Goal: Task Accomplishment & Management: Manage account settings

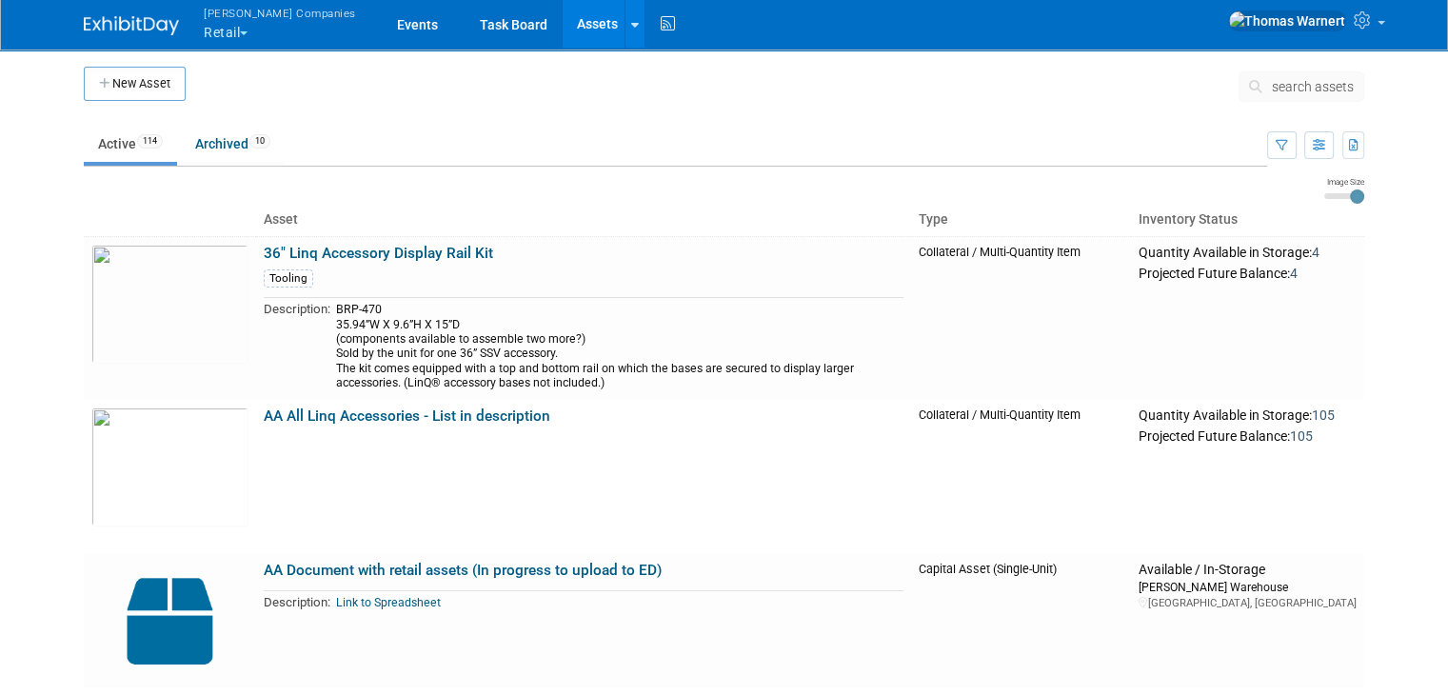
click at [220, 30] on button "Warnert Companies Retail" at bounding box center [291, 24] width 178 height 49
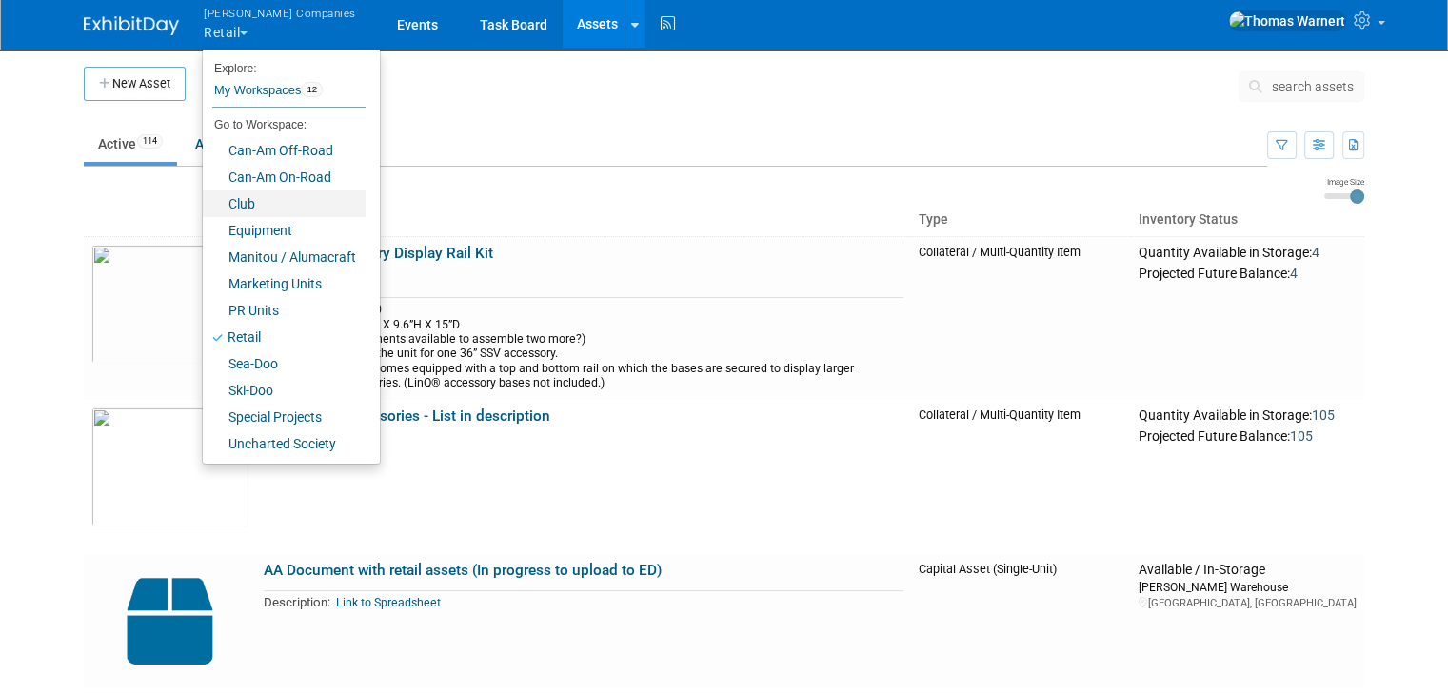
click at [240, 205] on link "Club" at bounding box center [284, 203] width 163 height 27
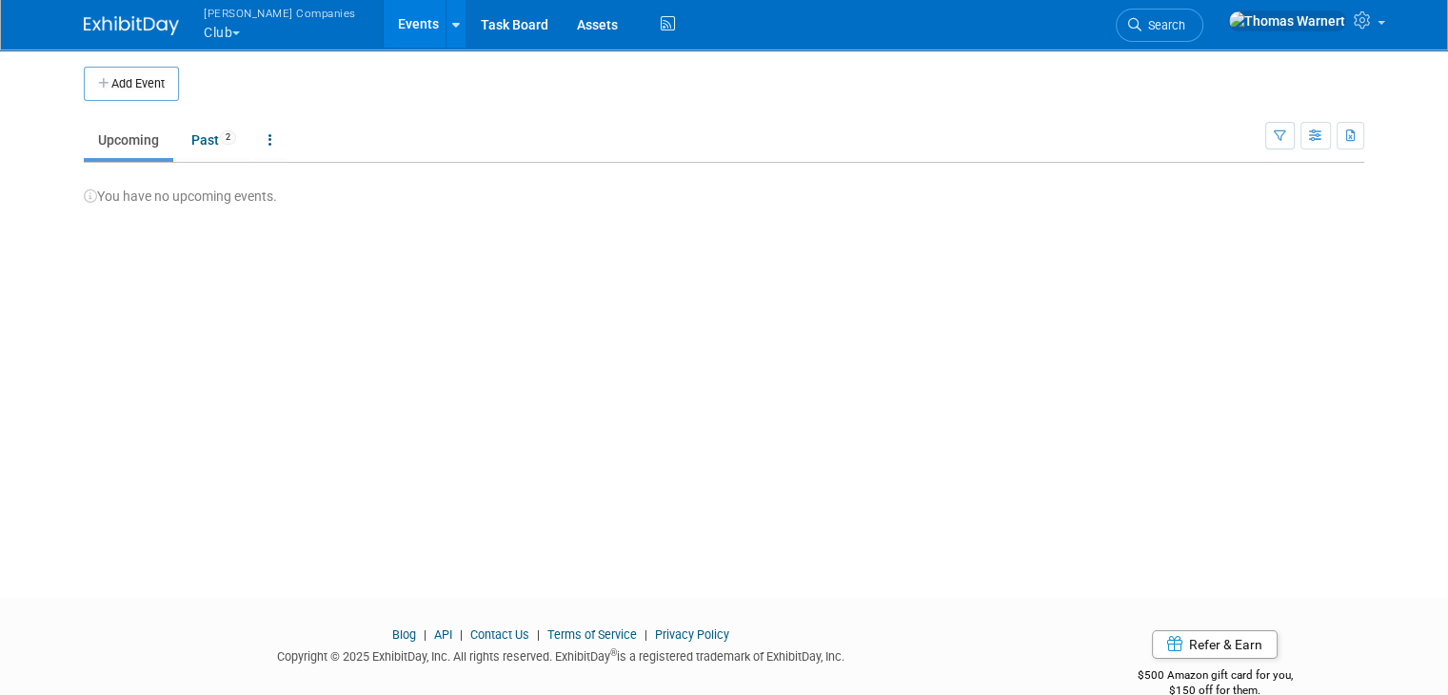
click at [209, 39] on button "Warnert Companies Club" at bounding box center [291, 24] width 178 height 49
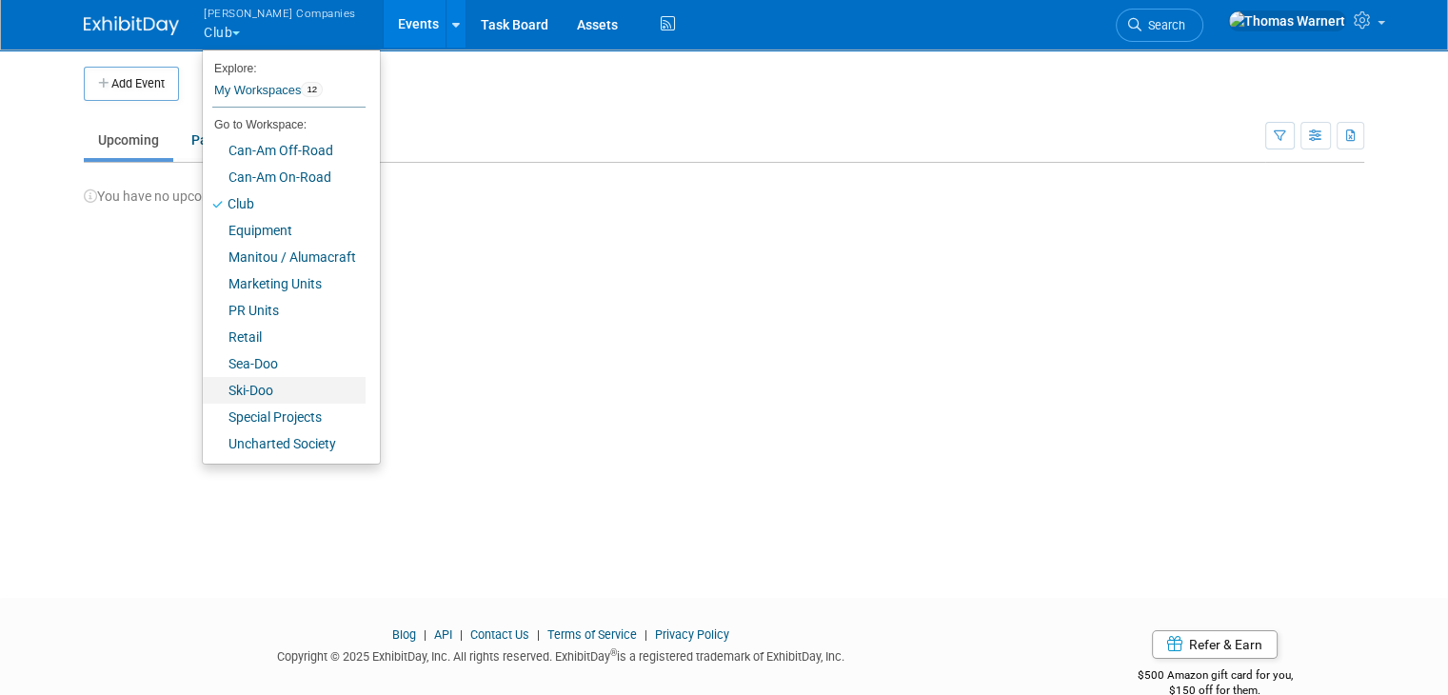
click at [228, 386] on link "Ski-Doo" at bounding box center [284, 390] width 163 height 27
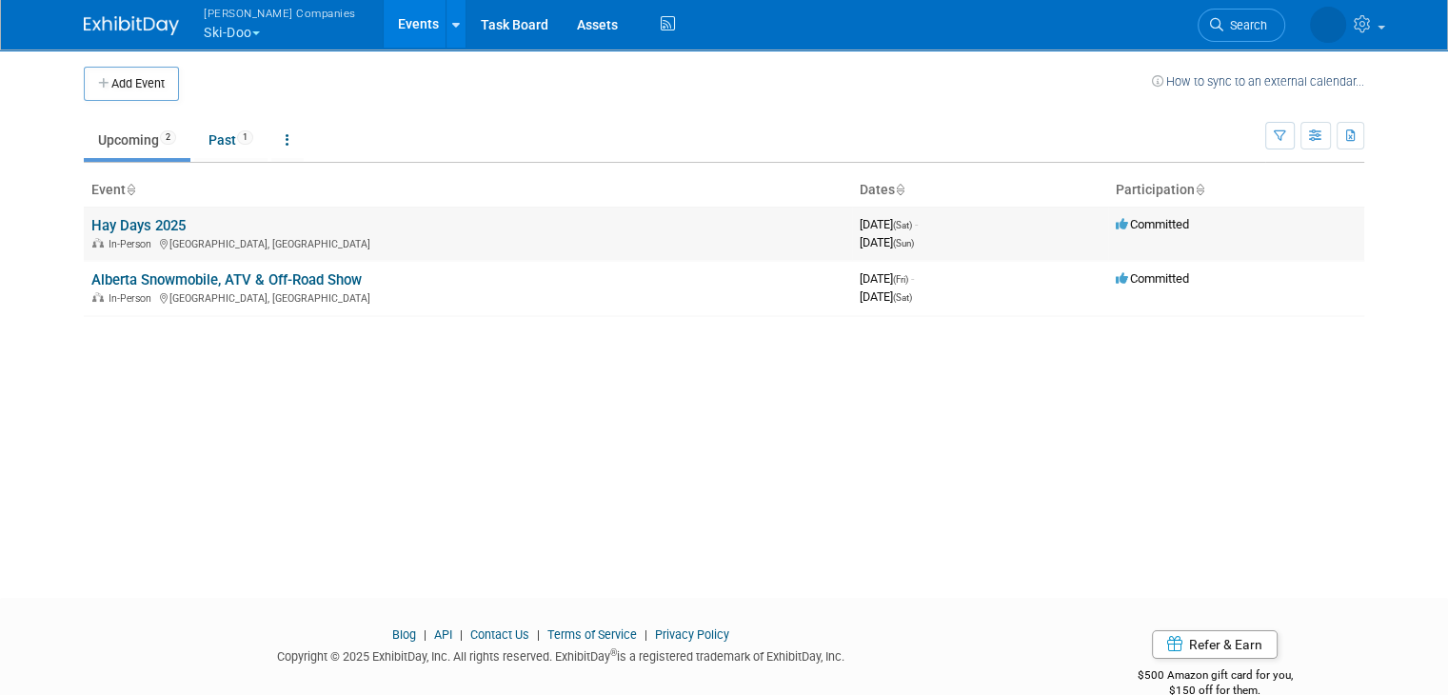
click at [177, 230] on td "Hay Days 2025 In-Person North Branch, [GEOGRAPHIC_DATA]" at bounding box center [468, 234] width 768 height 54
click at [132, 226] on link "Hay Days 2025" at bounding box center [138, 225] width 94 height 17
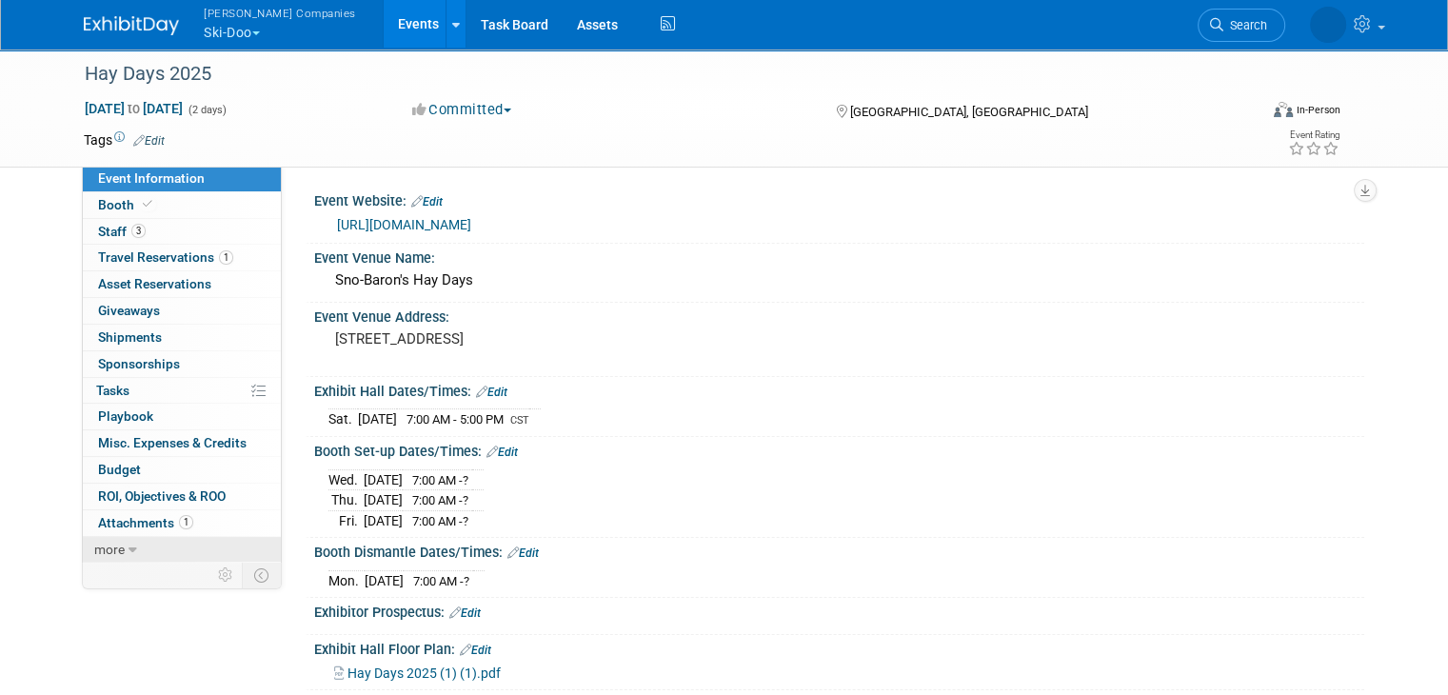
click at [102, 542] on span "more" at bounding box center [109, 549] width 30 height 15
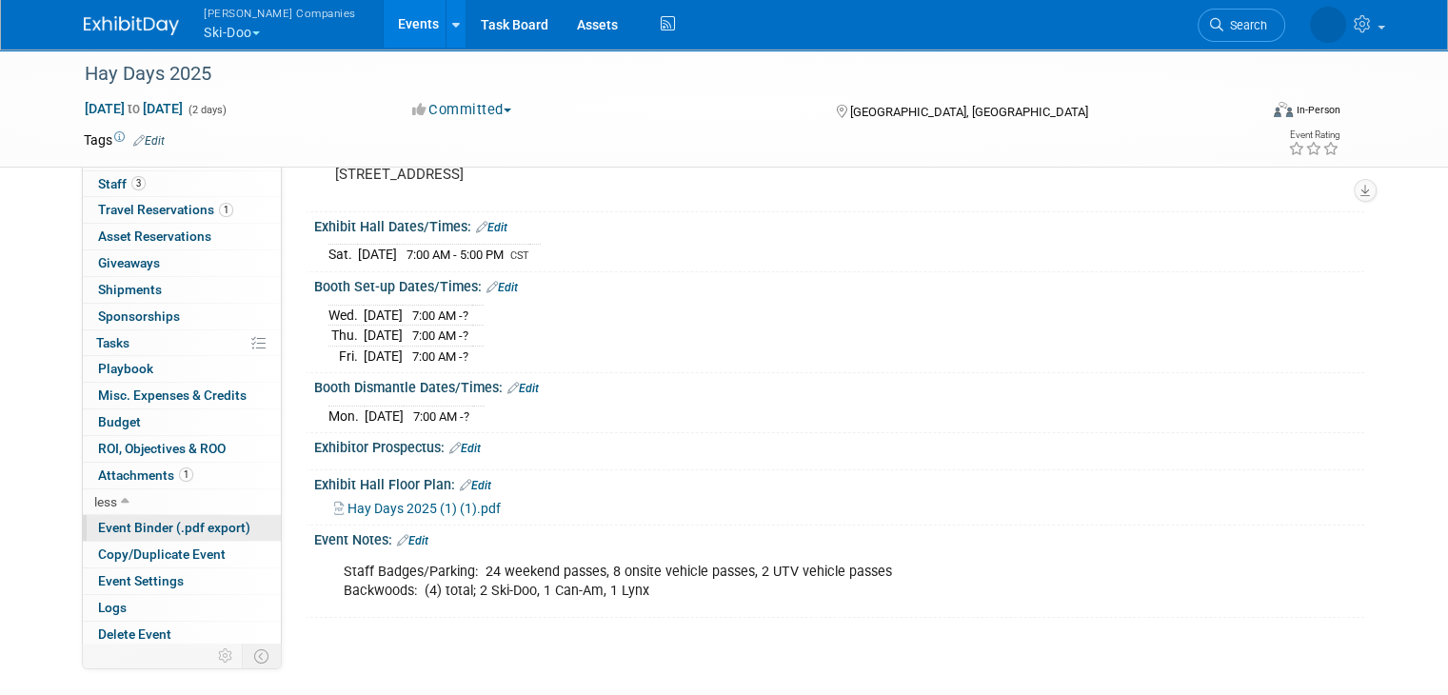
scroll to position [287, 0]
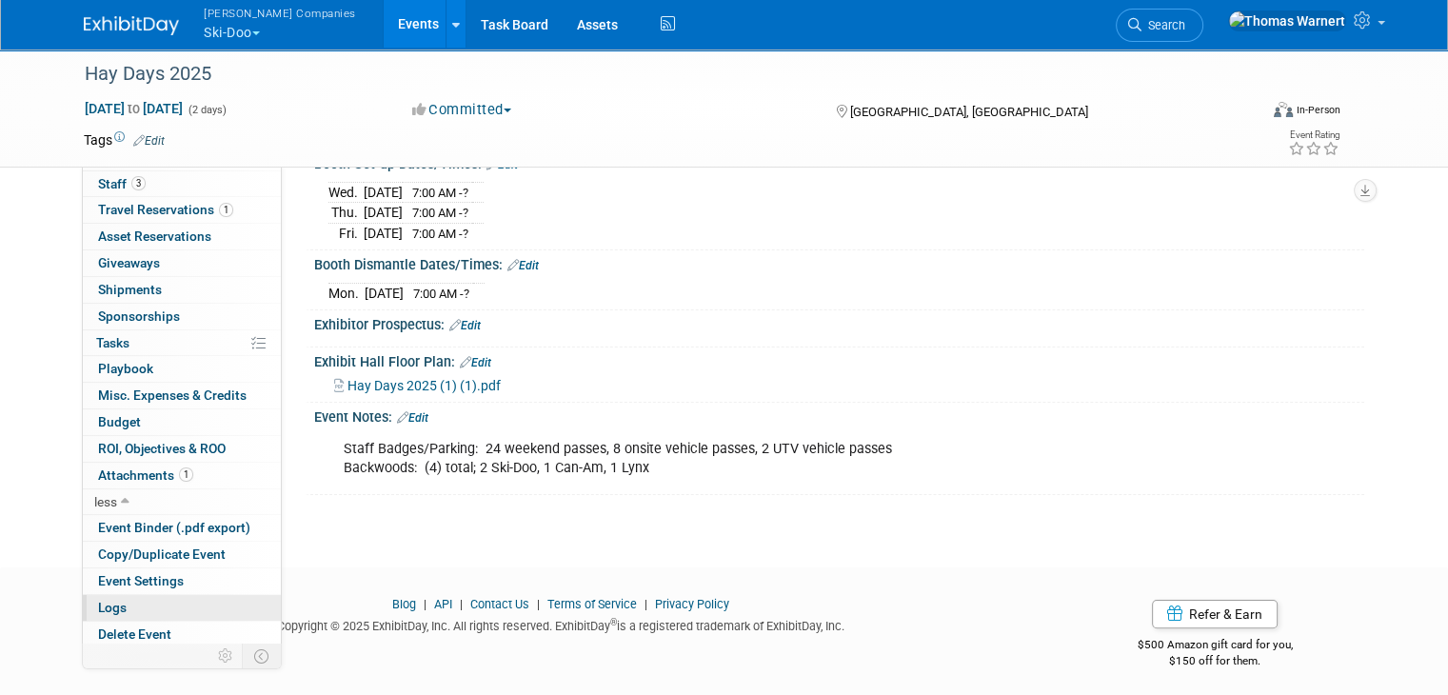
click at [126, 610] on link "Logs" at bounding box center [182, 608] width 198 height 26
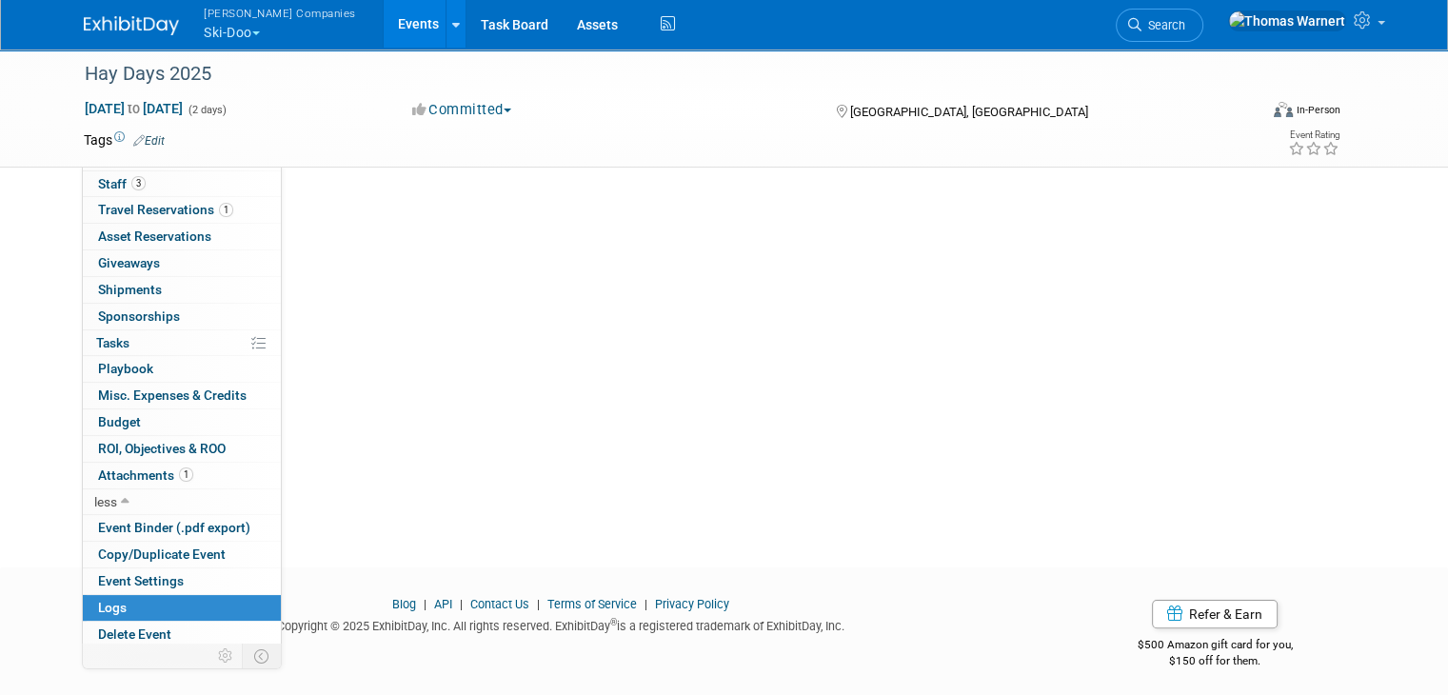
scroll to position [0, 0]
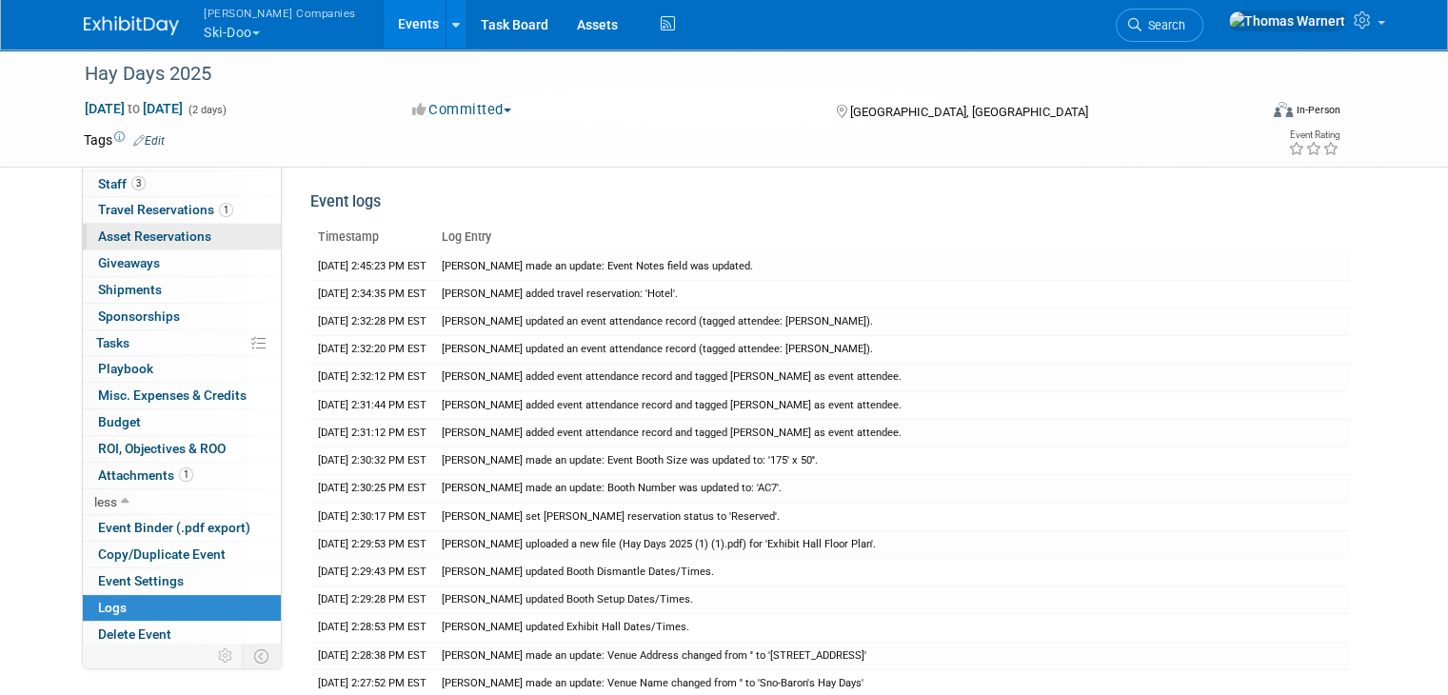
click at [160, 234] on span "Asset Reservations 0" at bounding box center [154, 235] width 113 height 15
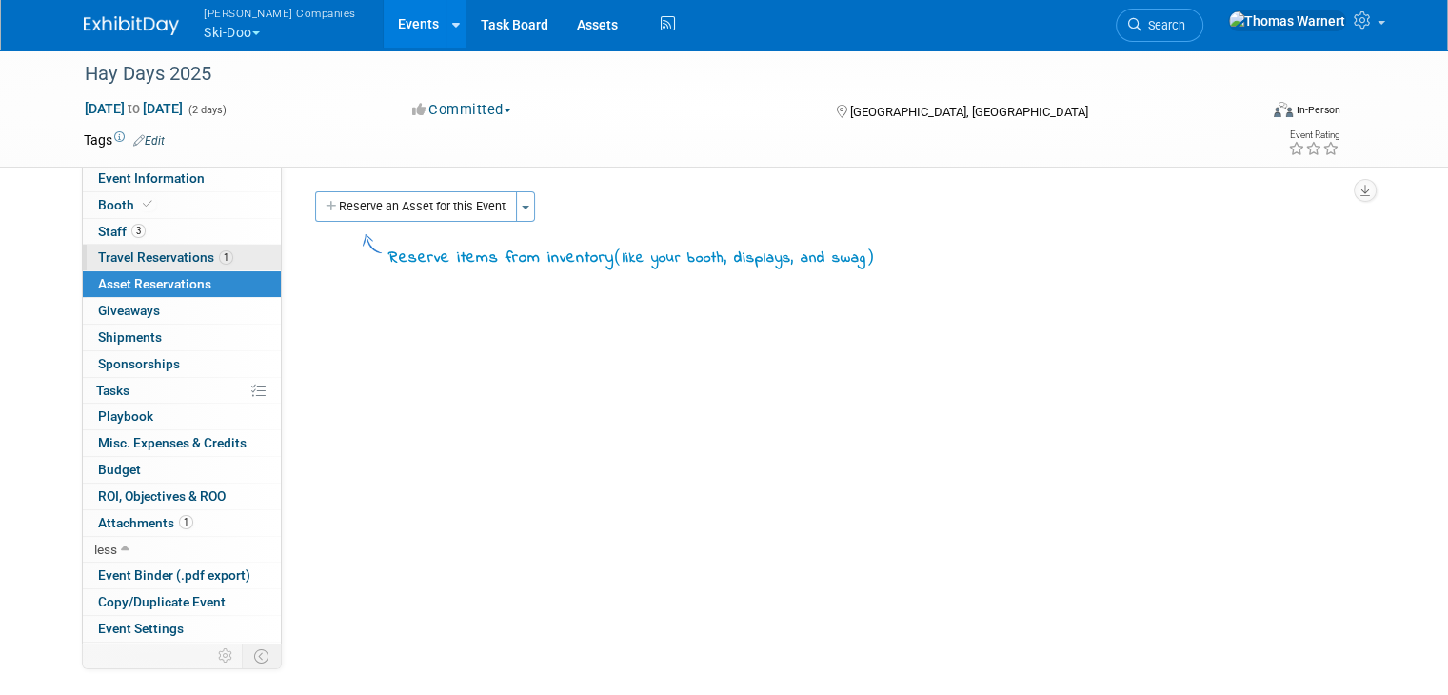
click at [145, 260] on span "Travel Reservations 1" at bounding box center [165, 256] width 135 height 15
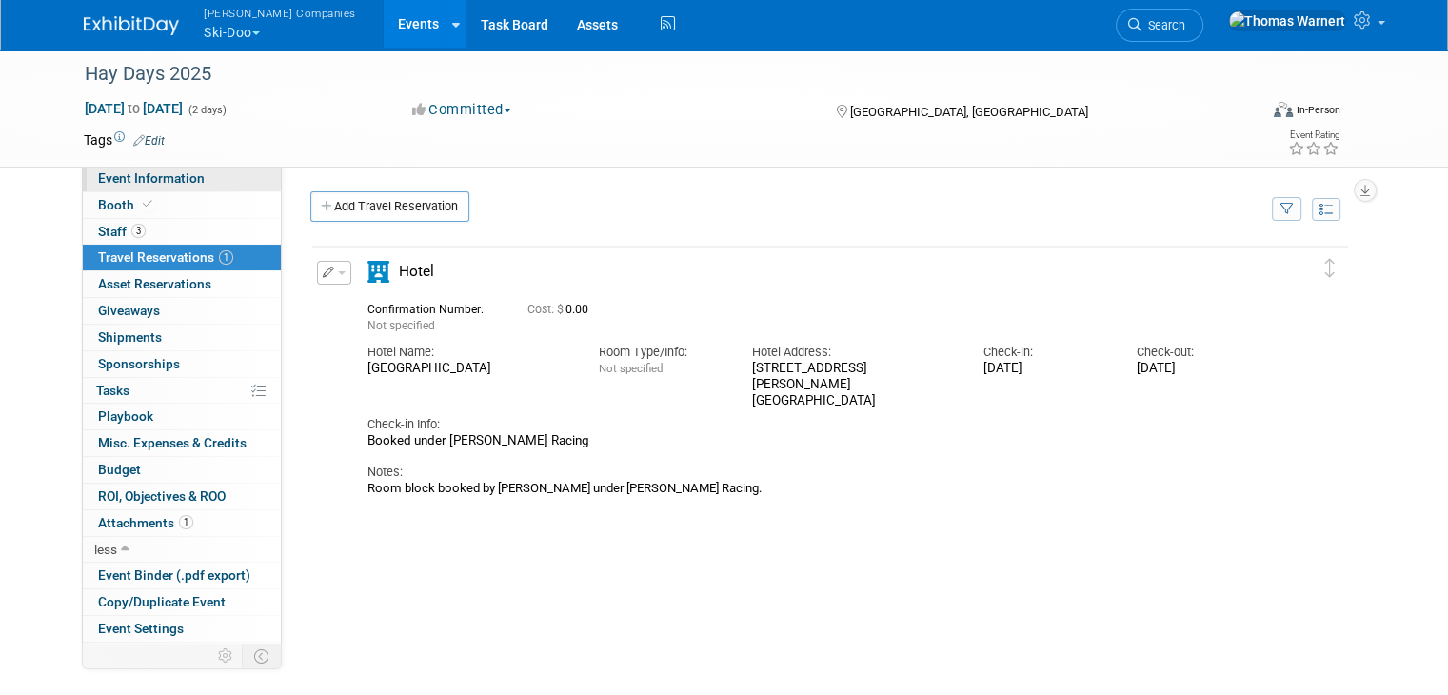
click at [141, 179] on span "Event Information" at bounding box center [151, 177] width 107 height 15
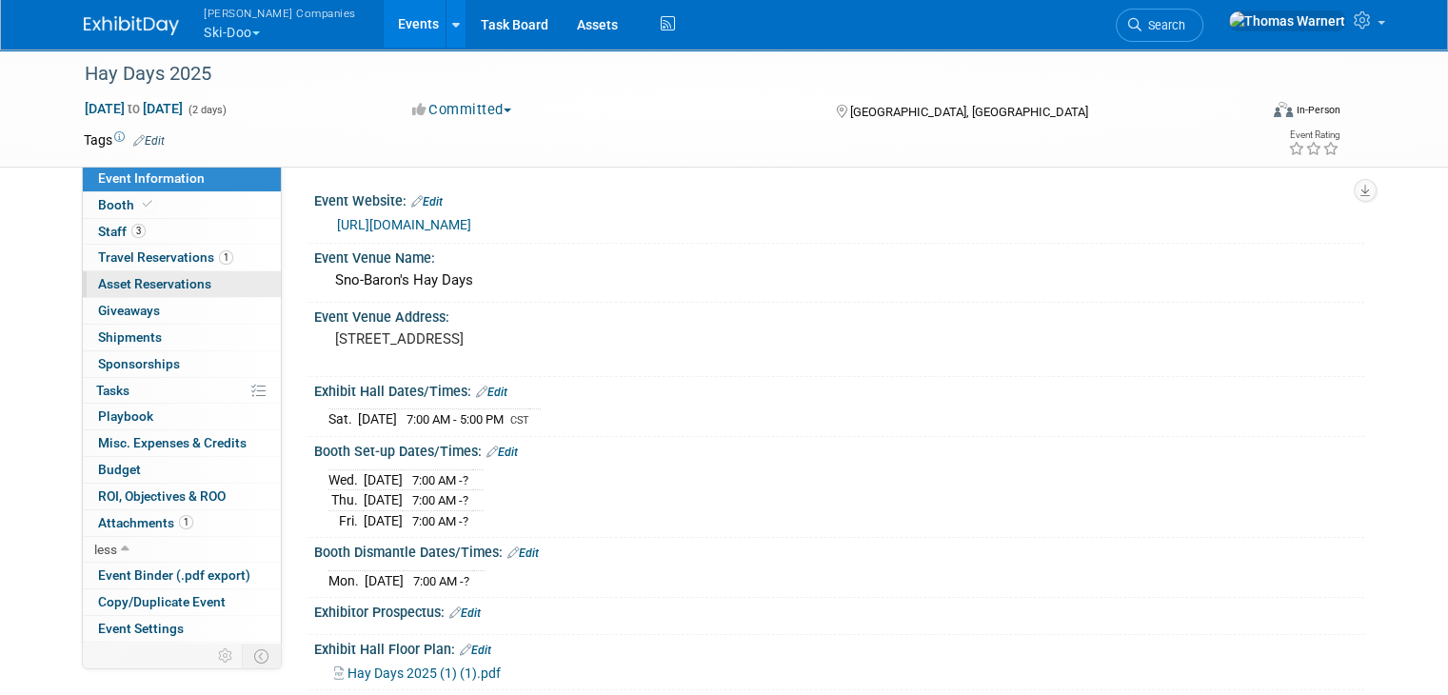
click at [140, 279] on span "Asset Reservations 0" at bounding box center [154, 283] width 113 height 15
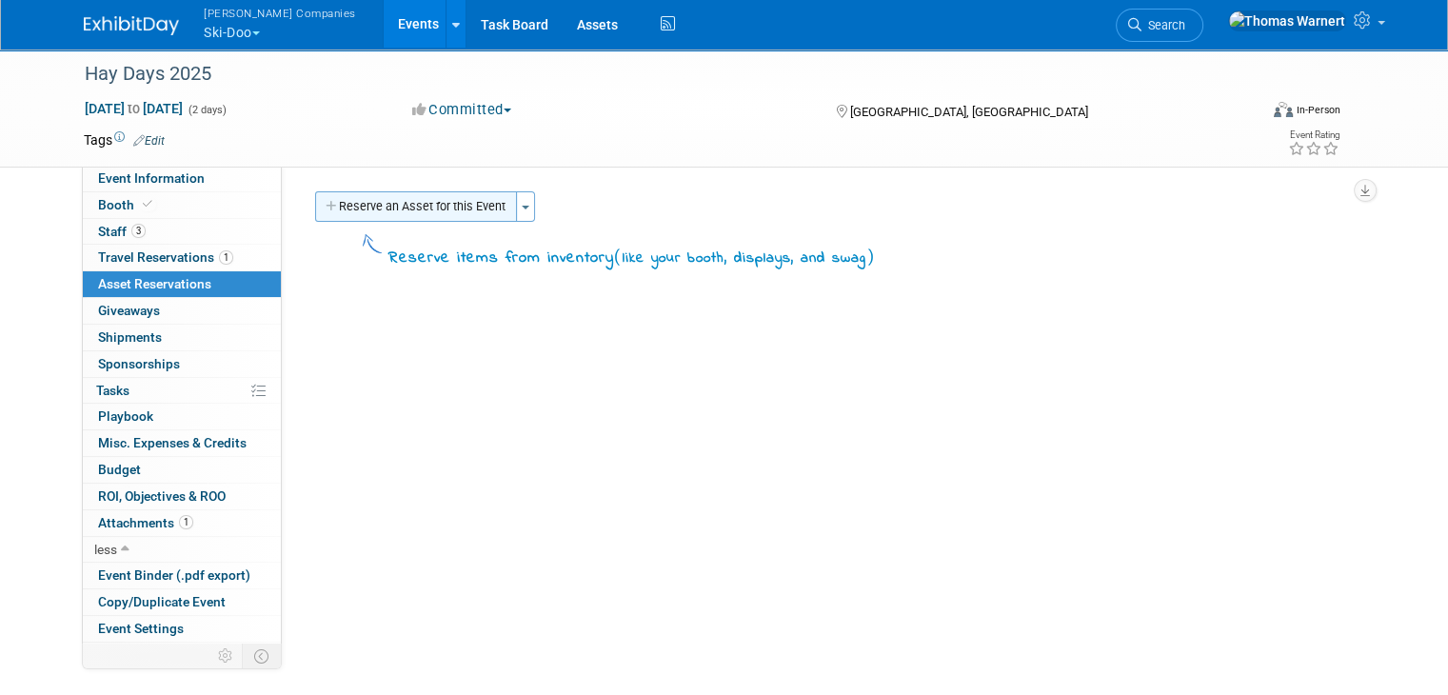
click at [366, 202] on button "Reserve an Asset for this Event" at bounding box center [416, 206] width 202 height 30
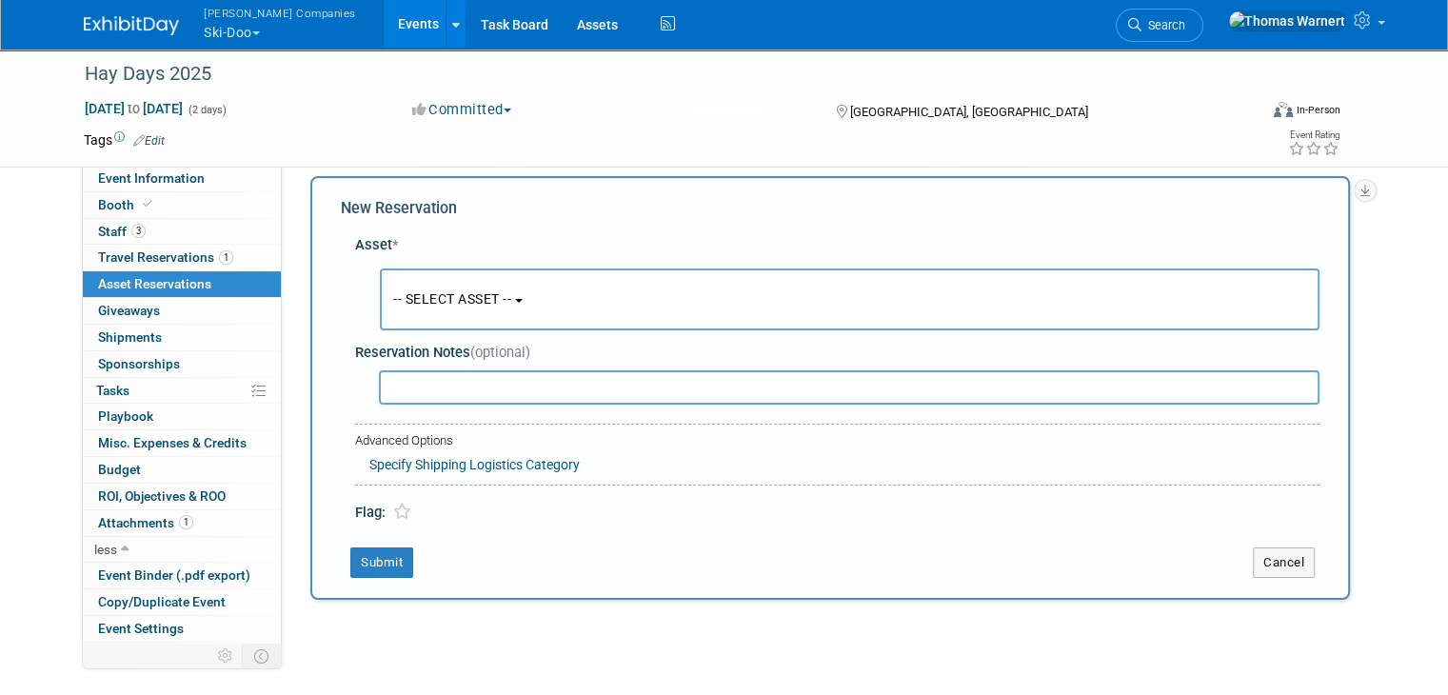
scroll to position [17, 0]
click at [457, 303] on span "-- SELECT ASSET --" at bounding box center [452, 296] width 118 height 15
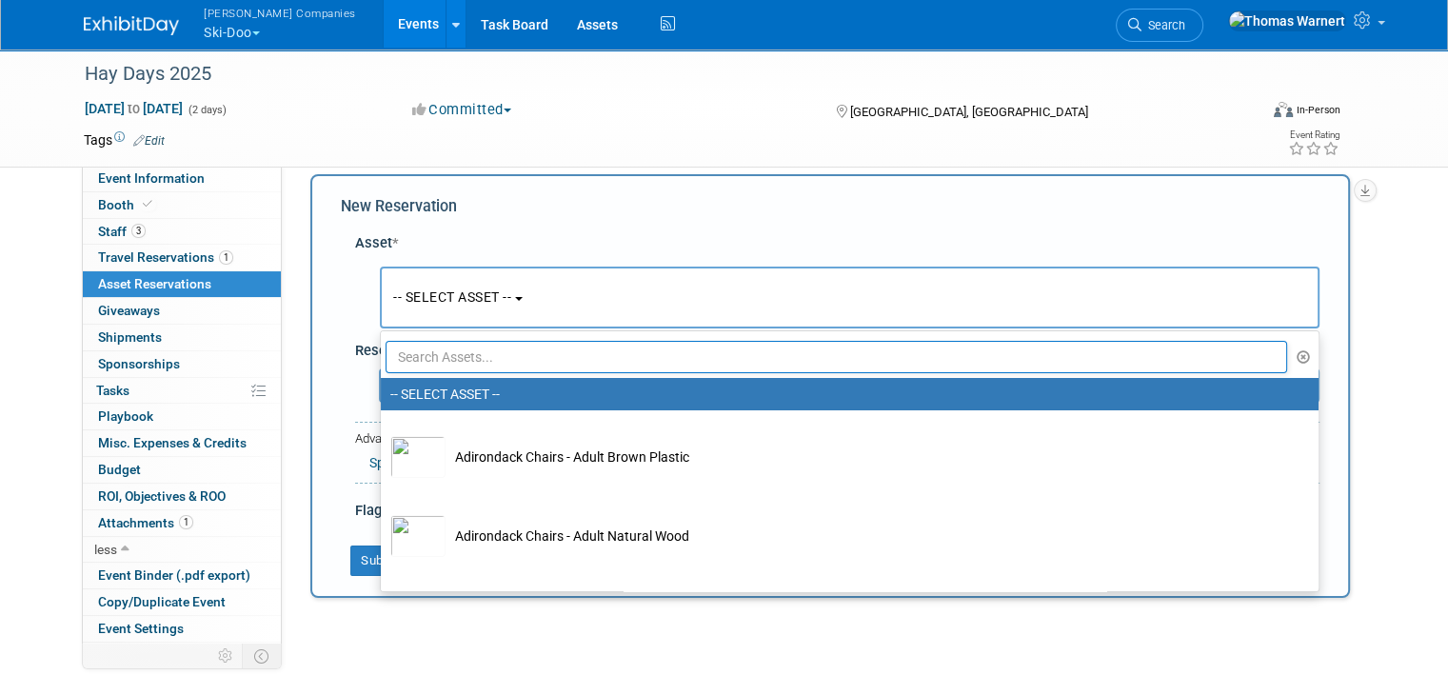
click at [498, 357] on input "text" at bounding box center [836, 357] width 901 height 32
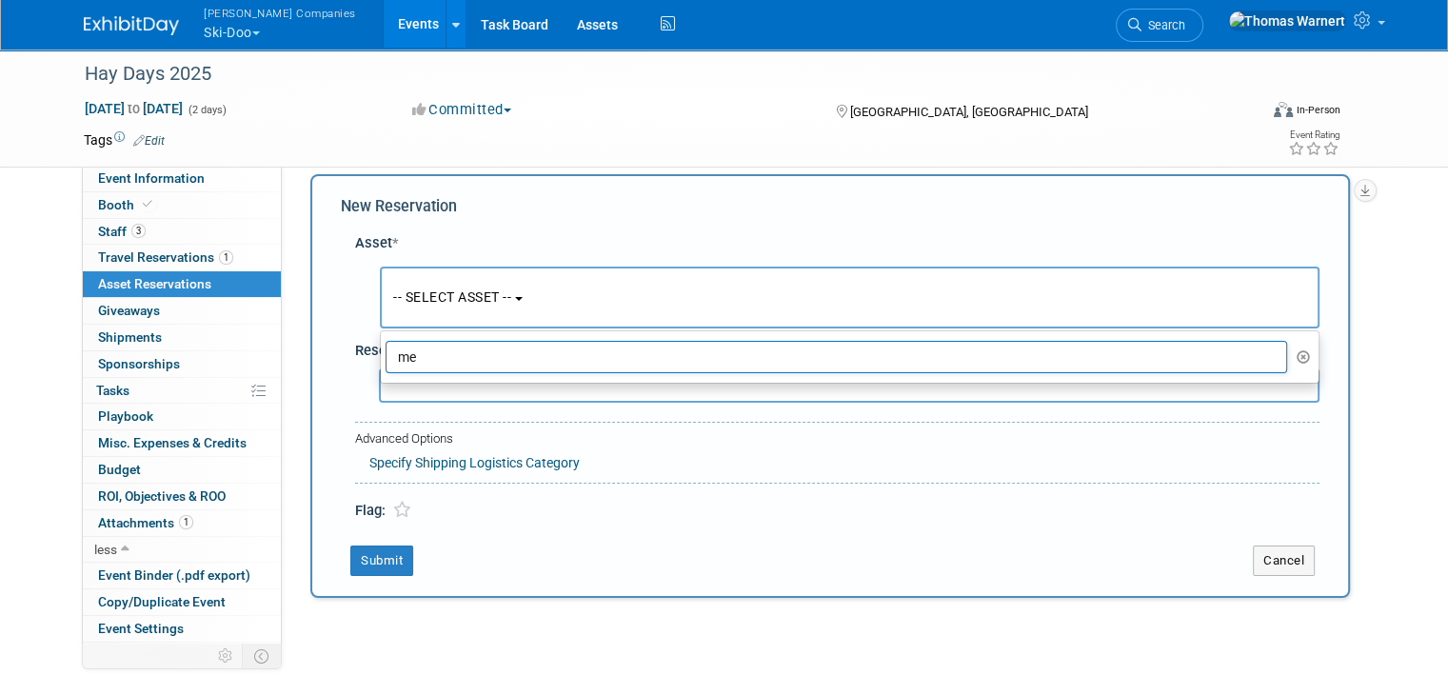
type input "m"
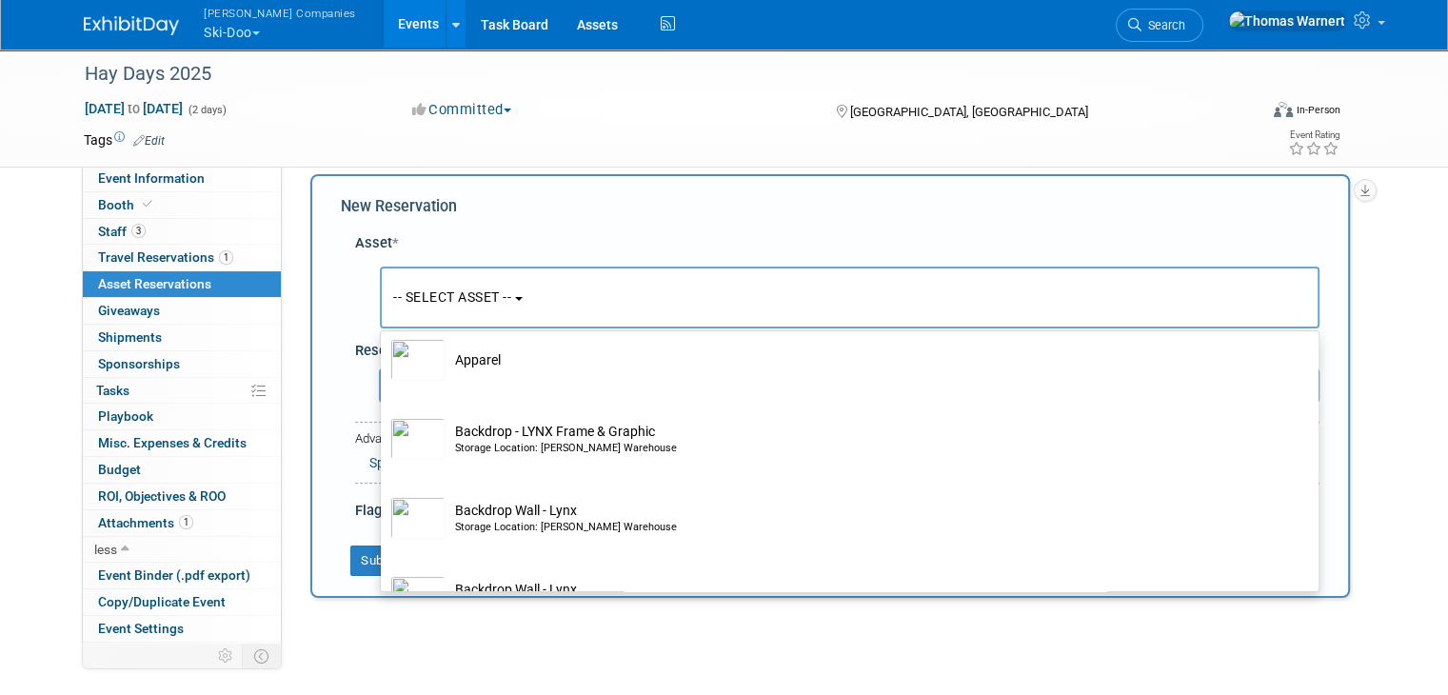
scroll to position [0, 0]
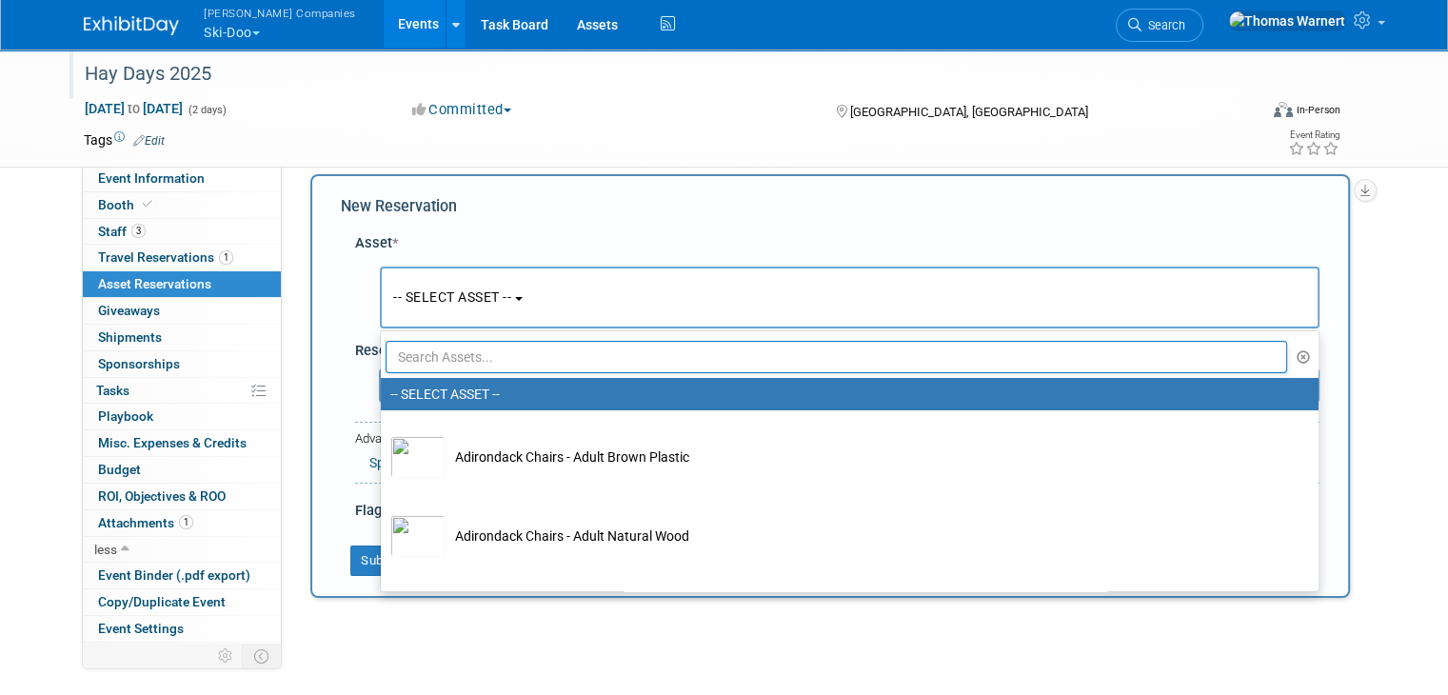
click at [1066, 85] on div "Hay Days 2025" at bounding box center [656, 74] width 1156 height 34
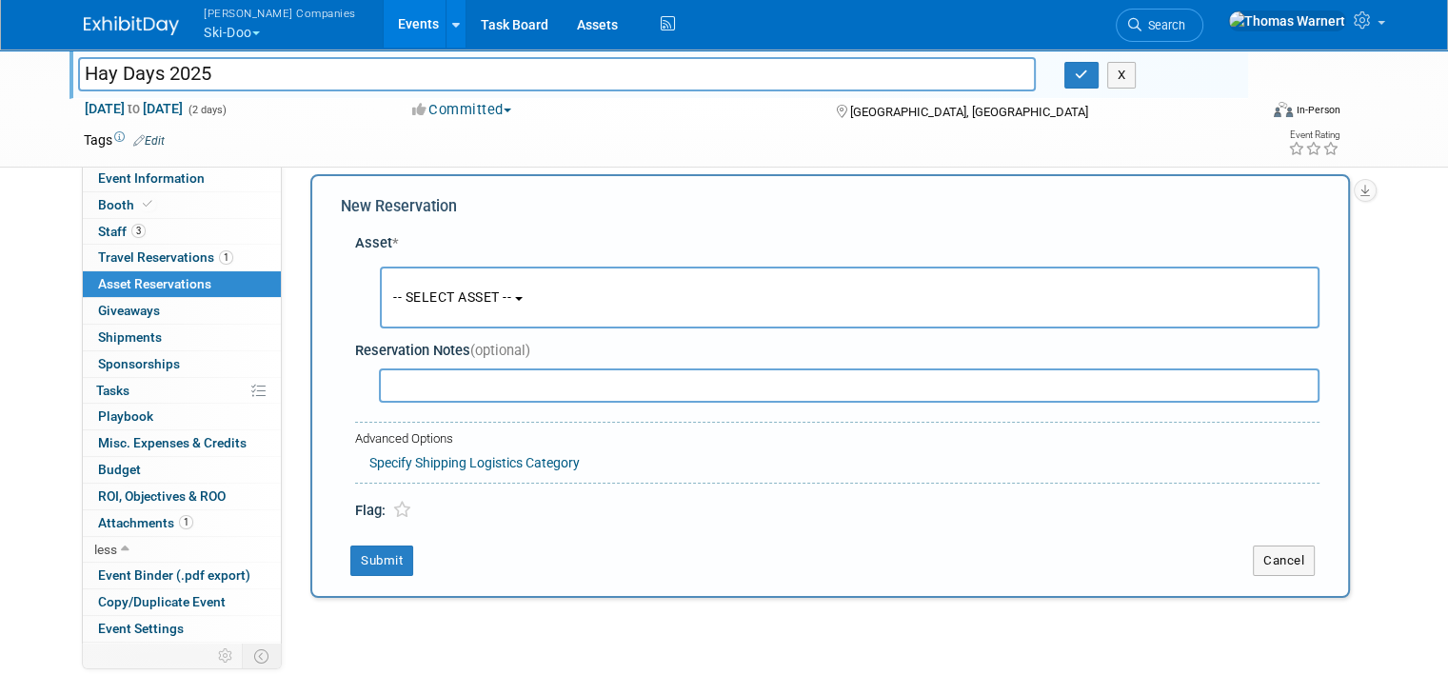
click at [469, 290] on span "-- SELECT ASSET --" at bounding box center [452, 296] width 118 height 15
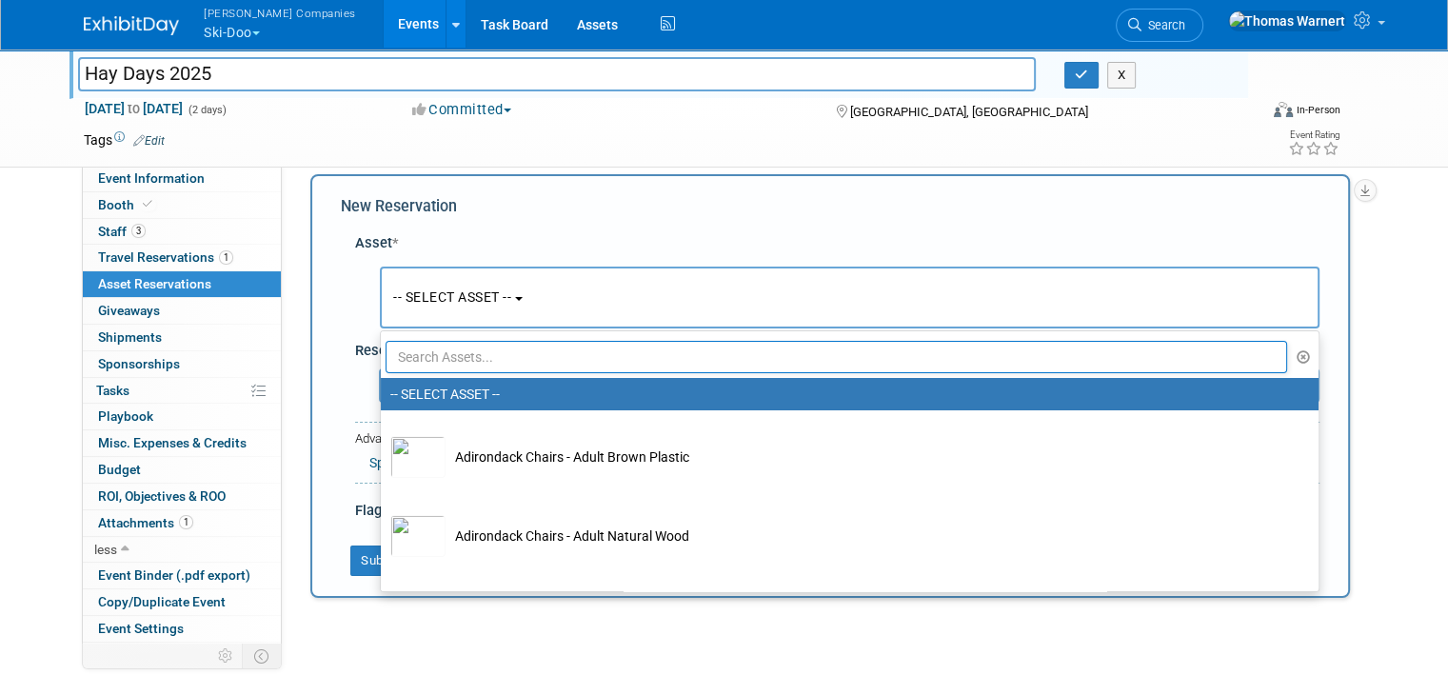
click at [466, 352] on input "text" at bounding box center [836, 357] width 901 height 32
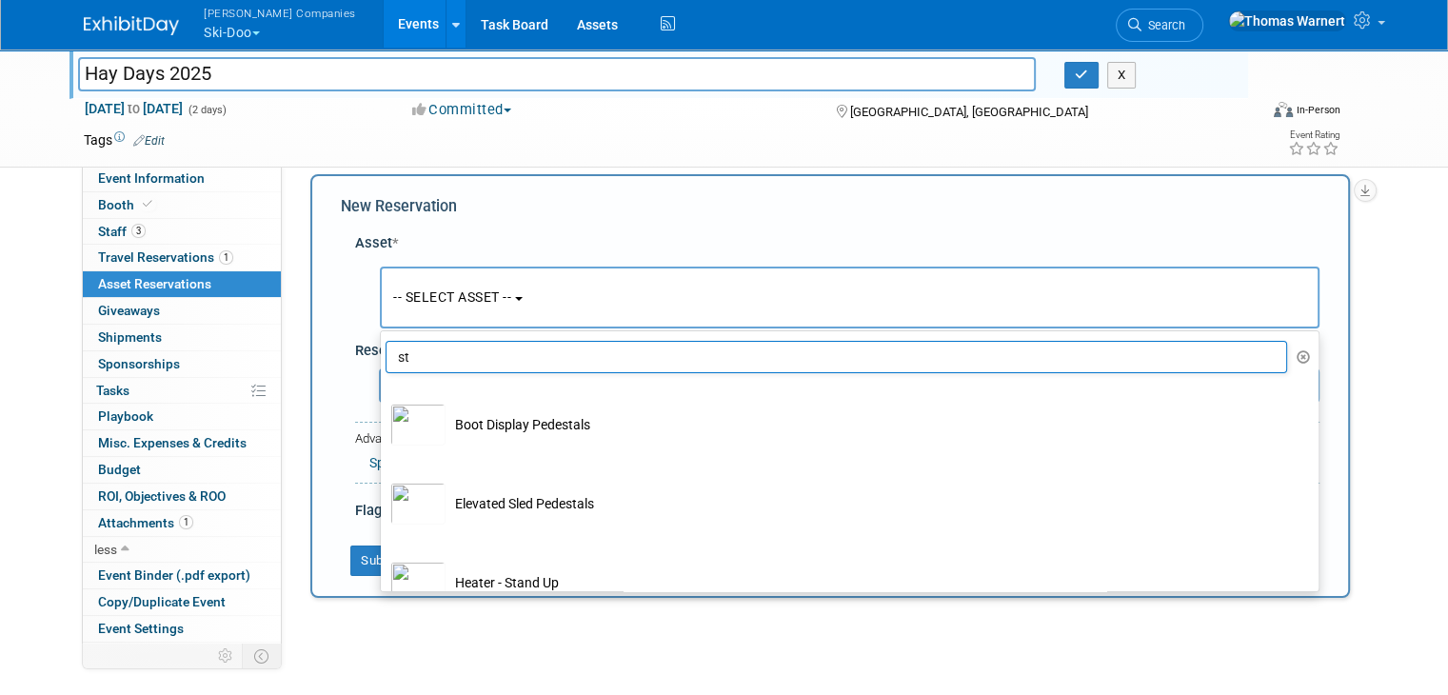
type input "s"
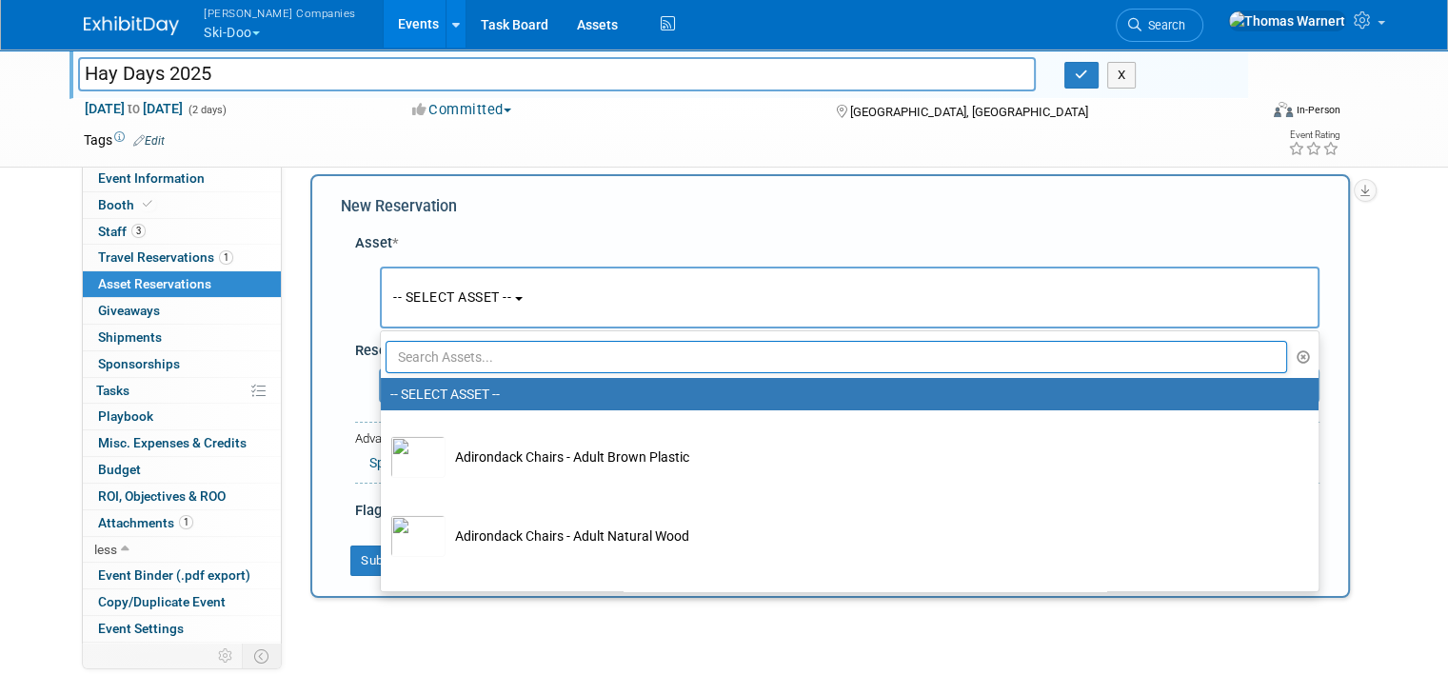
click at [1410, 285] on div "Hay Days 2025 Hay Days 2025 X Sep 6, 2025 to Sep 7, 2025 (2 days) Sep 6, 2025 t…" at bounding box center [724, 371] width 1448 height 683
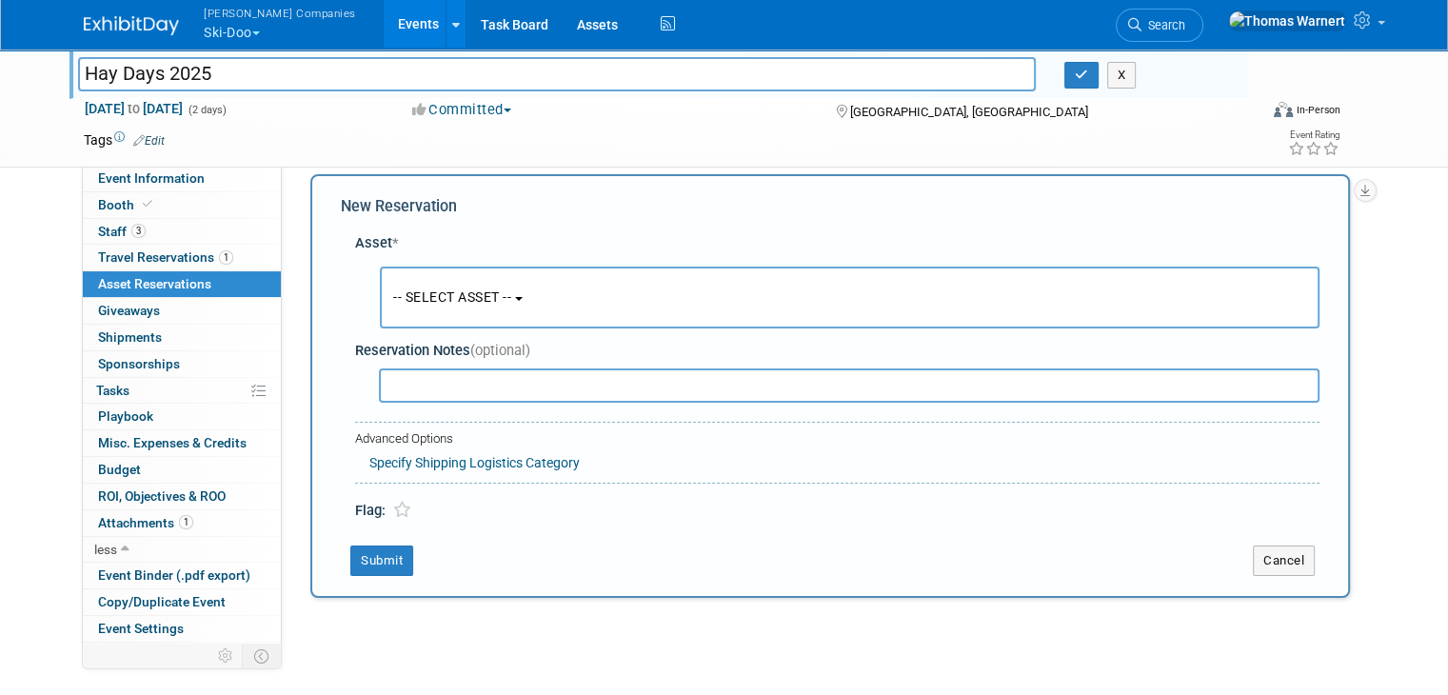
click at [429, 284] on button "-- SELECT ASSET --" at bounding box center [850, 298] width 940 height 62
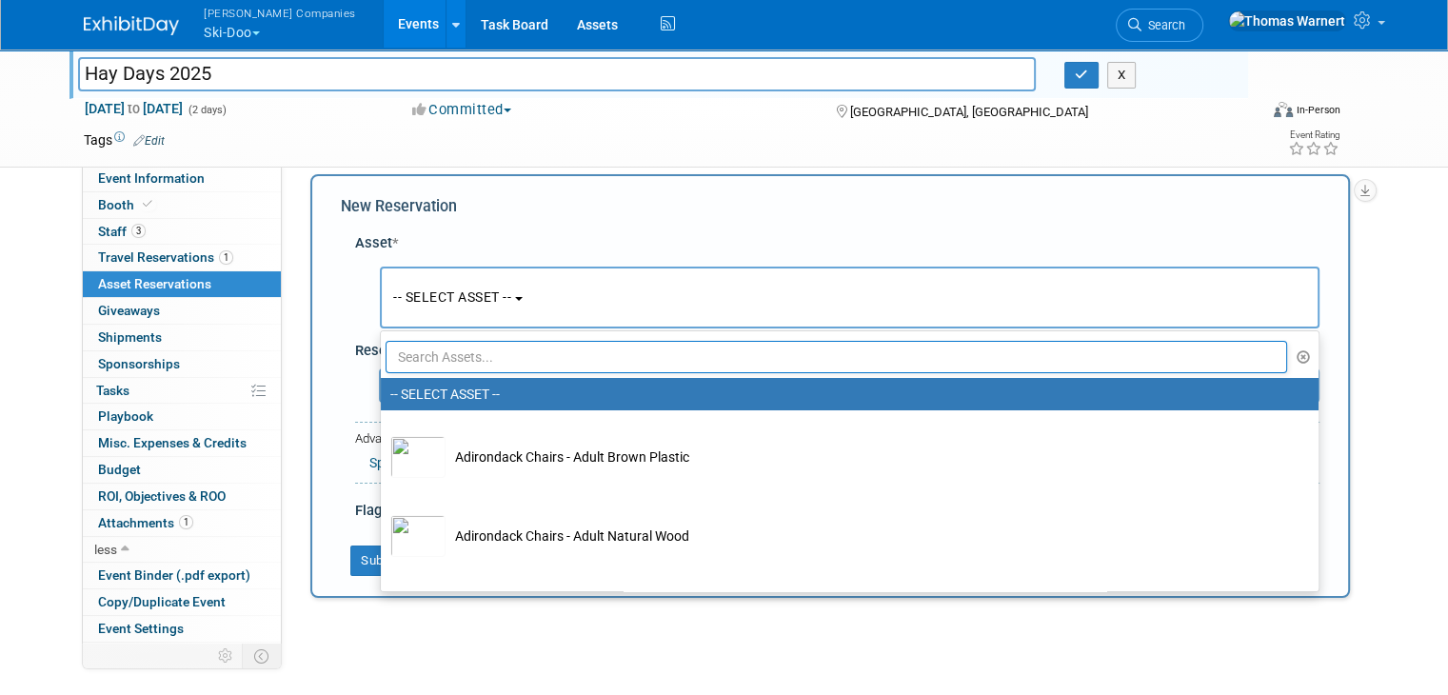
click at [434, 357] on input "text" at bounding box center [836, 357] width 901 height 32
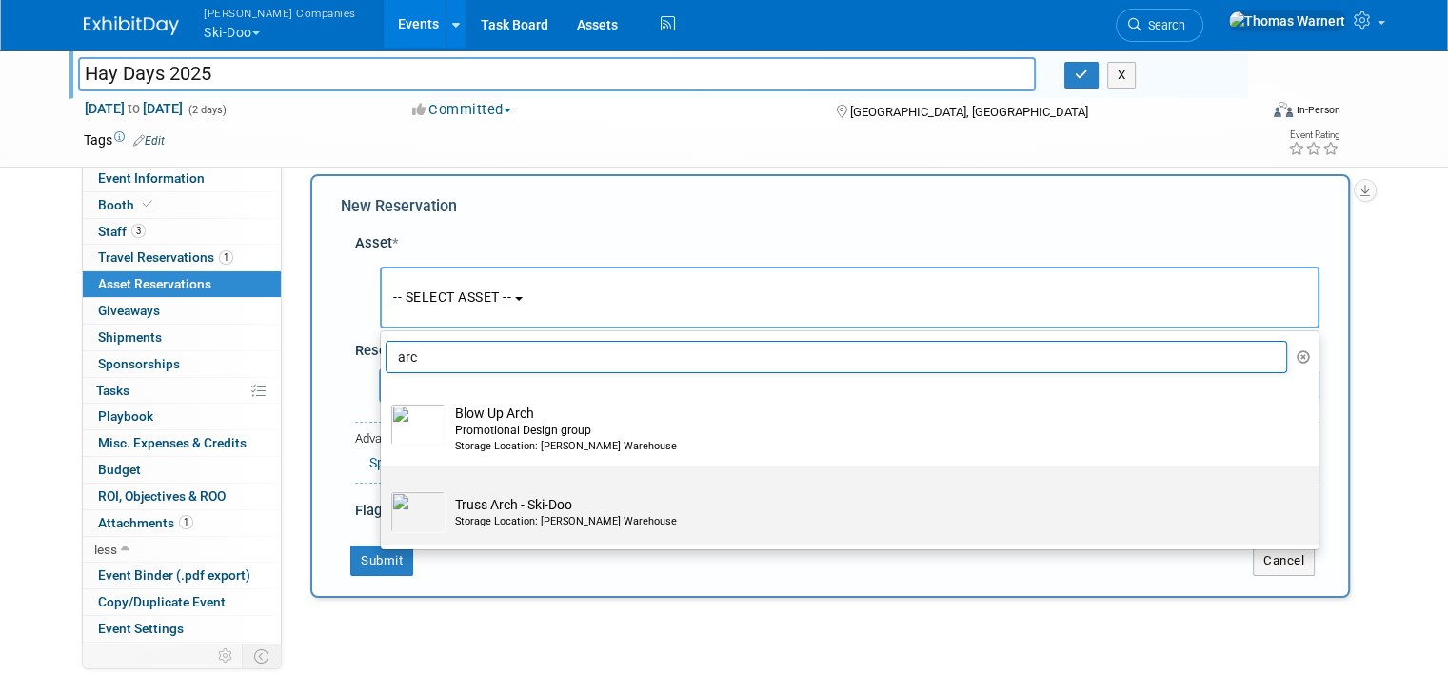
type input "arc"
click at [532, 511] on td "Truss Arch - Ski-Doo Storage Location: Warnert Warehouse" at bounding box center [862, 512] width 835 height 42
click at [384, 488] on input "Truss Arch - Ski-Doo Storage Location: Warnert Warehouse" at bounding box center [377, 482] width 12 height 12
select select "10724971"
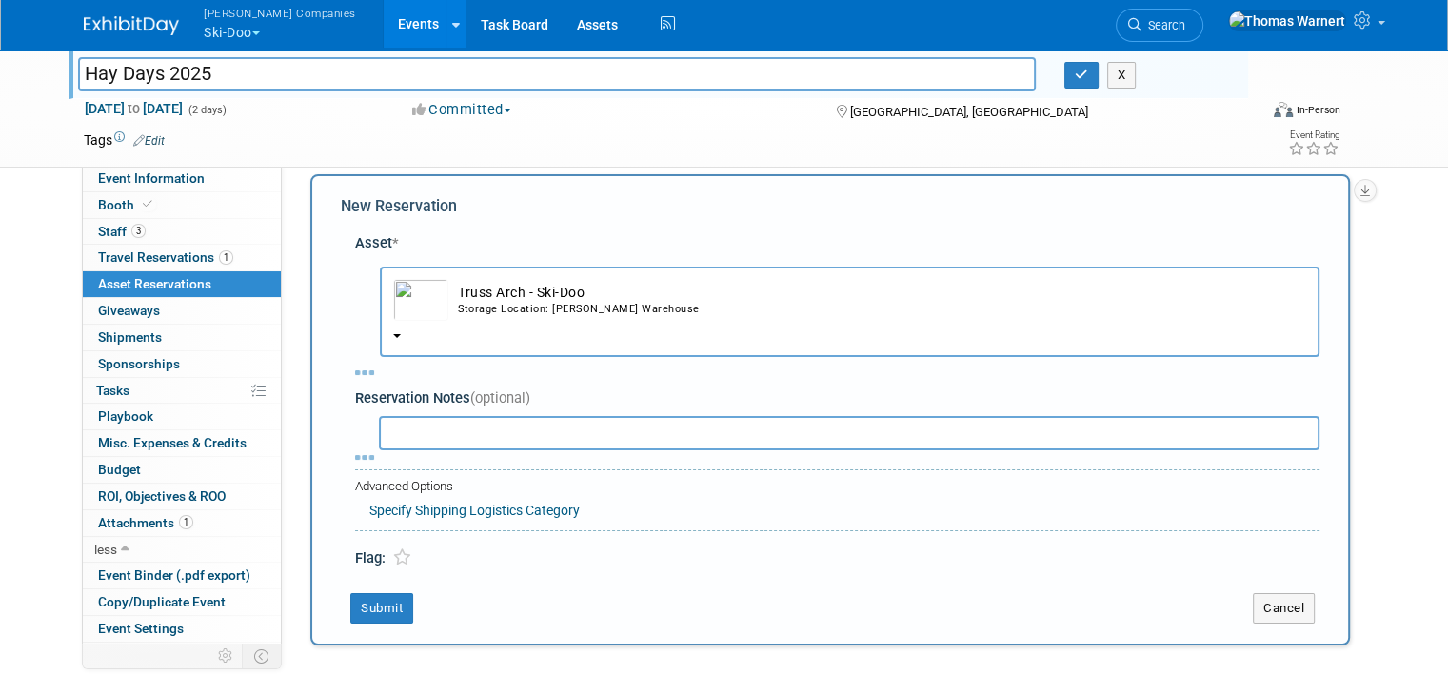
select select "8"
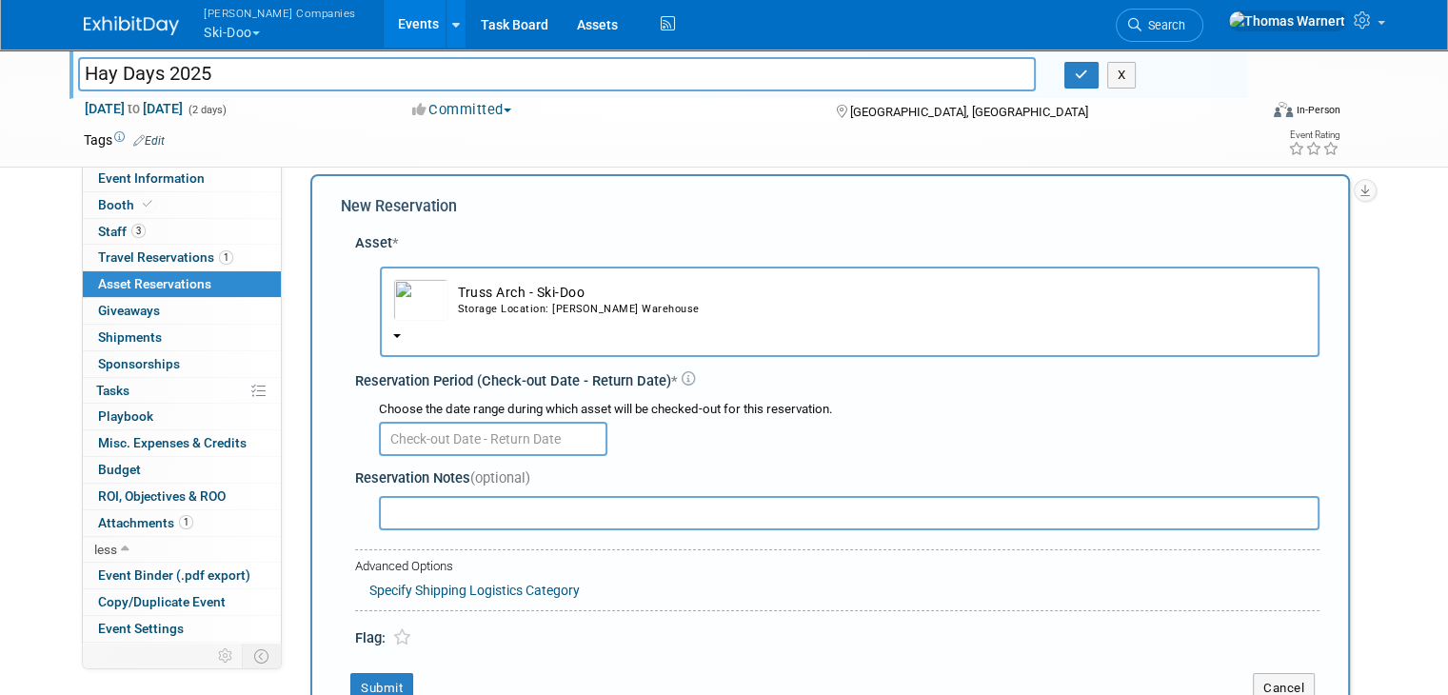
click at [509, 427] on input "text" at bounding box center [493, 439] width 228 height 34
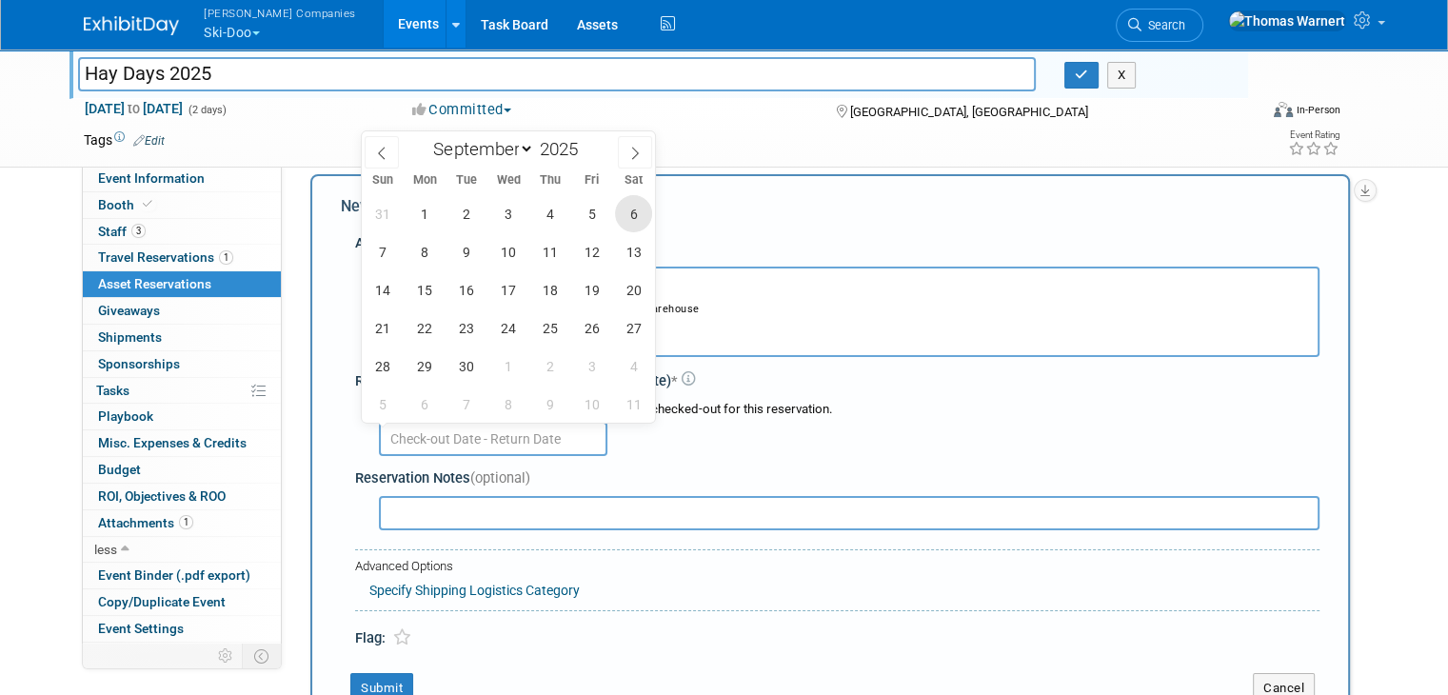
click at [627, 210] on span "6" at bounding box center [633, 213] width 37 height 37
click at [377, 249] on span "7" at bounding box center [382, 251] width 37 height 37
type input "Sep 6, 2025 to Sep 7, 2025"
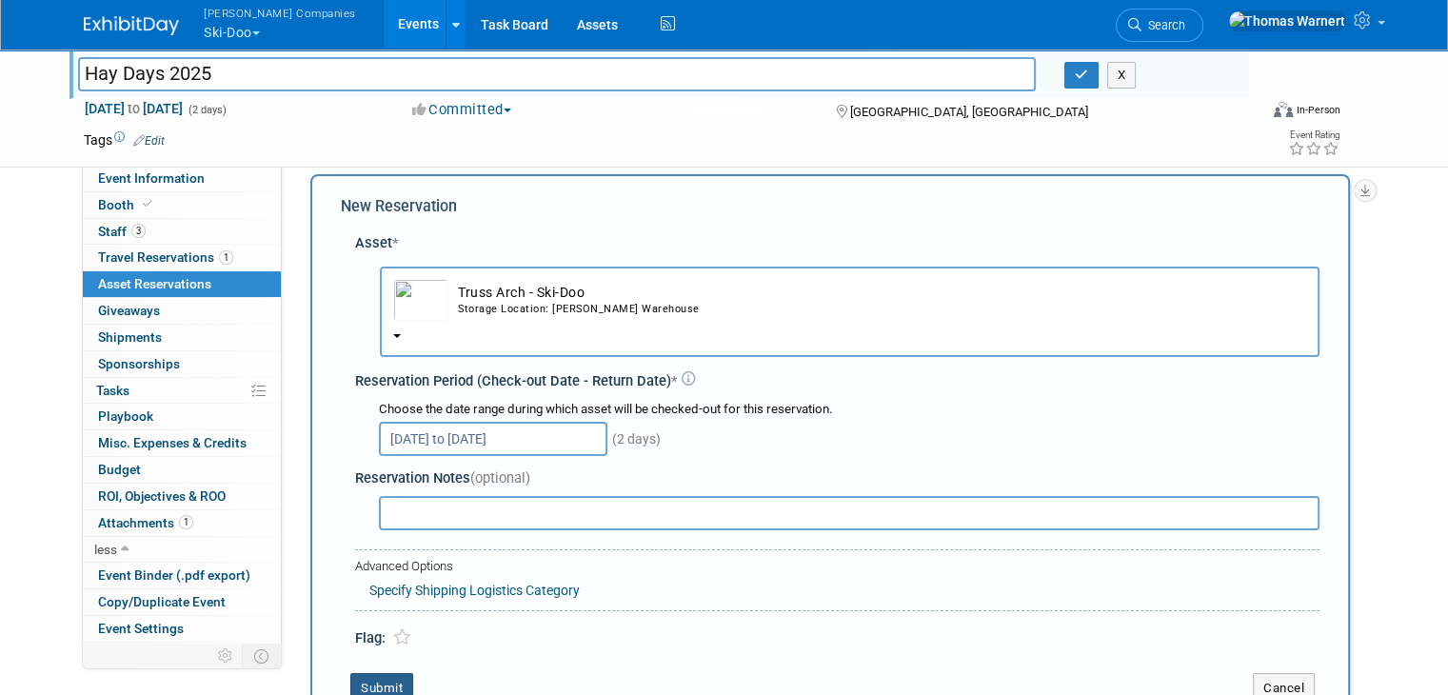
click at [366, 678] on button "Submit" at bounding box center [381, 688] width 63 height 30
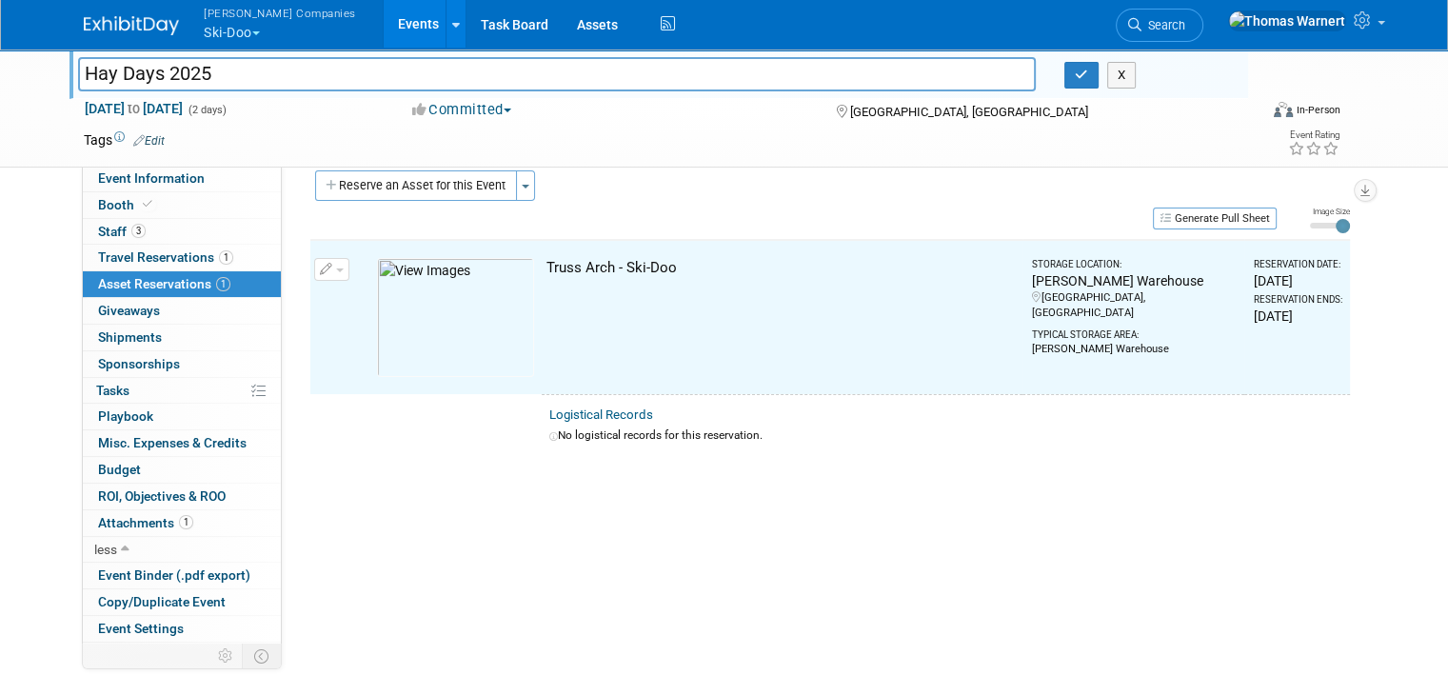
scroll to position [22, 0]
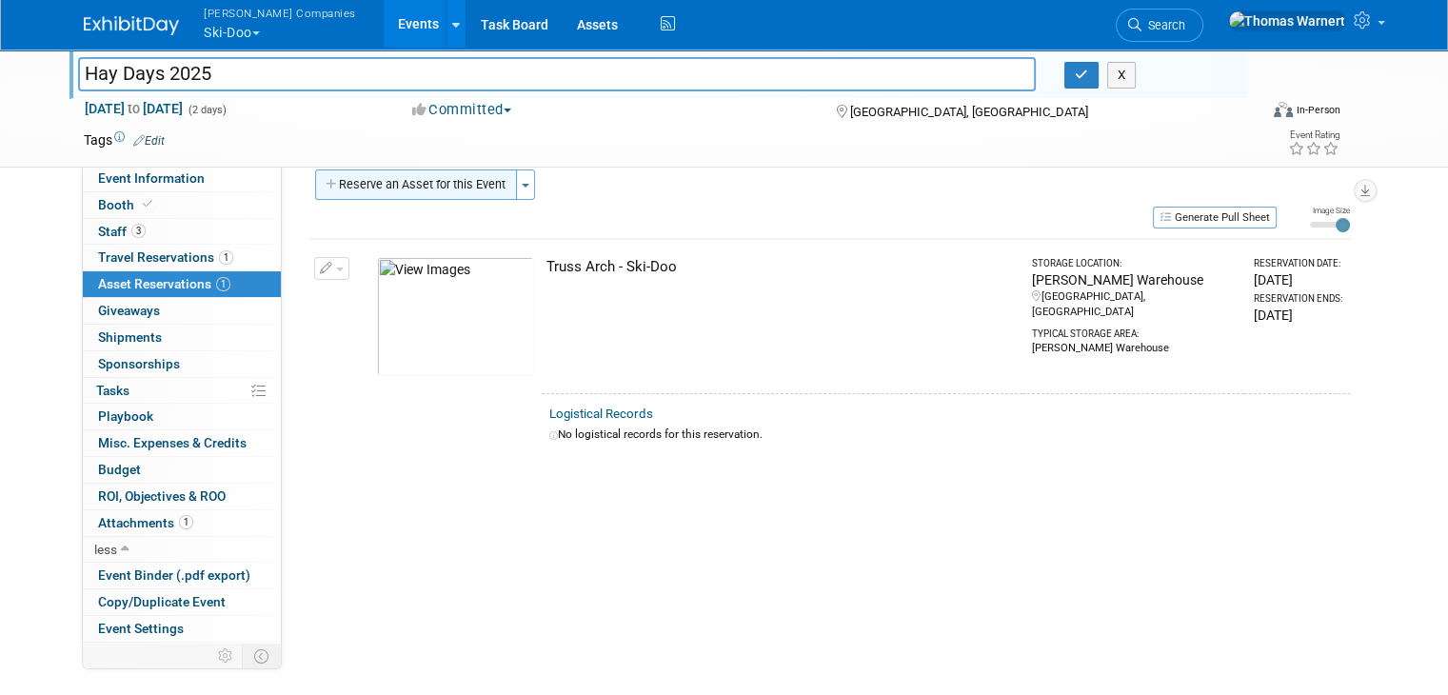
click at [421, 180] on button "Reserve an Asset for this Event" at bounding box center [416, 184] width 202 height 30
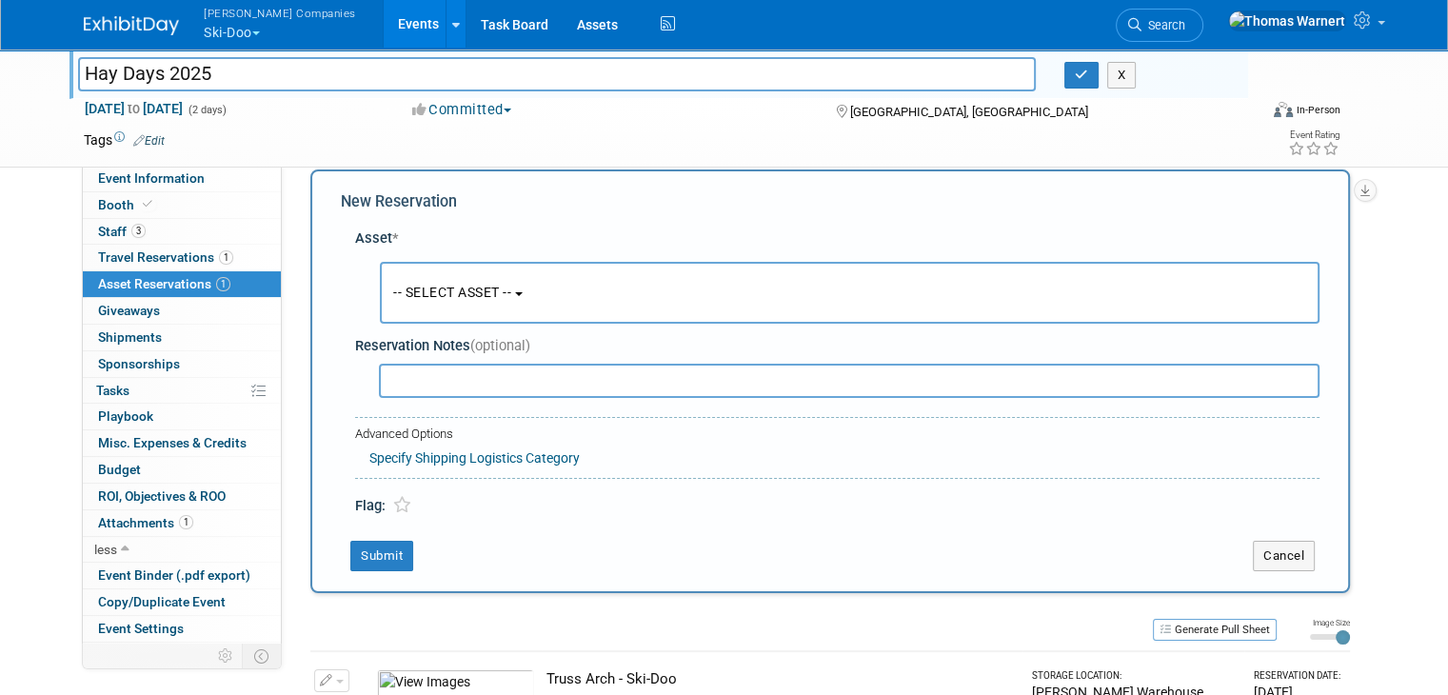
scroll to position [17, 0]
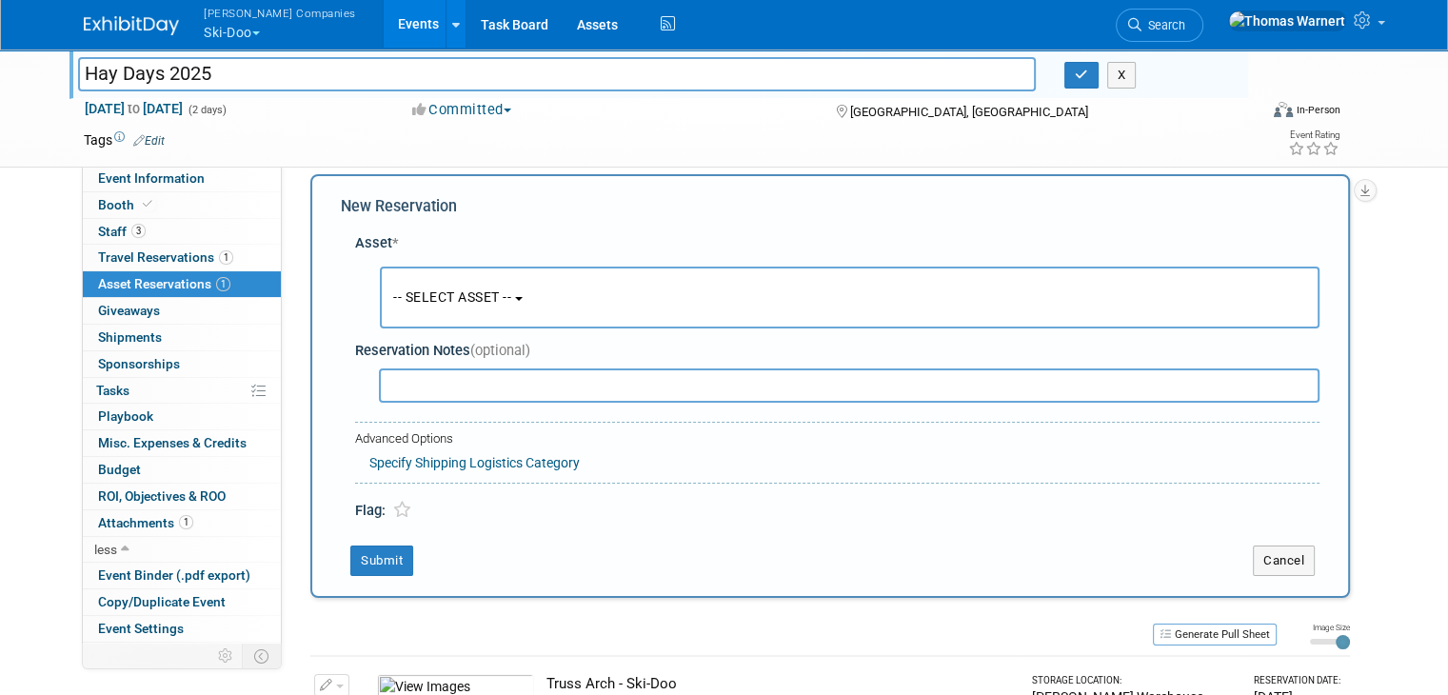
click at [434, 289] on span "-- SELECT ASSET --" at bounding box center [452, 296] width 118 height 15
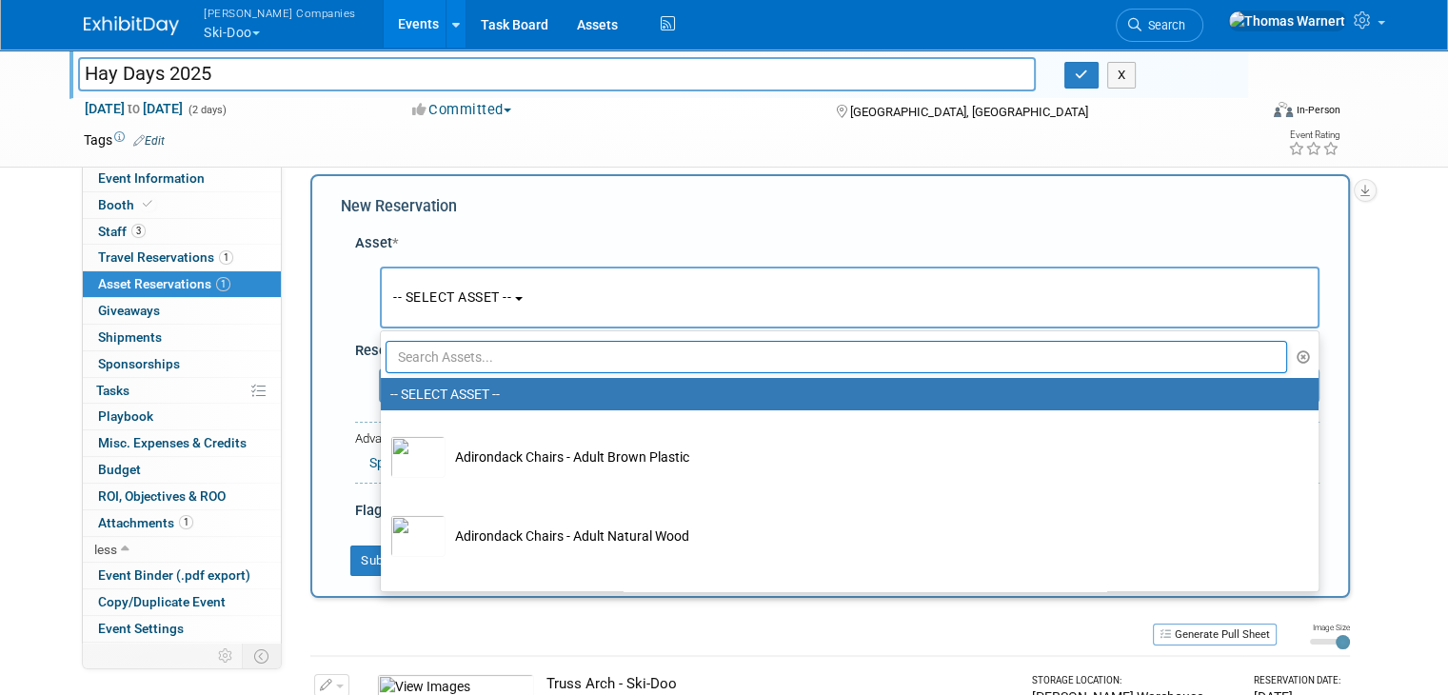
click at [438, 351] on input "text" at bounding box center [836, 357] width 901 height 32
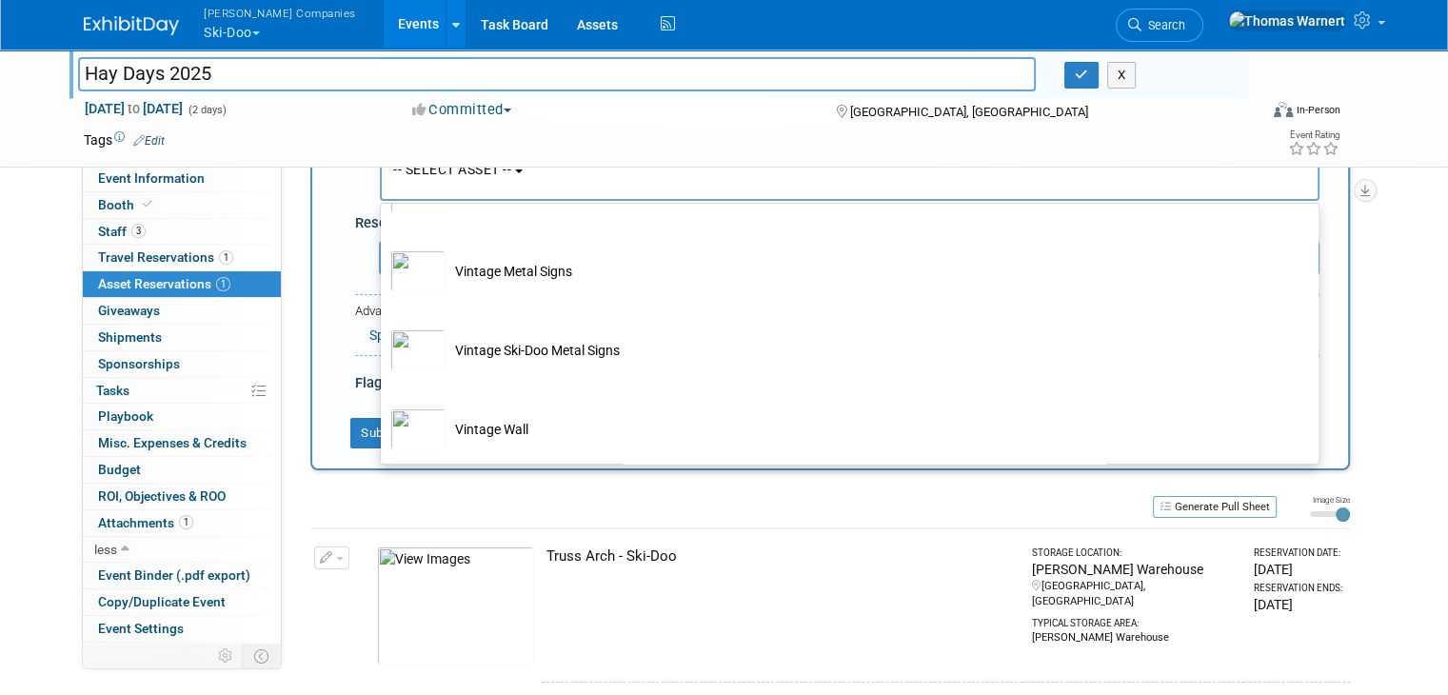
scroll to position [208, 0]
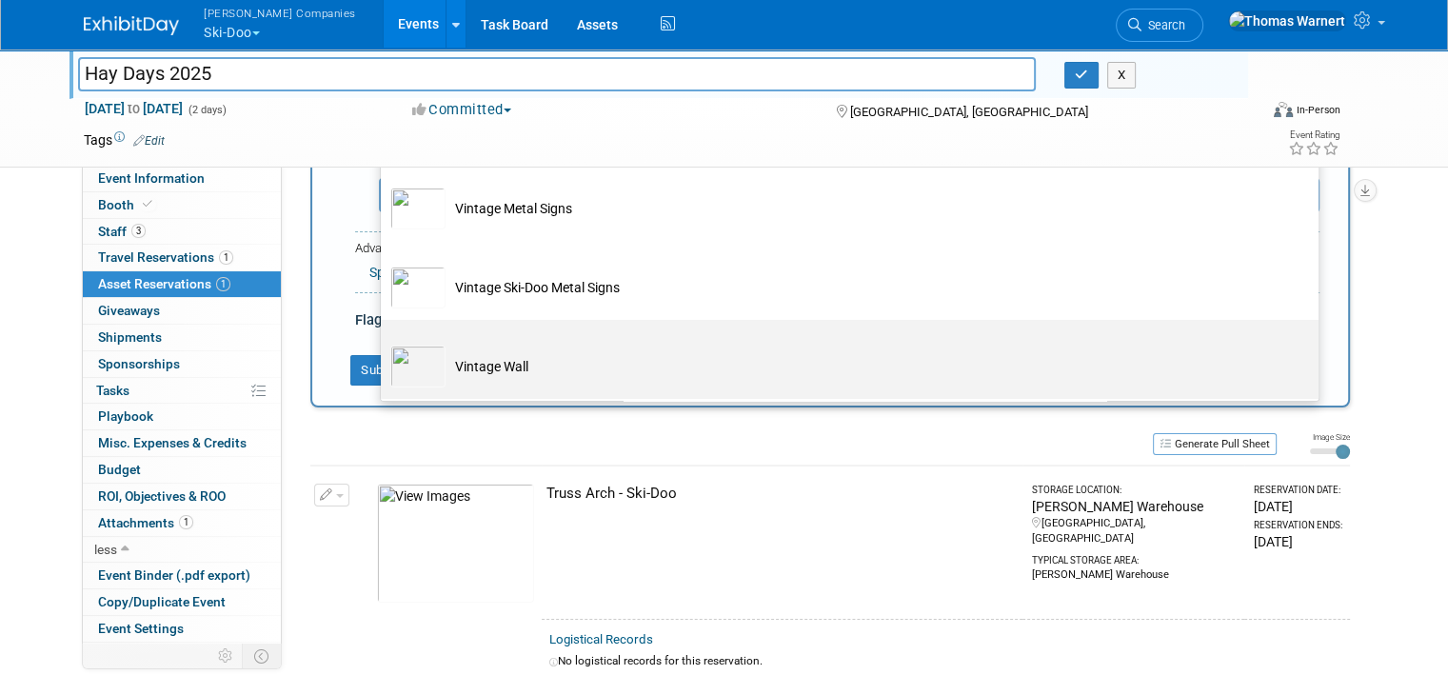
type input "vint"
click at [499, 370] on td "Vintage Wall" at bounding box center [862, 367] width 835 height 42
click at [384, 343] on input "Vintage Wall" at bounding box center [377, 336] width 12 height 12
select select "10724843"
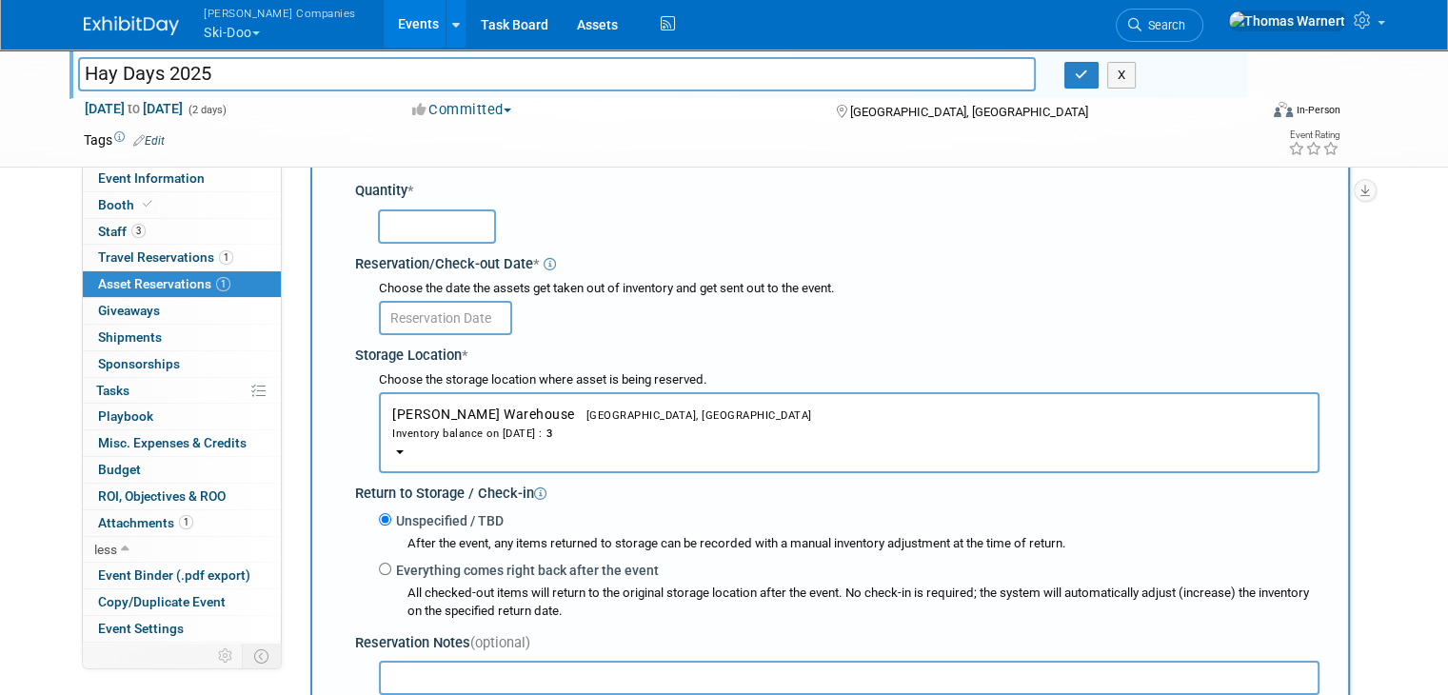
click at [445, 229] on input "text" at bounding box center [437, 226] width 118 height 34
type input "1"
click at [468, 313] on input "text" at bounding box center [445, 318] width 133 height 34
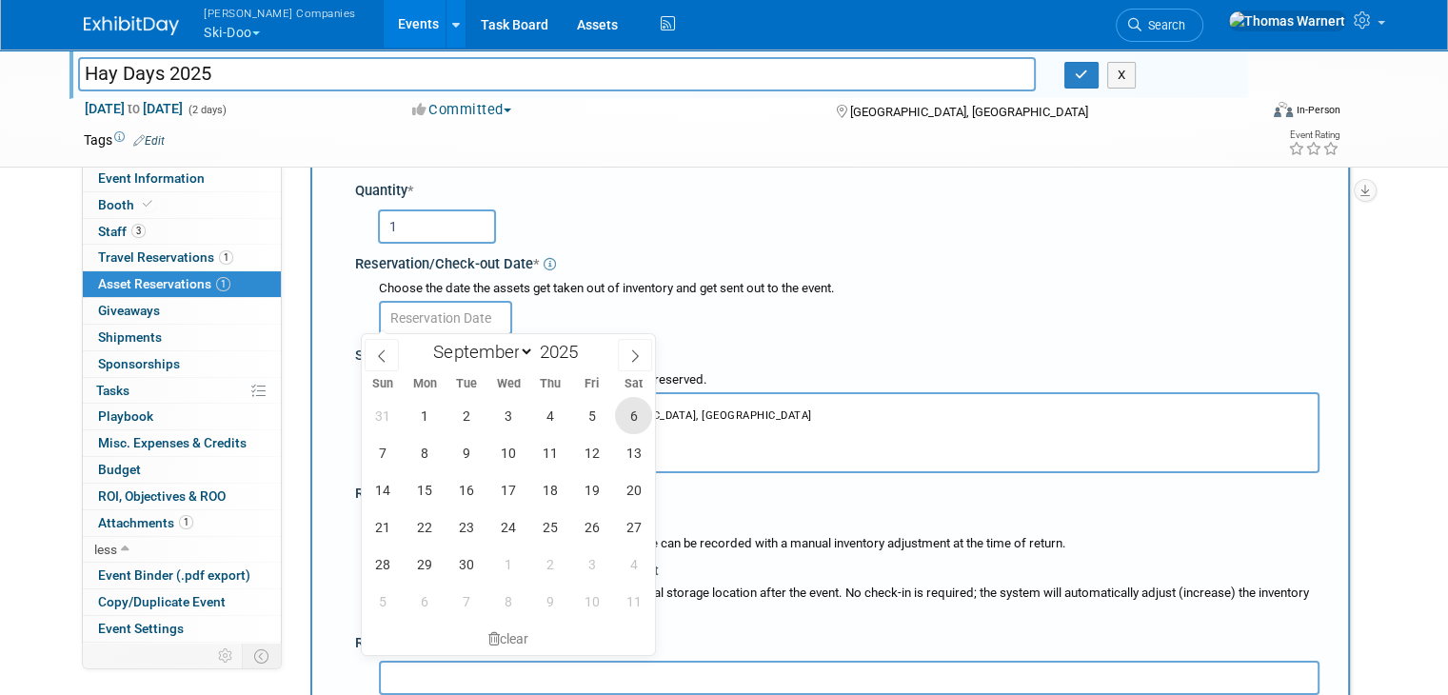
click at [638, 420] on span "6" at bounding box center [633, 415] width 37 height 37
type input "Sep 6, 2025"
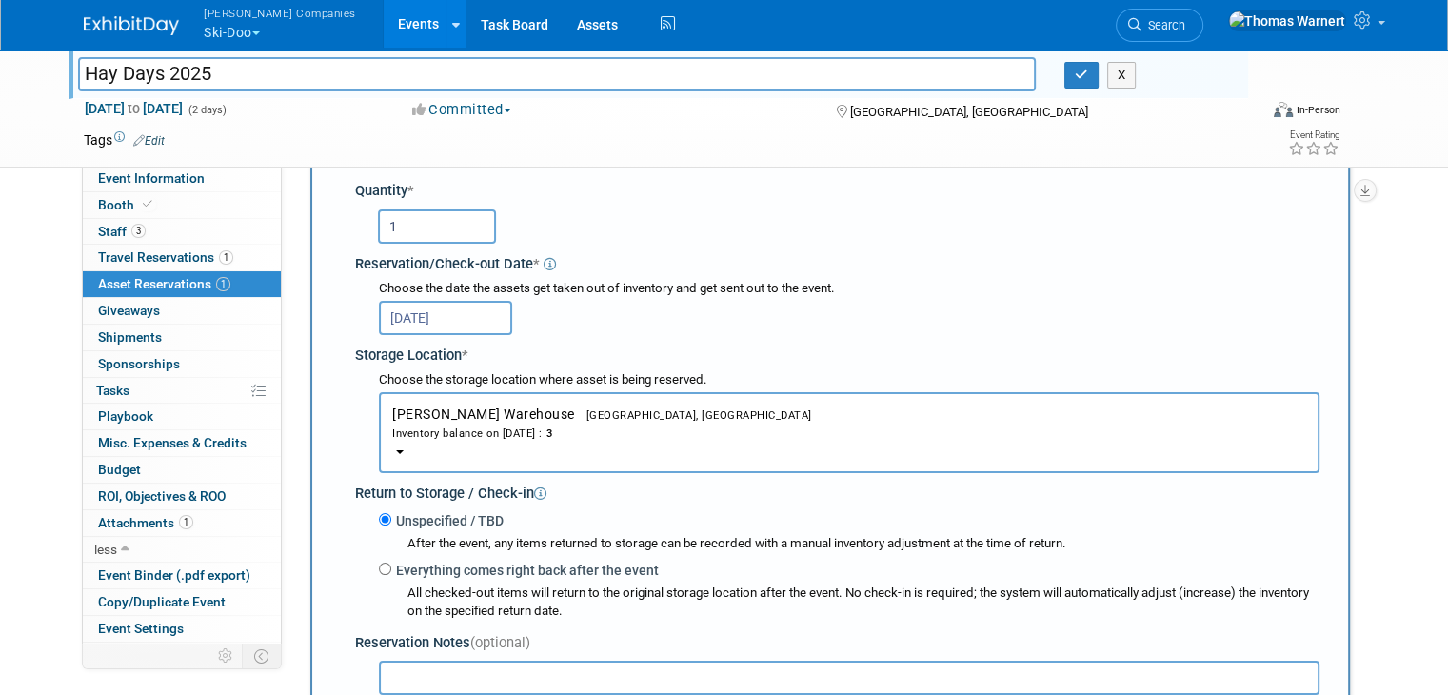
click at [391, 566] on label "Everything comes right back after the event" at bounding box center [524, 570] width 267 height 19
click at [391, 566] on input "Everything comes right back after the event" at bounding box center [385, 569] width 12 height 12
radio input "true"
select select "8"
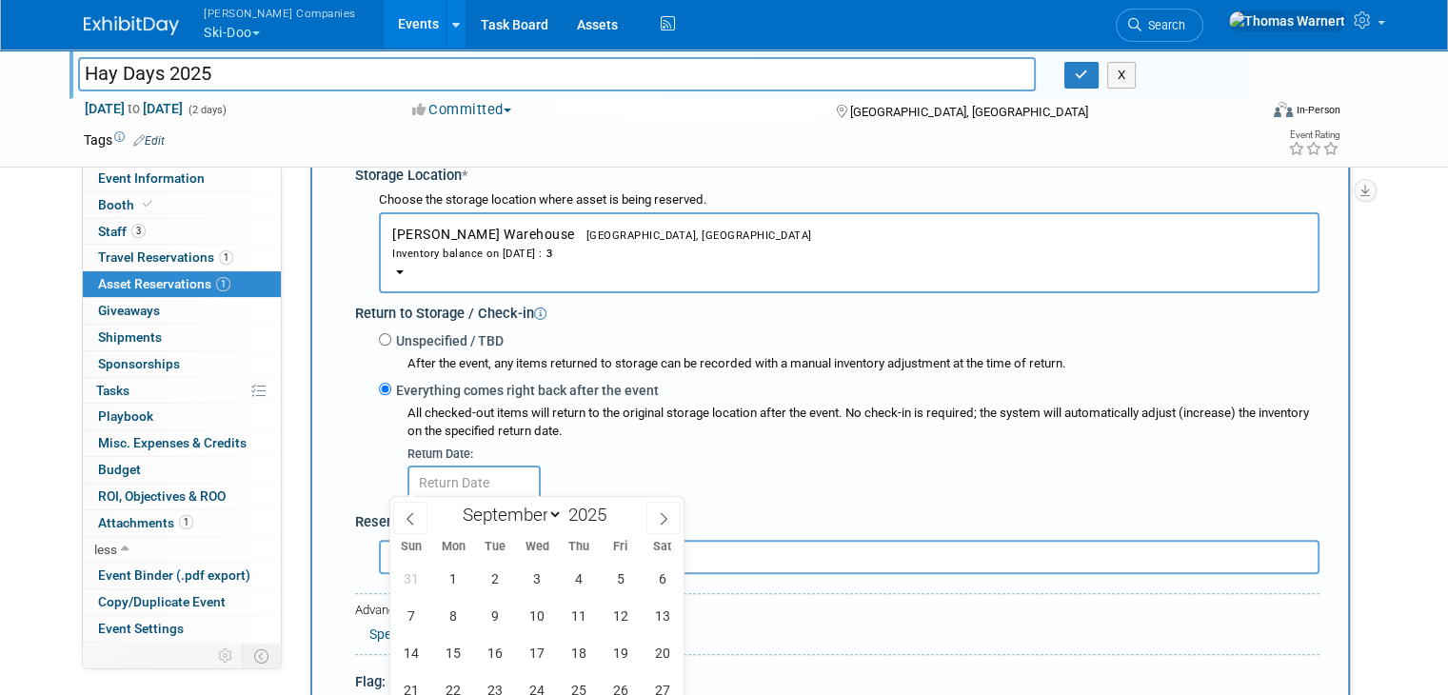
scroll to position [398, 0]
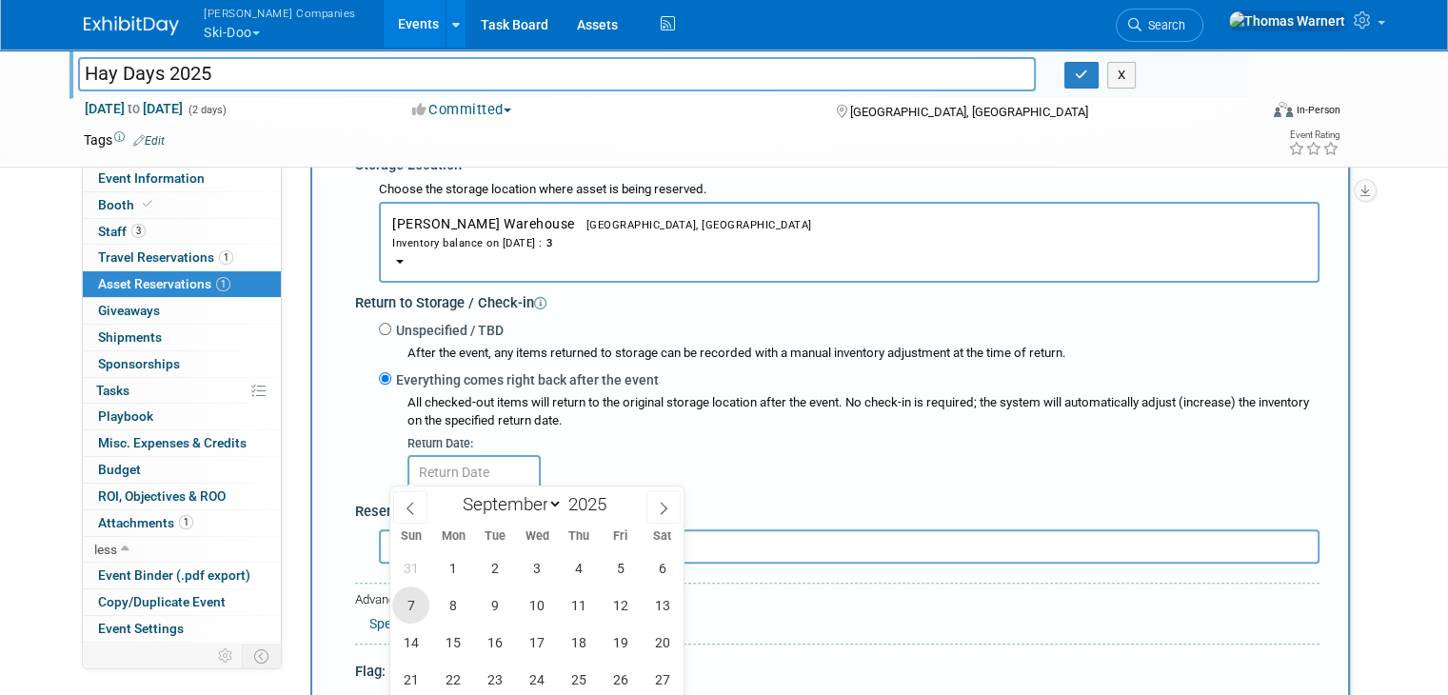
click at [410, 602] on span "7" at bounding box center [410, 604] width 37 height 37
type input "Sep 7, 2025"
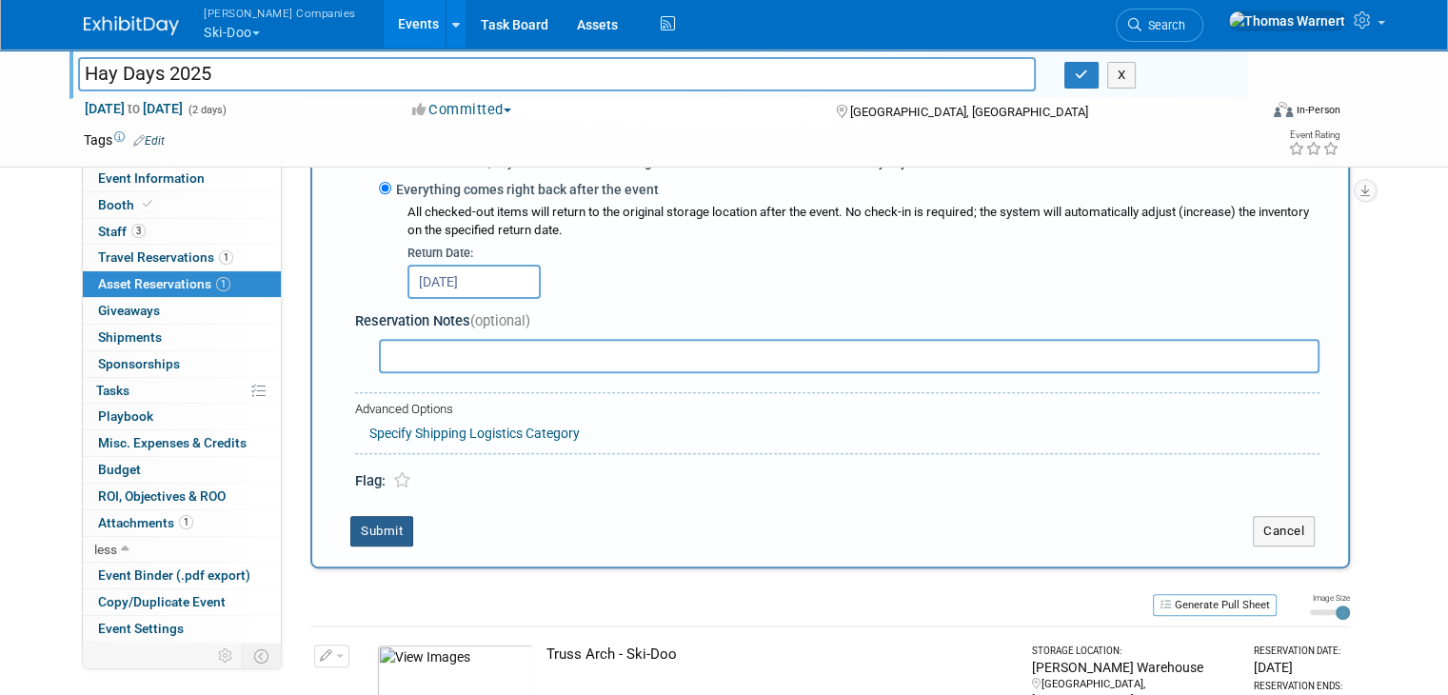
click at [381, 529] on button "Submit" at bounding box center [381, 531] width 63 height 30
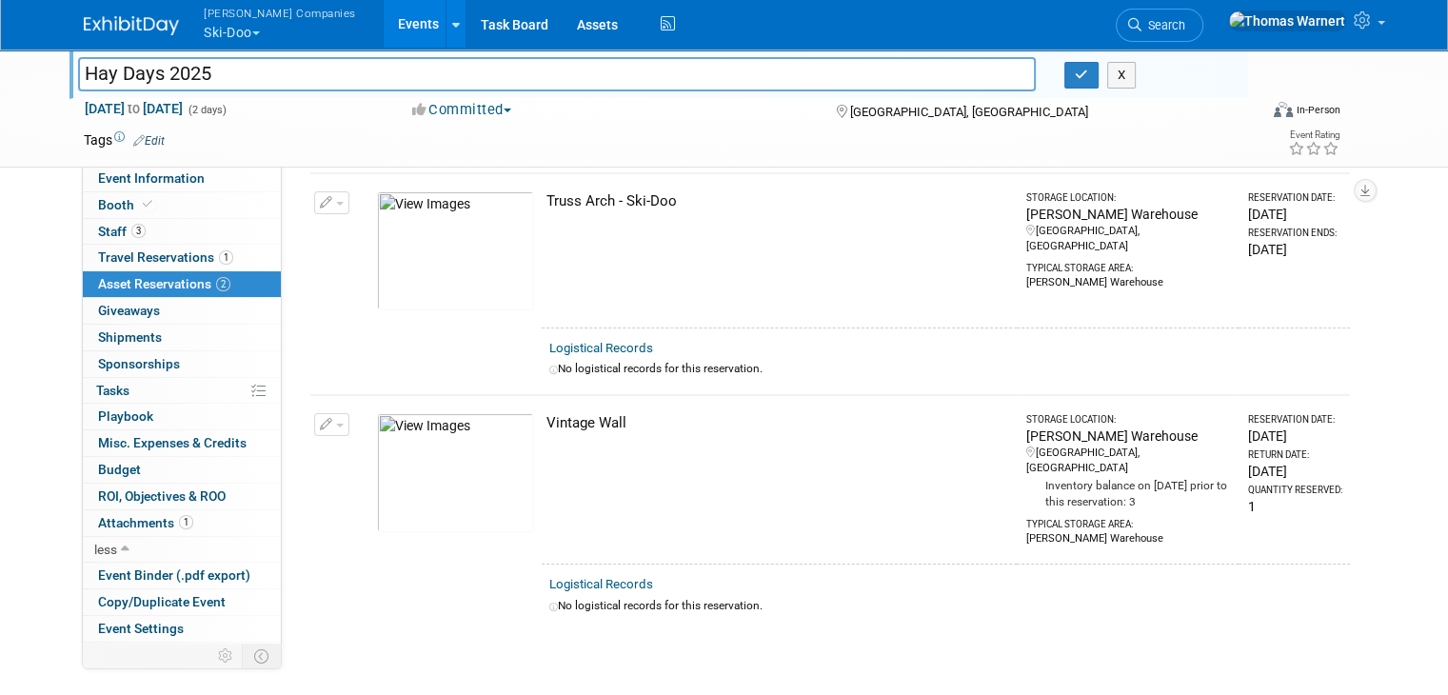
scroll to position [0, 0]
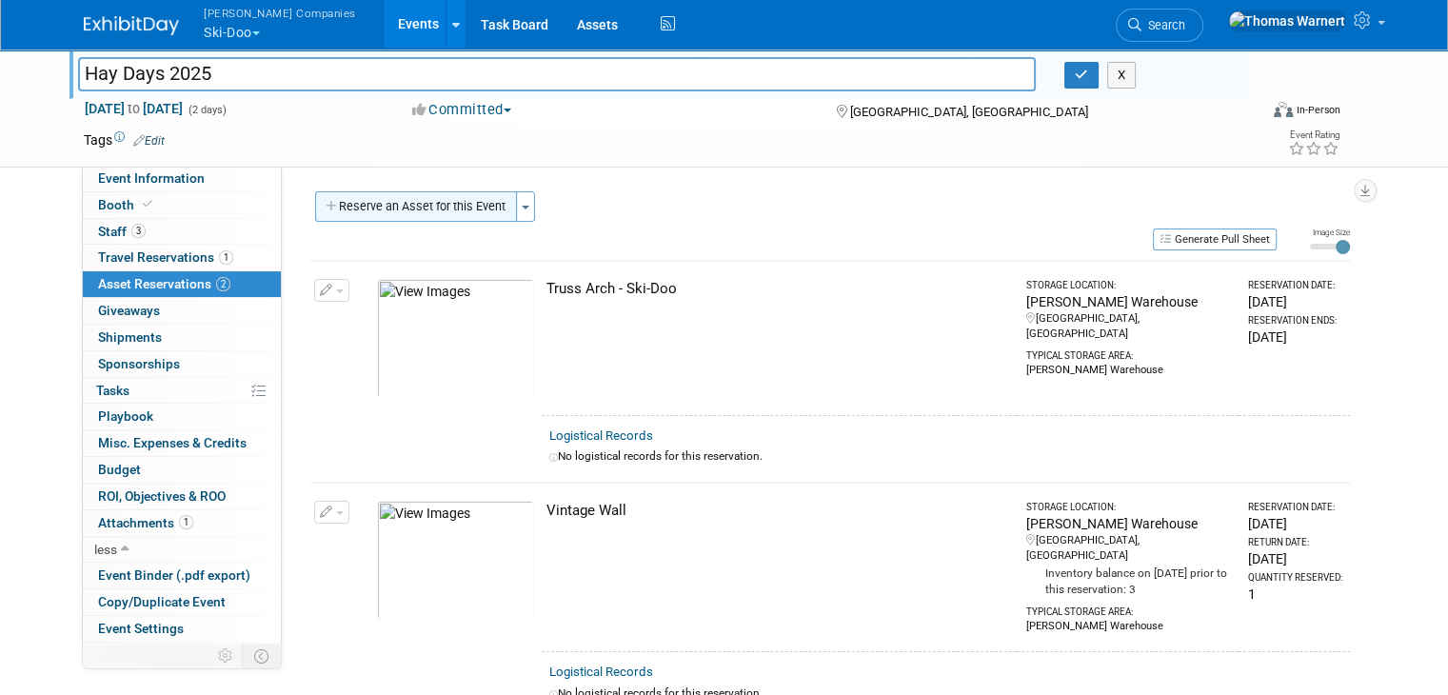
click at [437, 207] on button "Reserve an Asset for this Event" at bounding box center [416, 206] width 202 height 30
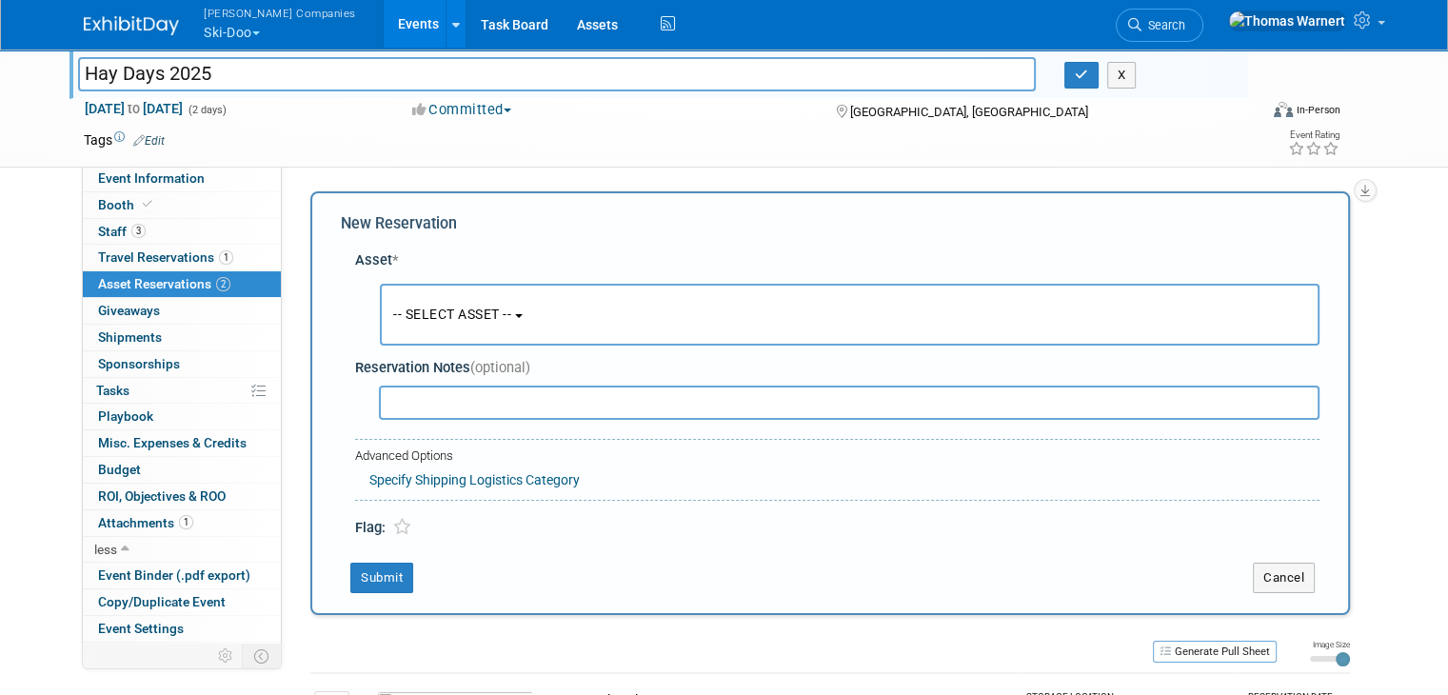
scroll to position [17, 0]
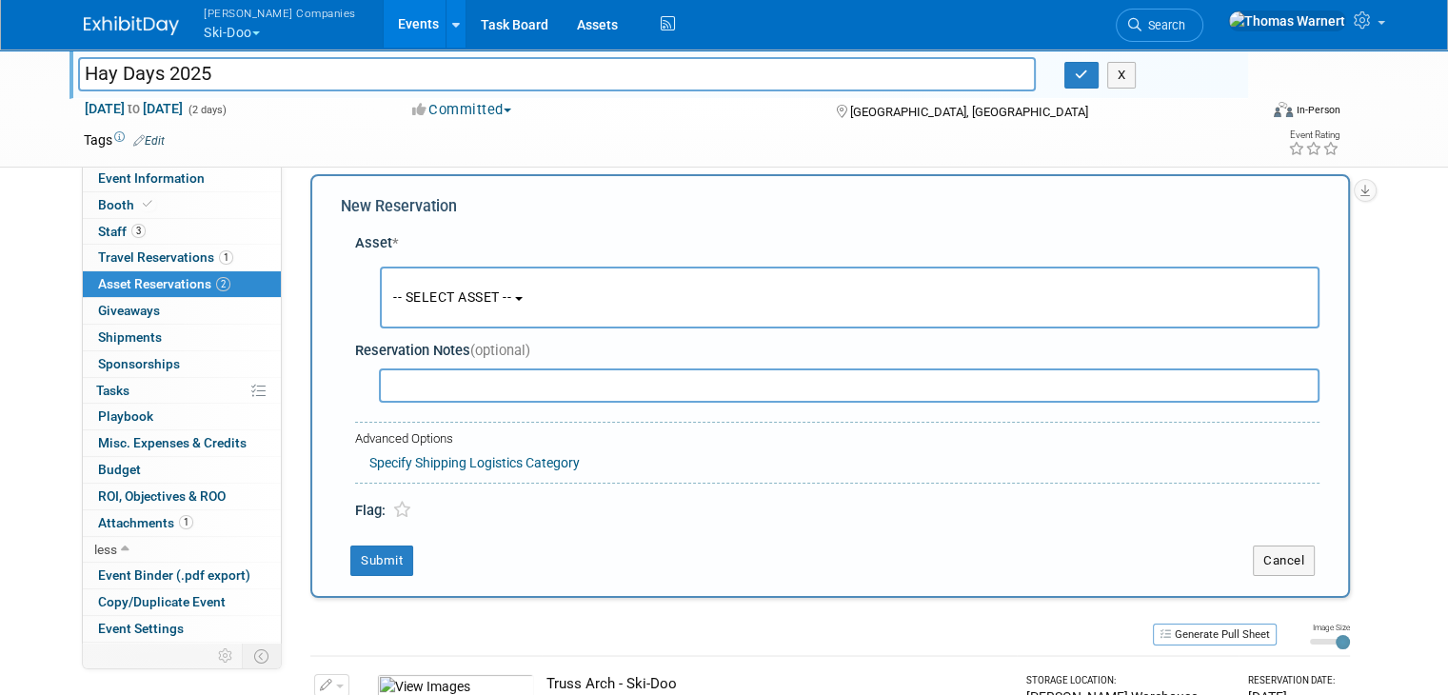
click at [437, 284] on button "-- SELECT ASSET --" at bounding box center [850, 298] width 940 height 62
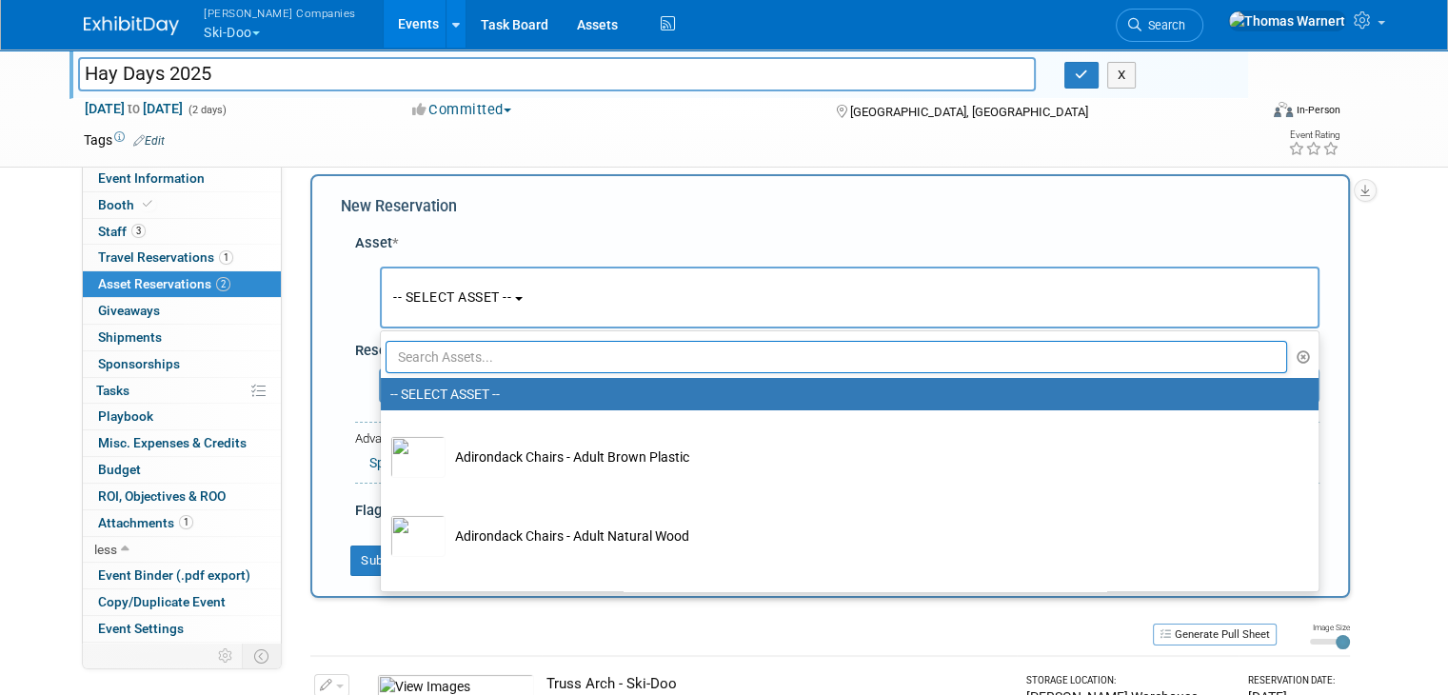
click at [455, 354] on input "text" at bounding box center [836, 357] width 901 height 32
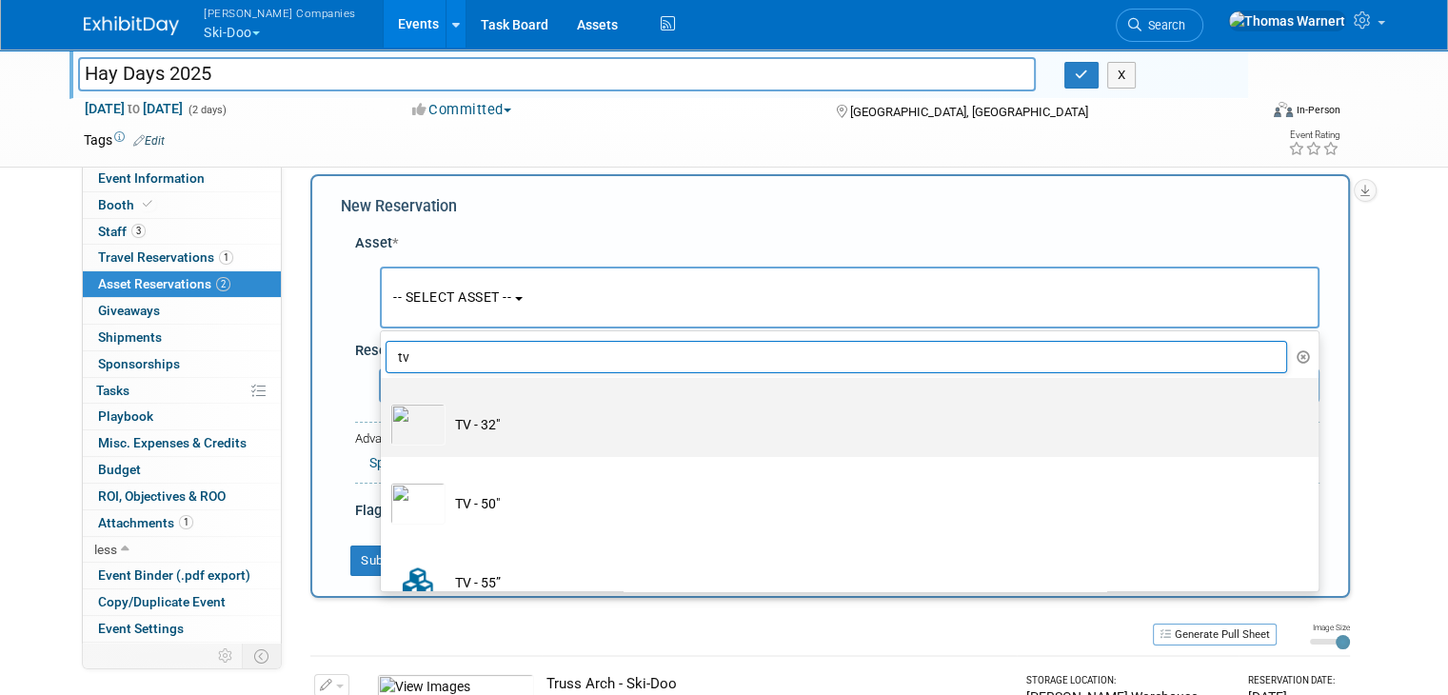
type input "tv"
click at [483, 420] on td "TV - 32"" at bounding box center [862, 425] width 835 height 42
click at [384, 401] on input "TV - 32"" at bounding box center [377, 394] width 12 height 12
select select "10724821"
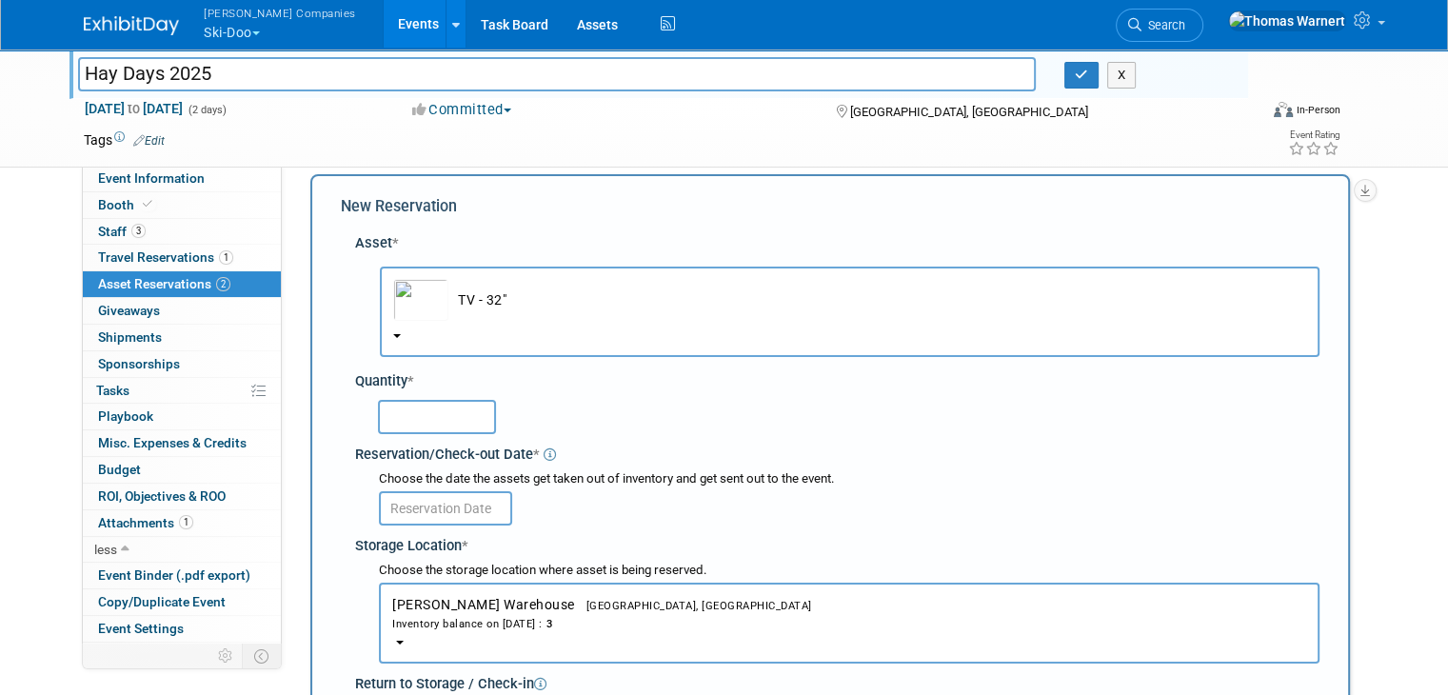
click at [449, 414] on input "text" at bounding box center [437, 417] width 118 height 34
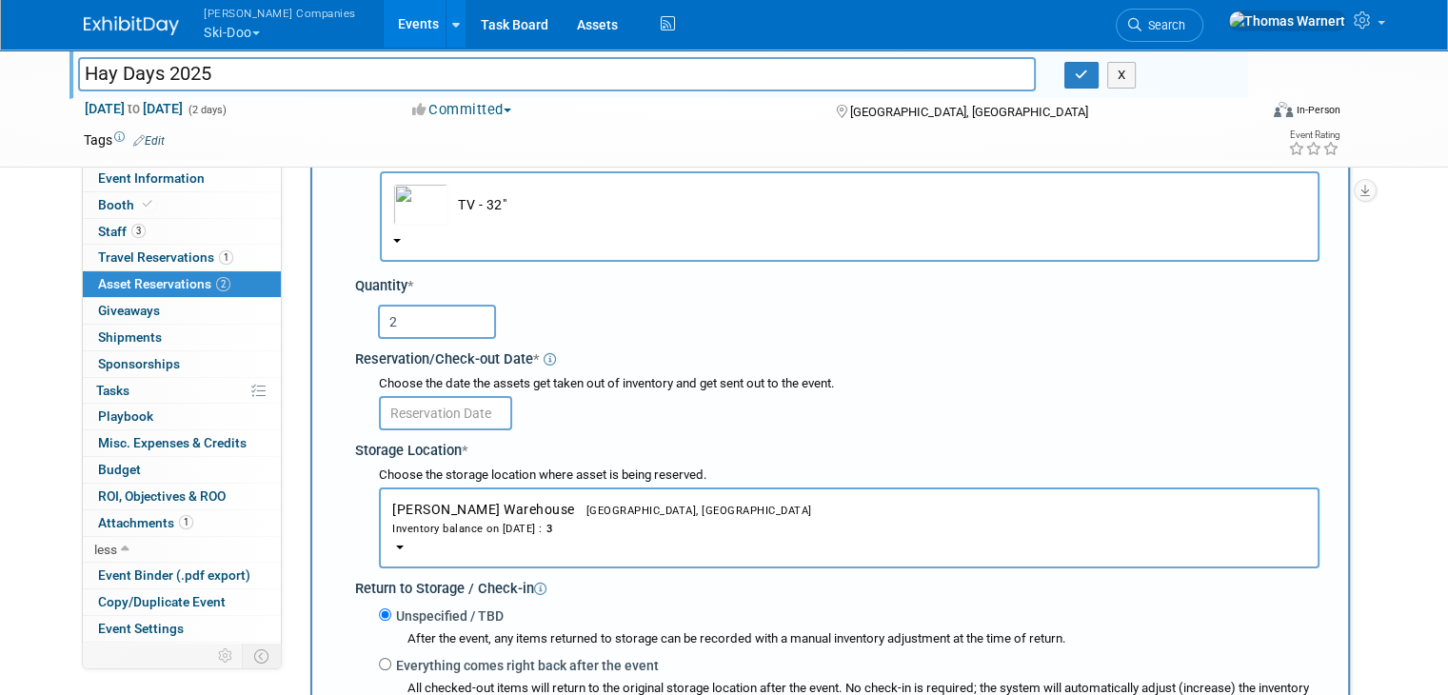
type input "2"
click at [432, 414] on input "text" at bounding box center [445, 413] width 133 height 34
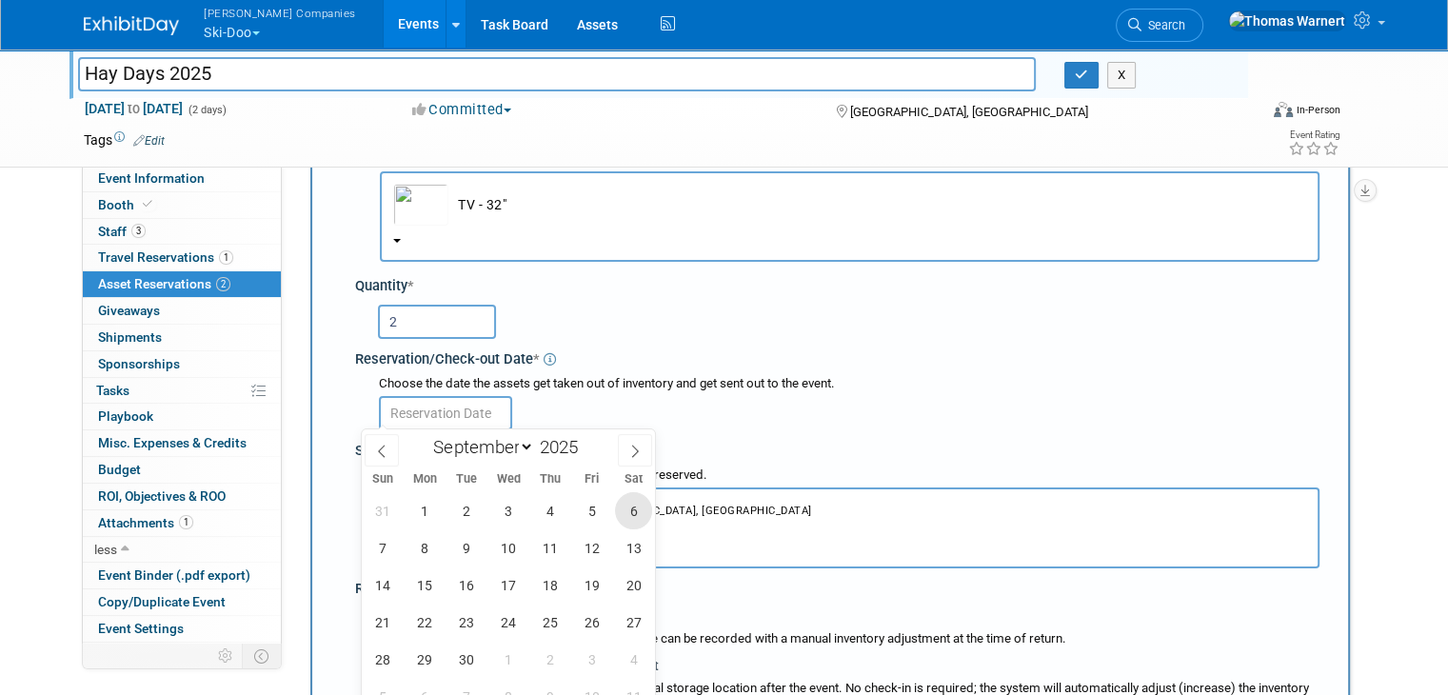
click at [643, 504] on span "6" at bounding box center [633, 510] width 37 height 37
type input "Sep 6, 2025"
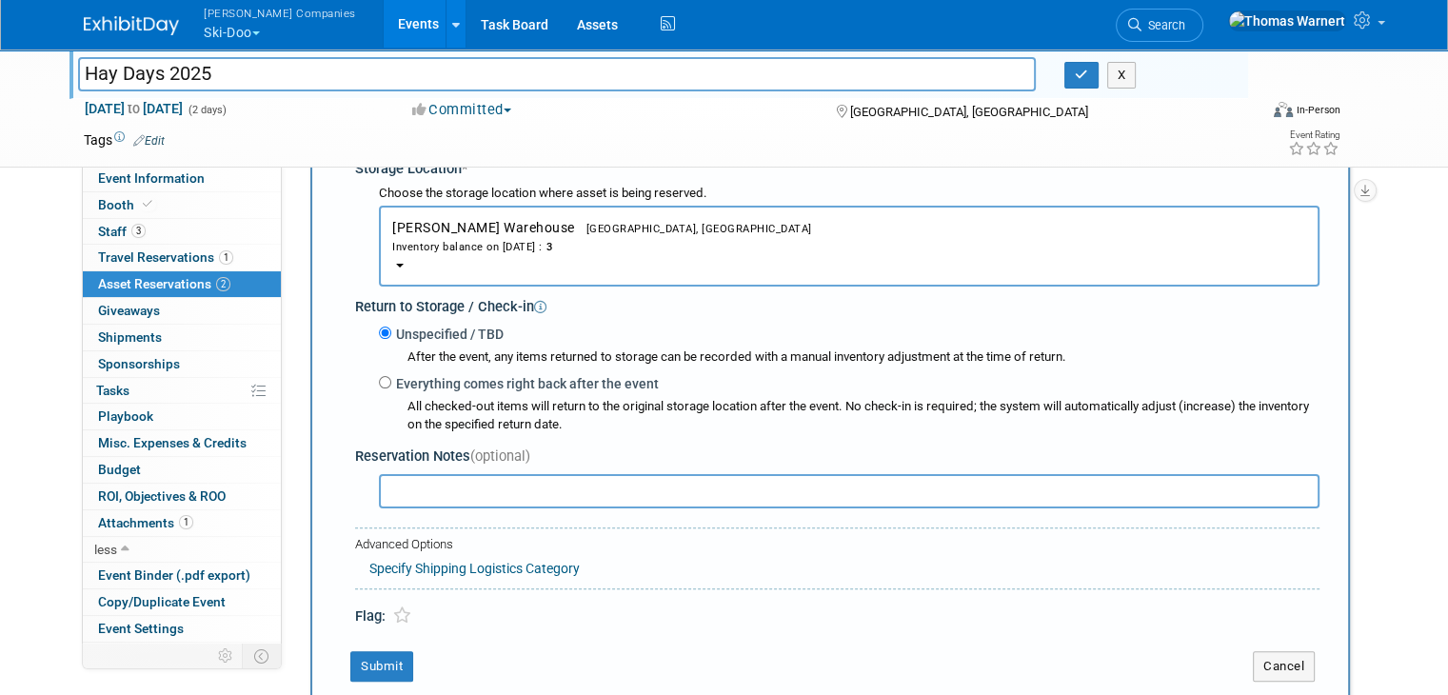
scroll to position [398, 0]
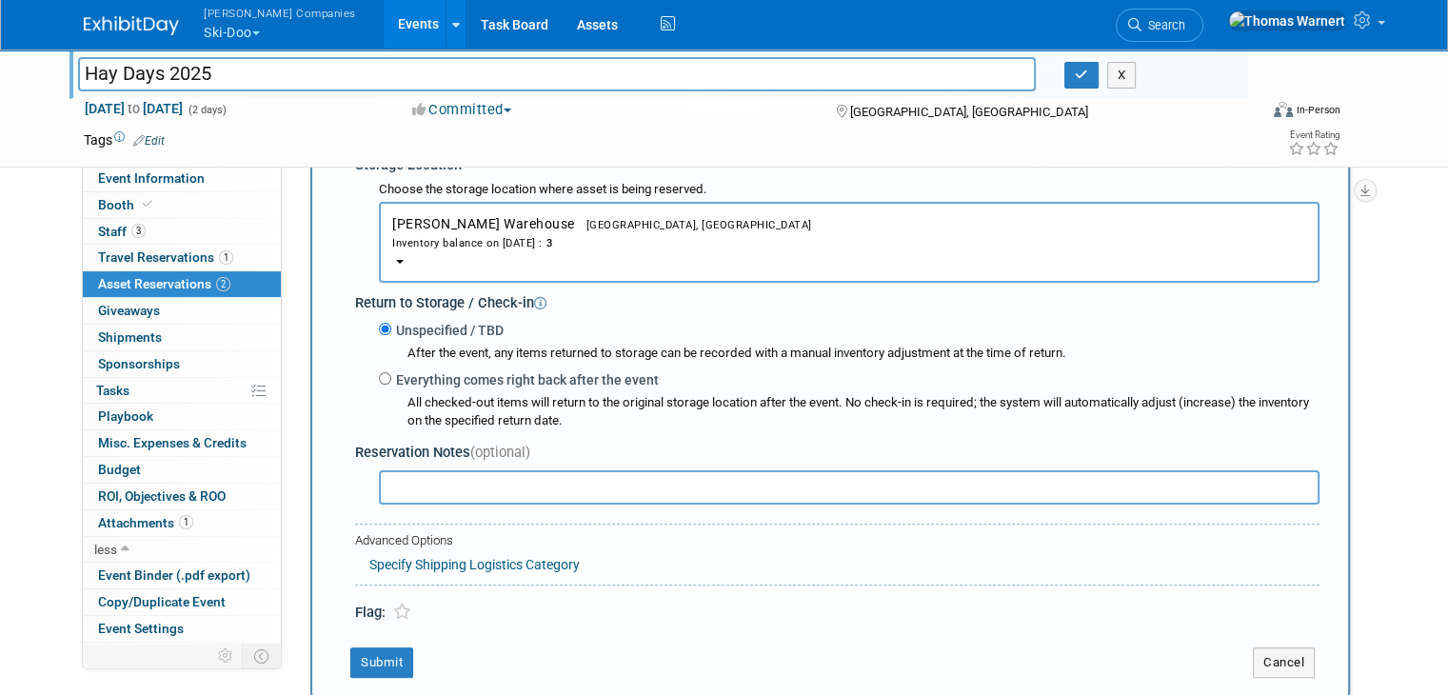
click at [415, 378] on label "Everything comes right back after the event" at bounding box center [524, 379] width 267 height 19
click at [391, 378] on input "Everything comes right back after the event" at bounding box center [385, 378] width 12 height 12
radio input "true"
select select "8"
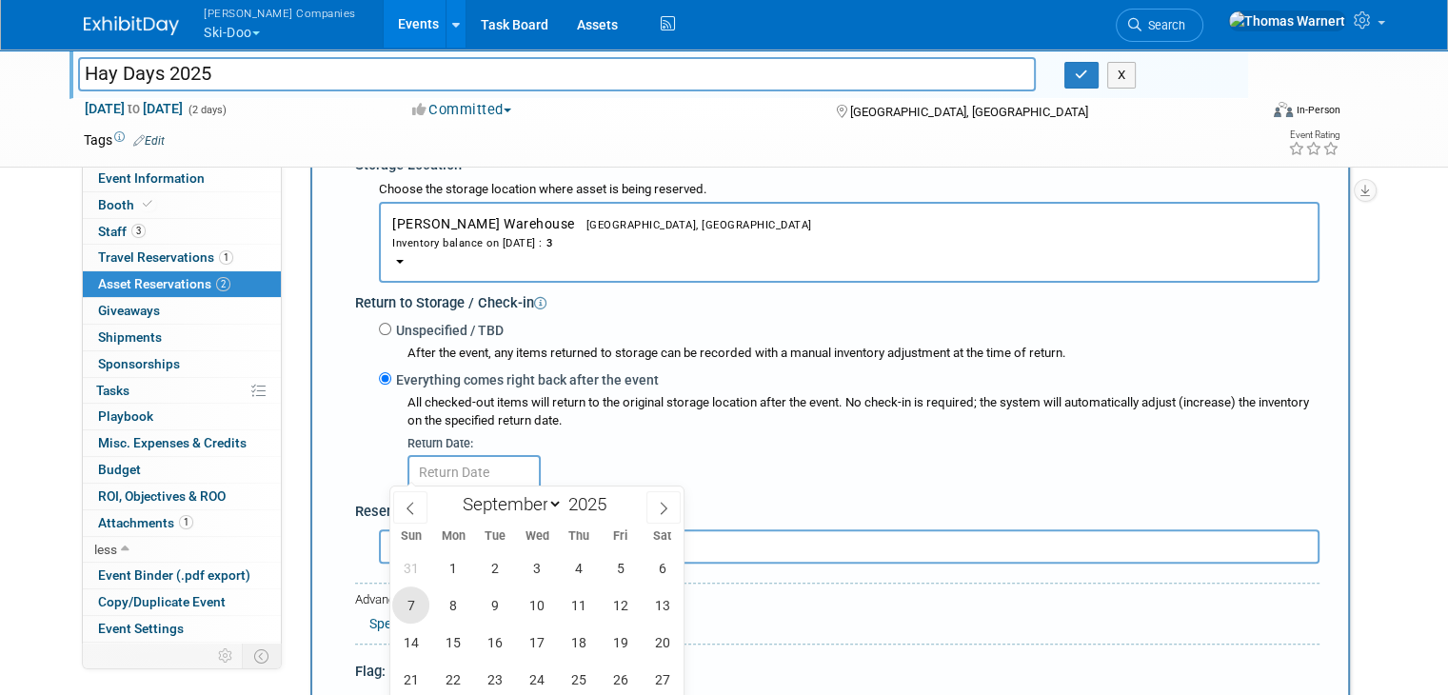
click at [417, 596] on span "7" at bounding box center [410, 604] width 37 height 37
type input "Sep 7, 2025"
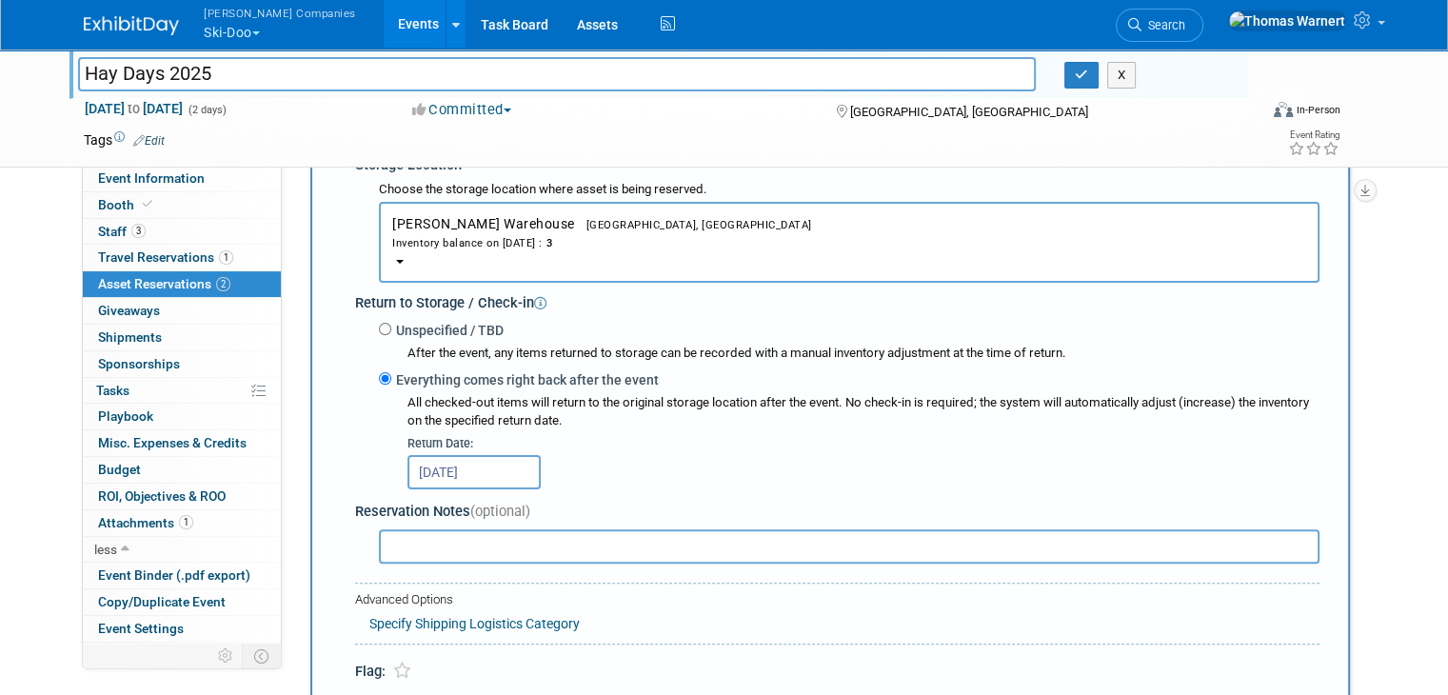
click at [408, 543] on input "text" at bounding box center [849, 546] width 940 height 34
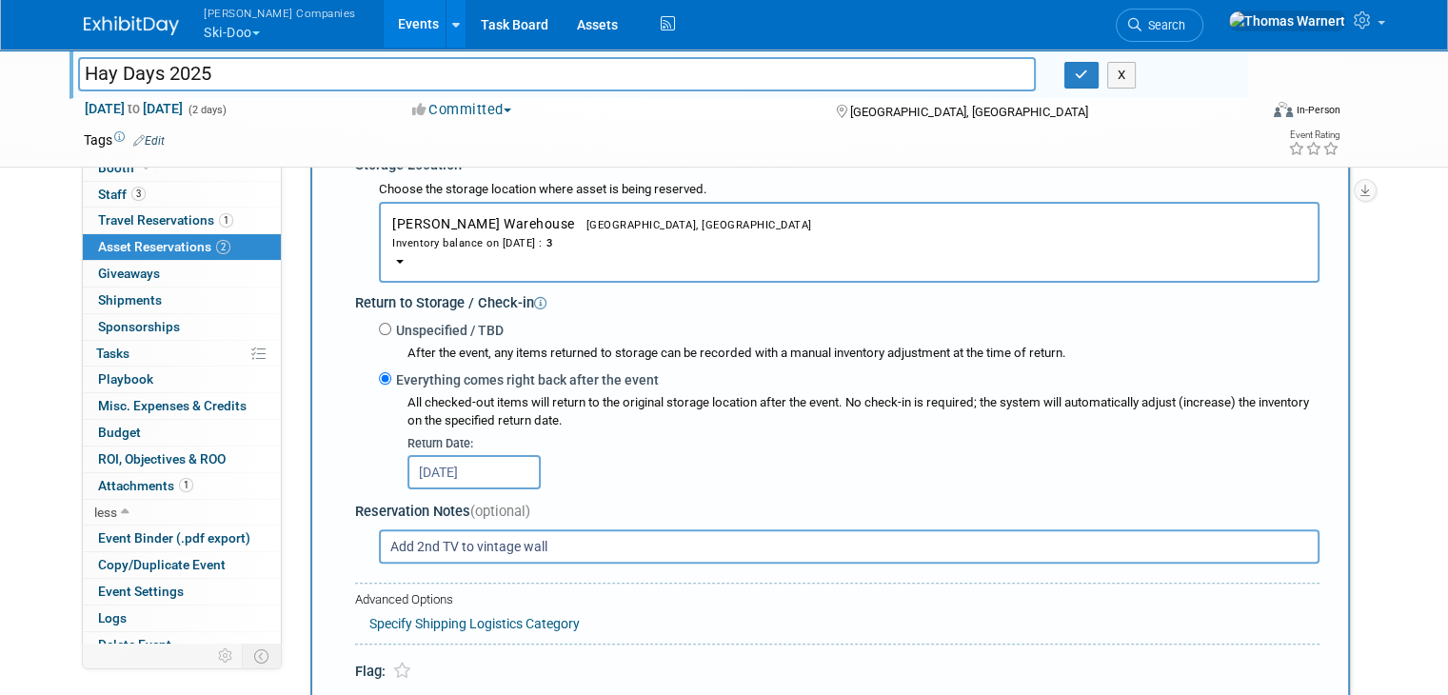
scroll to position [48, 0]
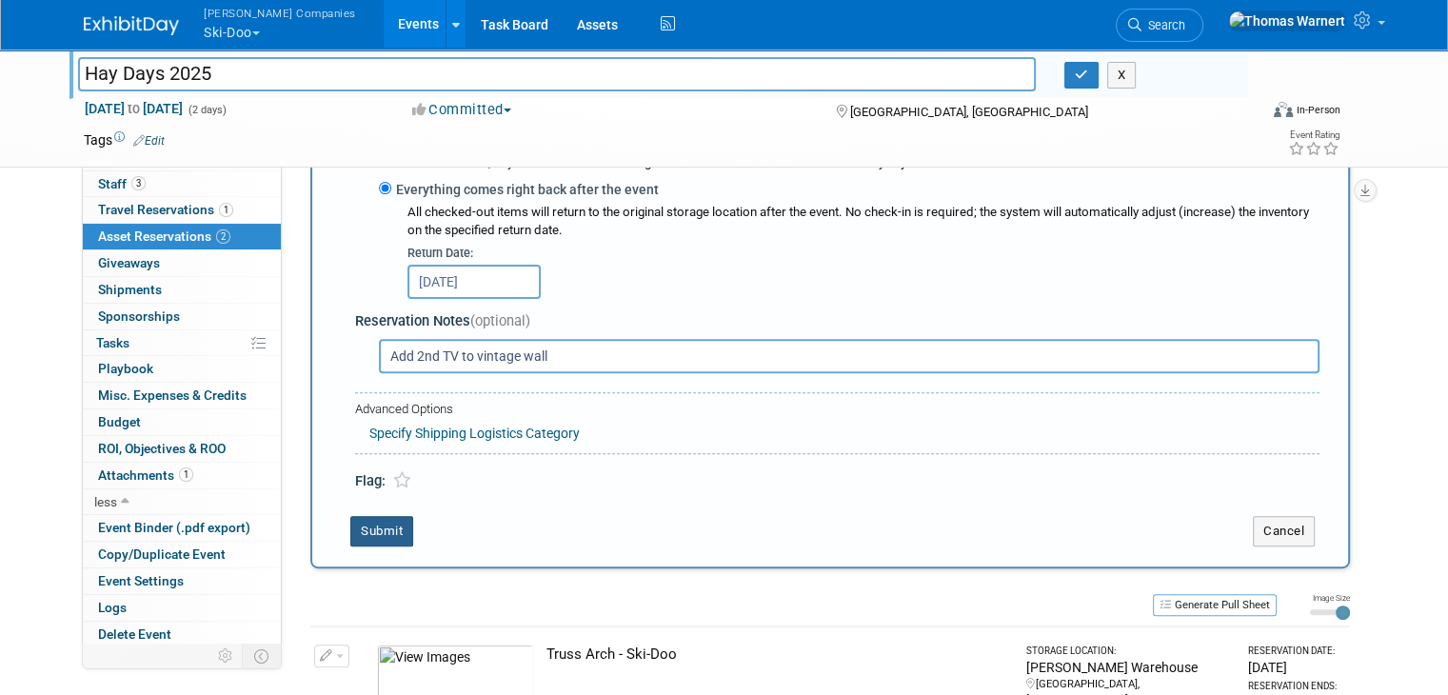
type input "Add 2nd TV to vintage wall"
click at [373, 523] on button "Submit" at bounding box center [381, 531] width 63 height 30
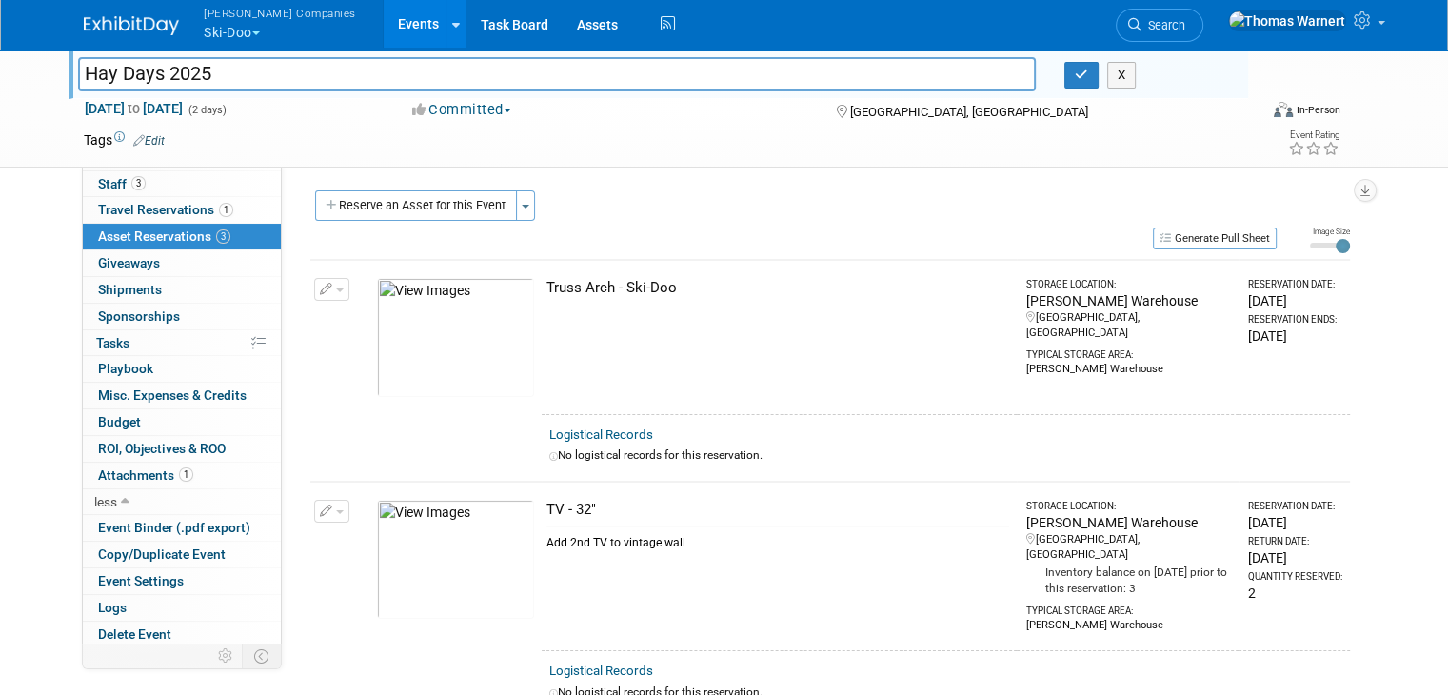
scroll to position [0, 0]
click at [464, 210] on button "Reserve an Asset for this Event" at bounding box center [416, 206] width 202 height 30
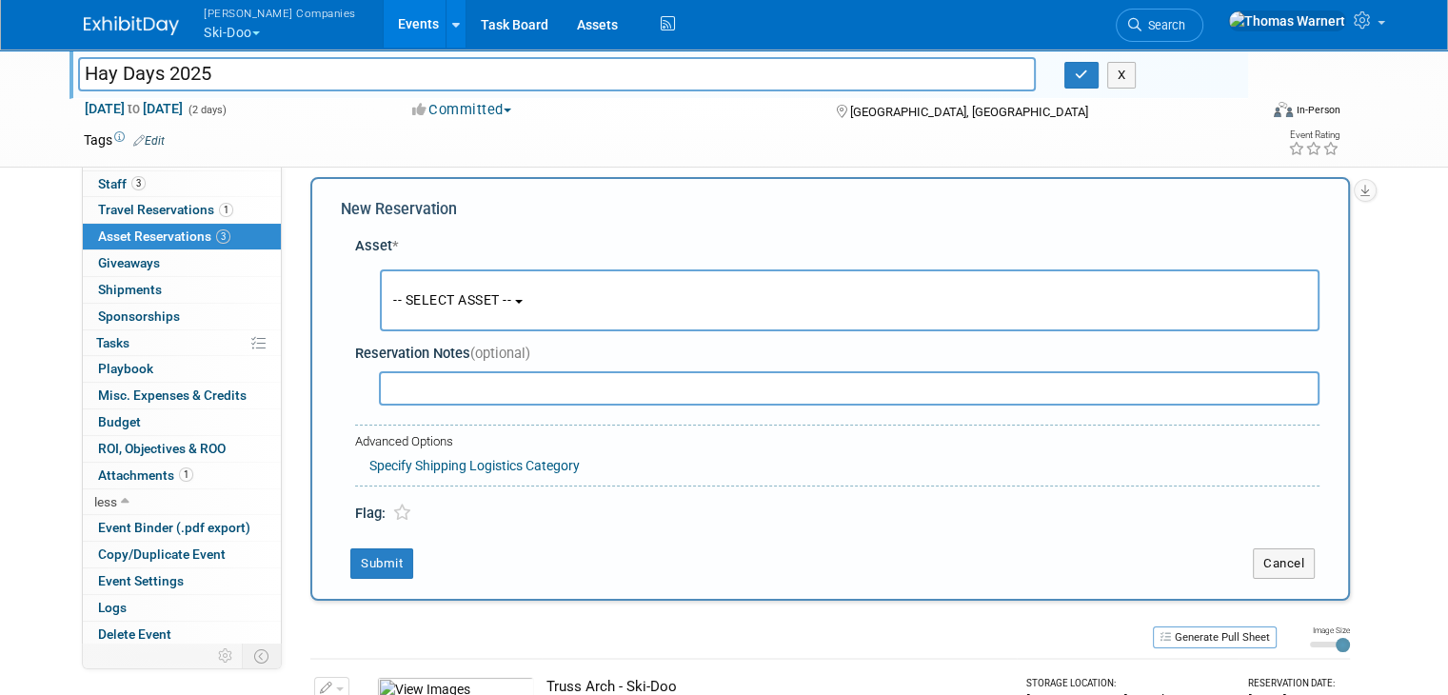
scroll to position [17, 0]
click at [449, 304] on button "-- SELECT ASSET --" at bounding box center [850, 298] width 940 height 62
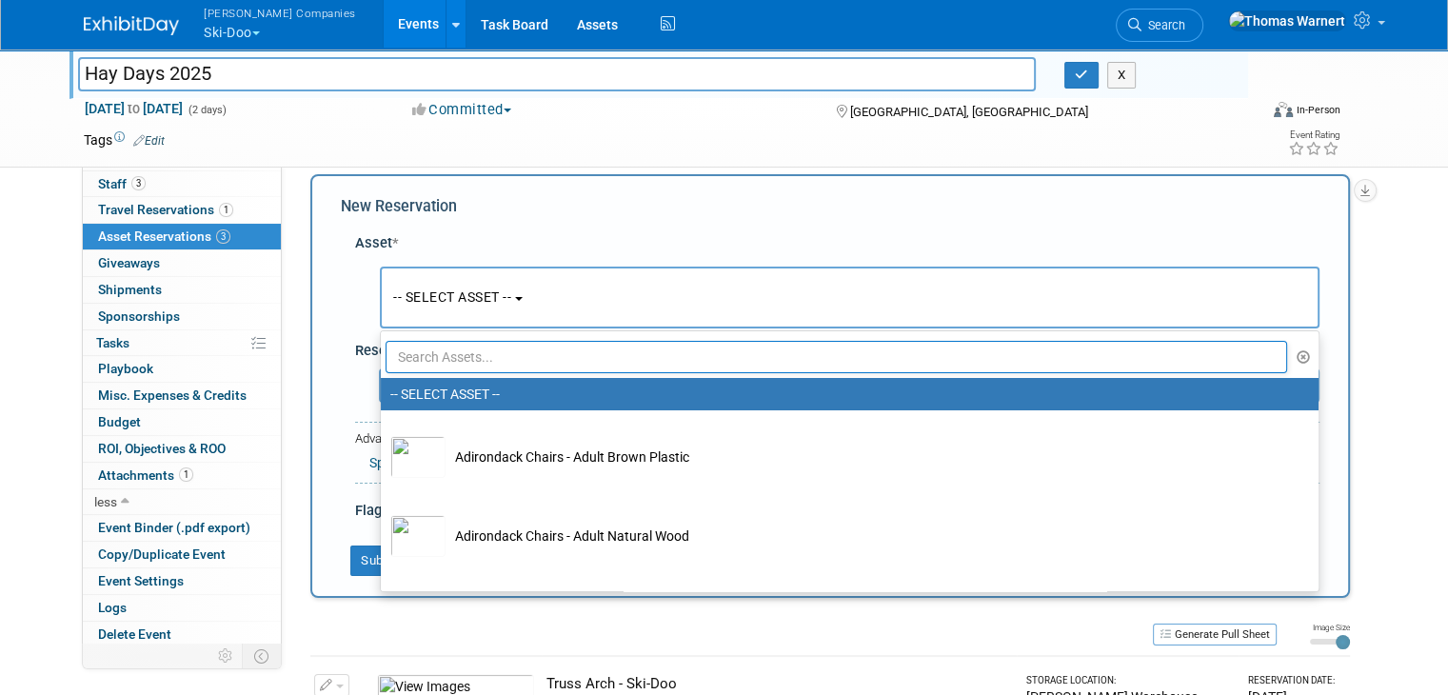
click at [465, 354] on input "text" at bounding box center [836, 357] width 901 height 32
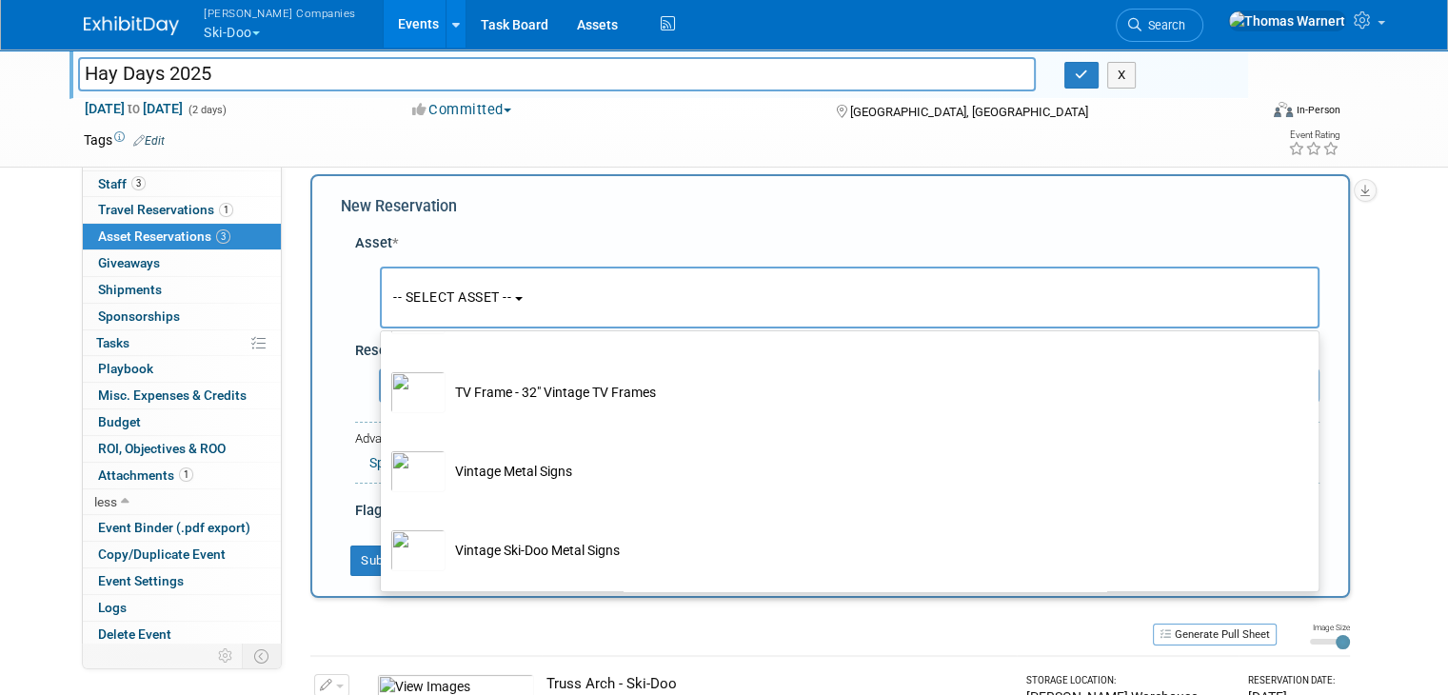
scroll to position [267, 0]
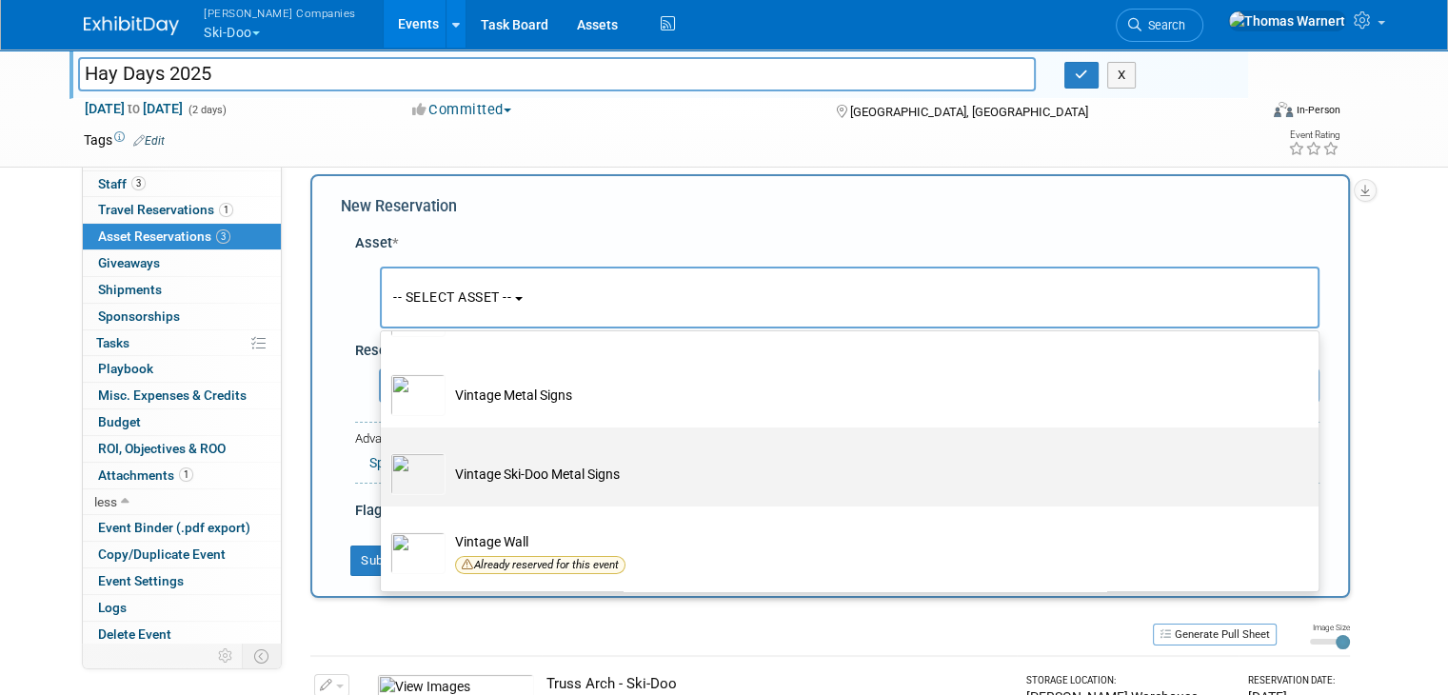
type input "vinta"
click at [587, 473] on td "Vintage Ski-Doo Metal Signs" at bounding box center [862, 474] width 835 height 42
click at [384, 450] on input "Vintage Ski-Doo Metal Signs" at bounding box center [377, 444] width 12 height 12
select select "10724842"
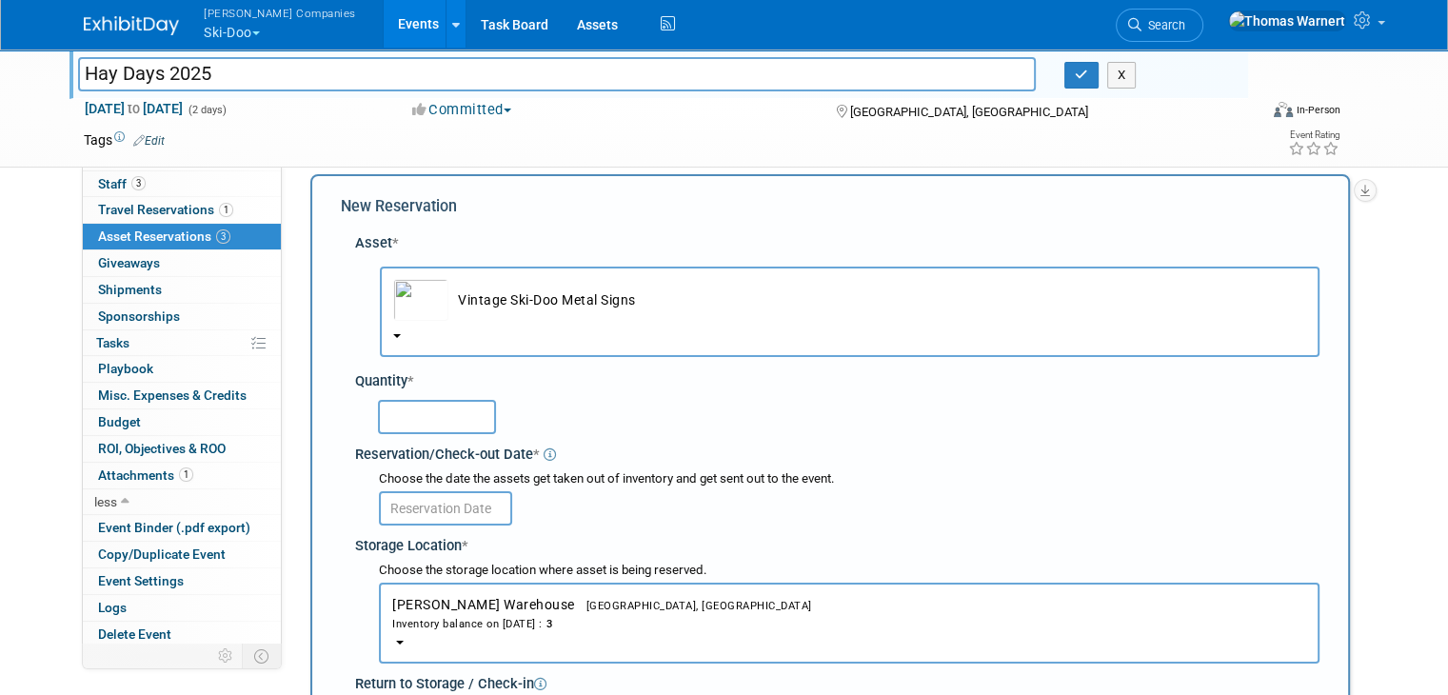
click at [441, 413] on input "text" at bounding box center [437, 417] width 118 height 34
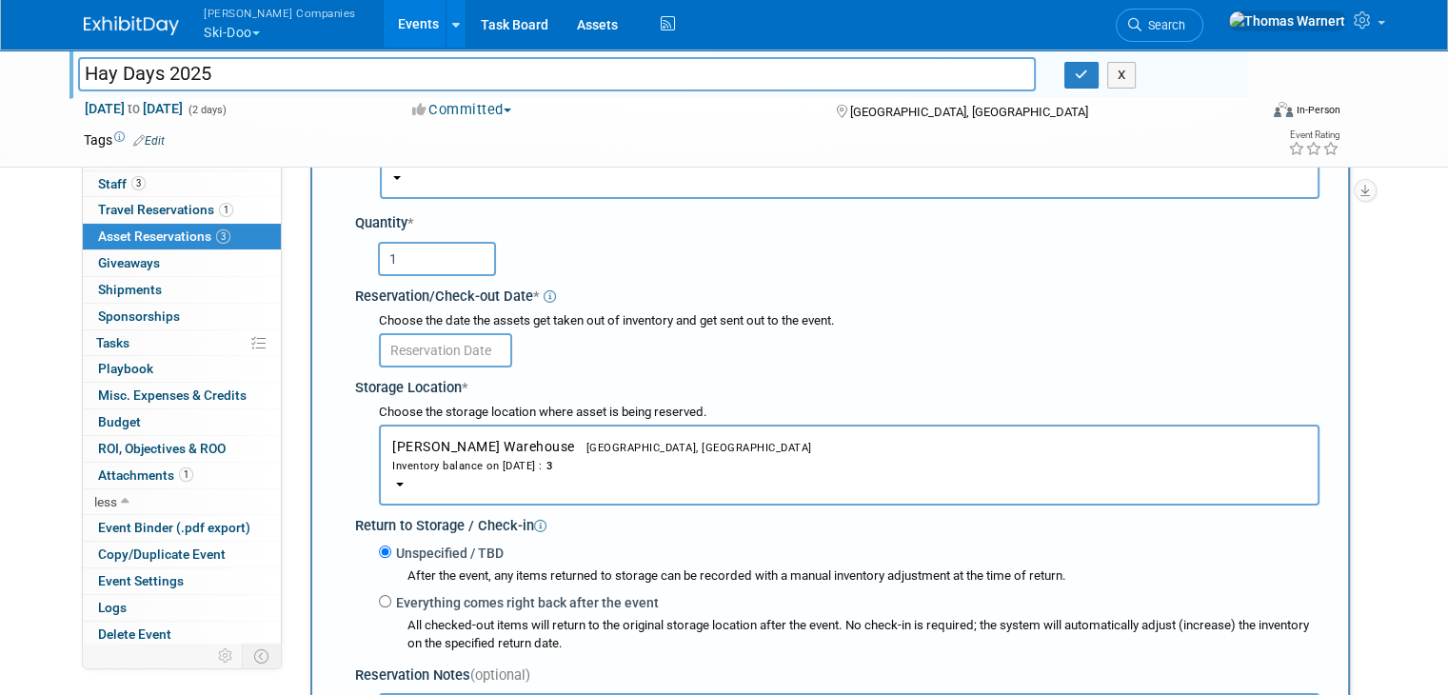
scroll to position [208, 0]
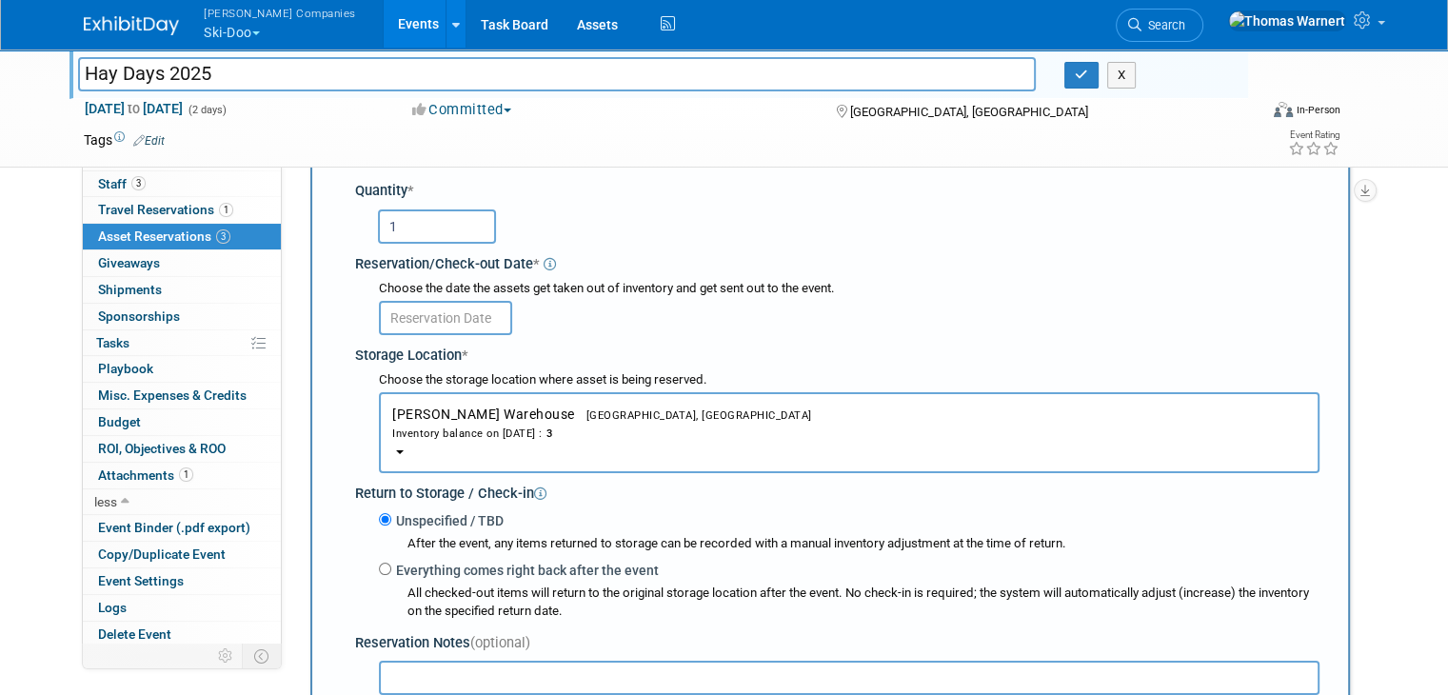
type input "1"
click at [457, 316] on input "text" at bounding box center [445, 318] width 133 height 34
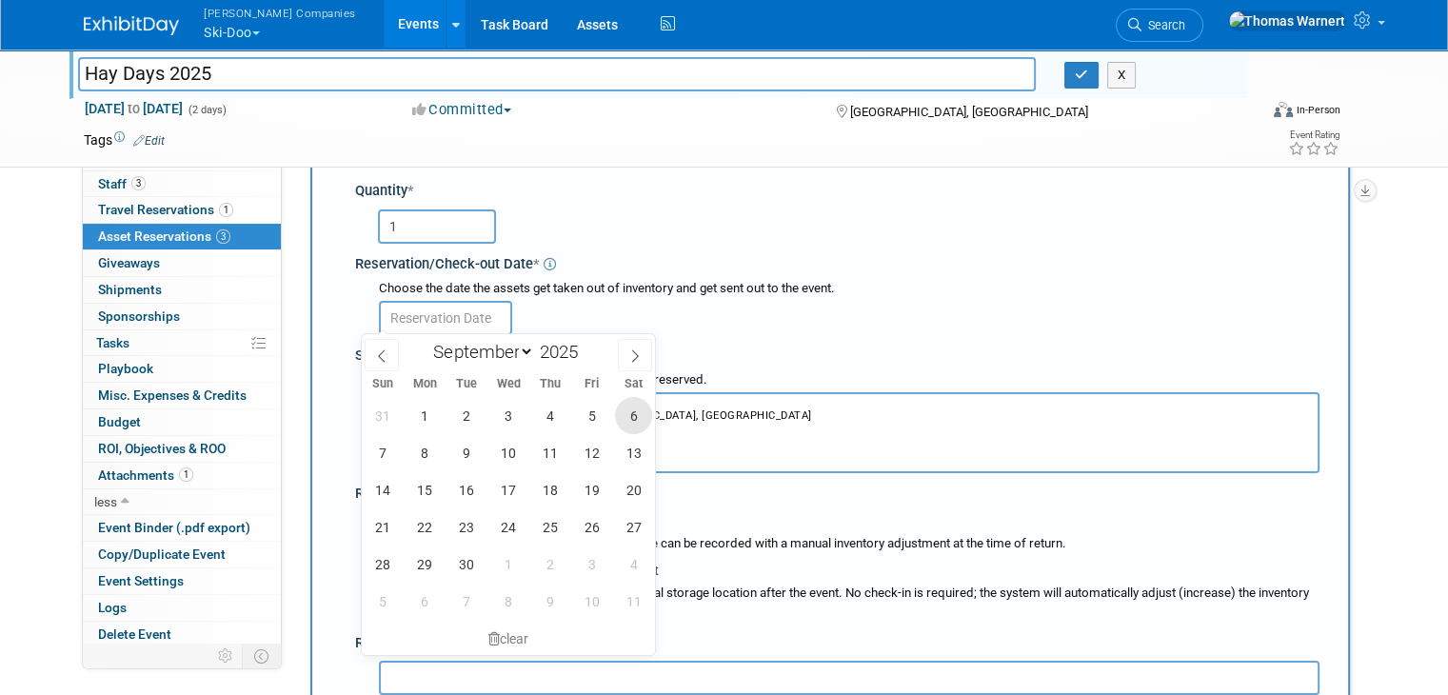
click at [632, 414] on span "6" at bounding box center [633, 415] width 37 height 37
type input "Sep 6, 2025"
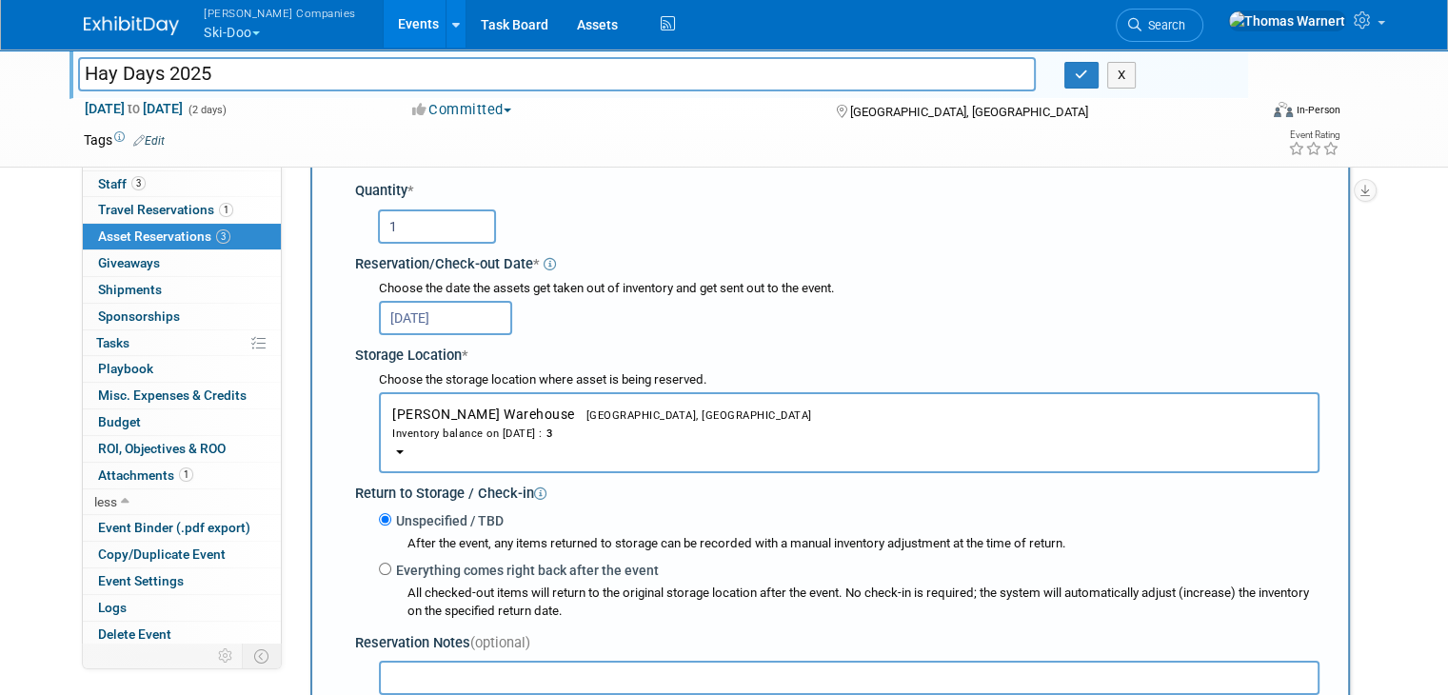
click at [391, 561] on label "Everything comes right back after the event" at bounding box center [524, 570] width 267 height 19
click at [388, 563] on input "Everything comes right back after the event" at bounding box center [385, 569] width 12 height 12
radio input "true"
select select "8"
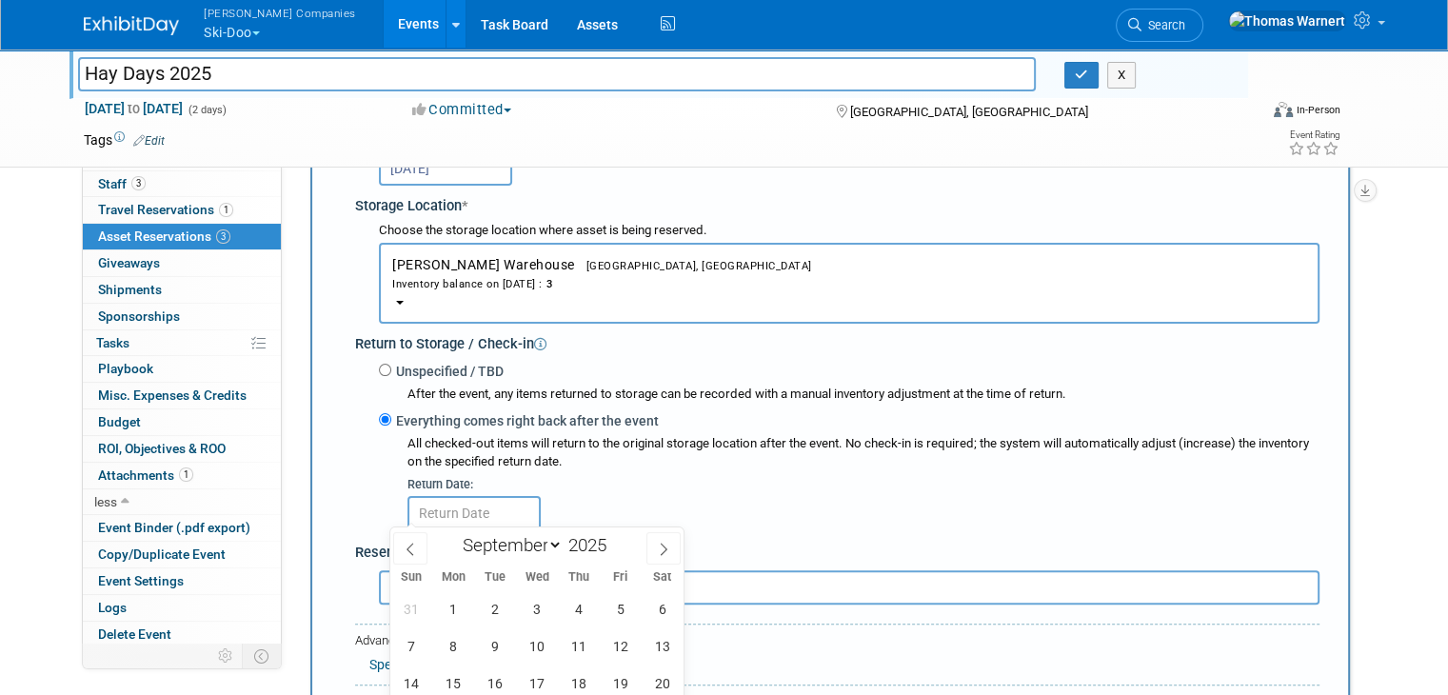
scroll to position [398, 0]
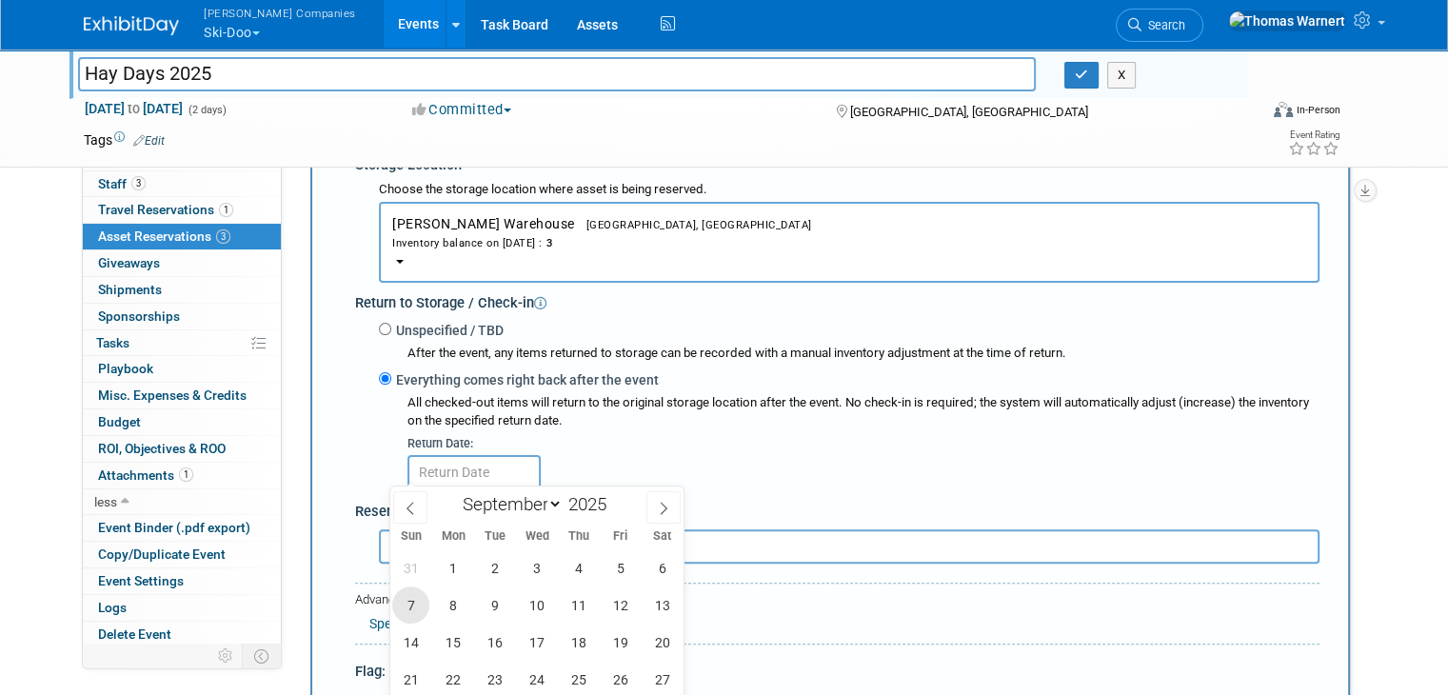
click at [414, 602] on span "7" at bounding box center [410, 604] width 37 height 37
type input "[DATE]"
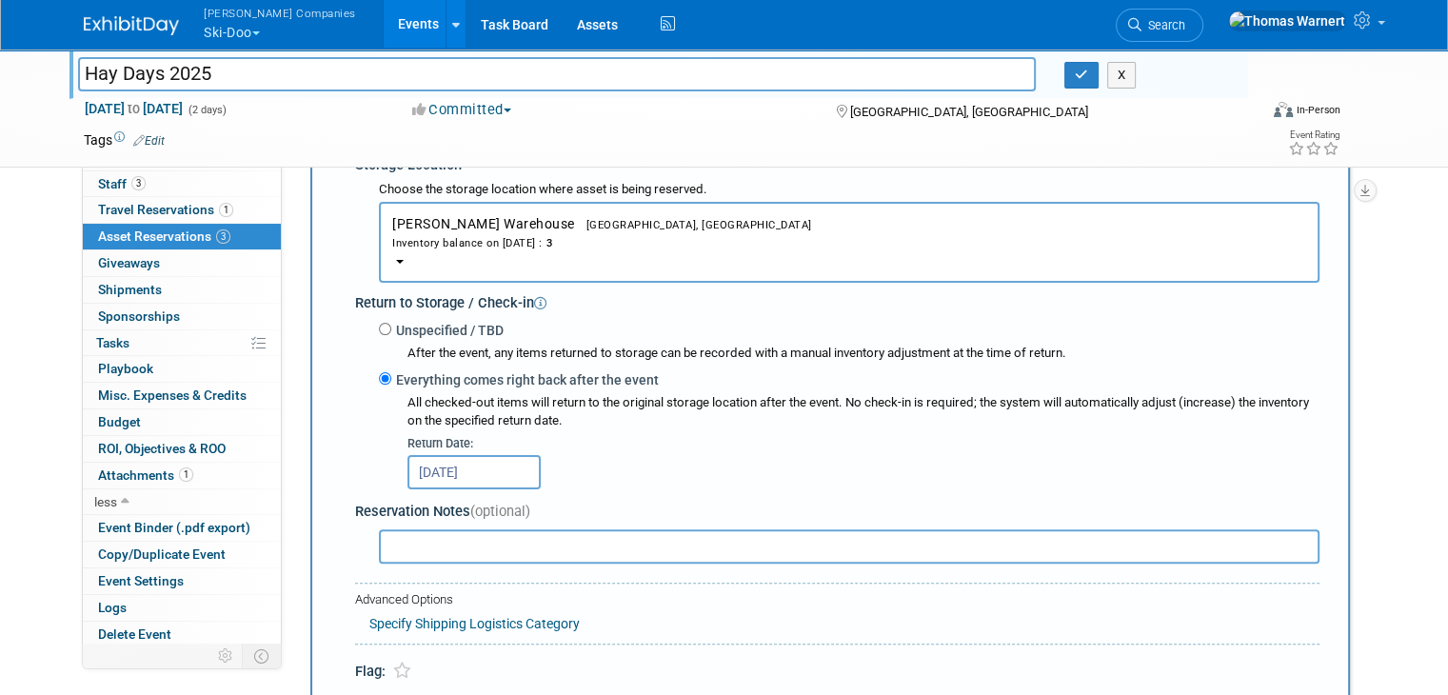
click at [436, 544] on input "text" at bounding box center [849, 546] width 940 height 34
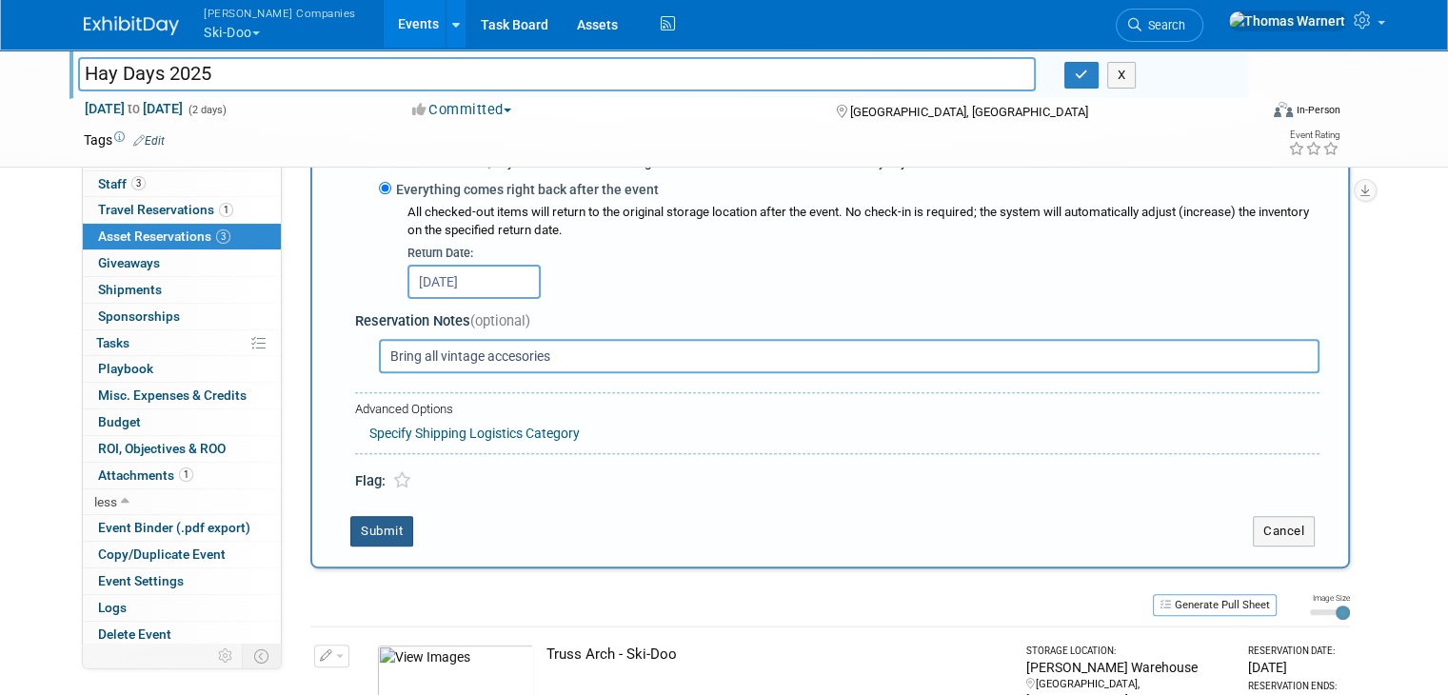
type input "Bring all vintage accesories"
click at [369, 534] on button "Submit" at bounding box center [381, 531] width 63 height 30
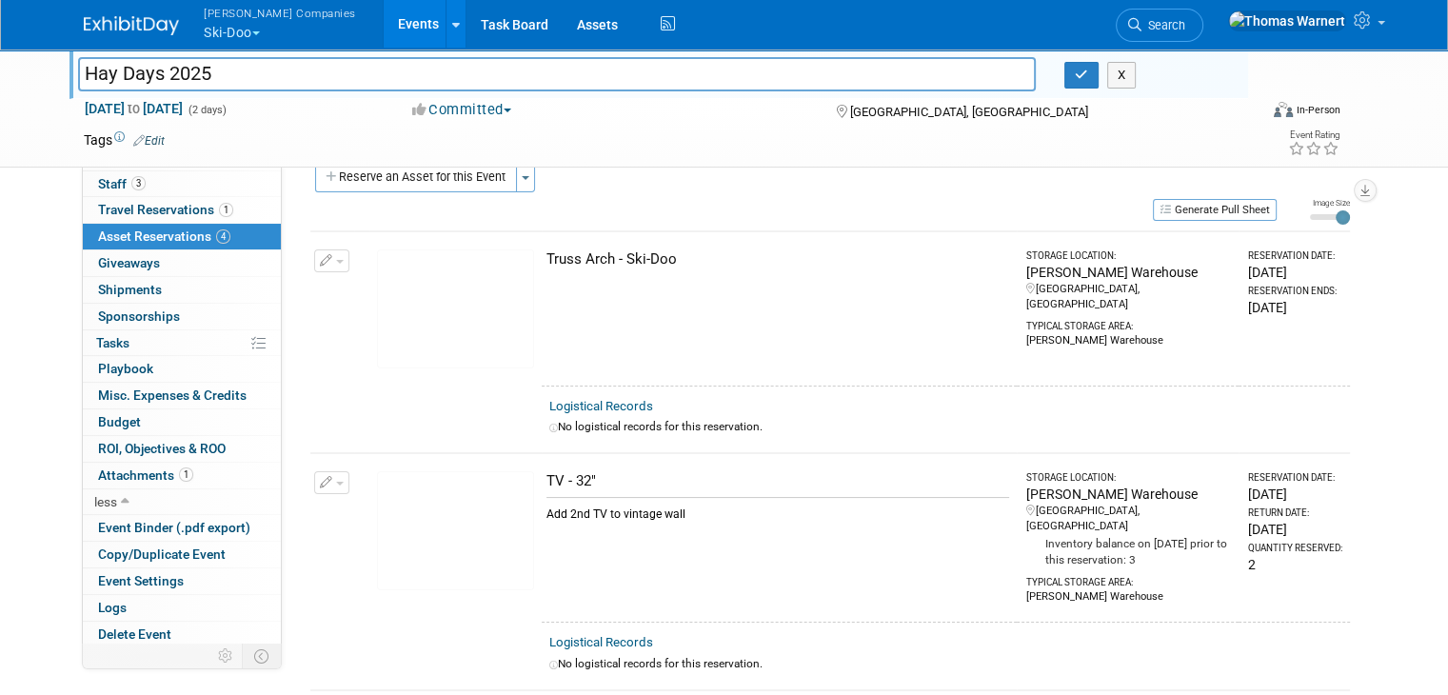
scroll to position [0, 0]
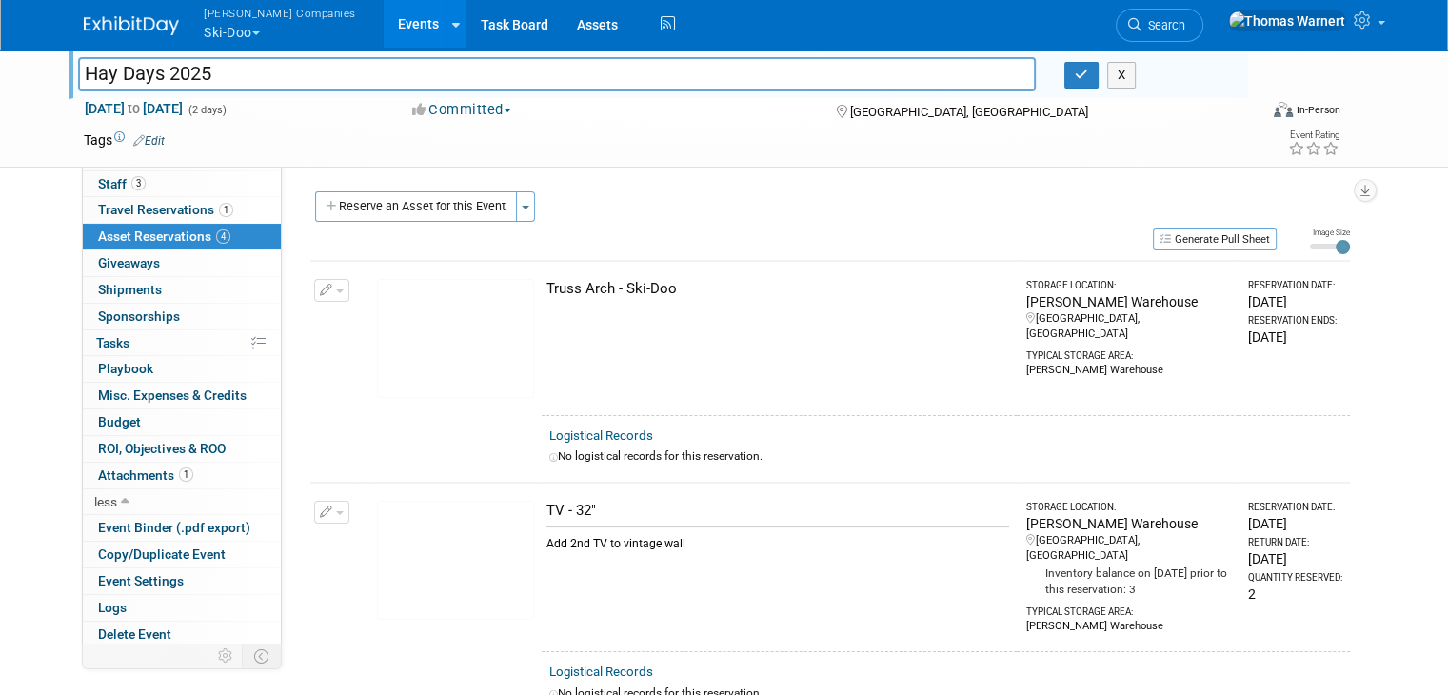
click at [1083, 148] on td at bounding box center [645, 139] width 961 height 19
click at [1086, 83] on button "button" at bounding box center [1081, 75] width 34 height 27
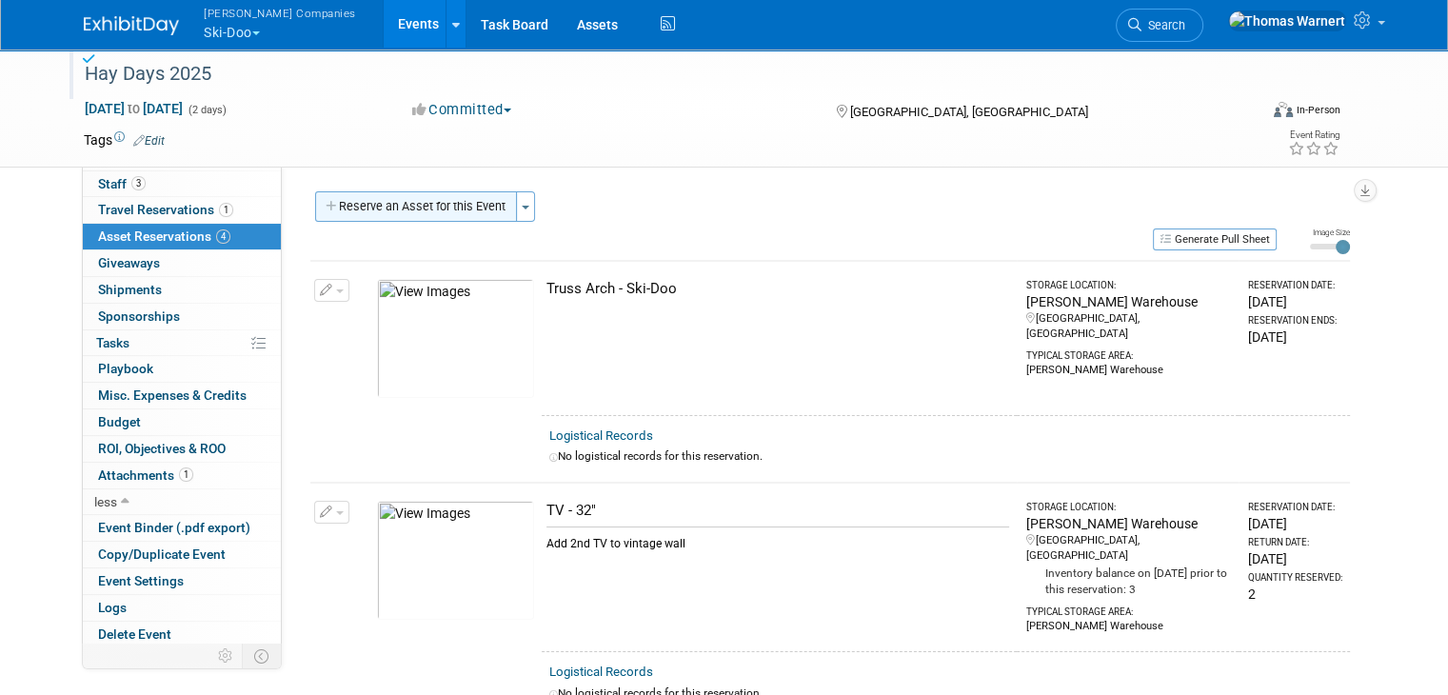
click at [402, 198] on button "Reserve an Asset for this Event" at bounding box center [416, 206] width 202 height 30
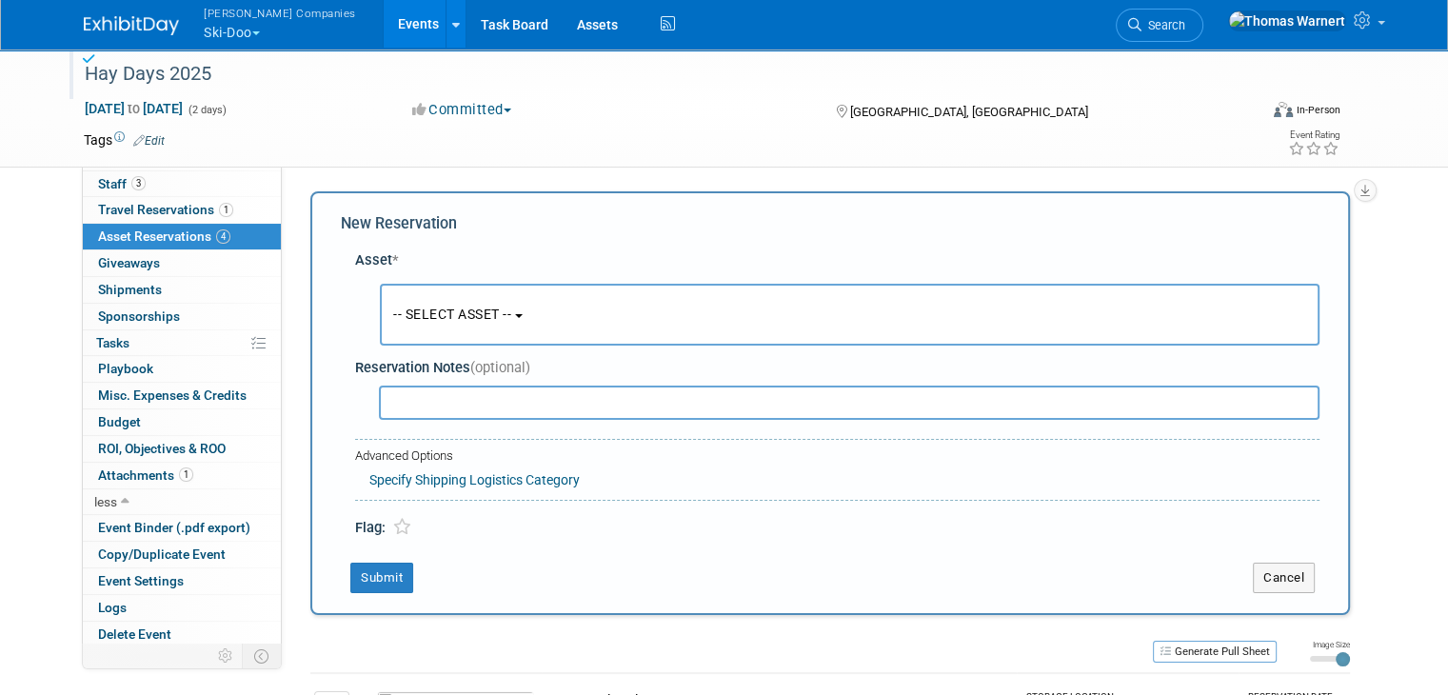
scroll to position [17, 0]
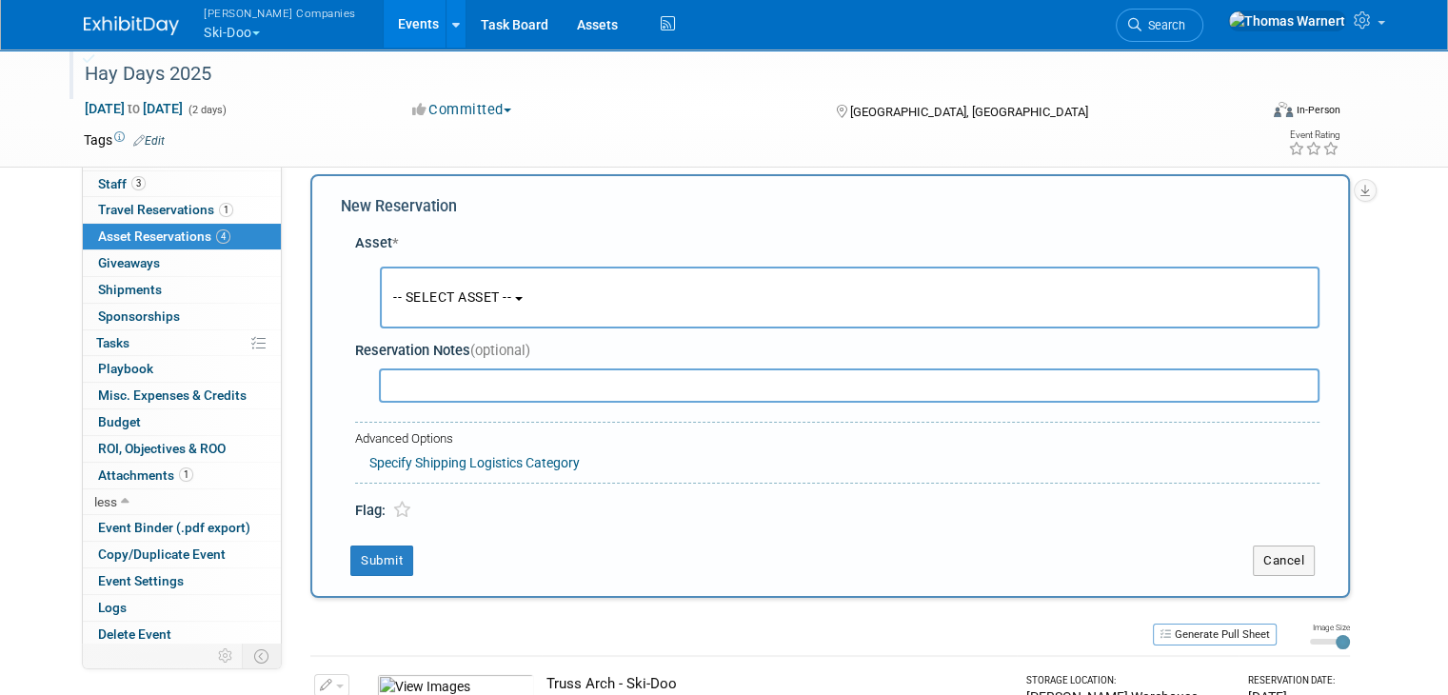
click at [549, 301] on button "-- SELECT ASSET --" at bounding box center [850, 298] width 940 height 62
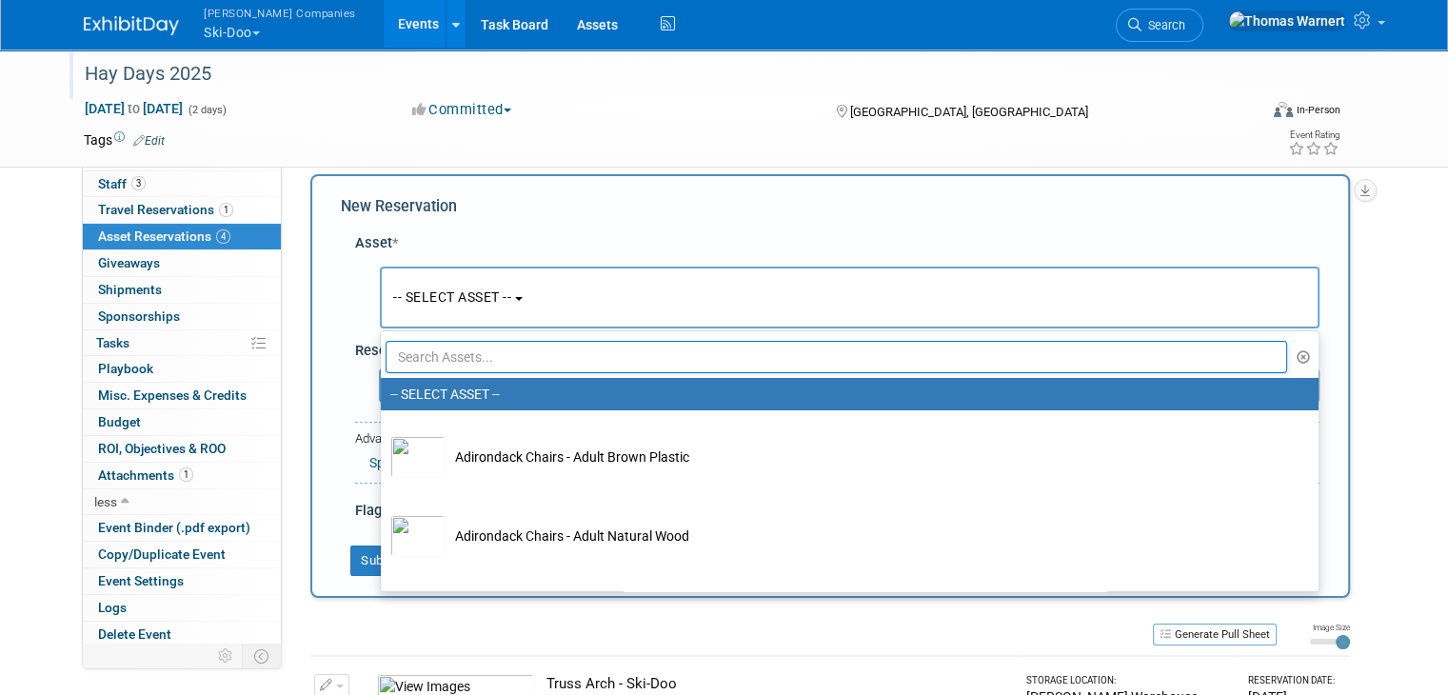
click at [490, 349] on input "text" at bounding box center [836, 357] width 901 height 32
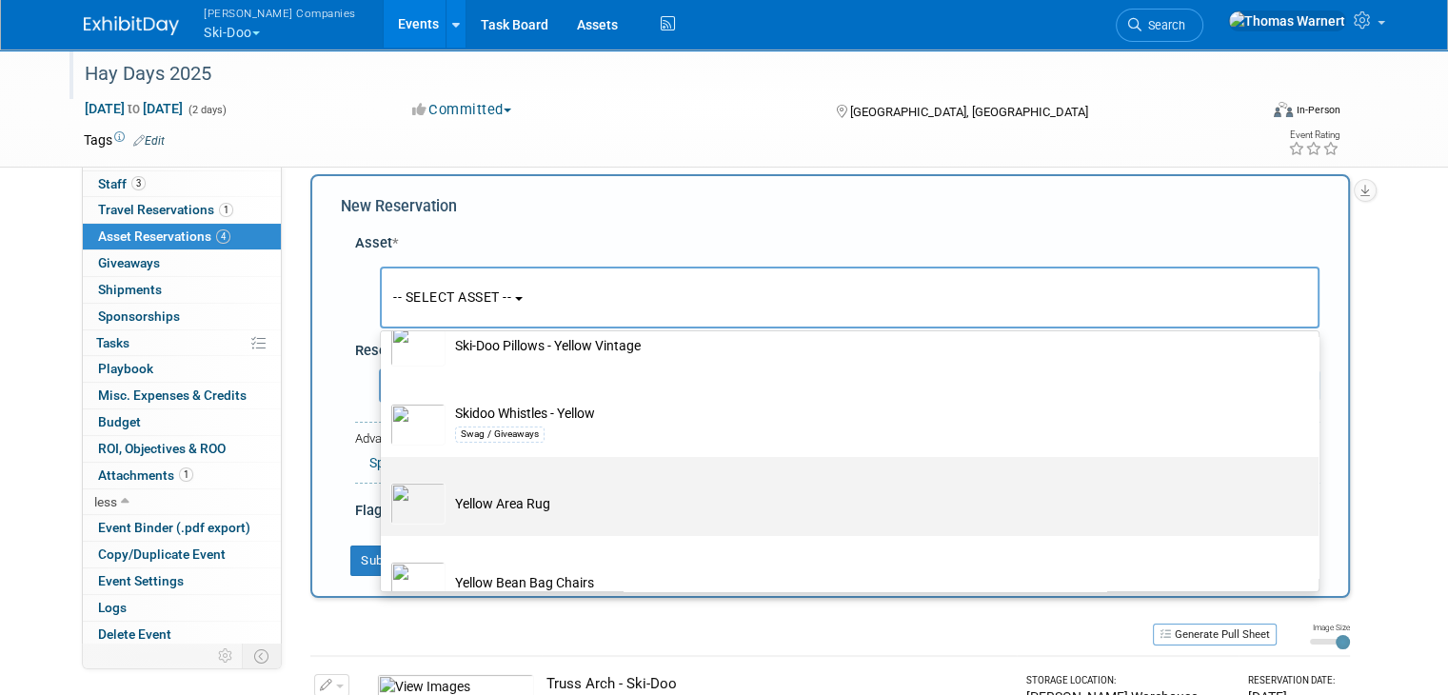
scroll to position [263, 0]
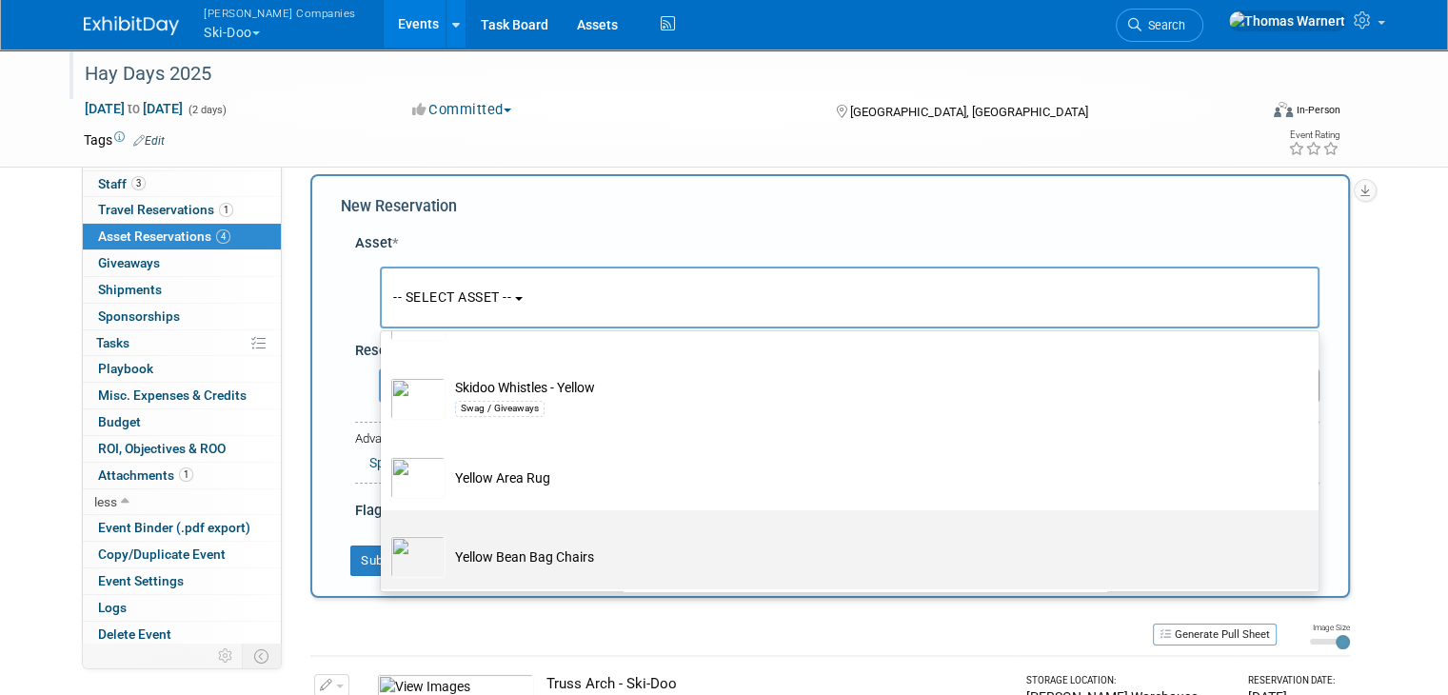
type input "yellow"
click at [527, 536] on td "Yellow Bean Bag Chairs" at bounding box center [862, 557] width 835 height 42
click at [384, 533] on input "Yellow Bean Bag Chairs" at bounding box center [377, 527] width 12 height 12
select select "10724849"
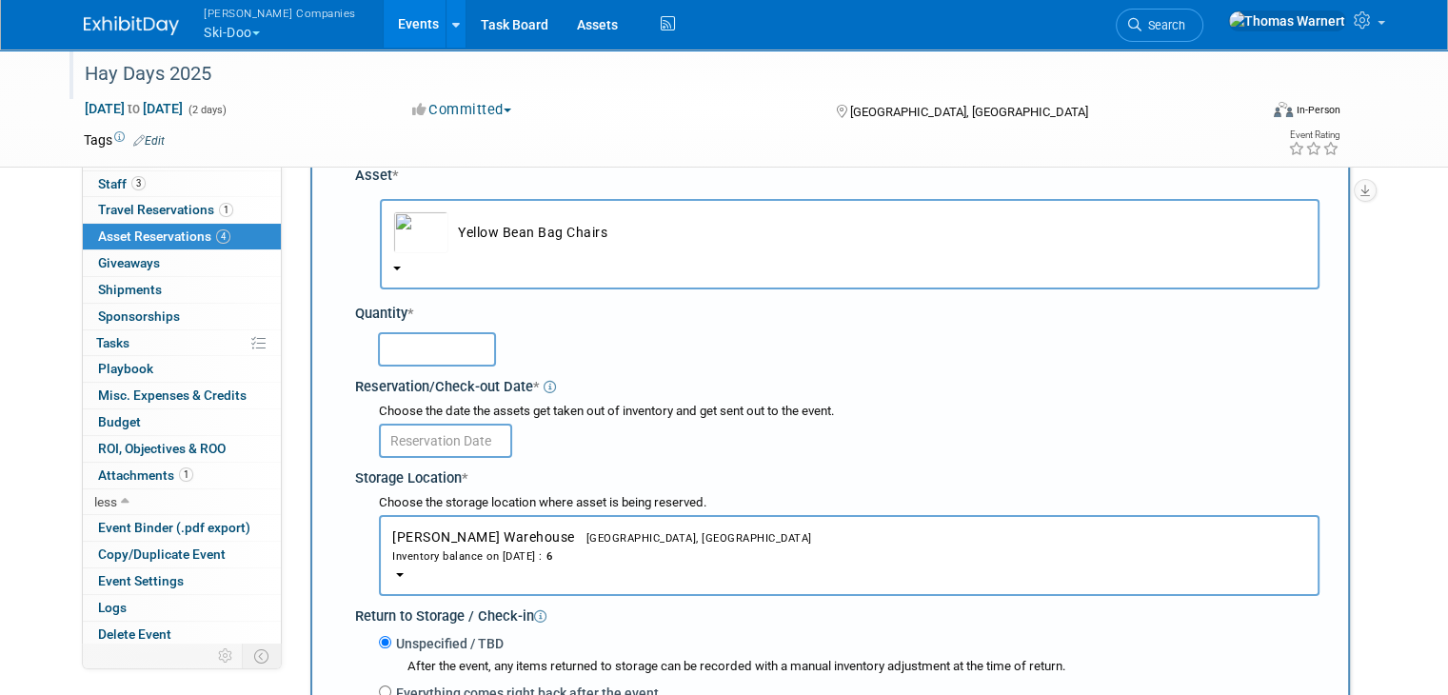
scroll to position [208, 0]
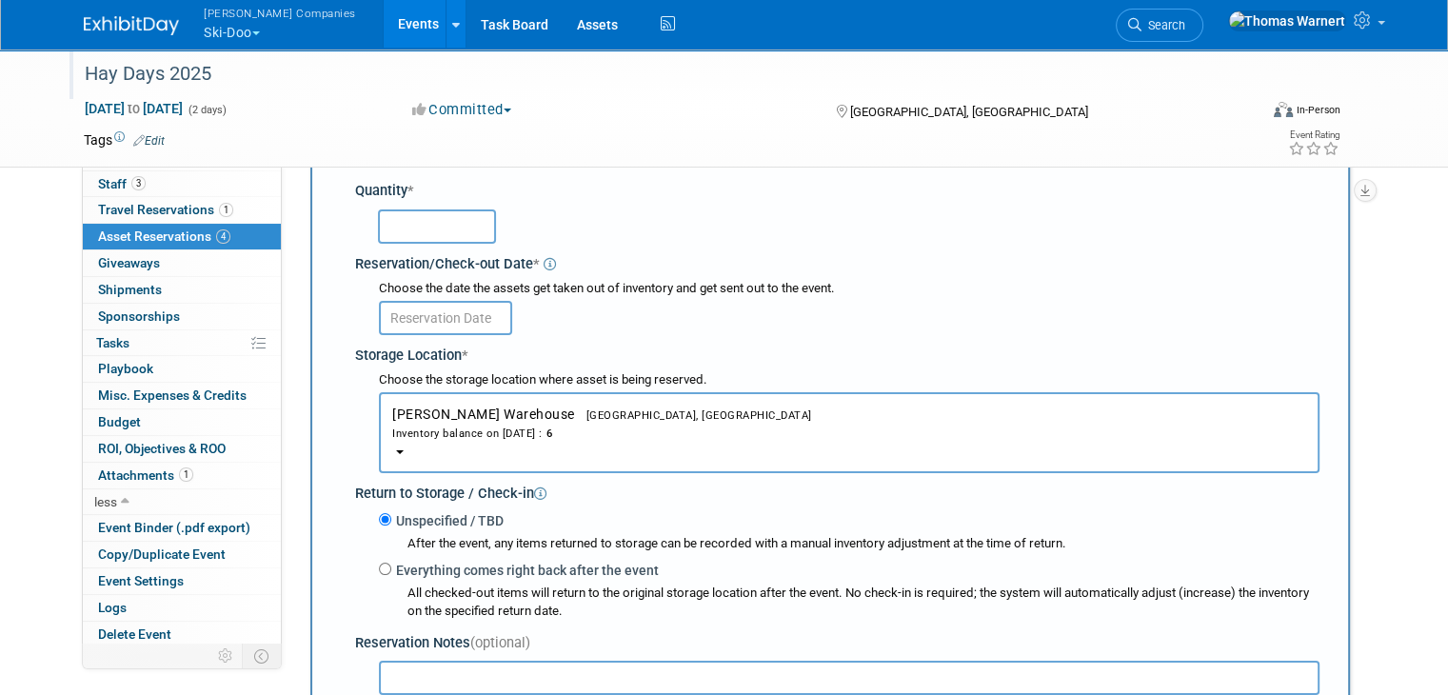
click at [429, 231] on input "text" at bounding box center [437, 226] width 118 height 34
type input "2"
click at [476, 316] on input "text" at bounding box center [445, 318] width 133 height 34
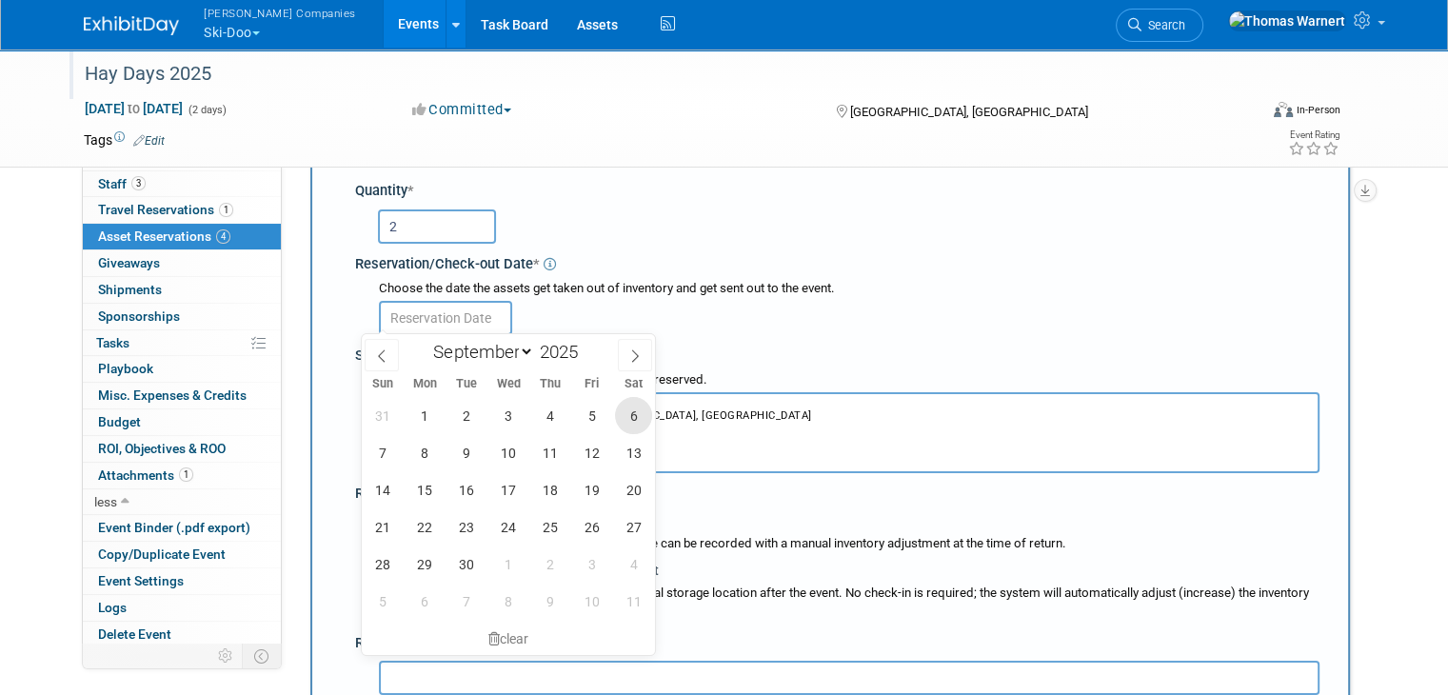
click at [626, 412] on span "6" at bounding box center [633, 415] width 37 height 37
type input "[DATE]"
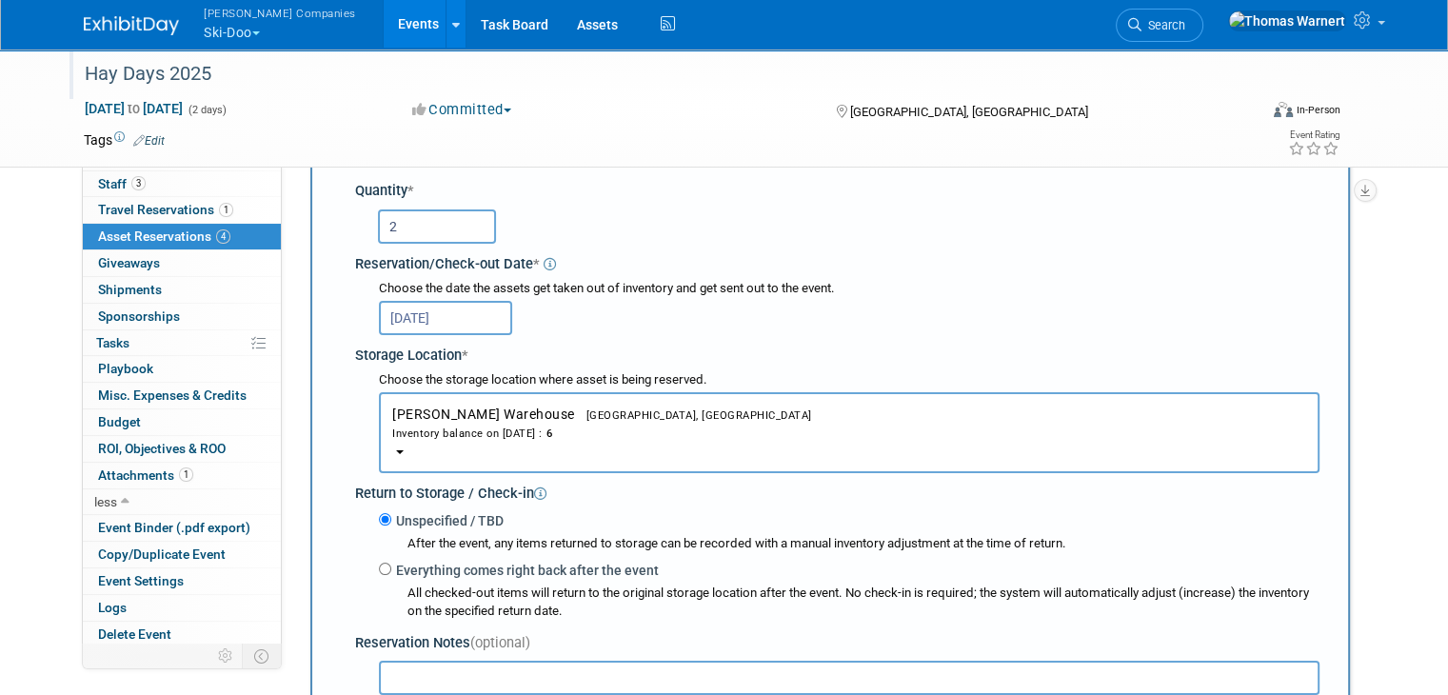
click at [404, 561] on label "Everything comes right back after the event" at bounding box center [524, 570] width 267 height 19
click at [391, 563] on input "Everything comes right back after the event" at bounding box center [385, 569] width 12 height 12
radio input "true"
select select "8"
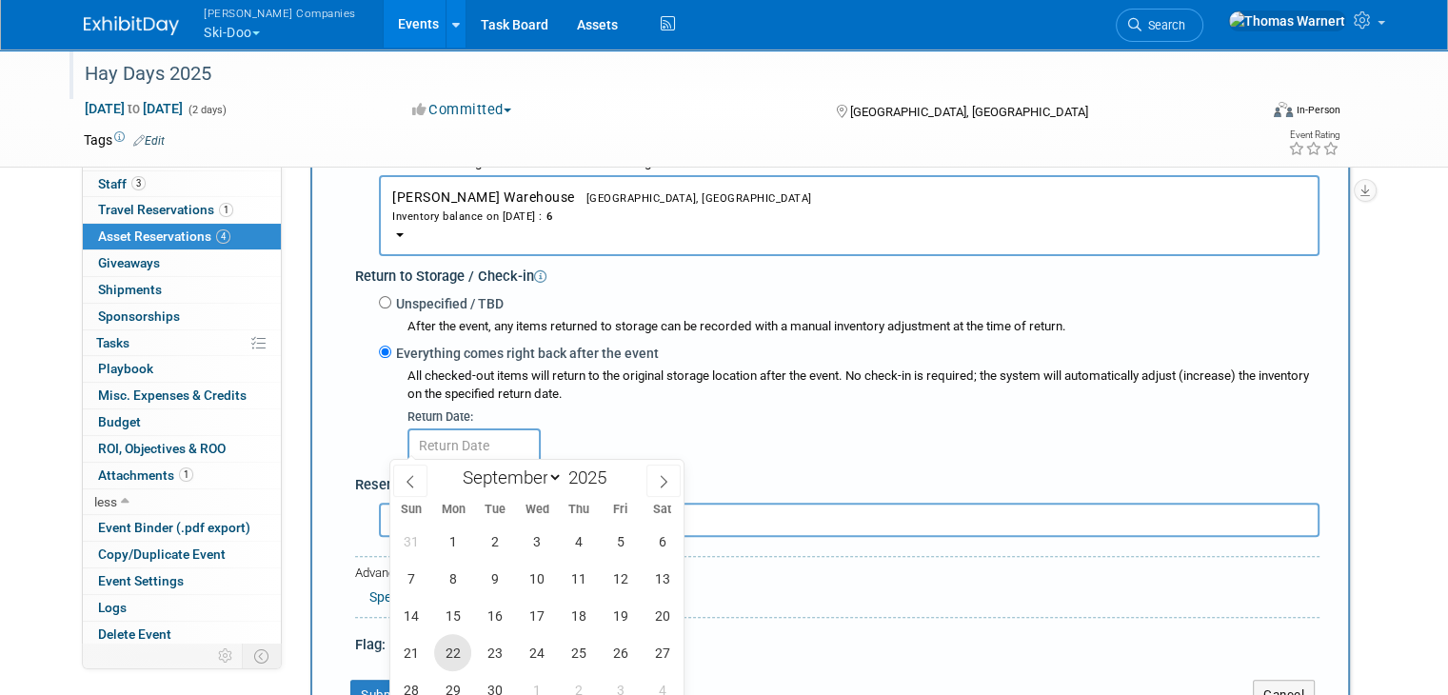
scroll to position [493, 0]
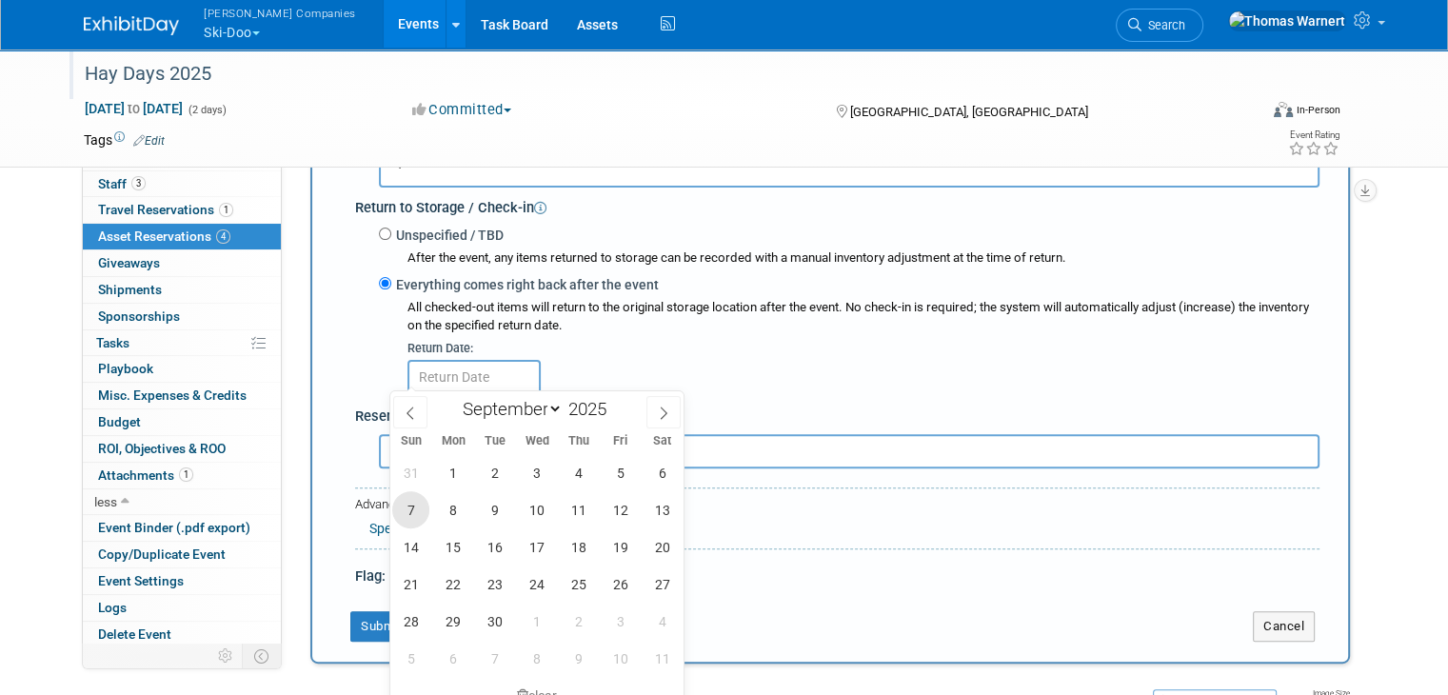
click at [414, 506] on span "7" at bounding box center [410, 509] width 37 height 37
type input "[DATE]"
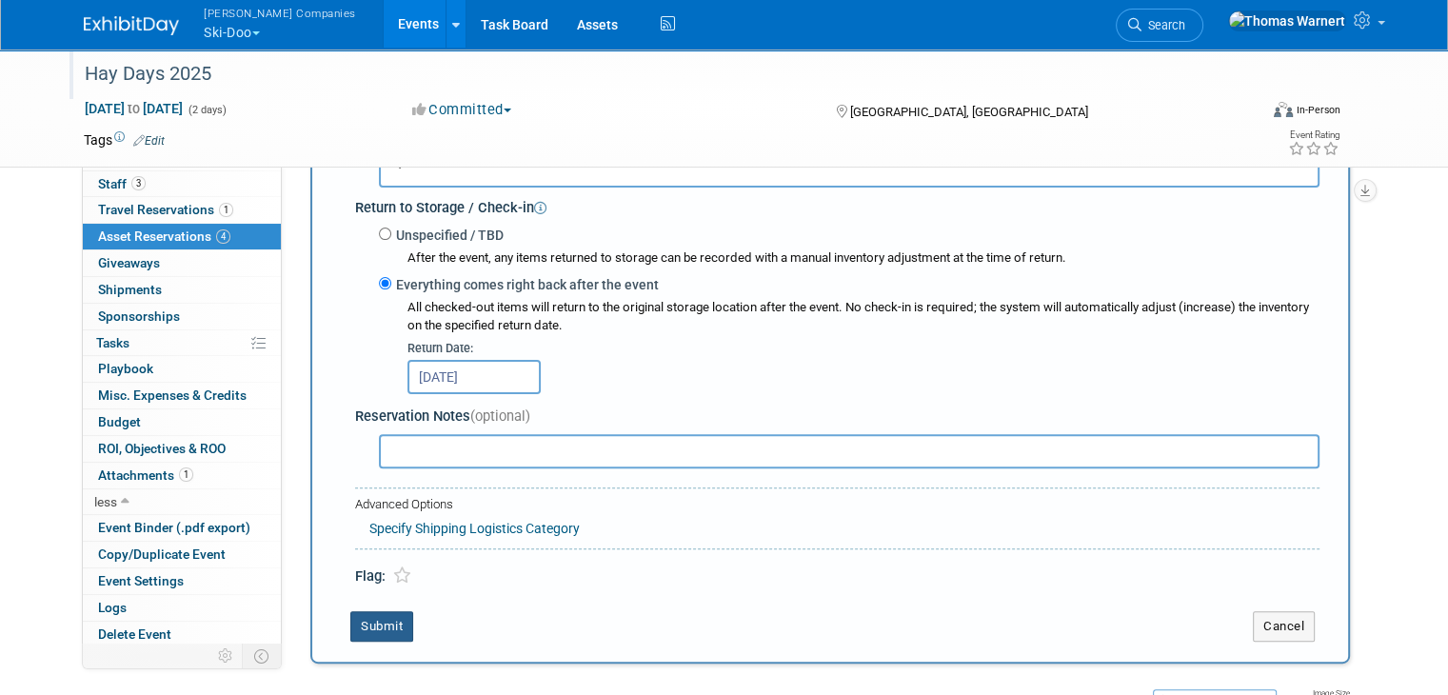
click at [367, 620] on button "Submit" at bounding box center [381, 626] width 63 height 30
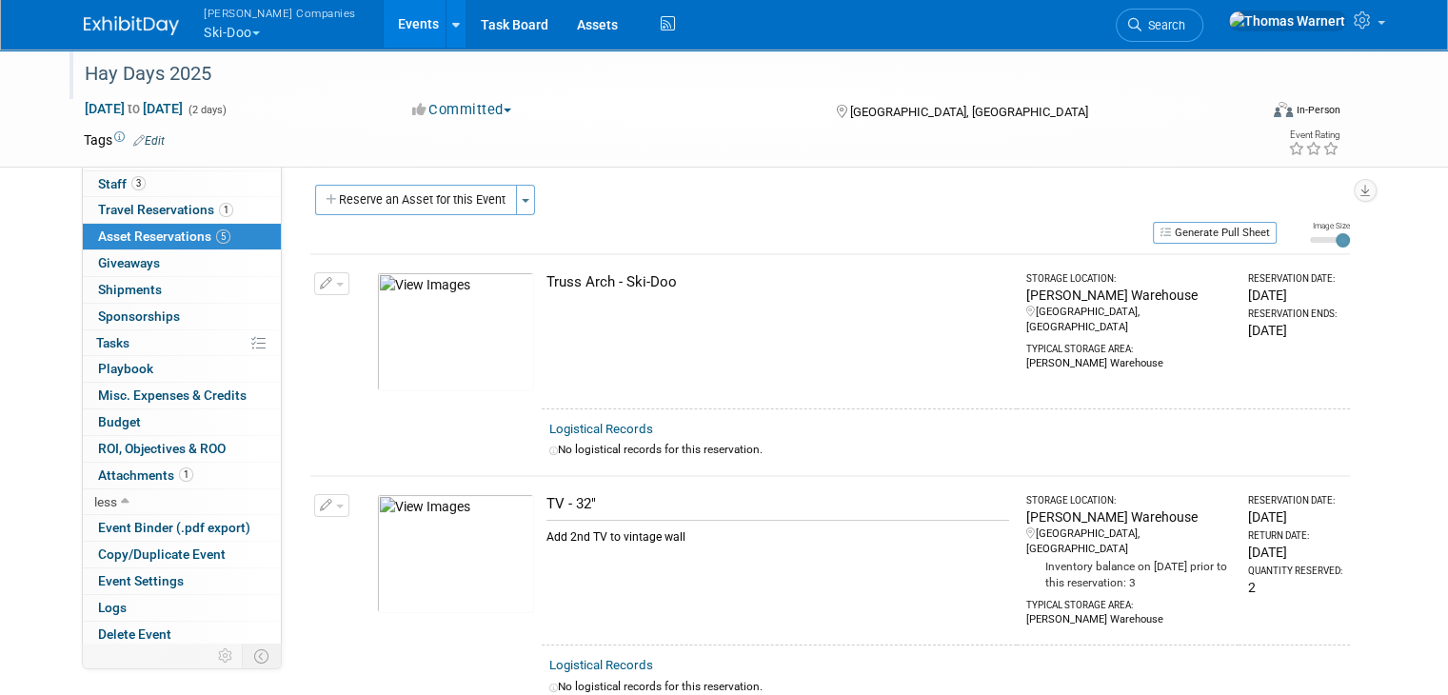
scroll to position [0, 0]
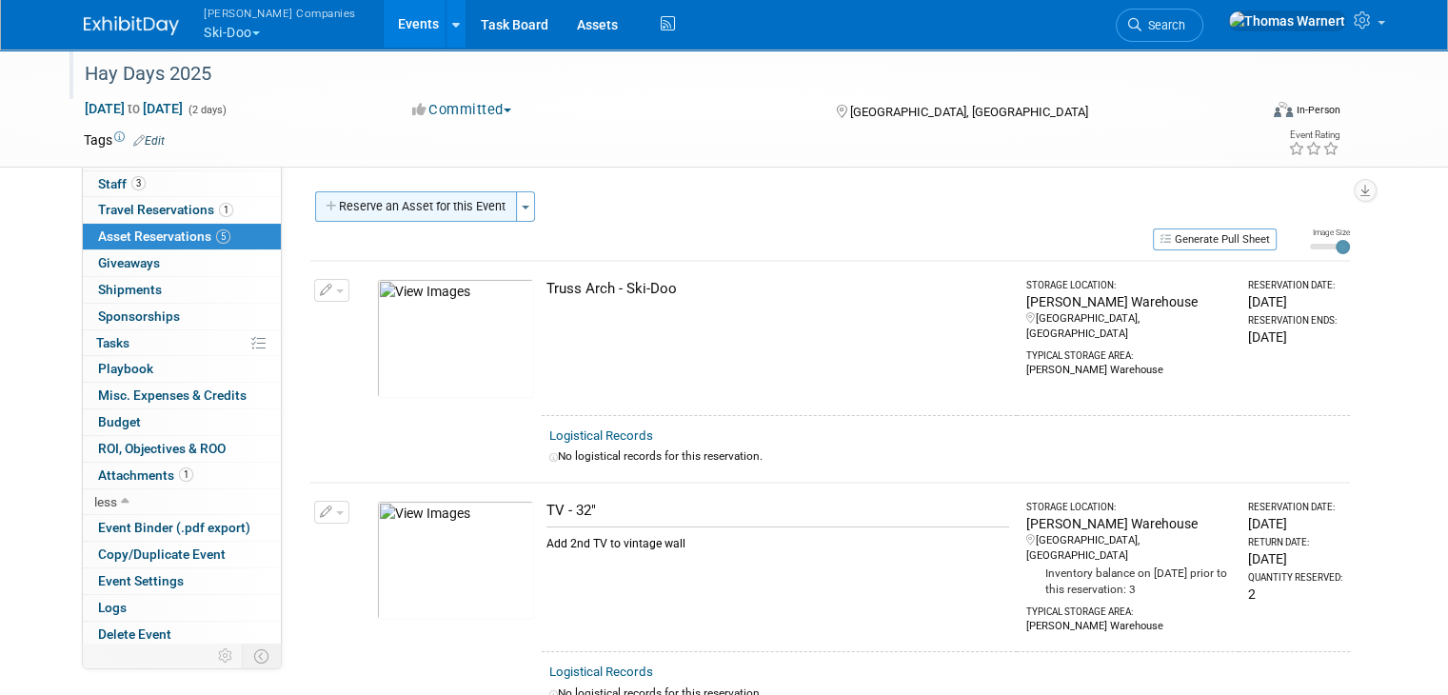
click at [442, 213] on button "Reserve an Asset for this Event" at bounding box center [416, 206] width 202 height 30
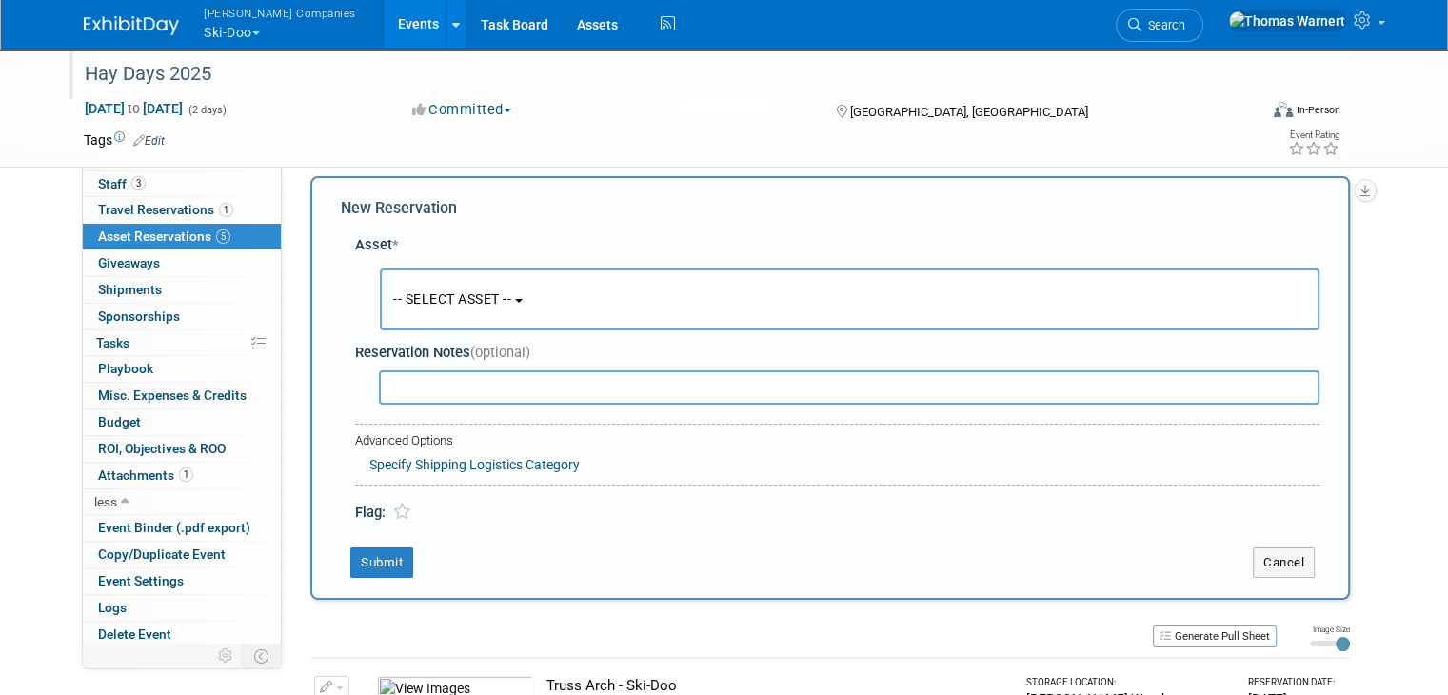
scroll to position [17, 0]
click at [507, 313] on button "-- SELECT ASSET --" at bounding box center [850, 298] width 940 height 62
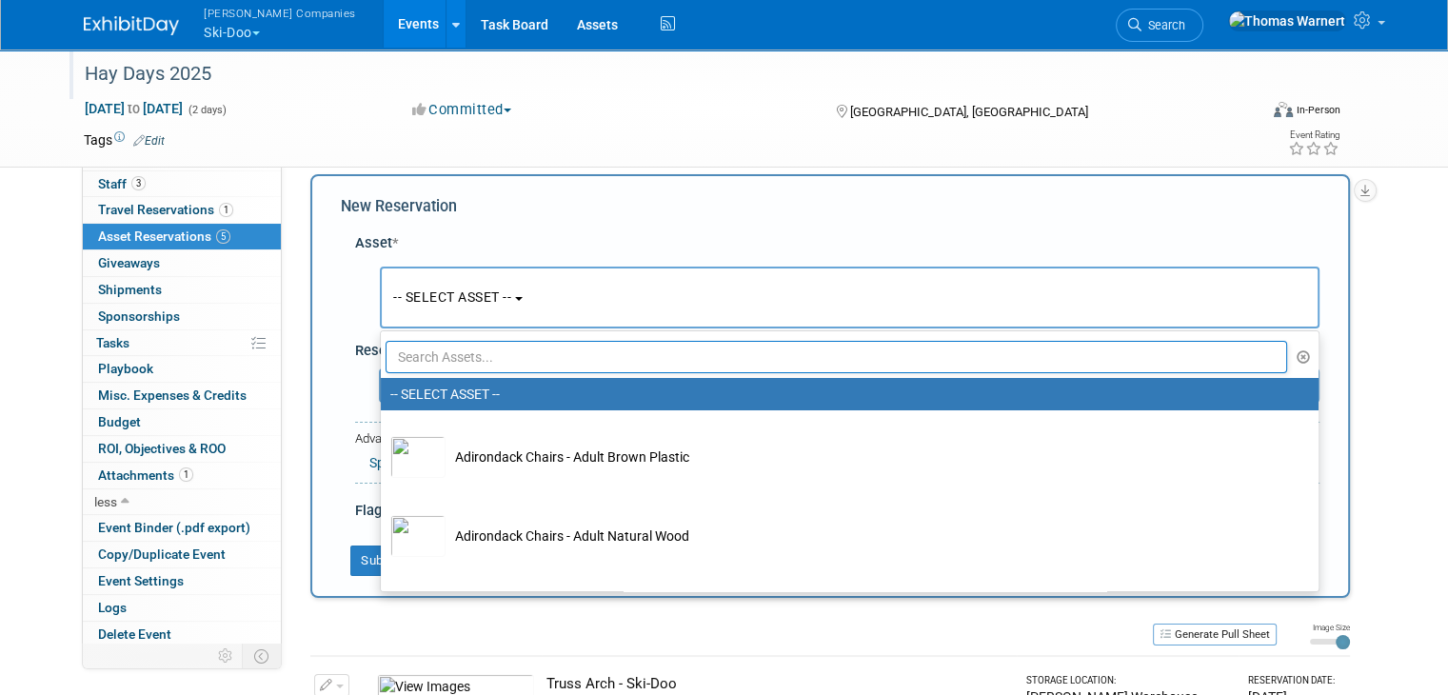
click at [473, 351] on input "text" at bounding box center [836, 357] width 901 height 32
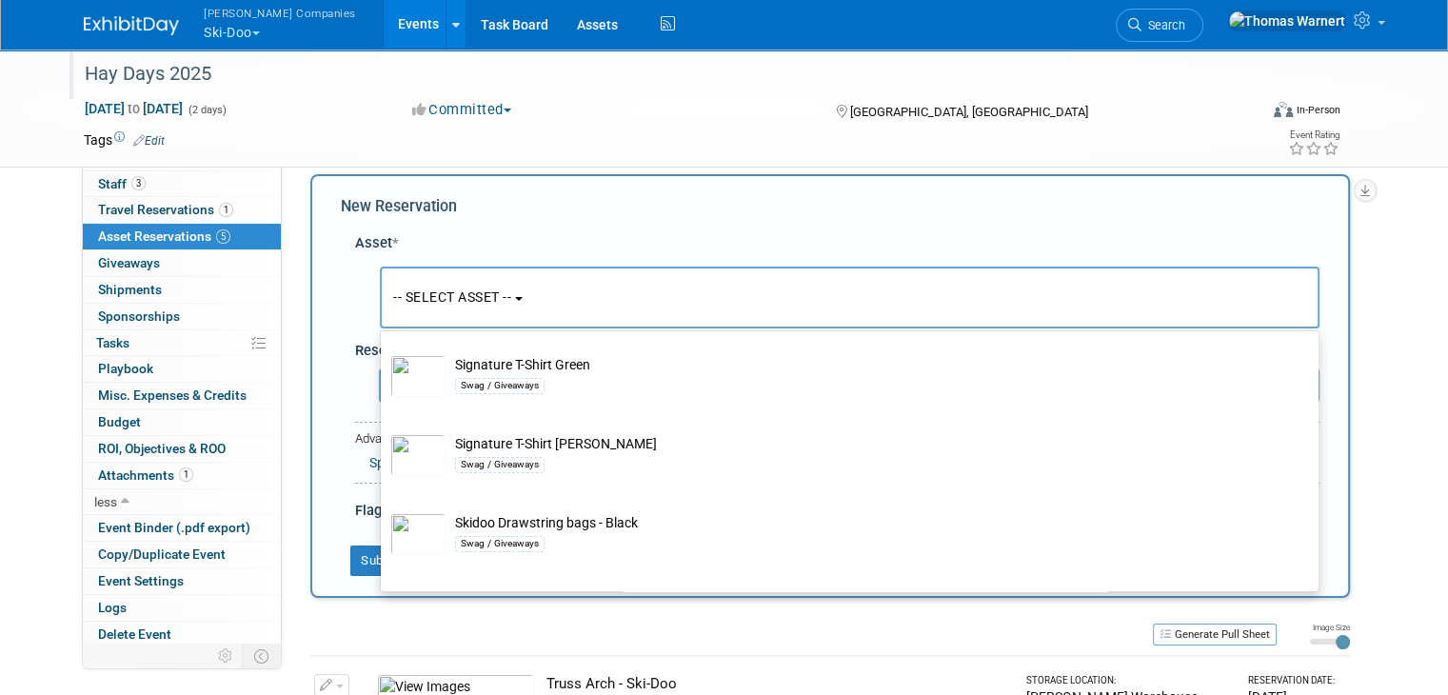
scroll to position [0, 0]
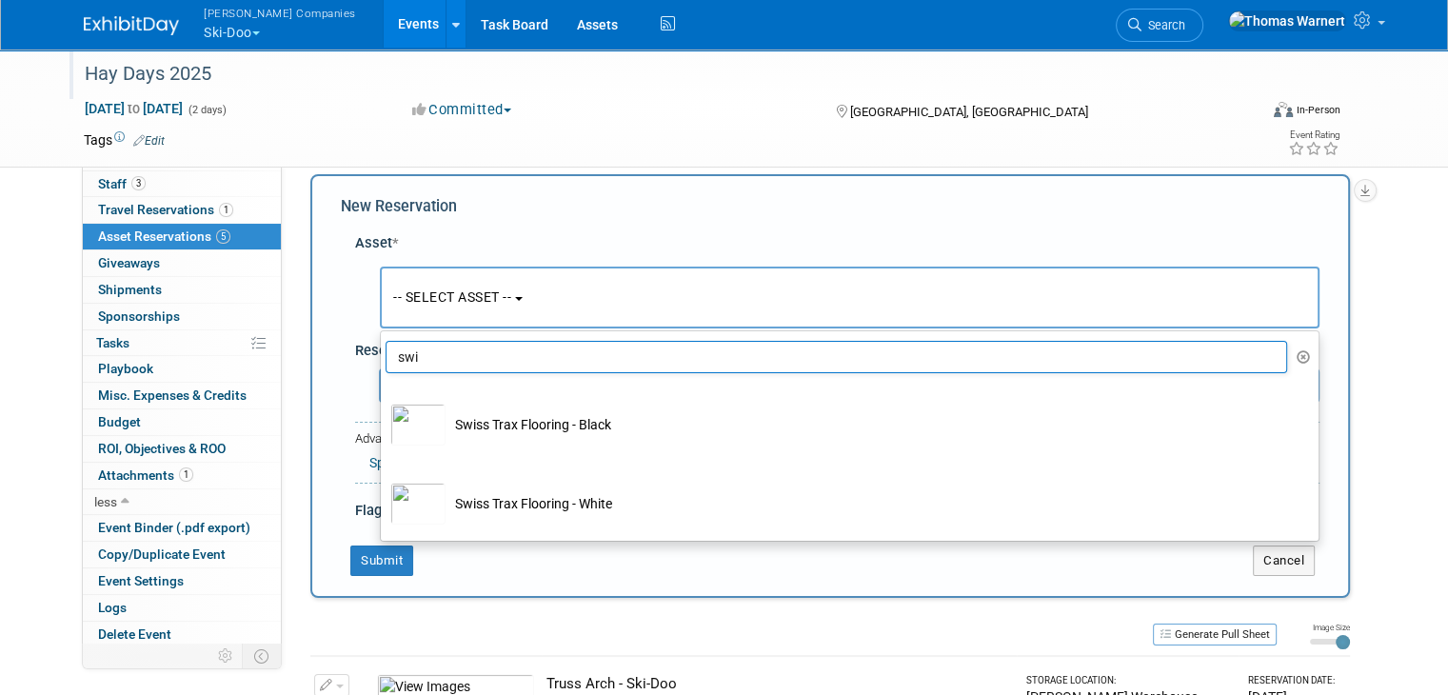
type input "swi"
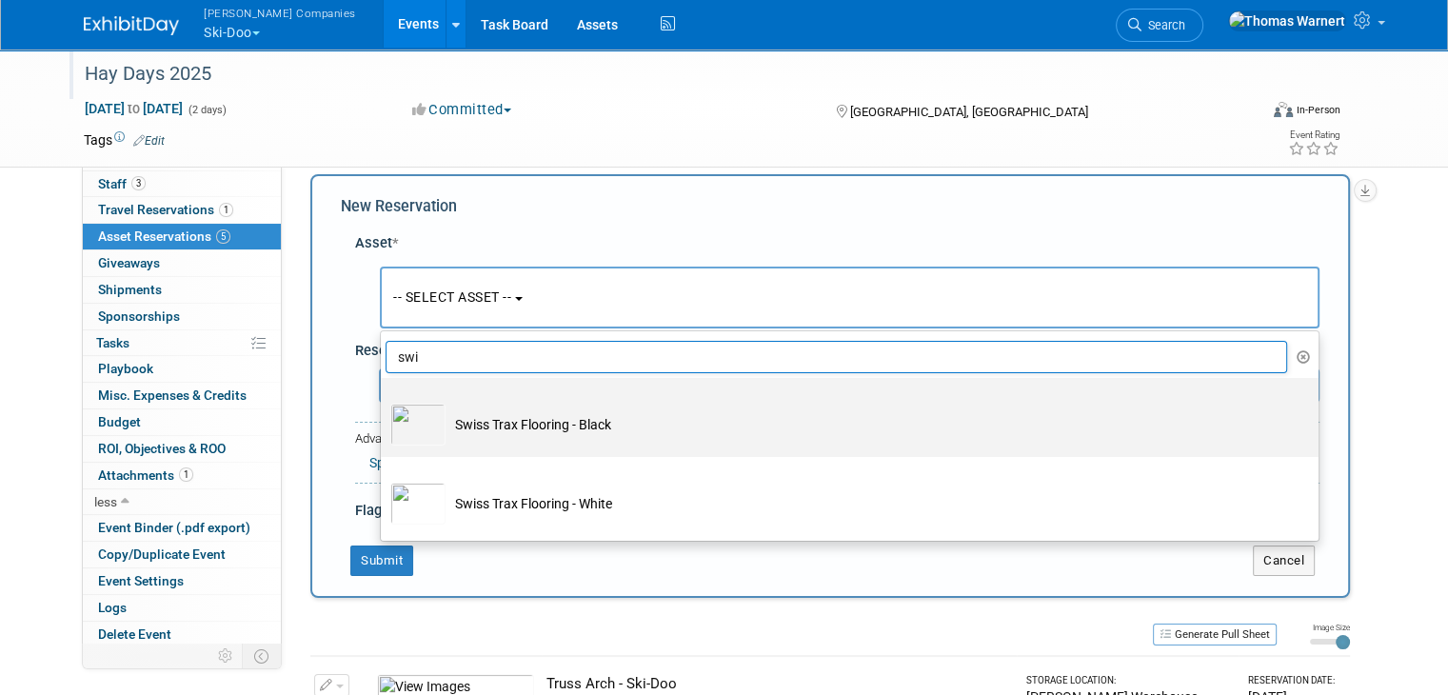
click at [507, 428] on td "Swiss Trax Flooring - Black" at bounding box center [862, 425] width 835 height 42
click at [384, 401] on input "Swiss Trax Flooring - Black" at bounding box center [377, 394] width 12 height 12
select select "10724819"
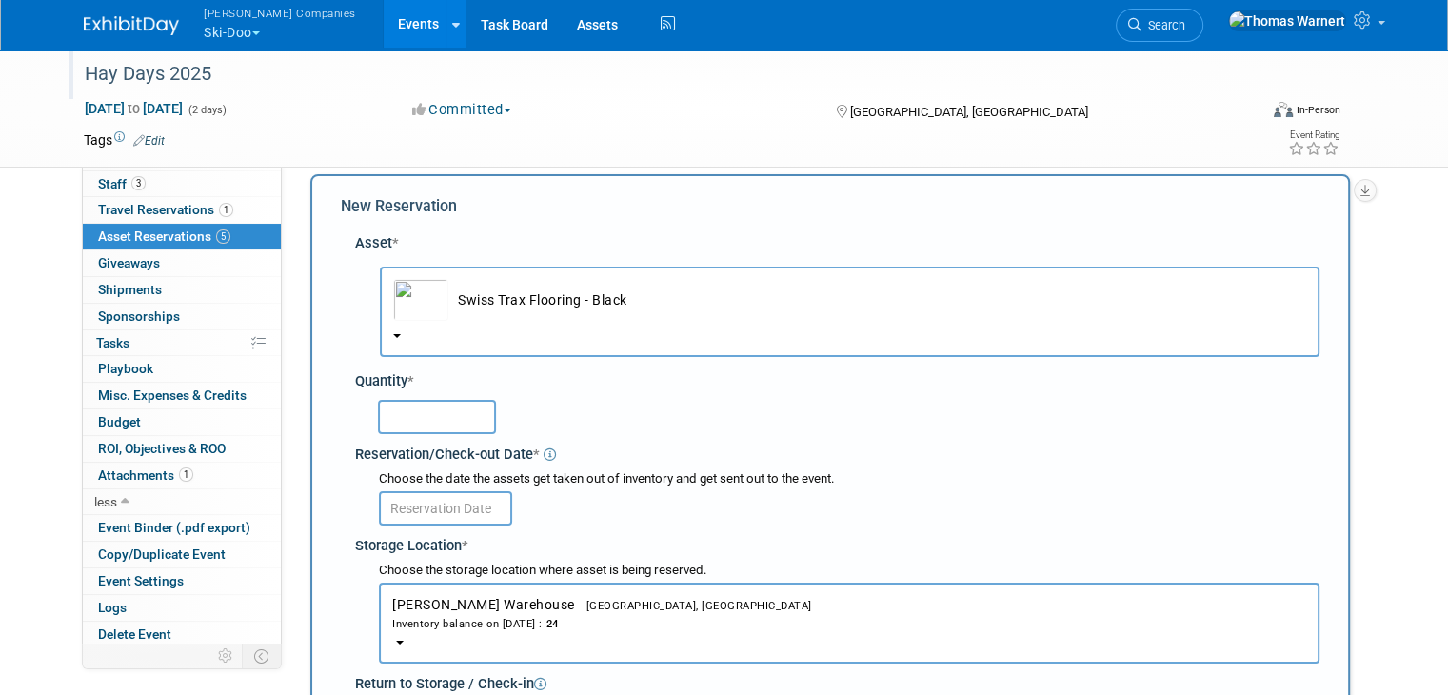
click at [442, 419] on input "text" at bounding box center [437, 417] width 118 height 34
type input "1"
click at [433, 502] on input "text" at bounding box center [445, 508] width 133 height 34
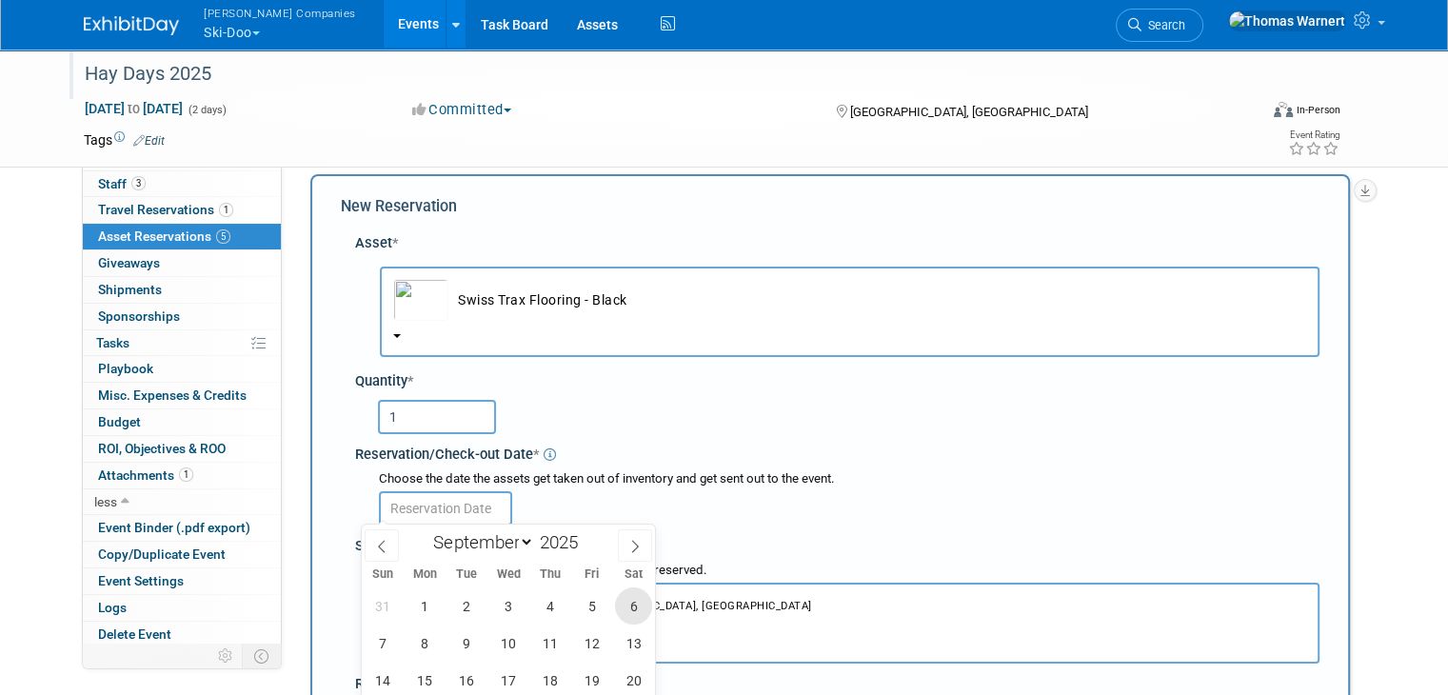
click at [628, 603] on span "6" at bounding box center [633, 605] width 37 height 37
type input "[DATE]"
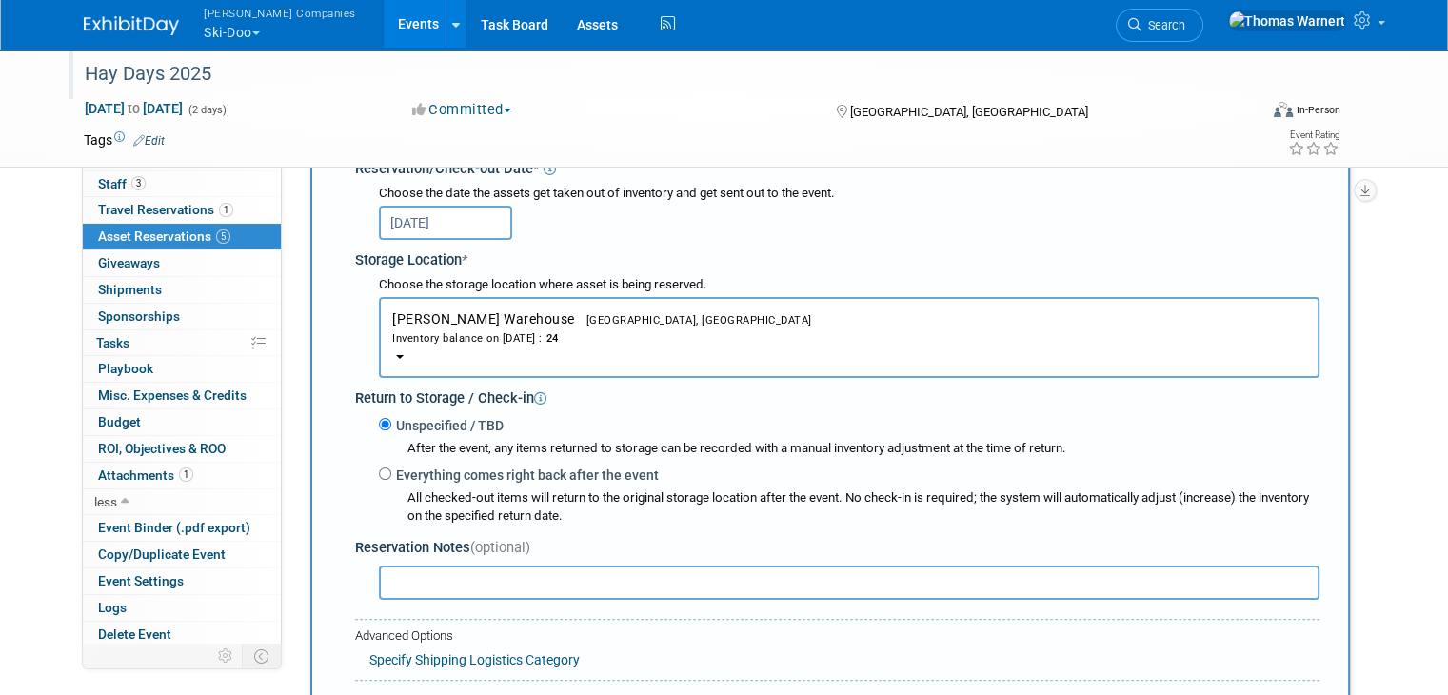
click at [429, 472] on label "Everything comes right back after the event" at bounding box center [524, 474] width 267 height 19
click at [391, 472] on input "Everything comes right back after the event" at bounding box center [385, 473] width 12 height 12
radio input "true"
select select "8"
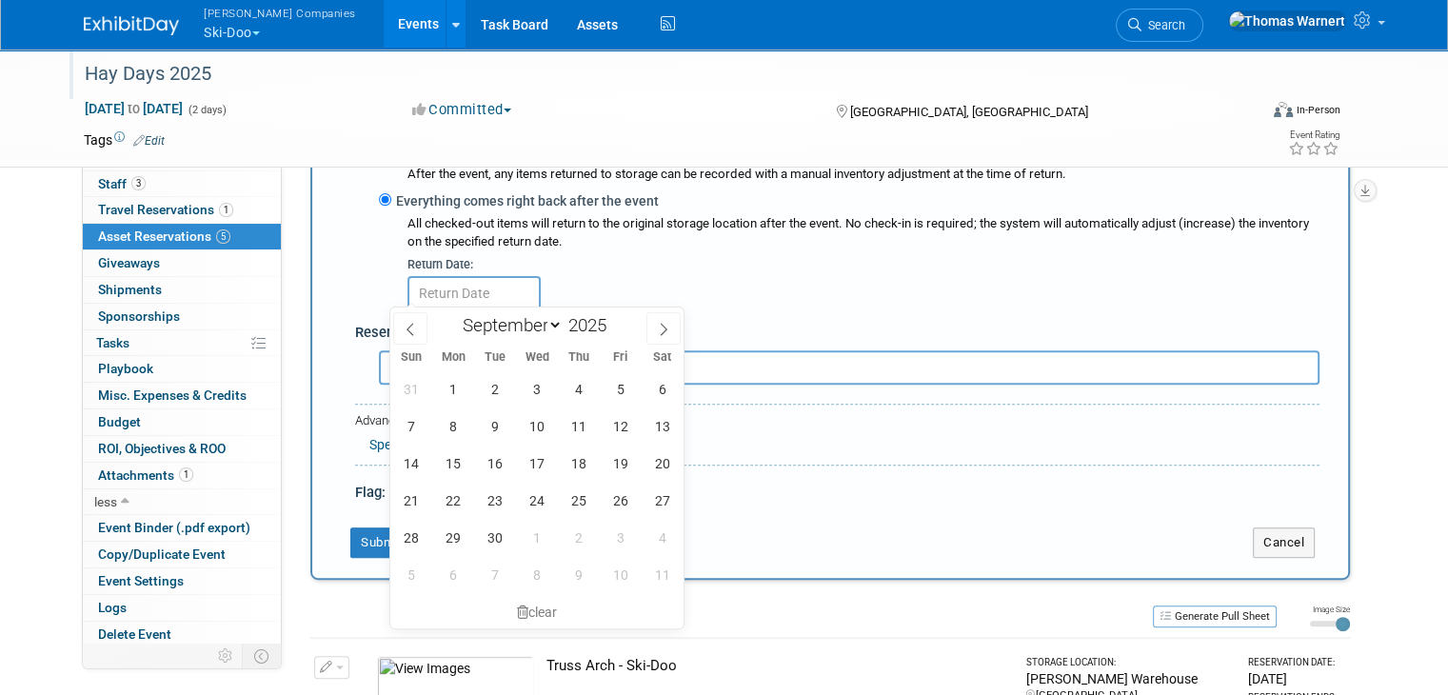
scroll to position [588, 0]
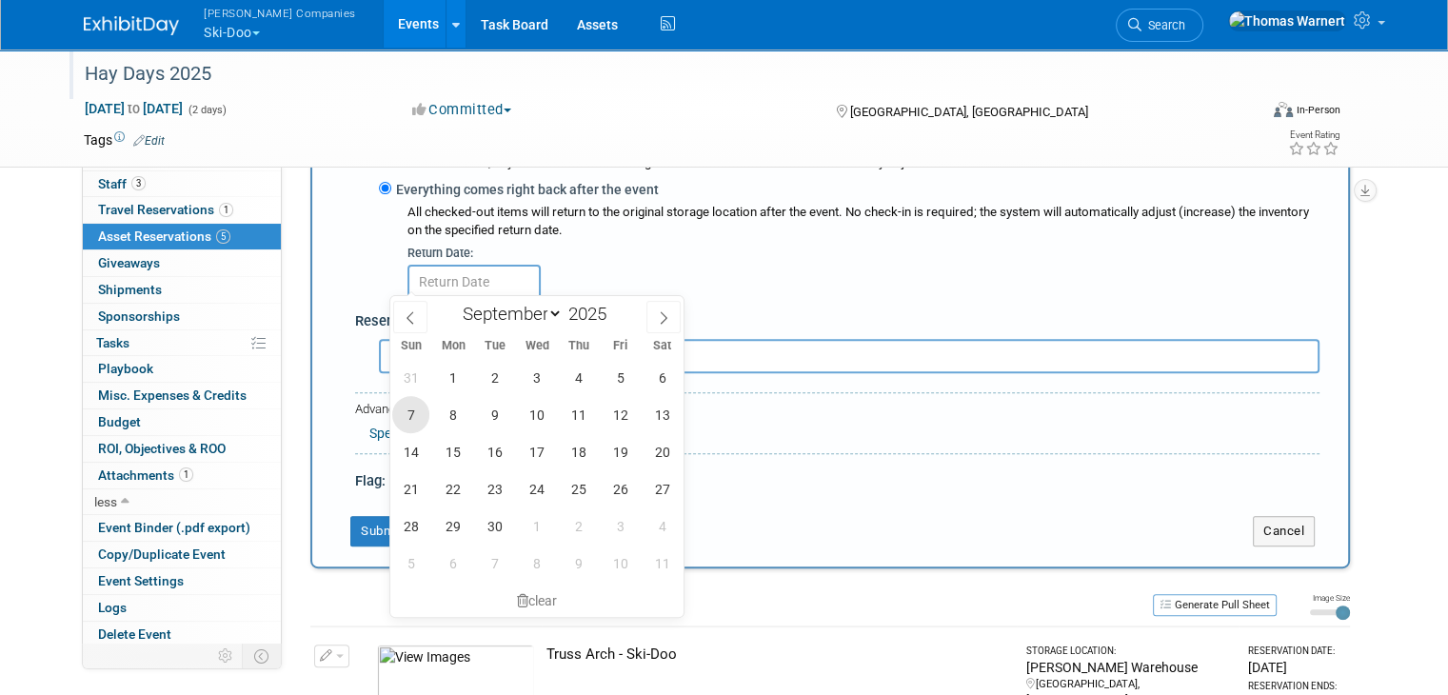
click at [411, 419] on span "7" at bounding box center [410, 414] width 37 height 37
type input "[DATE]"
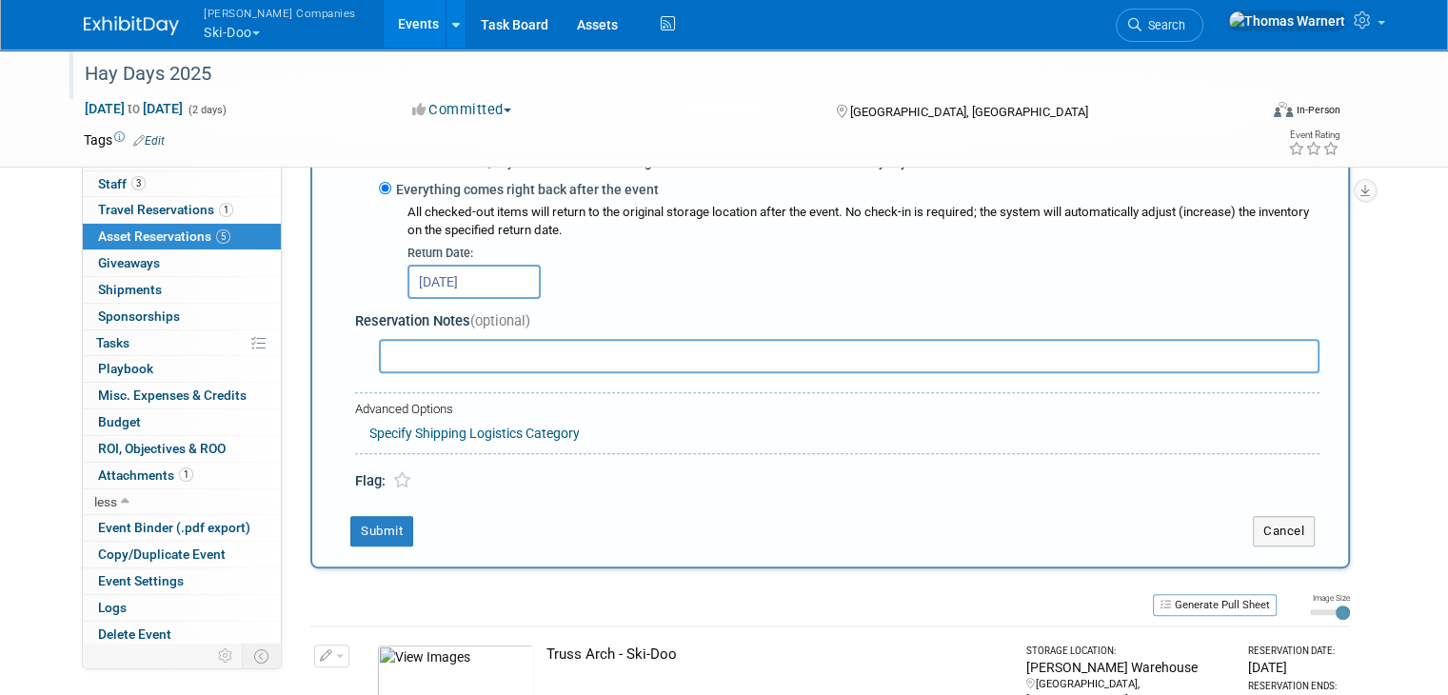
click at [406, 354] on input "text" at bounding box center [849, 356] width 940 height 34
type input "Color and quantity TBD"
click at [385, 516] on button "Submit" at bounding box center [381, 531] width 63 height 30
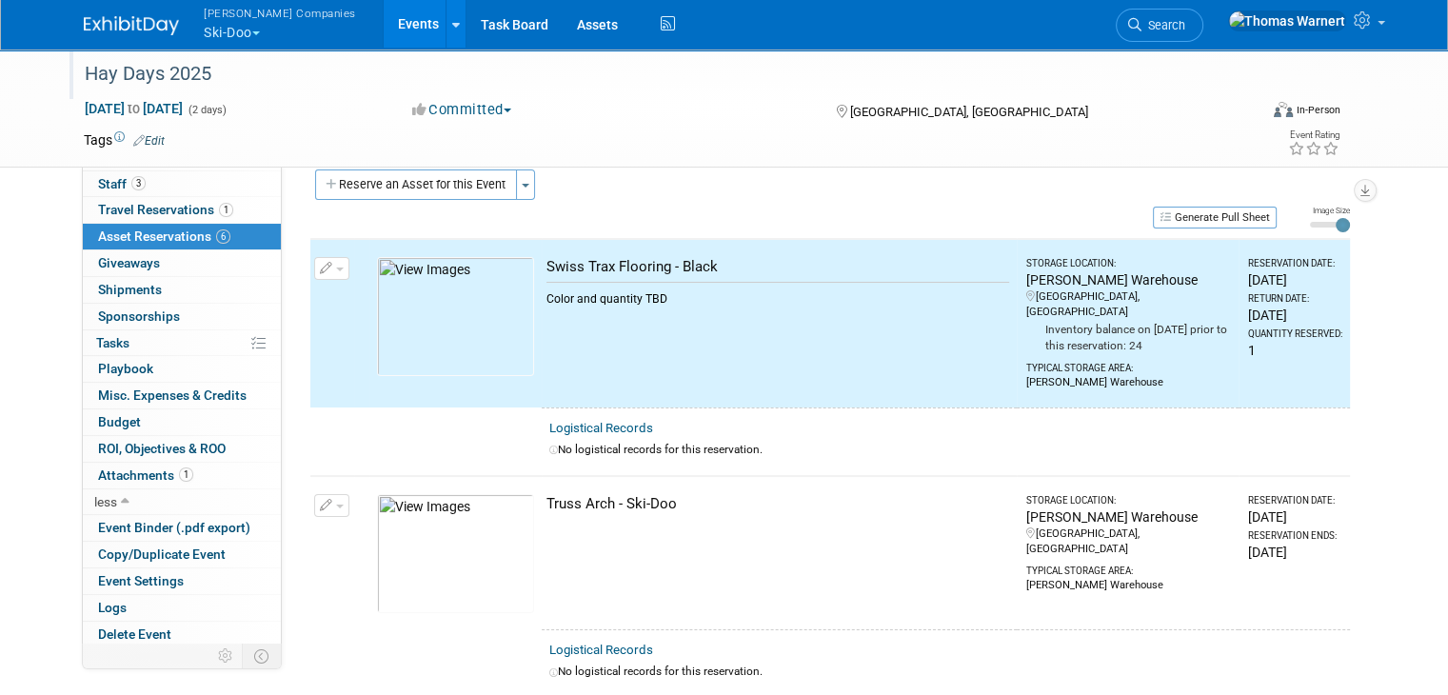
scroll to position [0, 0]
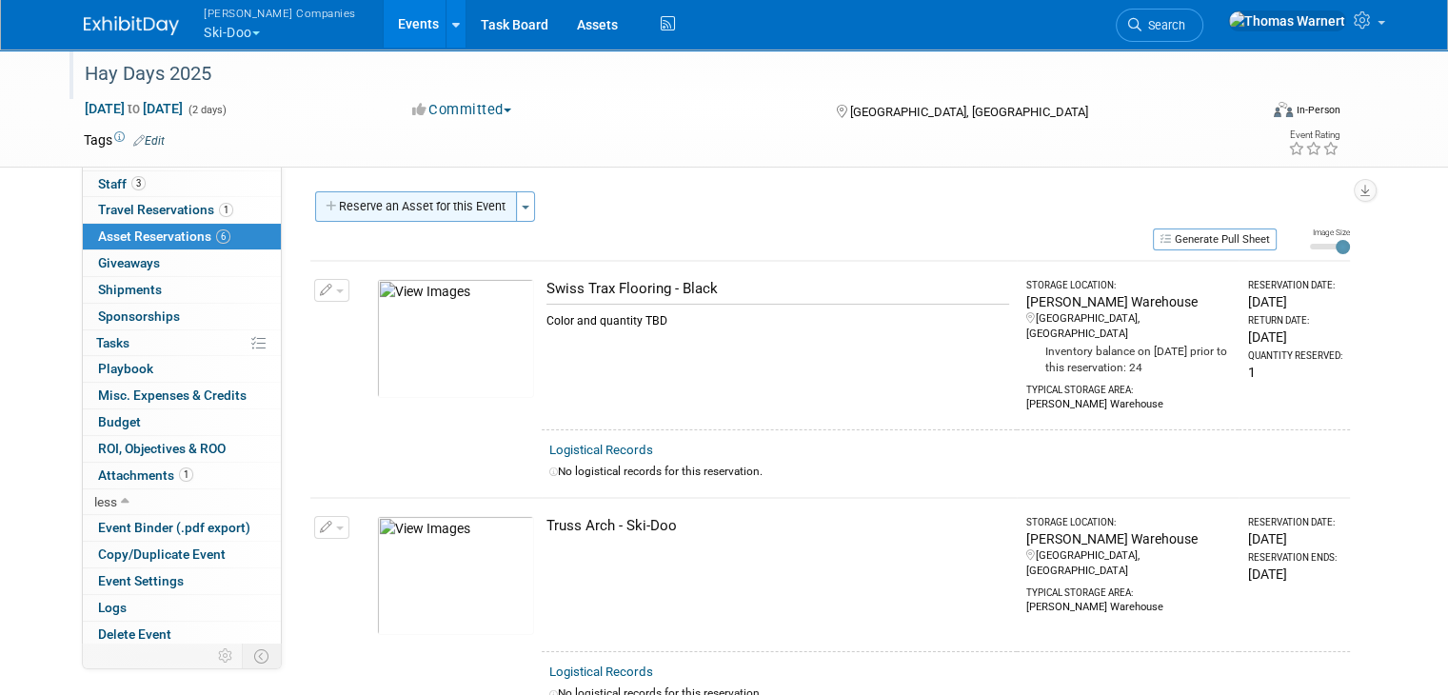
click at [434, 212] on button "Reserve an Asset for this Event" at bounding box center [416, 206] width 202 height 30
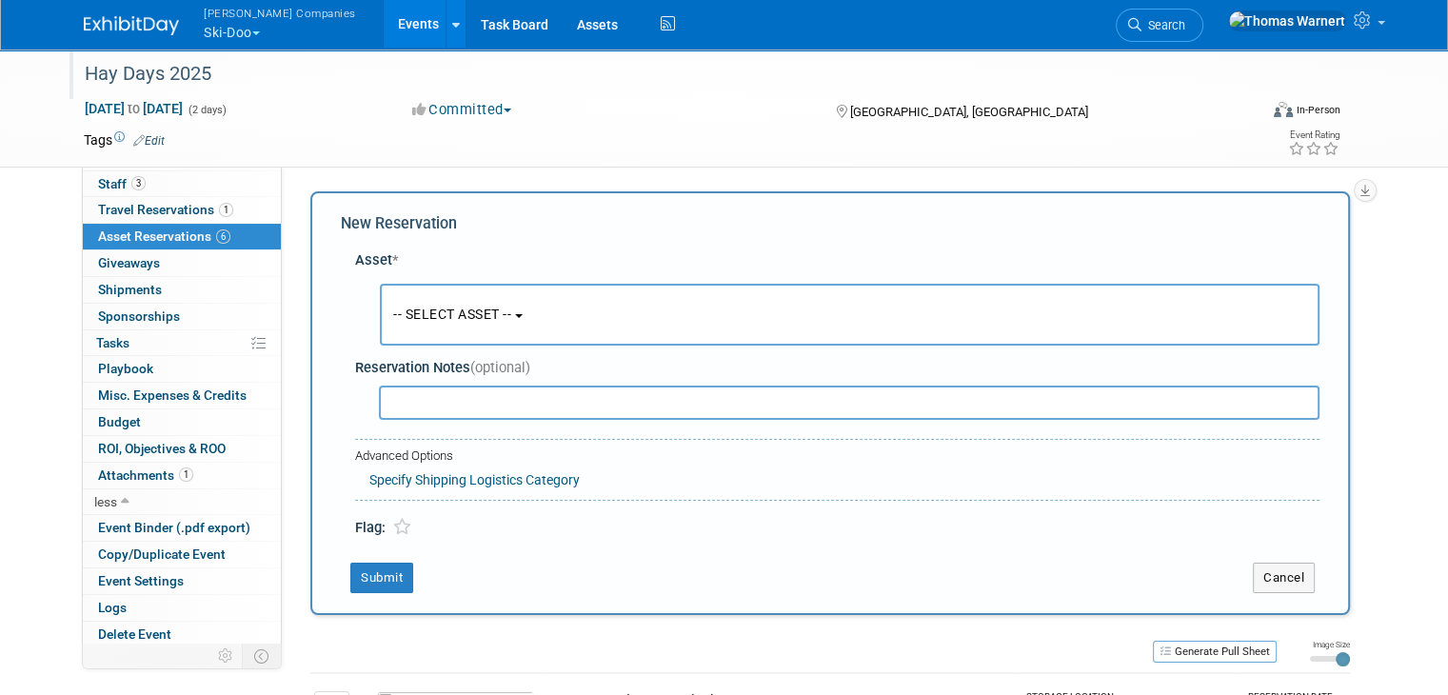
scroll to position [17, 0]
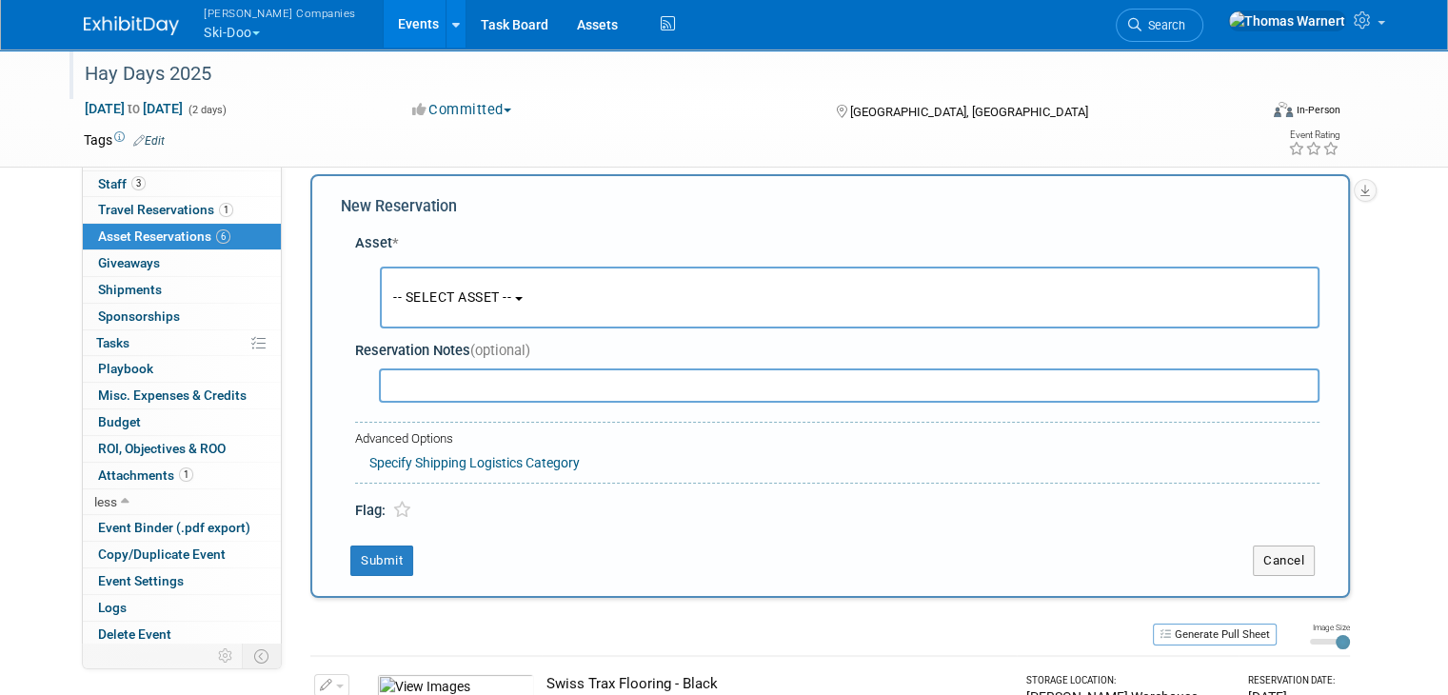
click at [492, 292] on span "-- SELECT ASSET --" at bounding box center [452, 296] width 118 height 15
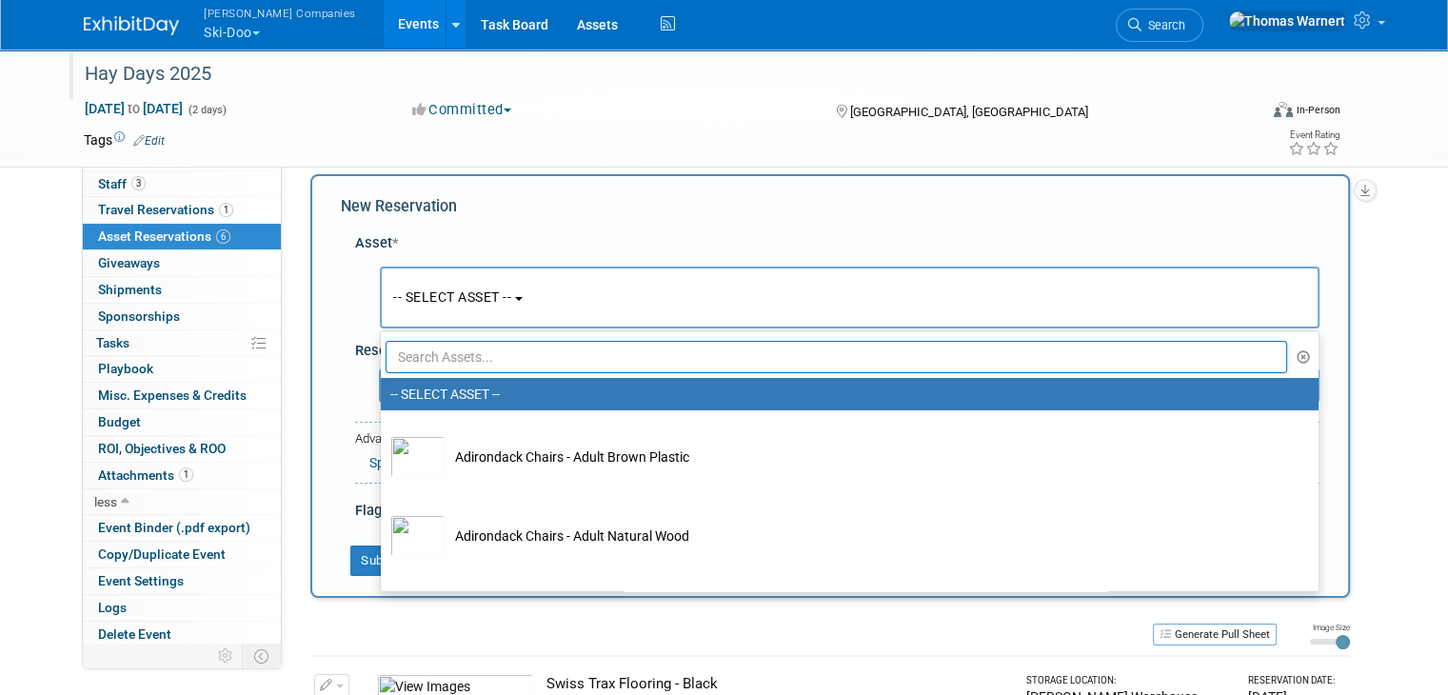
click at [481, 354] on input "text" at bounding box center [836, 357] width 901 height 32
type input "pen"
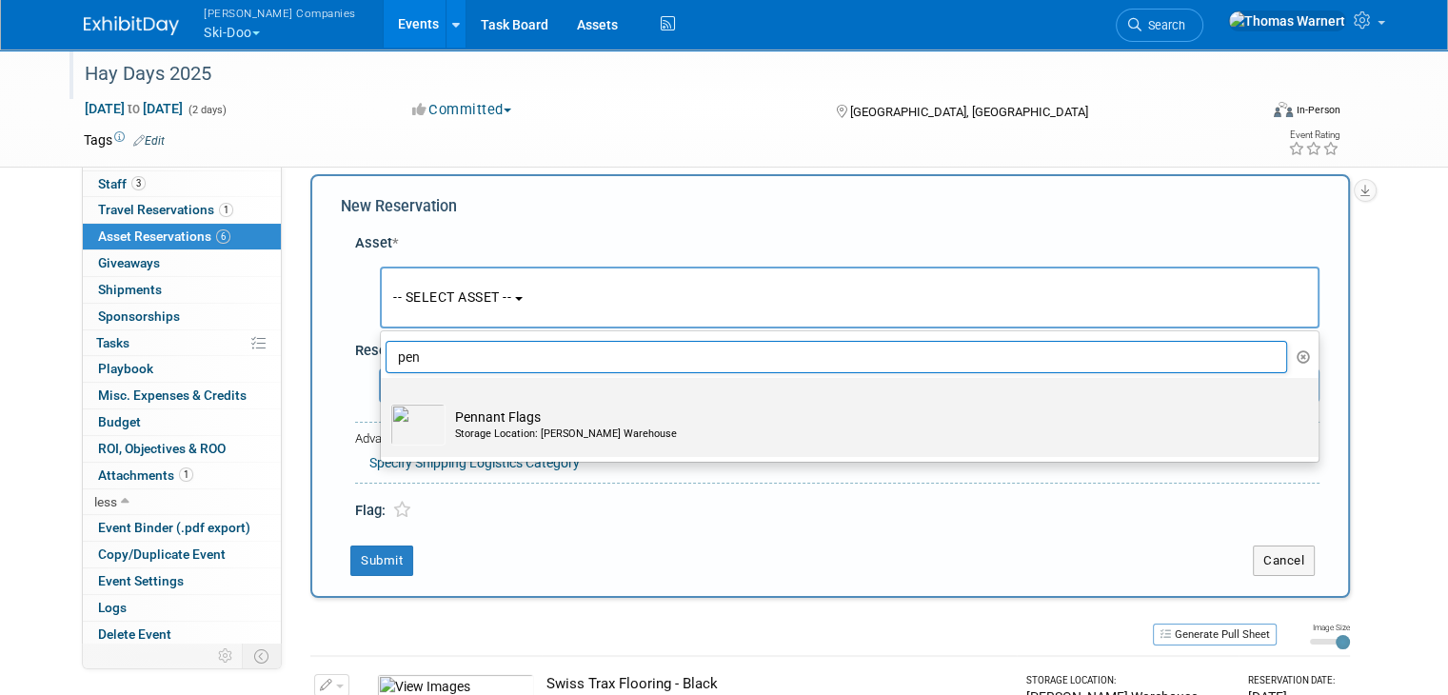
click at [486, 421] on td "Pennant Flags Storage Location: Warnert Warehouse" at bounding box center [862, 425] width 835 height 42
click at [384, 401] on input "Pennant Flags Storage Location: Warnert Warehouse" at bounding box center [377, 394] width 12 height 12
select select "10726043"
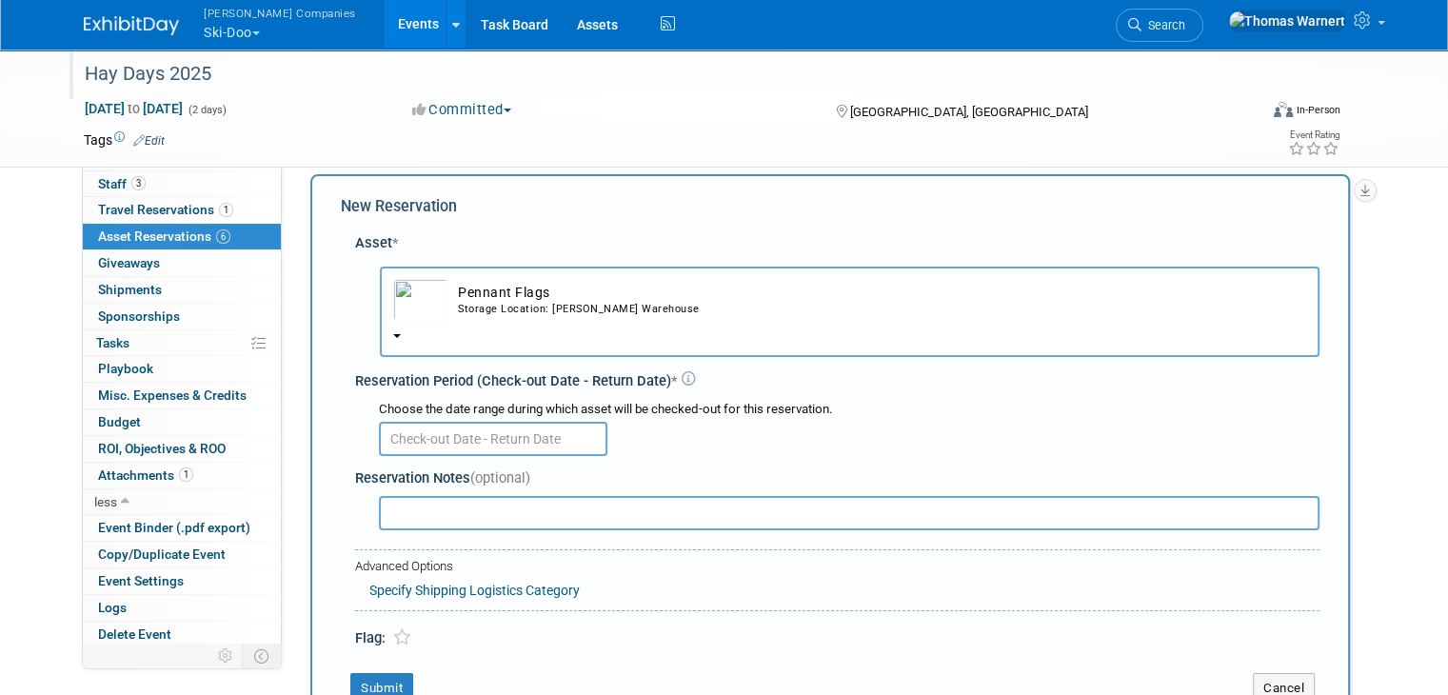
click at [527, 446] on input "text" at bounding box center [493, 439] width 228 height 34
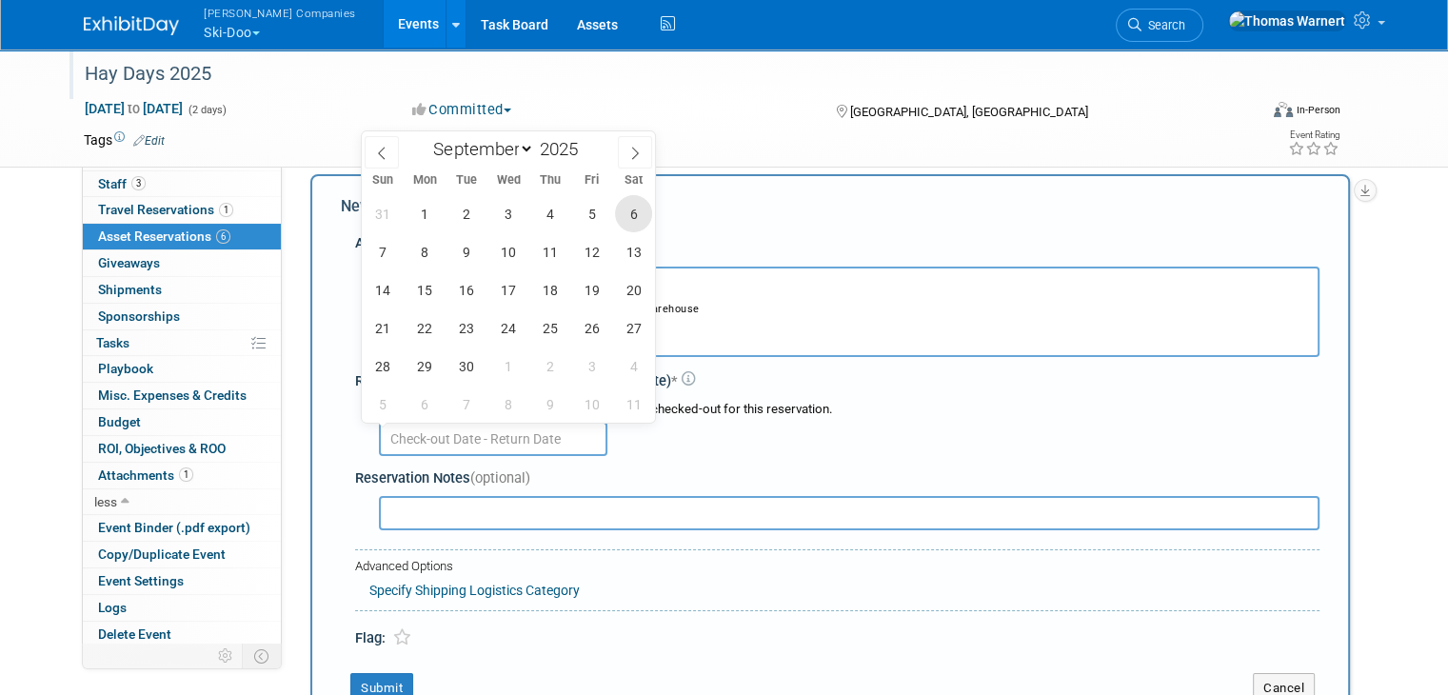
click at [643, 210] on span "6" at bounding box center [633, 213] width 37 height 37
click at [394, 247] on span "7" at bounding box center [382, 251] width 37 height 37
type input "Sep 6, 2025 to Sep 7, 2025"
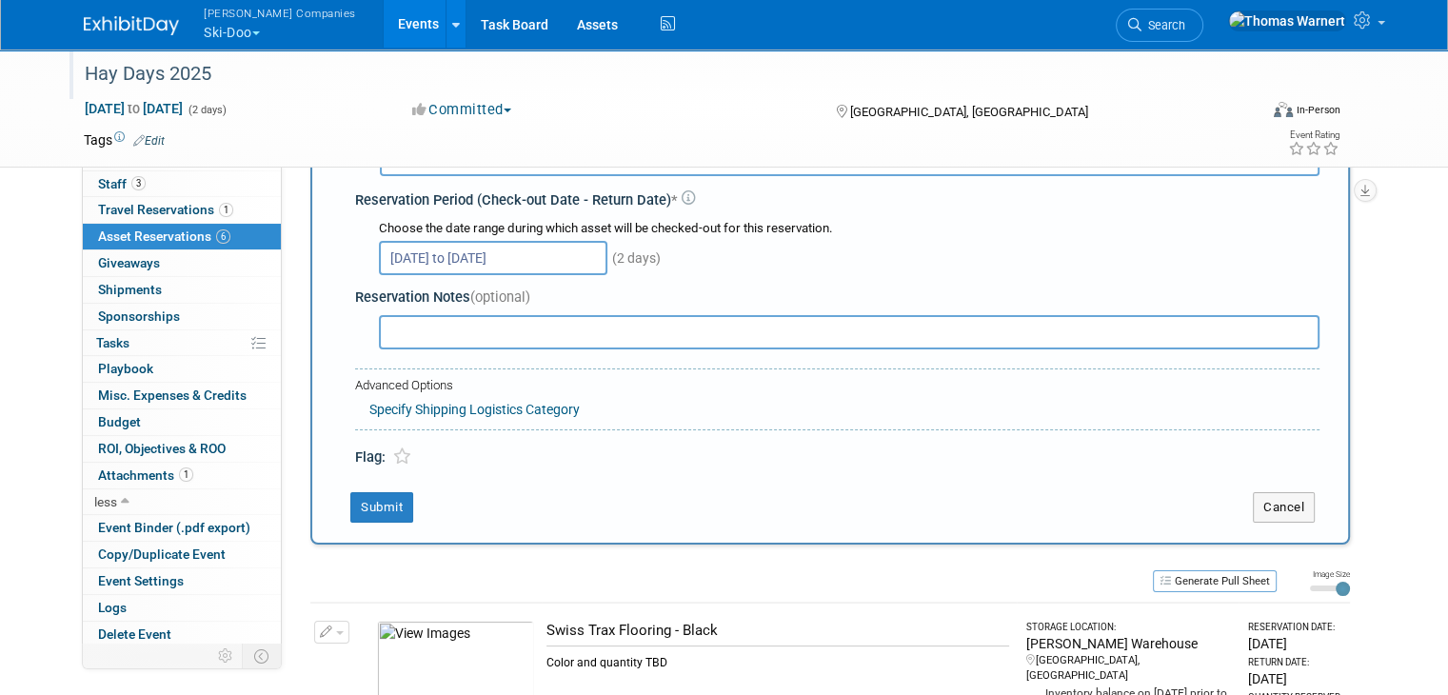
scroll to position [208, 0]
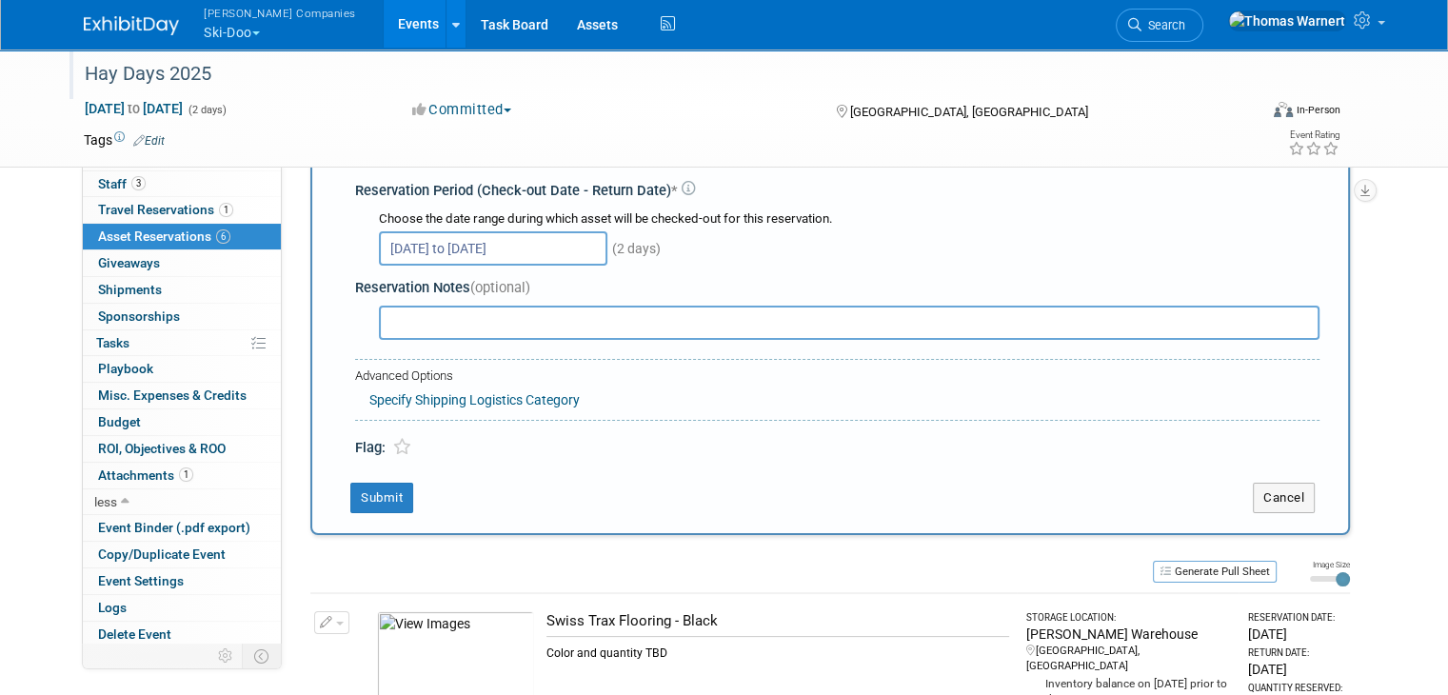
click at [436, 314] on input "text" at bounding box center [849, 323] width 940 height 34
type input "bring stapler"
click at [350, 483] on button "Submit" at bounding box center [381, 498] width 63 height 30
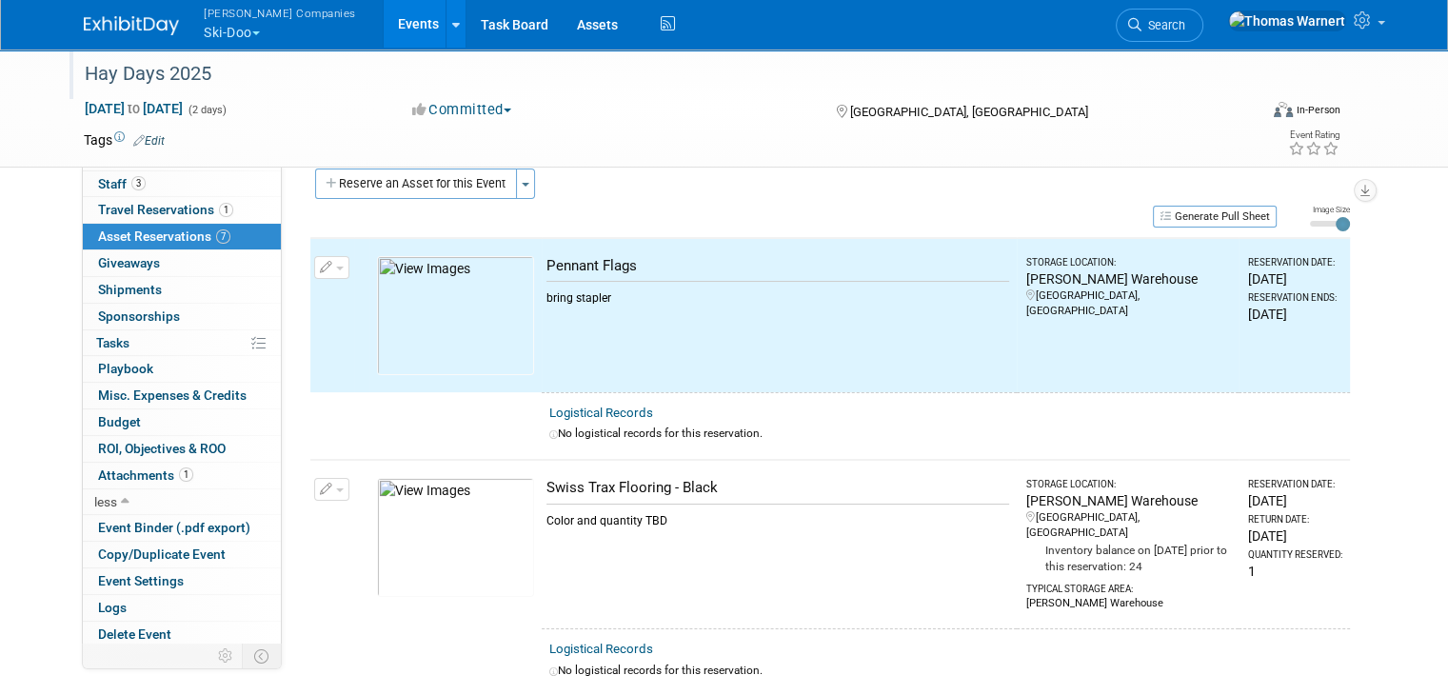
scroll to position [22, 0]
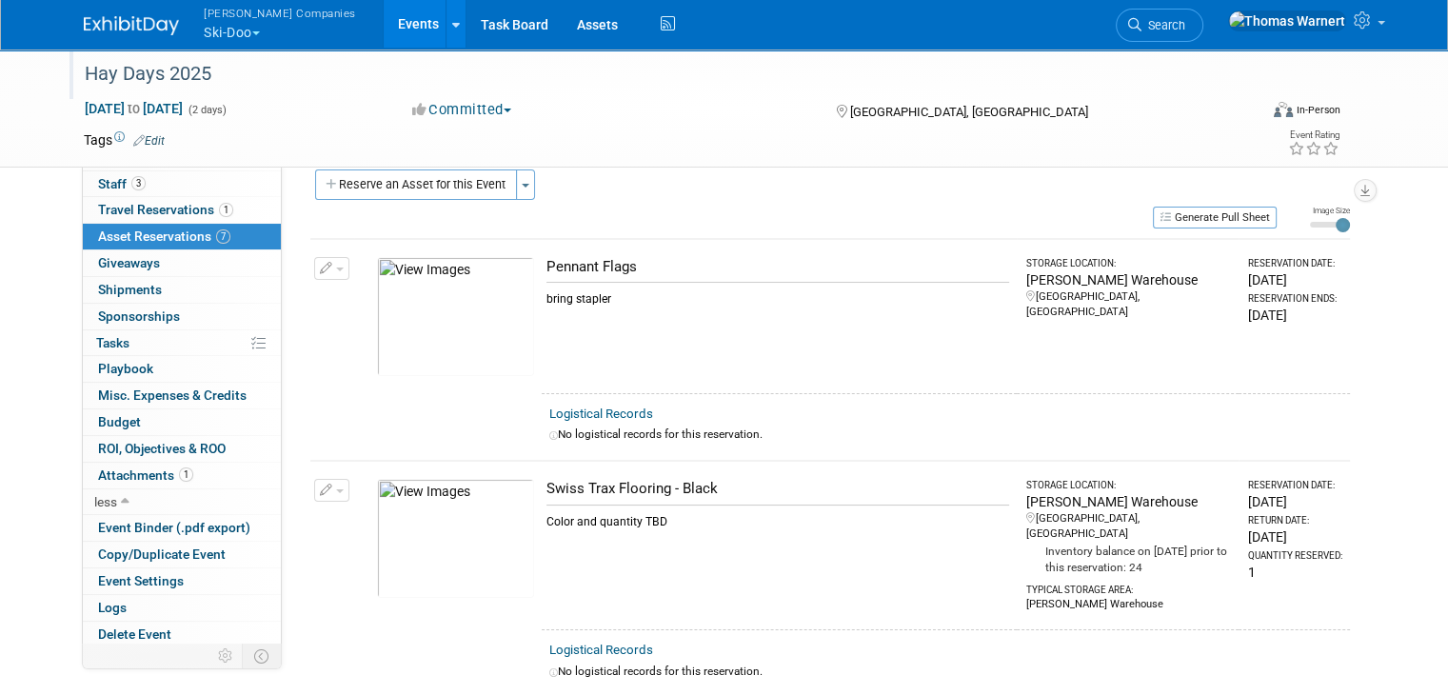
click at [421, 192] on button "Reserve an Asset for this Event" at bounding box center [416, 184] width 202 height 30
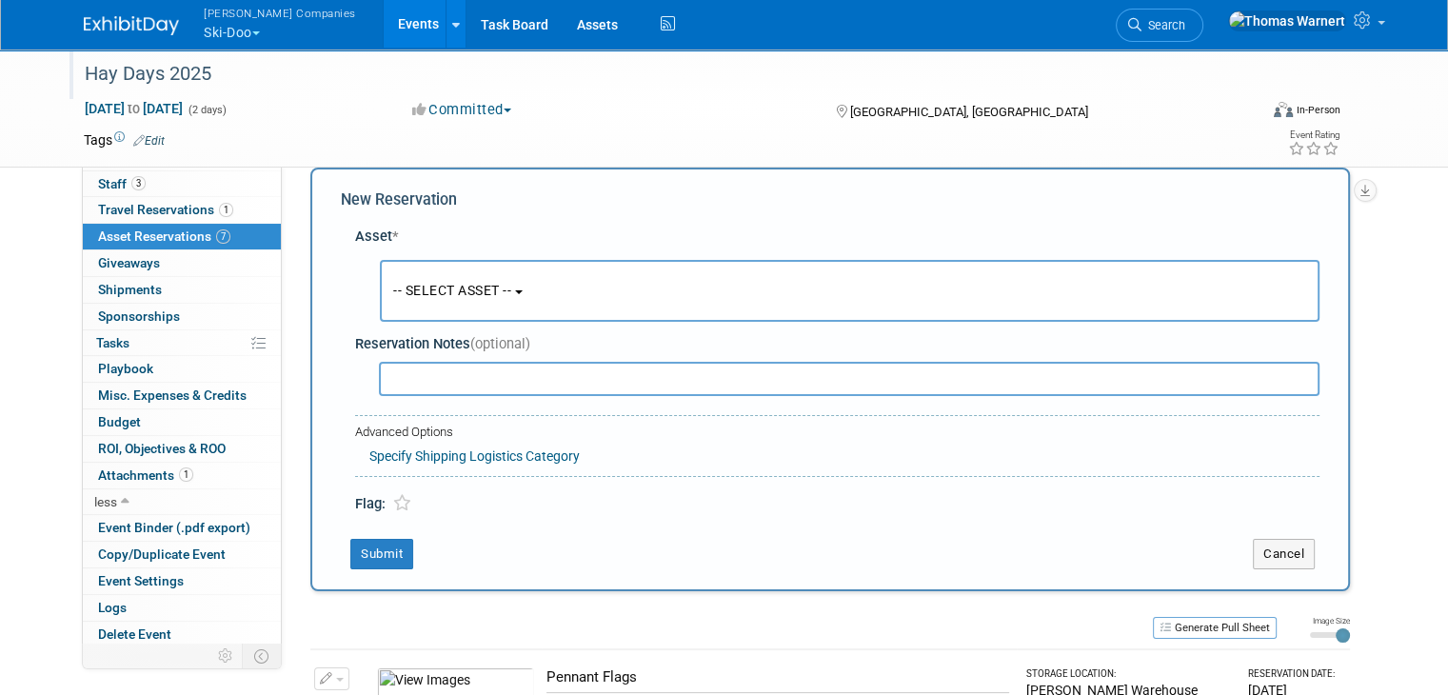
scroll to position [16, 0]
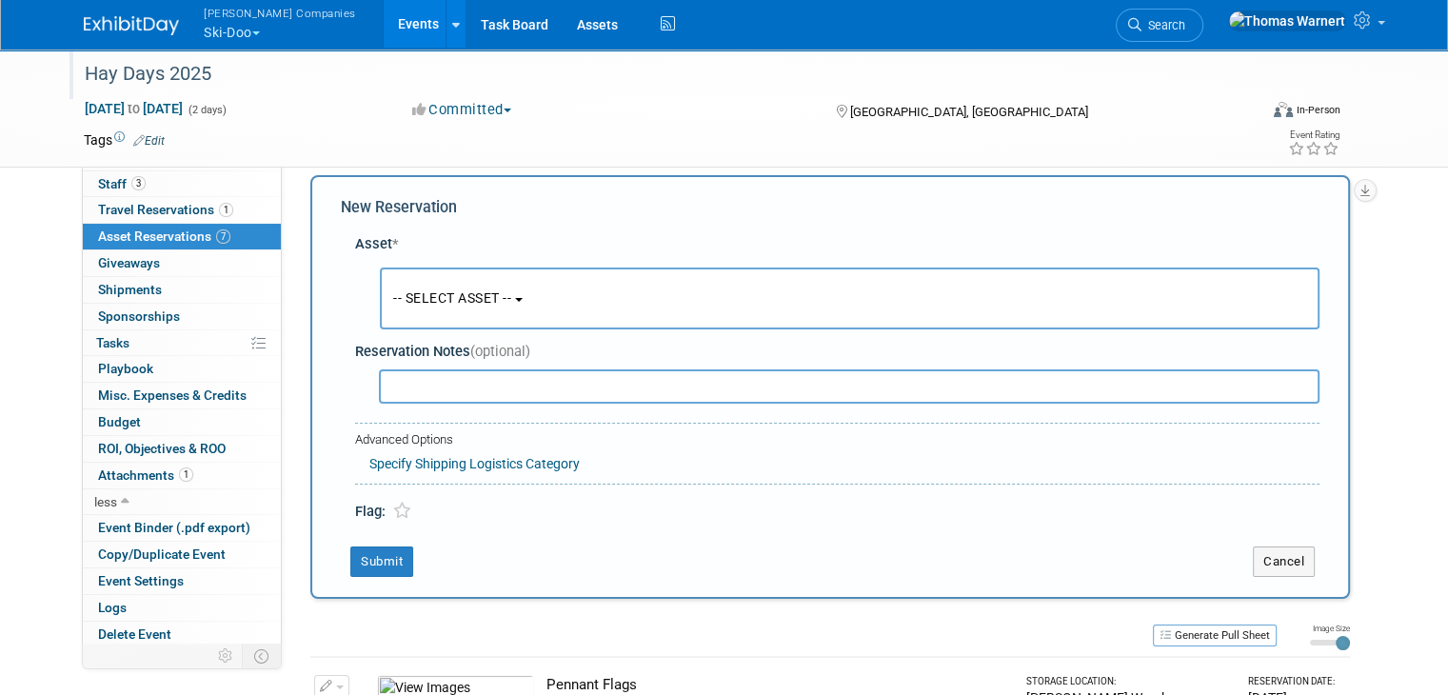
click at [456, 293] on span "-- SELECT ASSET --" at bounding box center [452, 297] width 118 height 15
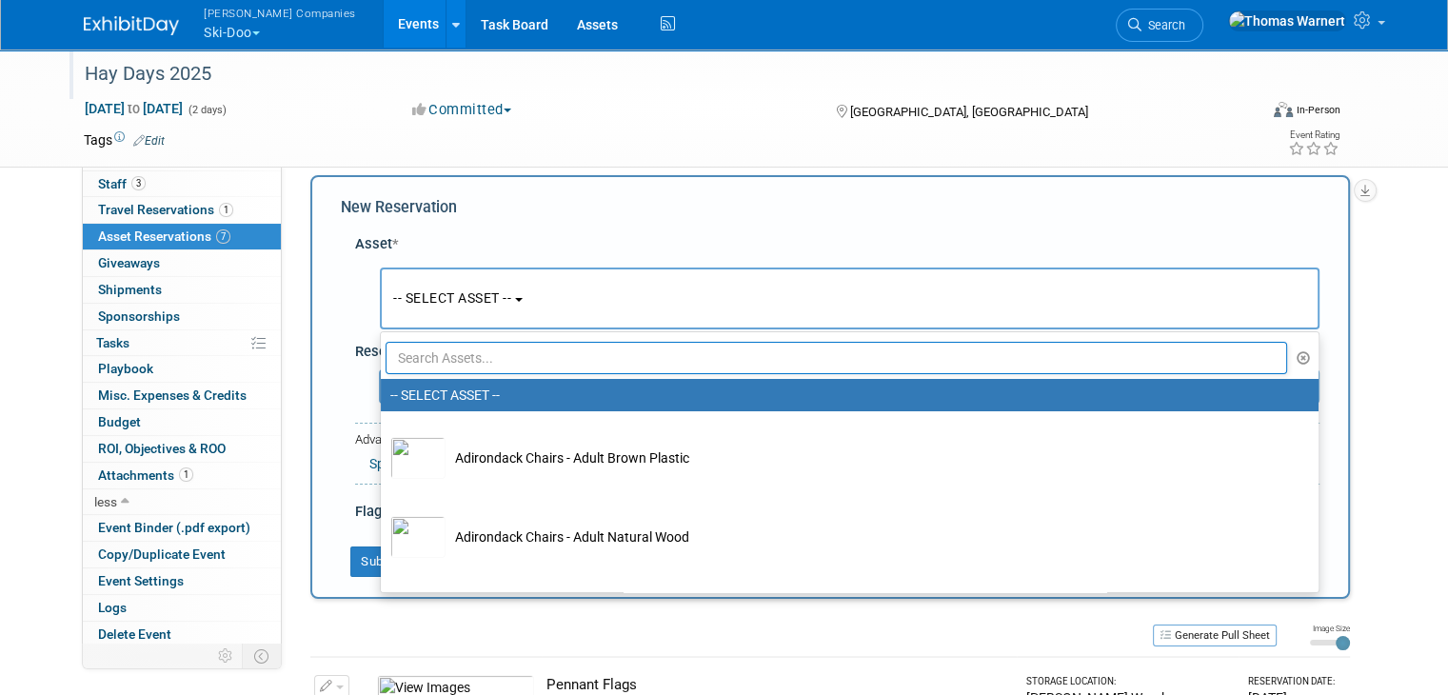
click at [453, 363] on input "text" at bounding box center [836, 358] width 901 height 32
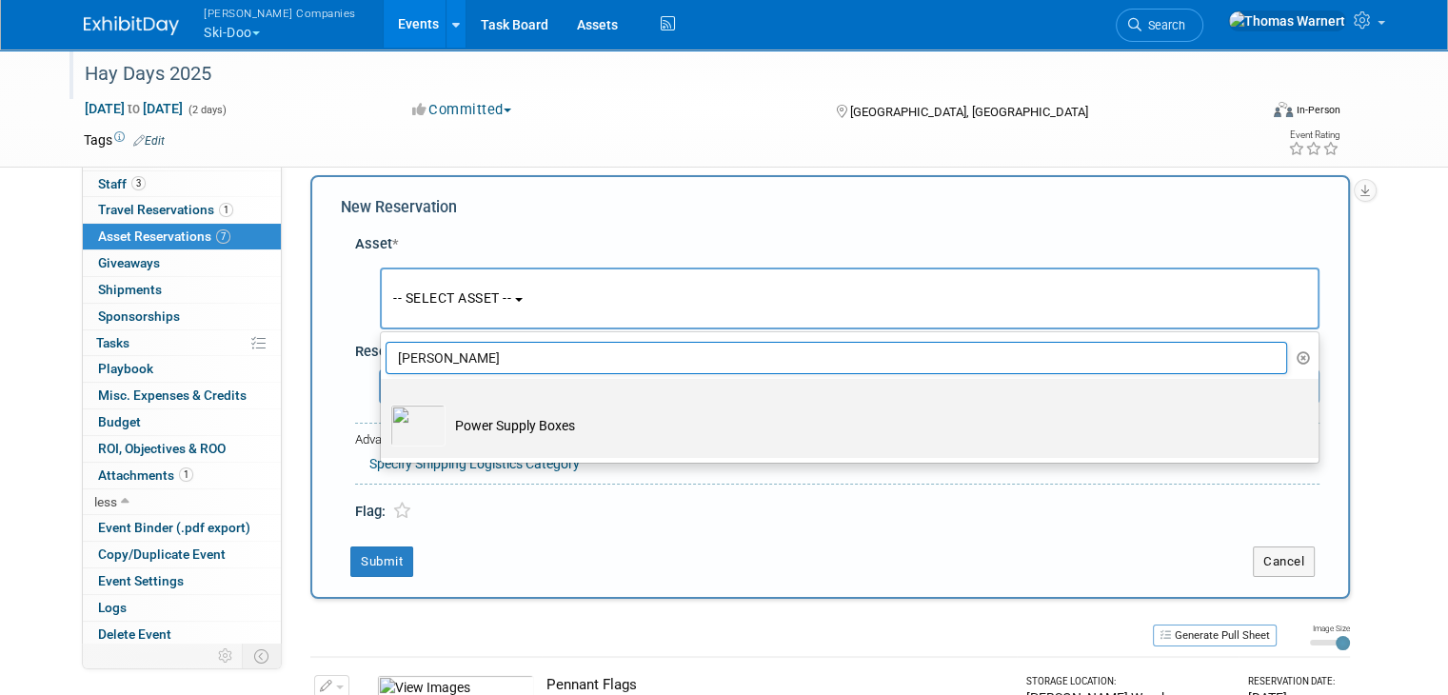
type input "powe"
click at [458, 426] on td "Power Supply Boxes" at bounding box center [862, 426] width 835 height 42
click at [384, 402] on input "Power Supply Boxes" at bounding box center [377, 395] width 12 height 12
select select "10724810"
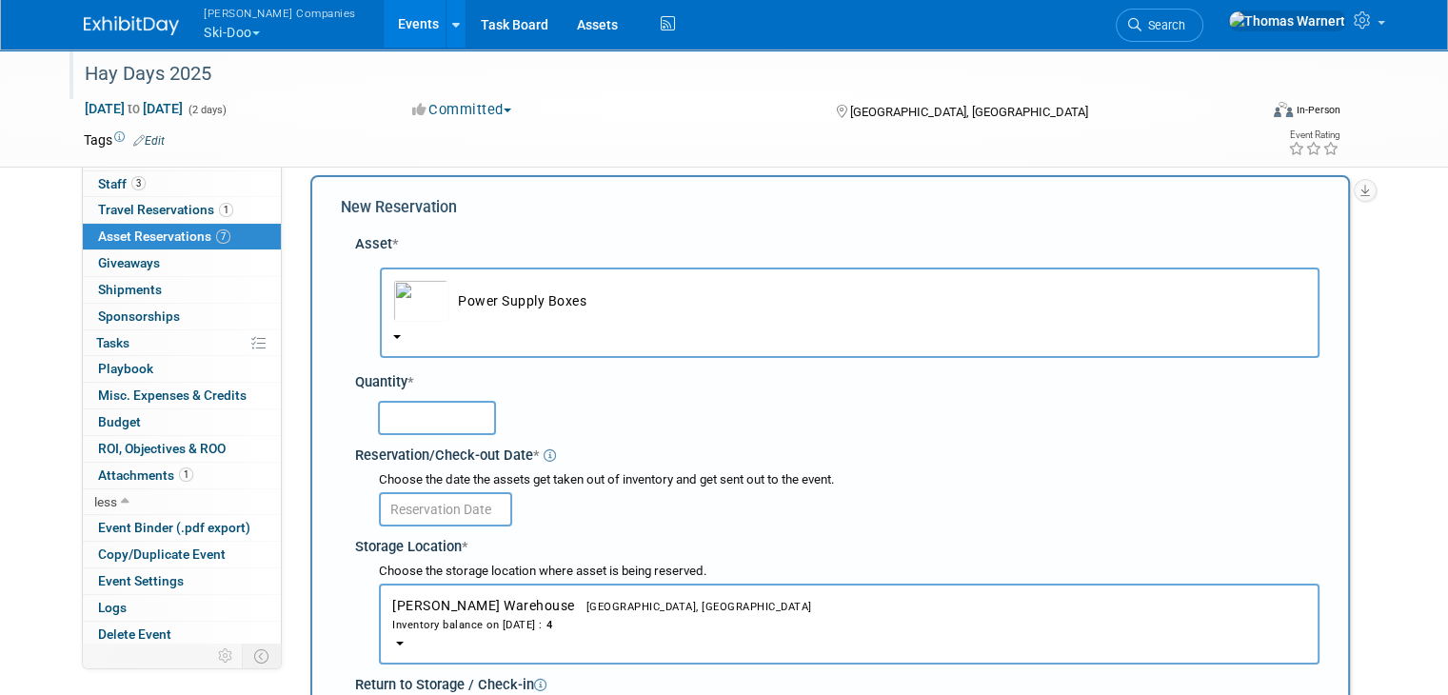
click at [382, 412] on input "text" at bounding box center [437, 418] width 118 height 34
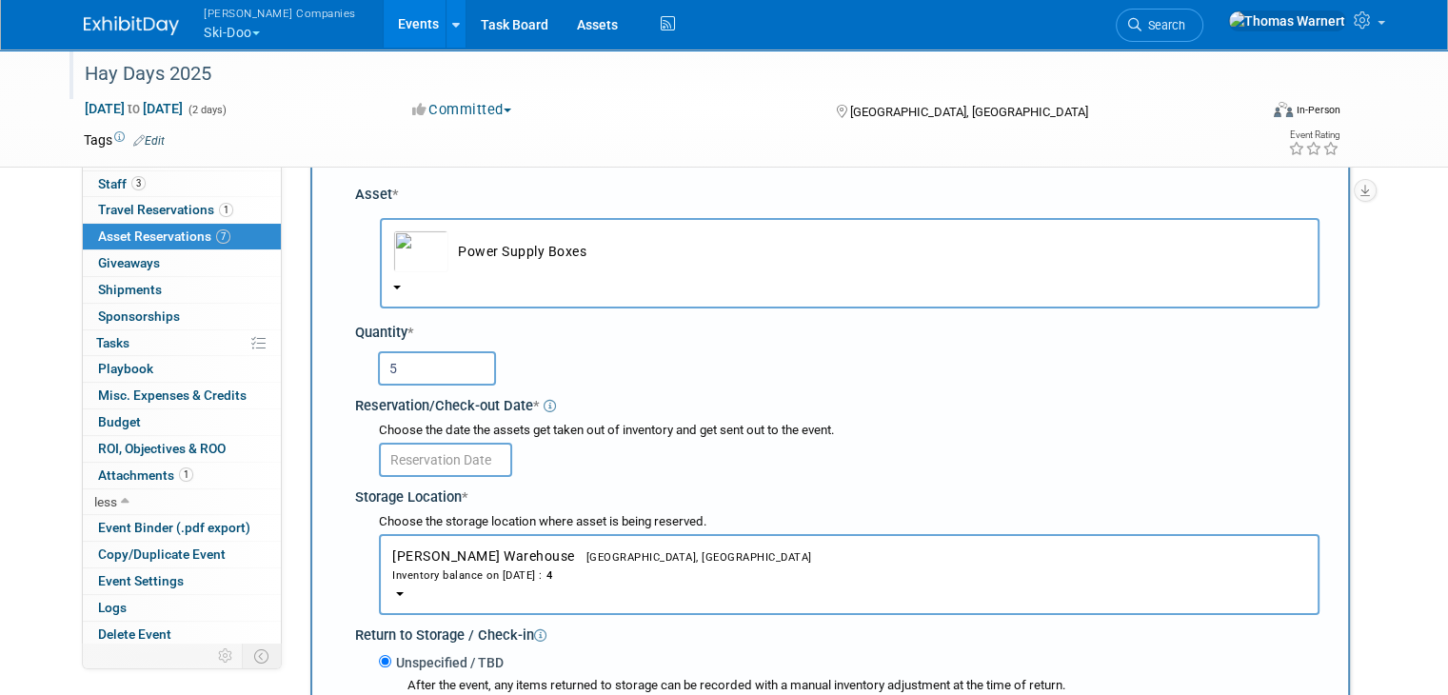
scroll to position [111, 0]
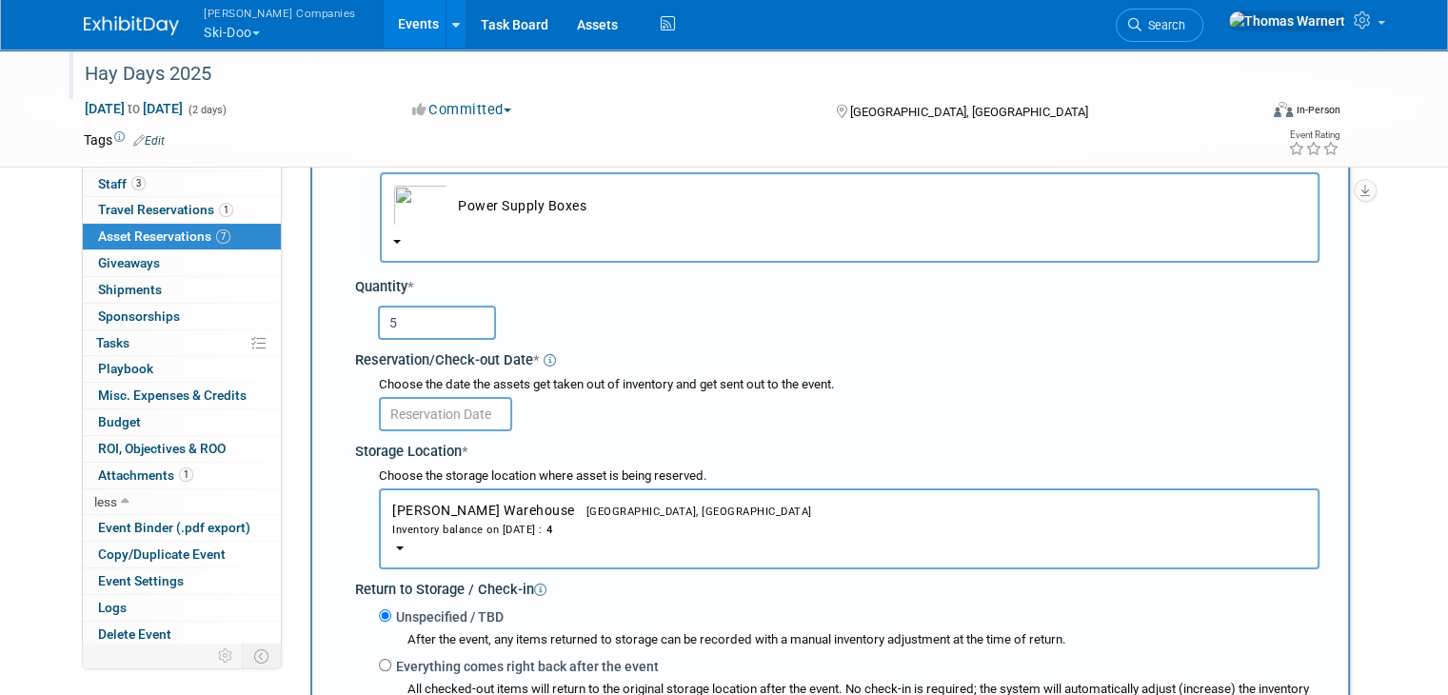
type input "5"
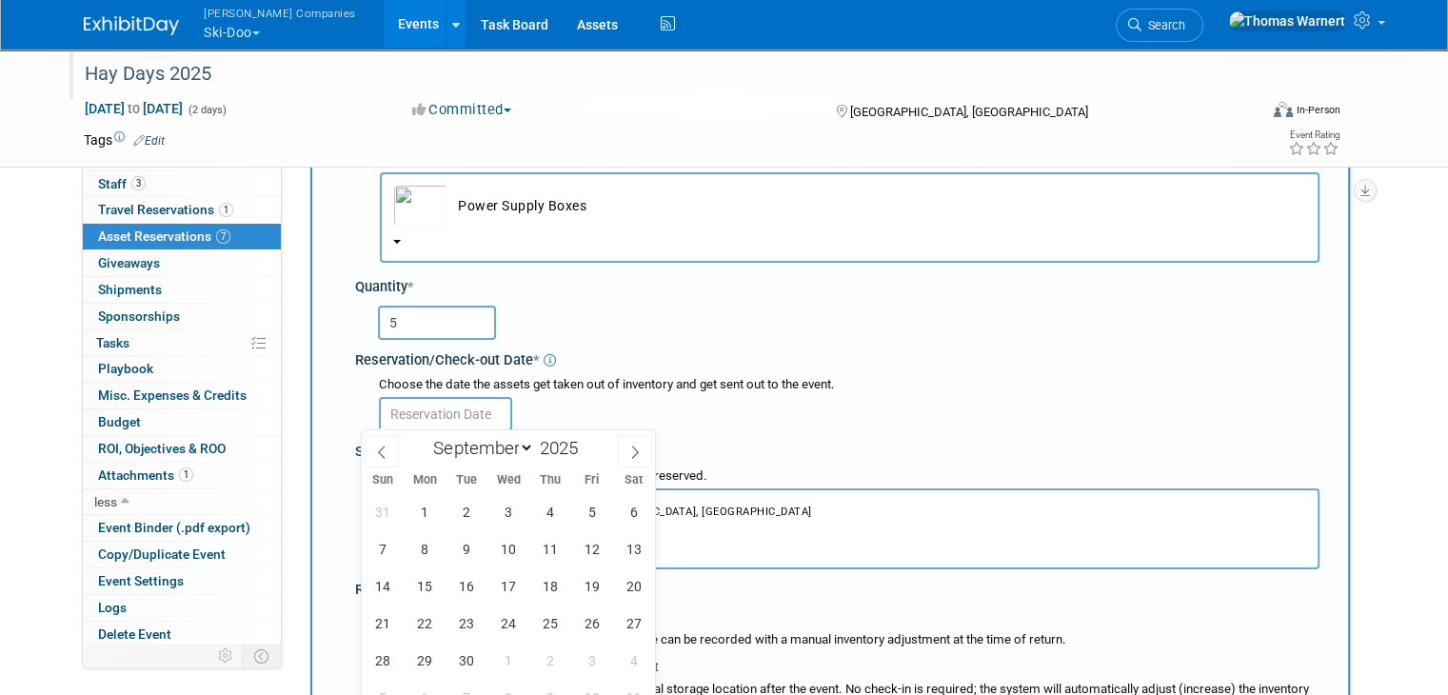
click at [459, 405] on input "text" at bounding box center [445, 414] width 133 height 34
click at [632, 518] on span "6" at bounding box center [633, 511] width 37 height 37
type input "[DATE]"
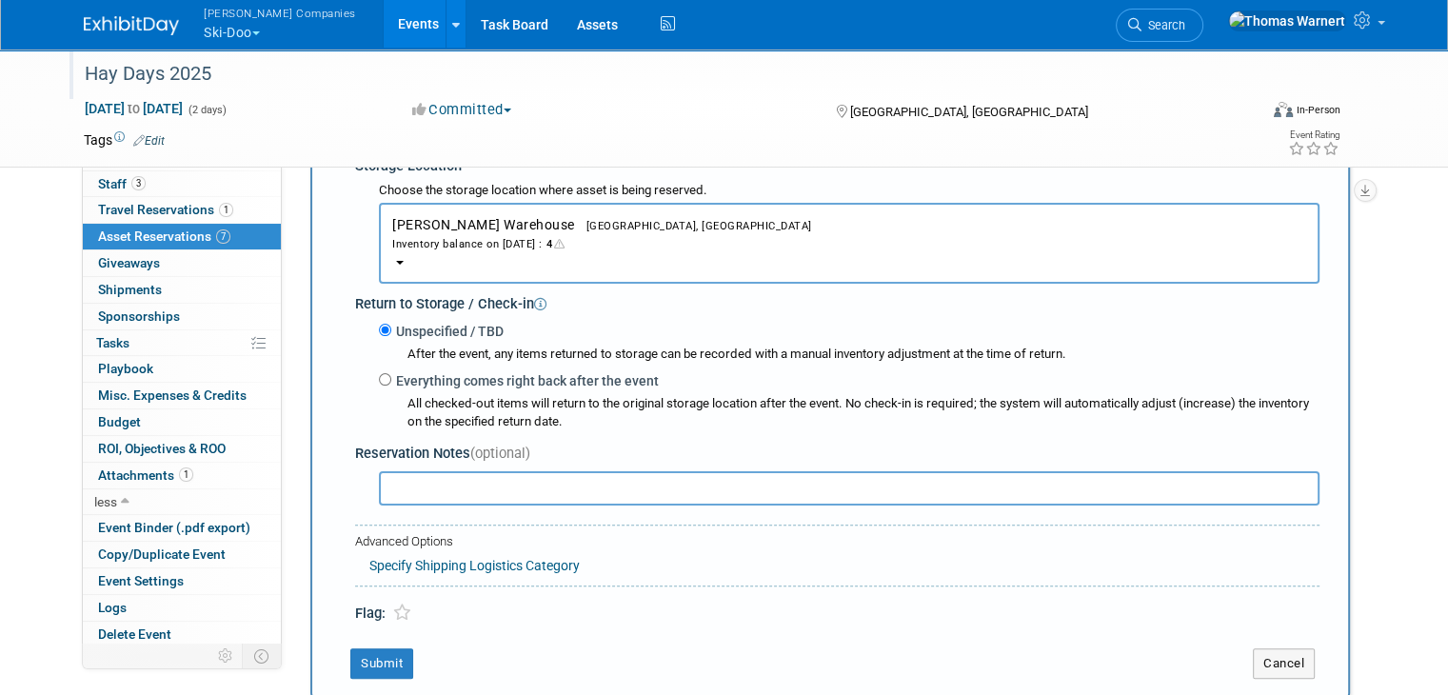
click at [427, 378] on label "Everything comes right back after the event" at bounding box center [524, 380] width 267 height 19
click at [391, 378] on input "Everything comes right back after the event" at bounding box center [385, 379] width 12 height 12
radio input "true"
select select "8"
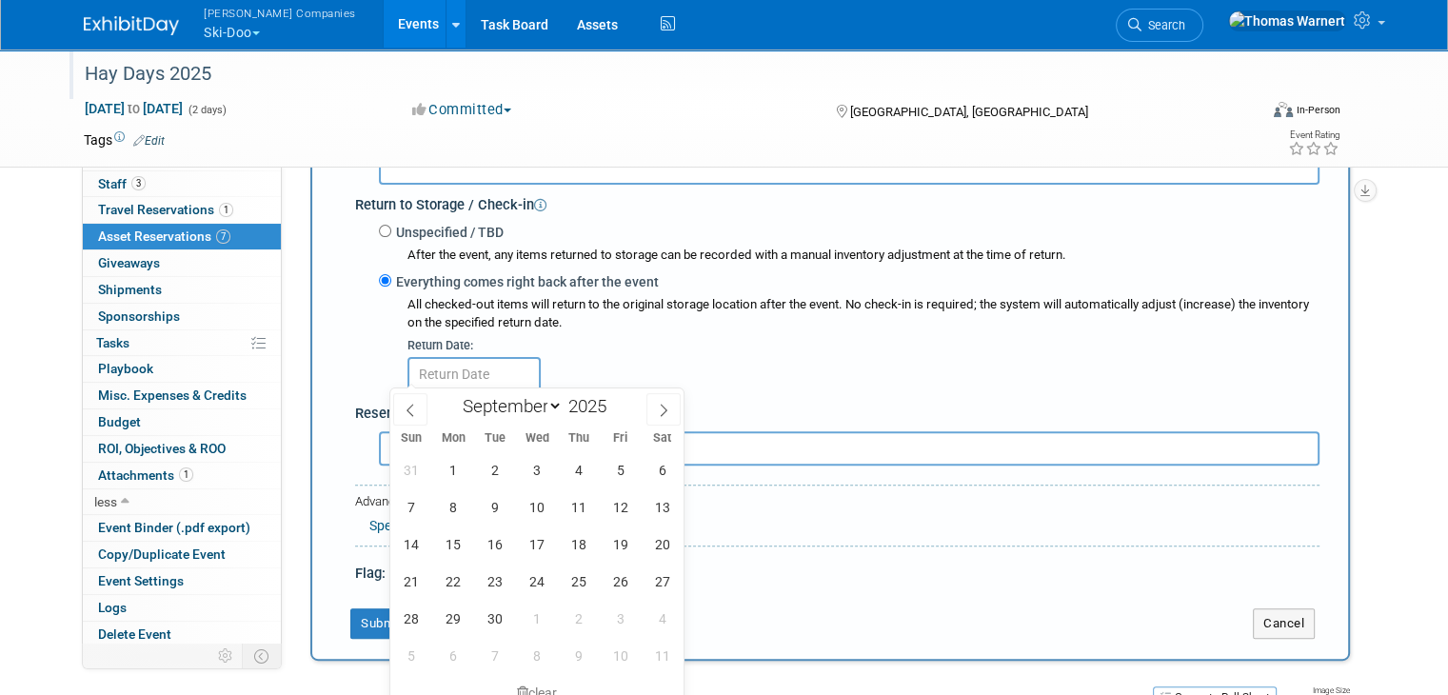
scroll to position [587, 0]
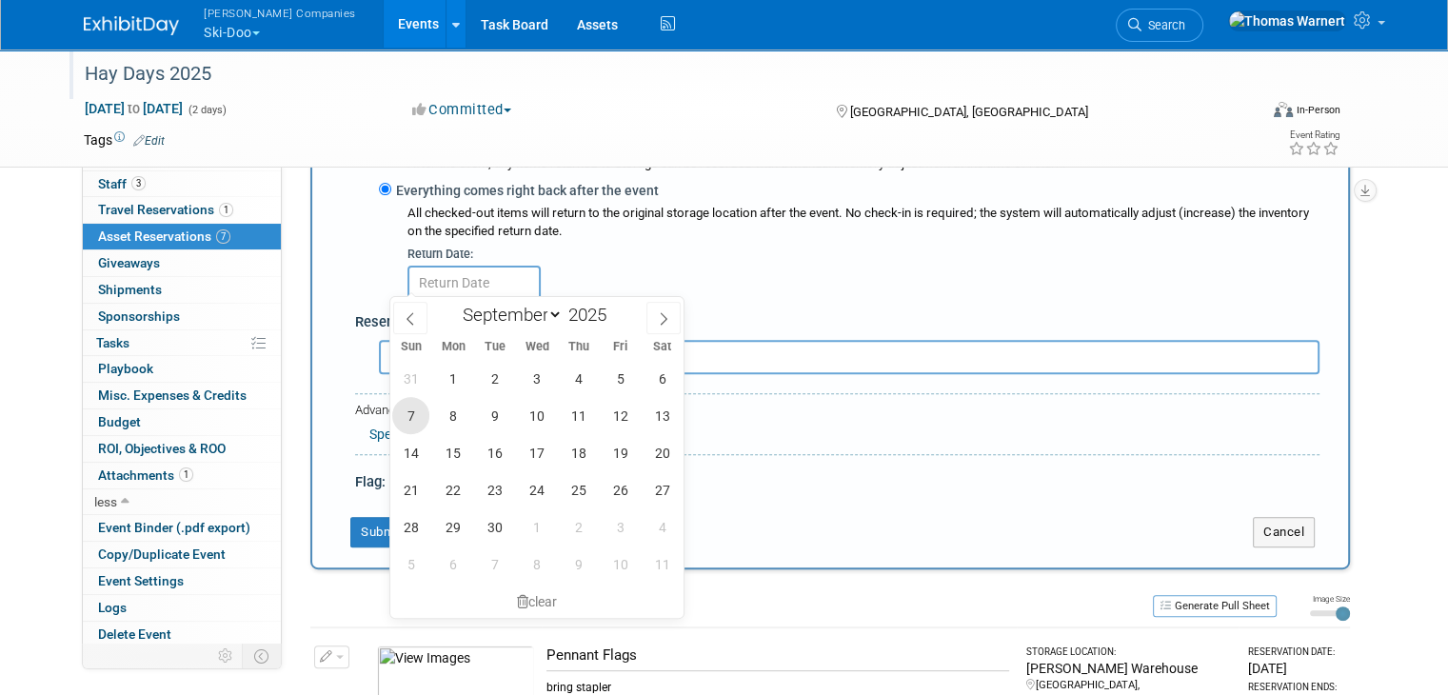
click at [418, 425] on span "7" at bounding box center [410, 415] width 37 height 37
type input "[DATE]"
click at [419, 415] on span "7" at bounding box center [410, 415] width 37 height 37
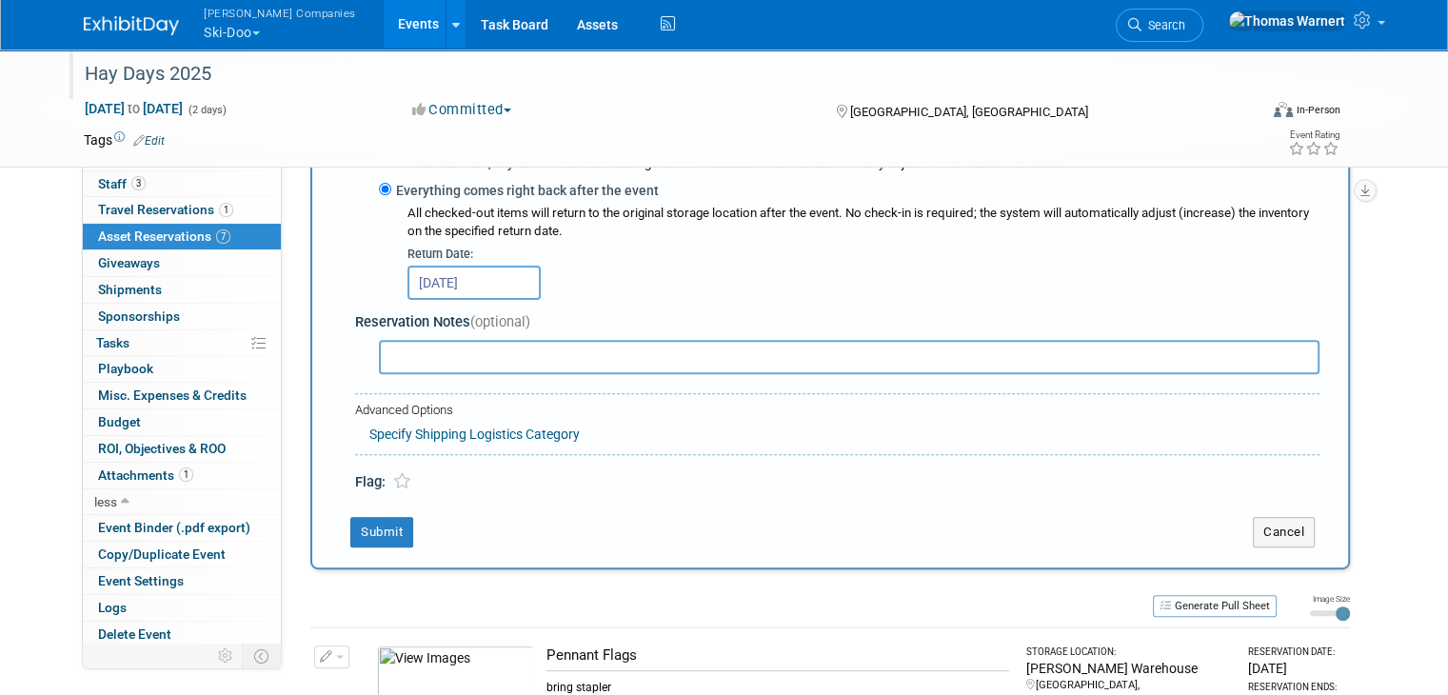
click at [414, 359] on input "text" at bounding box center [849, 357] width 940 height 34
paste input "To power up hero models & Lynx (Backcountry Adrenaline, Summit Adrenaline with …"
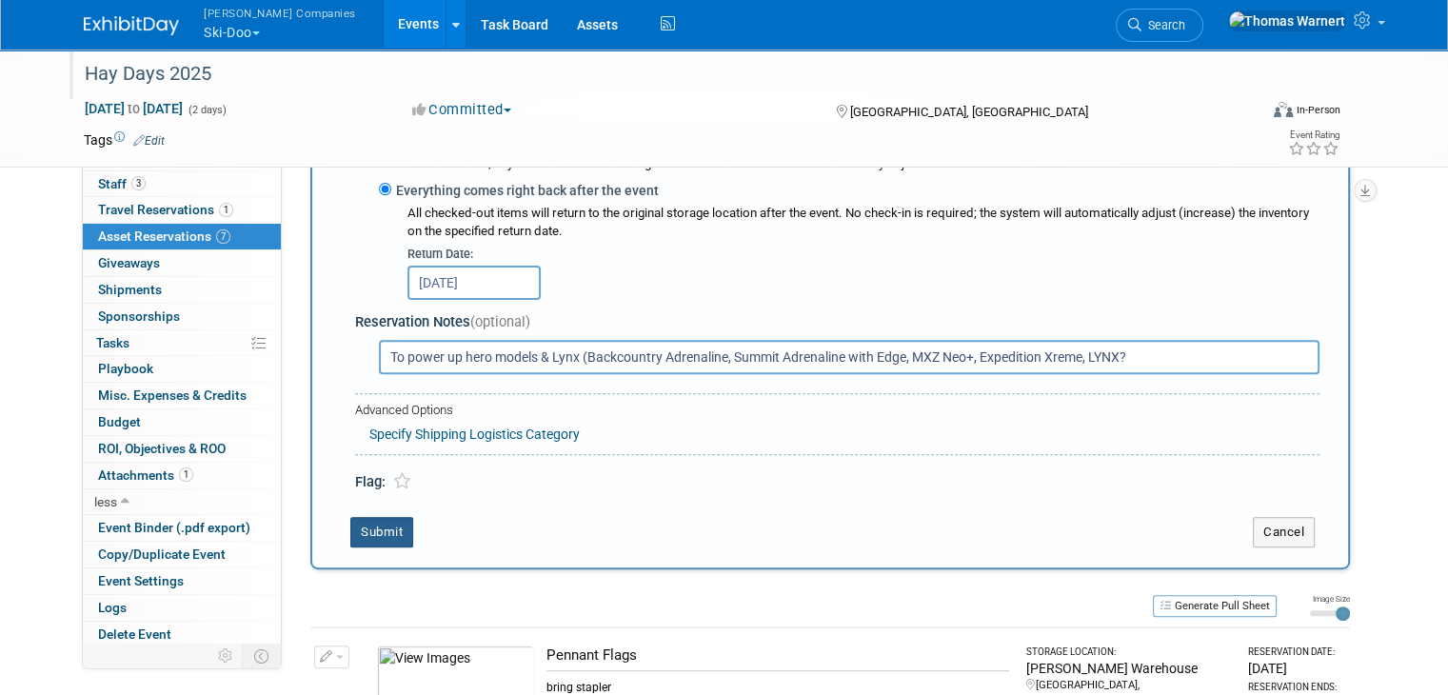
type input "To power up hero models & Lynx (Backcountry Adrenaline, Summit Adrenaline with …"
click at [379, 517] on button "Submit" at bounding box center [381, 532] width 63 height 30
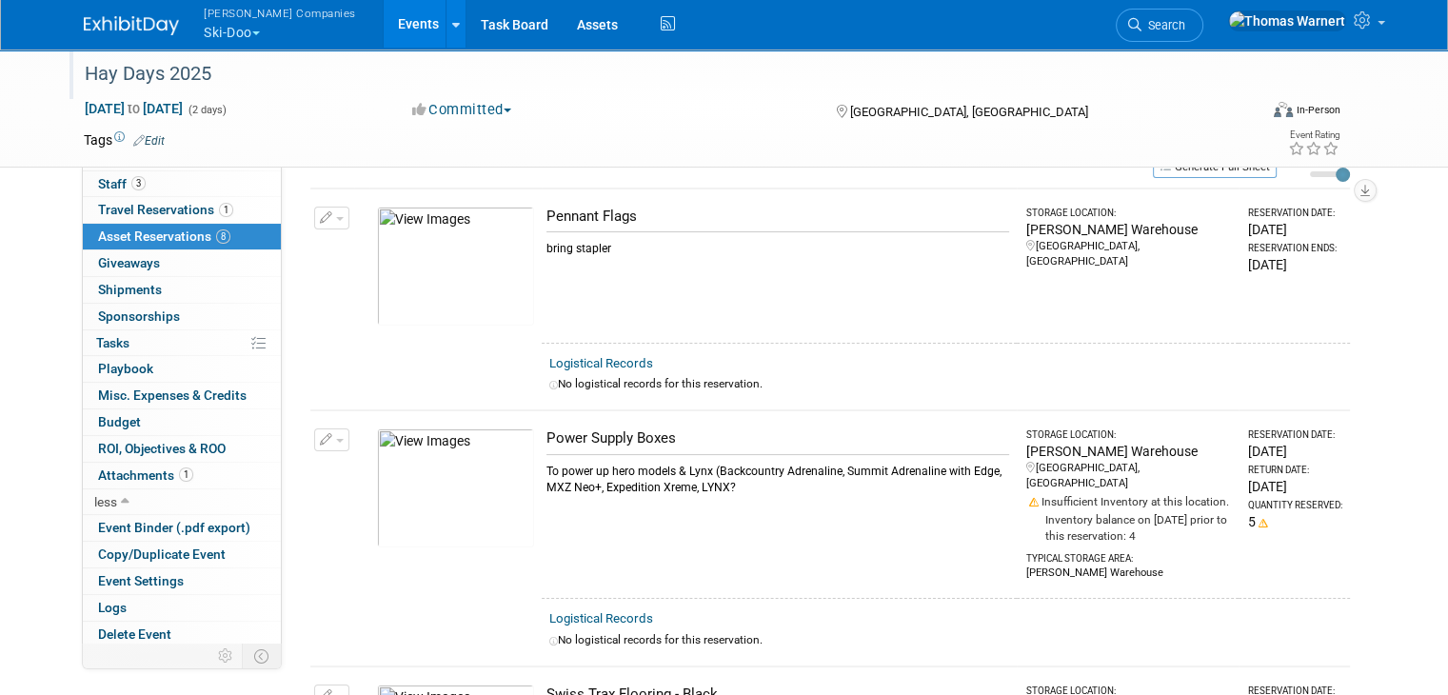
scroll to position [0, 0]
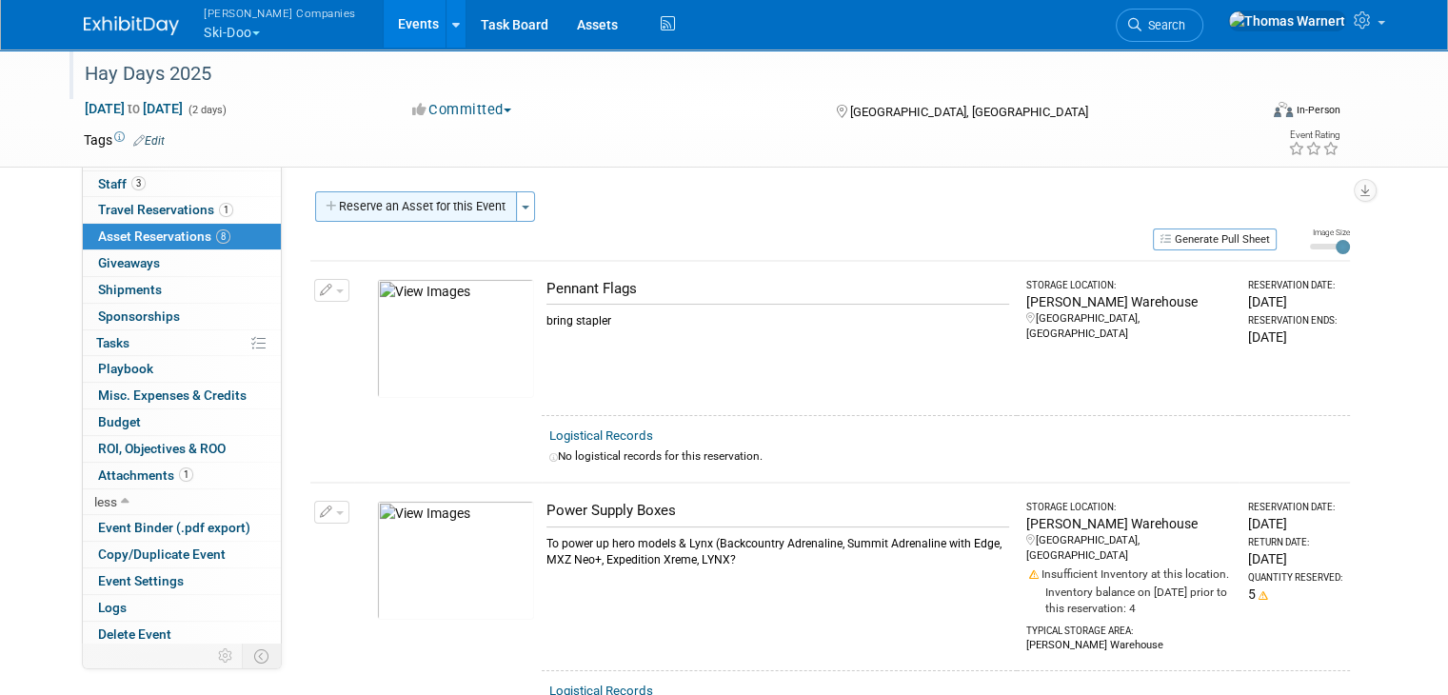
click at [467, 203] on button "Reserve an Asset for this Event" at bounding box center [416, 206] width 202 height 30
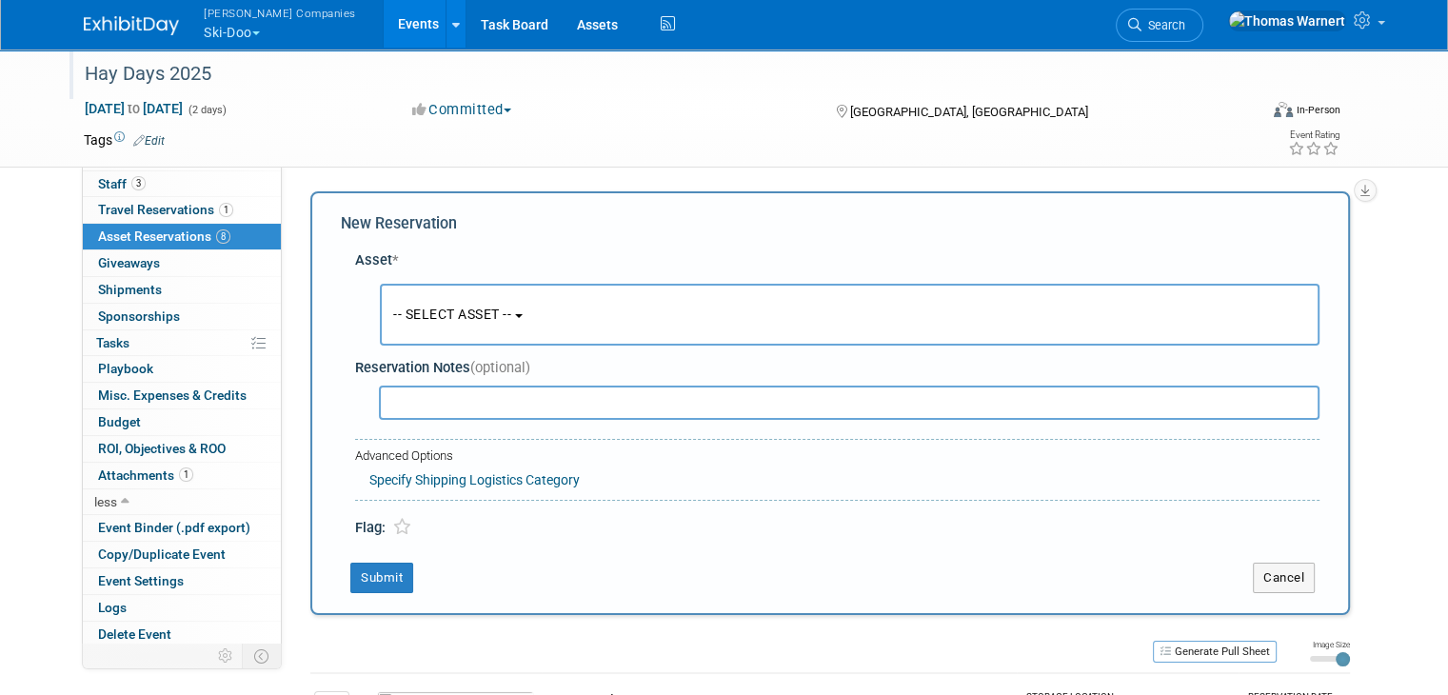
scroll to position [17, 0]
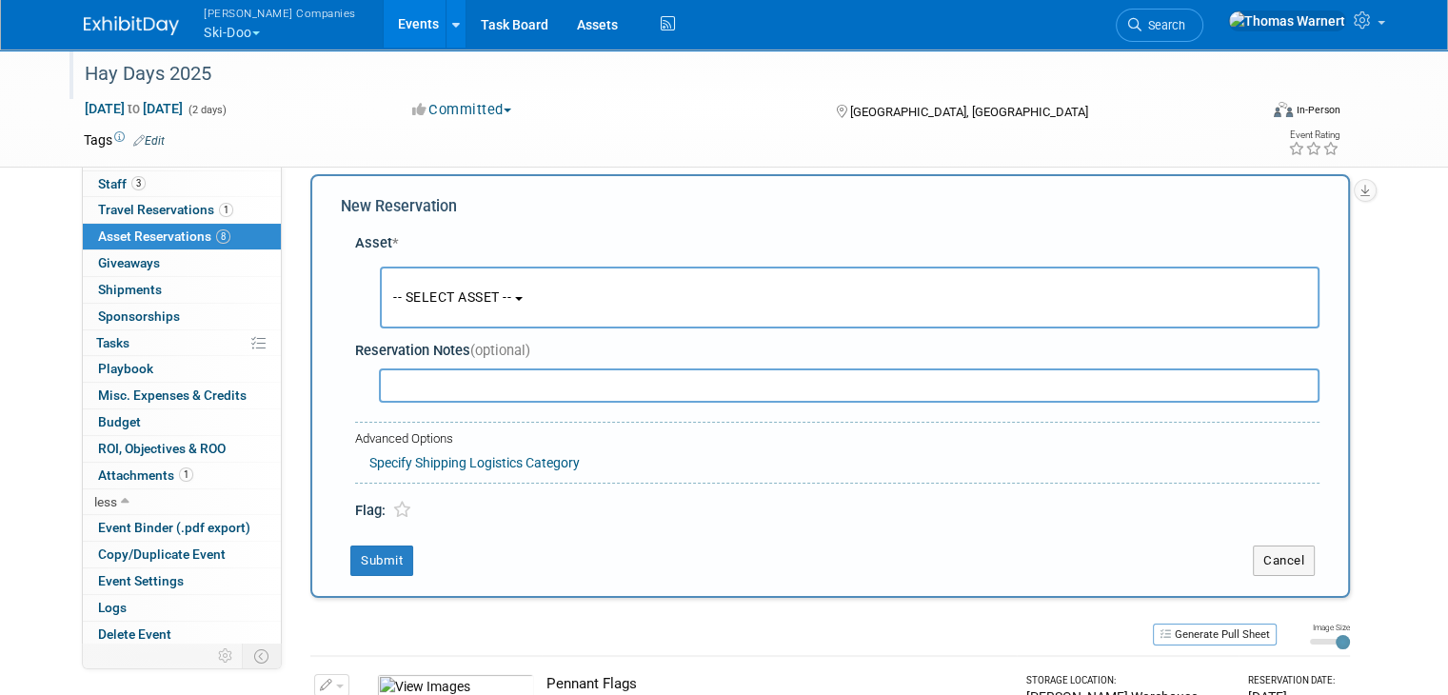
click at [460, 279] on button "-- SELECT ASSET --" at bounding box center [850, 298] width 940 height 62
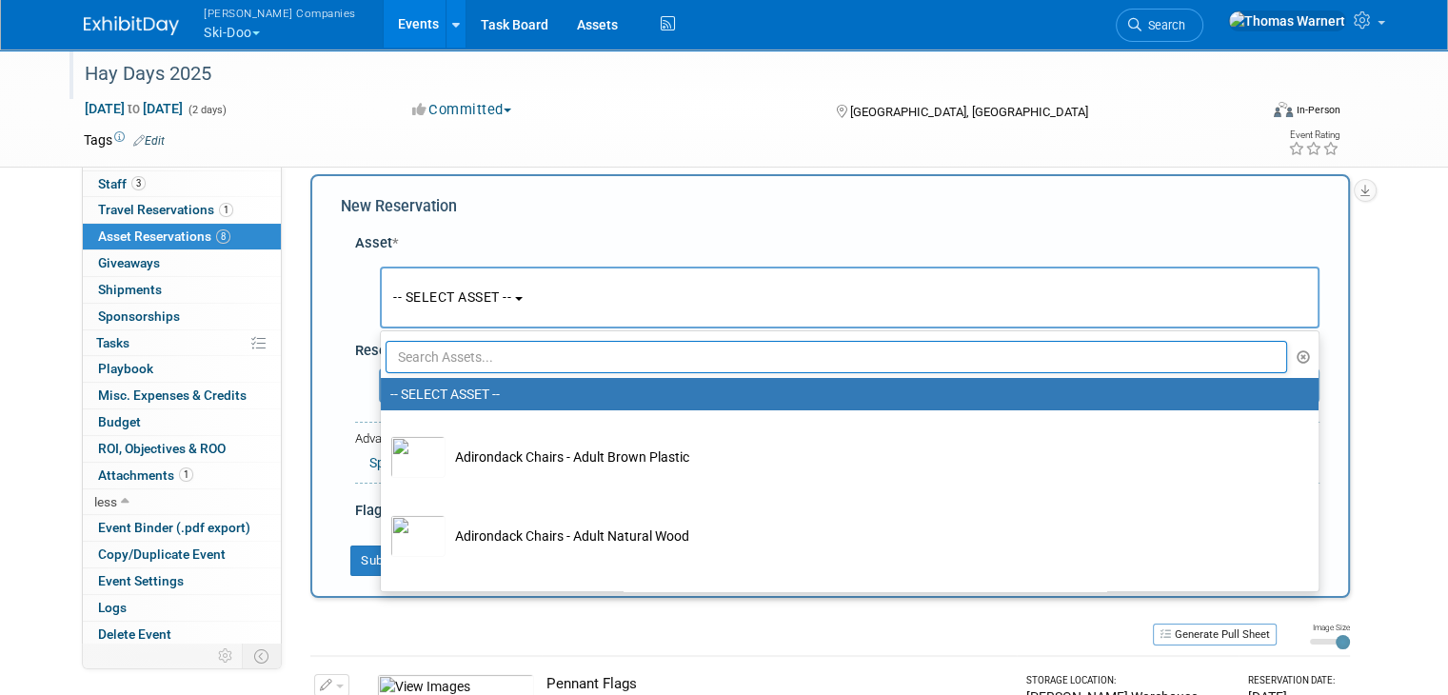
click at [449, 355] on input "text" at bounding box center [836, 357] width 901 height 32
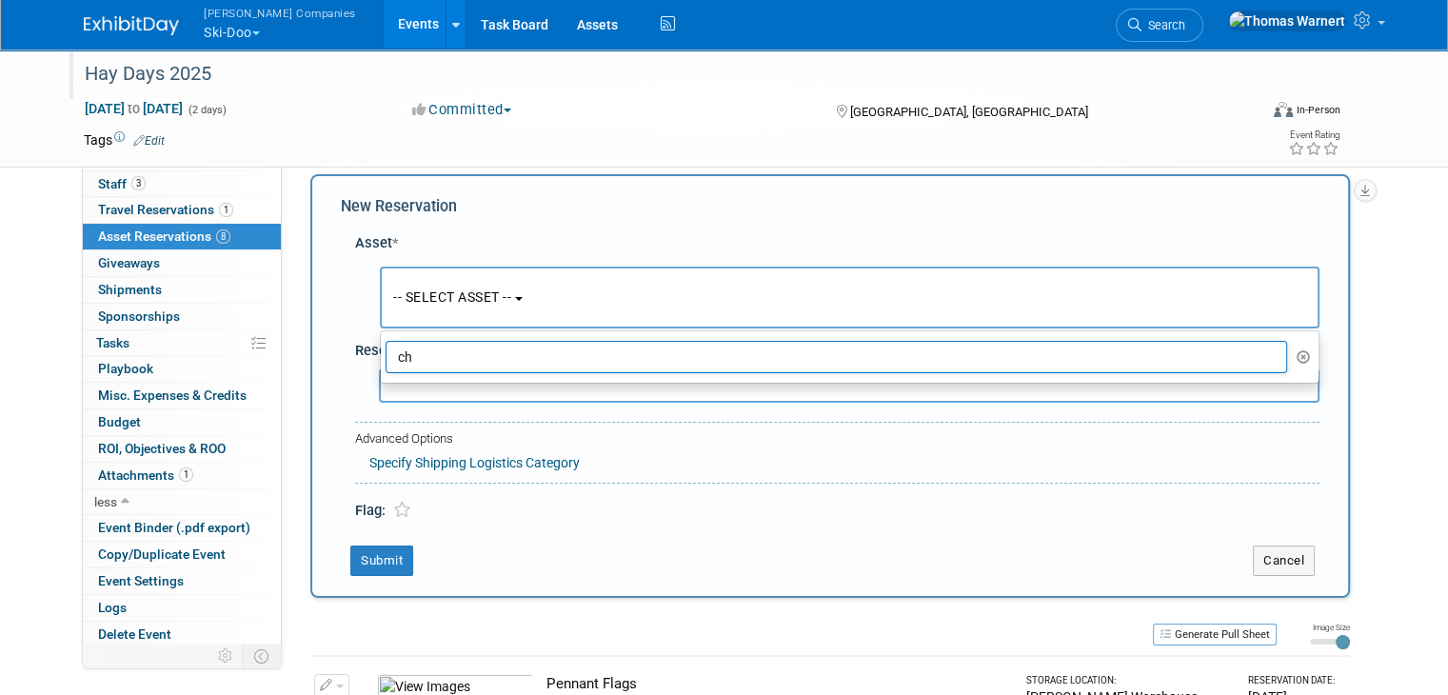
type input "c"
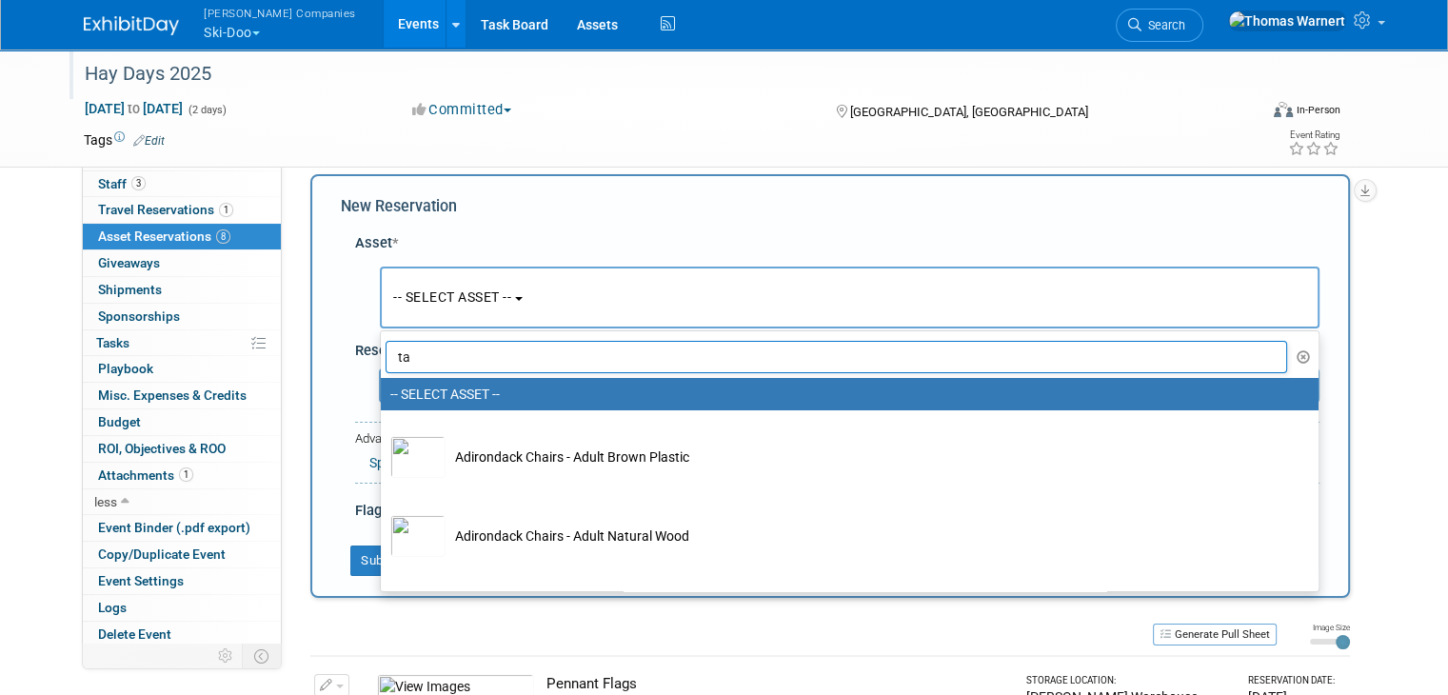
type input "tab"
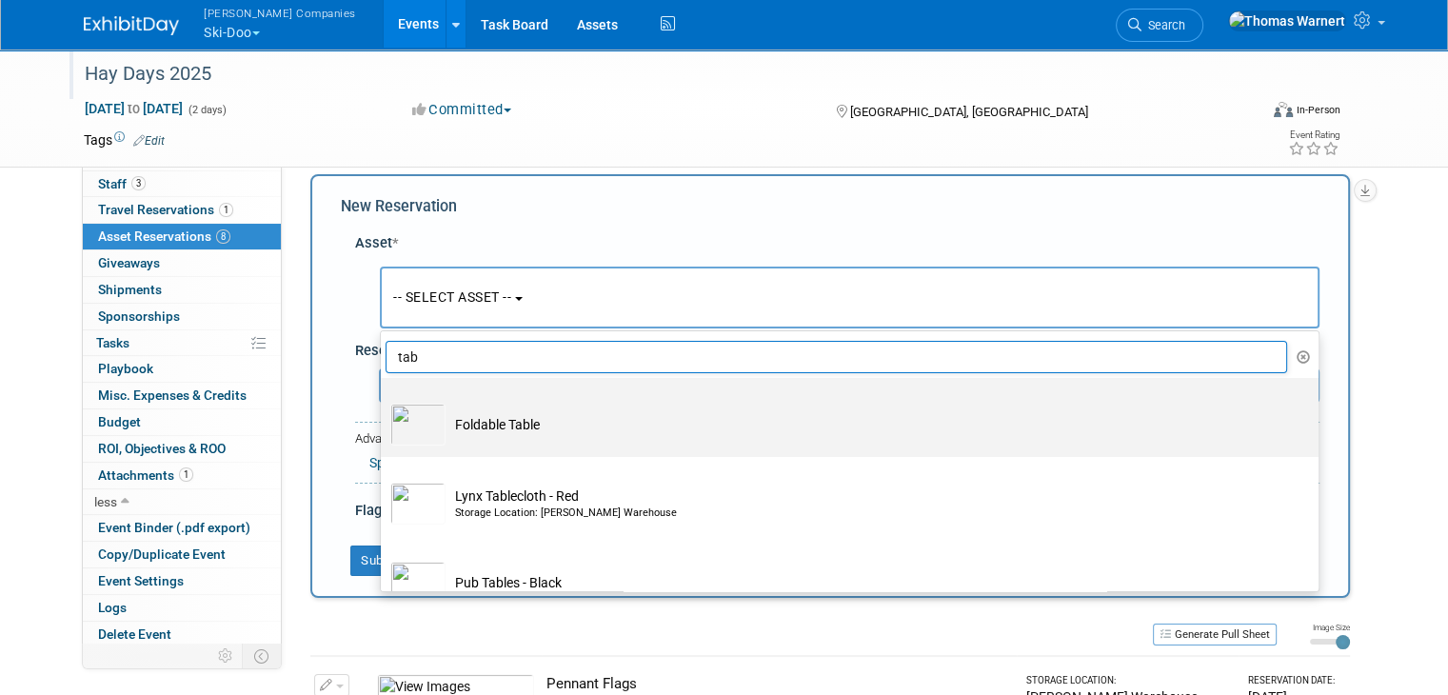
click at [525, 425] on td "Foldable Table" at bounding box center [862, 425] width 835 height 42
click at [384, 401] on input "Foldable Table" at bounding box center [377, 394] width 12 height 12
select select "10724779"
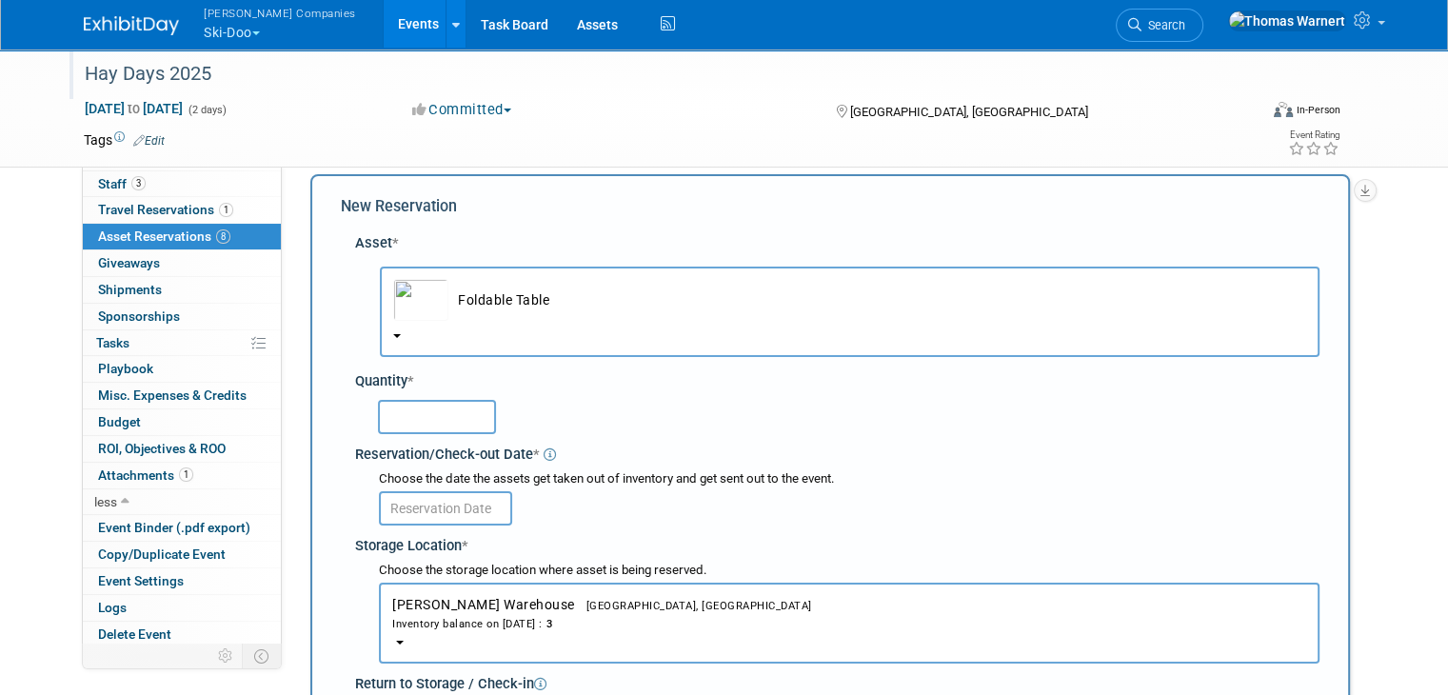
click at [455, 414] on input "text" at bounding box center [437, 417] width 118 height 34
type input "5"
click at [445, 500] on input "text" at bounding box center [445, 508] width 133 height 34
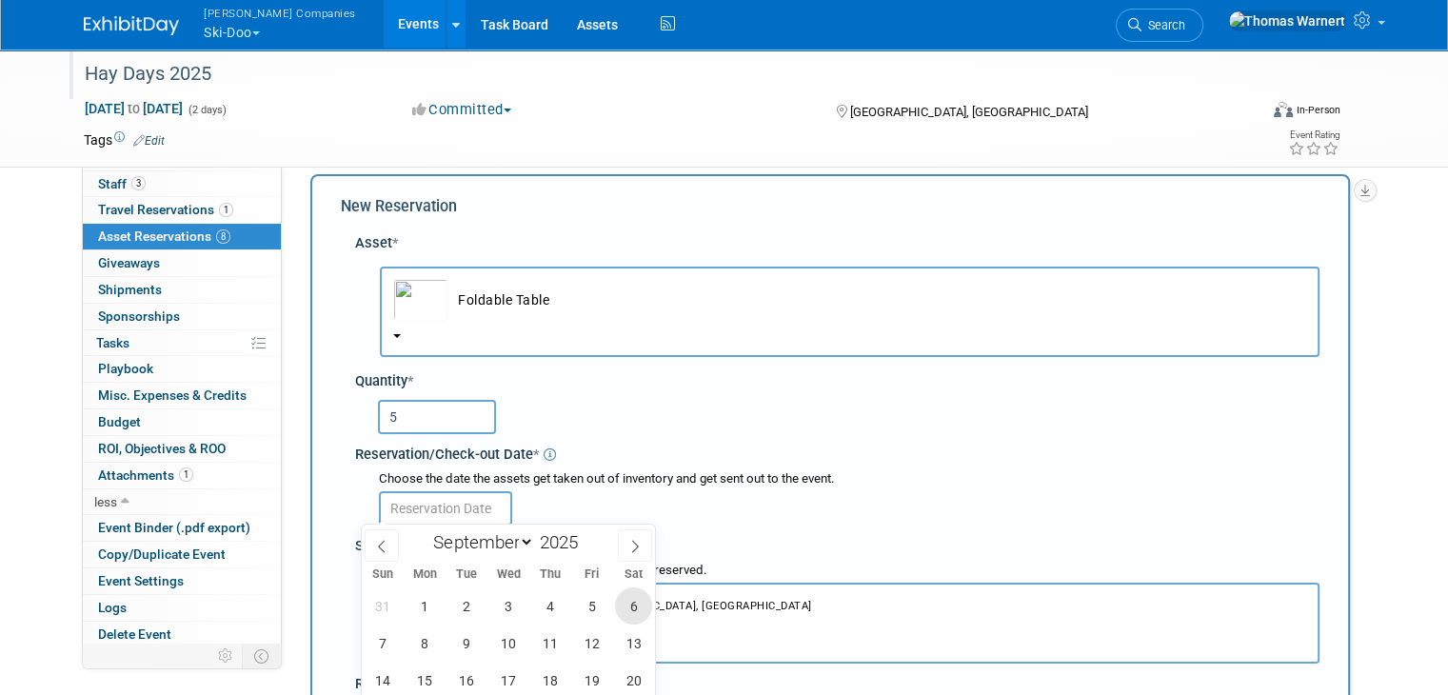
click at [637, 601] on span "6" at bounding box center [633, 605] width 37 height 37
type input "[DATE]"
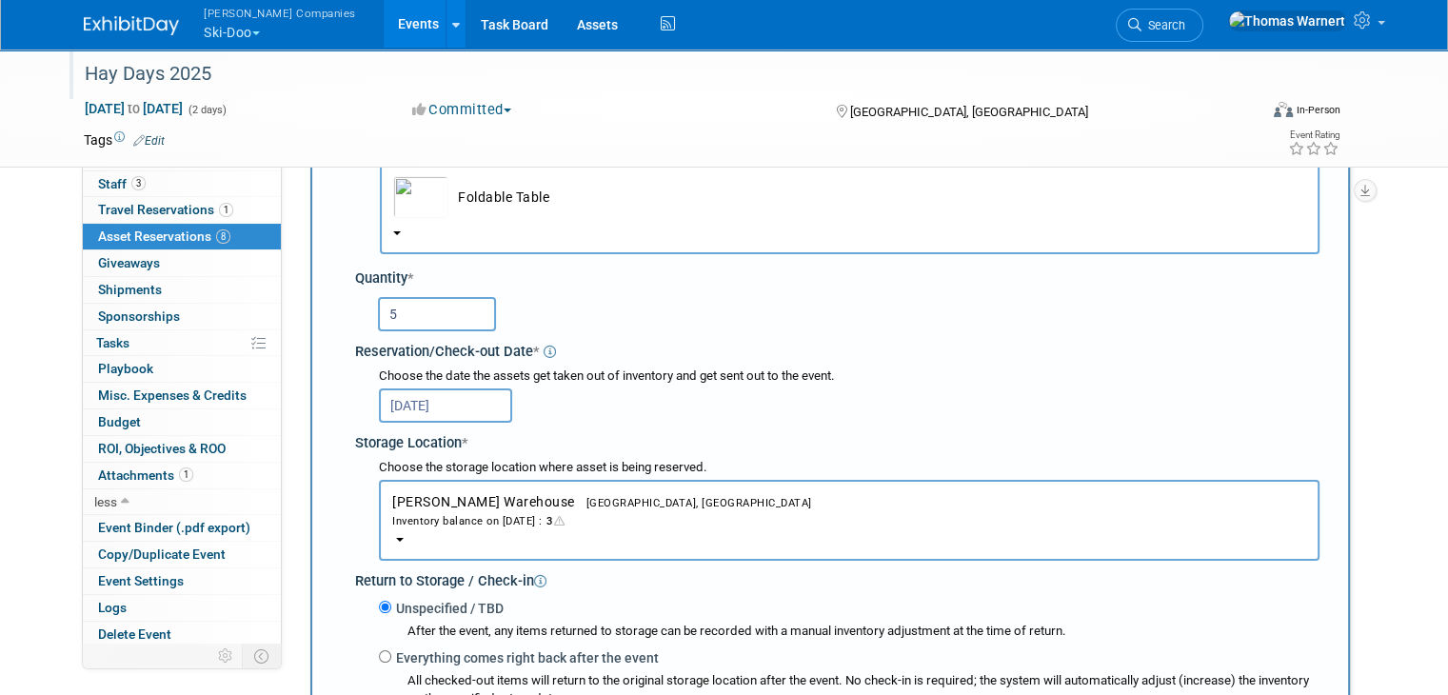
scroll to position [303, 0]
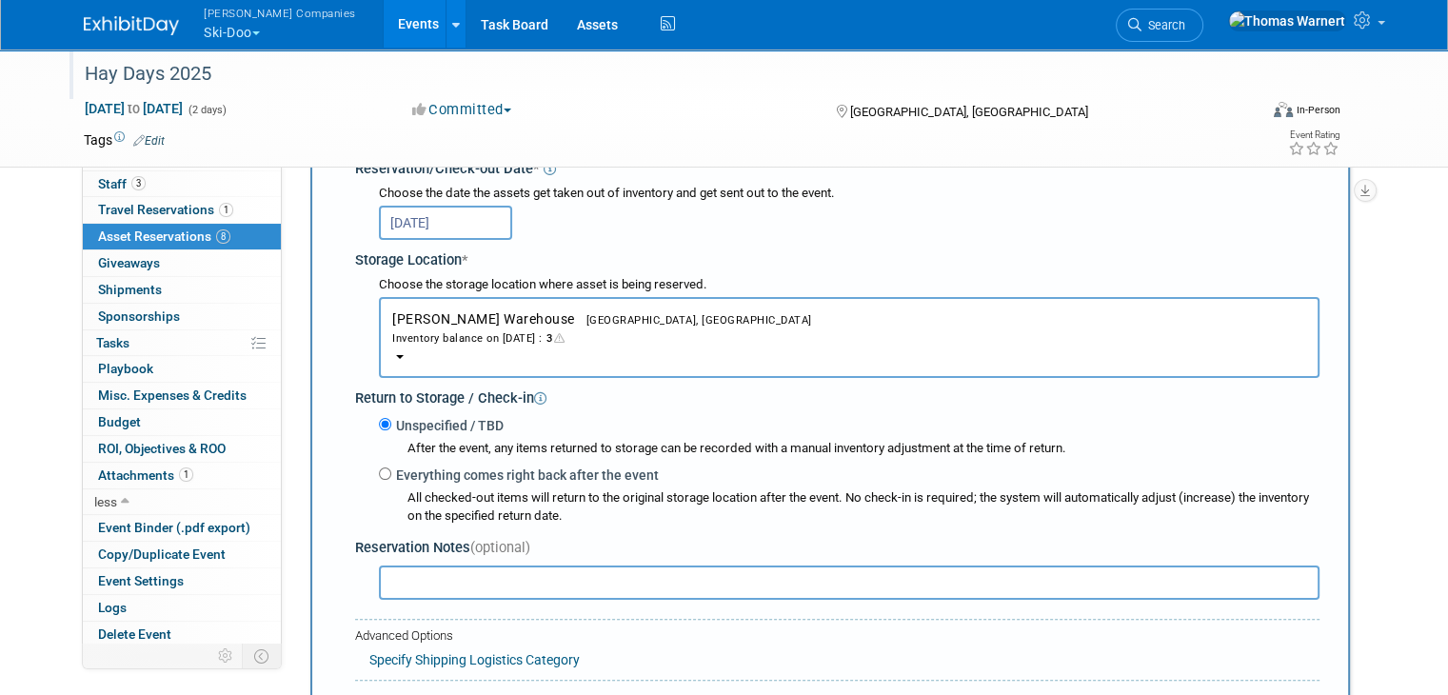
click at [395, 465] on label "Everything comes right back after the event" at bounding box center [524, 474] width 267 height 19
click at [391, 467] on input "Everything comes right back after the event" at bounding box center [385, 473] width 12 height 12
radio input "true"
select select "8"
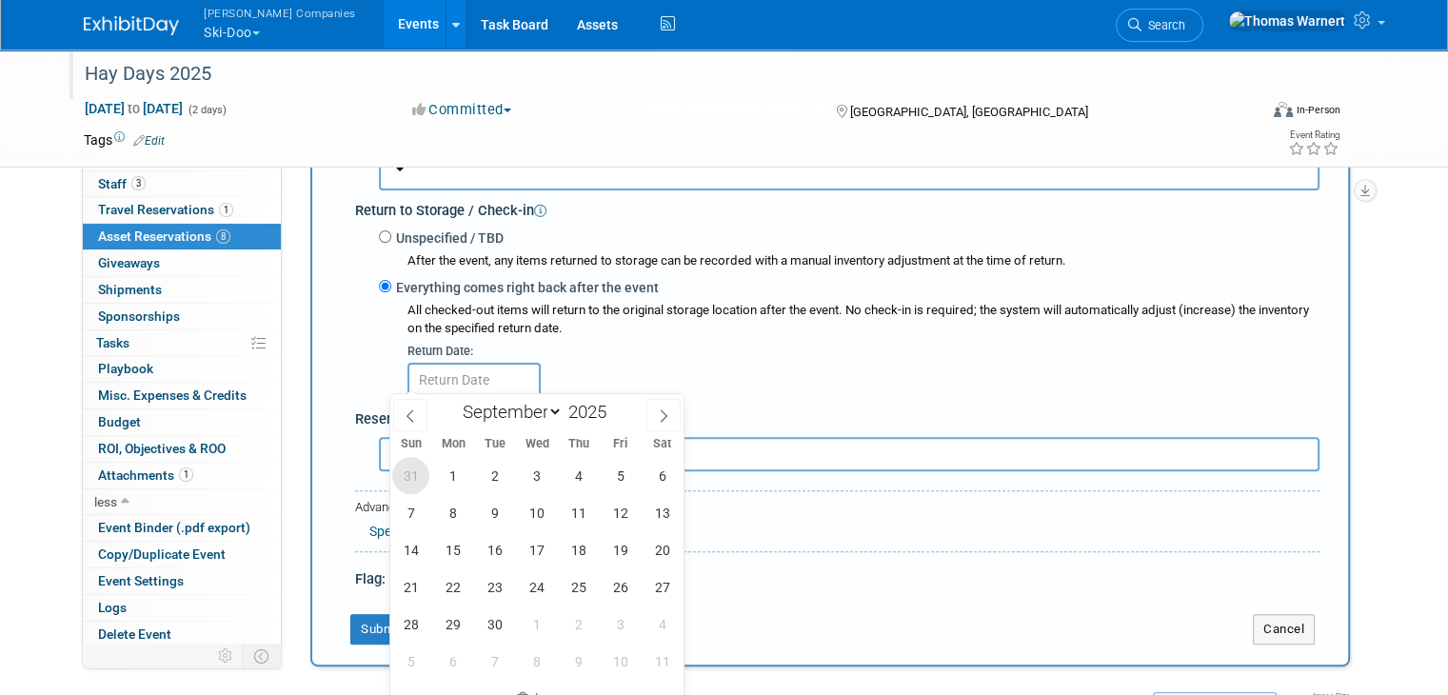
scroll to position [493, 0]
click at [411, 515] on span "7" at bounding box center [410, 509] width 37 height 37
type input "[DATE]"
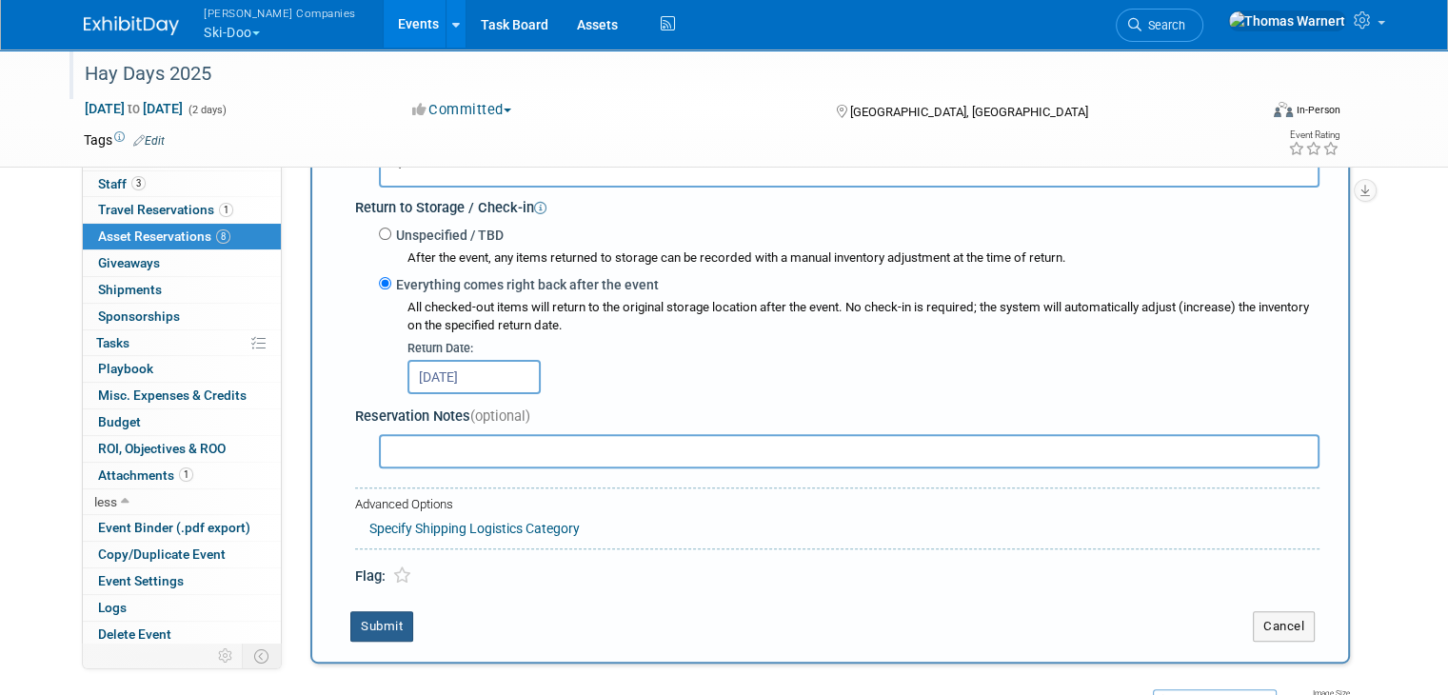
click at [363, 621] on button "Submit" at bounding box center [381, 626] width 63 height 30
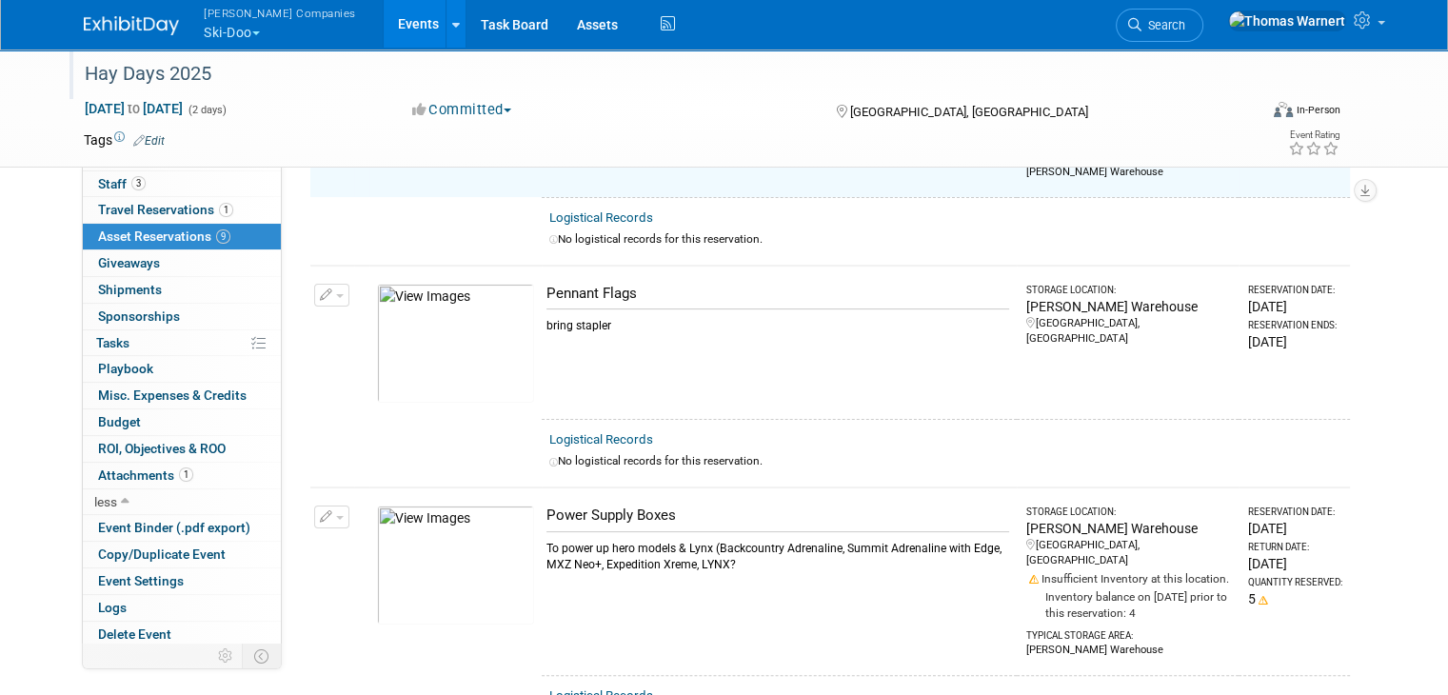
scroll to position [22, 0]
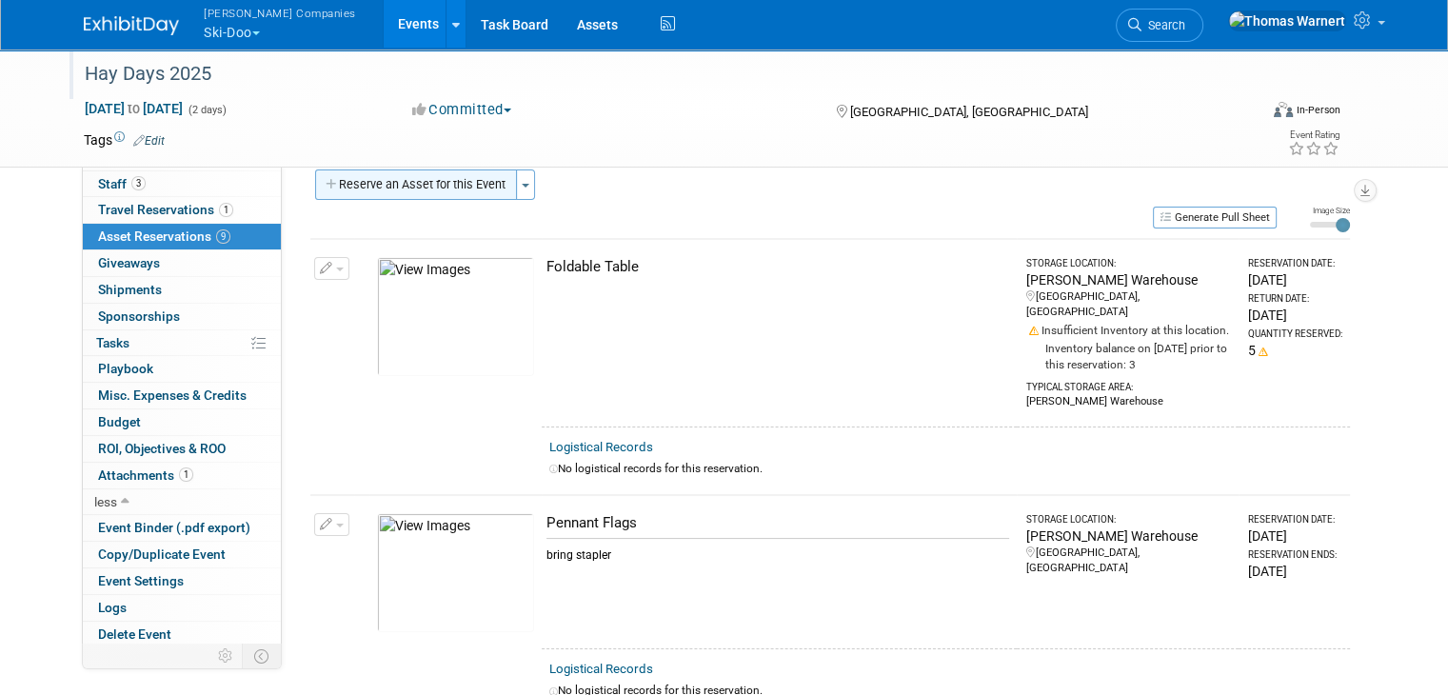
click at [391, 187] on button "Reserve an Asset for this Event" at bounding box center [416, 184] width 202 height 30
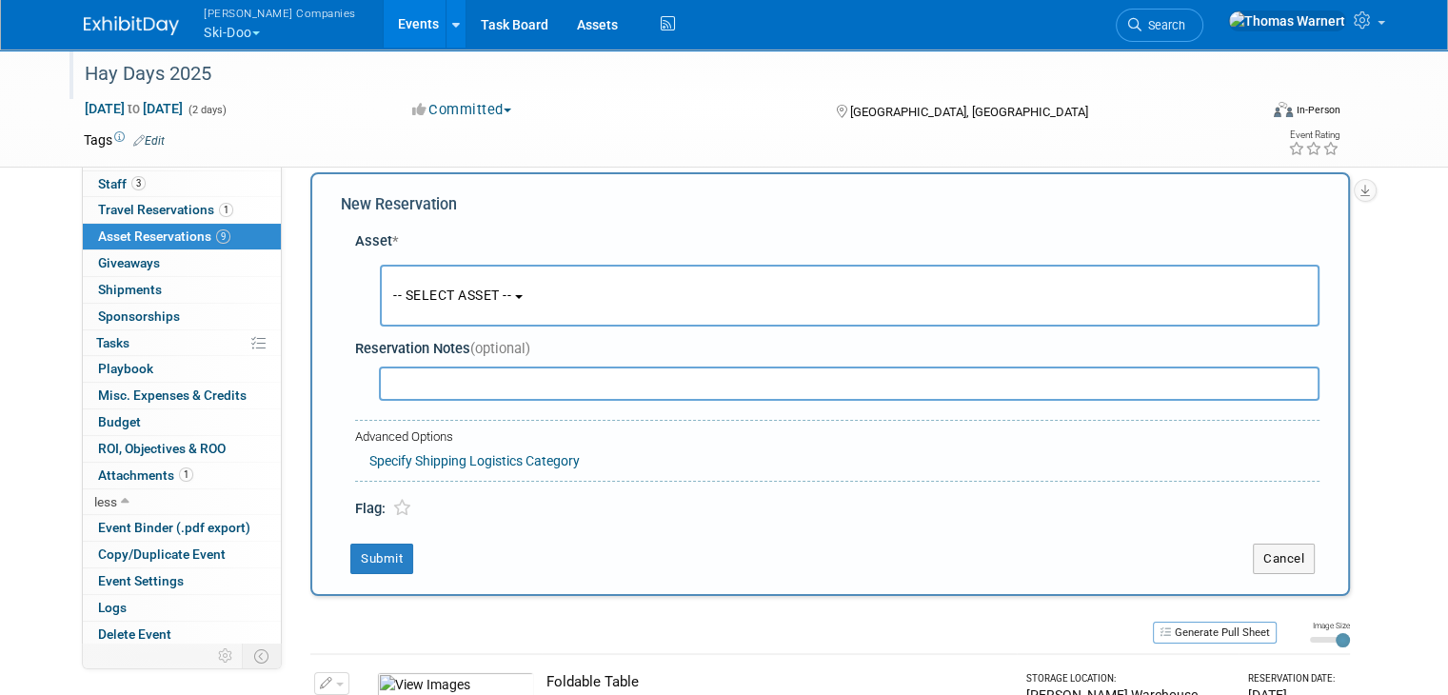
scroll to position [16, 0]
click at [449, 303] on span "-- SELECT ASSET --" at bounding box center [452, 297] width 118 height 15
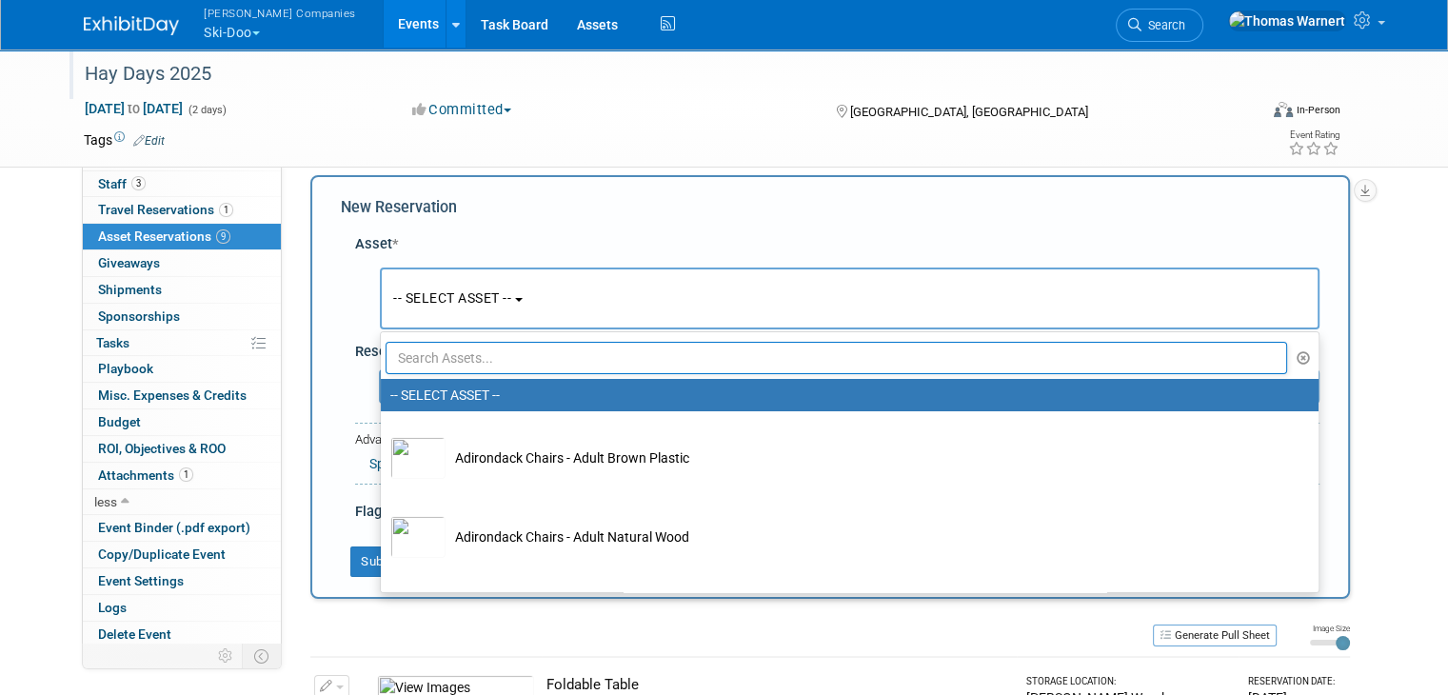
click at [445, 360] on input "text" at bounding box center [836, 358] width 901 height 32
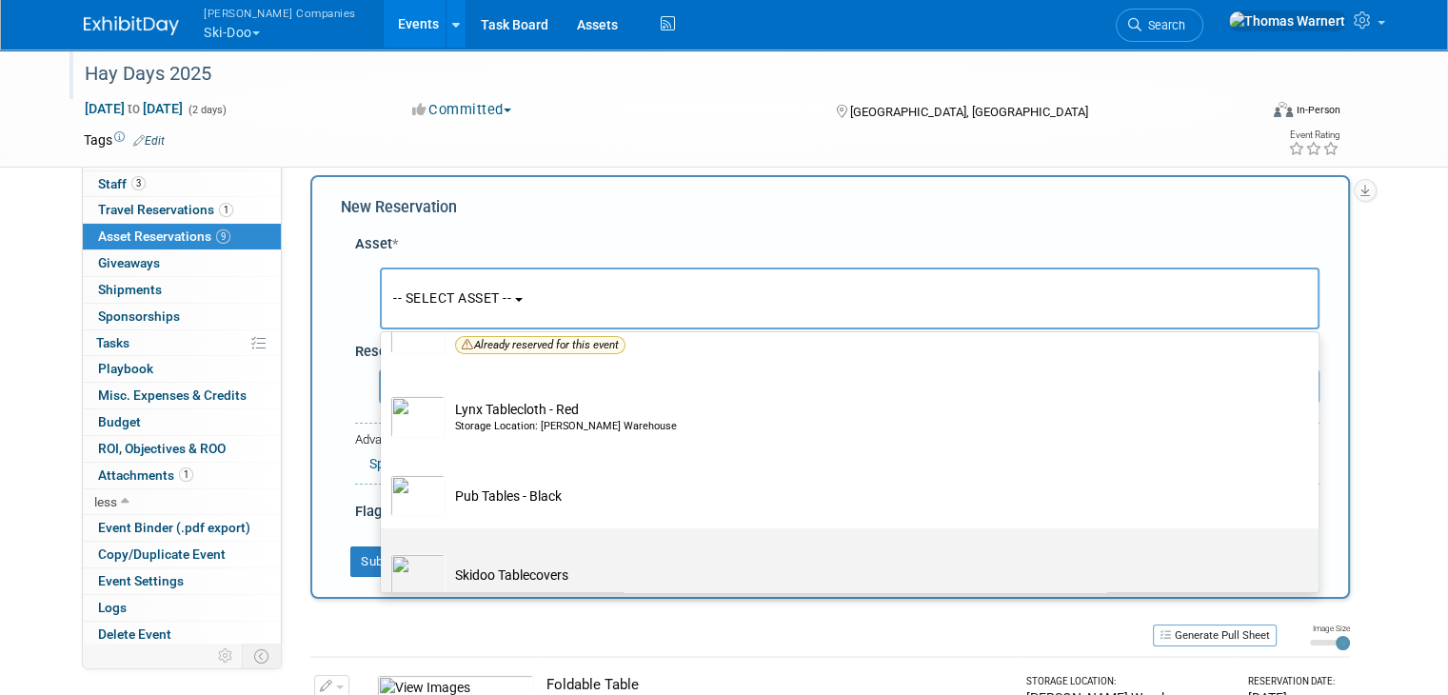
scroll to position [188, 0]
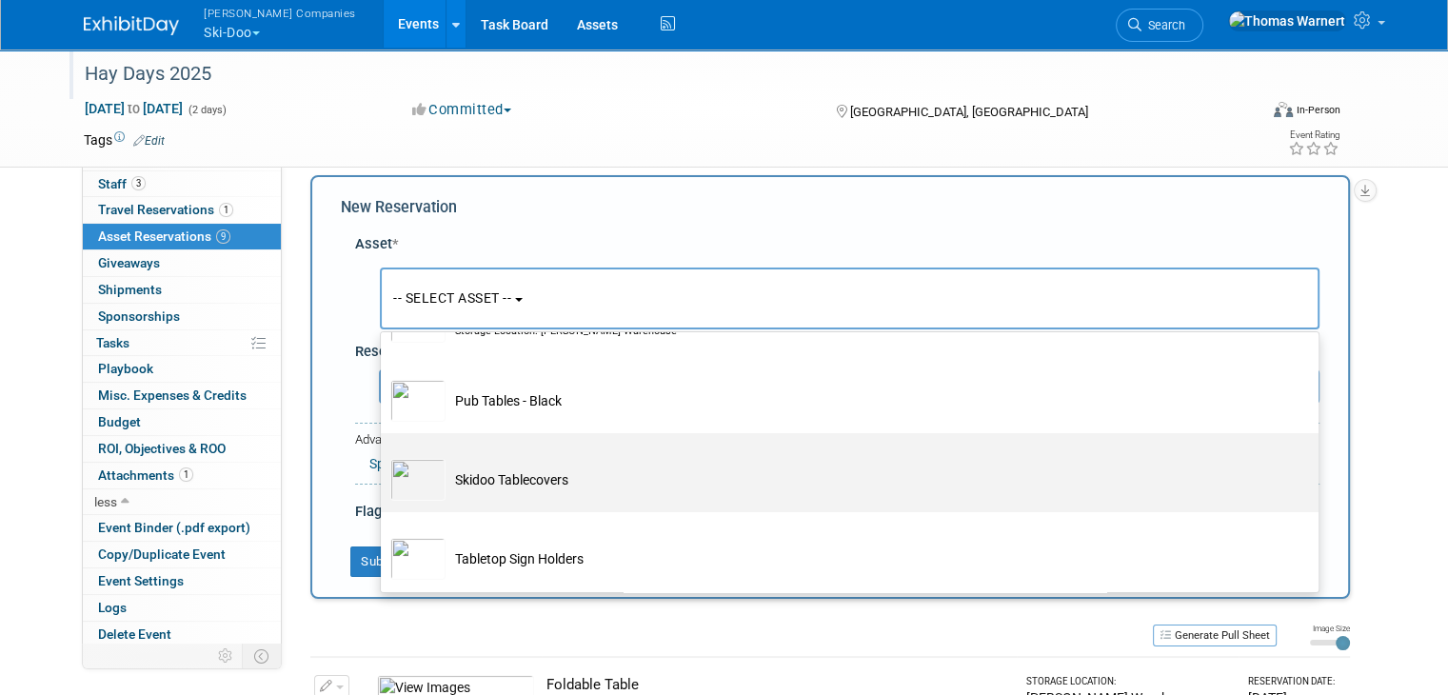
type input "tabl"
click at [535, 475] on td "Skidoo Tablecovers" at bounding box center [862, 480] width 835 height 42
click at [384, 456] on input "Skidoo Tablecovers" at bounding box center [377, 450] width 12 height 12
select select "10726041"
select select "8"
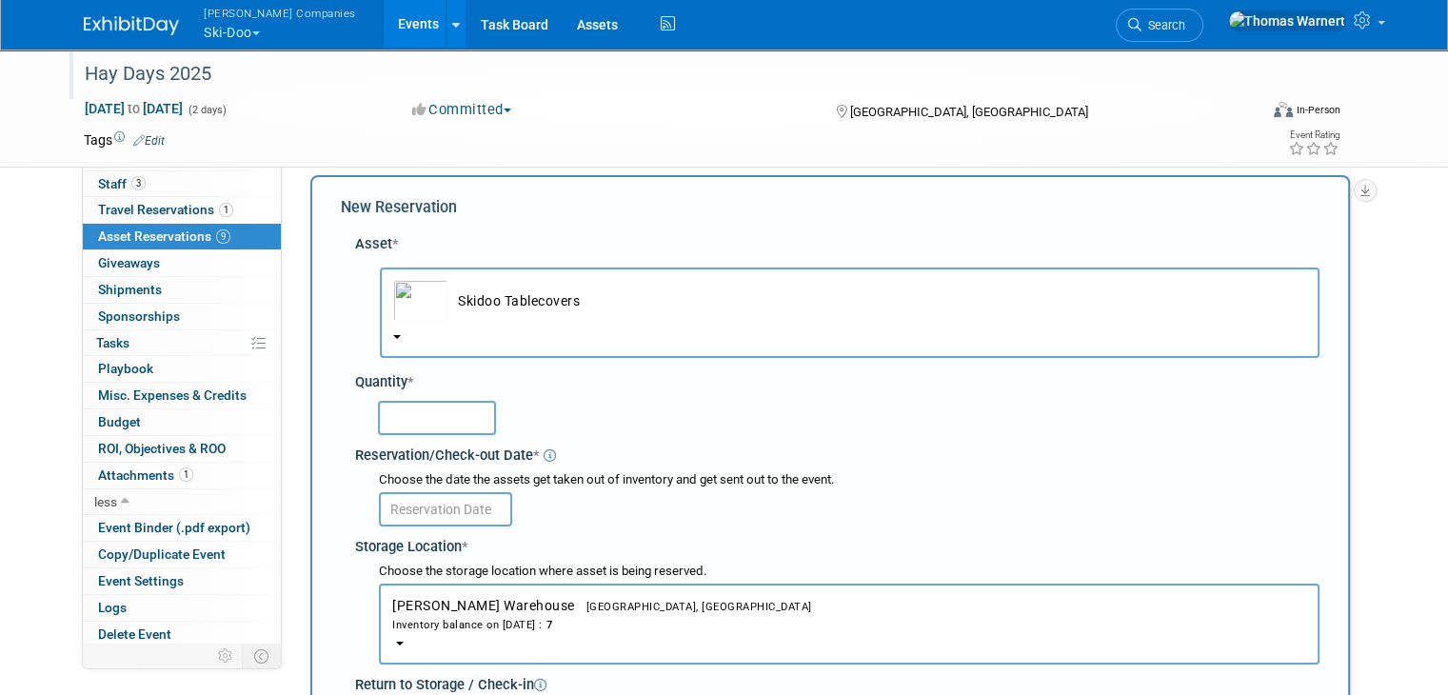
click at [408, 414] on input "text" at bounding box center [437, 418] width 118 height 34
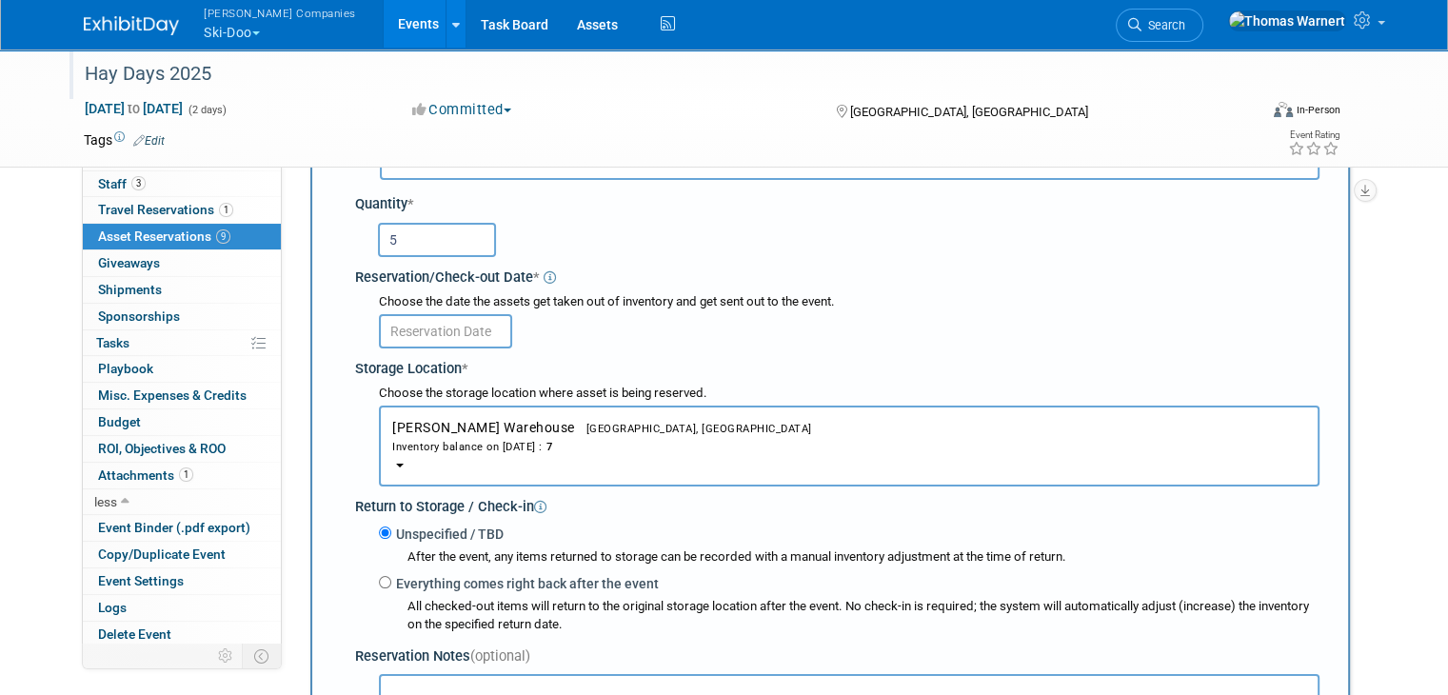
scroll to position [207, 0]
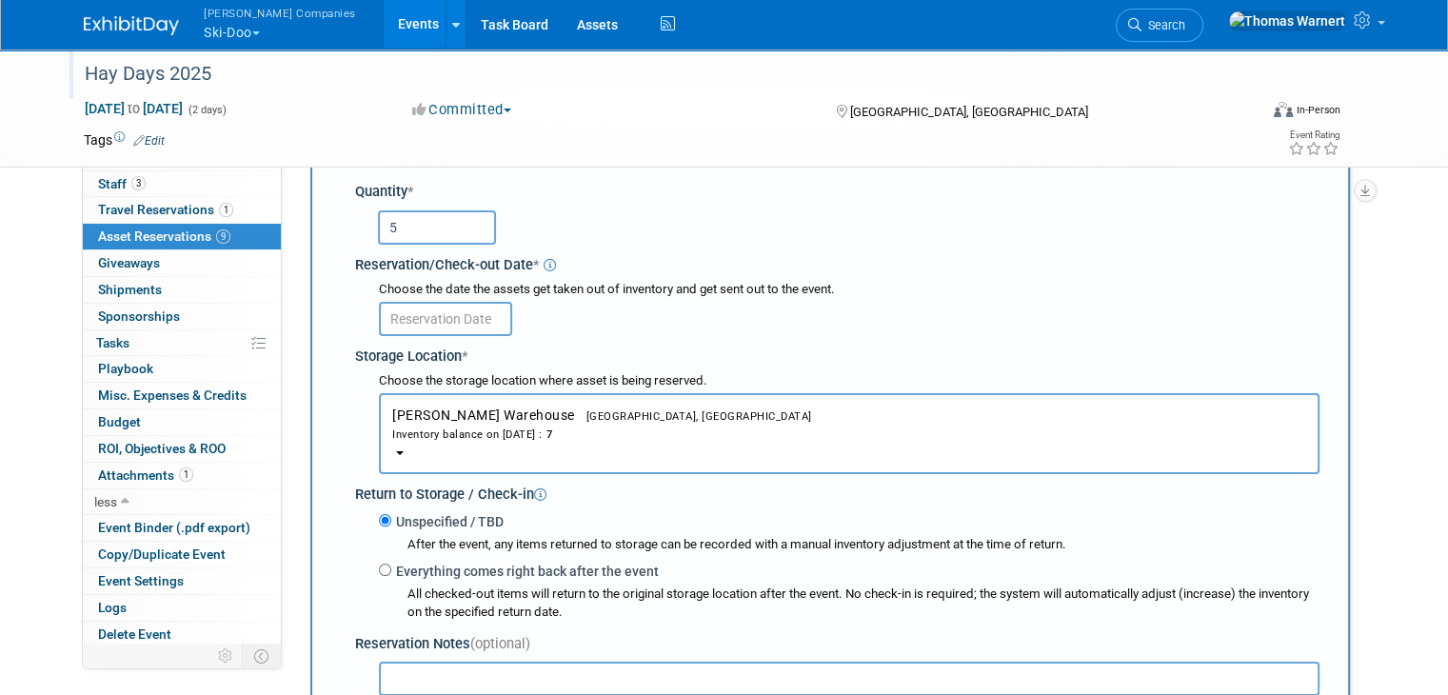
type input "5"
click at [388, 313] on input "text" at bounding box center [445, 319] width 133 height 34
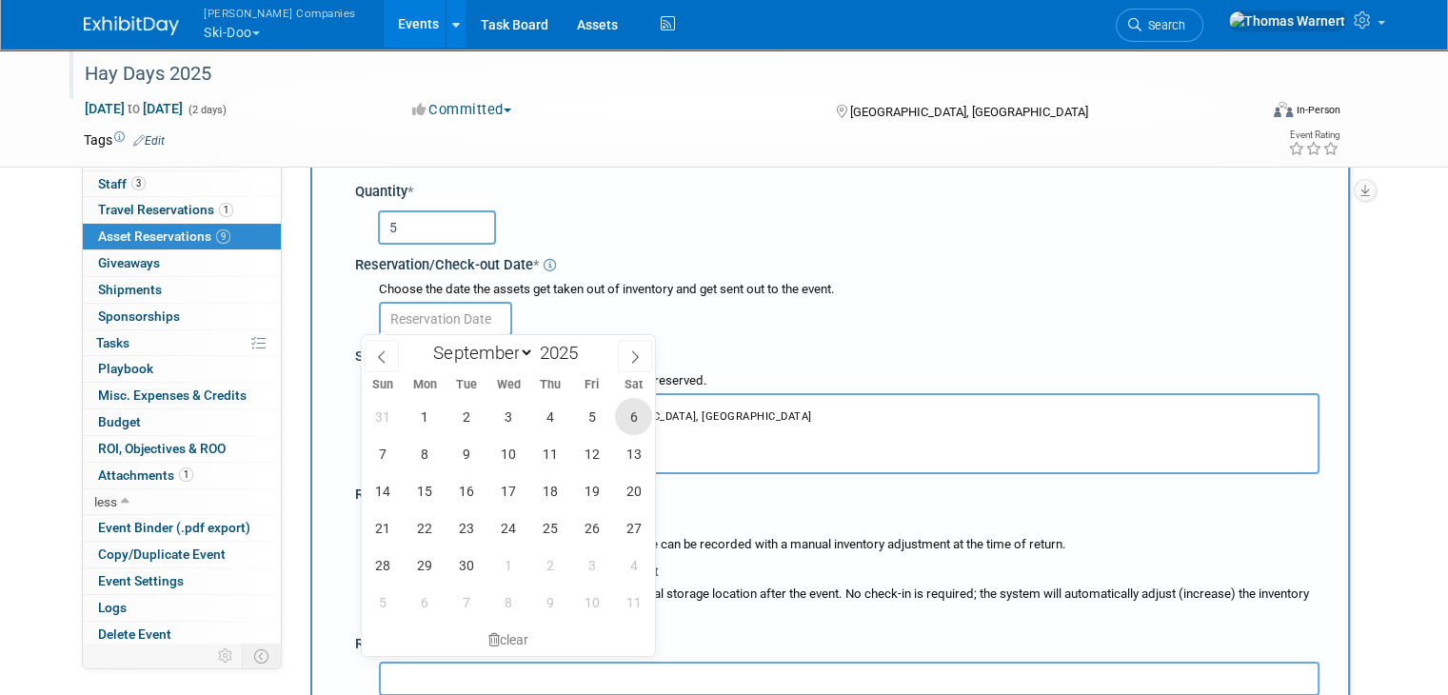
click at [640, 410] on span "6" at bounding box center [633, 416] width 37 height 37
type input "[DATE]"
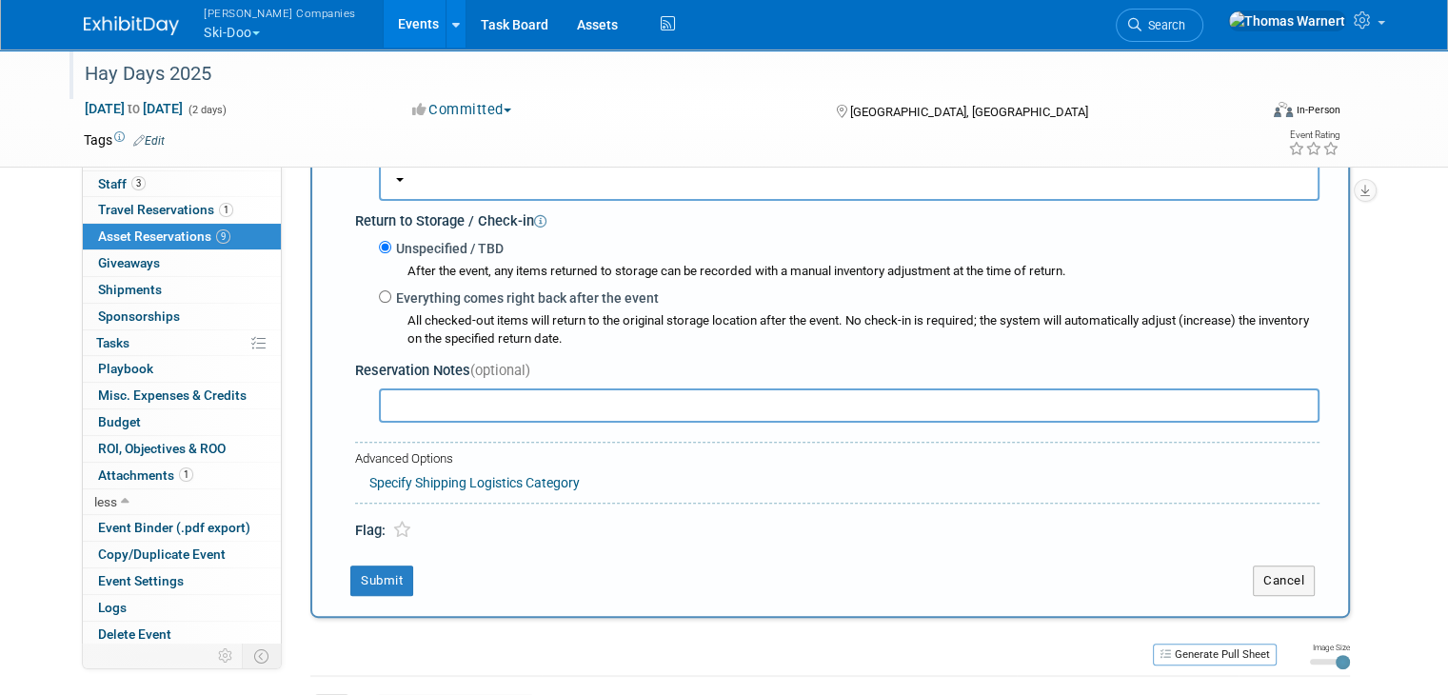
scroll to position [492, 0]
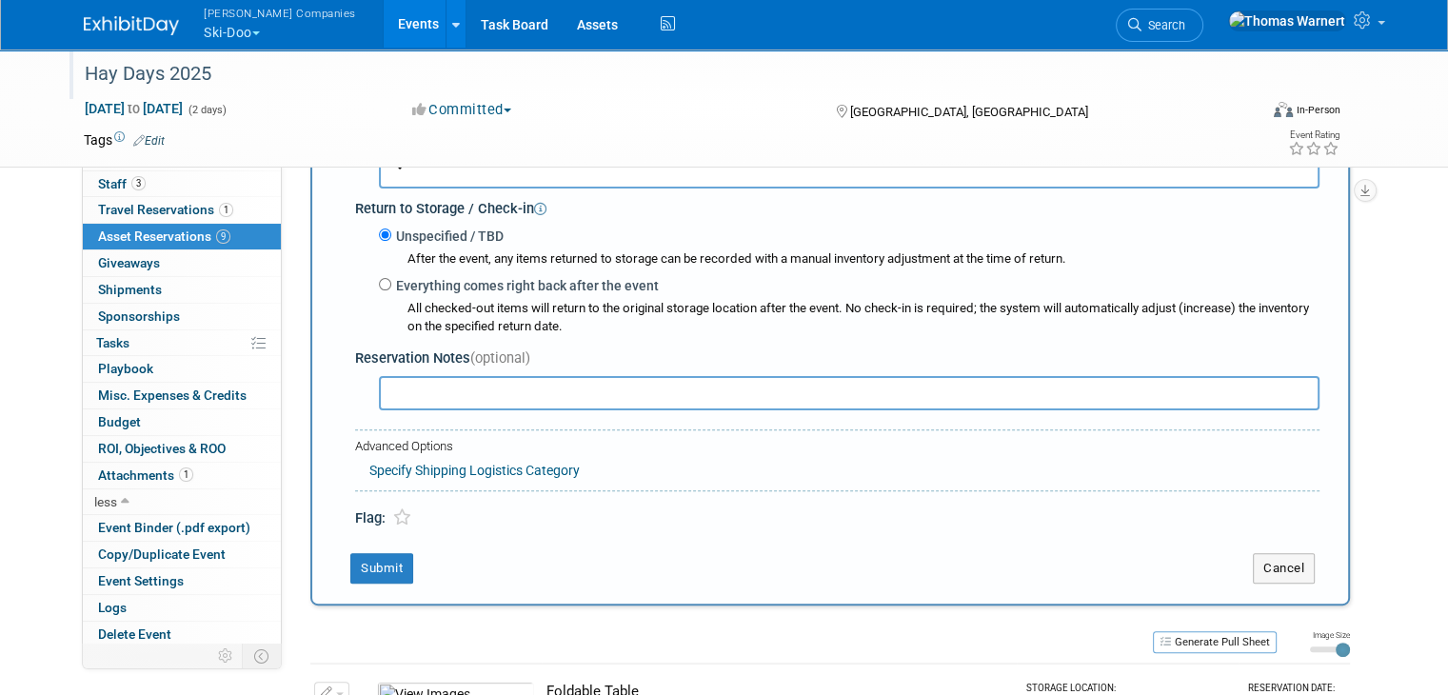
click at [423, 283] on label "Everything comes right back after the event" at bounding box center [524, 285] width 267 height 19
click at [391, 283] on input "Everything comes right back after the event" at bounding box center [385, 284] width 12 height 12
radio input "true"
select select "8"
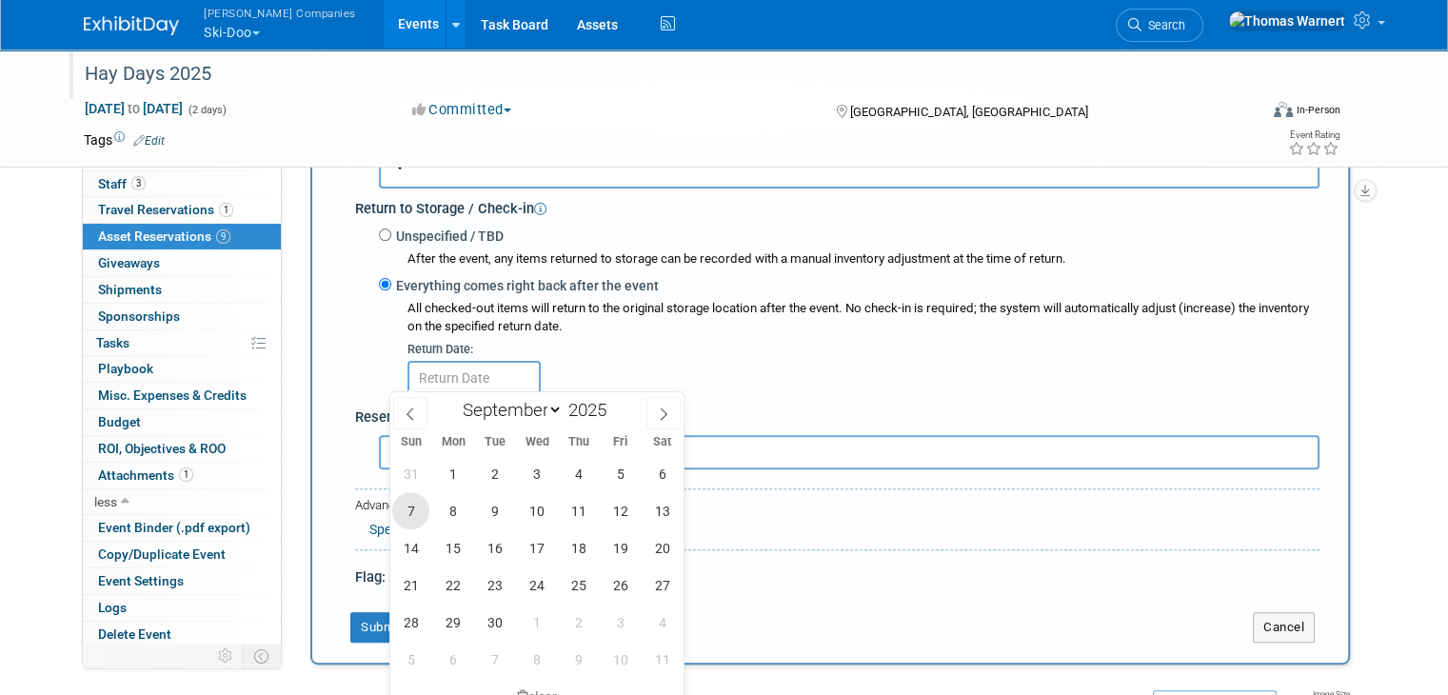
click at [406, 504] on span "7" at bounding box center [410, 510] width 37 height 37
type input "[DATE]"
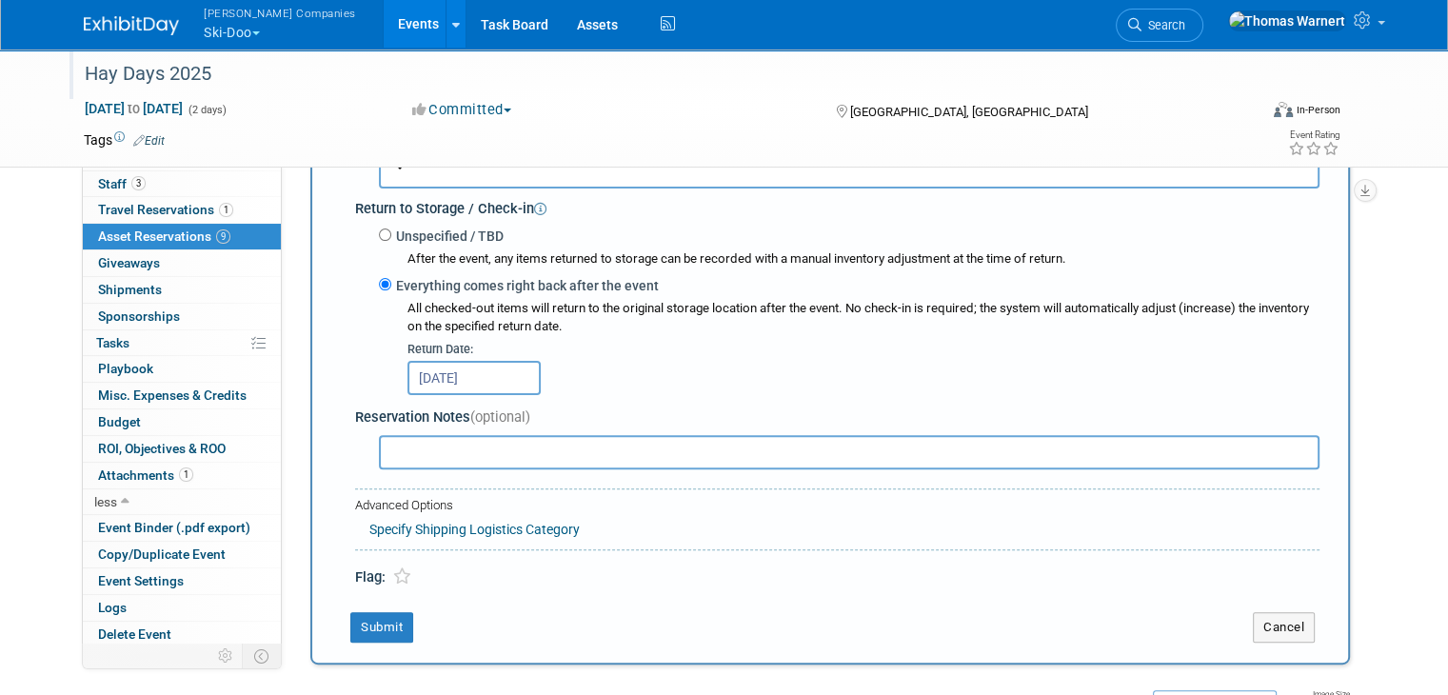
click at [411, 445] on input "text" at bounding box center [849, 452] width 940 height 34
type input "For Hit and Run"
click at [350, 634] on button "Submit" at bounding box center [381, 627] width 63 height 30
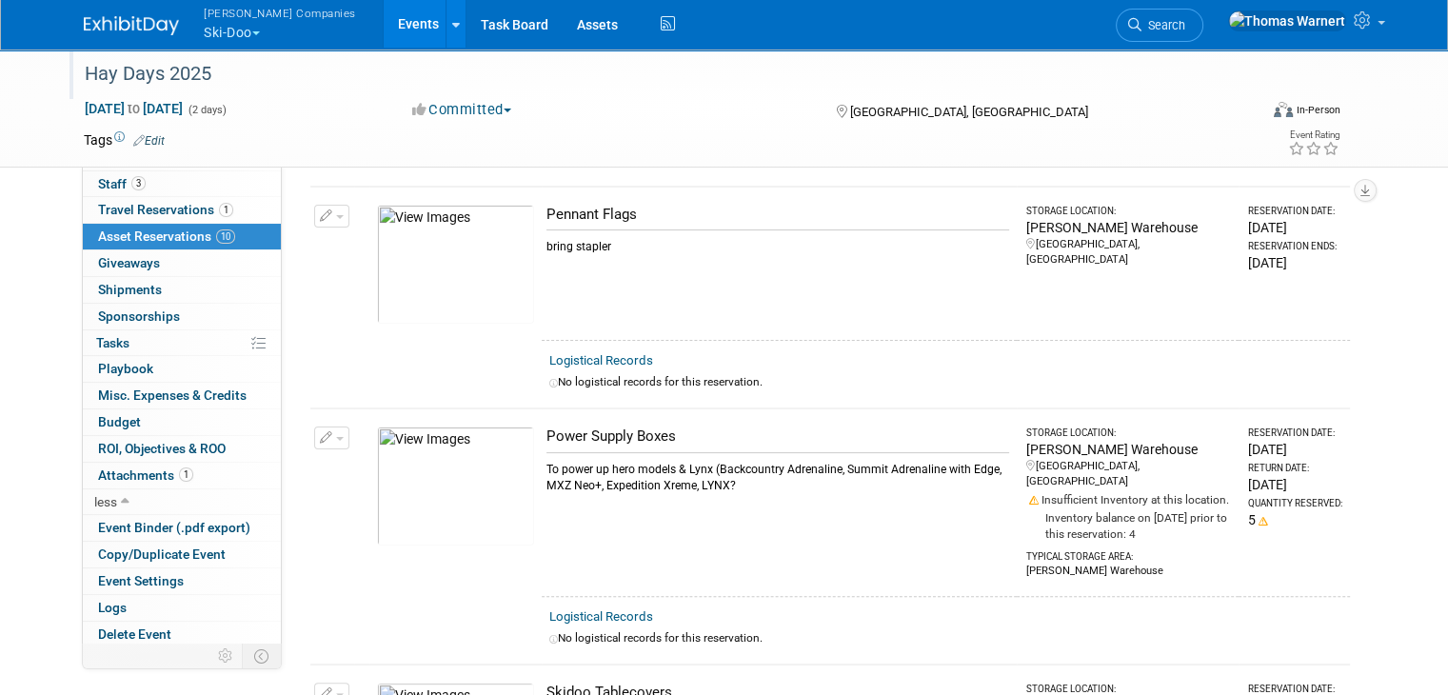
scroll to position [0, 0]
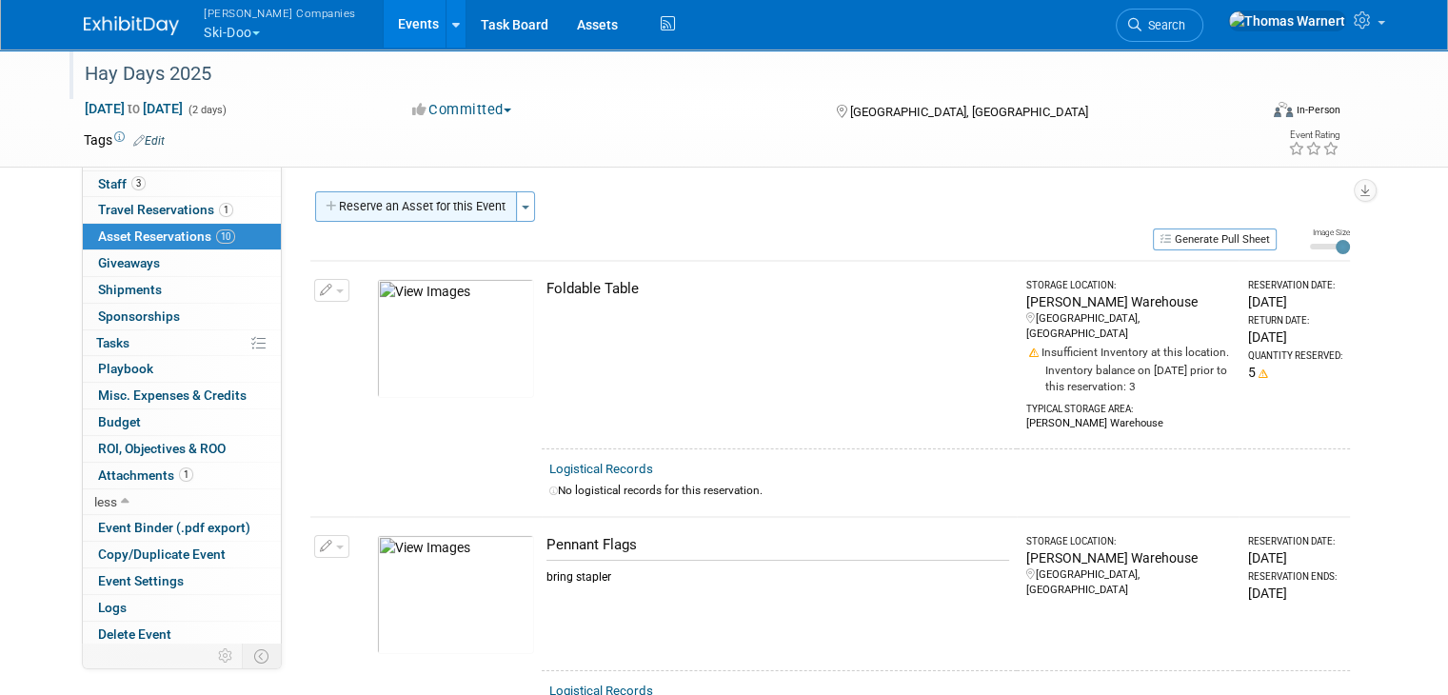
click at [449, 214] on button "Reserve an Asset for this Event" at bounding box center [416, 206] width 202 height 30
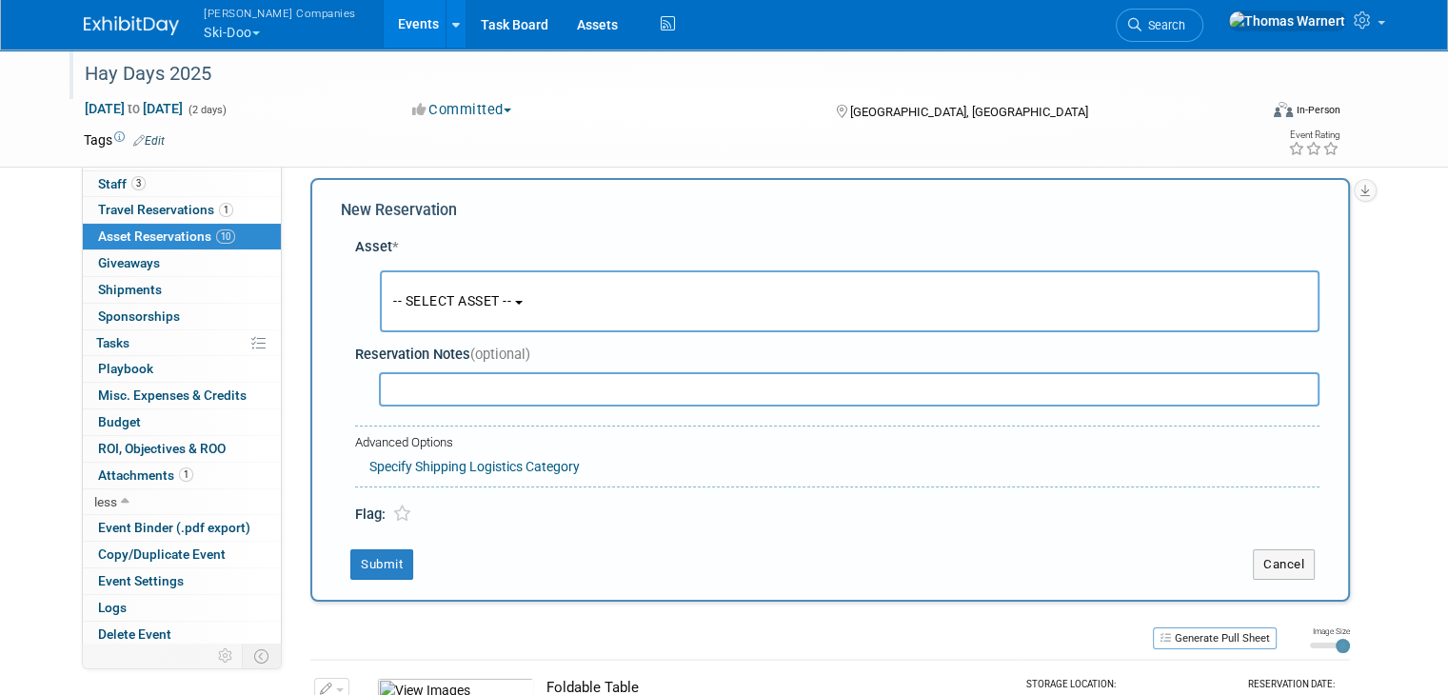
scroll to position [17, 0]
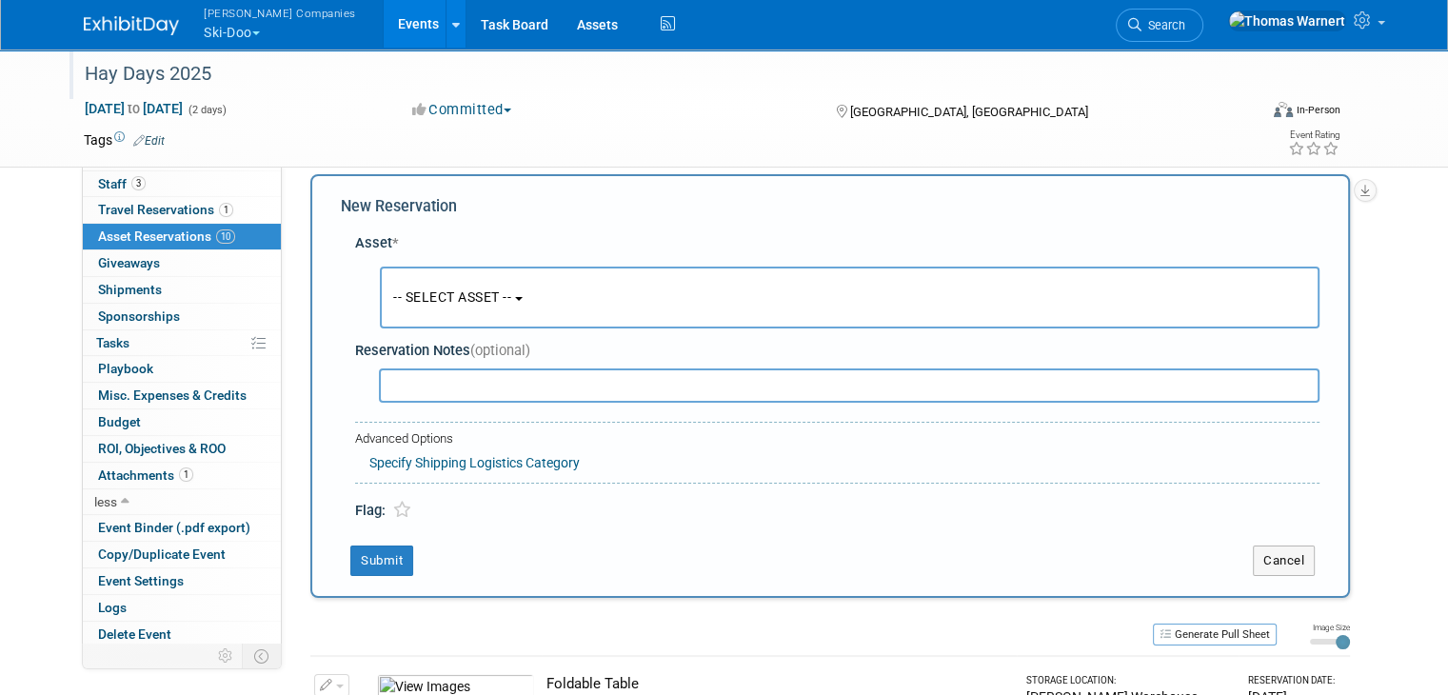
click at [456, 290] on span "-- SELECT ASSET --" at bounding box center [452, 296] width 118 height 15
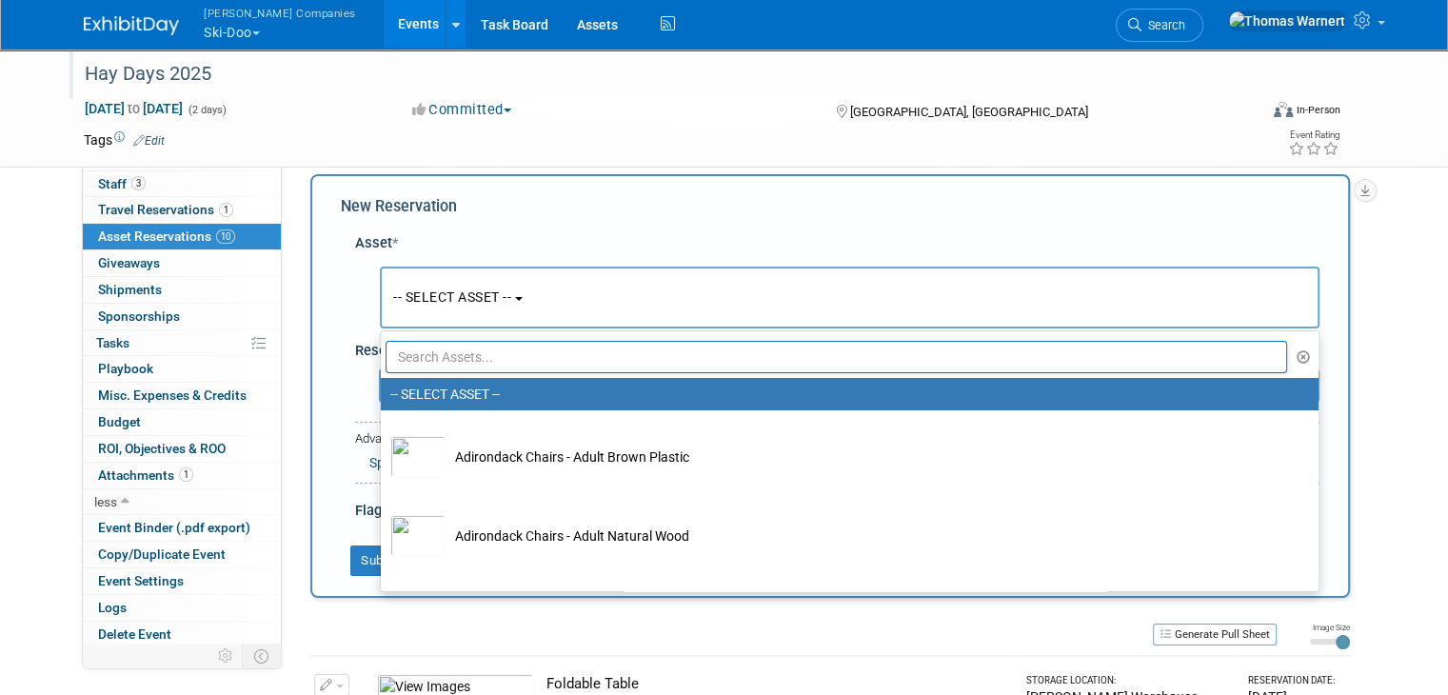
click at [458, 367] on input "text" at bounding box center [836, 357] width 901 height 32
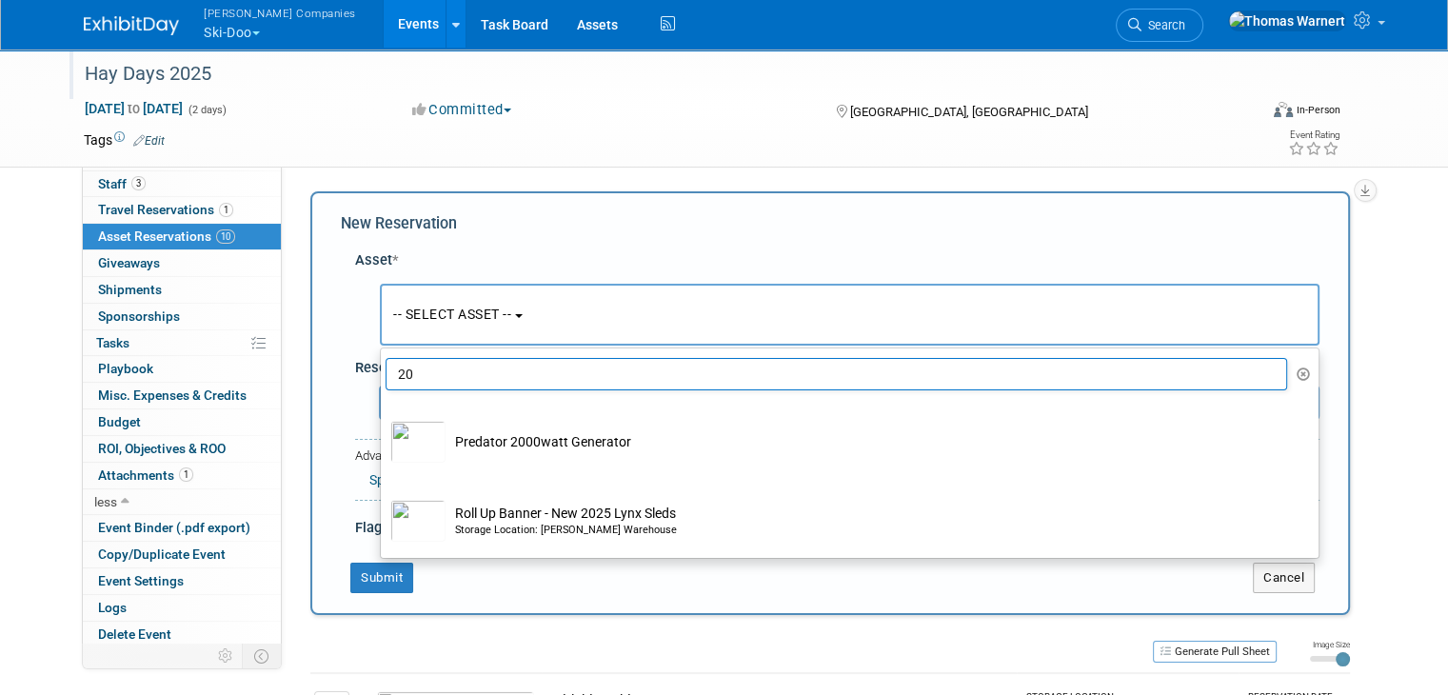
scroll to position [0, 0]
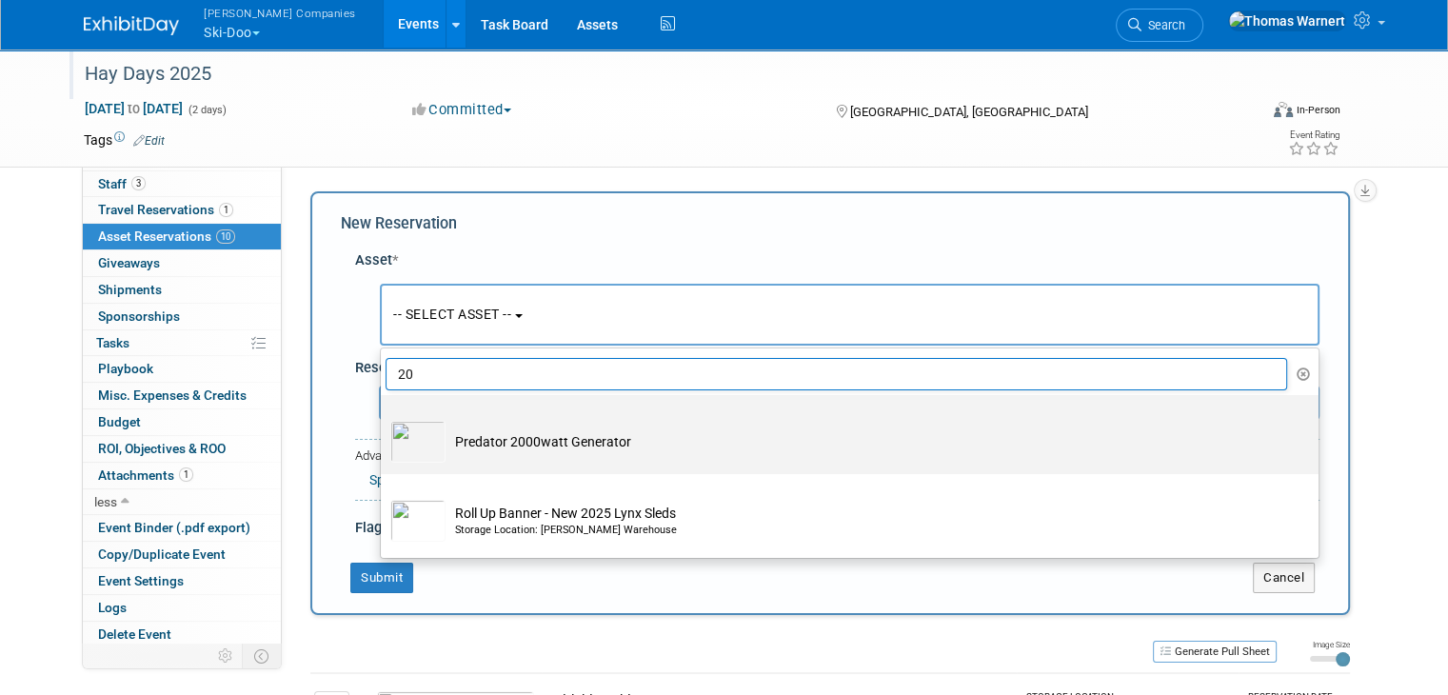
type input "2"
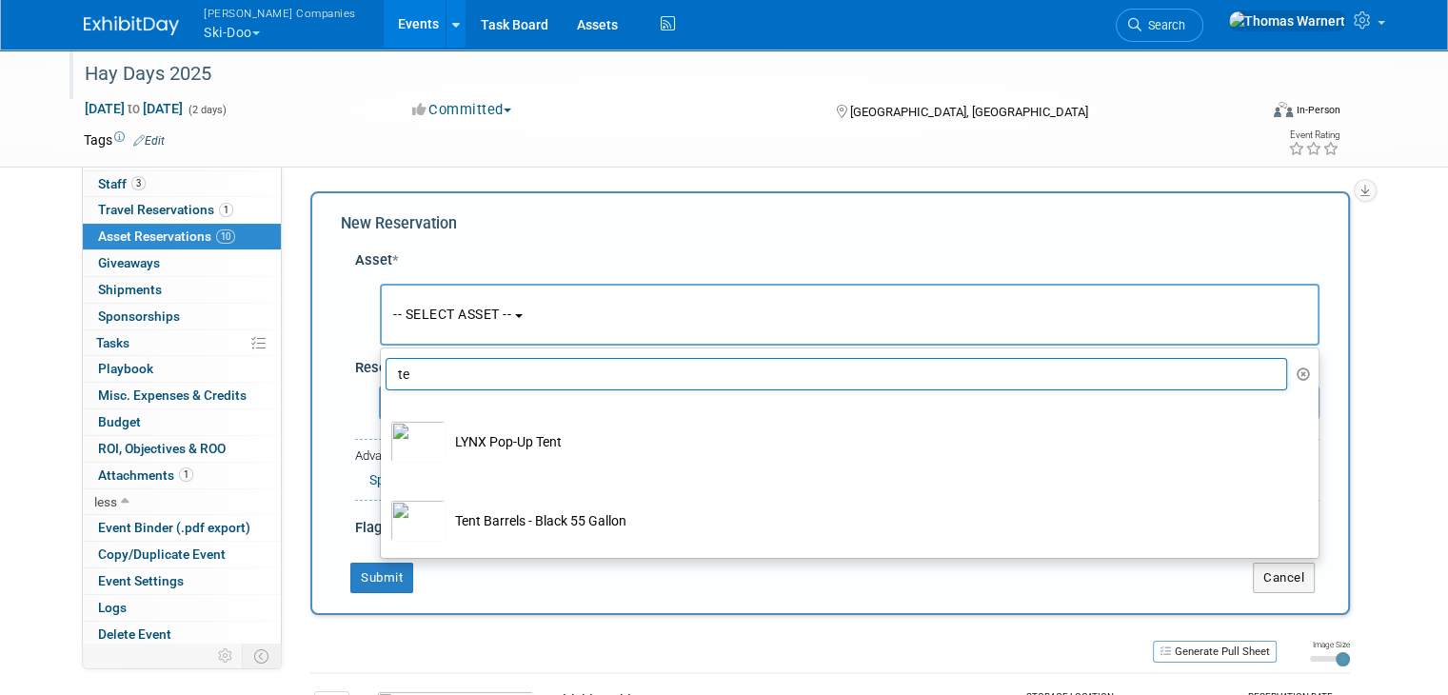
type input "t"
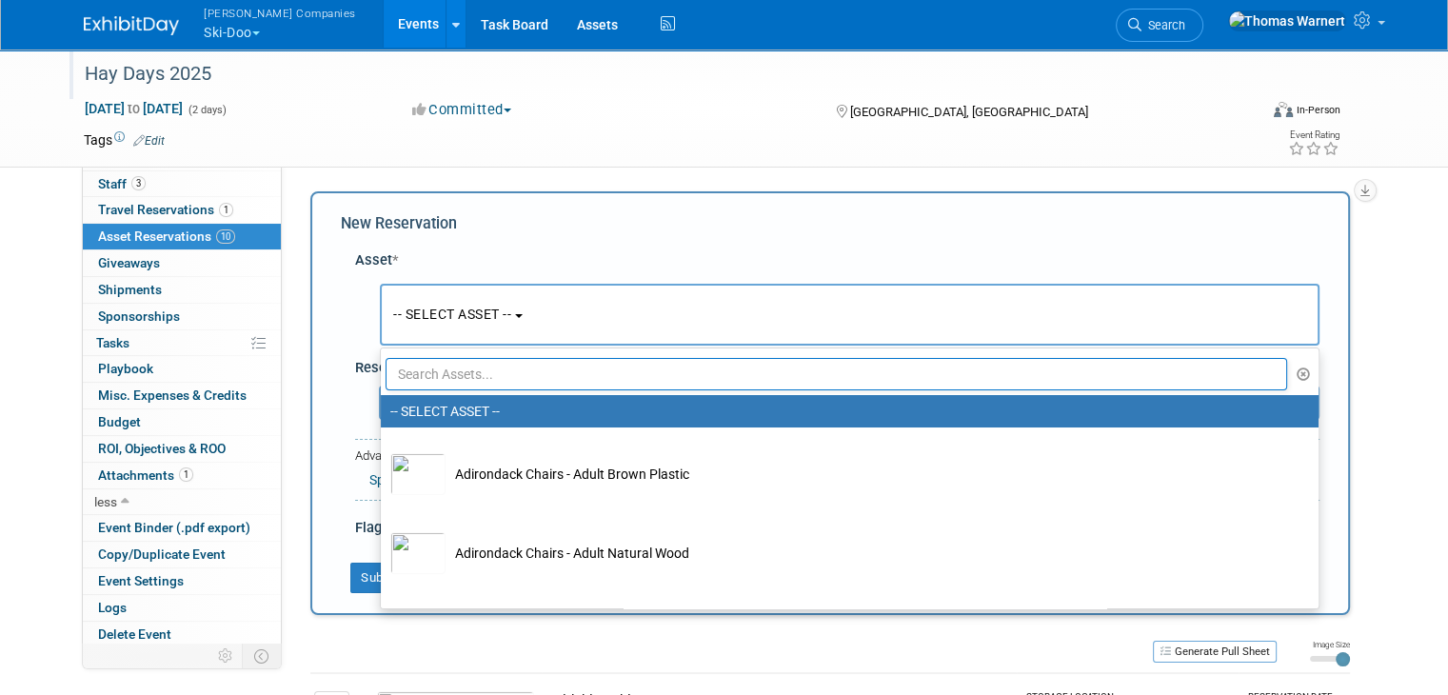
click at [683, 69] on div "Hay Days 2025" at bounding box center [656, 74] width 1156 height 34
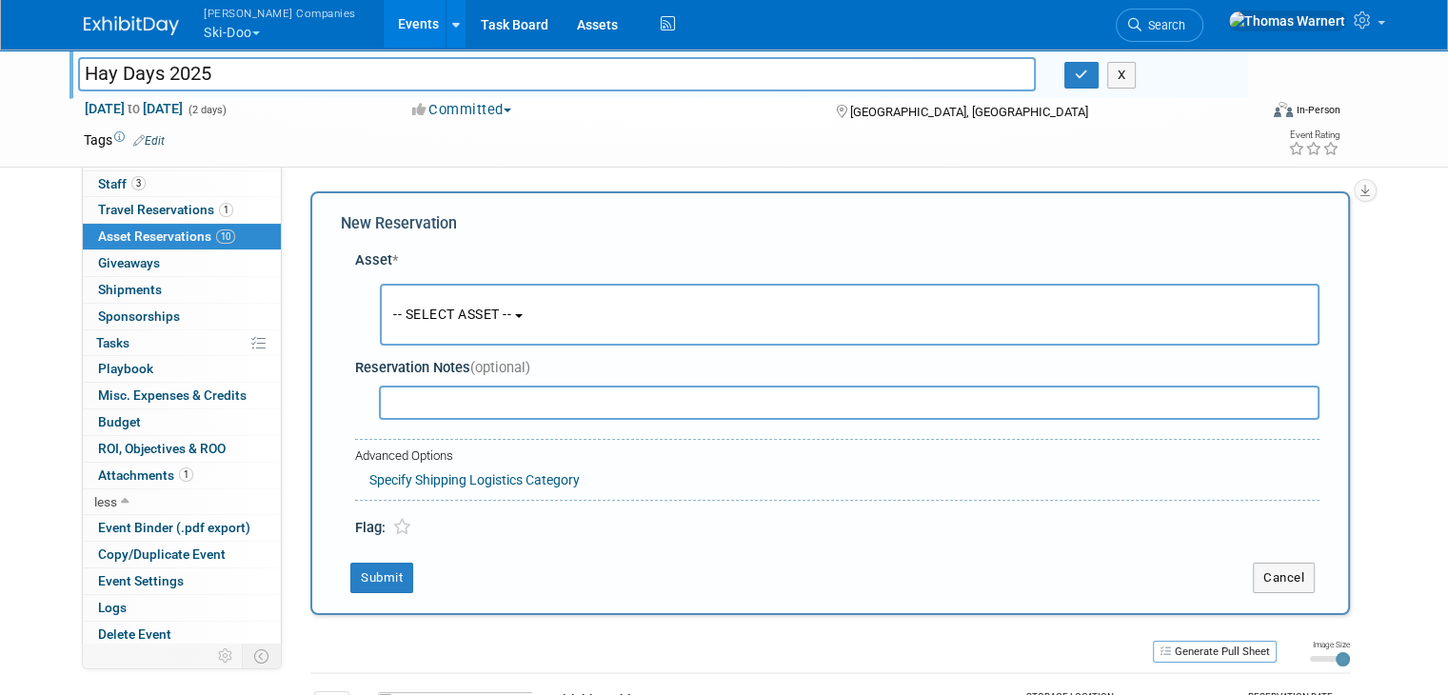
drag, startPoint x: 493, startPoint y: 304, endPoint x: 478, endPoint y: 315, distance: 19.0
click at [493, 304] on button "-- SELECT ASSET --" at bounding box center [850, 315] width 940 height 62
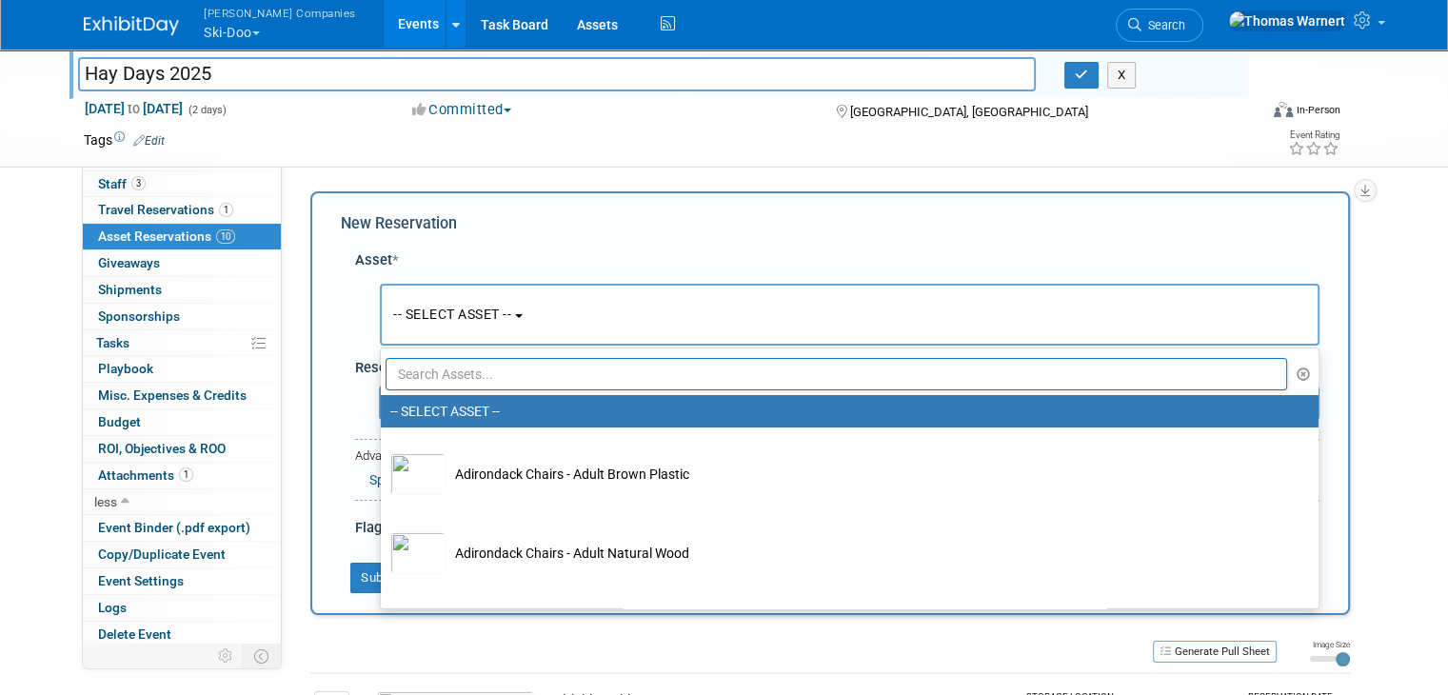
click at [443, 366] on input "text" at bounding box center [836, 374] width 901 height 32
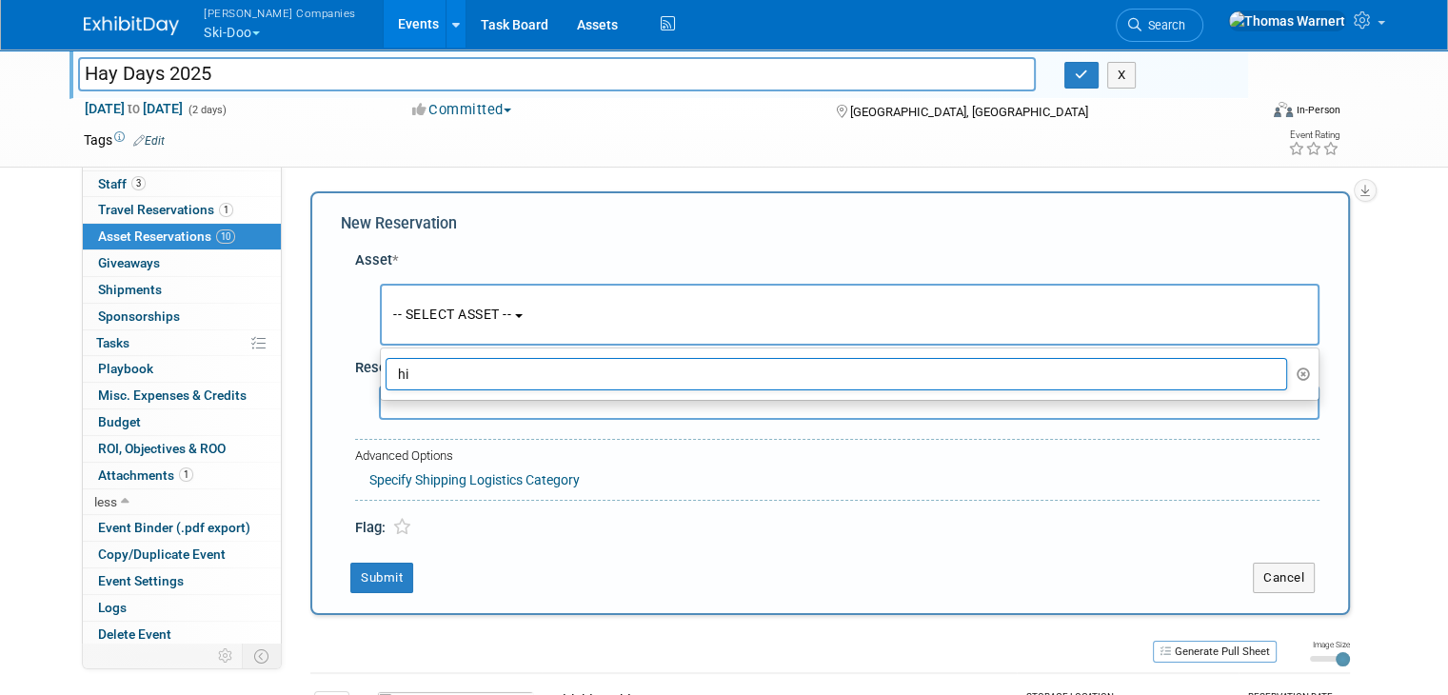
type input "h"
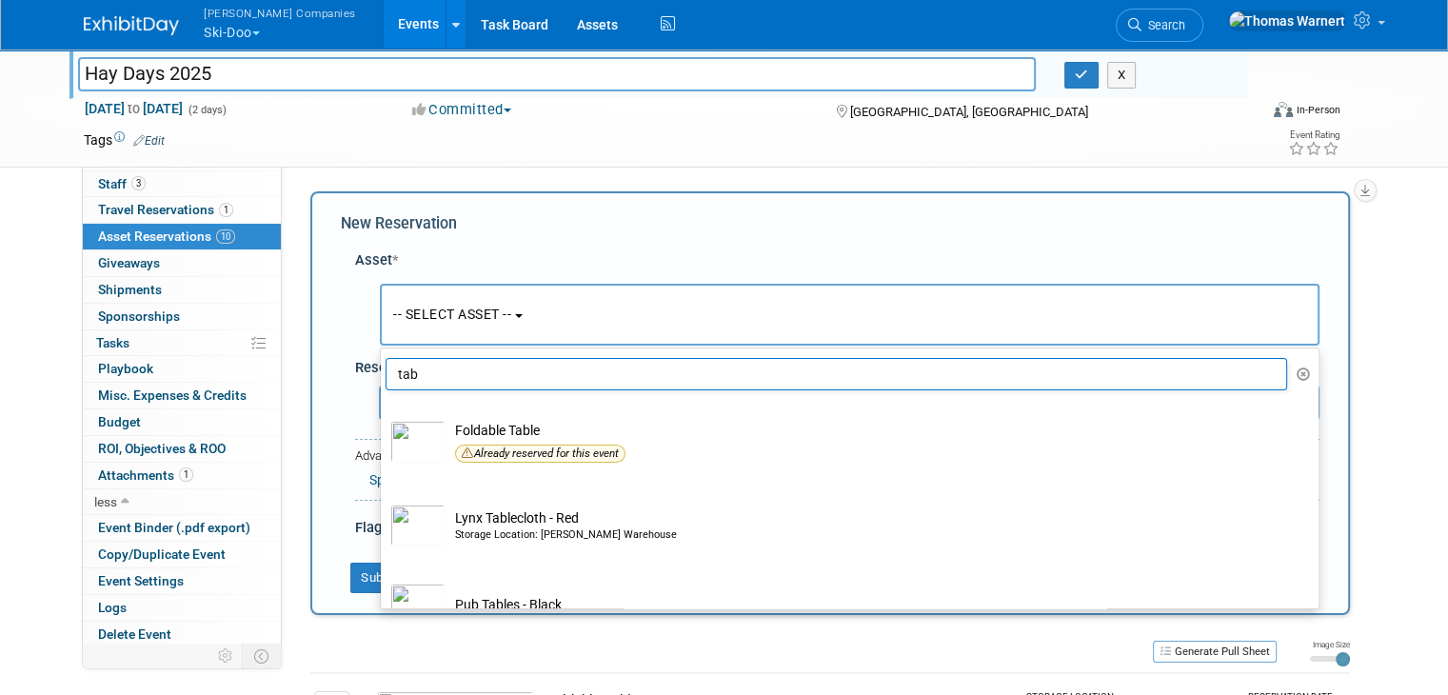
drag, startPoint x: 470, startPoint y: 374, endPoint x: 368, endPoint y: 371, distance: 101.9
click at [386, 371] on input "tab" at bounding box center [836, 374] width 901 height 32
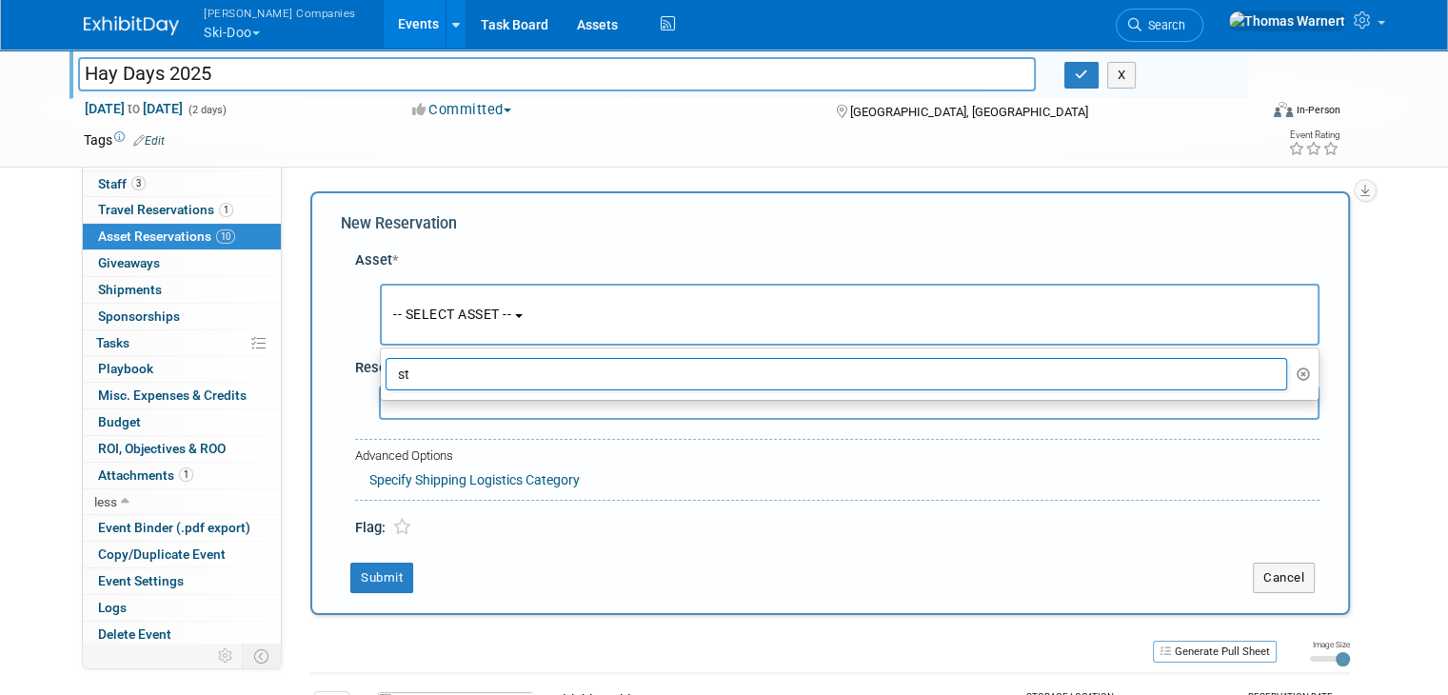
type input "s"
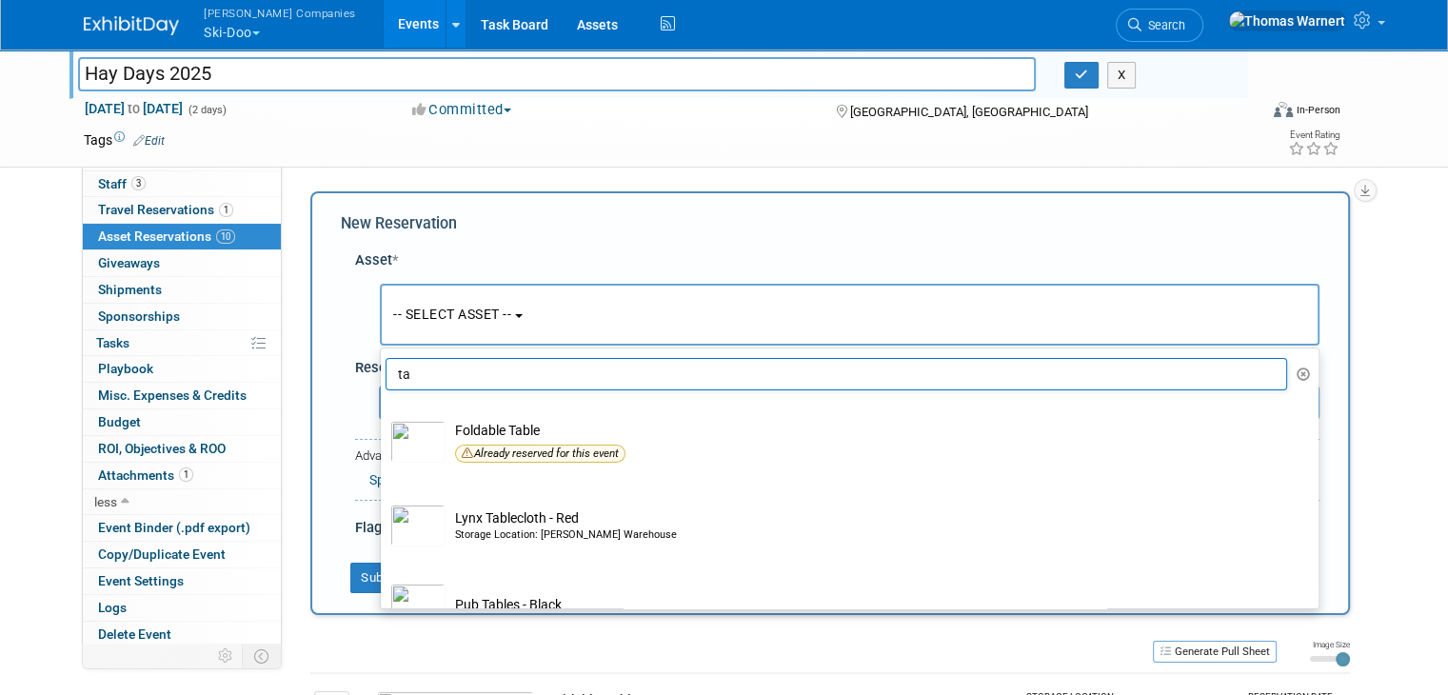
type input "t"
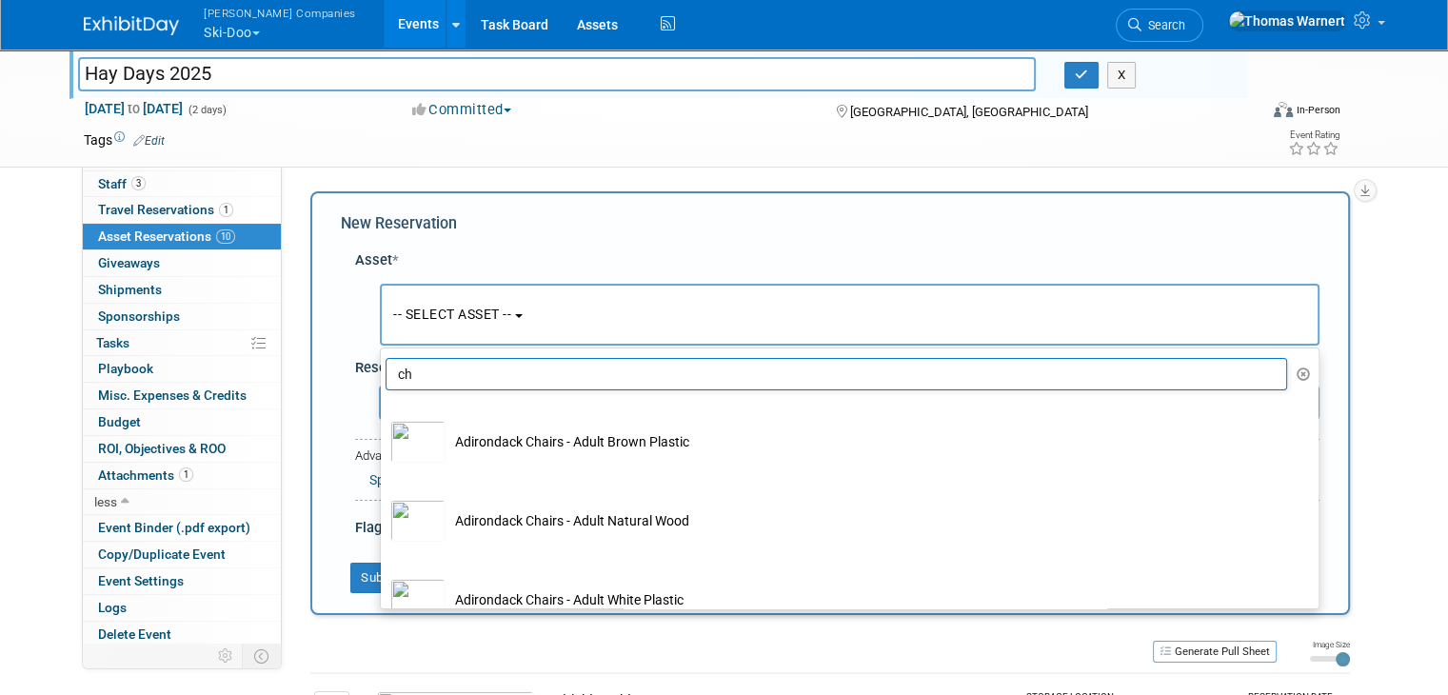
type input "c"
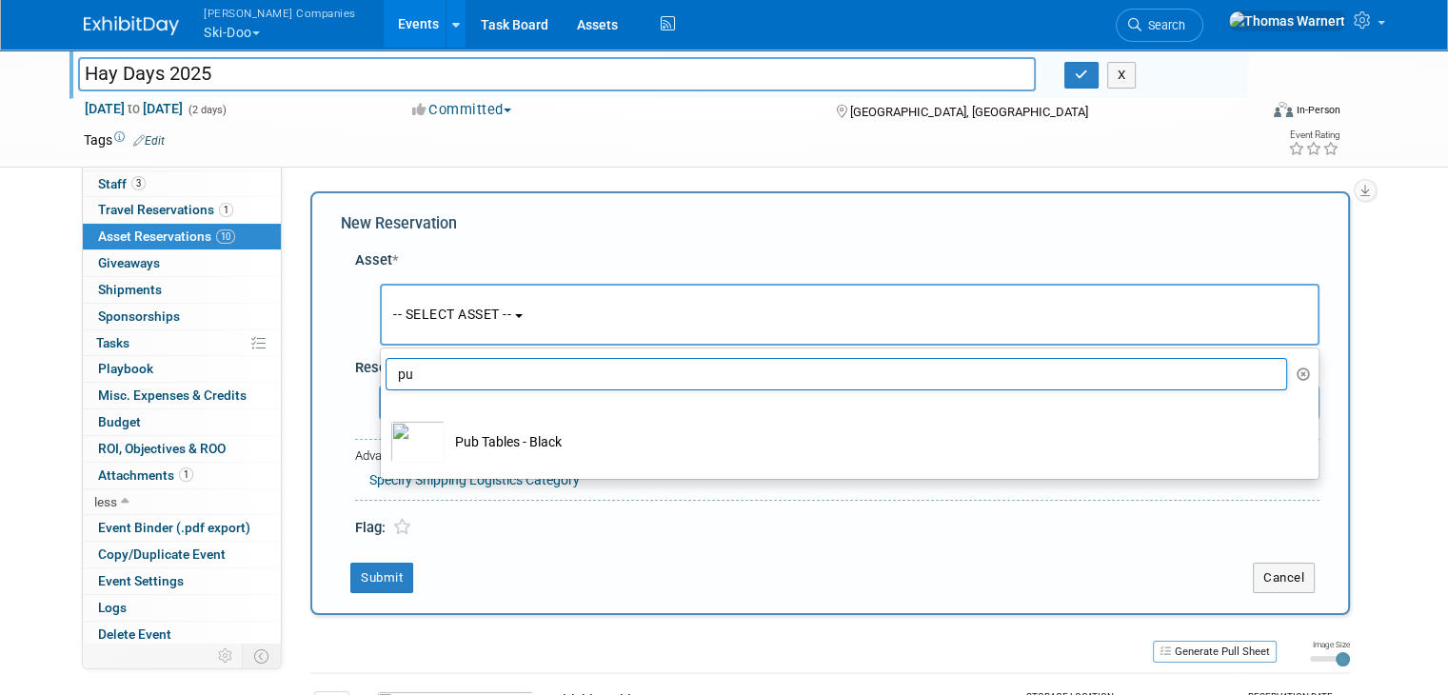
type input "p"
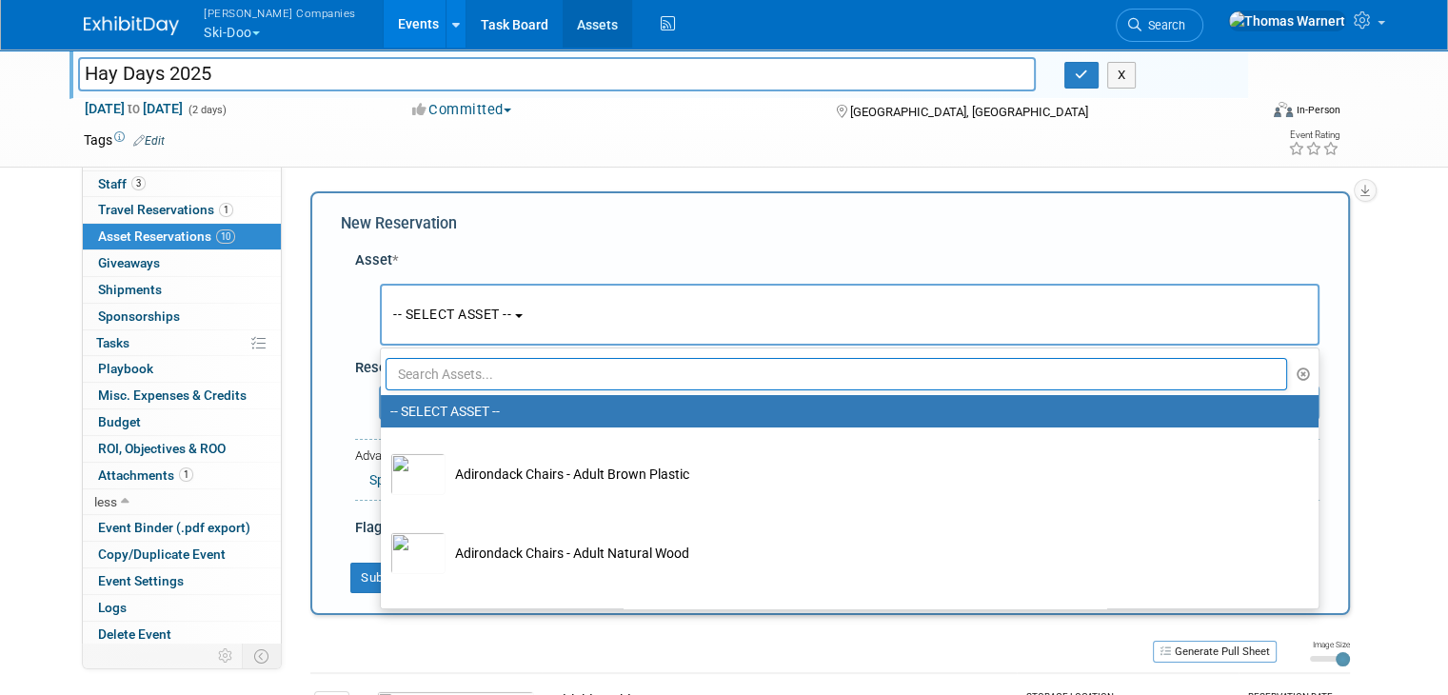
click at [563, 13] on link "Assets" at bounding box center [597, 24] width 69 height 48
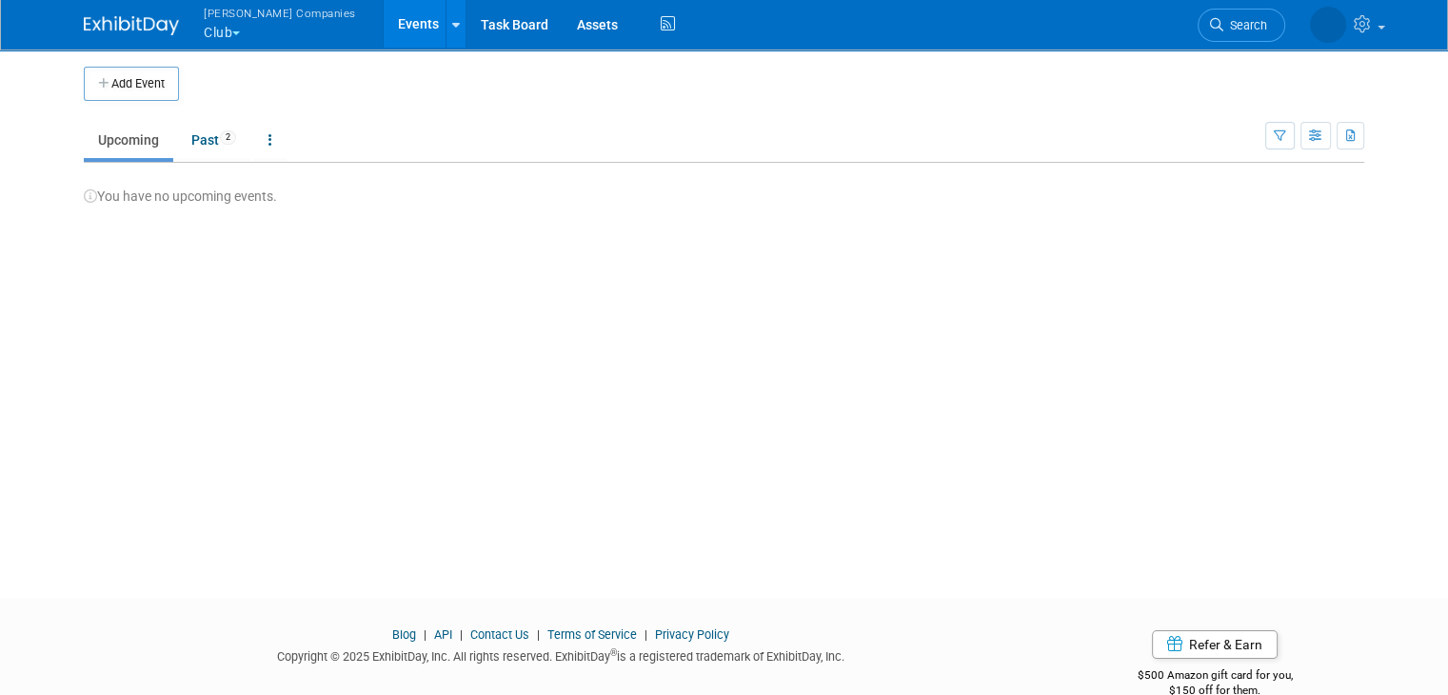
click at [217, 31] on button "[PERSON_NAME] Companies Club" at bounding box center [291, 24] width 178 height 49
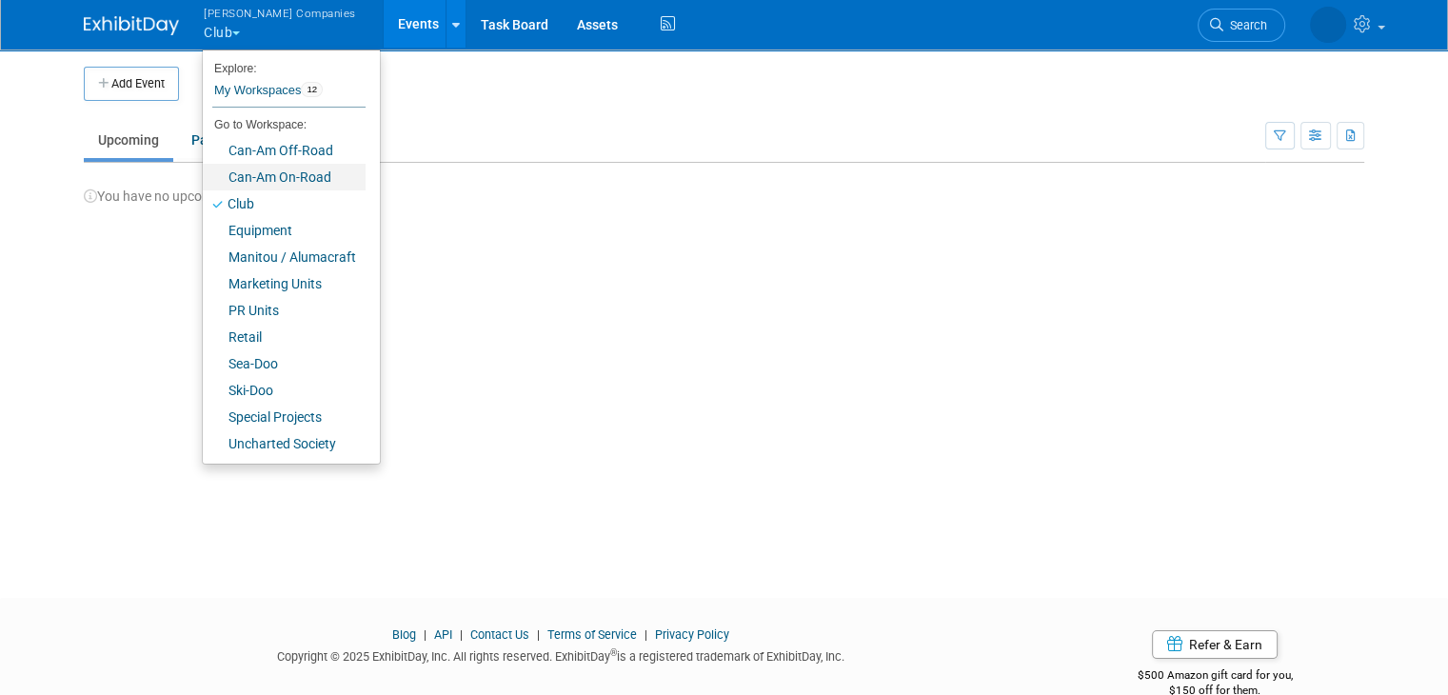
click at [254, 176] on link "Can-Am On-Road" at bounding box center [284, 177] width 163 height 27
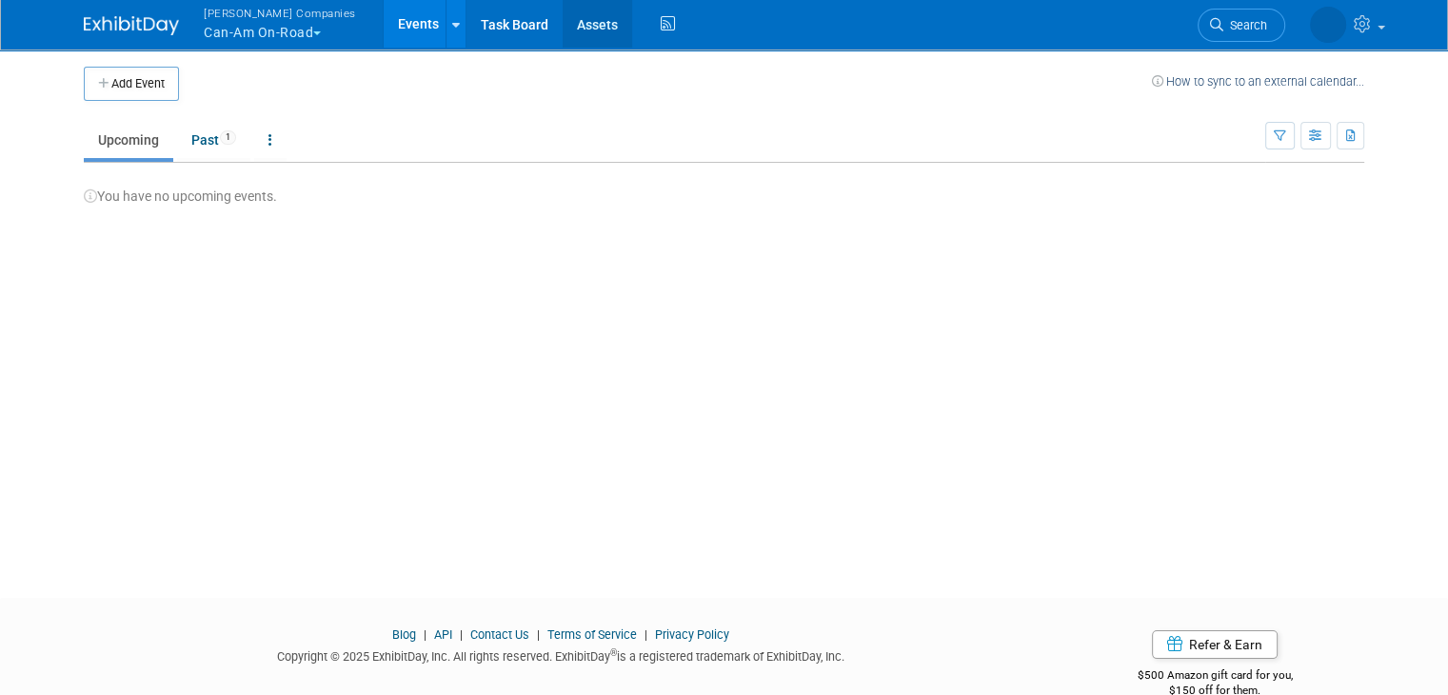
click at [563, 21] on link "Assets" at bounding box center [597, 24] width 69 height 48
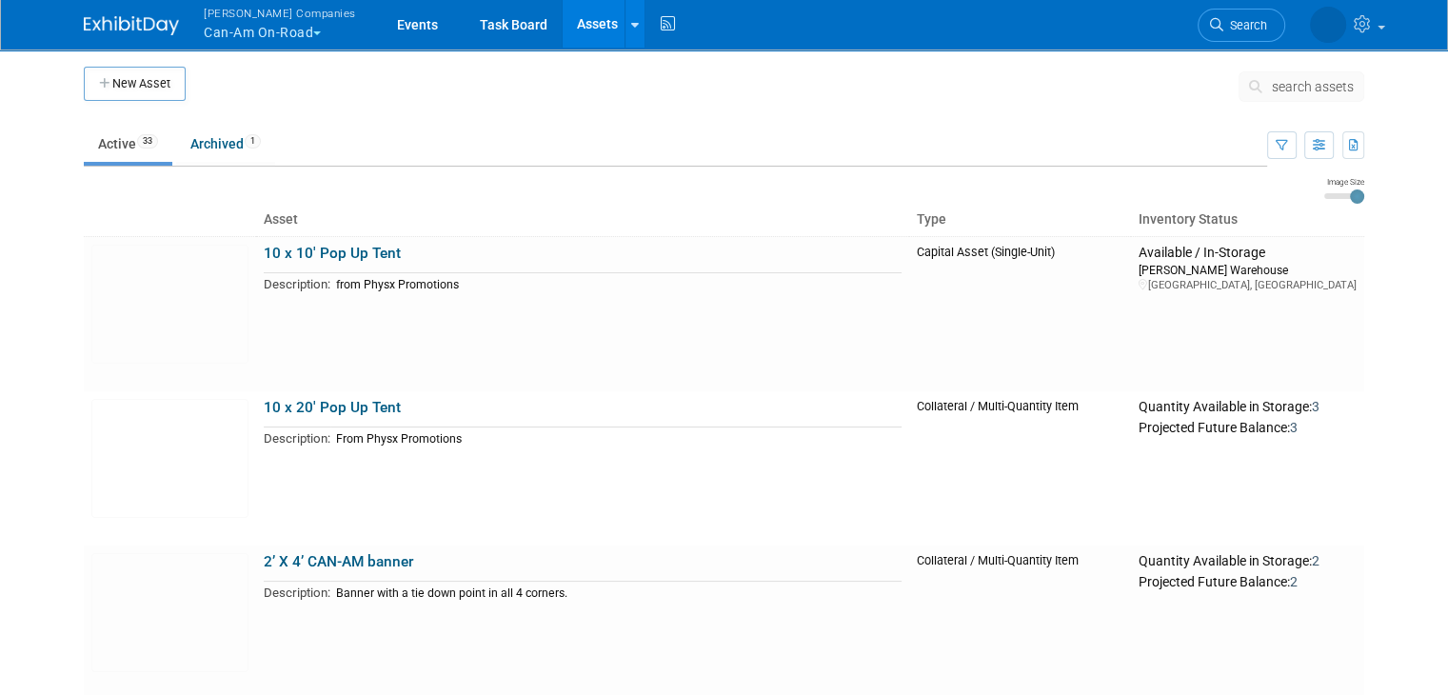
click at [1323, 82] on span "search assets" at bounding box center [1313, 86] width 82 height 15
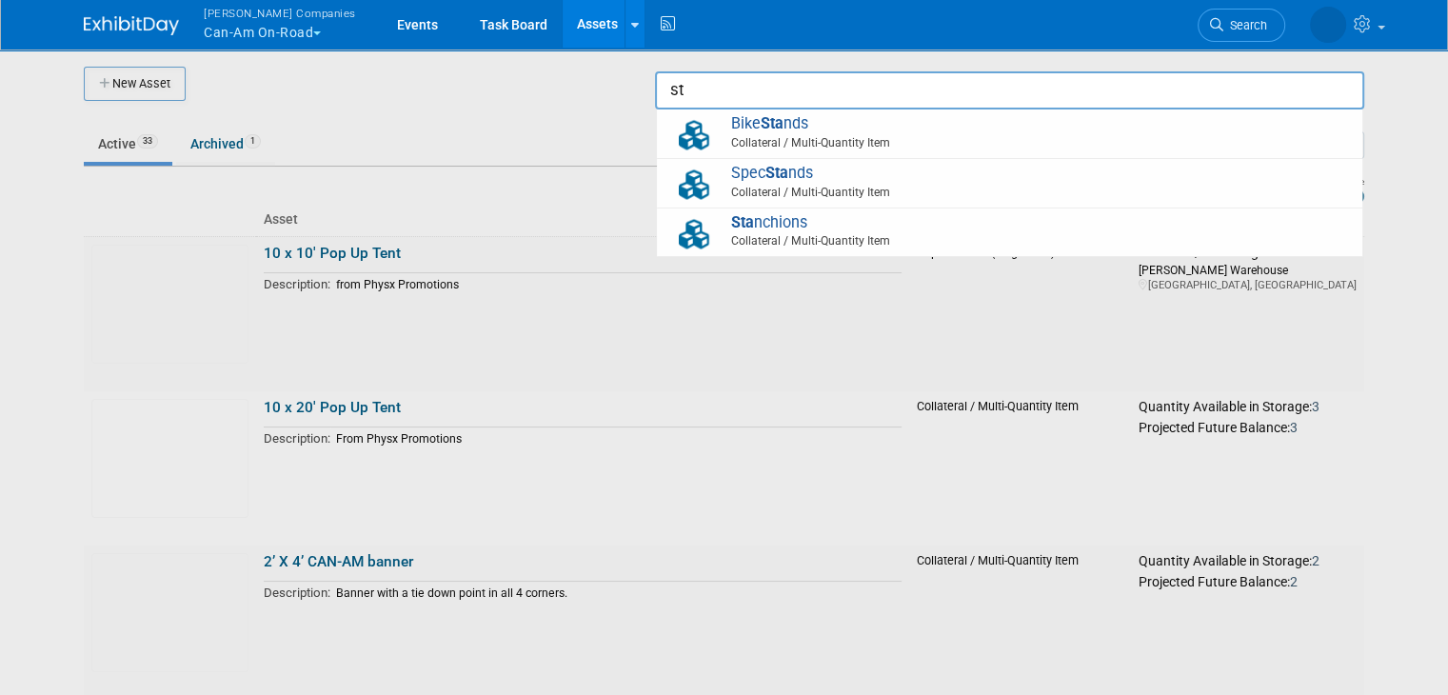
type input "s"
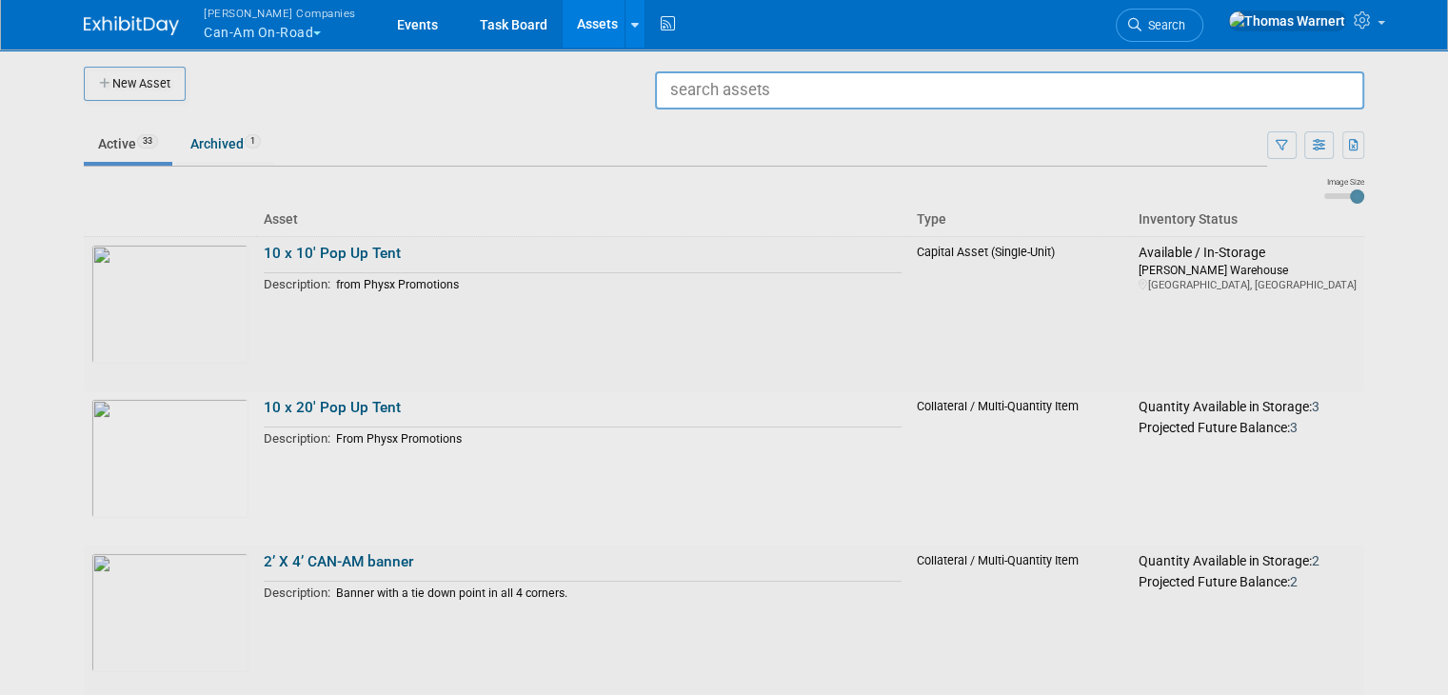
click at [724, 89] on div at bounding box center [724, 347] width 0 height 695
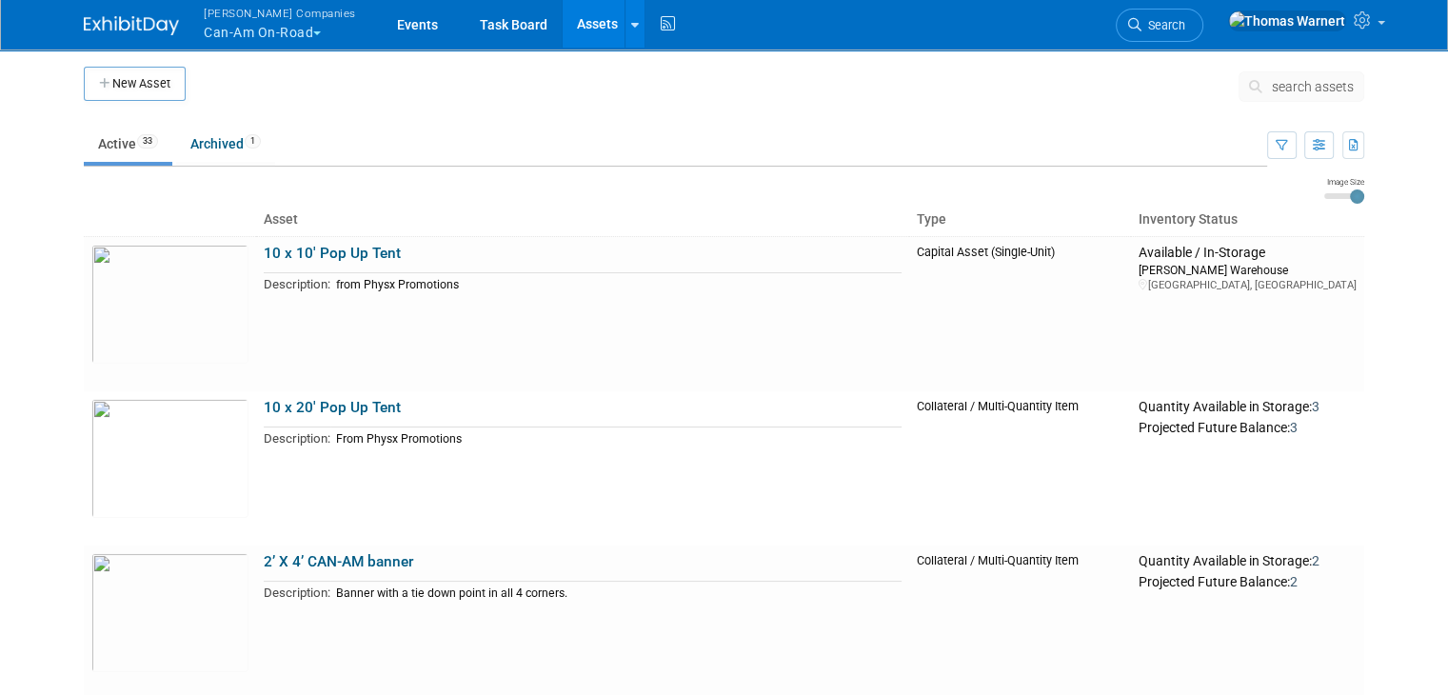
drag, startPoint x: 259, startPoint y: 35, endPoint x: 259, endPoint y: 50, distance: 15.2
click at [259, 35] on button "Warnert Companies Can-Am On-Road" at bounding box center [291, 24] width 178 height 49
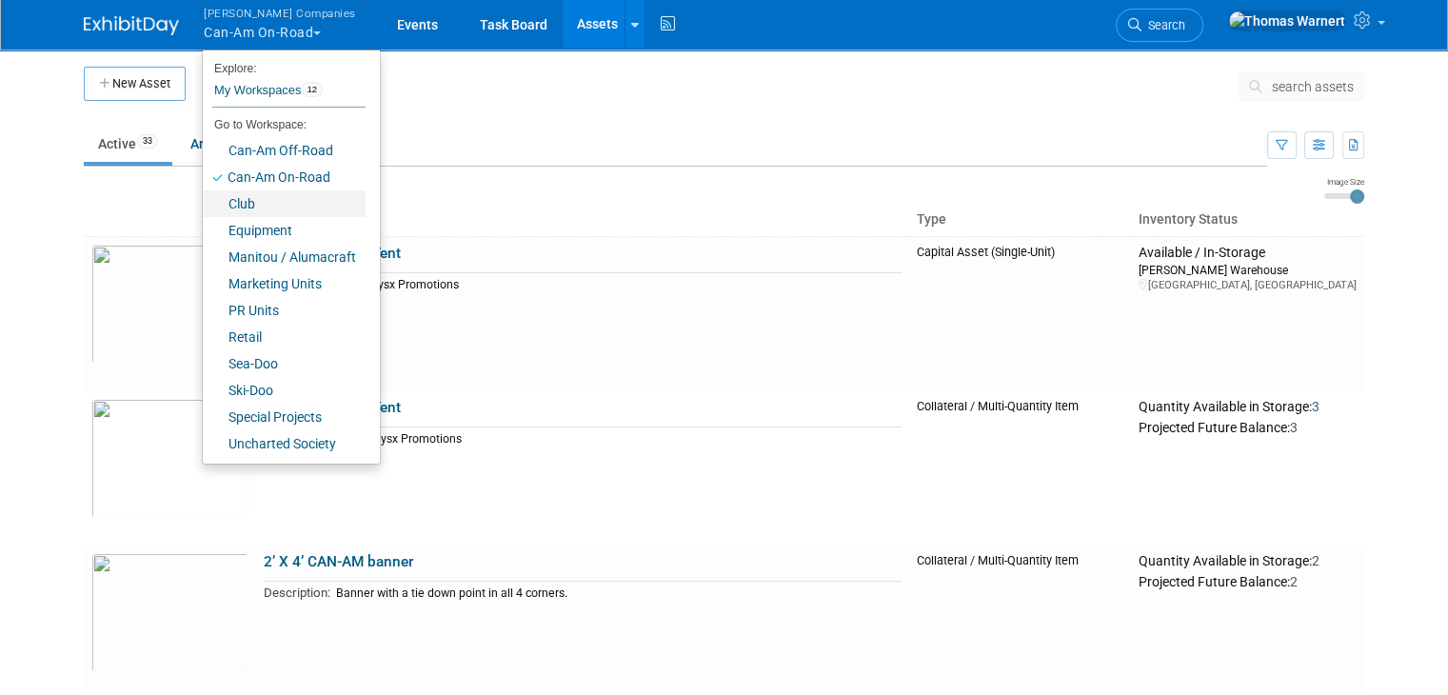
click at [254, 205] on link "Club" at bounding box center [284, 203] width 163 height 27
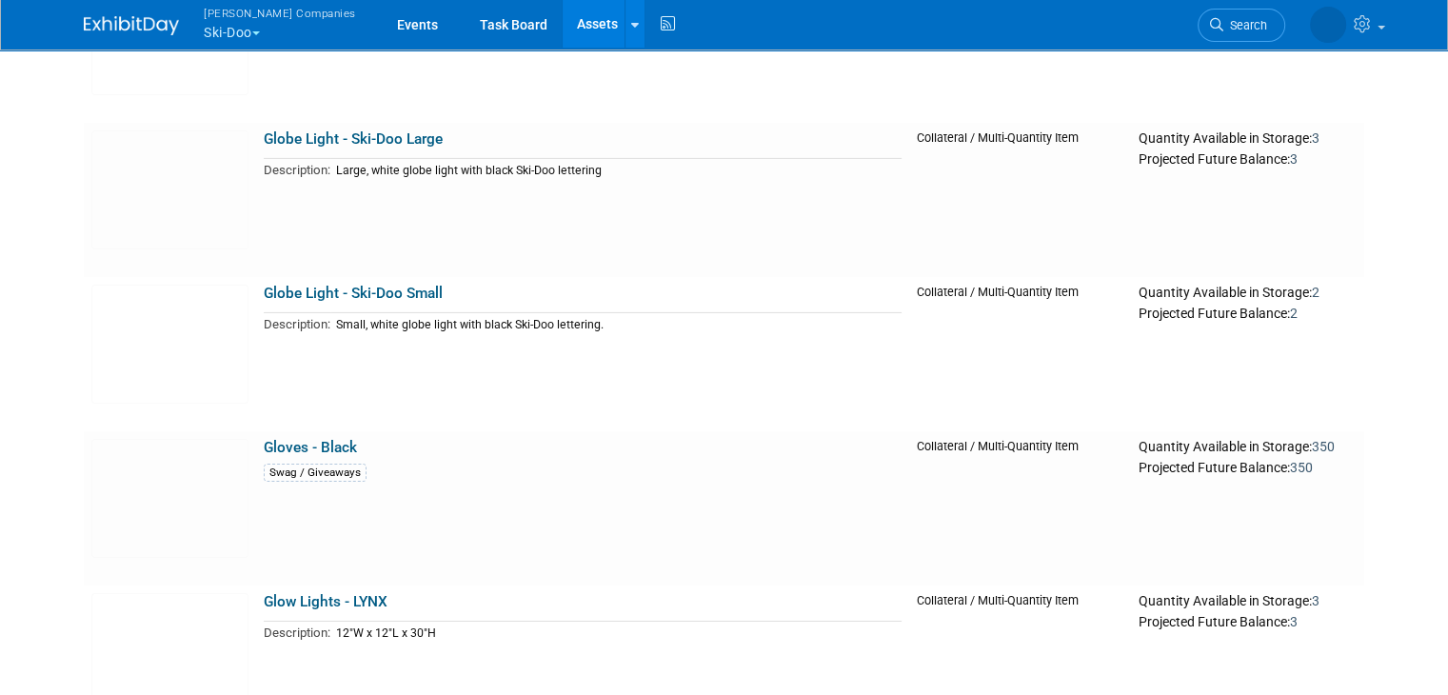
scroll to position [5616, 0]
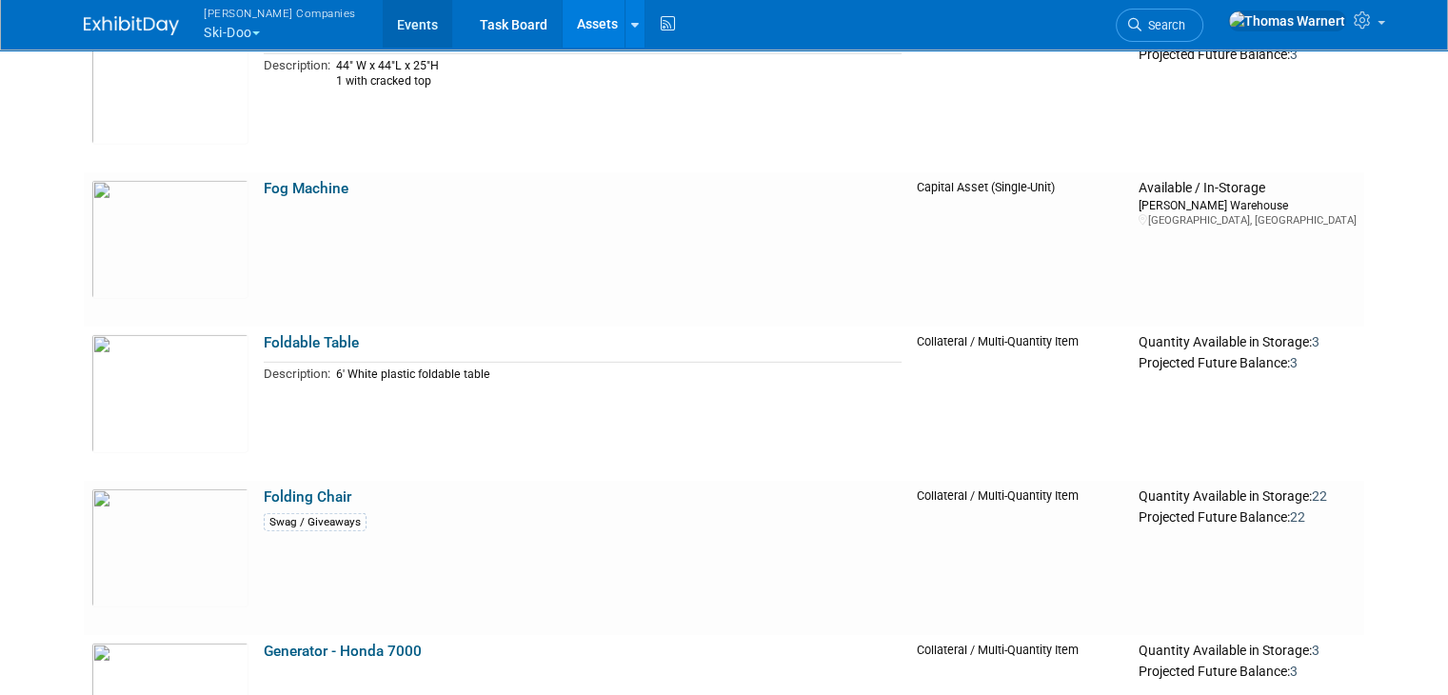
click at [383, 11] on link "Events" at bounding box center [417, 24] width 69 height 48
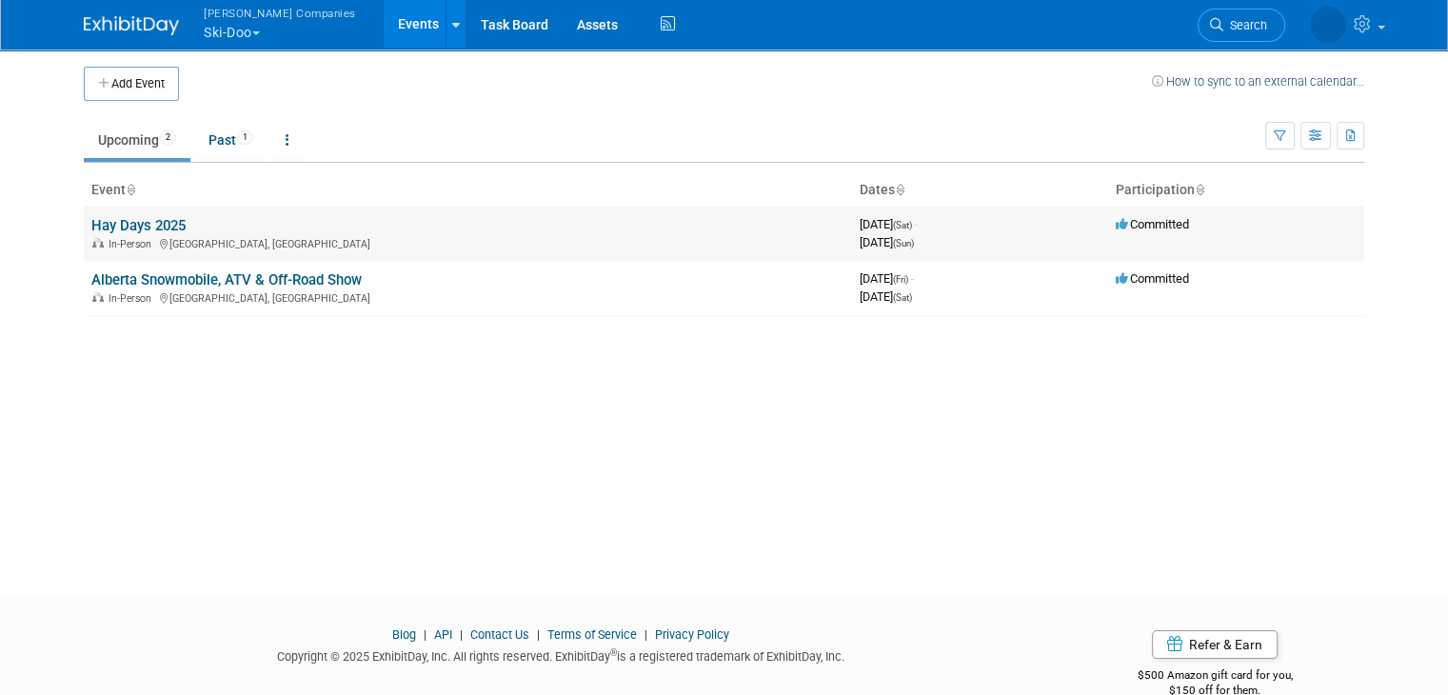
click at [159, 229] on link "Hay Days 2025" at bounding box center [138, 225] width 94 height 17
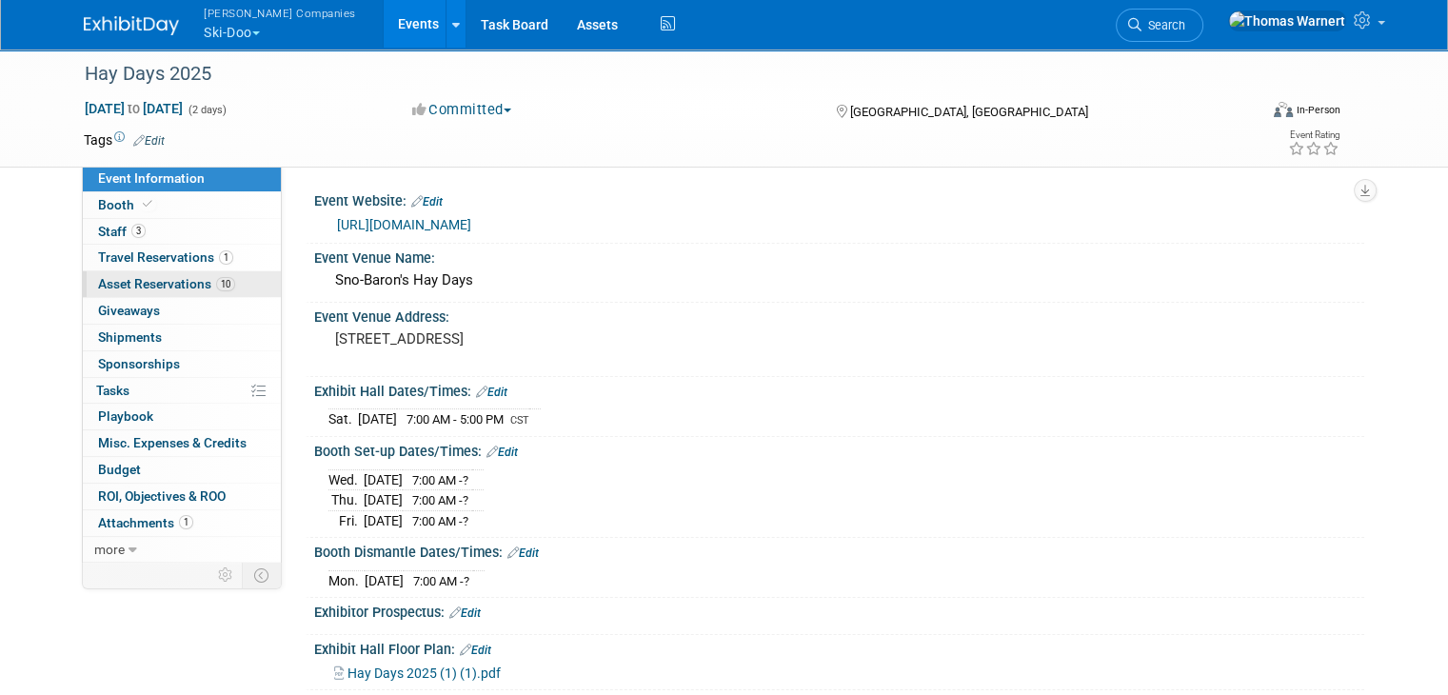
click at [196, 282] on span "Asset Reservations 10" at bounding box center [166, 283] width 137 height 15
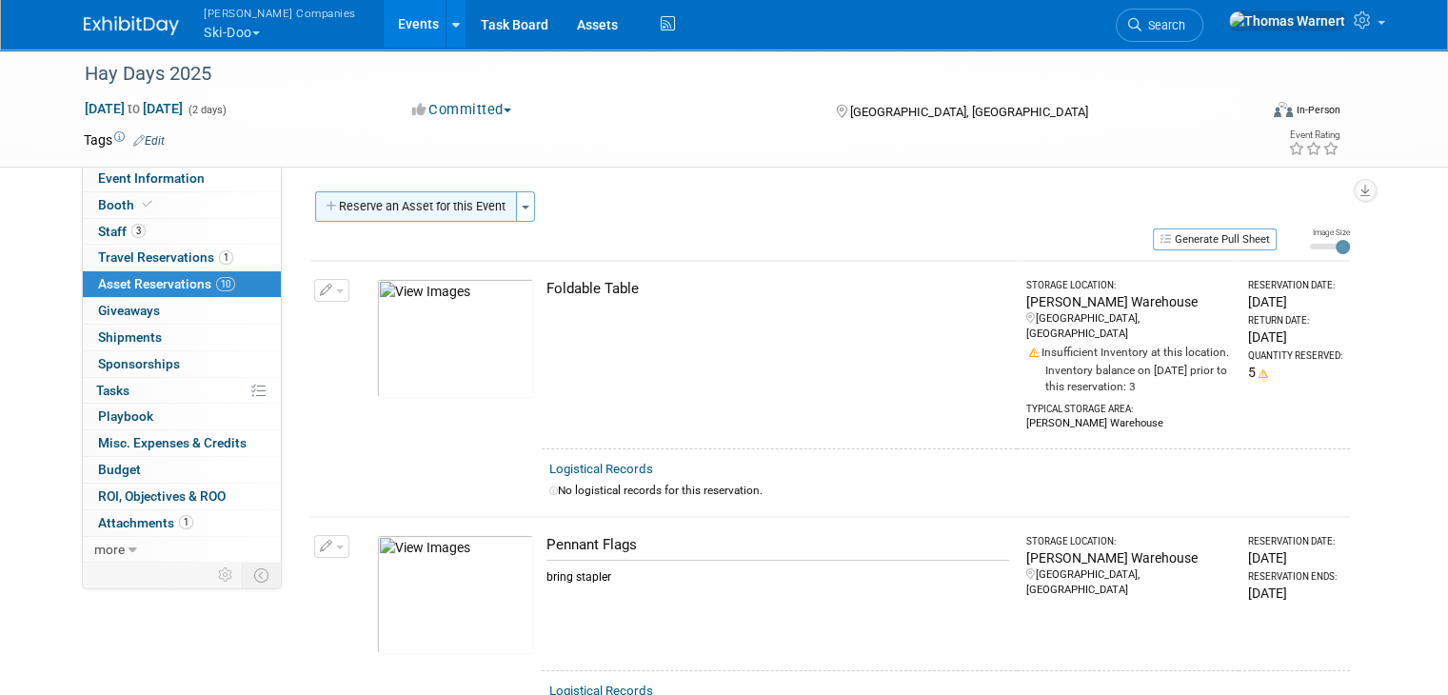
click at [442, 195] on button "Reserve an Asset for this Event" at bounding box center [416, 206] width 202 height 30
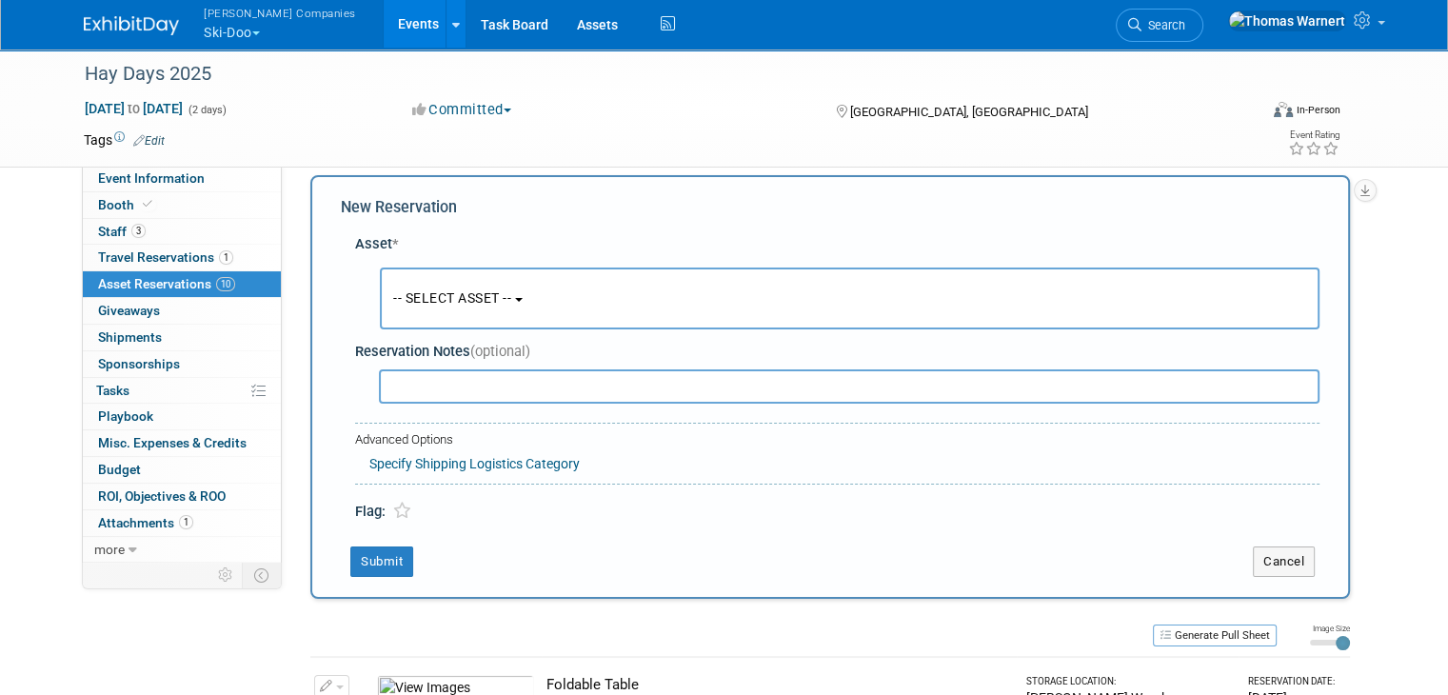
scroll to position [17, 0]
click at [442, 287] on button "-- SELECT ASSET --" at bounding box center [850, 298] width 940 height 62
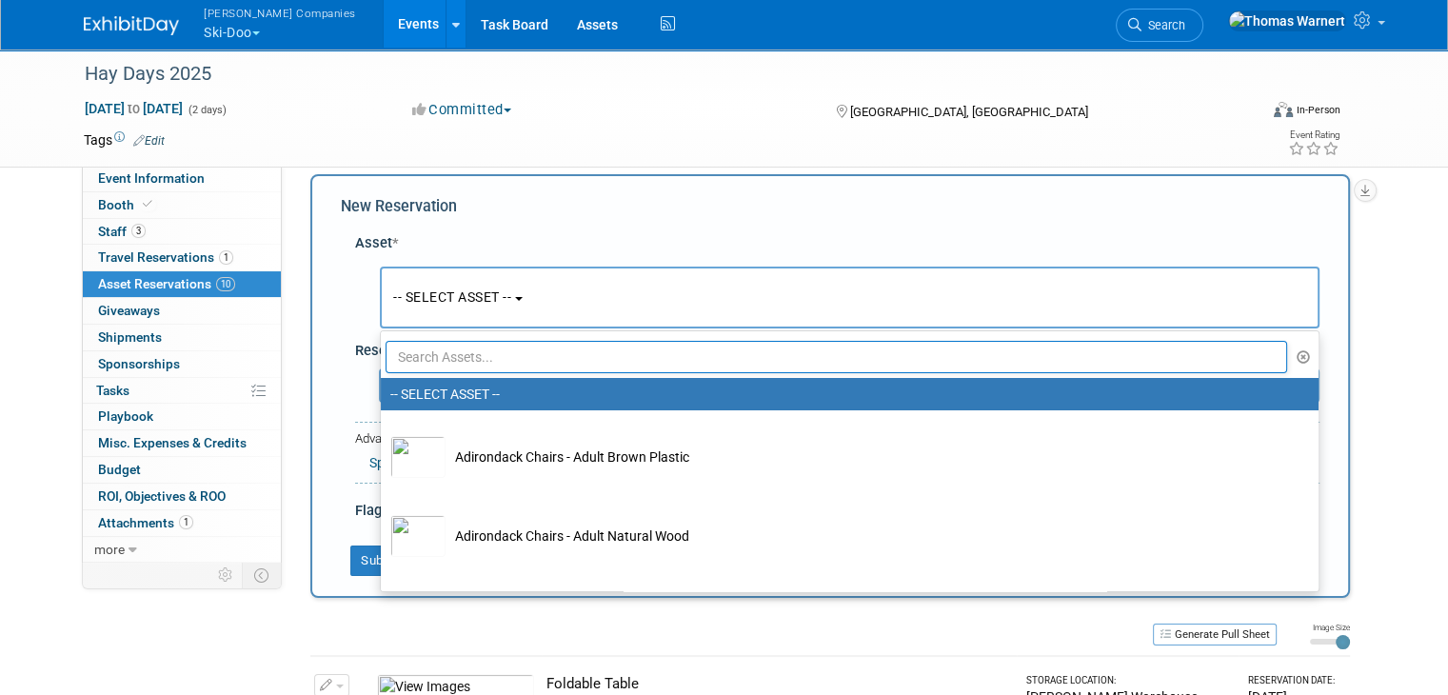
click at [445, 360] on input "text" at bounding box center [836, 357] width 901 height 32
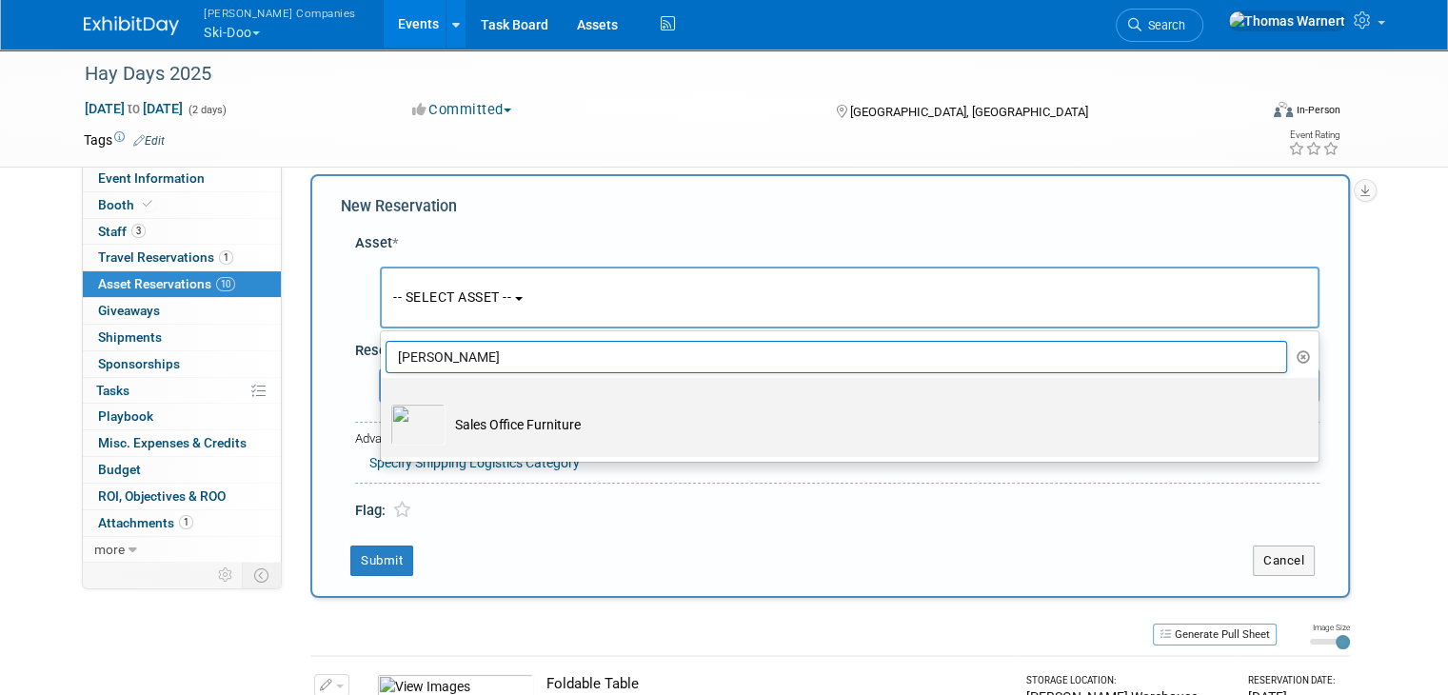
type input "sal"
click at [491, 420] on td "Sales Office Furniture" at bounding box center [862, 425] width 835 height 42
click at [384, 401] on input "Sales Office Furniture" at bounding box center [377, 394] width 12 height 12
select select "10724814"
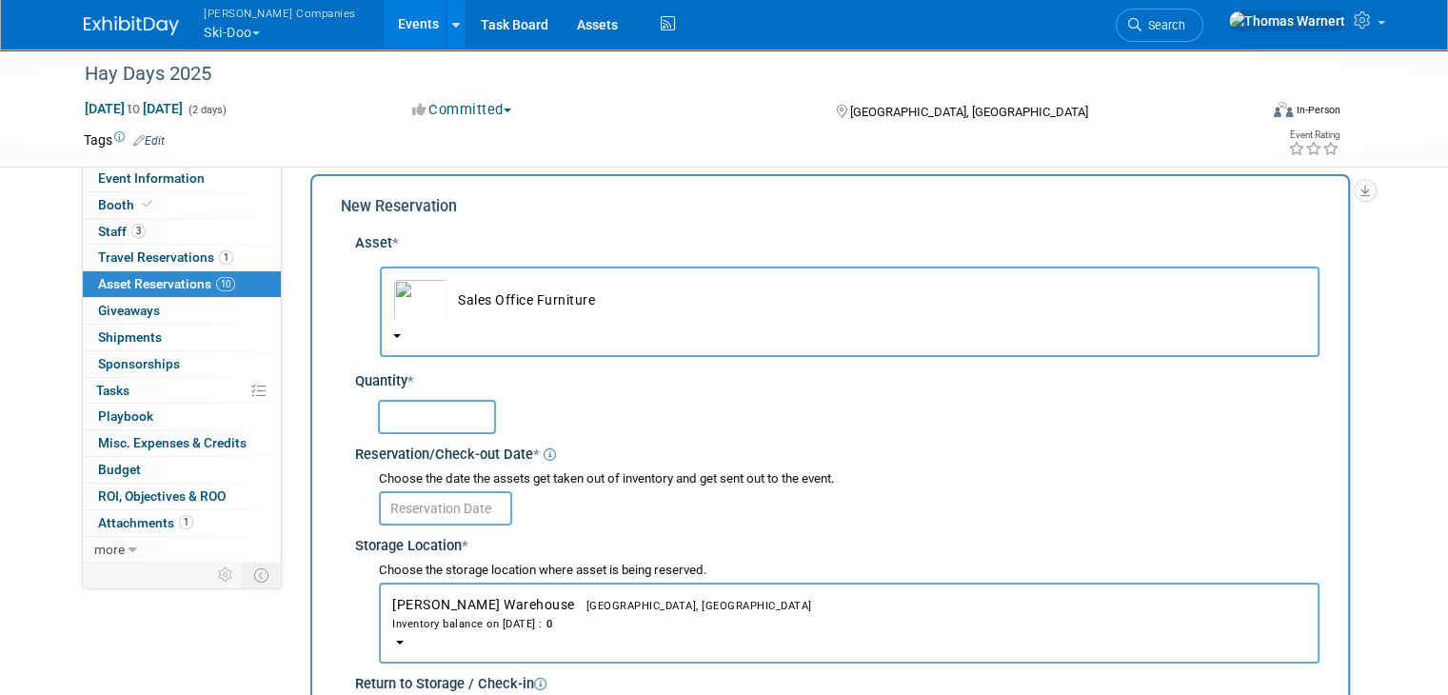
click at [445, 424] on input "text" at bounding box center [437, 417] width 118 height 34
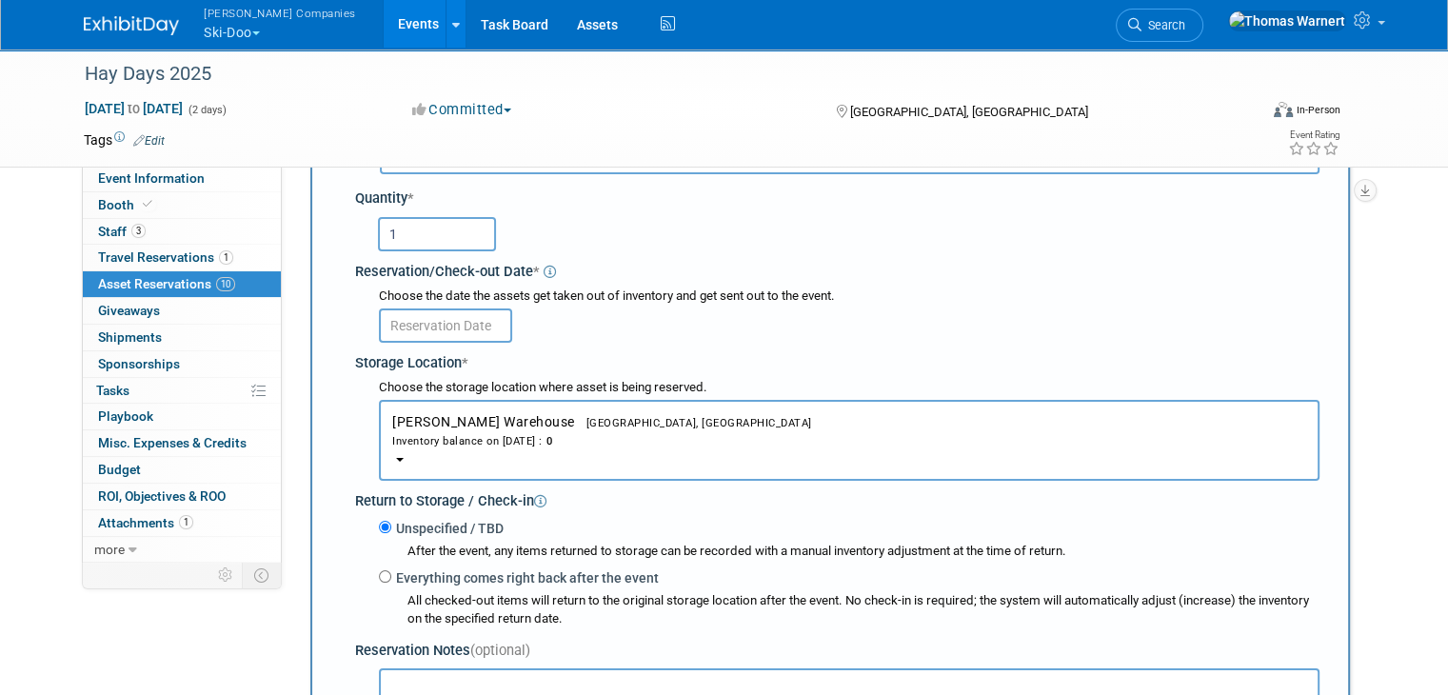
scroll to position [208, 0]
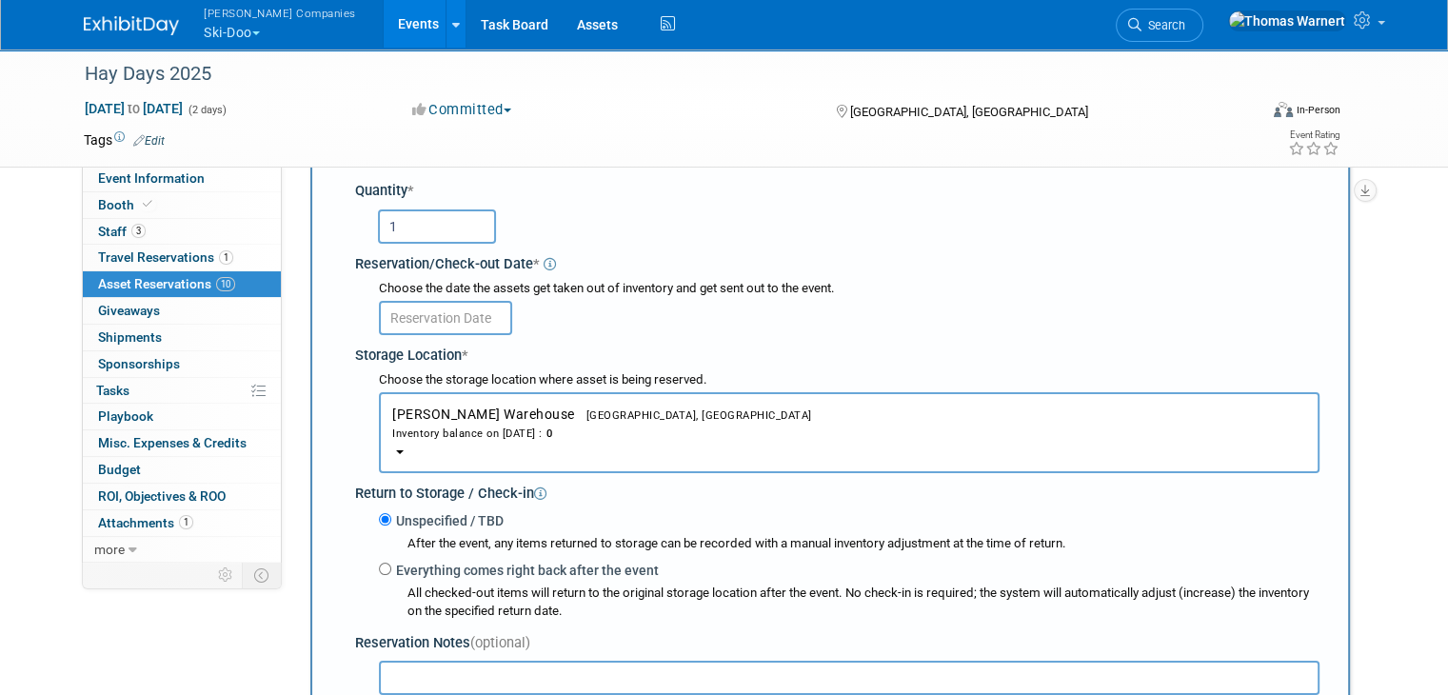
type input "1"
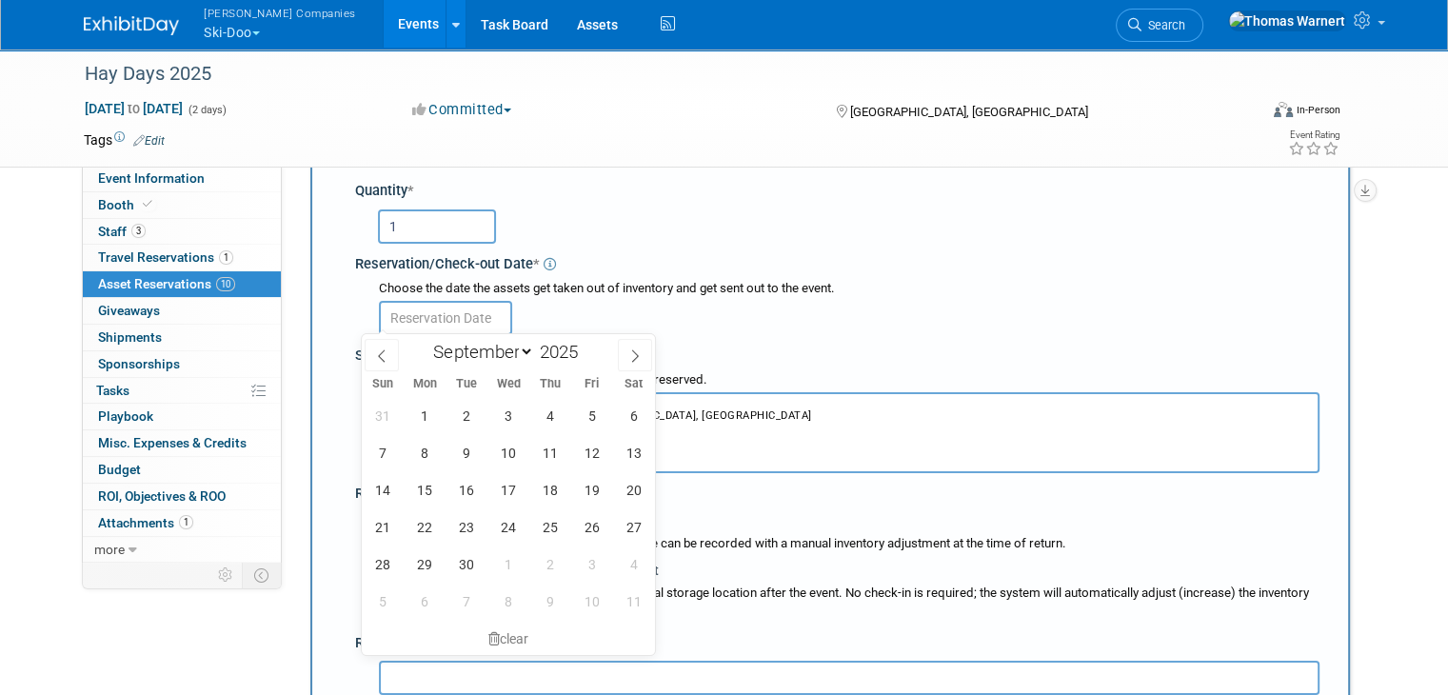
click at [436, 315] on input "text" at bounding box center [445, 318] width 133 height 34
click at [631, 412] on span "6" at bounding box center [633, 415] width 37 height 37
type input "Sep 6, 2025"
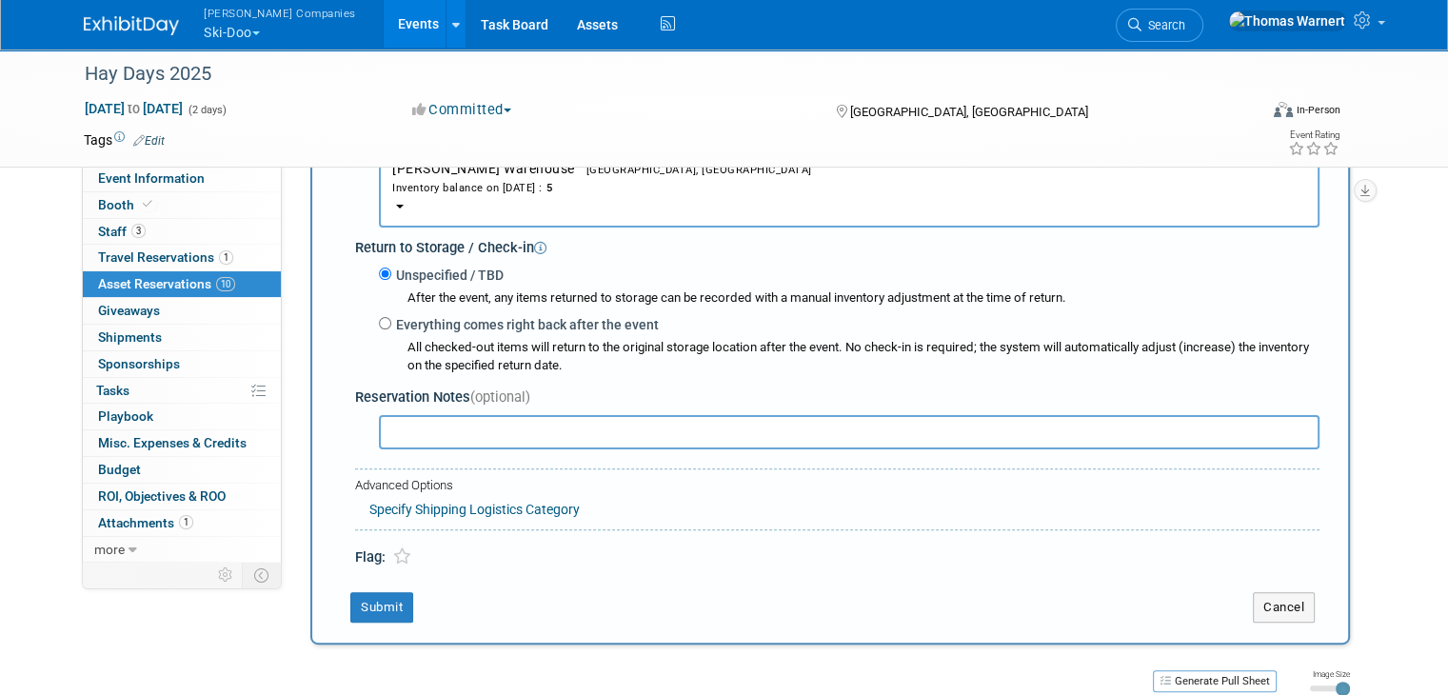
scroll to position [493, 0]
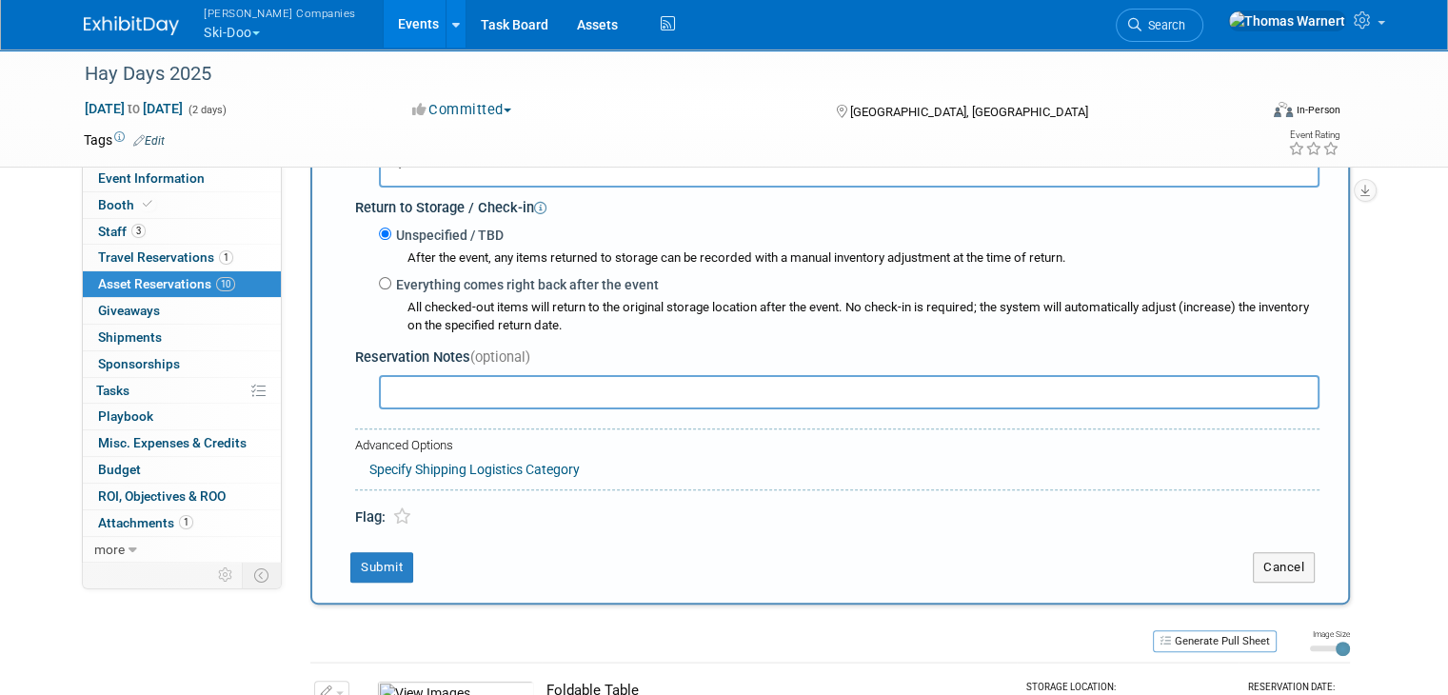
click at [419, 281] on label "Everything comes right back after the event" at bounding box center [524, 284] width 267 height 19
click at [391, 281] on input "Everything comes right back after the event" at bounding box center [385, 283] width 12 height 12
radio input "true"
select select "8"
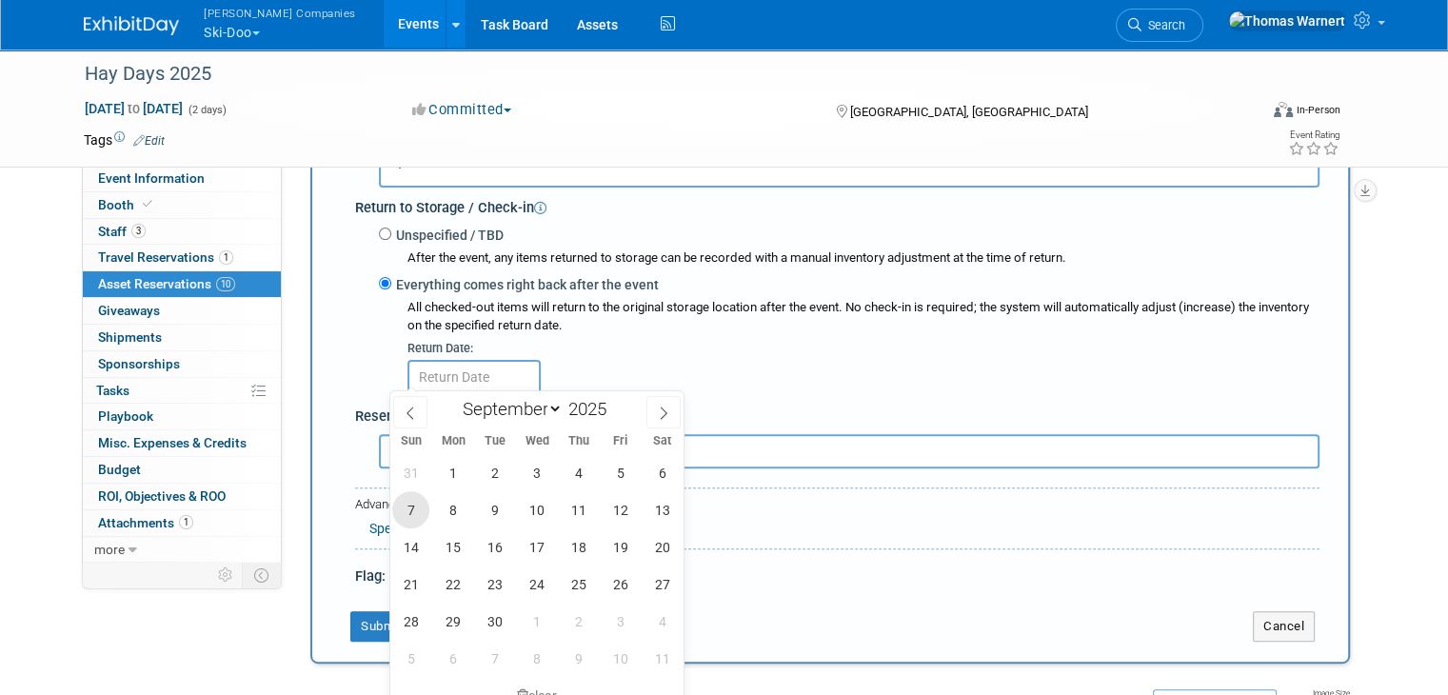
click at [419, 504] on span "7" at bounding box center [410, 509] width 37 height 37
type input "Sep 7, 2025"
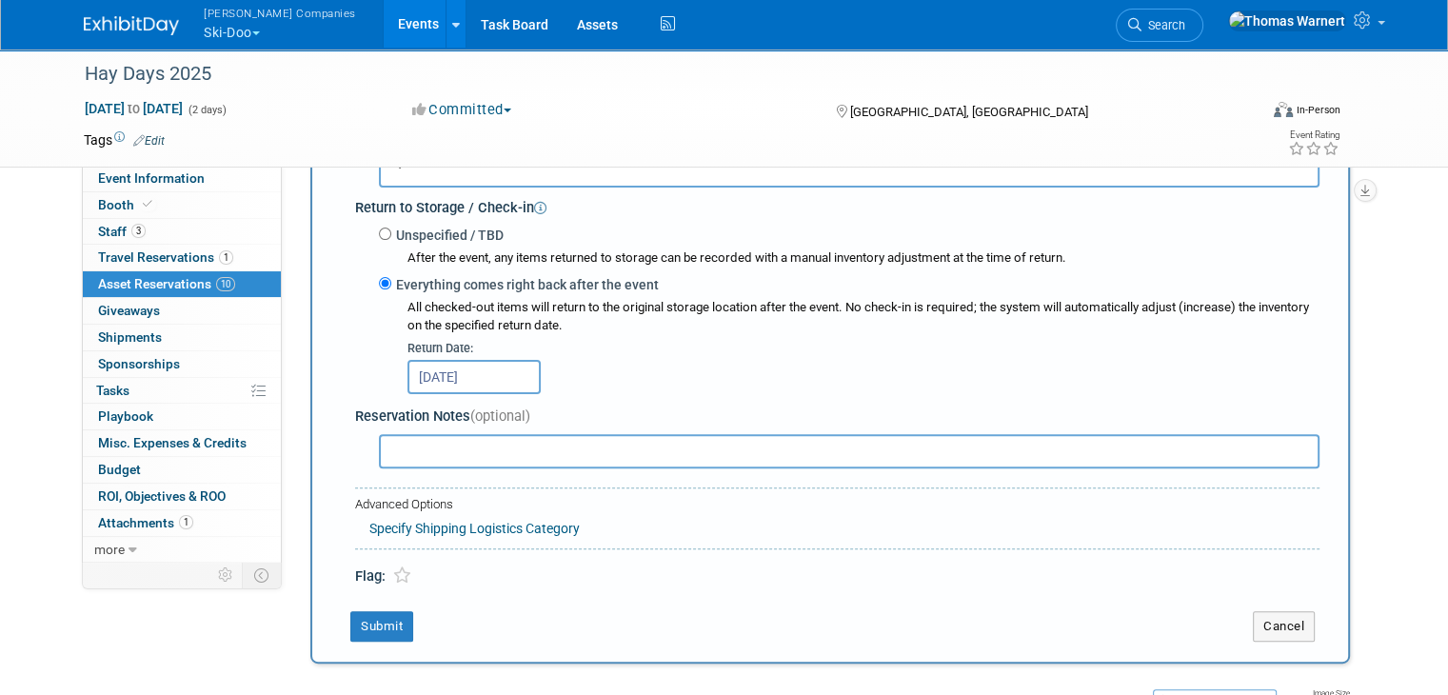
click at [398, 450] on input "text" at bounding box center [849, 451] width 940 height 34
type input "1 table, 4 chairs"
click at [373, 625] on button "Submit" at bounding box center [381, 626] width 63 height 30
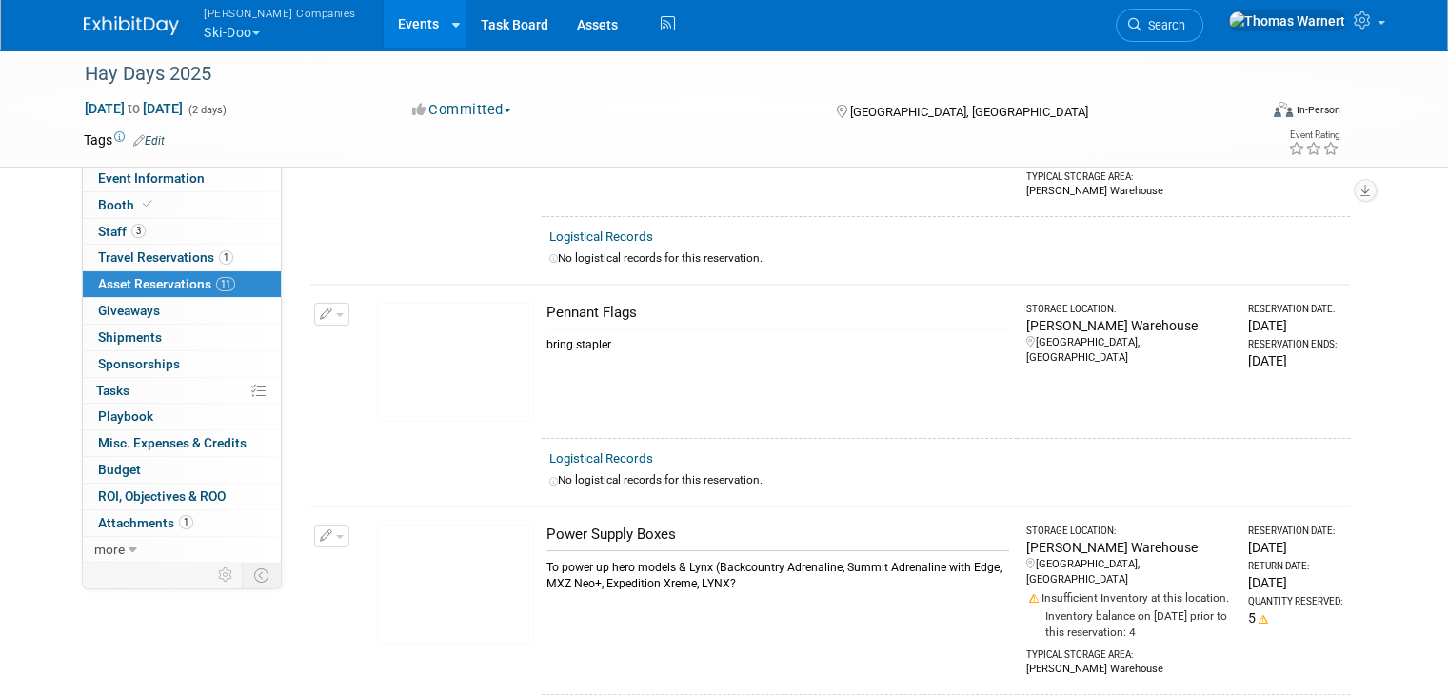
scroll to position [0, 0]
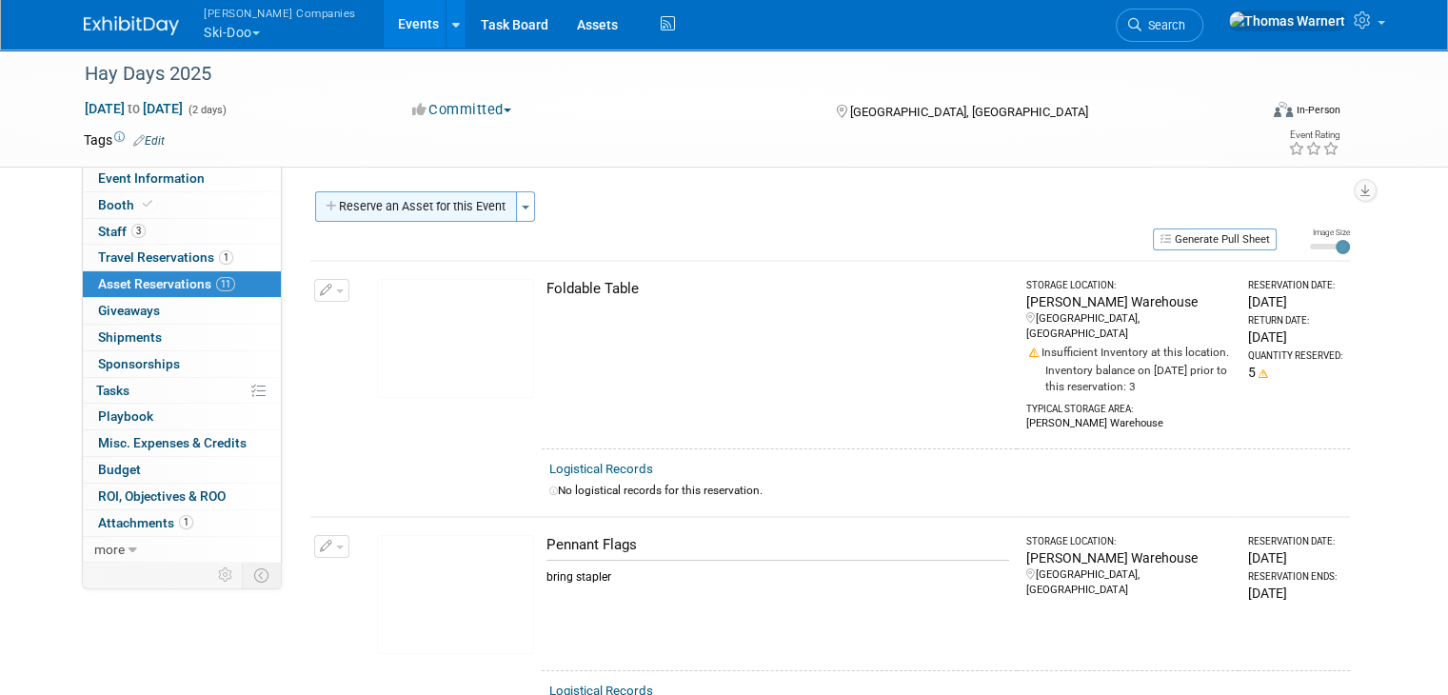
click at [444, 207] on button "Reserve an Asset for this Event" at bounding box center [416, 206] width 202 height 30
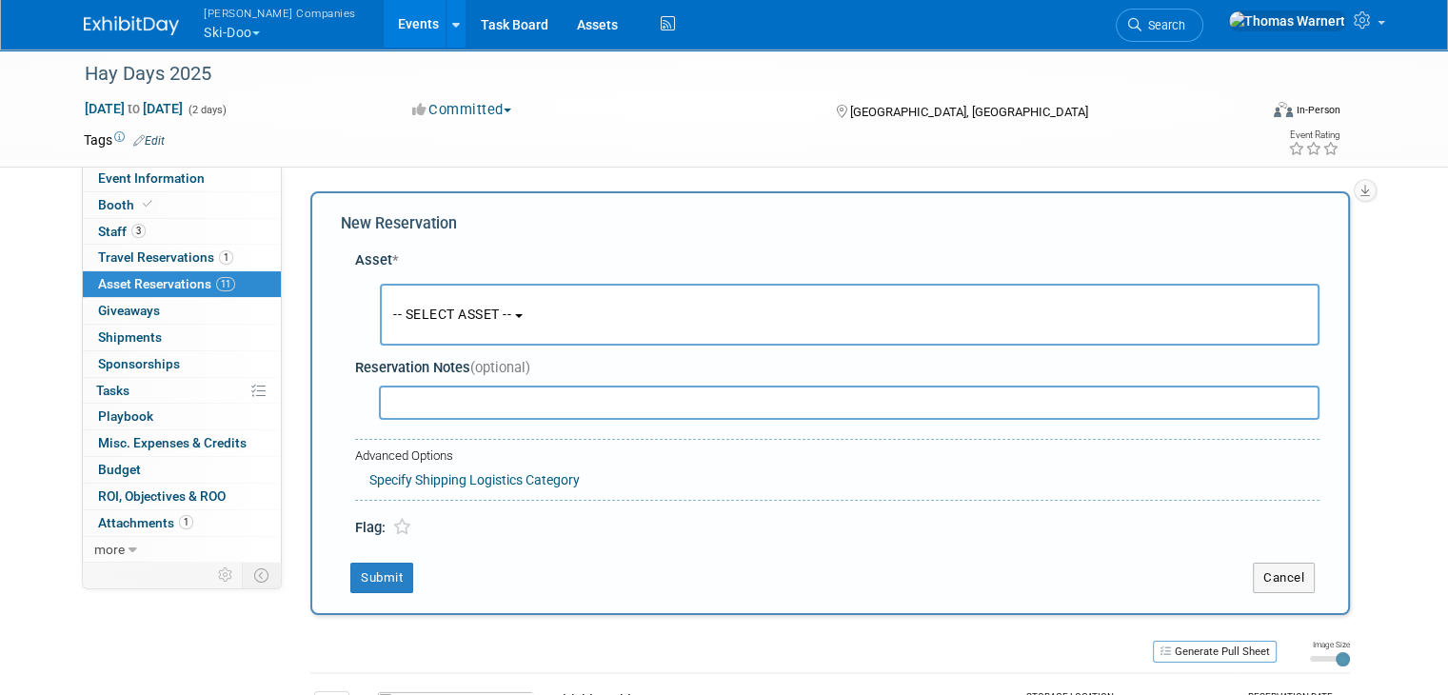
scroll to position [17, 0]
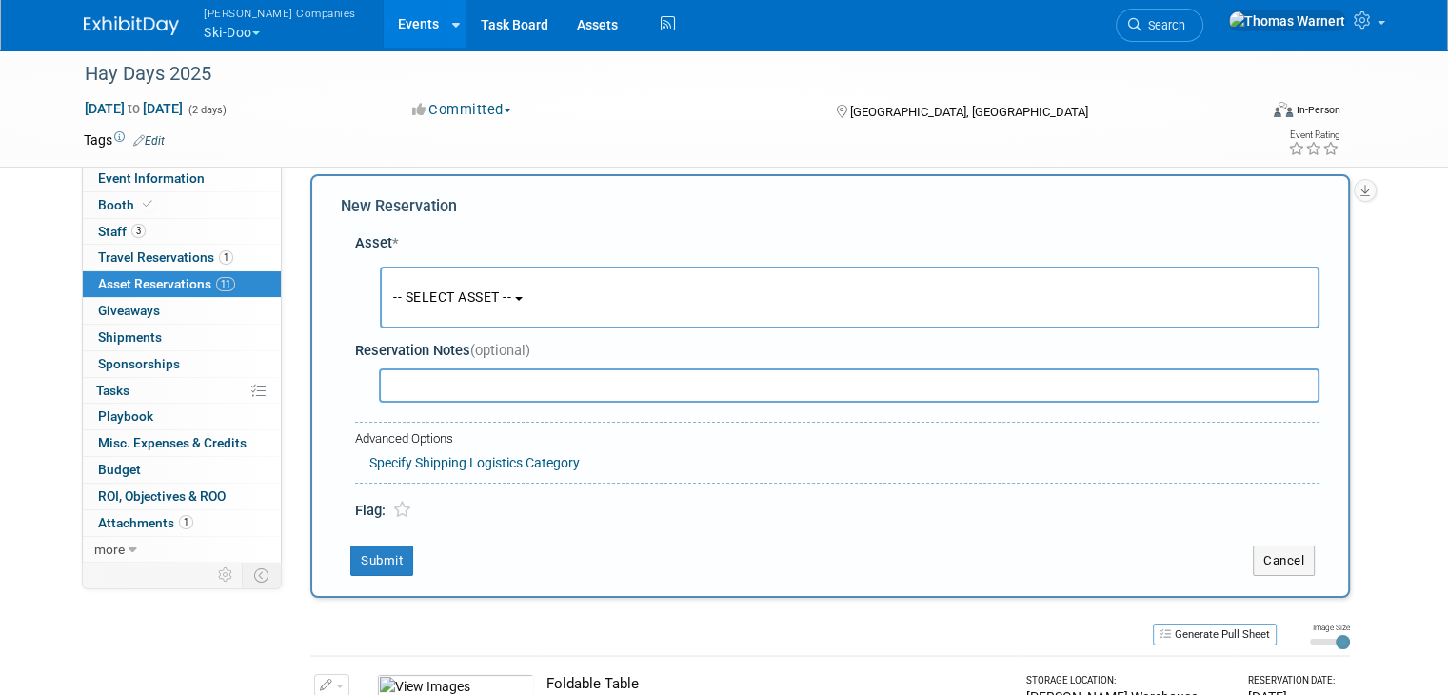
click at [460, 294] on span "-- SELECT ASSET --" at bounding box center [452, 296] width 118 height 15
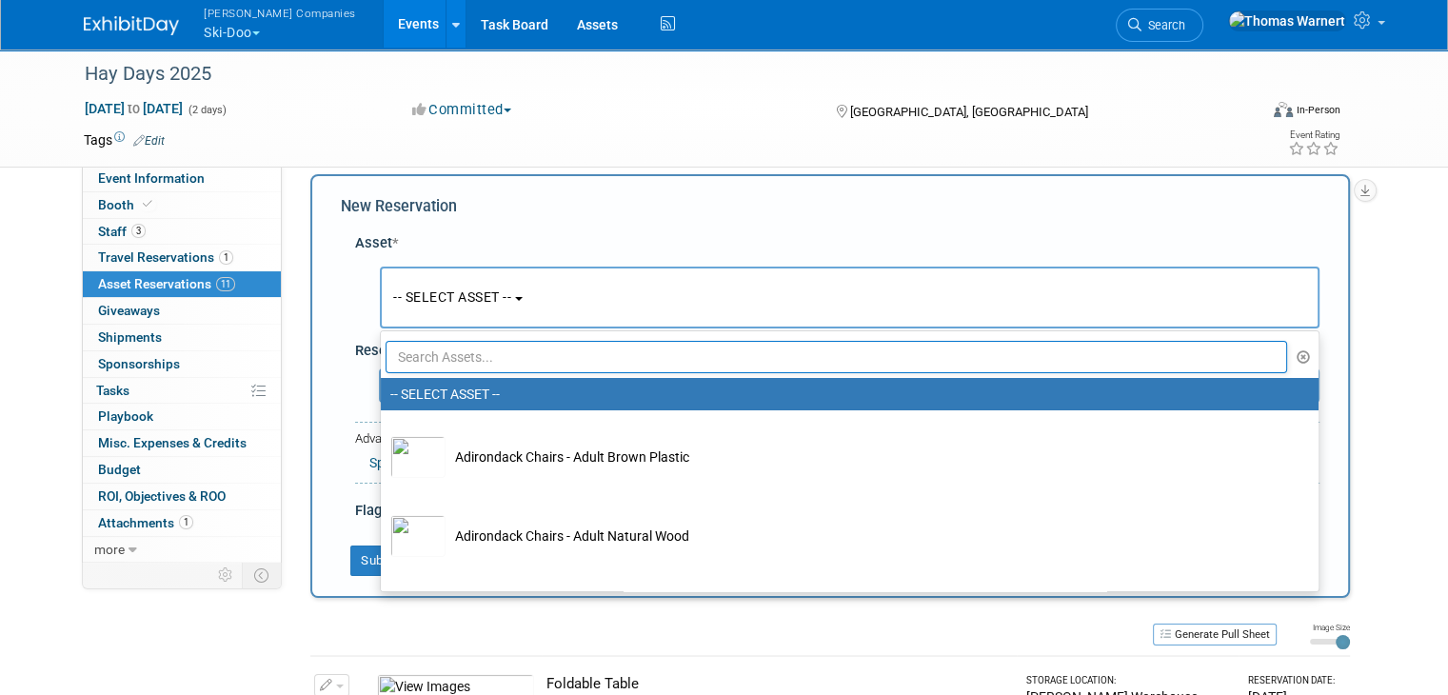
click at [465, 362] on input "text" at bounding box center [836, 357] width 901 height 32
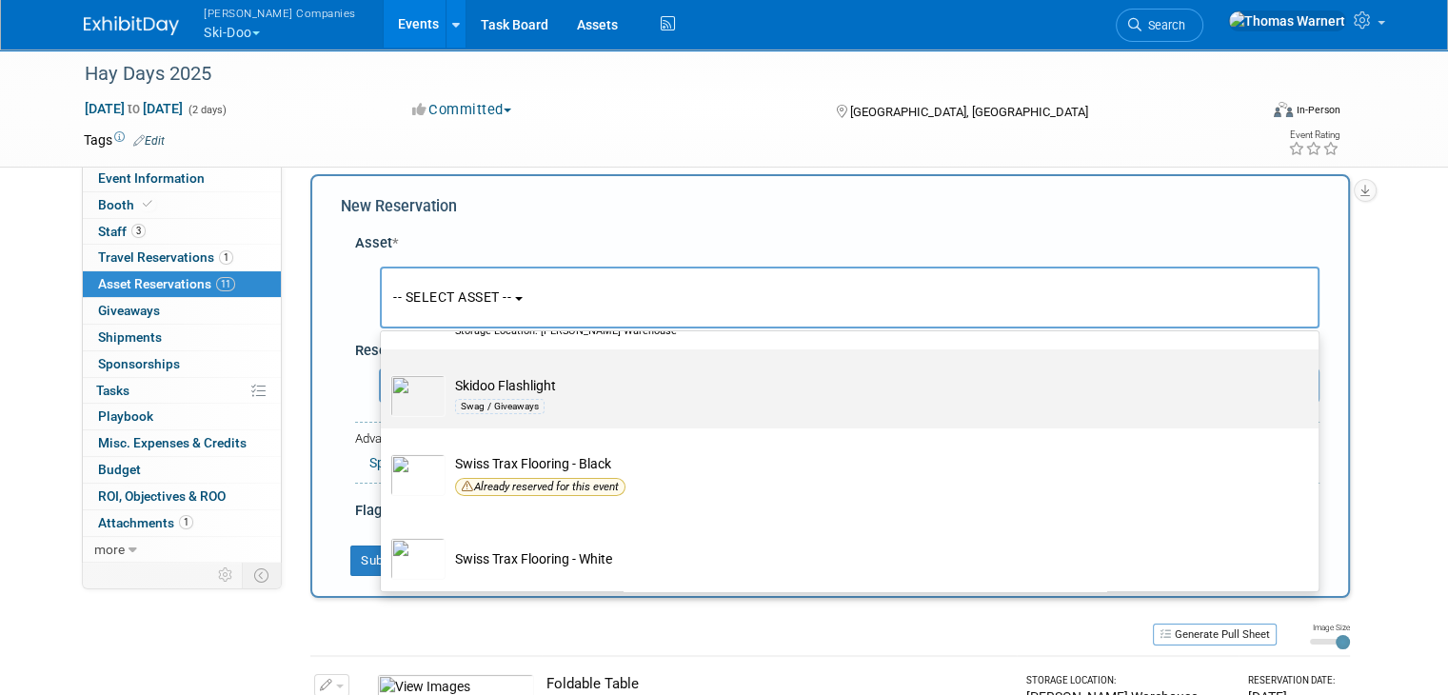
scroll to position [0, 0]
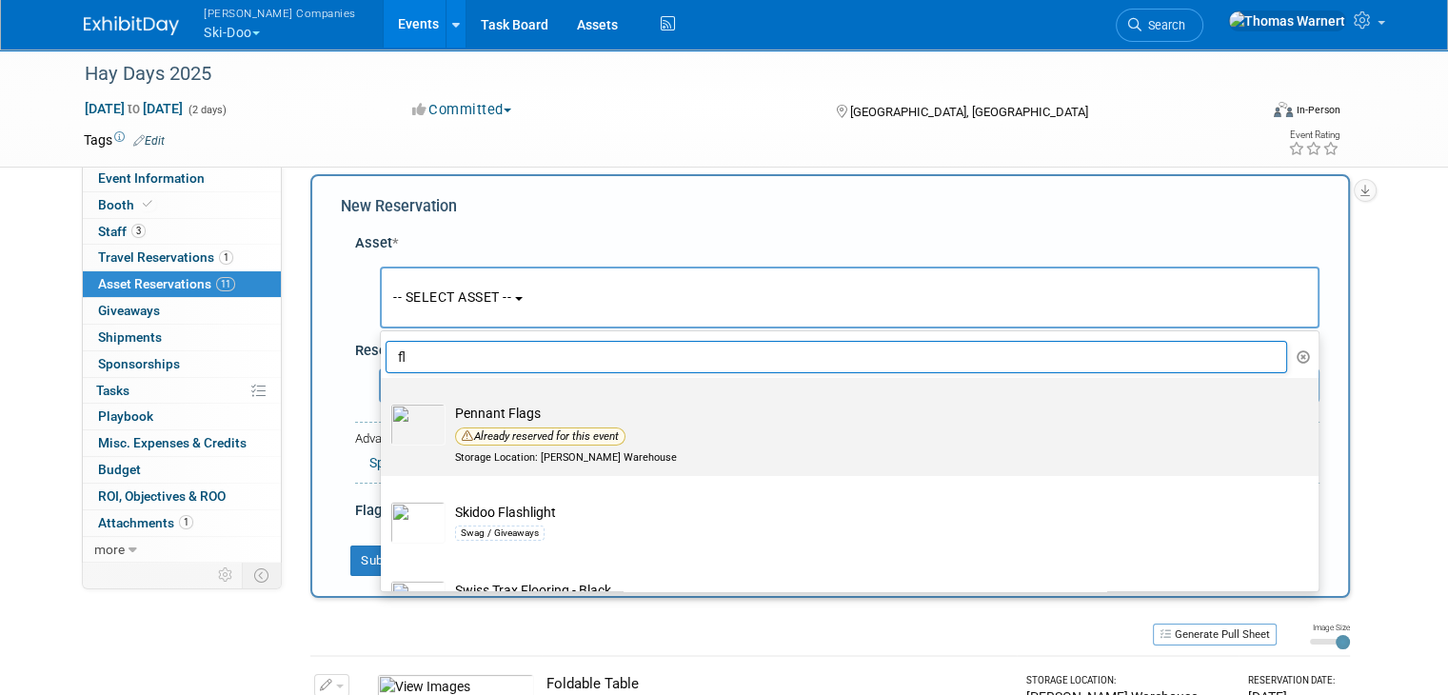
type input "f"
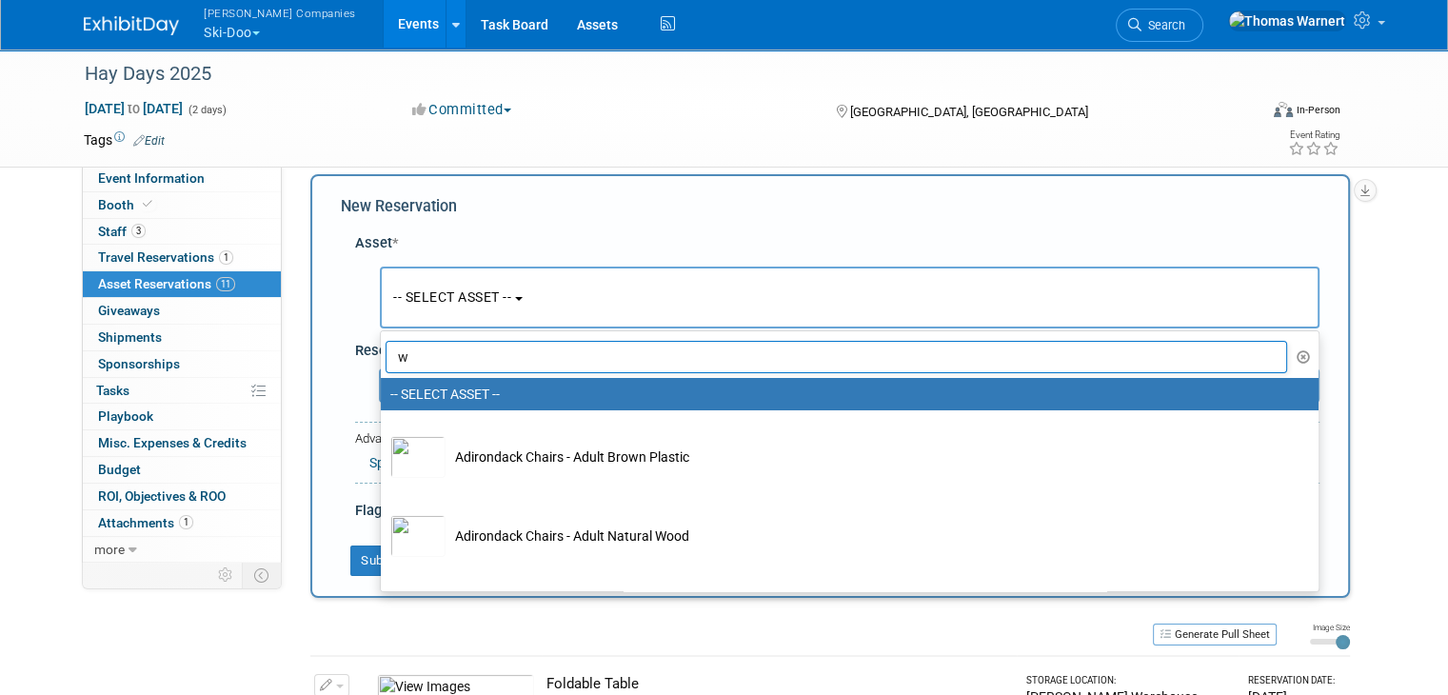
type input "wi"
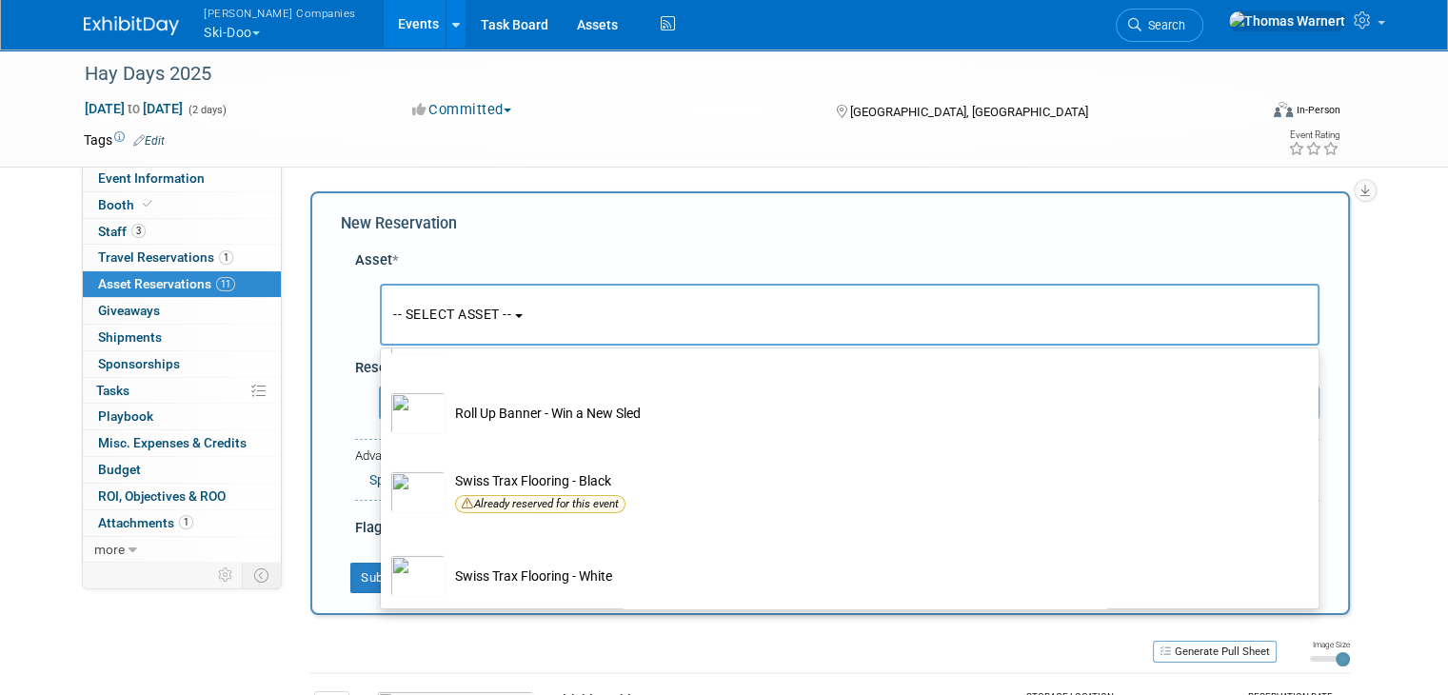
scroll to position [233, 0]
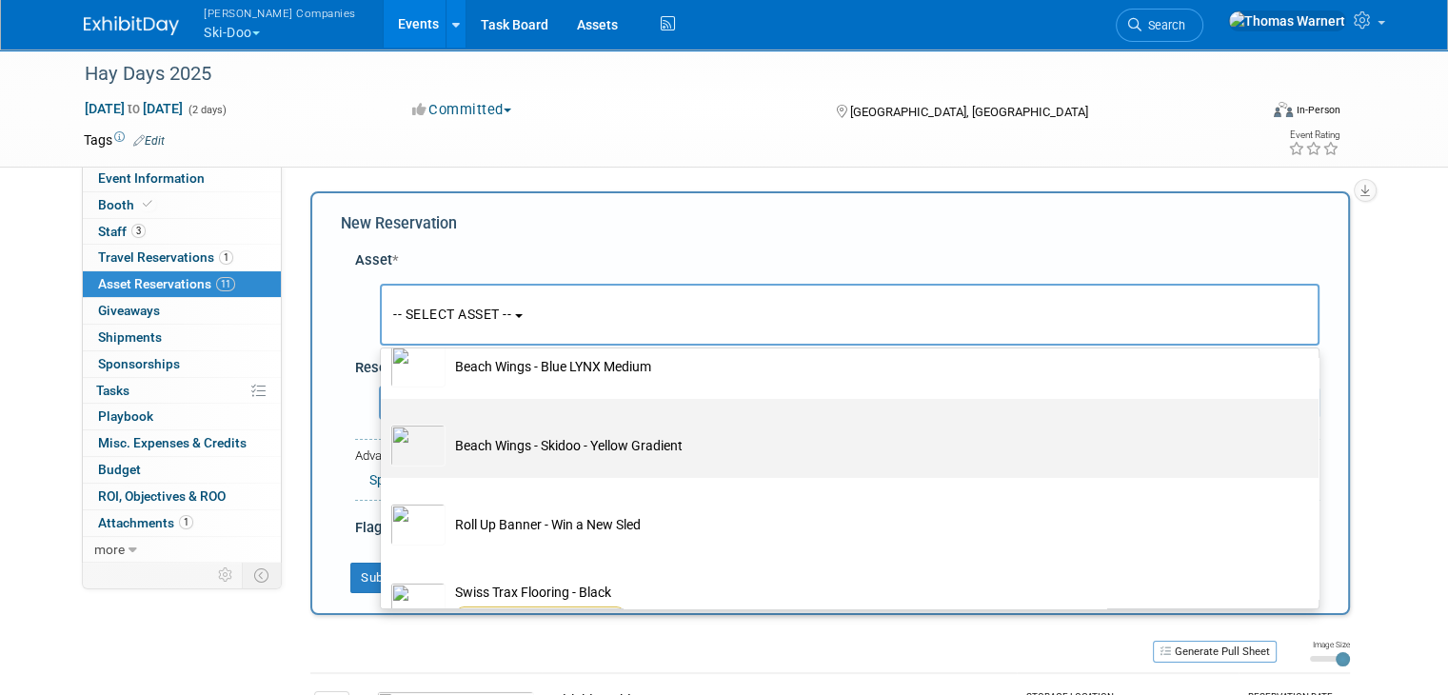
click at [623, 448] on td "Beach Wings - Skidoo - Yellow Gradient" at bounding box center [862, 446] width 835 height 42
click at [384, 422] on input "Beach Wings - Skidoo - Yellow Gradient" at bounding box center [377, 415] width 12 height 12
select select "10724759"
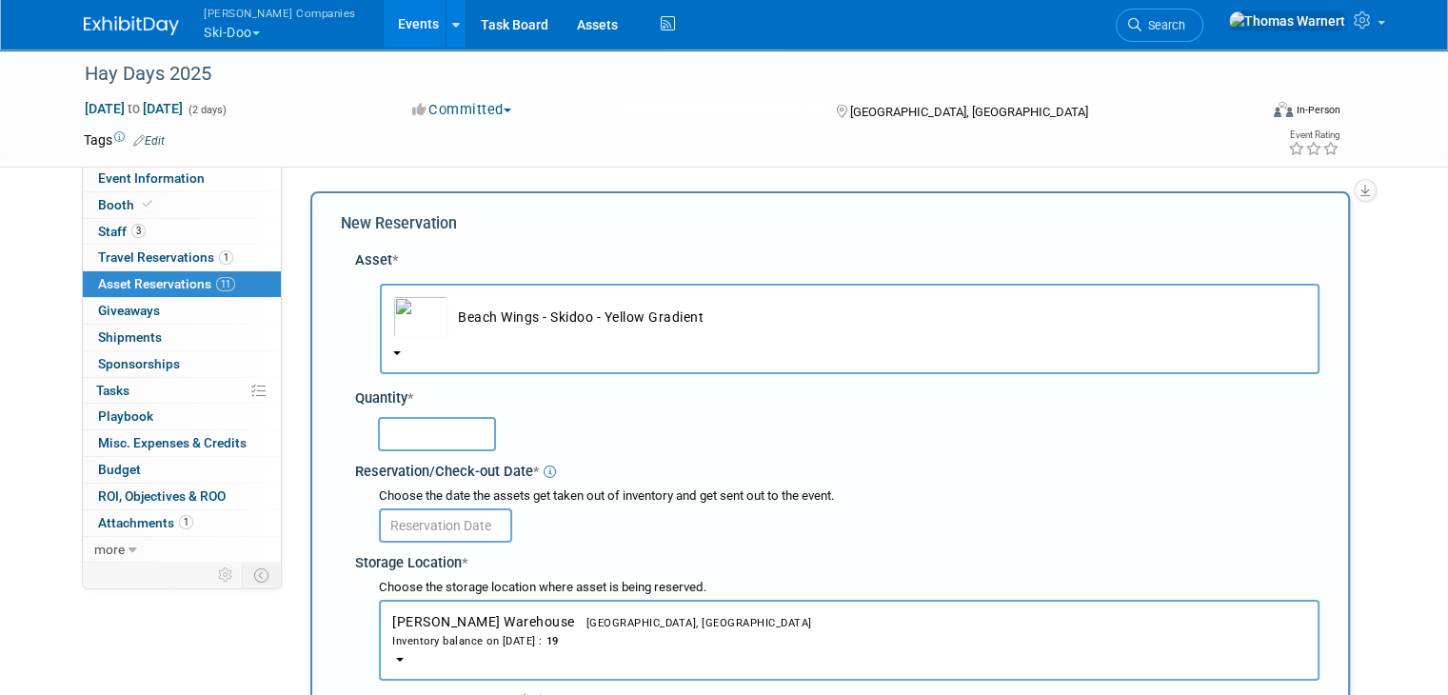
click at [437, 434] on input "text" at bounding box center [437, 434] width 118 height 34
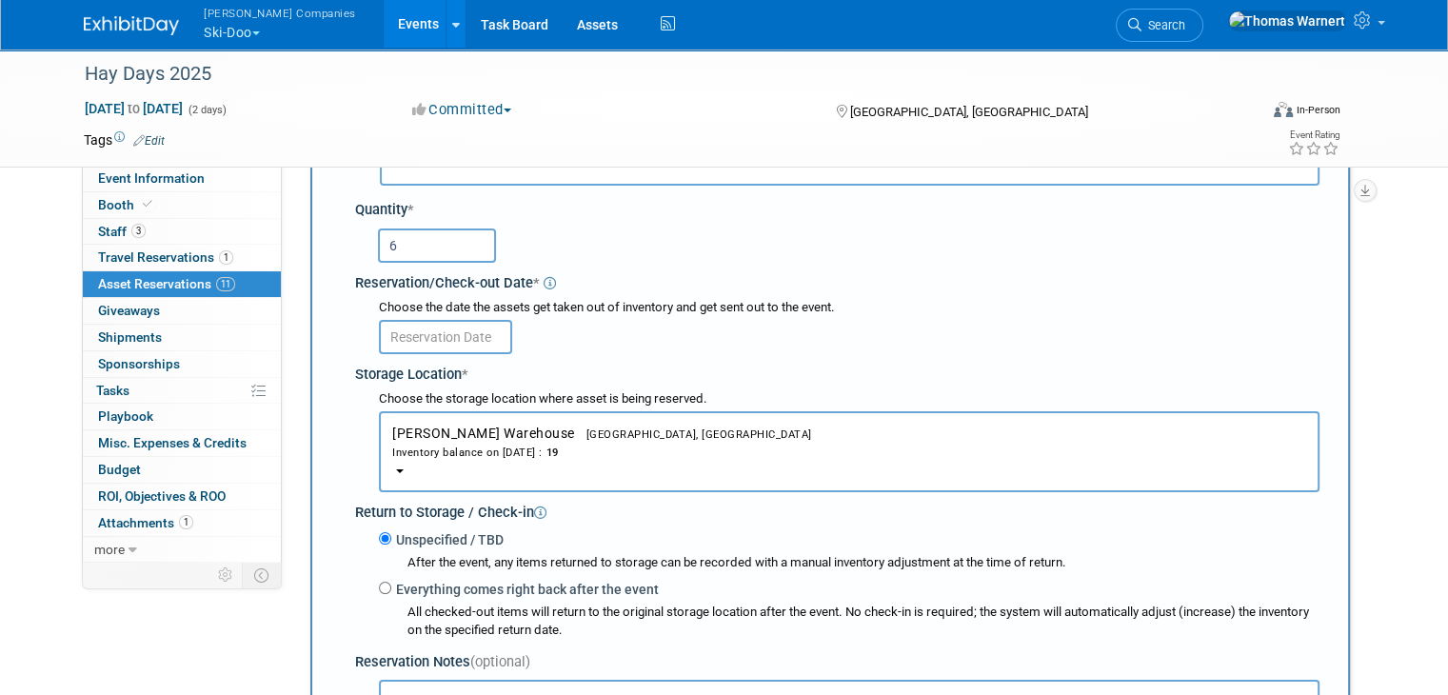
scroll to position [190, 0]
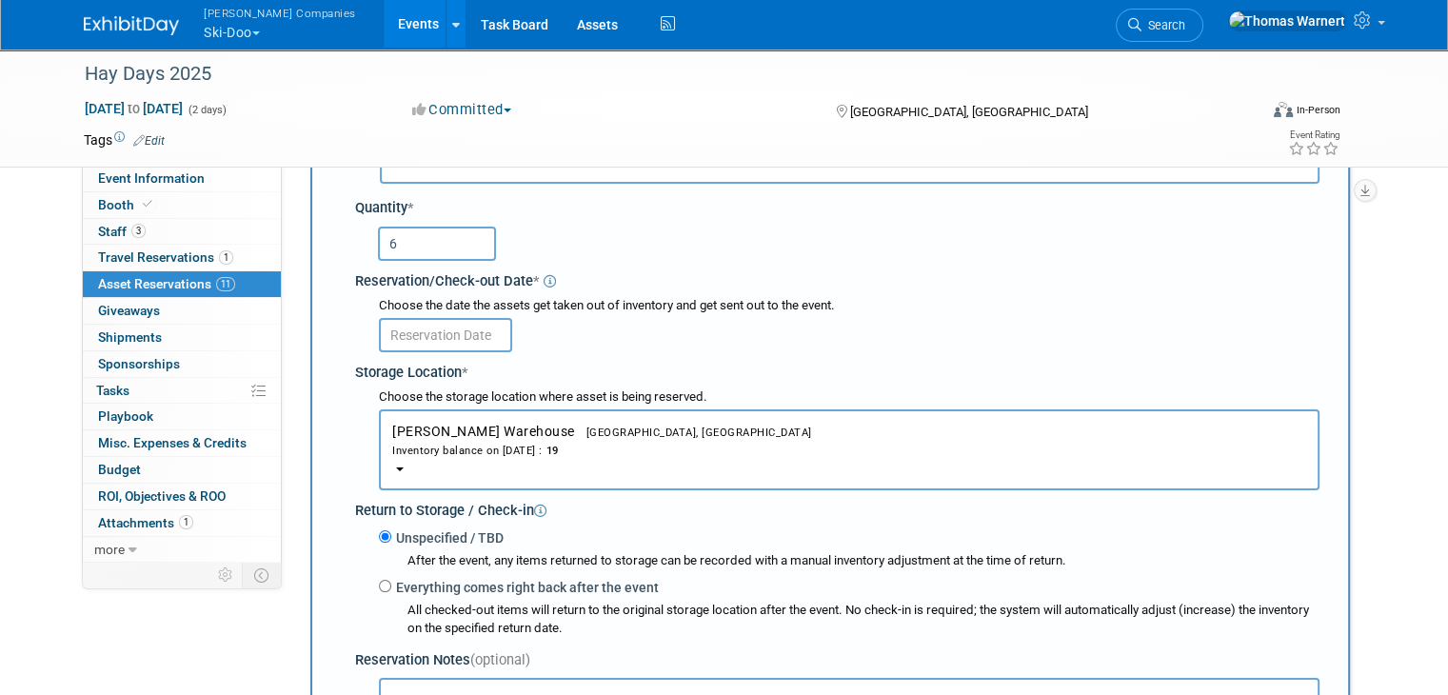
type input "6"
click at [472, 337] on body "[PERSON_NAME] Companies Ski-Doo Explore: My Workspaces 12 Go to Workspace: Can-…" at bounding box center [724, 157] width 1448 height 695
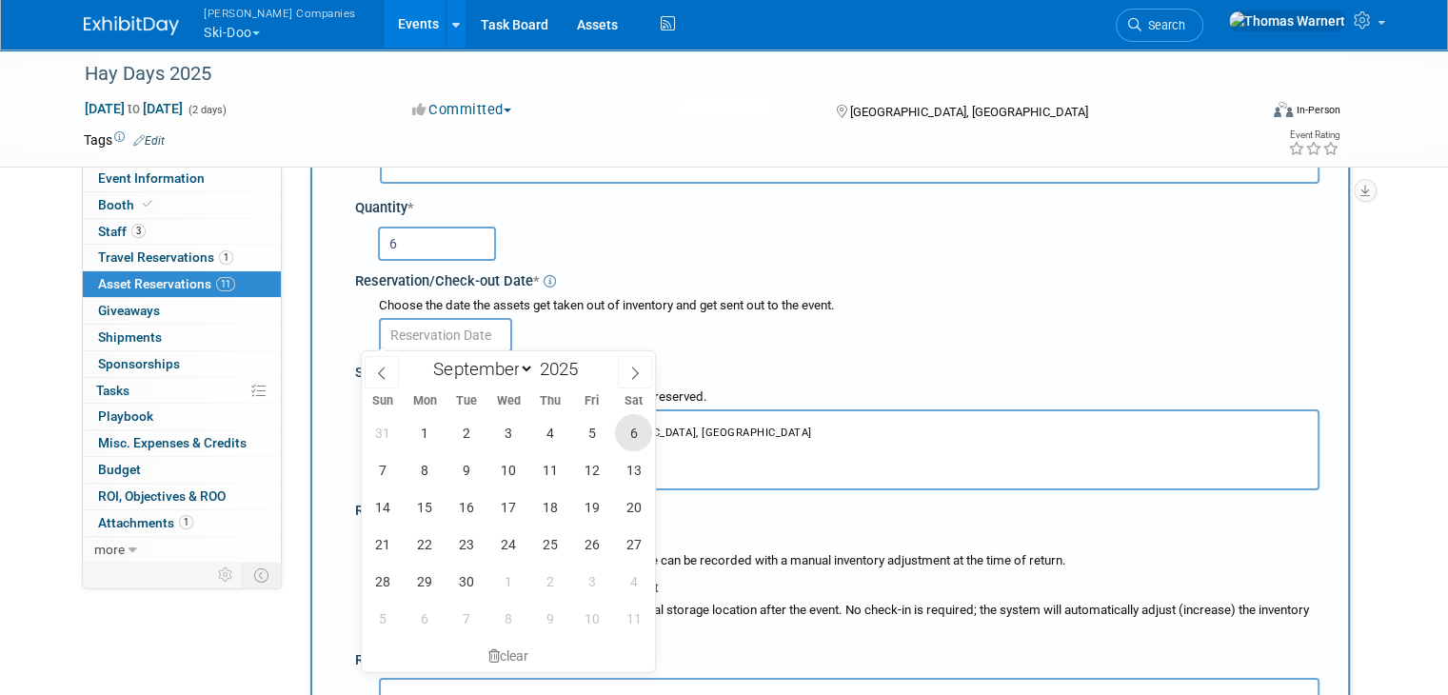
click at [627, 426] on span "6" at bounding box center [633, 432] width 37 height 37
type input "[DATE]"
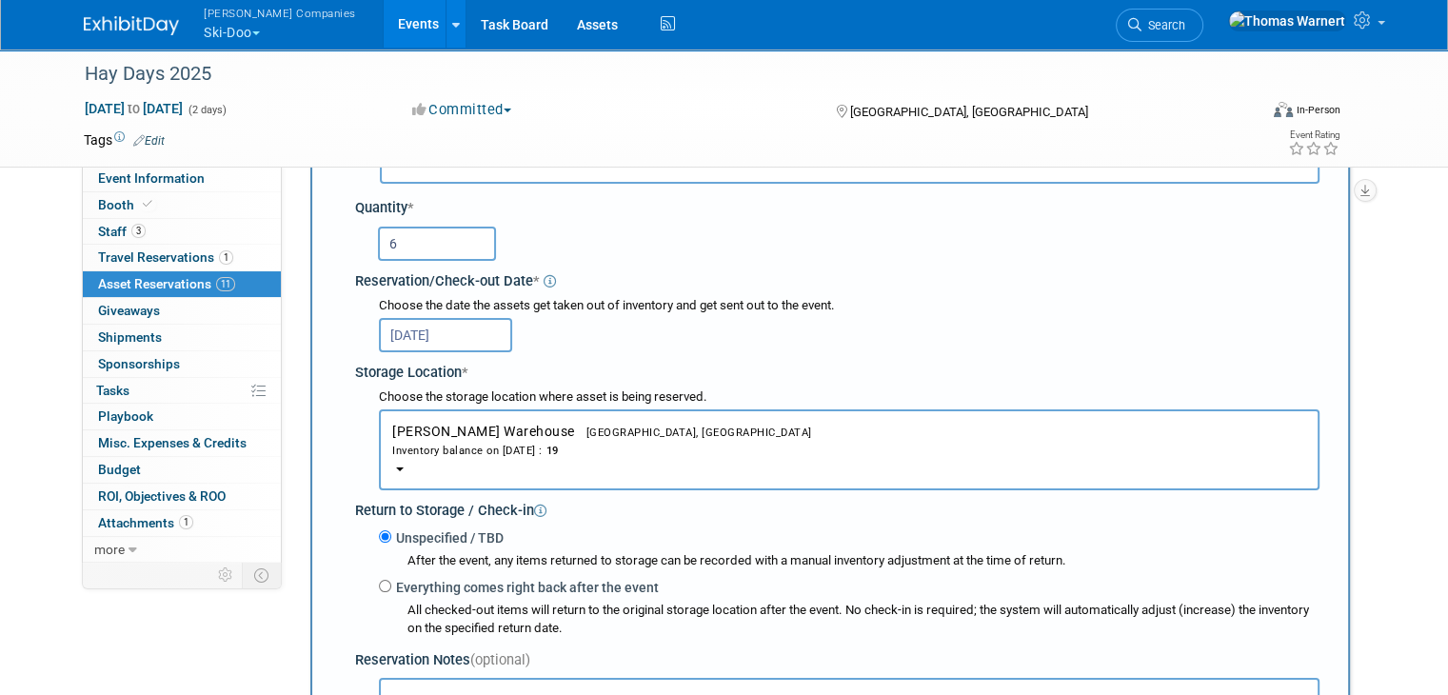
click at [426, 581] on label "Everything comes right back after the event" at bounding box center [524, 587] width 267 height 19
click at [391, 581] on input "Everything comes right back after the event" at bounding box center [385, 586] width 12 height 12
radio input "true"
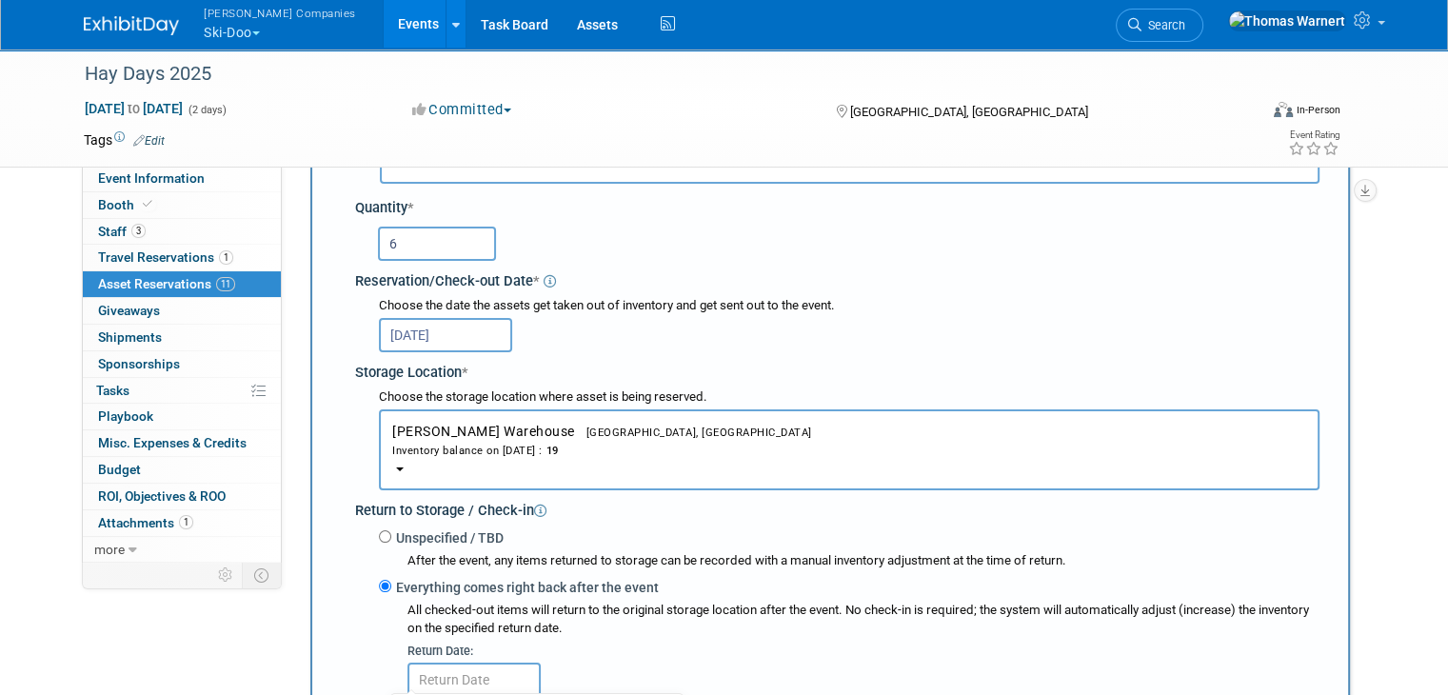
select select "8"
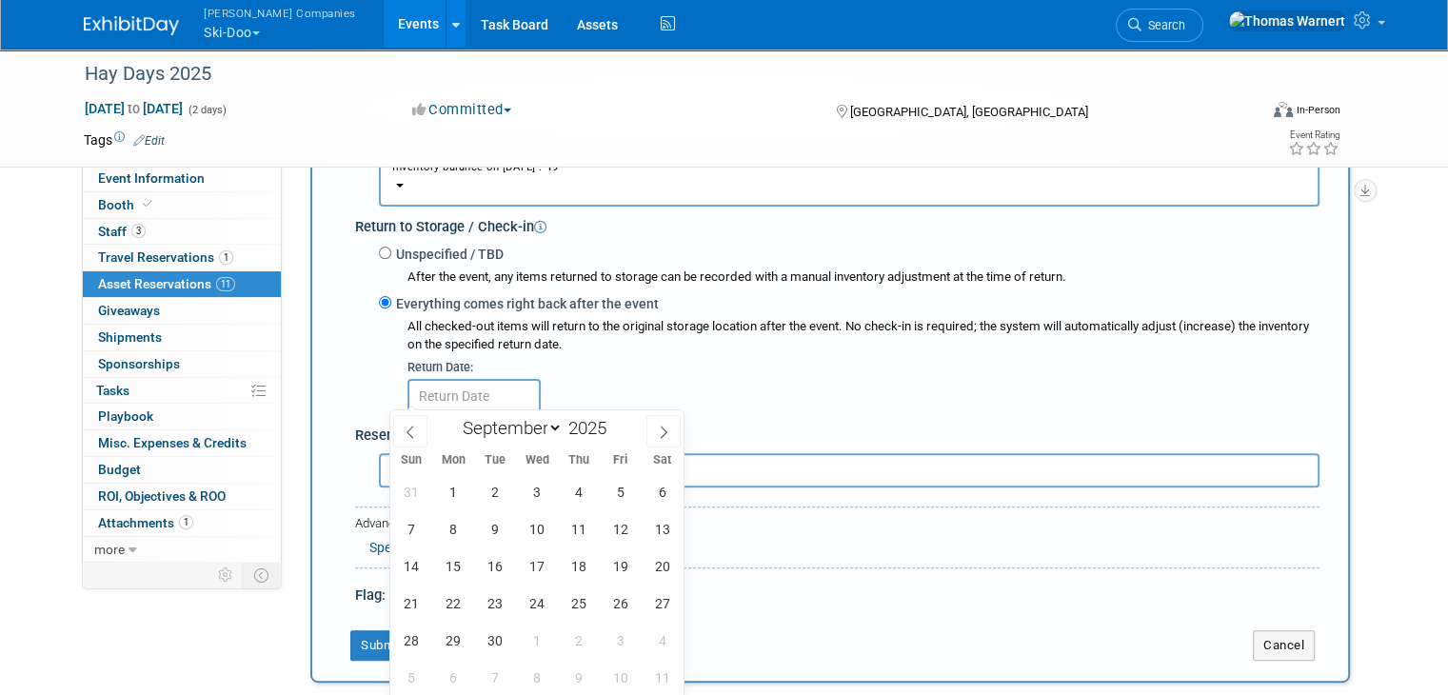
scroll to position [476, 0]
click at [424, 528] on span "7" at bounding box center [410, 526] width 37 height 37
type input "[DATE]"
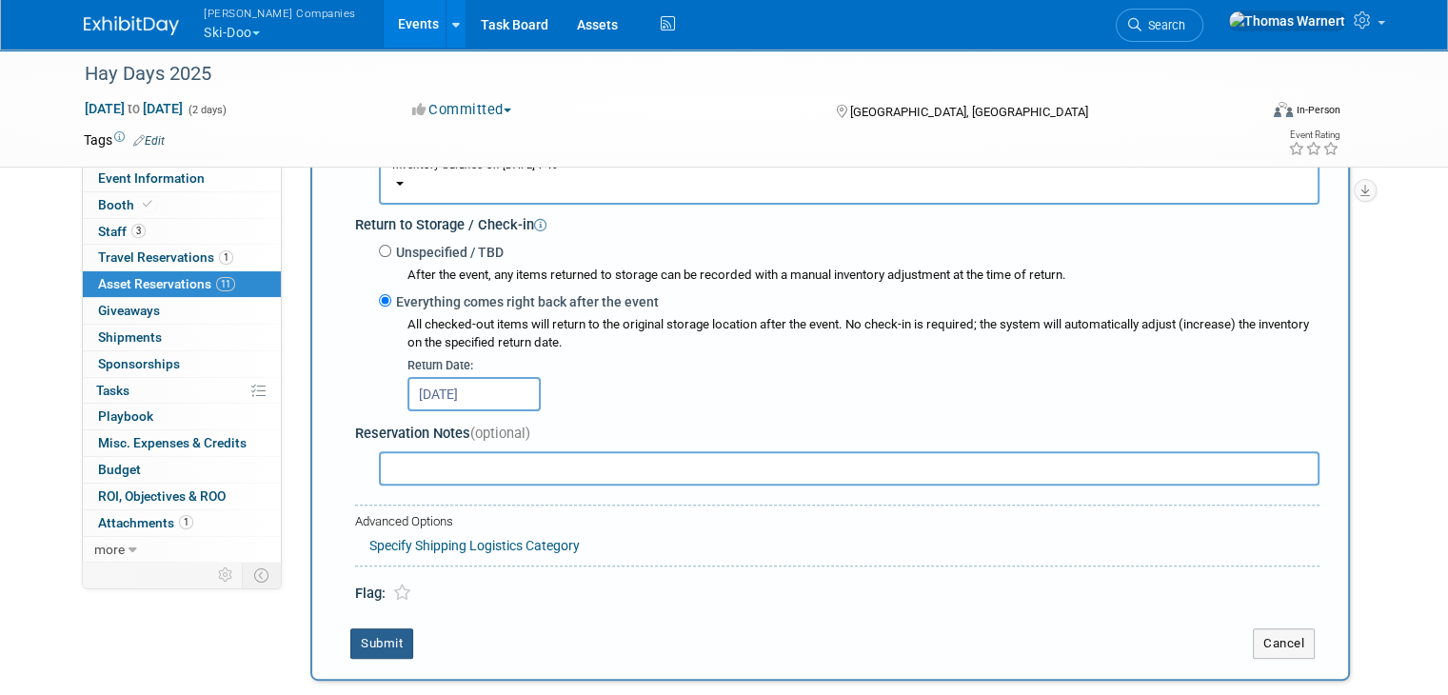
click at [369, 642] on button "Submit" at bounding box center [381, 643] width 63 height 30
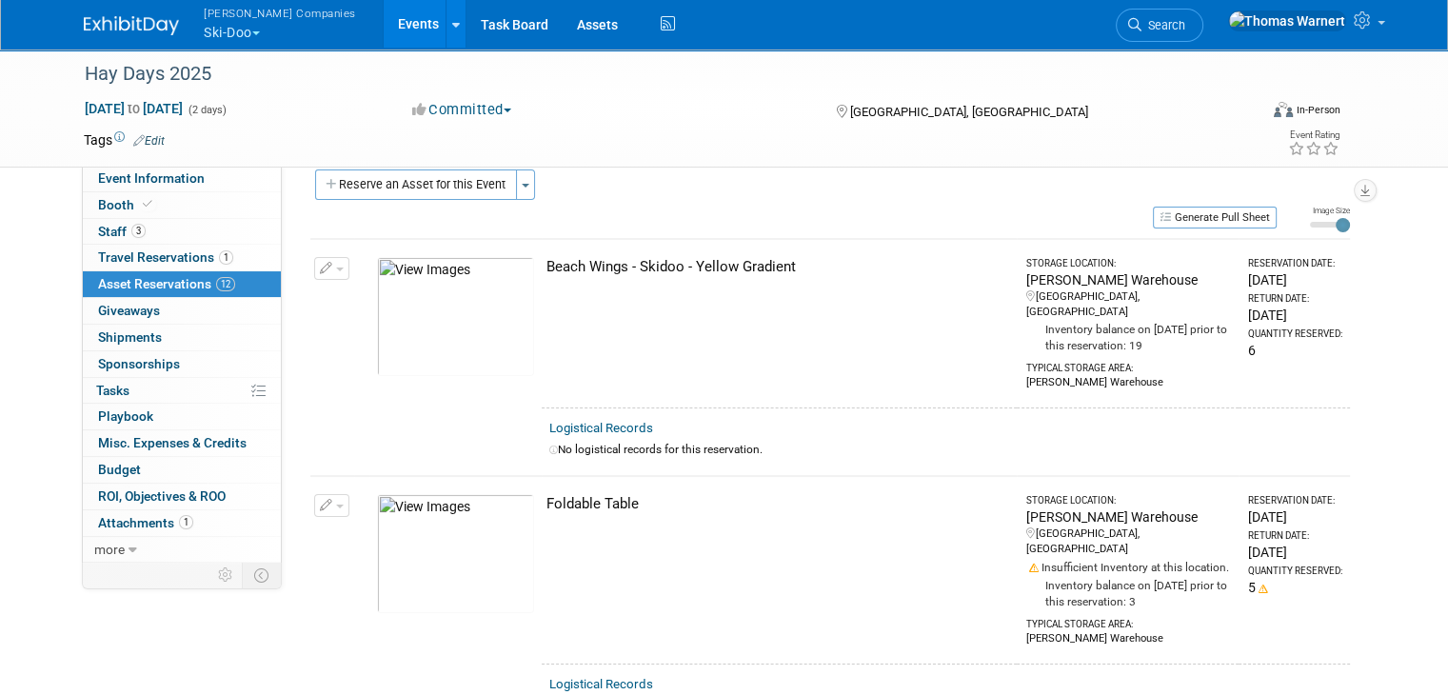
scroll to position [0, 0]
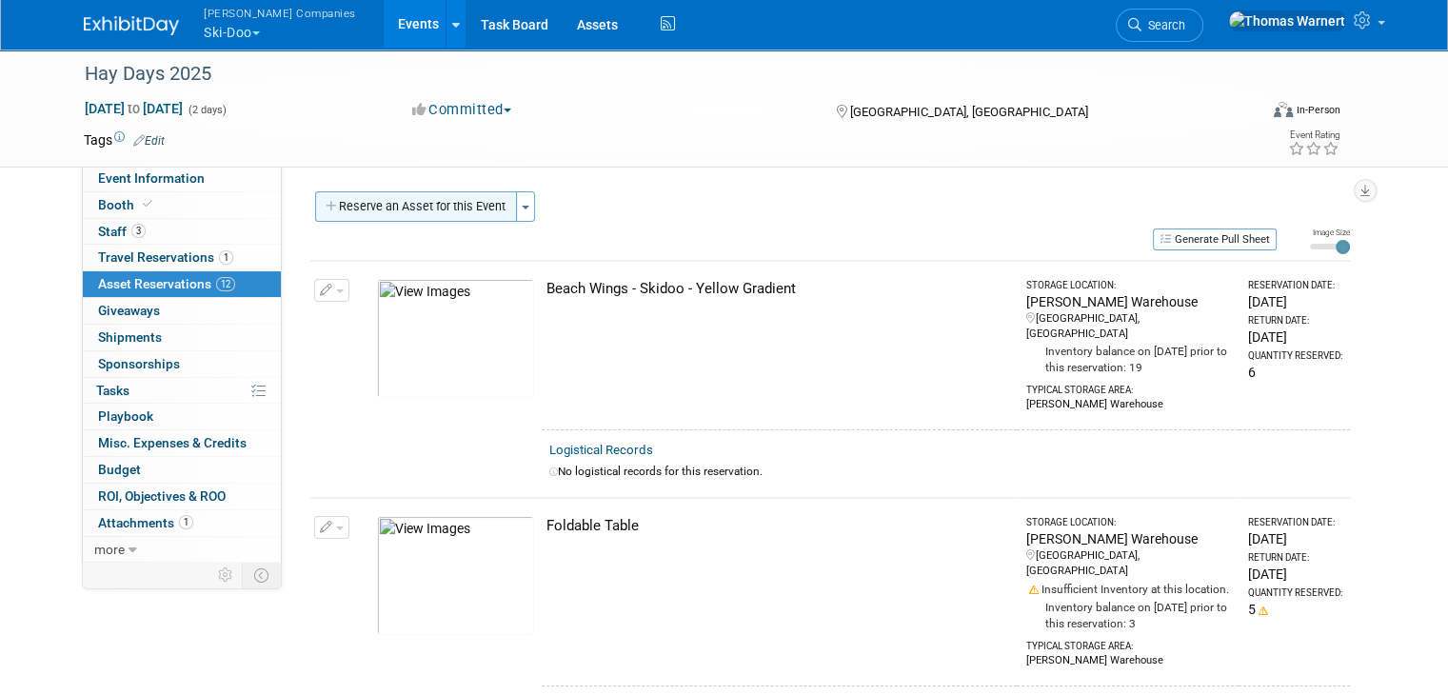
click at [377, 202] on button "Reserve an Asset for this Event" at bounding box center [416, 206] width 202 height 30
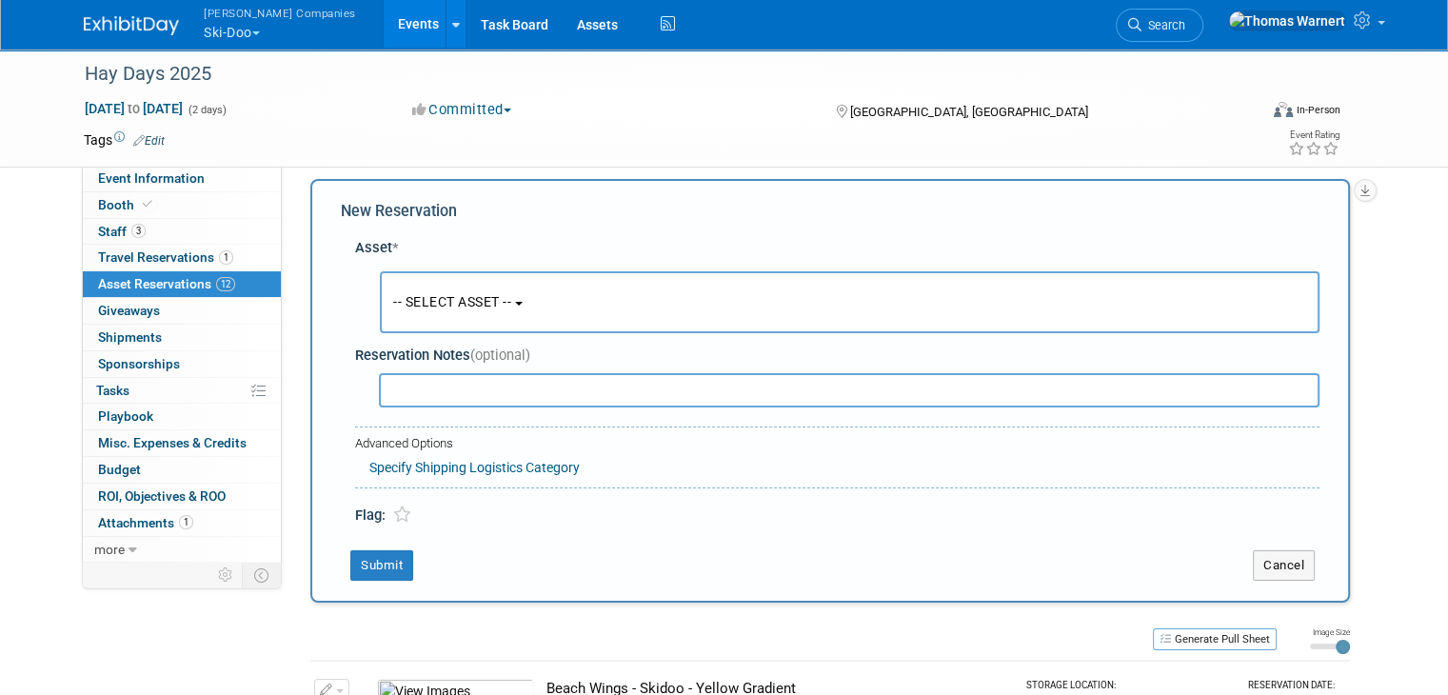
scroll to position [17, 0]
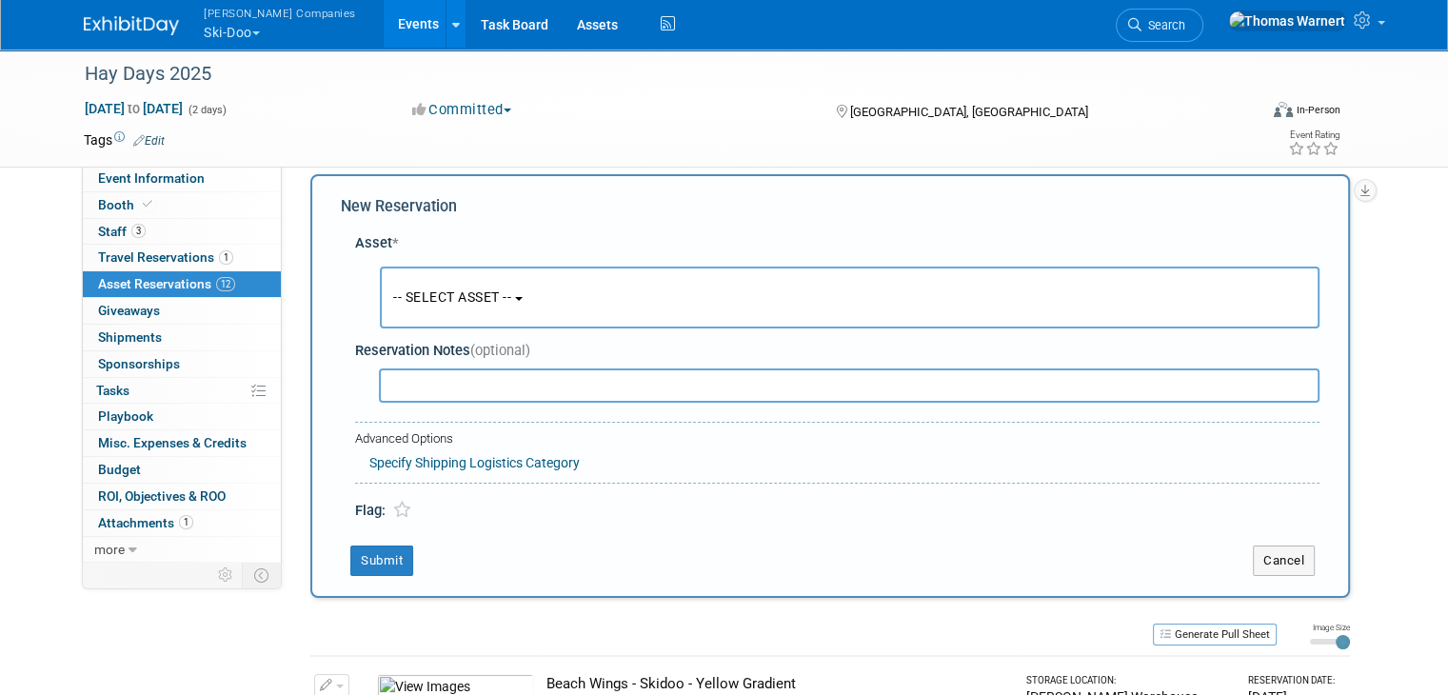
click at [472, 286] on button "-- SELECT ASSET --" at bounding box center [850, 298] width 940 height 62
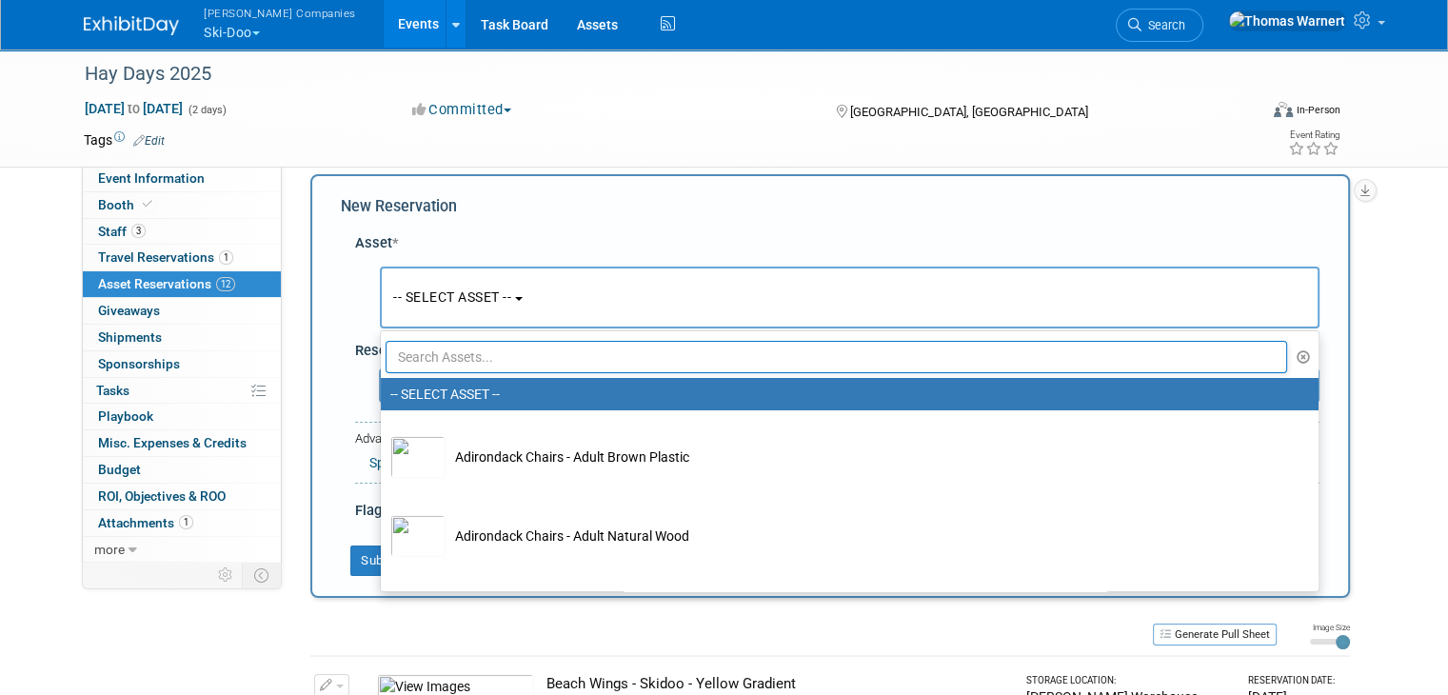
click at [470, 343] on input "text" at bounding box center [836, 357] width 901 height 32
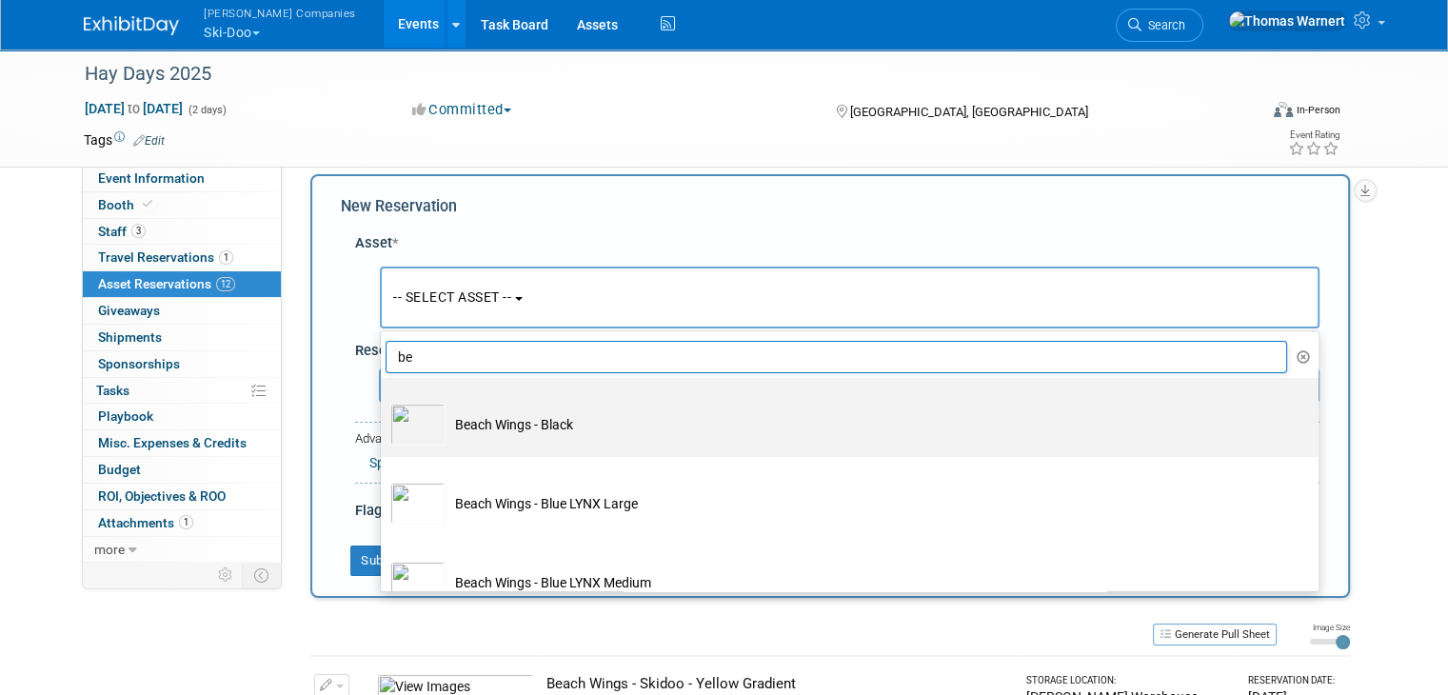
type input "be"
click at [469, 421] on td "Beach Wings - Black" at bounding box center [862, 425] width 835 height 42
click at [384, 401] on input "Beach Wings - Black" at bounding box center [377, 394] width 12 height 12
select select "10726018"
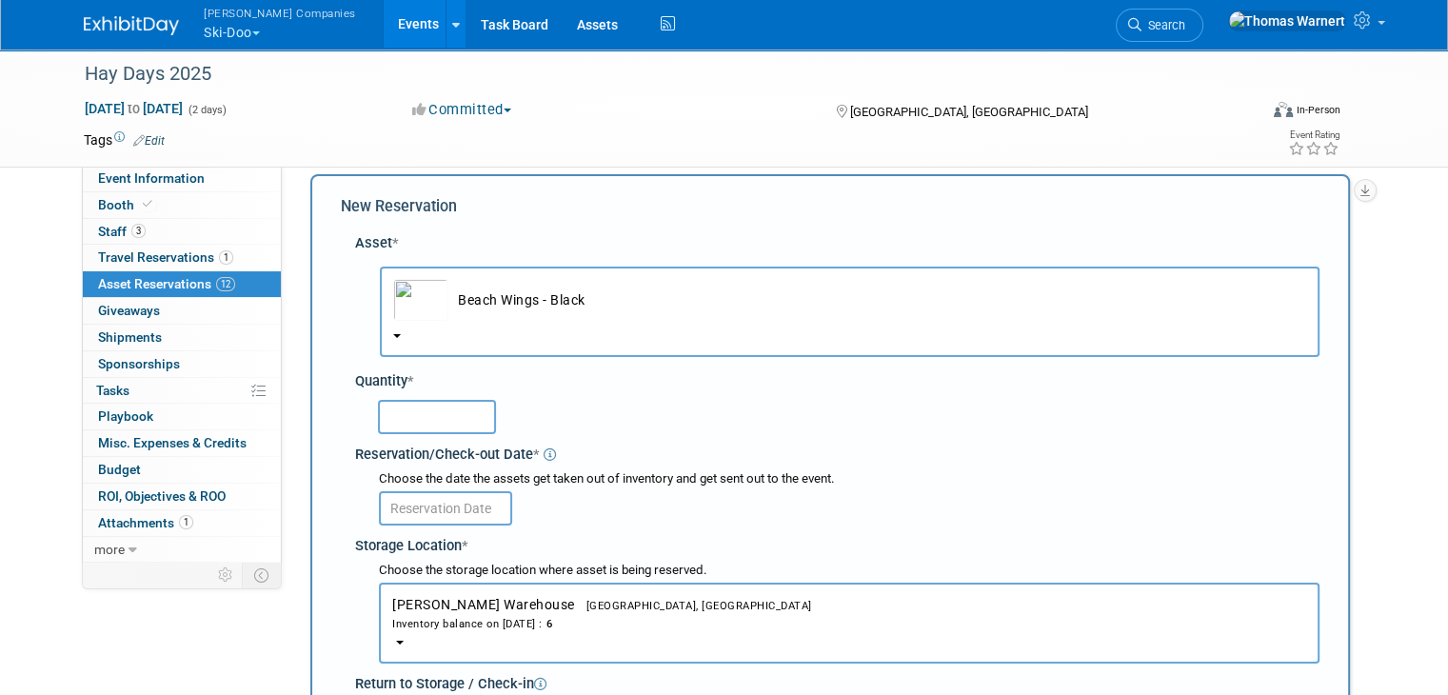
click at [444, 422] on input "text" at bounding box center [437, 417] width 118 height 34
type input "4"
click at [462, 504] on input "text" at bounding box center [445, 508] width 133 height 34
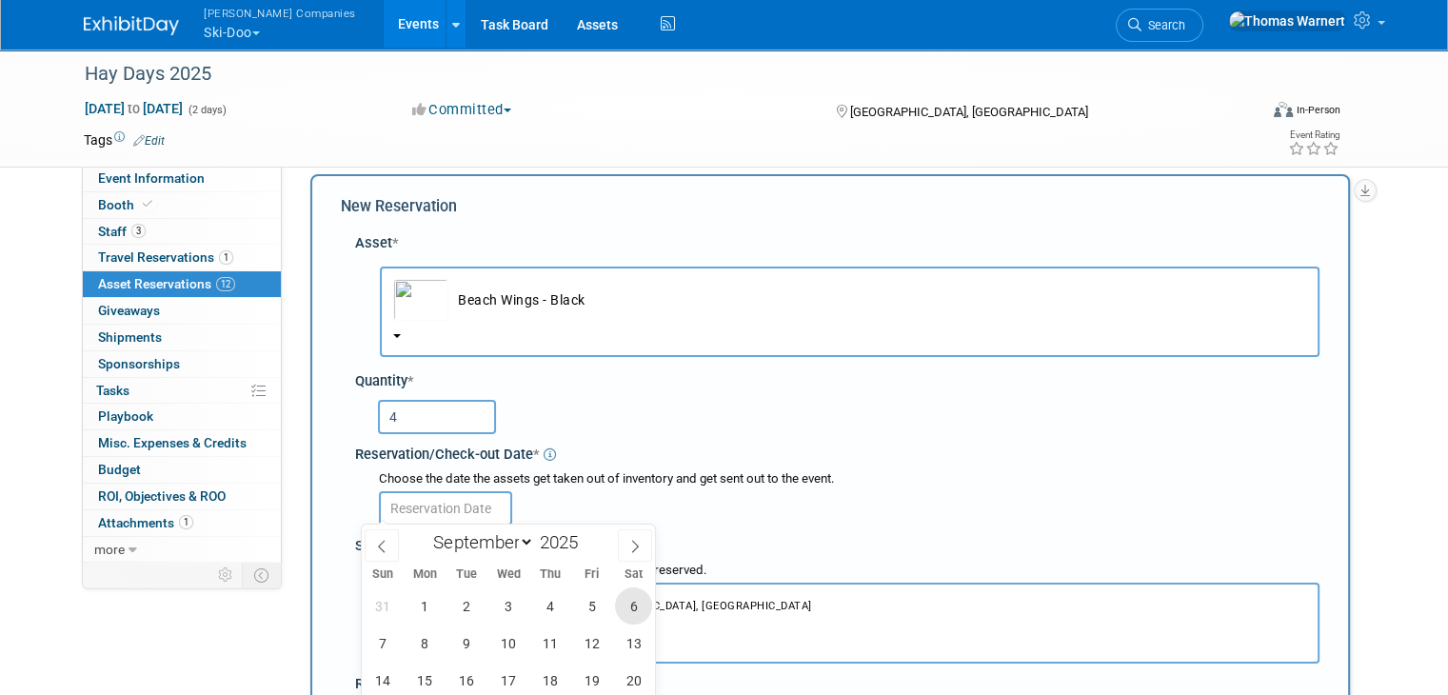
click at [628, 601] on span "6" at bounding box center [633, 605] width 37 height 37
type input "[DATE]"
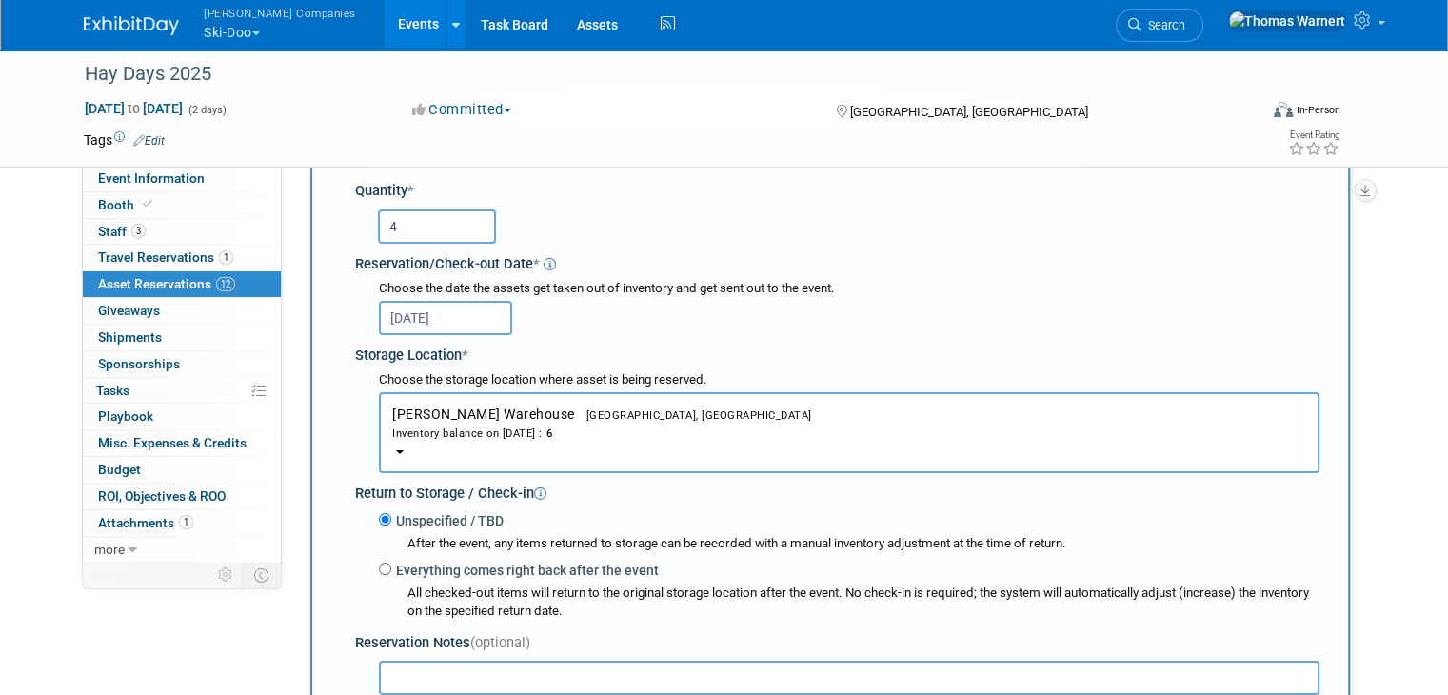
click at [423, 570] on label "Everything comes right back after the event" at bounding box center [524, 570] width 267 height 19
click at [391, 570] on input "Everything comes right back after the event" at bounding box center [385, 569] width 12 height 12
radio input "true"
select select "8"
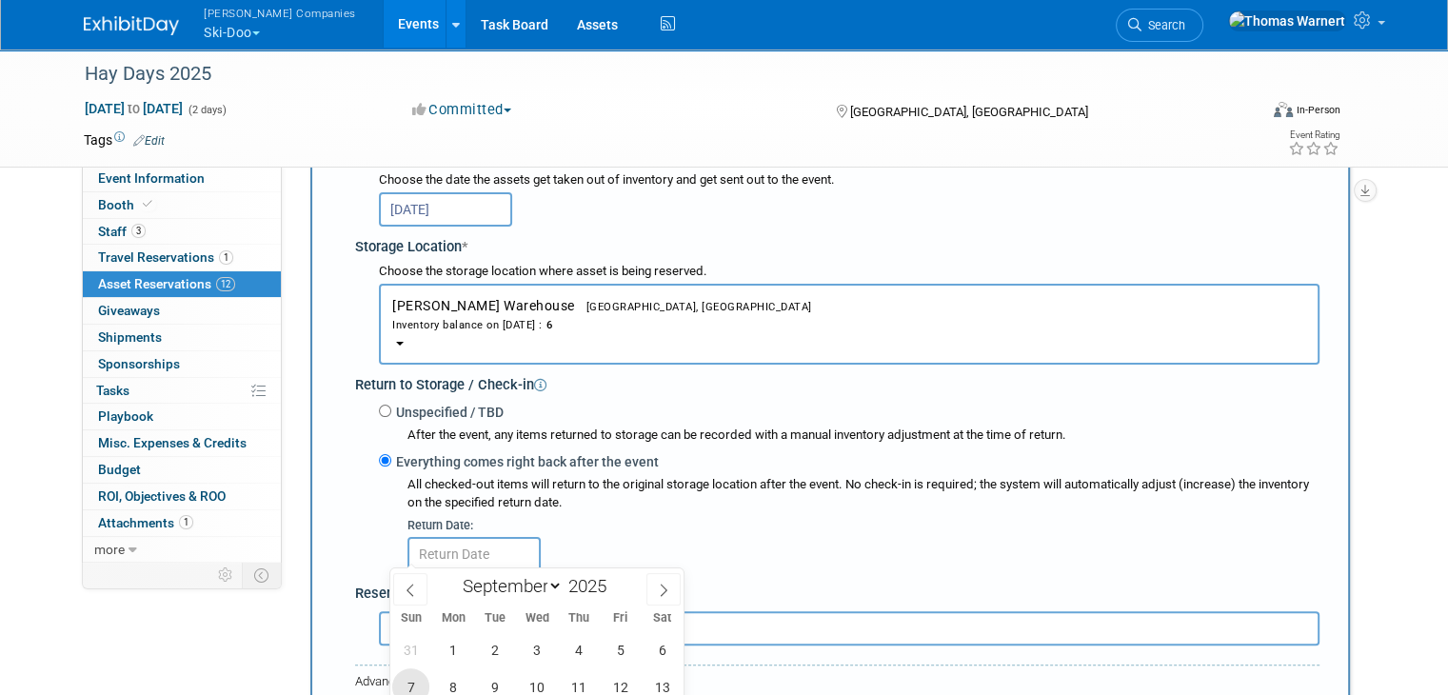
scroll to position [493, 0]
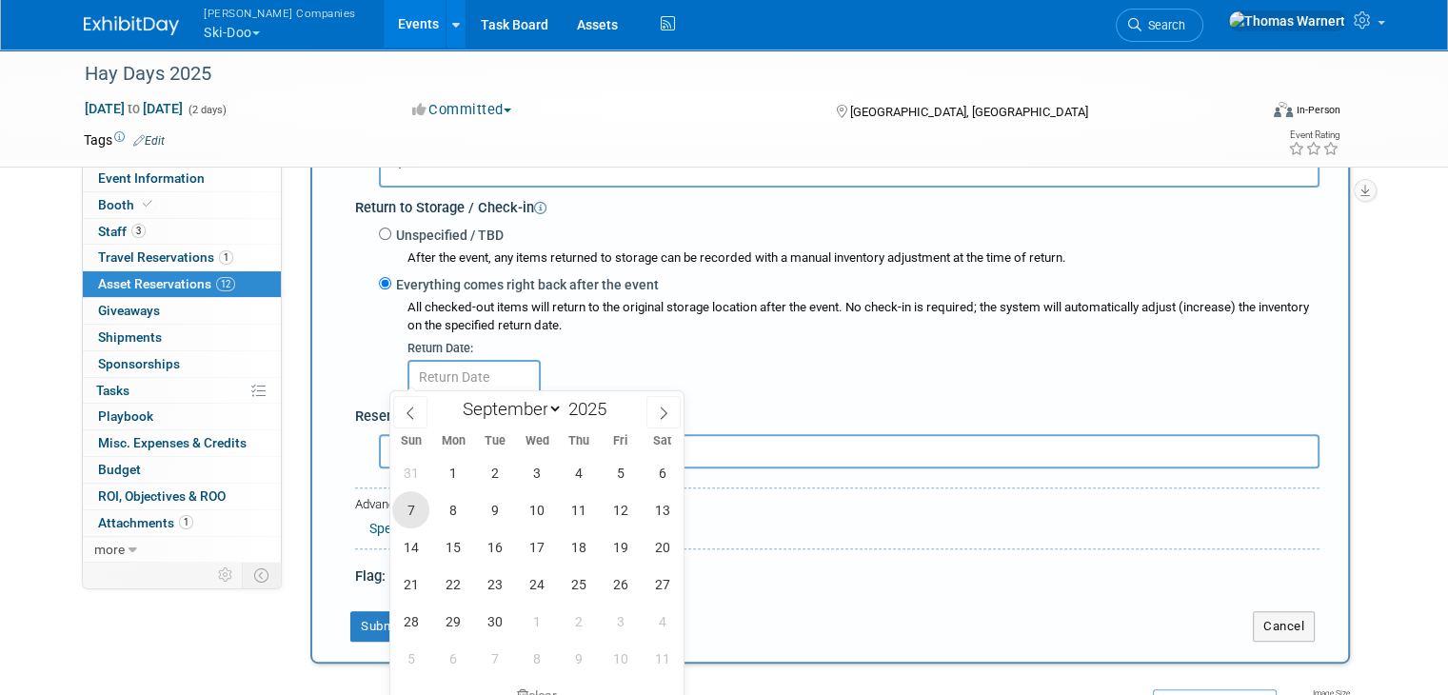
click at [411, 500] on span "7" at bounding box center [410, 509] width 37 height 37
type input "[DATE]"
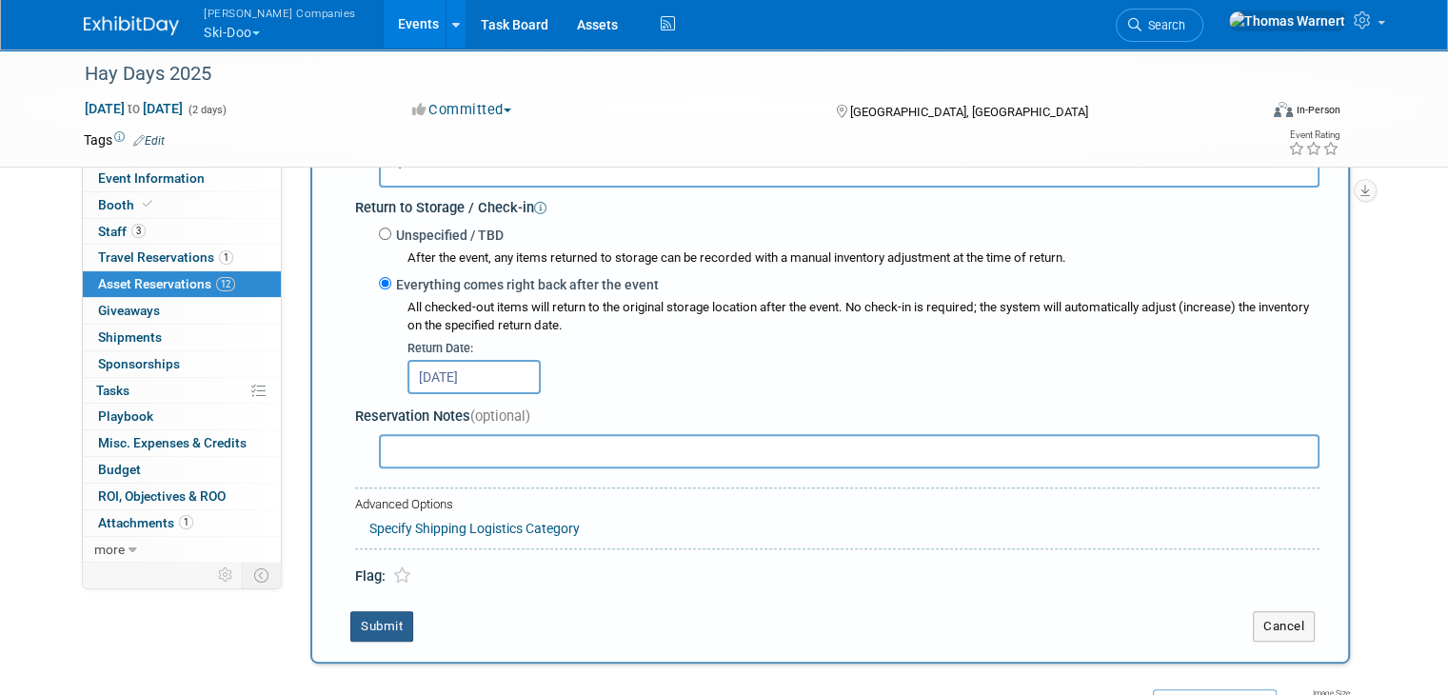
click at [375, 613] on button "Submit" at bounding box center [381, 626] width 63 height 30
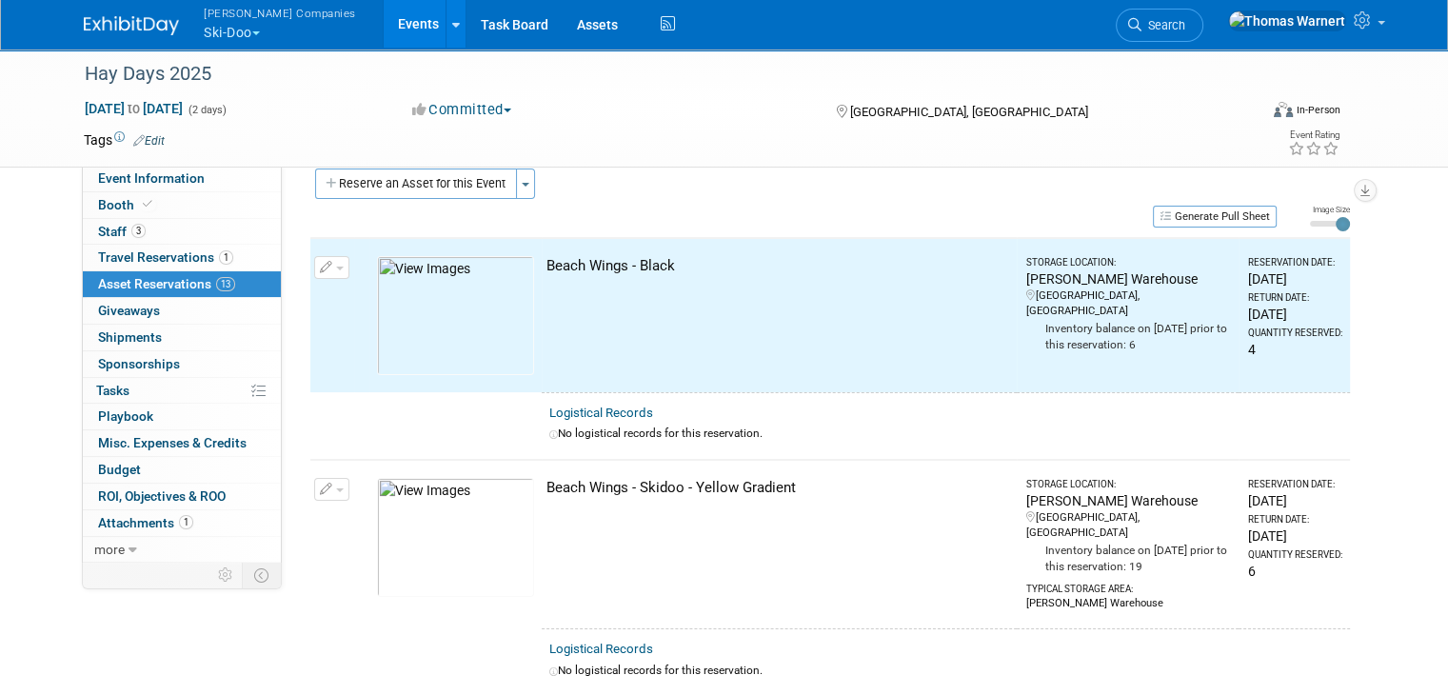
scroll to position [22, 0]
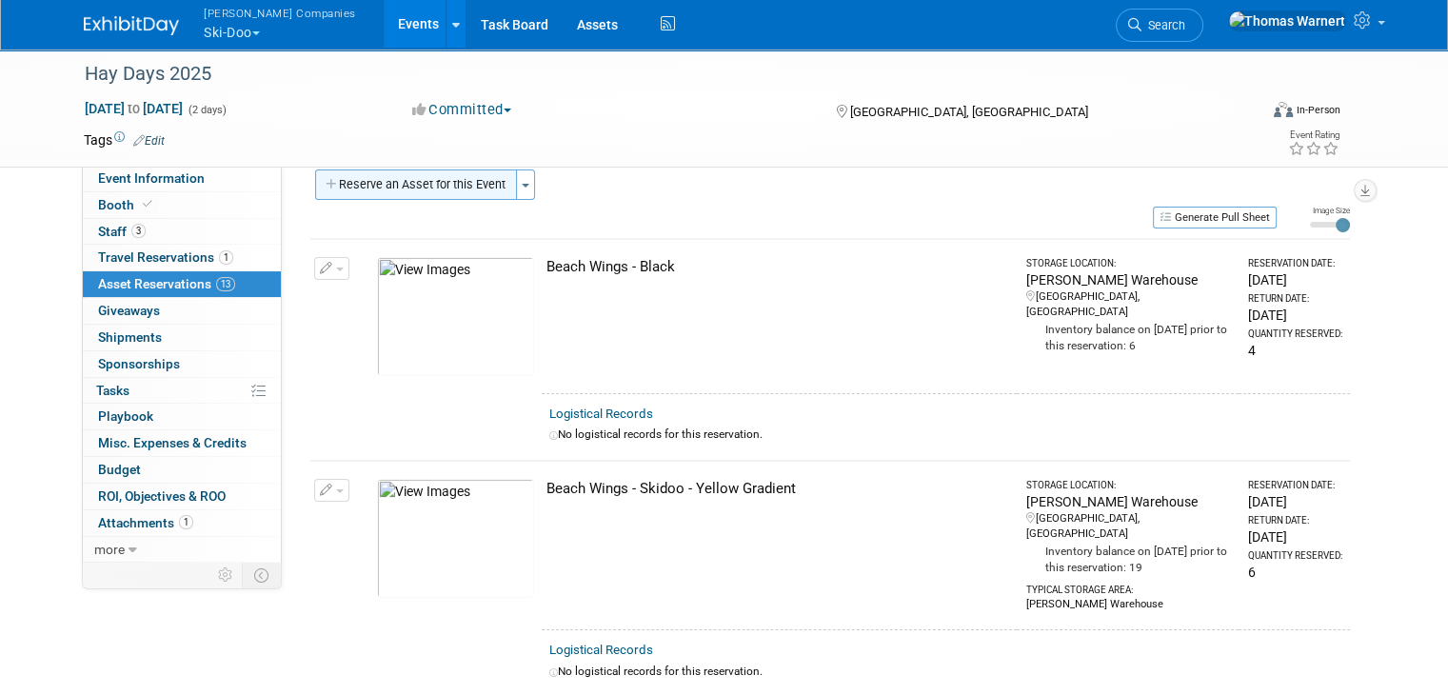
click at [442, 184] on button "Reserve an Asset for this Event" at bounding box center [416, 184] width 202 height 30
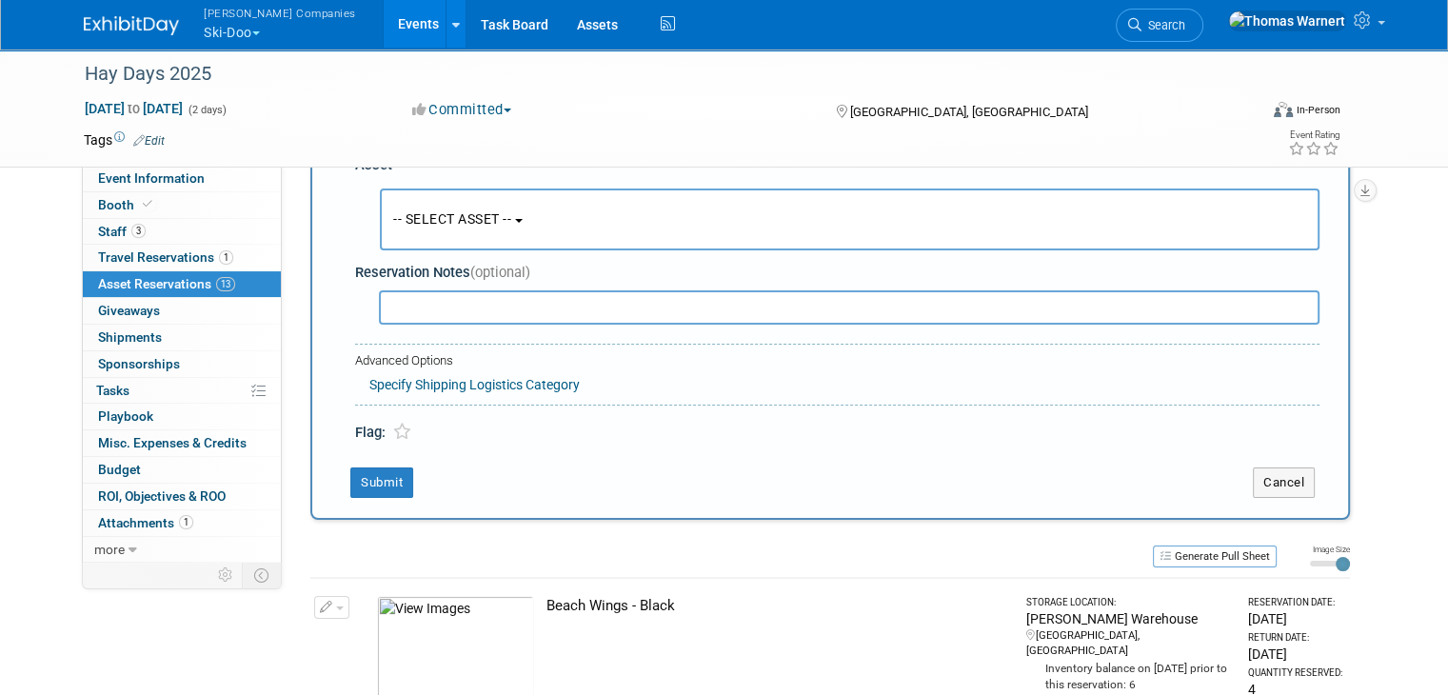
scroll to position [16, 0]
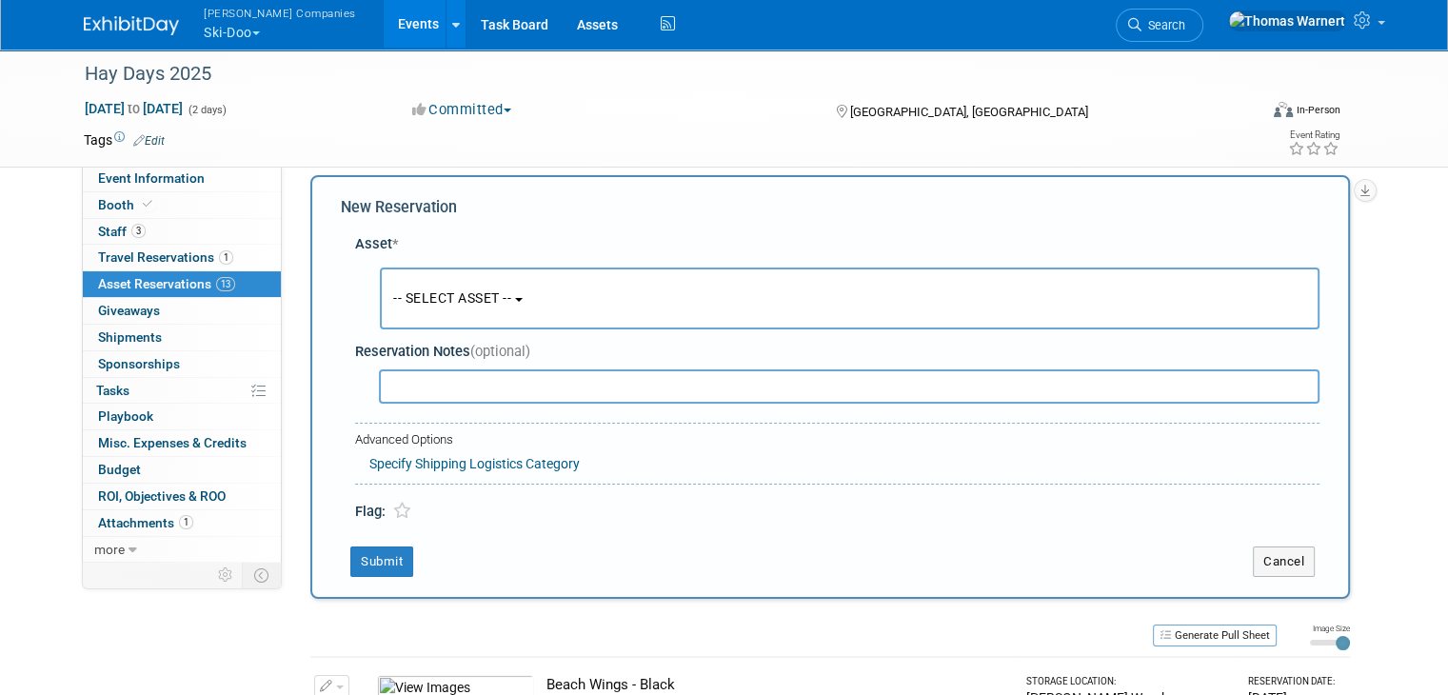
click at [472, 299] on span "-- SELECT ASSET --" at bounding box center [452, 297] width 118 height 15
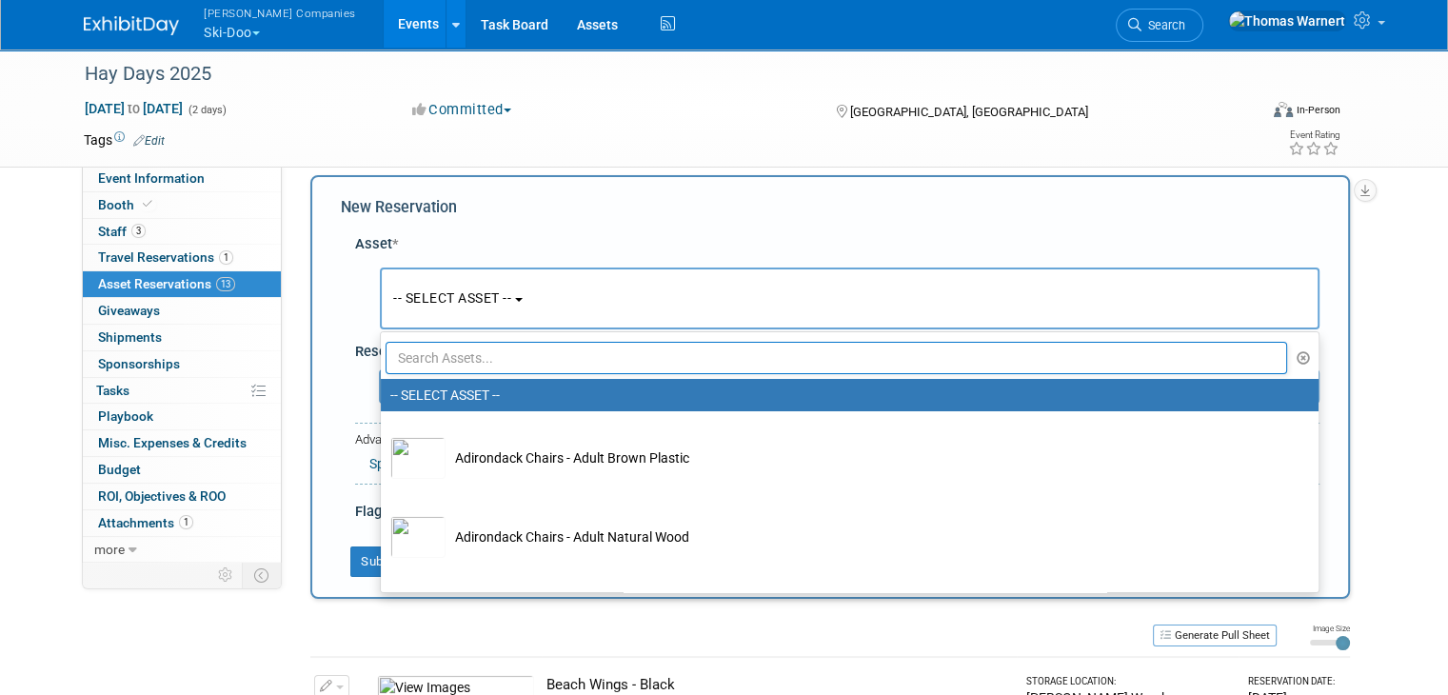
click at [479, 363] on input "text" at bounding box center [836, 358] width 901 height 32
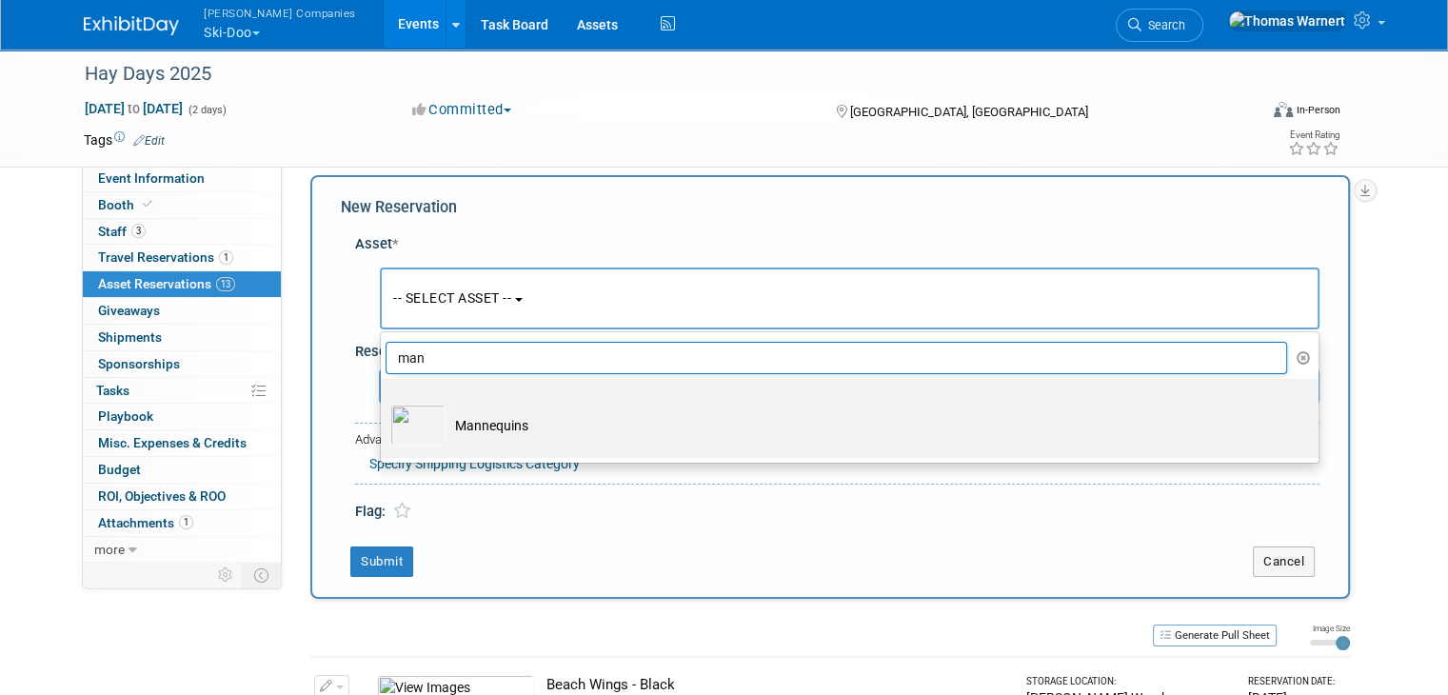
type input "man"
click at [565, 426] on td "Mannequins" at bounding box center [862, 426] width 835 height 42
click at [384, 402] on input "Mannequins" at bounding box center [377, 395] width 12 height 12
select select "10724806"
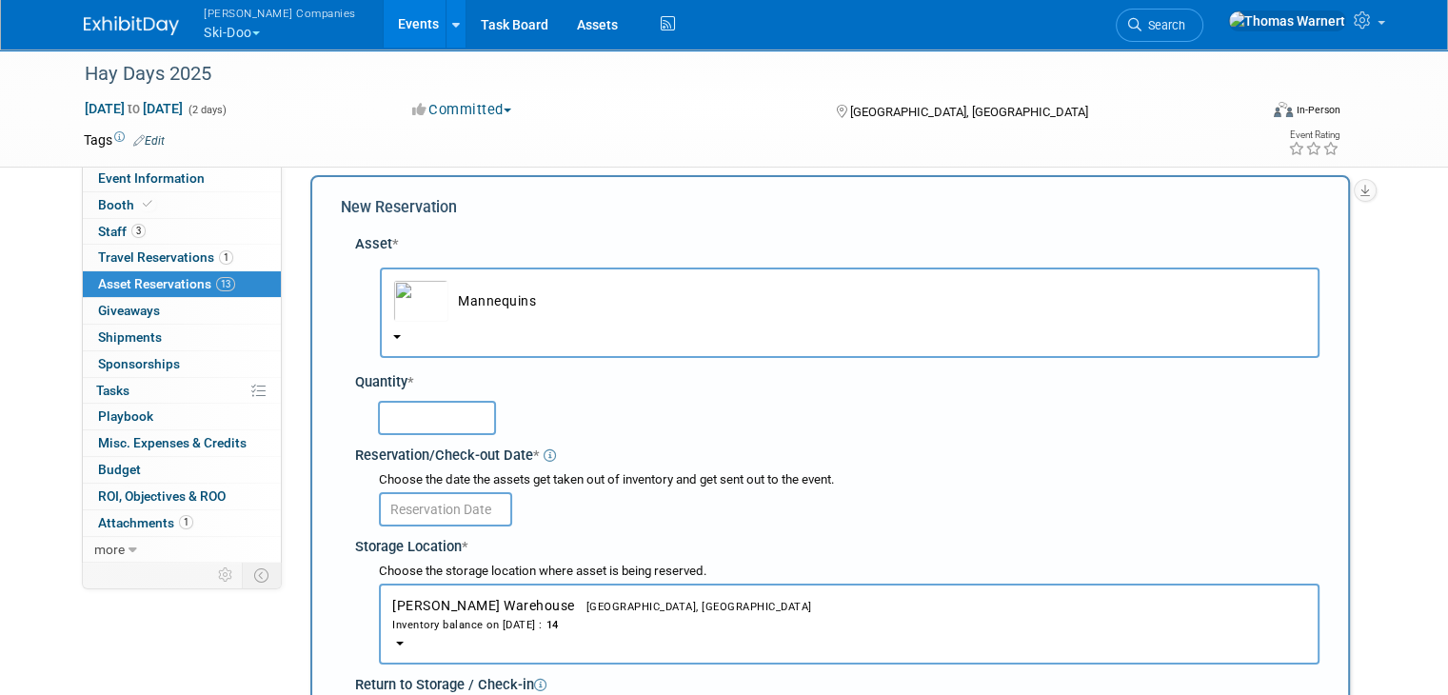
click at [407, 420] on input "text" at bounding box center [437, 418] width 118 height 34
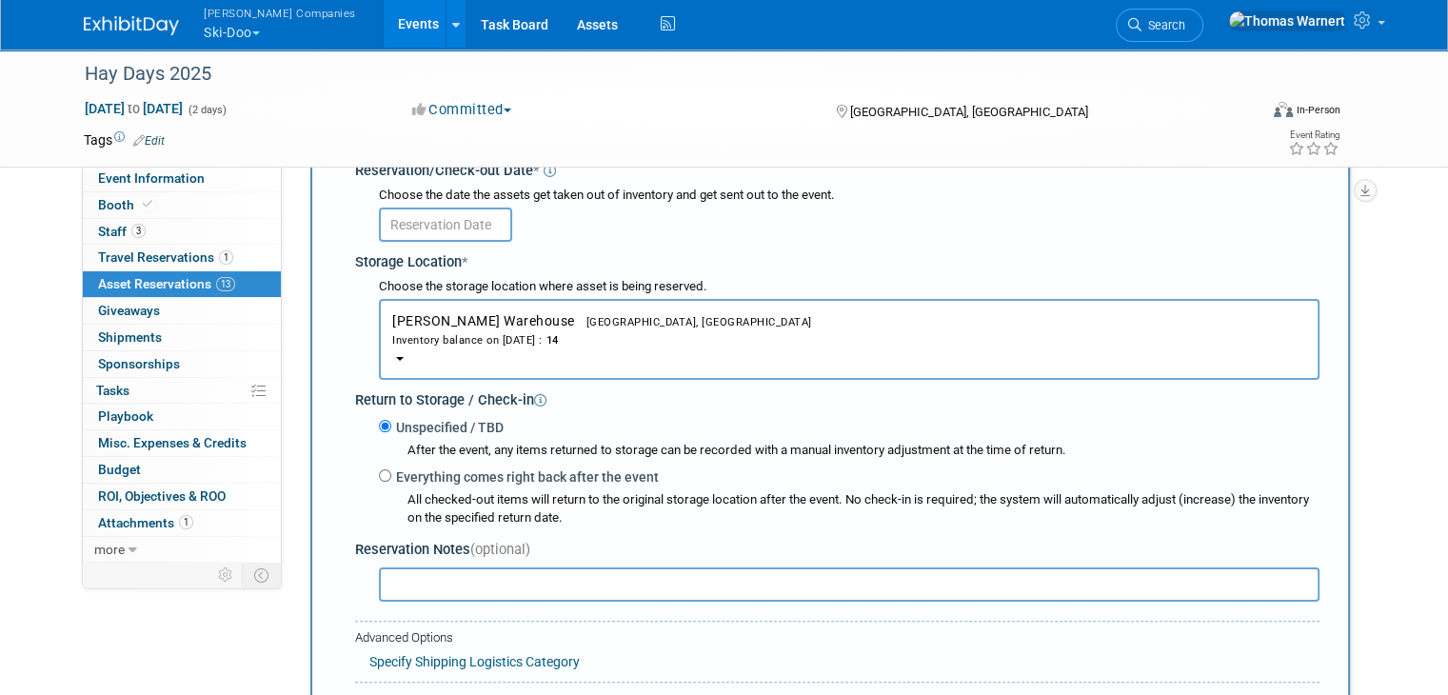
scroll to position [302, 0]
type input "4"
click at [441, 215] on input "text" at bounding box center [445, 224] width 133 height 34
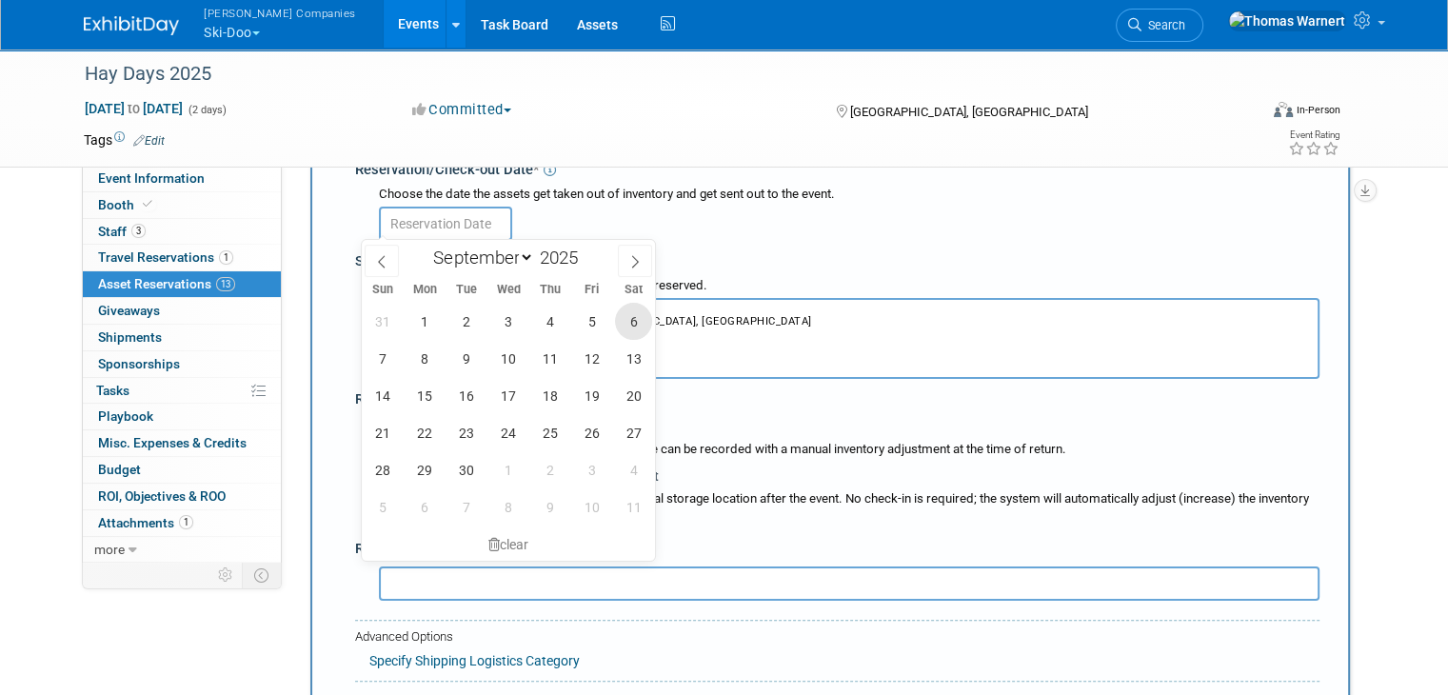
click at [630, 315] on span "6" at bounding box center [633, 321] width 37 height 37
type input "[DATE]"
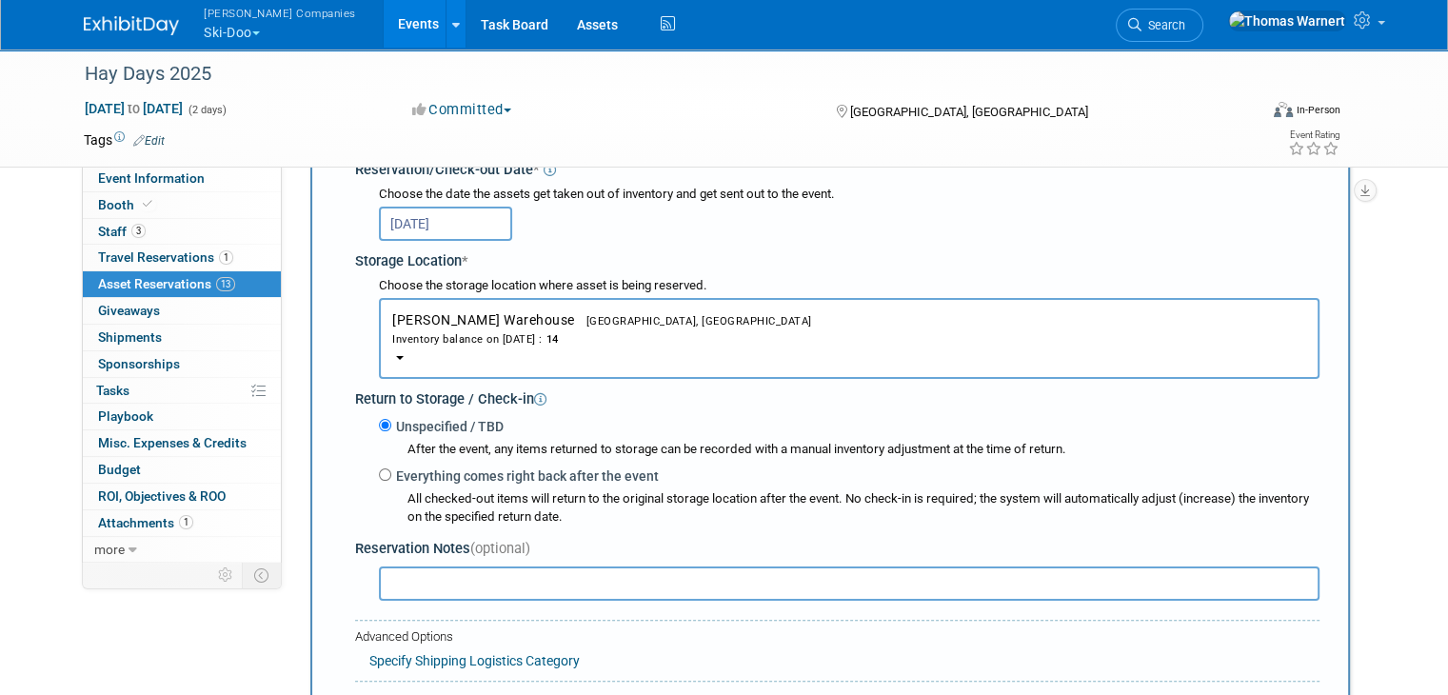
click at [411, 466] on label "Everything comes right back after the event" at bounding box center [524, 475] width 267 height 19
click at [391, 468] on input "Everything comes right back after the event" at bounding box center [385, 474] width 12 height 12
radio input "true"
select select "8"
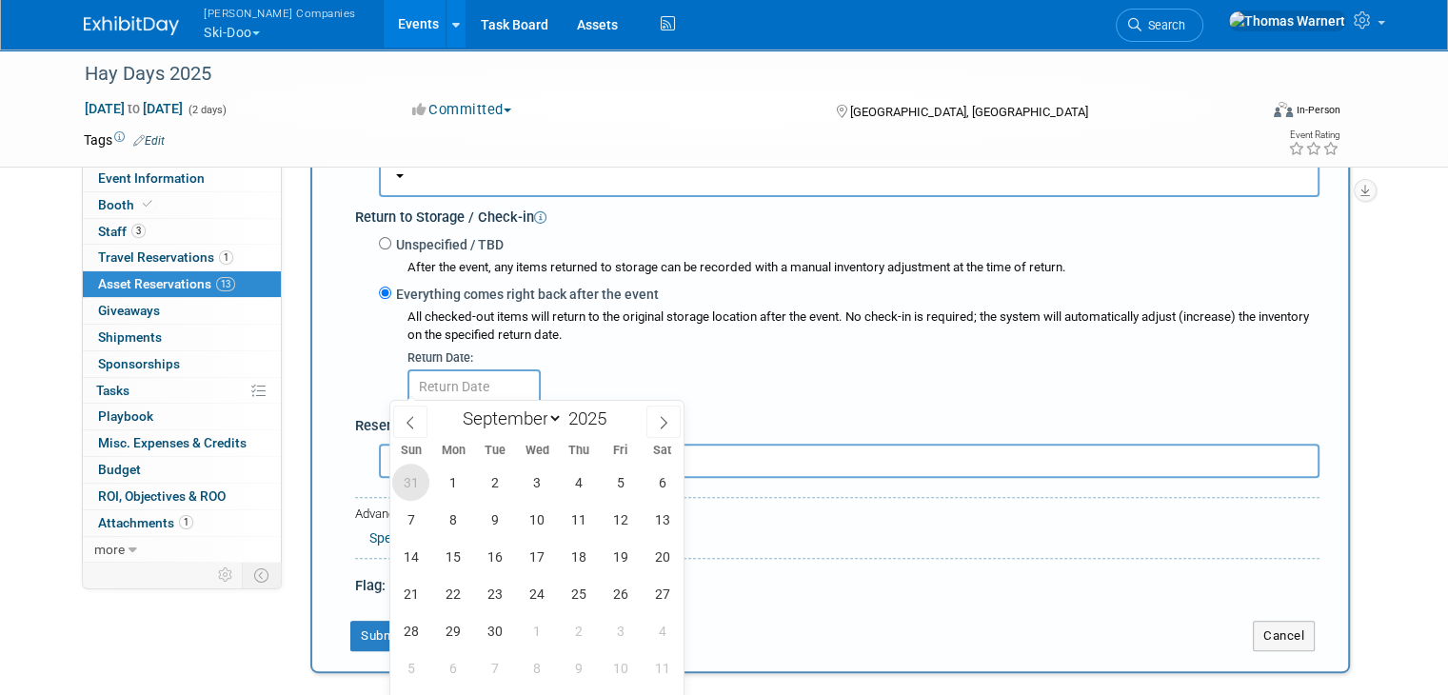
scroll to position [492, 0]
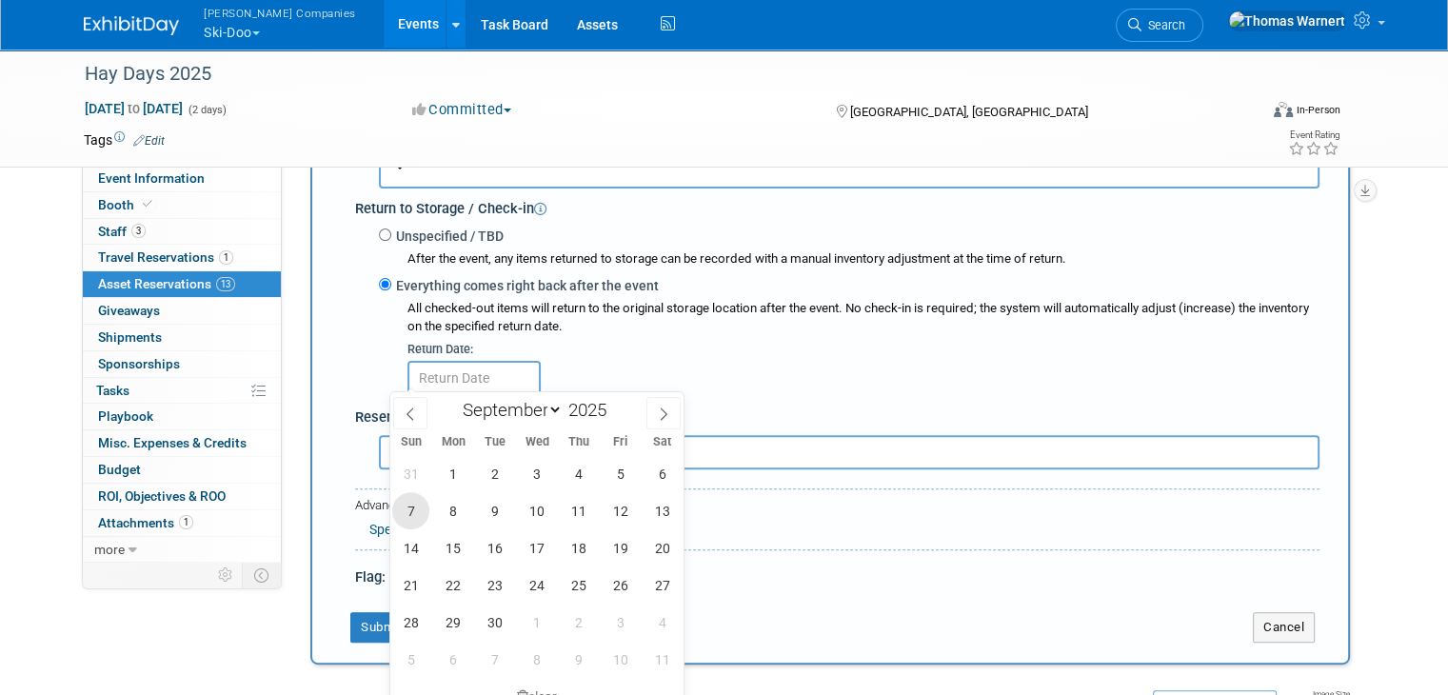
click at [410, 515] on span "7" at bounding box center [410, 510] width 37 height 37
type input "[DATE]"
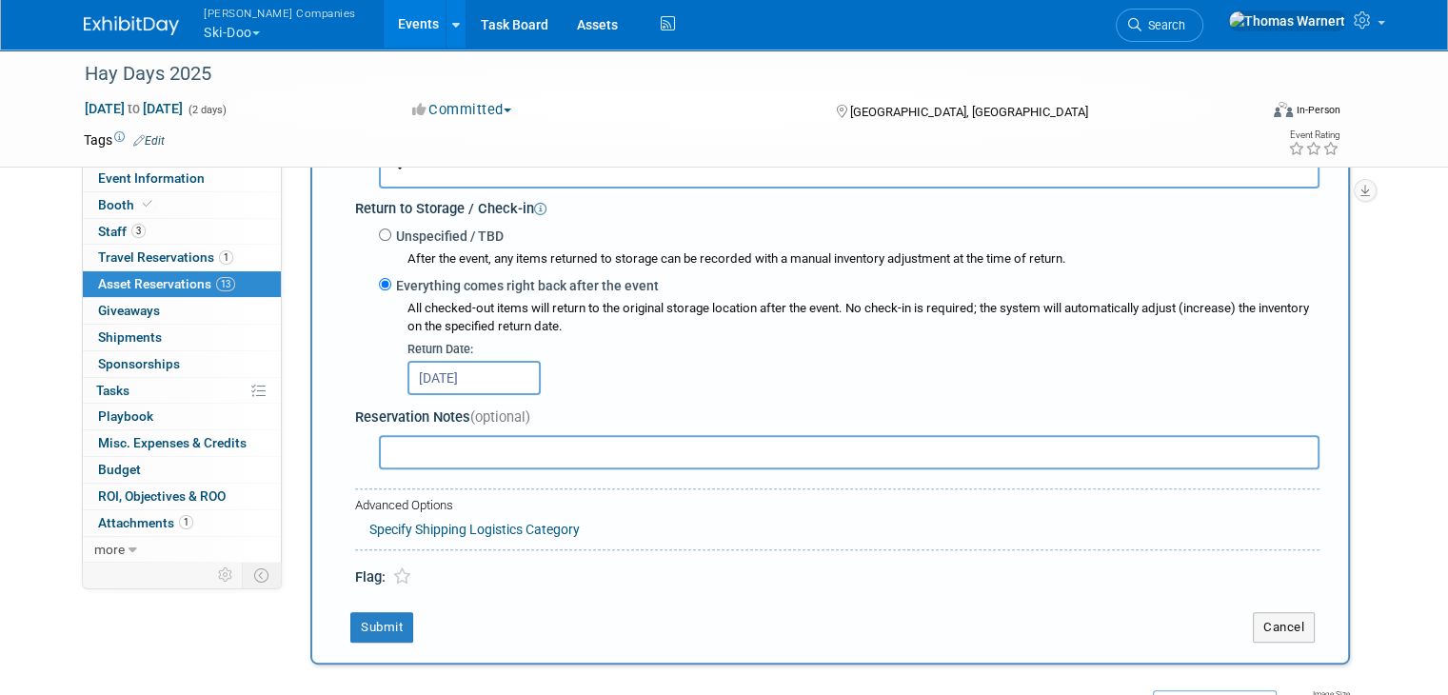
click at [426, 445] on input "text" at bounding box center [849, 452] width 940 height 34
type input "2 women, 2 men"
click at [367, 620] on button "Submit" at bounding box center [381, 627] width 63 height 30
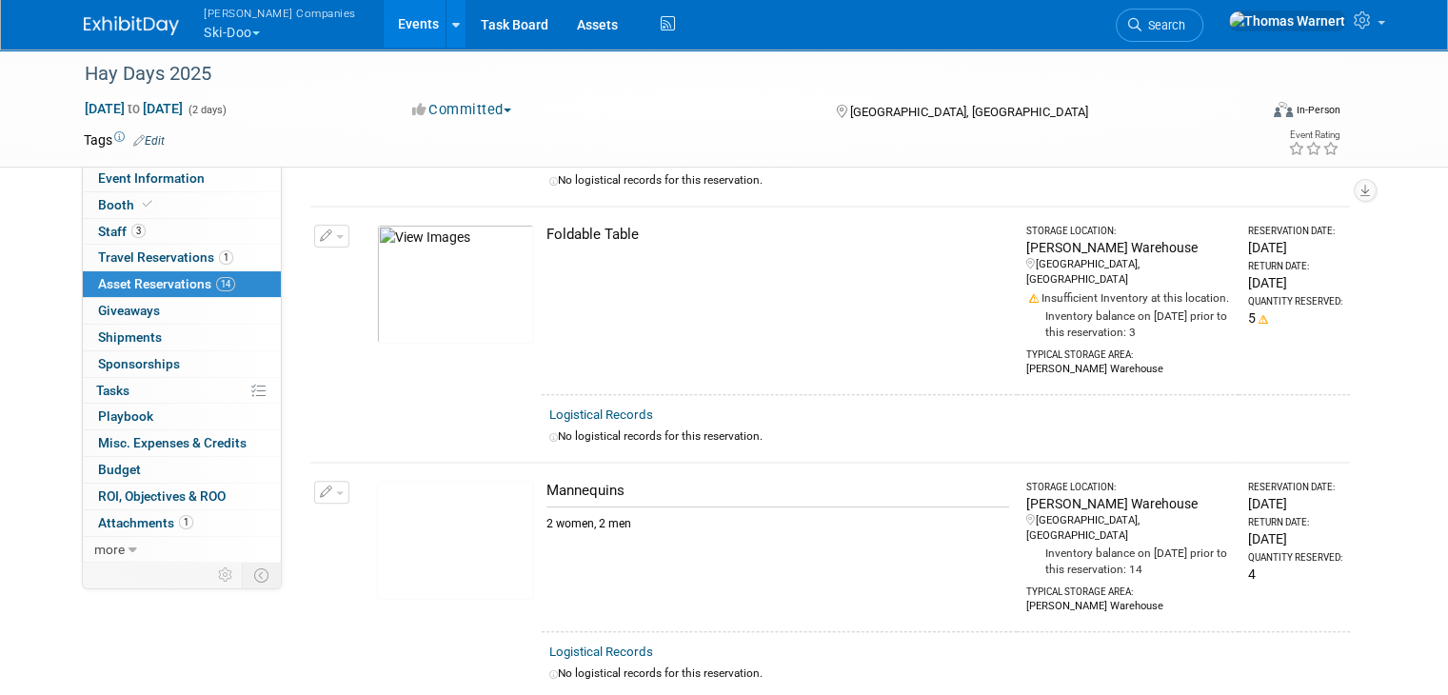
scroll to position [0, 0]
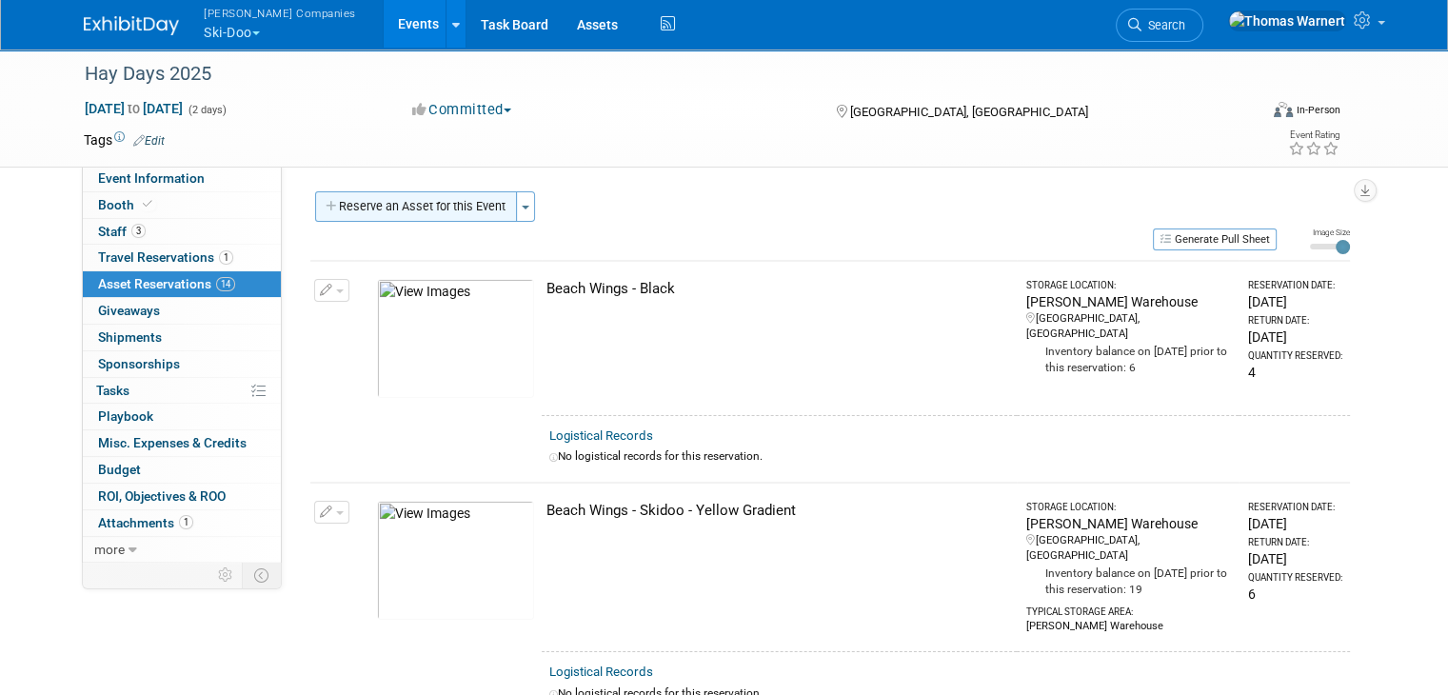
click at [449, 214] on button "Reserve an Asset for this Event" at bounding box center [416, 206] width 202 height 30
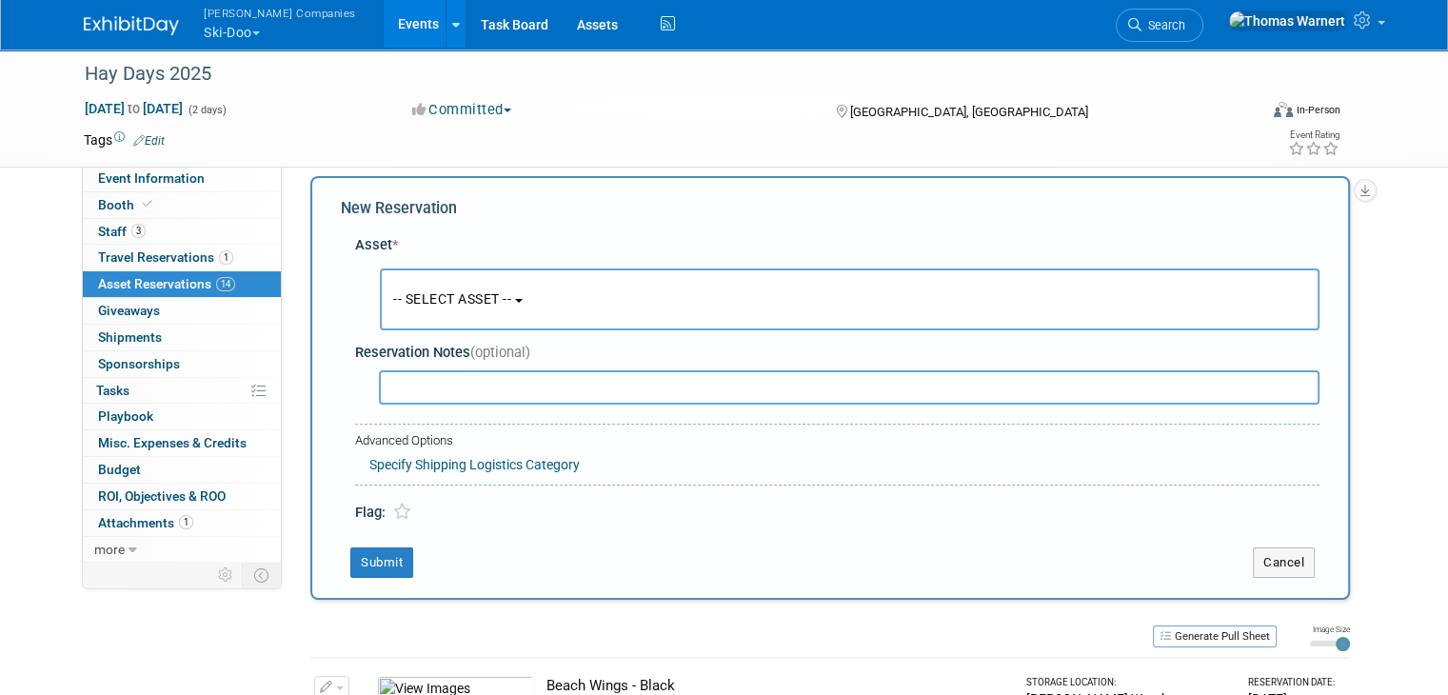
scroll to position [17, 0]
click at [484, 284] on button "-- SELECT ASSET --" at bounding box center [850, 298] width 940 height 62
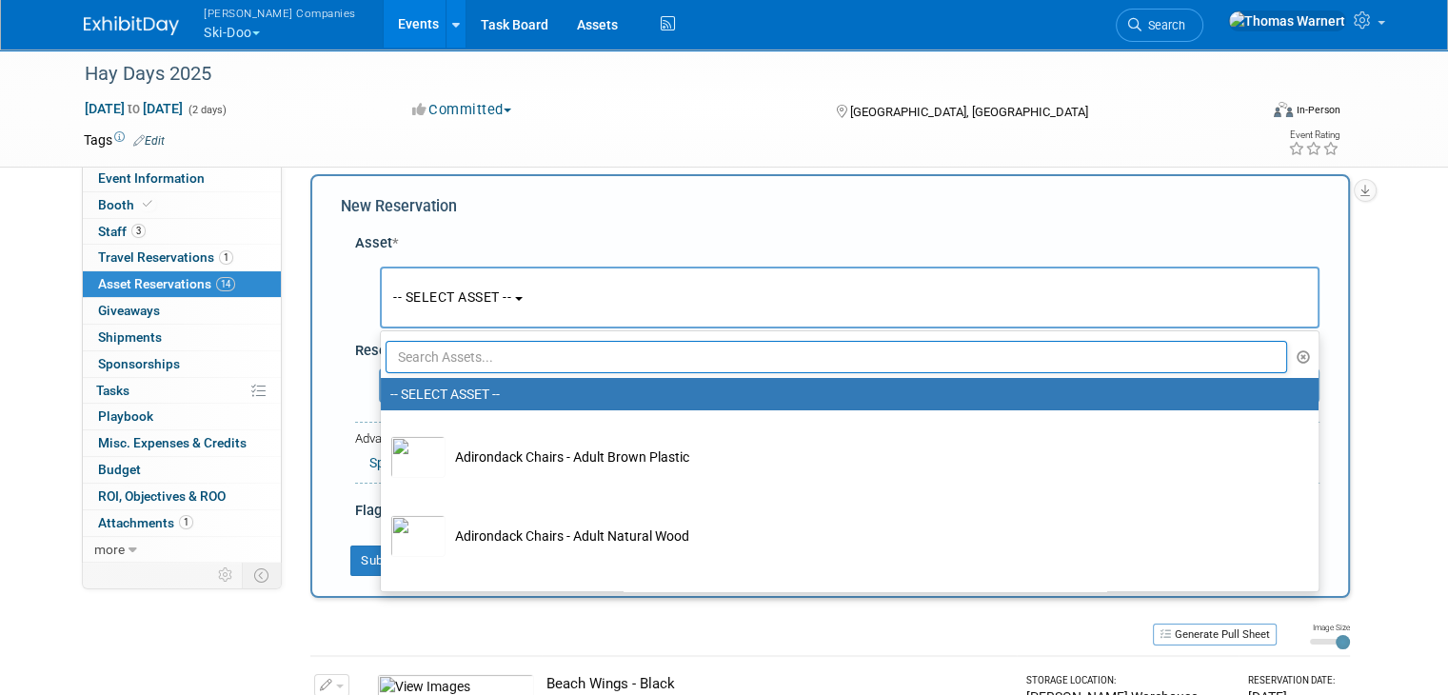
click at [464, 355] on input "text" at bounding box center [836, 357] width 901 height 32
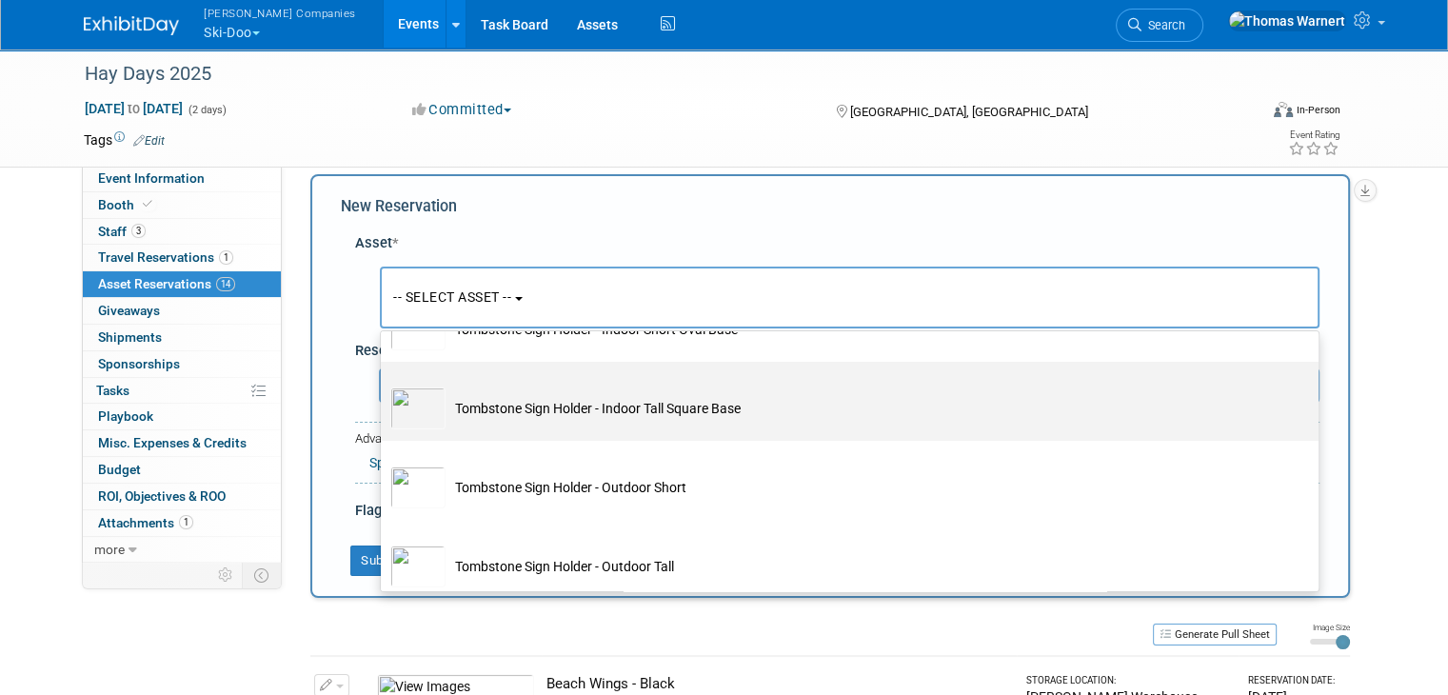
scroll to position [106, 0]
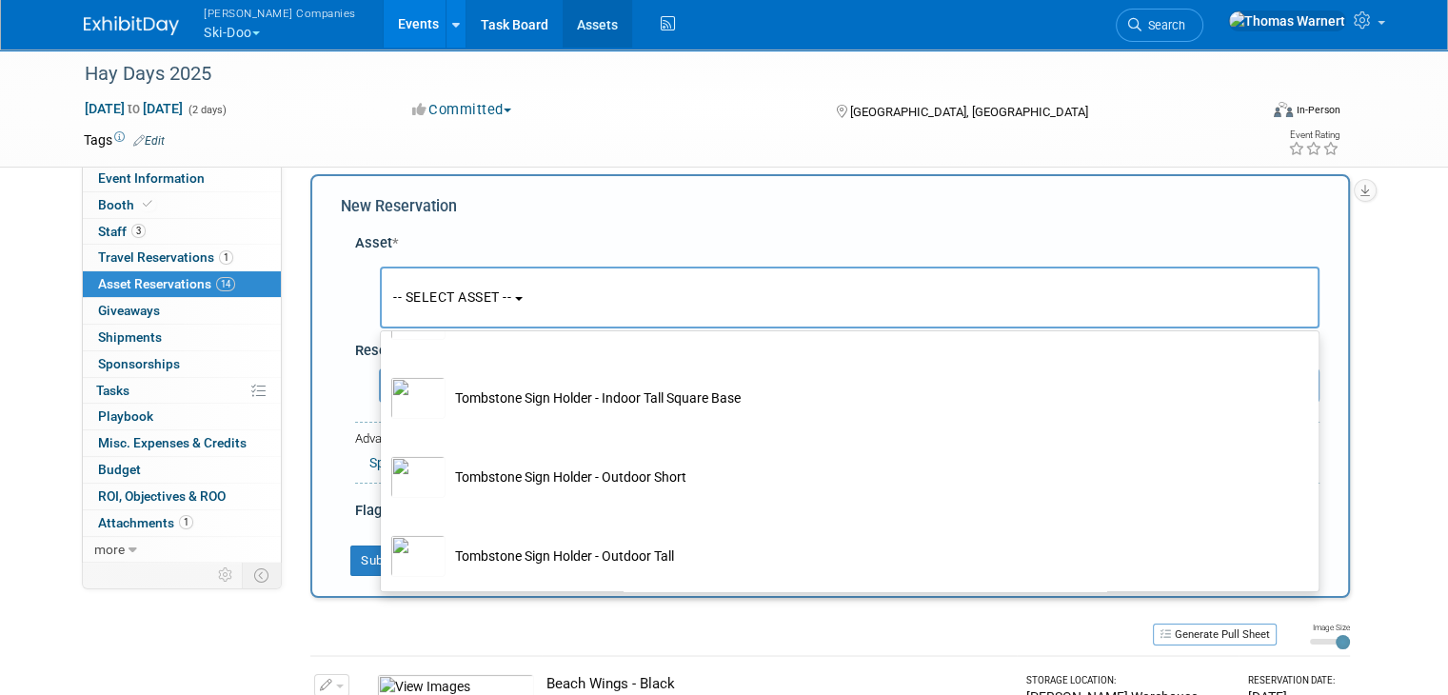
type input "tomb"
click at [563, 27] on link "Assets" at bounding box center [597, 24] width 69 height 48
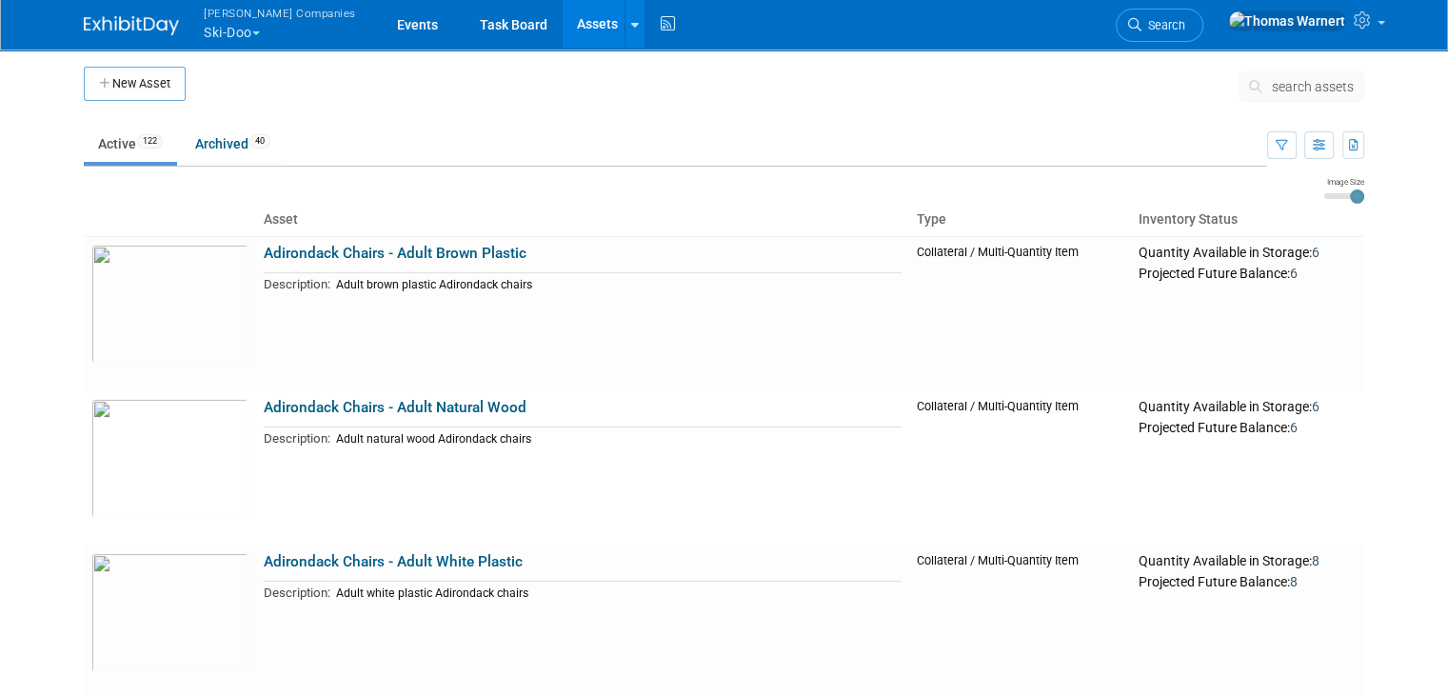
click at [1354, 85] on span "search assets" at bounding box center [1313, 86] width 82 height 15
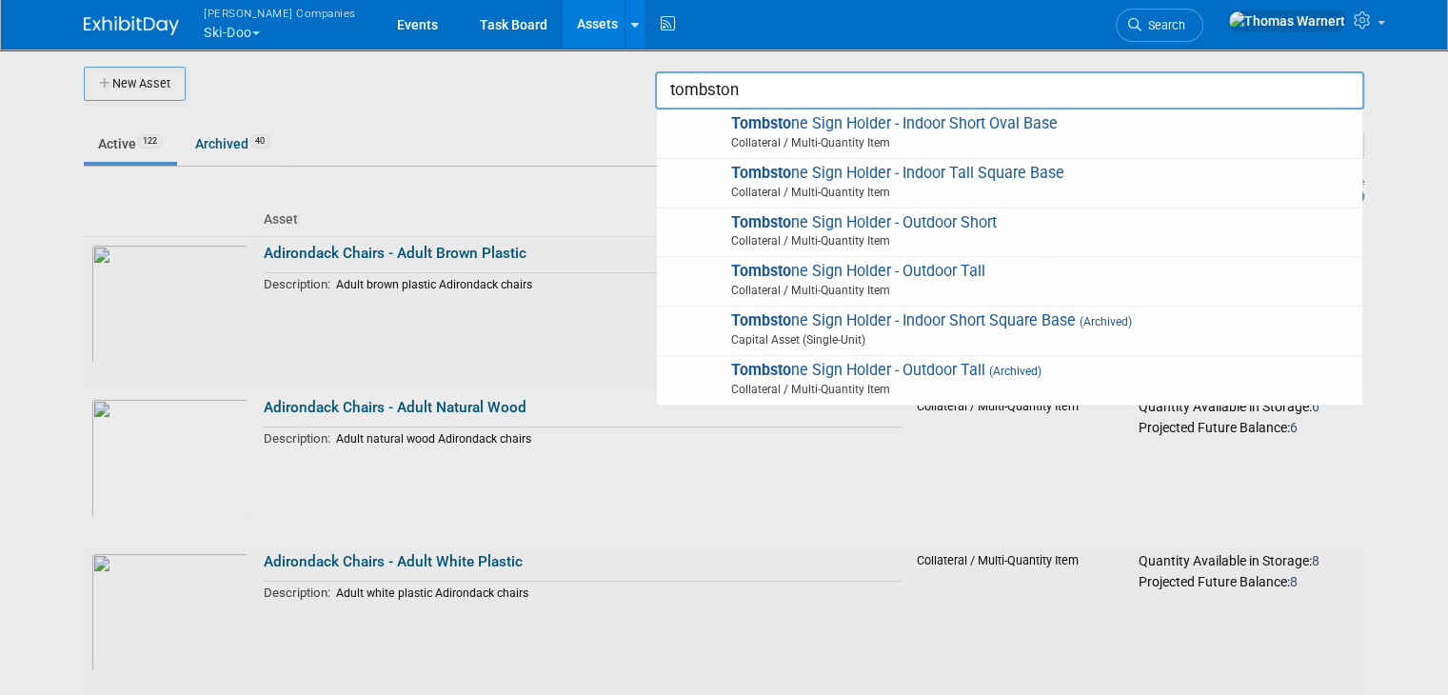
type input "tombstone"
drag, startPoint x: 1211, startPoint y: 87, endPoint x: 610, endPoint y: 92, distance: 600.7
click at [610, 92] on body "Warnert Companies Ski-Doo Explore: My Workspaces 12 Go to Workspace: Can-Am Off…" at bounding box center [724, 347] width 1448 height 695
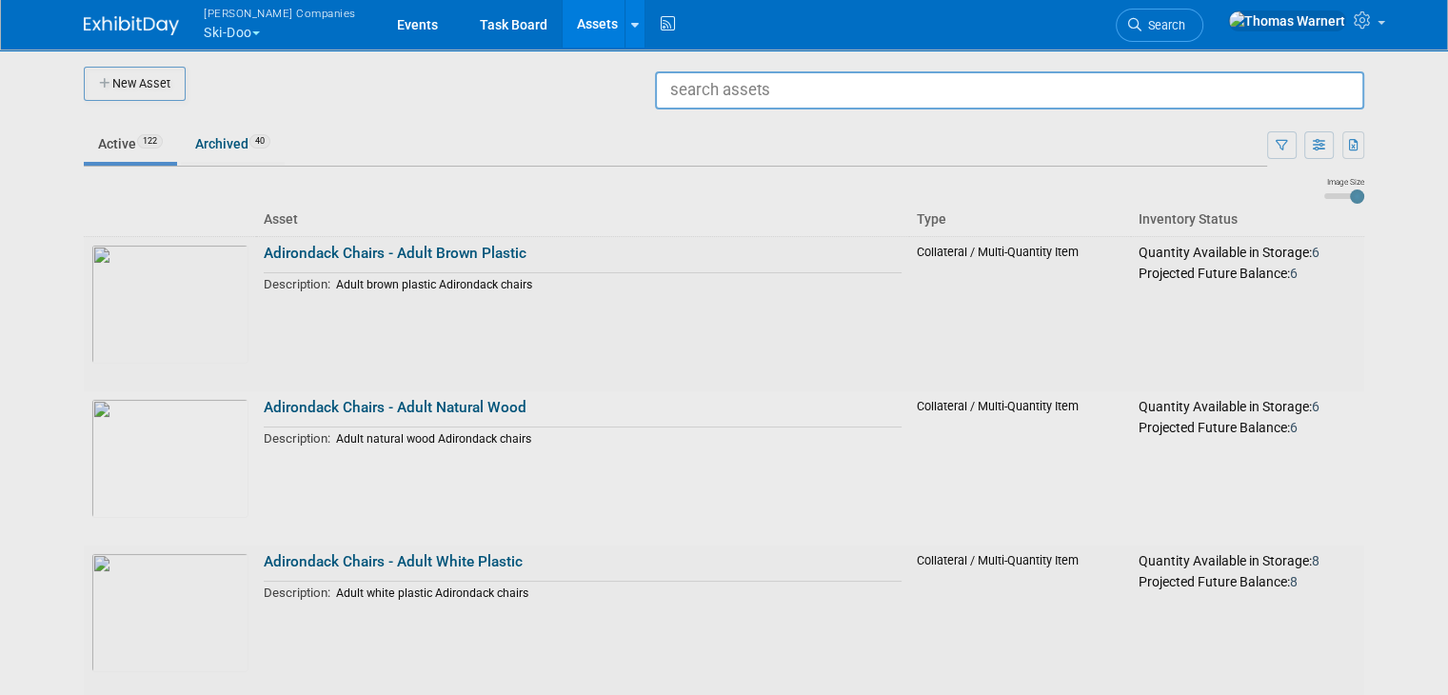
click at [724, 109] on div at bounding box center [724, 347] width 0 height 695
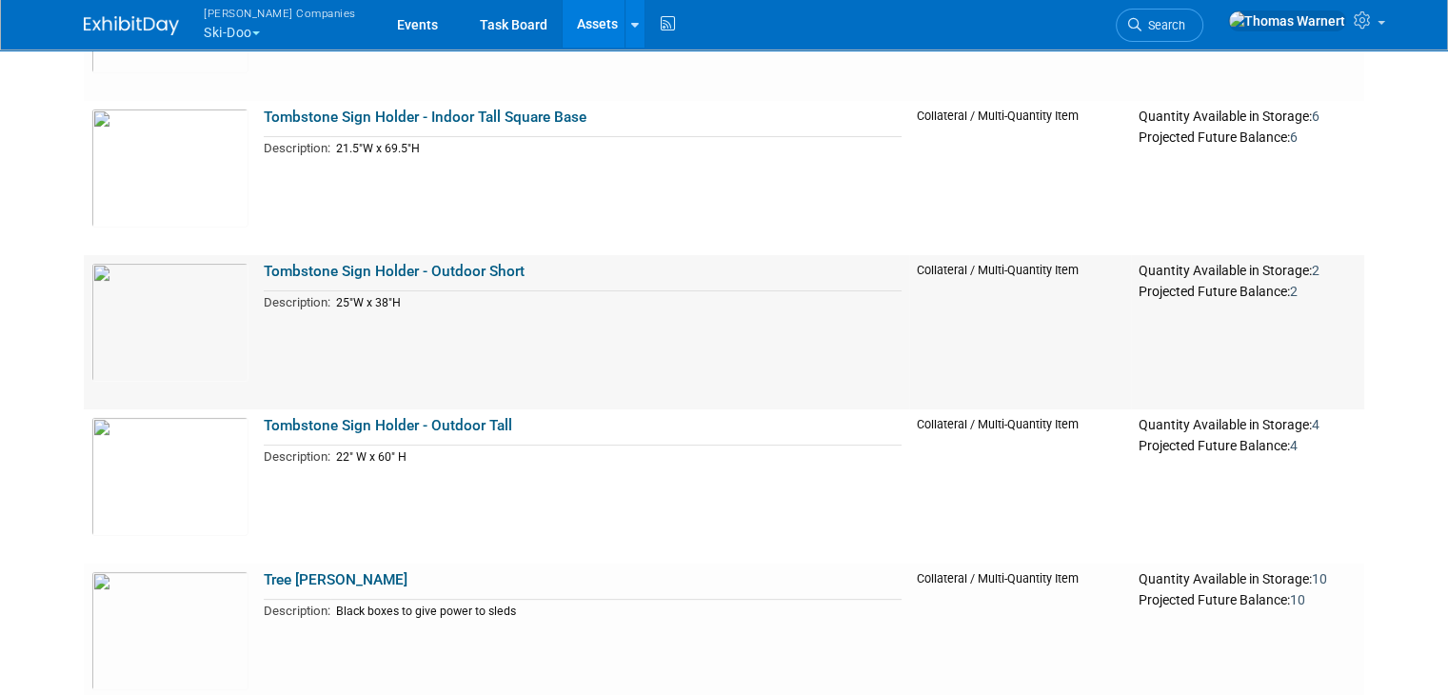
scroll to position [14945, 0]
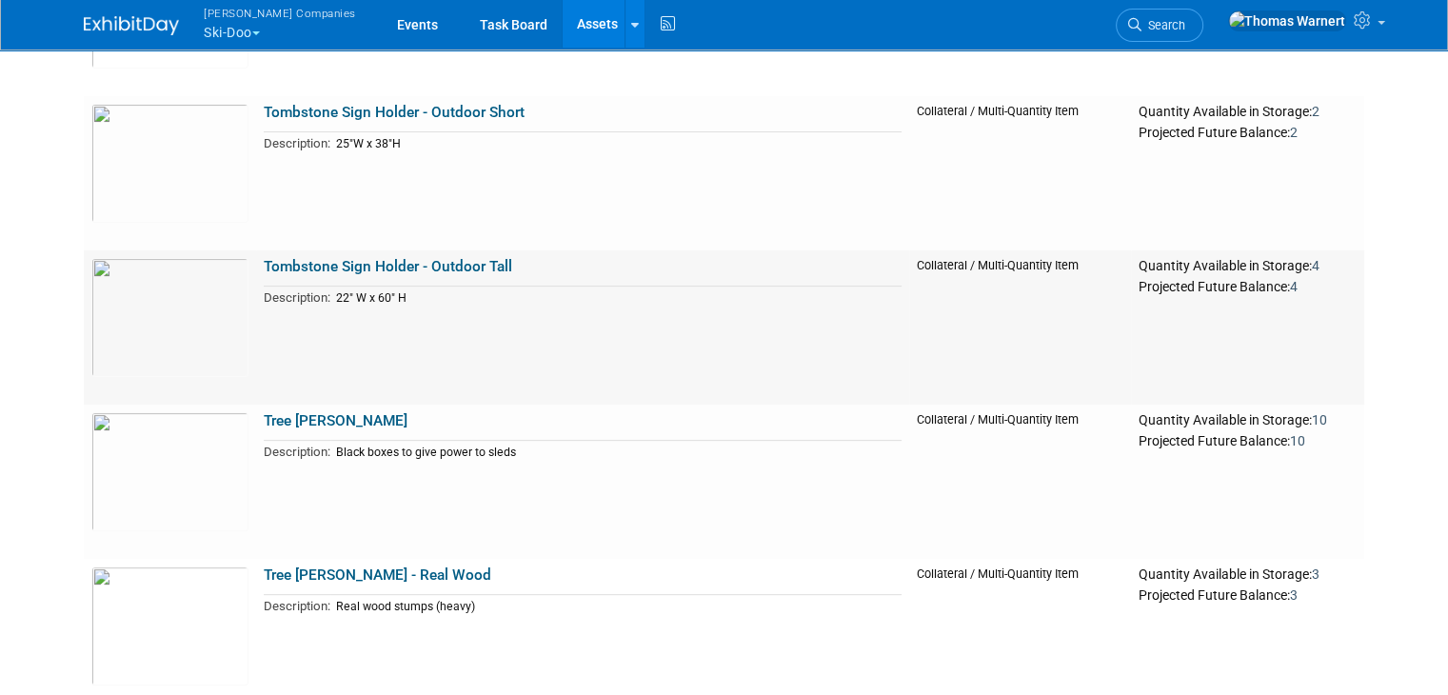
click at [426, 267] on link "Tombstone Sign Holder - Outdoor Tall" at bounding box center [388, 266] width 248 height 17
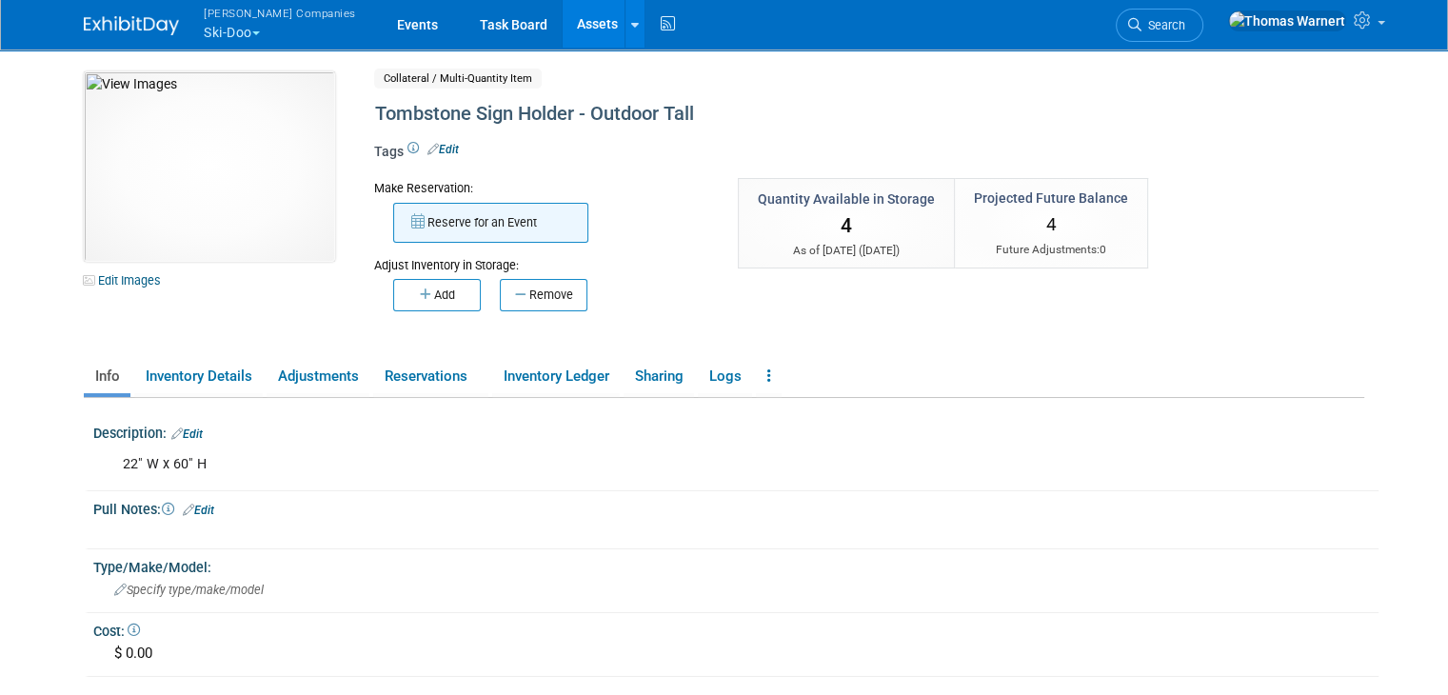
click at [460, 228] on button "Reserve for an Event" at bounding box center [490, 223] width 195 height 40
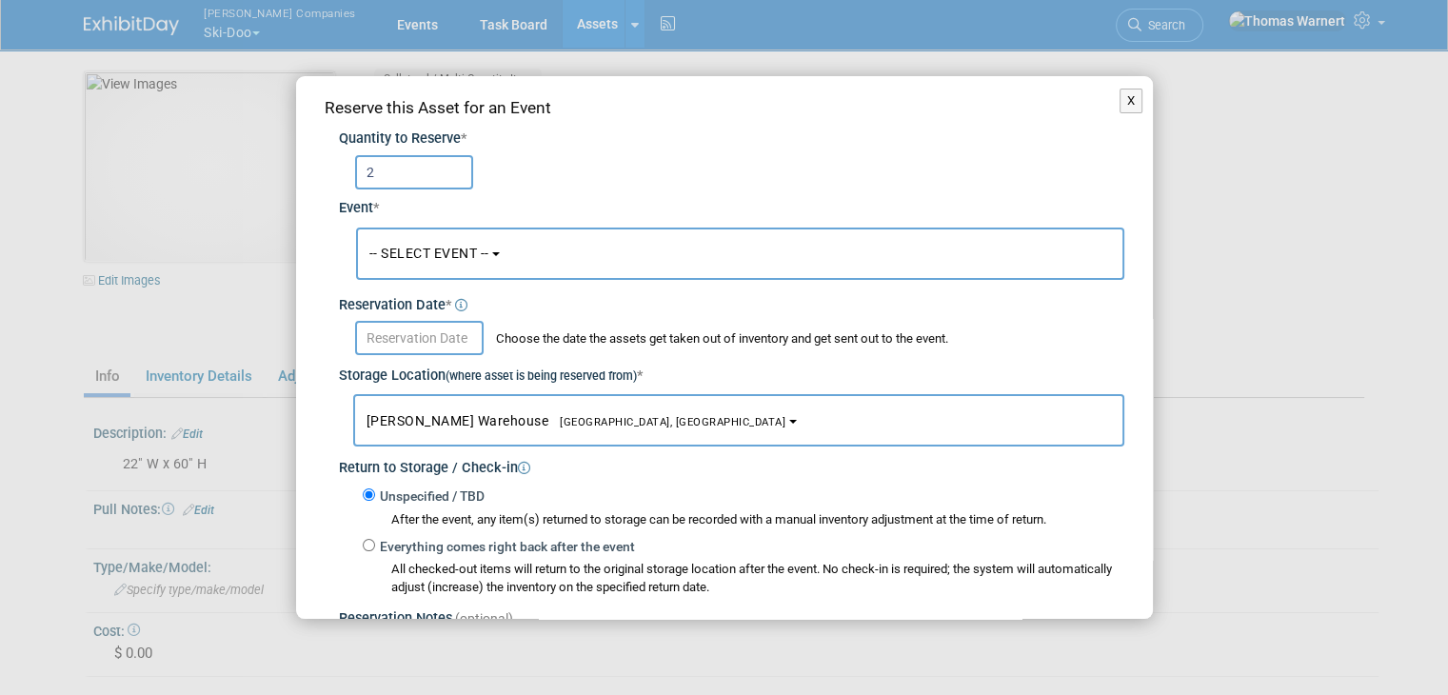
type input "2"
click at [405, 257] on span "-- SELECT EVENT --" at bounding box center [429, 253] width 120 height 15
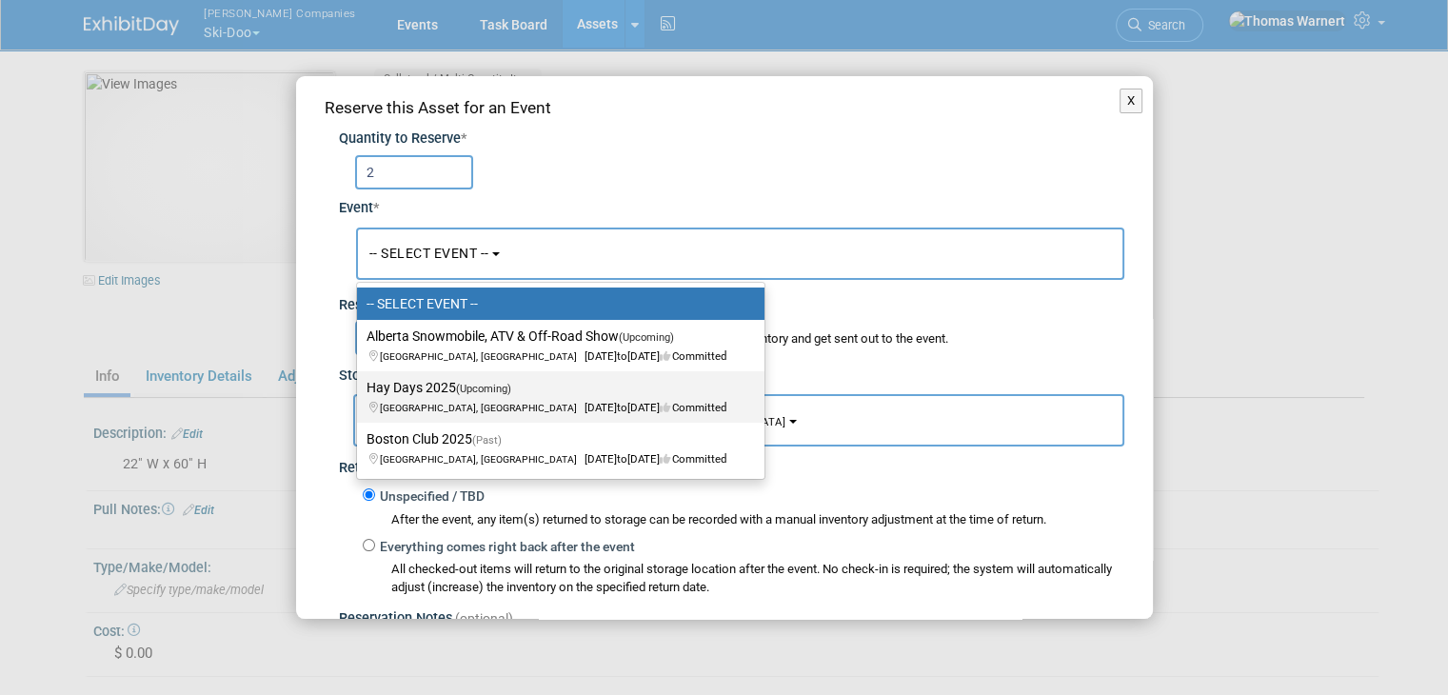
click at [423, 395] on label "Hay Days 2025 (Upcoming) North Branch, MN Sep 6, 2025 to Sep 7, 2025 Committed" at bounding box center [555, 397] width 379 height 44
click at [360, 394] on input "Hay Days 2025 (Upcoming) North Branch, MN Sep 6, 2025 to Sep 7, 2025 Committed" at bounding box center [353, 388] width 12 height 12
select select "11148747"
select select "8"
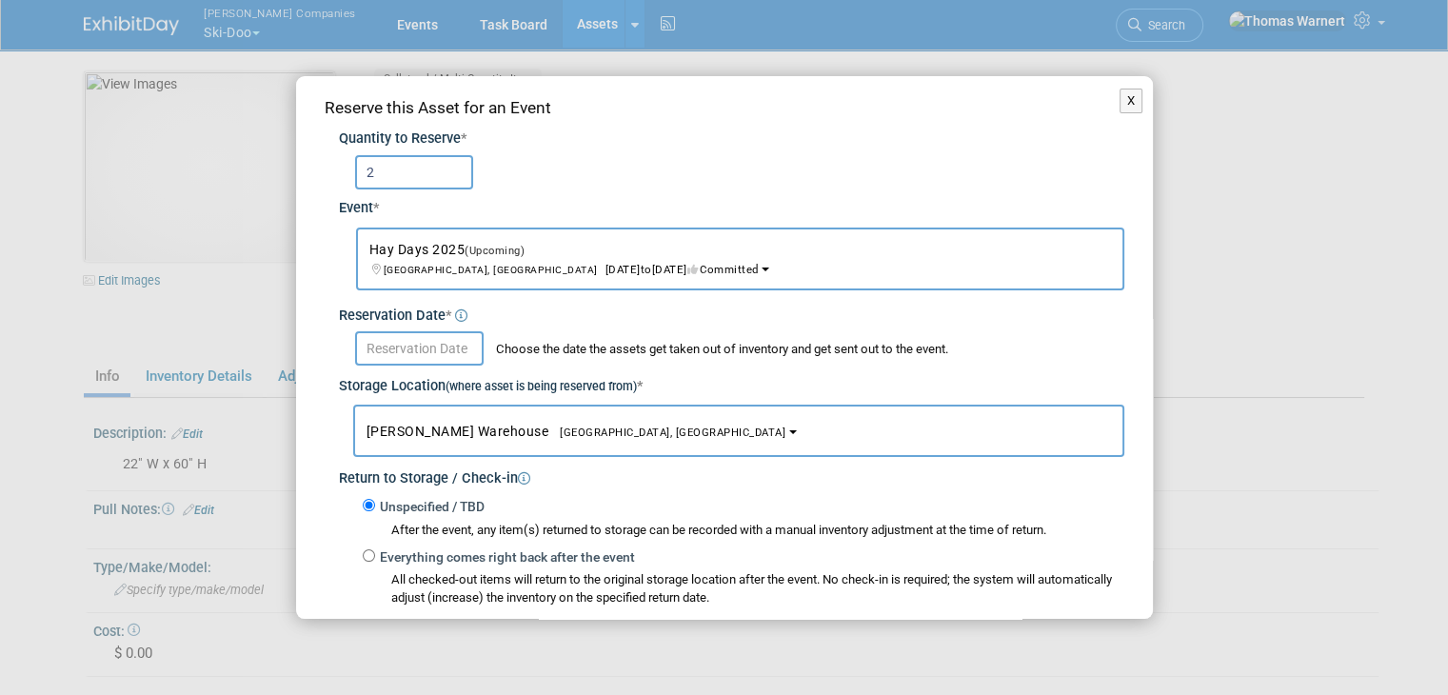
click at [416, 350] on input "text" at bounding box center [419, 348] width 129 height 34
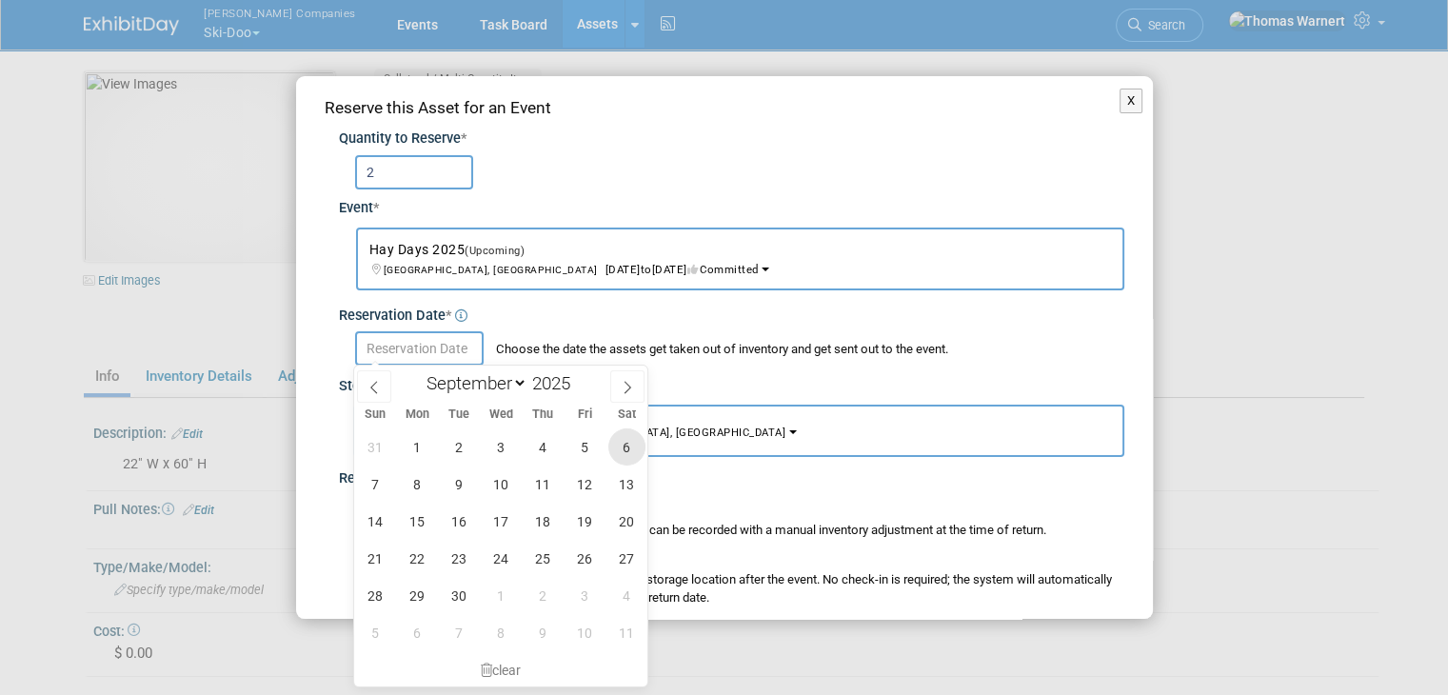
click at [628, 442] on span "6" at bounding box center [626, 446] width 37 height 37
type input "[DATE]"
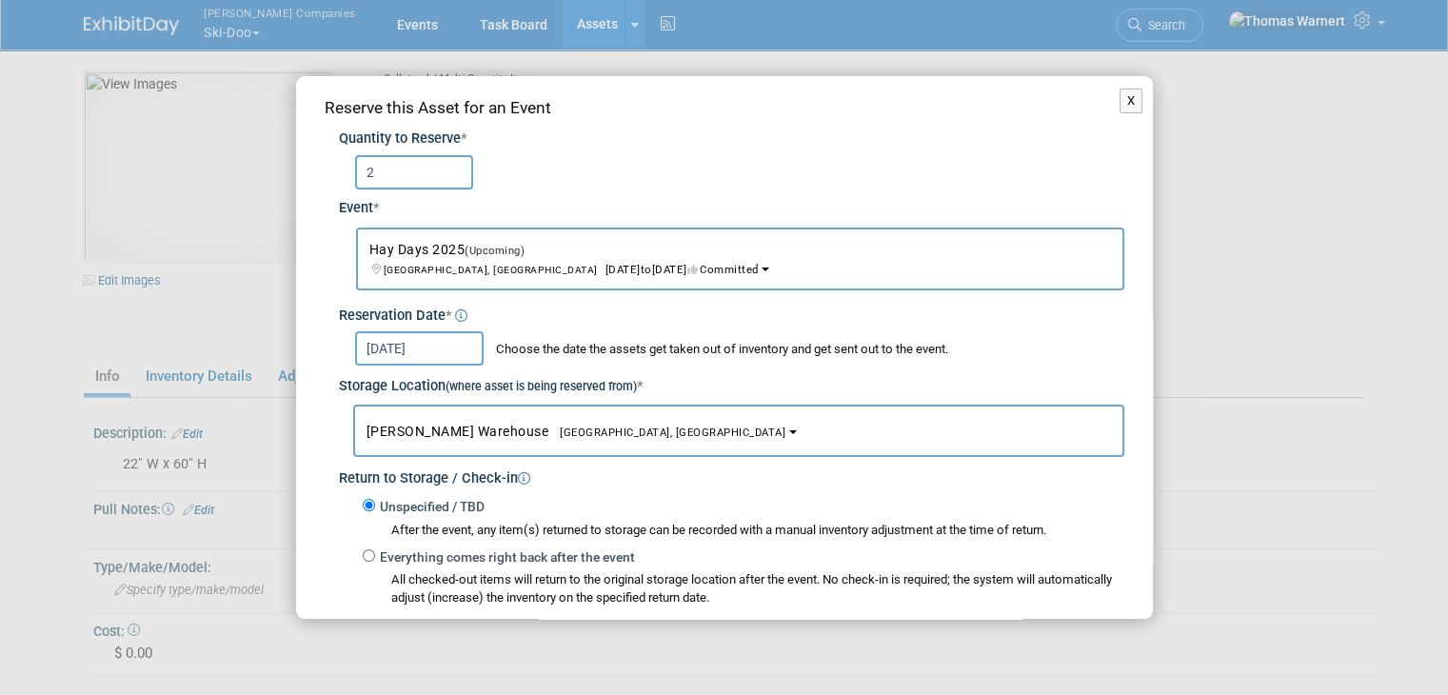
click at [412, 551] on label "Everything comes right back after the event" at bounding box center [505, 557] width 260 height 19
click at [375, 551] on input "Everything comes right back after the event" at bounding box center [369, 555] width 12 height 12
radio input "true"
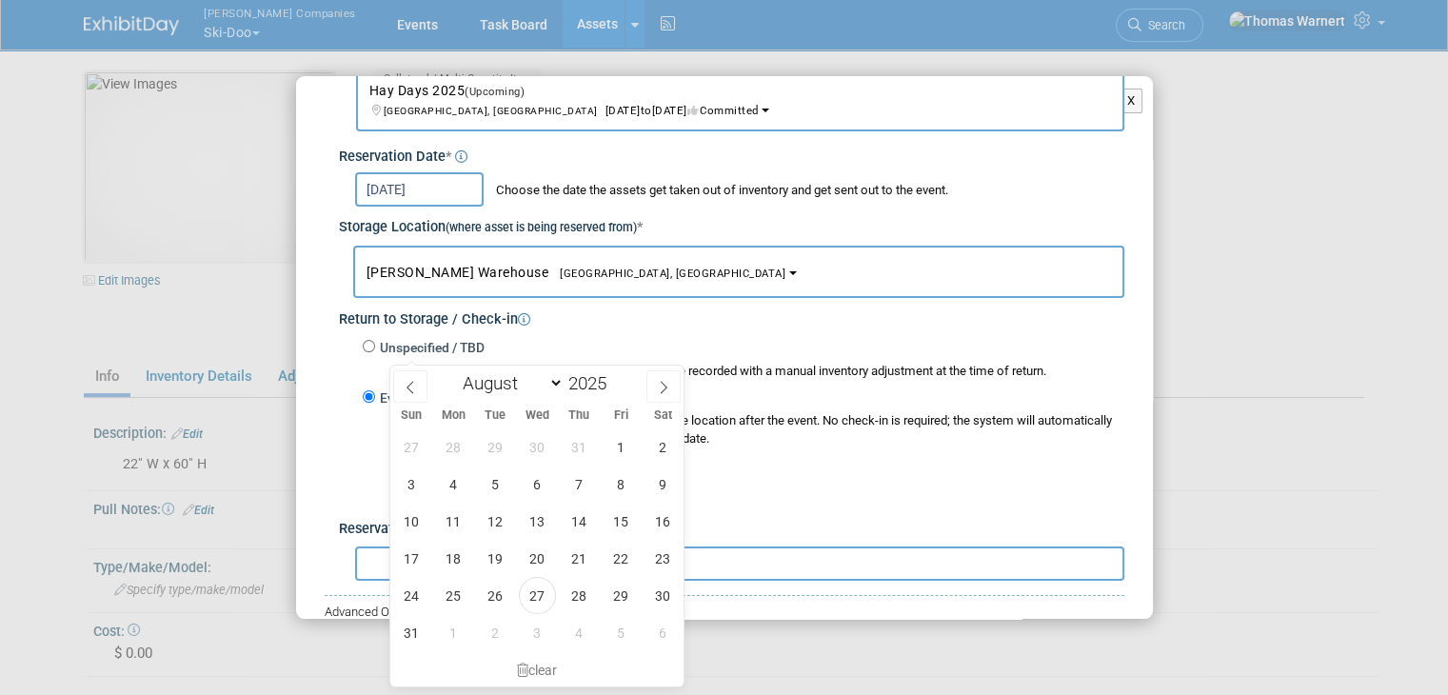
scroll to position [203, 0]
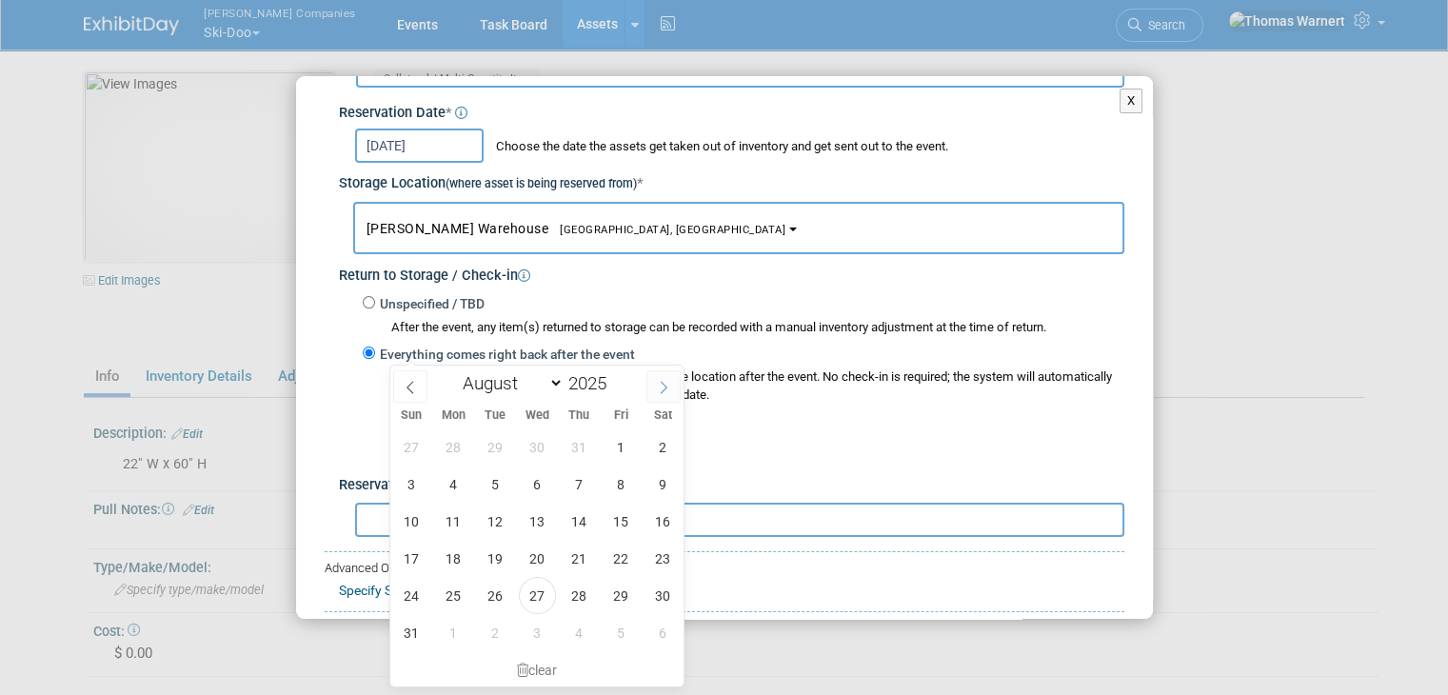
click at [671, 386] on span at bounding box center [663, 386] width 34 height 32
select select "8"
click at [414, 485] on span "7" at bounding box center [411, 483] width 37 height 37
type input "Sep 7, 2025"
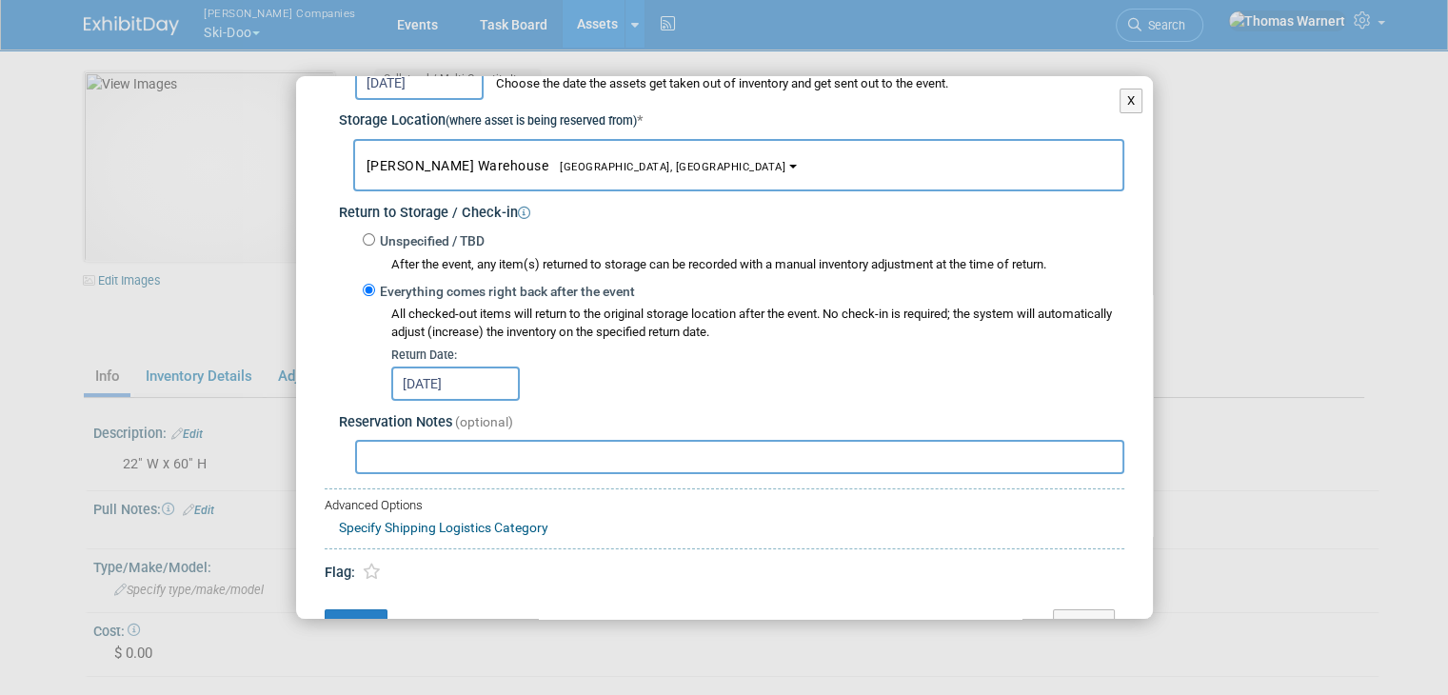
scroll to position [298, 0]
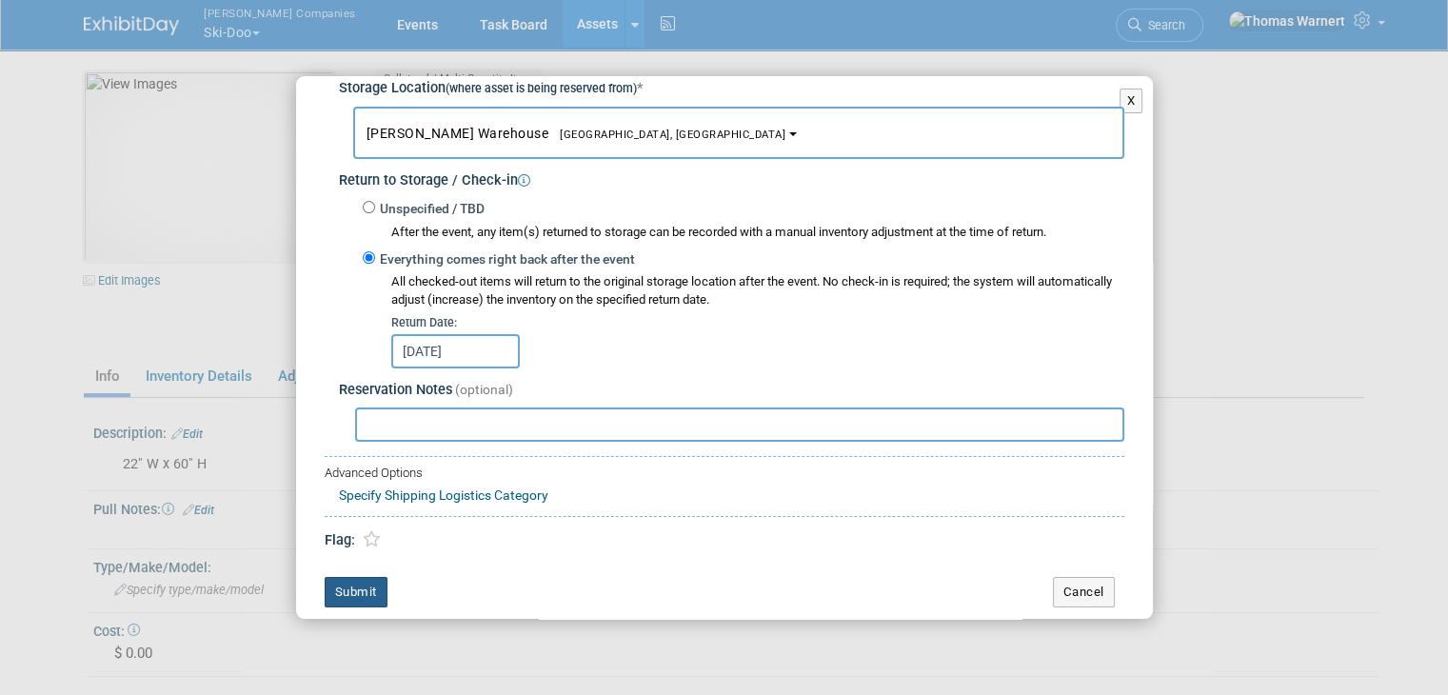
click at [366, 582] on button "Submit" at bounding box center [356, 592] width 63 height 30
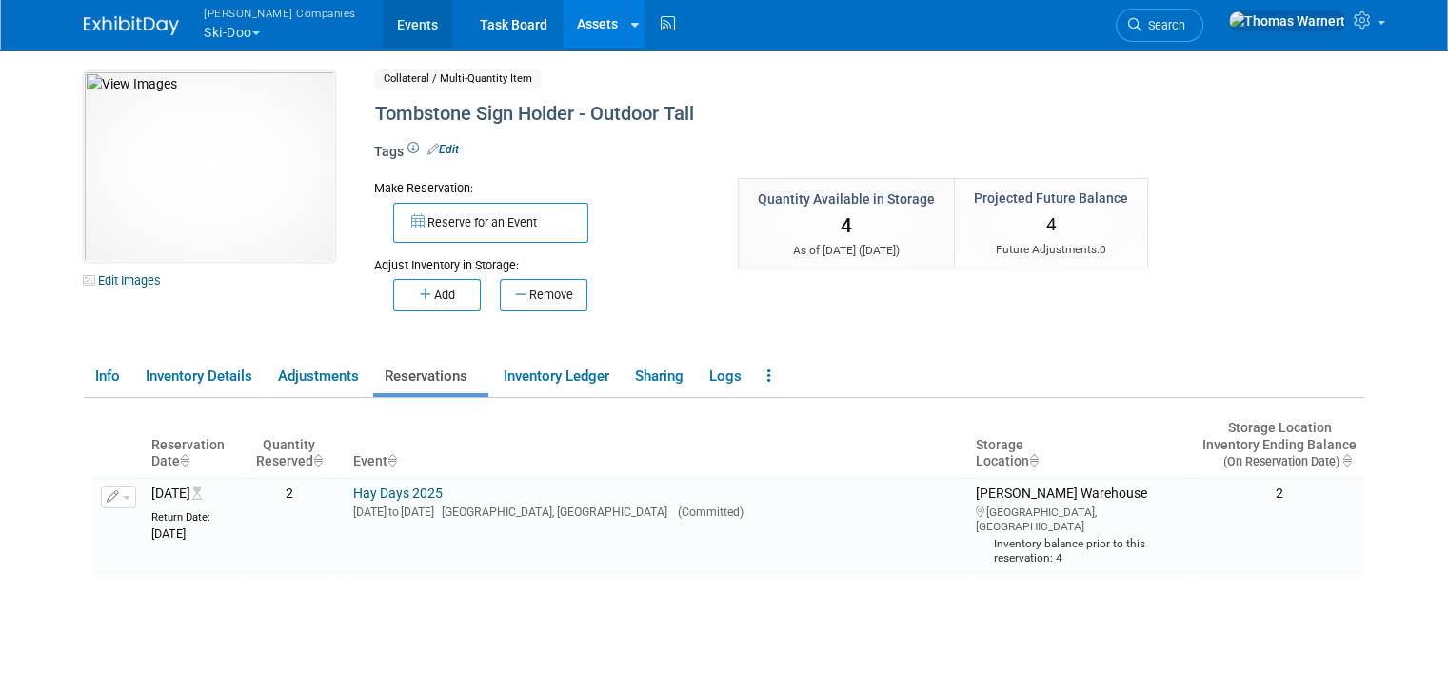
click at [383, 23] on link "Events" at bounding box center [417, 24] width 69 height 48
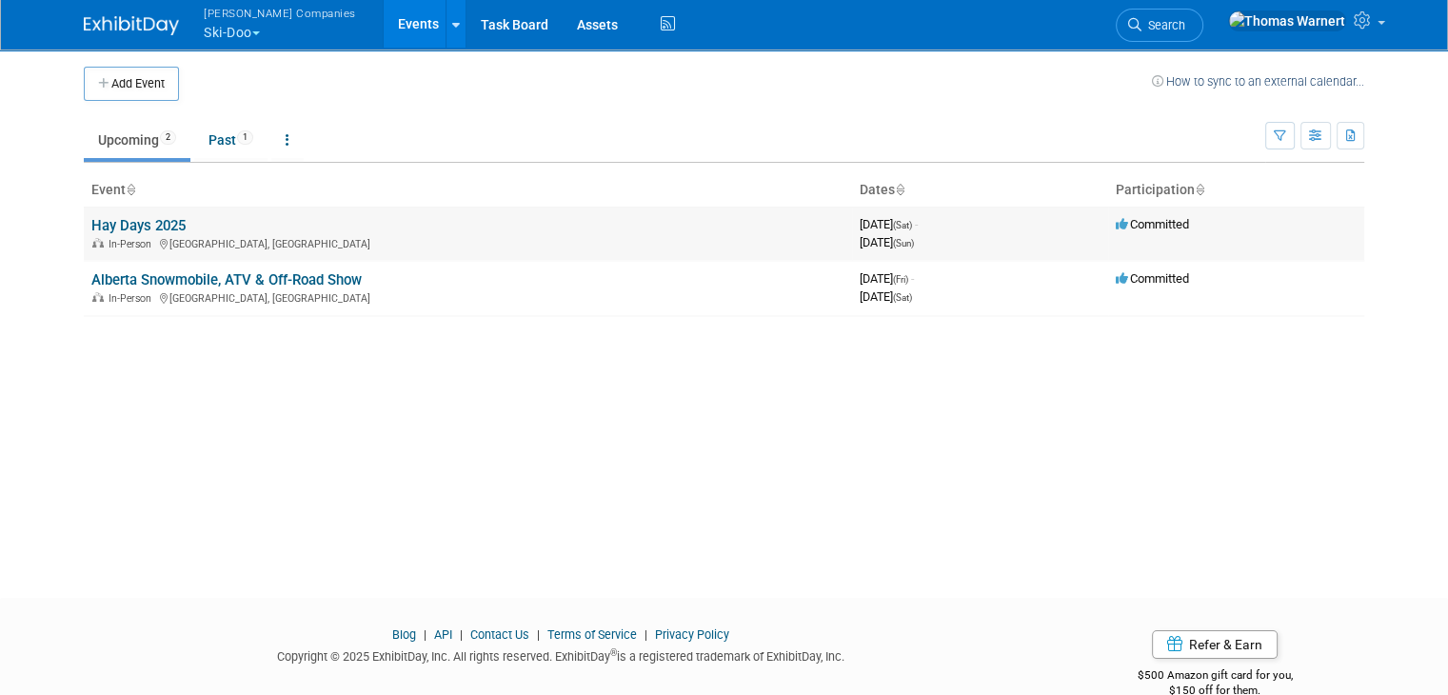
click at [133, 235] on div "In-Person North Branch, [GEOGRAPHIC_DATA]" at bounding box center [467, 242] width 753 height 15
click at [161, 226] on link "Hay Days 2025" at bounding box center [138, 225] width 94 height 17
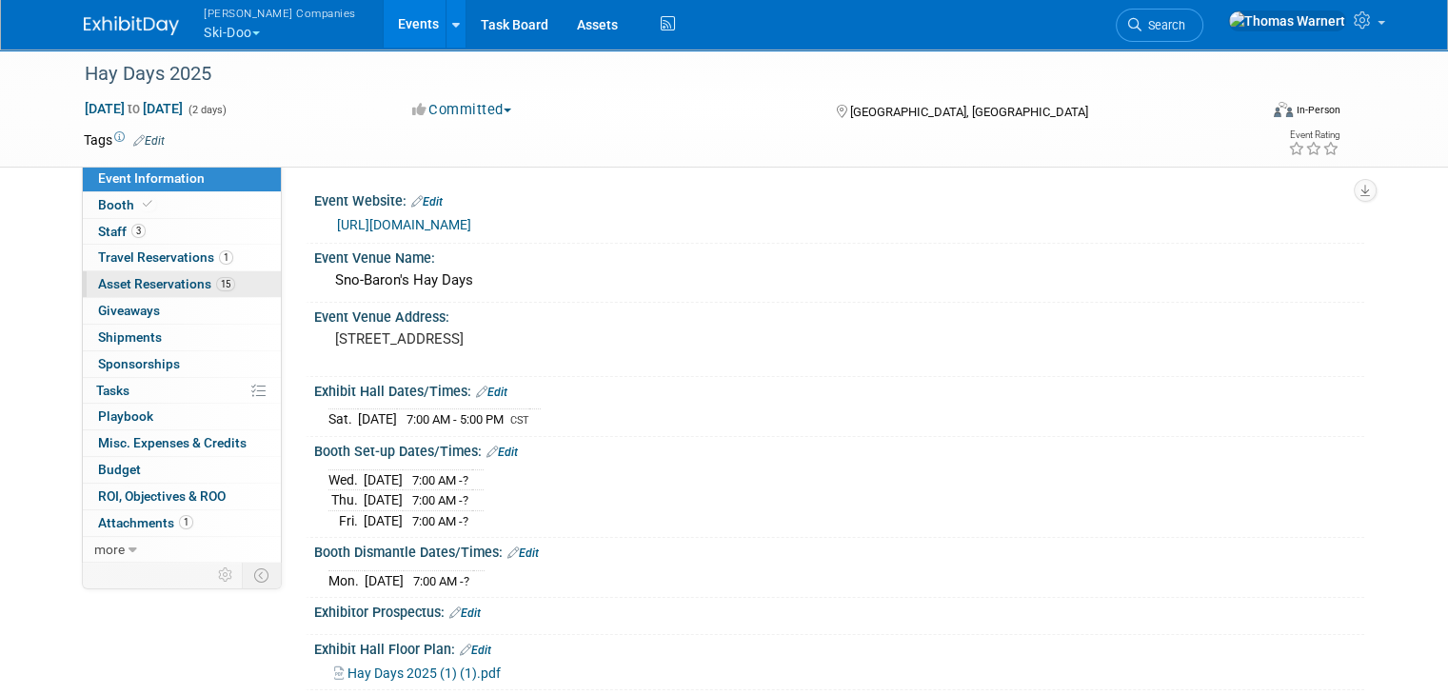
click at [200, 290] on span "Asset Reservations 15" at bounding box center [166, 283] width 137 height 15
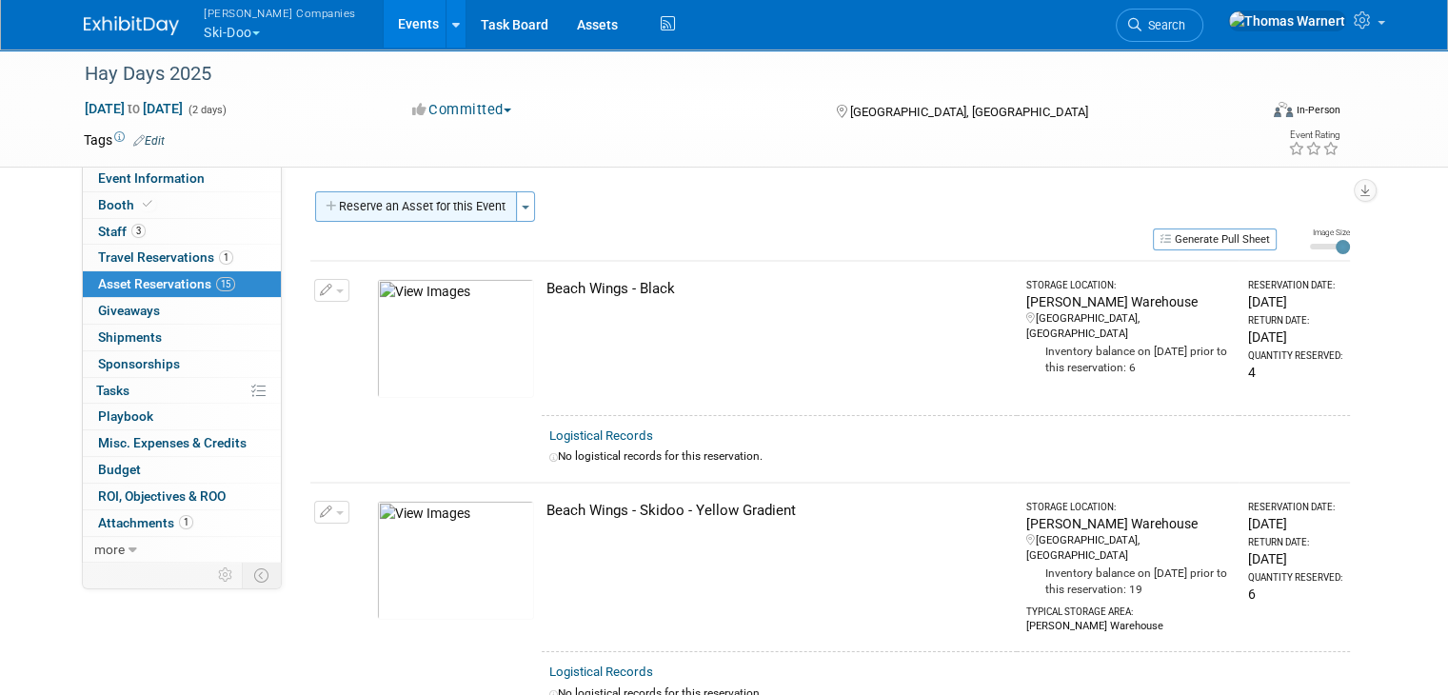
click at [423, 206] on button "Reserve an Asset for this Event" at bounding box center [416, 206] width 202 height 30
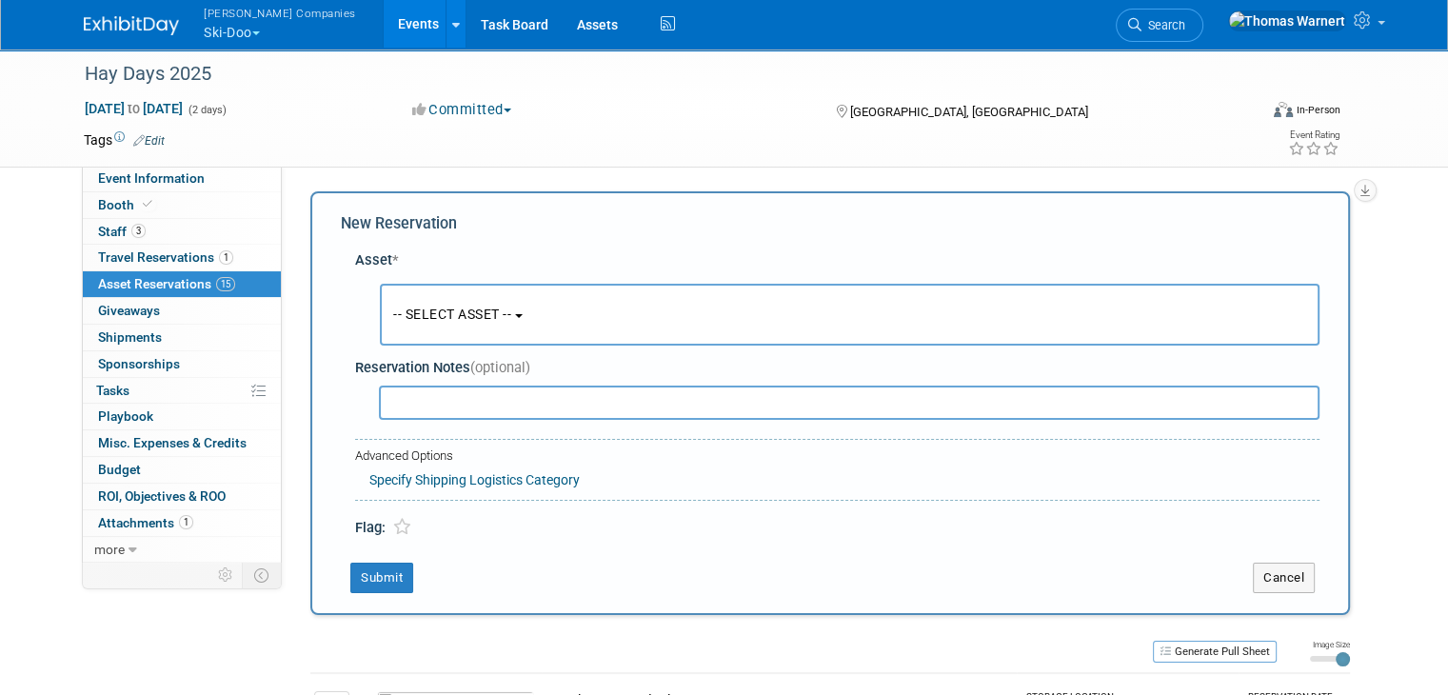
scroll to position [17, 0]
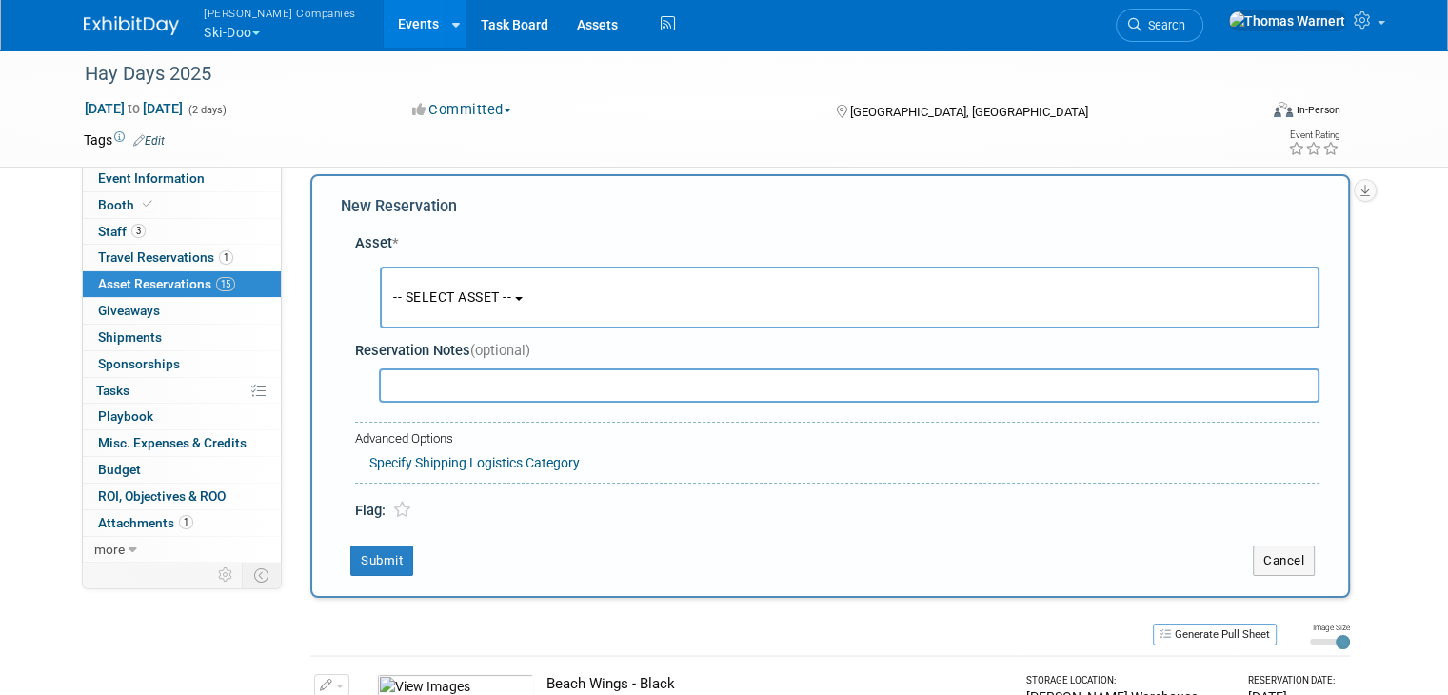
click at [617, 287] on button "-- SELECT ASSET --" at bounding box center [850, 298] width 940 height 62
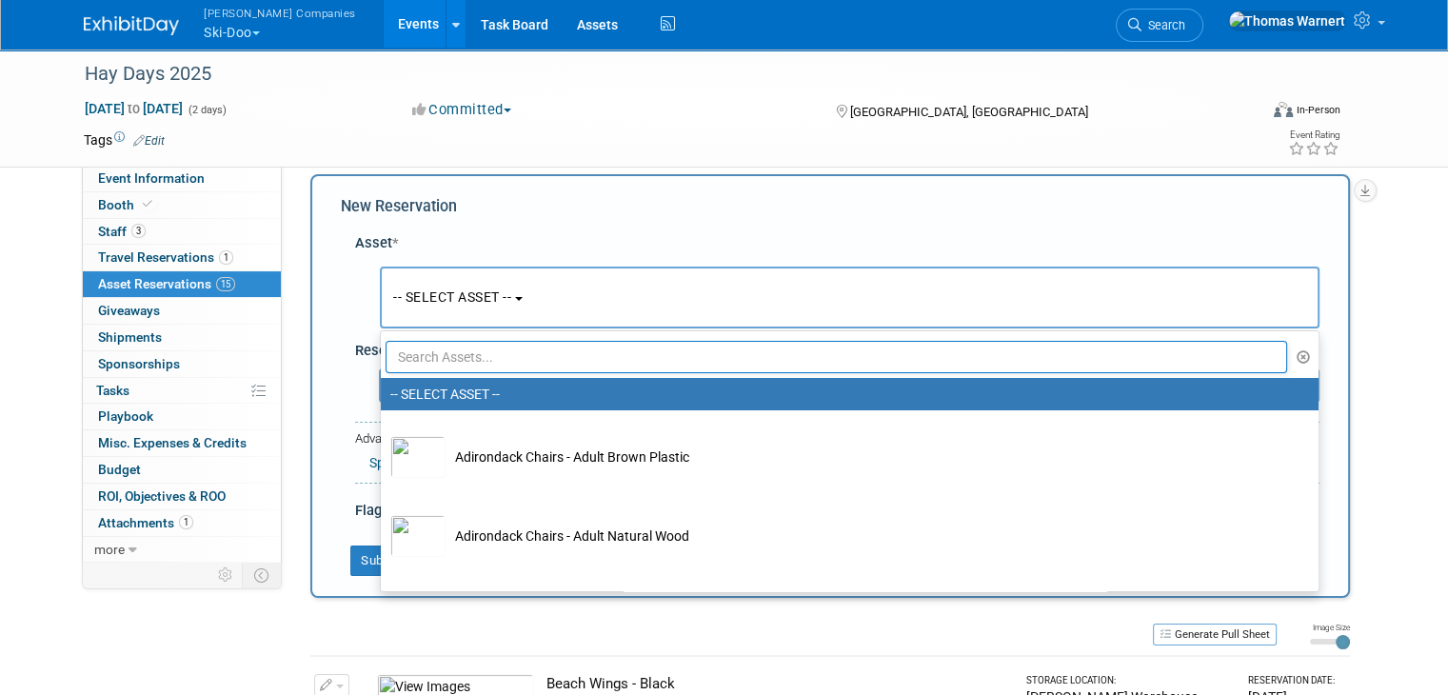
click at [499, 351] on input "text" at bounding box center [836, 357] width 901 height 32
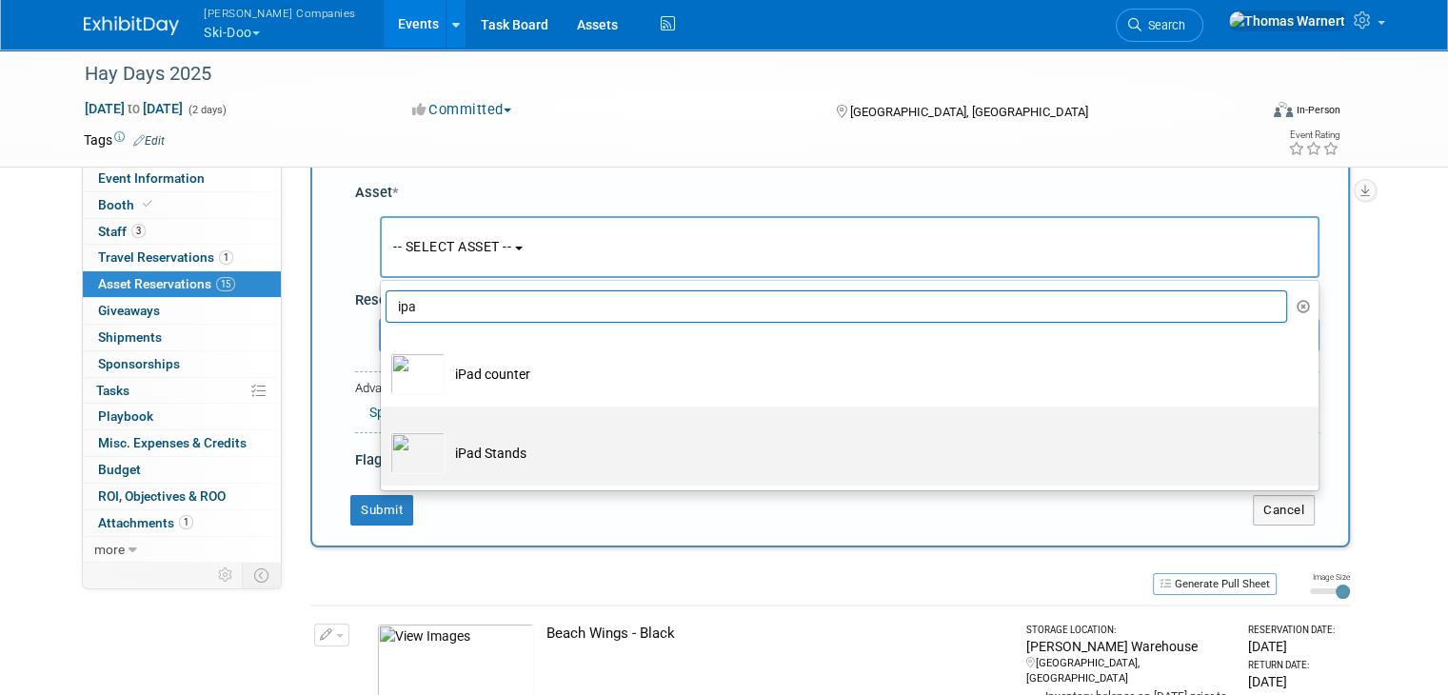
scroll to position [112, 0]
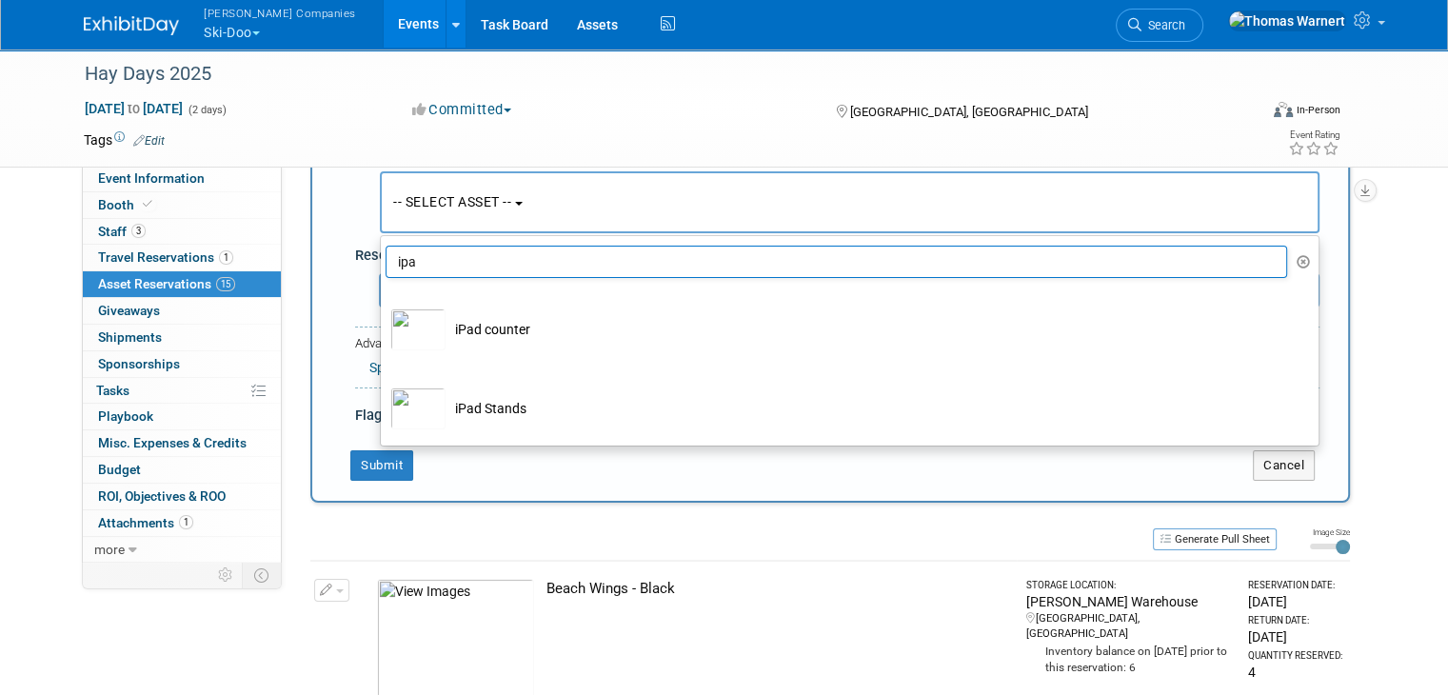
type input "ipa"
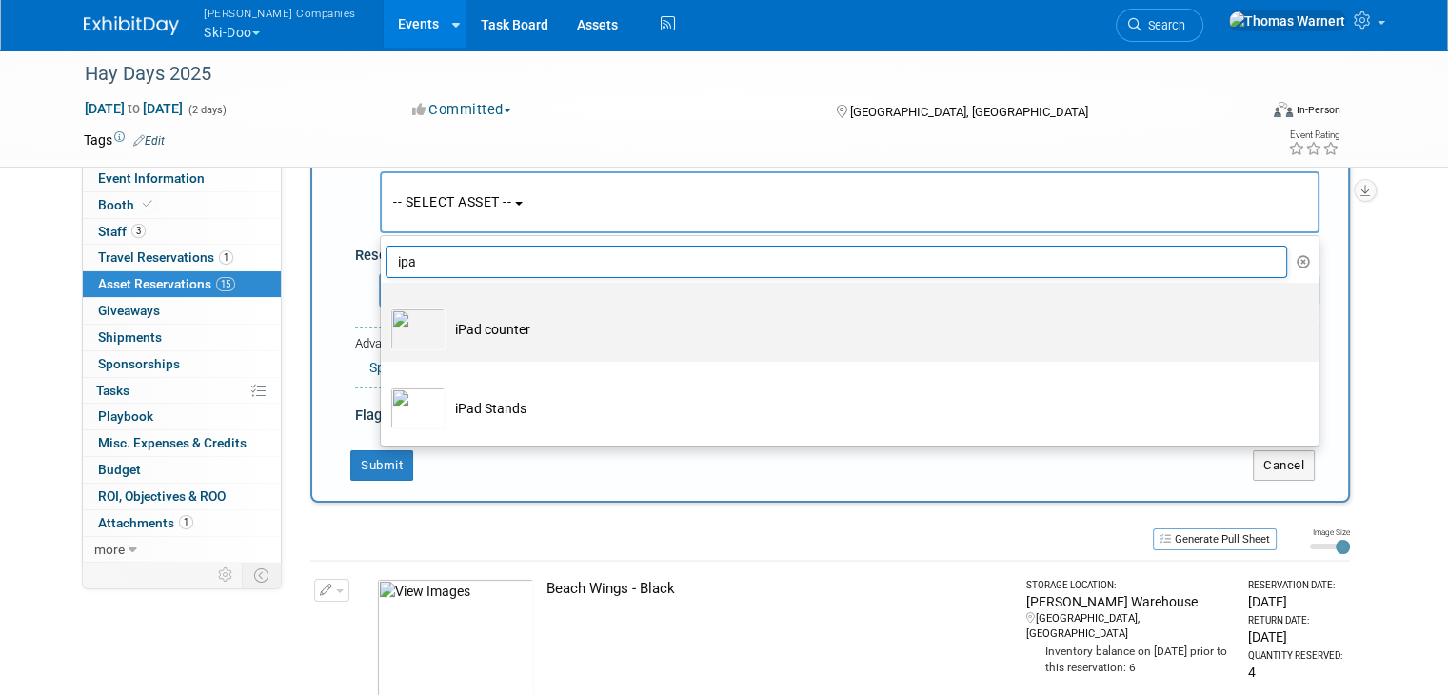
click at [481, 333] on td "iPad counter" at bounding box center [862, 329] width 835 height 42
click at [384, 306] on input "iPad counter" at bounding box center [377, 299] width 12 height 12
select select "10726010"
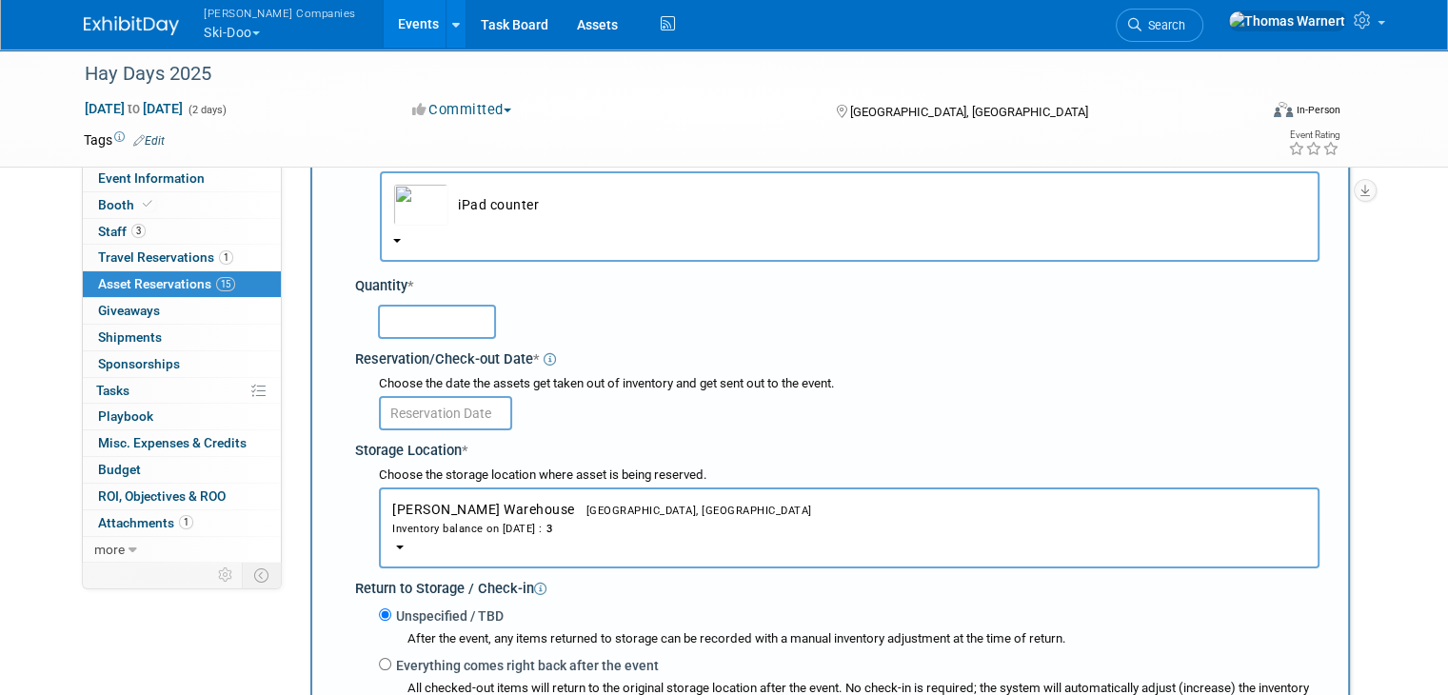
click at [426, 324] on input "text" at bounding box center [437, 322] width 118 height 34
type input "1"
click at [452, 409] on input "text" at bounding box center [445, 413] width 133 height 34
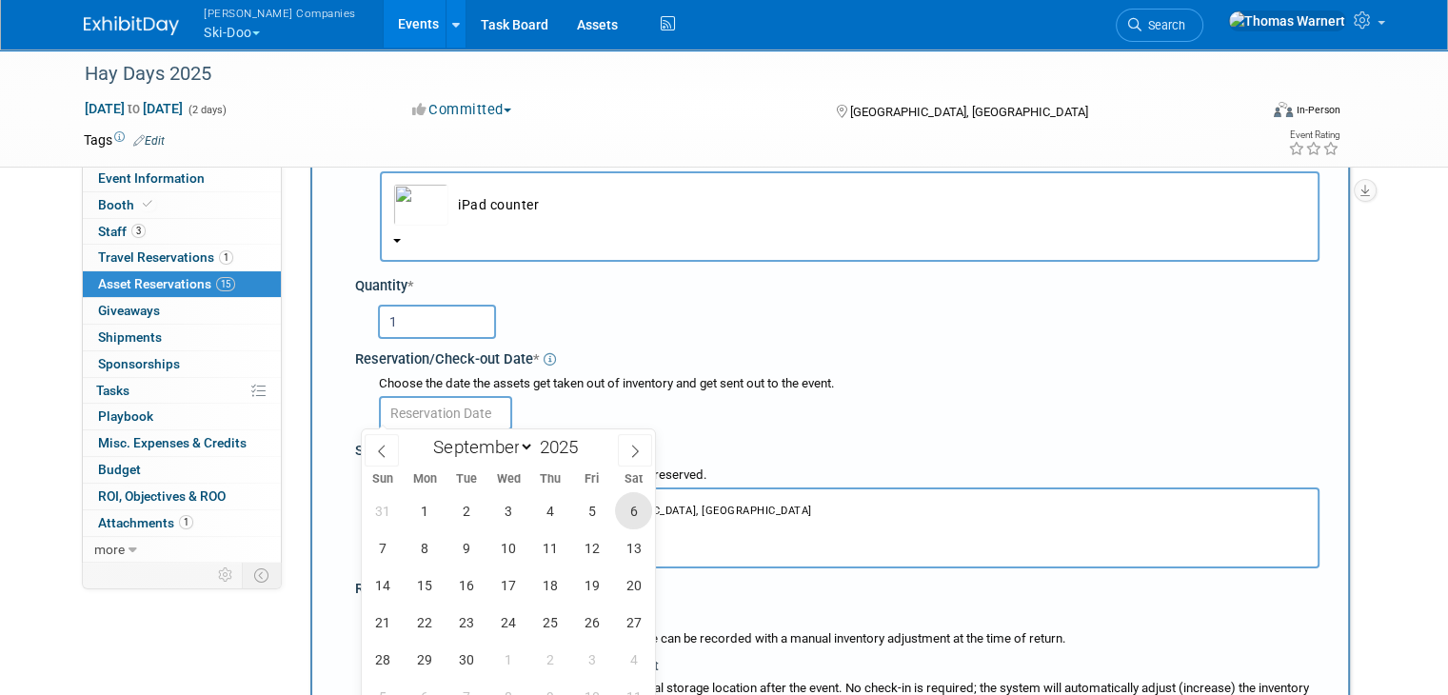
click at [632, 508] on span "6" at bounding box center [633, 510] width 37 height 37
type input "Sep 6, 2025"
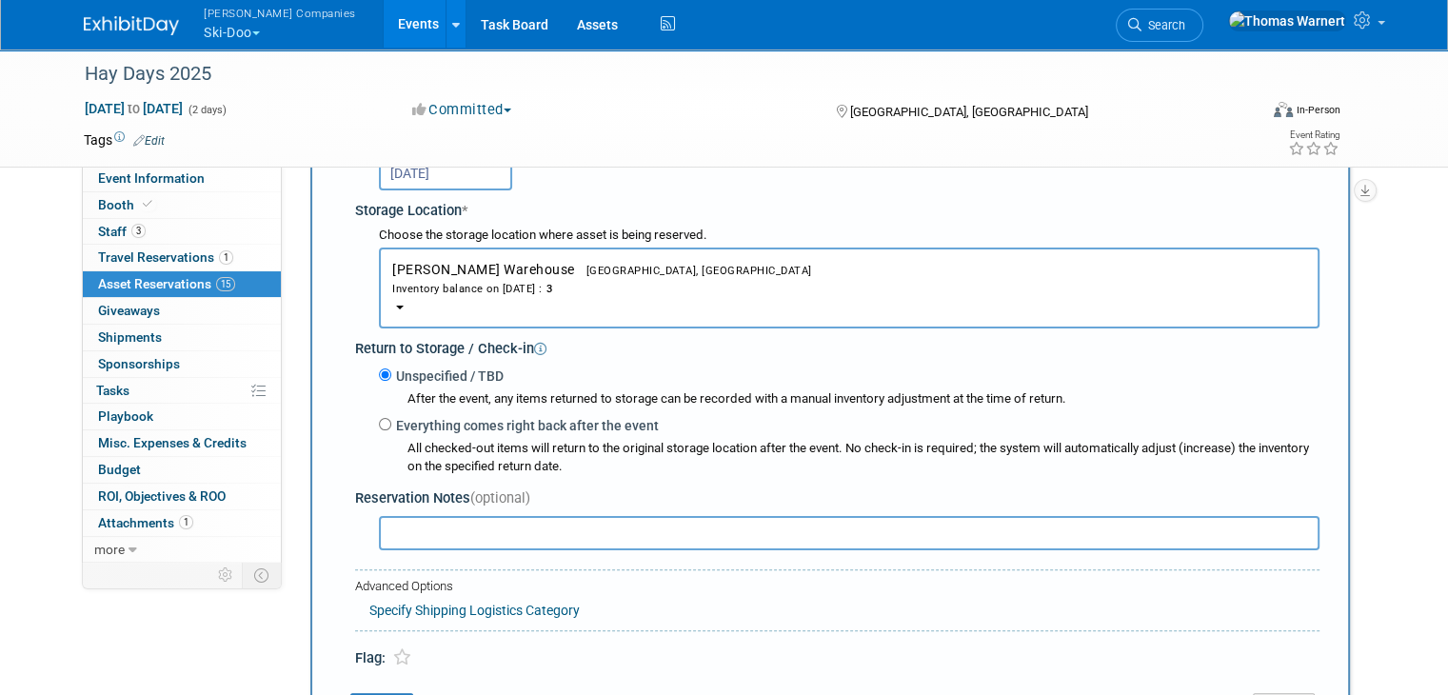
scroll to position [398, 0]
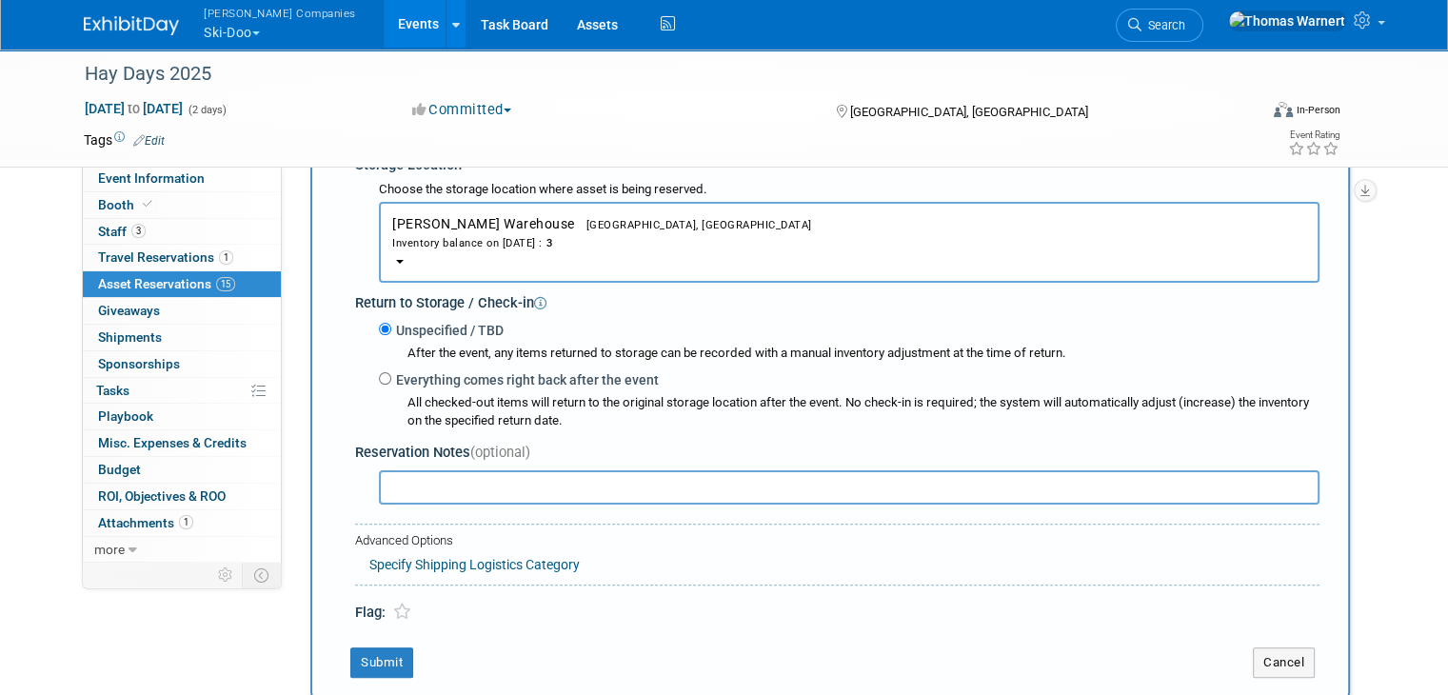
click at [454, 375] on label "Everything comes right back after the event" at bounding box center [524, 379] width 267 height 19
click at [391, 375] on input "Everything comes right back after the event" at bounding box center [385, 378] width 12 height 12
radio input "true"
select select "8"
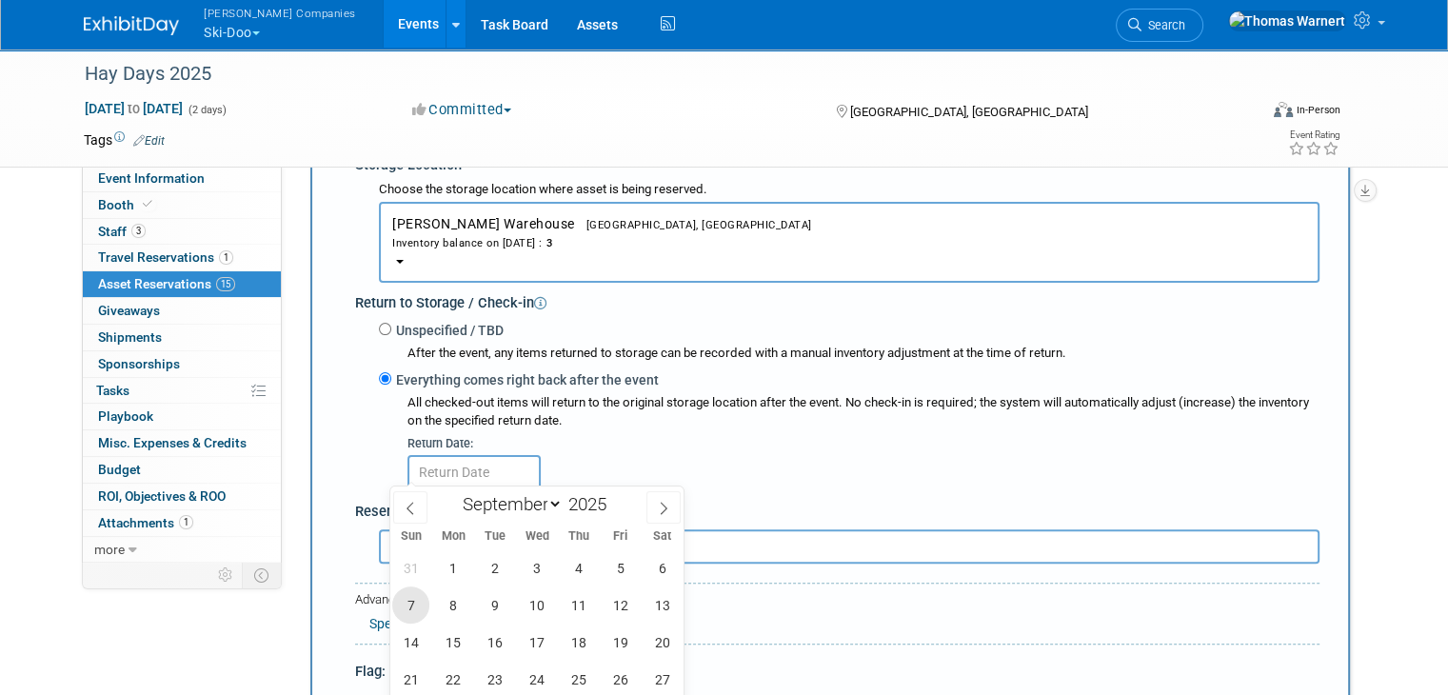
click at [408, 606] on span "7" at bounding box center [410, 604] width 37 height 37
type input "Sep 7, 2025"
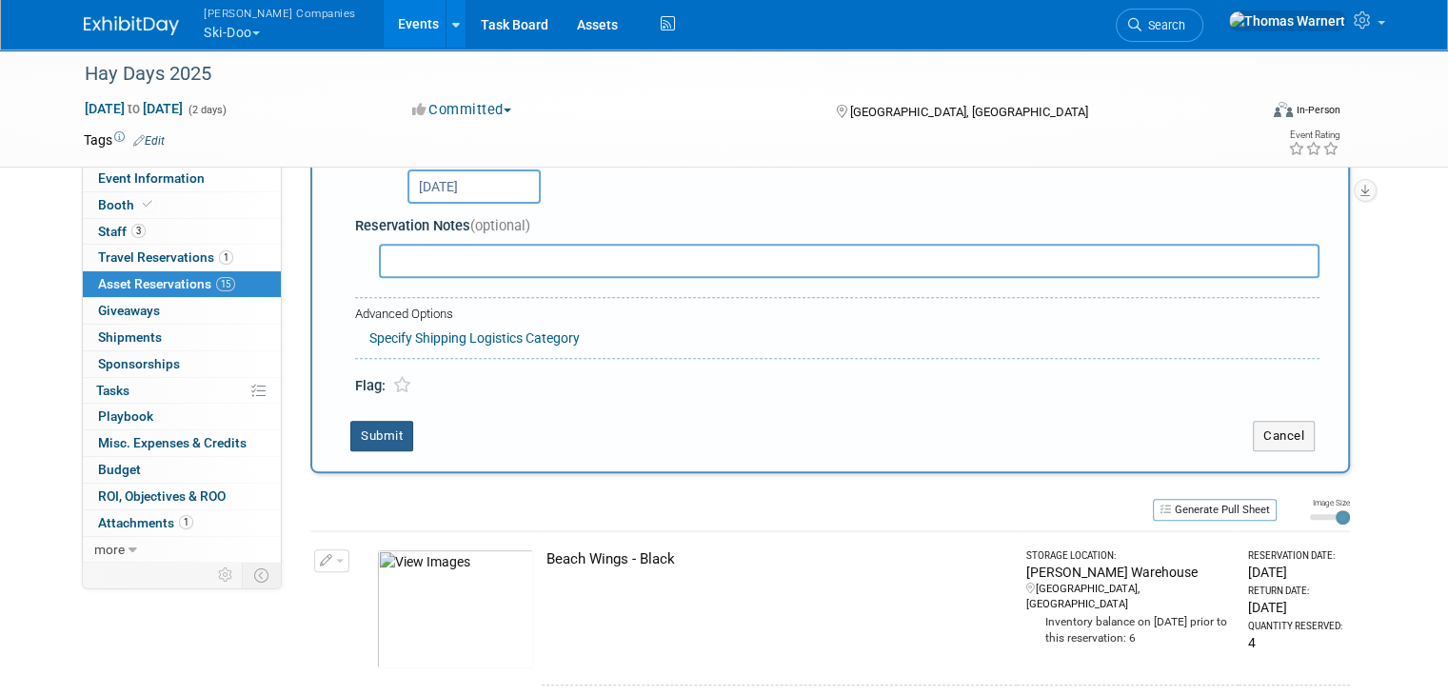
click at [364, 421] on button "Submit" at bounding box center [381, 436] width 63 height 30
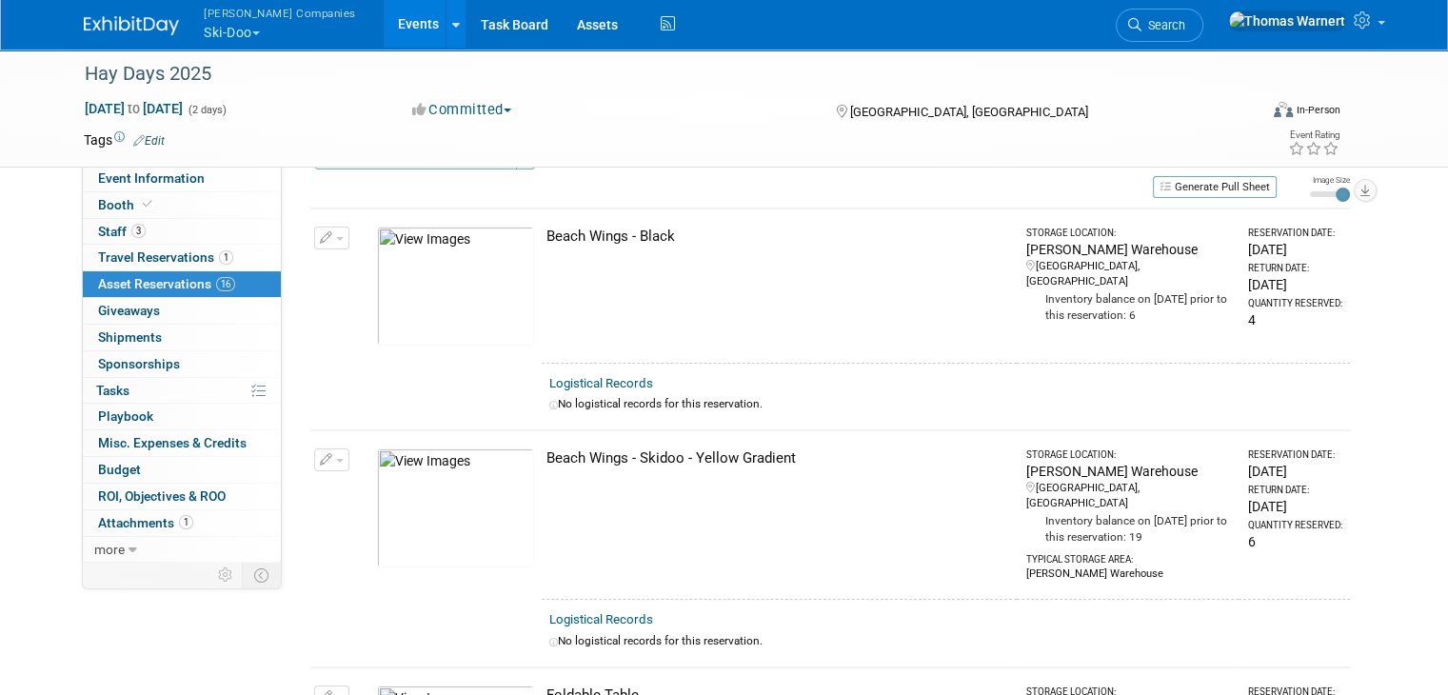
scroll to position [0, 0]
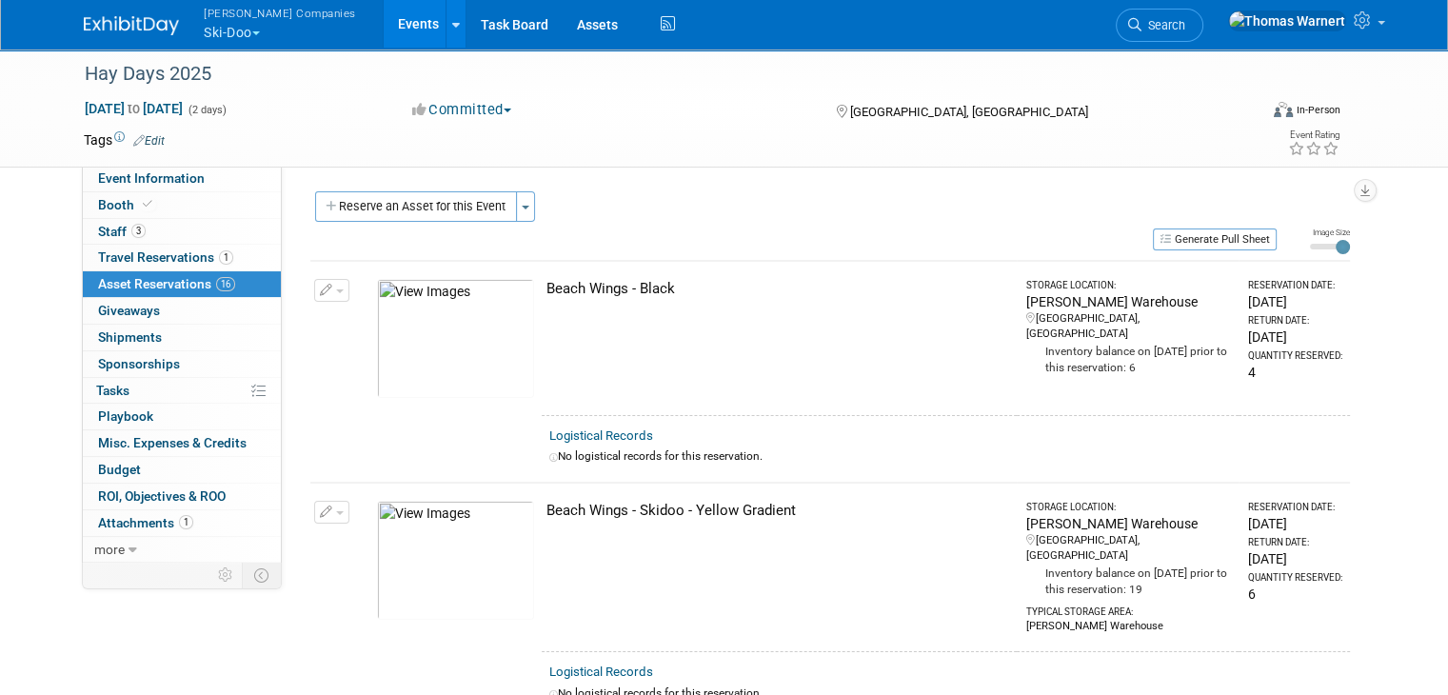
click at [451, 203] on button "Reserve an Asset for this Event" at bounding box center [416, 206] width 202 height 30
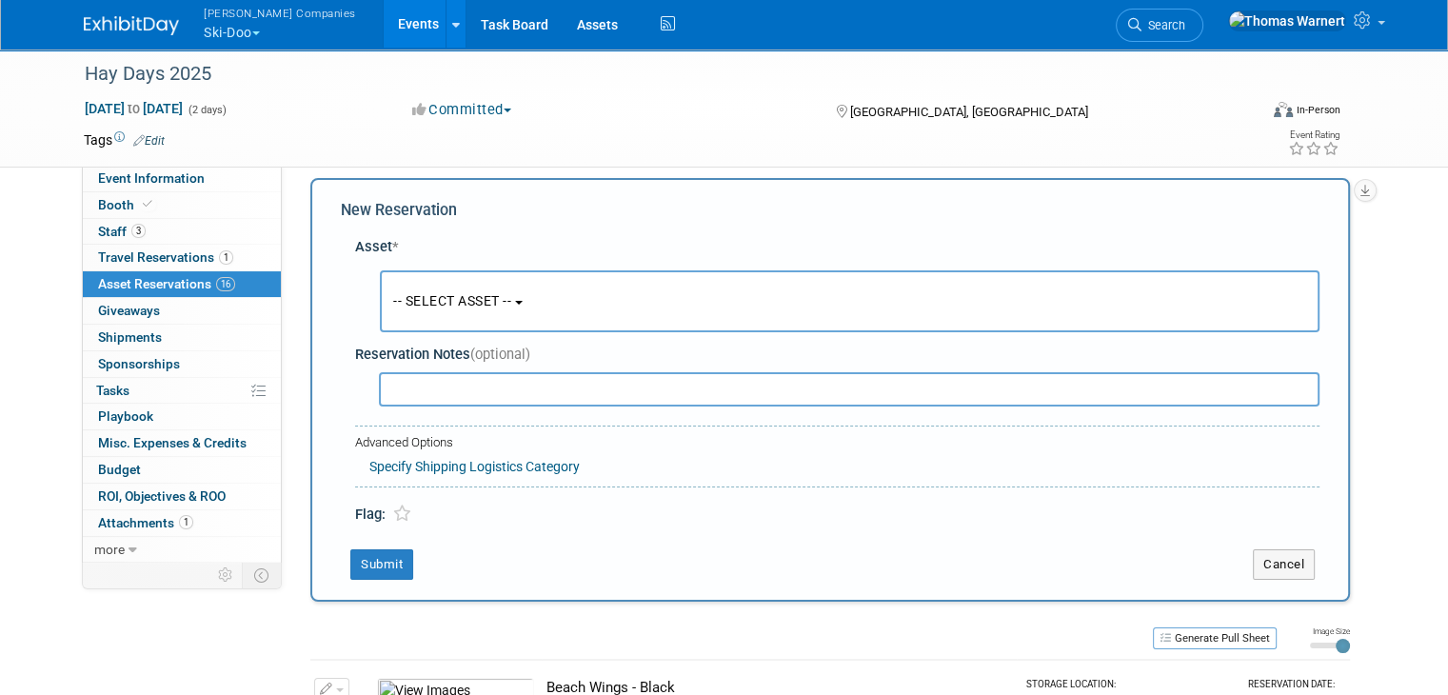
scroll to position [17, 0]
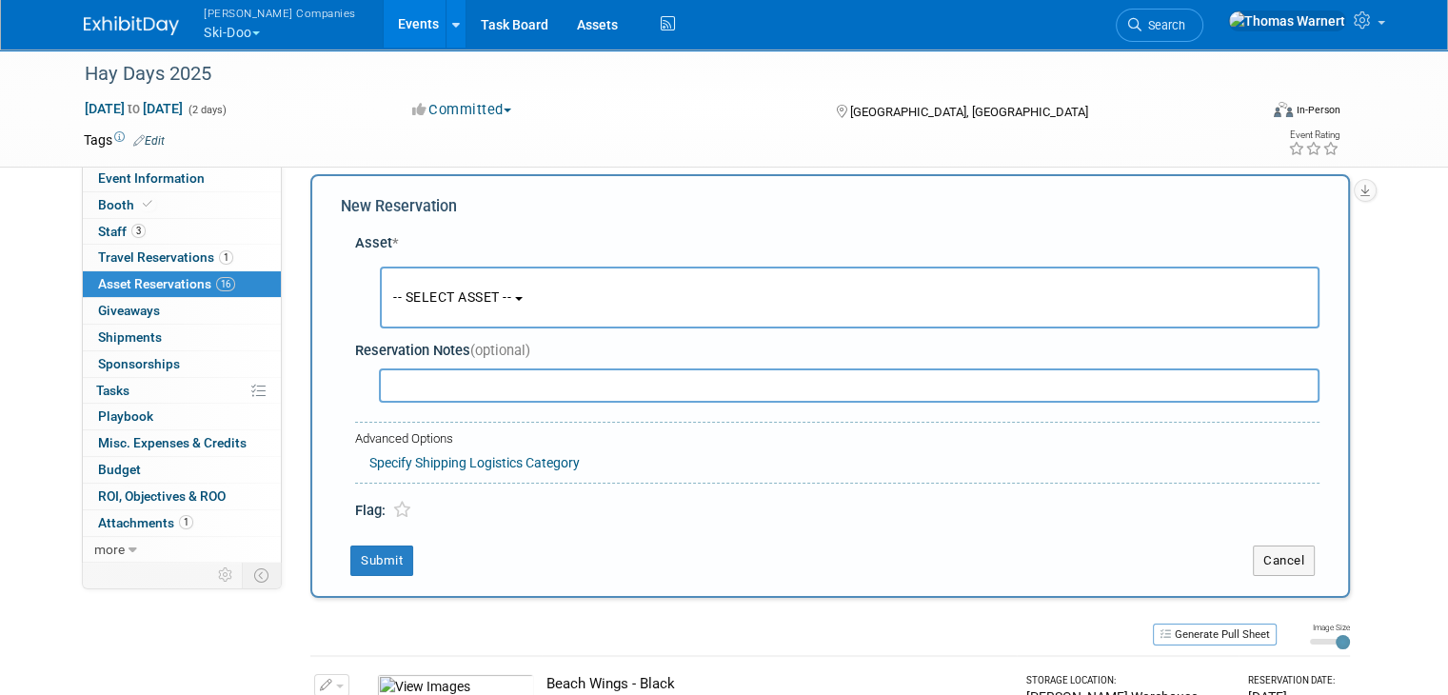
click at [472, 279] on button "-- SELECT ASSET --" at bounding box center [850, 298] width 940 height 62
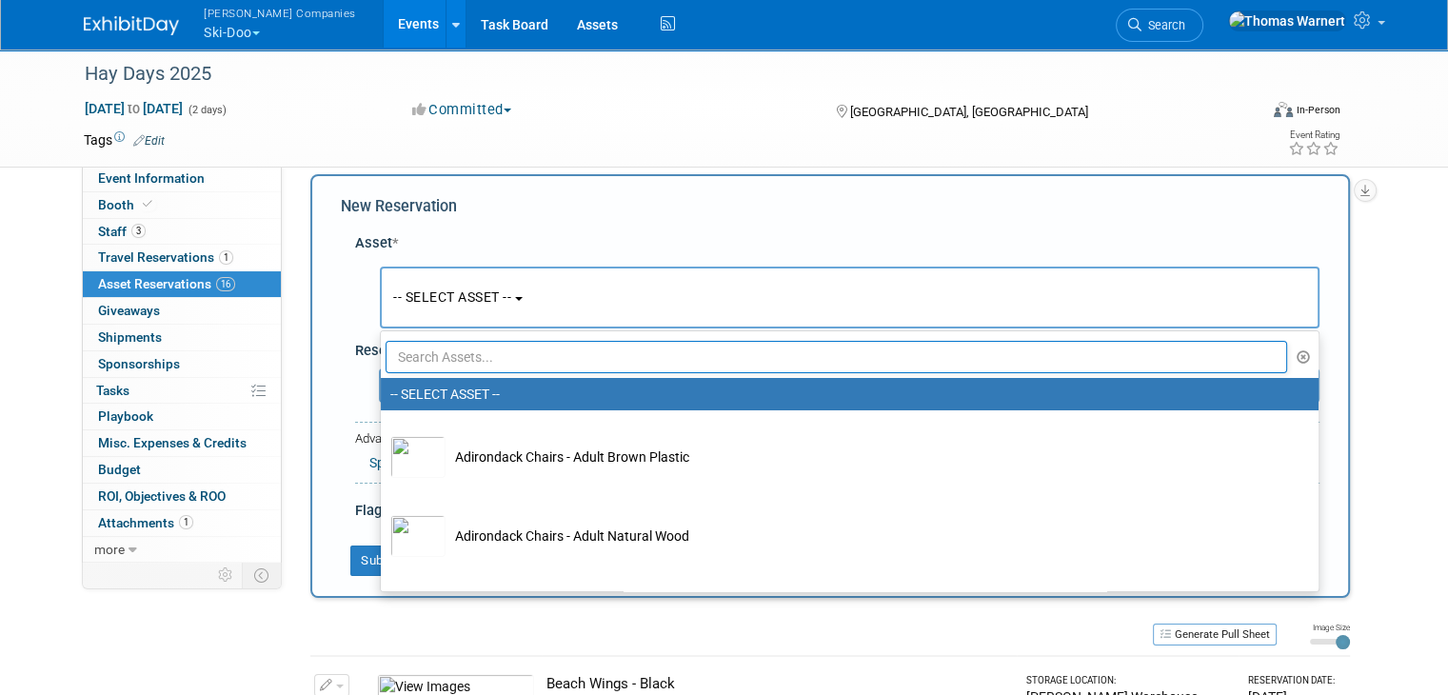
click at [453, 342] on input "text" at bounding box center [836, 357] width 901 height 32
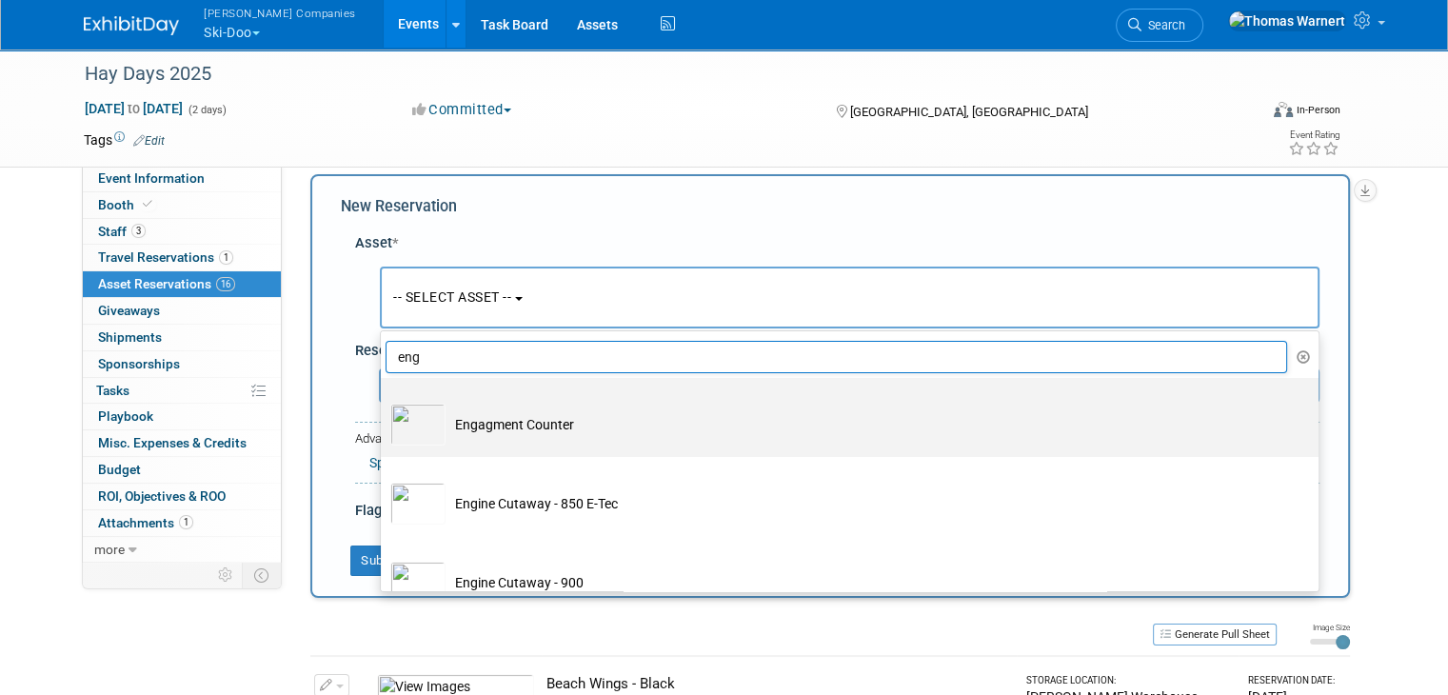
type input "eng"
click at [504, 437] on td "Engagment Counter" at bounding box center [862, 425] width 835 height 42
click at [384, 401] on input "Engagment Counter" at bounding box center [377, 394] width 12 height 12
select select "10726014"
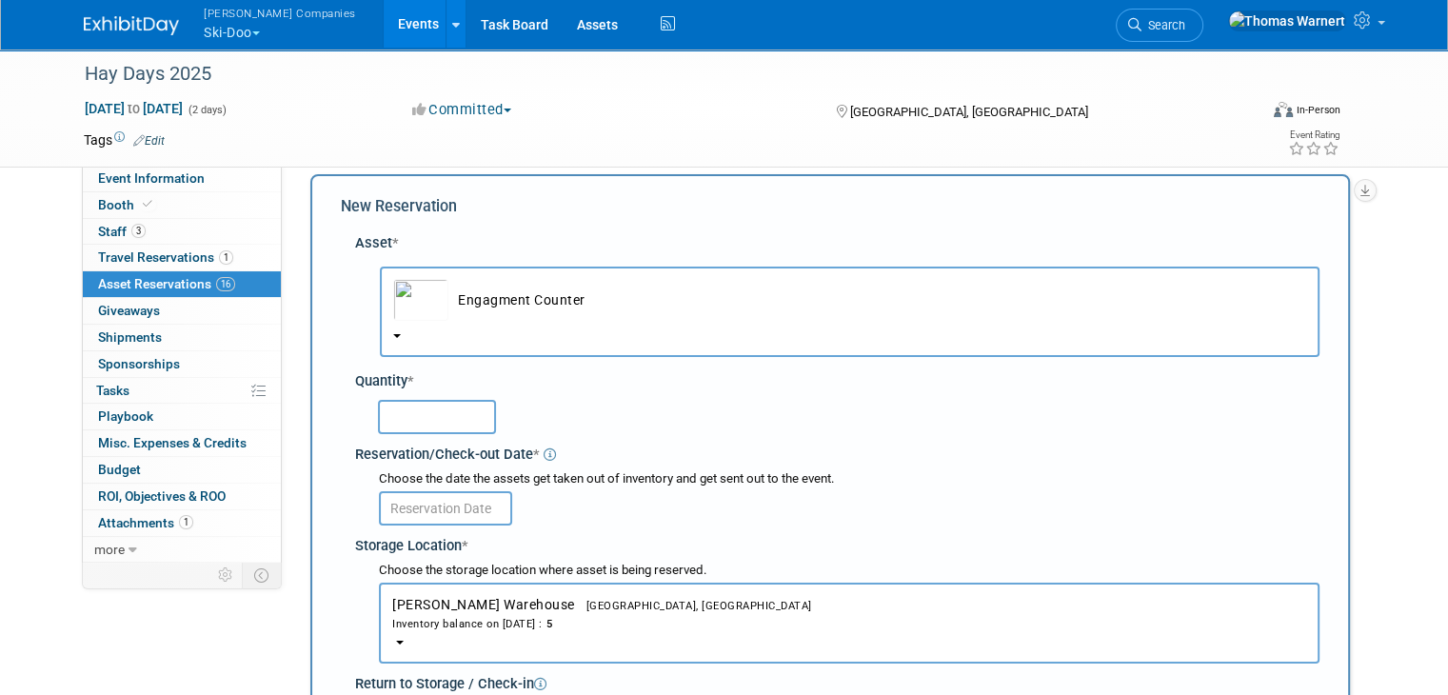
click at [451, 429] on input "text" at bounding box center [437, 417] width 118 height 34
type input "1"
click at [405, 505] on input "text" at bounding box center [445, 508] width 133 height 34
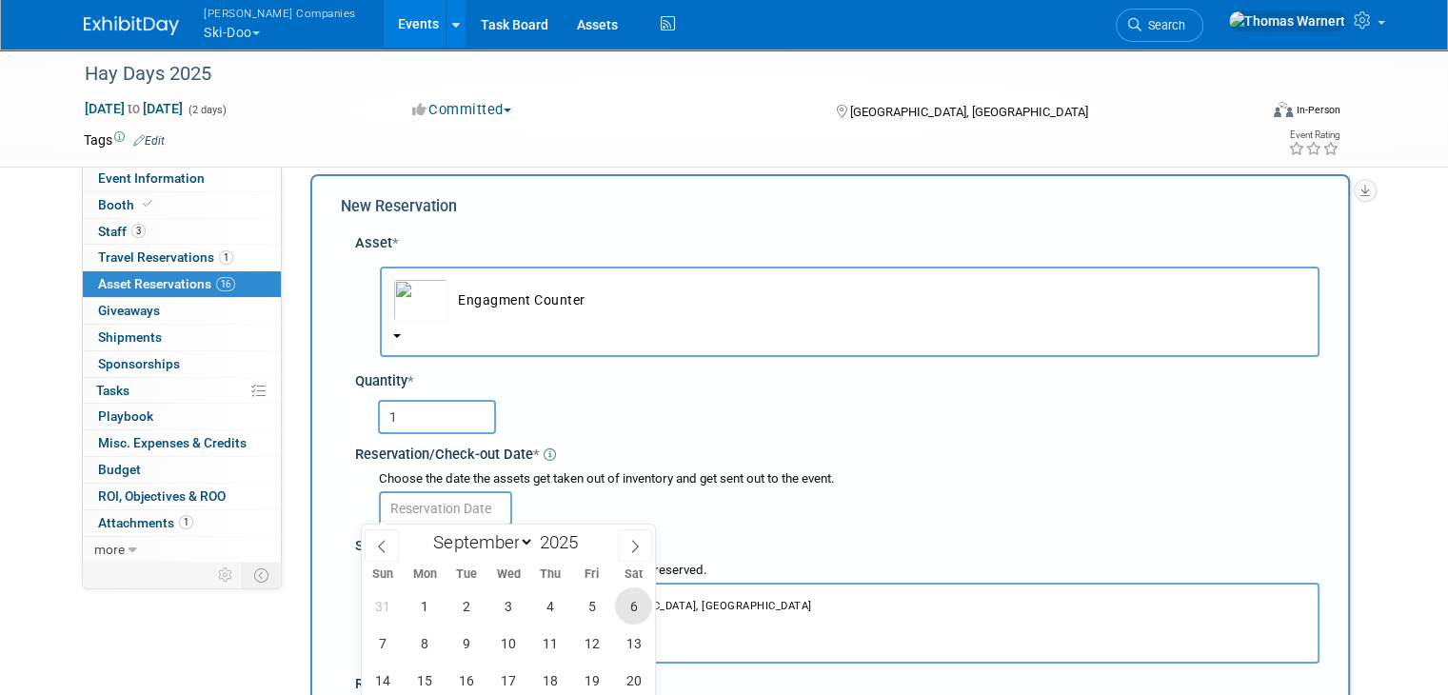
click at [626, 608] on span "6" at bounding box center [633, 605] width 37 height 37
type input "Sep 6, 2025"
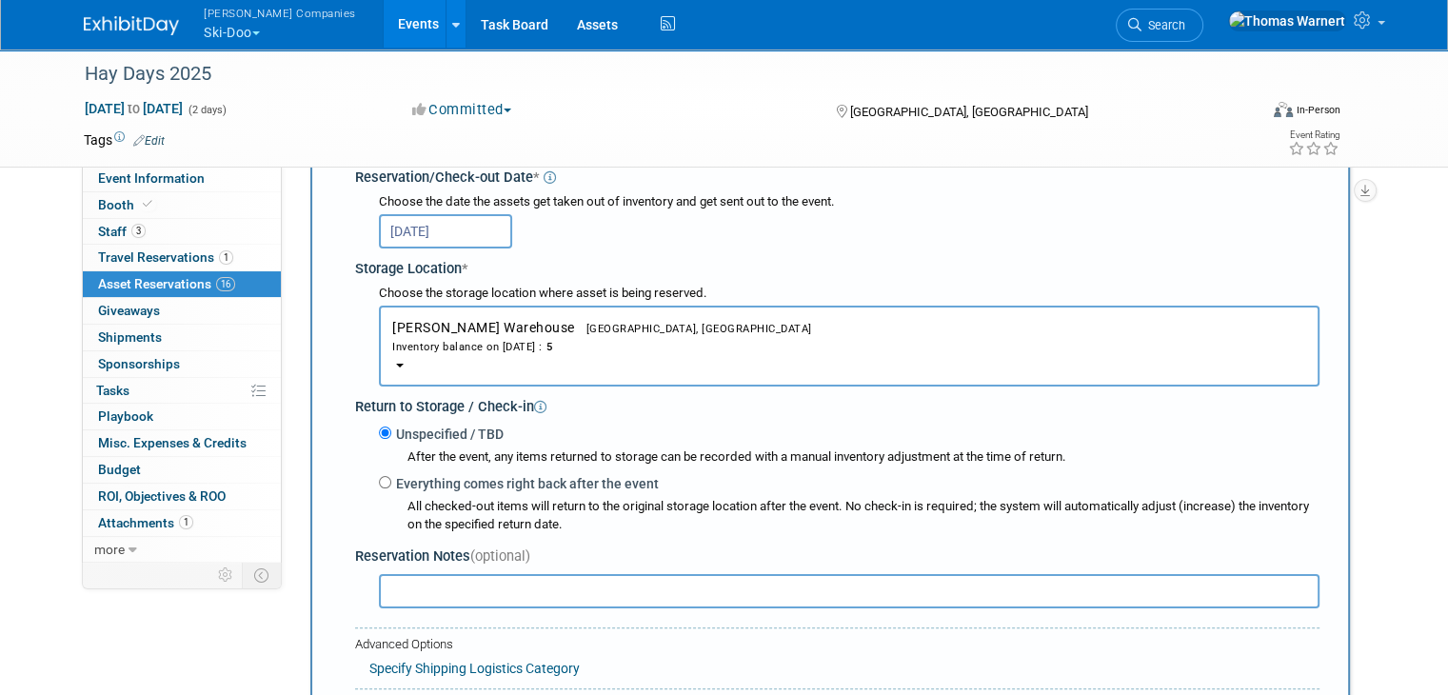
scroll to position [303, 0]
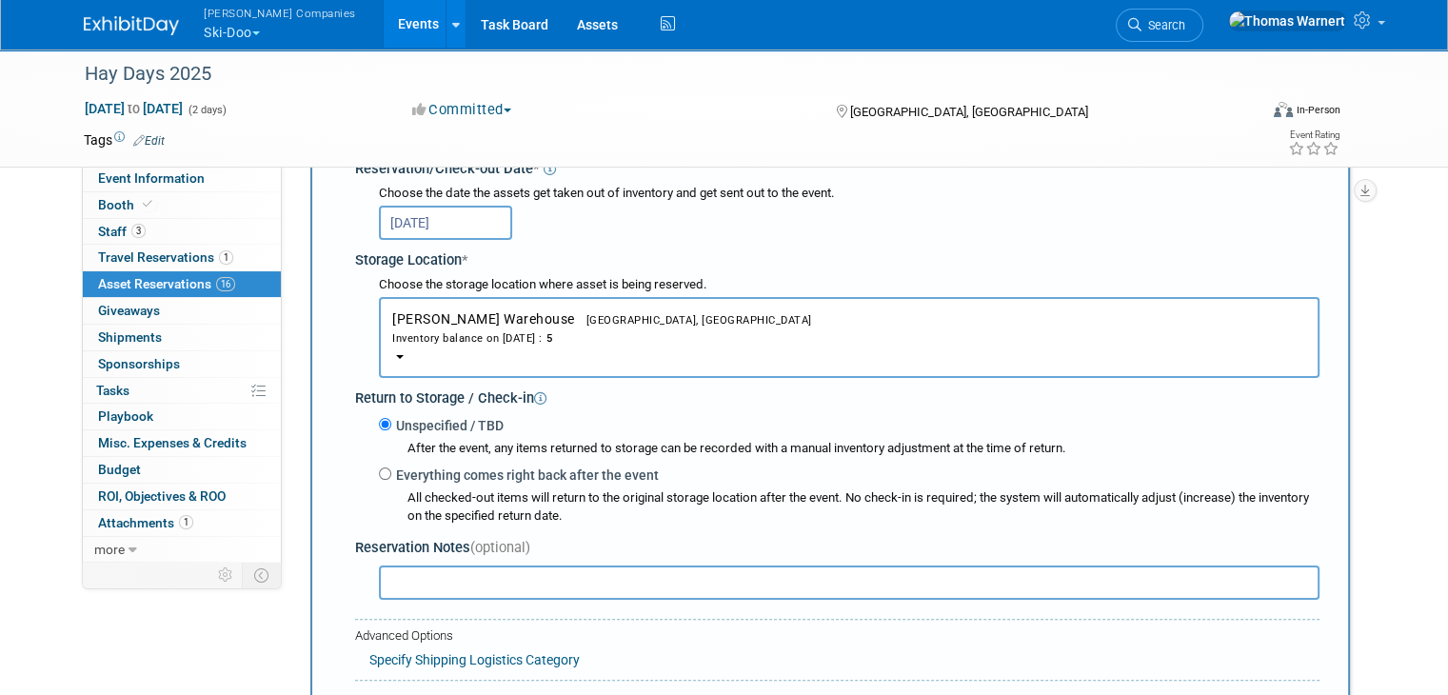
click at [391, 465] on label "Everything comes right back after the event" at bounding box center [524, 474] width 267 height 19
click at [379, 467] on input "Everything comes right back after the event" at bounding box center [385, 473] width 12 height 12
radio input "true"
select select "8"
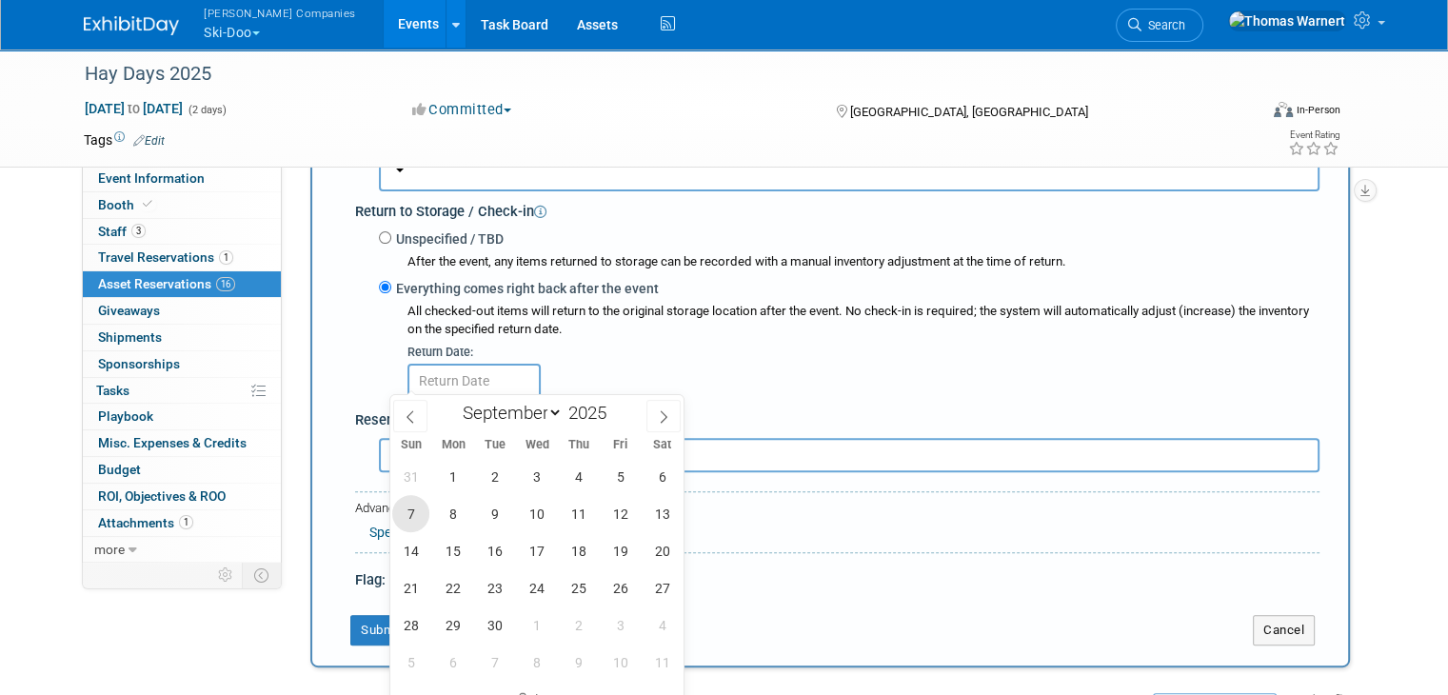
scroll to position [493, 0]
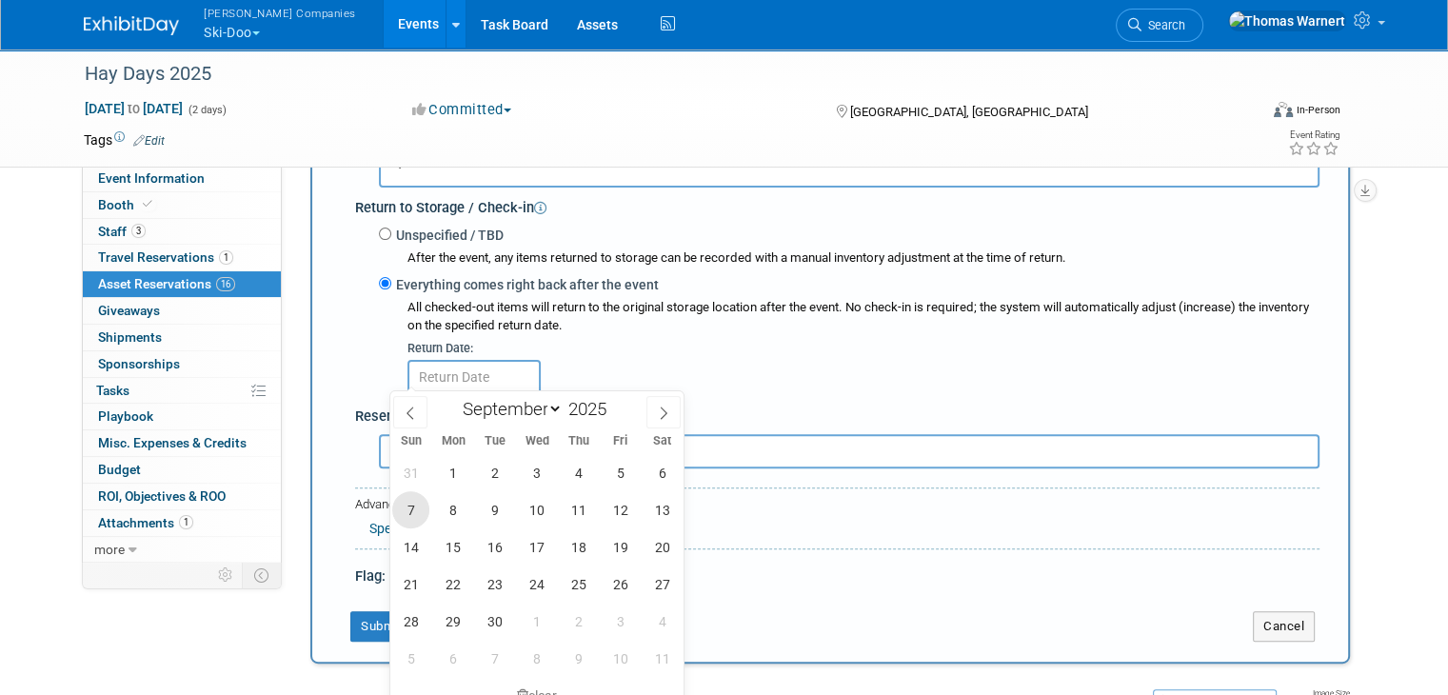
click at [411, 497] on span "7" at bounding box center [410, 509] width 37 height 37
type input "Sep 7, 2025"
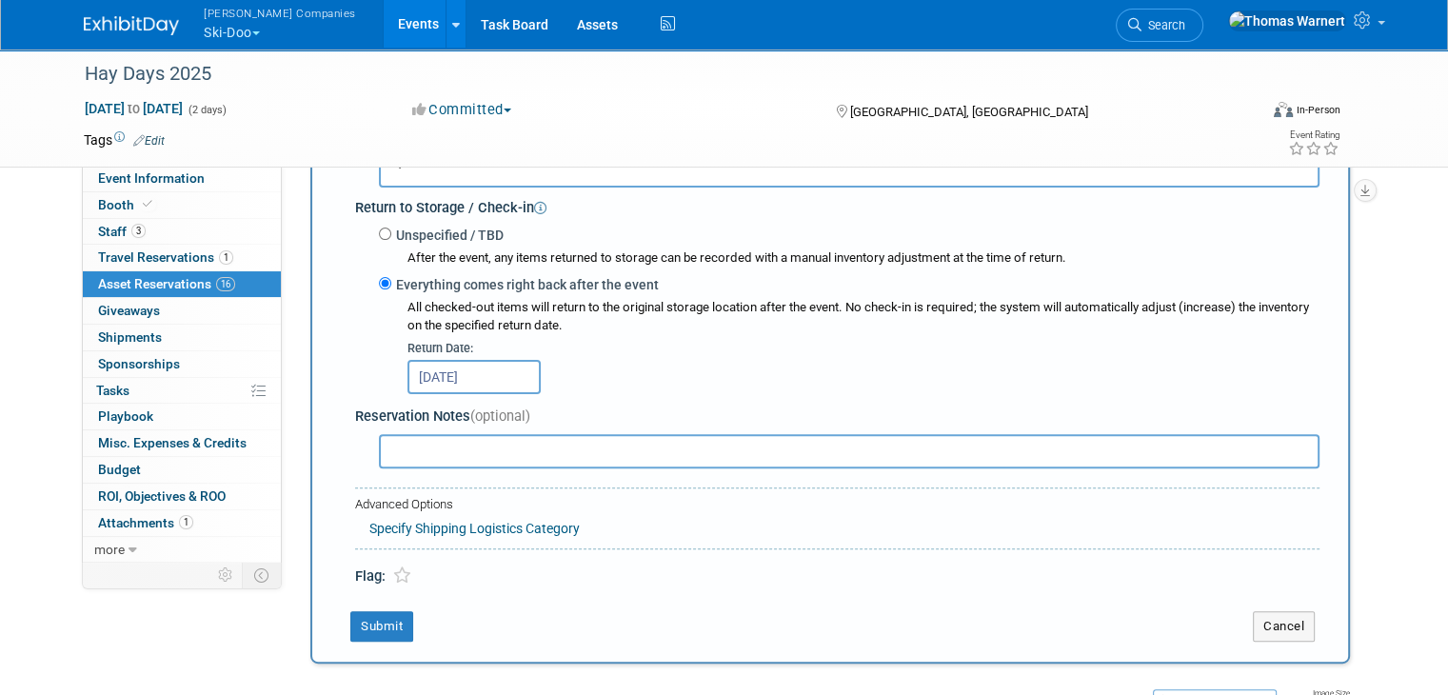
click at [414, 444] on input "text" at bounding box center [849, 451] width 940 height 34
type input "New yellow graphic"
click at [372, 626] on button "Submit" at bounding box center [381, 626] width 63 height 30
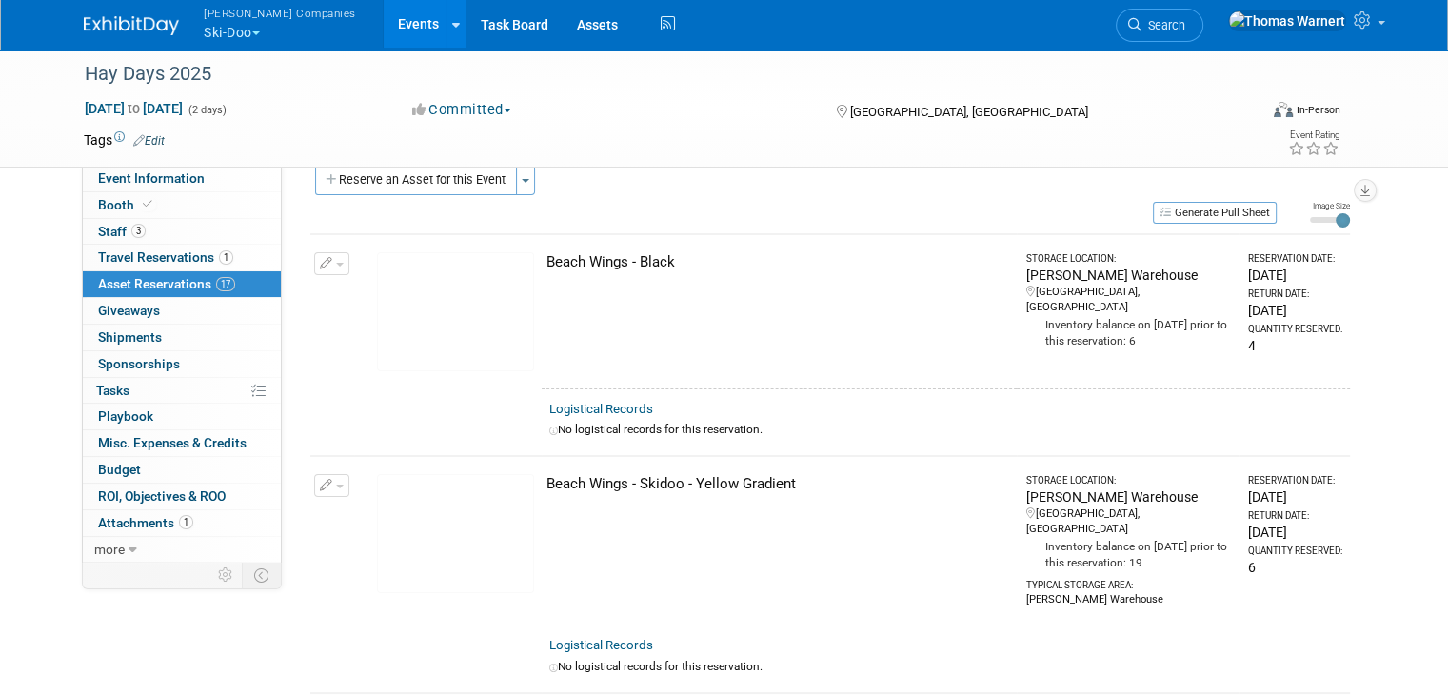
scroll to position [0, 0]
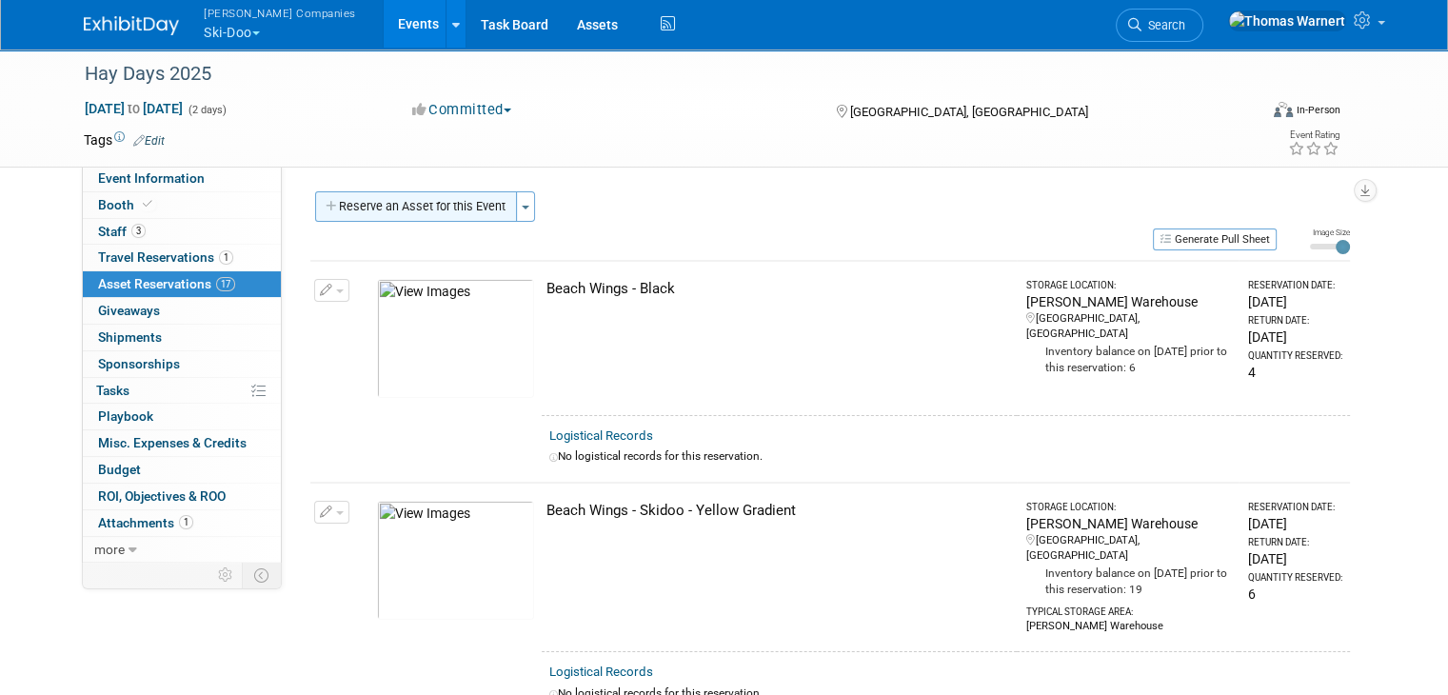
click at [425, 207] on button "Reserve an Asset for this Event" at bounding box center [416, 206] width 202 height 30
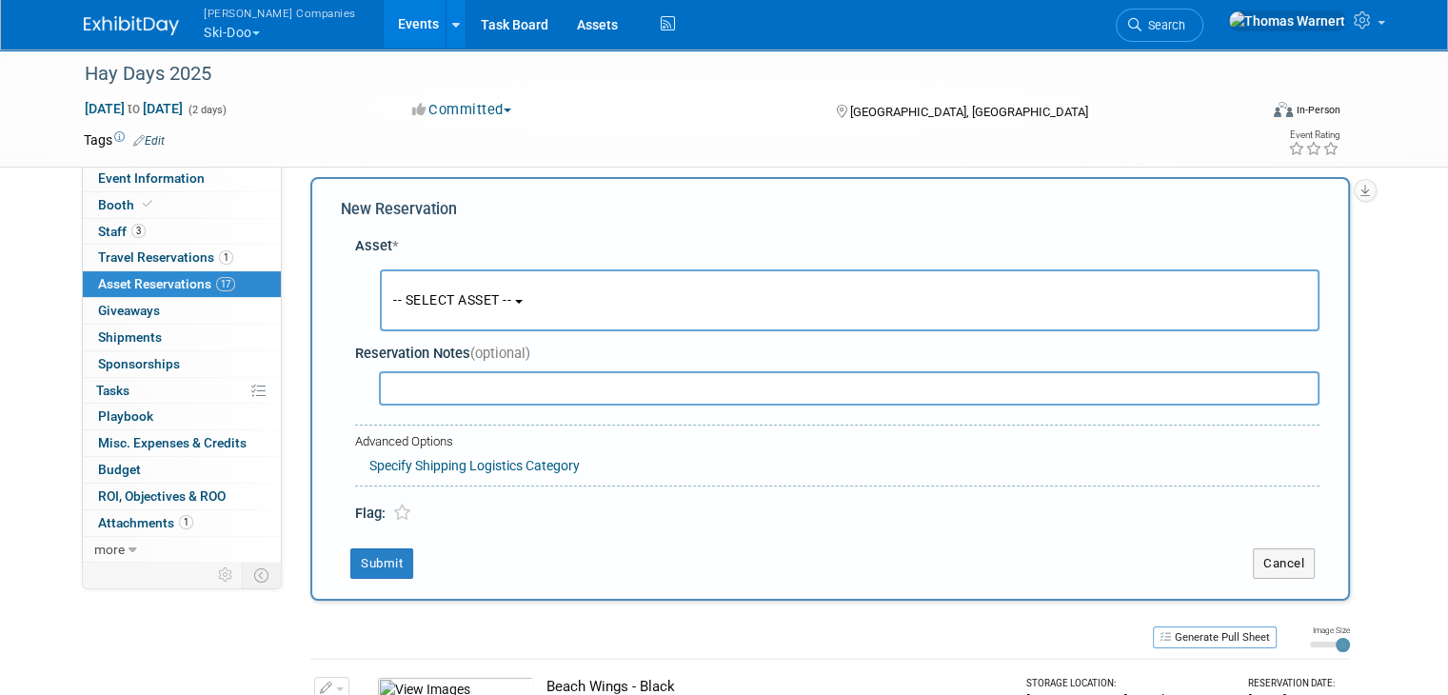
scroll to position [17, 0]
click at [449, 287] on button "-- SELECT ASSET --" at bounding box center [850, 298] width 940 height 62
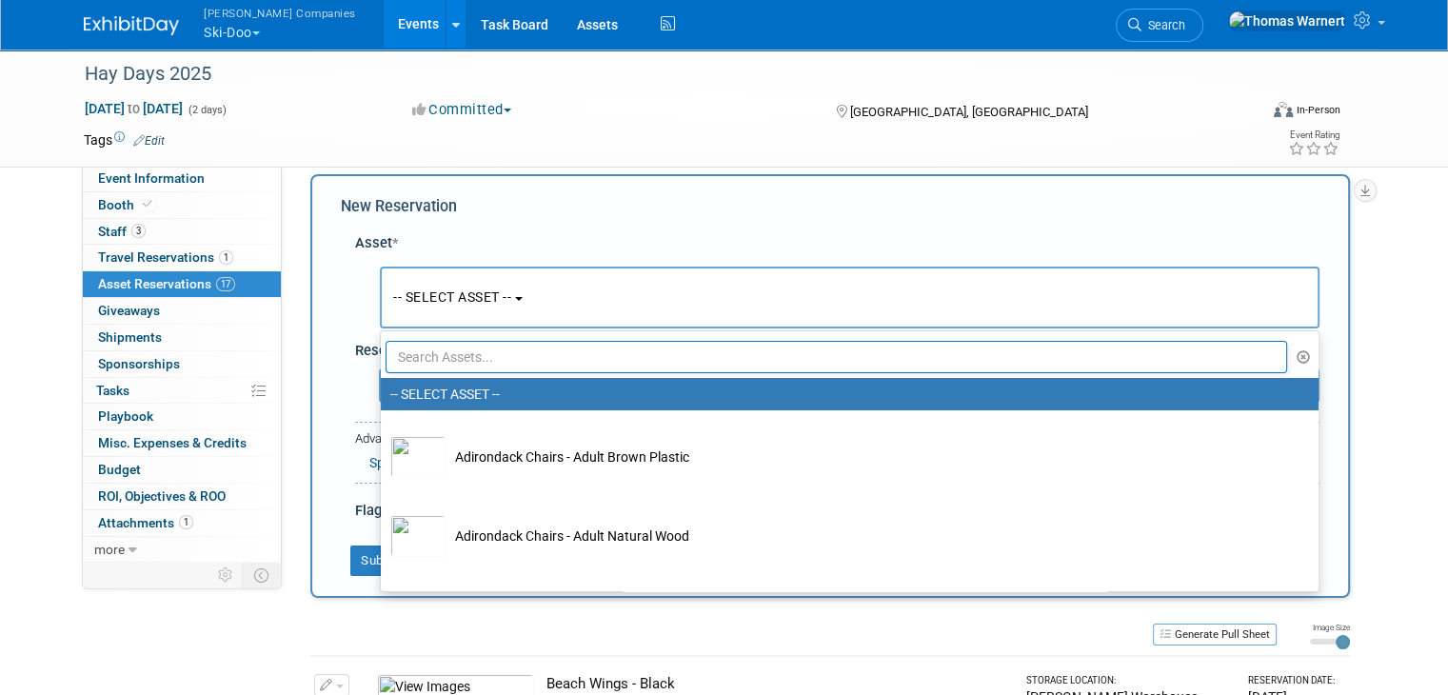
click at [453, 363] on input "text" at bounding box center [836, 357] width 901 height 32
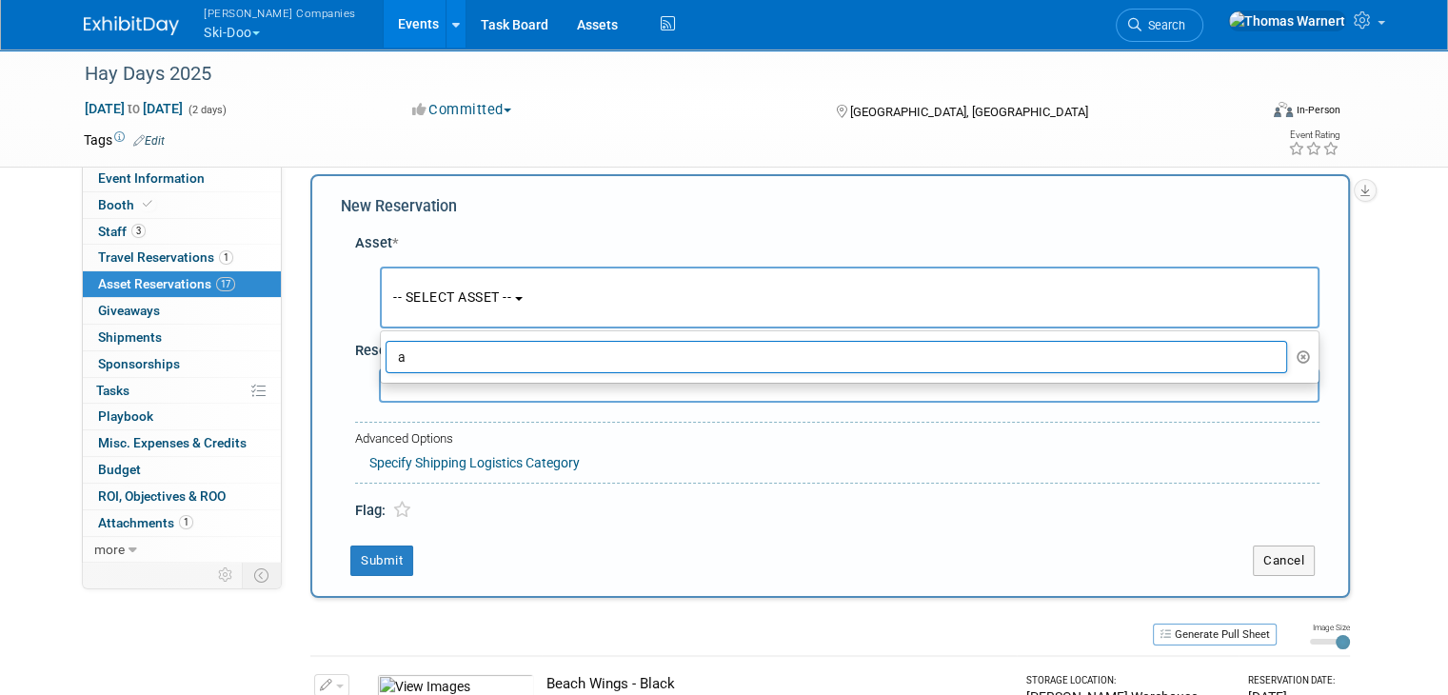
type input "a"
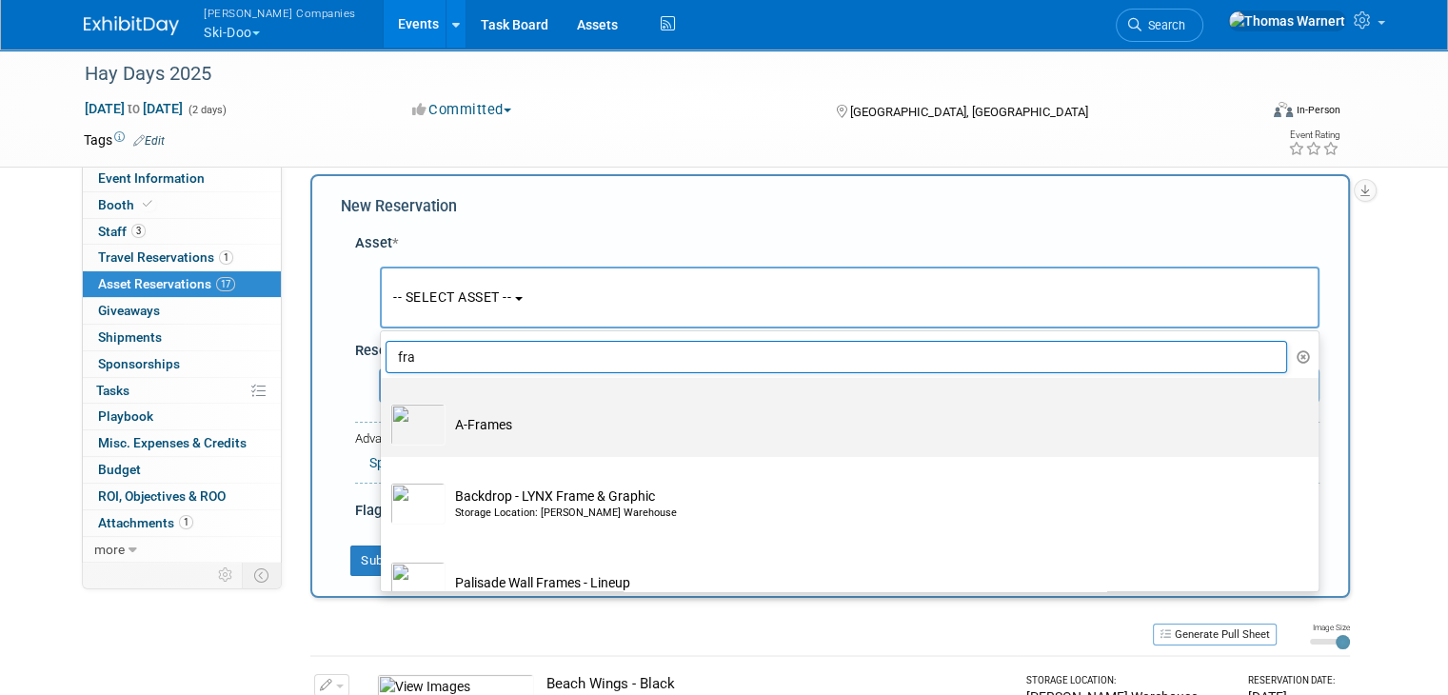
type input "fra"
click at [491, 431] on td "A-Frames" at bounding box center [862, 425] width 835 height 42
click at [384, 401] on input "A-Frames" at bounding box center [377, 394] width 12 height 12
select select "10725315"
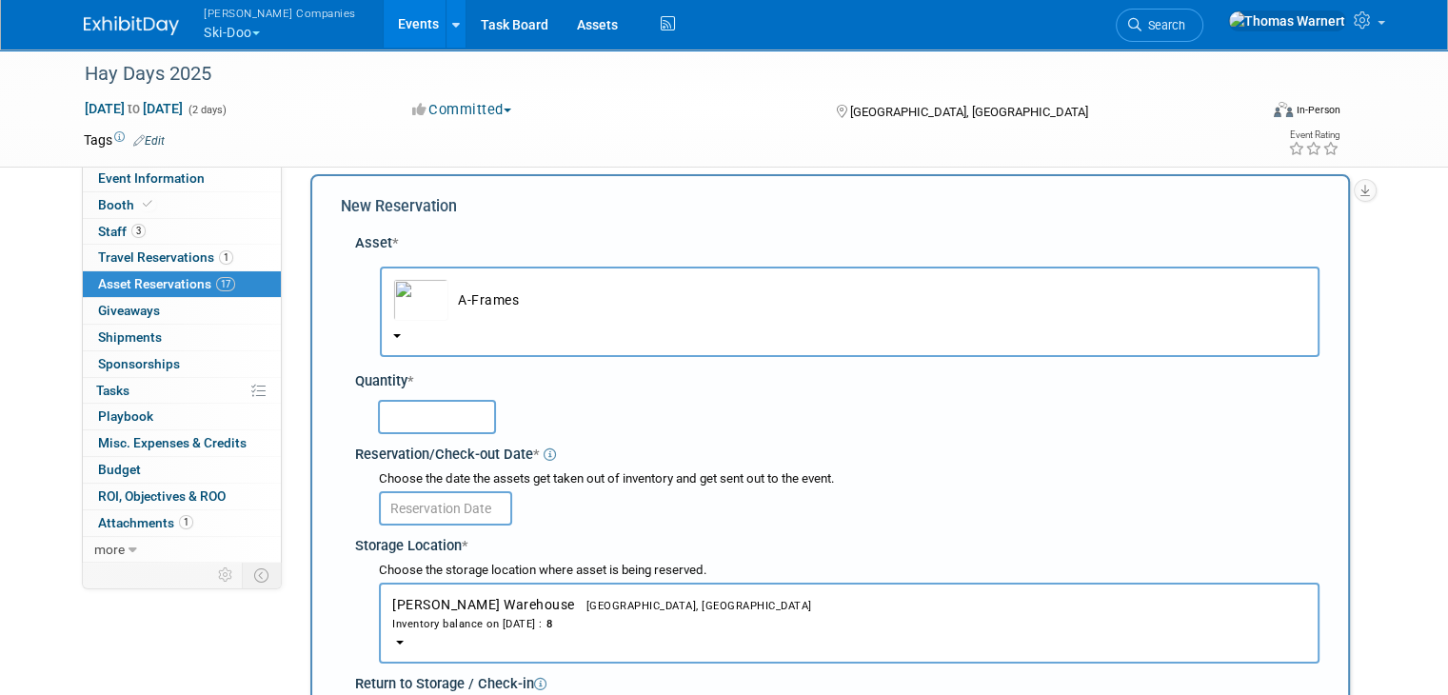
click at [430, 427] on input "text" at bounding box center [437, 417] width 118 height 34
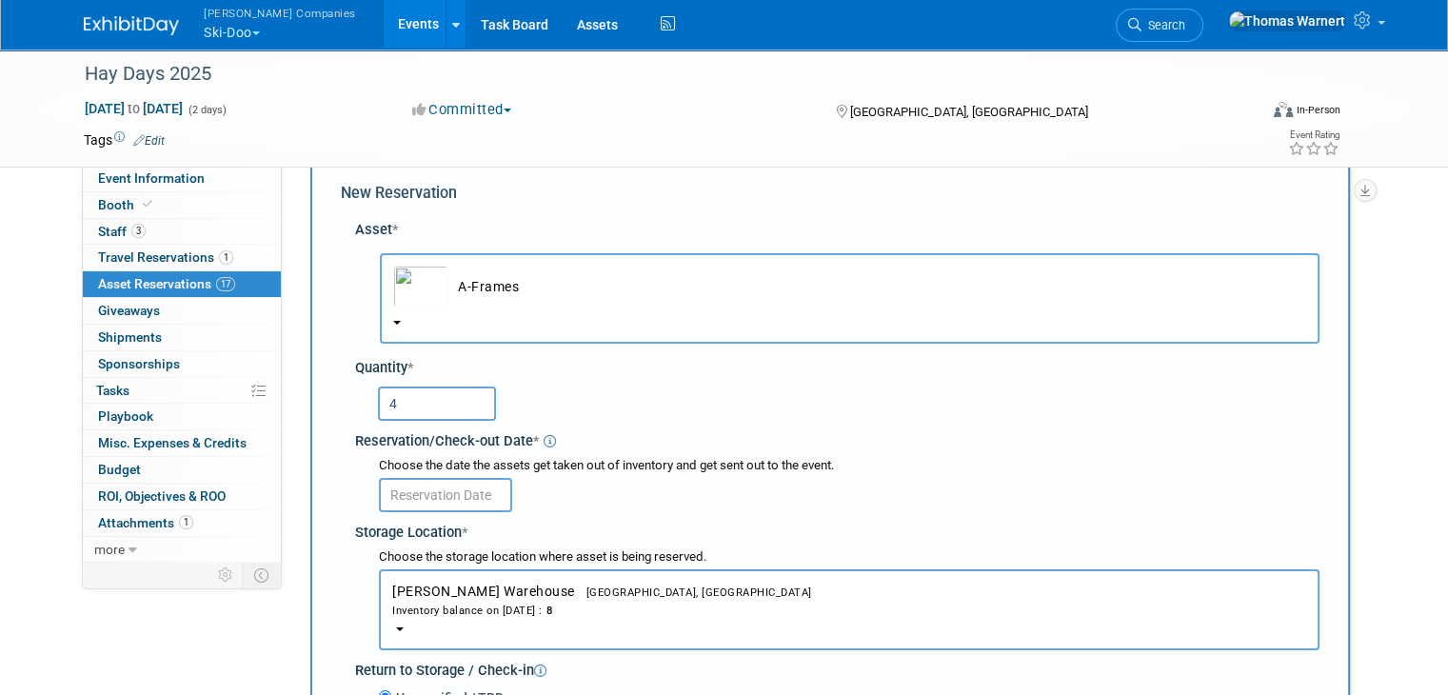
scroll to position [208, 0]
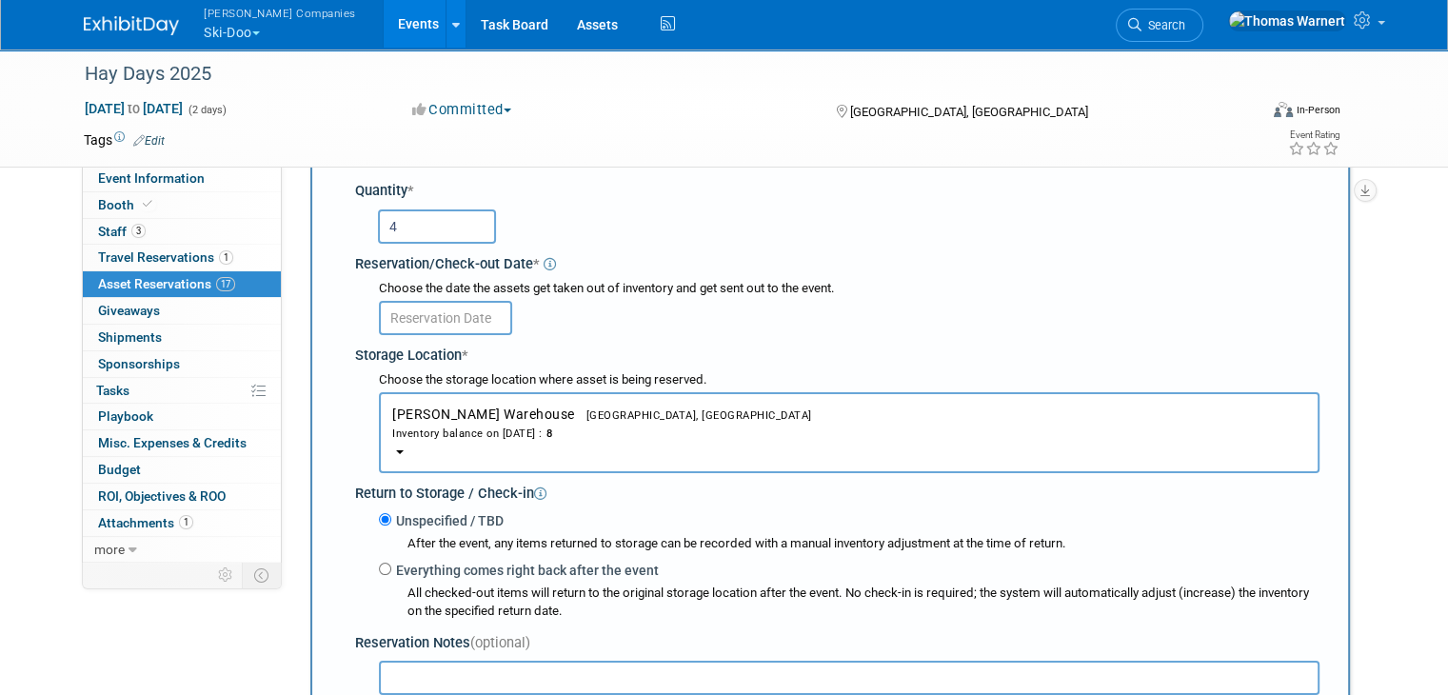
type input "4"
click at [455, 325] on input "text" at bounding box center [445, 318] width 133 height 34
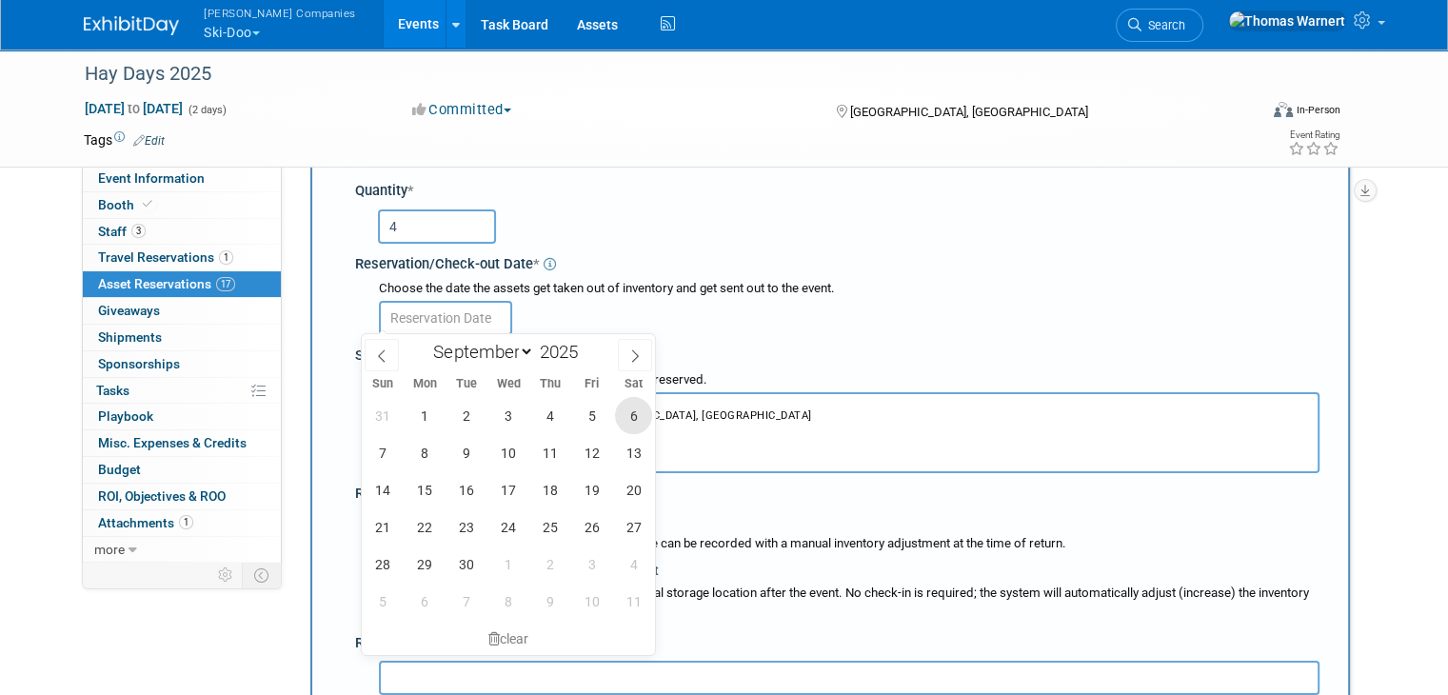
click at [619, 416] on span "6" at bounding box center [633, 415] width 37 height 37
type input "[DATE]"
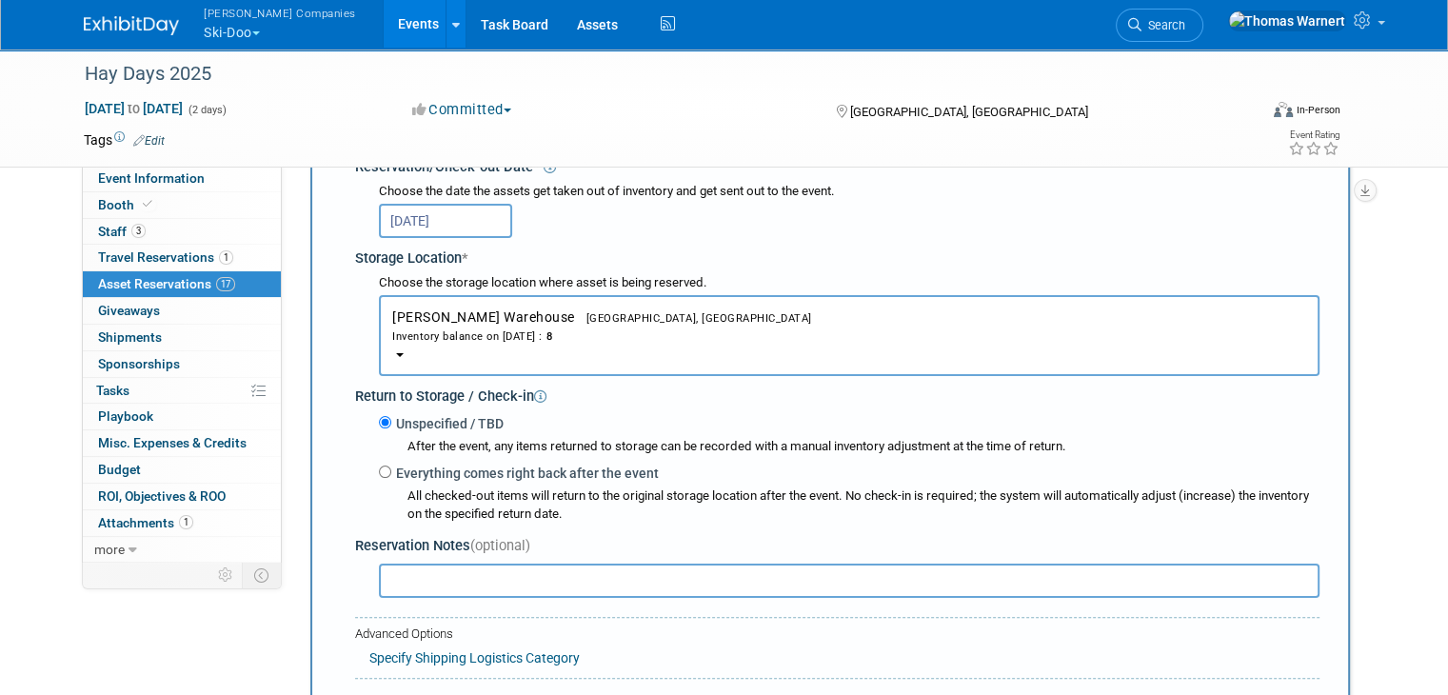
scroll to position [493, 0]
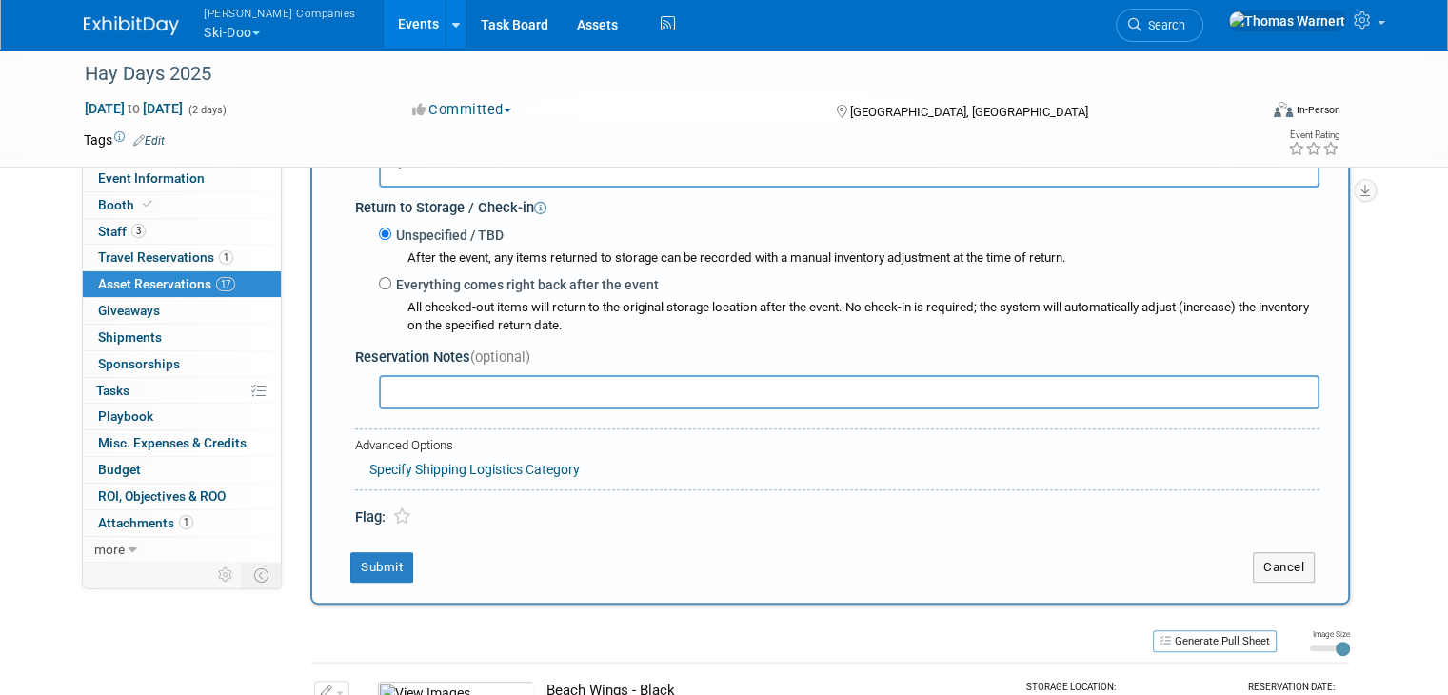
click at [461, 289] on label "Everything comes right back after the event" at bounding box center [524, 284] width 267 height 19
click at [391, 289] on input "Everything comes right back after the event" at bounding box center [385, 283] width 12 height 12
radio input "true"
select select "8"
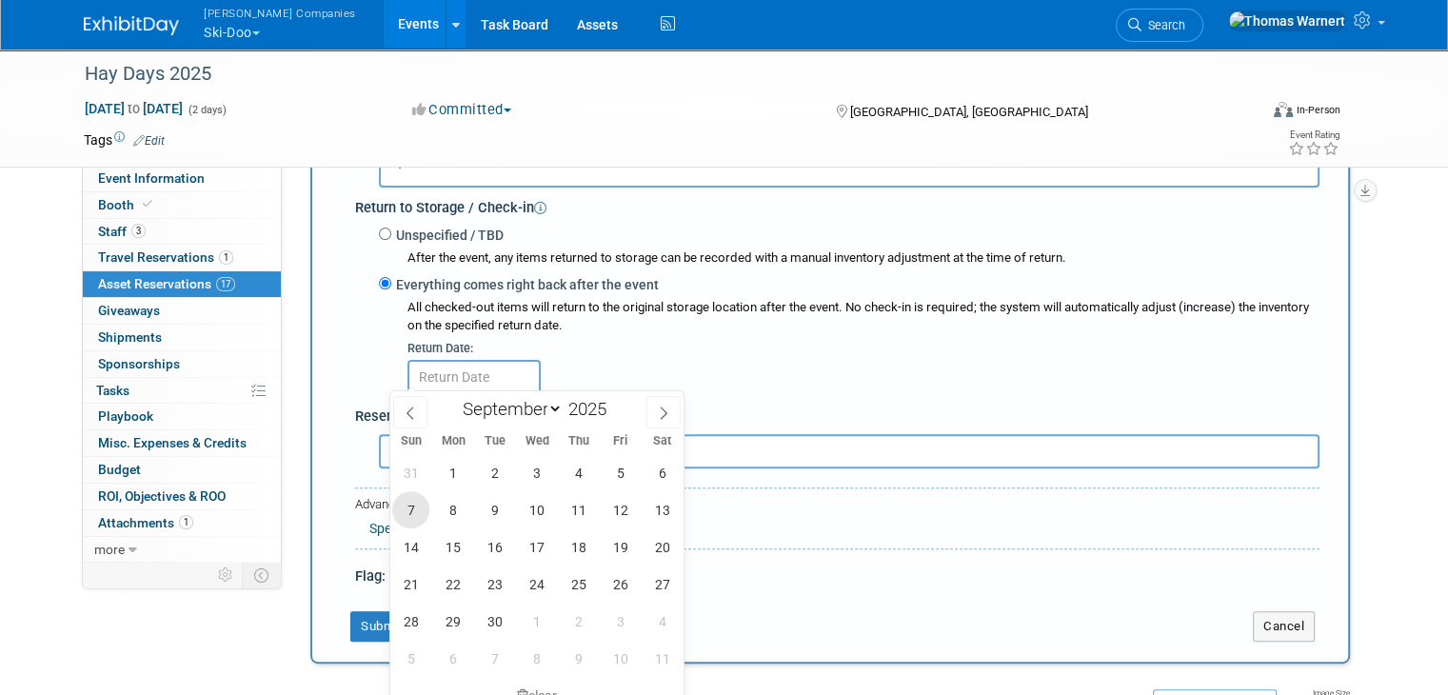
click at [414, 517] on span "7" at bounding box center [410, 509] width 37 height 37
type input "[DATE]"
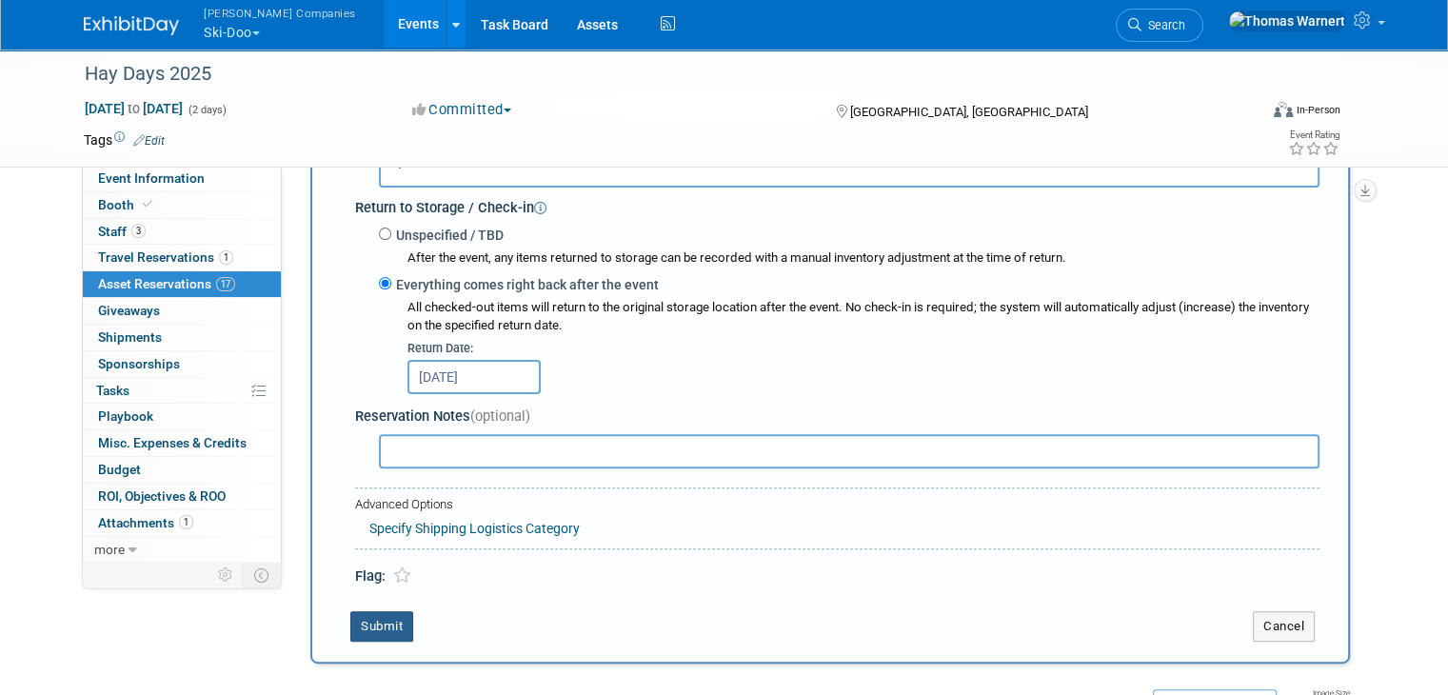
click at [360, 626] on button "Submit" at bounding box center [381, 626] width 63 height 30
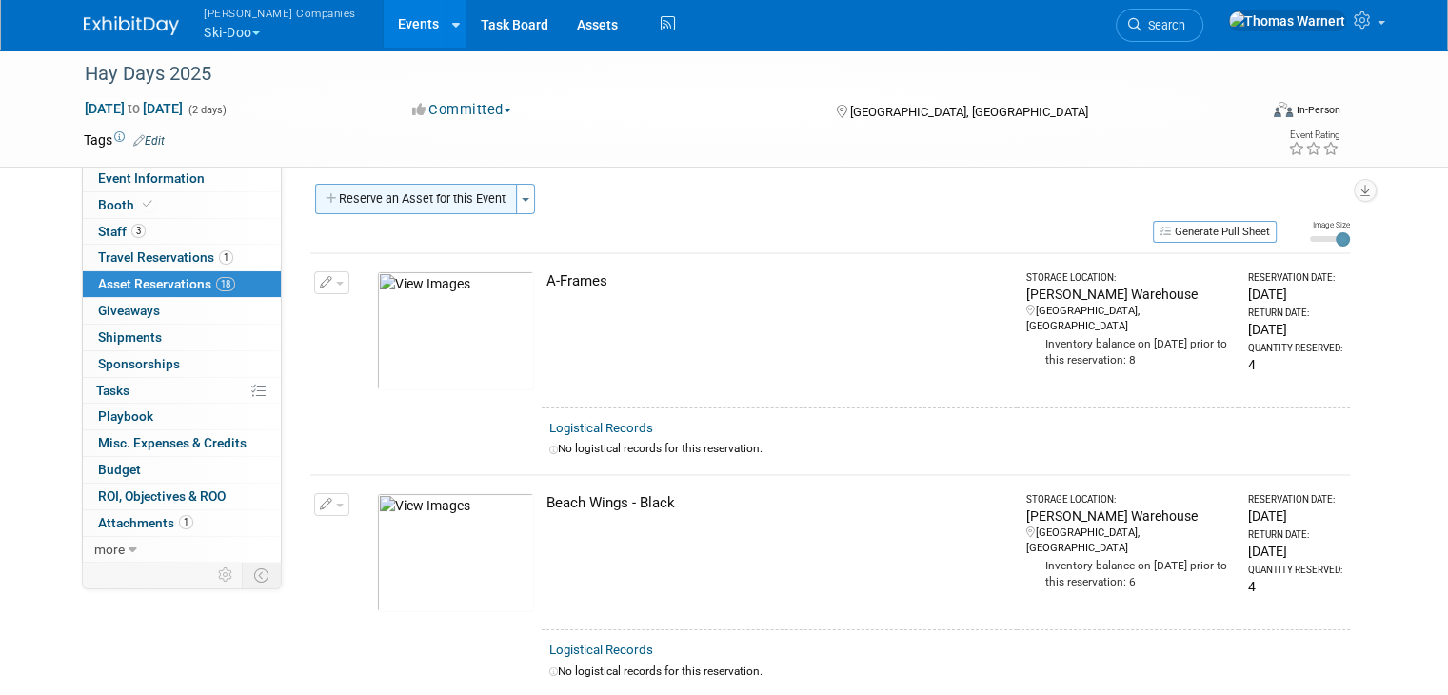
scroll to position [0, 0]
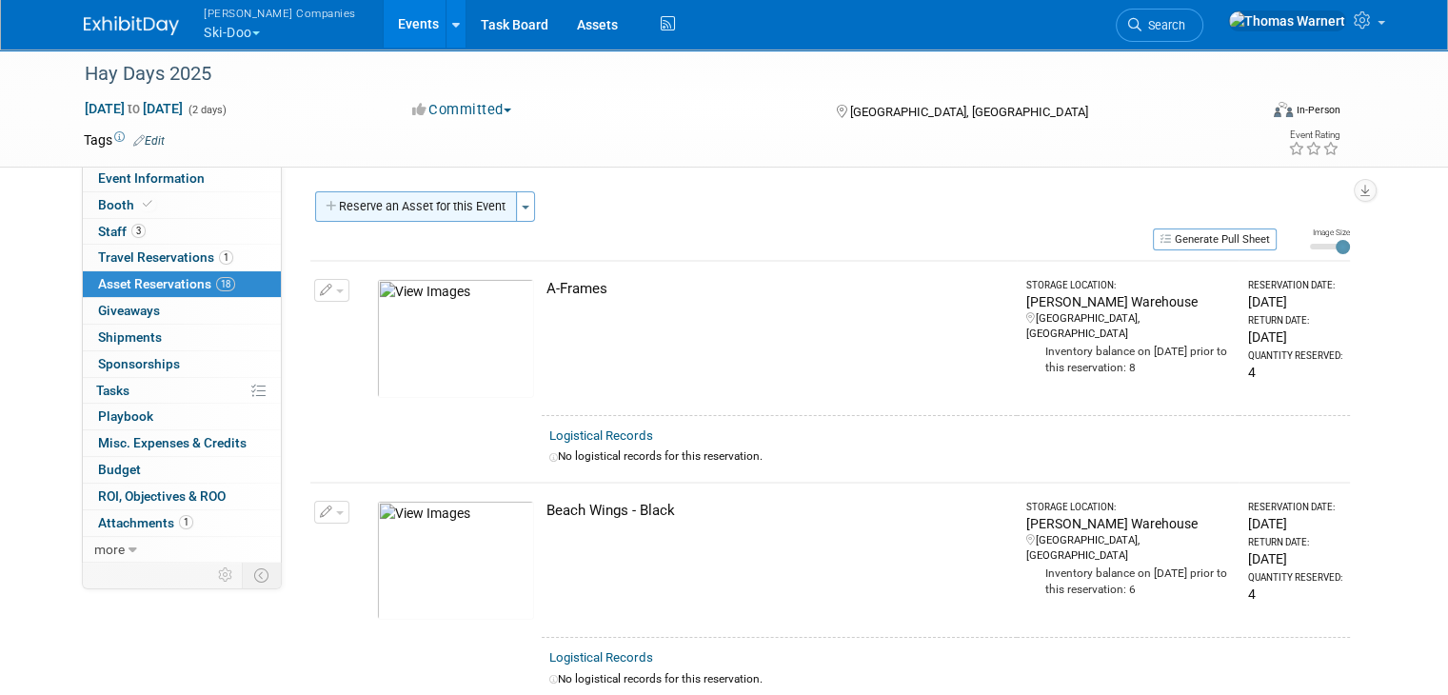
click at [428, 203] on button "Reserve an Asset for this Event" at bounding box center [416, 206] width 202 height 30
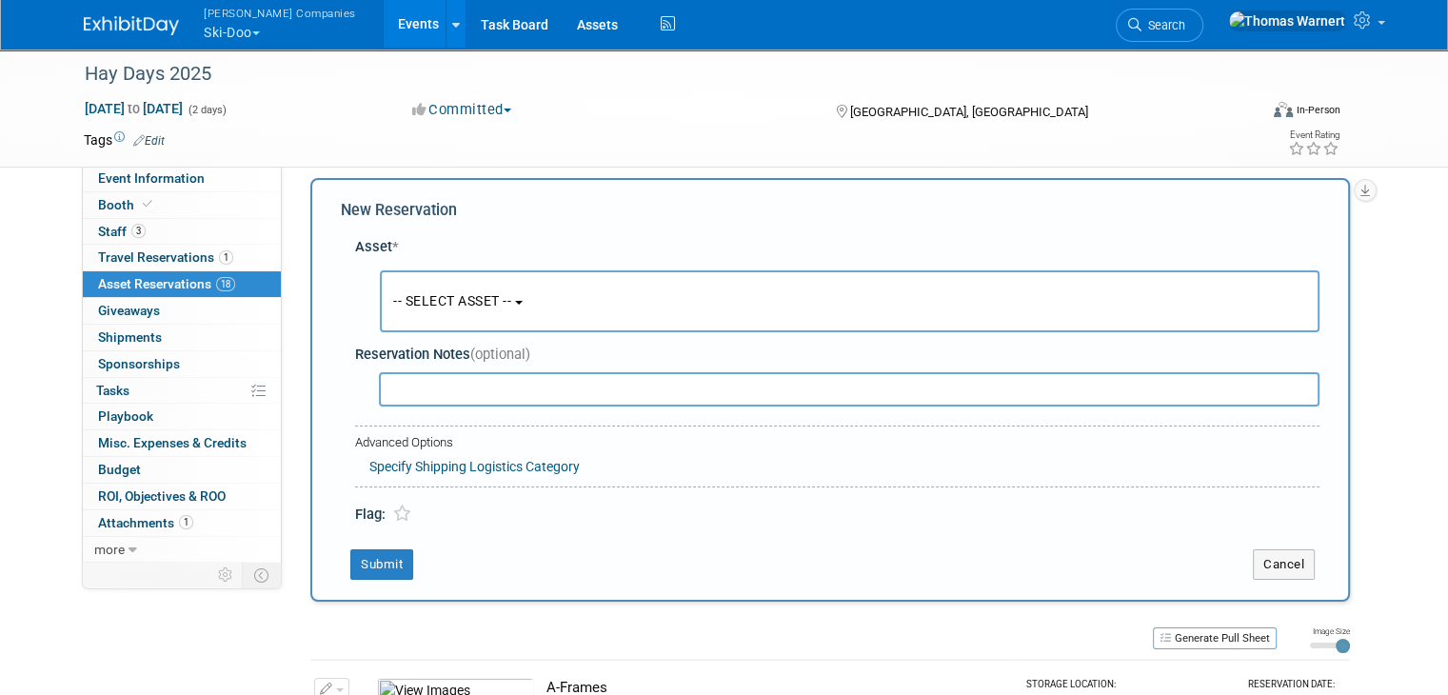
scroll to position [17, 0]
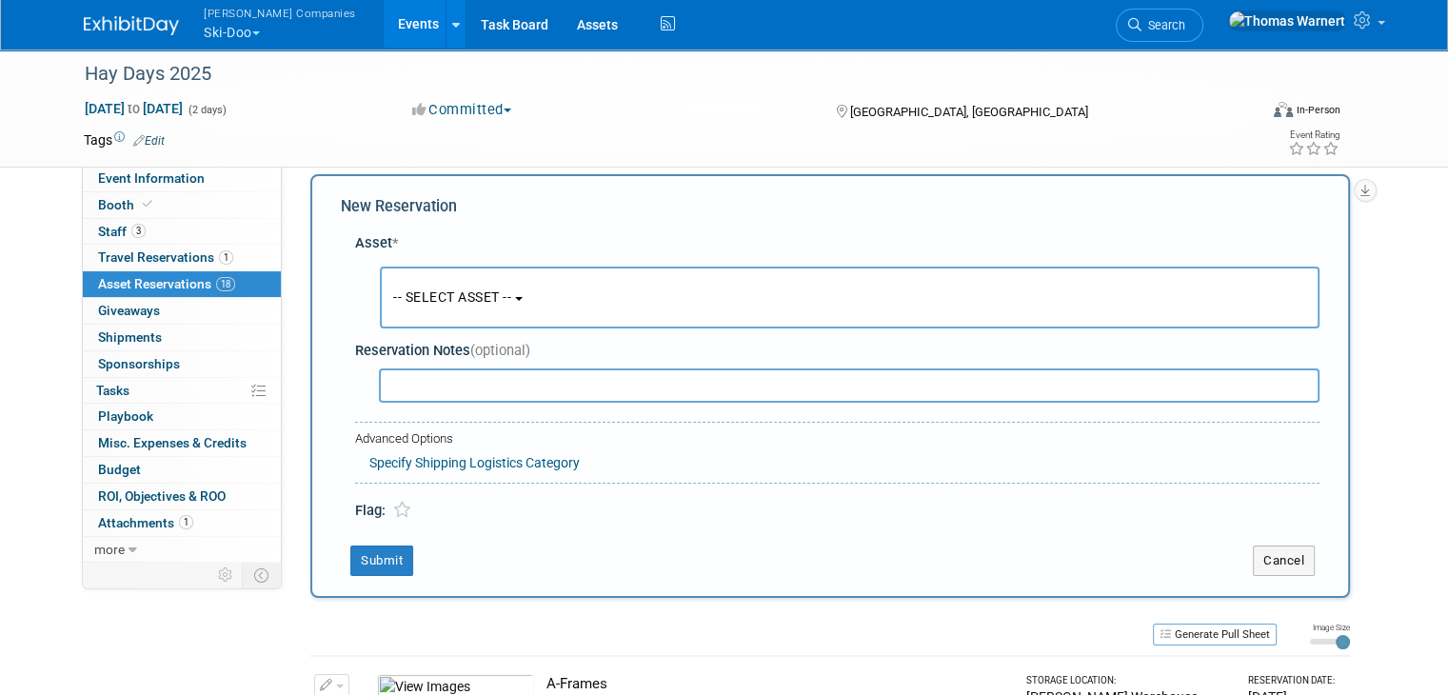
click at [469, 289] on span "-- SELECT ASSET --" at bounding box center [452, 296] width 118 height 15
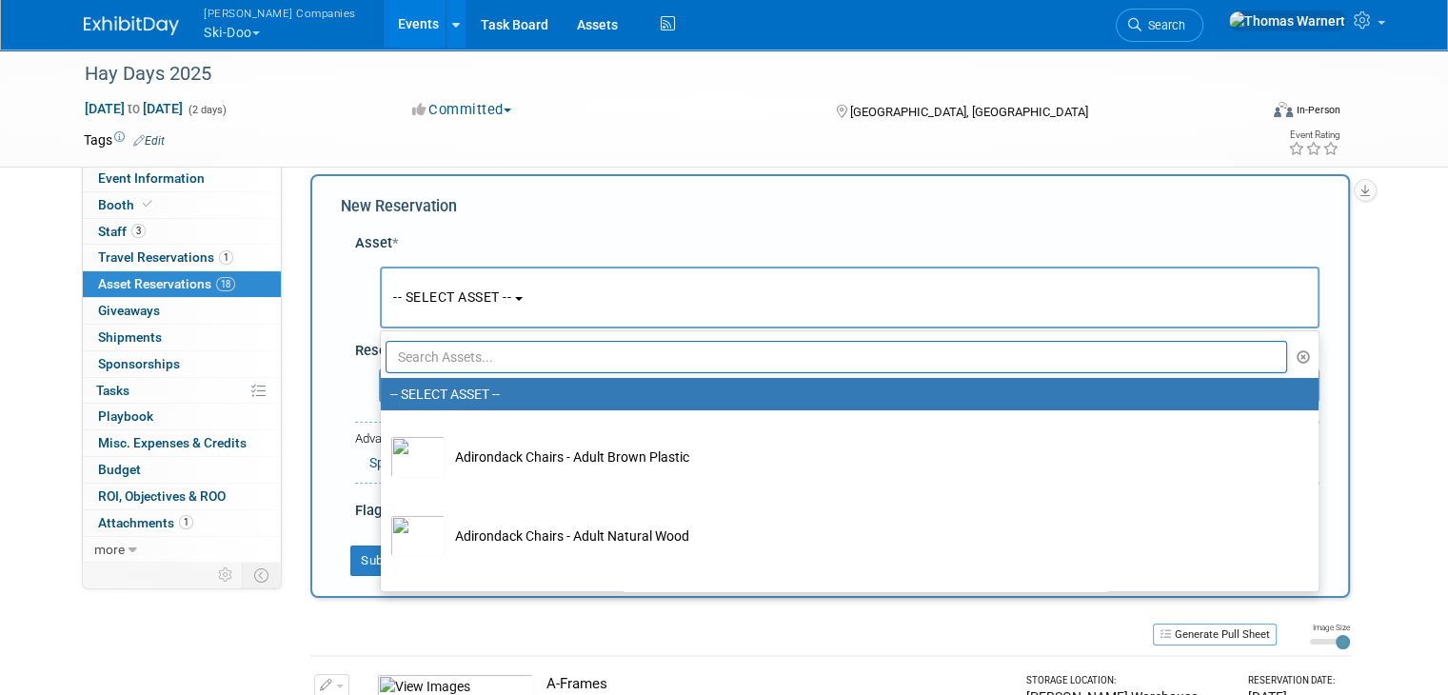
click at [461, 362] on input "text" at bounding box center [836, 357] width 901 height 32
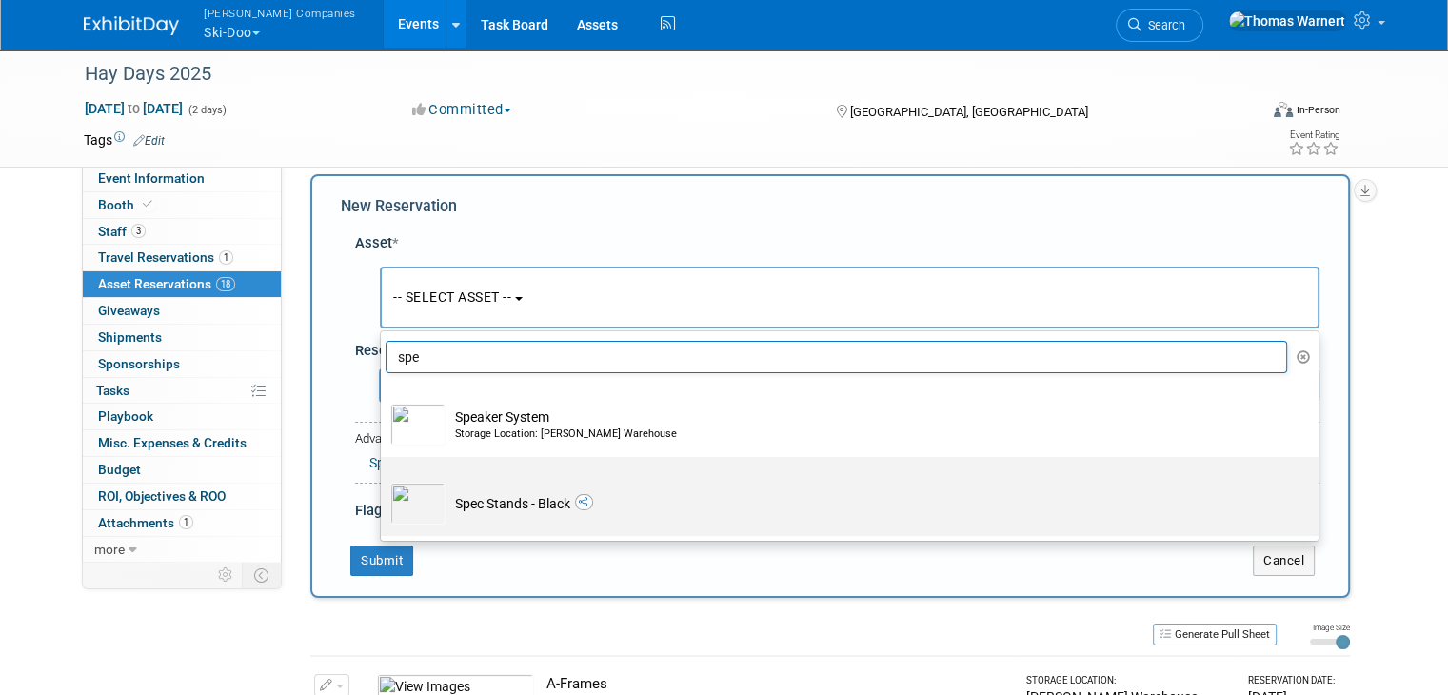
type input "spe"
click at [533, 507] on td "Spec Stands - Black" at bounding box center [862, 504] width 835 height 42
click at [384, 480] on input "Spec Stands - Black" at bounding box center [377, 473] width 12 height 12
select select "10724818"
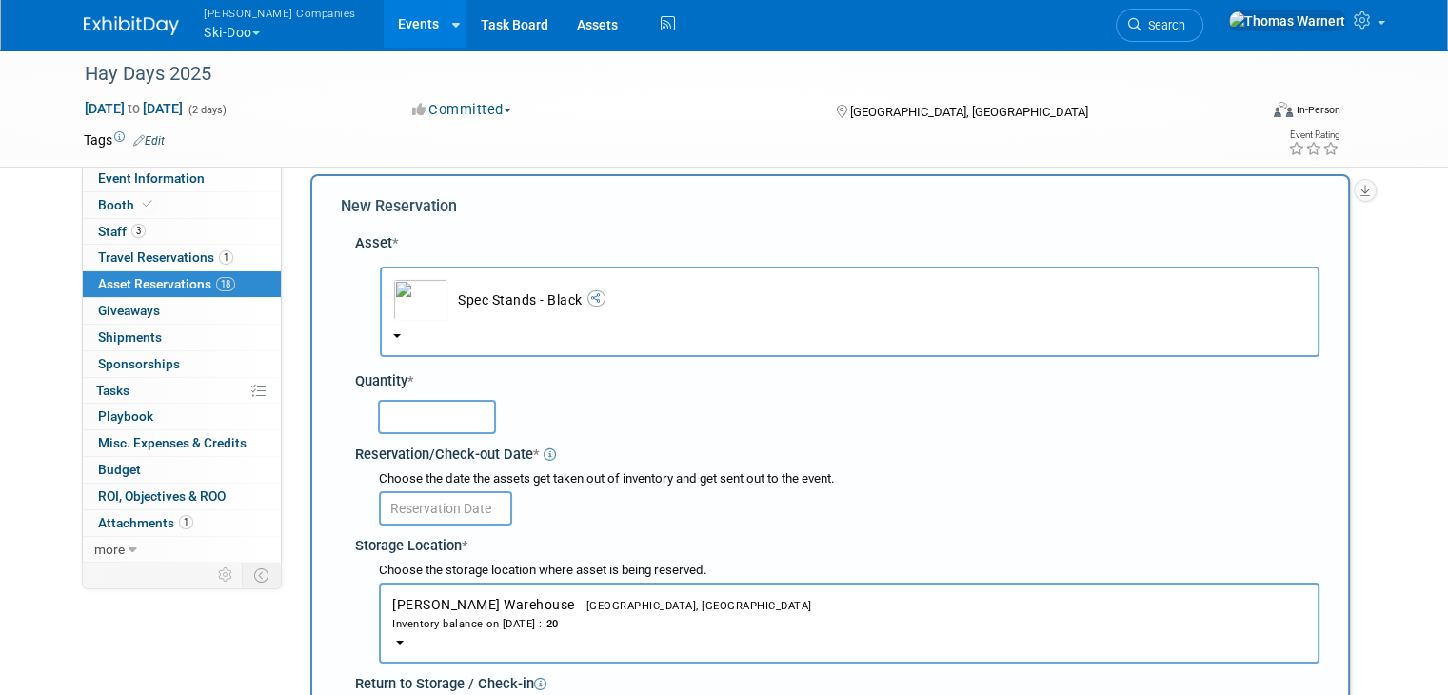
click at [405, 423] on input "text" at bounding box center [437, 417] width 118 height 34
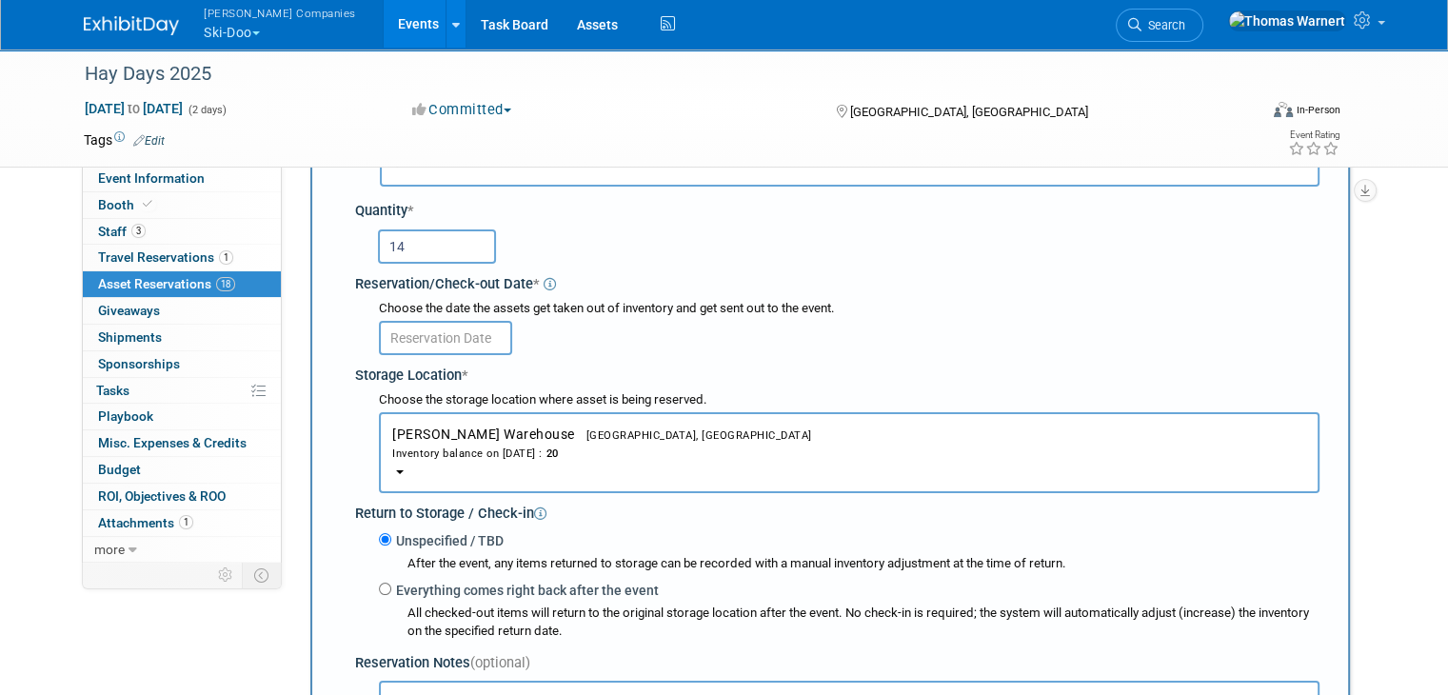
scroll to position [208, 0]
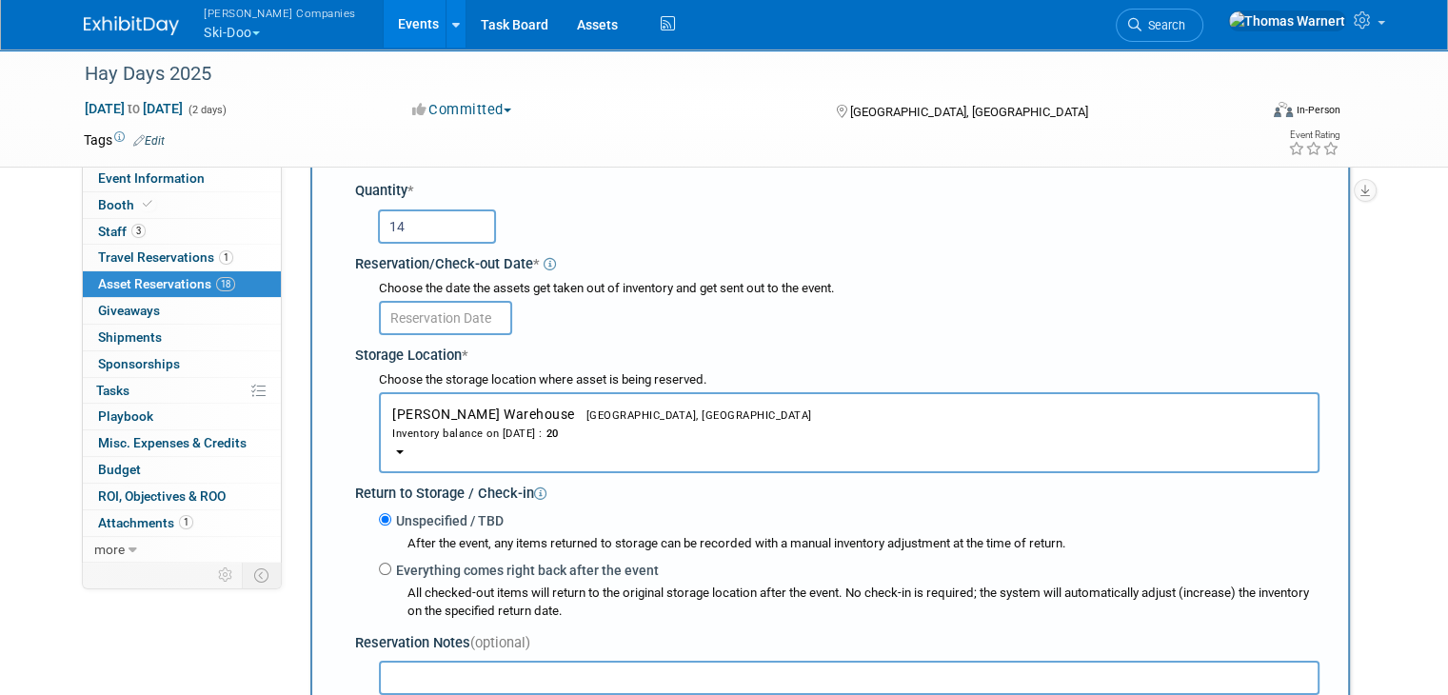
type input "14"
click at [449, 322] on body "[PERSON_NAME] Companies Ski-Doo Explore: My Workspaces 12 Go to Workspace: Can-…" at bounding box center [724, 139] width 1448 height 695
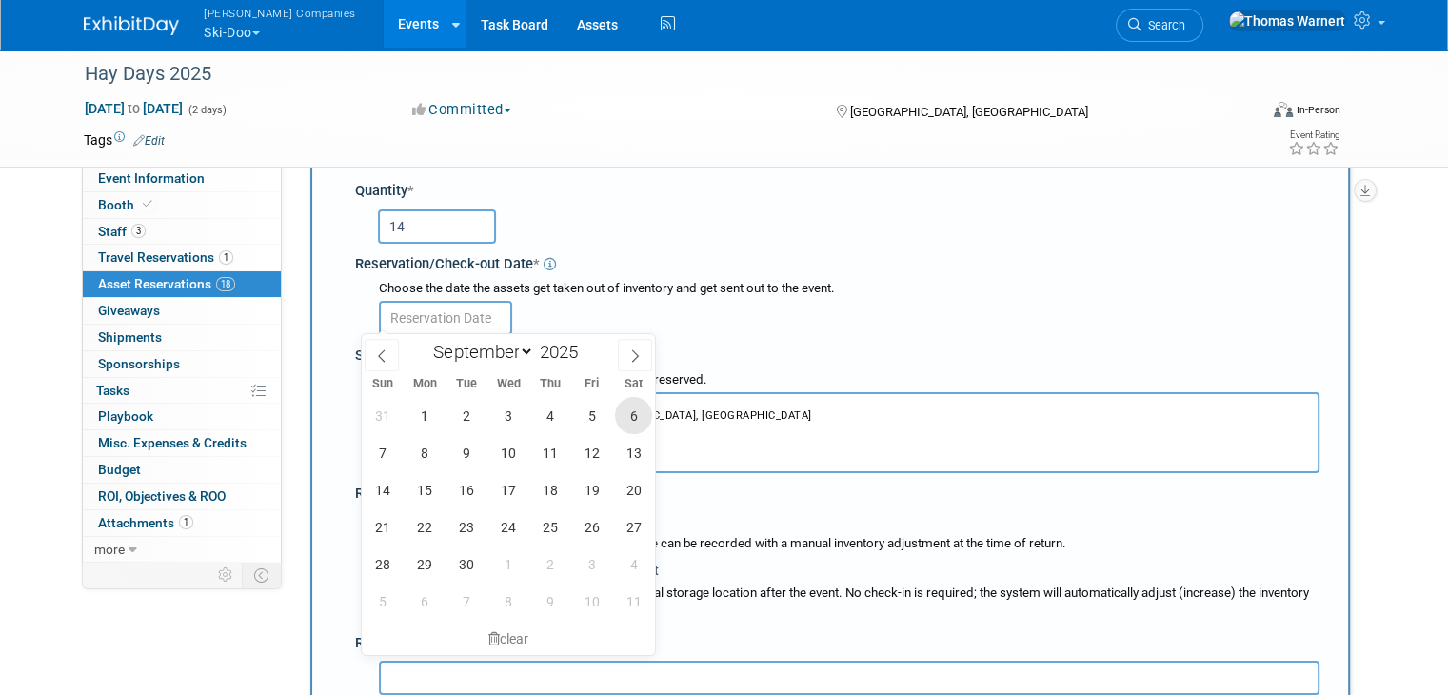
click at [631, 410] on span "6" at bounding box center [633, 415] width 37 height 37
type input "[DATE]"
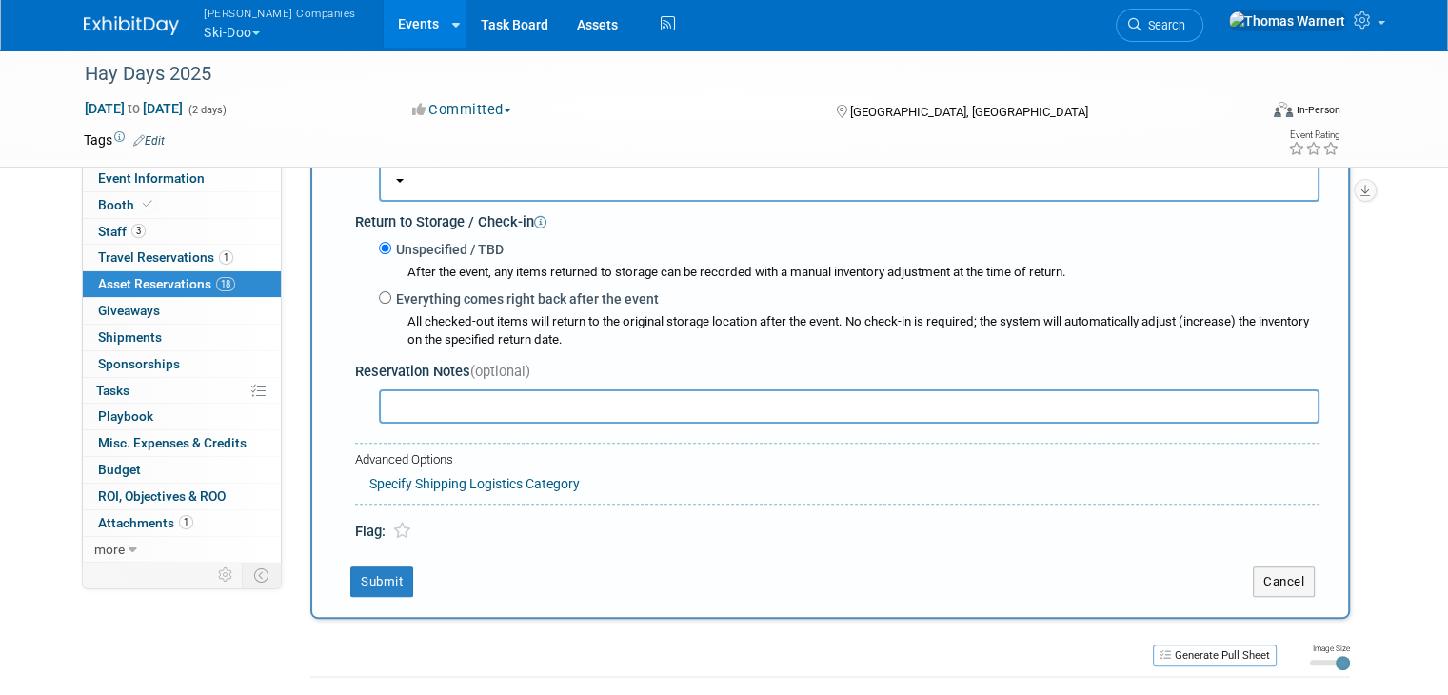
scroll to position [493, 0]
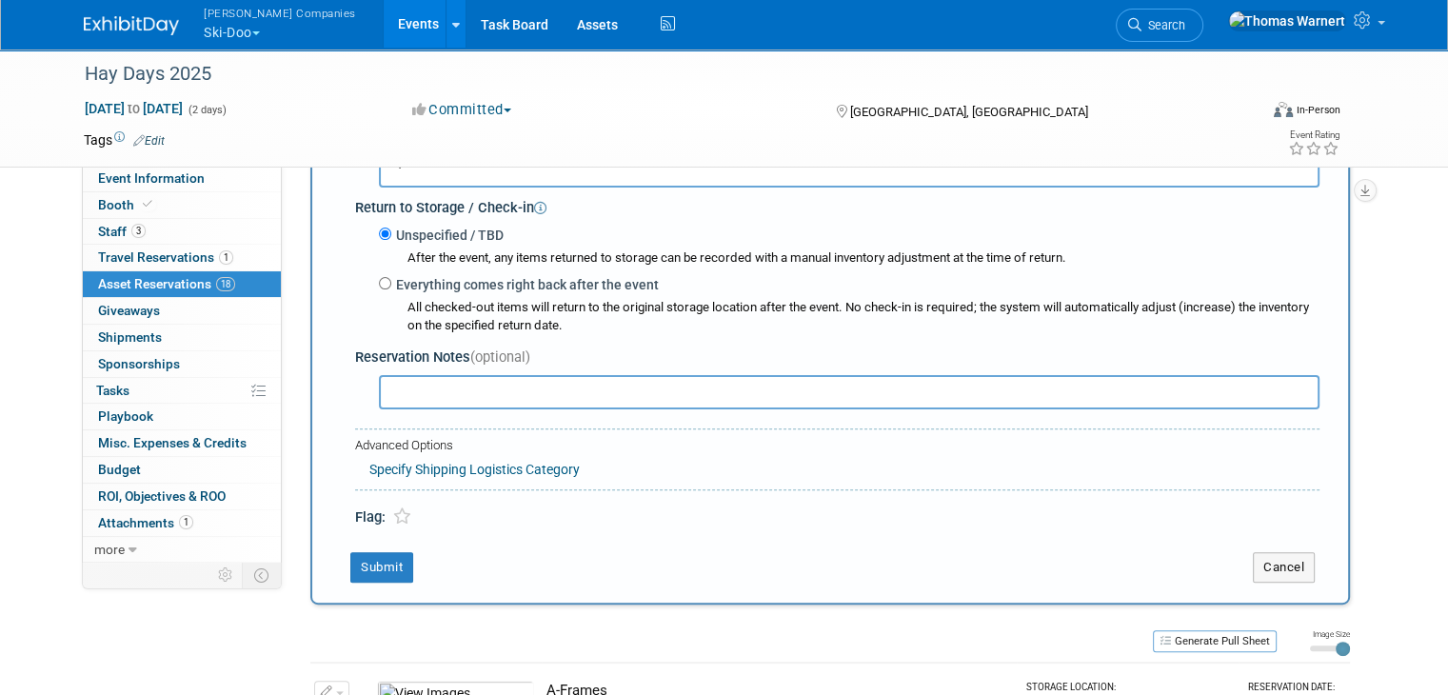
click at [395, 275] on label "Everything comes right back after the event" at bounding box center [524, 284] width 267 height 19
click at [391, 277] on input "Everything comes right back after the event" at bounding box center [385, 283] width 12 height 12
radio input "true"
select select "8"
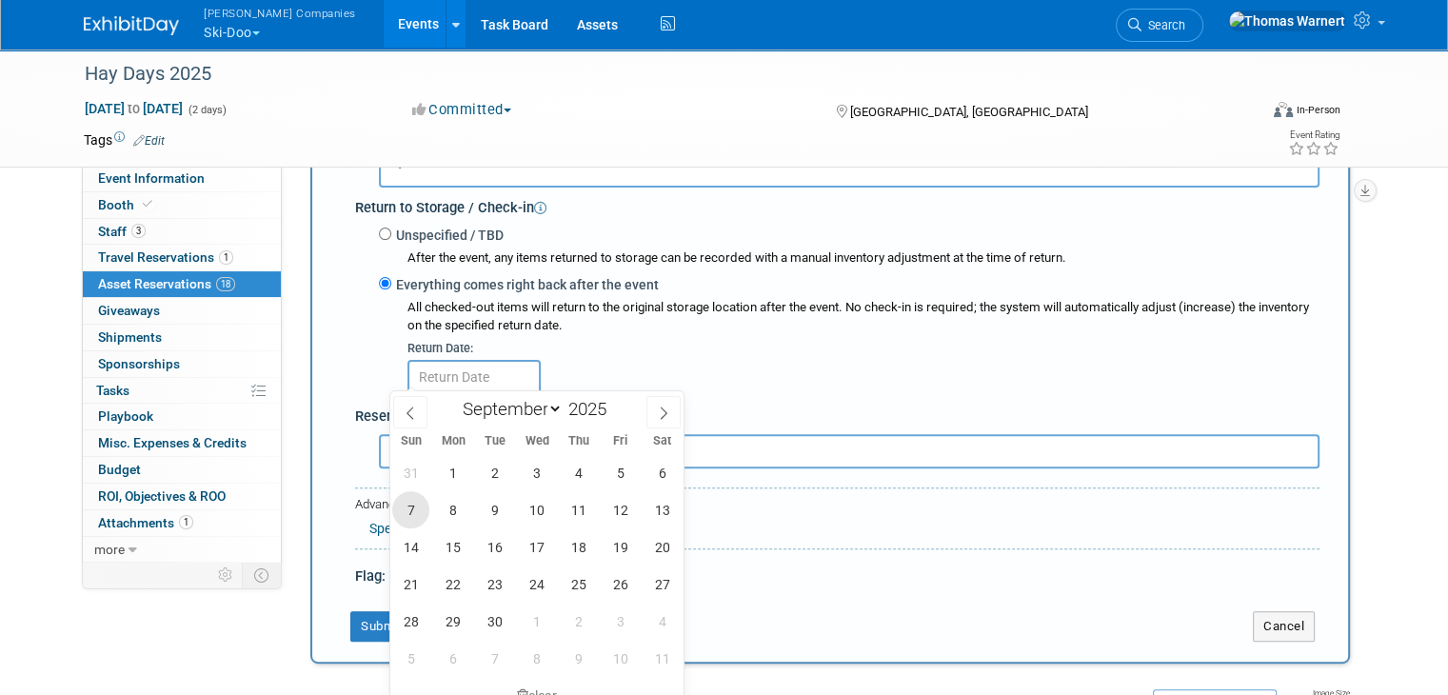
click at [417, 505] on span "7" at bounding box center [410, 509] width 37 height 37
type input "[DATE]"
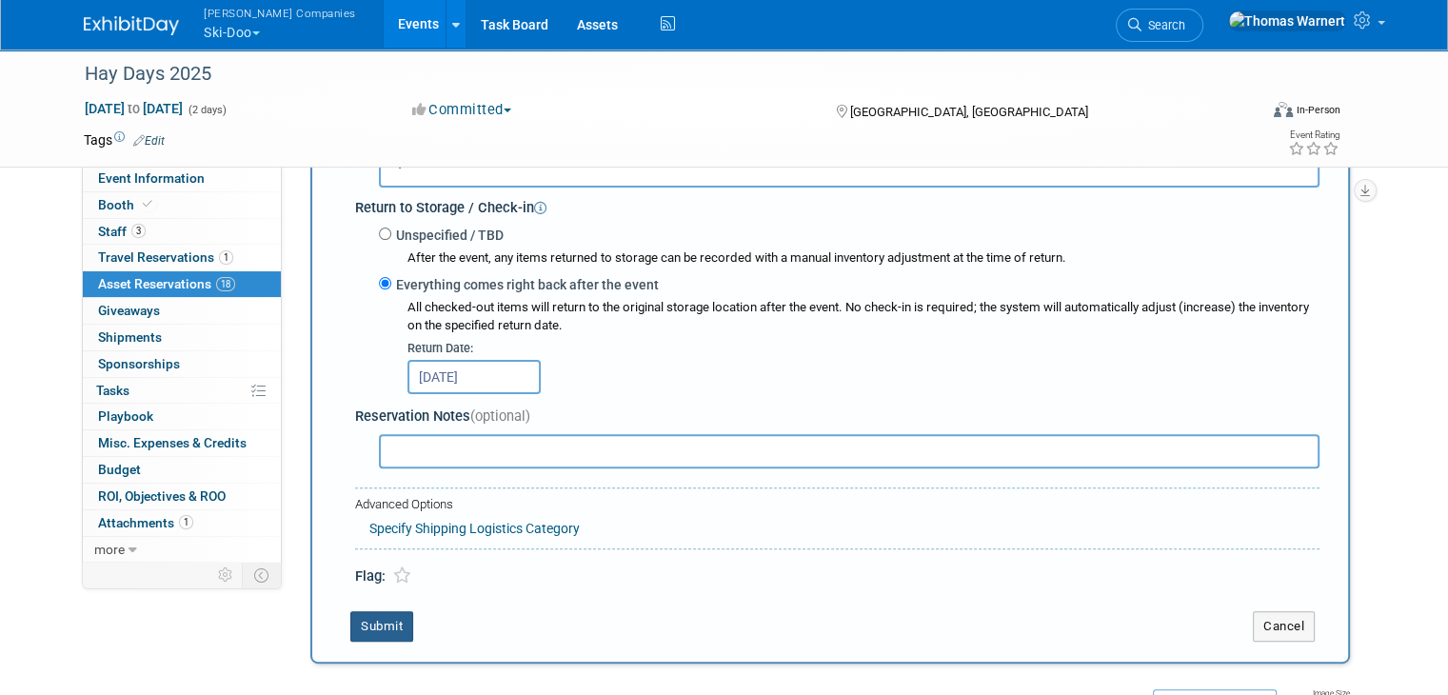
click at [367, 622] on button "Submit" at bounding box center [381, 626] width 63 height 30
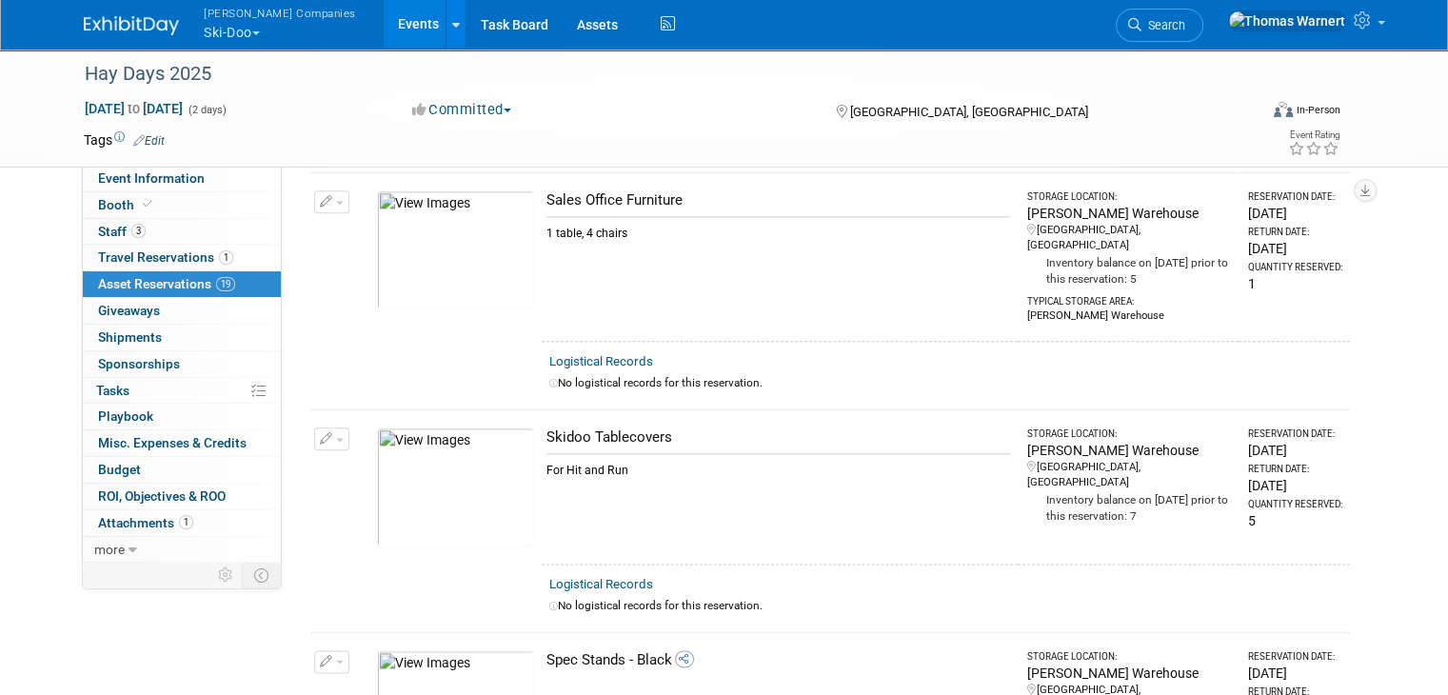
scroll to position [1921, 0]
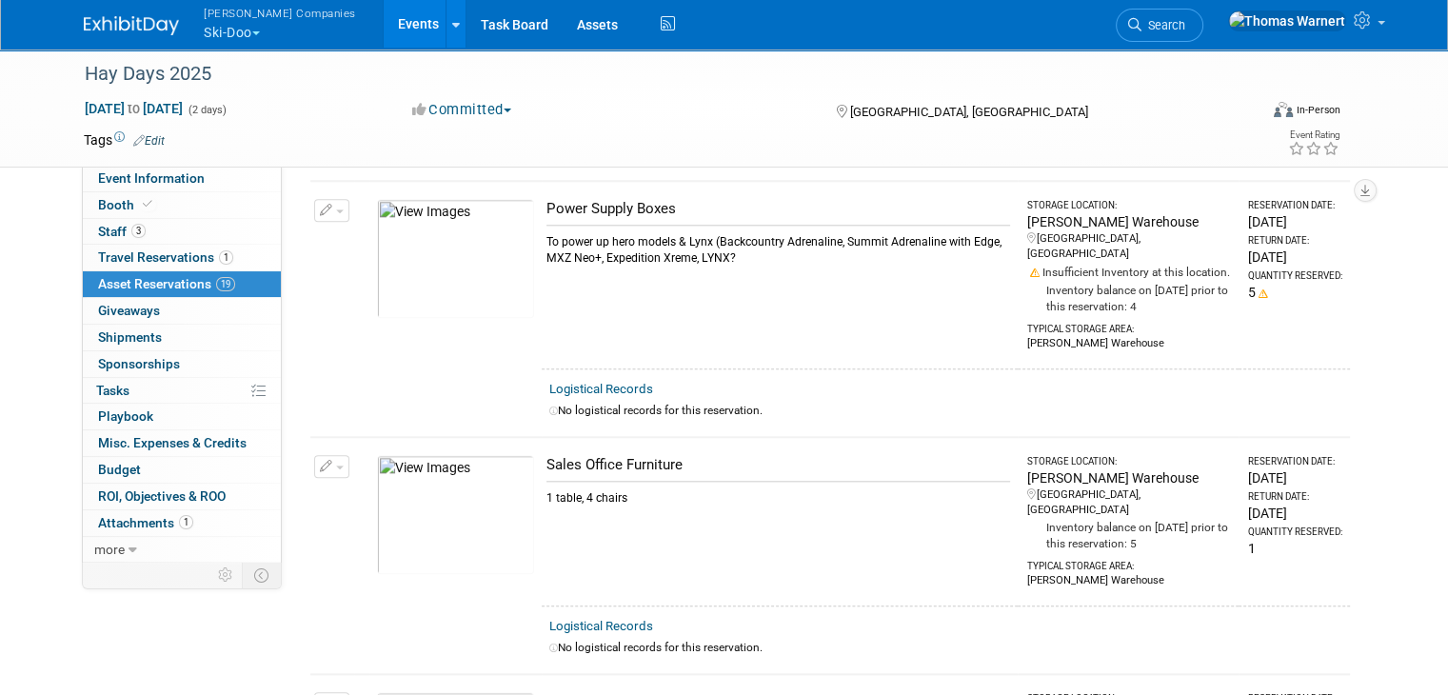
click at [237, 30] on button "Warnert Companies Ski-Doo" at bounding box center [291, 24] width 178 height 49
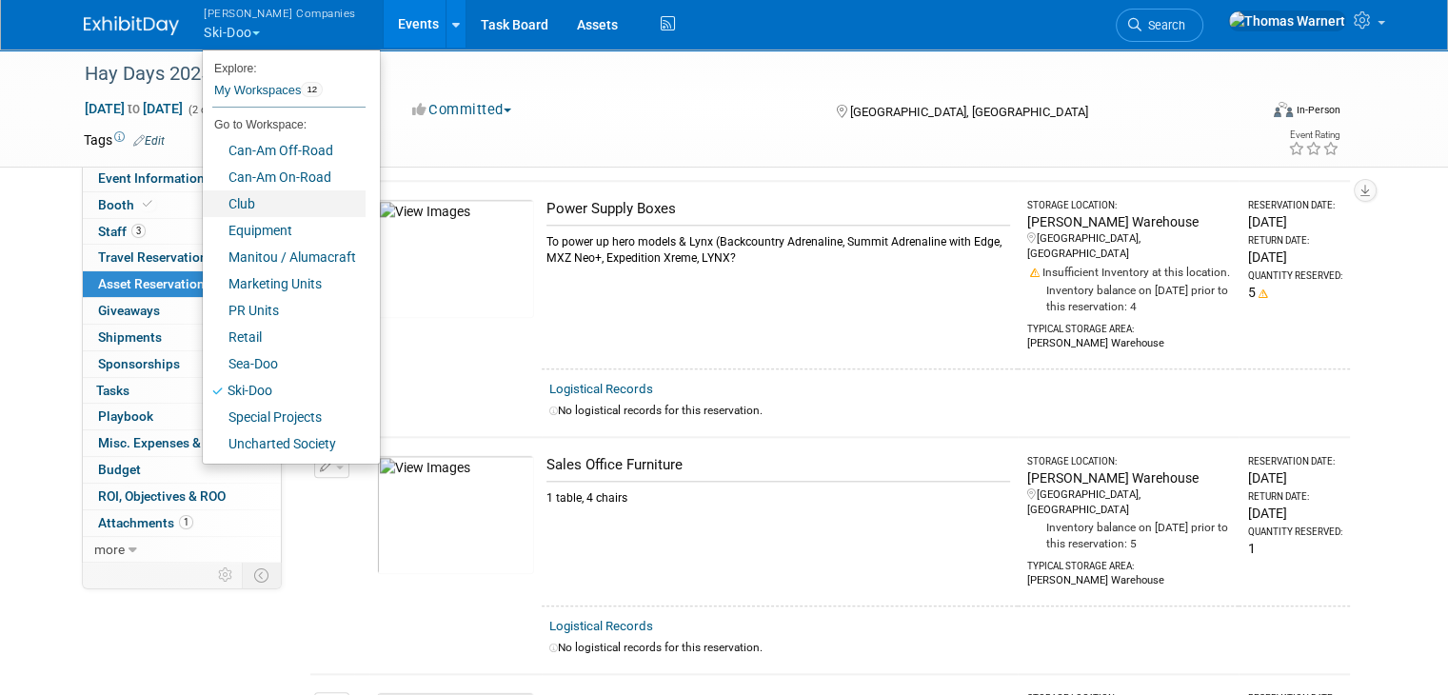
click at [240, 210] on link "Club" at bounding box center [284, 203] width 163 height 27
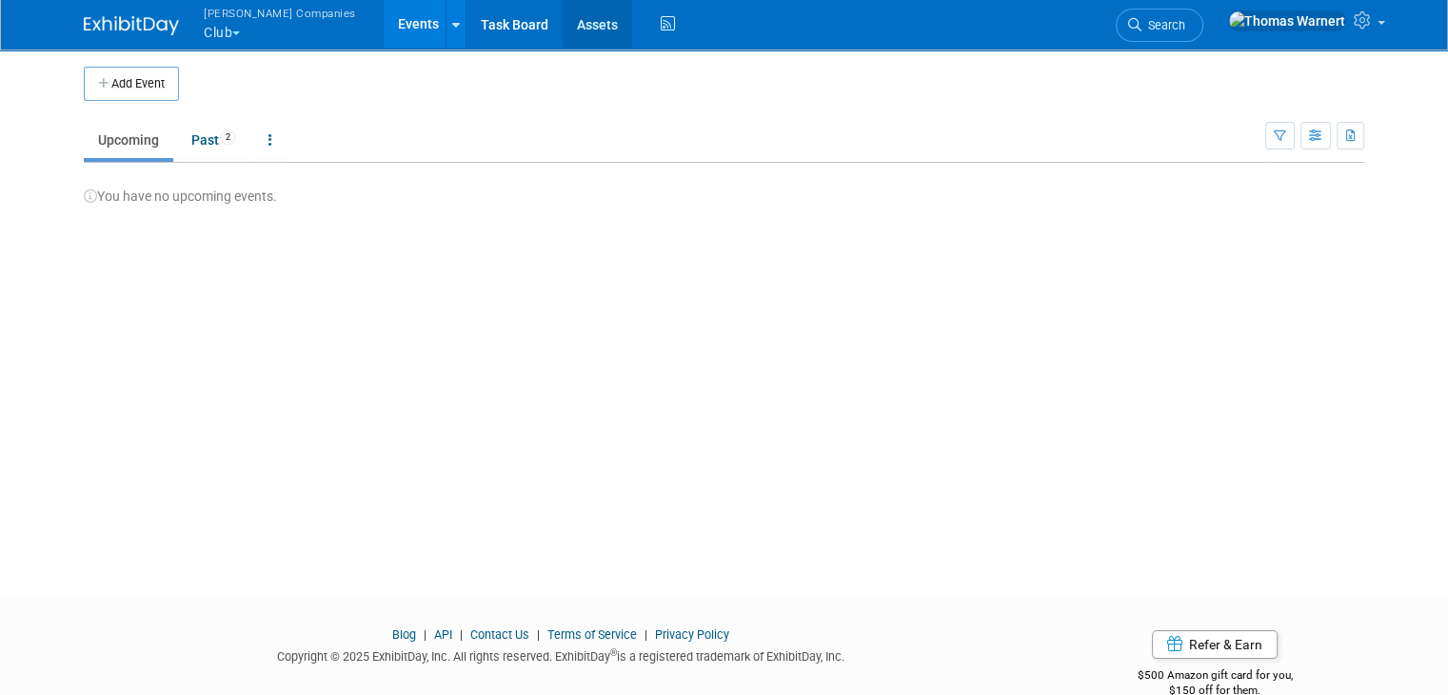
click at [563, 29] on link "Assets" at bounding box center [597, 24] width 69 height 48
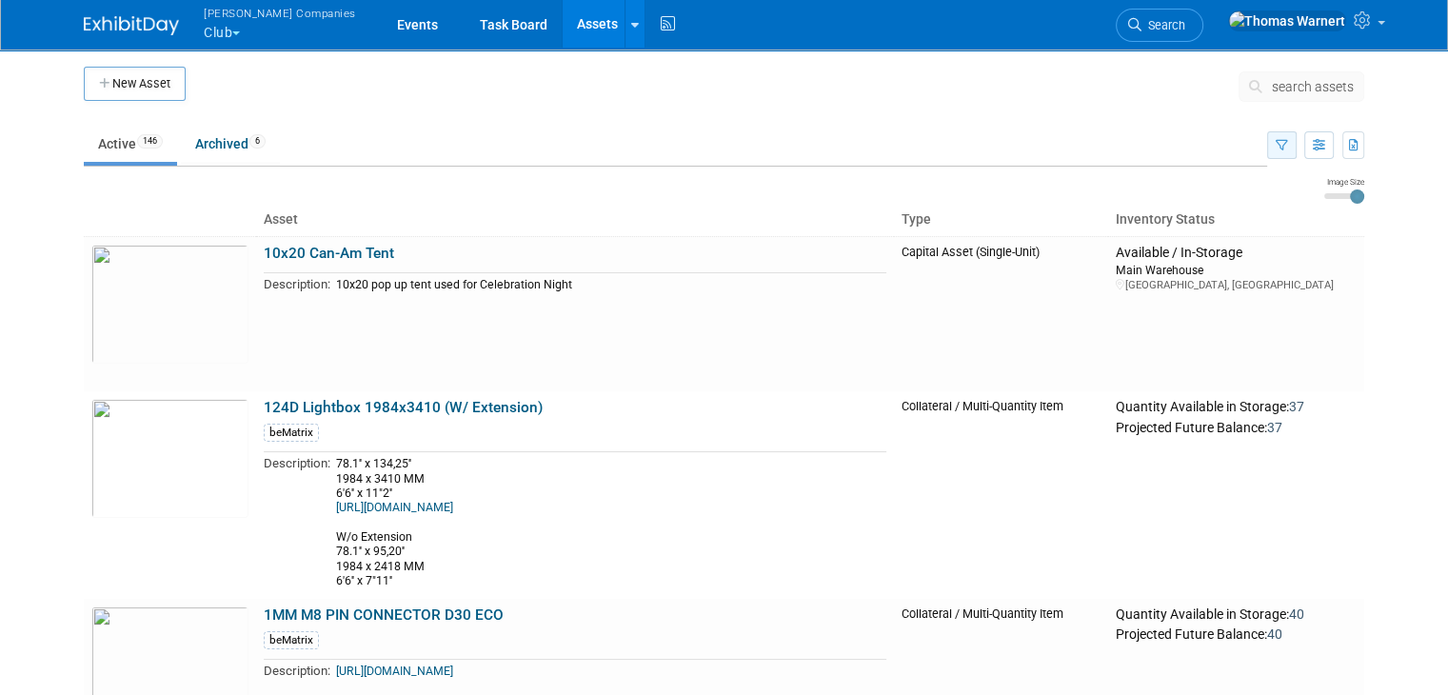
click at [1296, 155] on button "button" at bounding box center [1282, 145] width 30 height 28
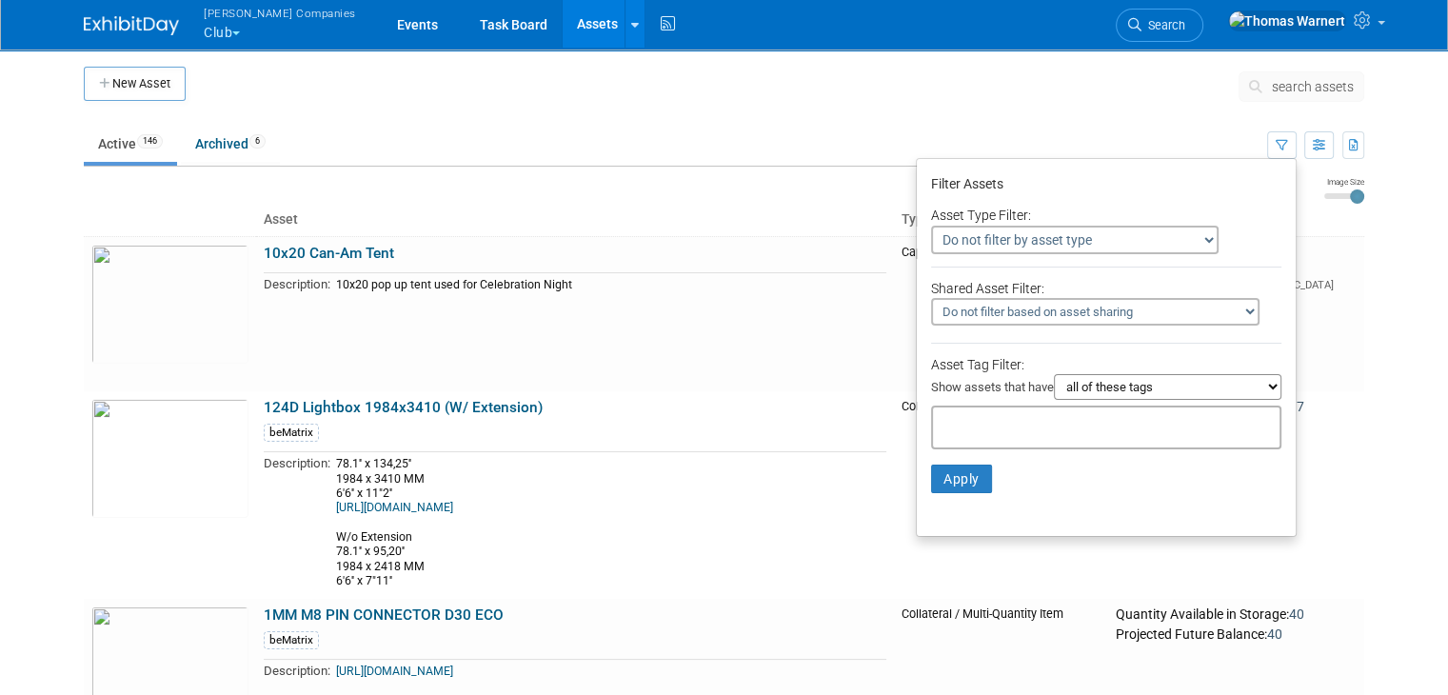
click at [984, 406] on div at bounding box center [1106, 428] width 350 height 44
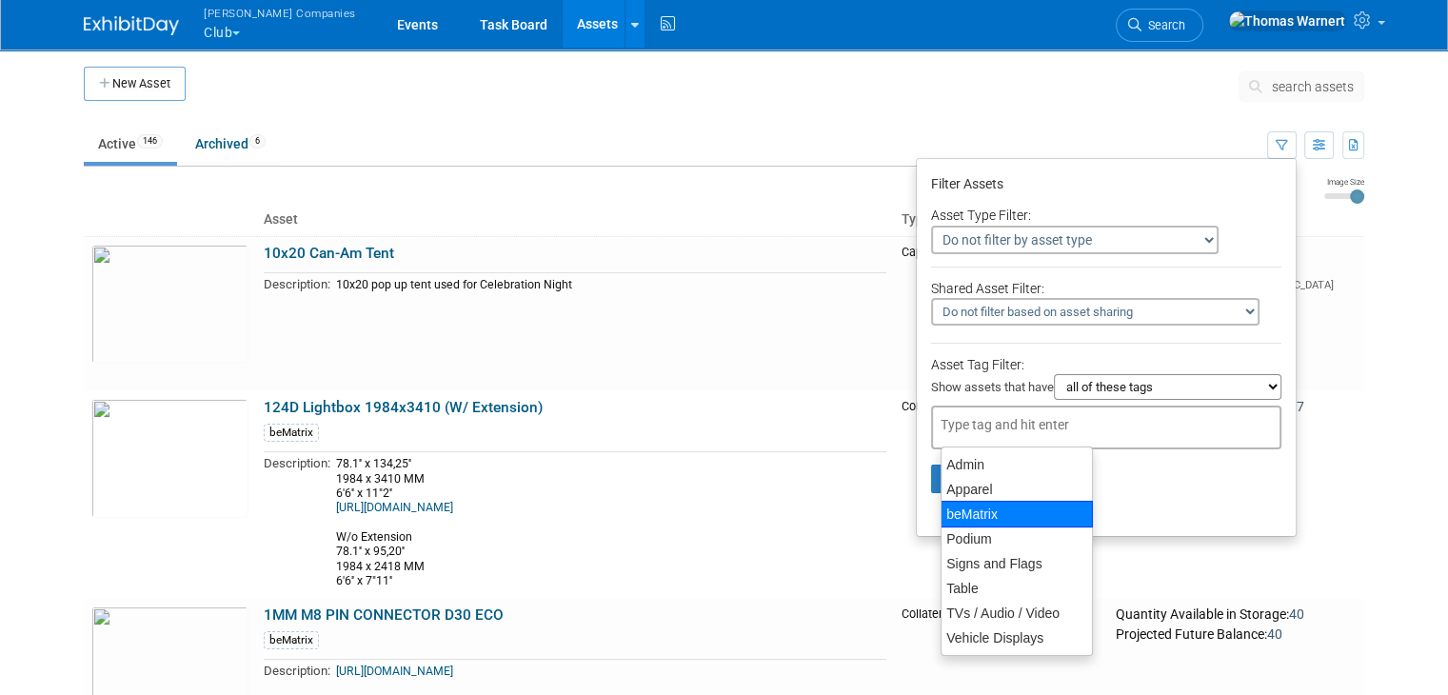
click at [1001, 514] on div "beMatrix" at bounding box center [1016, 514] width 152 height 27
type input "beMatrix"
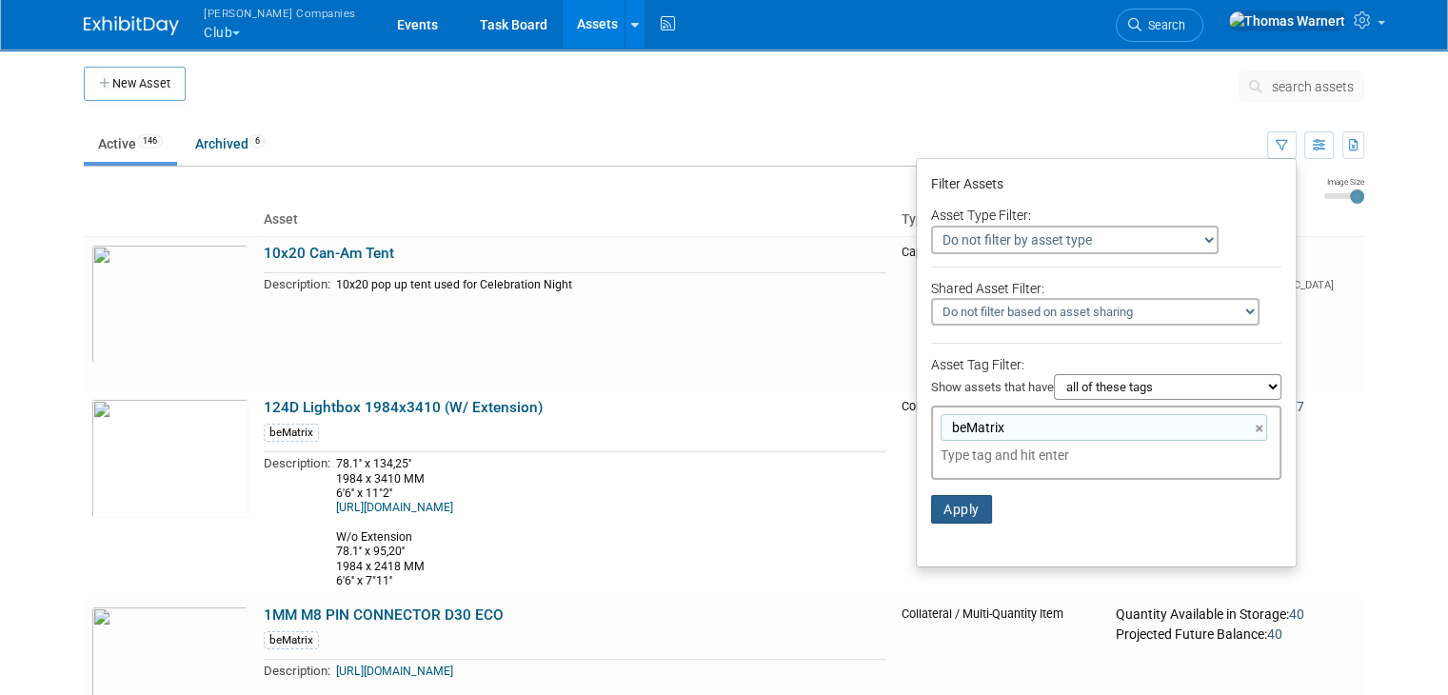
click at [977, 511] on button "Apply" at bounding box center [961, 509] width 61 height 29
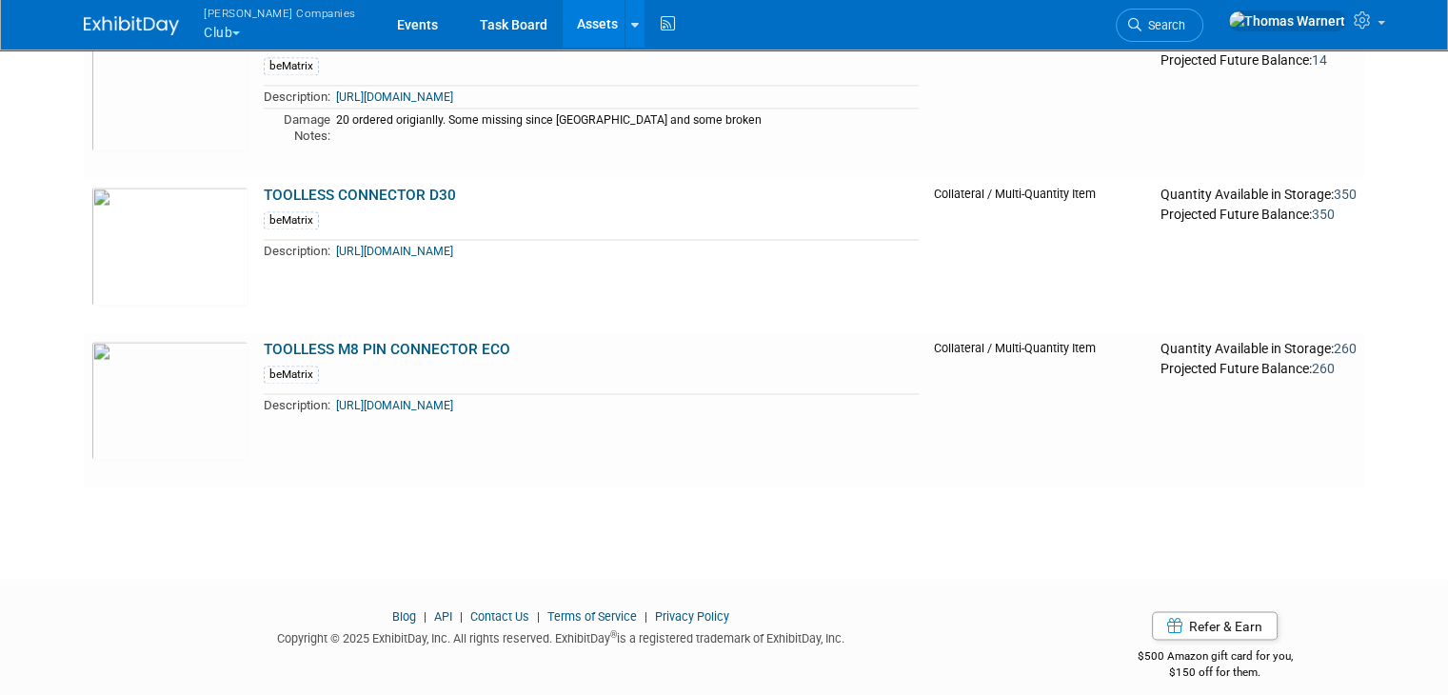
scroll to position [3046, 0]
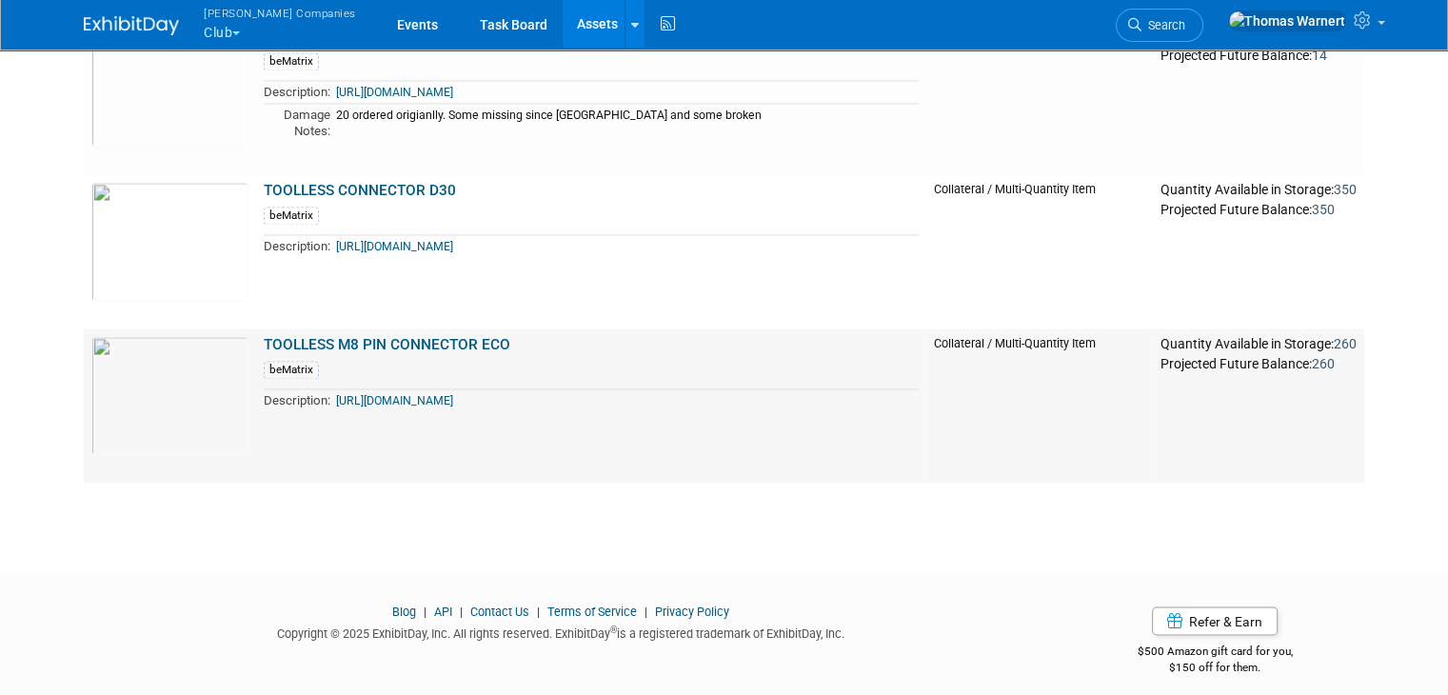
click at [429, 340] on link "TOOLLESS M8 PIN CONNECTOR ECO" at bounding box center [387, 344] width 247 height 17
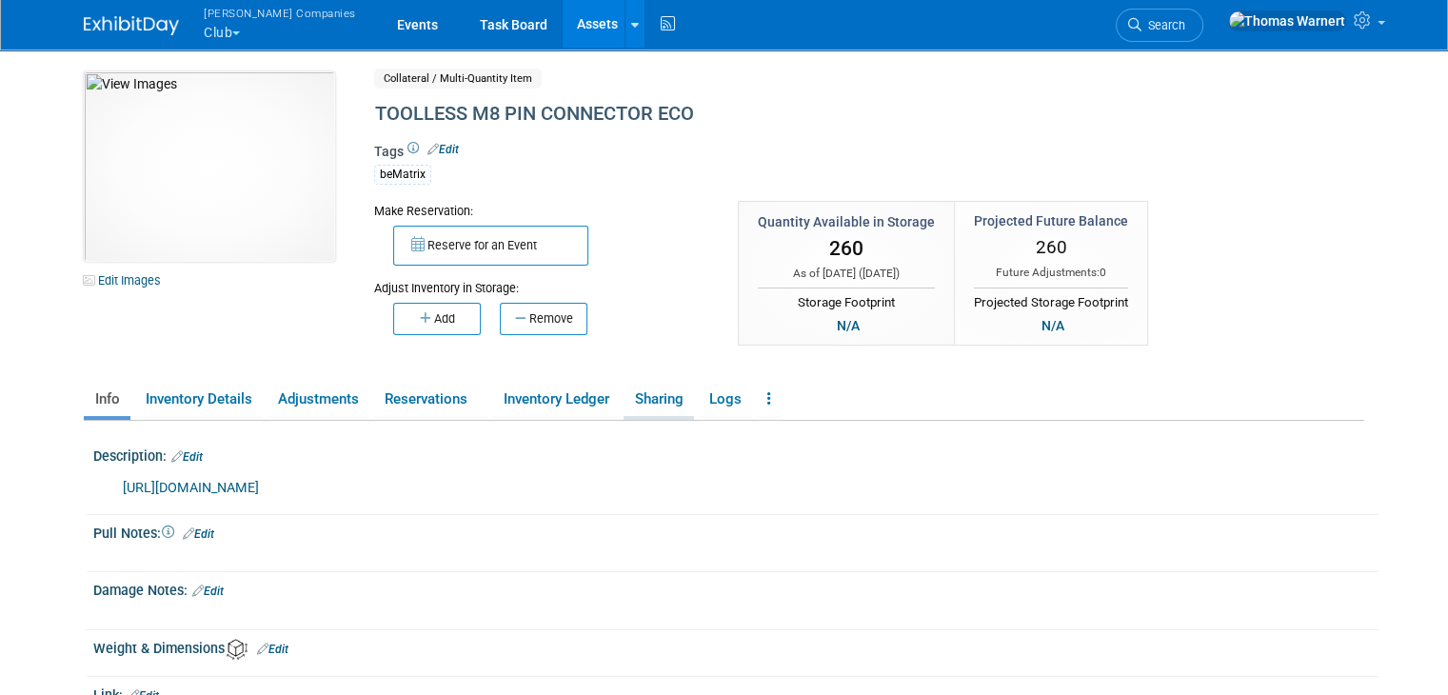
click at [644, 402] on link "Sharing" at bounding box center [659, 399] width 70 height 33
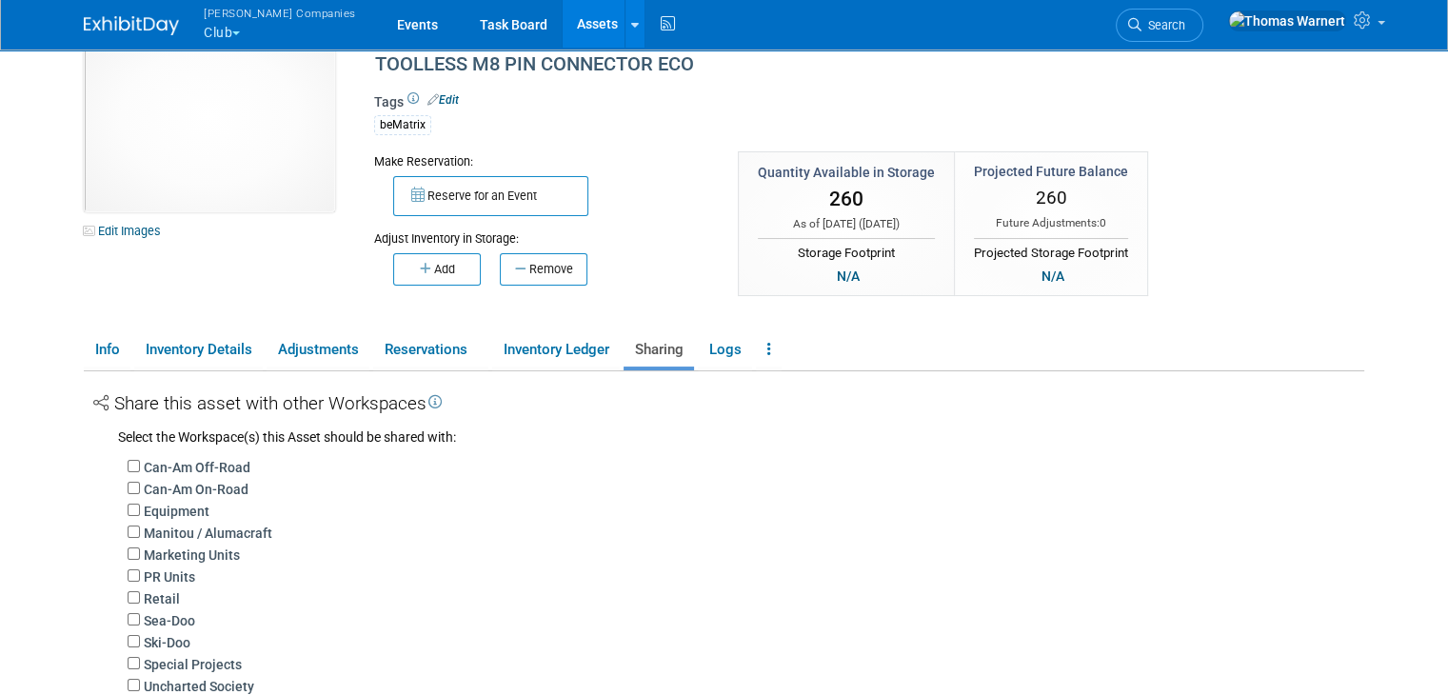
scroll to position [95, 0]
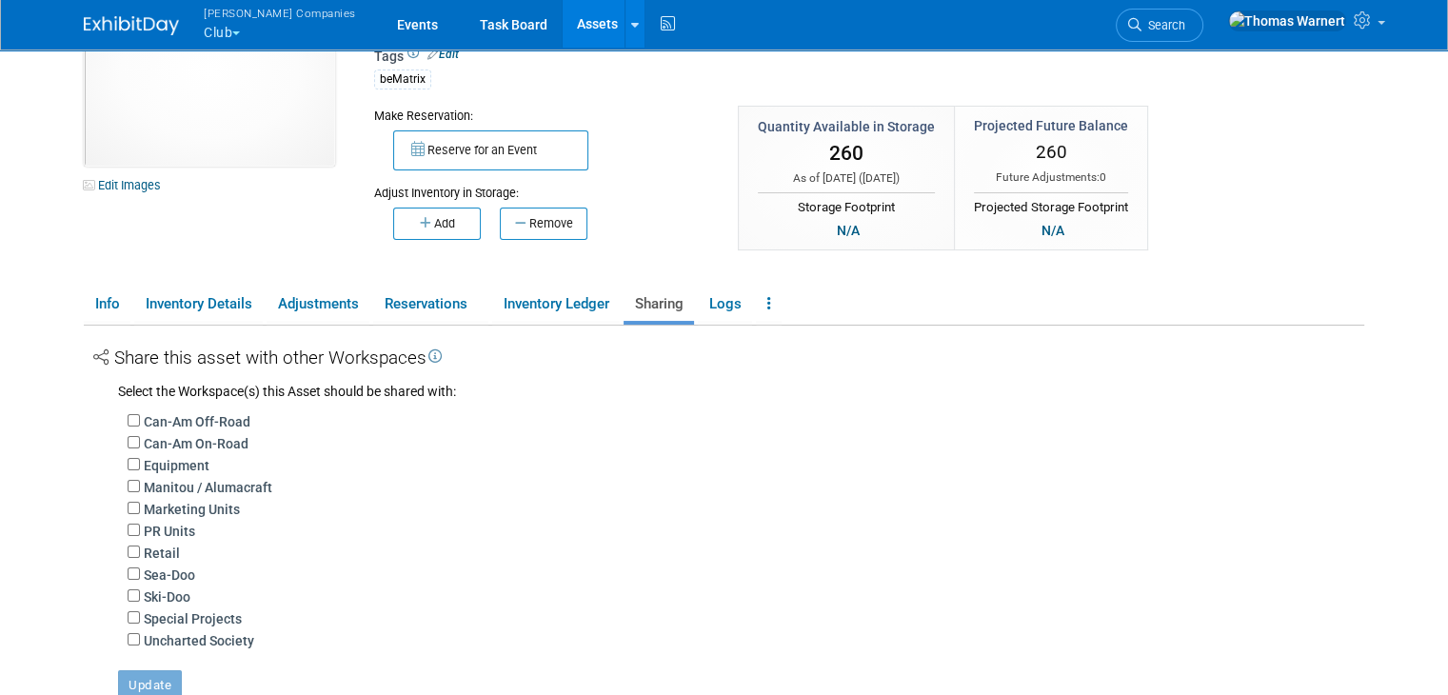
click at [148, 595] on label "Ski-Doo" at bounding box center [167, 596] width 47 height 19
click at [140, 595] on input "Ski-Doo" at bounding box center [134, 595] width 12 height 12
checkbox input "true"
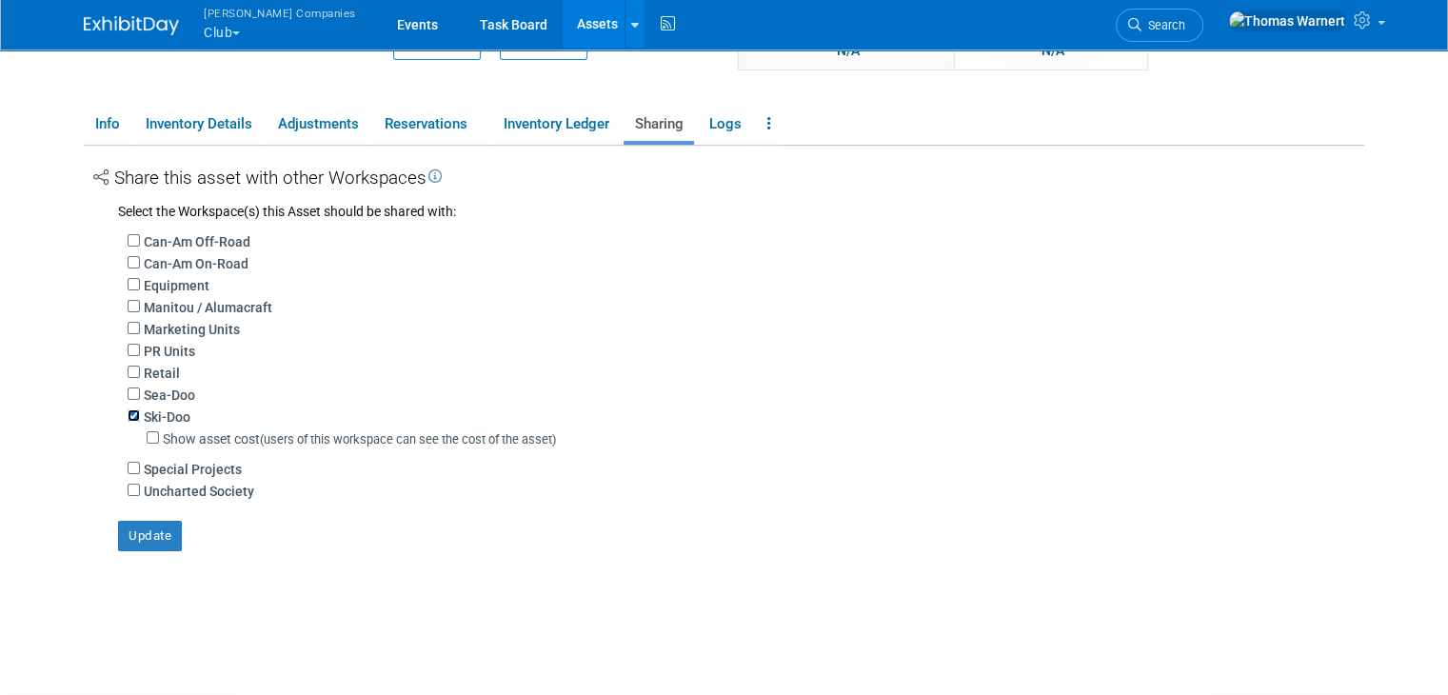
scroll to position [286, 0]
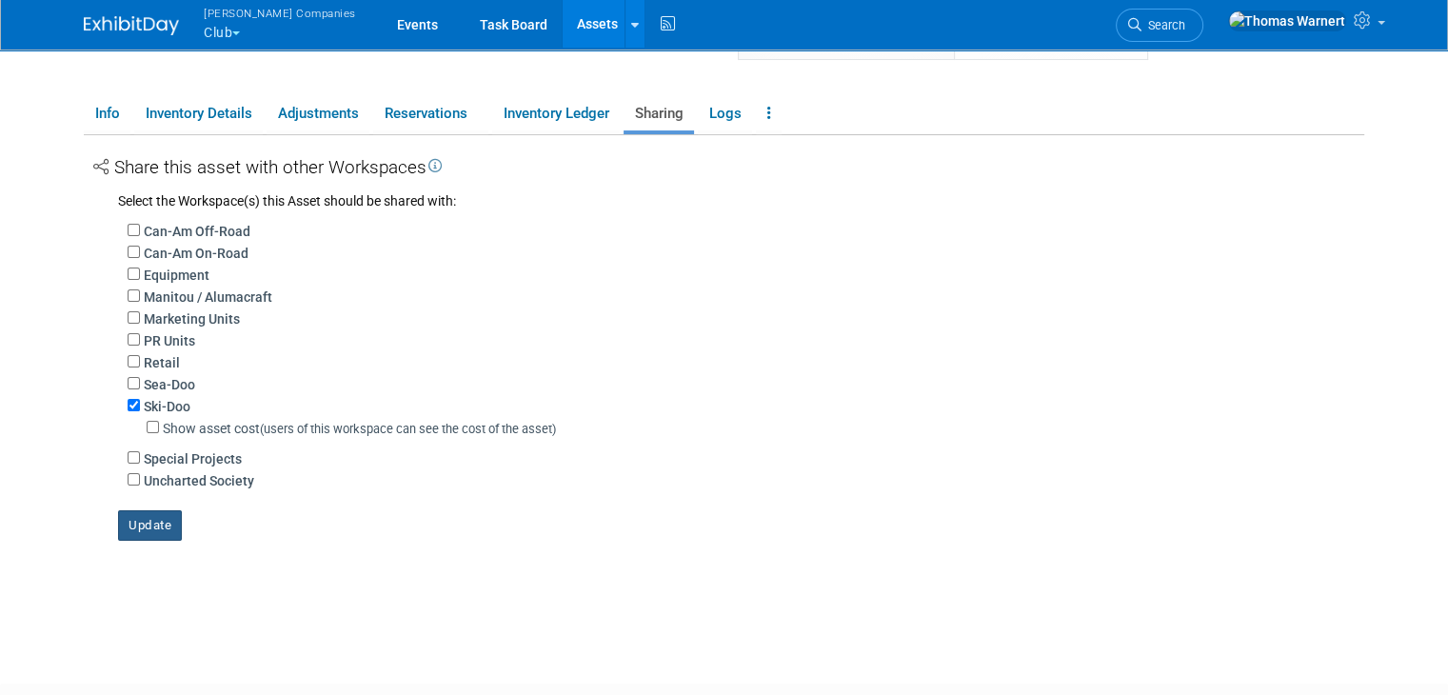
click at [118, 529] on button "Update" at bounding box center [150, 525] width 64 height 30
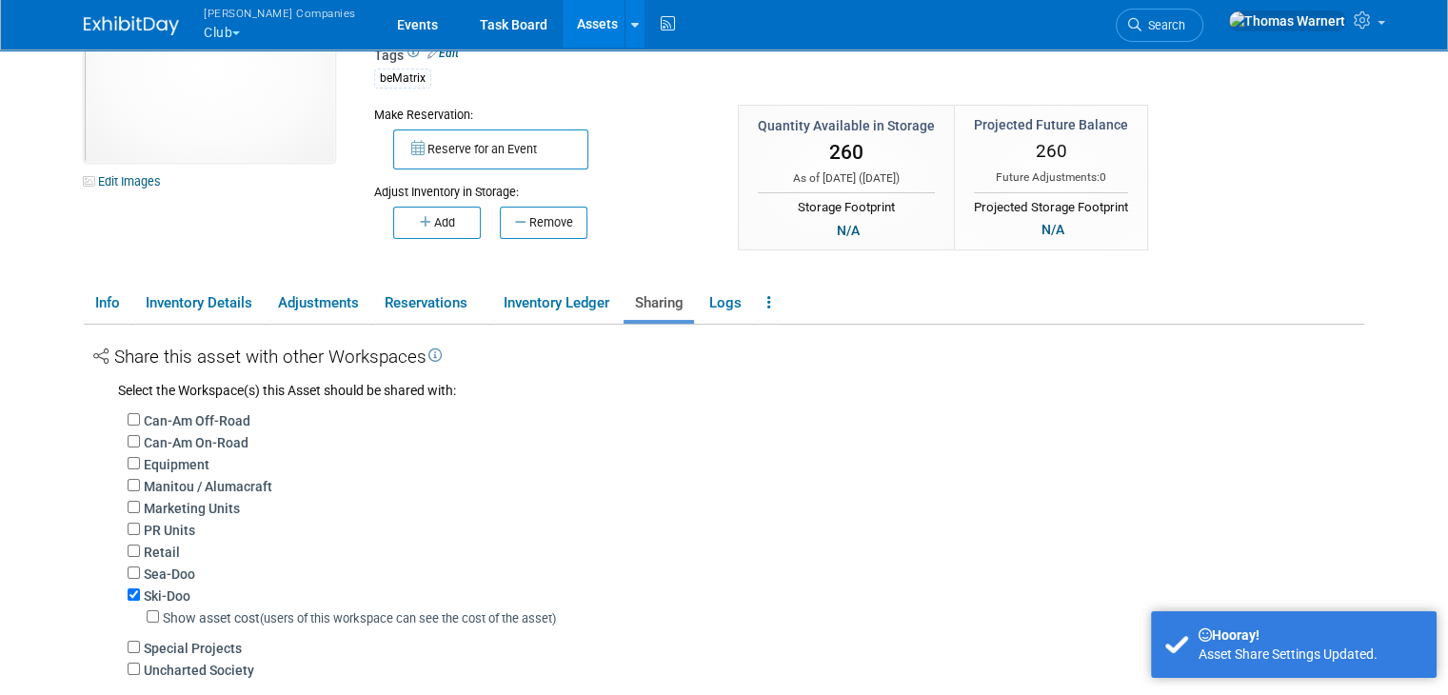
scroll to position [0, 0]
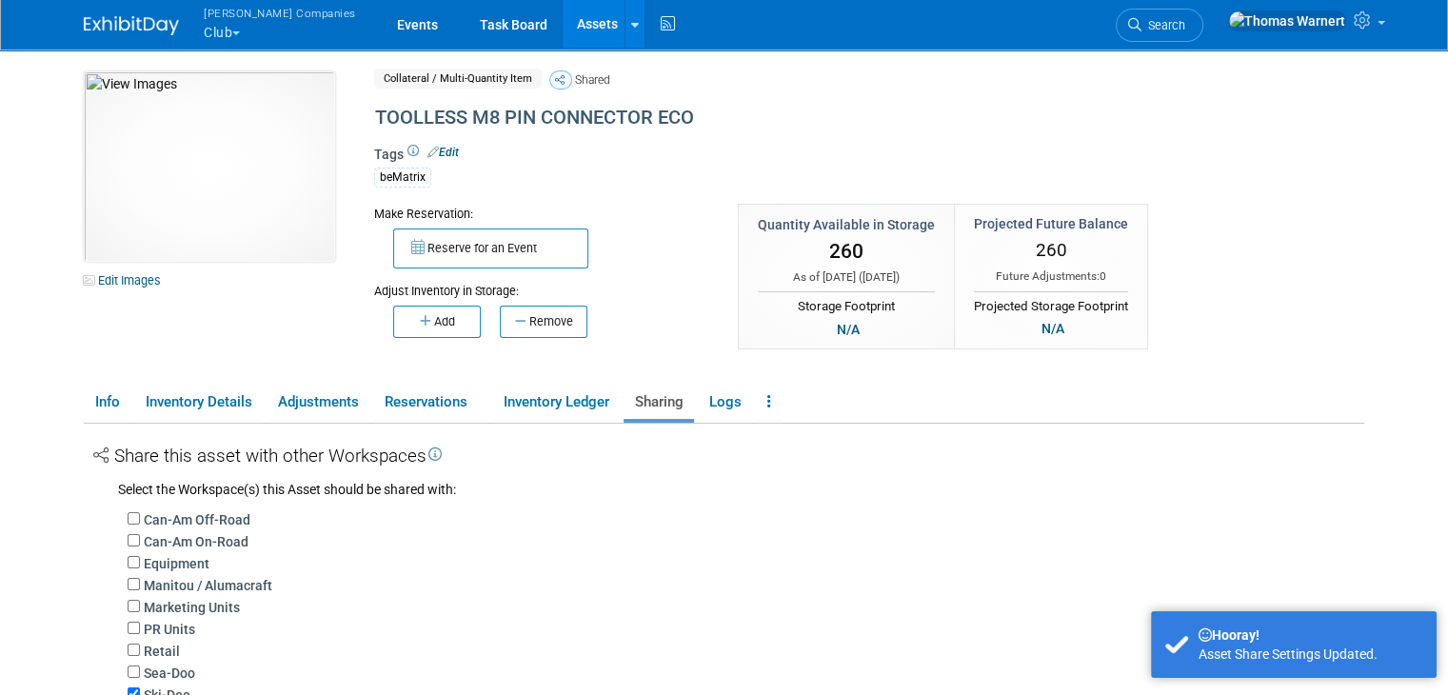
click at [563, 22] on link "Assets" at bounding box center [597, 24] width 69 height 48
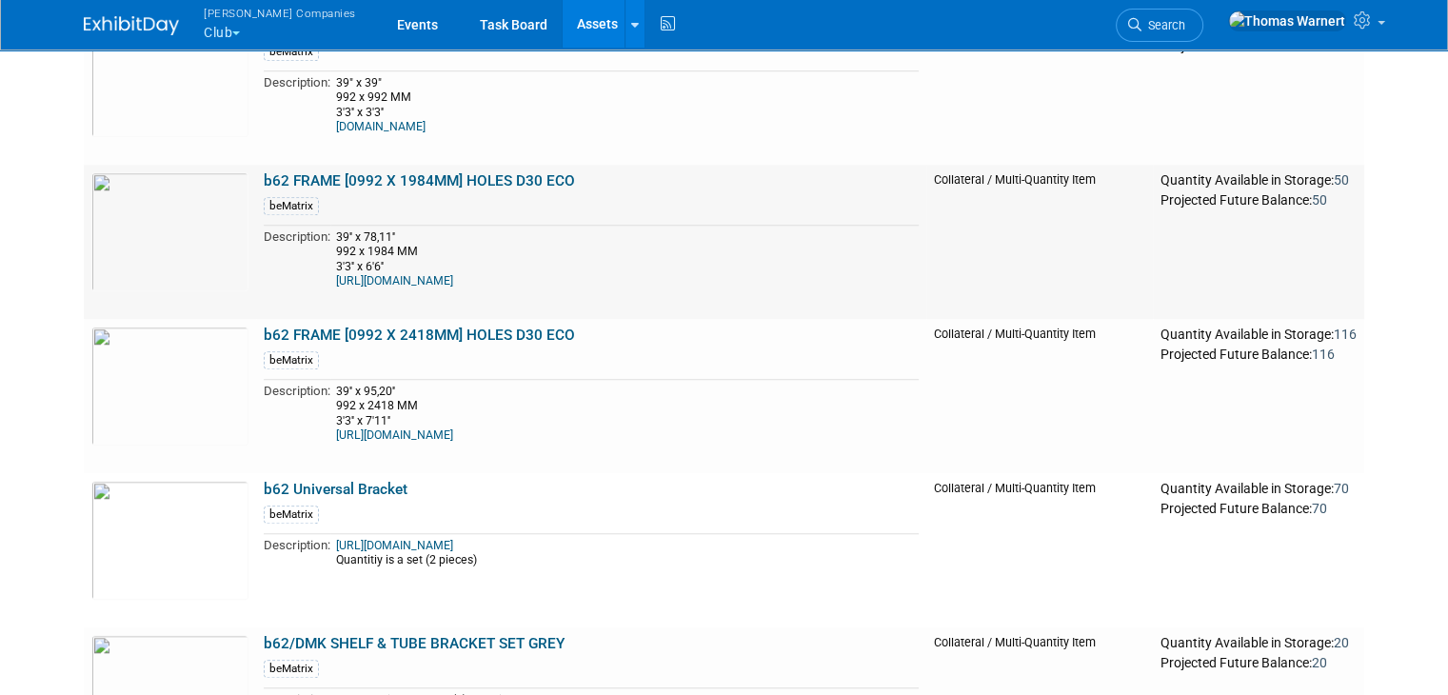
scroll to position [1523, 0]
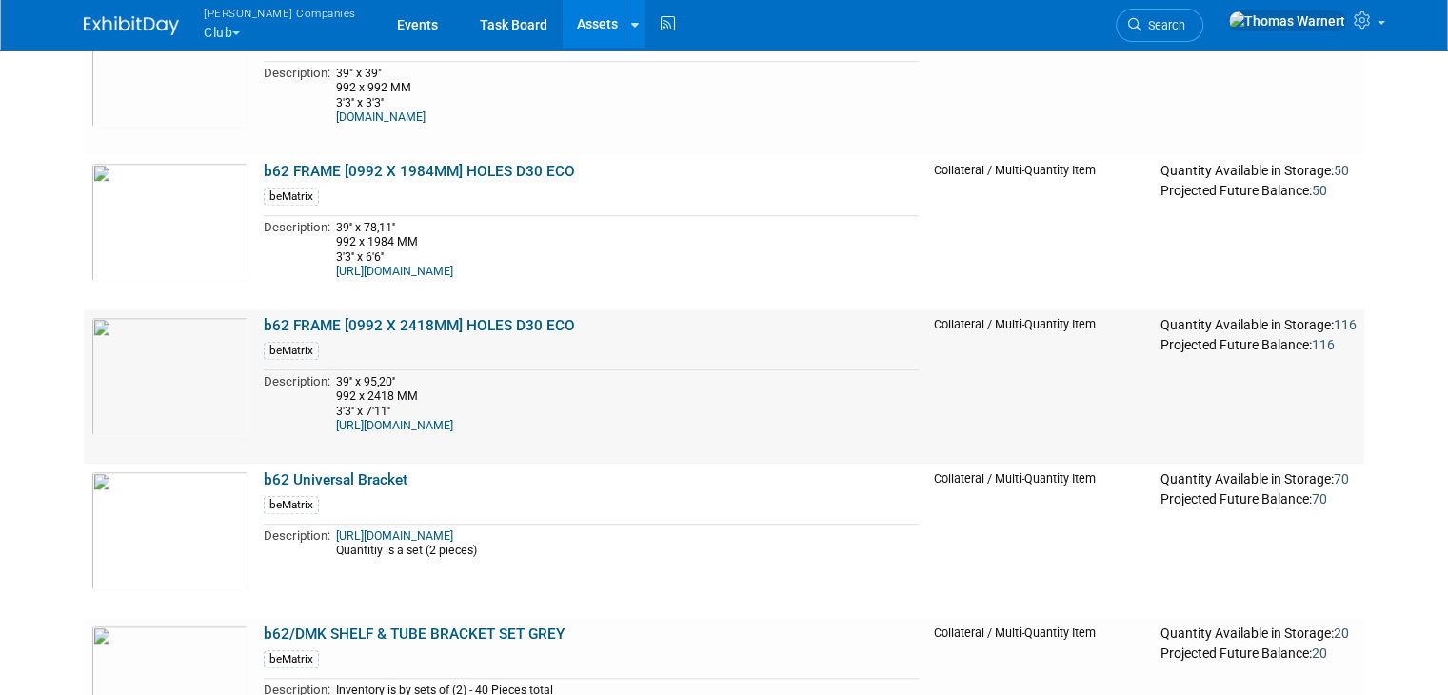
click at [497, 320] on link "b62 FRAME [0992 X 2418MM] HOLES D30 ECO" at bounding box center [419, 325] width 311 height 17
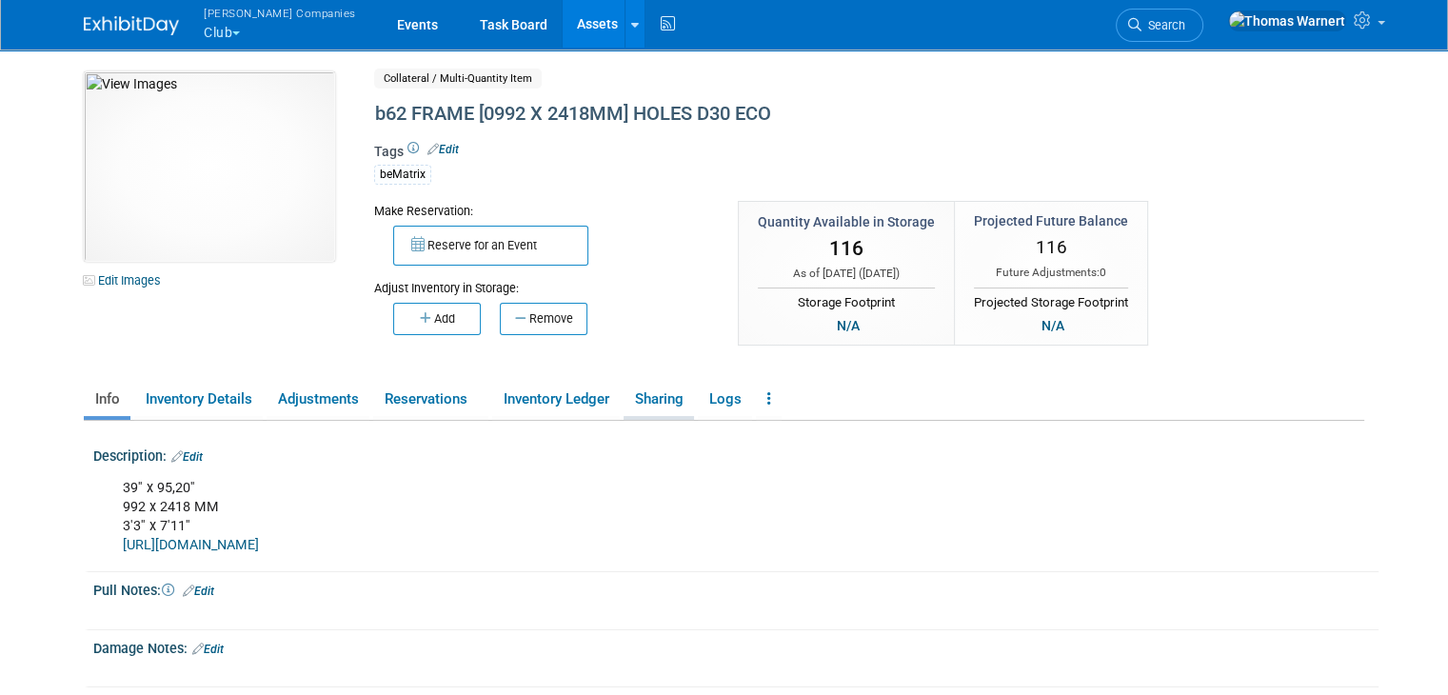
click at [632, 389] on link "Sharing" at bounding box center [659, 399] width 70 height 33
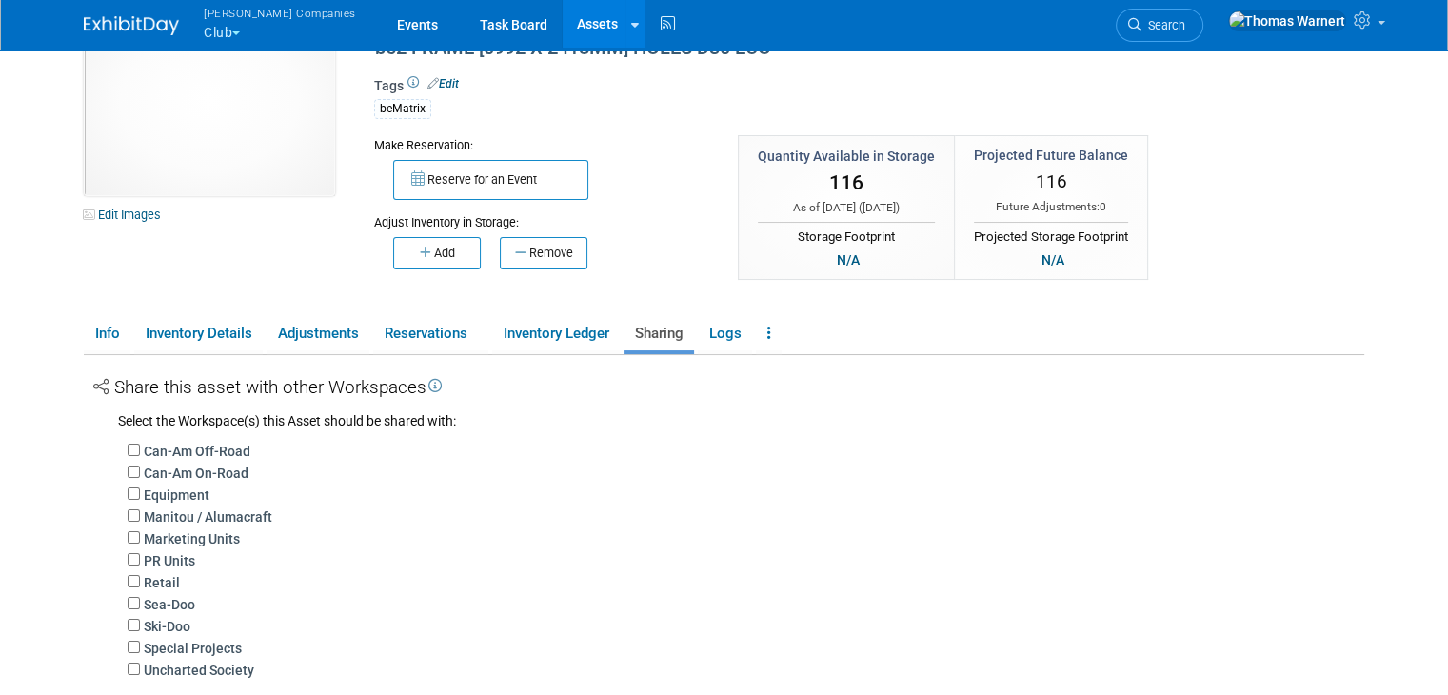
scroll to position [286, 0]
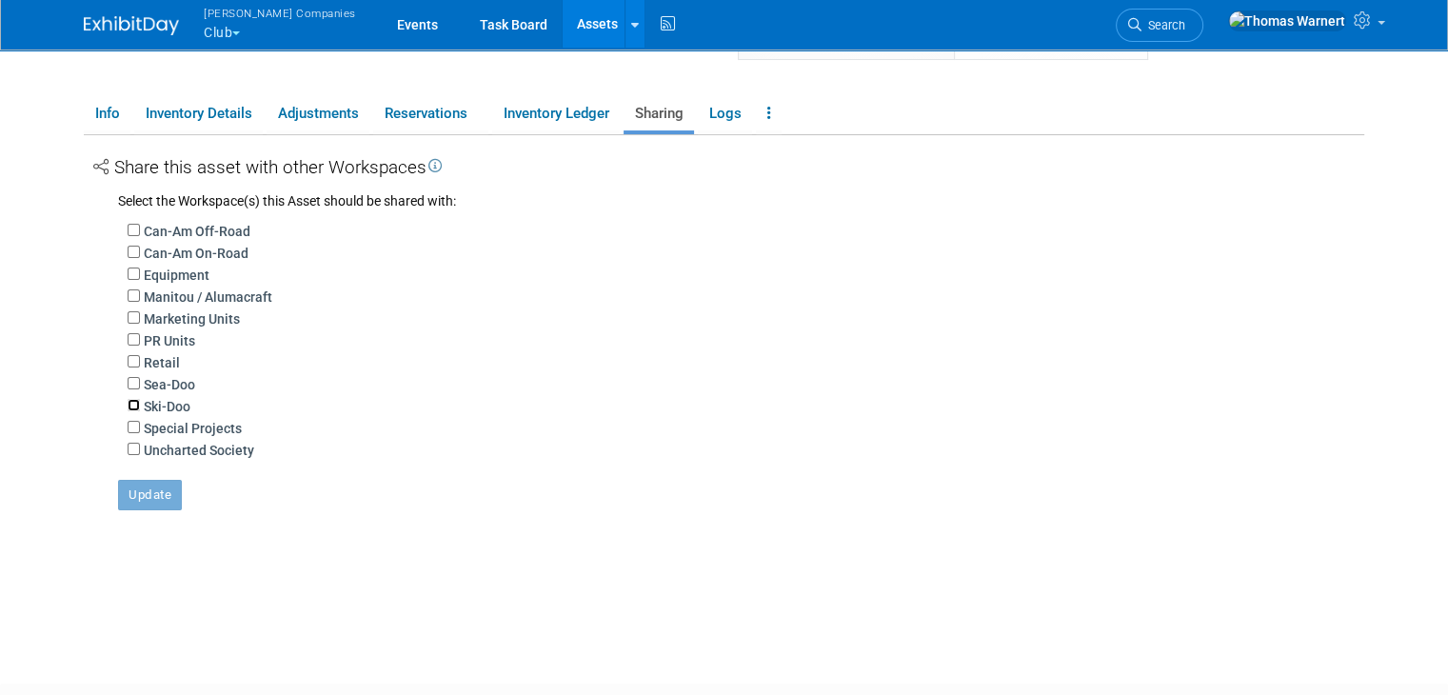
click at [128, 401] on input "Ski-Doo" at bounding box center [134, 405] width 12 height 12
checkbox input "true"
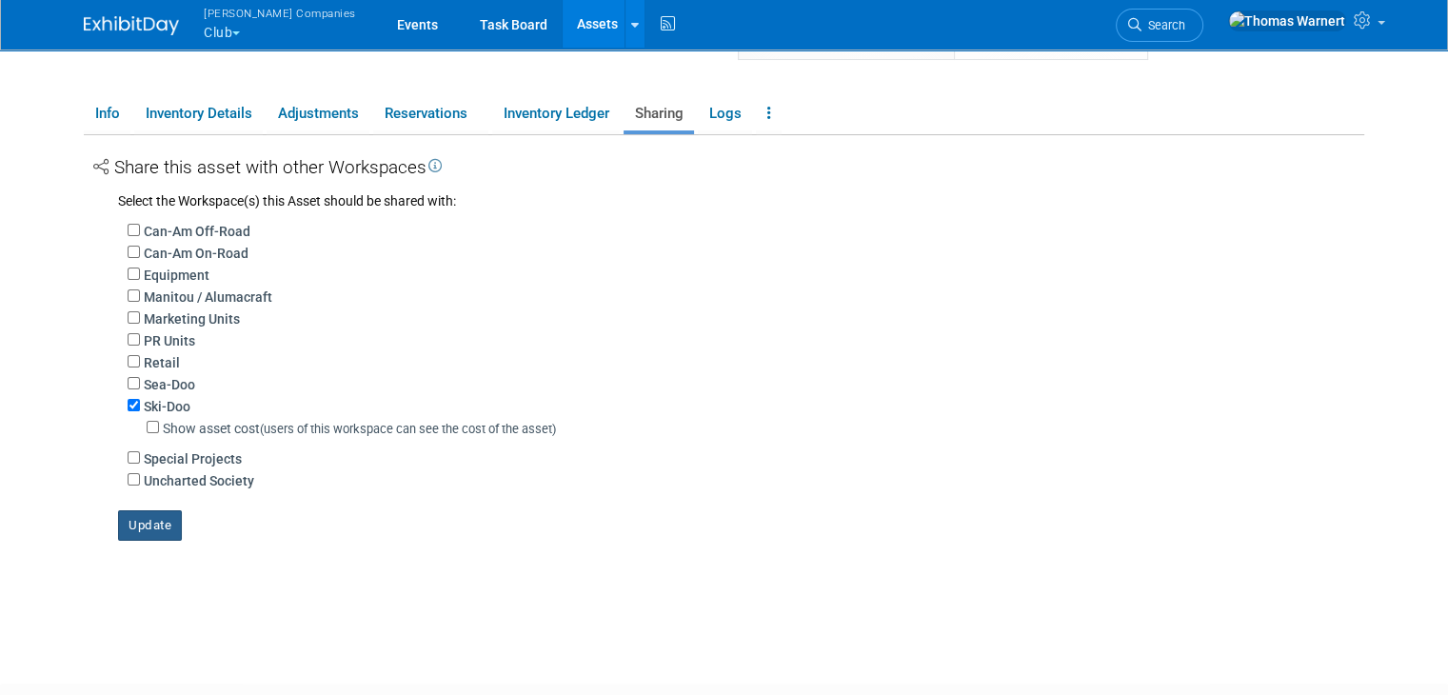
click at [126, 528] on button "Update" at bounding box center [150, 525] width 64 height 30
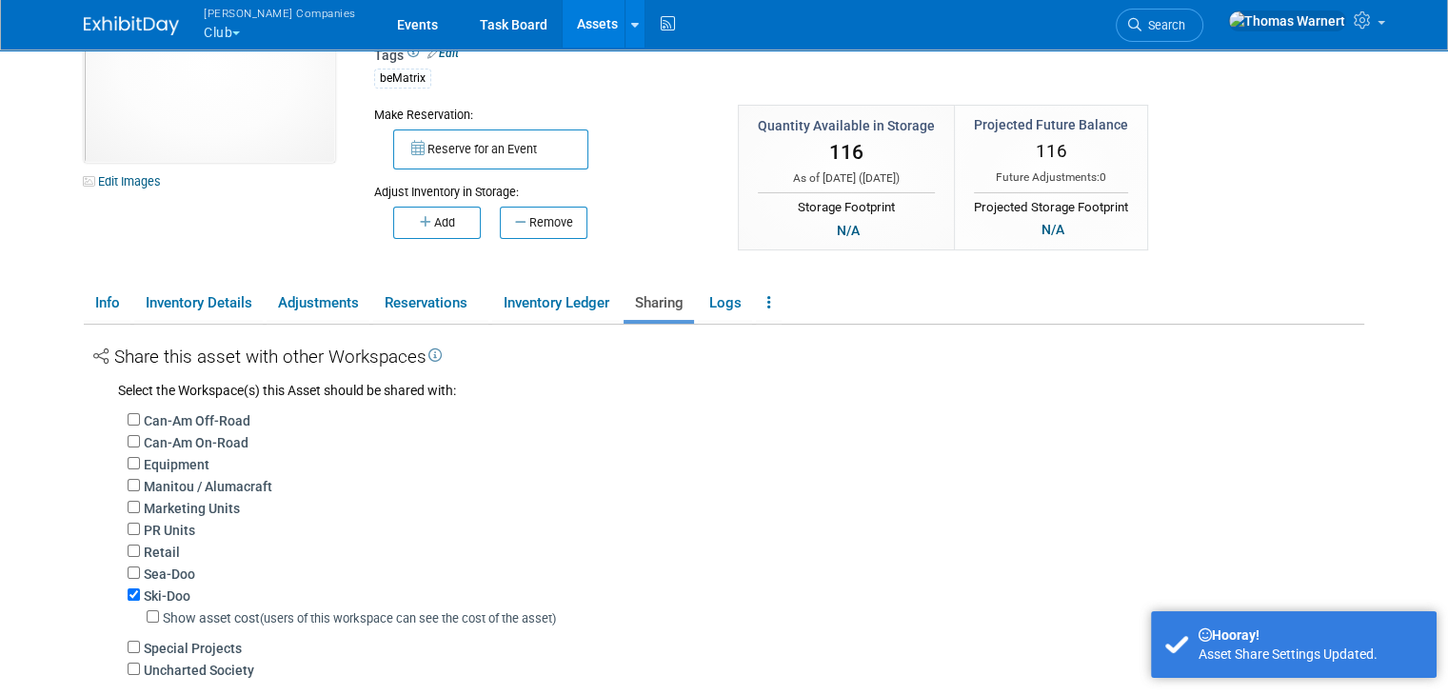
scroll to position [0, 0]
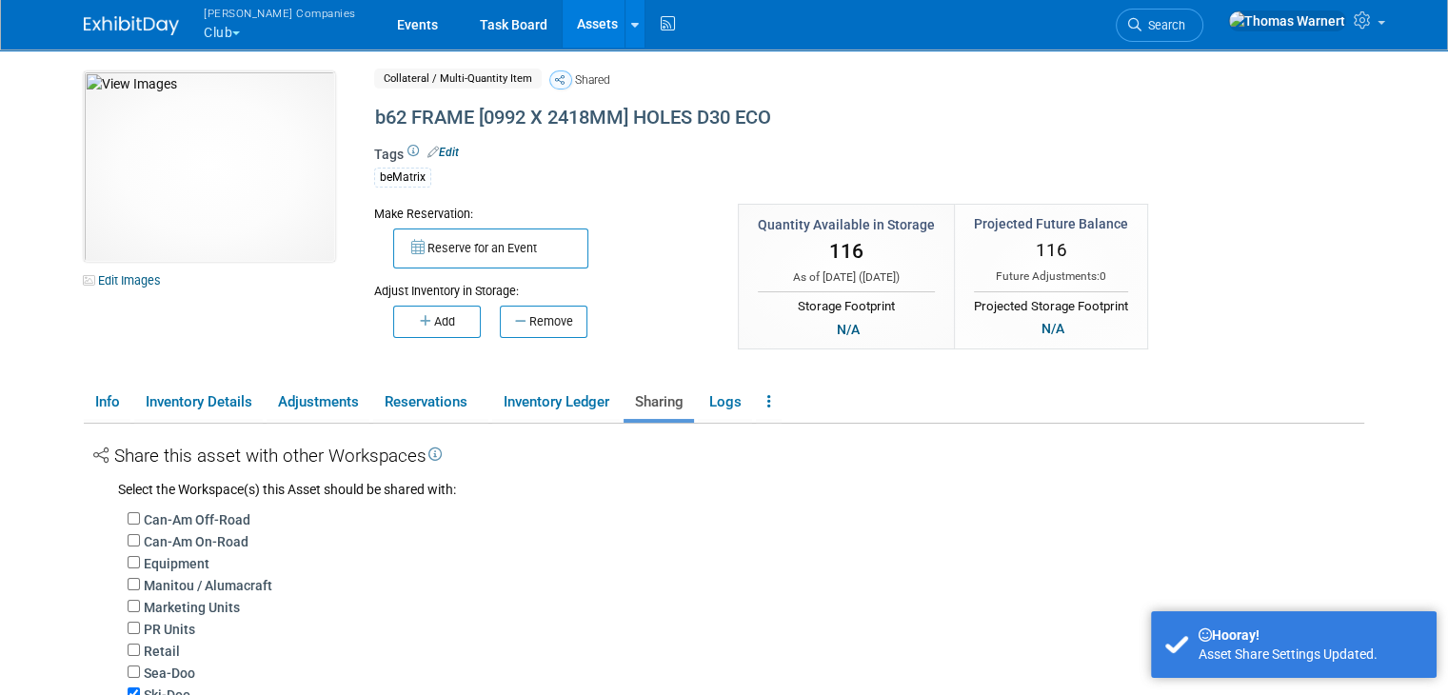
click at [563, 27] on link "Assets" at bounding box center [597, 24] width 69 height 48
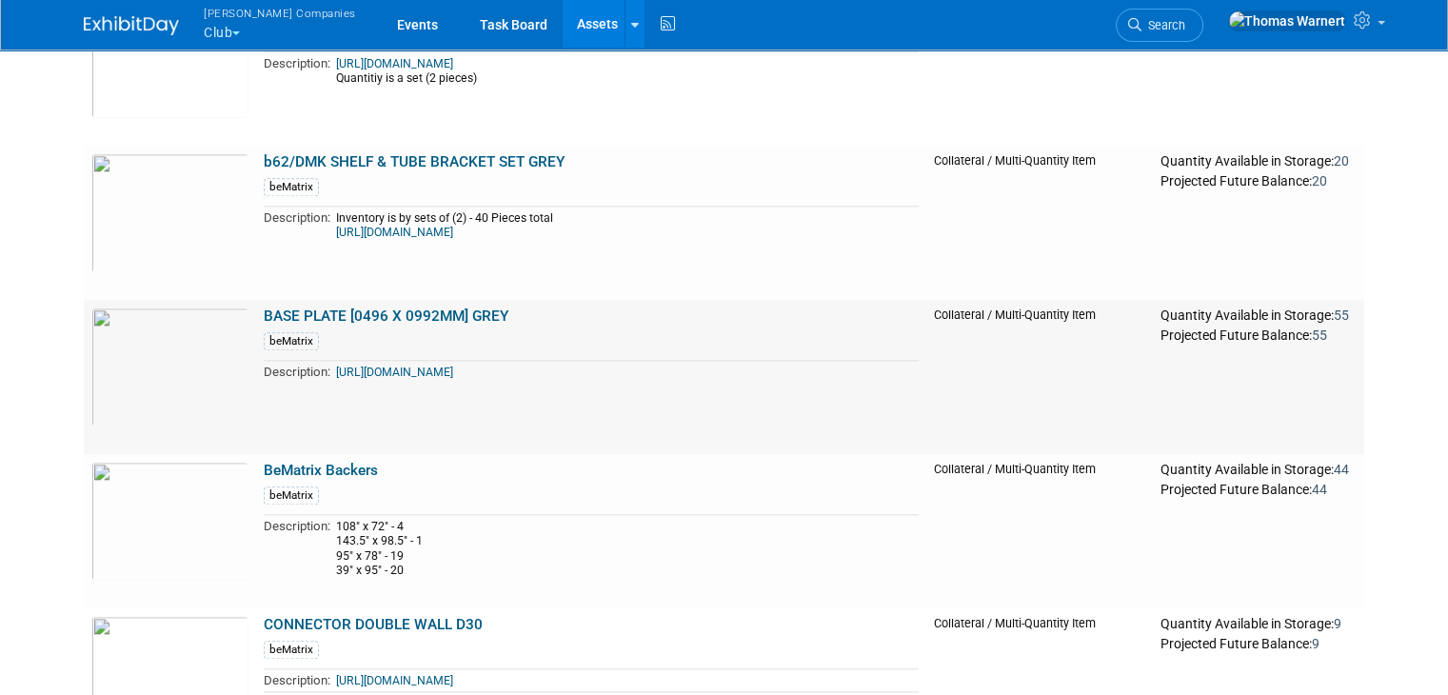
scroll to position [1999, 0]
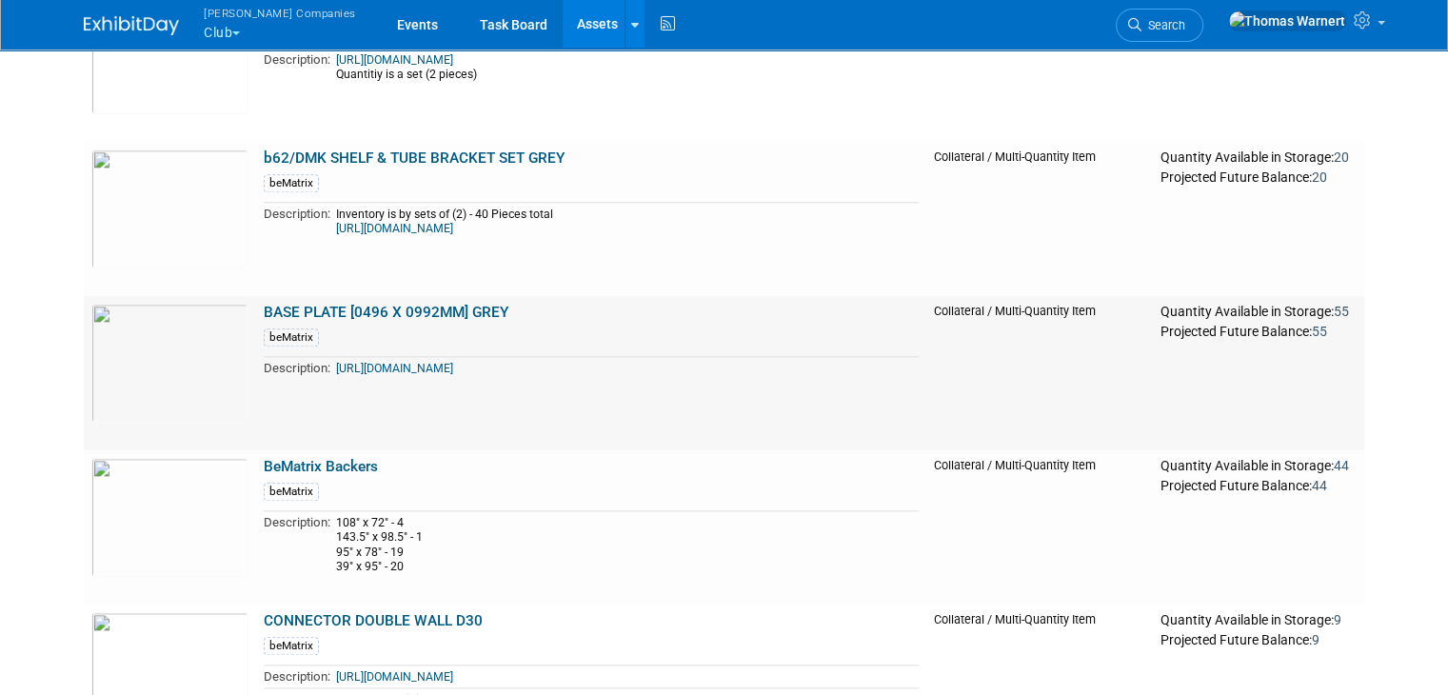
click at [367, 313] on link "BASE PLATE [0496 X 0992MM] GREY" at bounding box center [386, 312] width 245 height 17
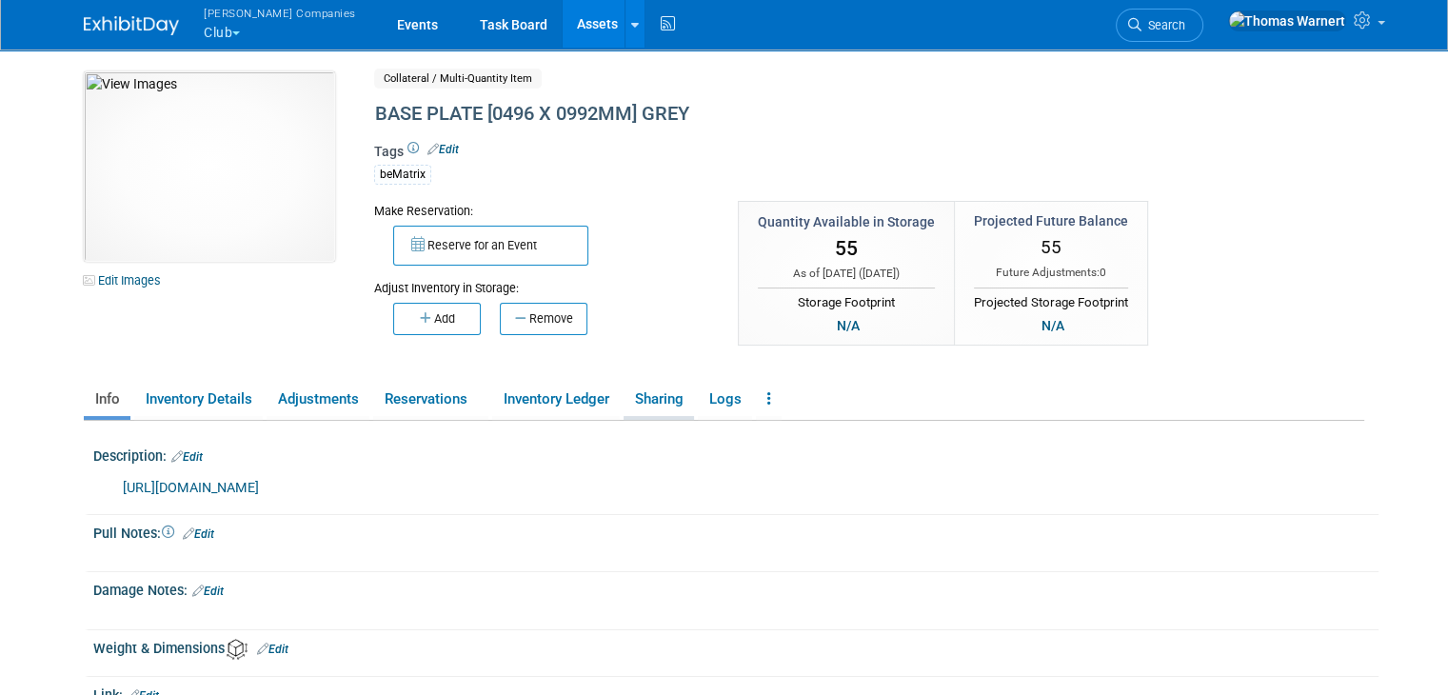
click at [639, 395] on link "Sharing" at bounding box center [659, 399] width 70 height 33
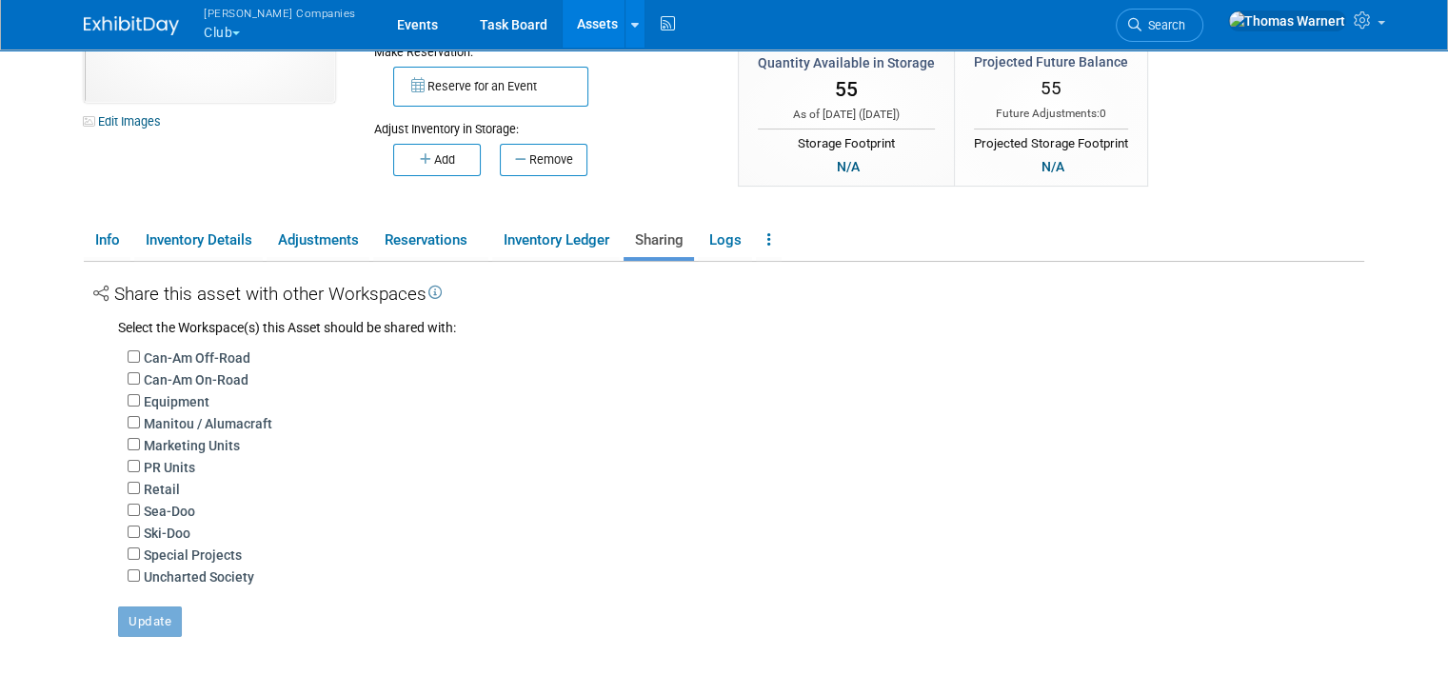
scroll to position [190, 0]
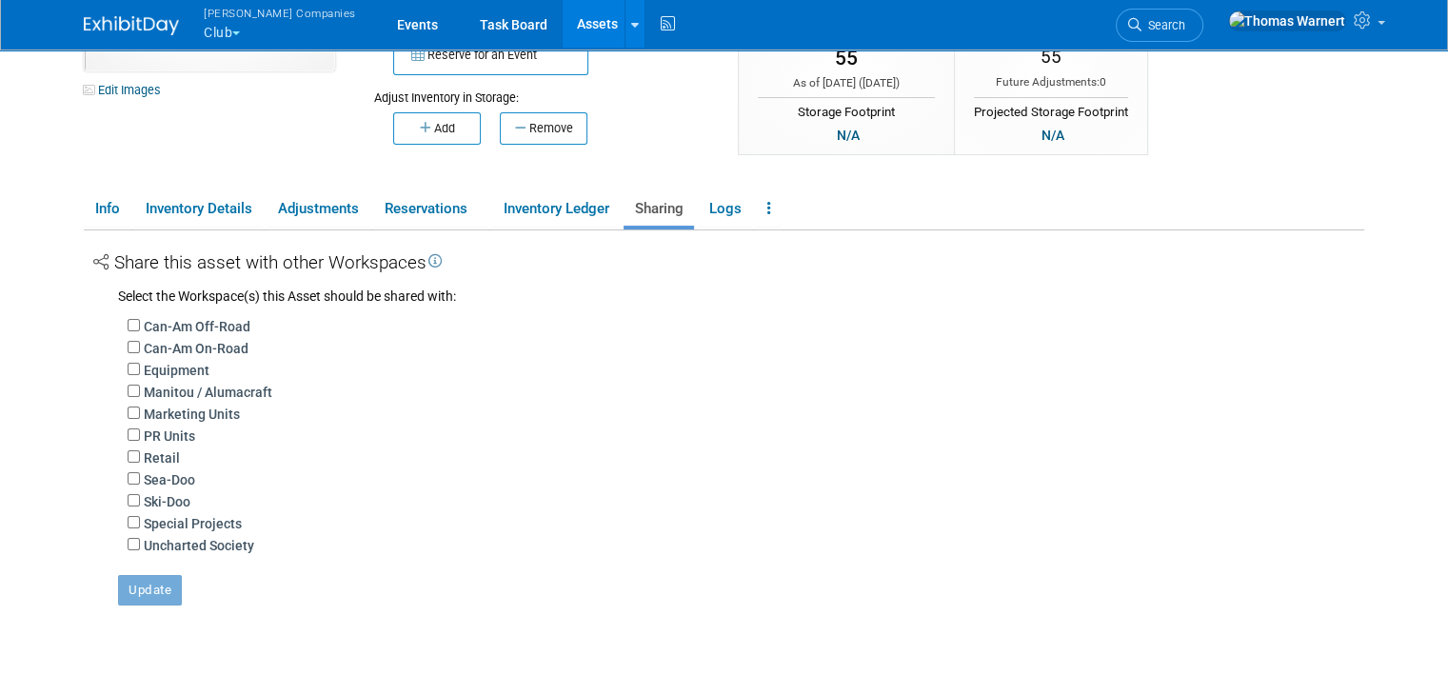
click at [144, 499] on label "Ski-Doo" at bounding box center [167, 501] width 47 height 19
click at [133, 499] on input "Ski-Doo" at bounding box center [134, 500] width 12 height 12
checkbox input "true"
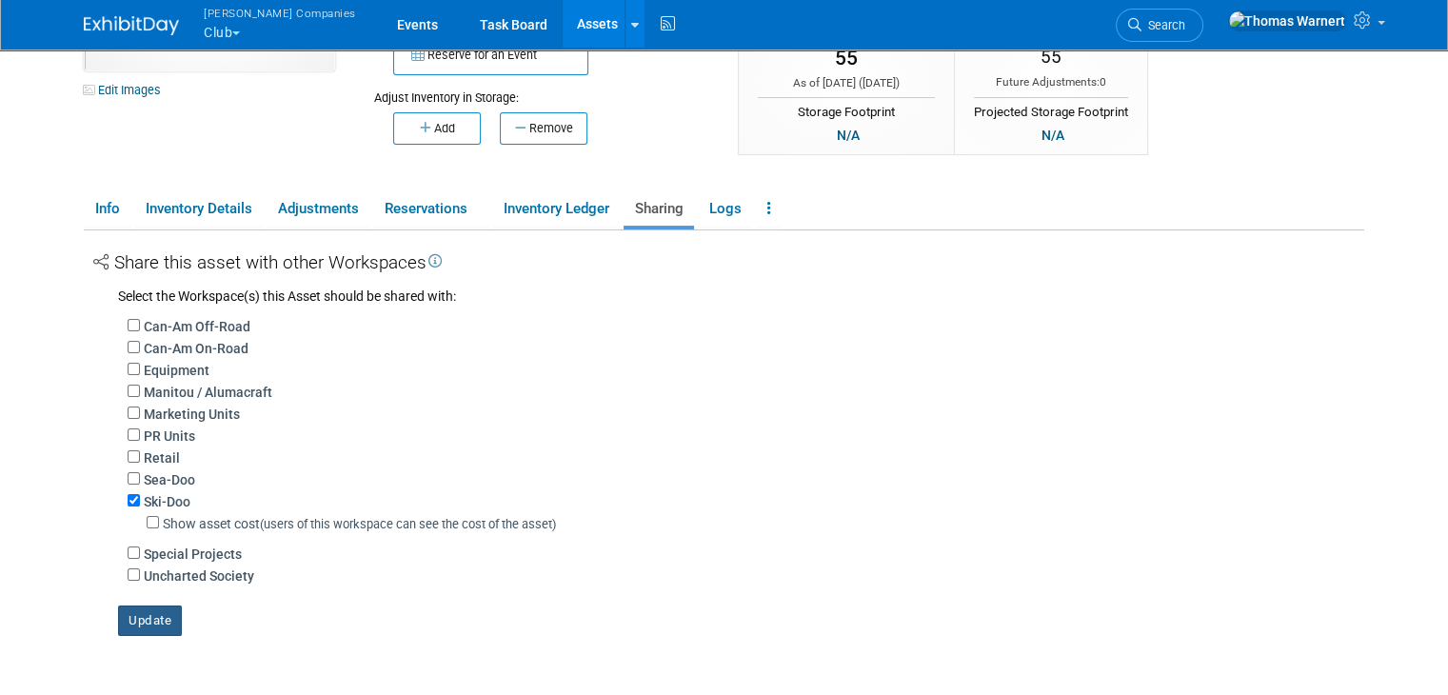
click at [129, 618] on button "Update" at bounding box center [150, 620] width 64 height 30
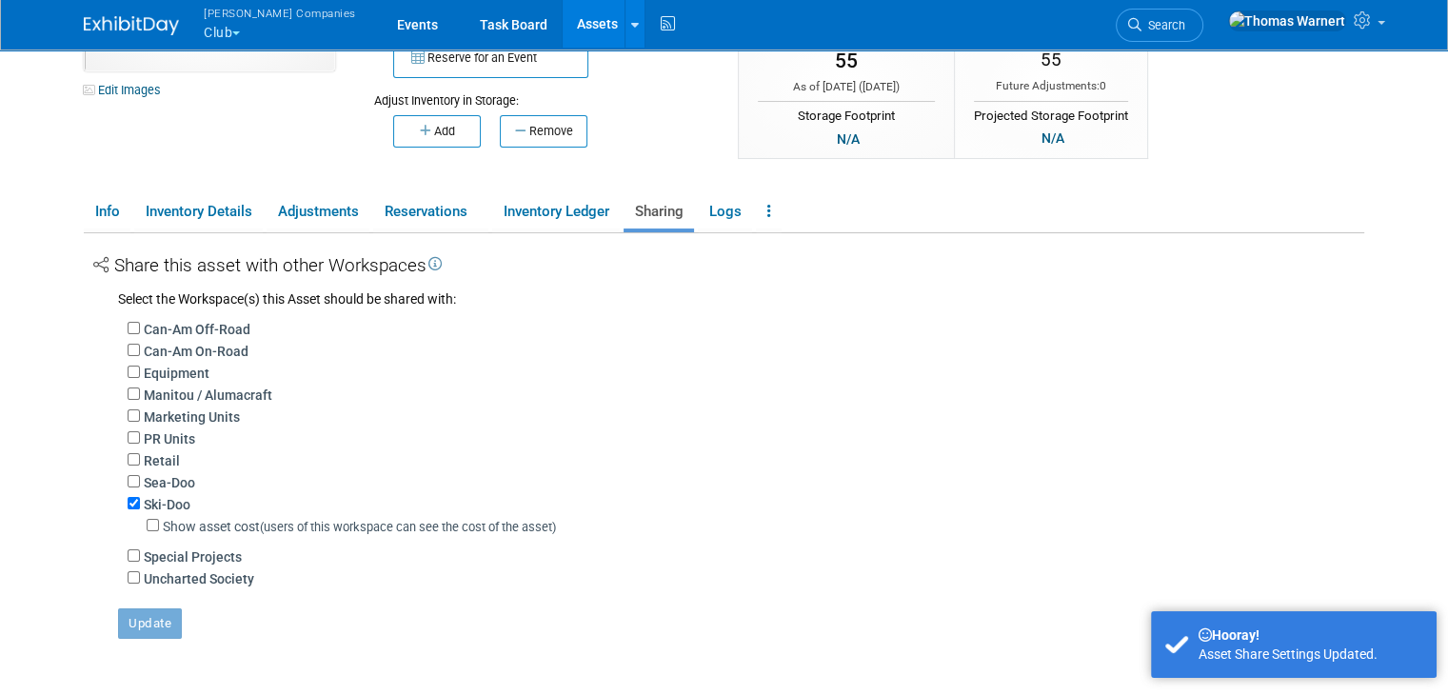
click at [563, 16] on link "Assets" at bounding box center [597, 24] width 69 height 48
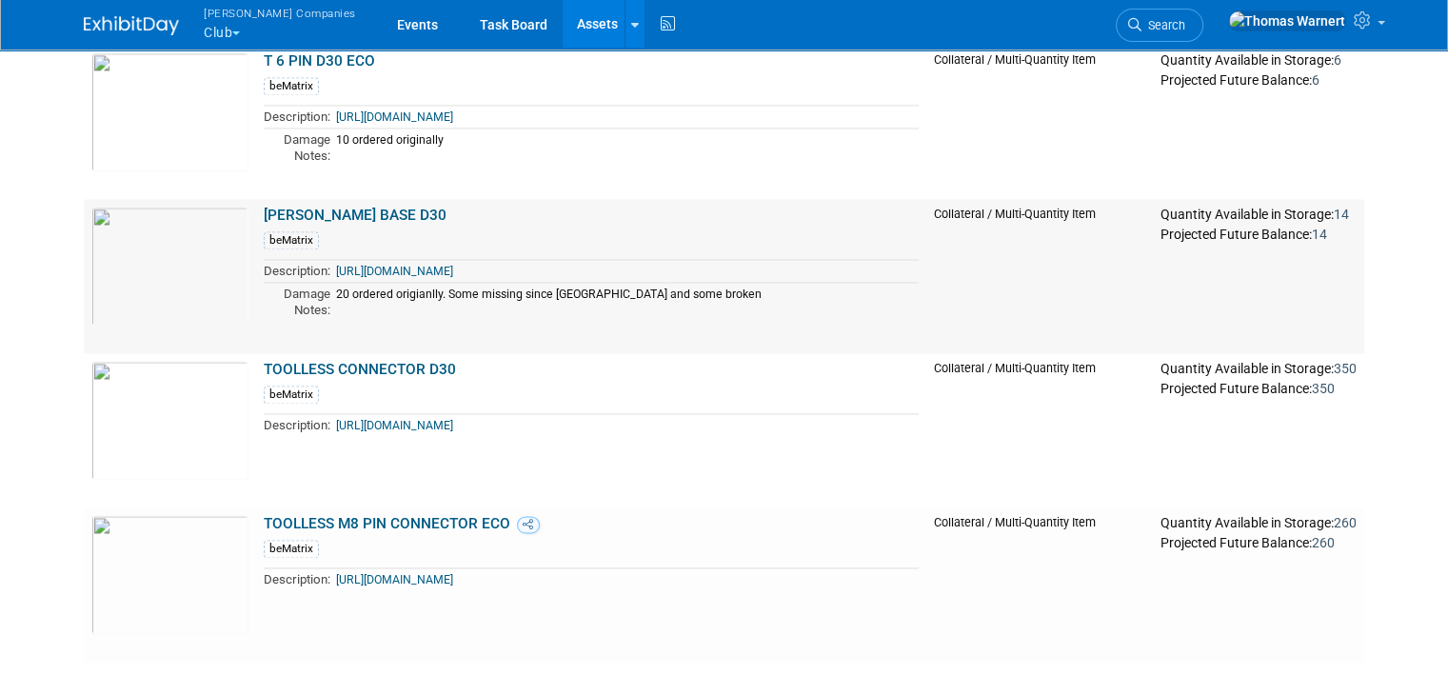
scroll to position [2867, 0]
click at [393, 367] on link "TOOLLESS CONNECTOR D30" at bounding box center [360, 369] width 192 height 17
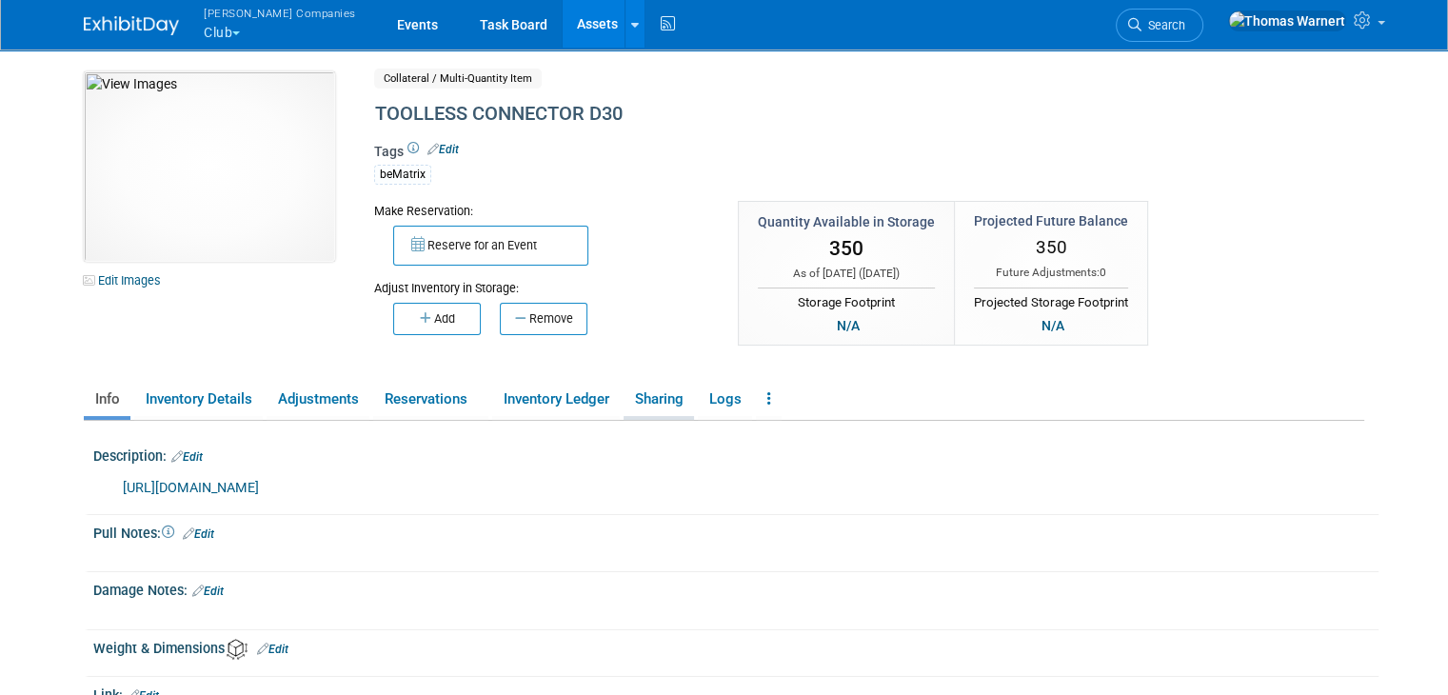
click at [659, 405] on link "Sharing" at bounding box center [659, 399] width 70 height 33
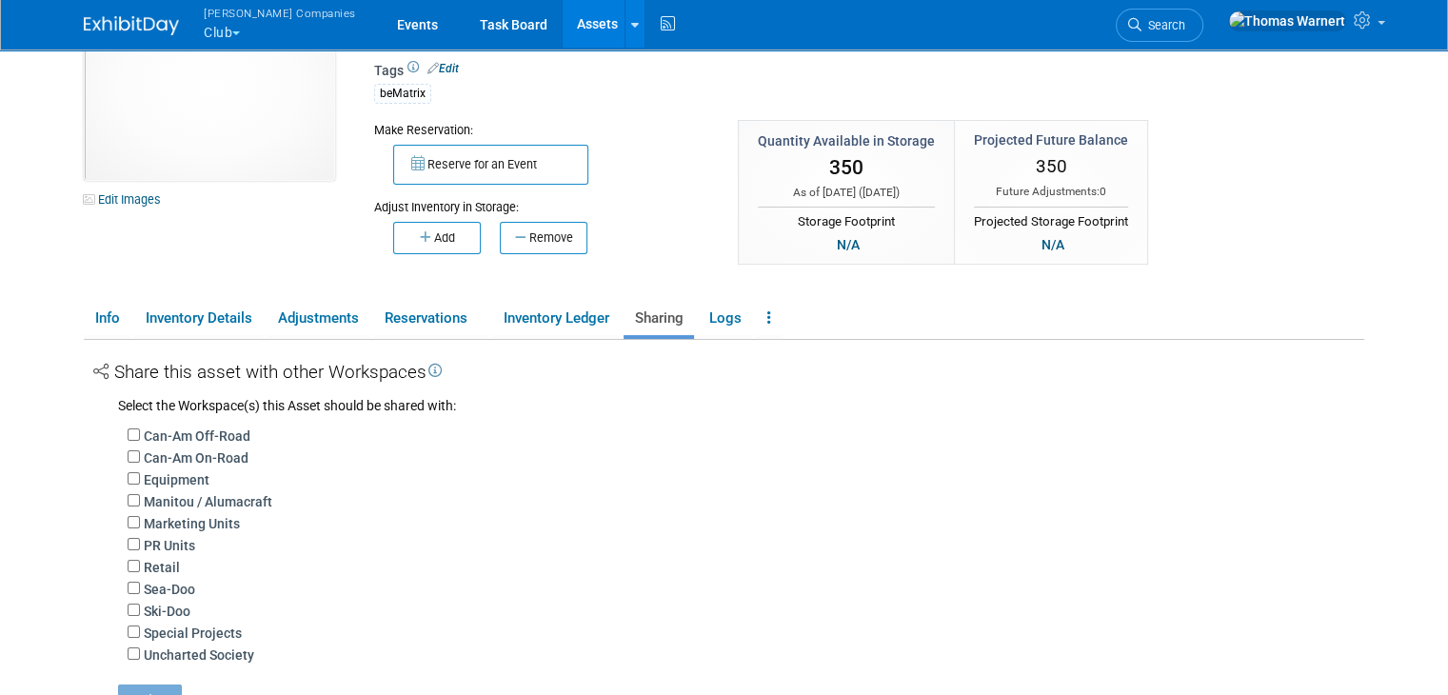
scroll to position [286, 0]
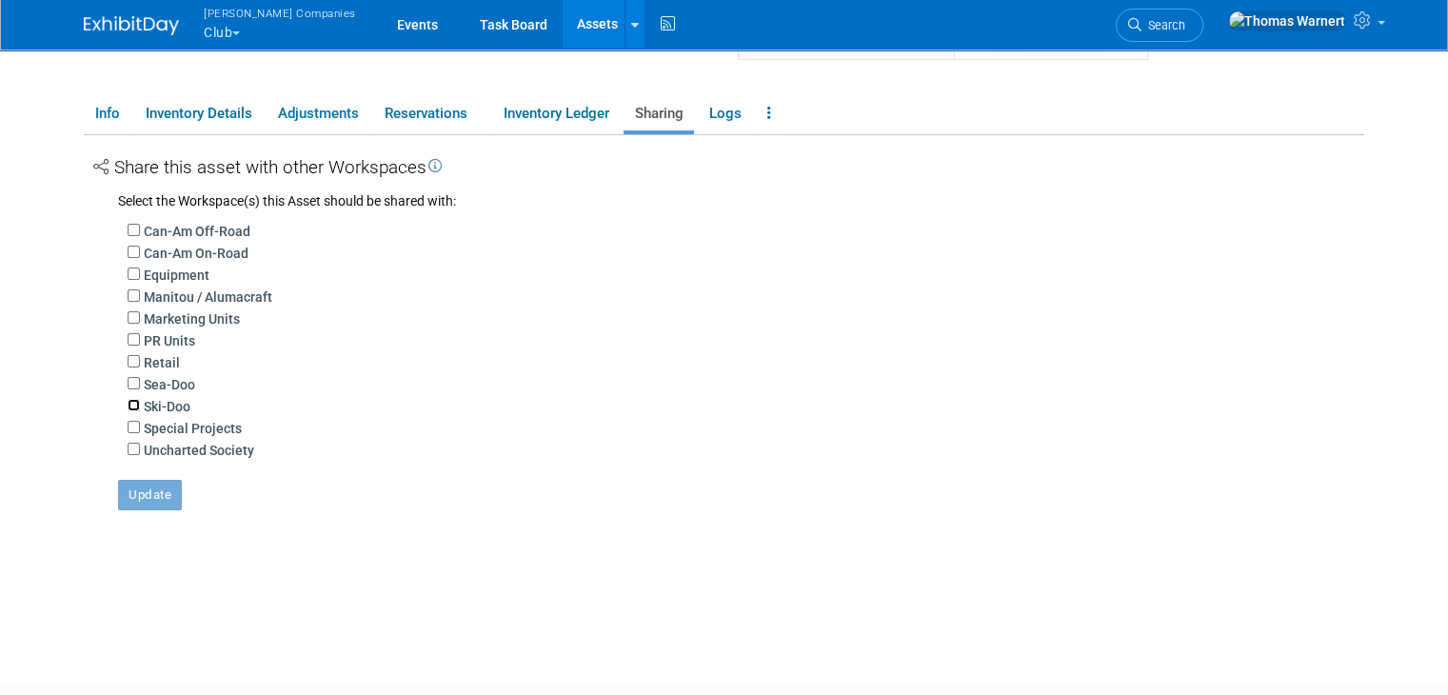
click at [128, 402] on input "Ski-Doo" at bounding box center [134, 405] width 12 height 12
checkbox input "true"
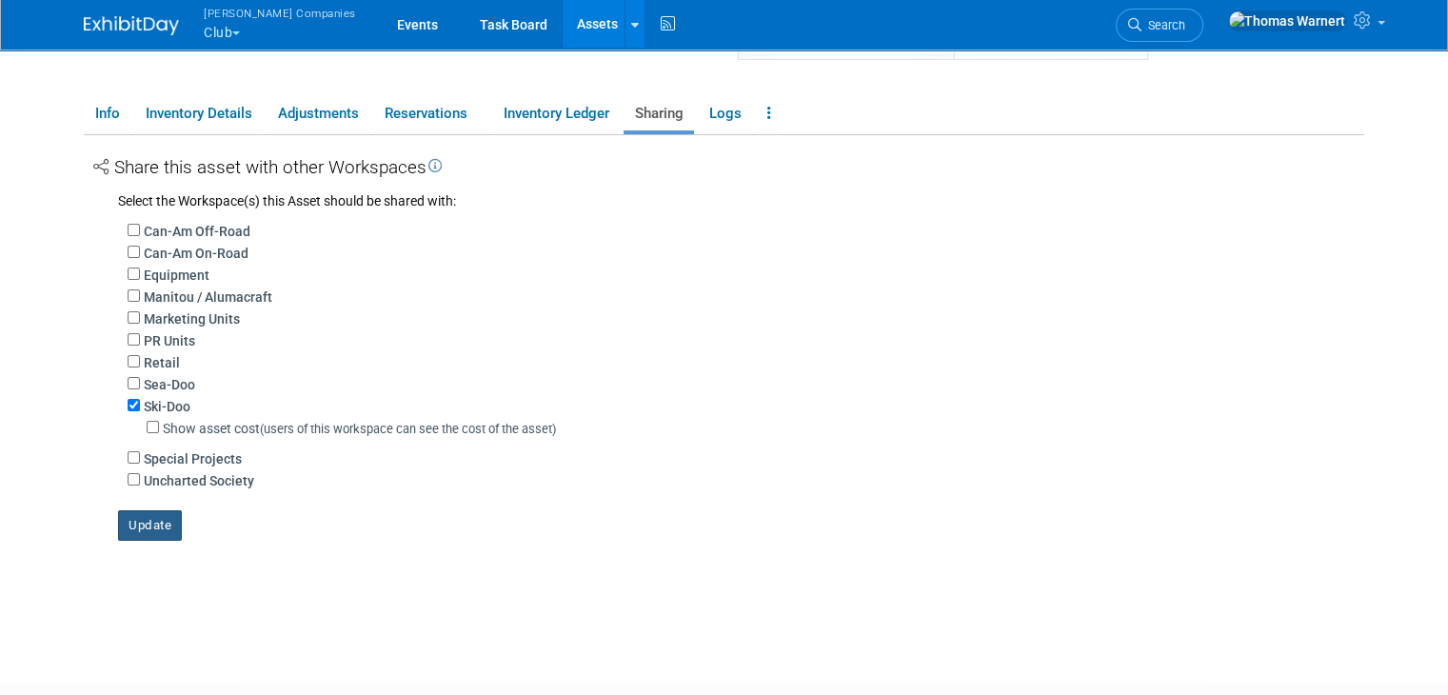
click at [146, 528] on button "Update" at bounding box center [150, 525] width 64 height 30
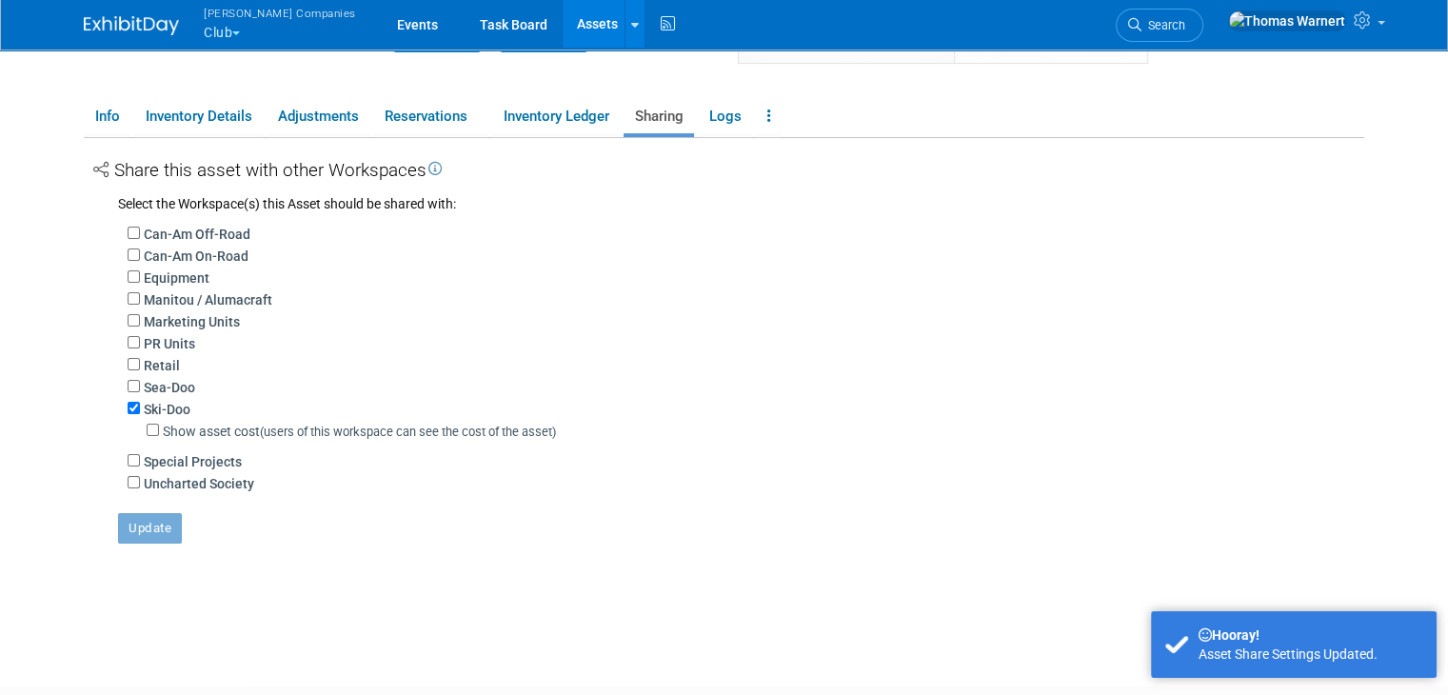
click at [563, 20] on link "Assets" at bounding box center [597, 24] width 69 height 48
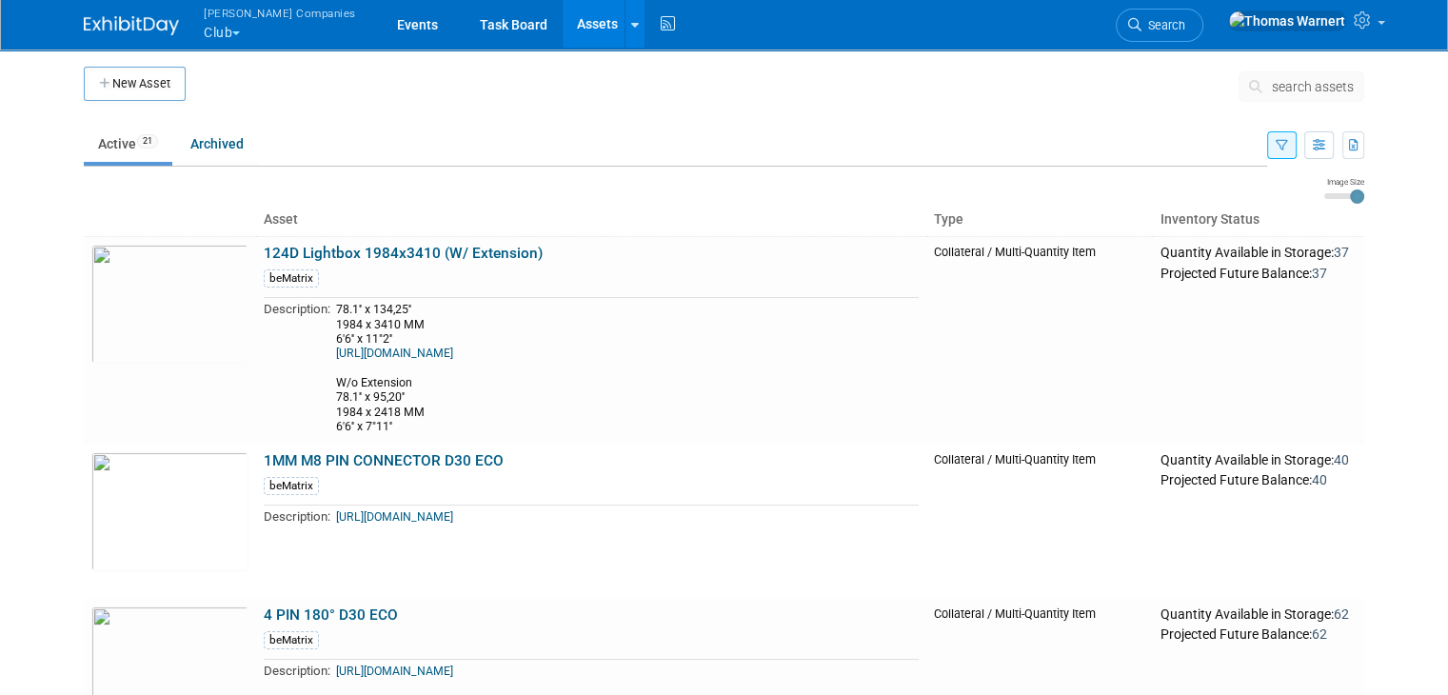
drag, startPoint x: 211, startPoint y: 39, endPoint x: 214, endPoint y: 58, distance: 19.3
click at [211, 39] on button "[PERSON_NAME] Companies Club" at bounding box center [291, 24] width 178 height 49
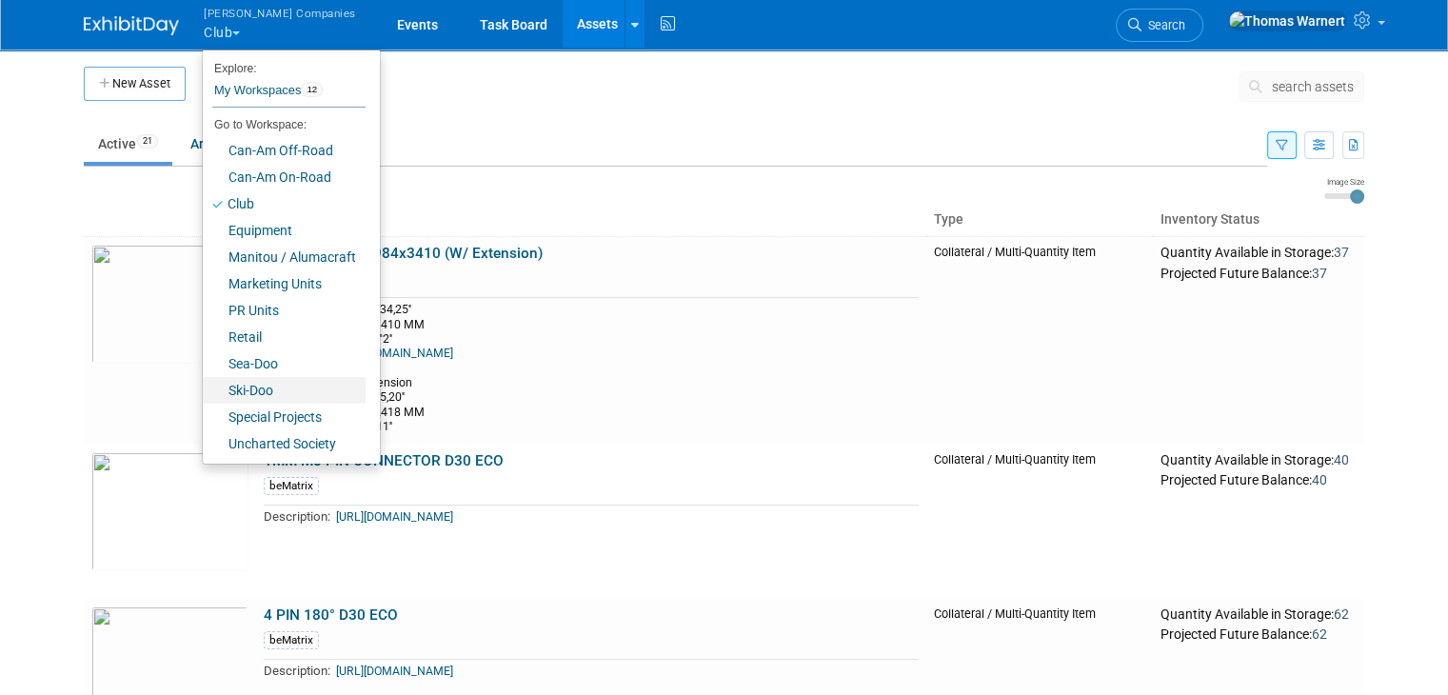
click at [239, 389] on link "Ski-Doo" at bounding box center [284, 390] width 163 height 27
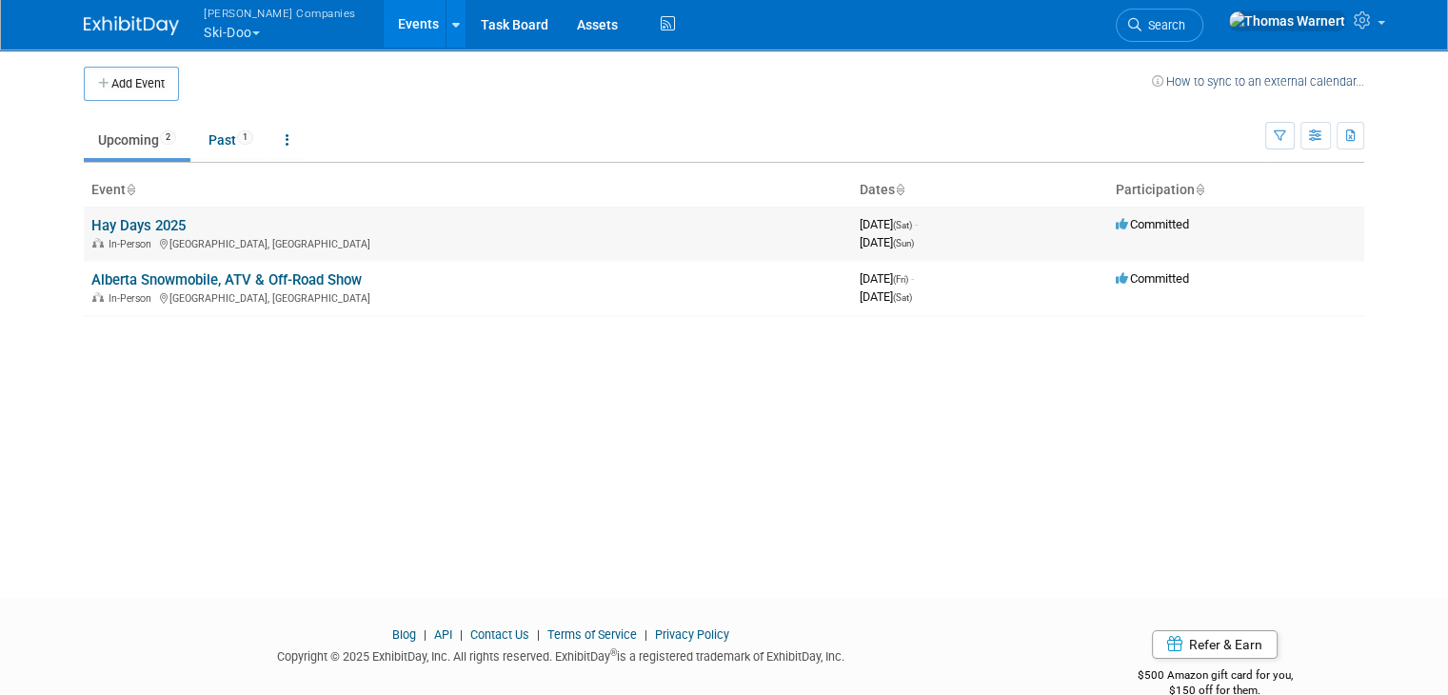
click at [175, 223] on td "Hay Days 2025 In-Person North Branch, [GEOGRAPHIC_DATA]" at bounding box center [468, 234] width 768 height 54
click at [136, 223] on link "Hay Days 2025" at bounding box center [138, 225] width 94 height 17
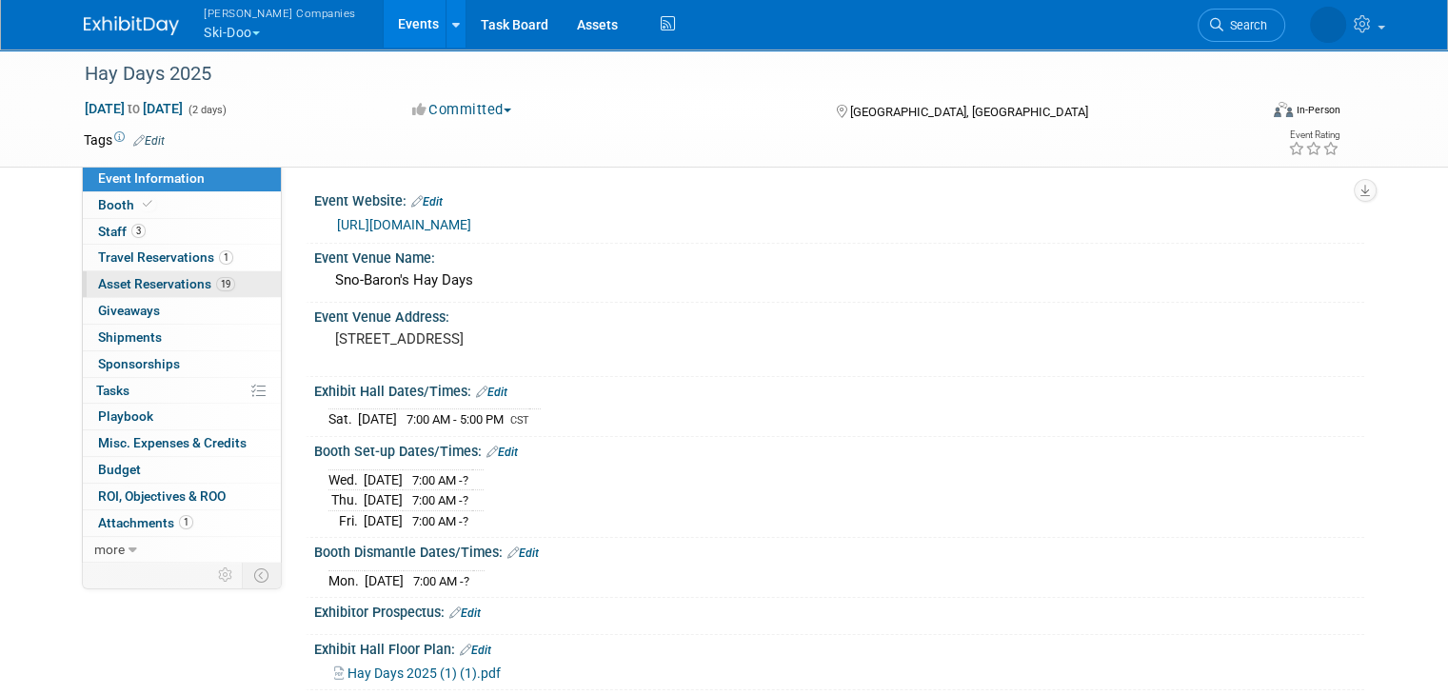
click at [166, 286] on span "Asset Reservations 19" at bounding box center [166, 283] width 137 height 15
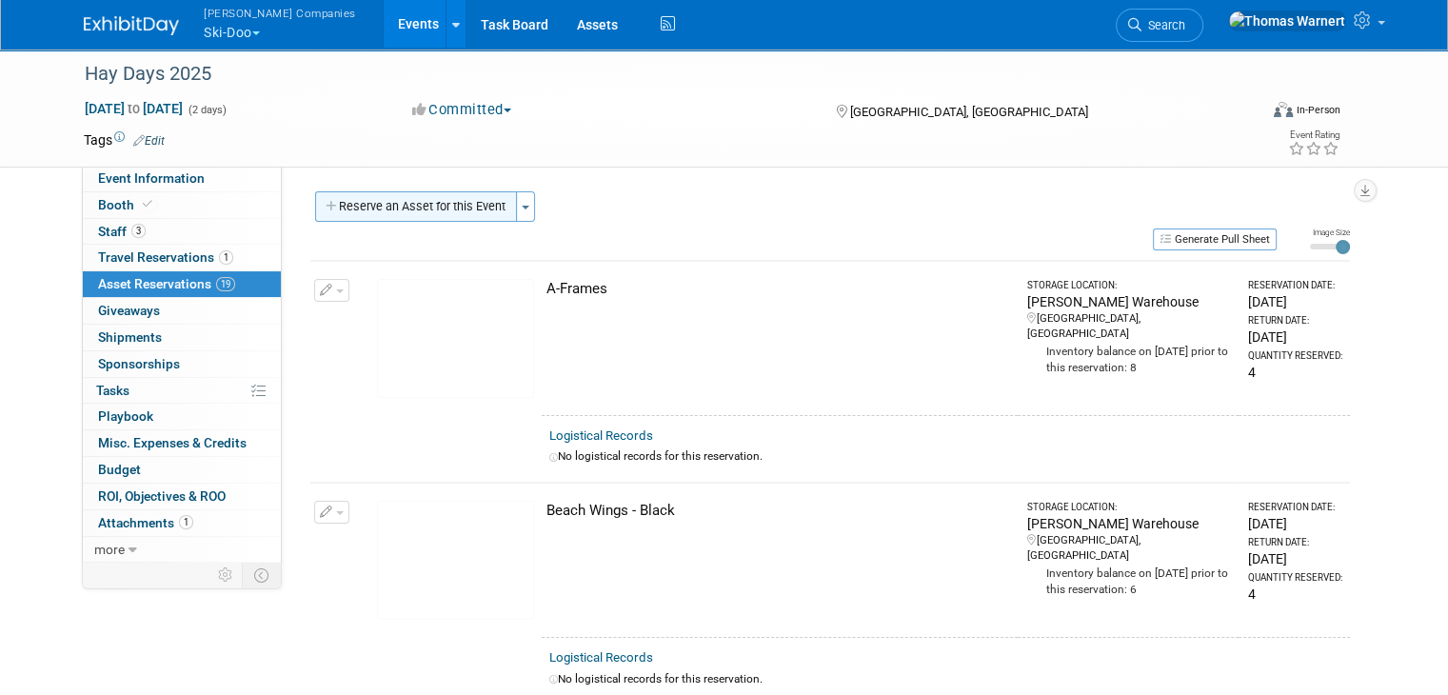
click at [446, 204] on button "Reserve an Asset for this Event" at bounding box center [416, 206] width 202 height 30
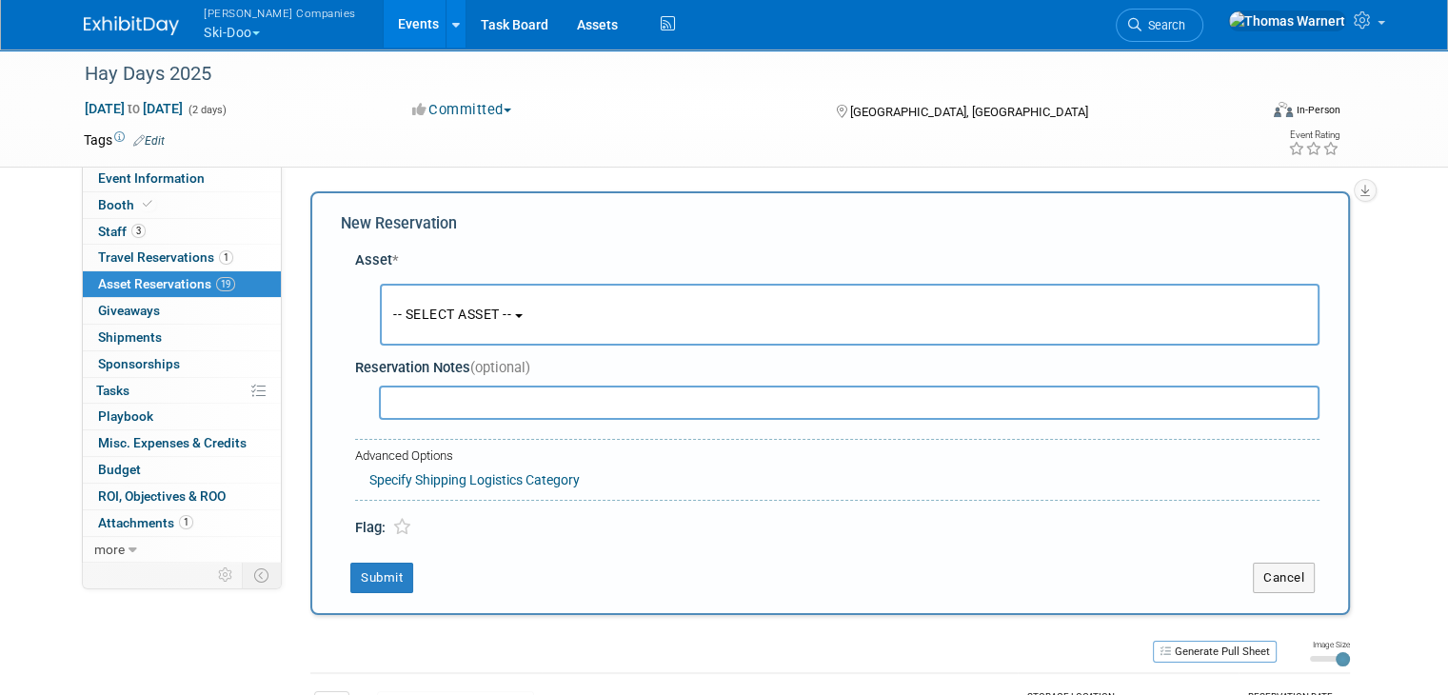
scroll to position [17, 0]
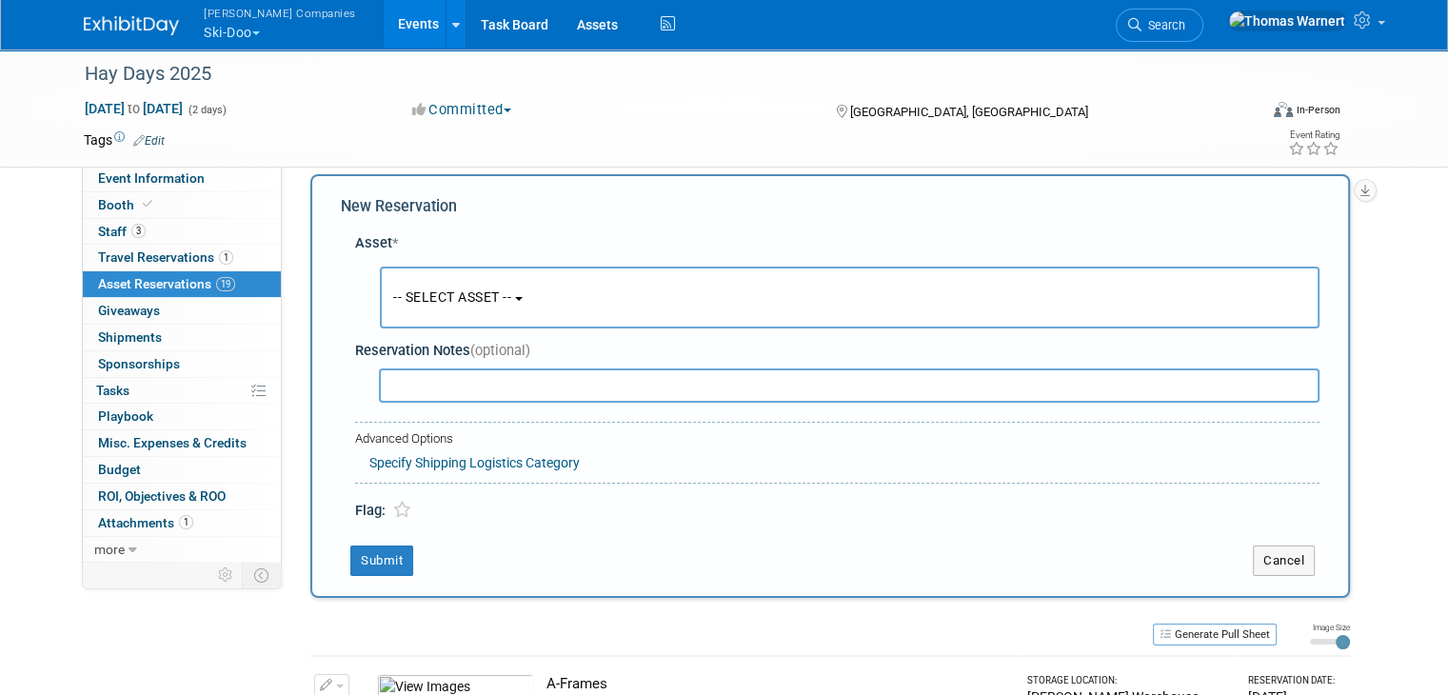
click at [478, 301] on span "-- SELECT ASSET --" at bounding box center [452, 296] width 118 height 15
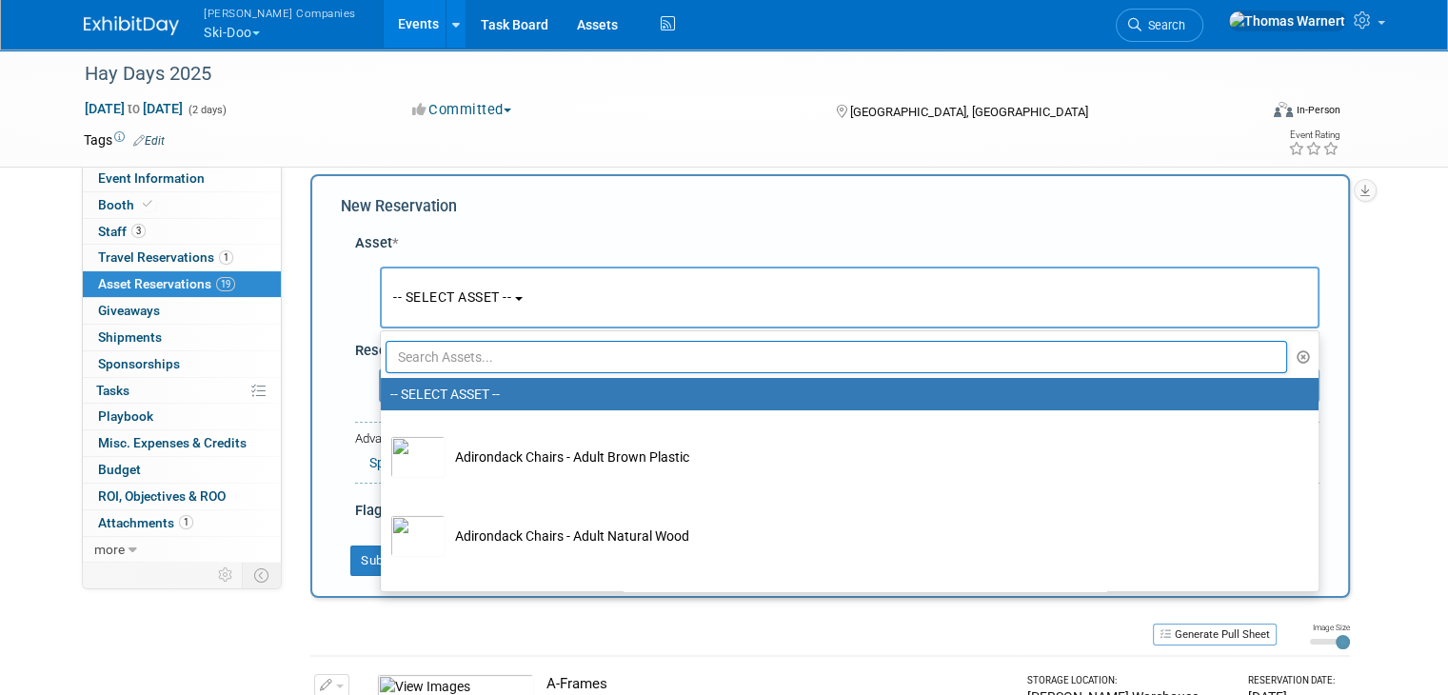
click at [481, 359] on input "text" at bounding box center [836, 357] width 901 height 32
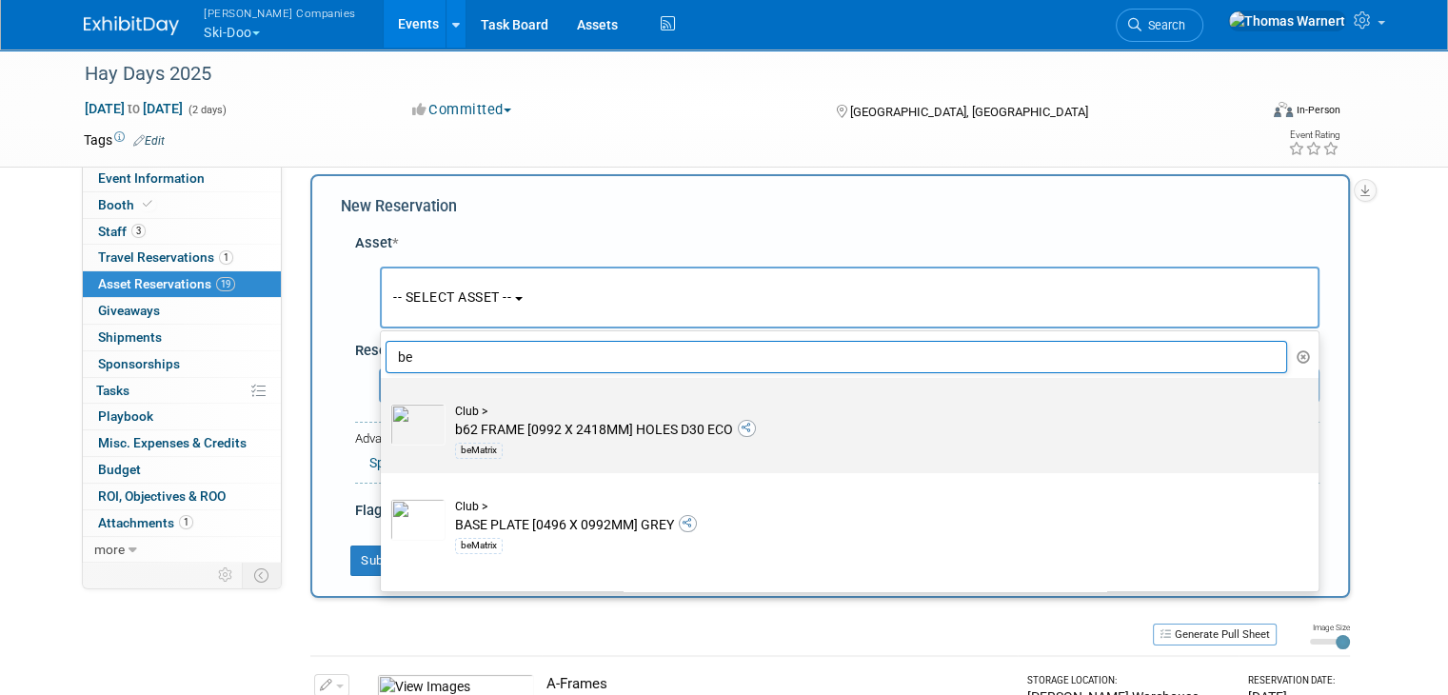
type input "be"
click at [544, 428] on td "Club > b62 FRAME [0992 X 2418MM] HOLES D30 ECO beMatrix" at bounding box center [862, 433] width 835 height 58
click at [384, 401] on input "Club > b62 FRAME [0992 X 2418MM] HOLES D30 ECO beMatrix" at bounding box center [377, 394] width 12 height 12
select select "10725650"
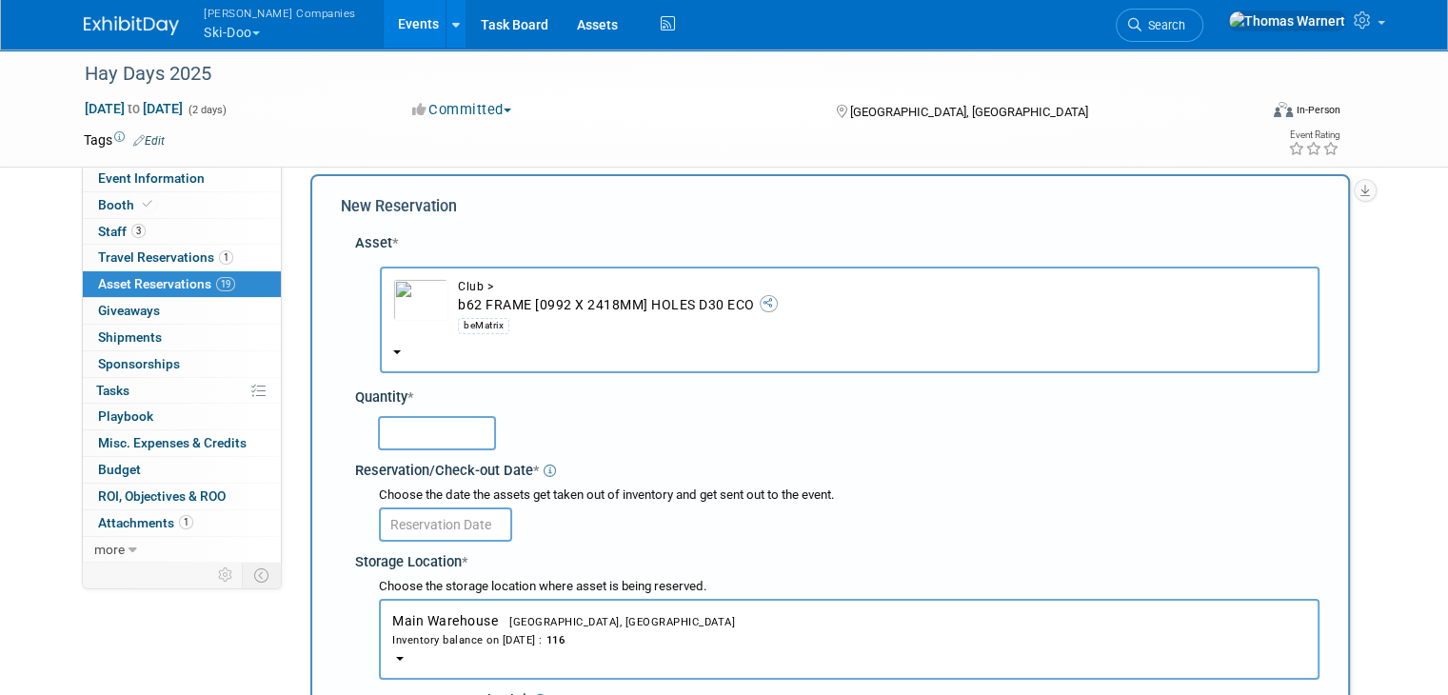
click at [445, 438] on input "text" at bounding box center [437, 433] width 118 height 34
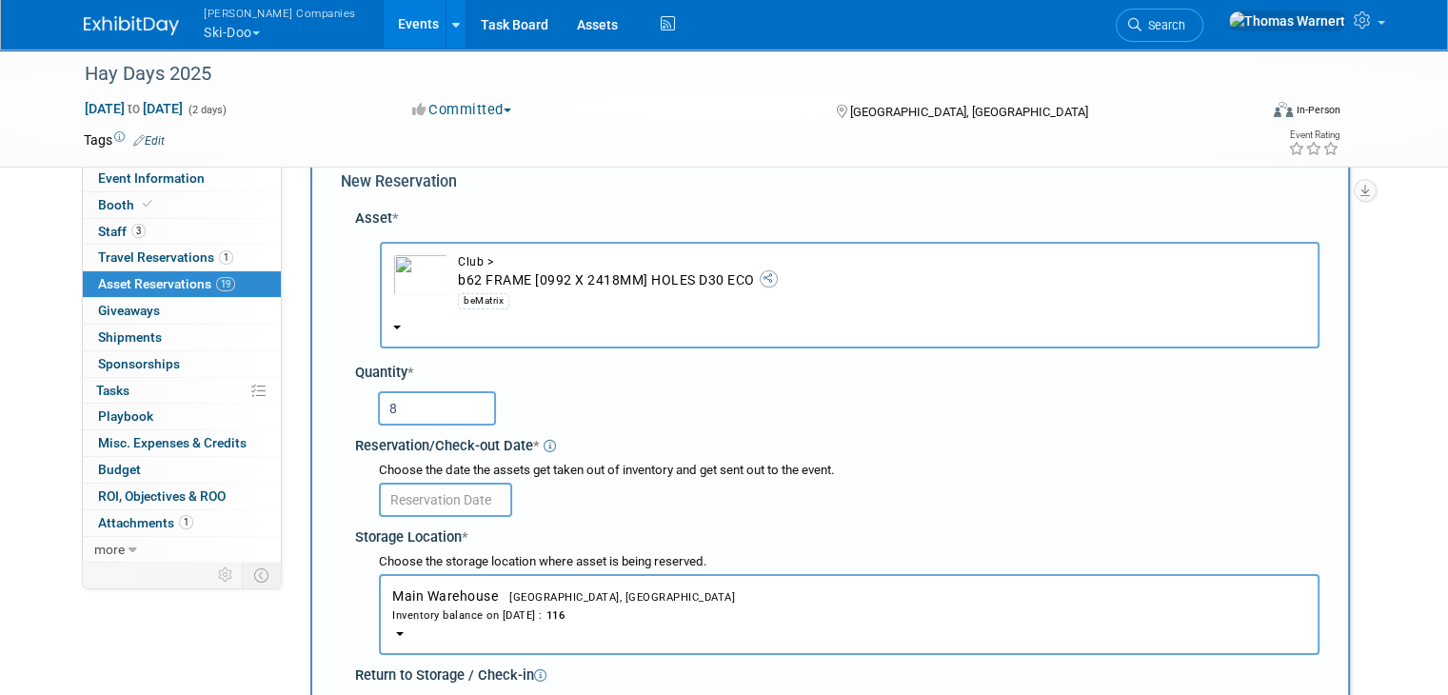
scroll to position [112, 0]
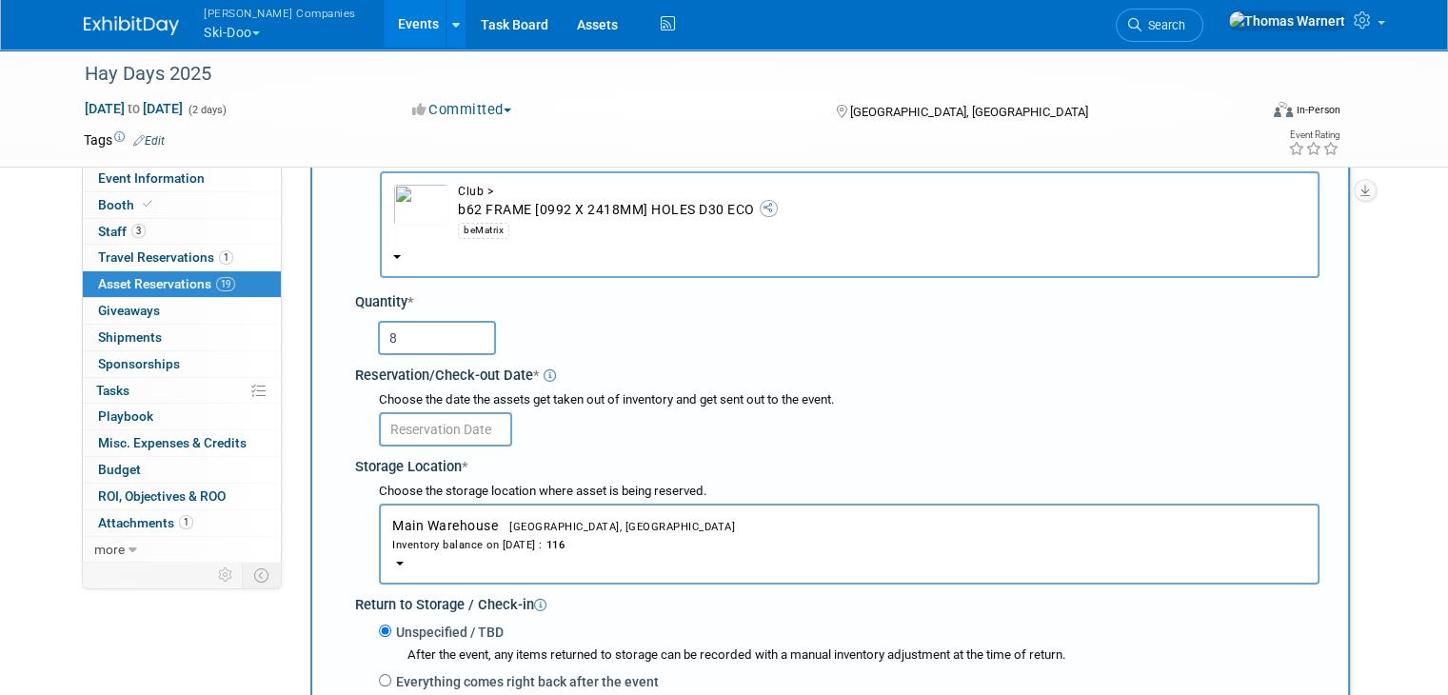
type input "8"
click at [457, 435] on body "[PERSON_NAME] Companies Ski-Doo Explore: My Workspaces 12 Go to Workspace: Can-…" at bounding box center [724, 235] width 1448 height 695
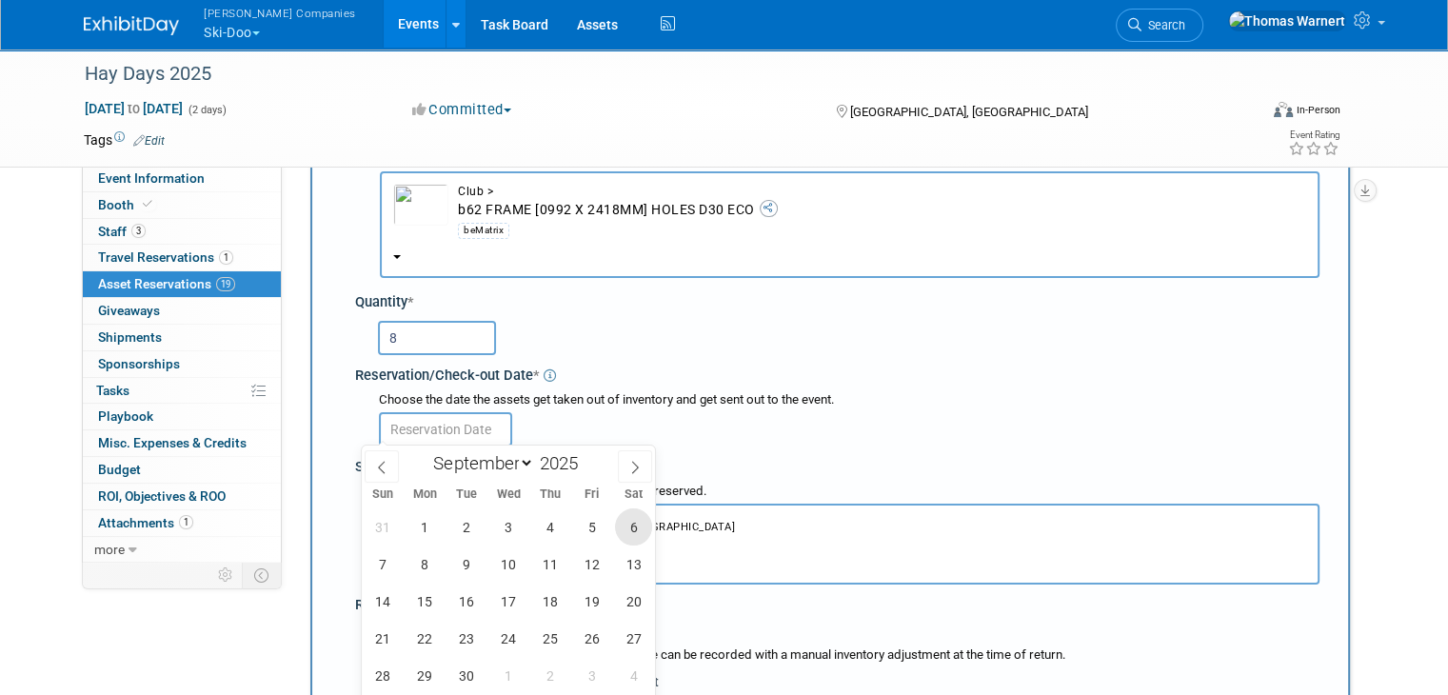
click at [634, 534] on span "6" at bounding box center [633, 526] width 37 height 37
type input "[DATE]"
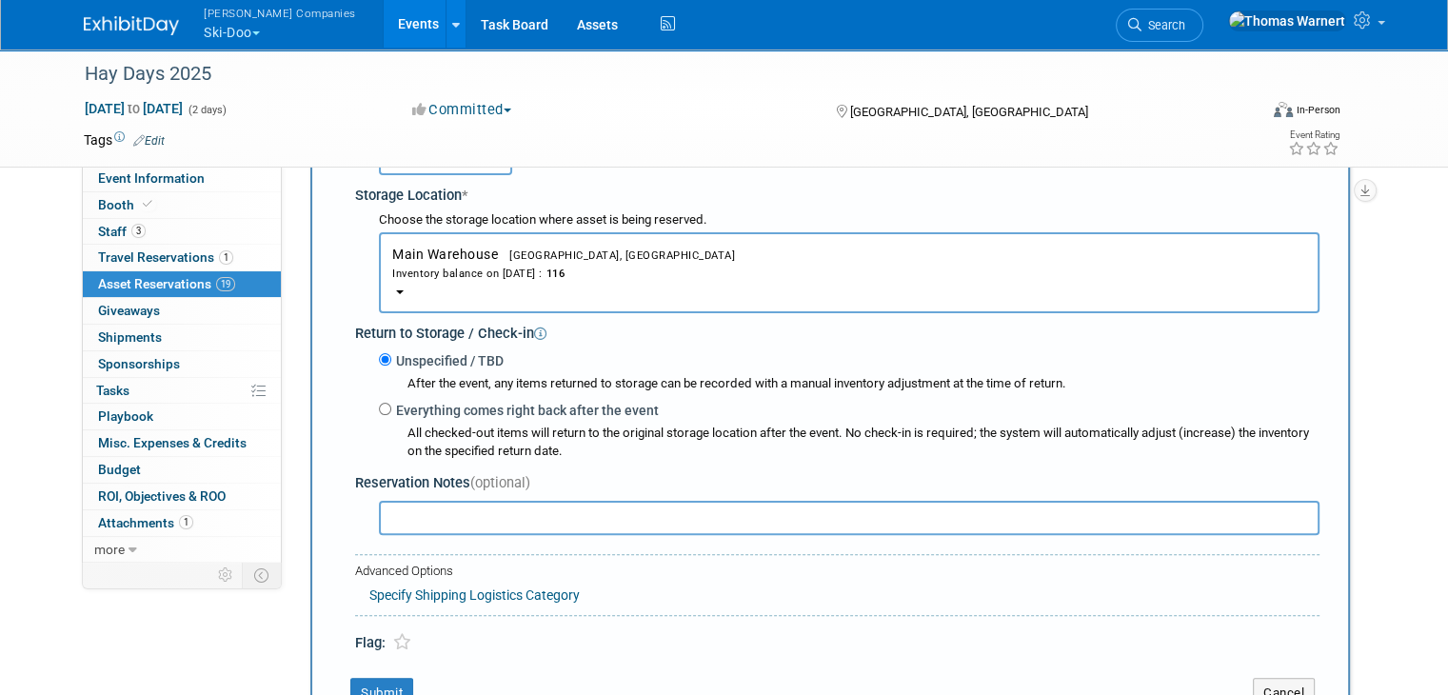
scroll to position [398, 0]
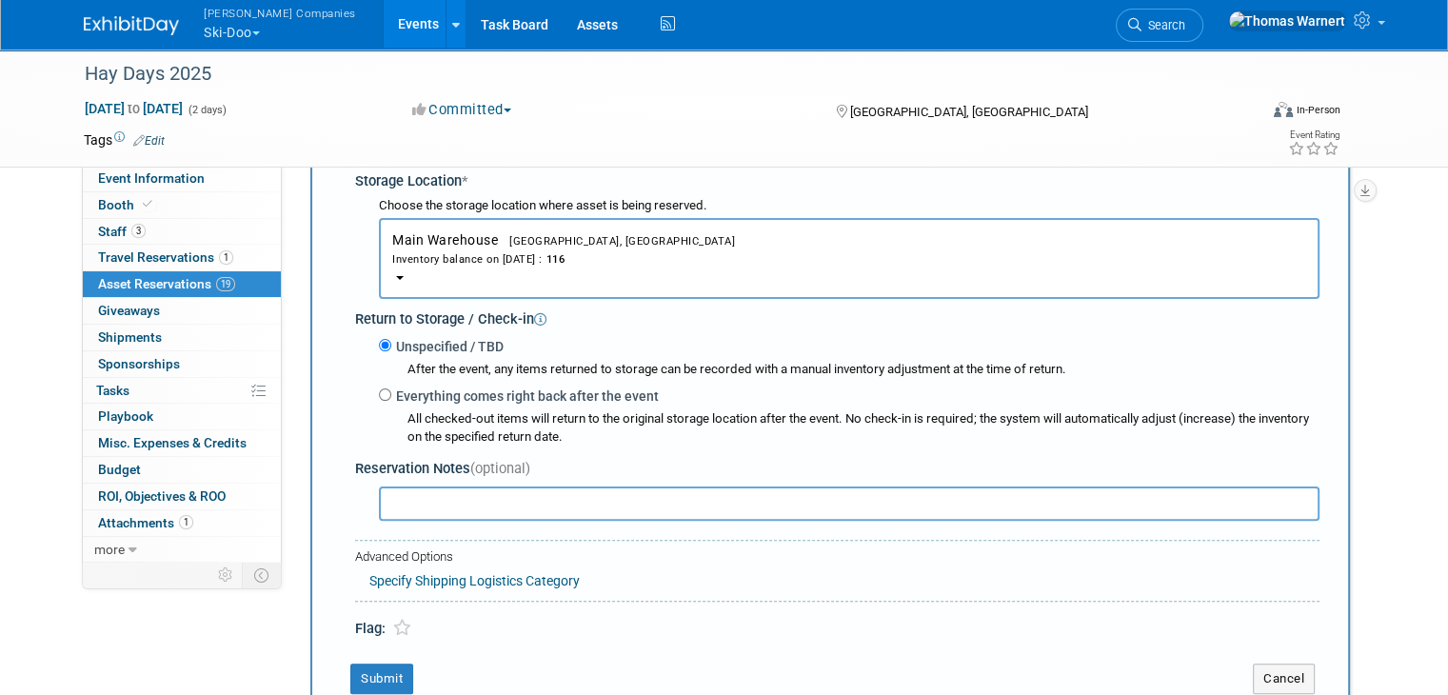
click at [434, 393] on label "Everything comes right back after the event" at bounding box center [524, 395] width 267 height 19
click at [391, 393] on input "Everything comes right back after the event" at bounding box center [385, 394] width 12 height 12
radio input "true"
select select "8"
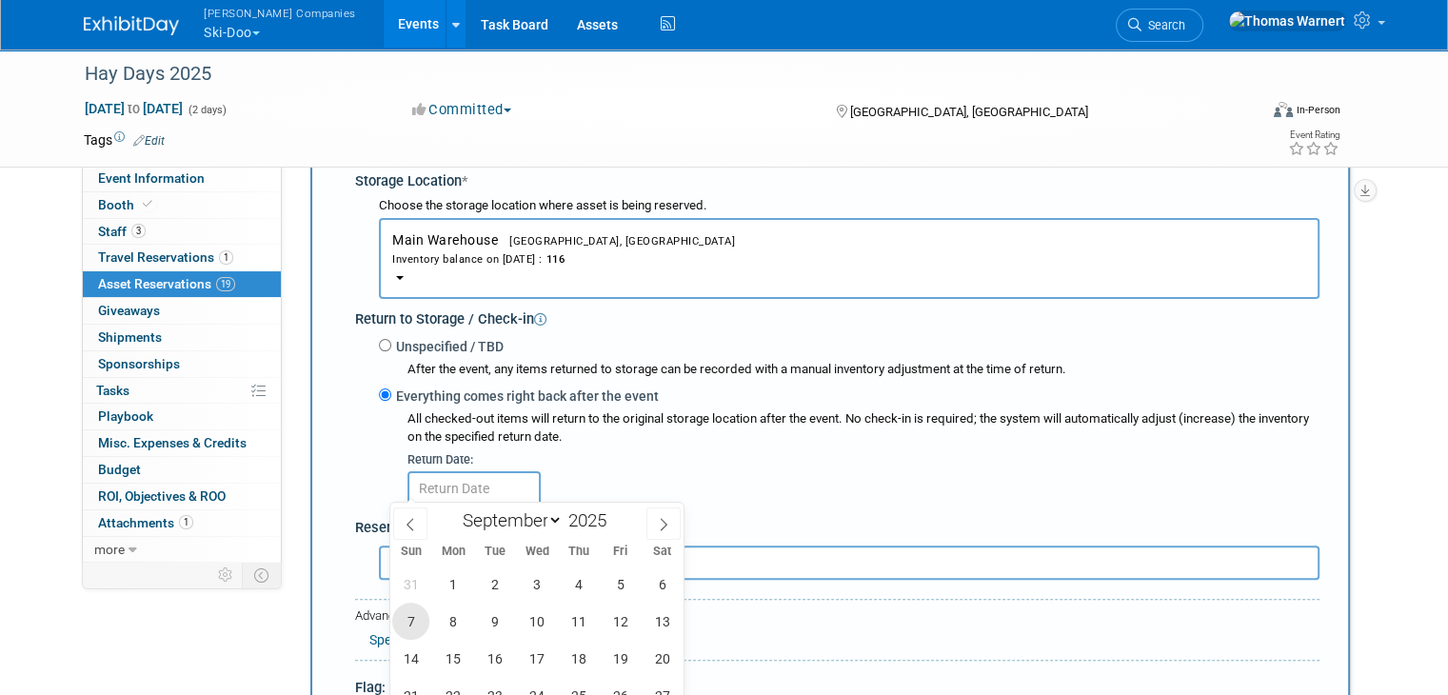
click at [423, 629] on span "7" at bounding box center [410, 621] width 37 height 37
type input "[DATE]"
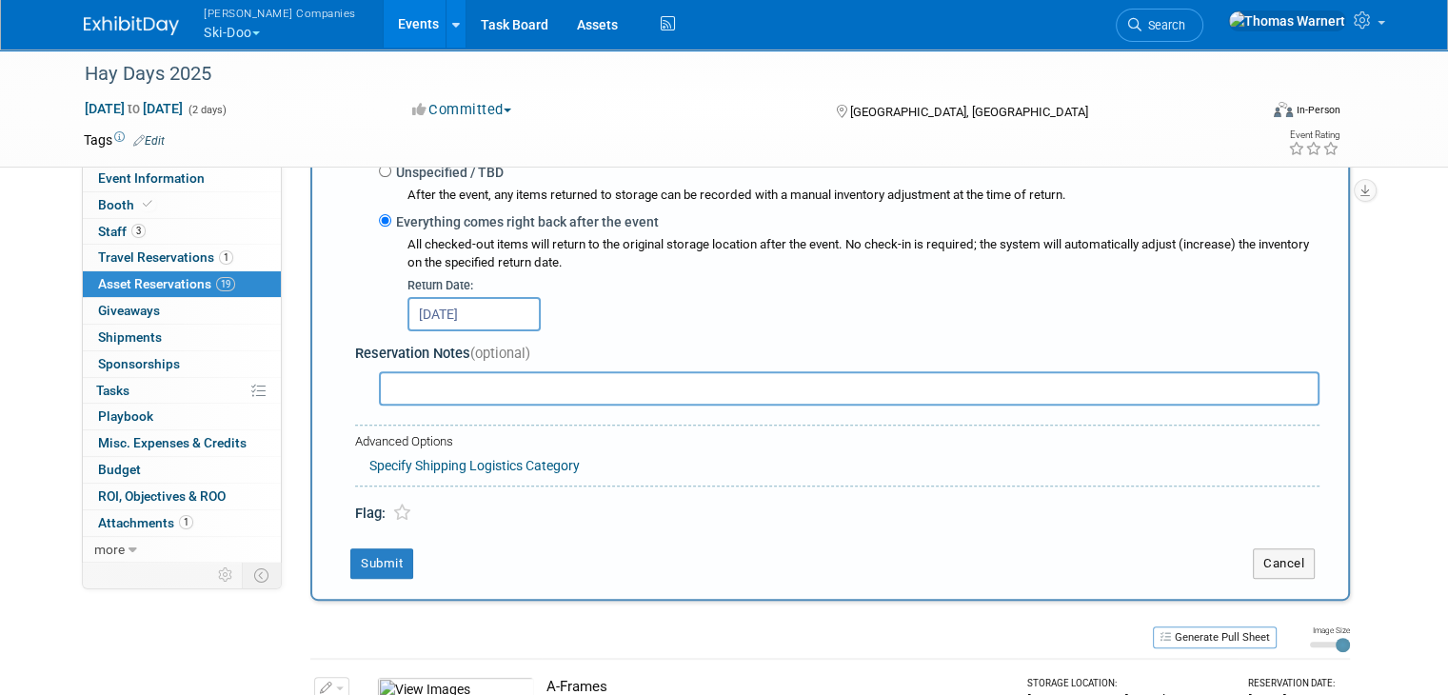
scroll to position [588, 0]
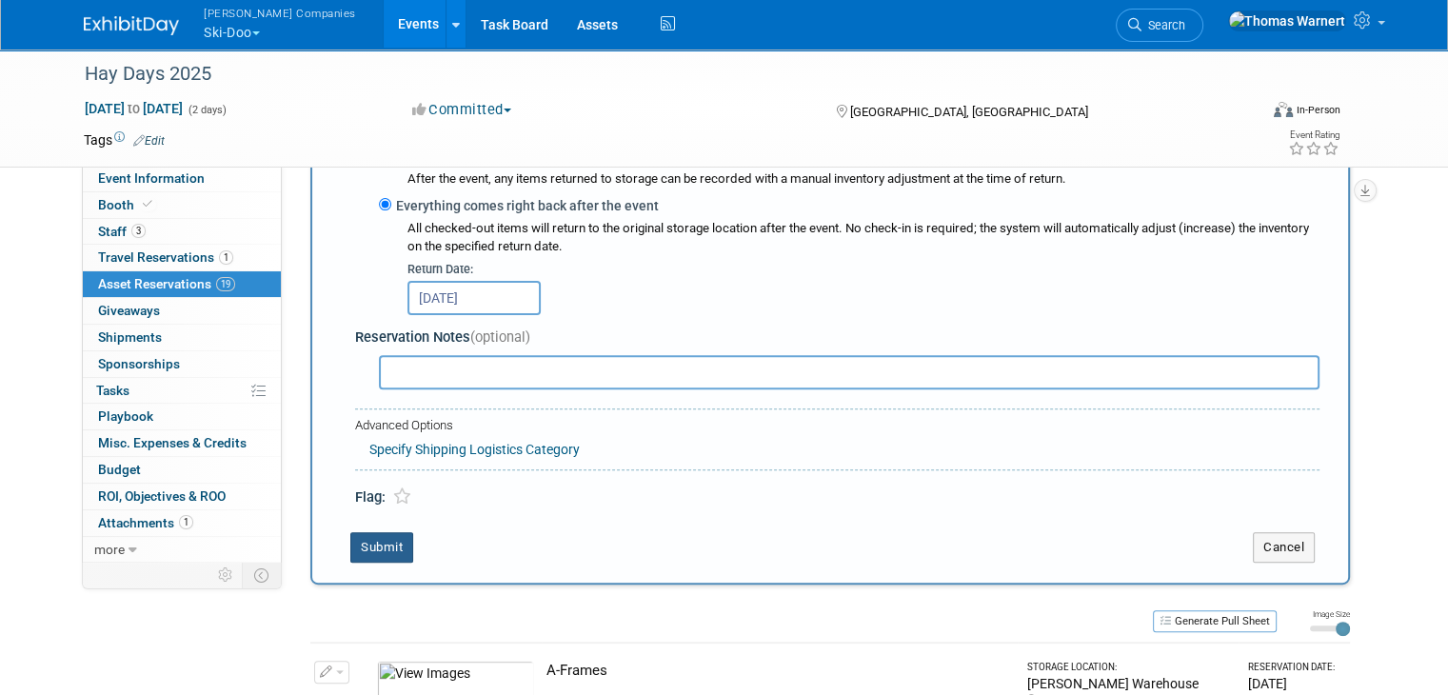
click at [382, 543] on button "Submit" at bounding box center [381, 547] width 63 height 30
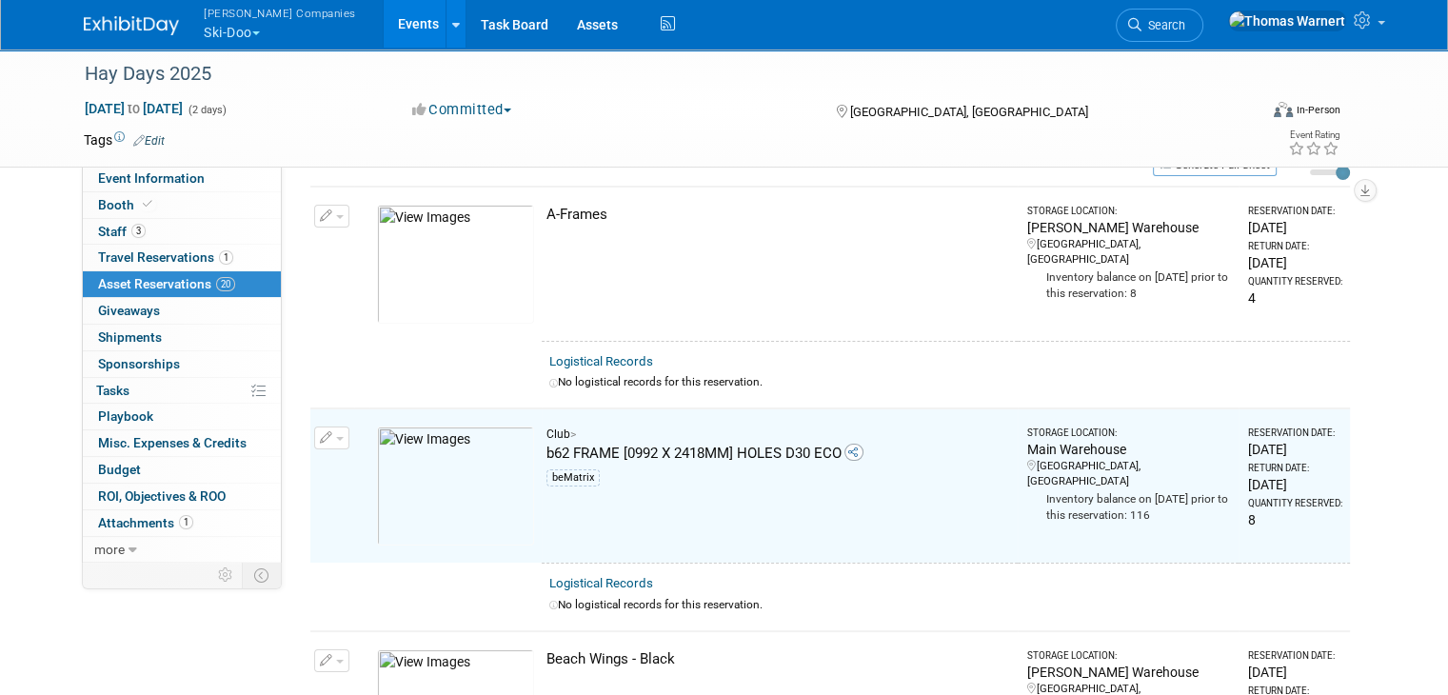
scroll to position [0, 0]
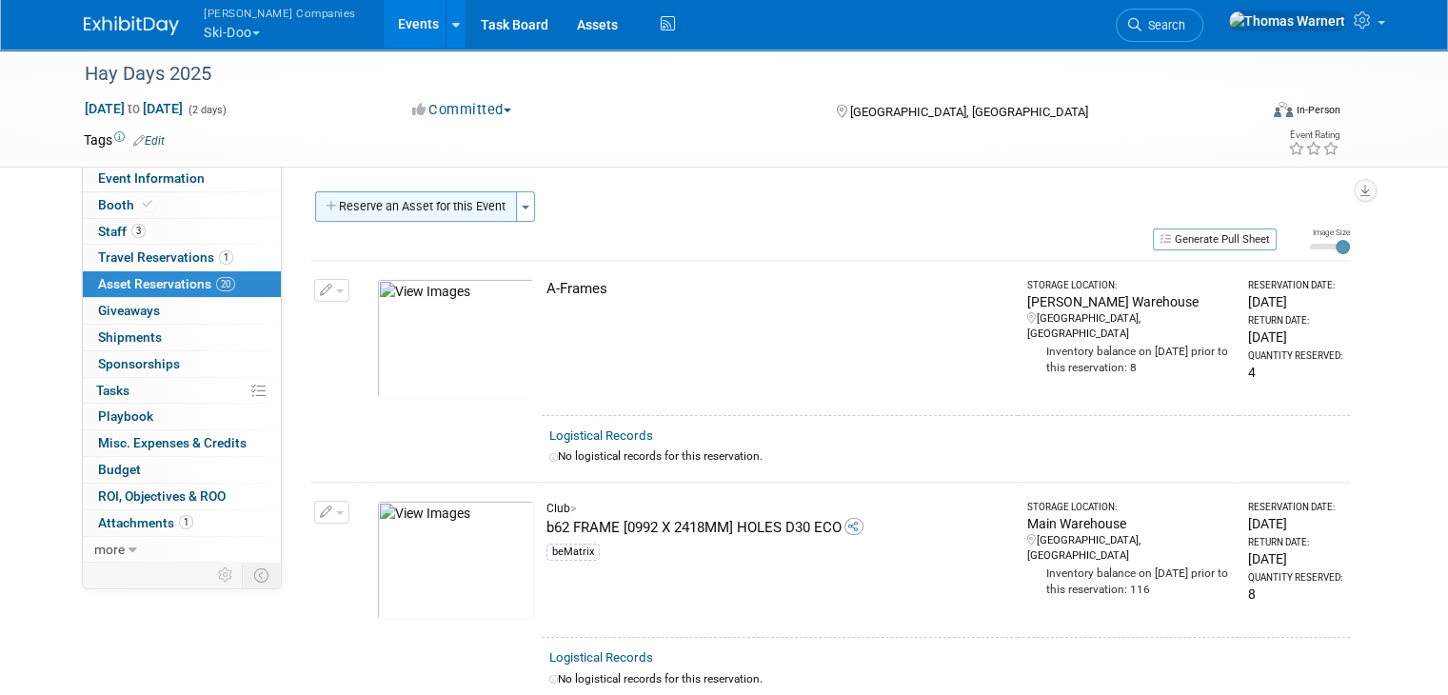
click at [438, 204] on button "Reserve an Asset for this Event" at bounding box center [416, 206] width 202 height 30
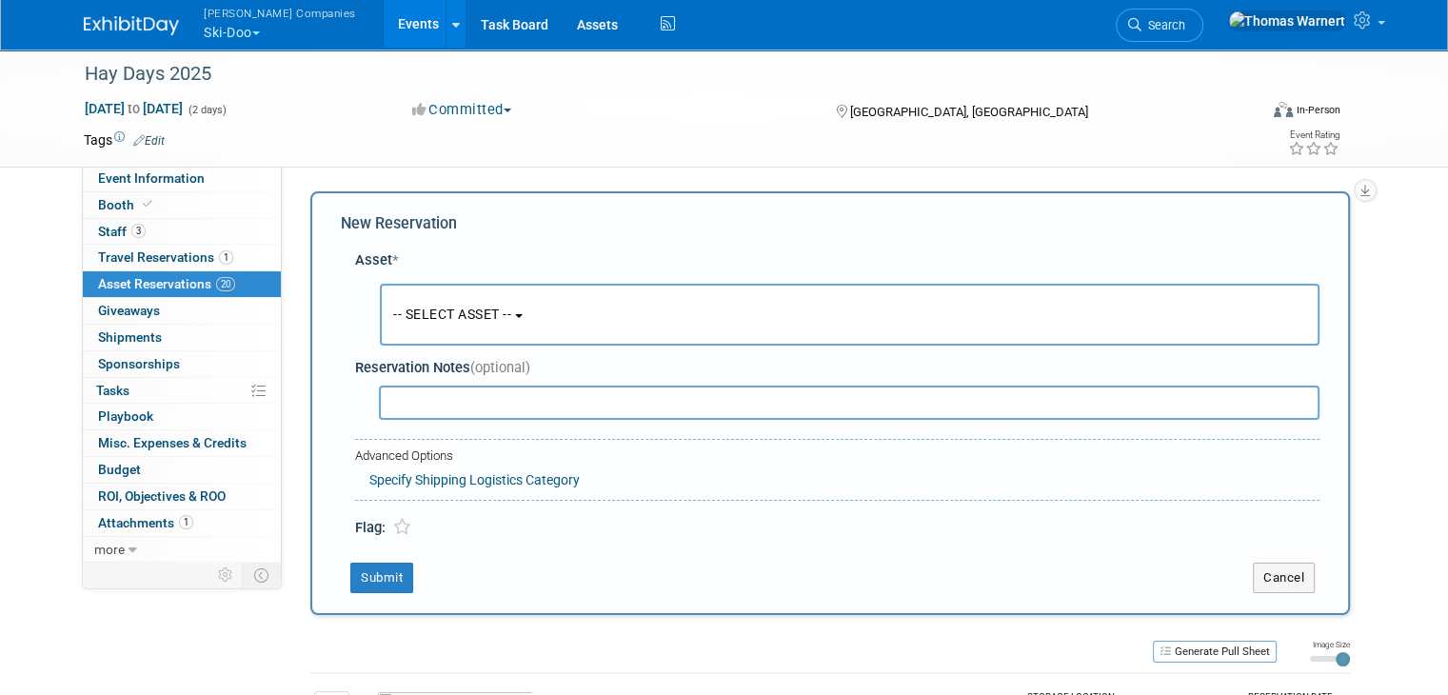
scroll to position [17, 0]
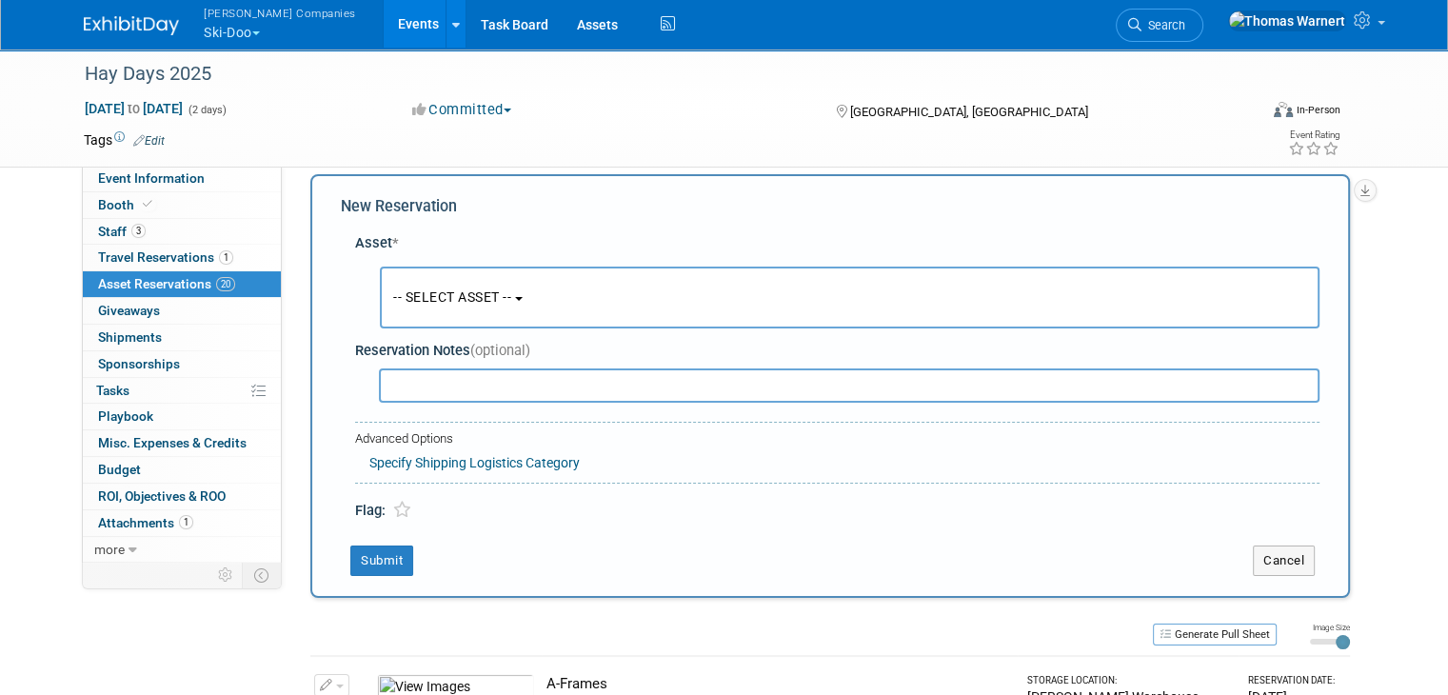
click at [527, 285] on button "-- SELECT ASSET --" at bounding box center [850, 298] width 940 height 62
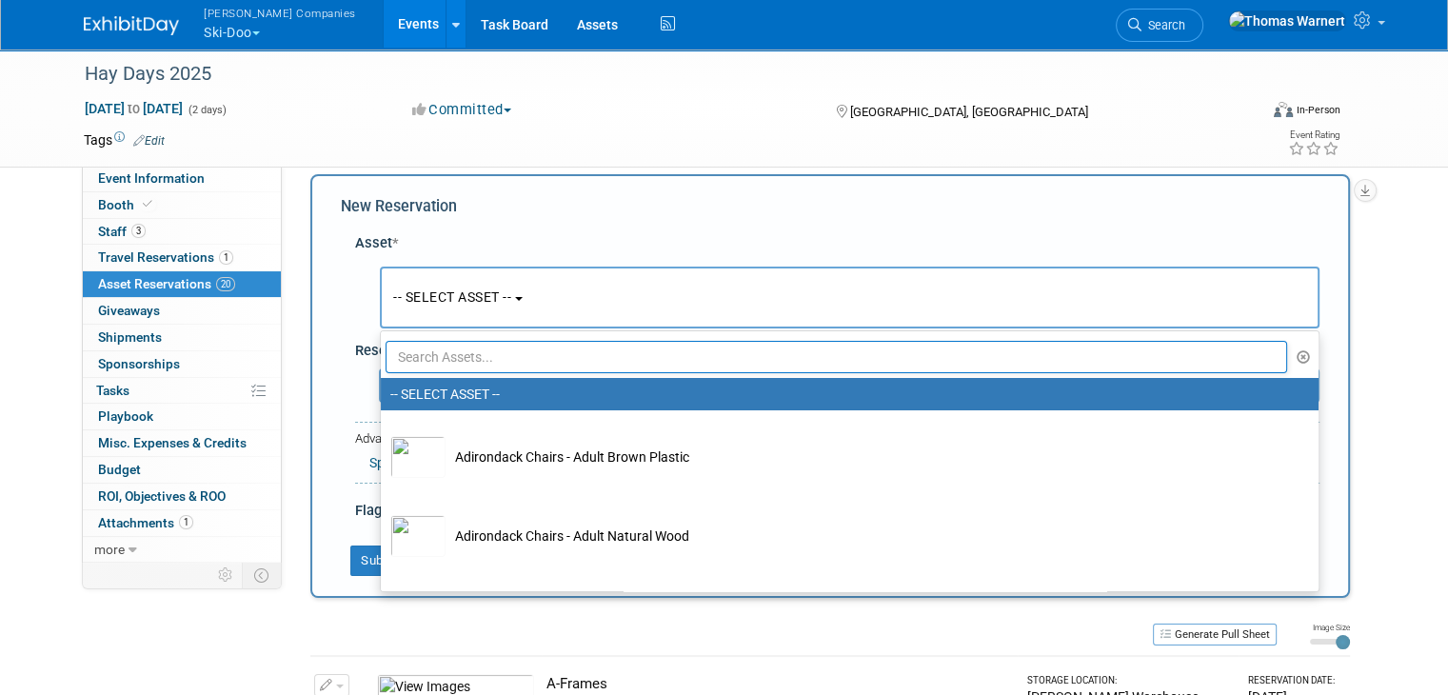
click at [472, 362] on input "text" at bounding box center [836, 357] width 901 height 32
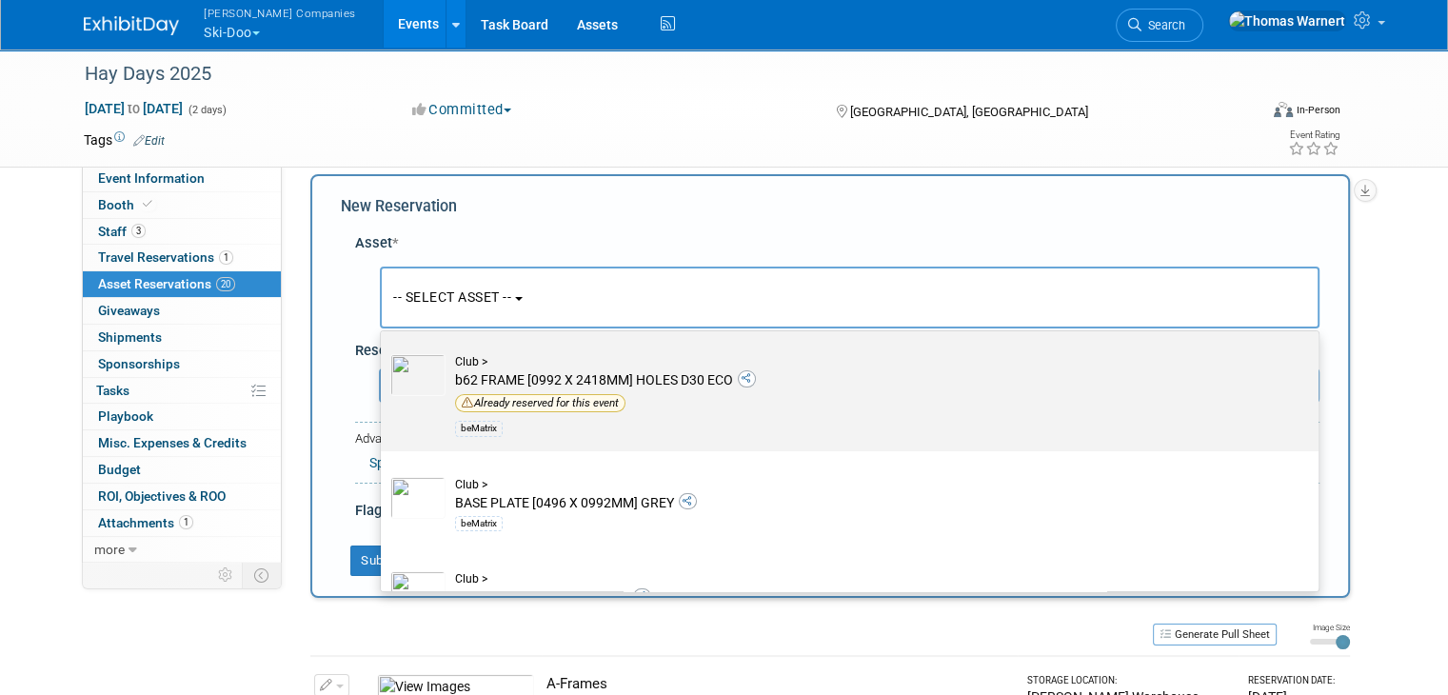
scroll to position [95, 0]
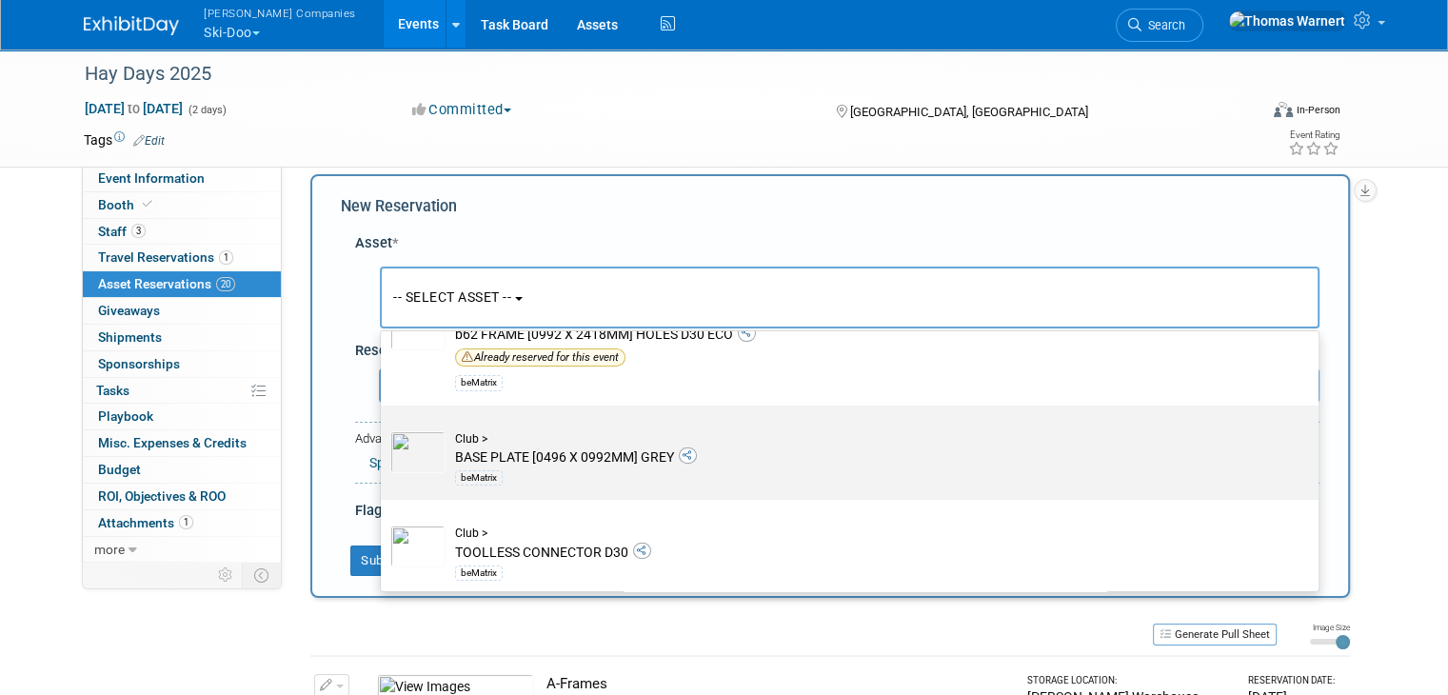
type input "bem"
click at [519, 443] on div "Club >" at bounding box center [867, 439] width 825 height 16
click at [384, 428] on input "Club > BASE PLATE [0496 X 0992MM] GREY beMatrix" at bounding box center [377, 422] width 12 height 12
select select "10725673"
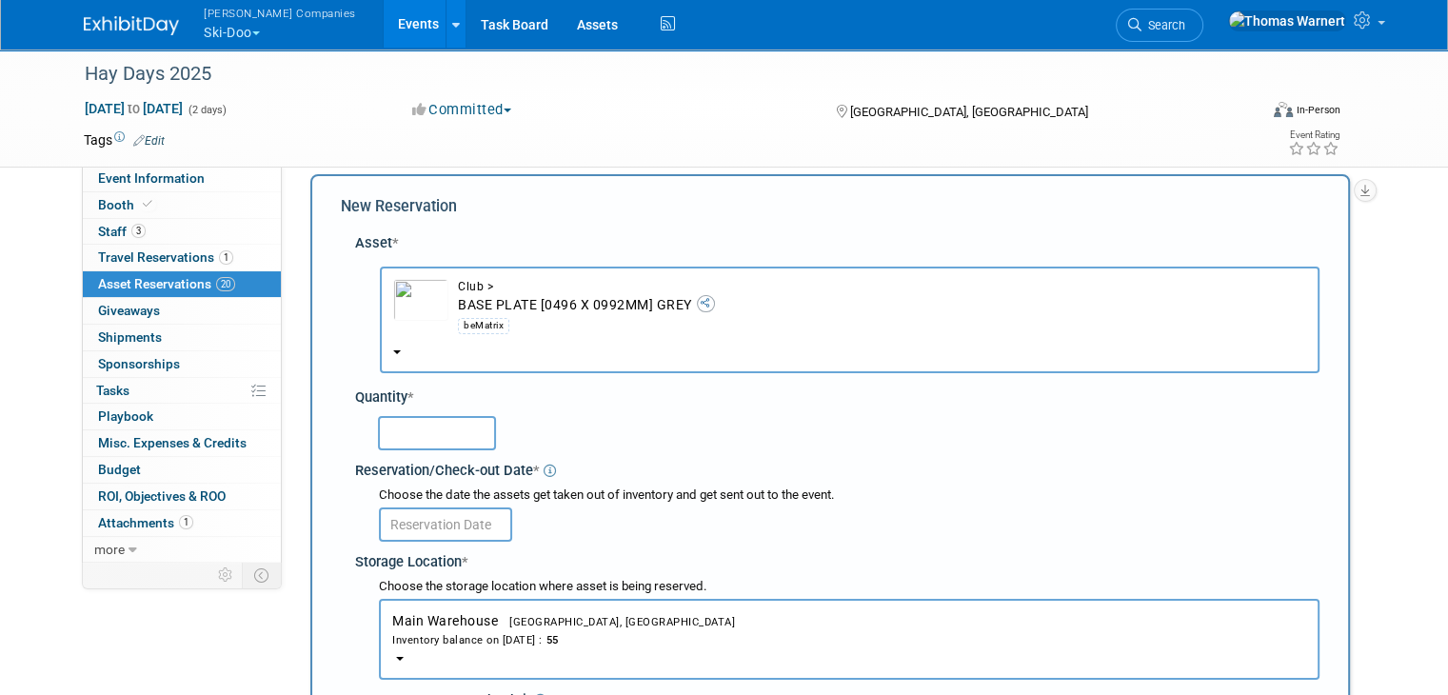
click at [440, 416] on input "text" at bounding box center [437, 433] width 118 height 34
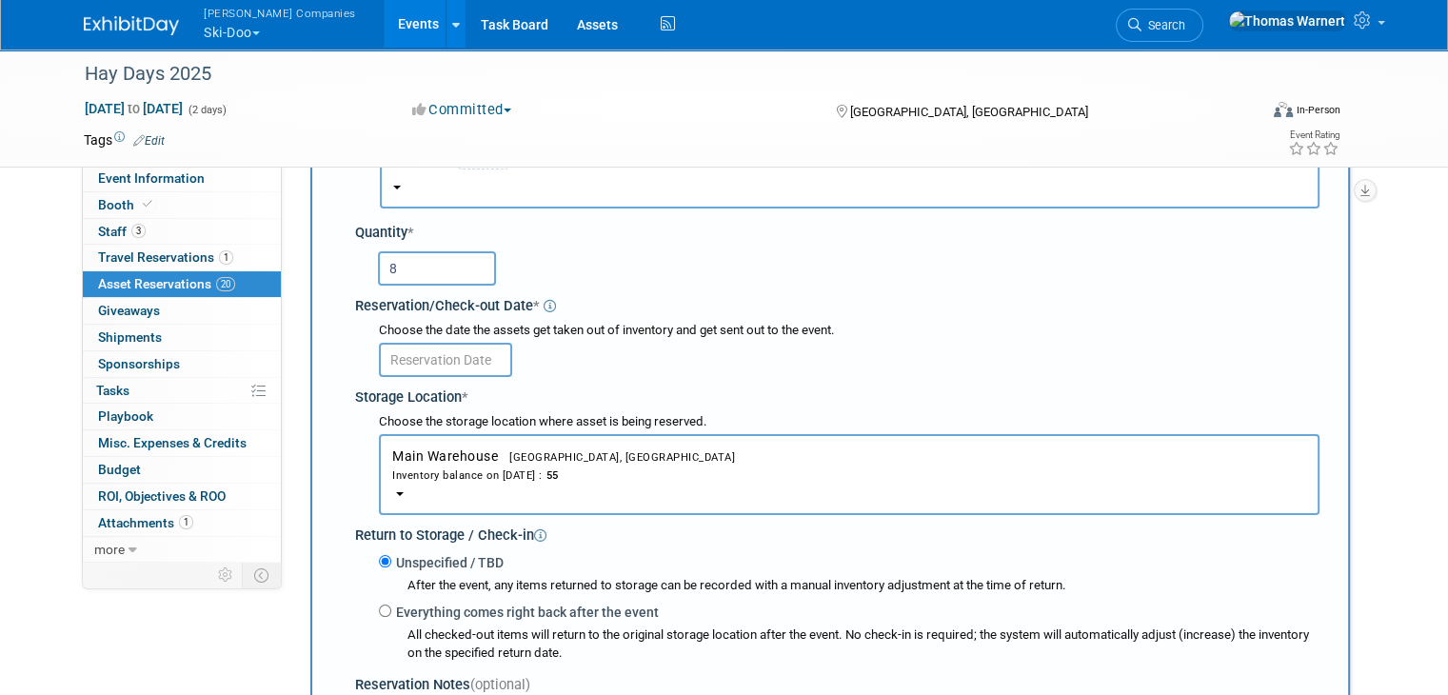
scroll to position [208, 0]
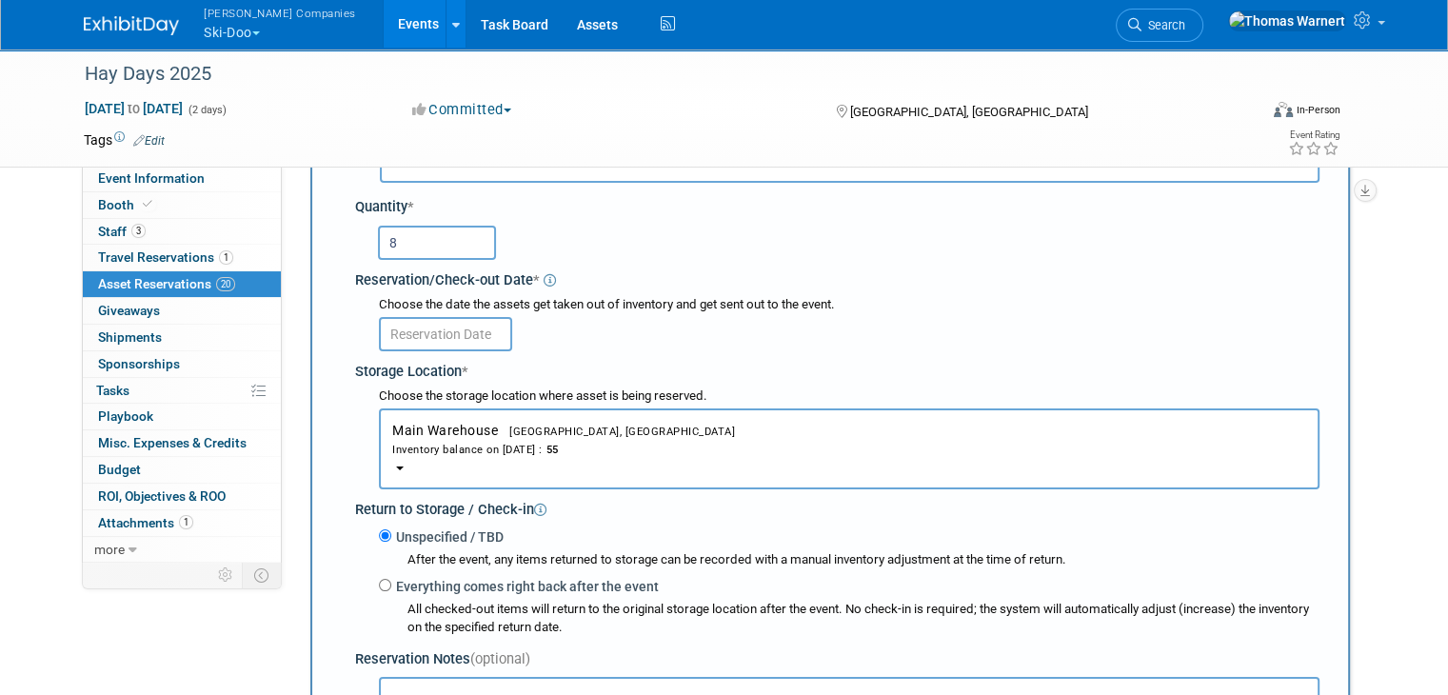
type input "8"
click at [461, 336] on input "text" at bounding box center [445, 334] width 133 height 34
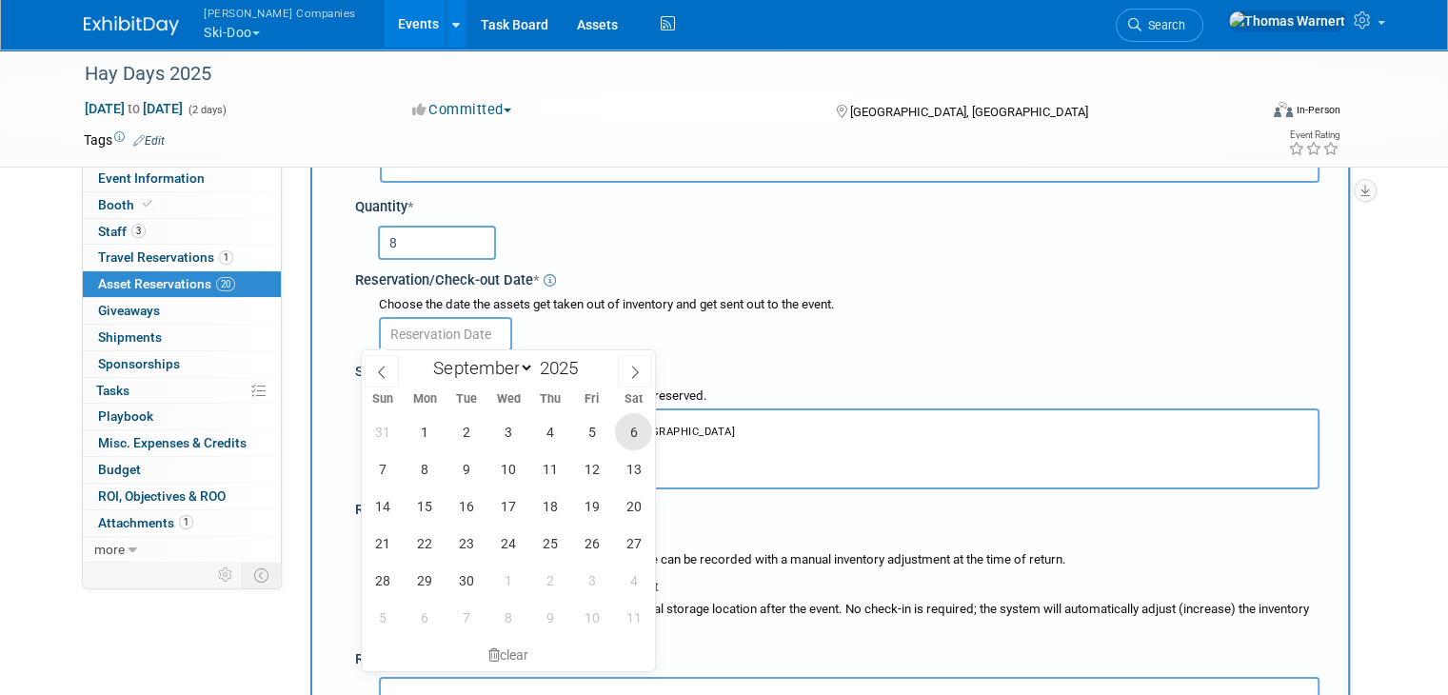
click at [620, 426] on span "6" at bounding box center [633, 431] width 37 height 37
type input "[DATE]"
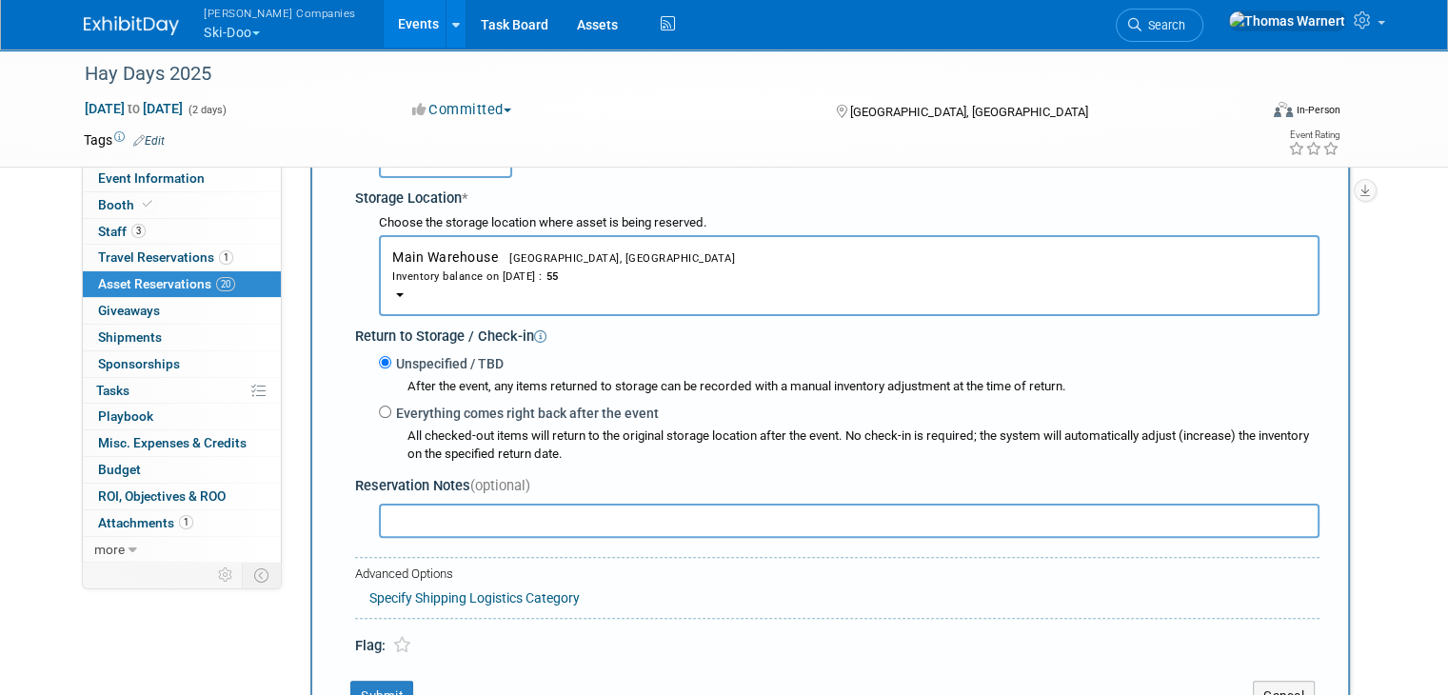
scroll to position [398, 0]
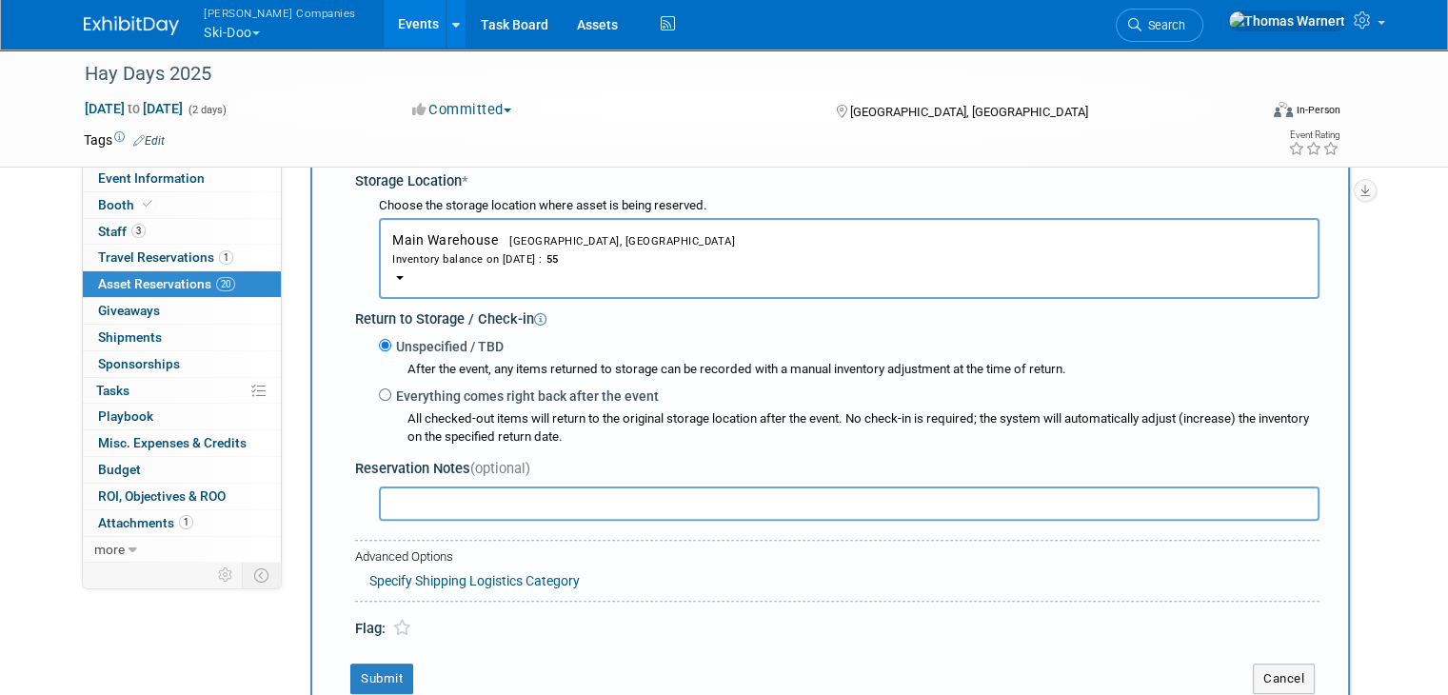
click at [428, 393] on label "Everything comes right back after the event" at bounding box center [524, 395] width 267 height 19
click at [391, 393] on input "Everything comes right back after the event" at bounding box center [385, 394] width 12 height 12
radio input "true"
select select "8"
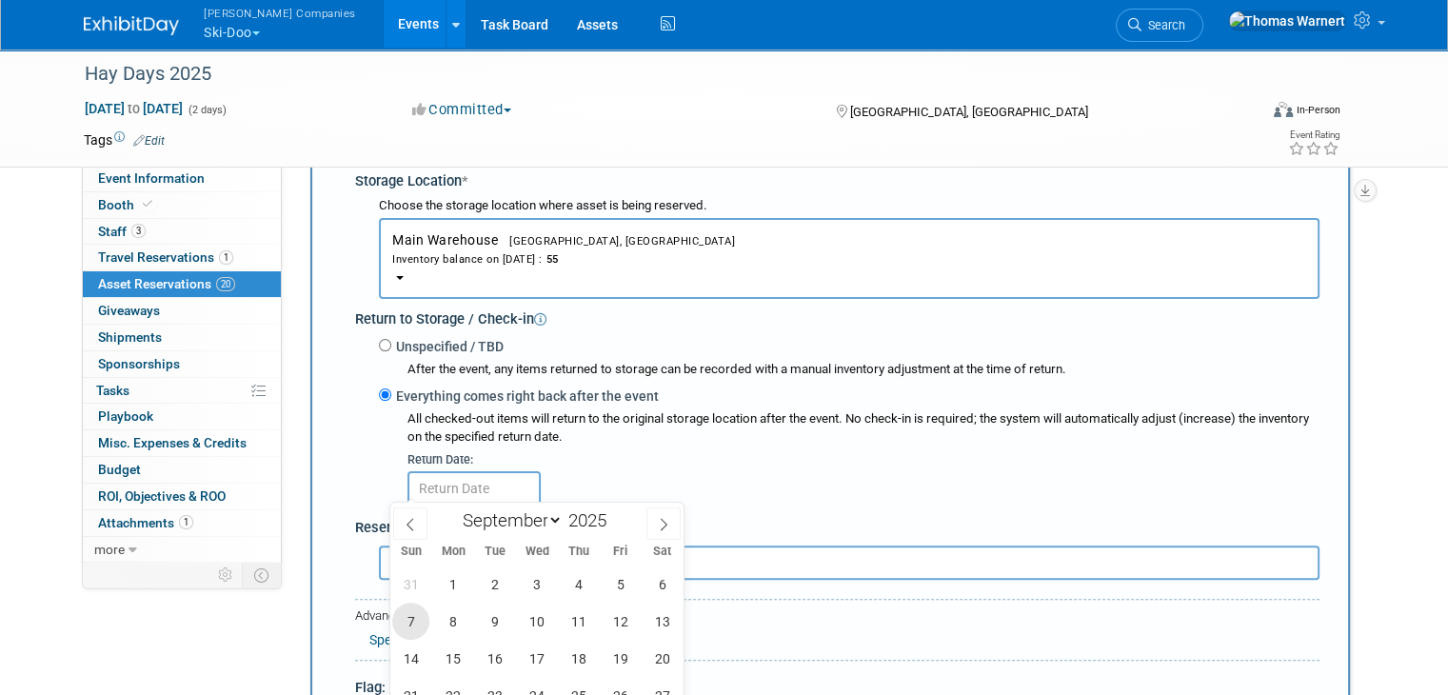
click at [407, 618] on span "7" at bounding box center [410, 621] width 37 height 37
type input "[DATE]"
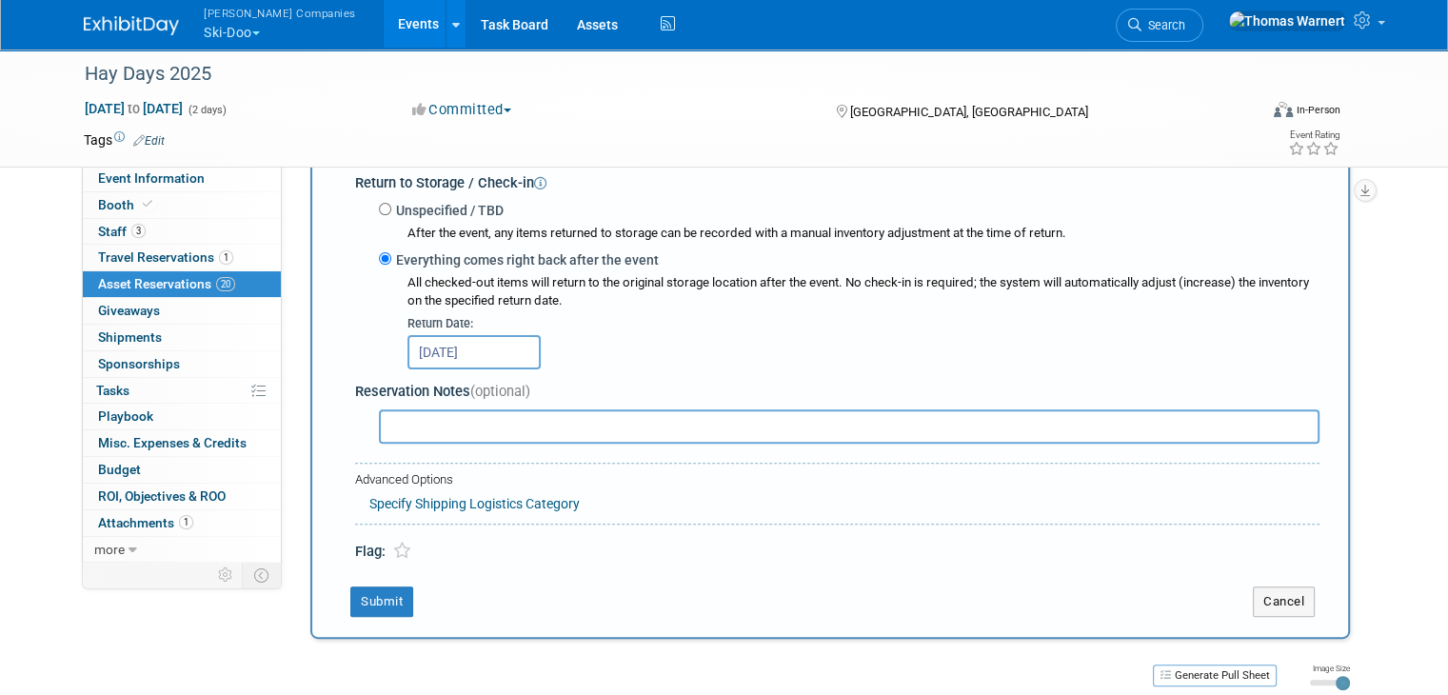
scroll to position [588, 0]
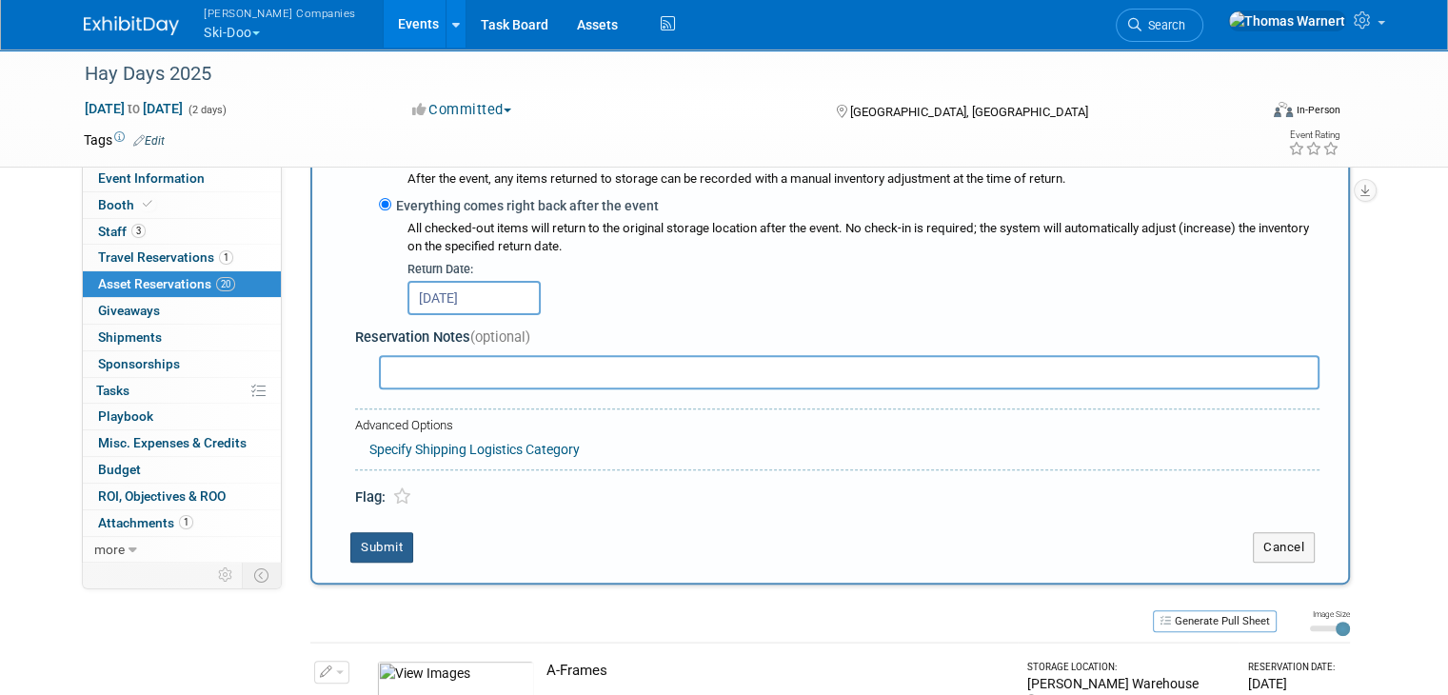
click at [376, 536] on button "Submit" at bounding box center [381, 547] width 63 height 30
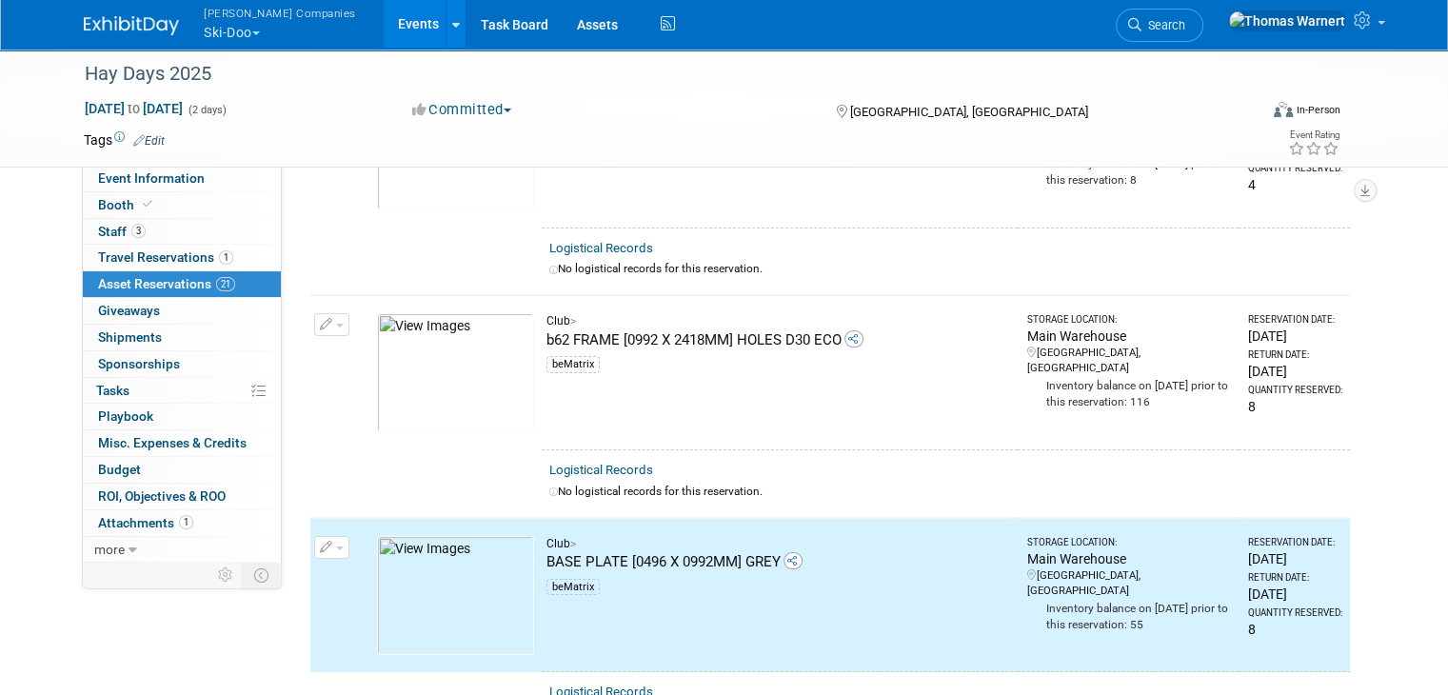
scroll to position [0, 0]
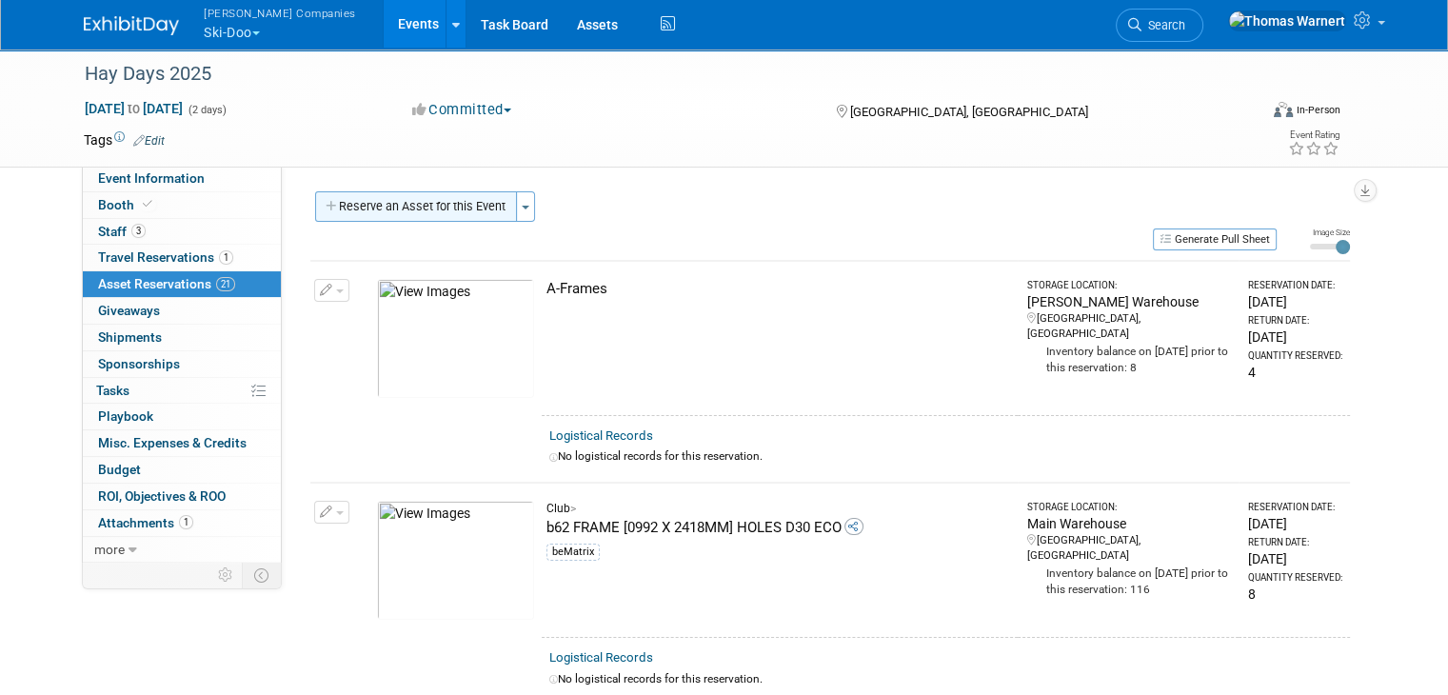
click at [437, 209] on button "Reserve an Asset for this Event" at bounding box center [416, 206] width 202 height 30
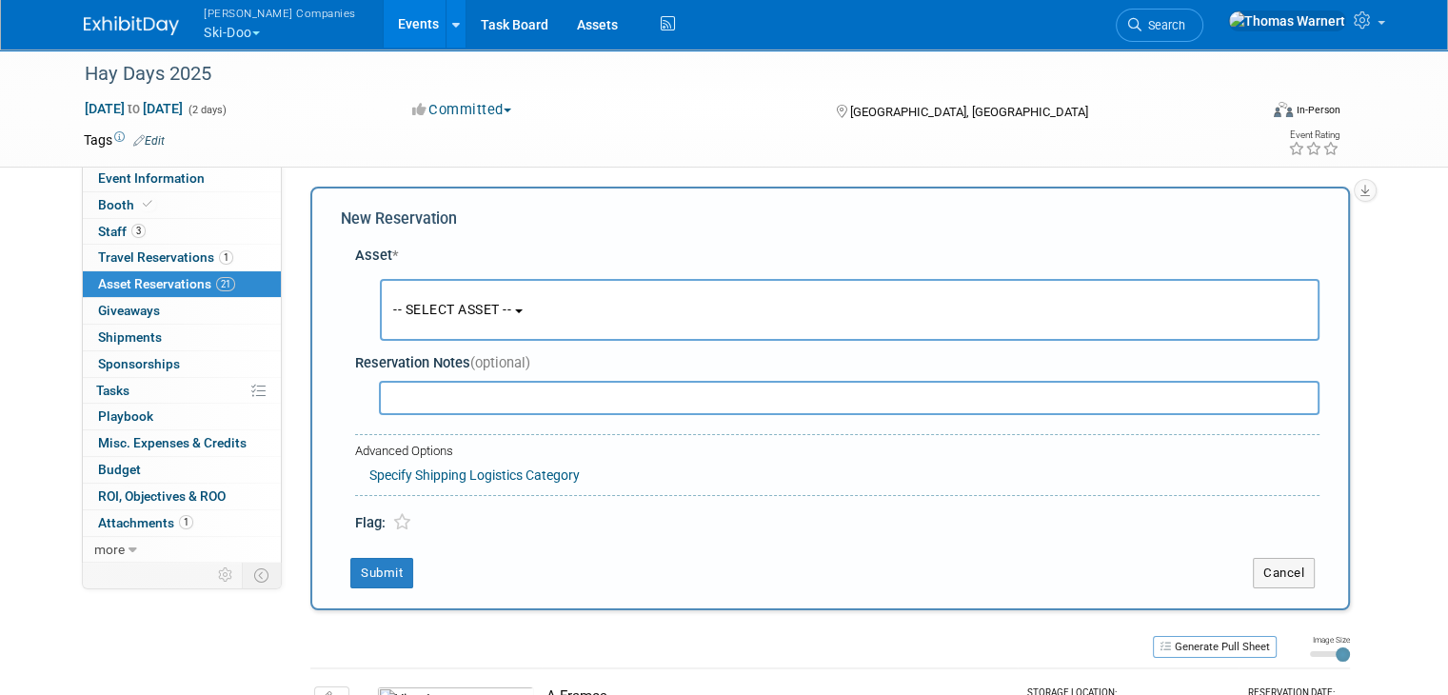
scroll to position [17, 0]
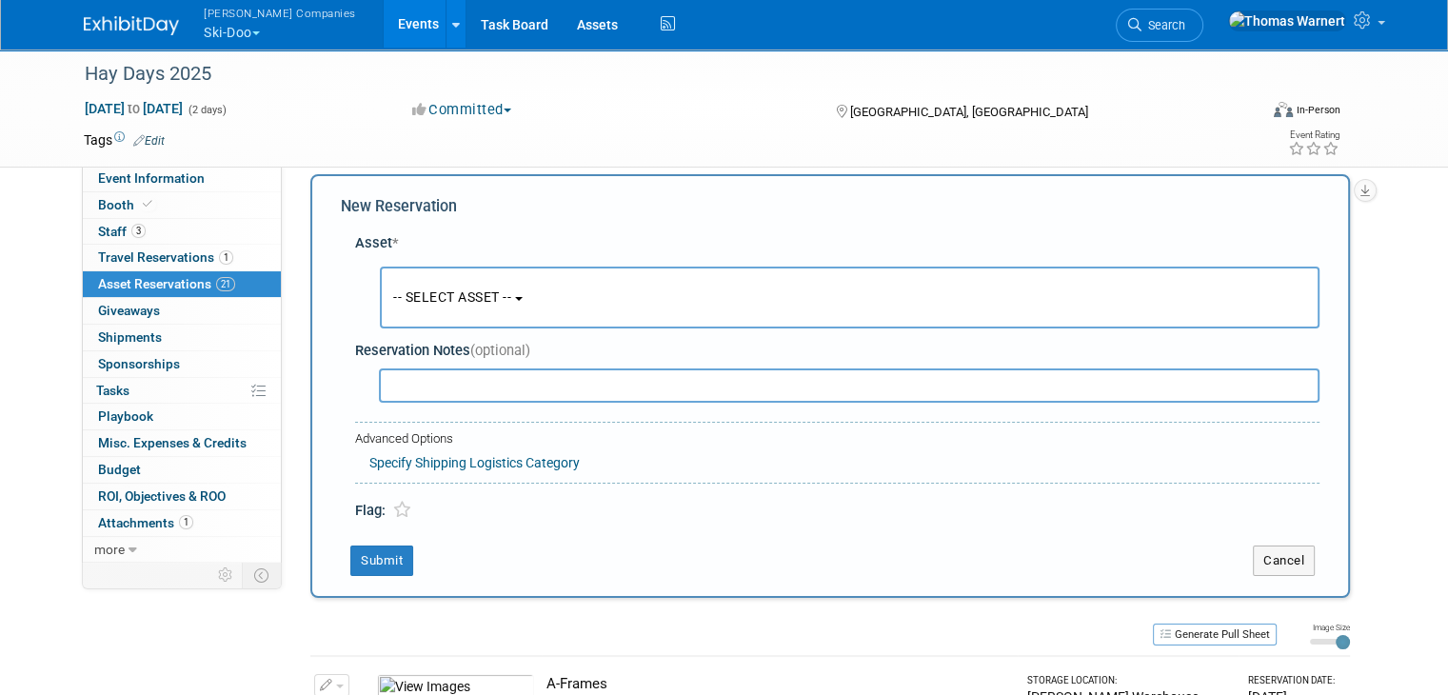
click at [439, 287] on button "-- SELECT ASSET --" at bounding box center [850, 298] width 940 height 62
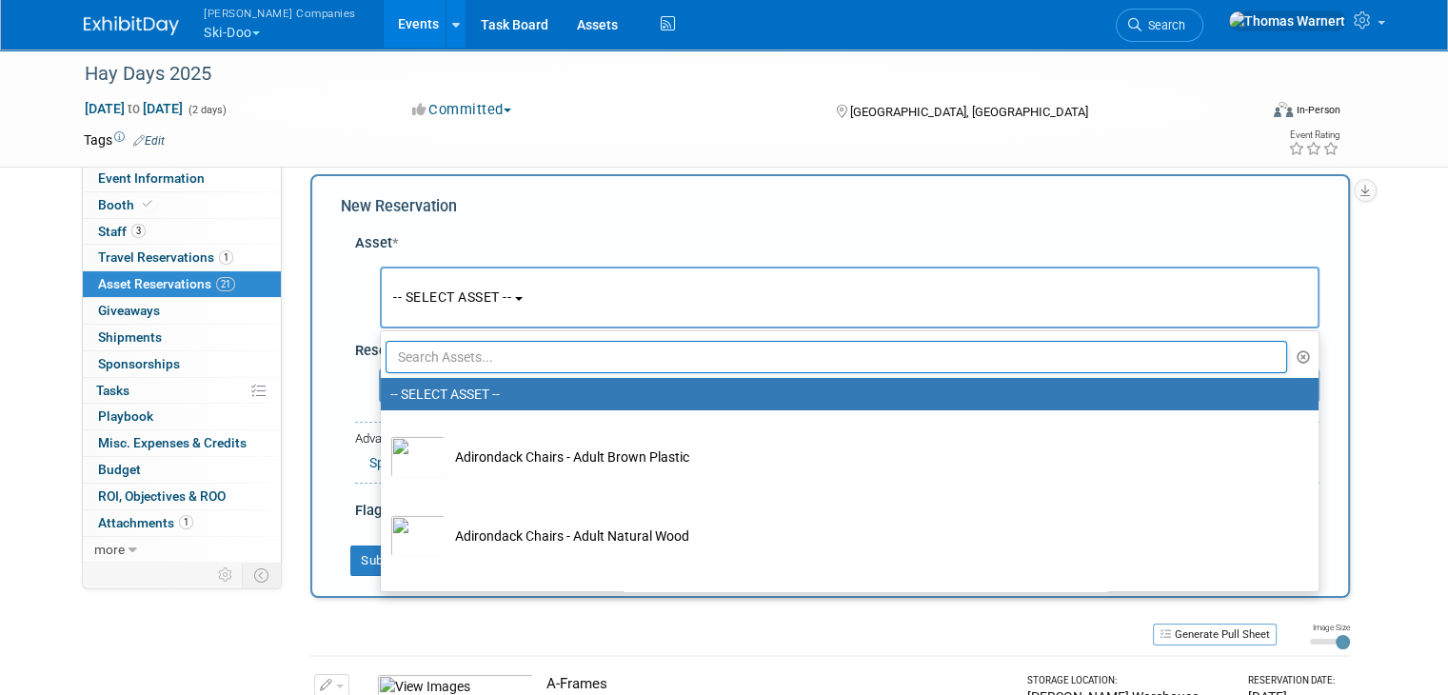
click at [443, 351] on input "text" at bounding box center [836, 357] width 901 height 32
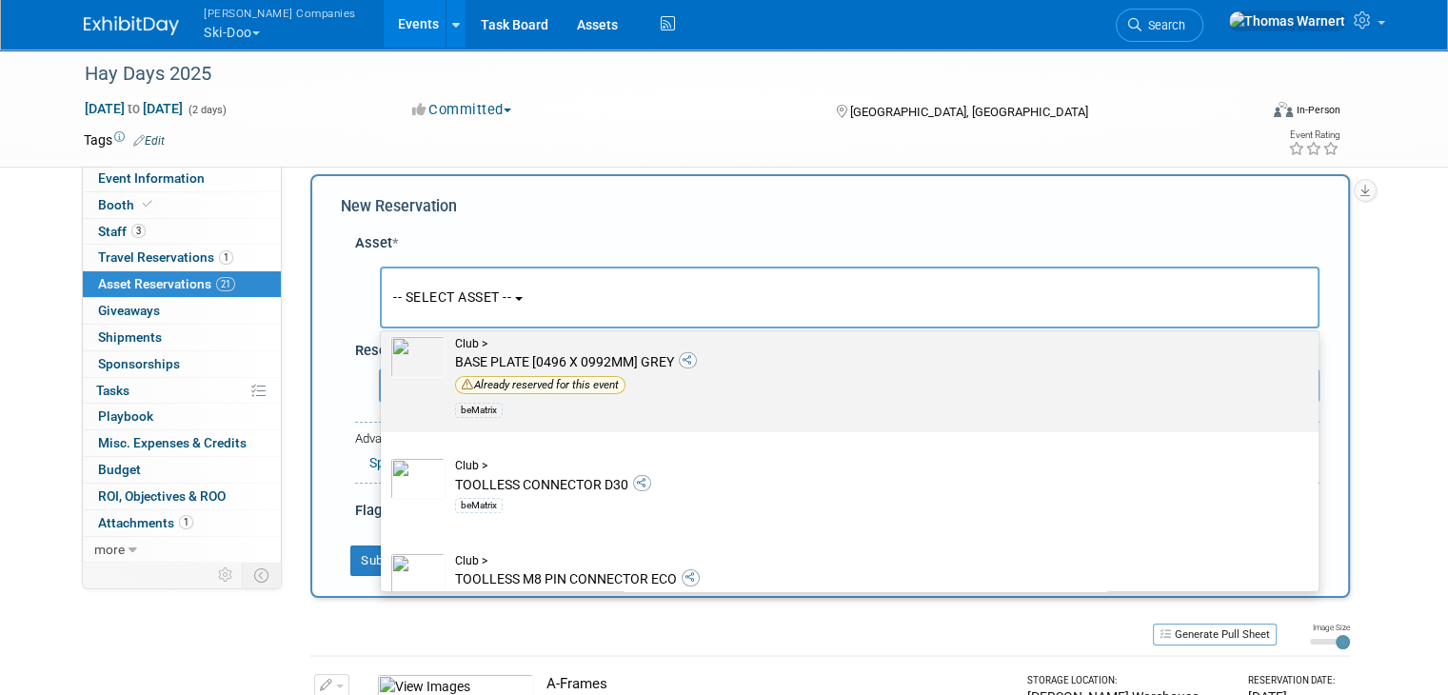
scroll to position [222, 0]
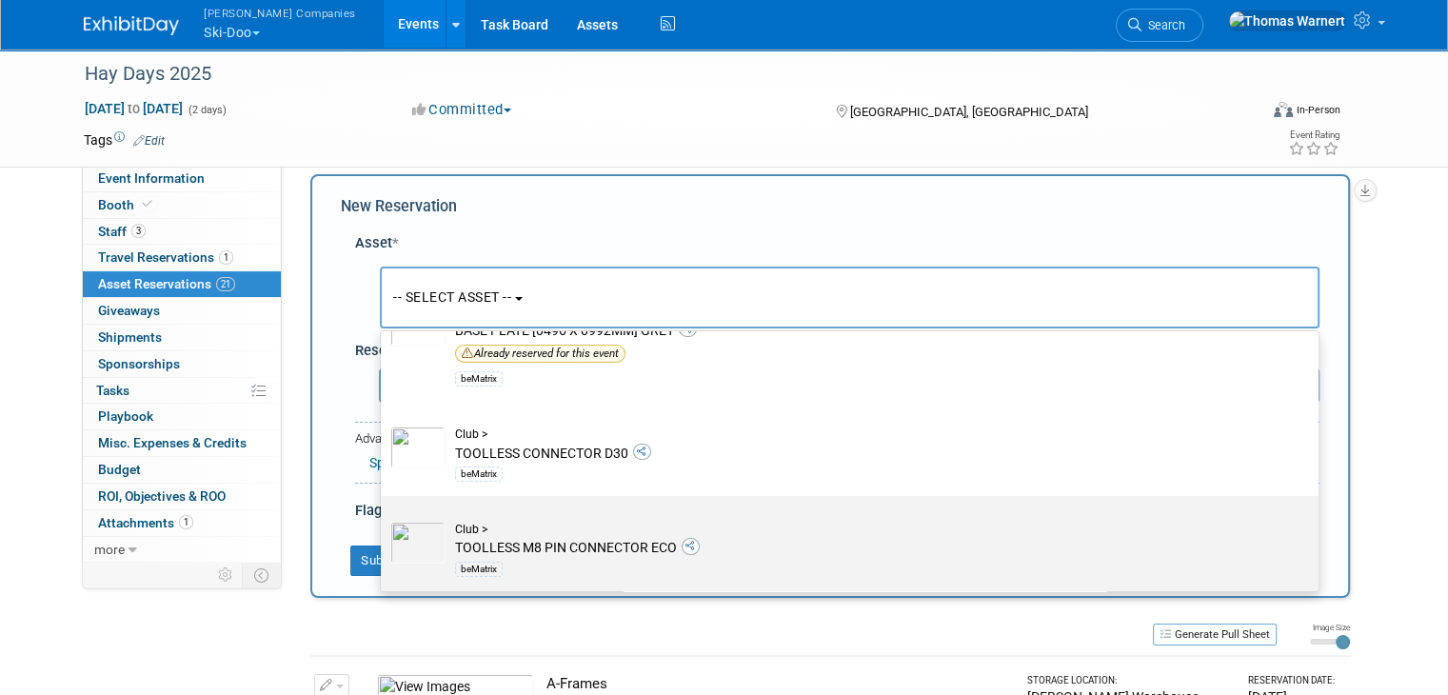
type input "bem"
click at [485, 531] on div "Club >" at bounding box center [867, 530] width 825 height 16
click at [384, 519] on input "Club > TOOLLESS M8 PIN CONNECTOR ECO beMatrix" at bounding box center [377, 512] width 12 height 12
select select "10725662"
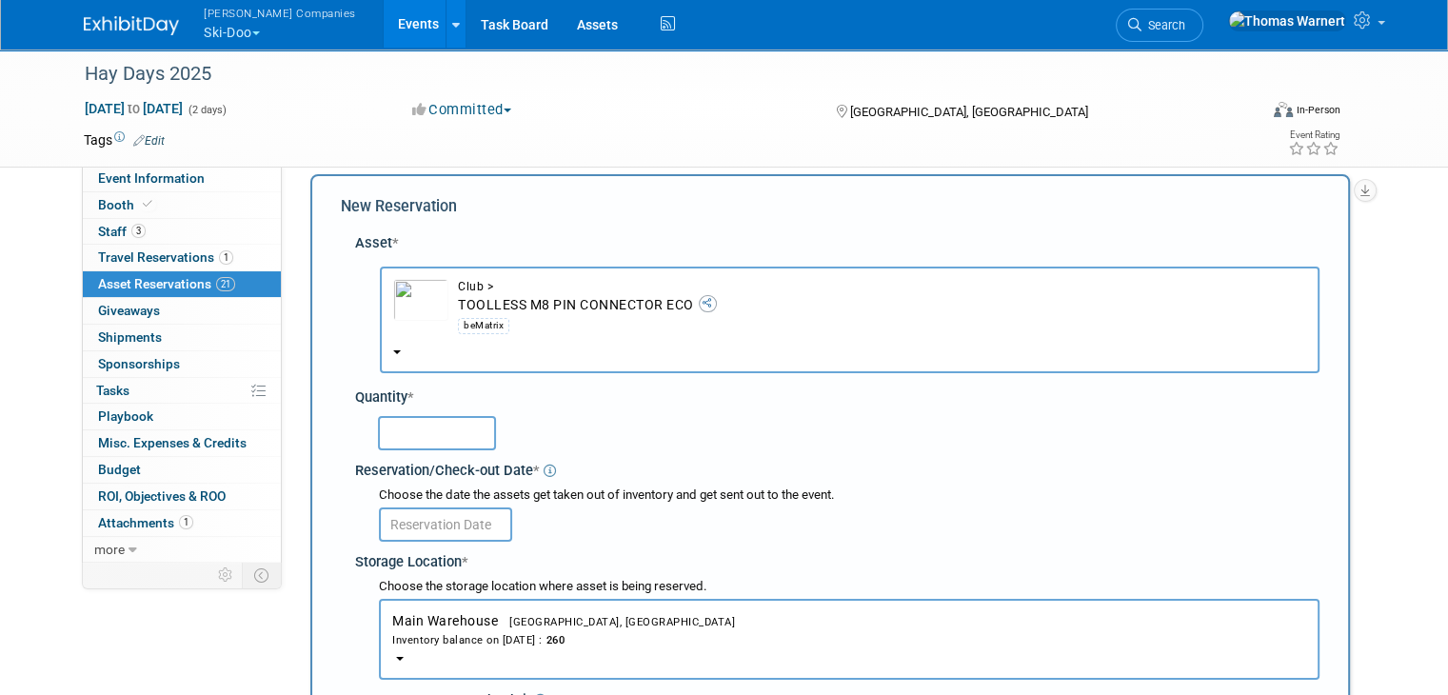
click at [428, 426] on input "text" at bounding box center [437, 433] width 118 height 34
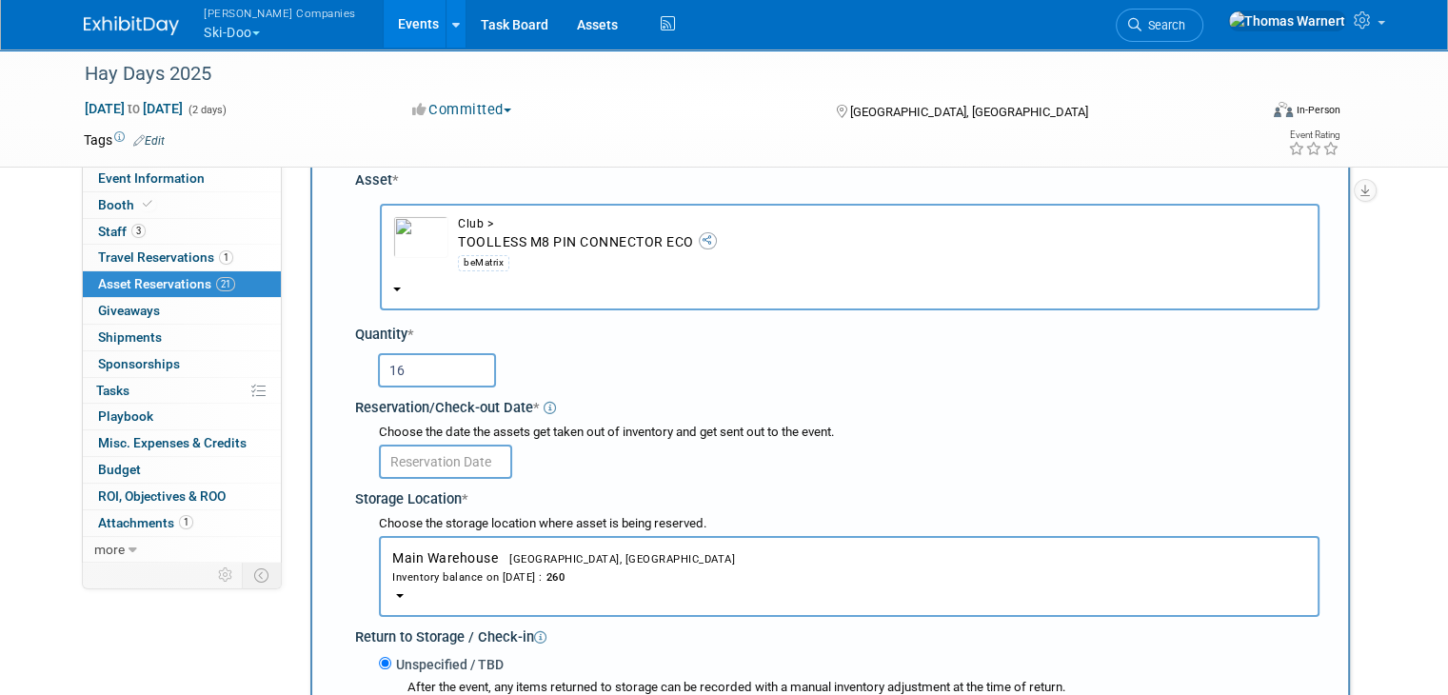
scroll to position [112, 0]
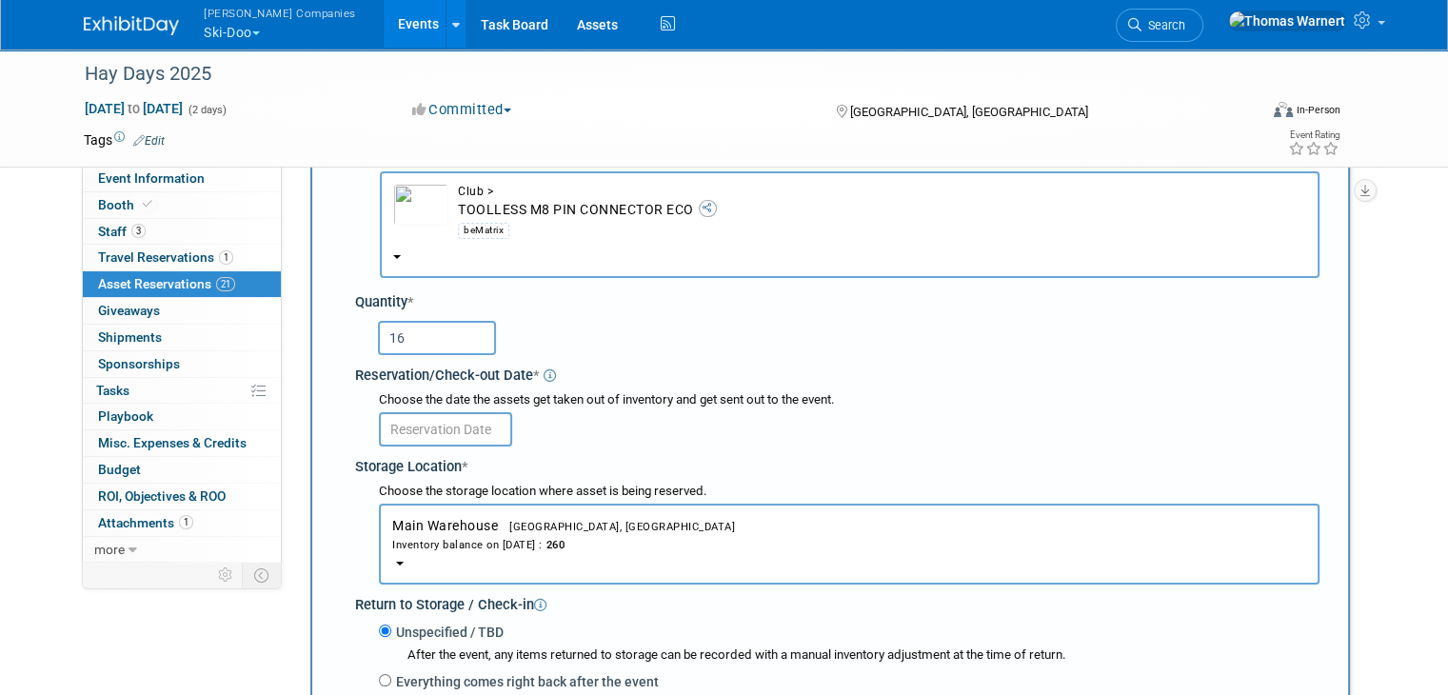
type input "16"
click at [426, 429] on input "text" at bounding box center [445, 429] width 133 height 34
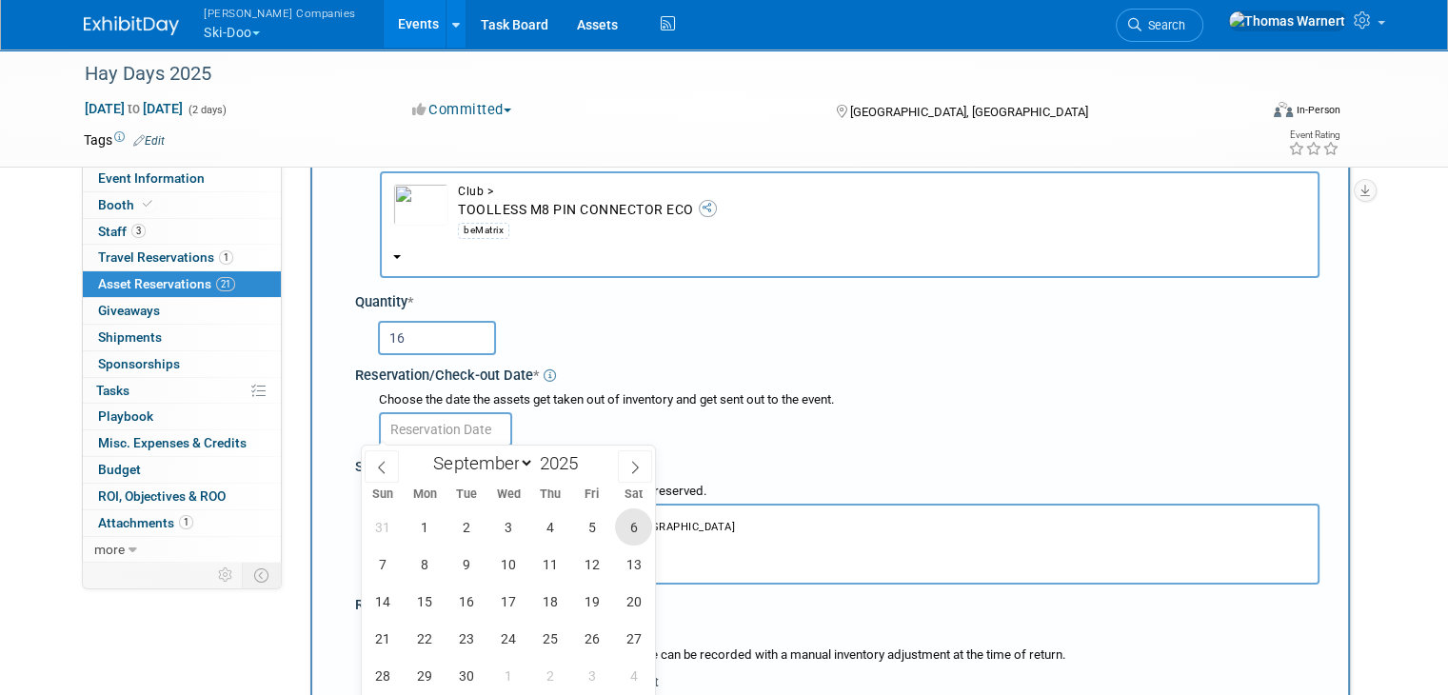
click at [626, 532] on span "6" at bounding box center [633, 526] width 37 height 37
type input "[DATE]"
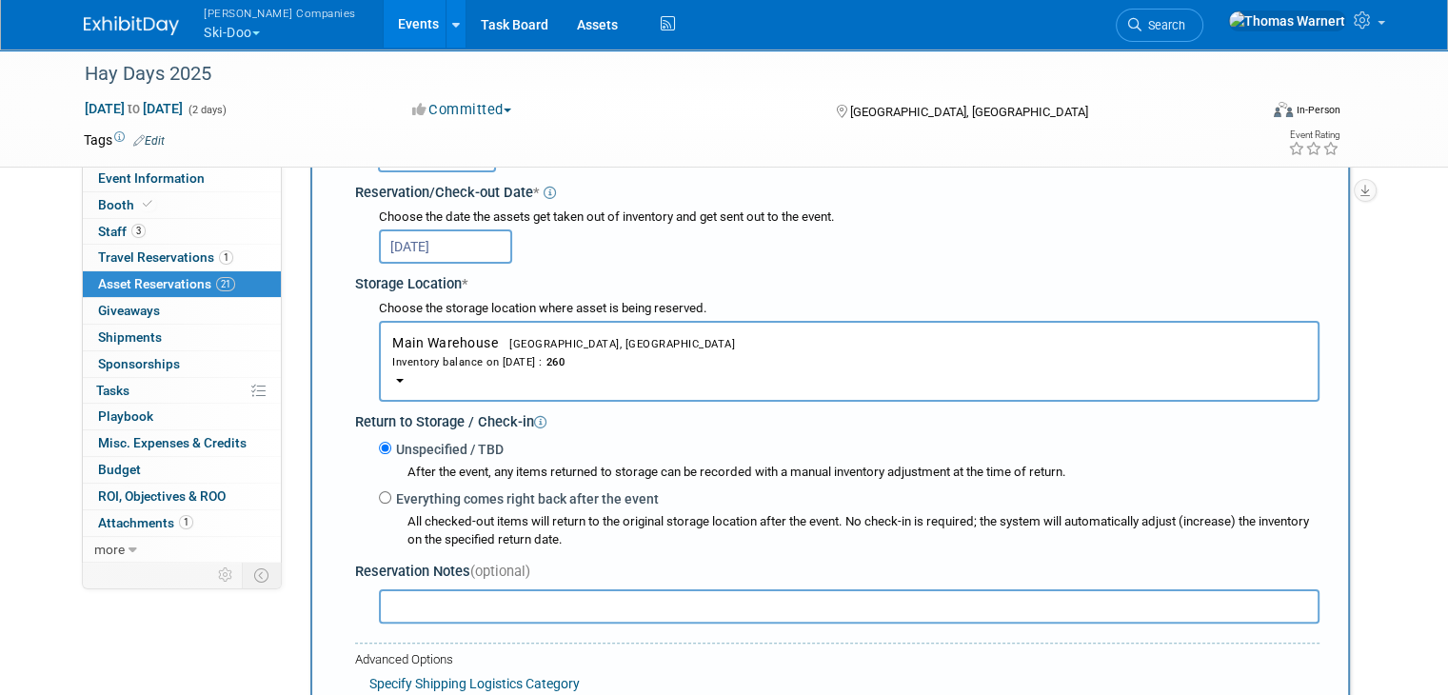
scroll to position [303, 0]
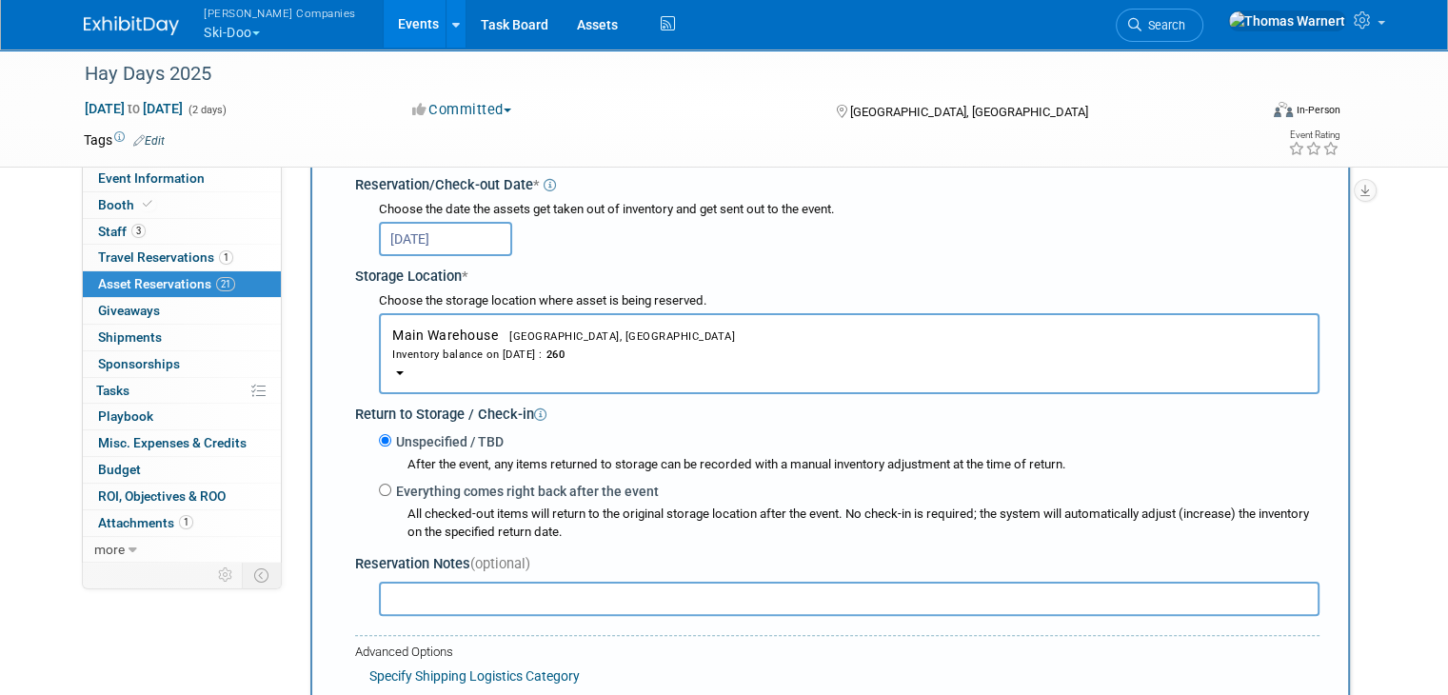
click at [391, 487] on label "Everything comes right back after the event" at bounding box center [524, 491] width 267 height 19
click at [389, 487] on input "Everything comes right back after the event" at bounding box center [385, 490] width 12 height 12
radio input "true"
select select "8"
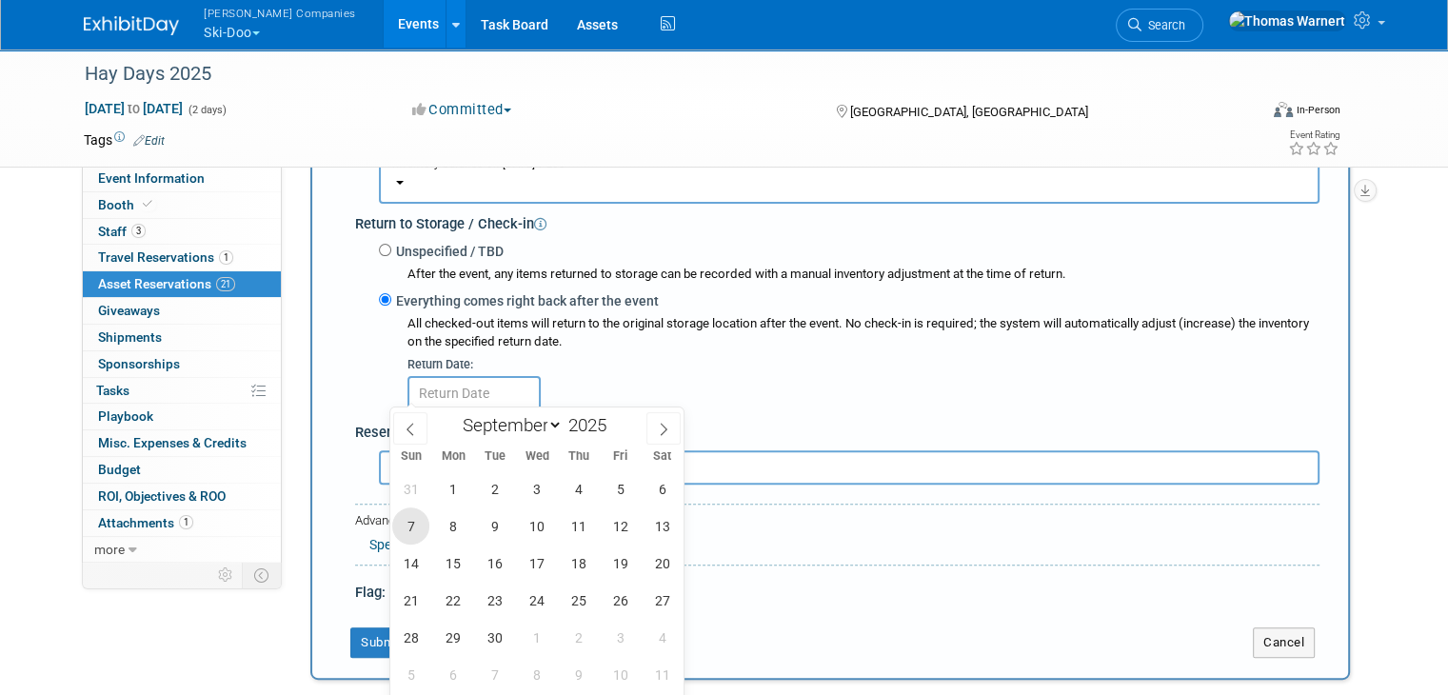
click at [419, 527] on span "7" at bounding box center [410, 525] width 37 height 37
type input "[DATE]"
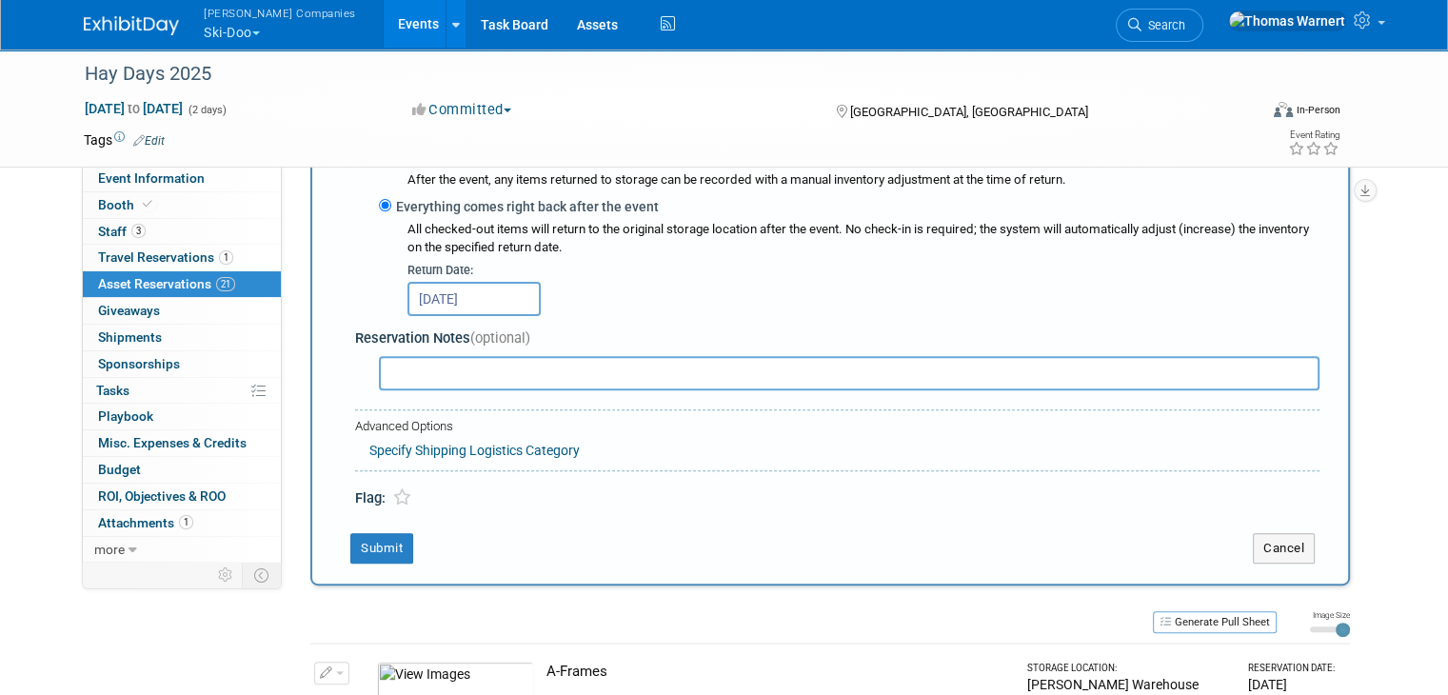
scroll to position [588, 0]
click at [391, 544] on button "Submit" at bounding box center [381, 547] width 63 height 30
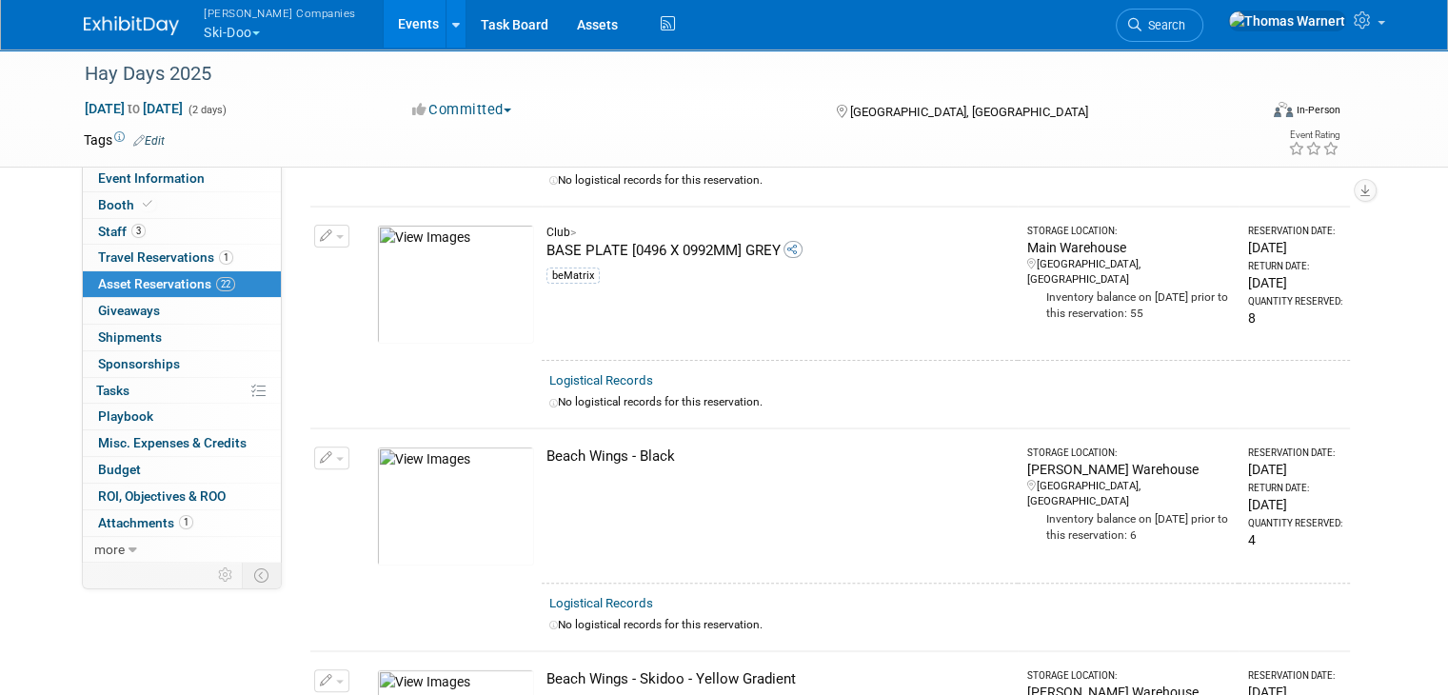
scroll to position [0, 0]
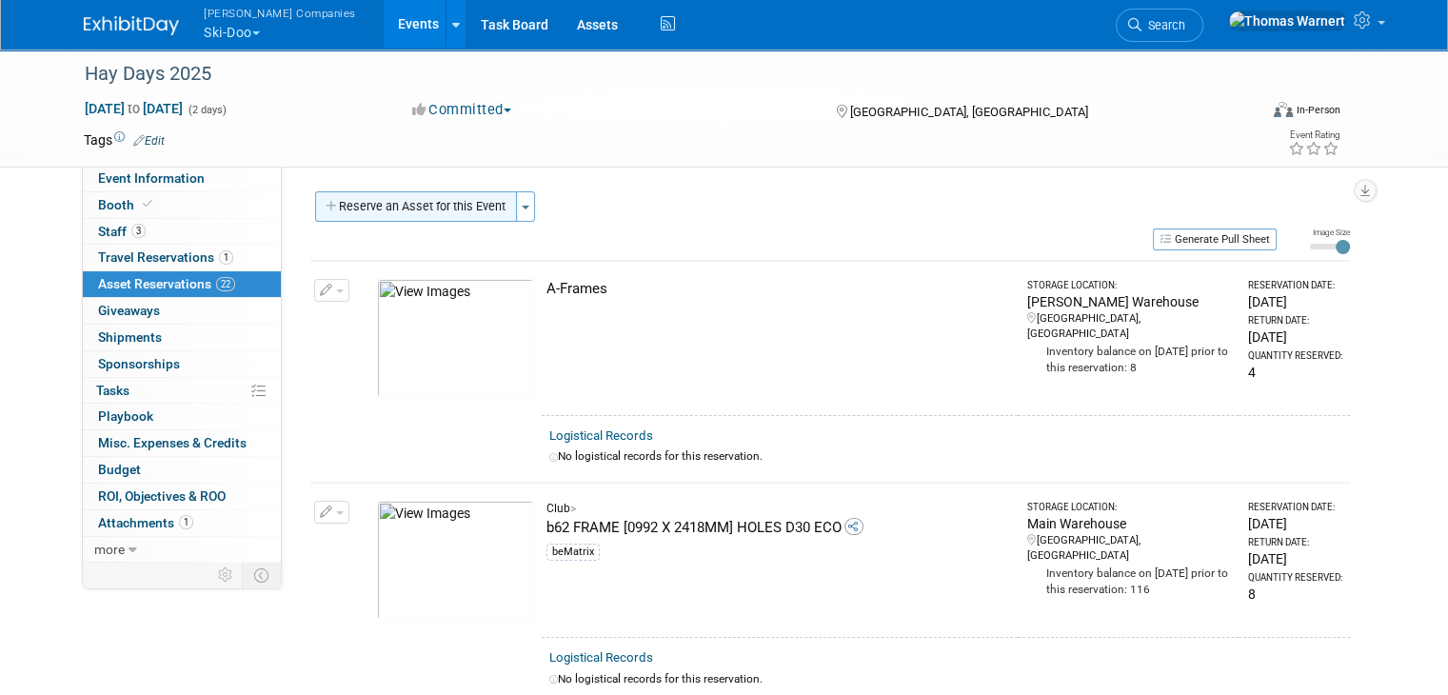
click at [434, 207] on button "Reserve an Asset for this Event" at bounding box center [416, 206] width 202 height 30
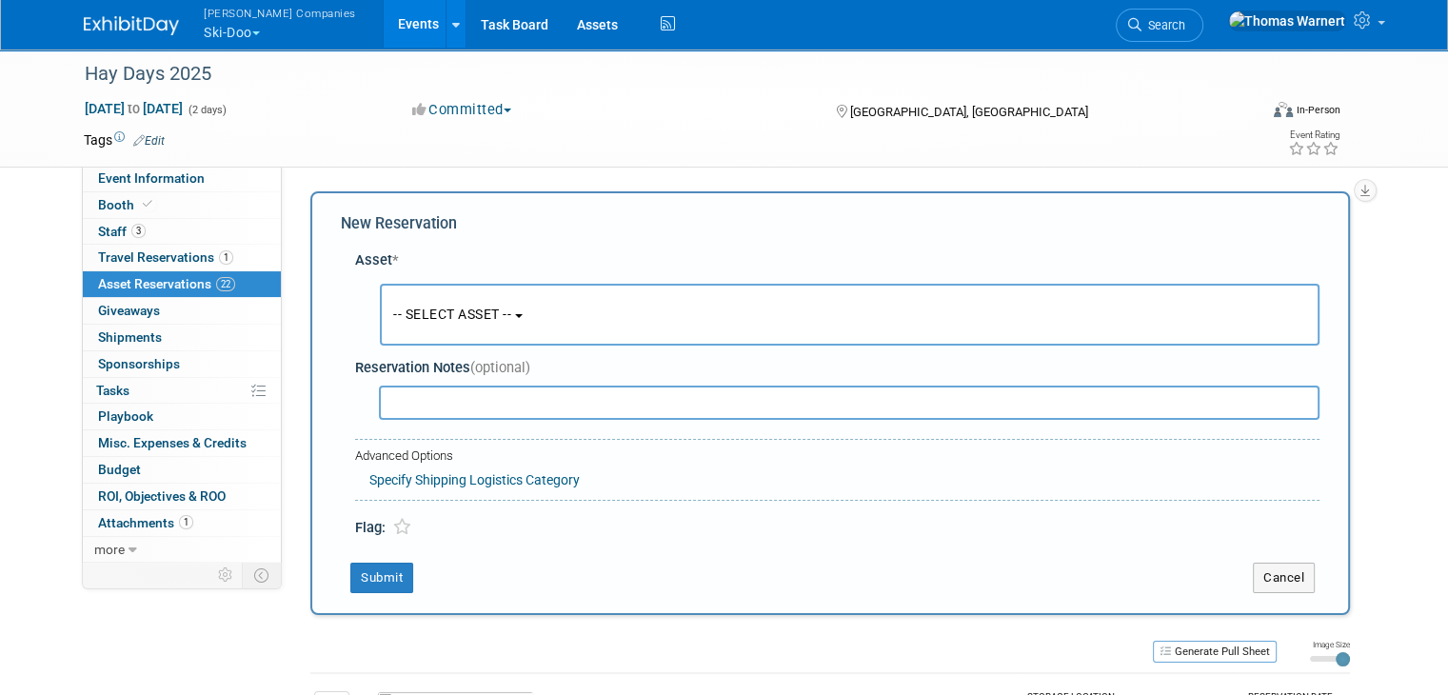
scroll to position [17, 0]
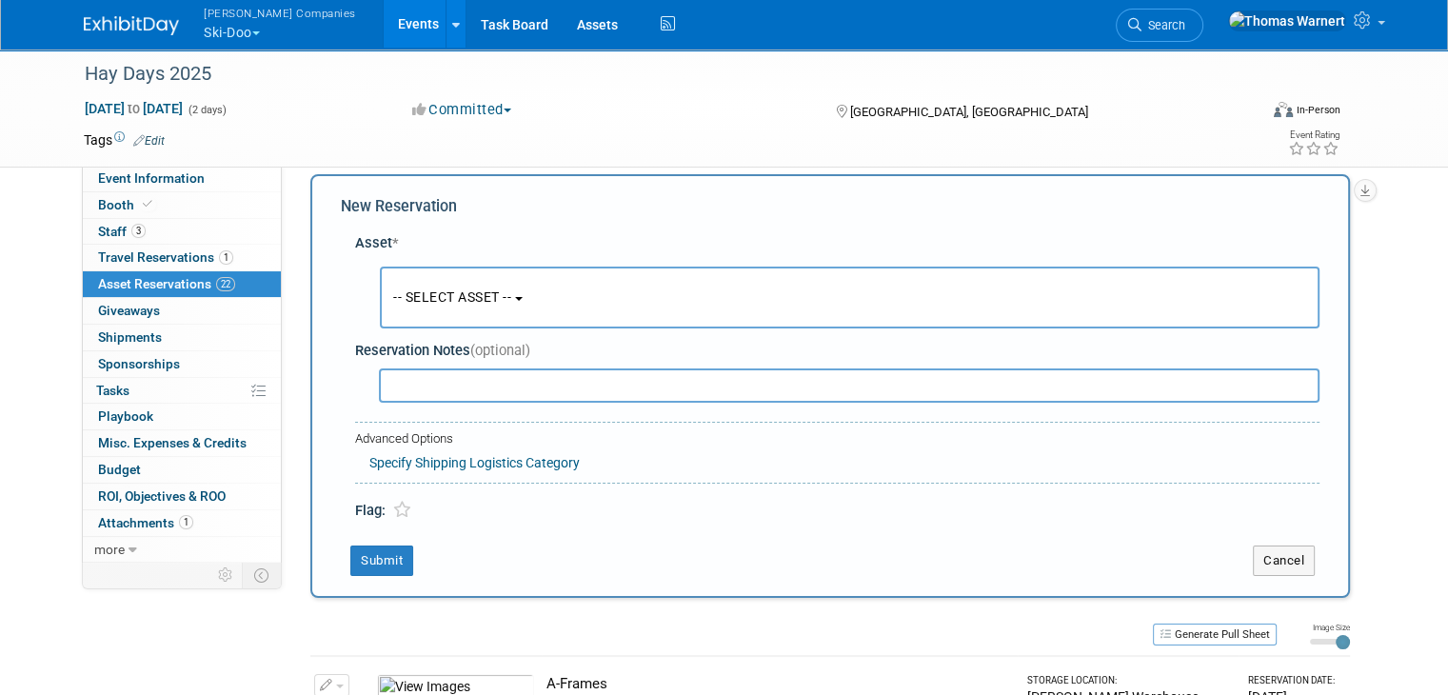
click at [418, 278] on button "-- SELECT ASSET --" at bounding box center [850, 298] width 940 height 62
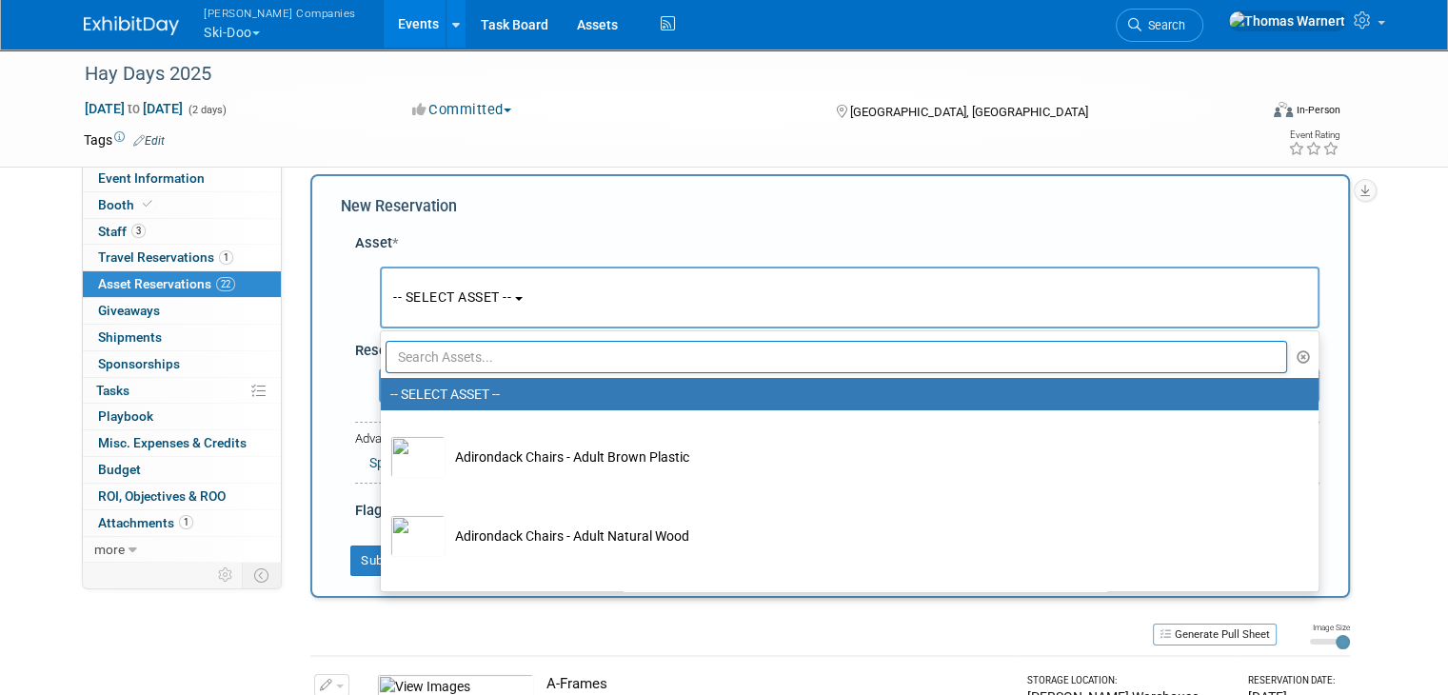
click at [415, 355] on input "text" at bounding box center [836, 357] width 901 height 32
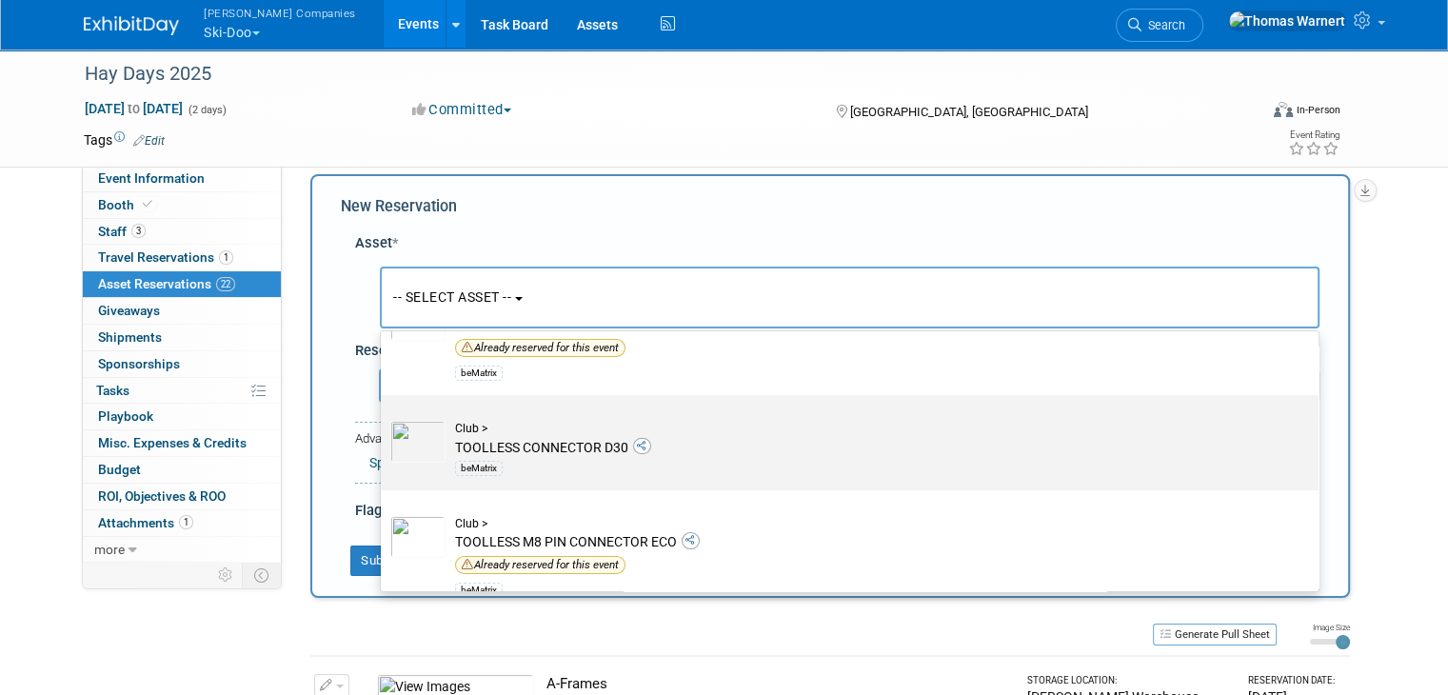
scroll to position [247, 0]
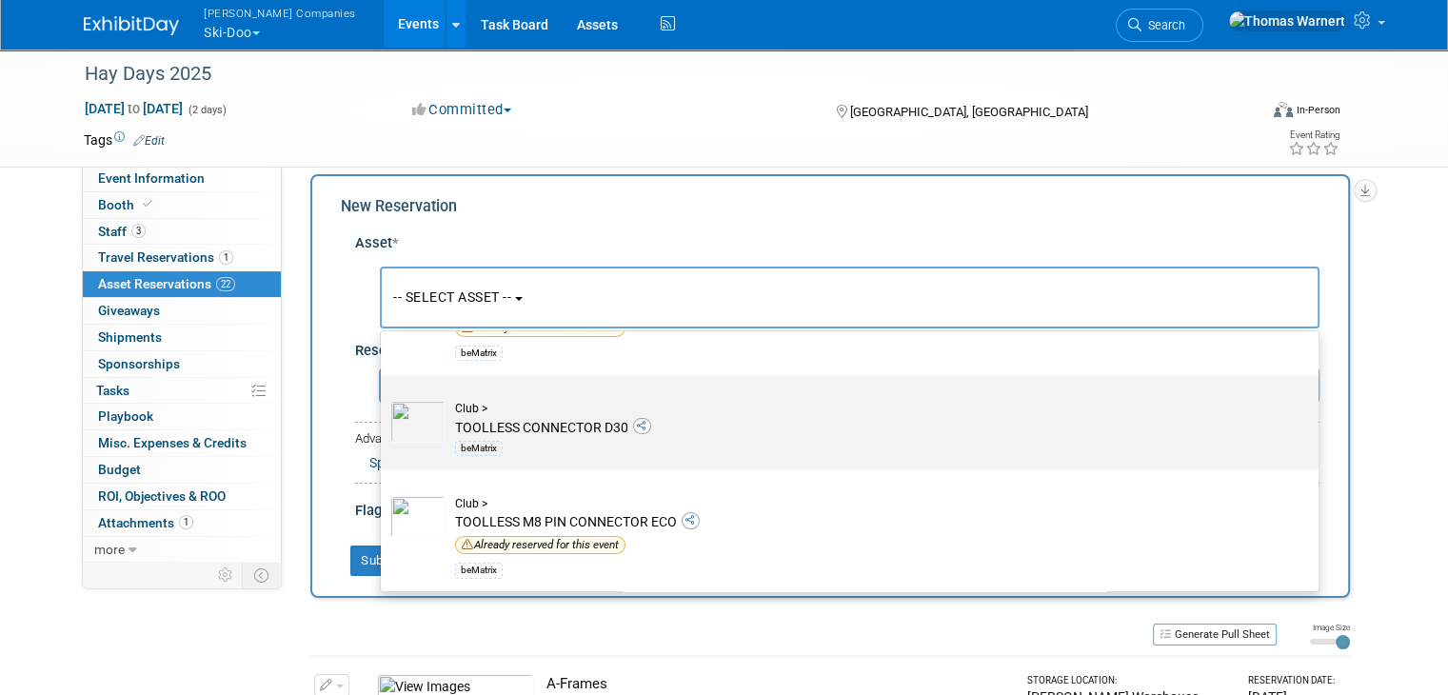
type input "bem"
click at [530, 416] on td "Club > TOOLLESS CONNECTOR D30 beMatrix" at bounding box center [862, 430] width 835 height 58
click at [384, 398] on input "Club > TOOLLESS CONNECTOR D30 beMatrix" at bounding box center [377, 392] width 12 height 12
select select "10725661"
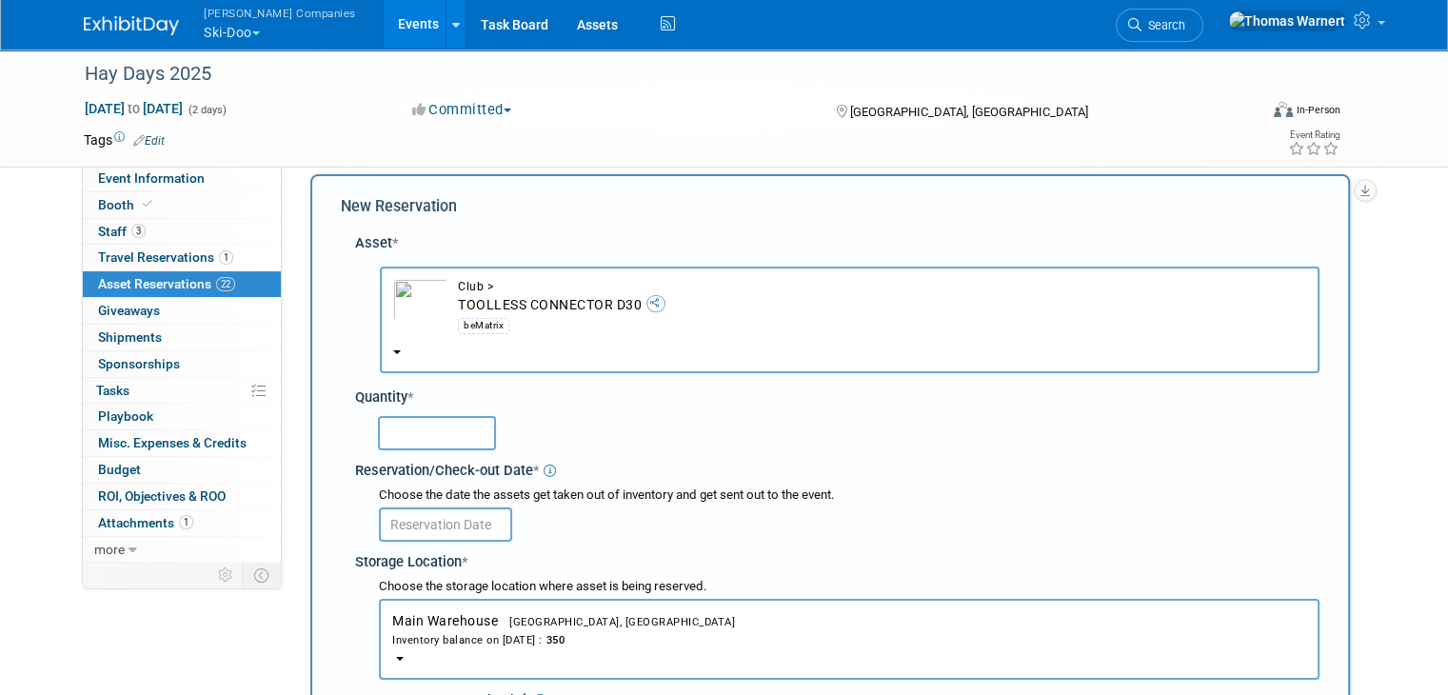
click at [434, 433] on input "text" at bounding box center [437, 433] width 118 height 34
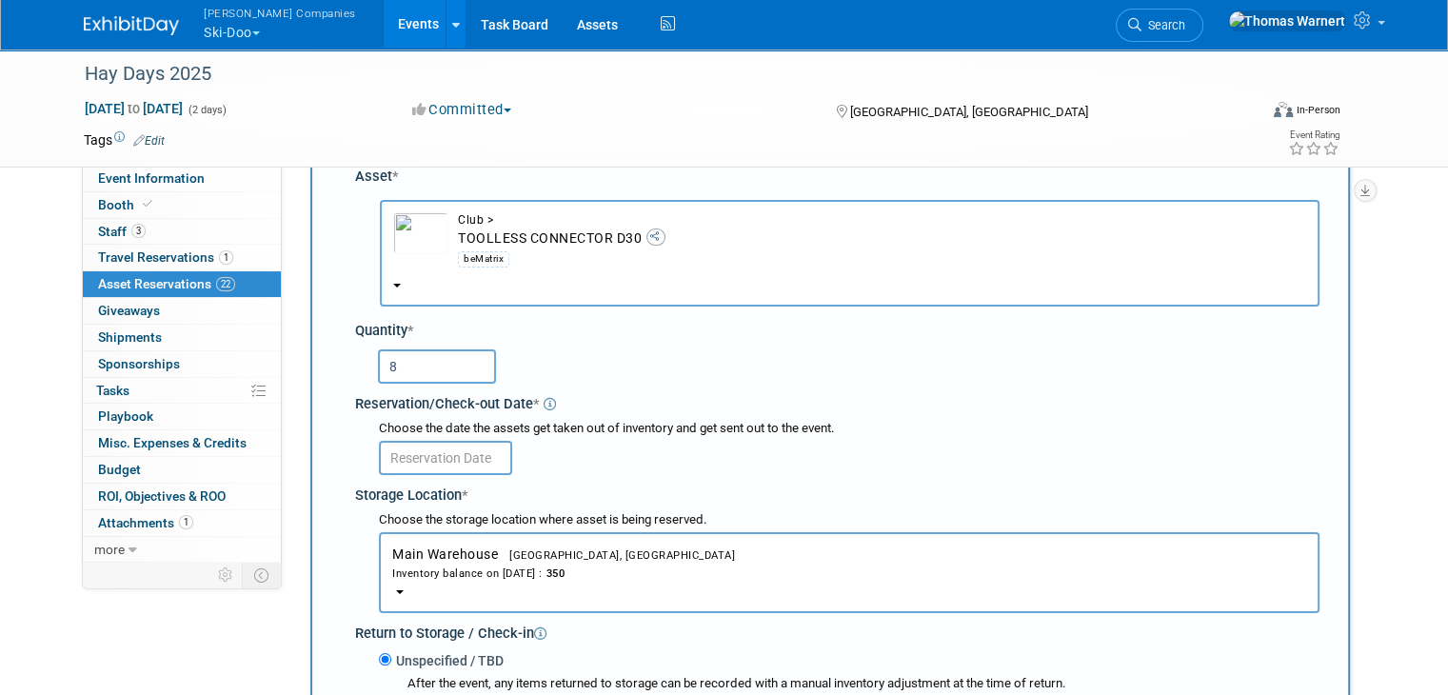
scroll to position [208, 0]
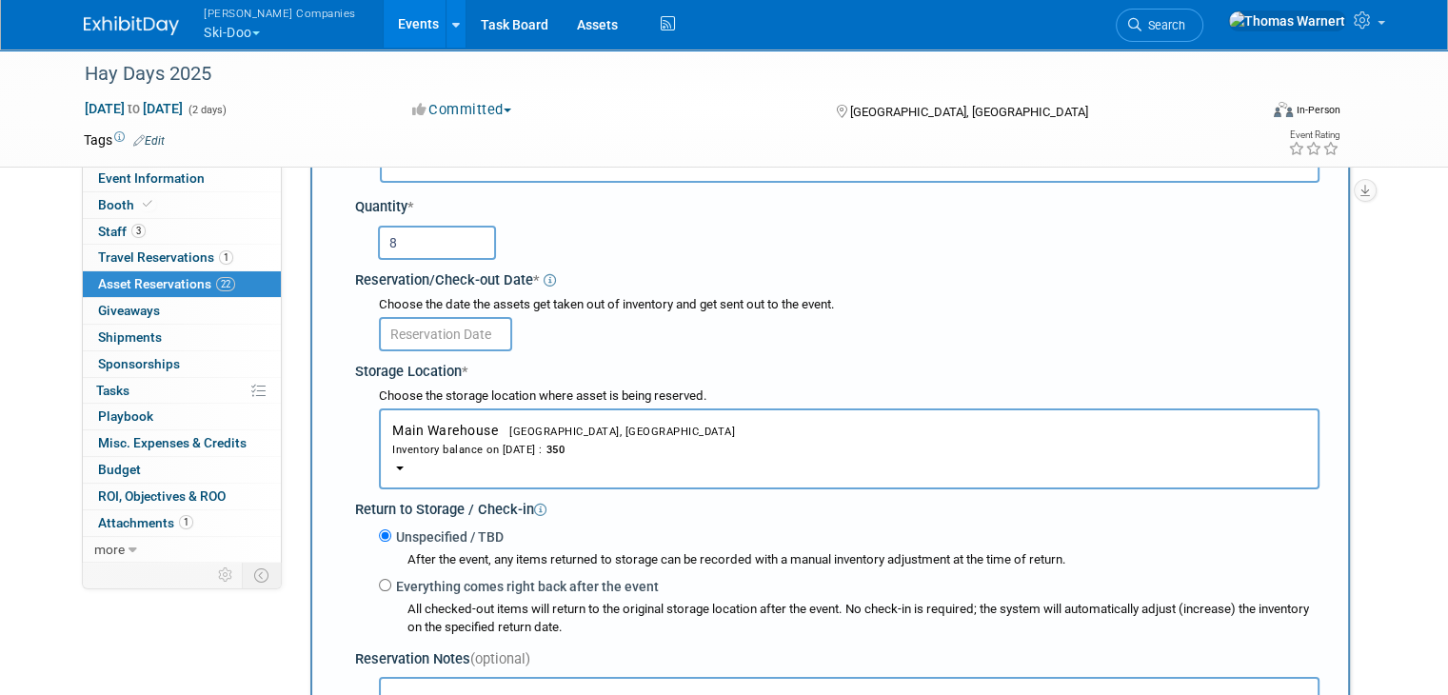
type input "8"
click at [472, 332] on input "text" at bounding box center [445, 334] width 133 height 34
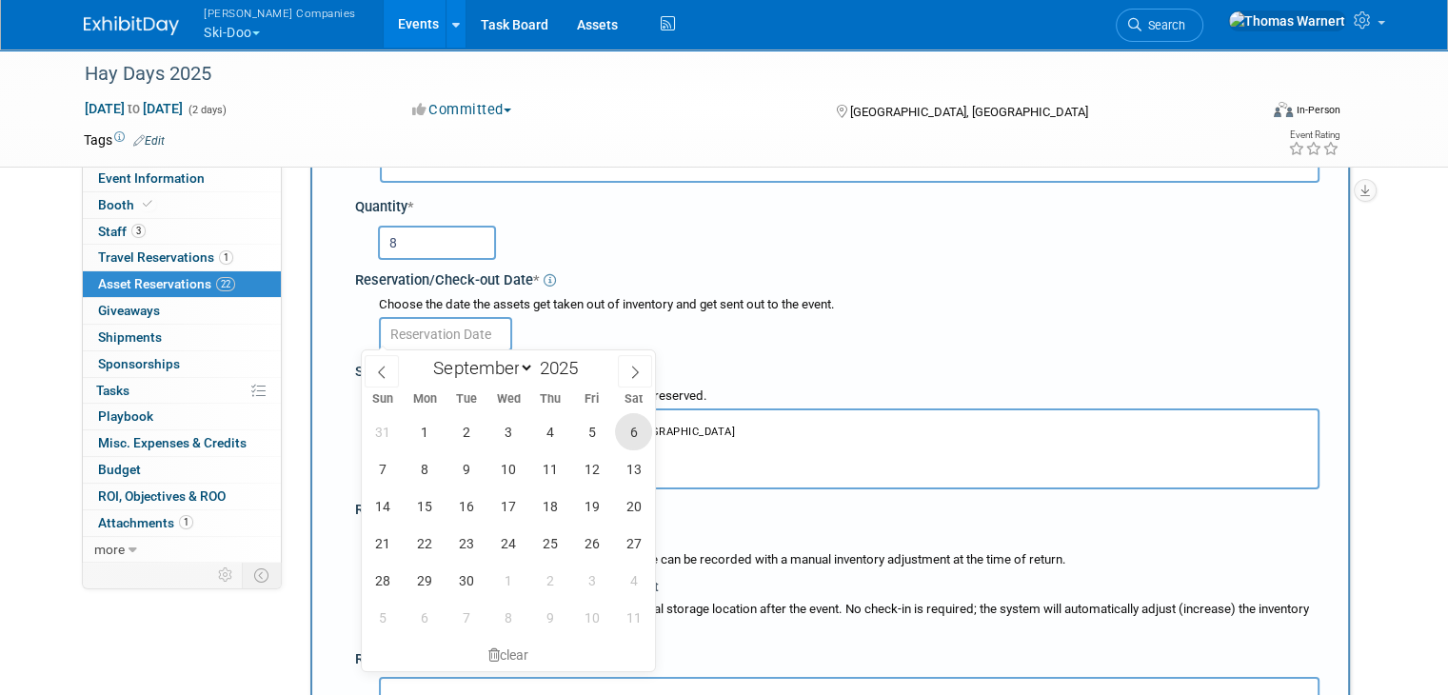
click at [640, 433] on span "6" at bounding box center [633, 431] width 37 height 37
type input "Sep 6, 2025"
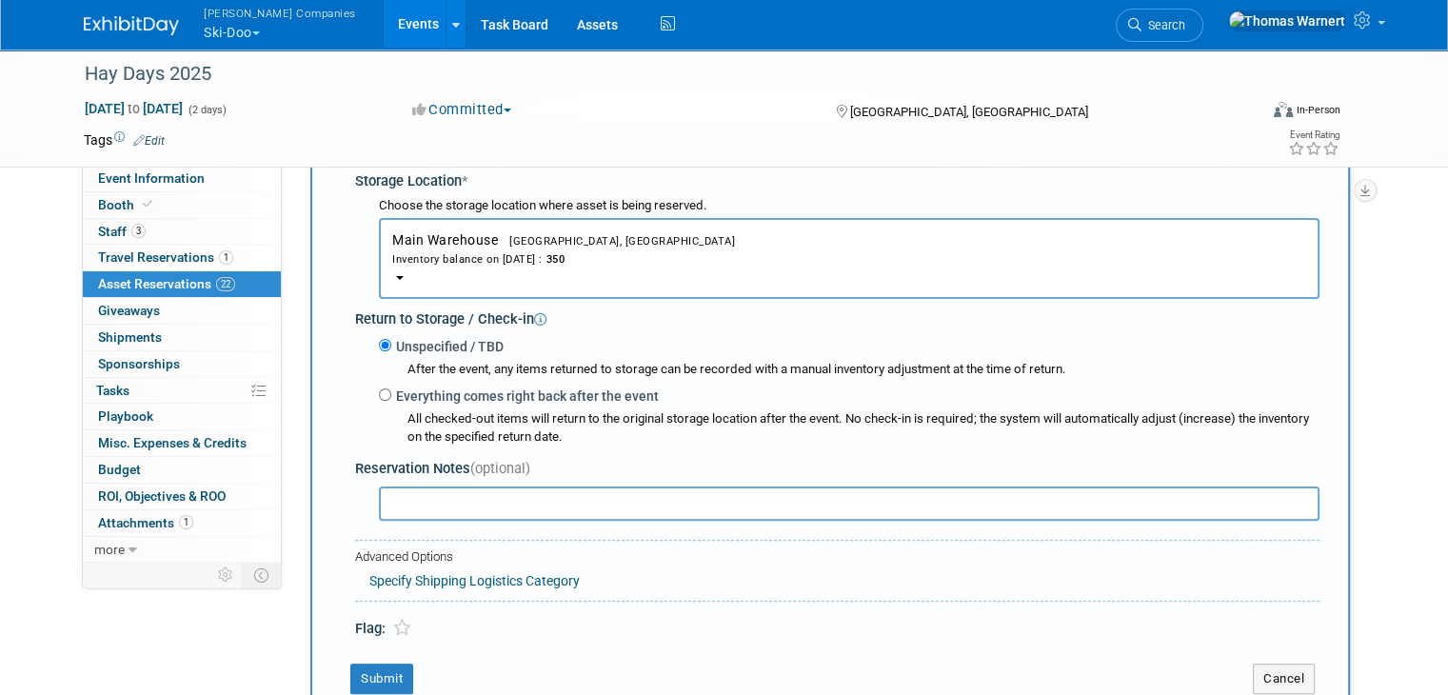
click at [432, 397] on label "Everything comes right back after the event" at bounding box center [524, 395] width 267 height 19
click at [391, 397] on input "Everything comes right back after the event" at bounding box center [385, 394] width 12 height 12
radio input "true"
select select "8"
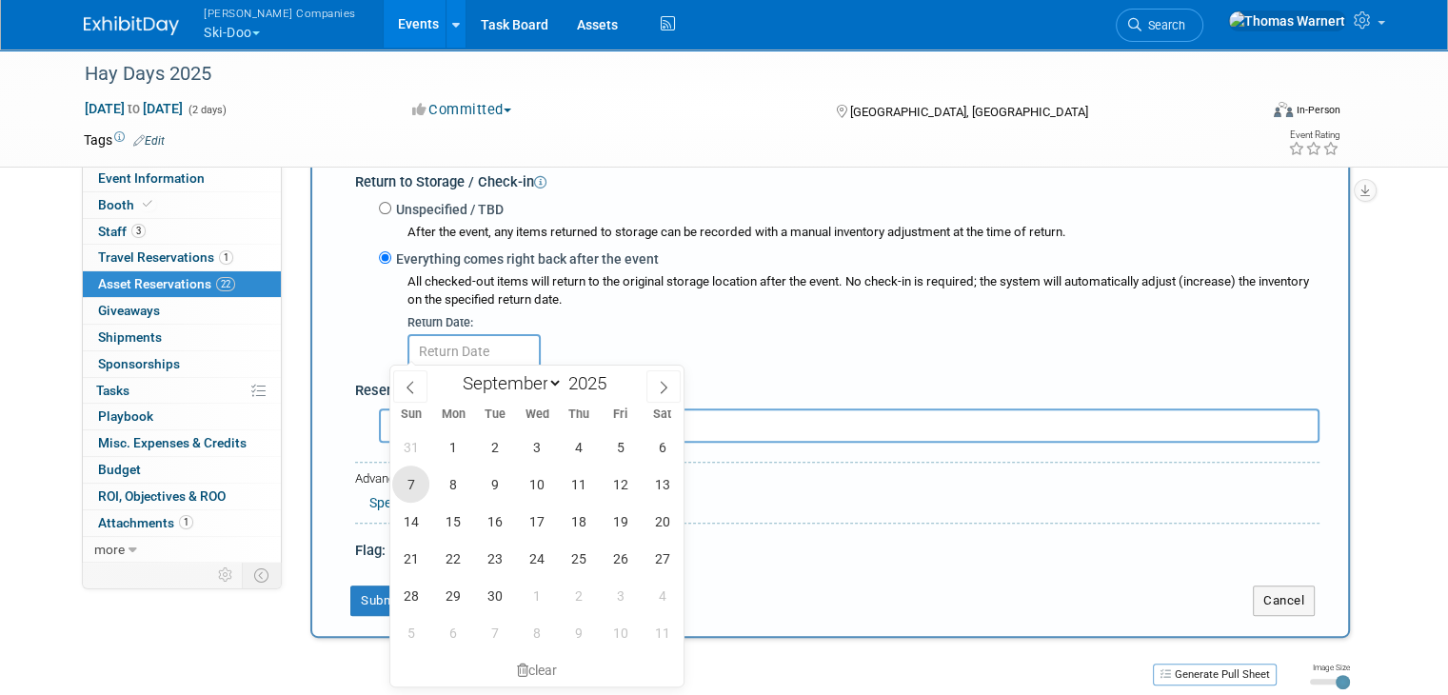
scroll to position [588, 0]
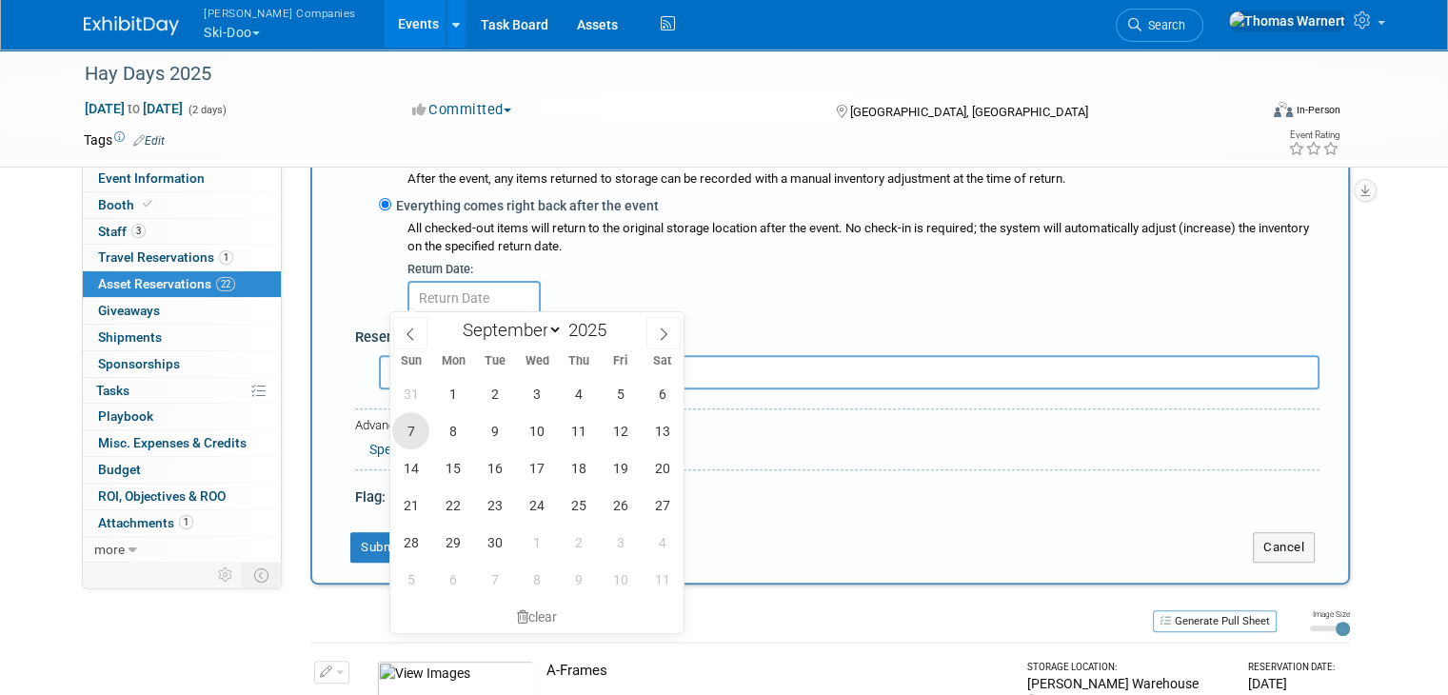
click at [407, 437] on span "7" at bounding box center [410, 430] width 37 height 37
type input "[DATE]"
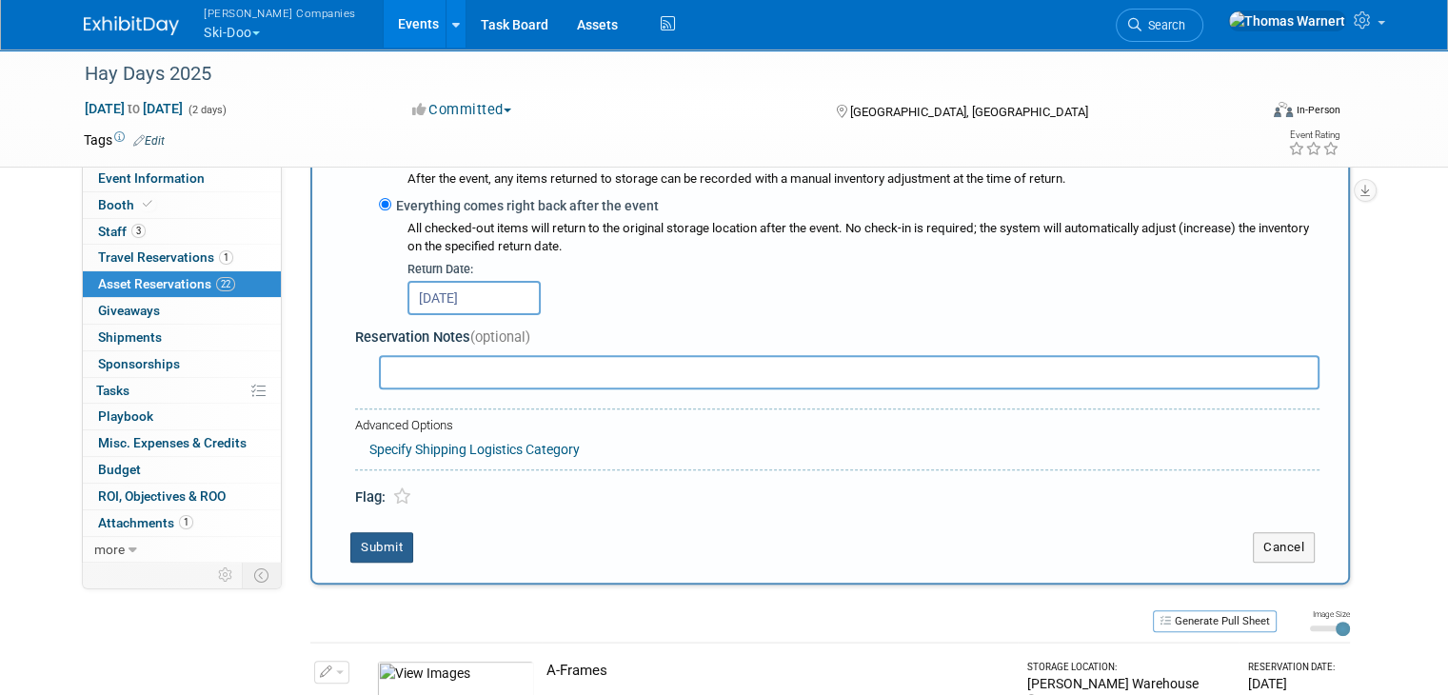
click at [356, 537] on button "Submit" at bounding box center [381, 547] width 63 height 30
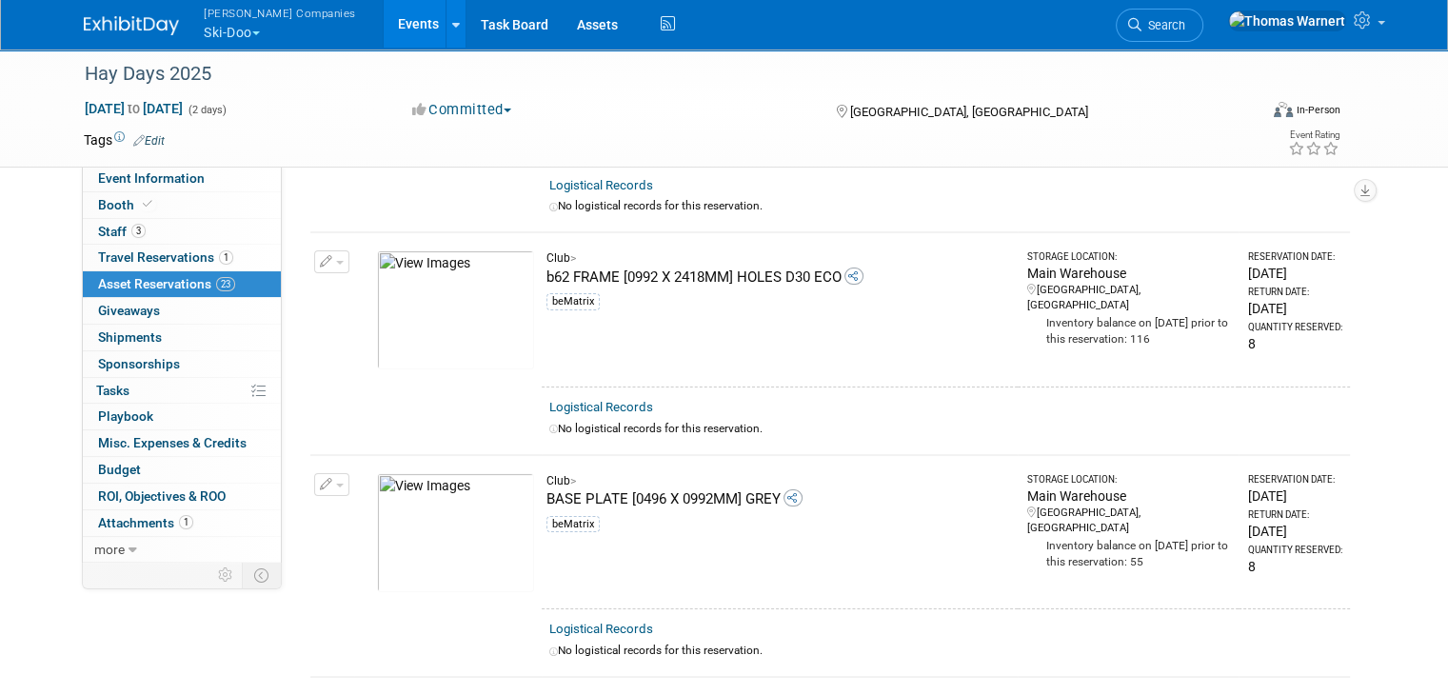
scroll to position [0, 0]
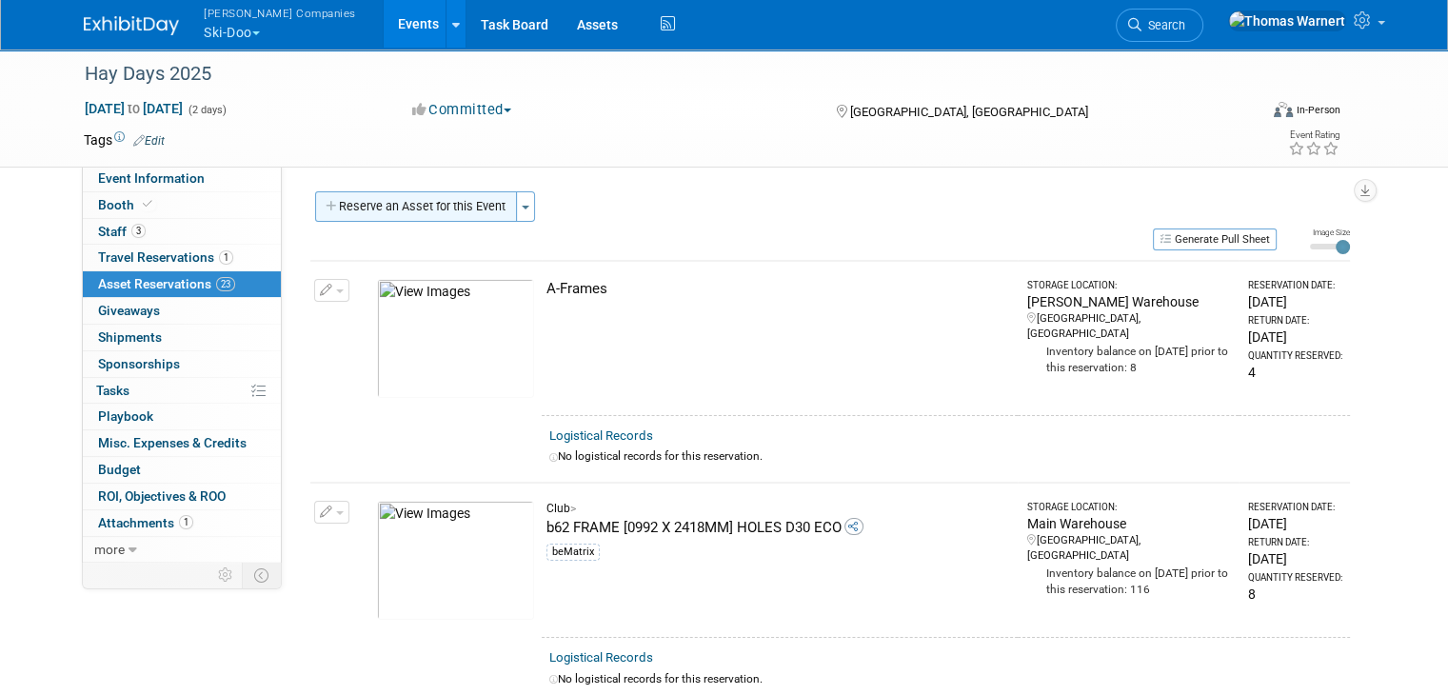
click at [341, 214] on button "Reserve an Asset for this Event" at bounding box center [416, 206] width 202 height 30
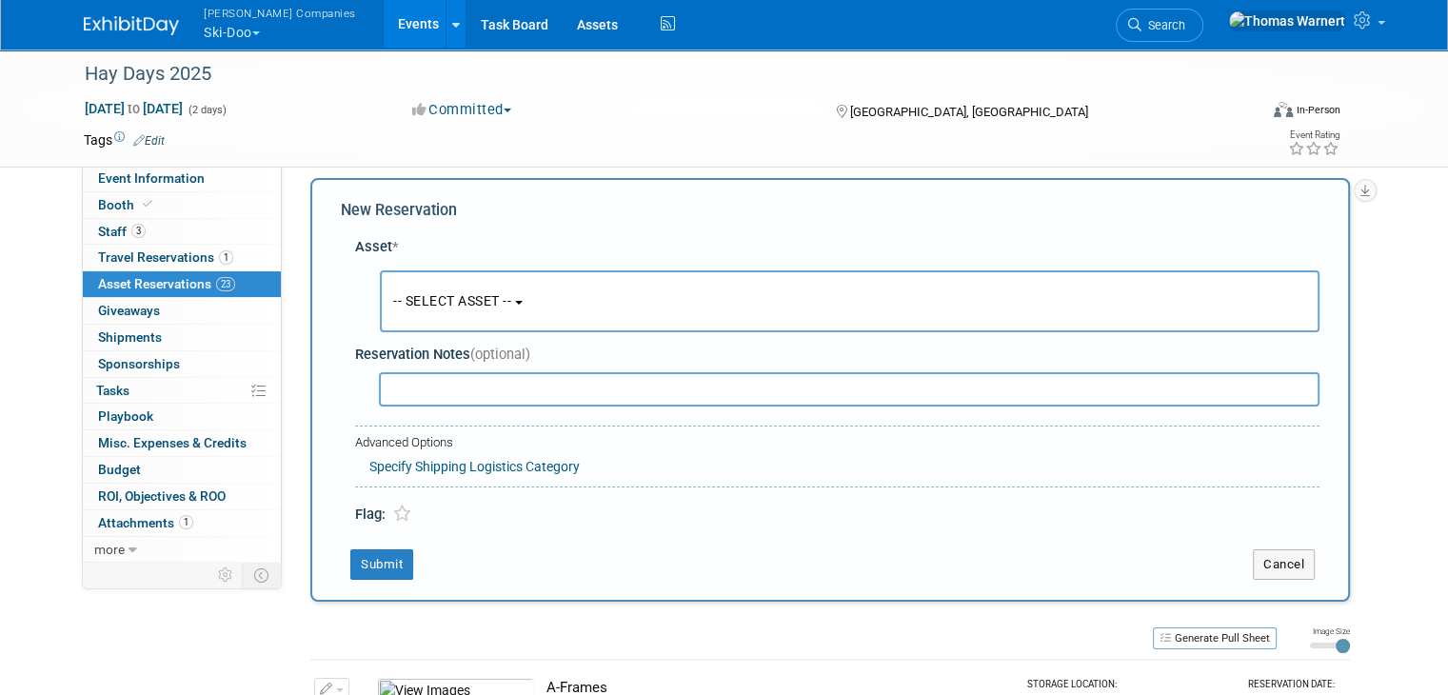
scroll to position [17, 0]
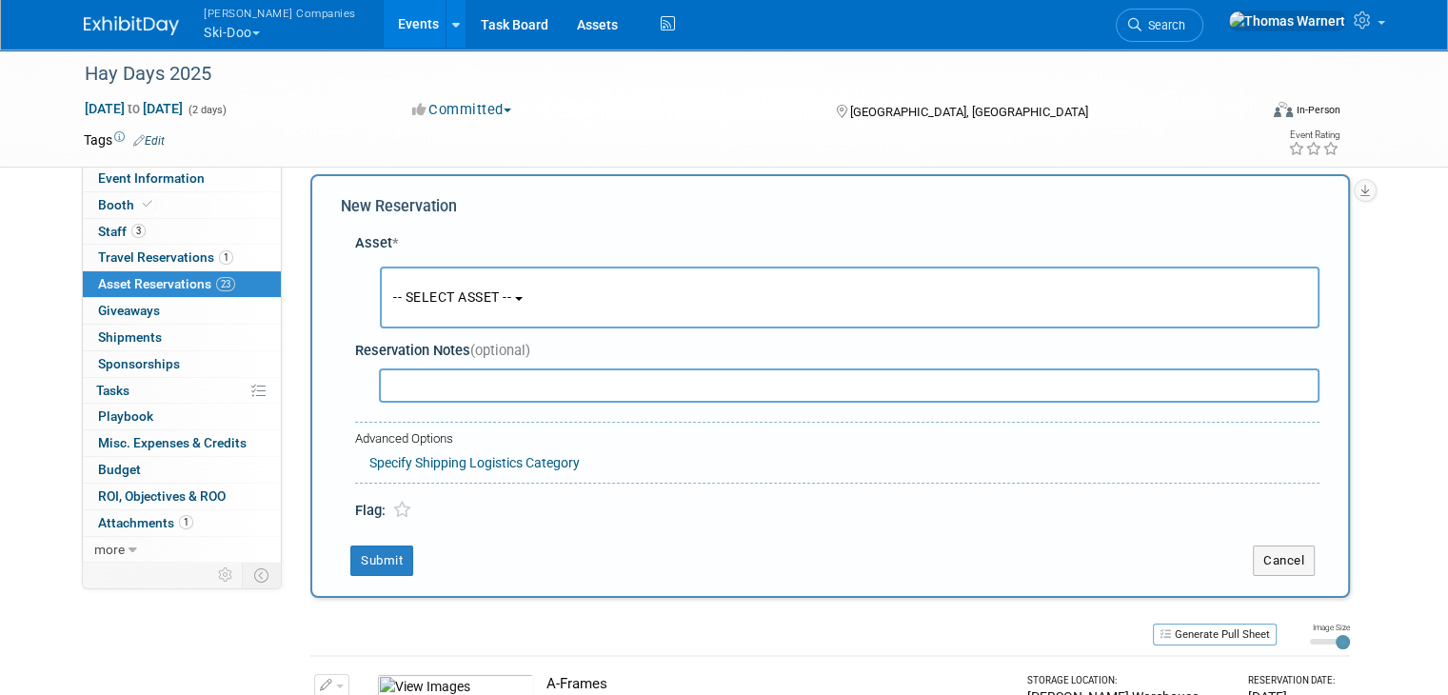
click at [475, 283] on button "-- SELECT ASSET --" at bounding box center [850, 298] width 940 height 62
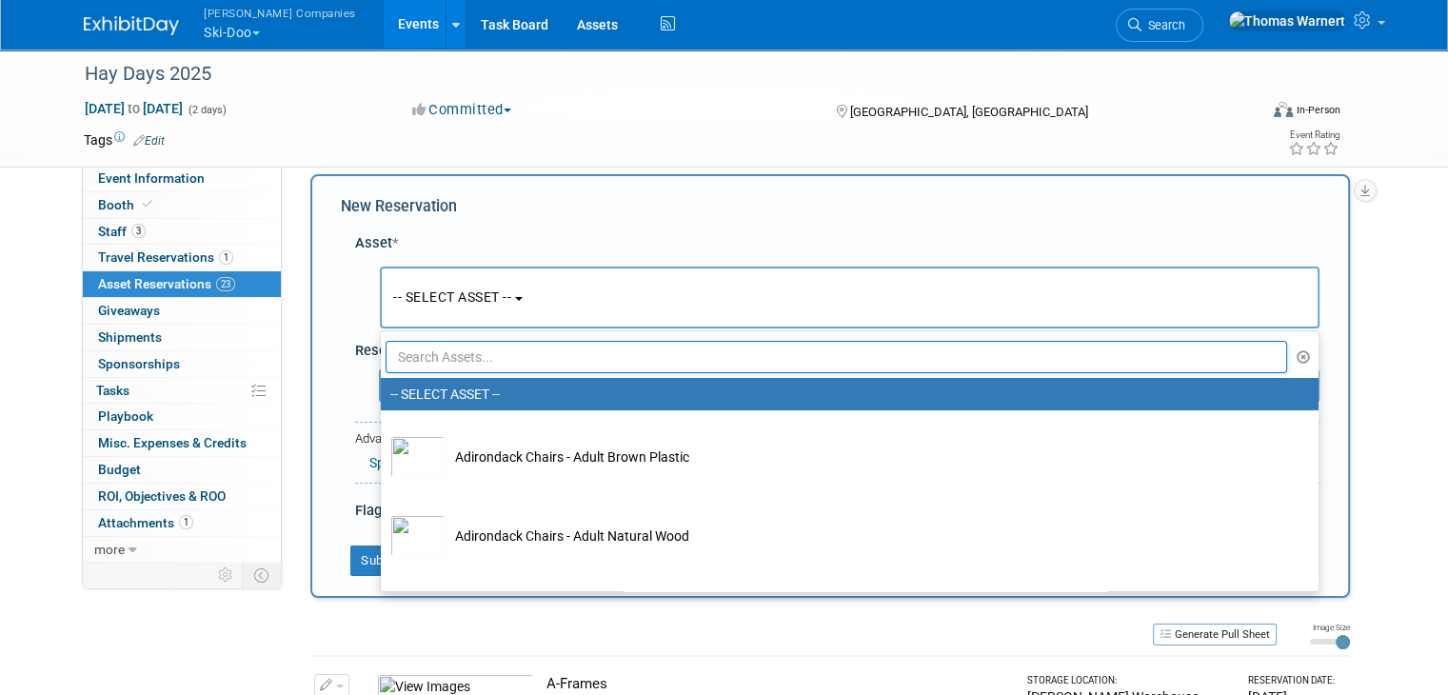
click at [465, 349] on input "text" at bounding box center [836, 357] width 901 height 32
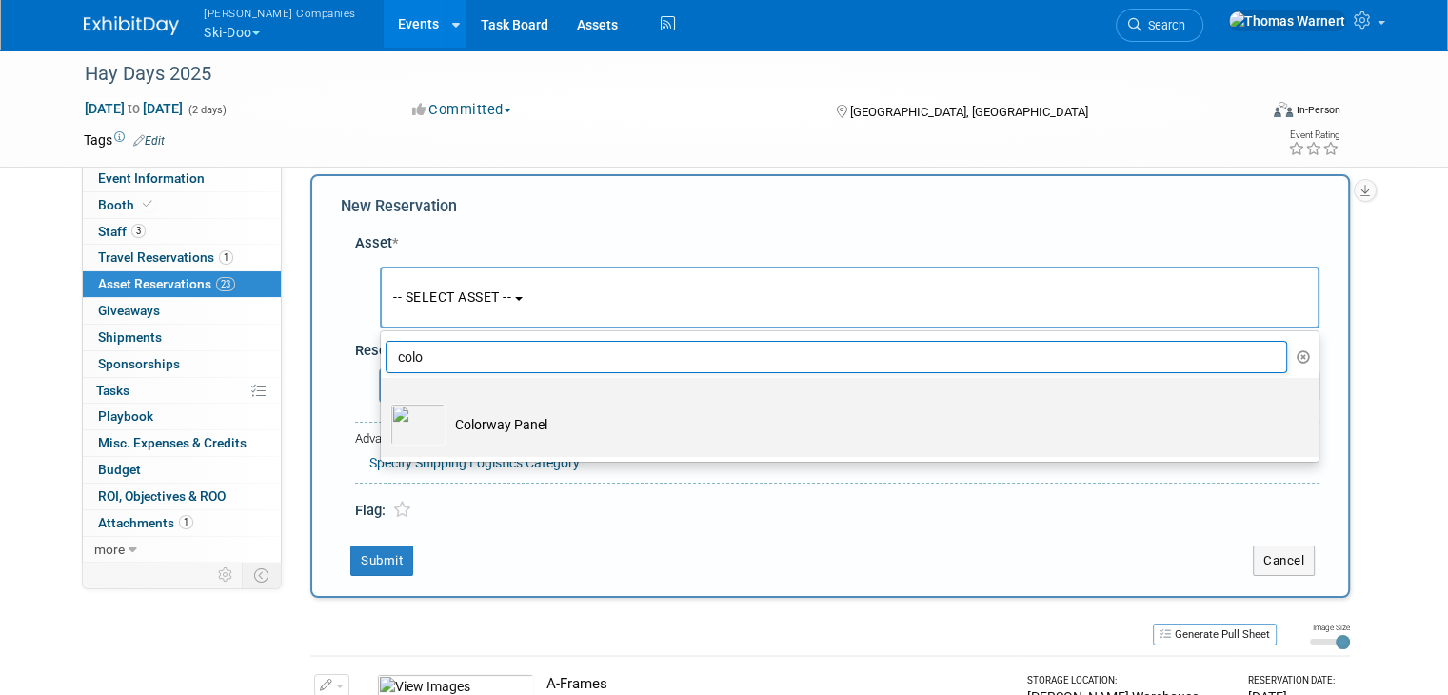
type input "colo"
click at [453, 420] on td "Colorway Panel" at bounding box center [862, 425] width 835 height 42
click at [384, 401] on input "Colorway Panel" at bounding box center [377, 394] width 12 height 12
select select "10724767"
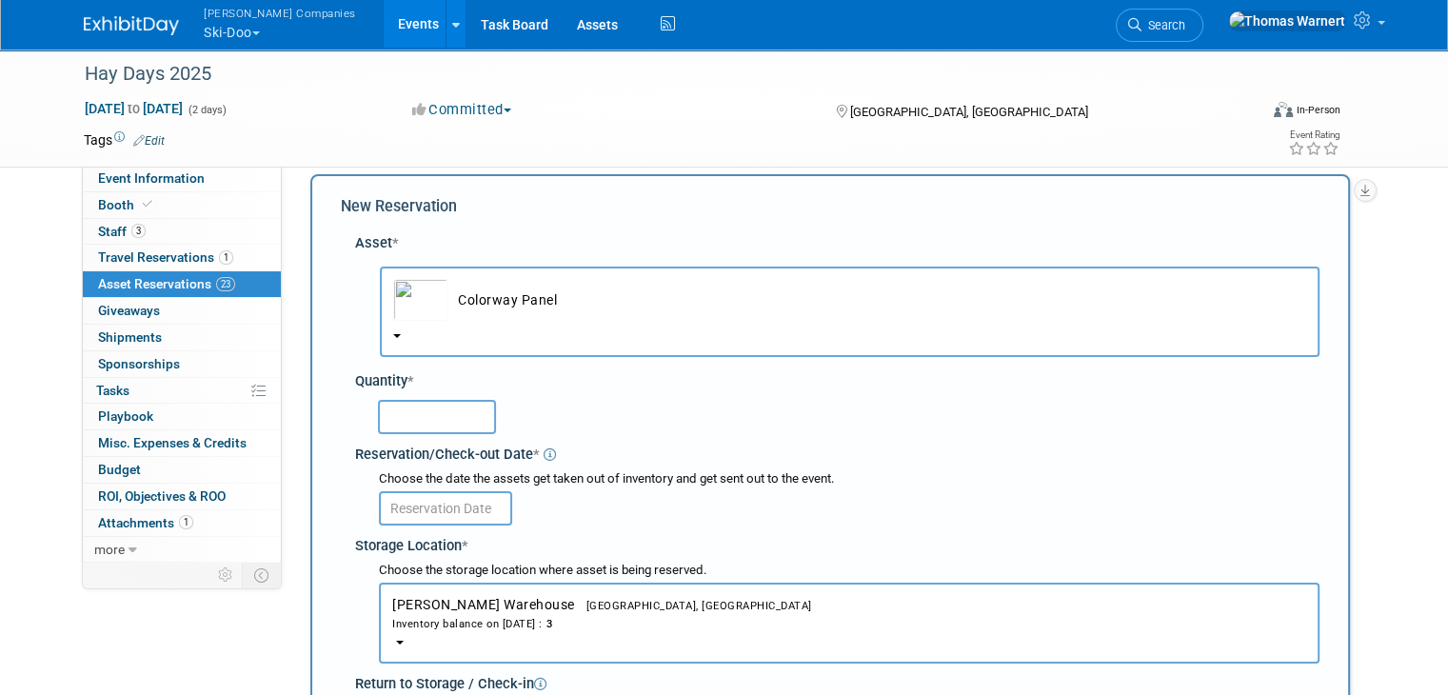
click at [378, 428] on input "text" at bounding box center [437, 417] width 118 height 34
type input "2"
click at [460, 504] on input "text" at bounding box center [445, 508] width 133 height 34
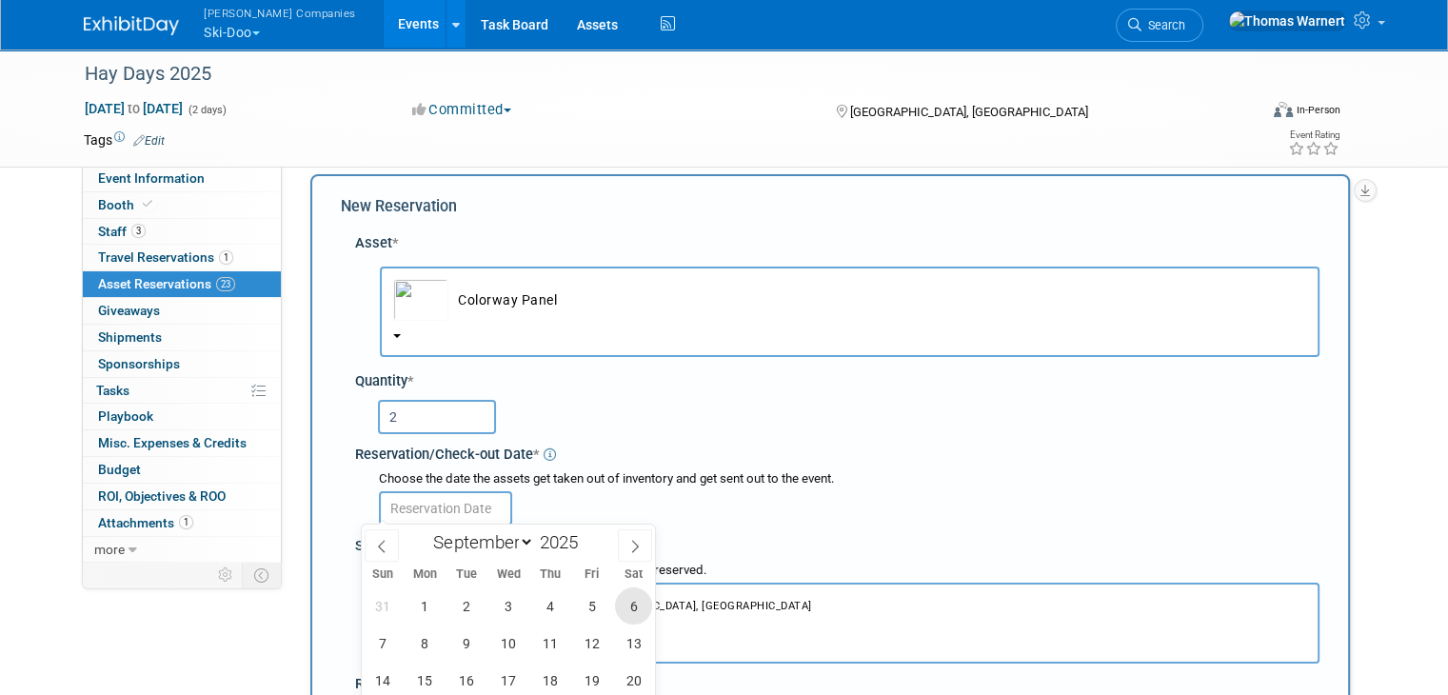
click at [641, 599] on span "6" at bounding box center [633, 605] width 37 height 37
type input "[DATE]"
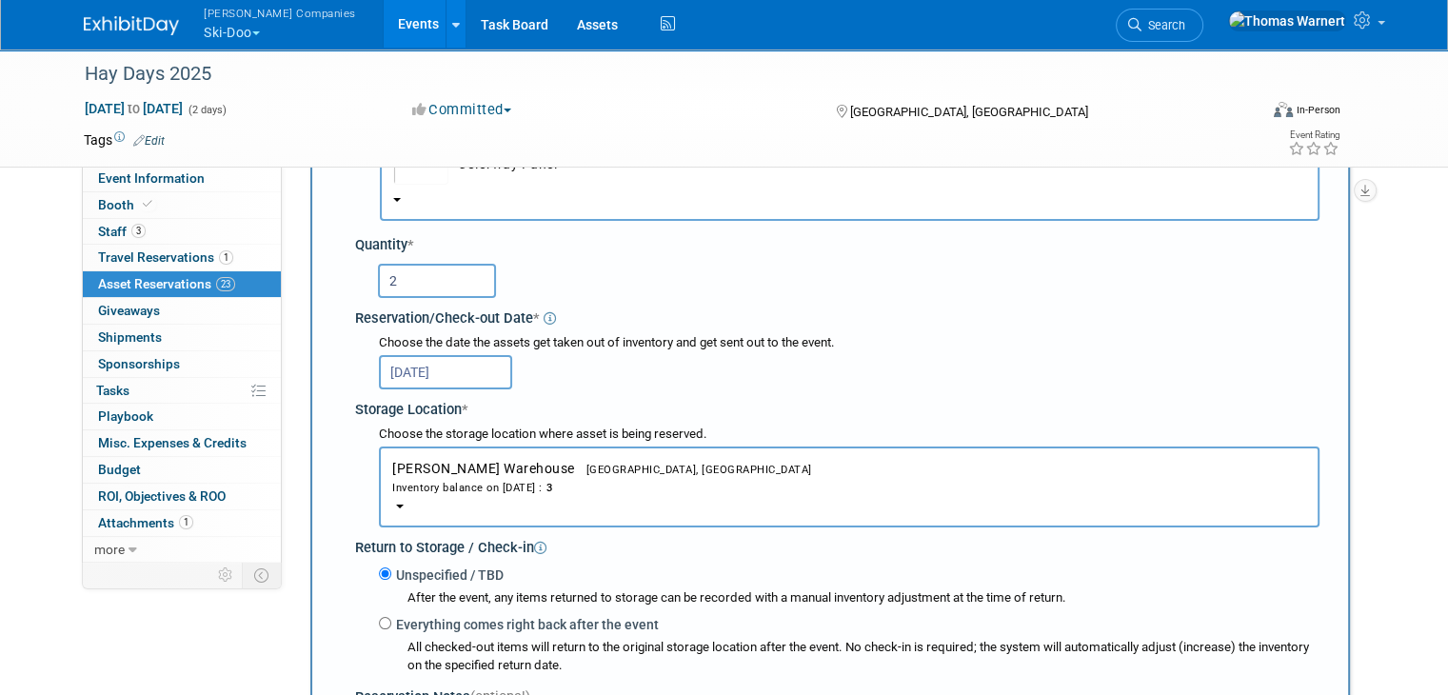
scroll to position [208, 0]
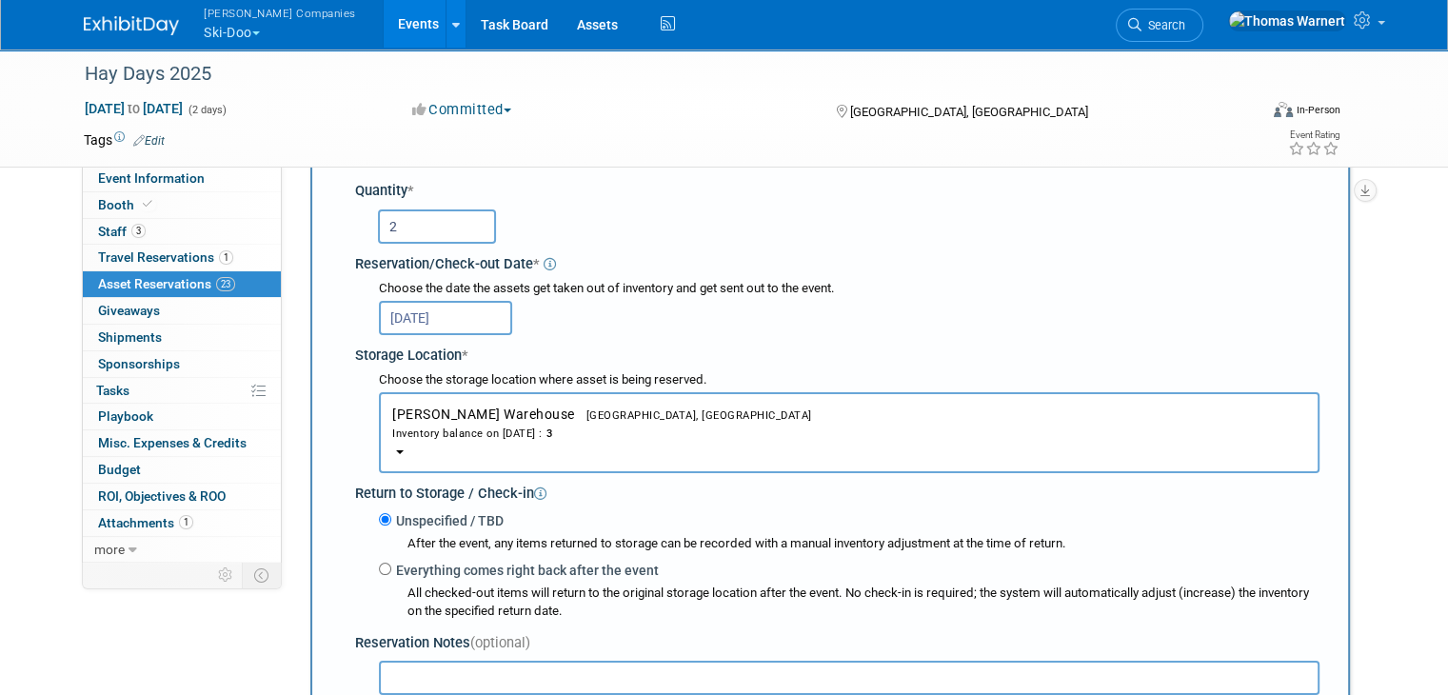
click at [429, 571] on label "Everything comes right back after the event" at bounding box center [524, 570] width 267 height 19
click at [391, 571] on input "Everything comes right back after the event" at bounding box center [385, 569] width 12 height 12
radio input "true"
select select "8"
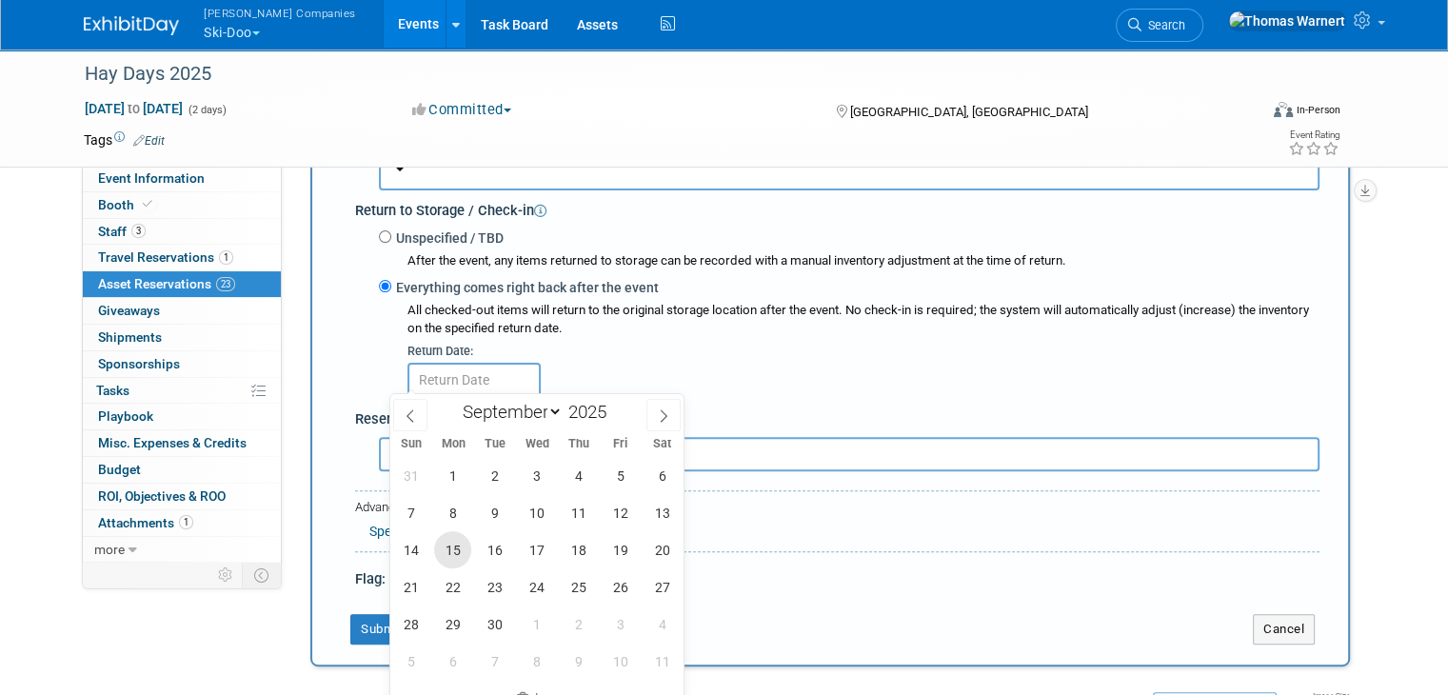
scroll to position [493, 0]
click at [417, 516] on span "7" at bounding box center [410, 509] width 37 height 37
type input "[DATE]"
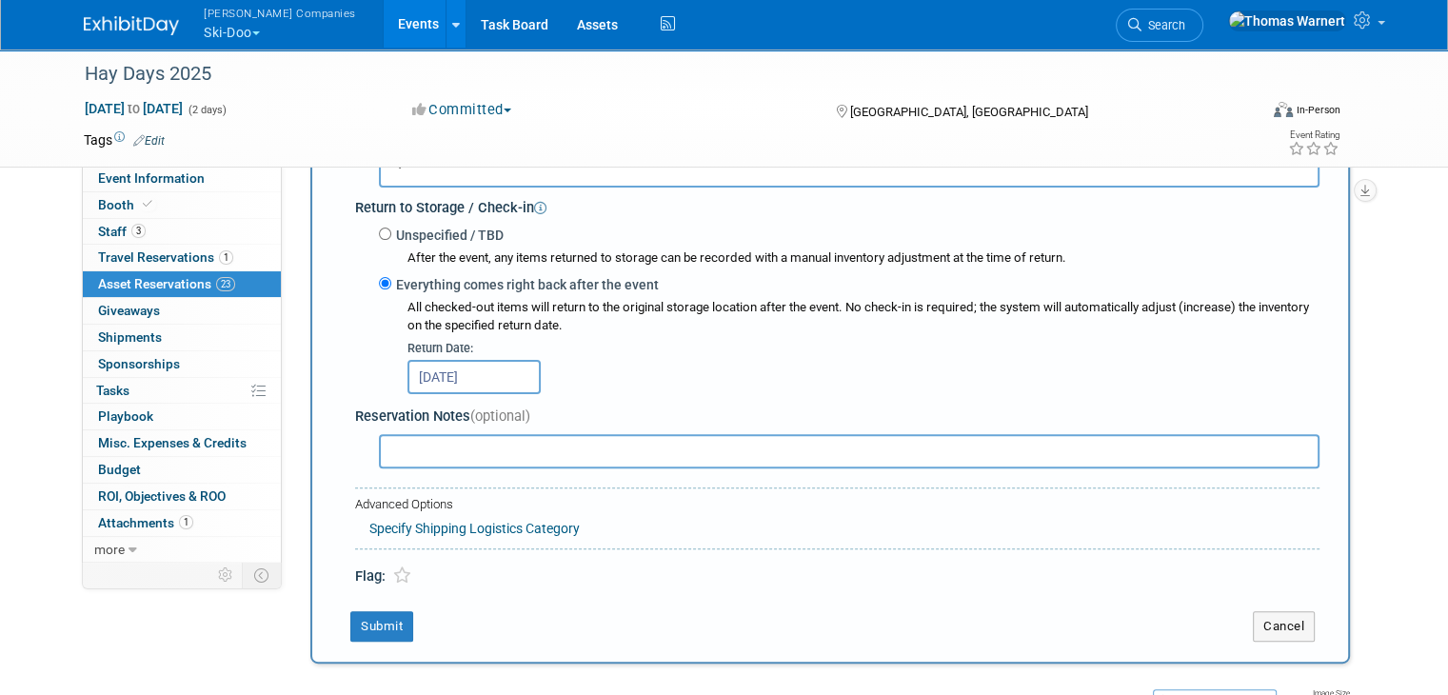
click at [417, 445] on input "text" at bounding box center [849, 451] width 940 height 34
type input "Using the panels, not the walls. Panels to be mounted on bematrix"
click at [363, 622] on button "Submit" at bounding box center [381, 626] width 63 height 30
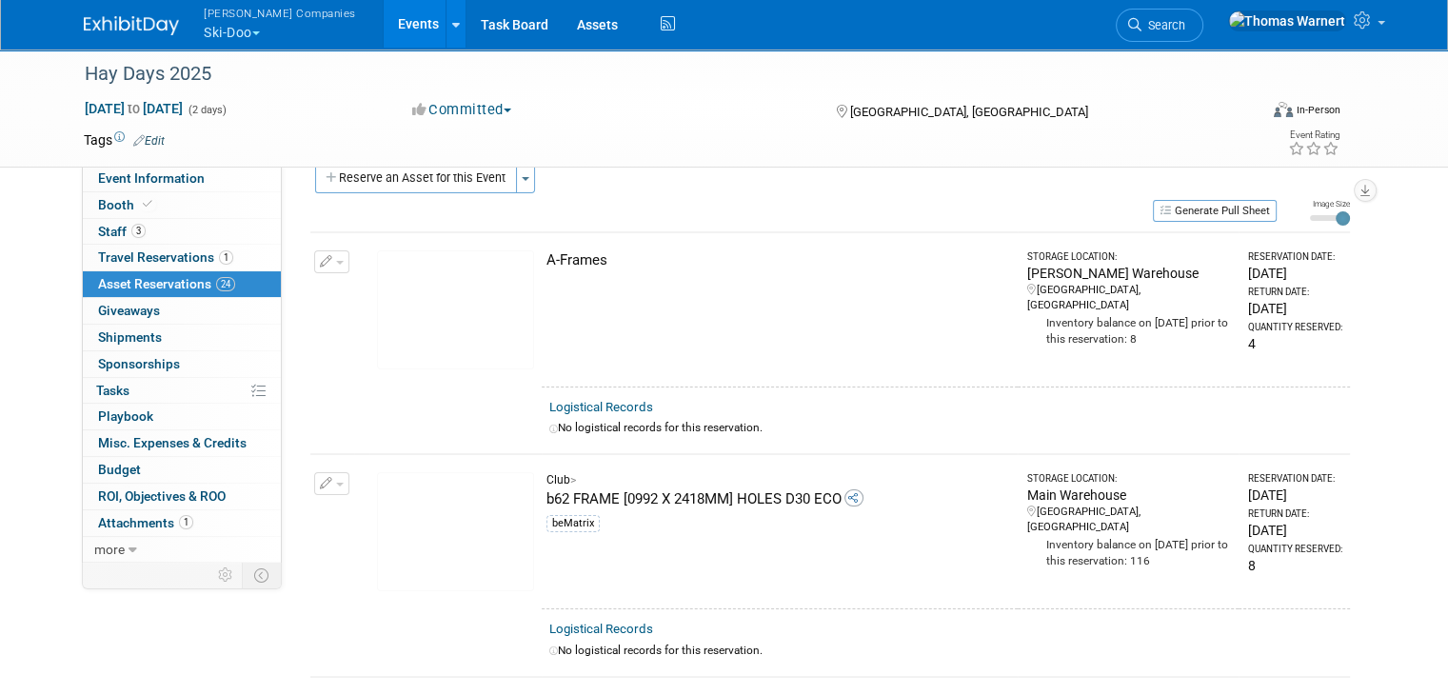
scroll to position [0, 0]
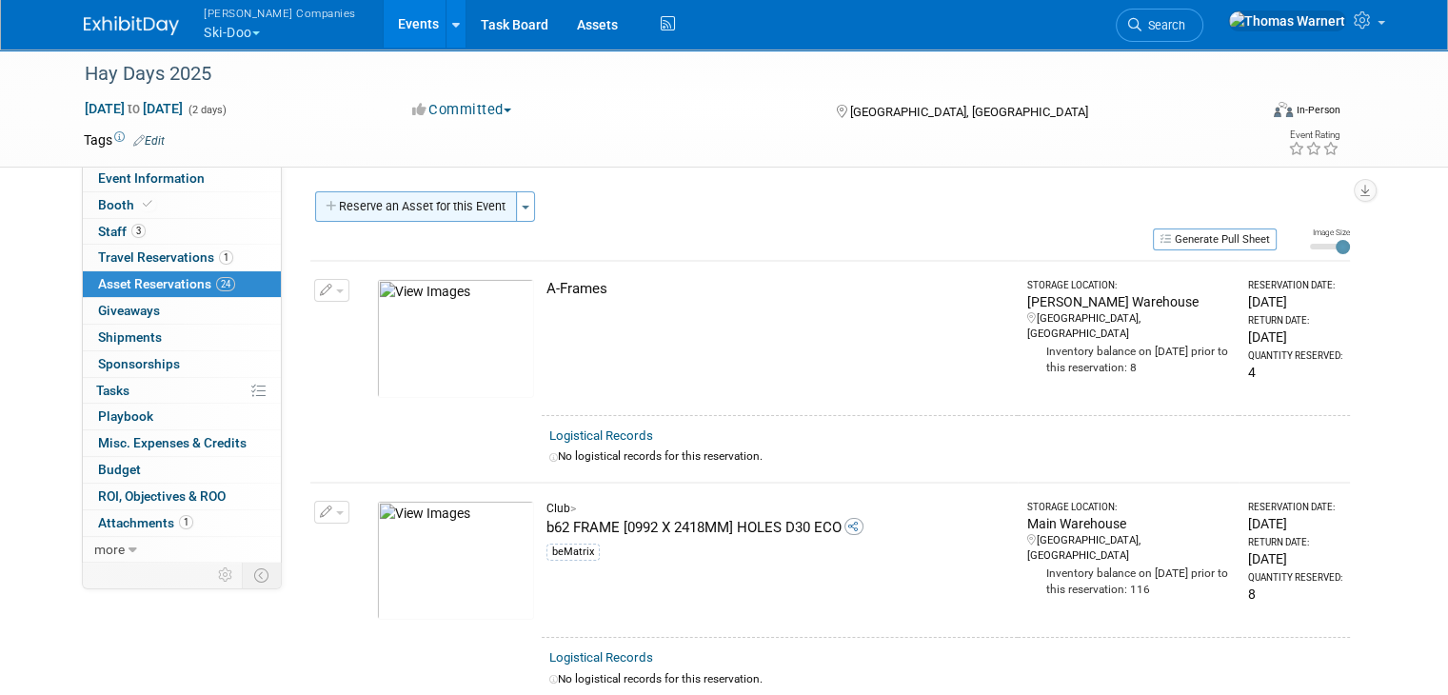
click at [392, 200] on button "Reserve an Asset for this Event" at bounding box center [416, 206] width 202 height 30
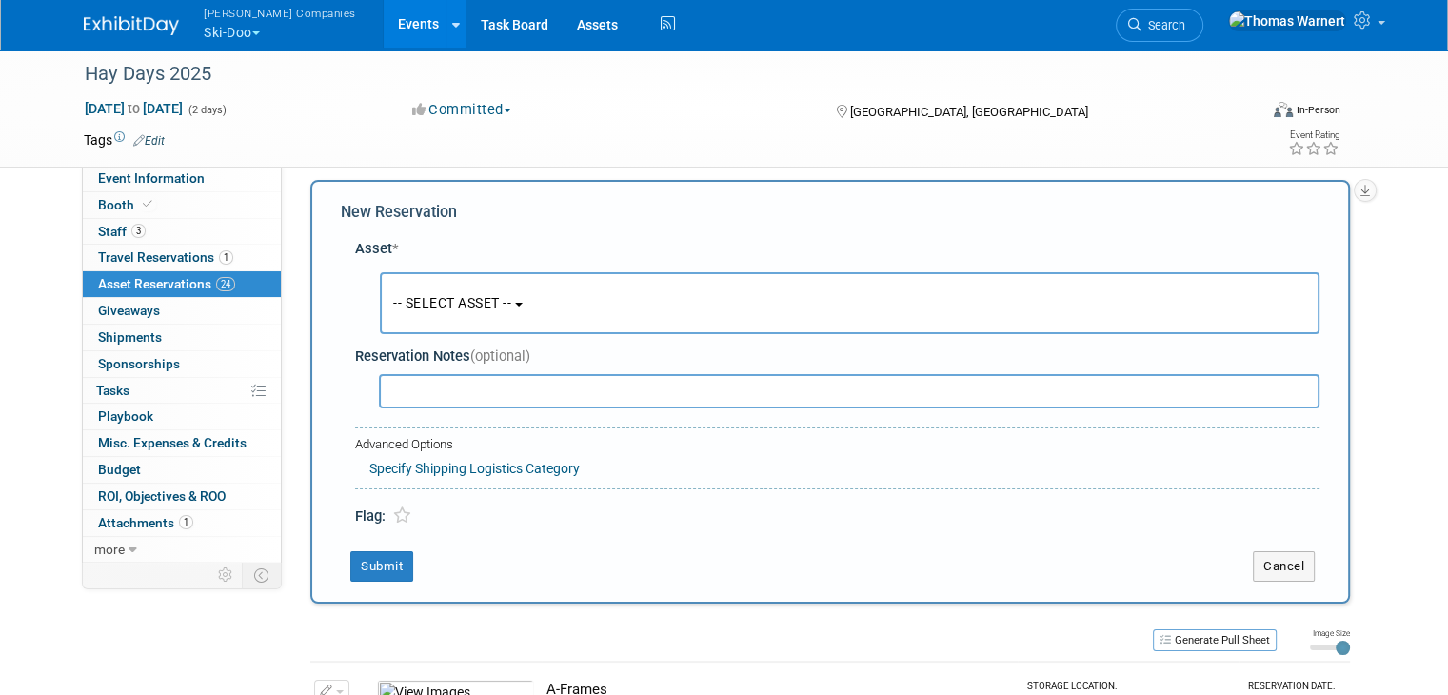
scroll to position [17, 0]
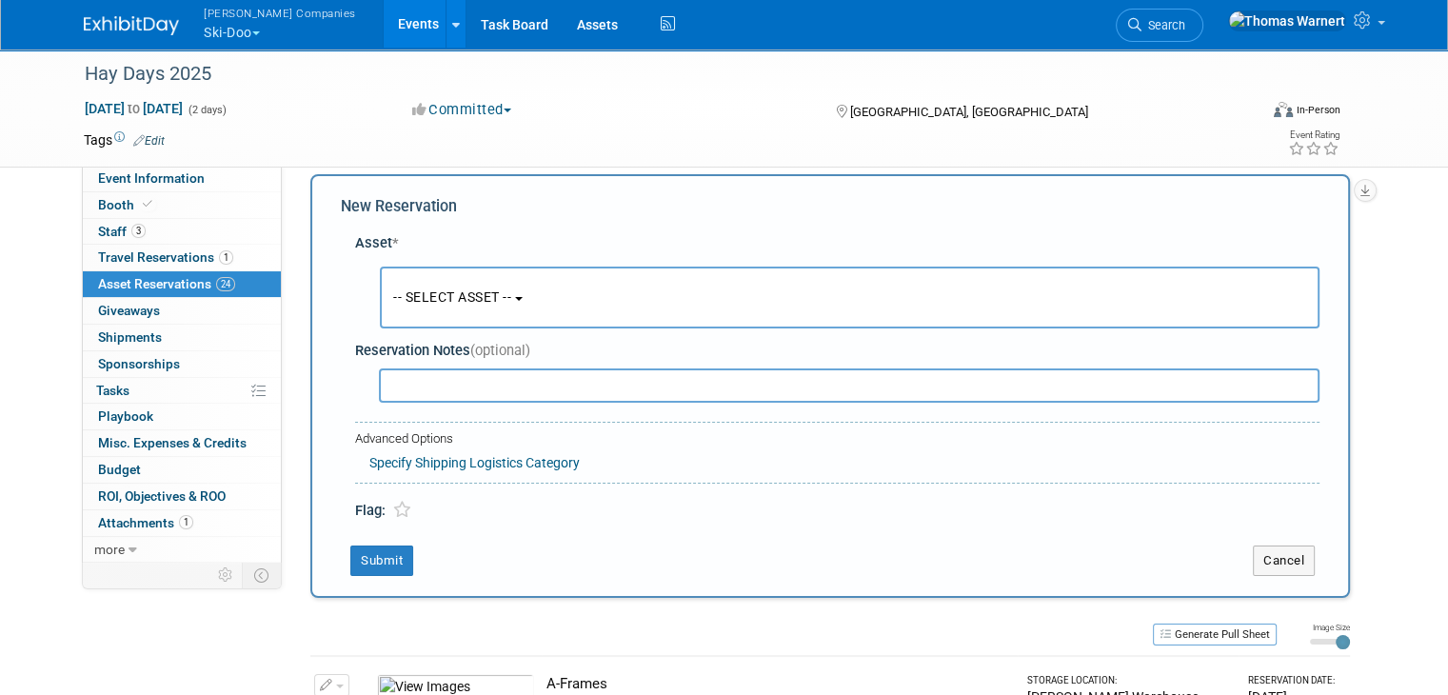
click at [463, 291] on span "-- SELECT ASSET --" at bounding box center [452, 296] width 118 height 15
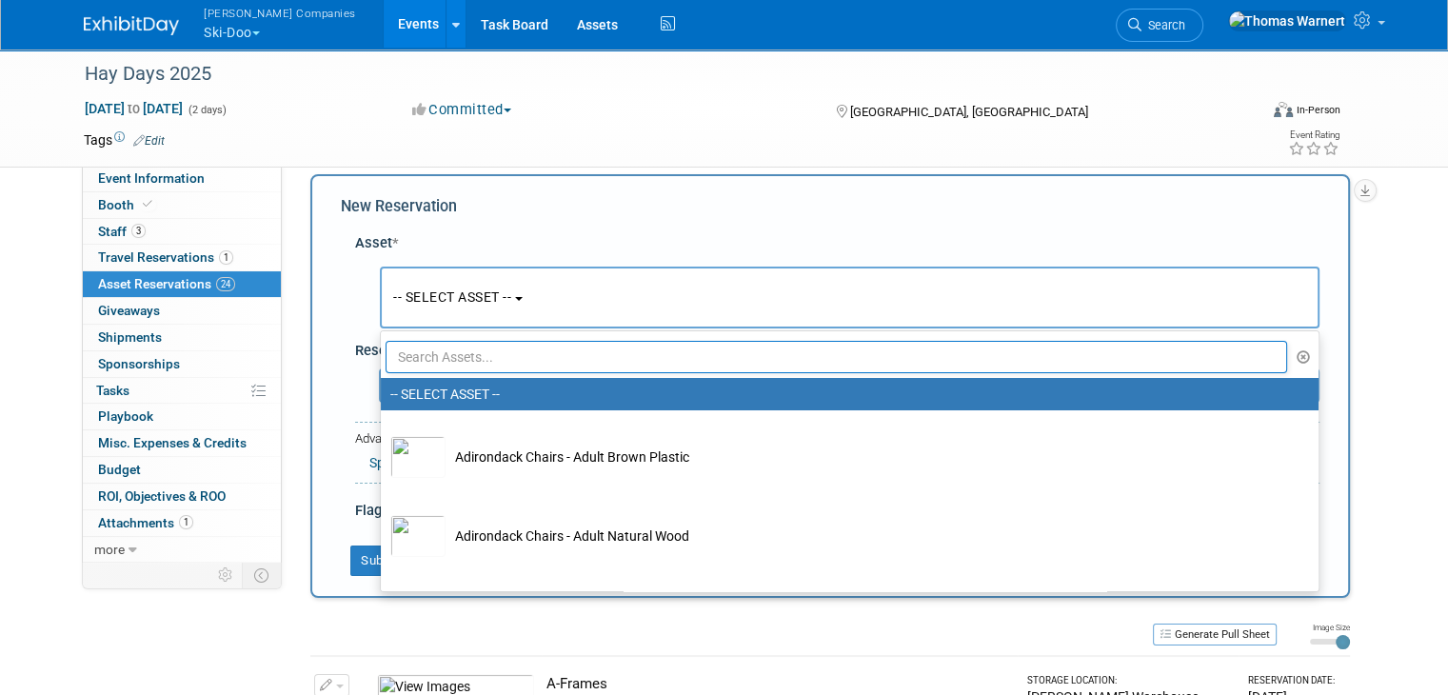
click at [453, 357] on input "text" at bounding box center [836, 357] width 901 height 32
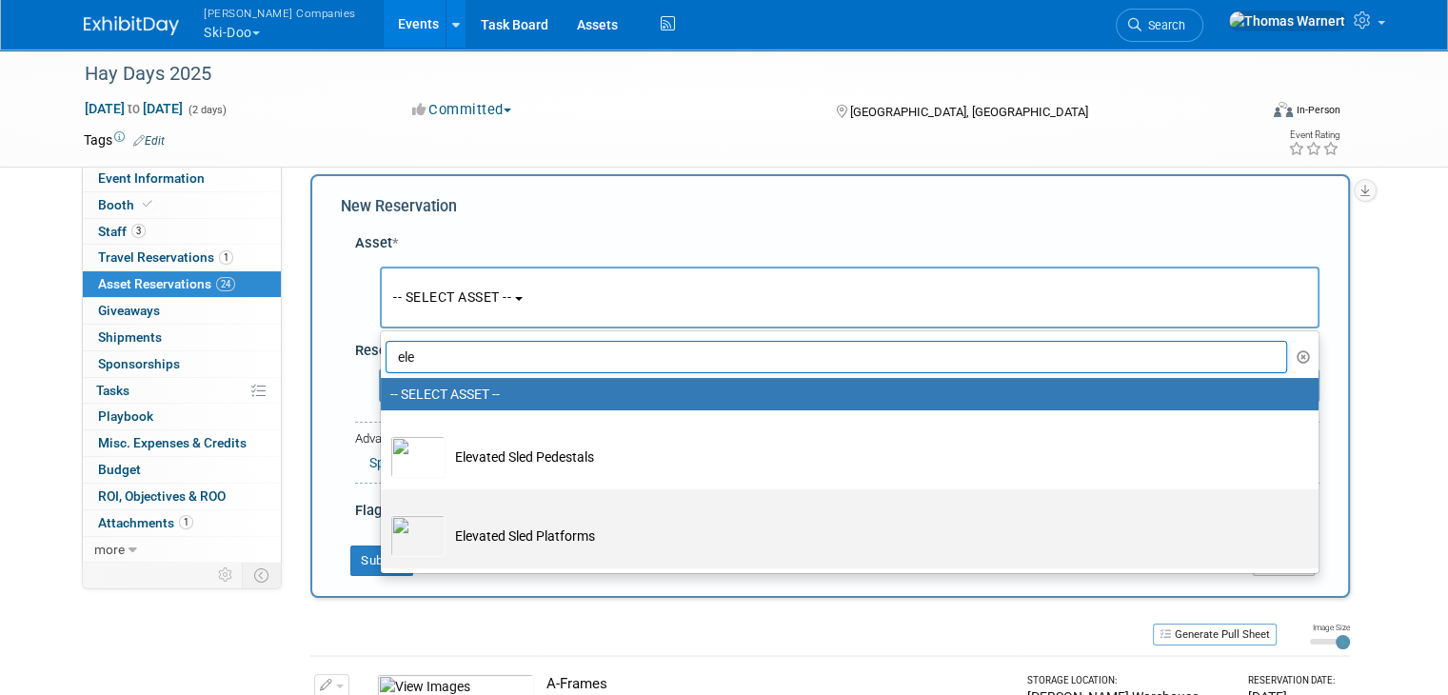
type input "ele"
click at [545, 542] on td "Elevated Sled Platforms" at bounding box center [862, 536] width 835 height 42
click at [384, 512] on input "Elevated Sled Platforms" at bounding box center [377, 506] width 12 height 12
select select "10724772"
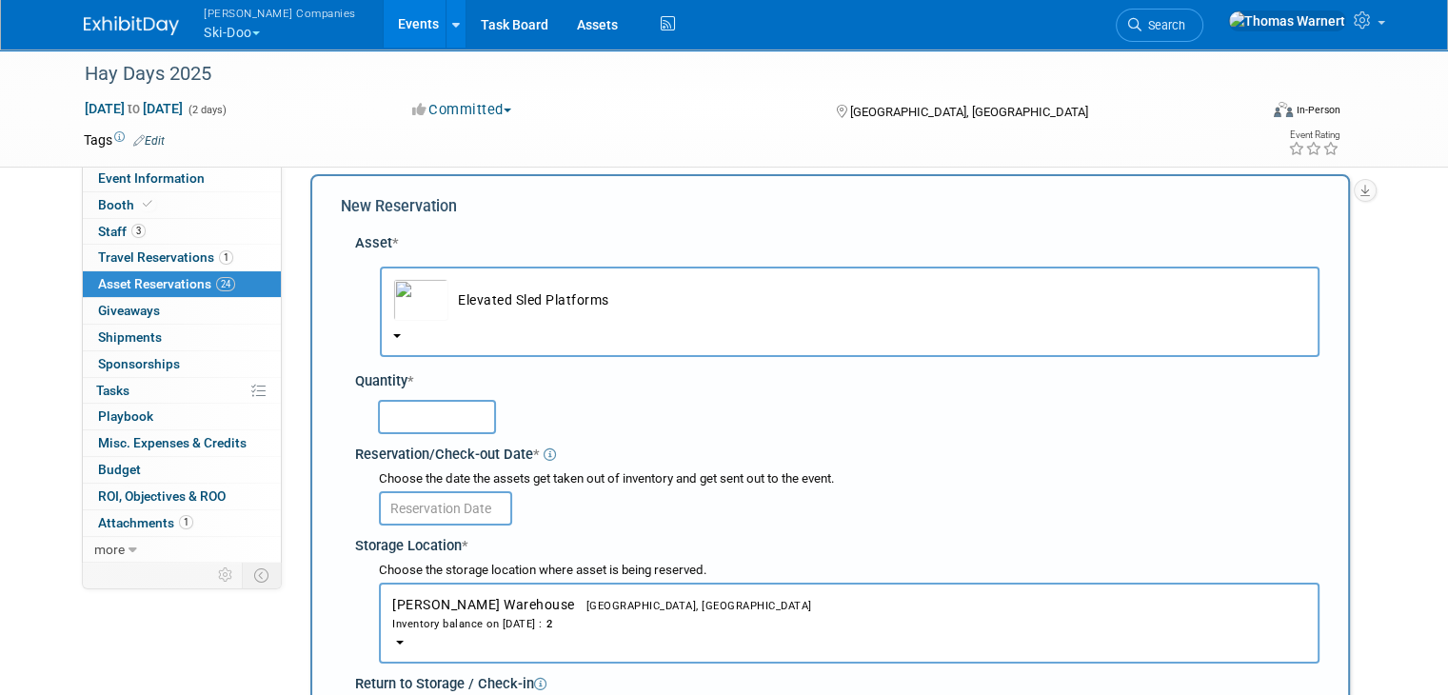
click at [429, 414] on input "text" at bounding box center [437, 417] width 118 height 34
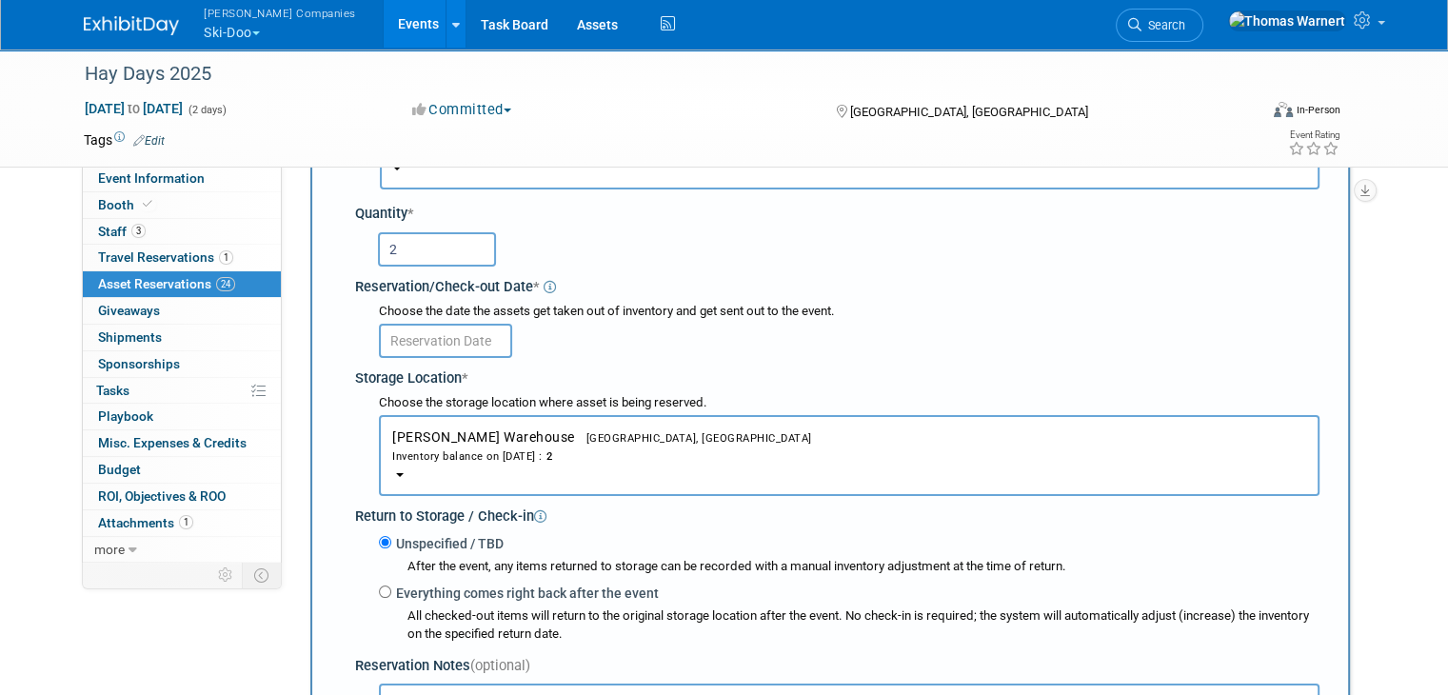
scroll to position [208, 0]
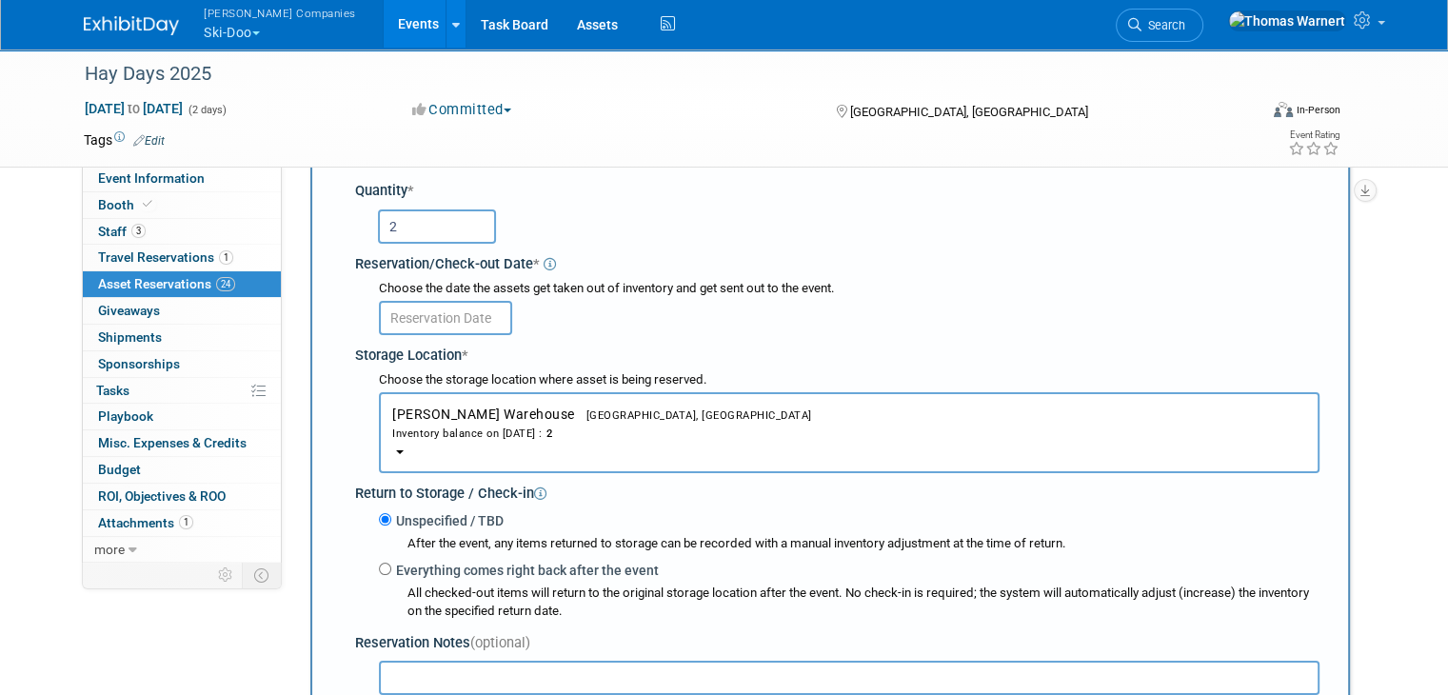
type input "2"
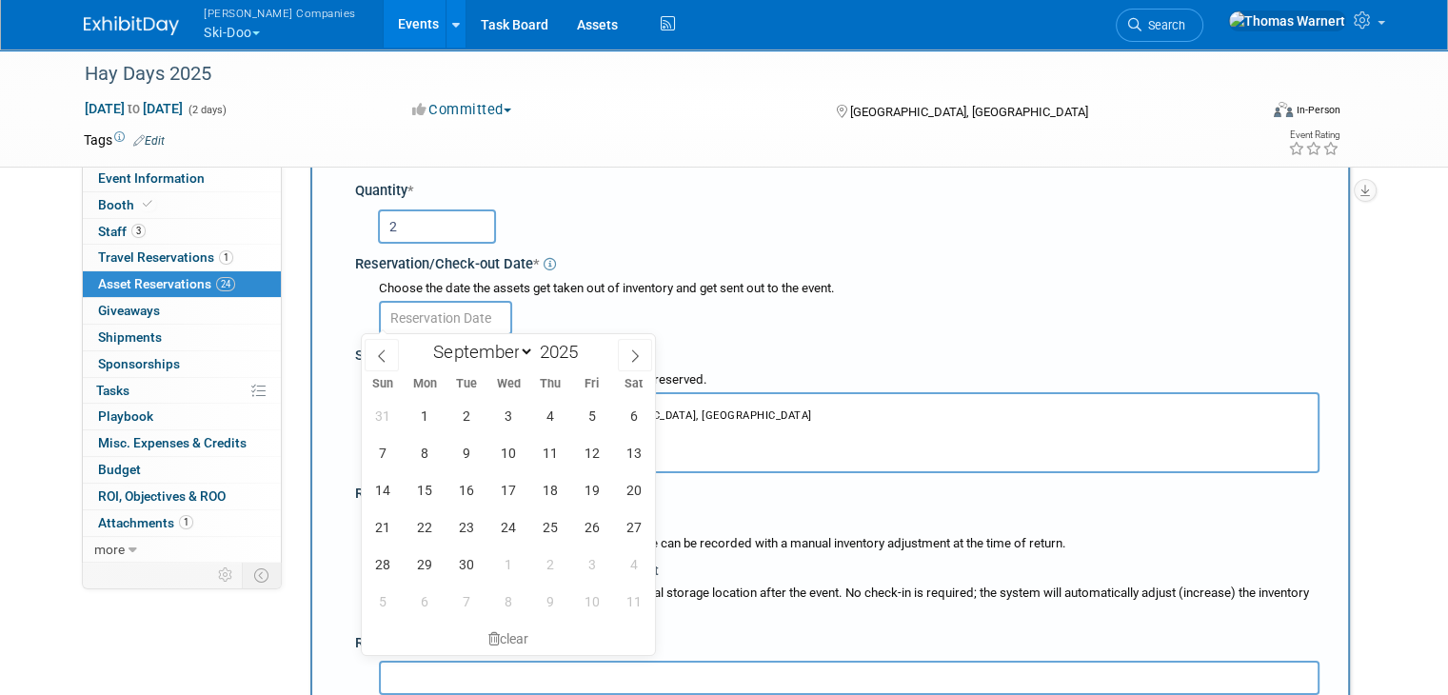
click at [445, 321] on input "text" at bounding box center [445, 318] width 133 height 34
click at [643, 419] on span "6" at bounding box center [633, 415] width 37 height 37
type input "[DATE]"
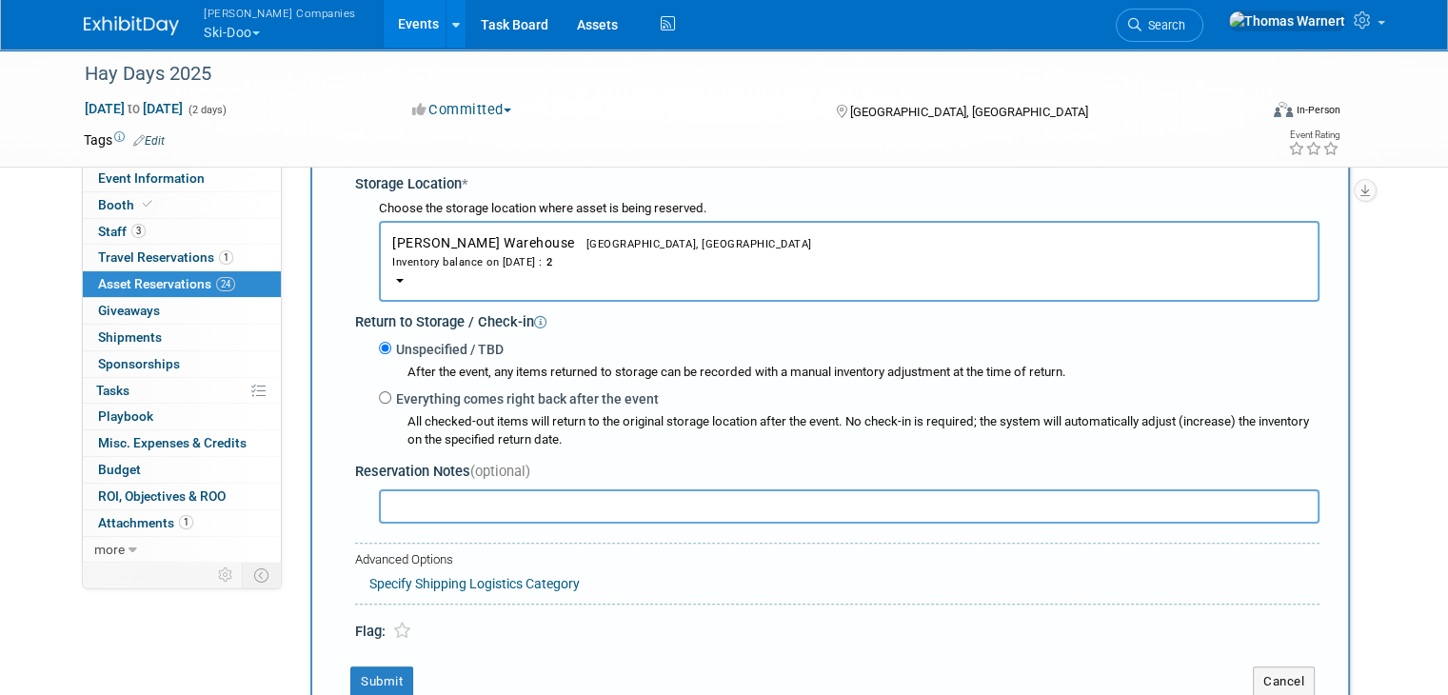
scroll to position [398, 0]
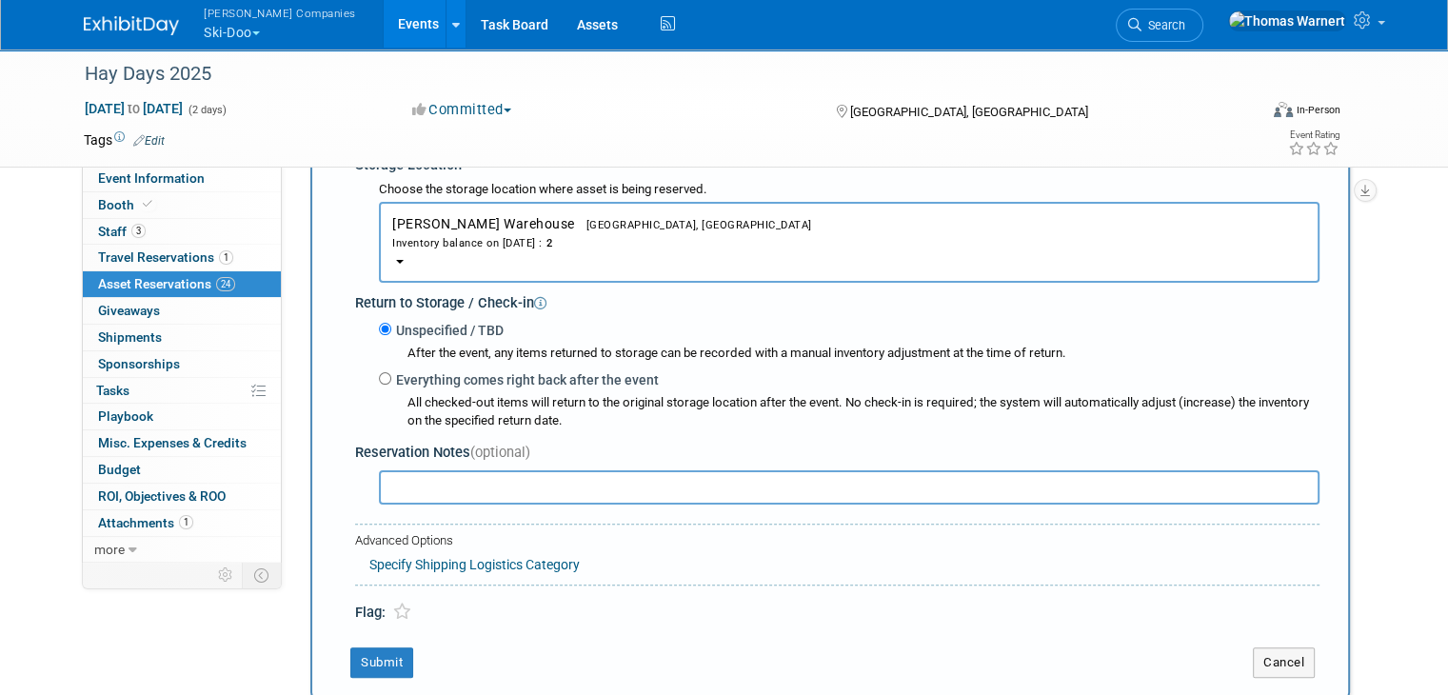
click at [436, 385] on label "Everything comes right back after the event" at bounding box center [524, 379] width 267 height 19
click at [391, 385] on input "Everything comes right back after the event" at bounding box center [385, 378] width 12 height 12
radio input "true"
select select "8"
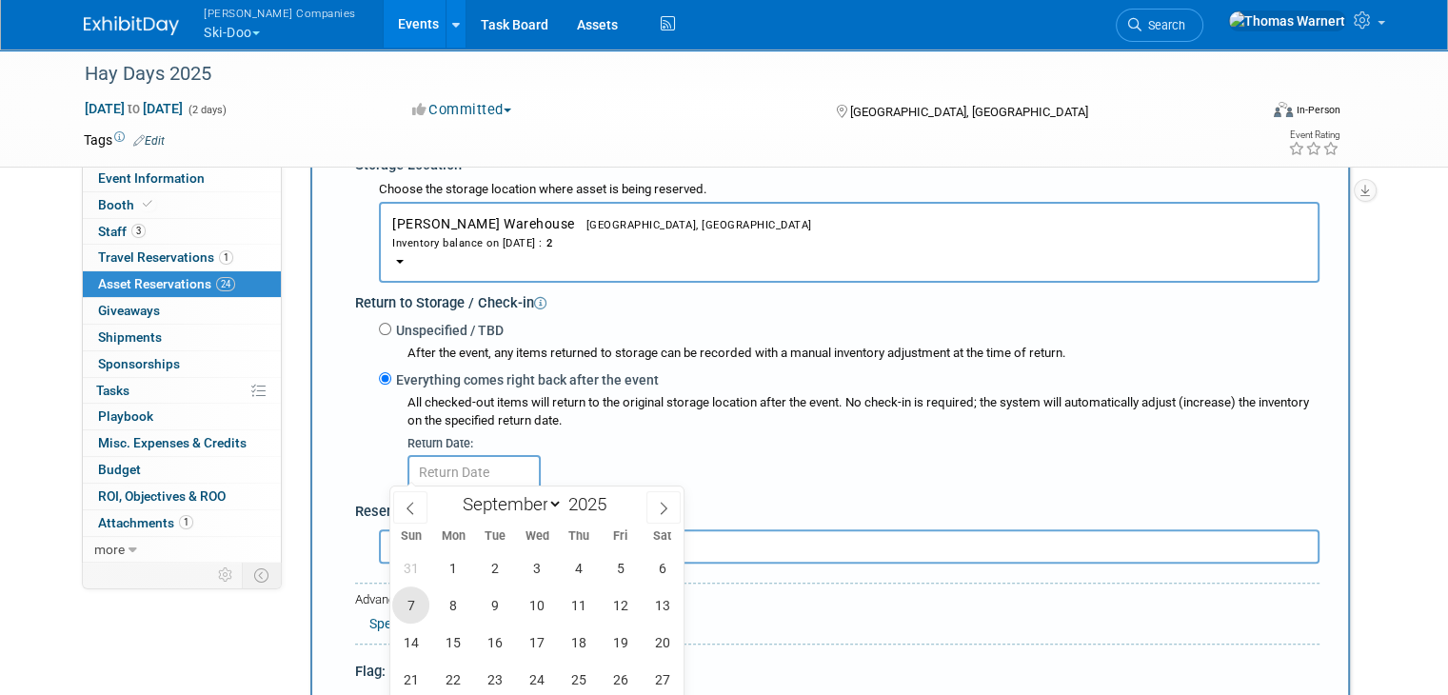
click at [418, 604] on span "7" at bounding box center [410, 604] width 37 height 37
type input "[DATE]"
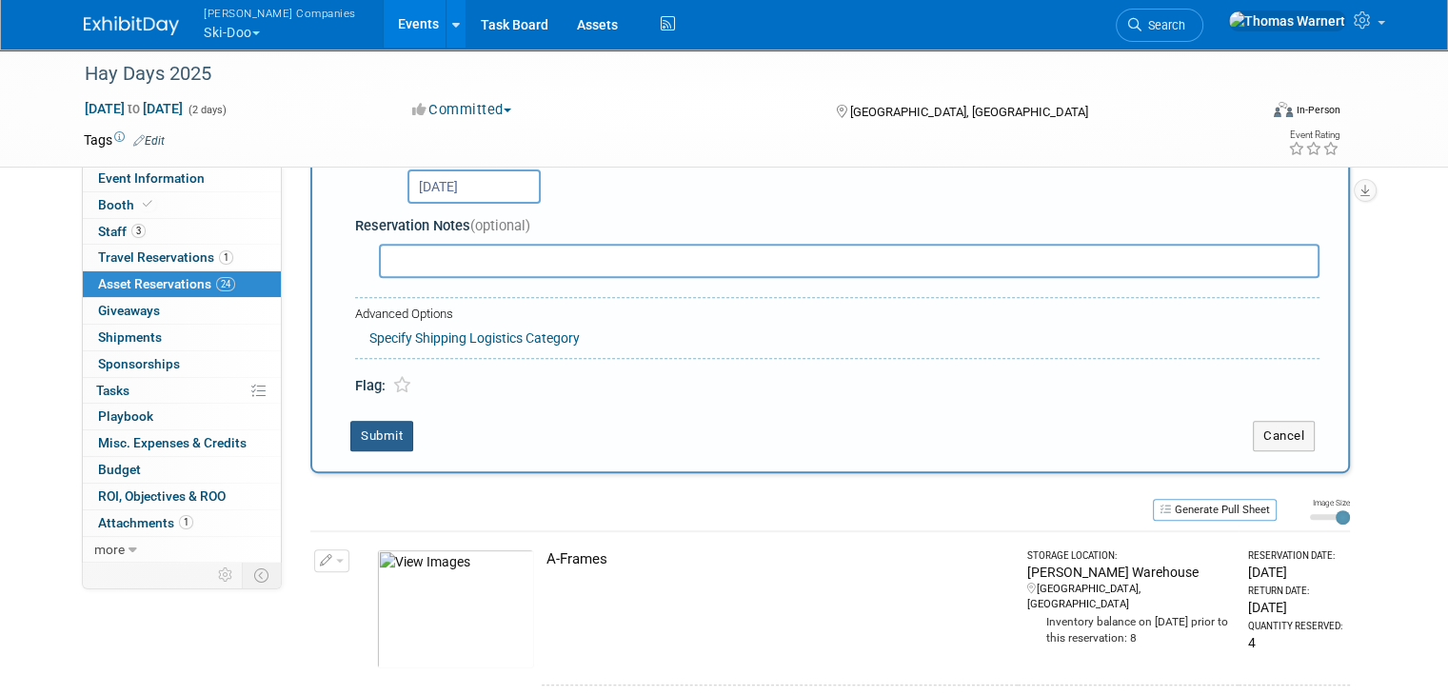
click at [390, 434] on button "Submit" at bounding box center [381, 436] width 63 height 30
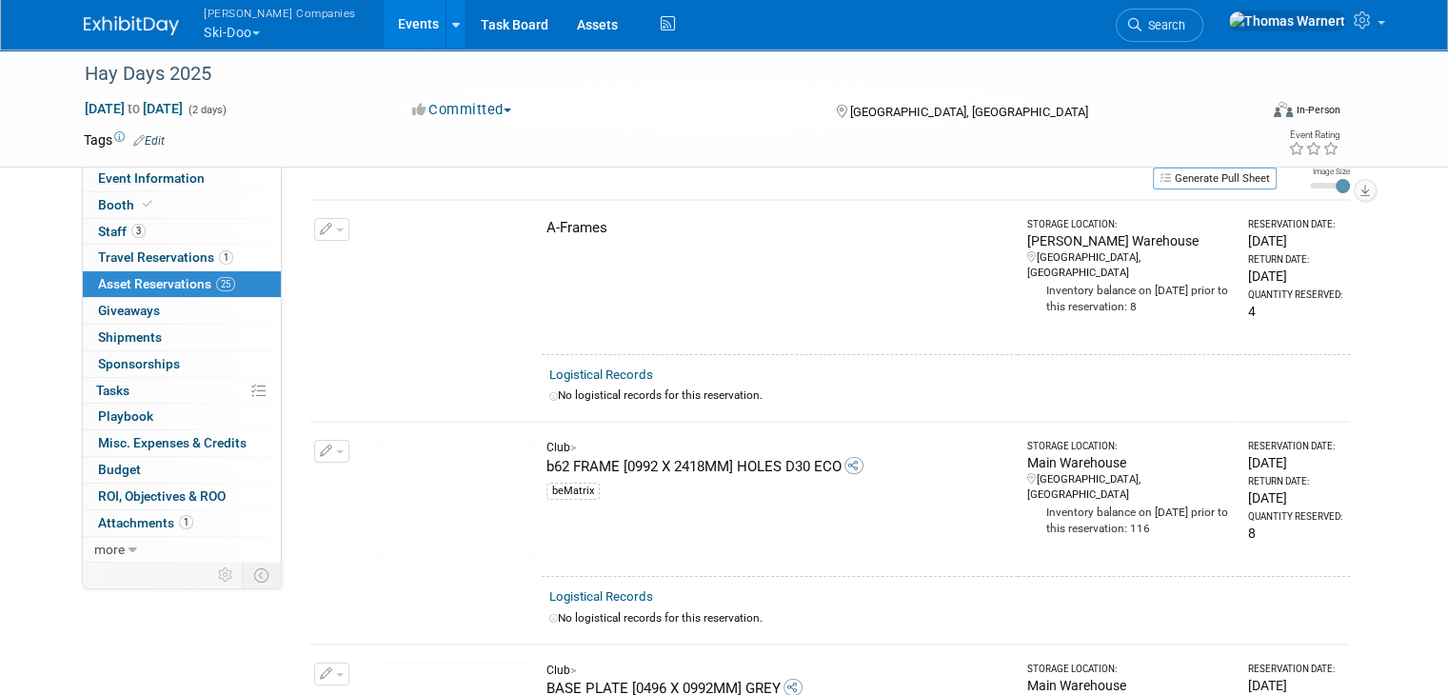
scroll to position [0, 0]
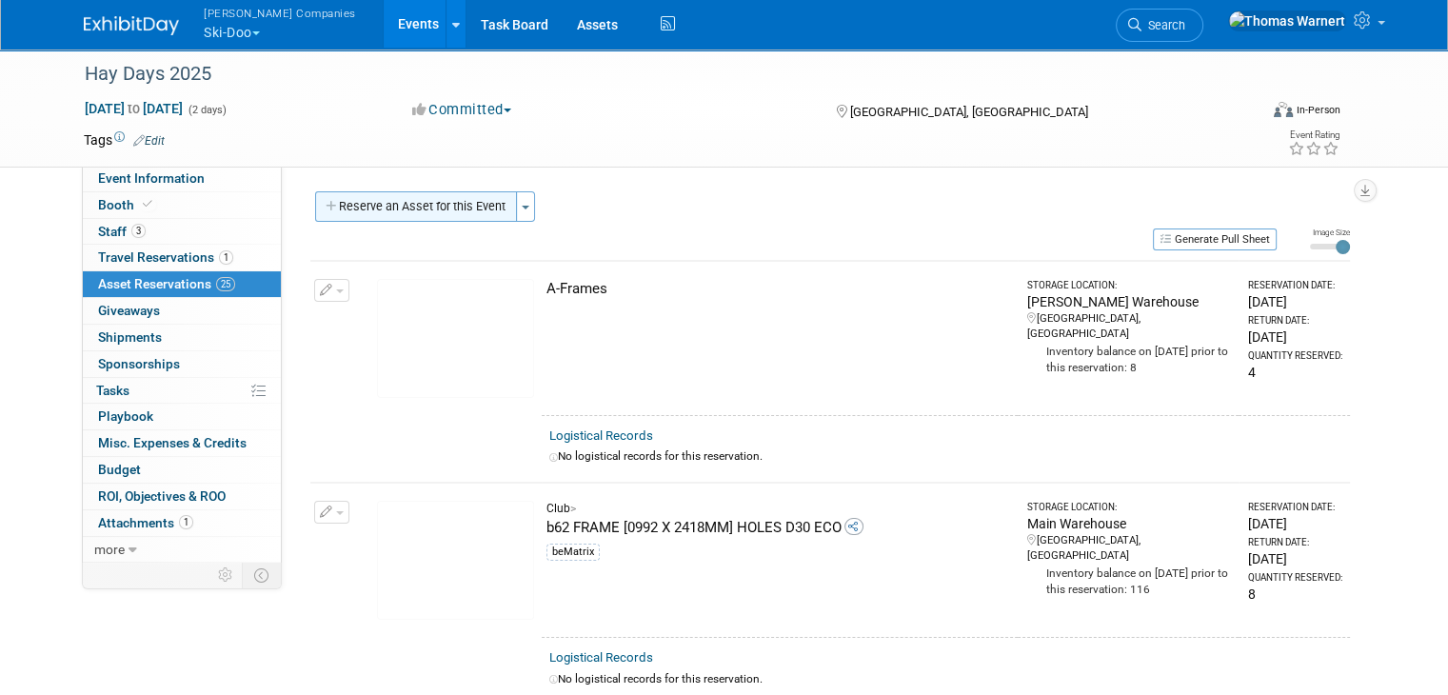
click at [423, 204] on button "Reserve an Asset for this Event" at bounding box center [416, 206] width 202 height 30
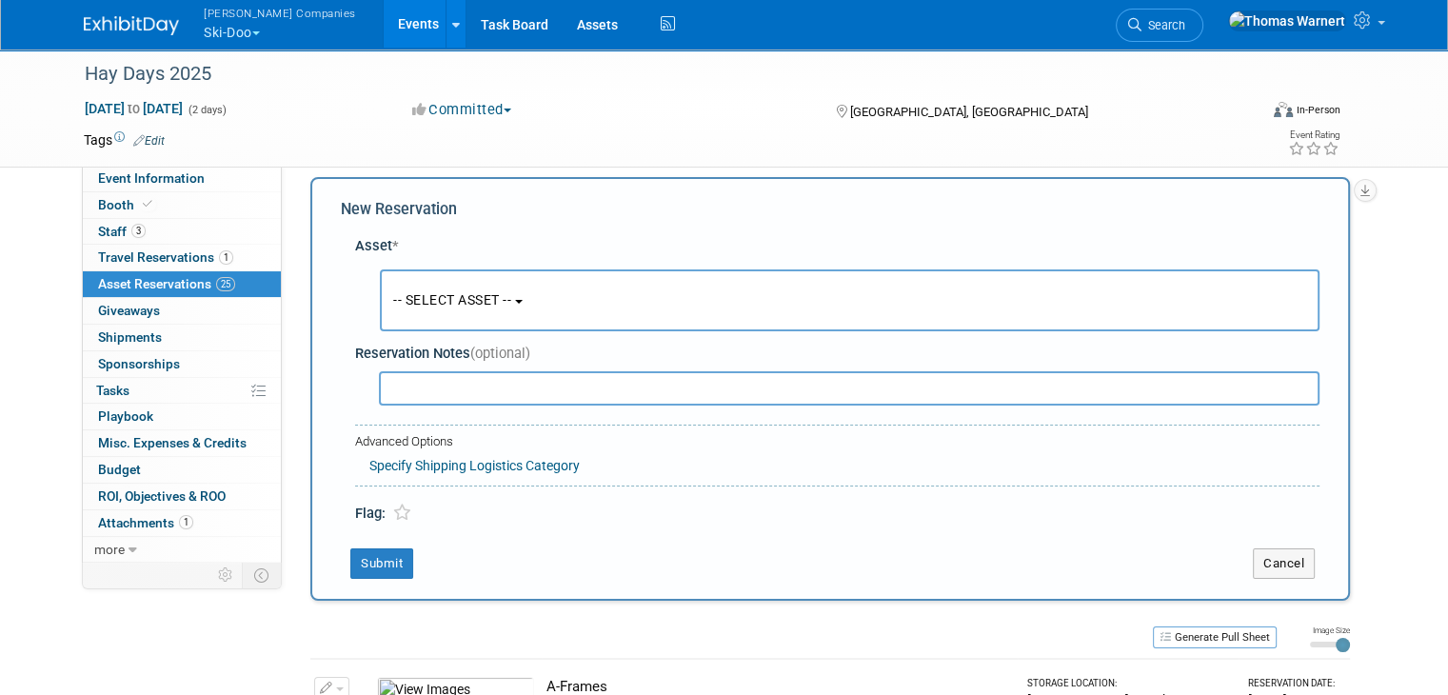
scroll to position [17, 0]
click at [465, 286] on button "-- SELECT ASSET --" at bounding box center [850, 298] width 940 height 62
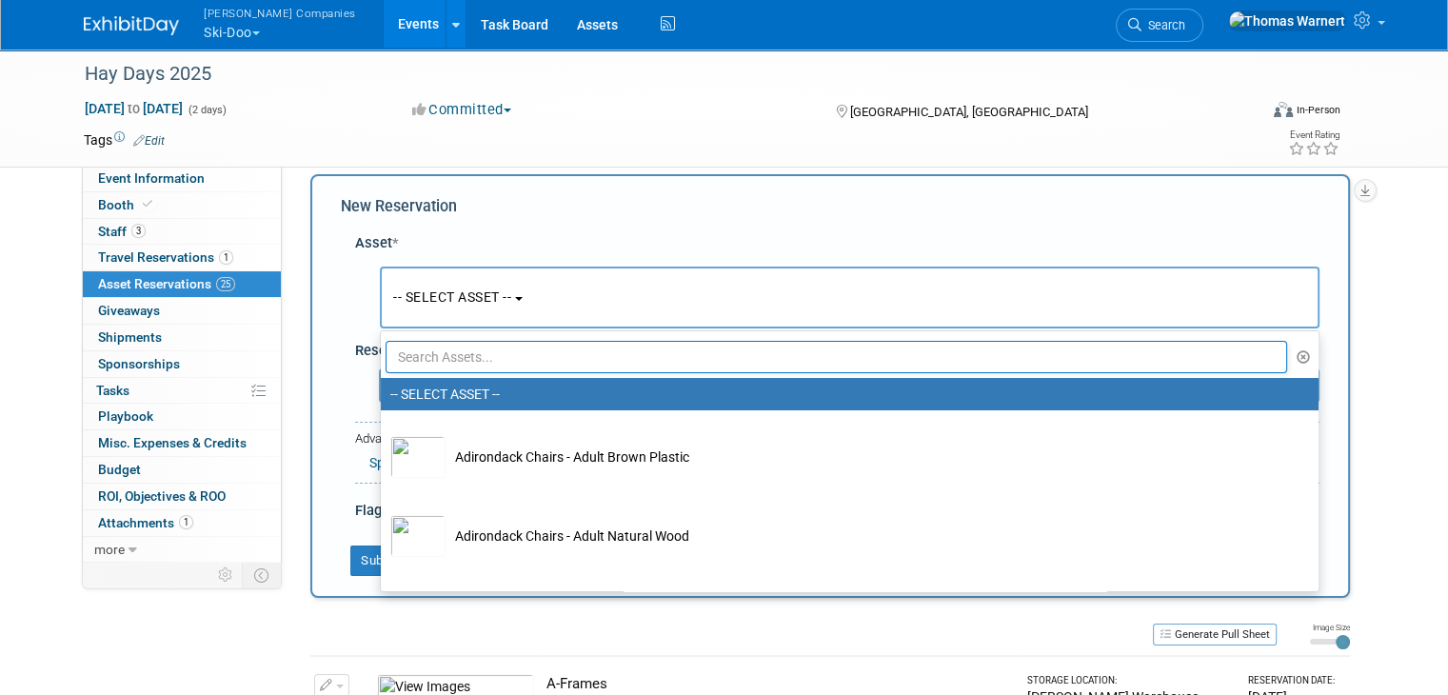
click at [426, 351] on input "text" at bounding box center [836, 357] width 901 height 32
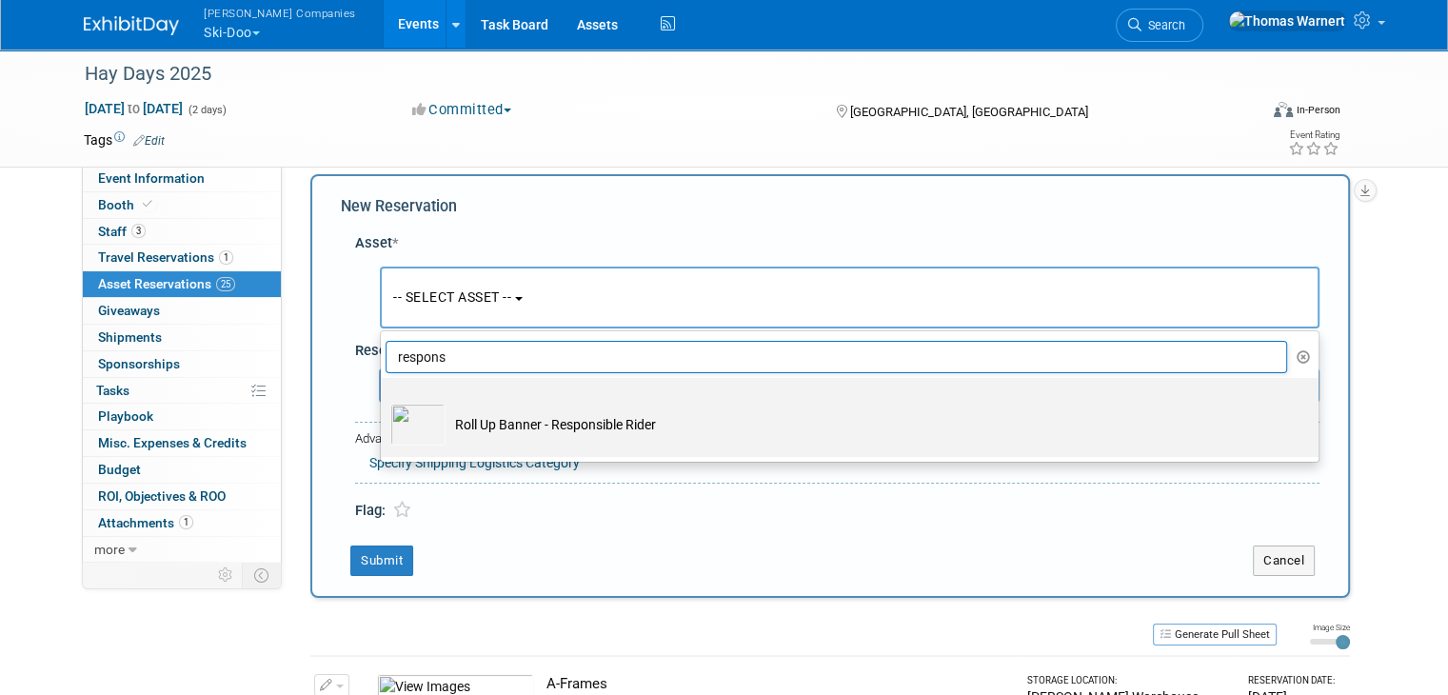
type input "respons"
click at [519, 432] on td "Roll Up Banner - Responsible Rider" at bounding box center [862, 425] width 835 height 42
click at [384, 401] on input "Roll Up Banner - Responsible Rider" at bounding box center [377, 394] width 12 height 12
select select "10724813"
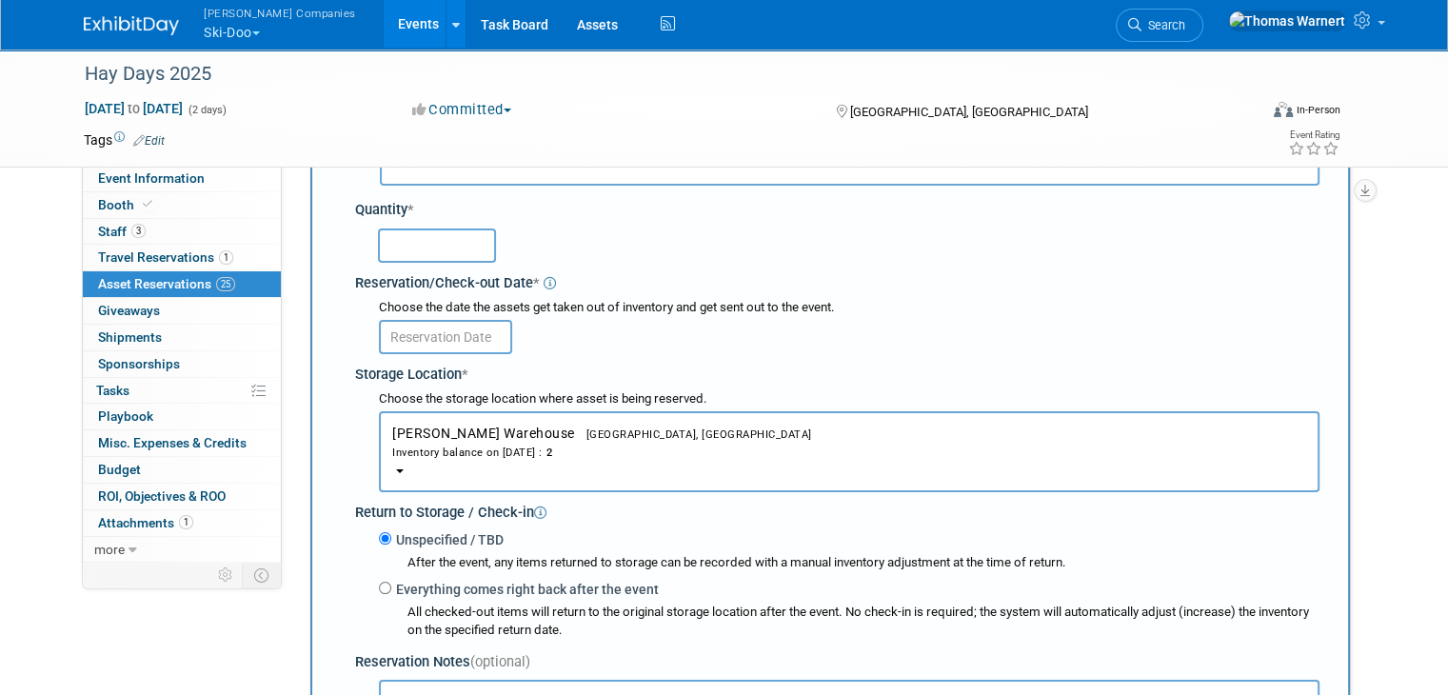
scroll to position [208, 0]
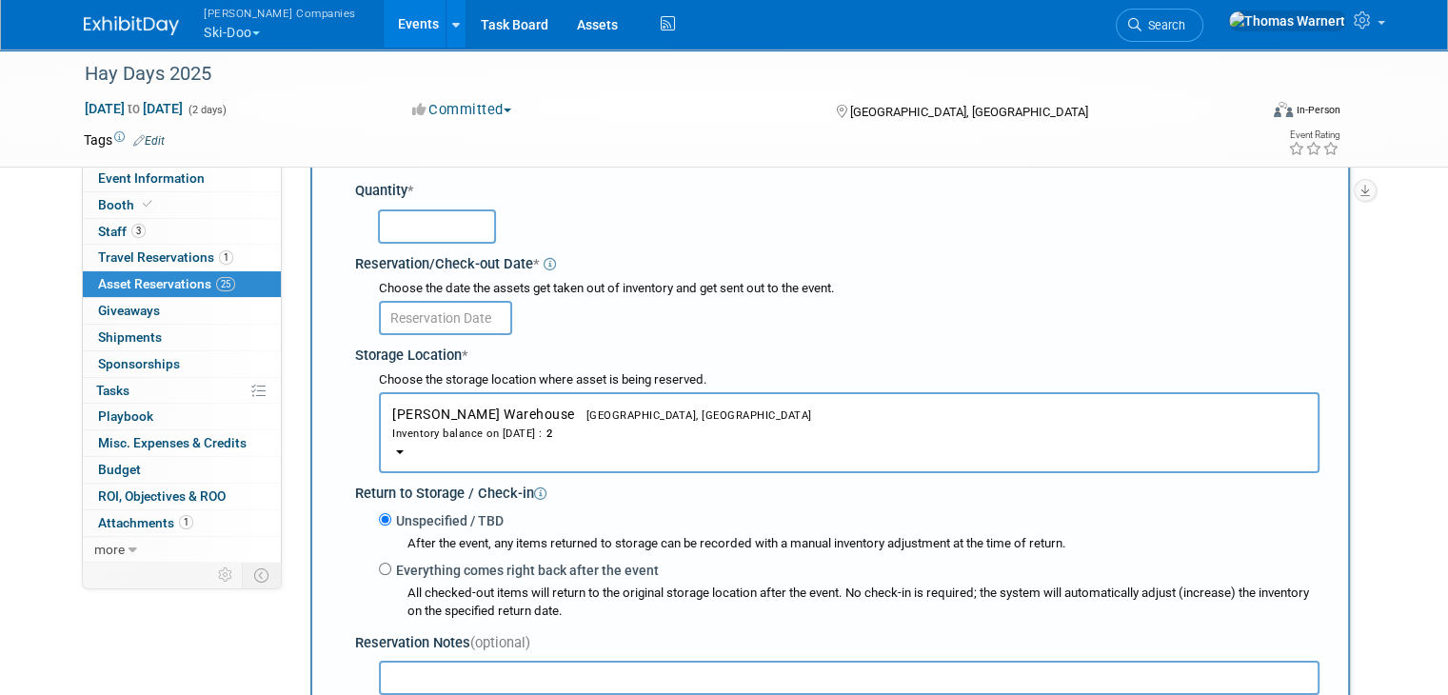
click at [444, 225] on input "text" at bounding box center [437, 226] width 118 height 34
type input "1"
click at [461, 313] on input "text" at bounding box center [445, 318] width 133 height 34
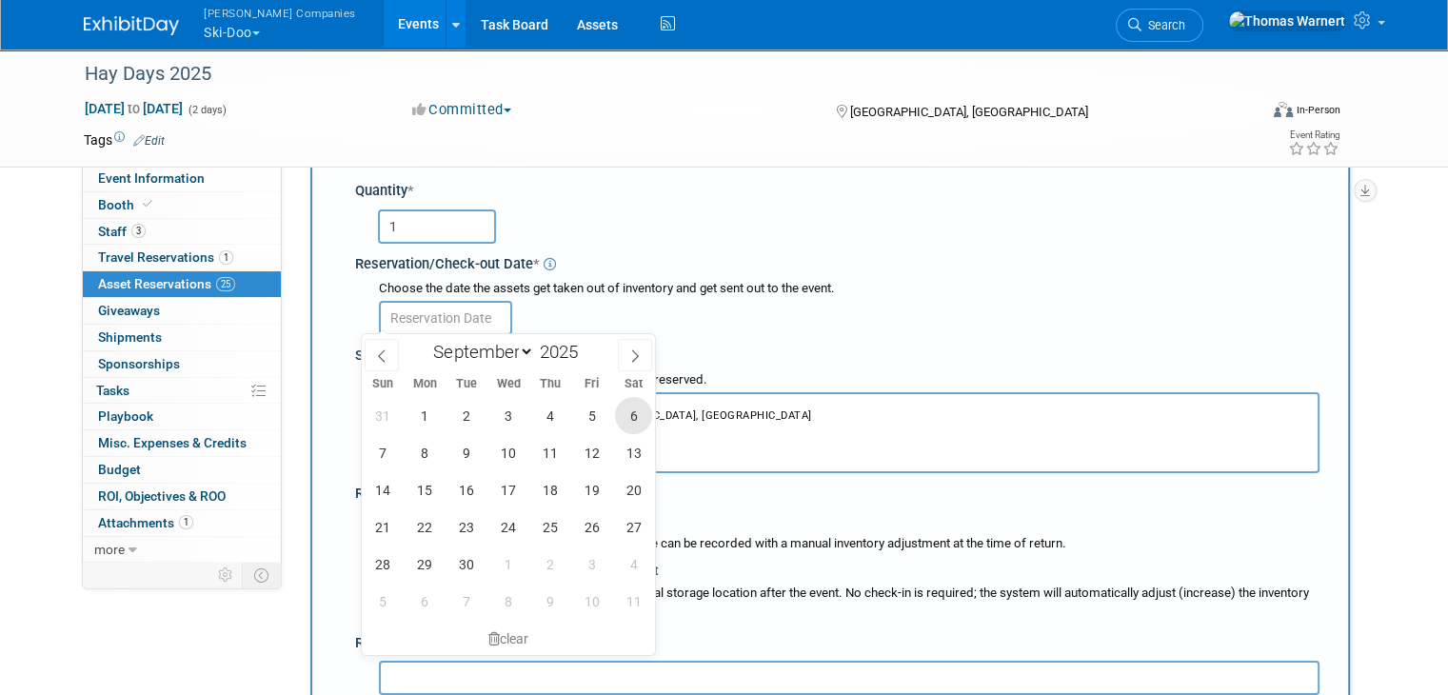
click at [617, 416] on span "6" at bounding box center [633, 415] width 37 height 37
type input "[DATE]"
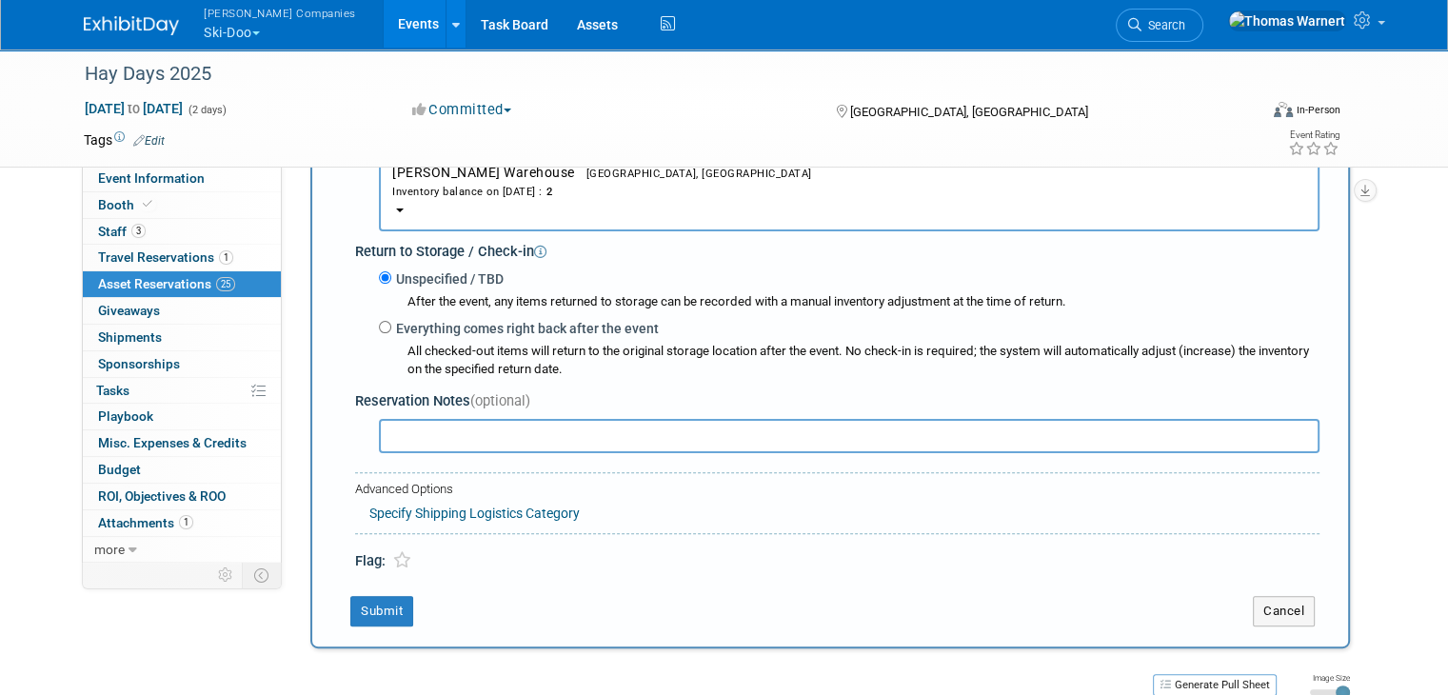
scroll to position [493, 0]
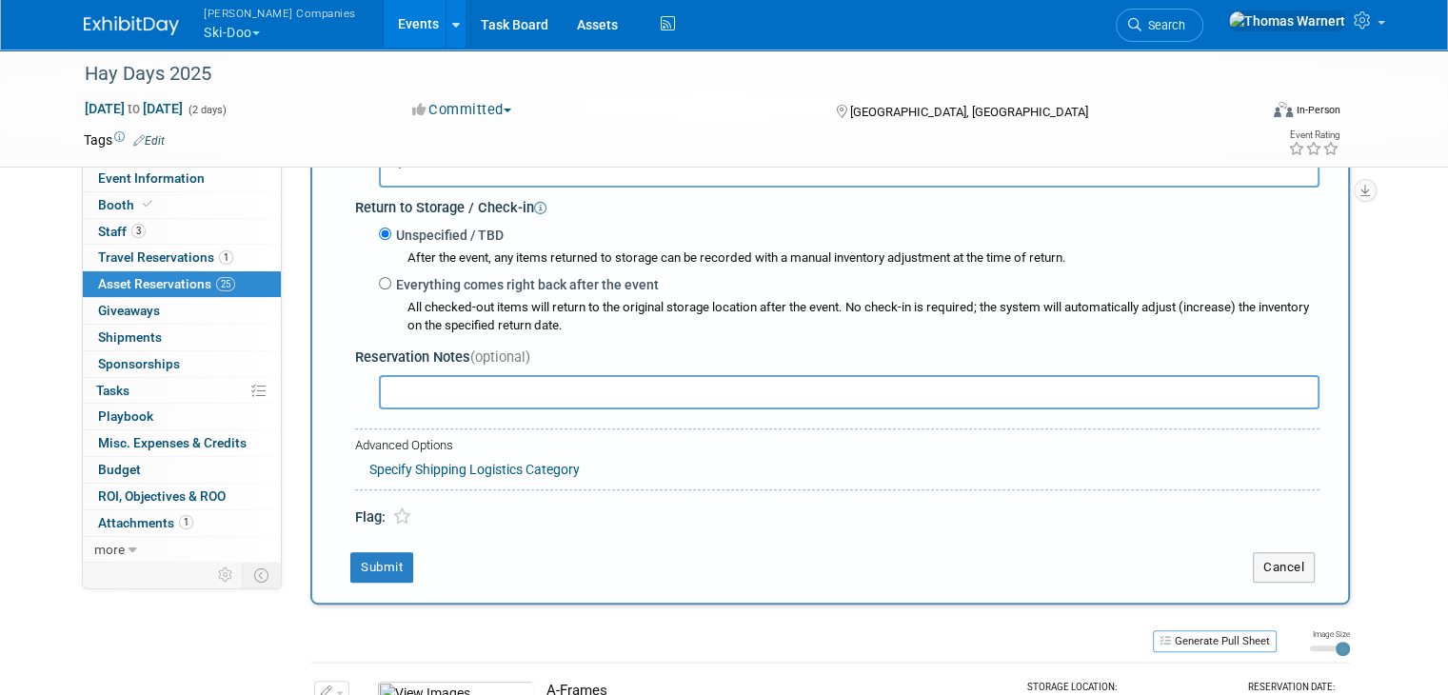
click at [398, 283] on label "Everything comes right back after the event" at bounding box center [524, 284] width 267 height 19
click at [391, 283] on input "Everything comes right back after the event" at bounding box center [385, 283] width 12 height 12
radio input "true"
select select "8"
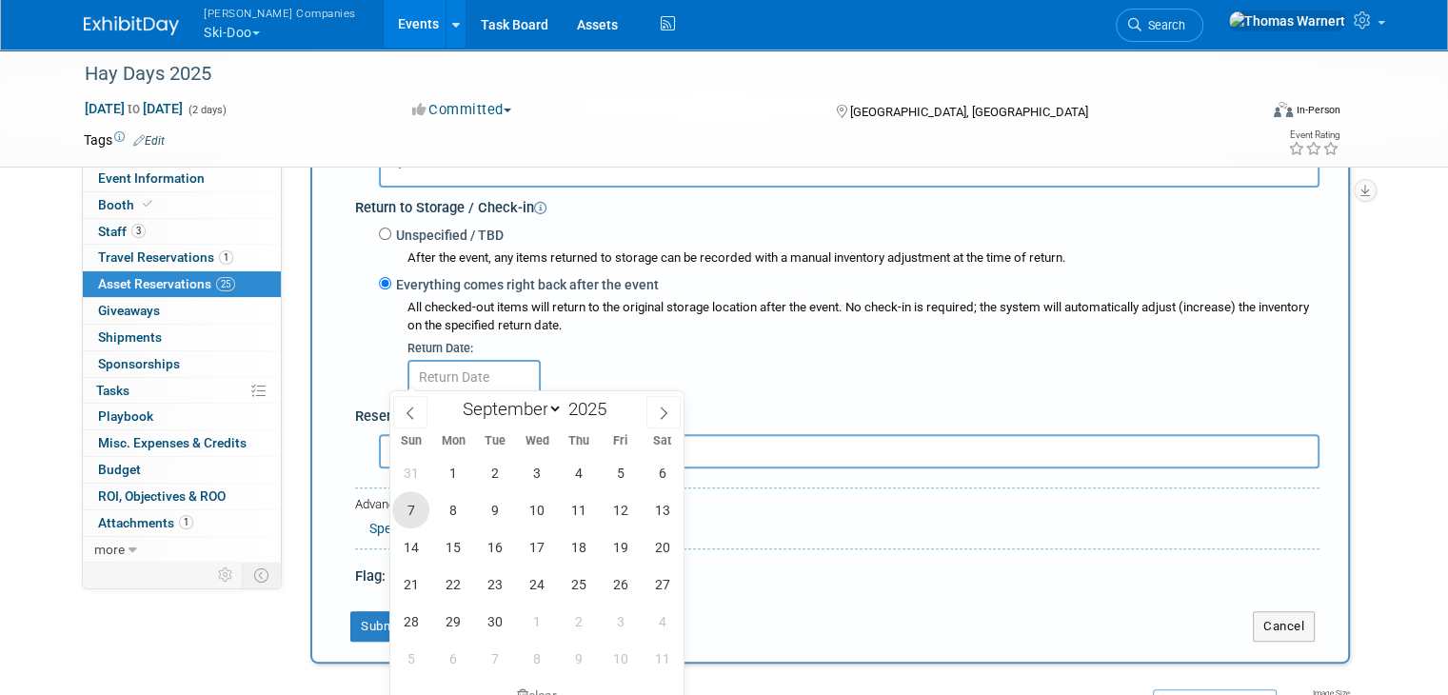
click at [410, 506] on span "7" at bounding box center [410, 509] width 37 height 37
type input "[DATE]"
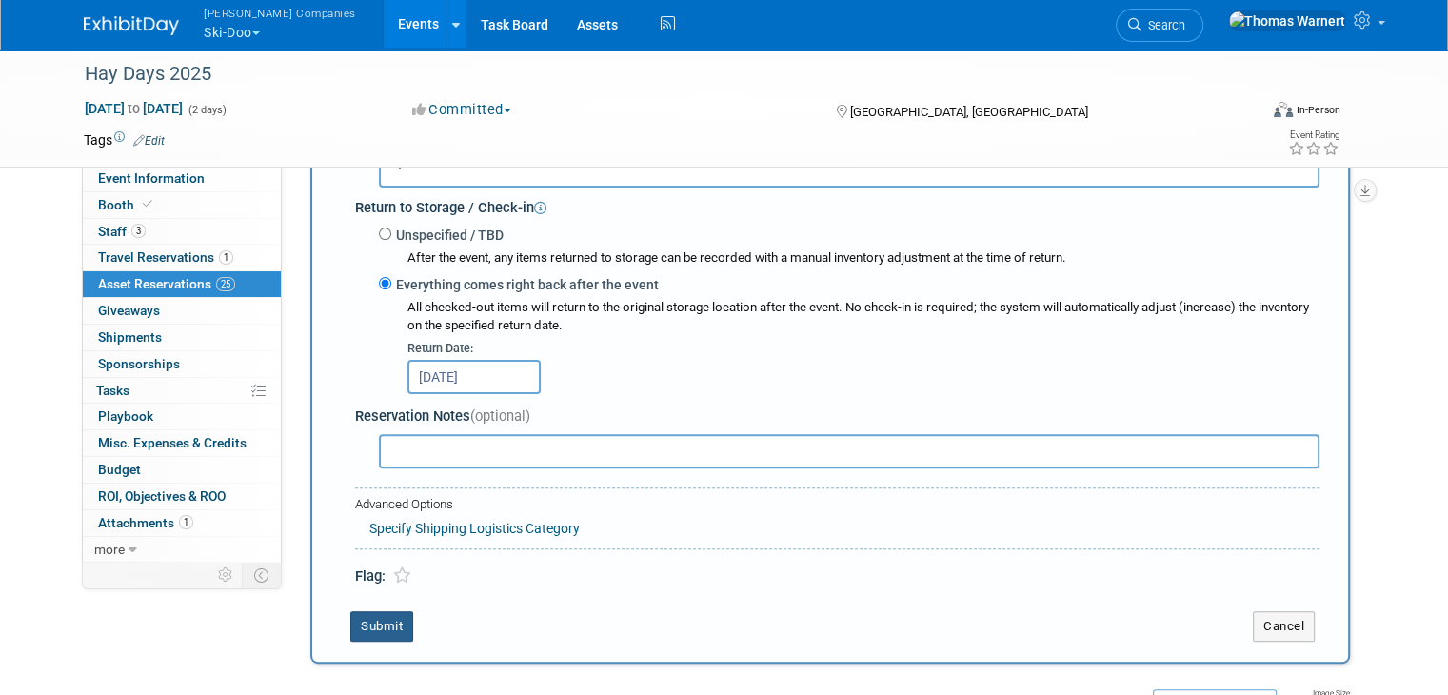
click at [380, 618] on button "Submit" at bounding box center [381, 626] width 63 height 30
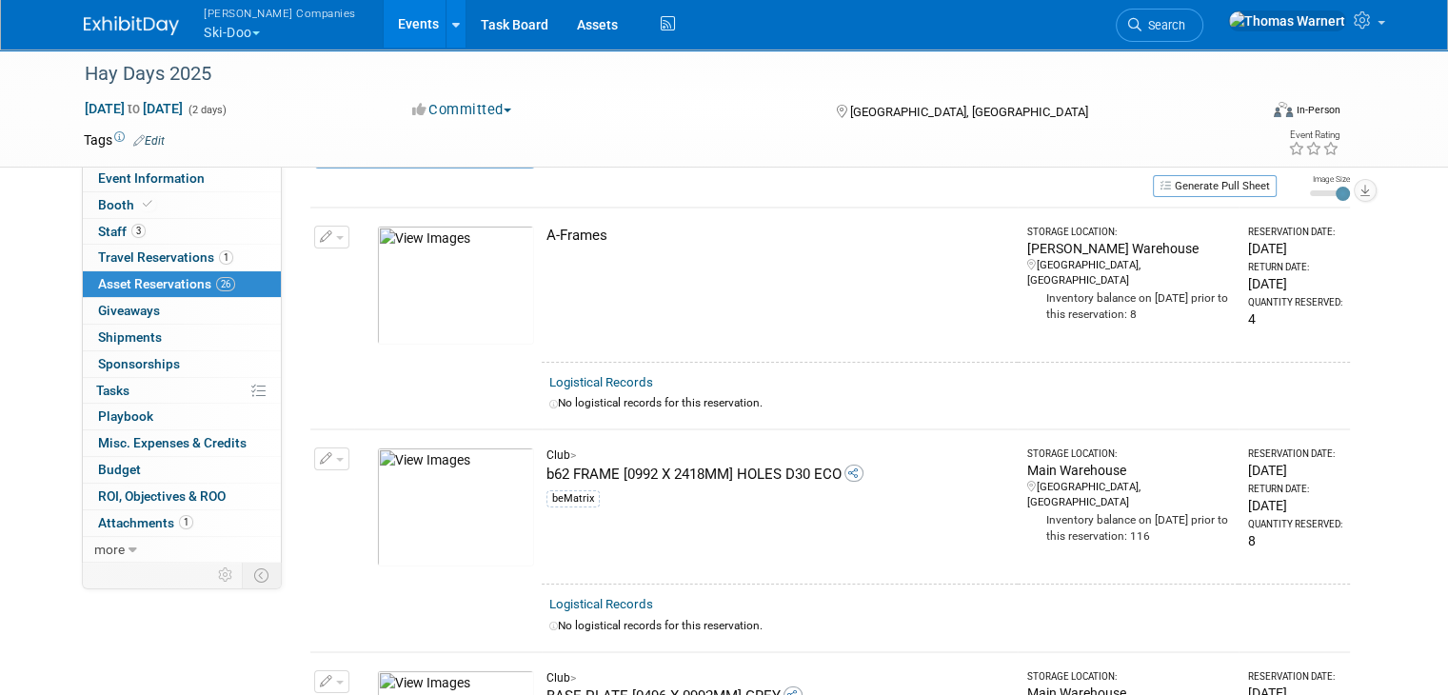
scroll to position [0, 0]
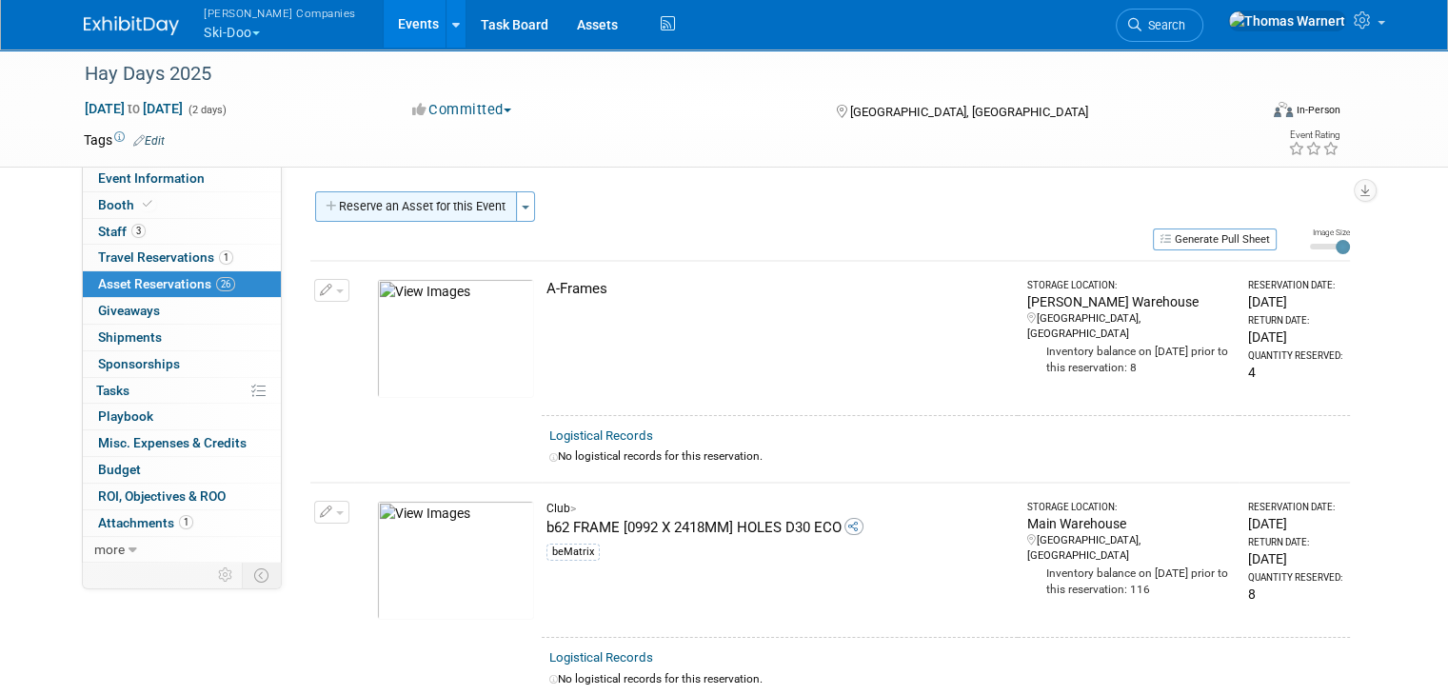
click at [442, 208] on button "Reserve an Asset for this Event" at bounding box center [416, 206] width 202 height 30
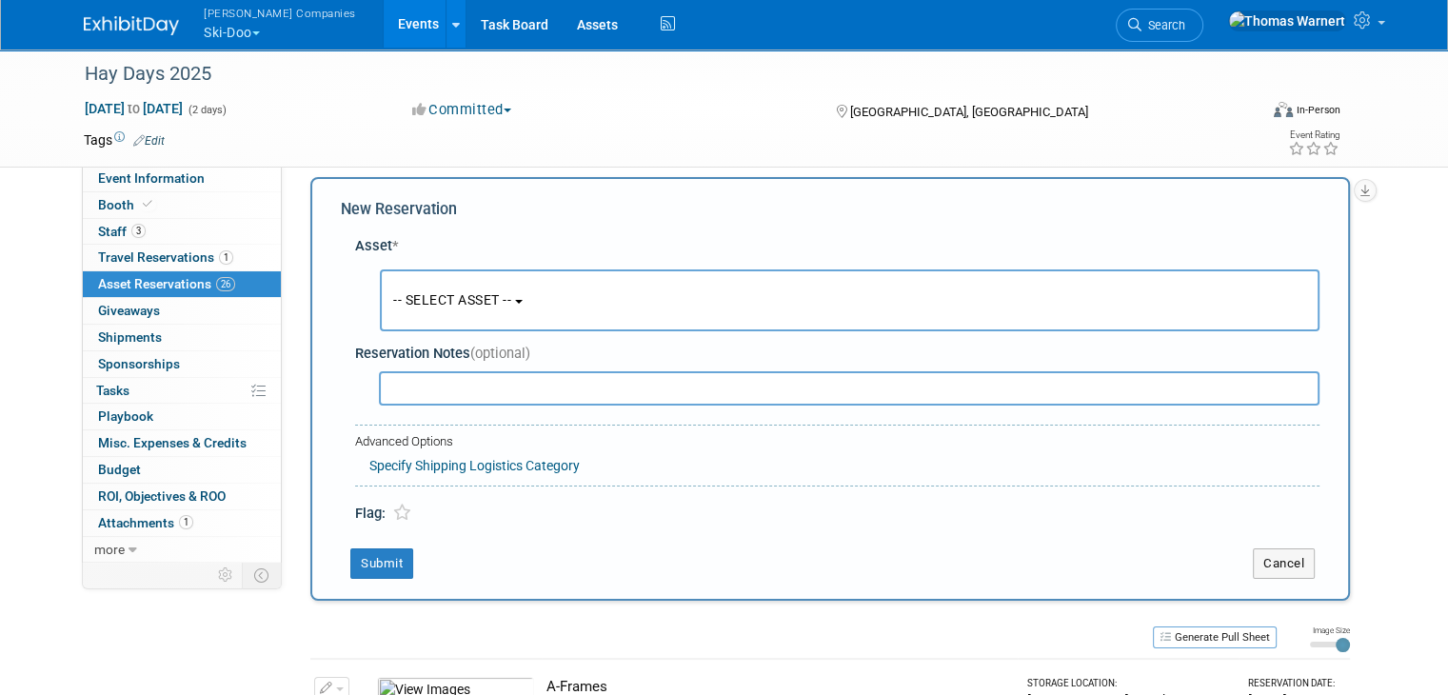
scroll to position [17, 0]
click at [481, 283] on button "-- SELECT ASSET --" at bounding box center [850, 298] width 940 height 62
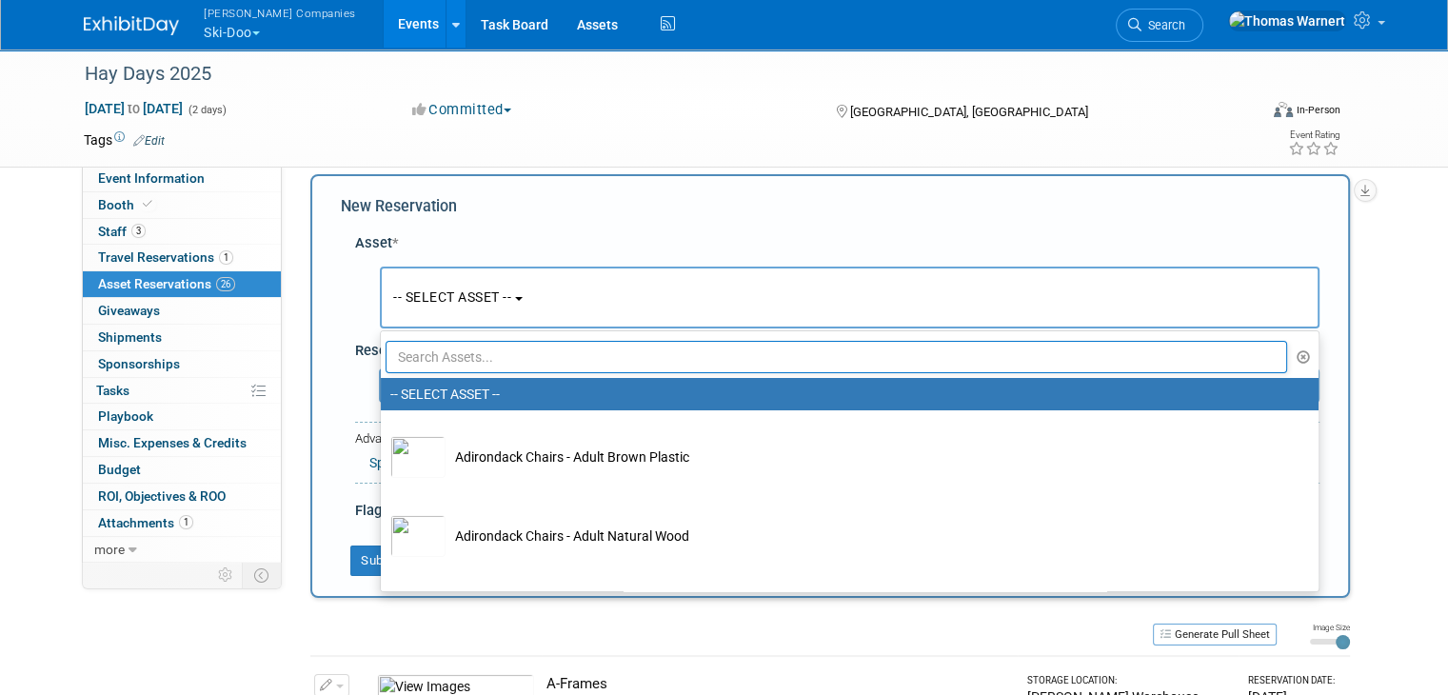
click at [470, 360] on input "text" at bounding box center [836, 357] width 901 height 32
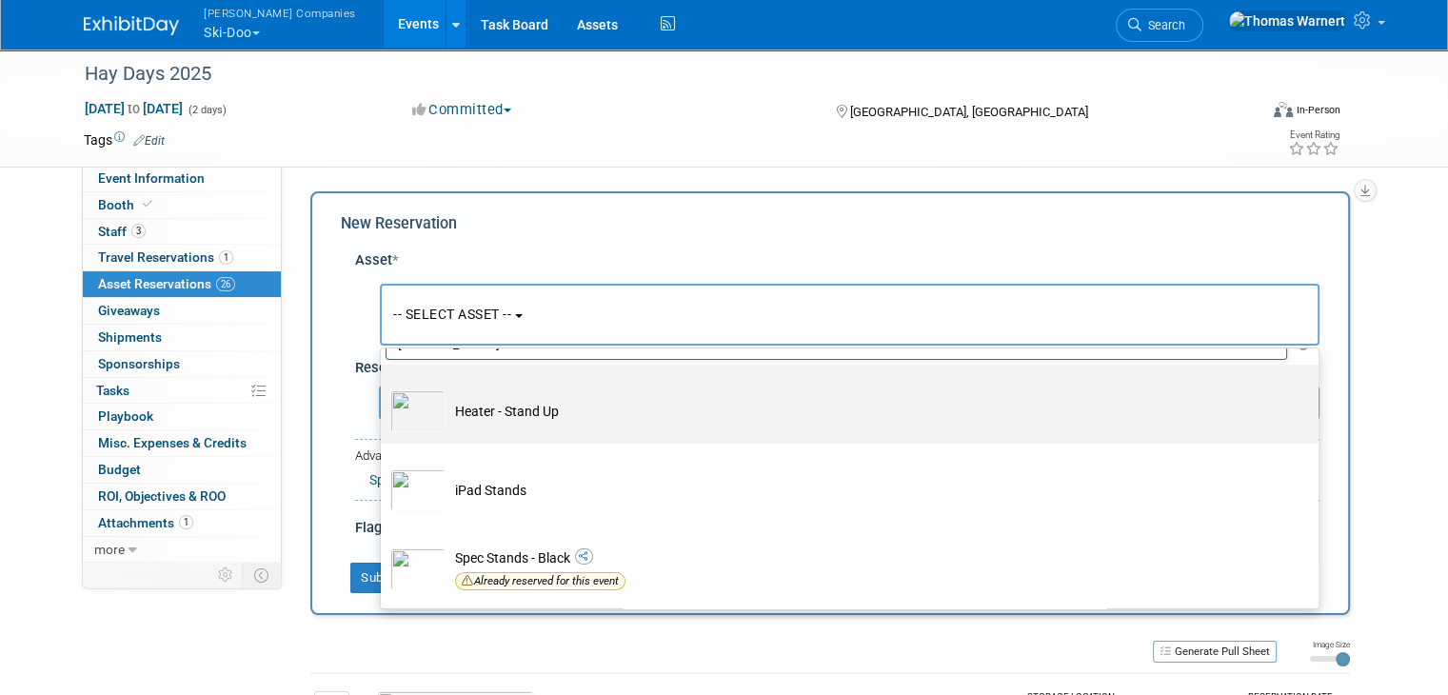
scroll to position [0, 0]
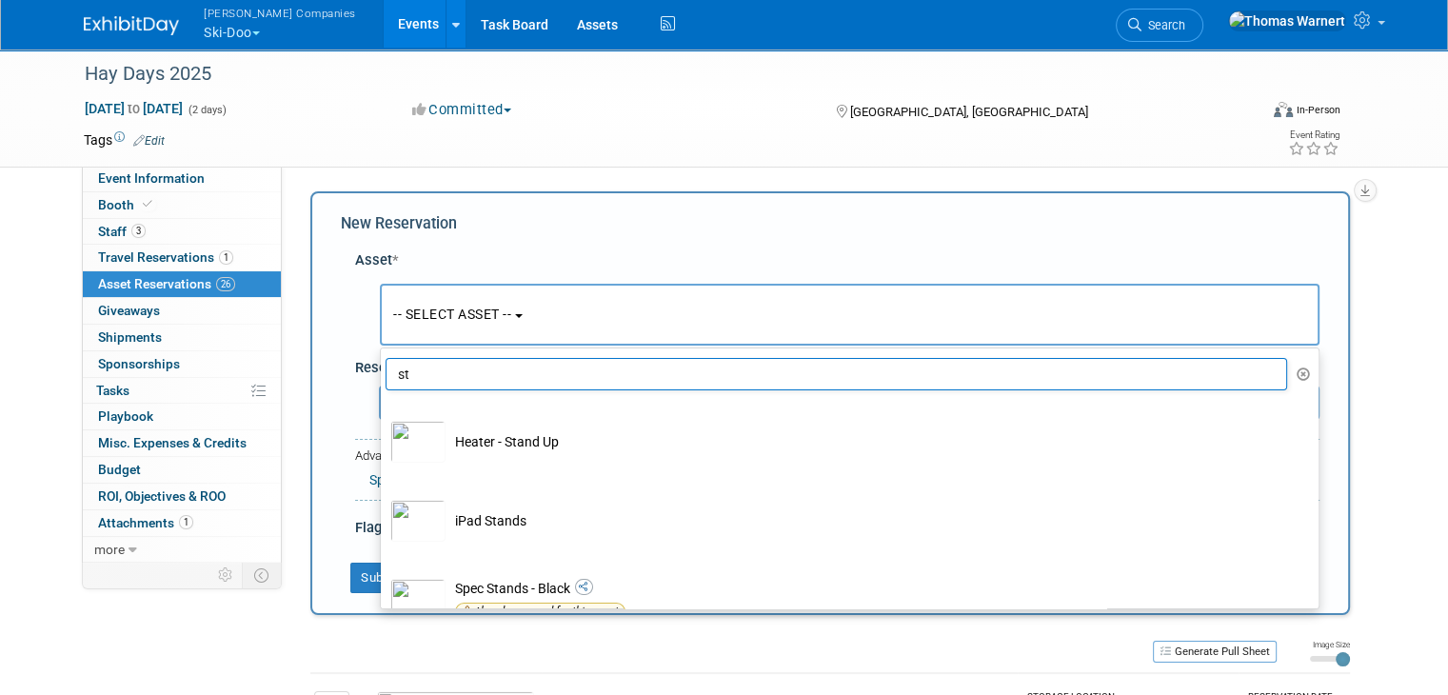
type input "s"
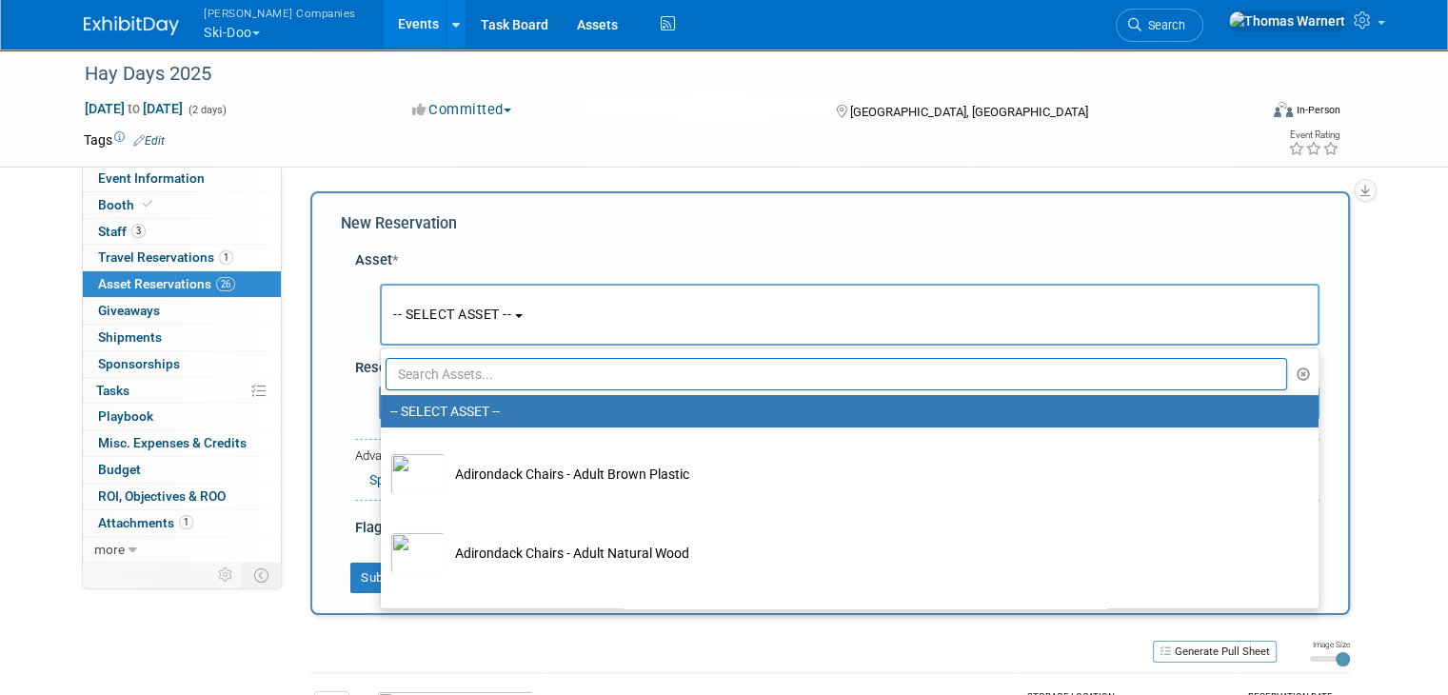
click at [1122, 124] on div "Sep 6, 2025 to Sep 7, 2025 (2 days) Sep 6, 2025 to Sep 7, 2025 Committed Commit…" at bounding box center [711, 113] width 1285 height 29
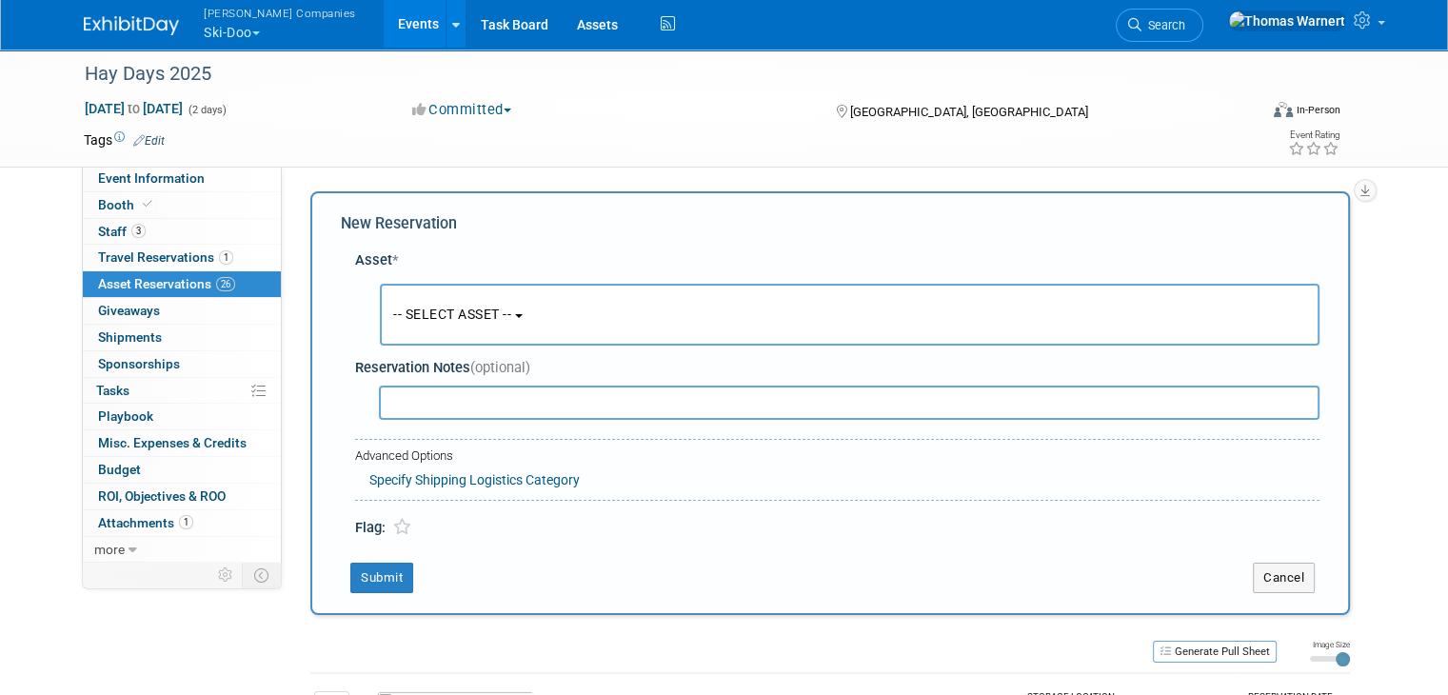
click at [437, 322] on button "-- SELECT ASSET --" at bounding box center [850, 315] width 940 height 62
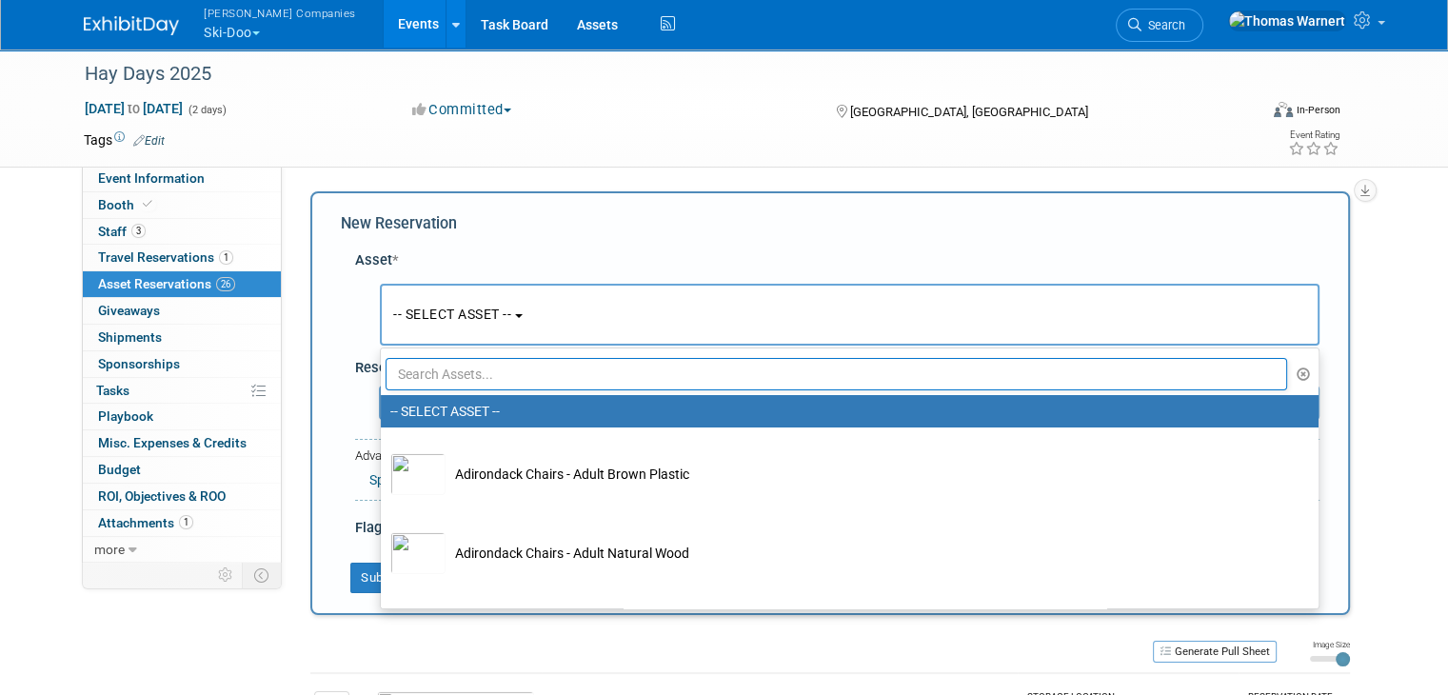
click at [444, 374] on input "text" at bounding box center [836, 374] width 901 height 32
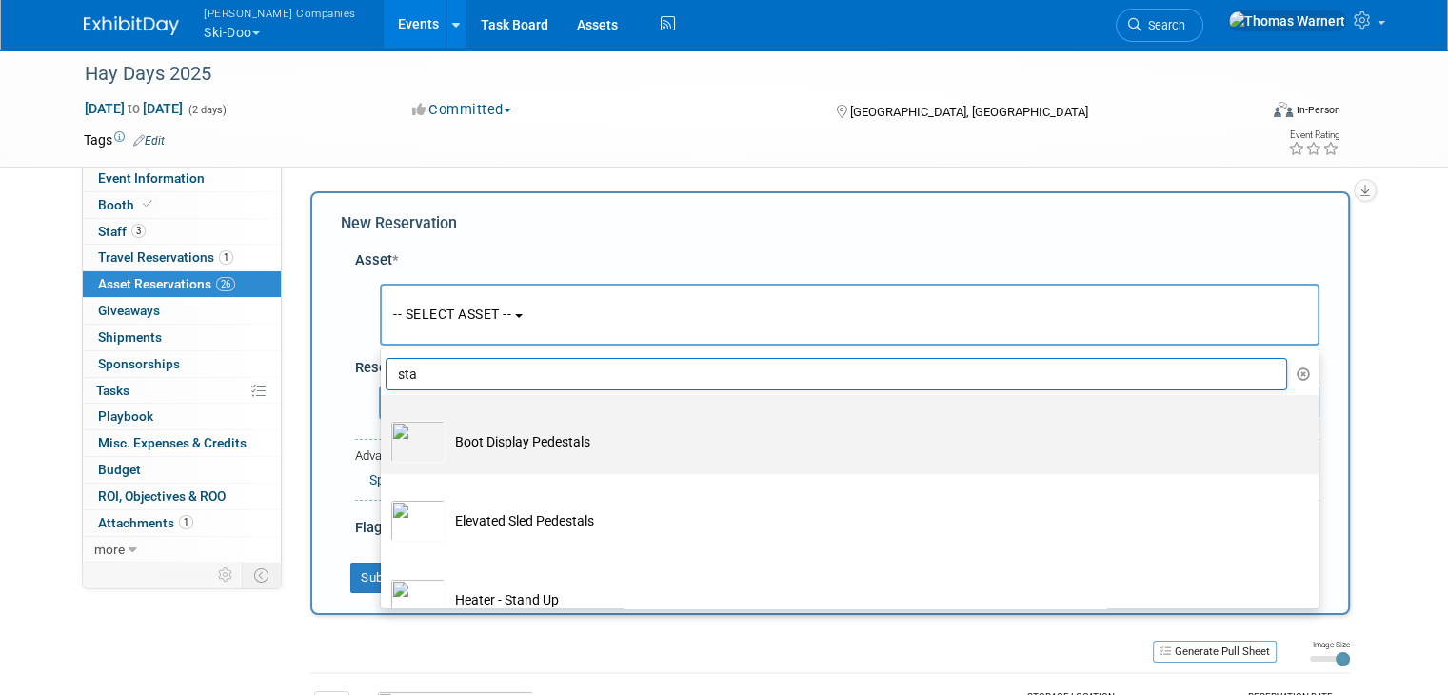
type input "[PERSON_NAME]"
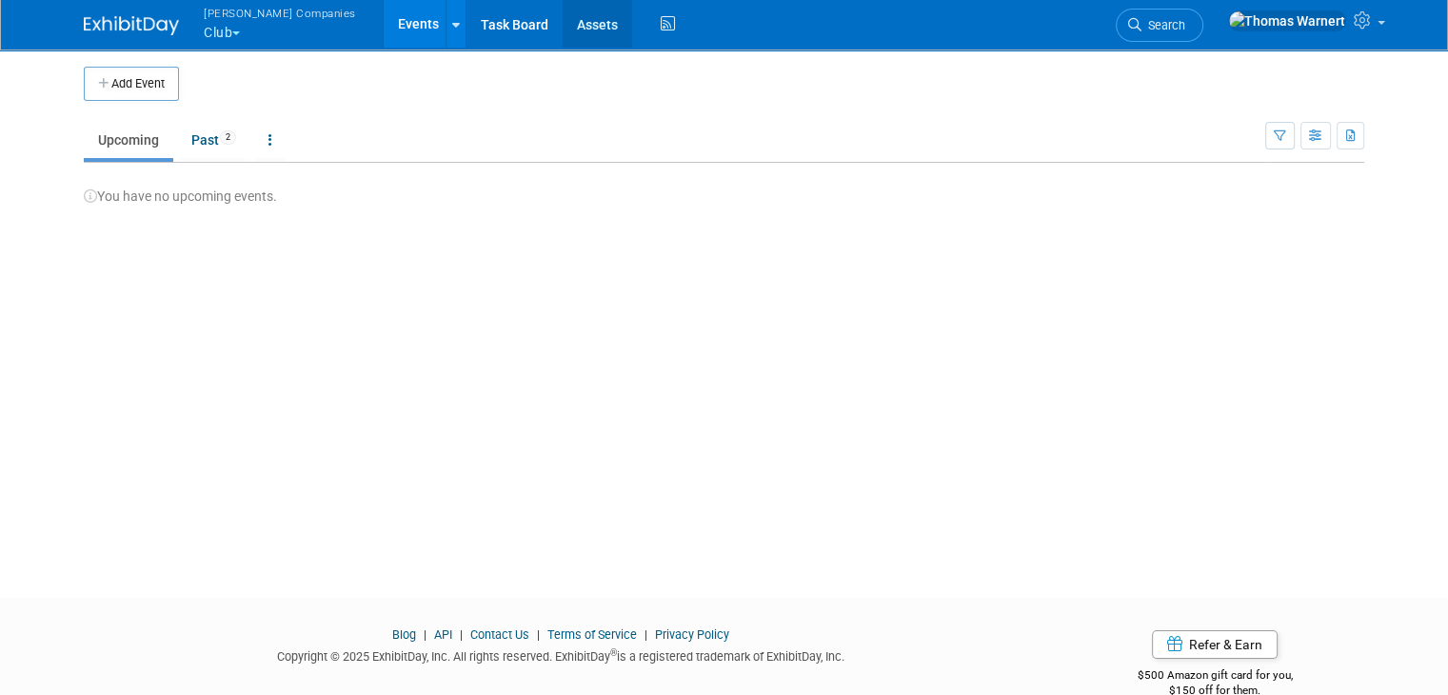
click at [563, 32] on link "Assets" at bounding box center [597, 24] width 69 height 48
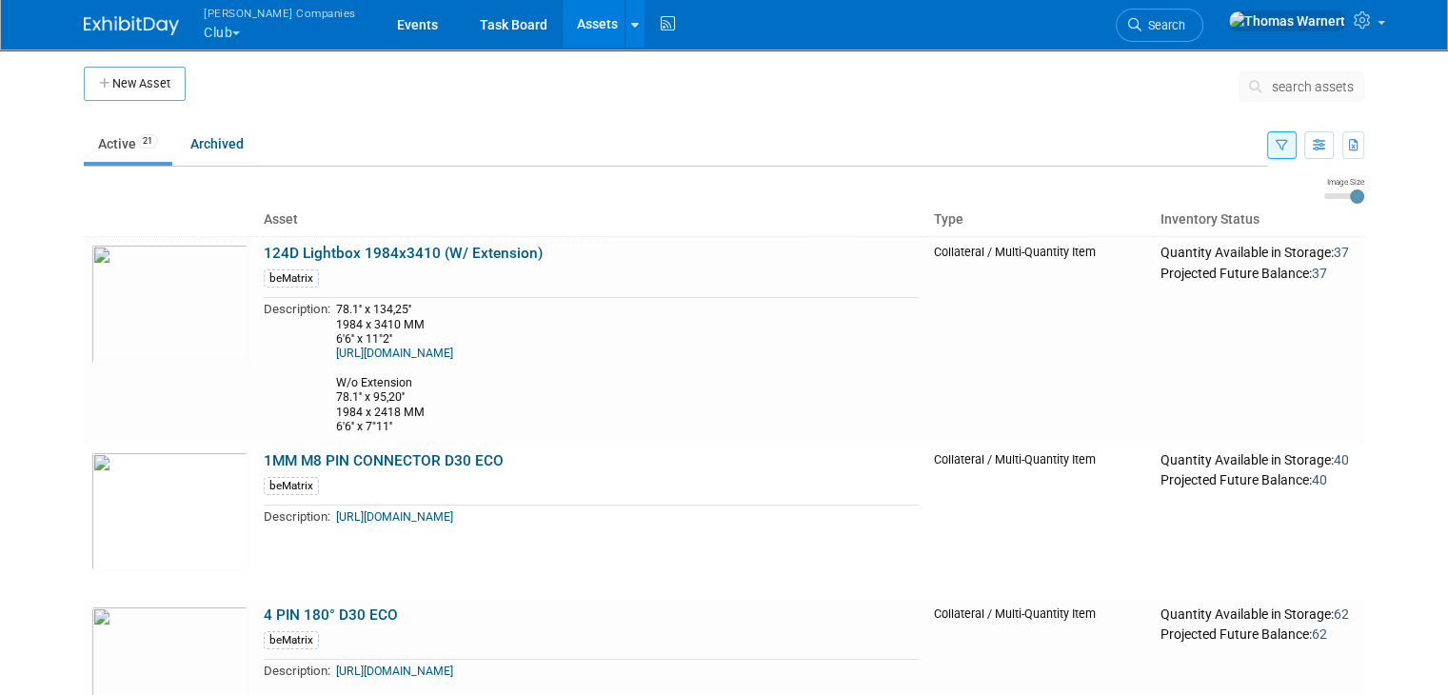
click at [1291, 82] on span "search assets" at bounding box center [1313, 86] width 82 height 15
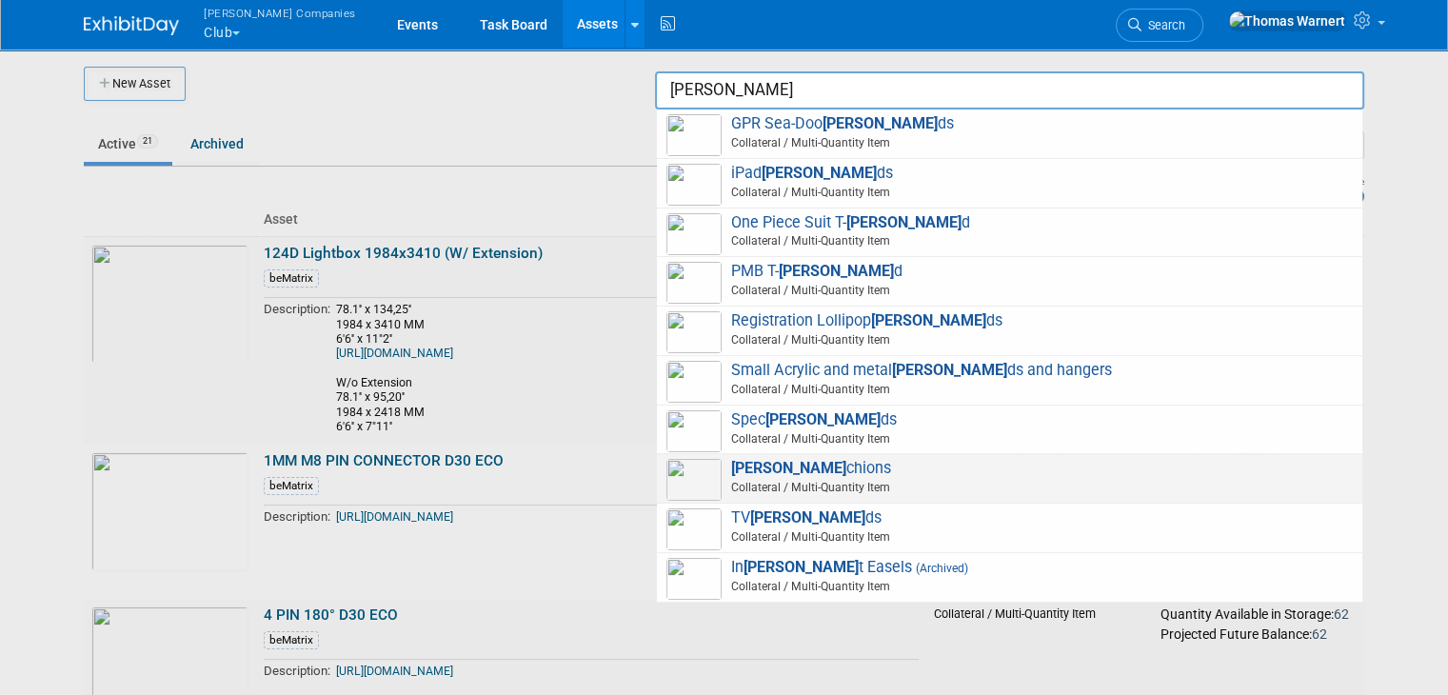
click at [838, 473] on span "[PERSON_NAME] chions Collateral / Multi-Quantity Item" at bounding box center [1009, 478] width 686 height 39
type input "Stanchions"
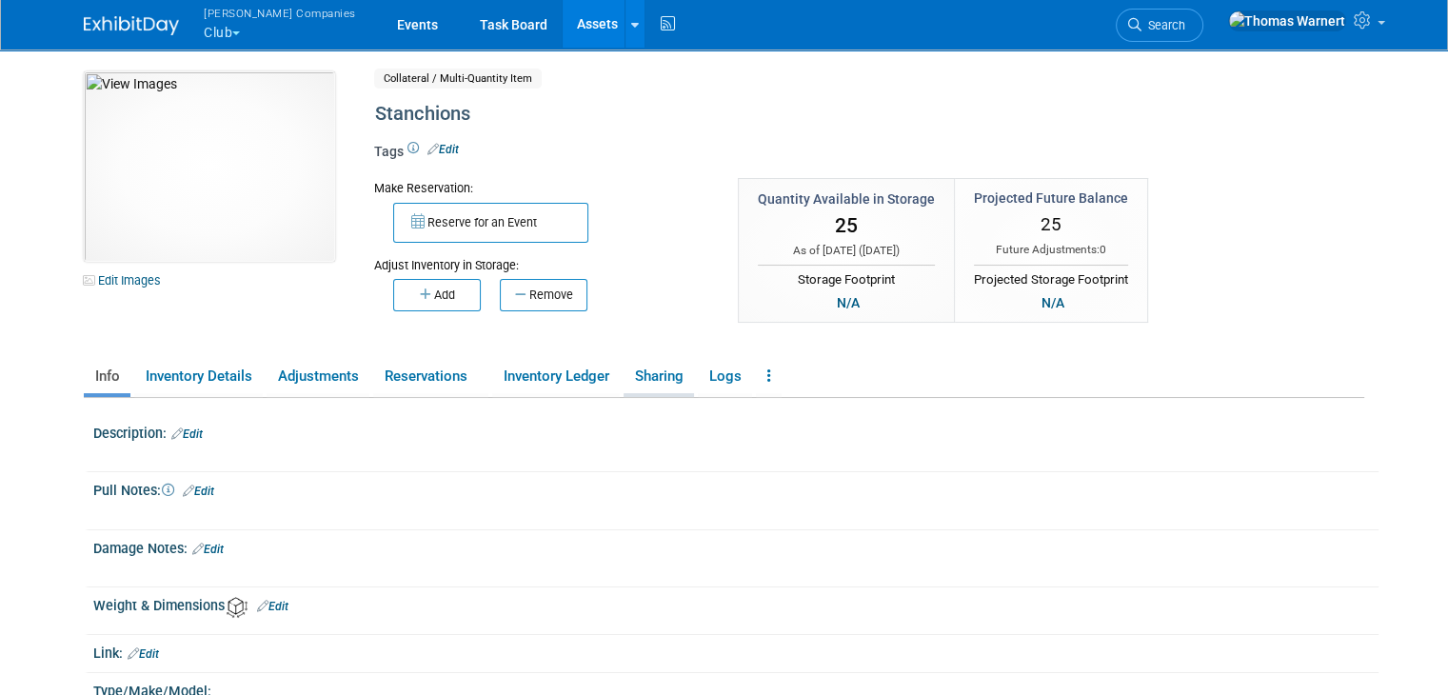
click at [639, 378] on link "Sharing" at bounding box center [659, 376] width 70 height 33
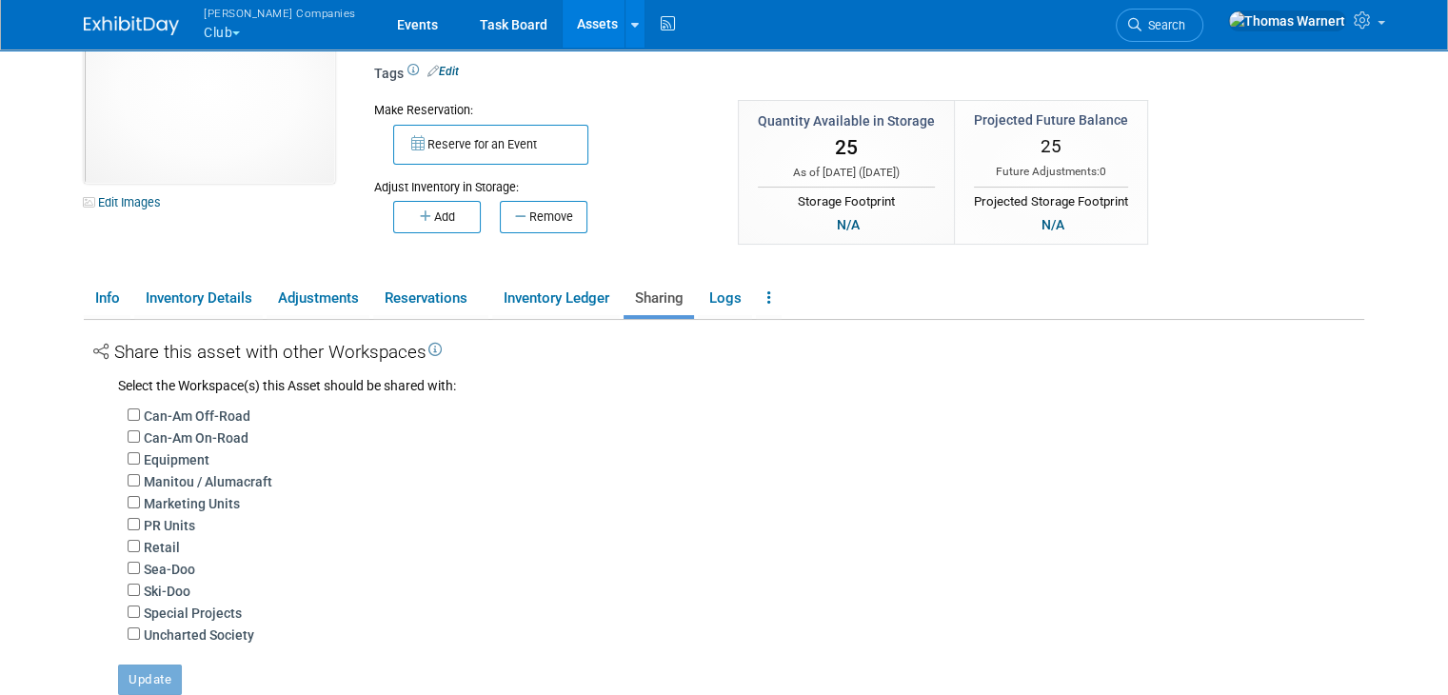
scroll to position [190, 0]
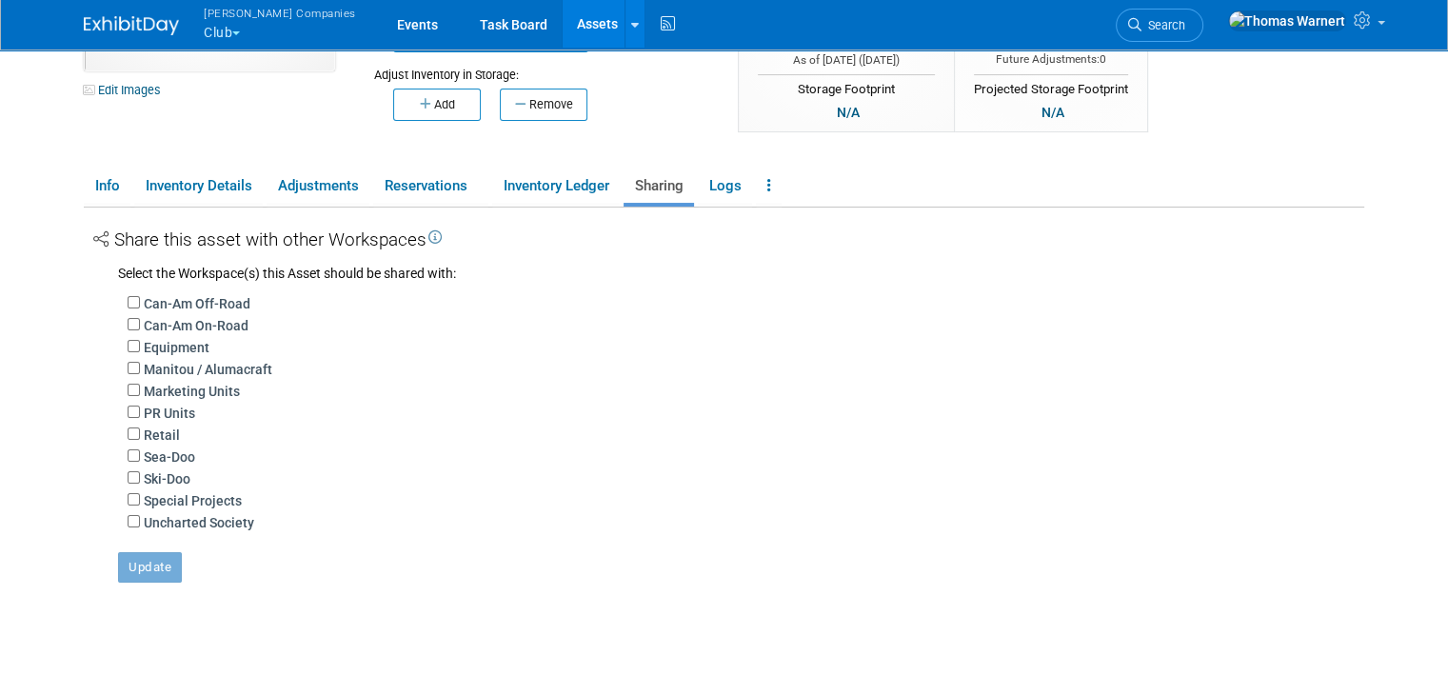
click at [144, 471] on label "Ski-Doo" at bounding box center [167, 478] width 47 height 19
click at [134, 471] on input "Ski-Doo" at bounding box center [134, 477] width 12 height 12
checkbox input "true"
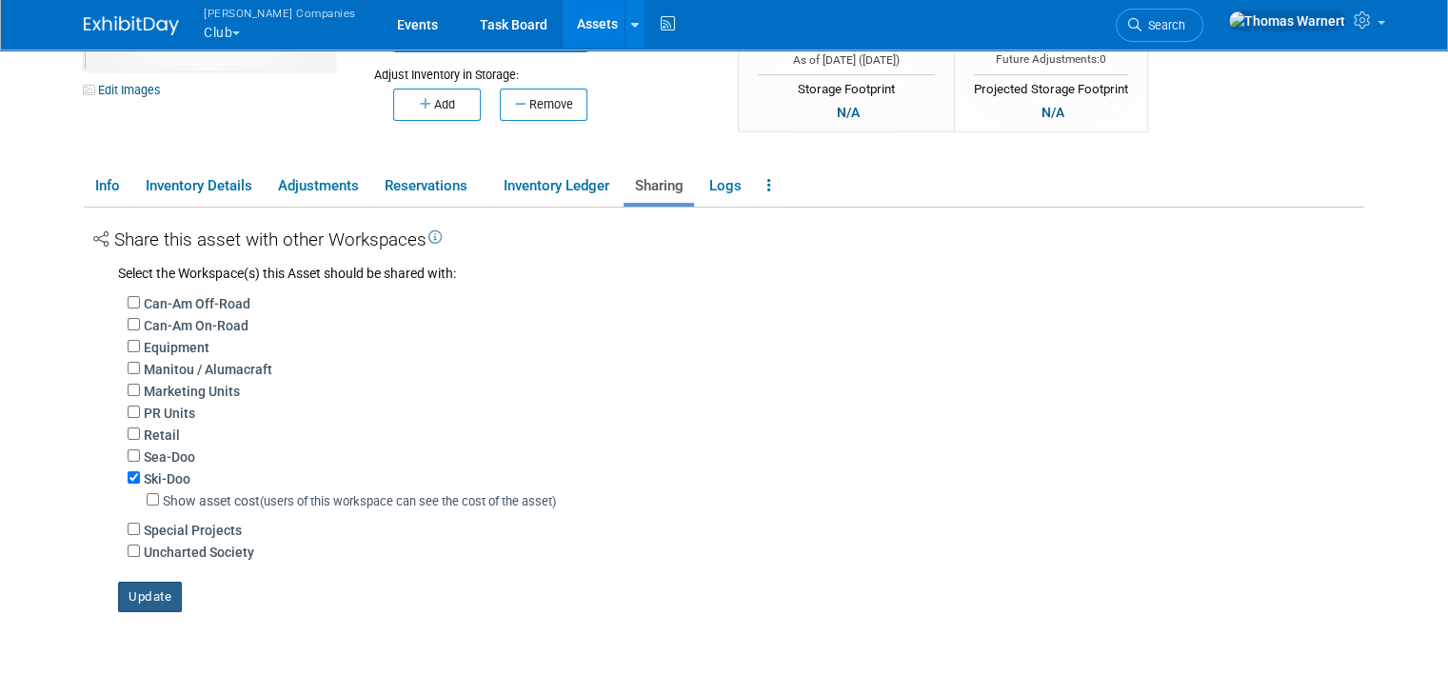
click at [134, 594] on button "Update" at bounding box center [150, 597] width 64 height 30
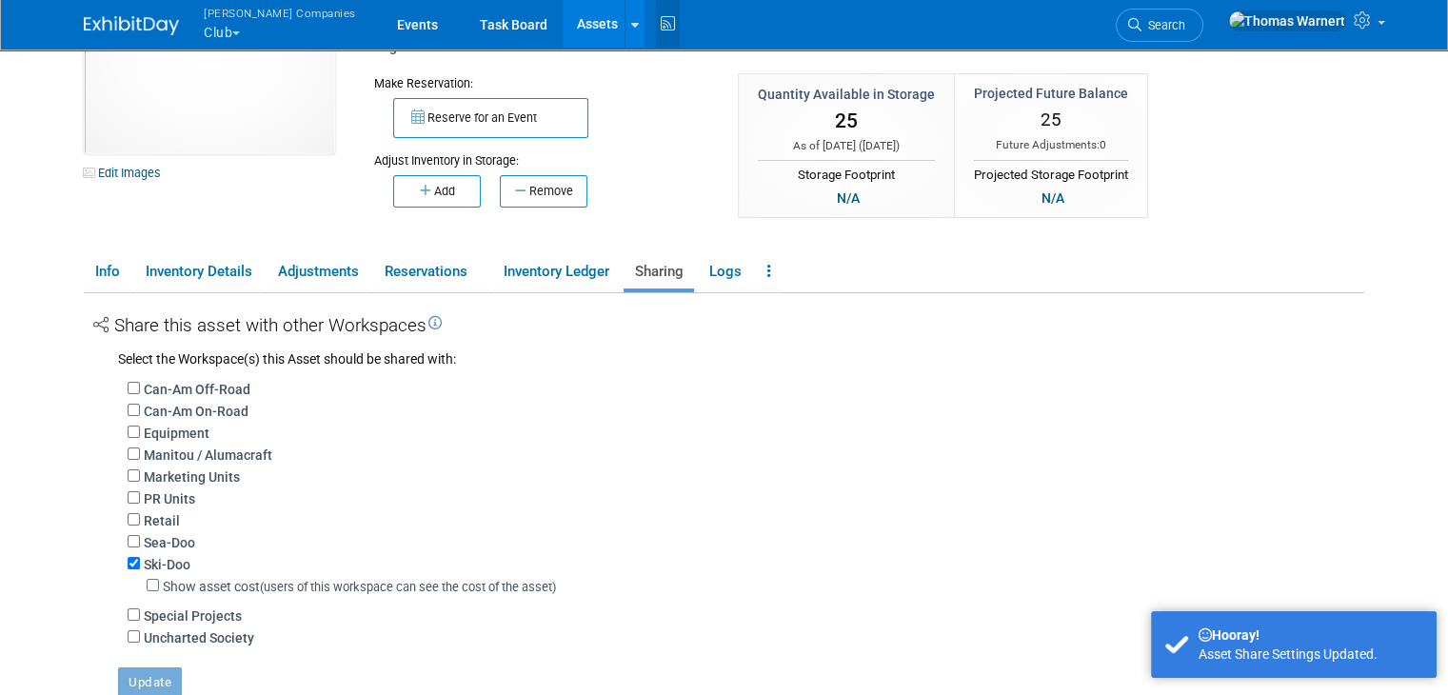
scroll to position [0, 0]
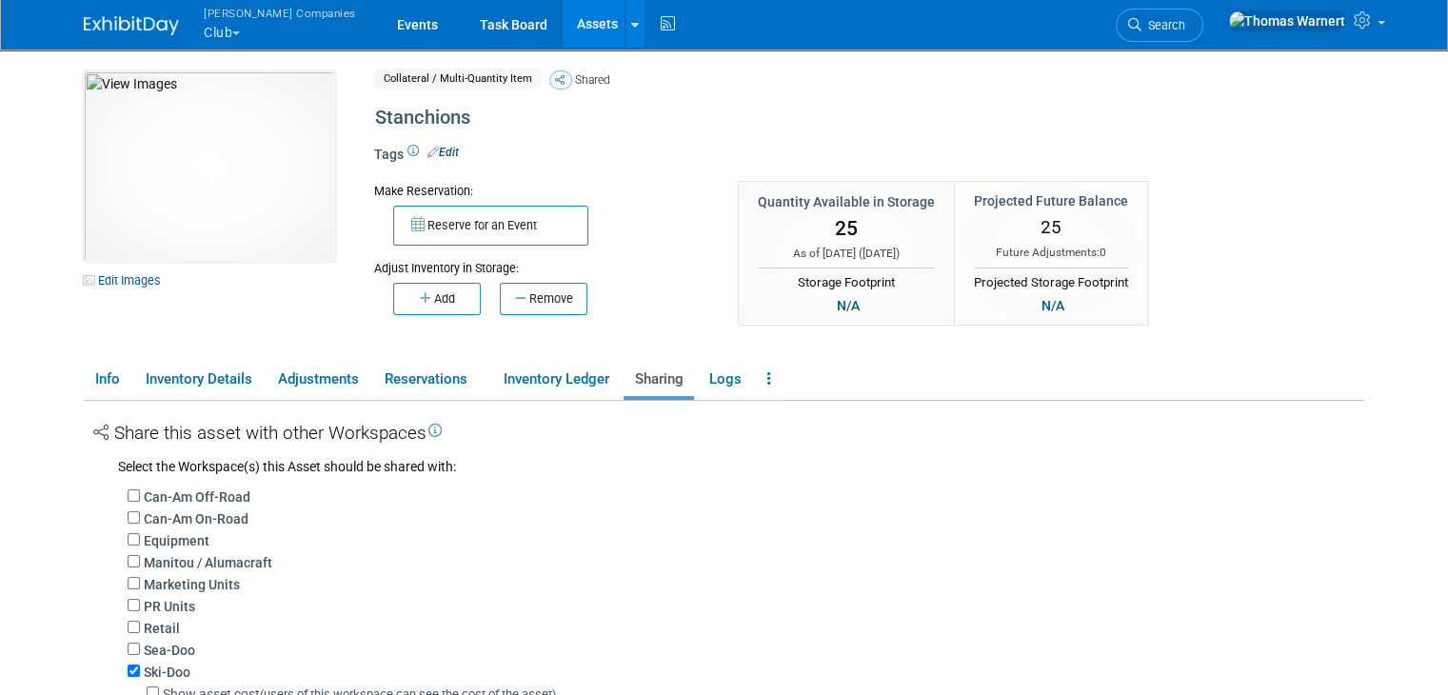
click at [563, 25] on link "Assets" at bounding box center [597, 24] width 69 height 48
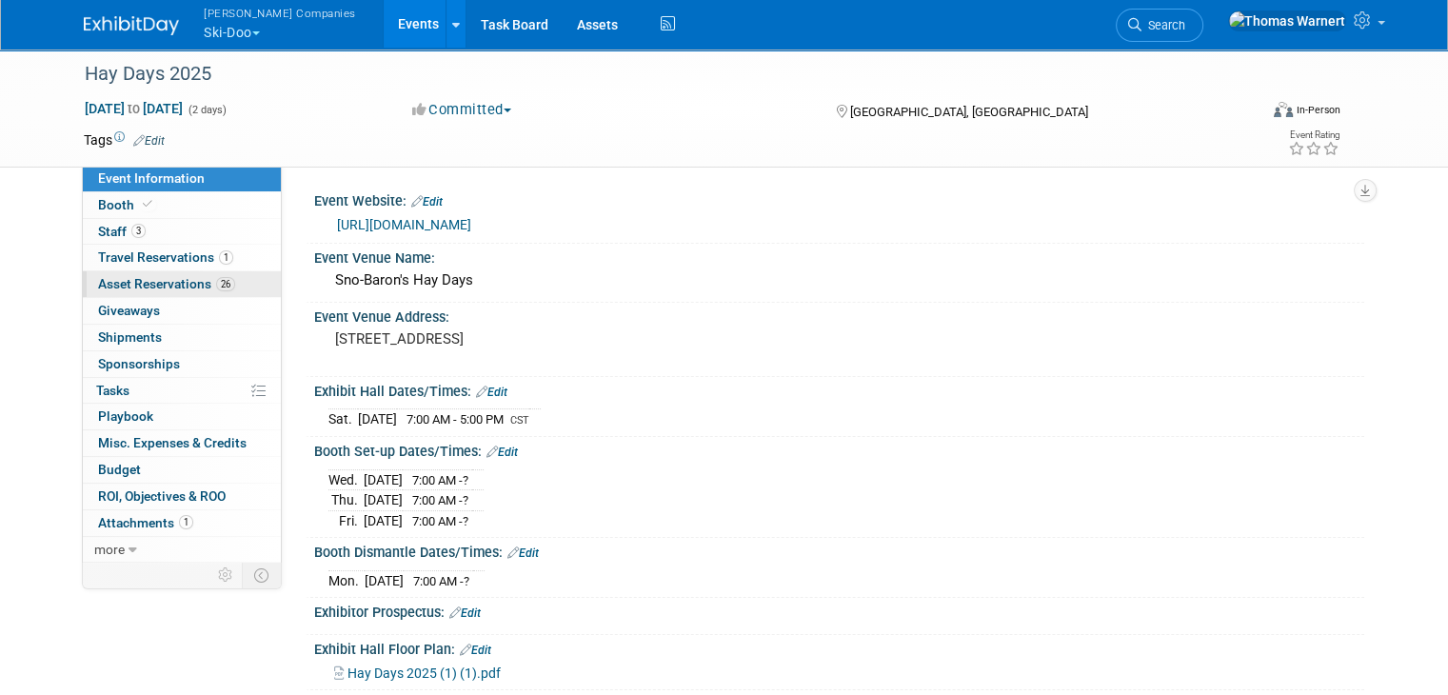
click at [216, 282] on span "26" at bounding box center [225, 284] width 19 height 14
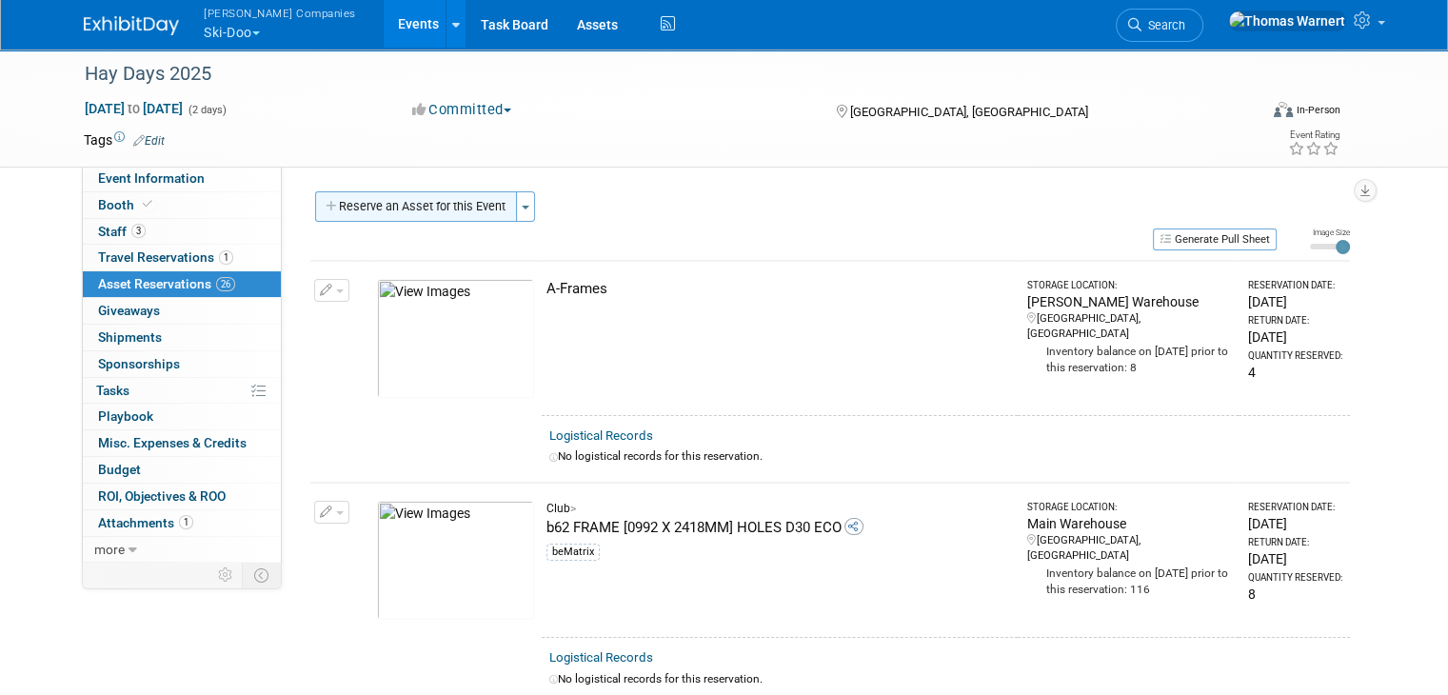
click at [438, 212] on button "Reserve an Asset for this Event" at bounding box center [416, 206] width 202 height 30
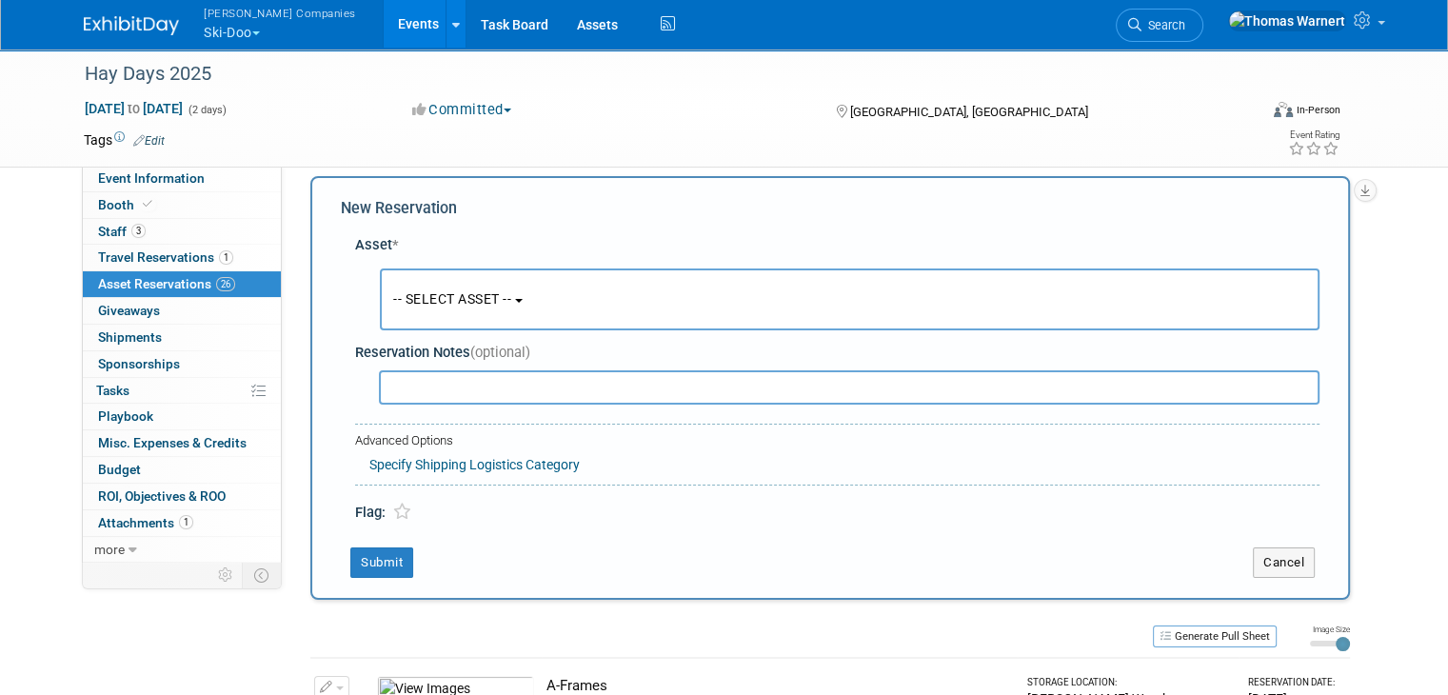
scroll to position [17, 0]
click at [449, 306] on button "-- SELECT ASSET --" at bounding box center [850, 298] width 940 height 62
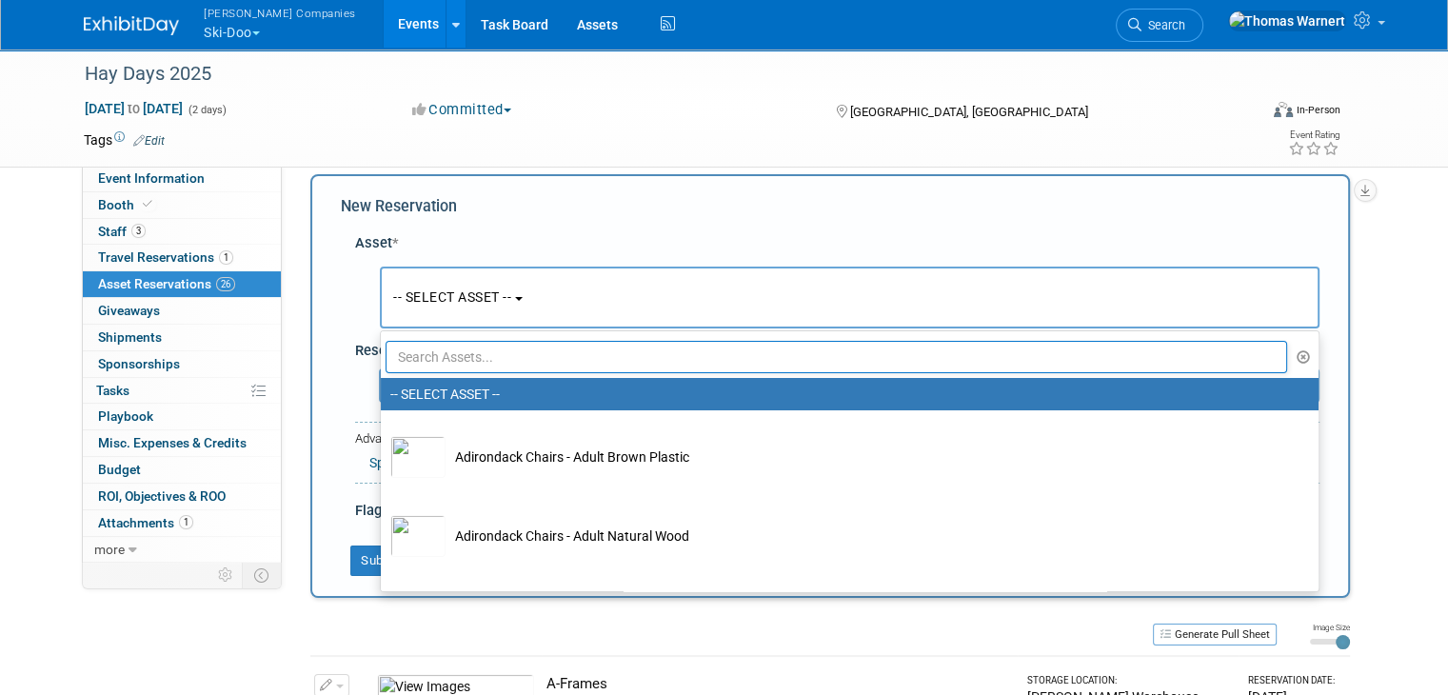
click at [456, 358] on input "text" at bounding box center [836, 357] width 901 height 32
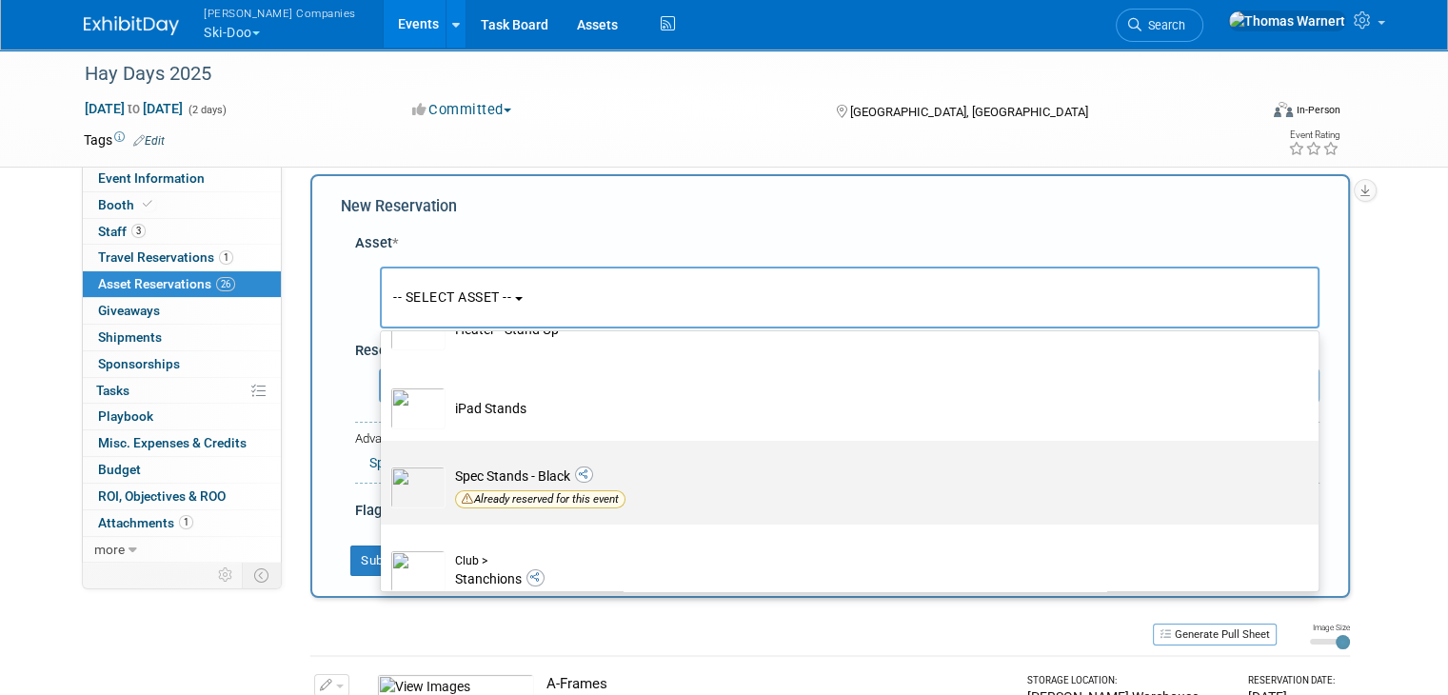
scroll to position [188, 0]
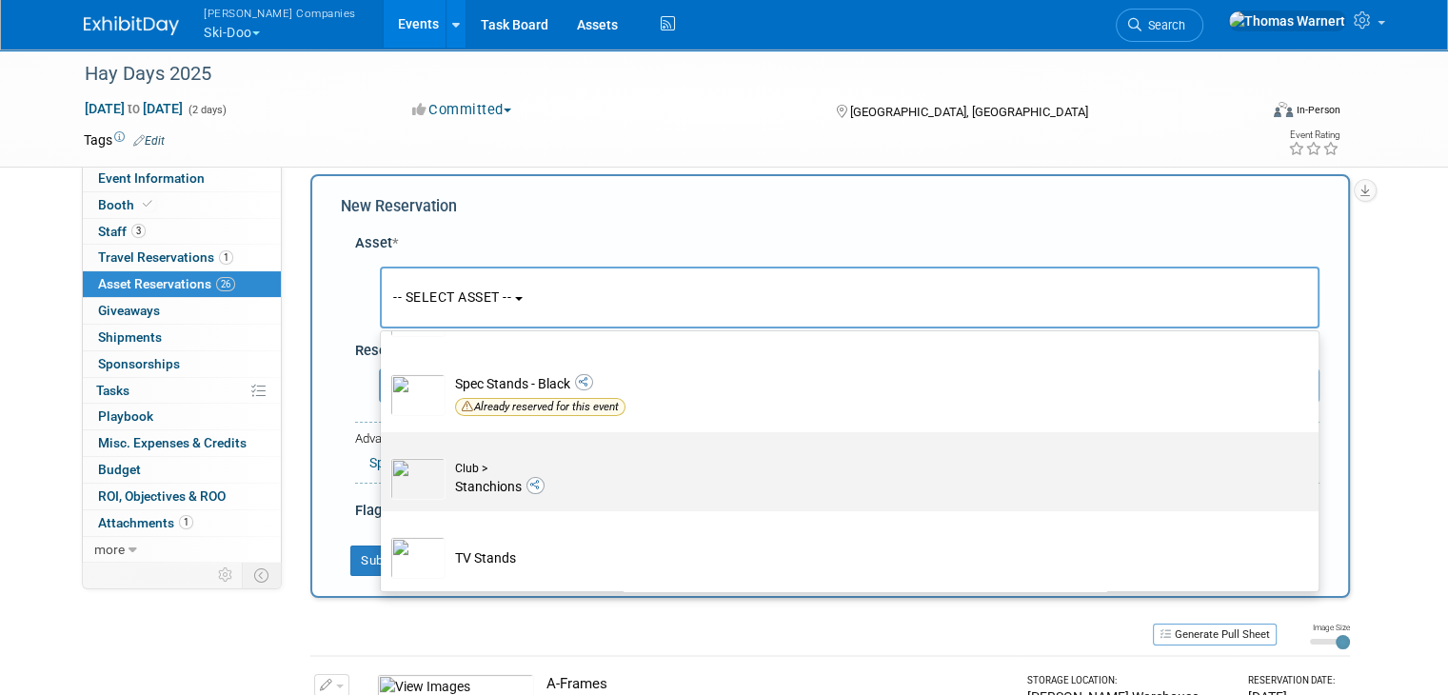
type input "[PERSON_NAME]"
click at [529, 483] on td "Club > Stanchions" at bounding box center [862, 479] width 835 height 42
click at [384, 455] on input "Club > Stanchions" at bounding box center [377, 449] width 12 height 12
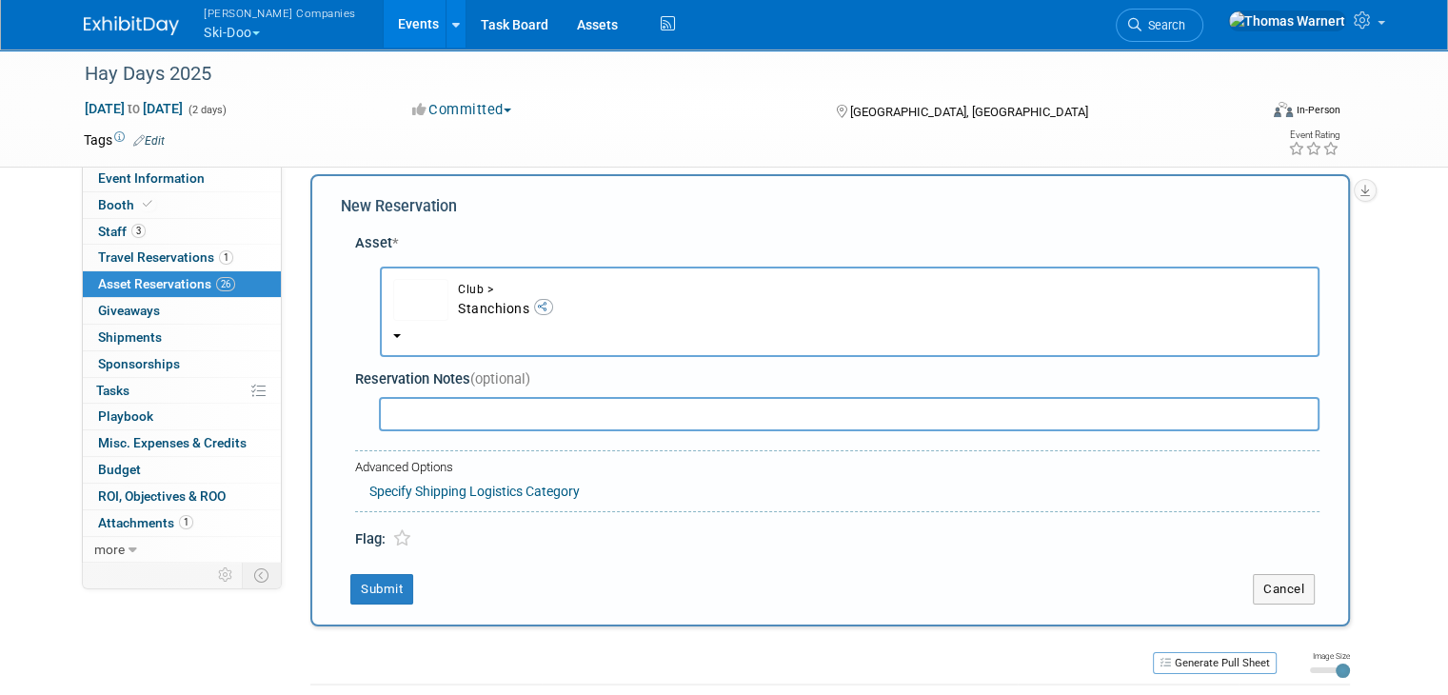
select select "10727361"
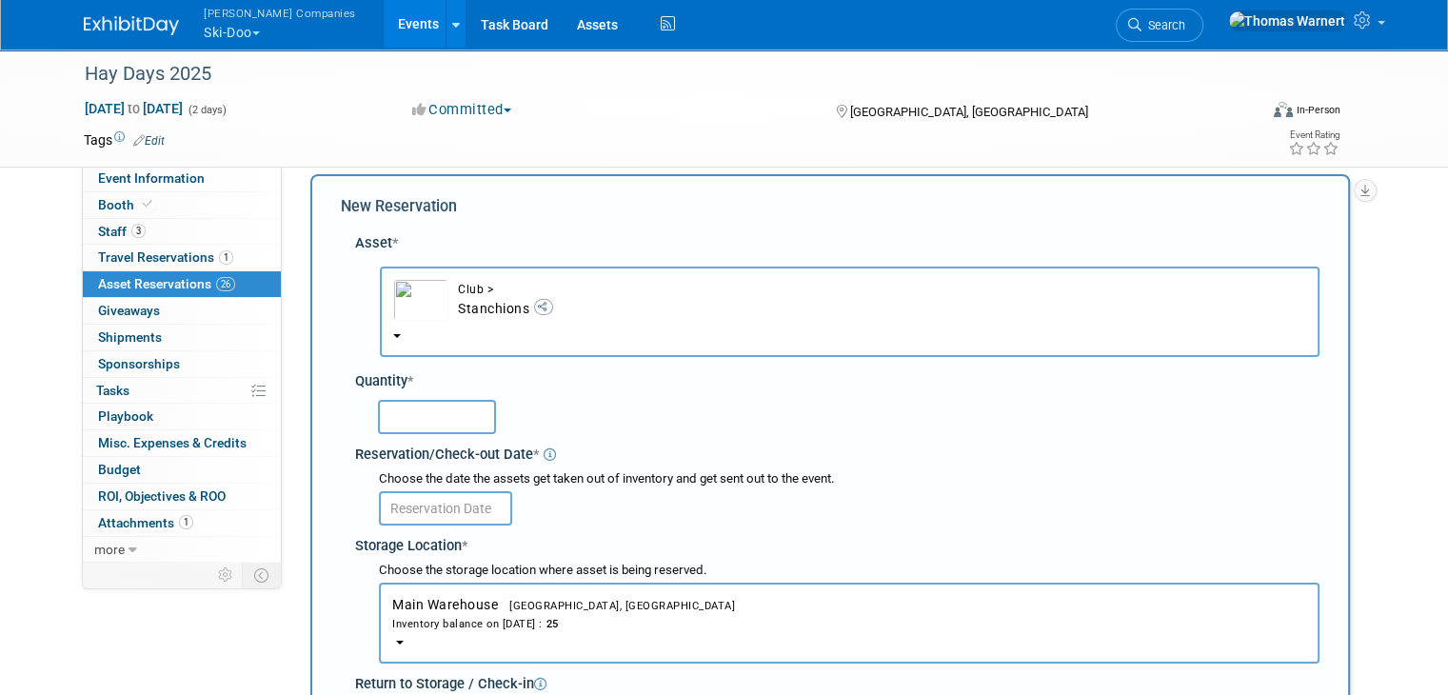
click at [442, 421] on input "text" at bounding box center [437, 417] width 118 height 34
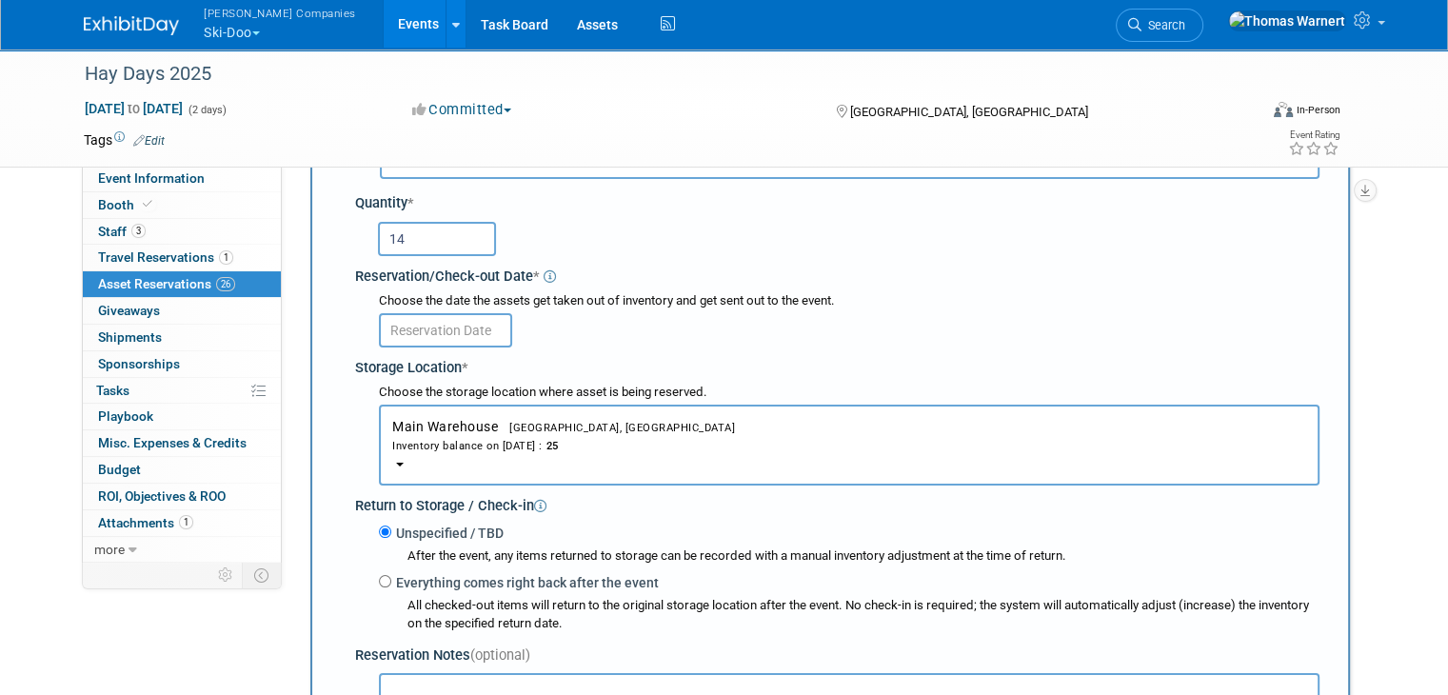
scroll to position [208, 0]
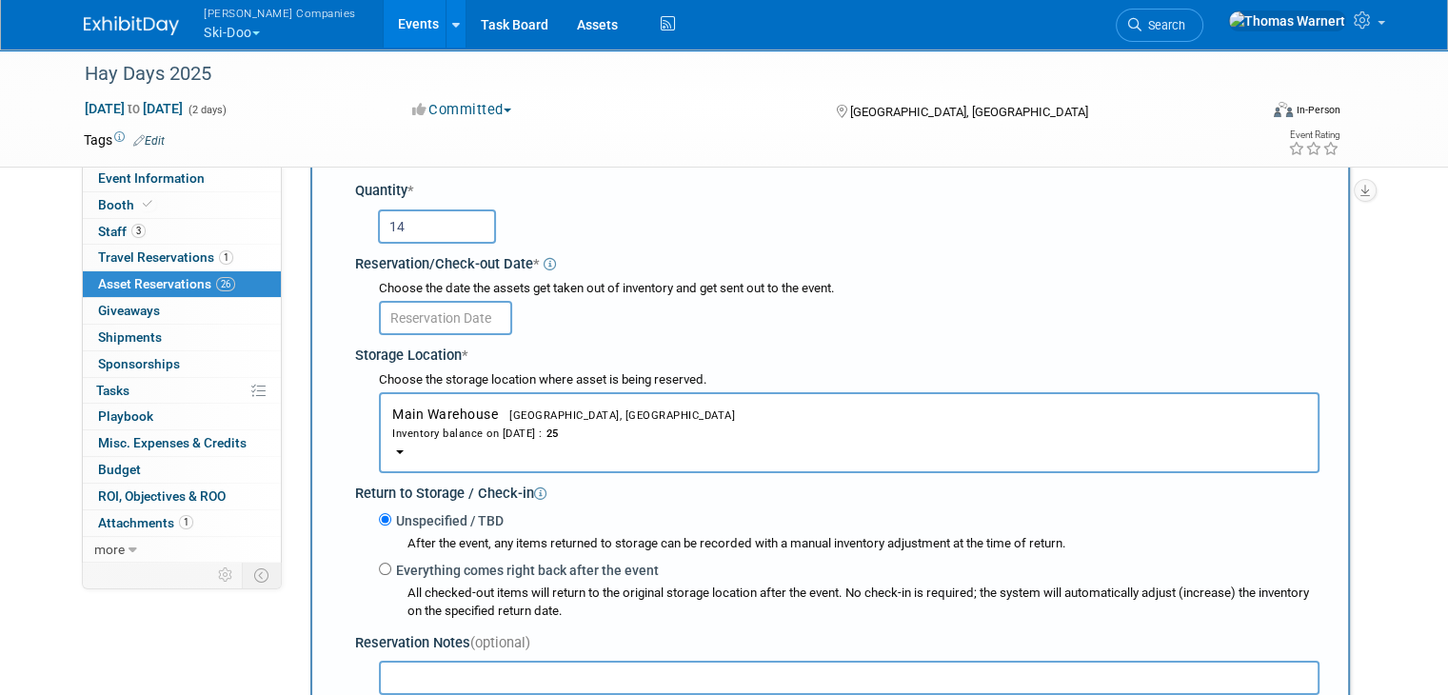
type input "14"
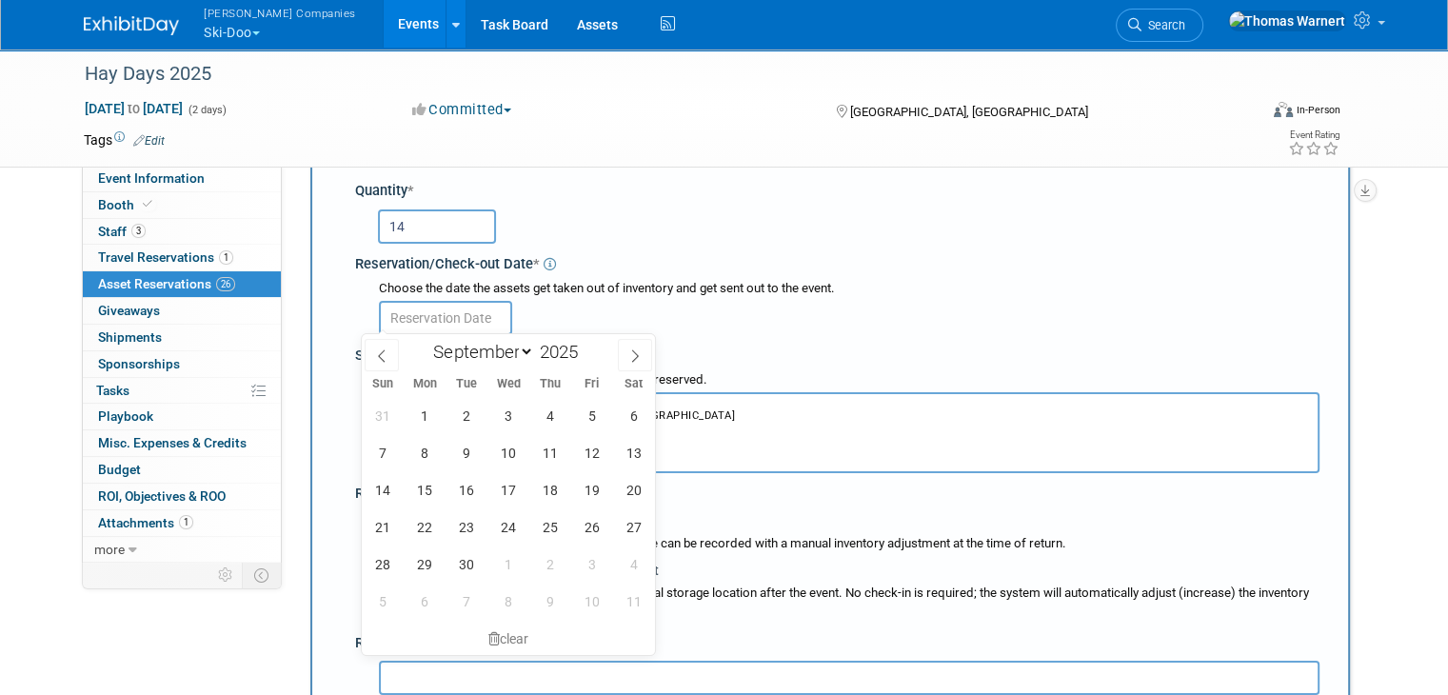
click at [412, 327] on body "[PERSON_NAME] Companies Ski-Doo Explore: My Workspaces 12 Go to Workspace: Can-…" at bounding box center [724, 139] width 1448 height 695
click at [636, 416] on span "6" at bounding box center [633, 415] width 37 height 37
type input "[DATE]"
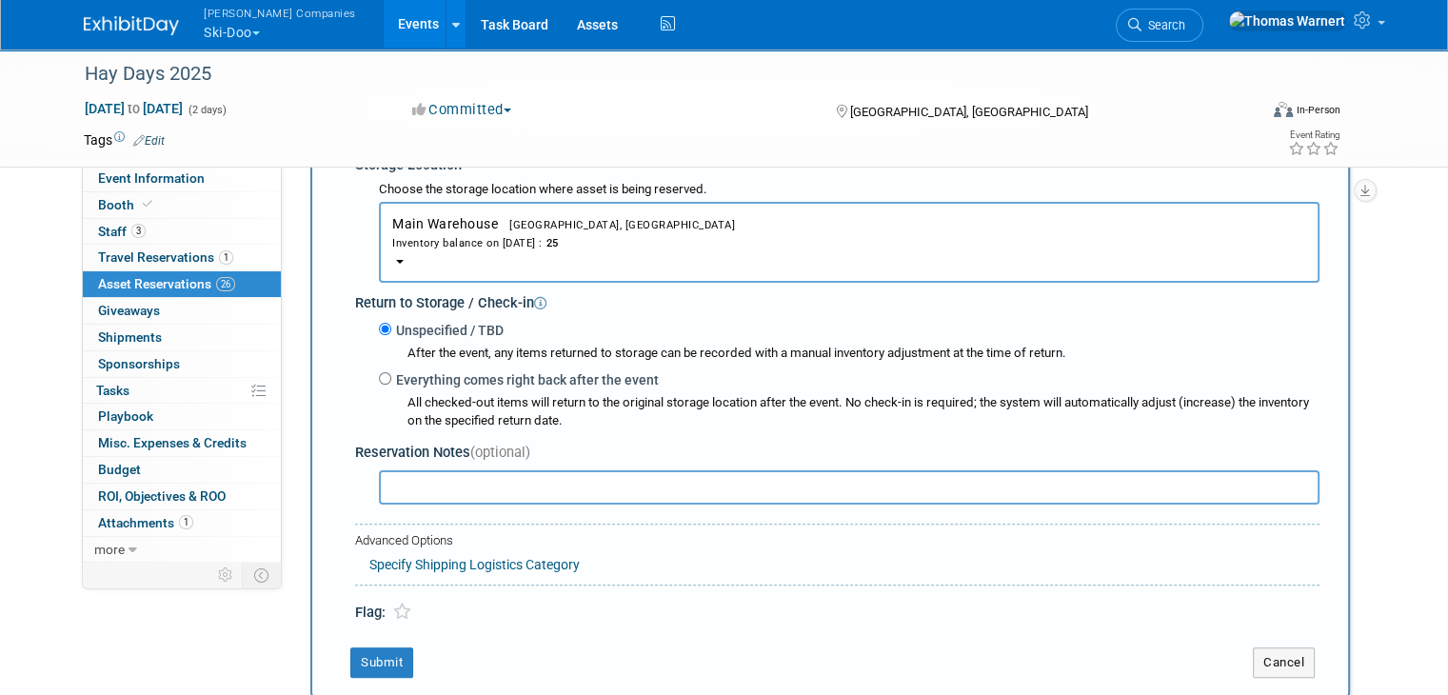
click at [453, 378] on label "Everything comes right back after the event" at bounding box center [524, 379] width 267 height 19
click at [391, 378] on input "Everything comes right back after the event" at bounding box center [385, 378] width 12 height 12
radio input "true"
select select "8"
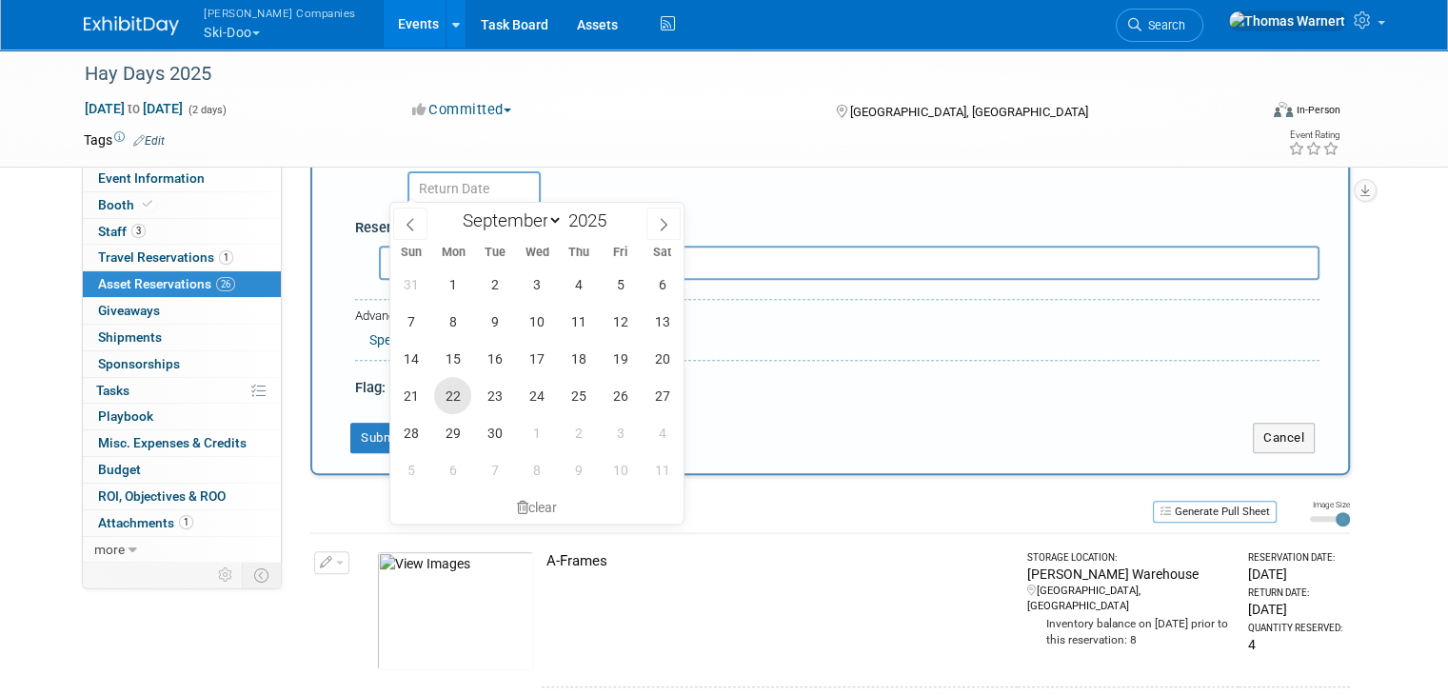
scroll to position [683, 0]
click at [418, 326] on span "7" at bounding box center [410, 319] width 37 height 37
type input "[DATE]"
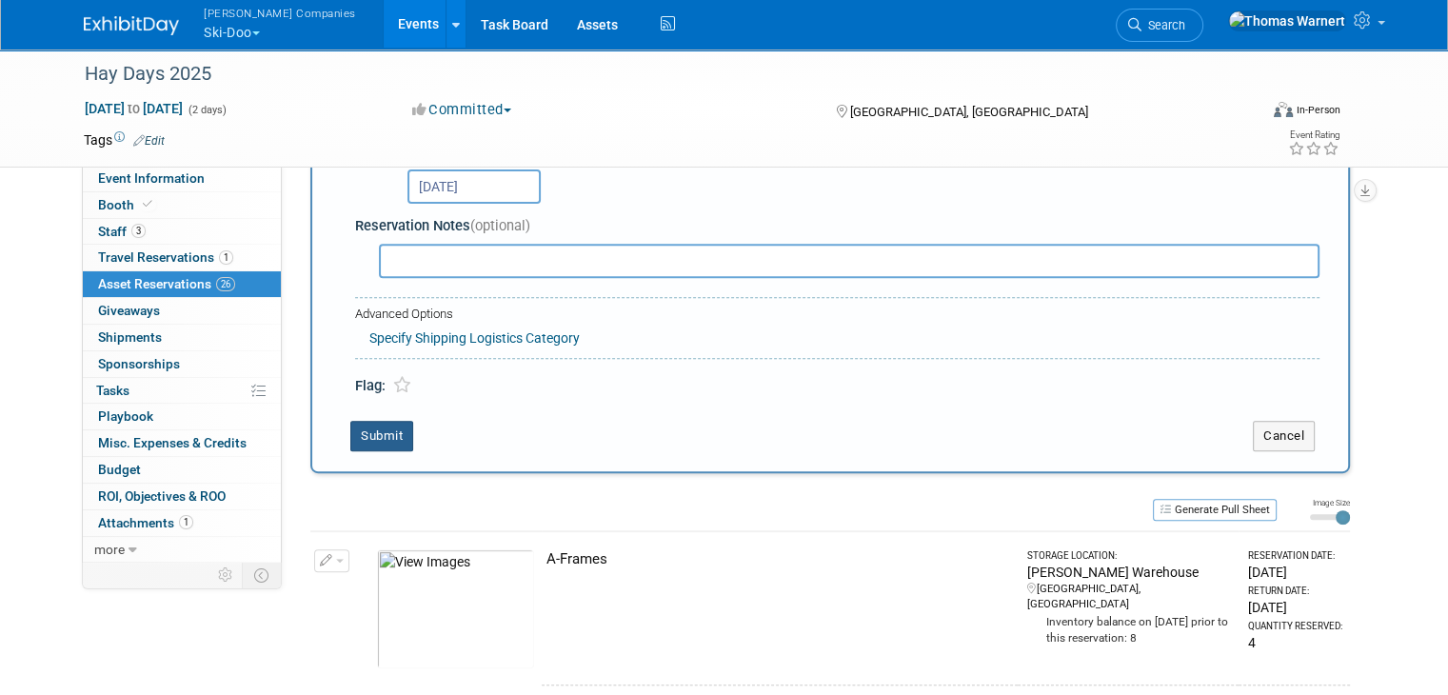
click at [384, 428] on button "Submit" at bounding box center [381, 436] width 63 height 30
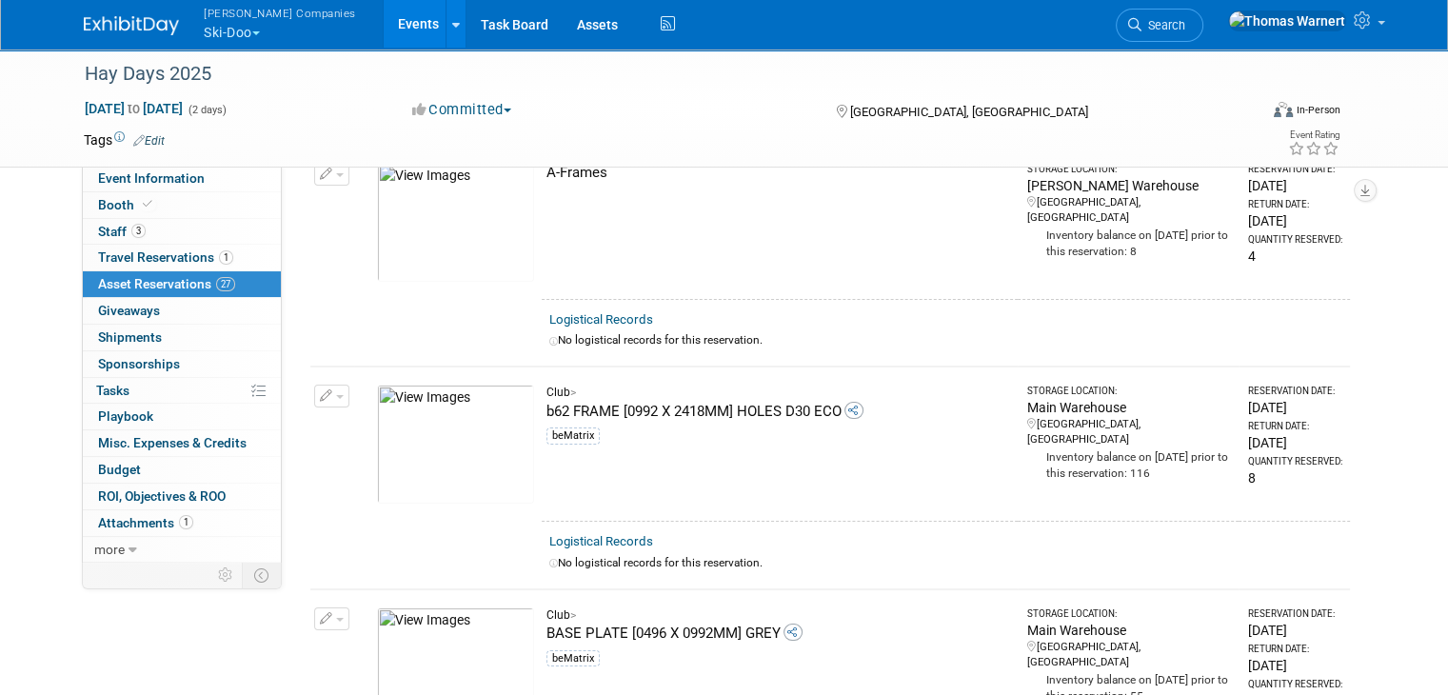
scroll to position [0, 0]
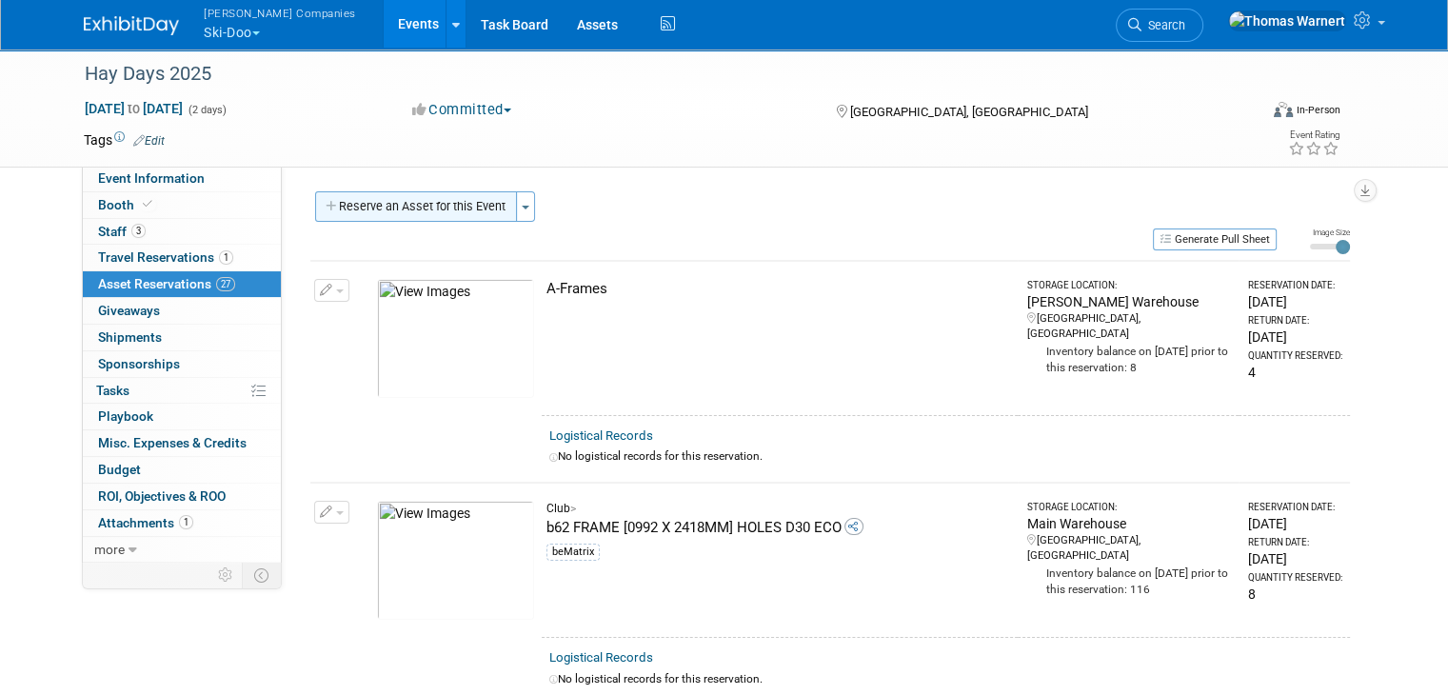
click at [438, 214] on button "Reserve an Asset for this Event" at bounding box center [416, 206] width 202 height 30
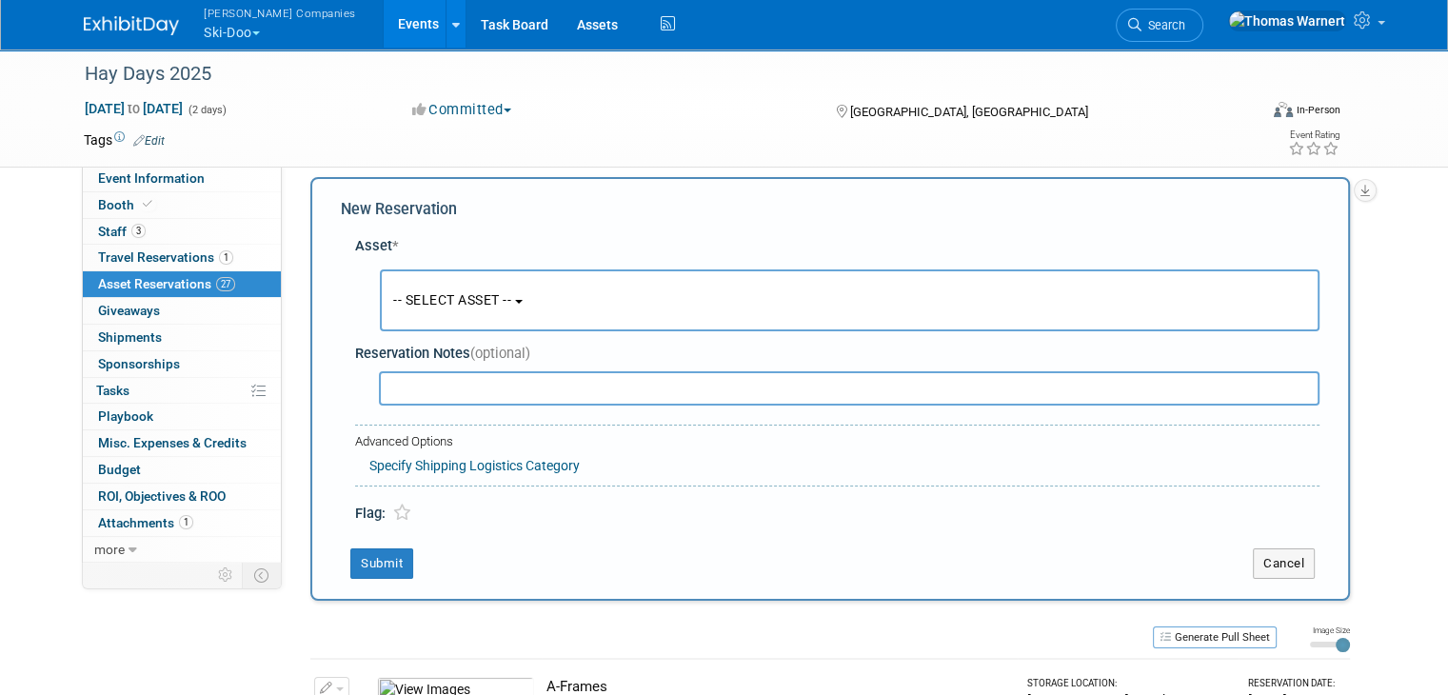
scroll to position [17, 0]
click at [458, 300] on span "-- SELECT ASSET --" at bounding box center [452, 296] width 118 height 15
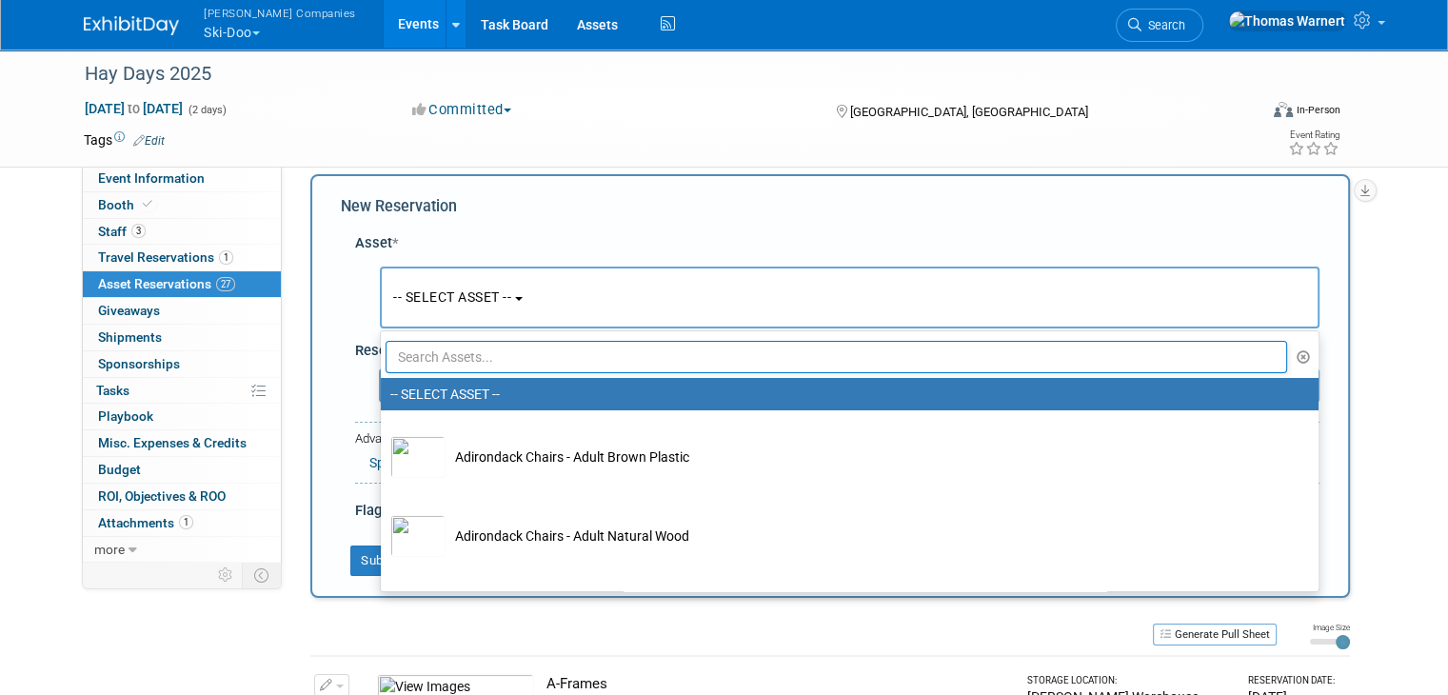
click at [448, 350] on input "text" at bounding box center [836, 357] width 901 height 32
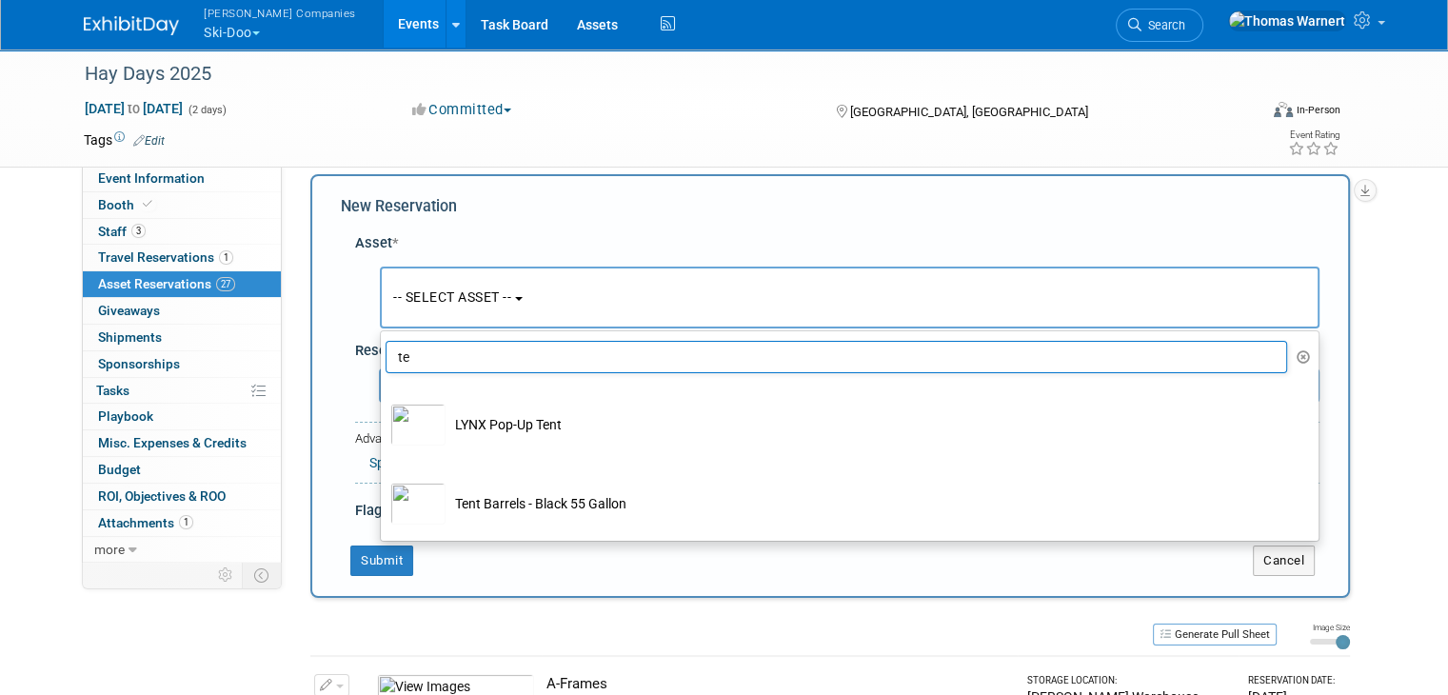
type input "t"
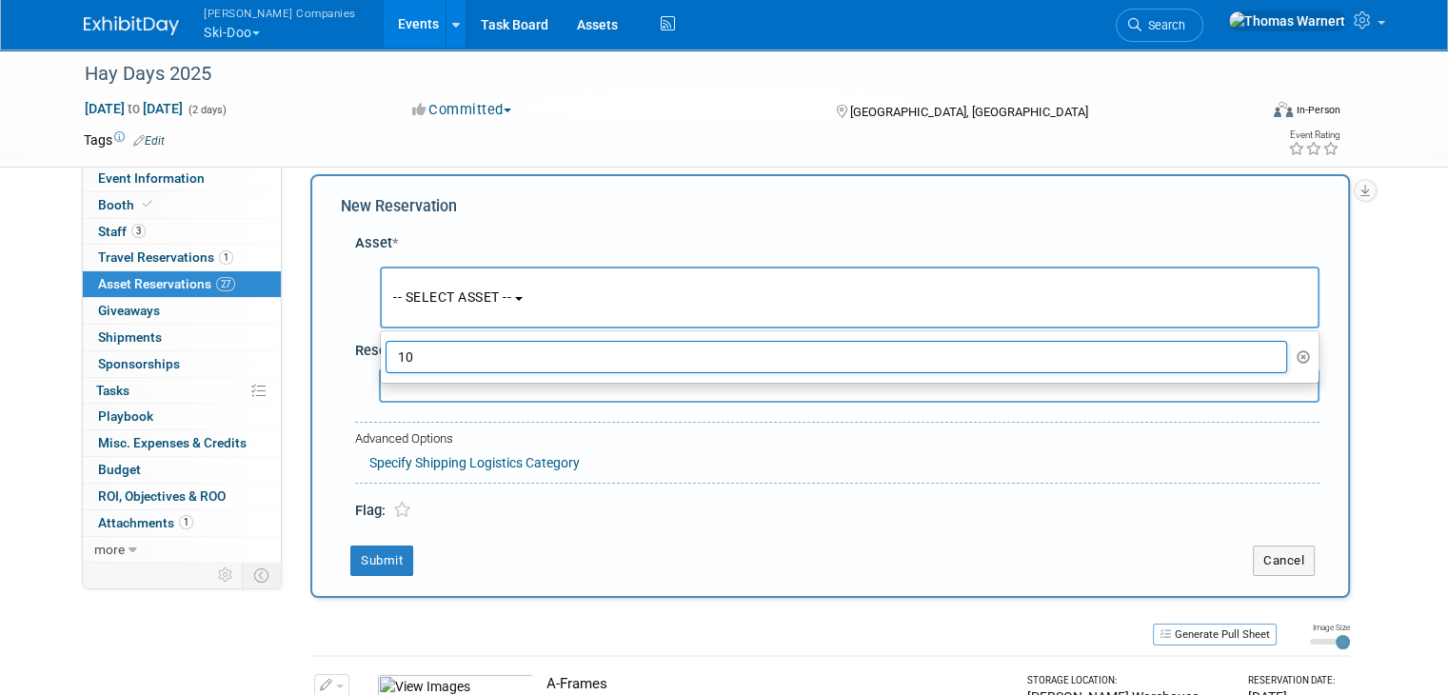
type input "1"
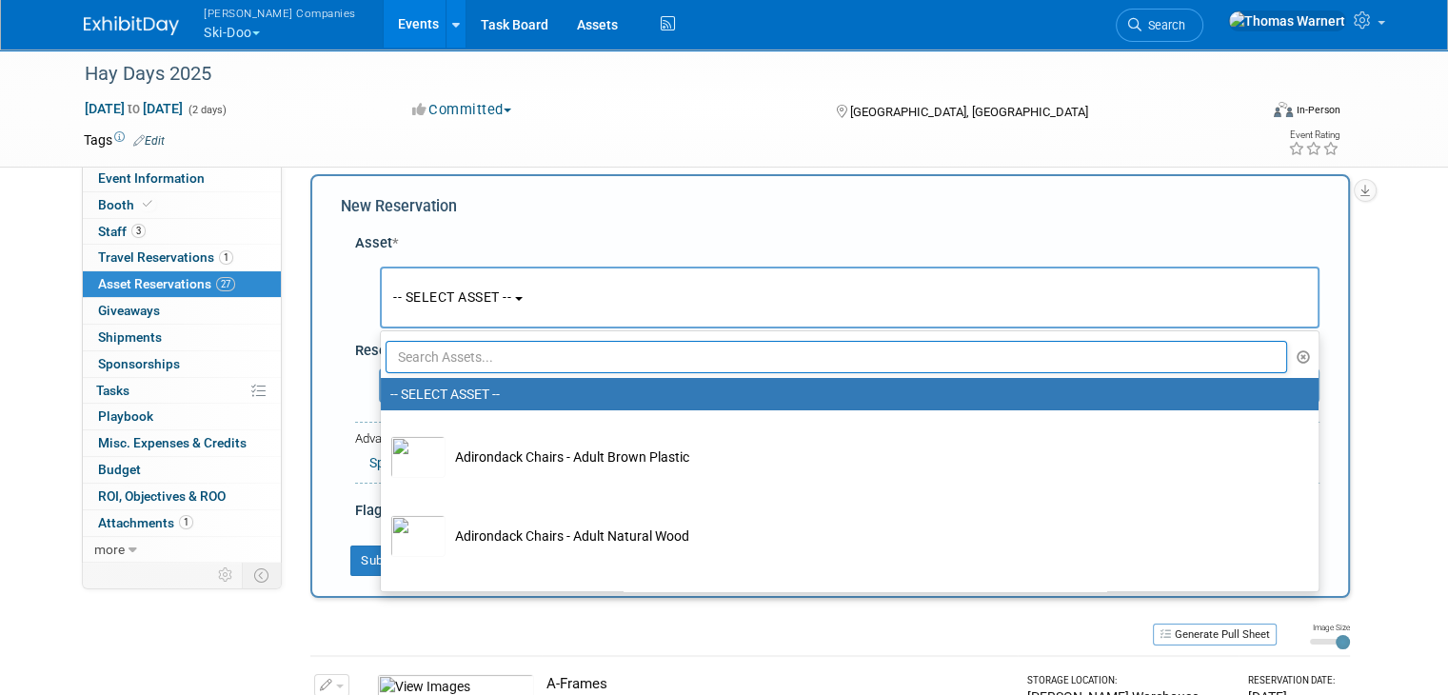
click at [423, 349] on input "text" at bounding box center [836, 357] width 901 height 32
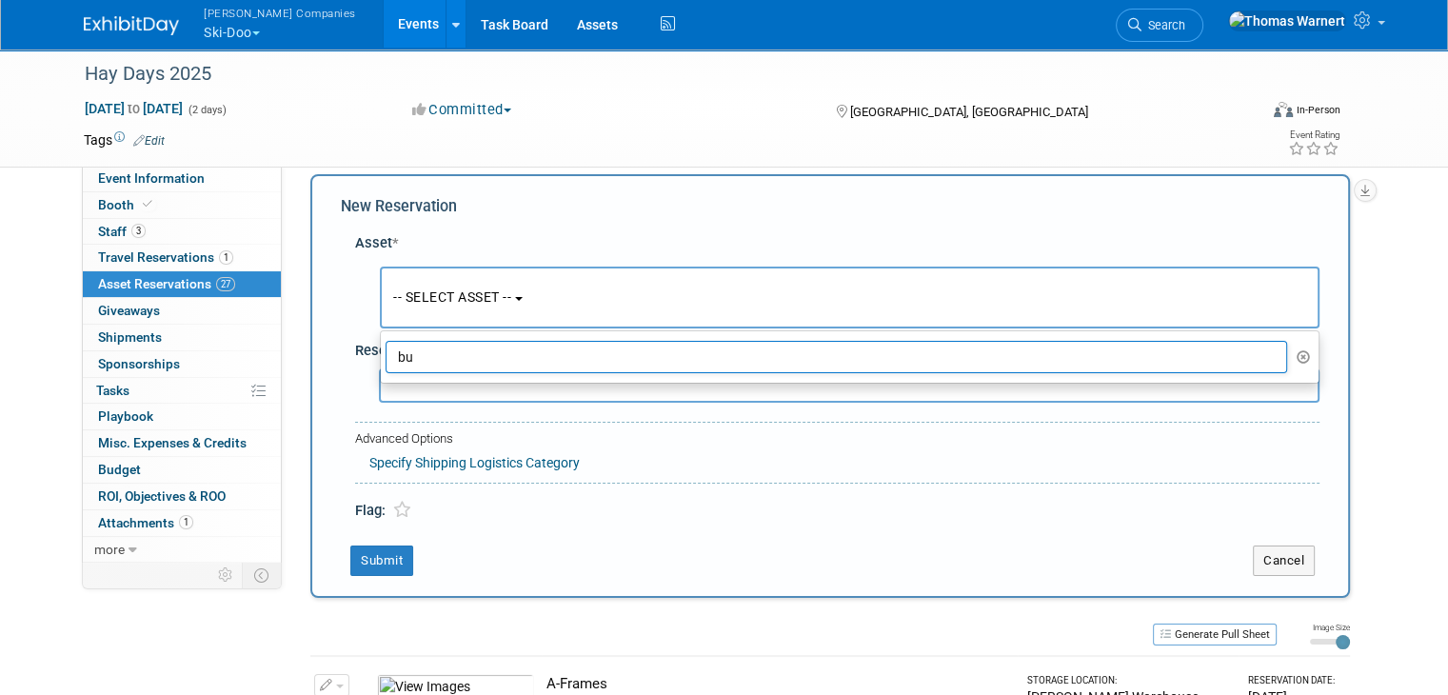
type input "b"
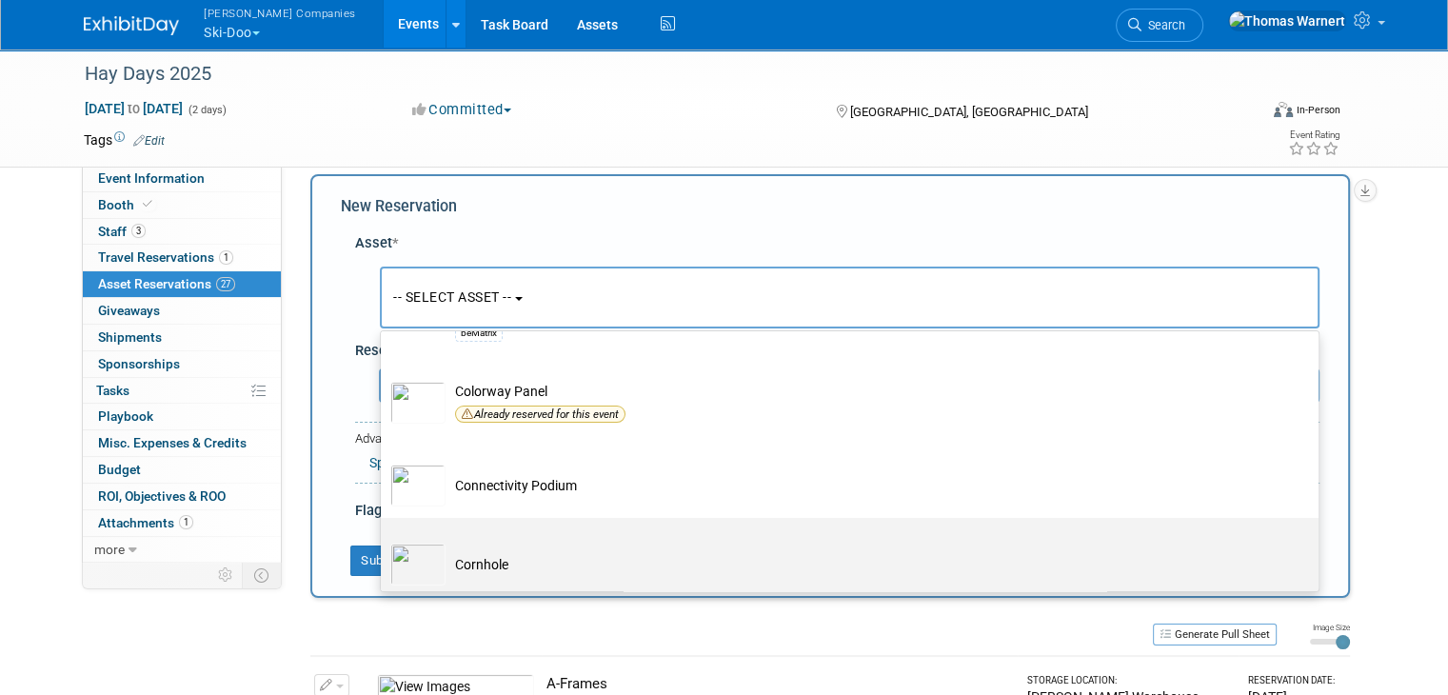
scroll to position [190, 0]
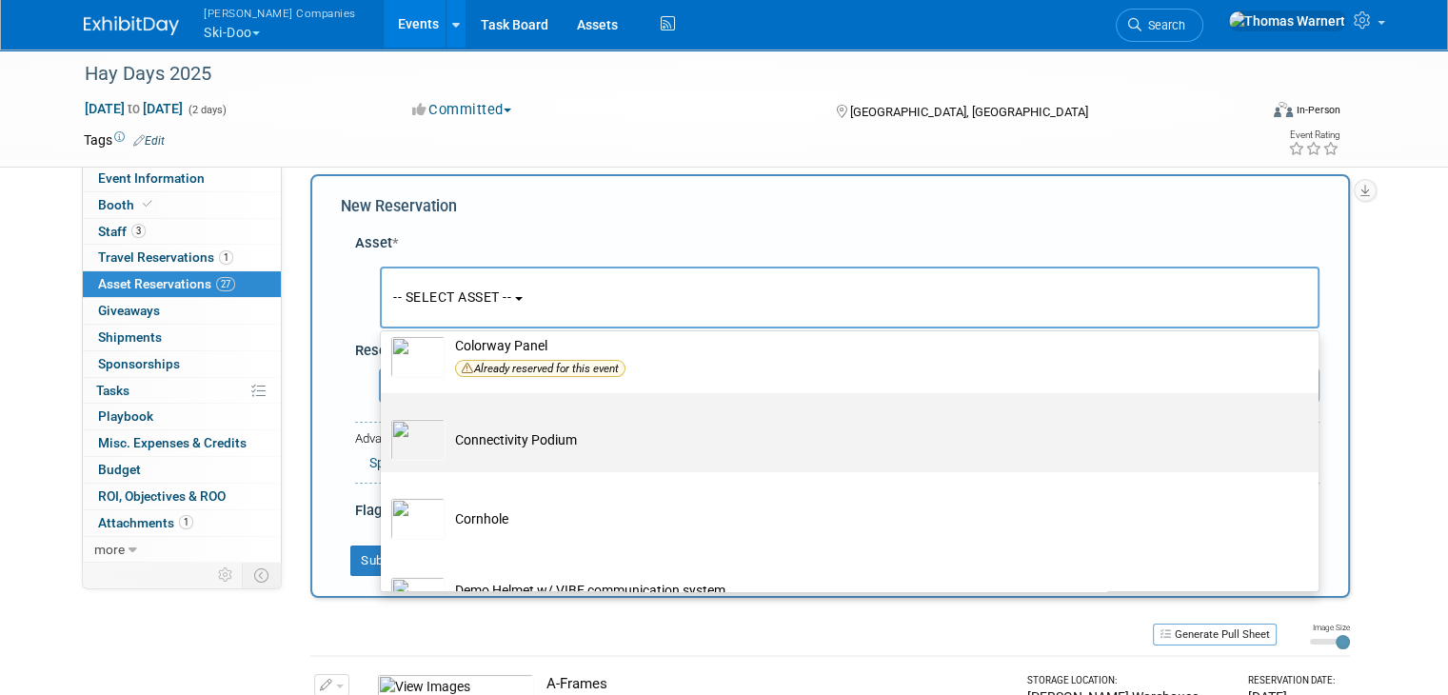
type input "co"
click at [538, 431] on td "Connectivity Podium" at bounding box center [862, 440] width 835 height 42
click at [384, 416] on input "Connectivity Podium" at bounding box center [377, 410] width 12 height 12
select select "10724768"
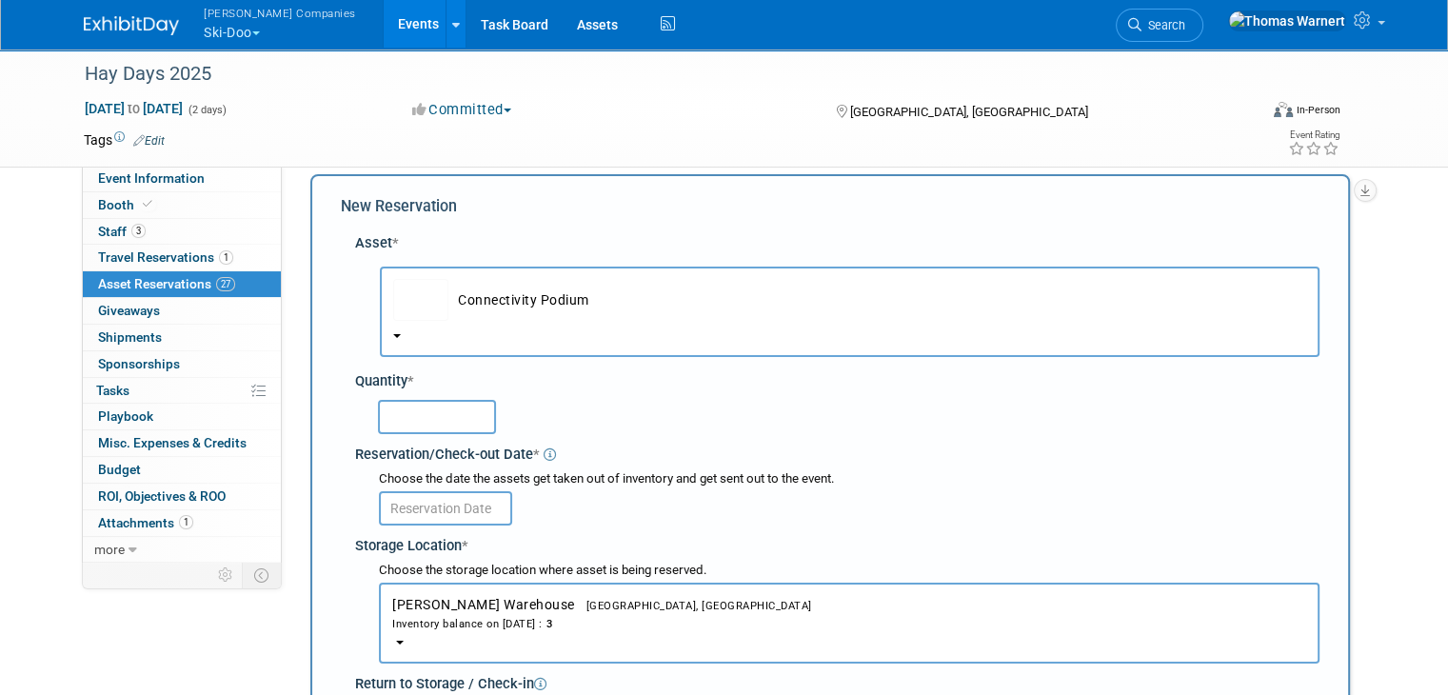
click at [395, 415] on input "text" at bounding box center [437, 417] width 118 height 34
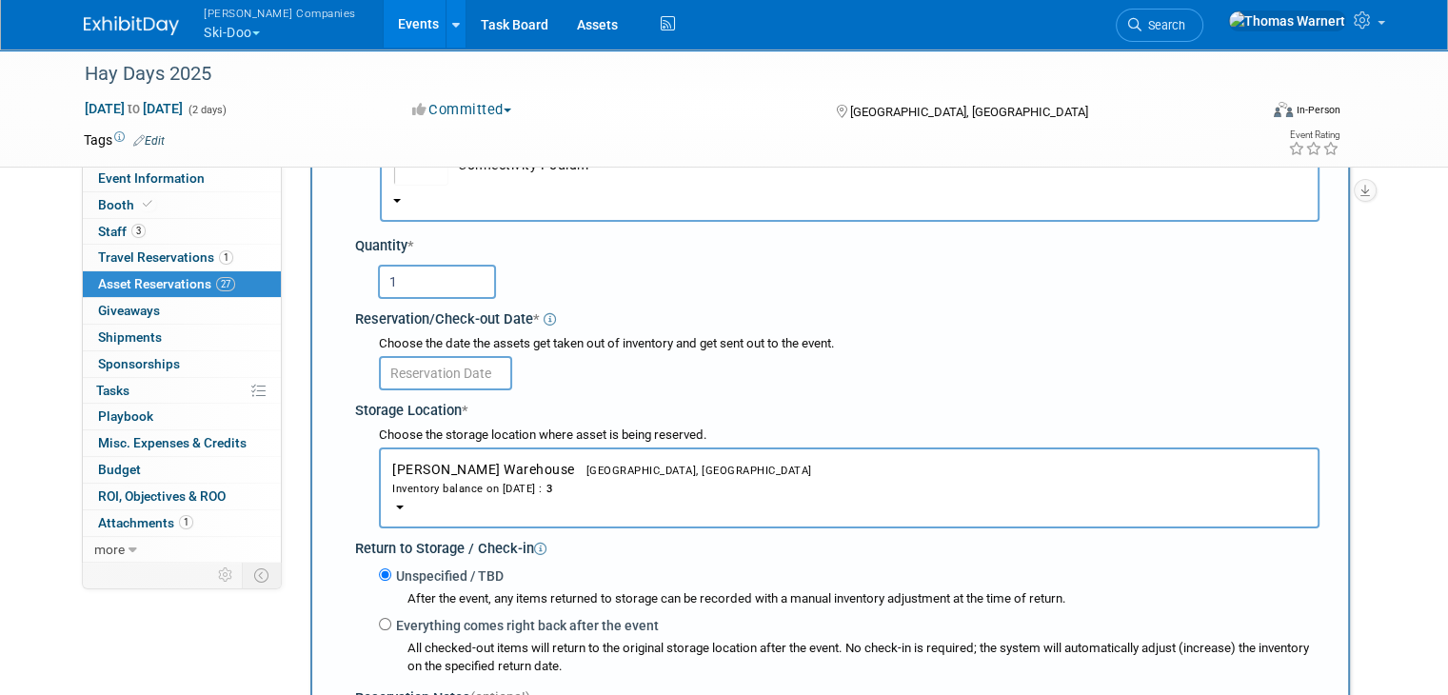
scroll to position [208, 0]
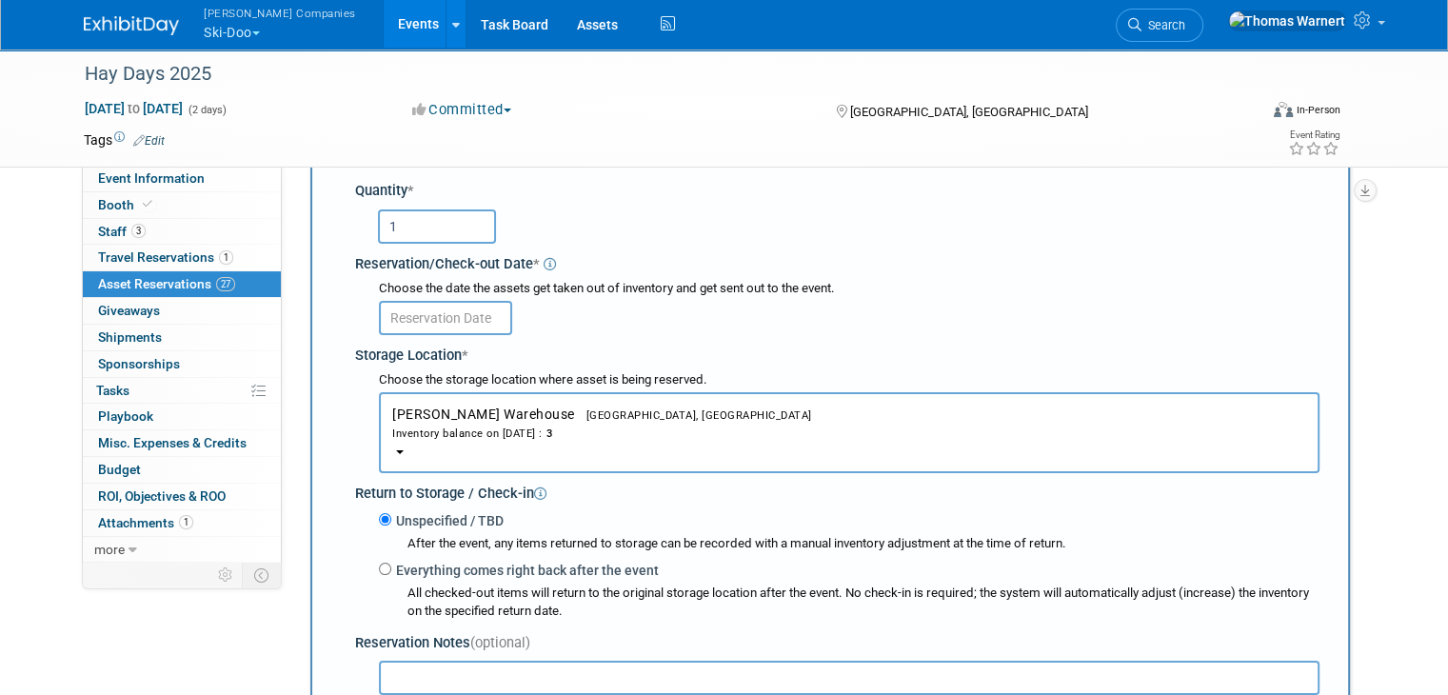
type input "1"
click at [451, 320] on input "text" at bounding box center [445, 318] width 133 height 34
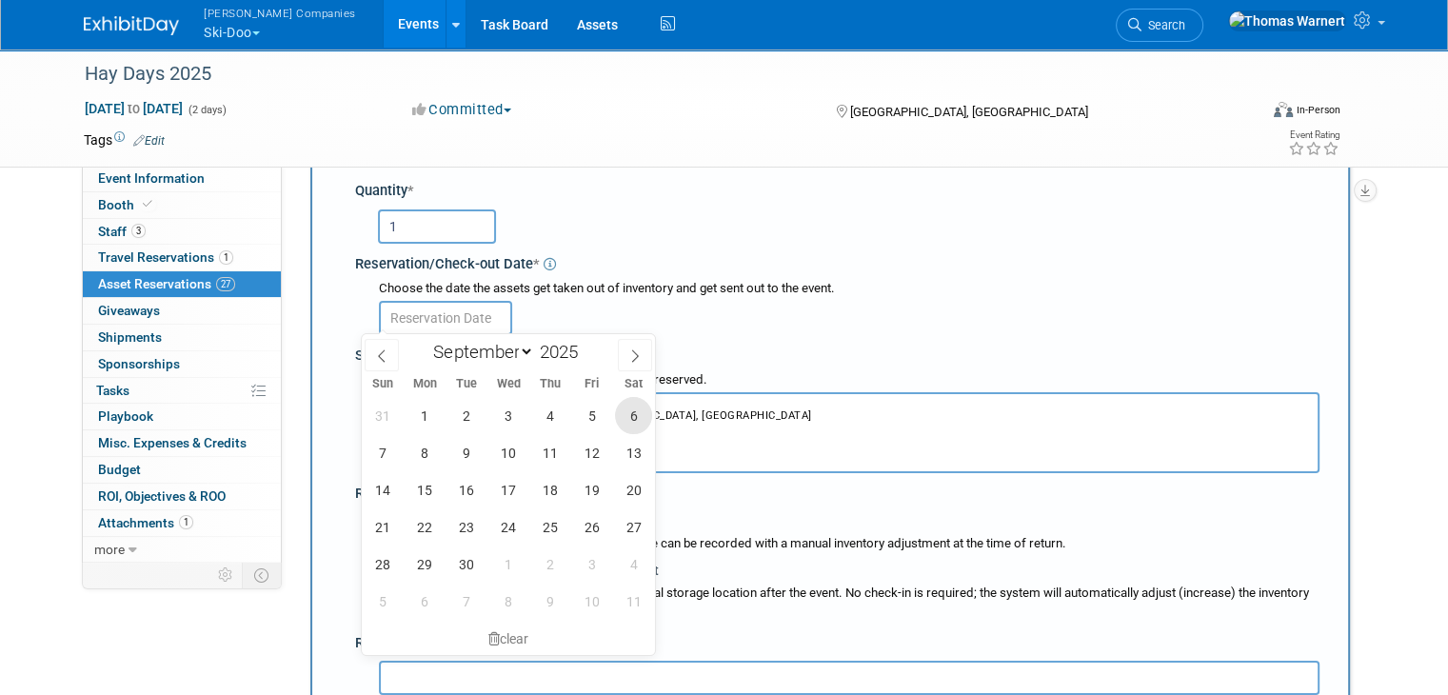
click at [621, 408] on span "6" at bounding box center [633, 415] width 37 height 37
type input "[DATE]"
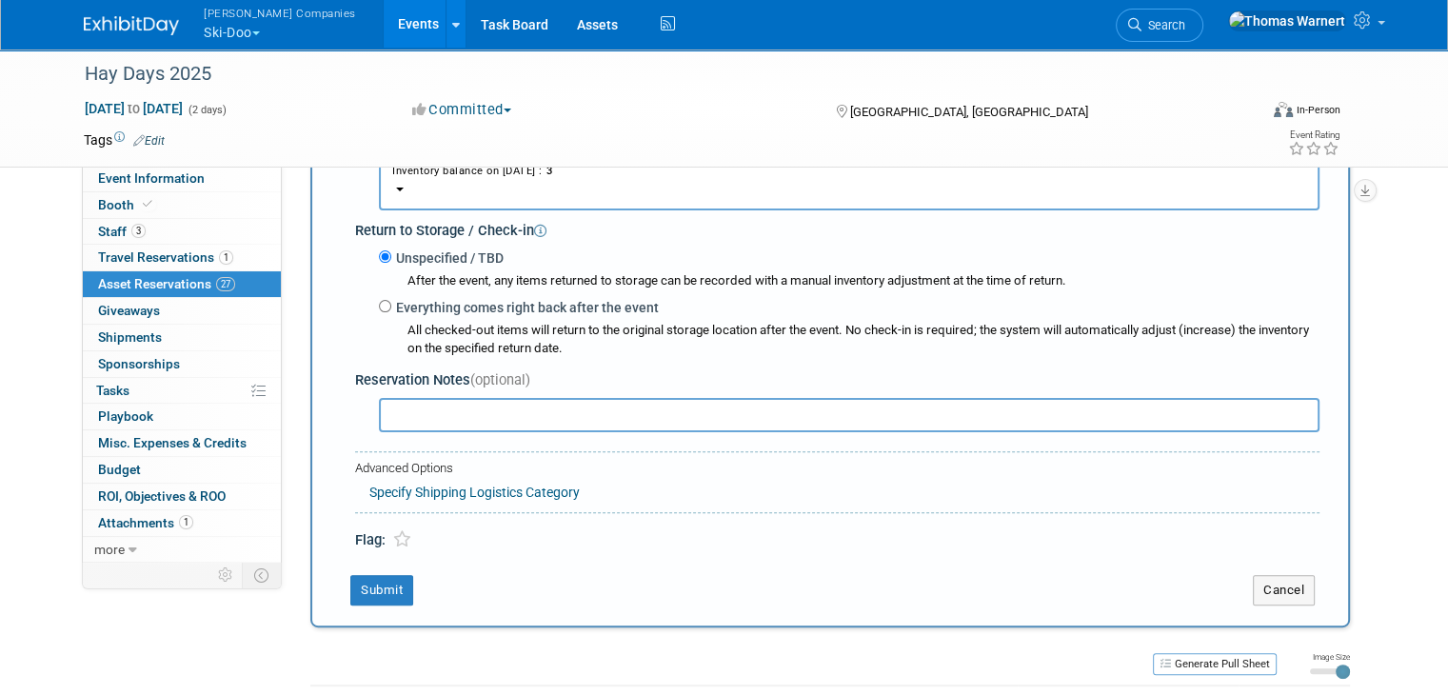
scroll to position [493, 0]
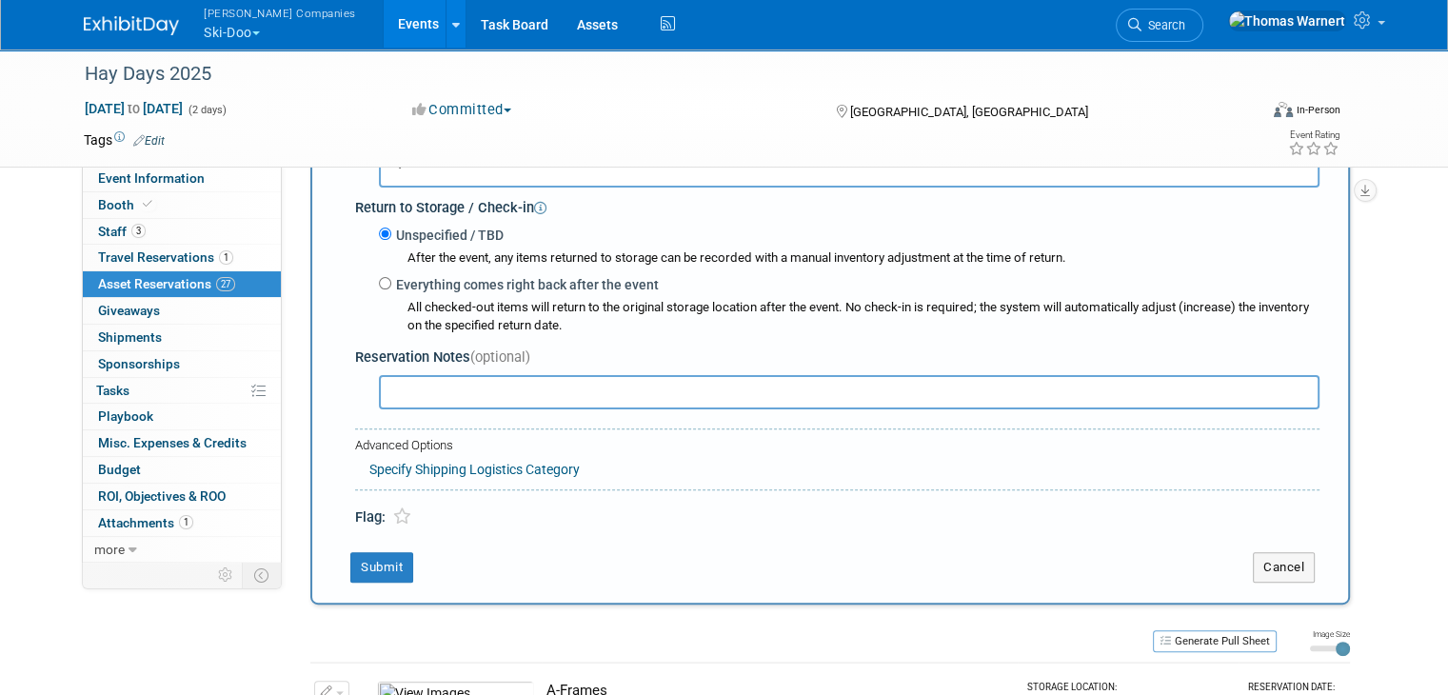
click at [391, 275] on label "Everything comes right back after the event" at bounding box center [524, 284] width 267 height 19
click at [381, 277] on input "Everything comes right back after the event" at bounding box center [385, 283] width 12 height 12
radio input "true"
select select "8"
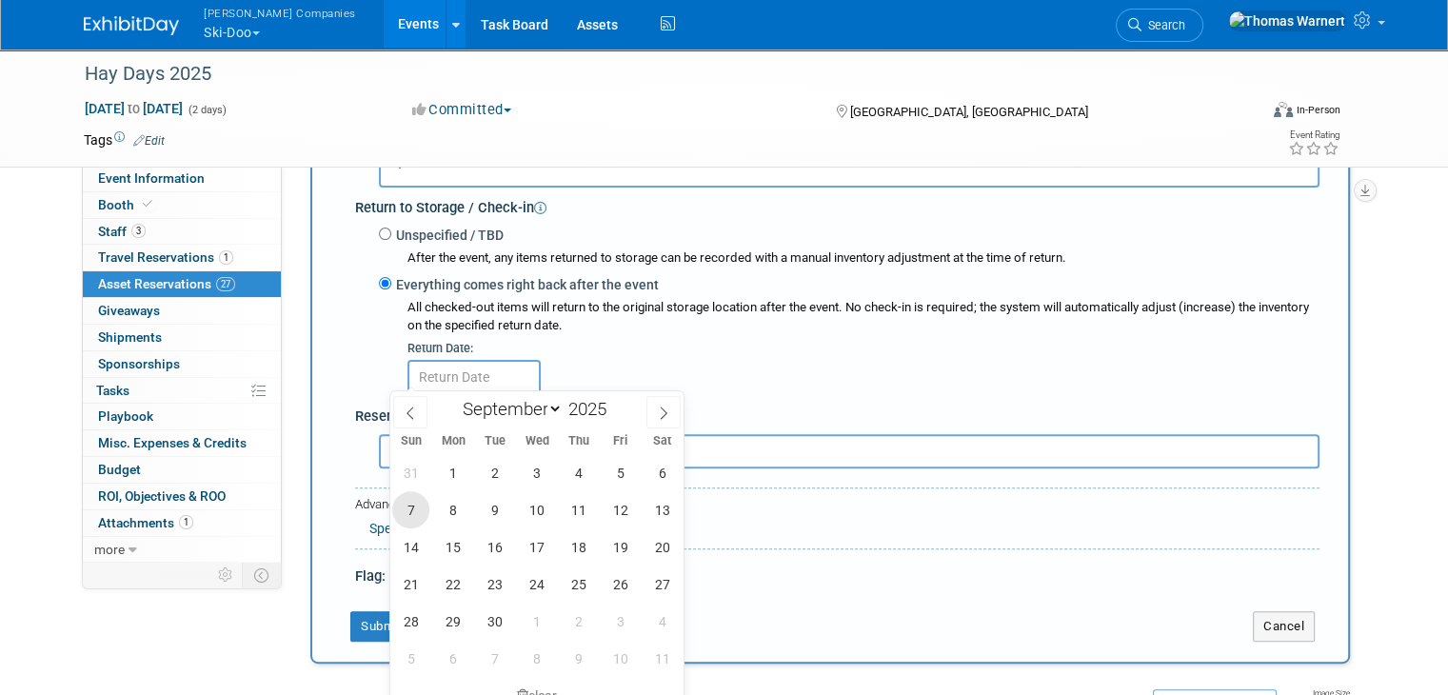
click at [423, 508] on span "7" at bounding box center [410, 509] width 37 height 37
type input "[DATE]"
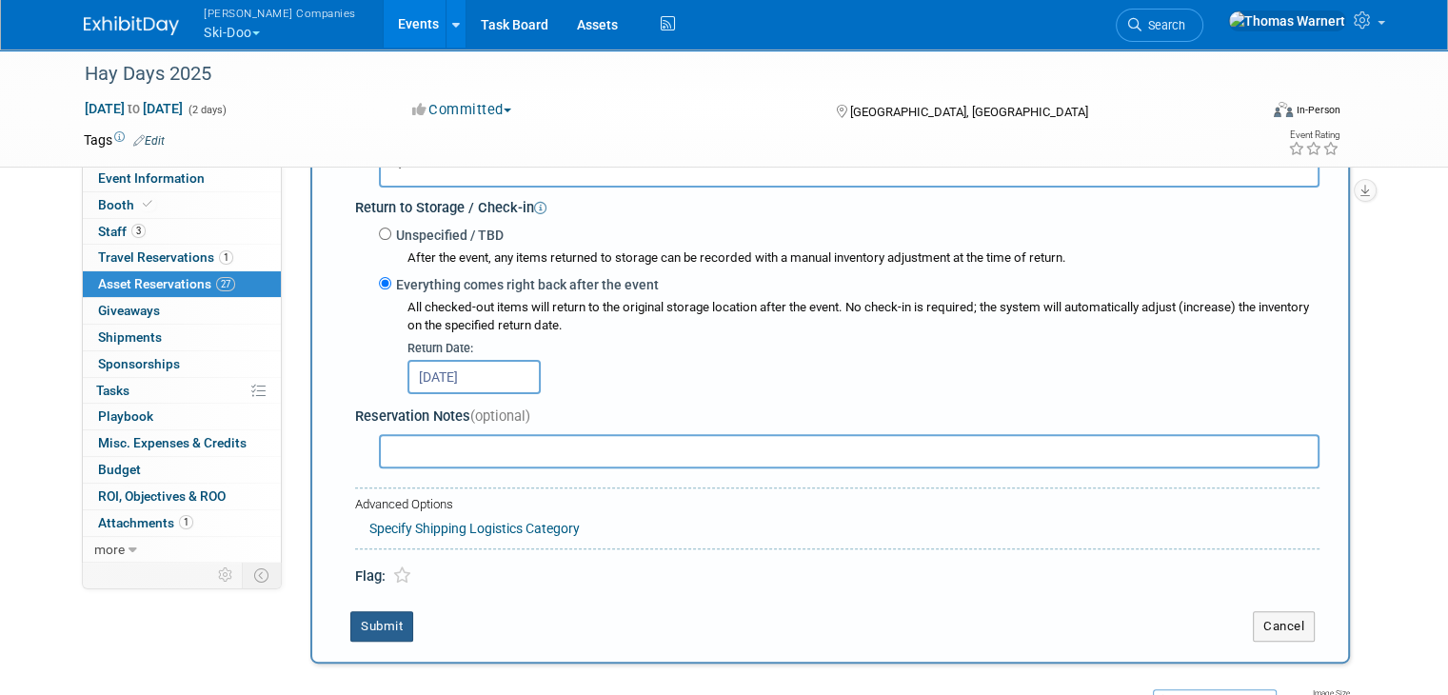
click at [380, 618] on button "Submit" at bounding box center [381, 626] width 63 height 30
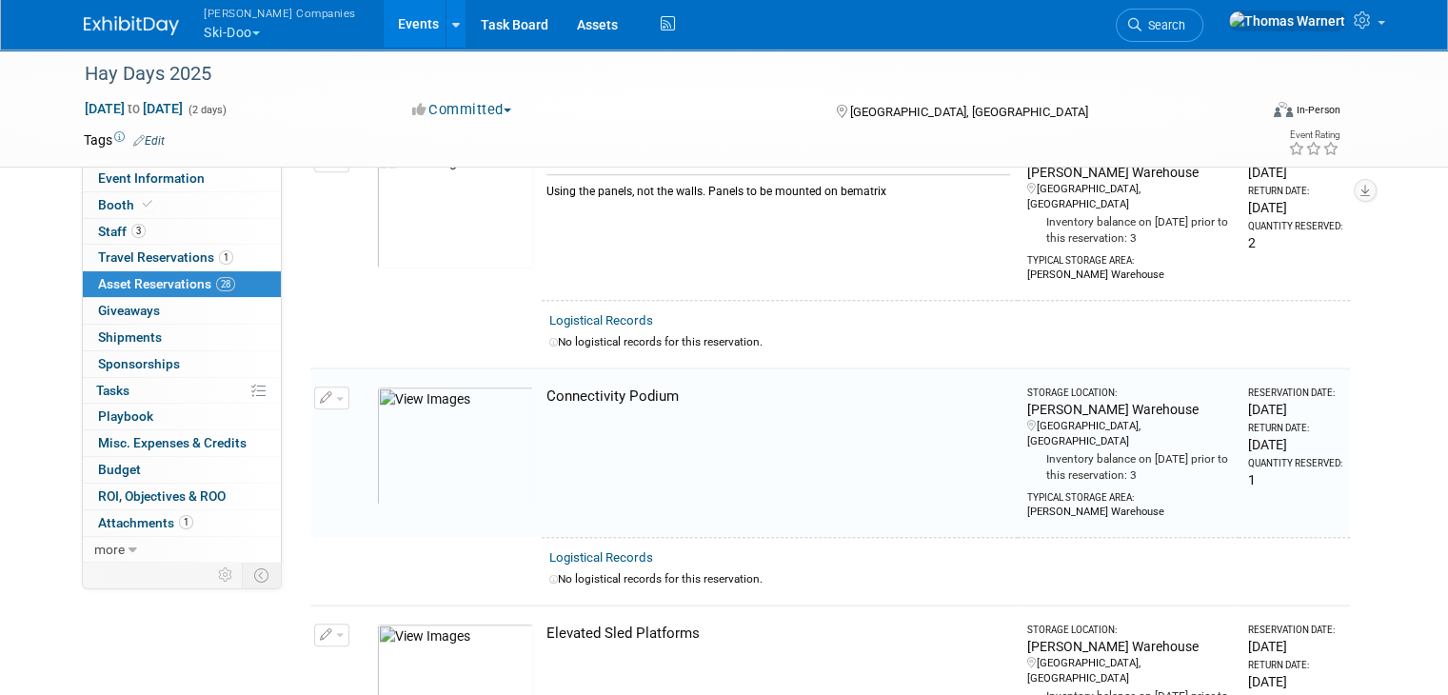
scroll to position [0, 0]
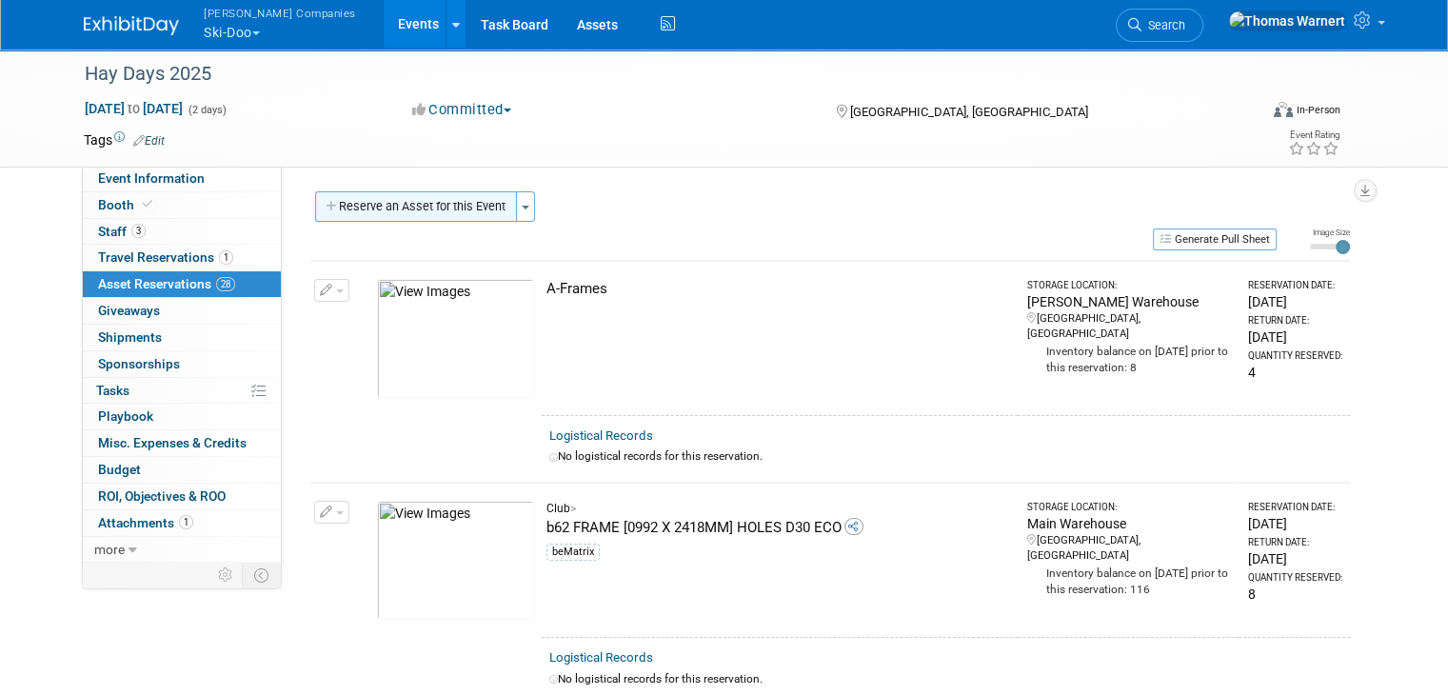
click at [418, 205] on button "Reserve an Asset for this Event" at bounding box center [416, 206] width 202 height 30
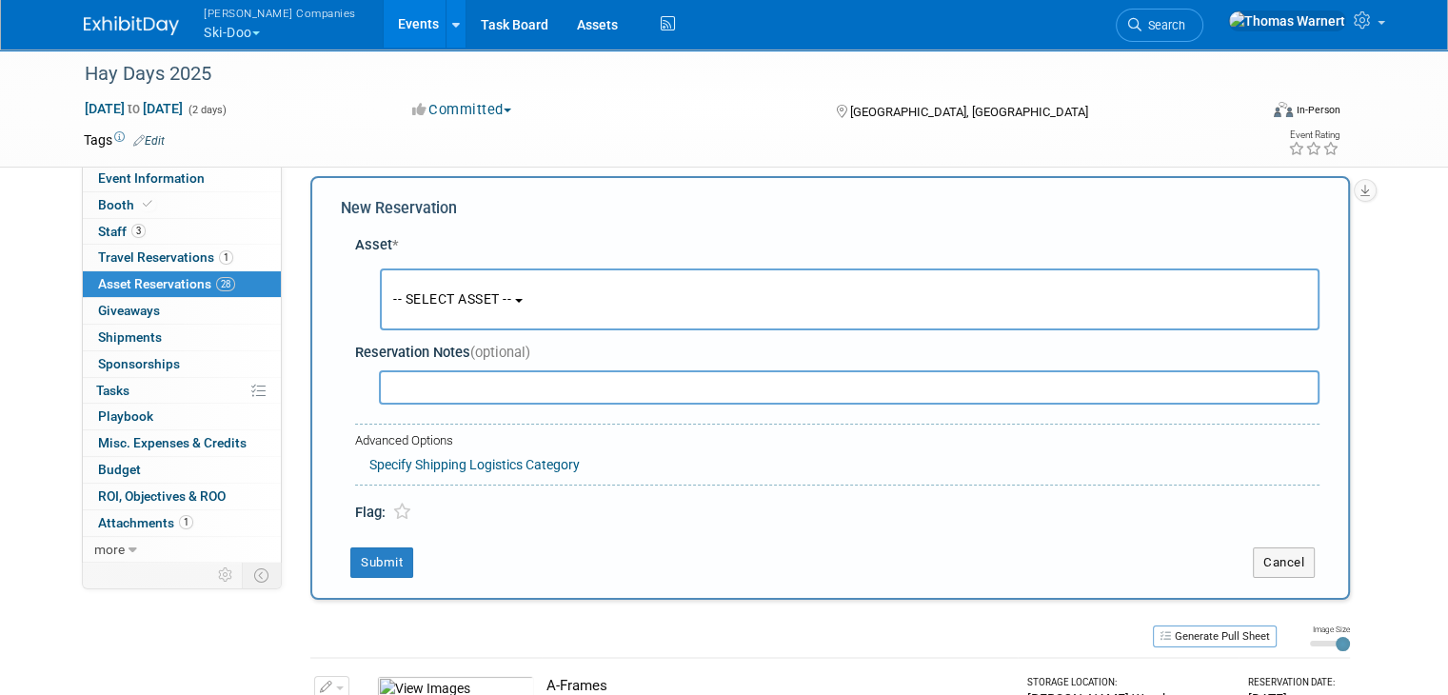
scroll to position [17, 0]
click at [490, 291] on span "-- SELECT ASSET --" at bounding box center [452, 296] width 118 height 15
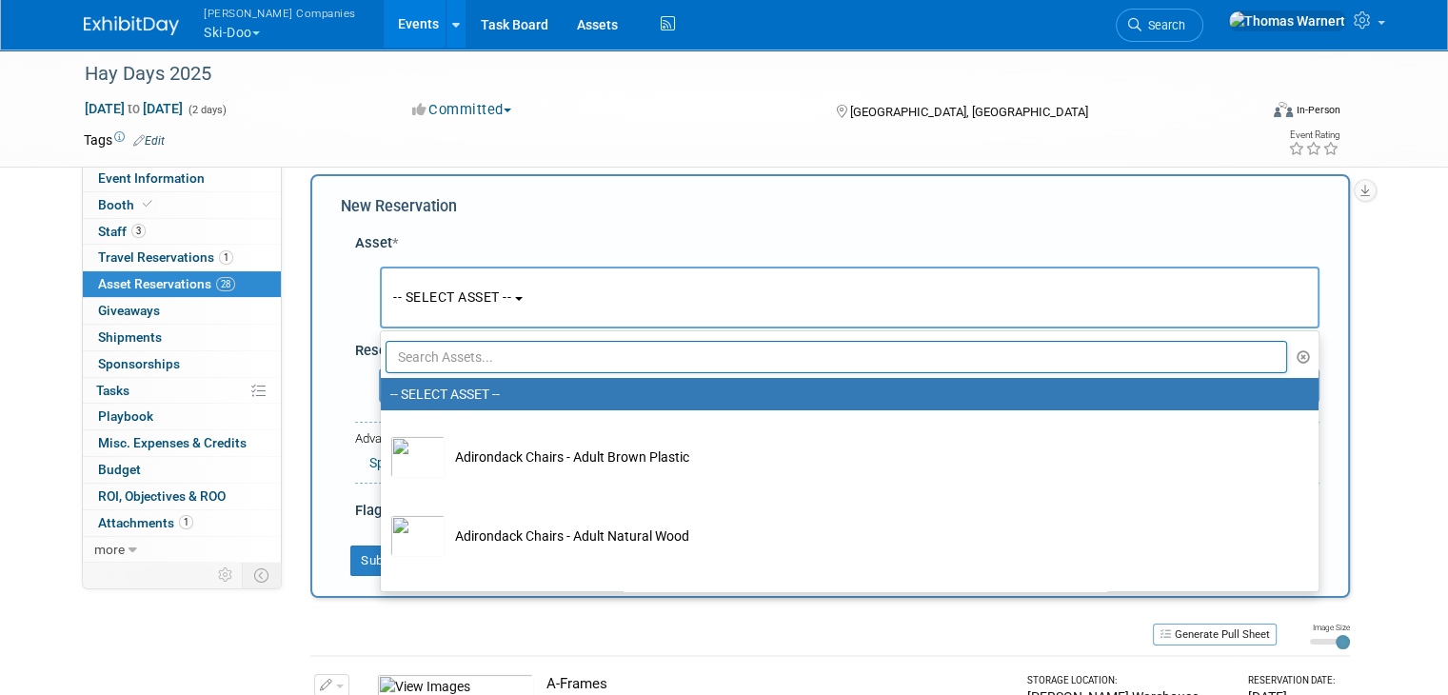
click at [463, 355] on input "text" at bounding box center [836, 357] width 901 height 32
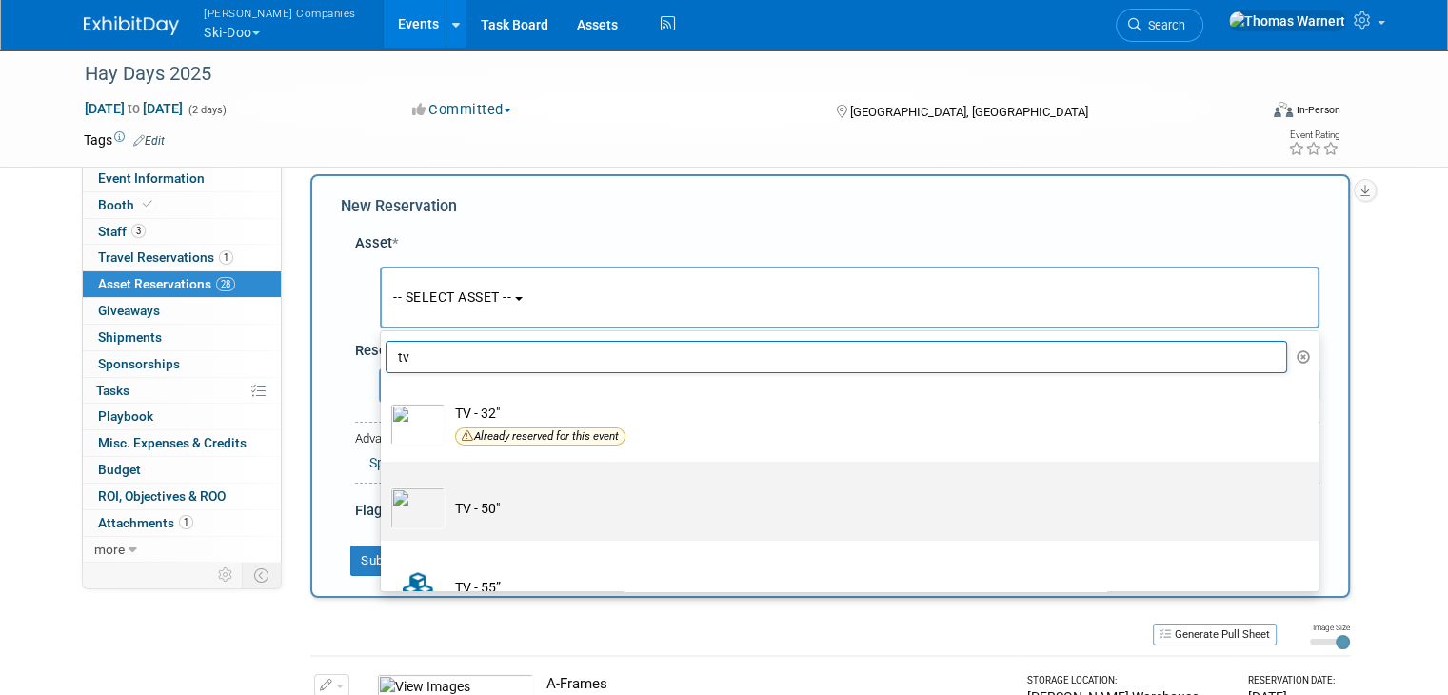
type input "tv"
click at [491, 497] on td "TV - 50"" at bounding box center [862, 508] width 835 height 42
click at [384, 485] on input "TV - 50"" at bounding box center [377, 478] width 12 height 12
select select "10724823"
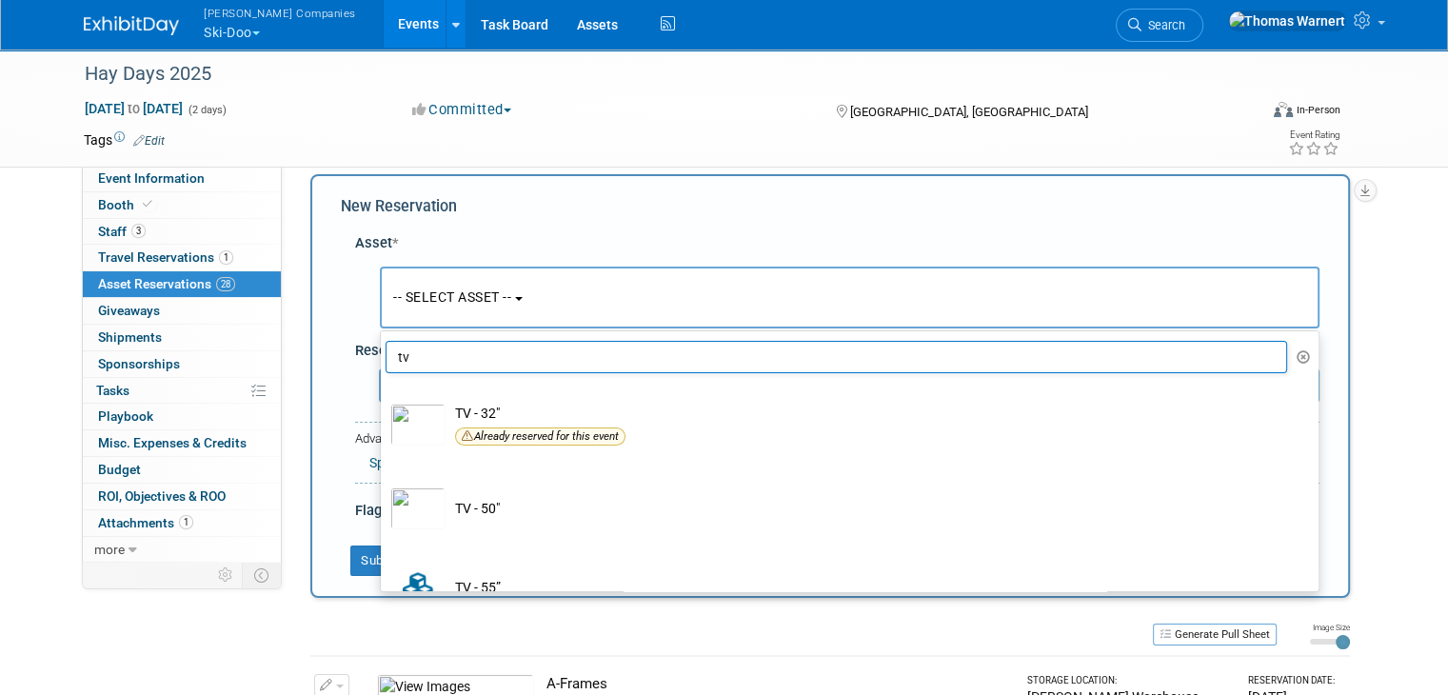
select select "8"
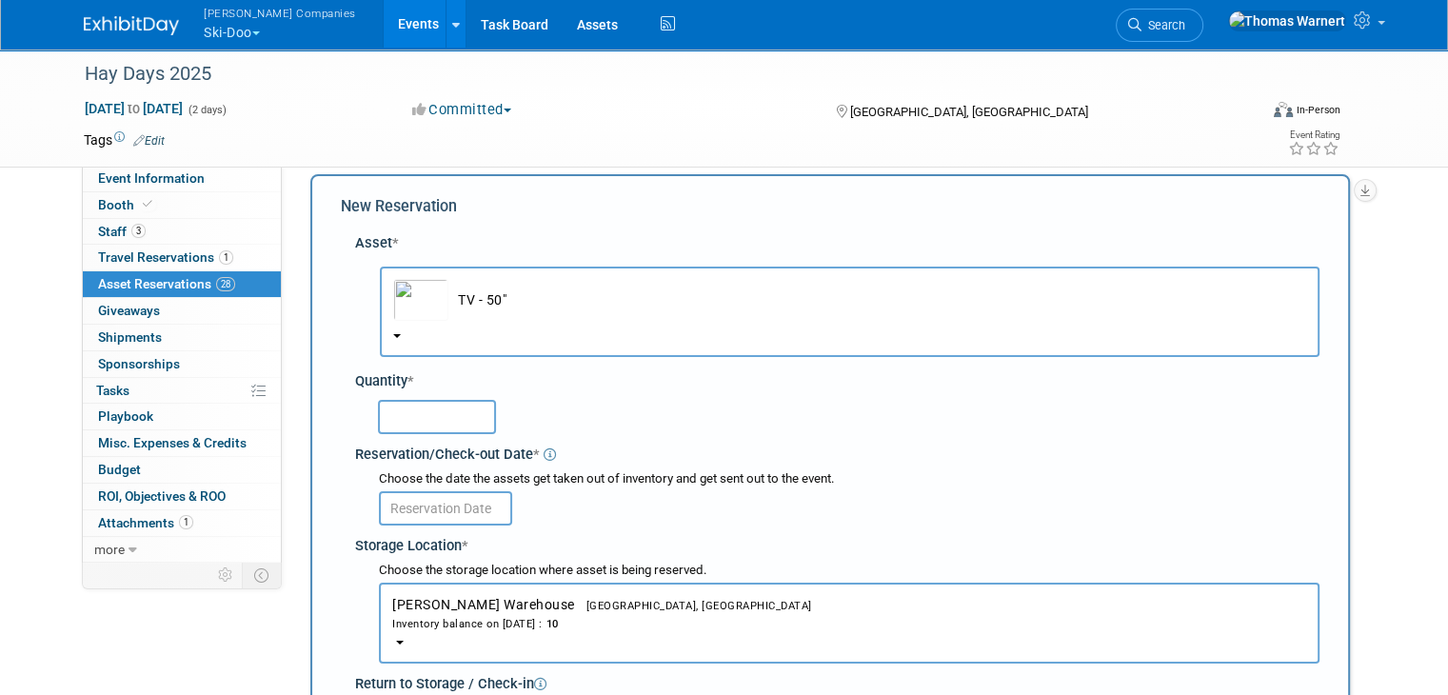
click at [406, 430] on input "text" at bounding box center [437, 417] width 118 height 34
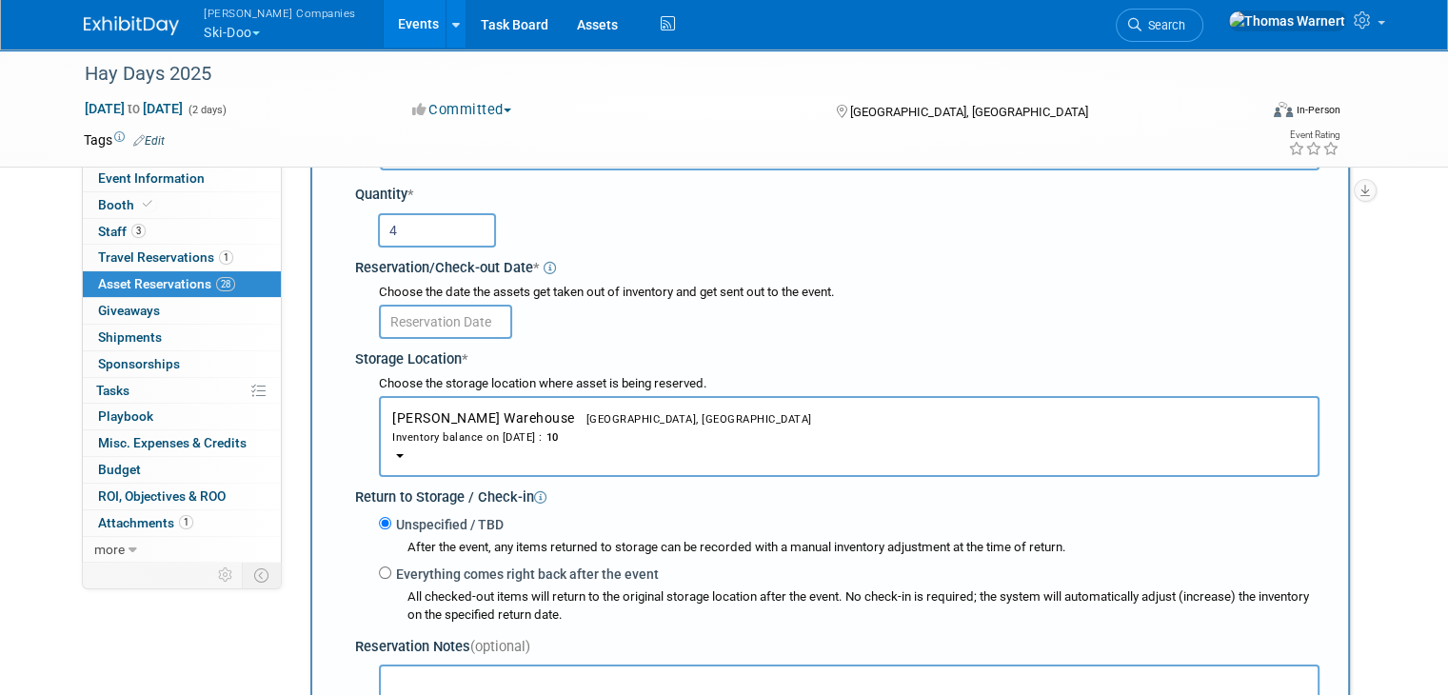
scroll to position [208, 0]
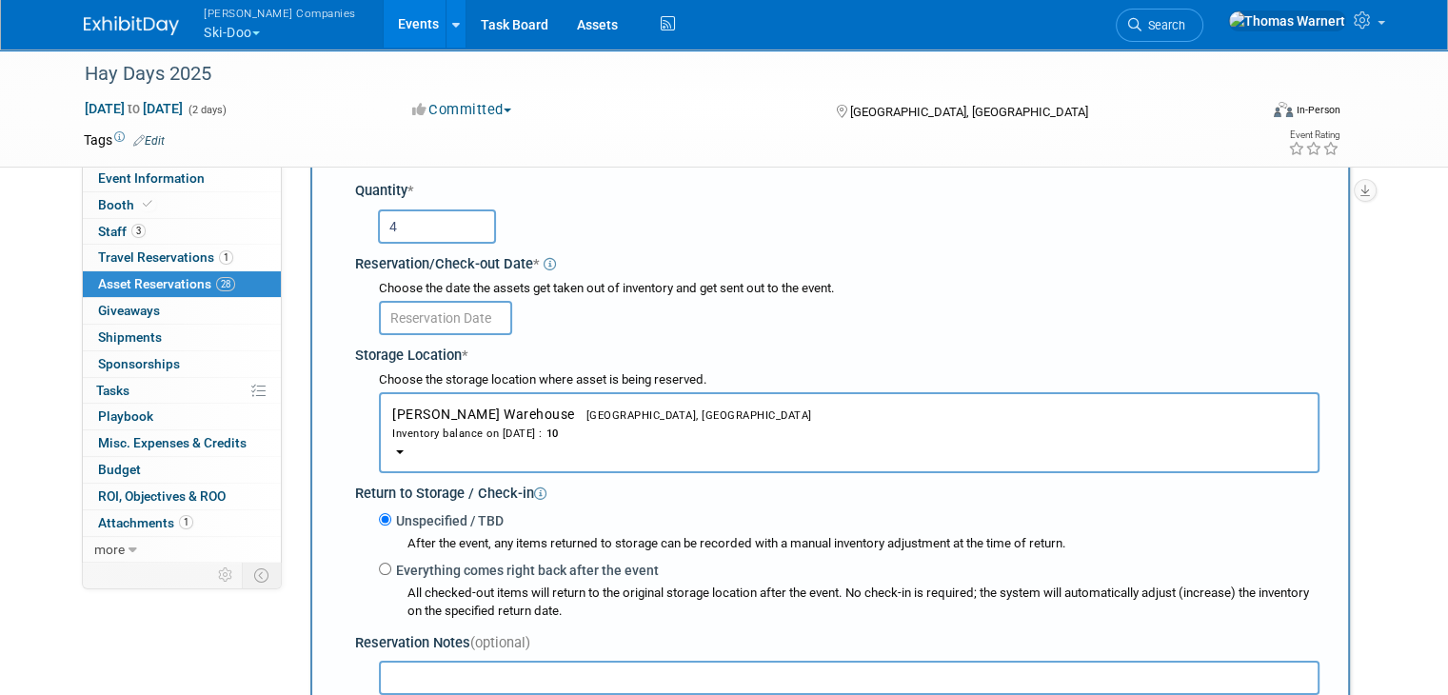
type input "4"
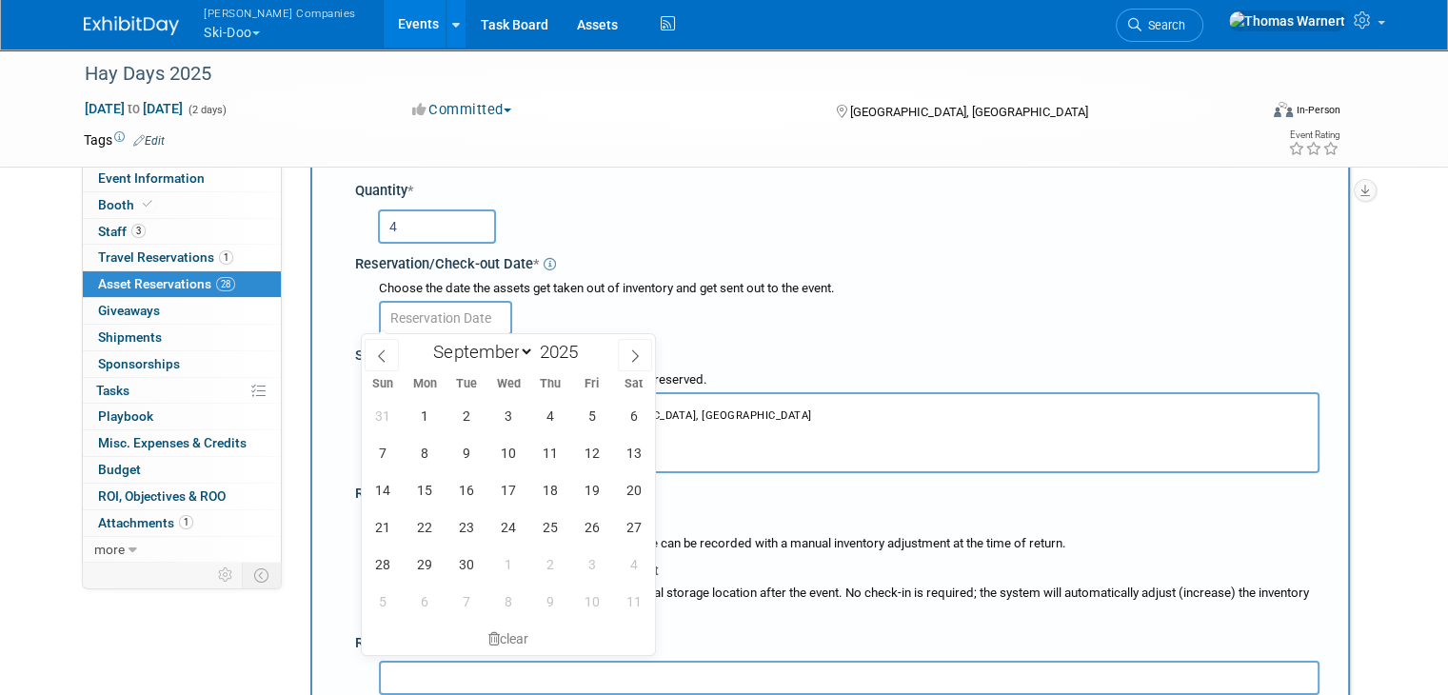
click at [449, 317] on input "text" at bounding box center [445, 318] width 133 height 34
click at [635, 417] on span "6" at bounding box center [633, 415] width 37 height 37
type input "[DATE]"
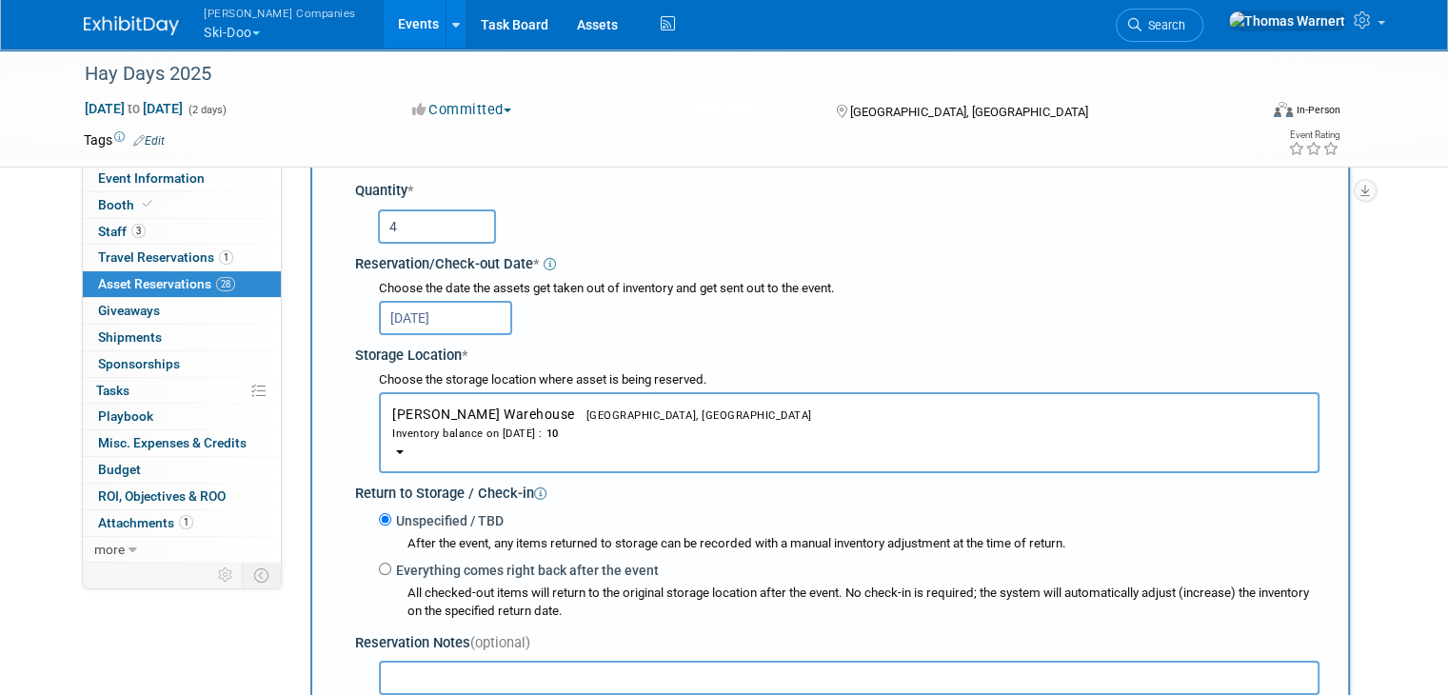
scroll to position [303, 0]
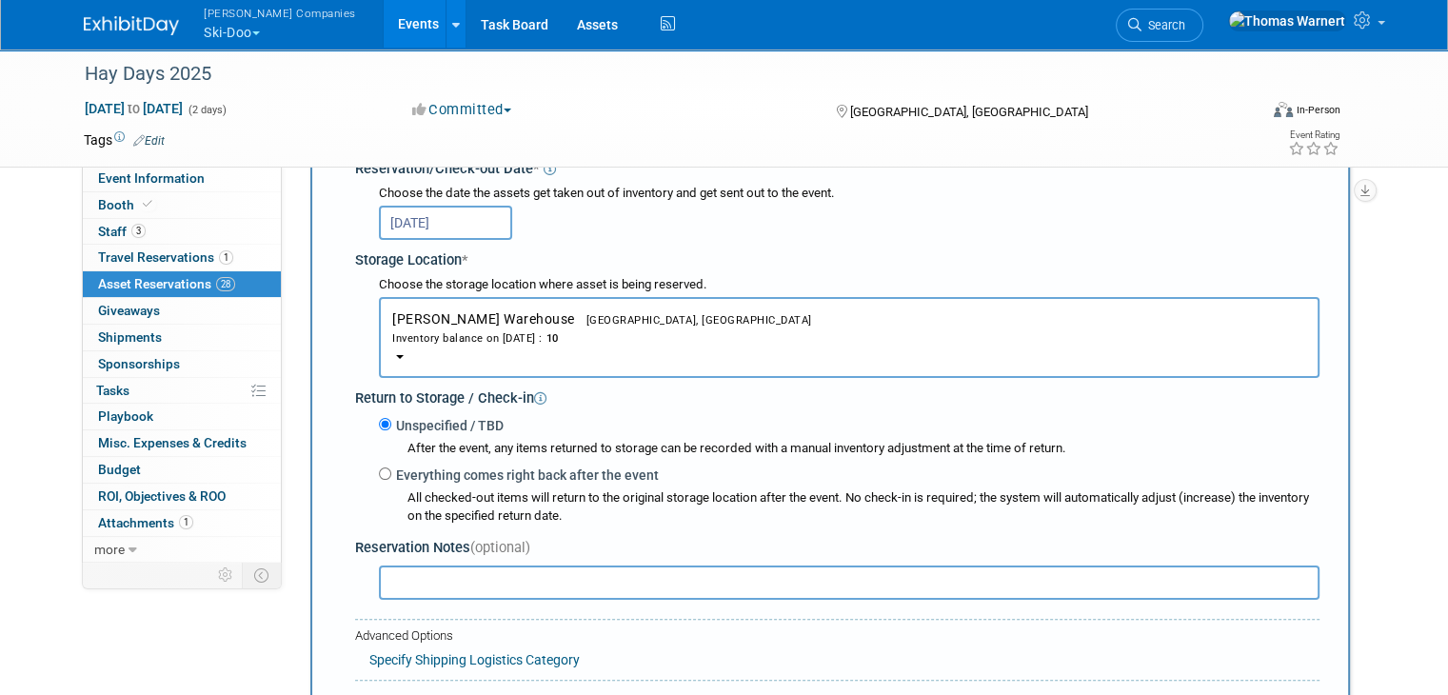
click at [412, 471] on label "Everything comes right back after the event" at bounding box center [524, 474] width 267 height 19
click at [391, 471] on input "Everything comes right back after the event" at bounding box center [385, 473] width 12 height 12
radio input "true"
select select "8"
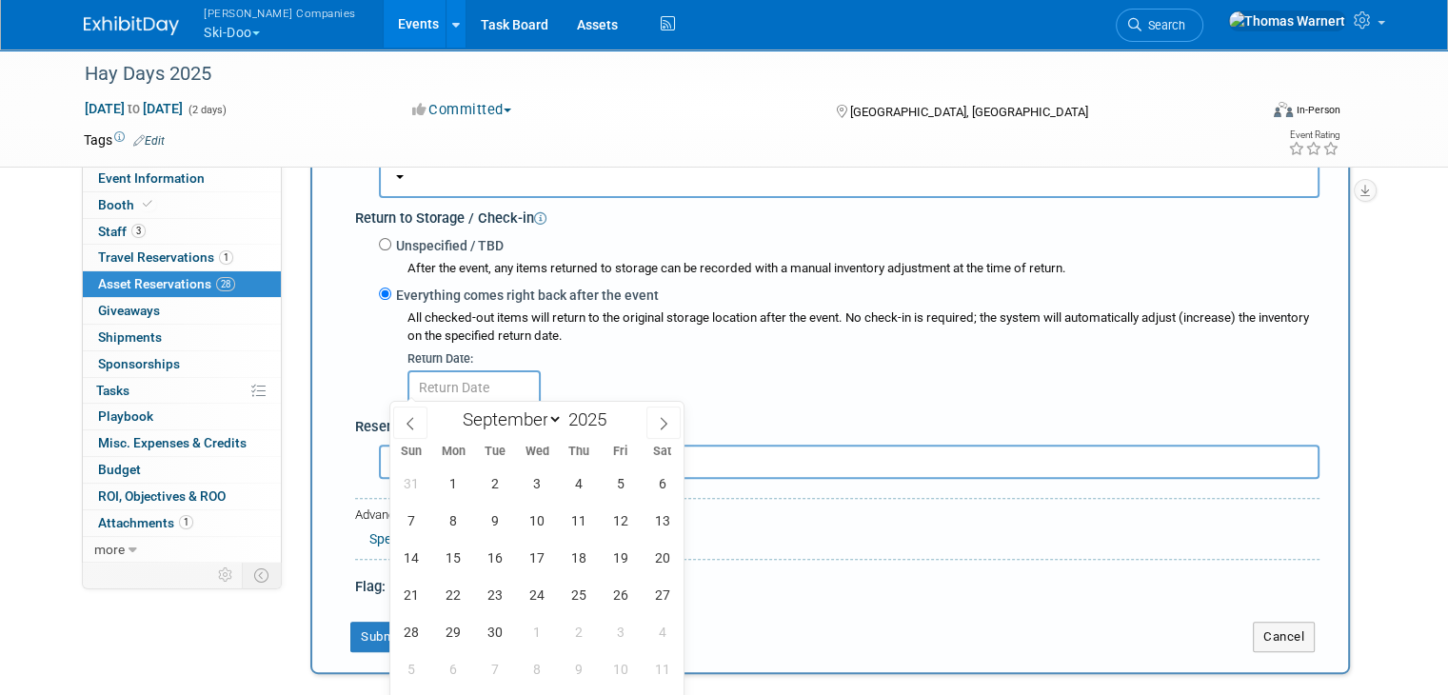
scroll to position [493, 0]
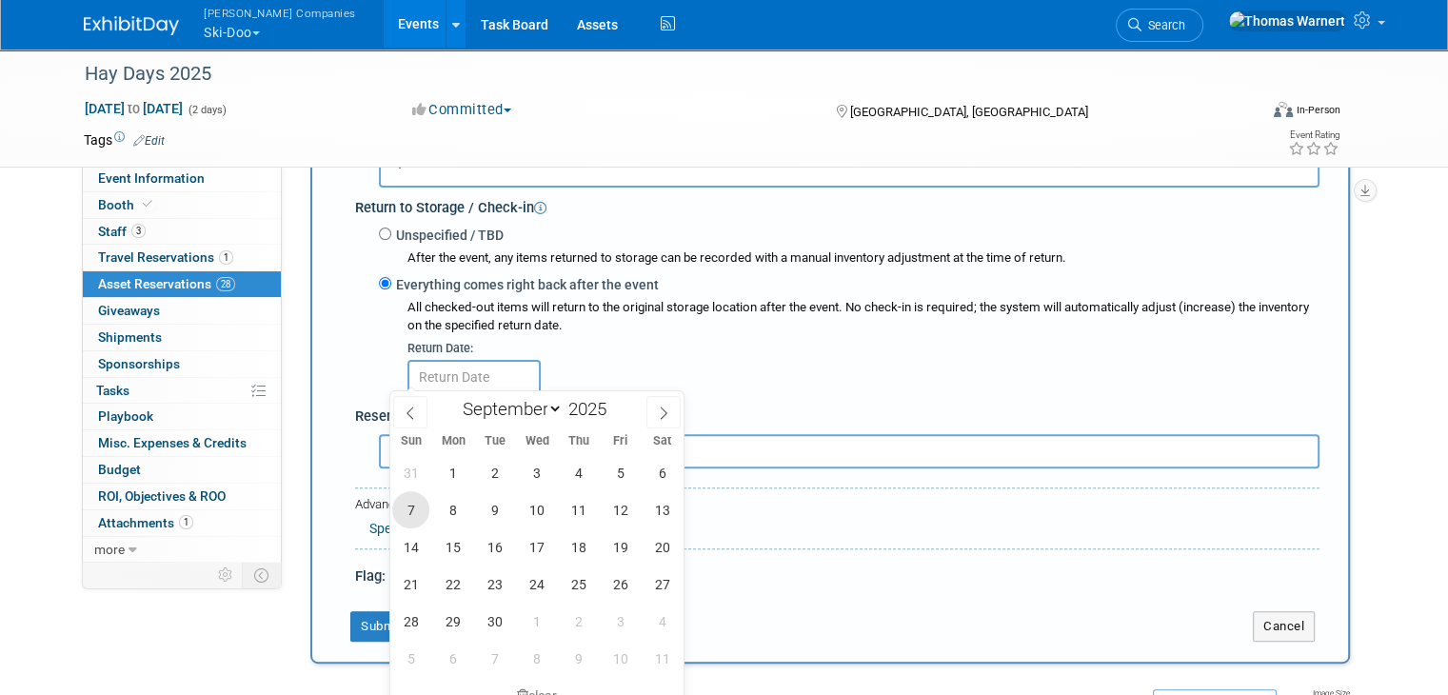
click at [404, 511] on span "7" at bounding box center [410, 509] width 37 height 37
type input "Sep 7, 2025"
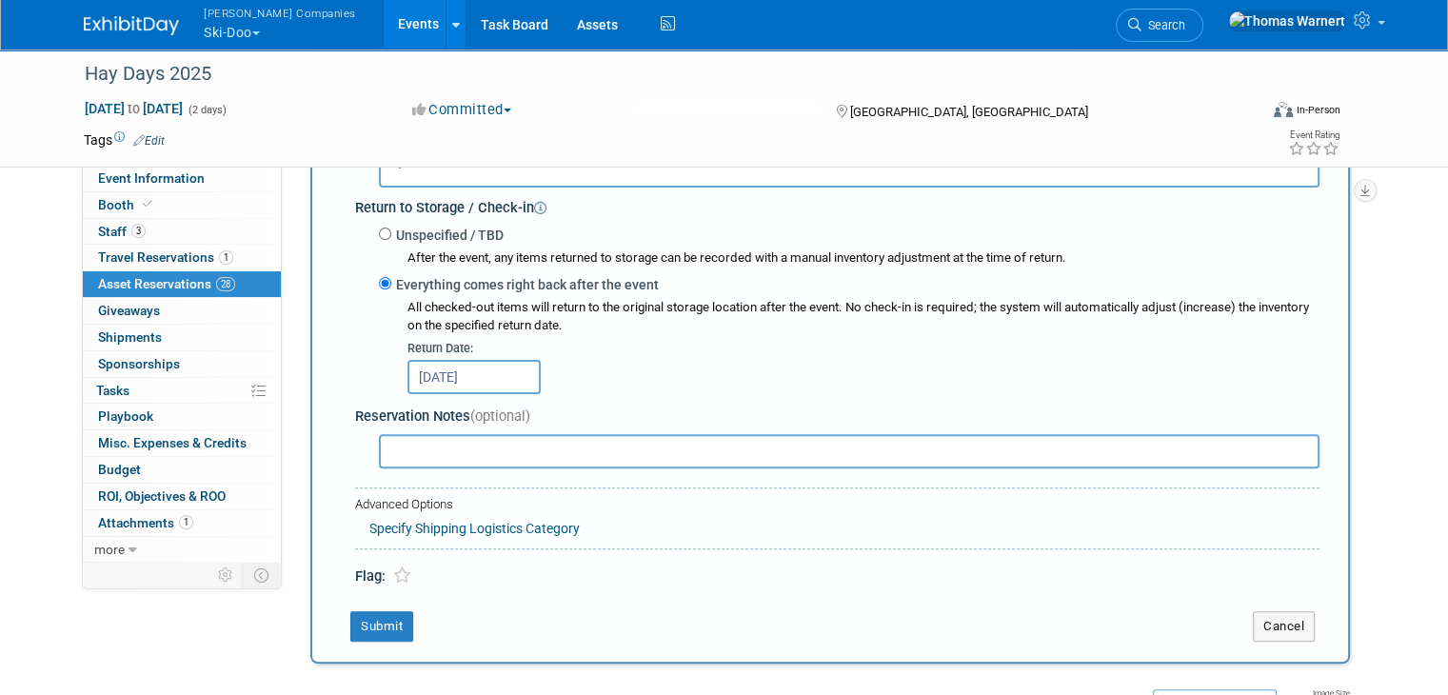
click at [429, 450] on input "text" at bounding box center [849, 451] width 940 height 34
type input "w/ Stands"
click at [352, 611] on button "Submit" at bounding box center [381, 626] width 63 height 30
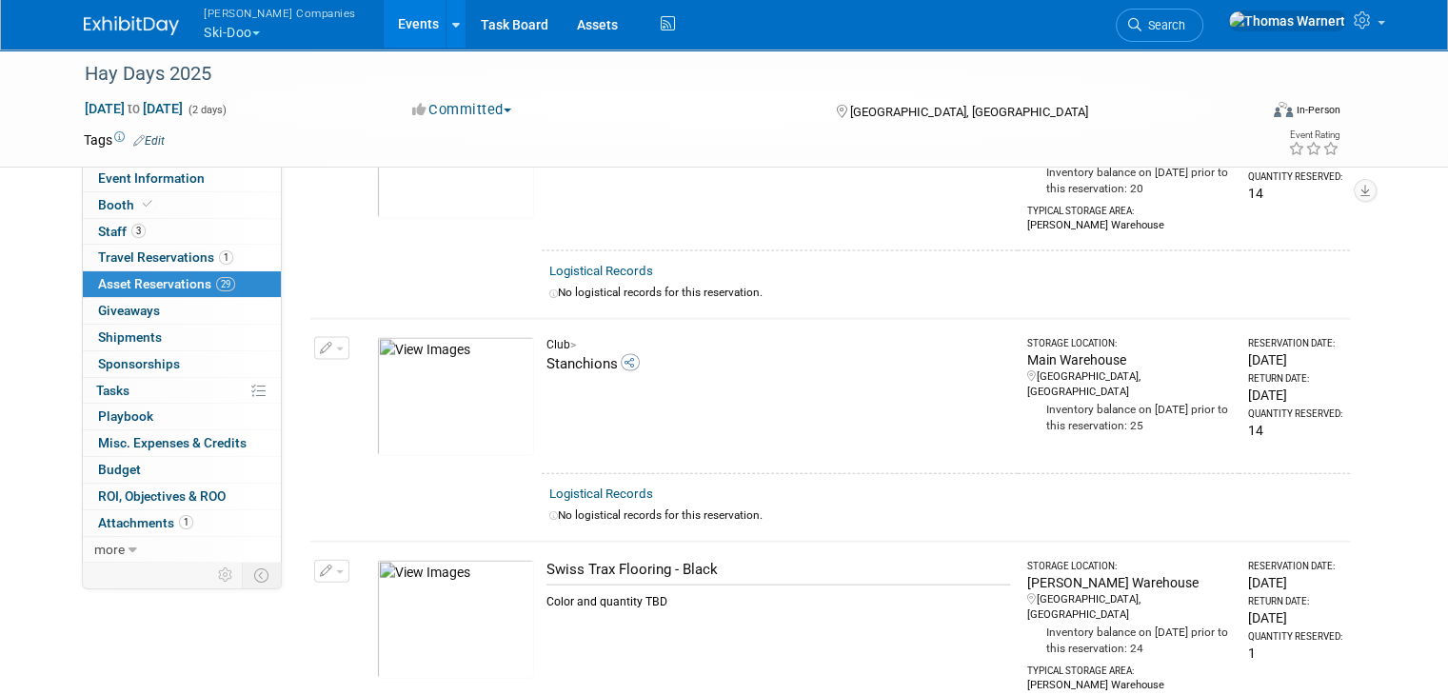
scroll to position [5592, 0]
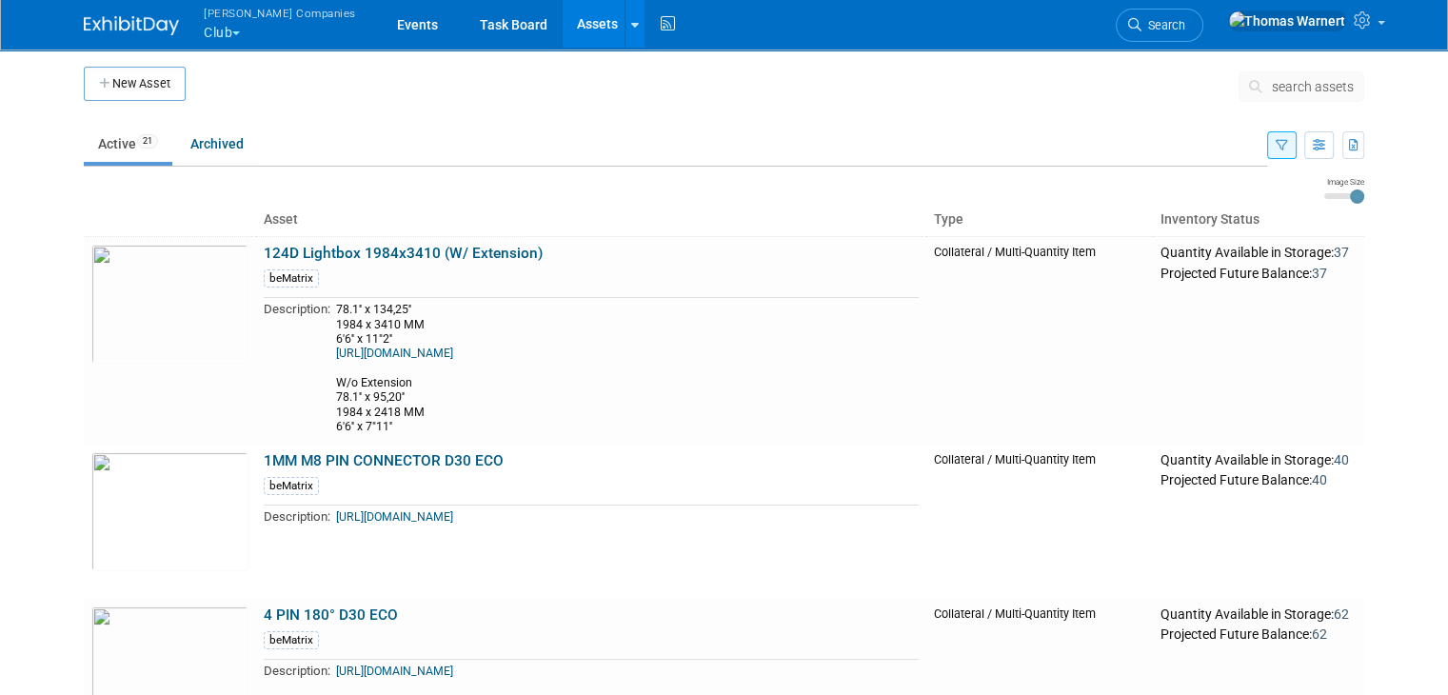
click at [1339, 80] on span "search assets" at bounding box center [1313, 86] width 82 height 15
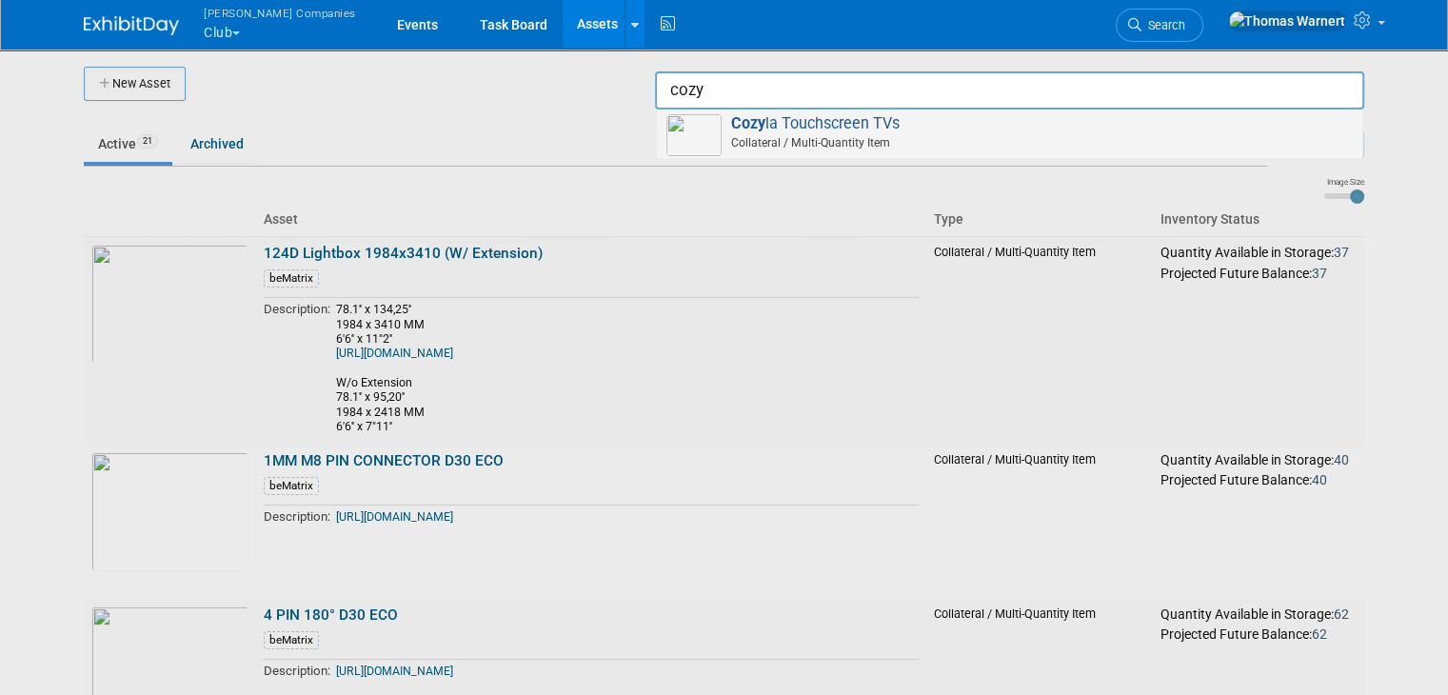
click at [1082, 146] on span "Collateral / Multi-Quantity Item" at bounding box center [1012, 142] width 681 height 17
type input "Cozyla Touchscreen TVs"
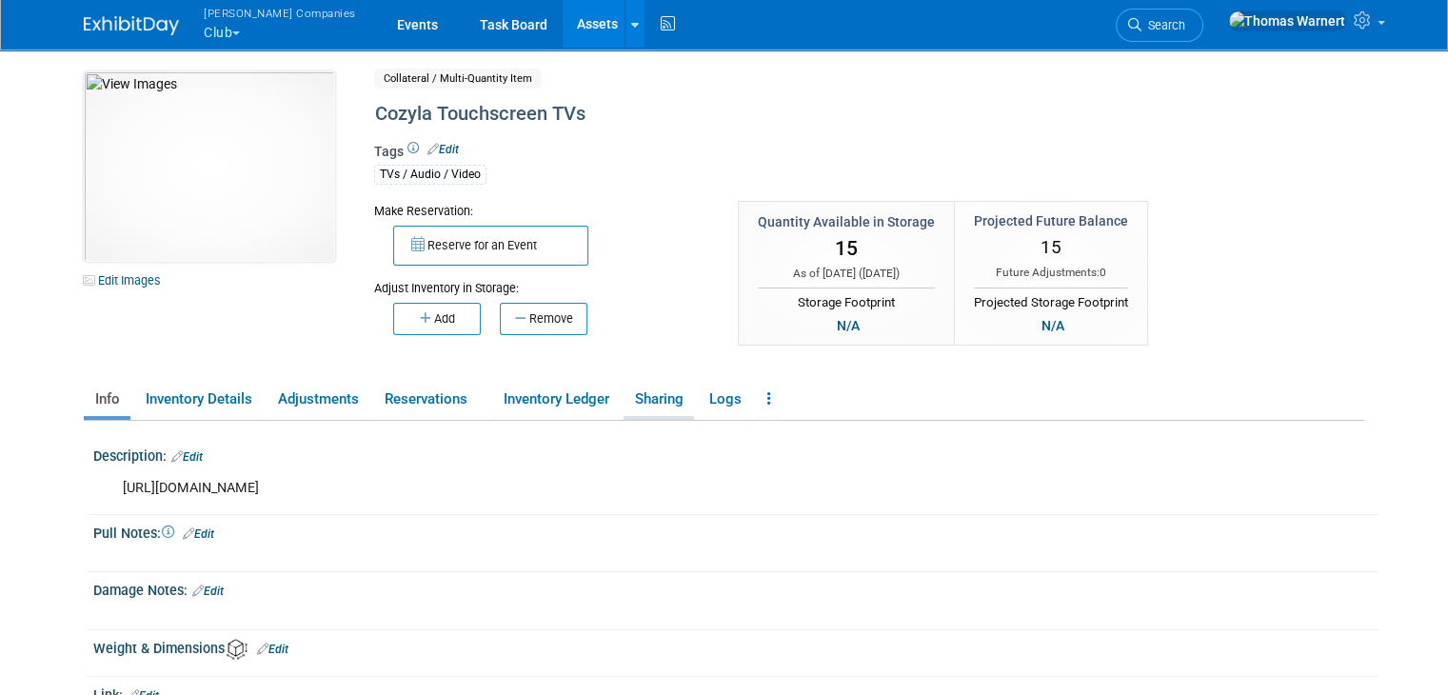
click at [663, 397] on link "Sharing" at bounding box center [659, 399] width 70 height 33
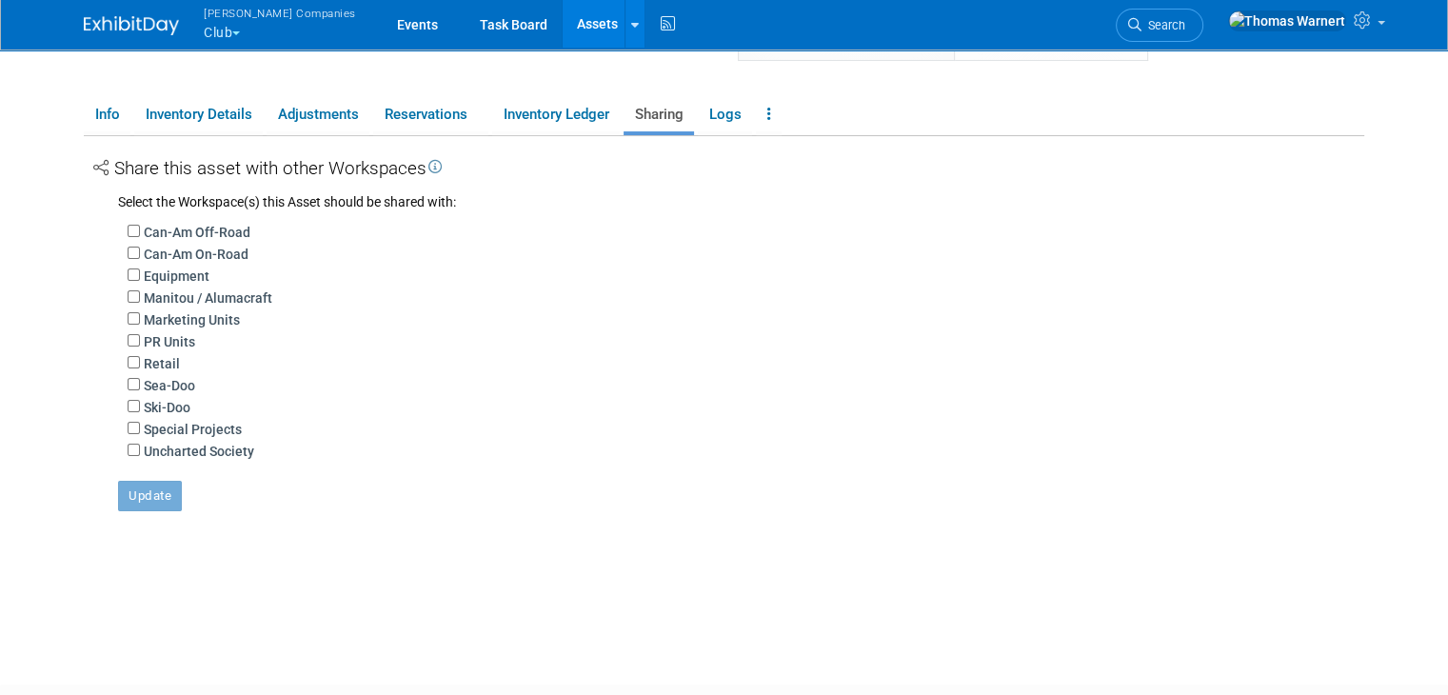
scroll to position [286, 0]
click at [144, 406] on label "Ski-Doo" at bounding box center [167, 406] width 47 height 19
click at [140, 406] on input "Ski-Doo" at bounding box center [134, 405] width 12 height 12
checkbox input "true"
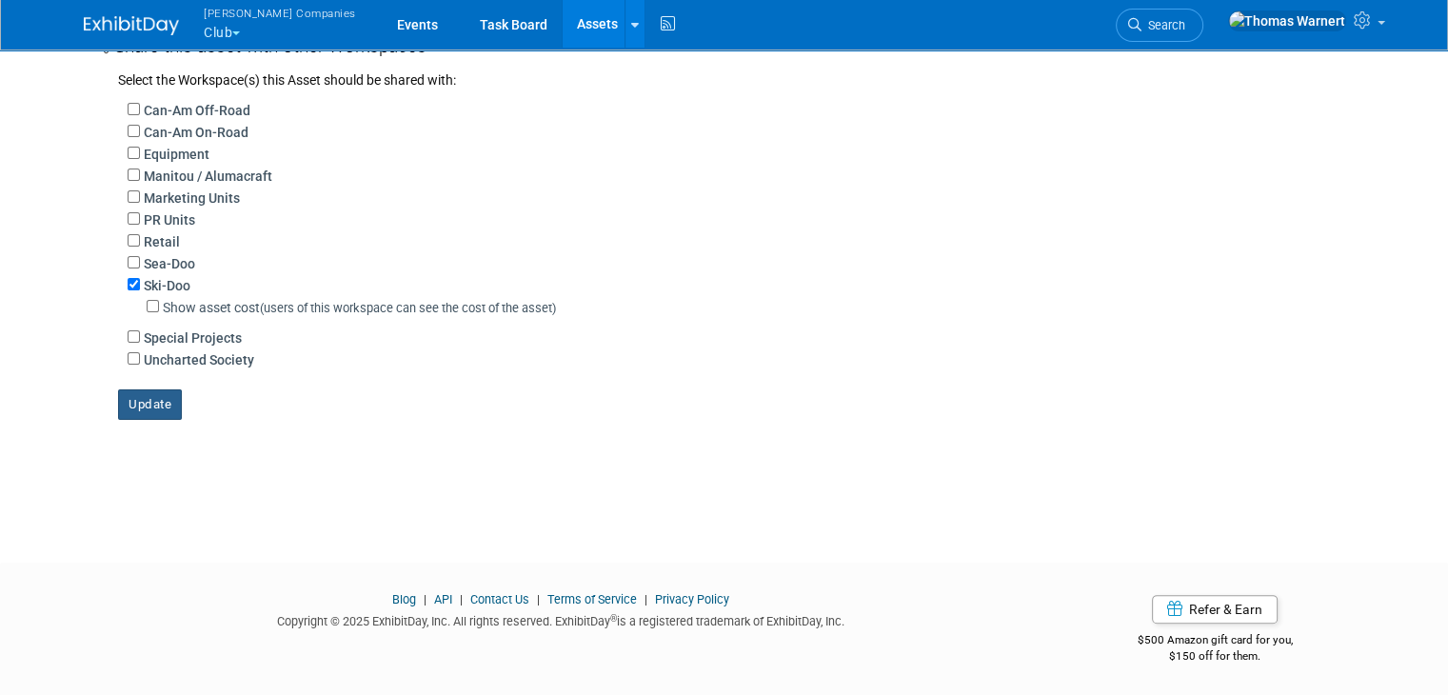
click at [129, 393] on button "Update" at bounding box center [150, 404] width 64 height 30
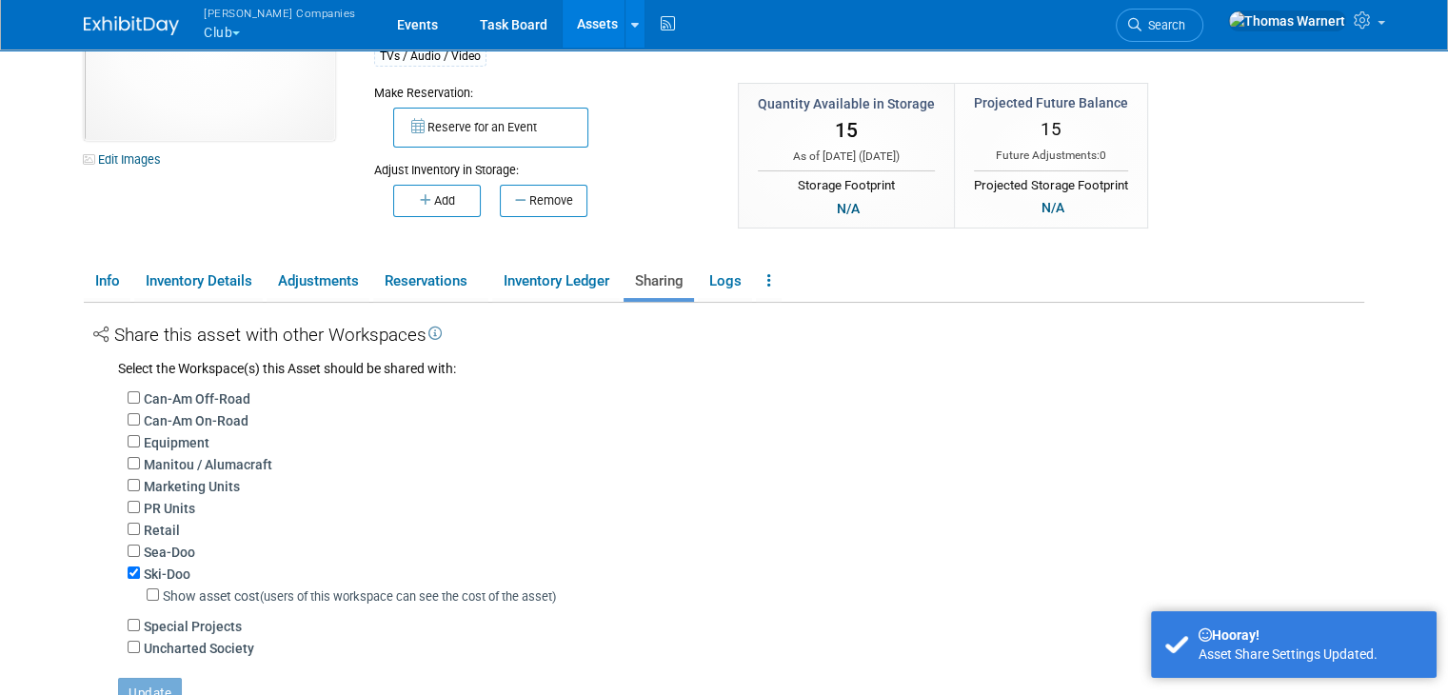
scroll to position [0, 0]
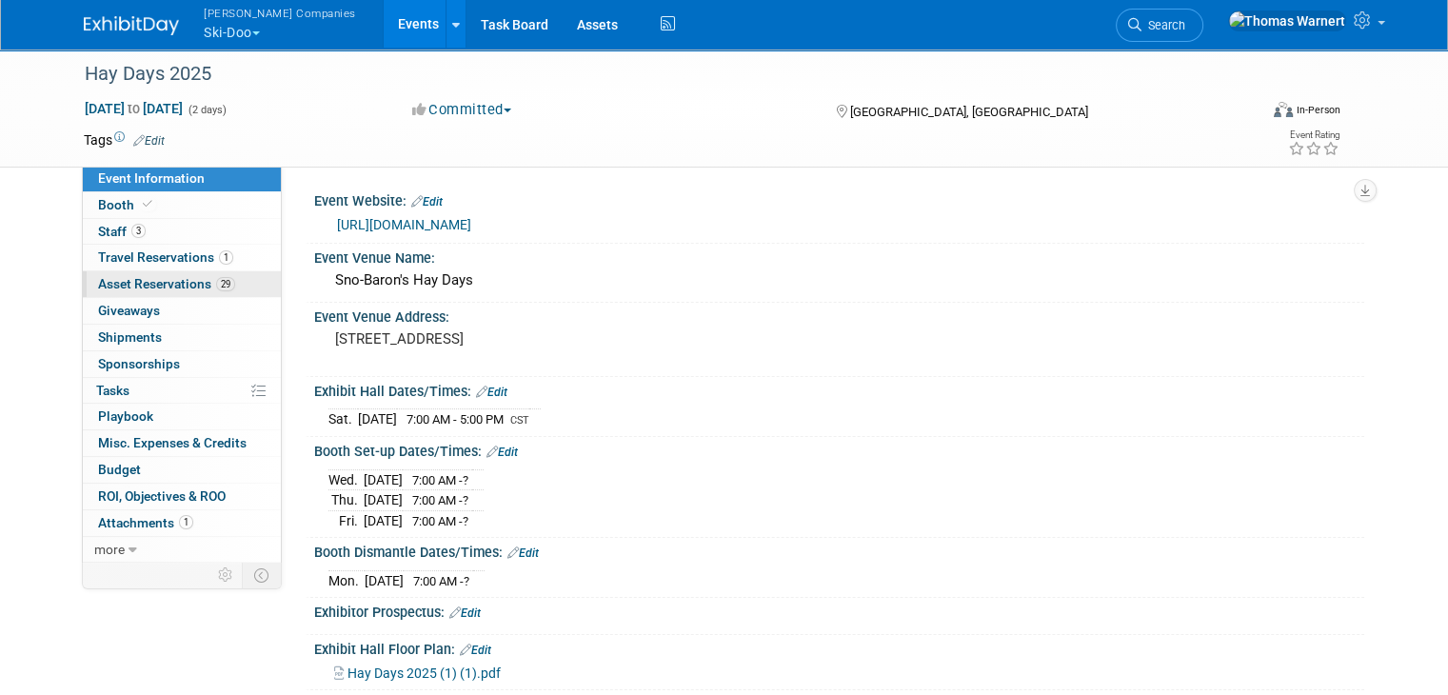
click at [114, 281] on span "Asset Reservations 29" at bounding box center [166, 283] width 137 height 15
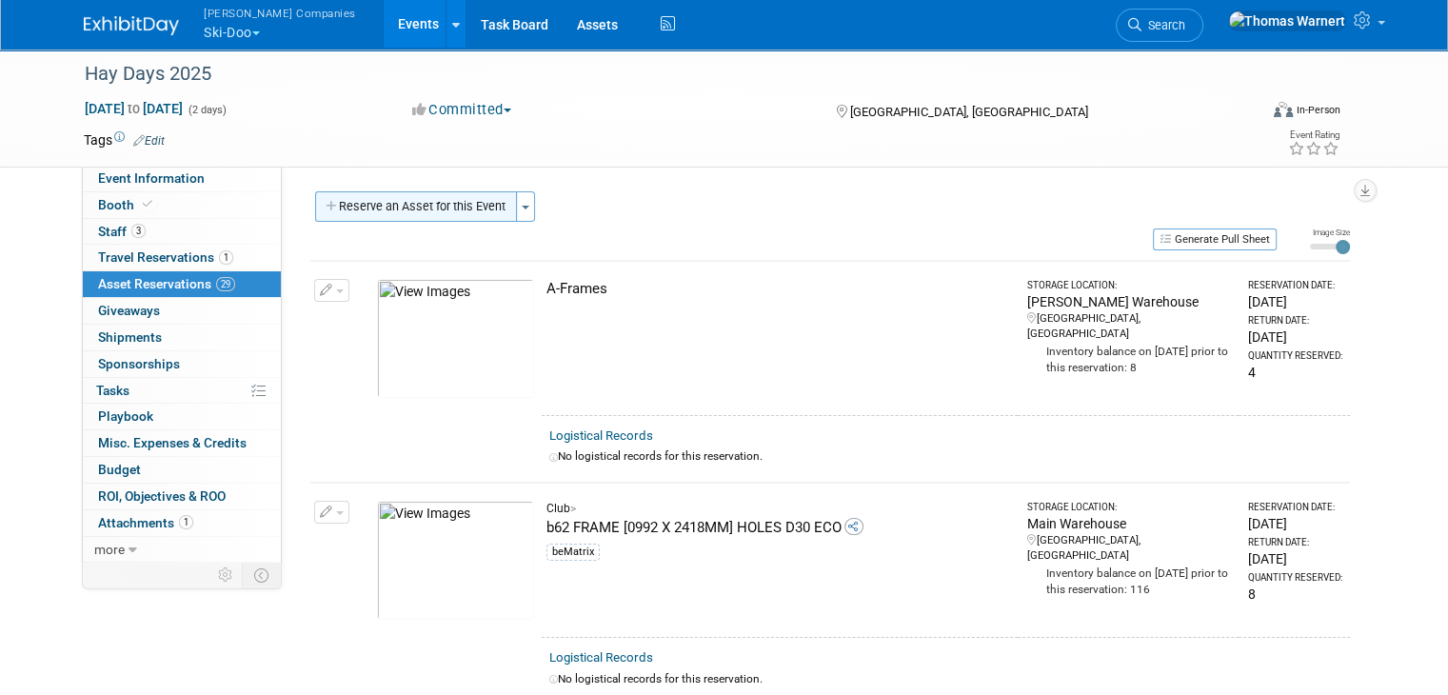
click at [451, 201] on button "Reserve an Asset for this Event" at bounding box center [416, 206] width 202 height 30
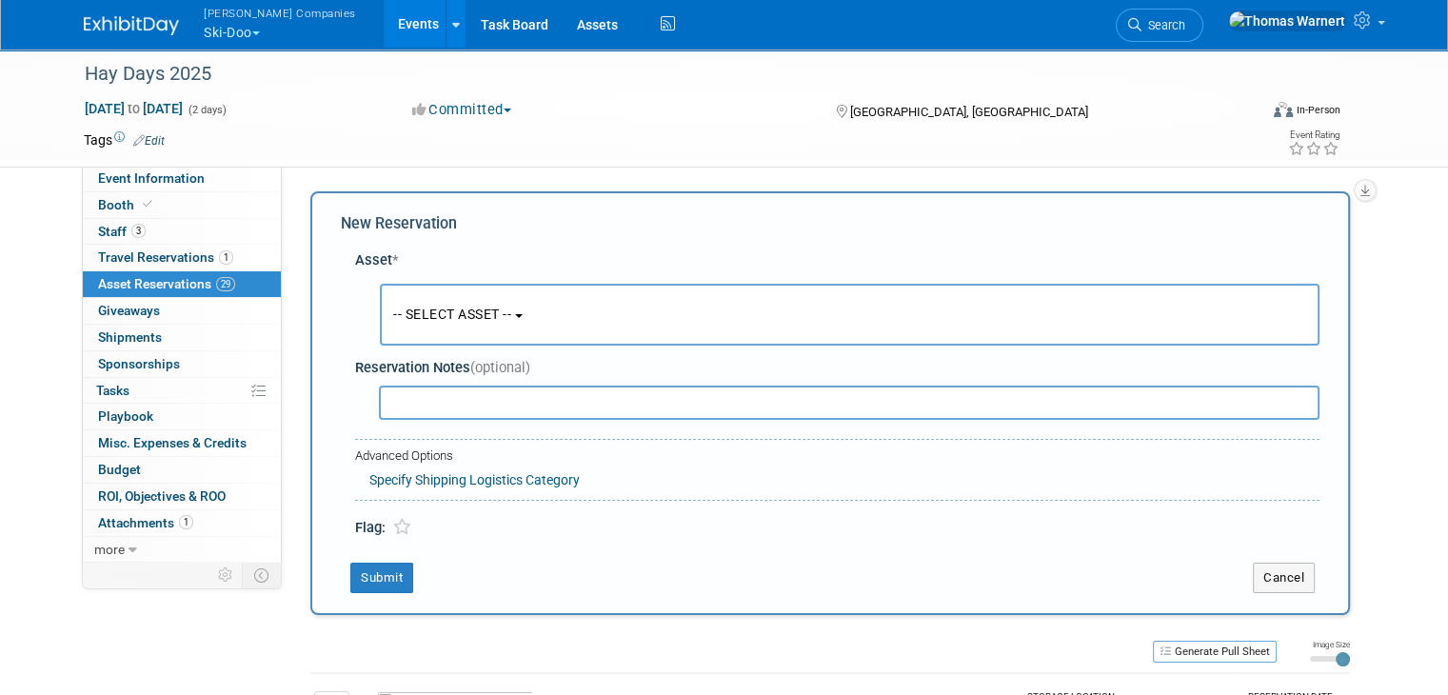
scroll to position [17, 0]
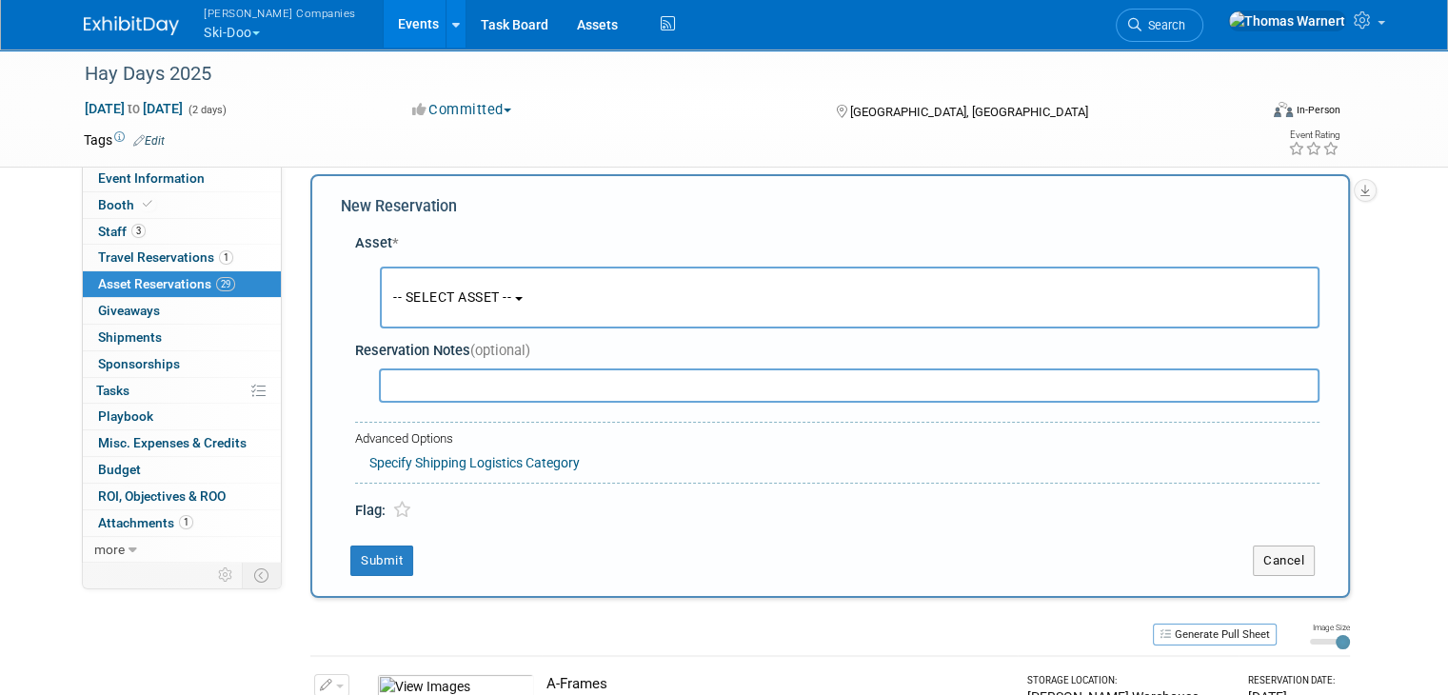
click at [441, 302] on span "-- SELECT ASSET --" at bounding box center [452, 296] width 118 height 15
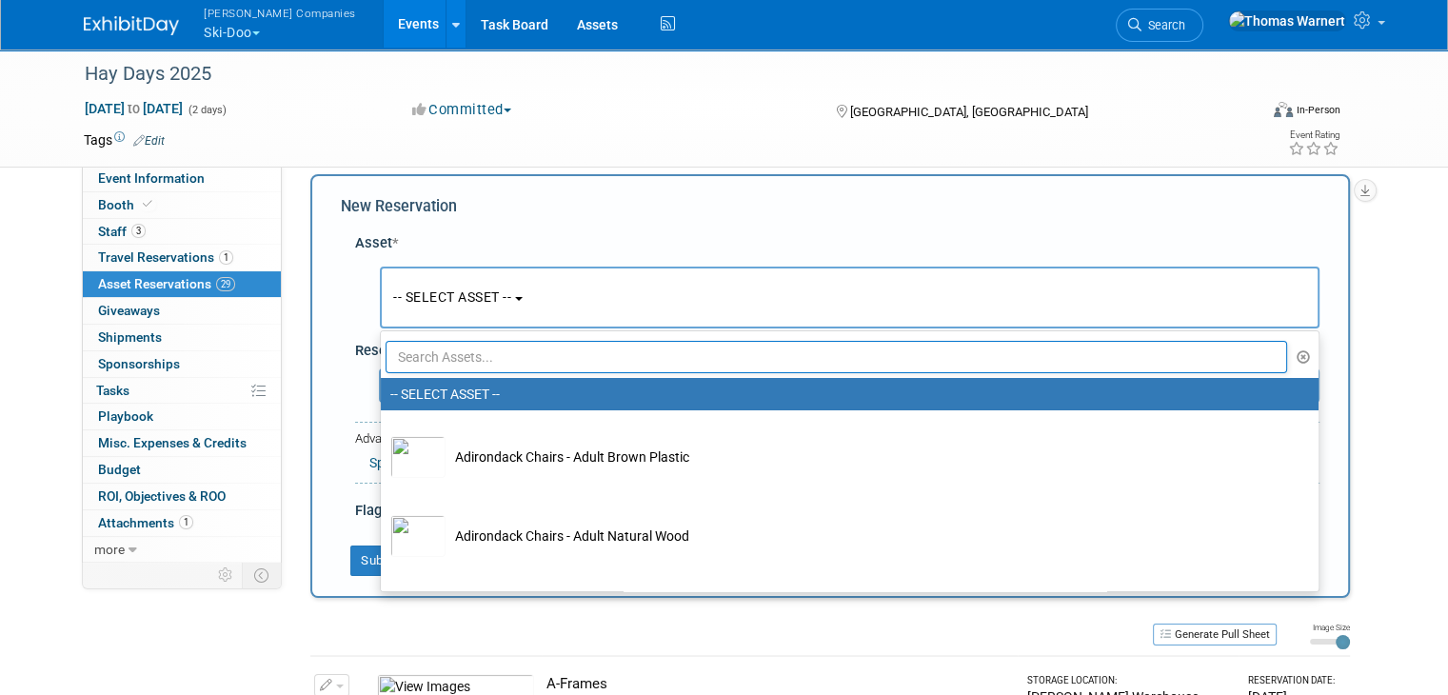
click at [435, 346] on input "text" at bounding box center [836, 357] width 901 height 32
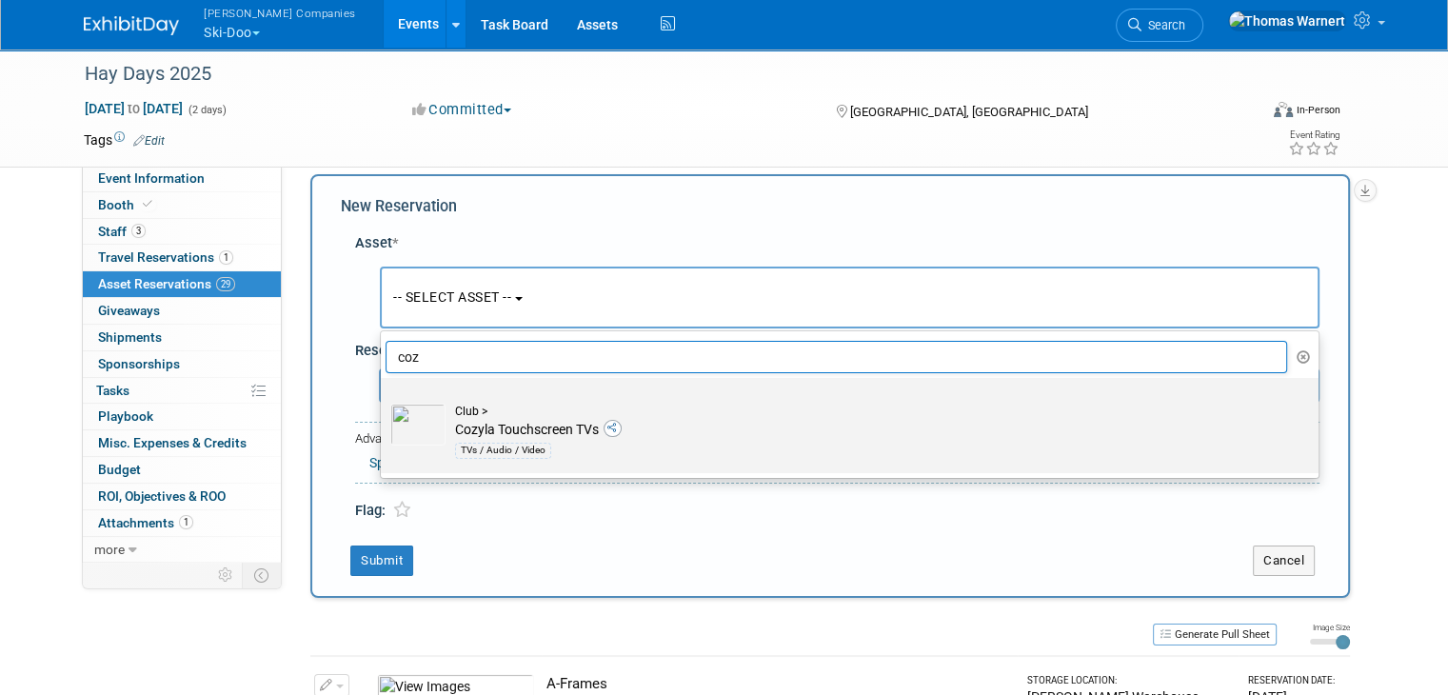
type input "coz"
click at [488, 426] on td "Club > Cozyla Touchscreen TVs TVs / Audio / Video" at bounding box center [862, 433] width 835 height 58
click at [384, 401] on input "Club > Cozyla Touchscreen TVs TVs / Audio / Video" at bounding box center [377, 394] width 12 height 12
select select "10725752"
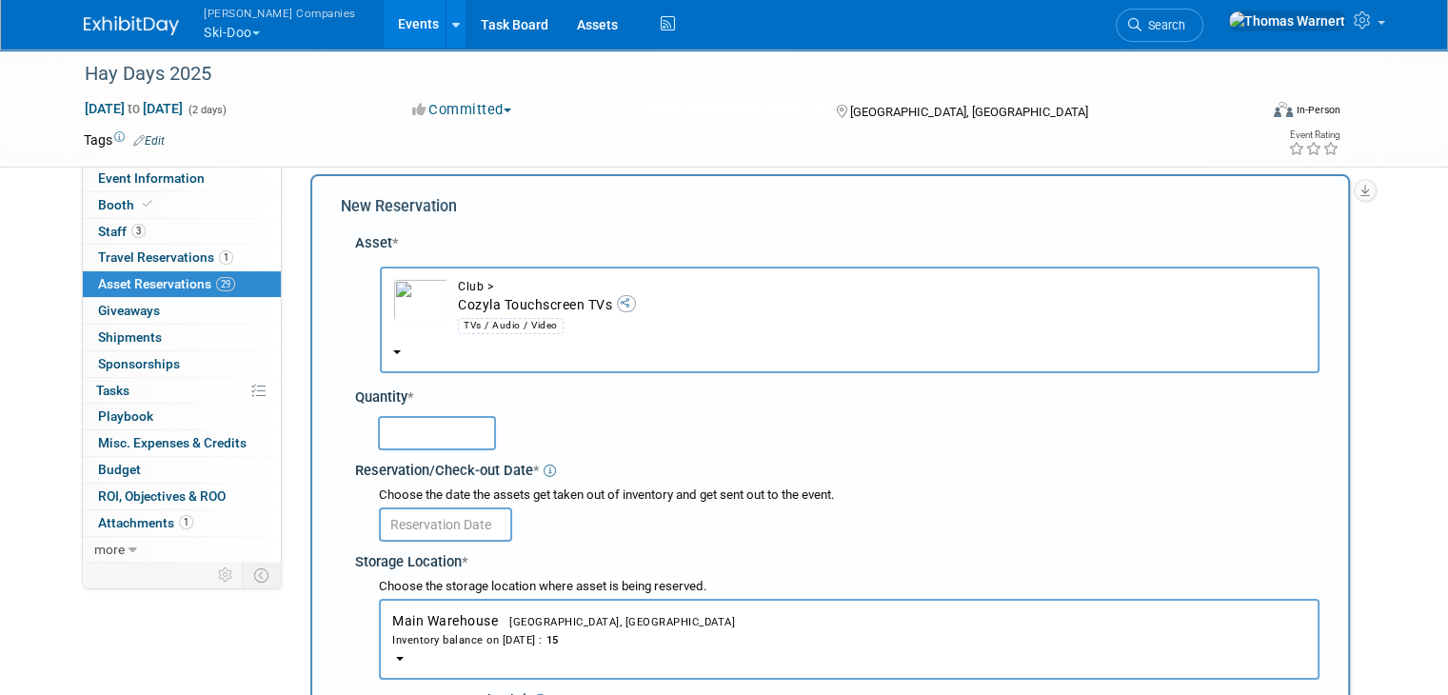
click at [416, 426] on input "text" at bounding box center [437, 433] width 118 height 34
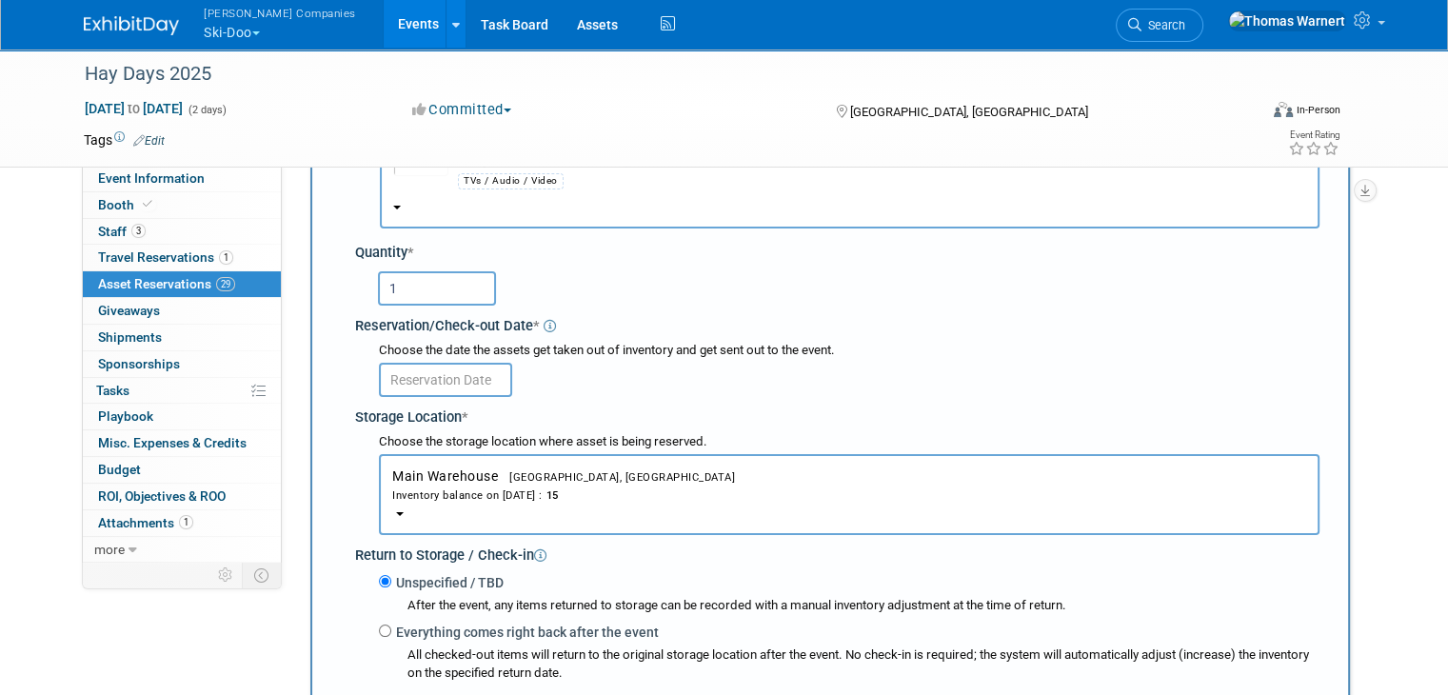
scroll to position [208, 0]
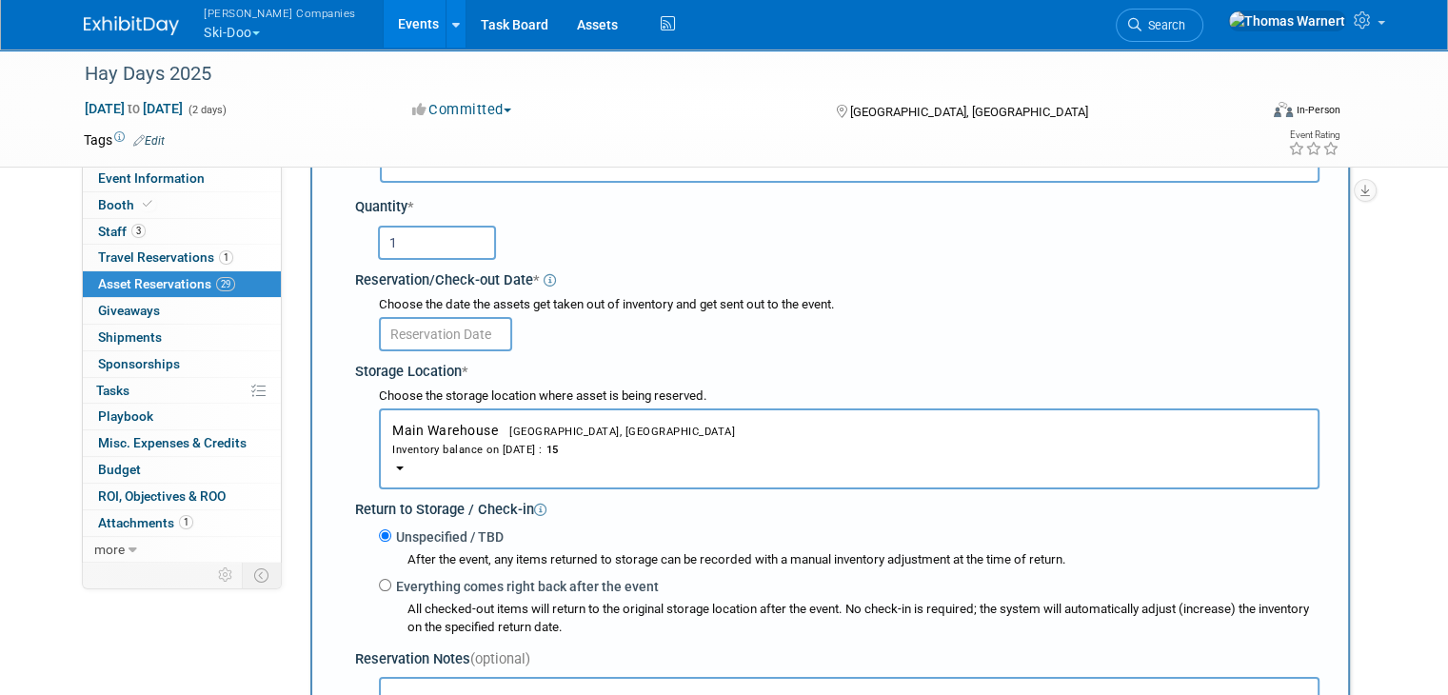
type input "1"
click at [447, 340] on input "text" at bounding box center [445, 334] width 133 height 34
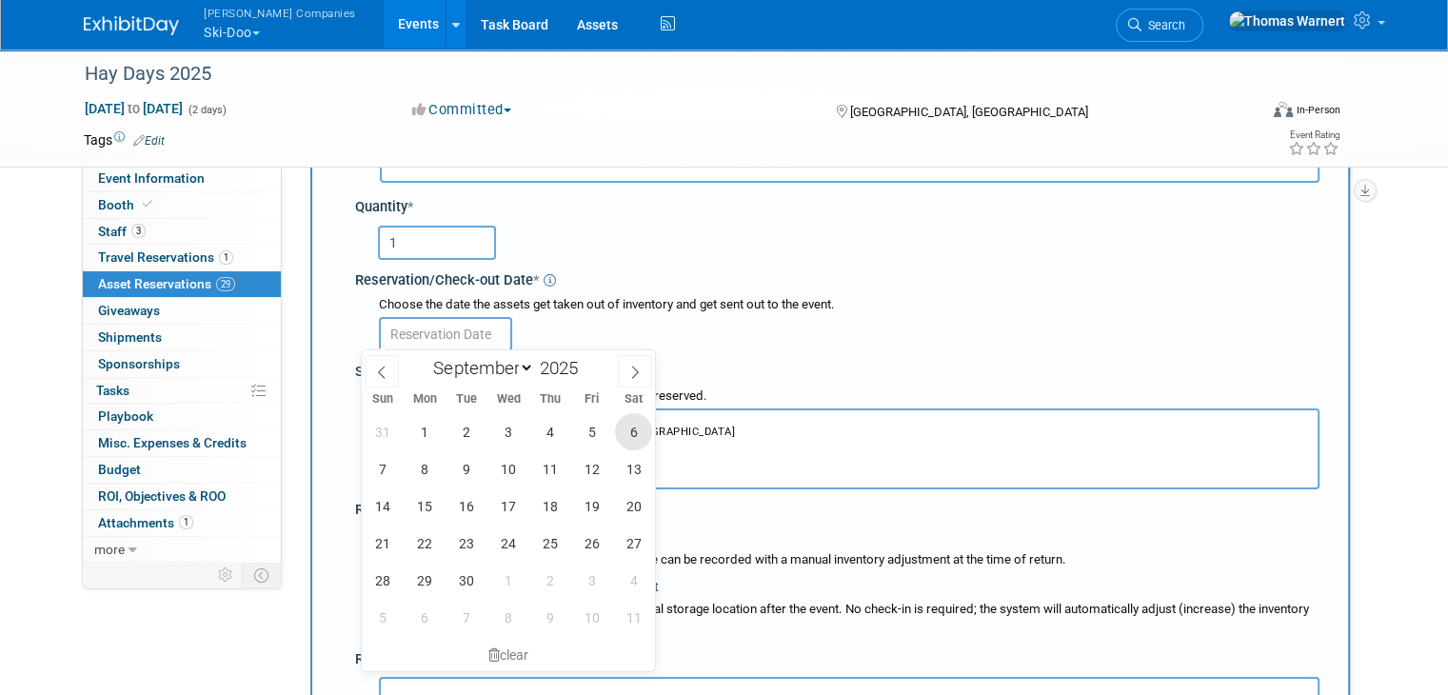
click at [643, 438] on span "6" at bounding box center [633, 431] width 37 height 37
type input "[DATE]"
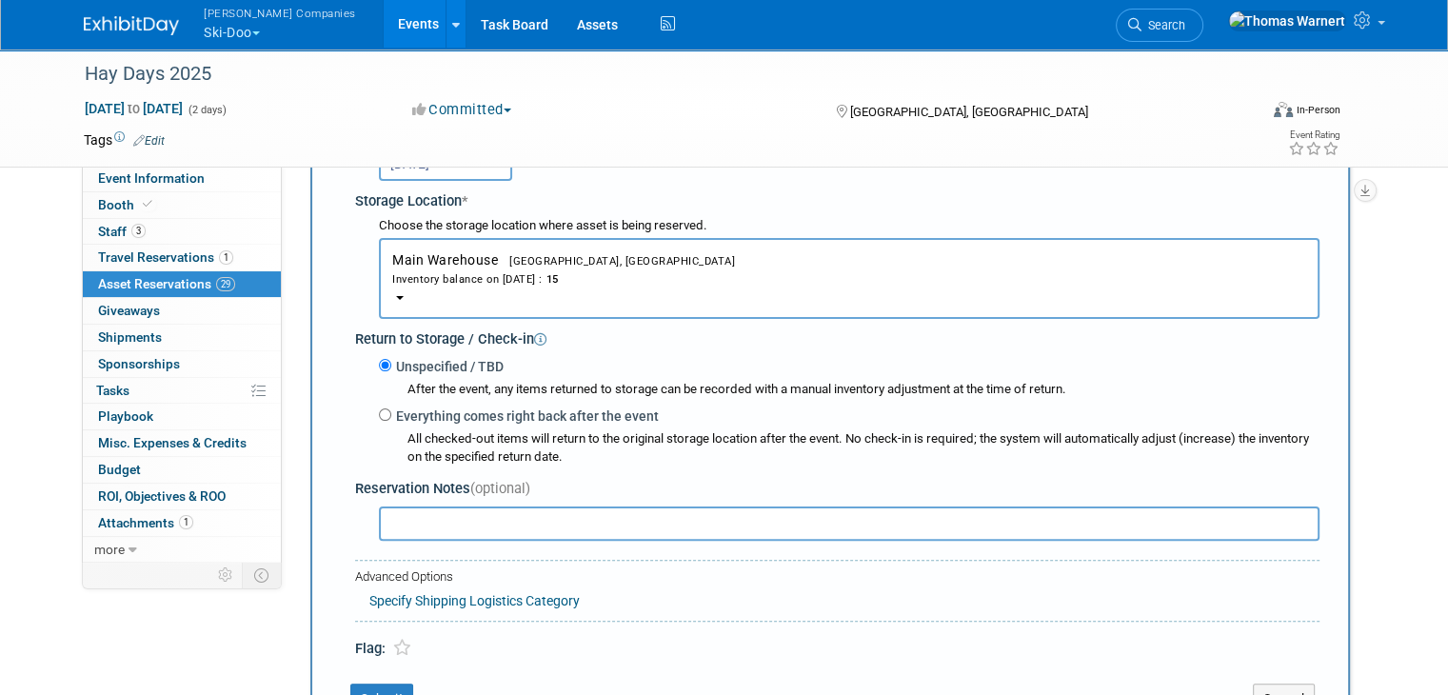
scroll to position [398, 0]
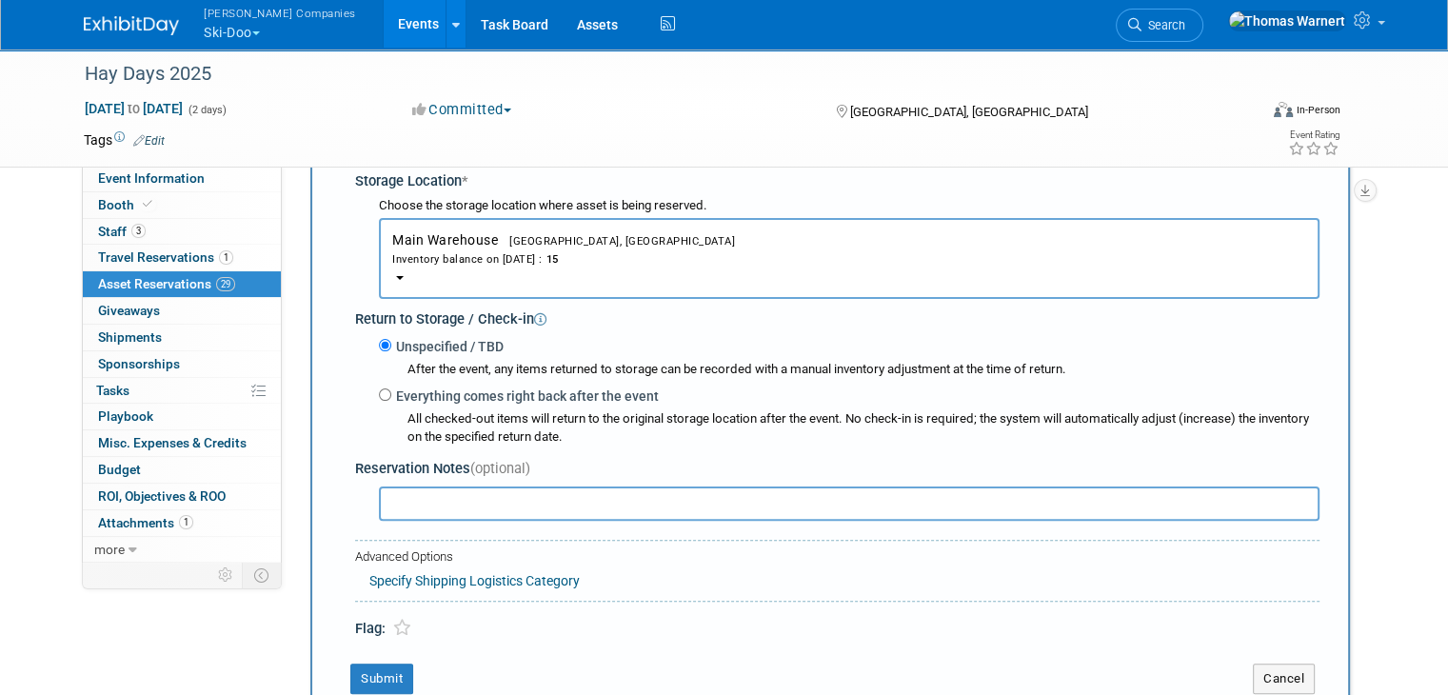
click at [428, 397] on label "Everything comes right back after the event" at bounding box center [524, 395] width 267 height 19
click at [391, 397] on input "Everything comes right back after the event" at bounding box center [385, 394] width 12 height 12
radio input "true"
select select "8"
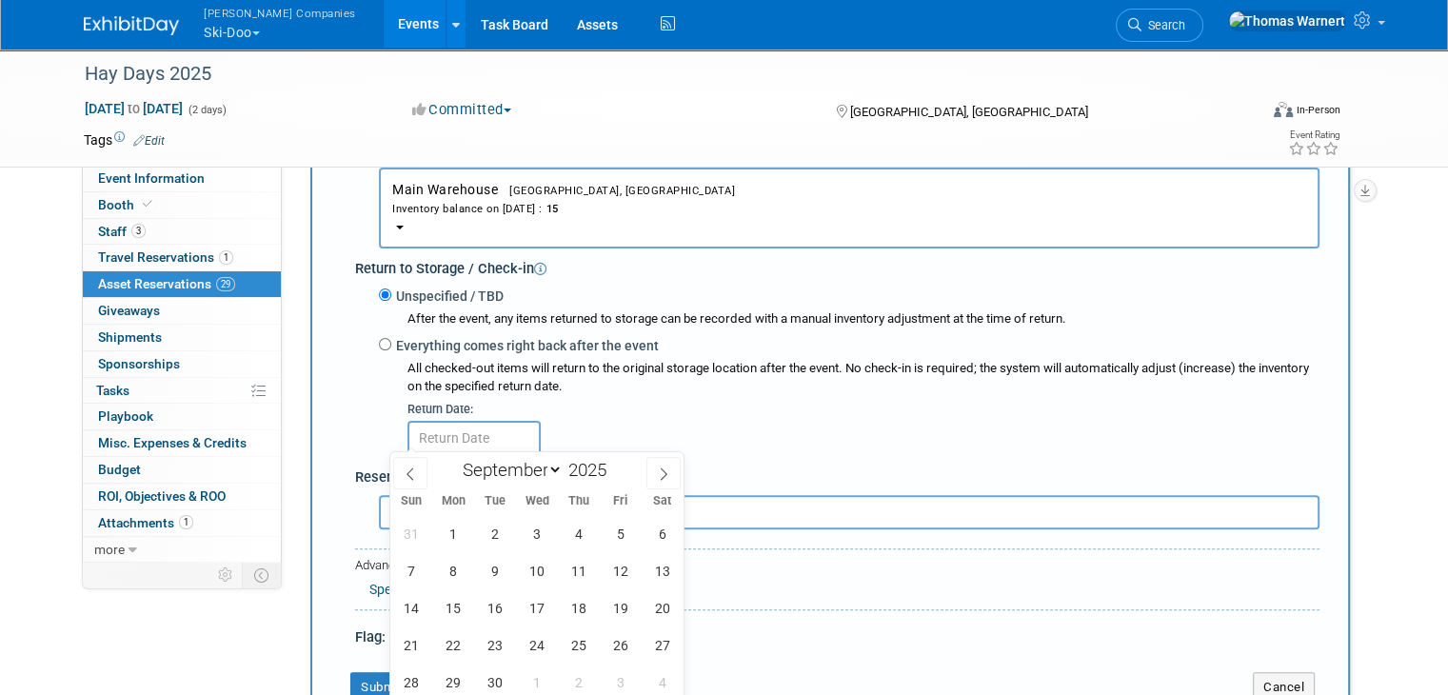
scroll to position [588, 0]
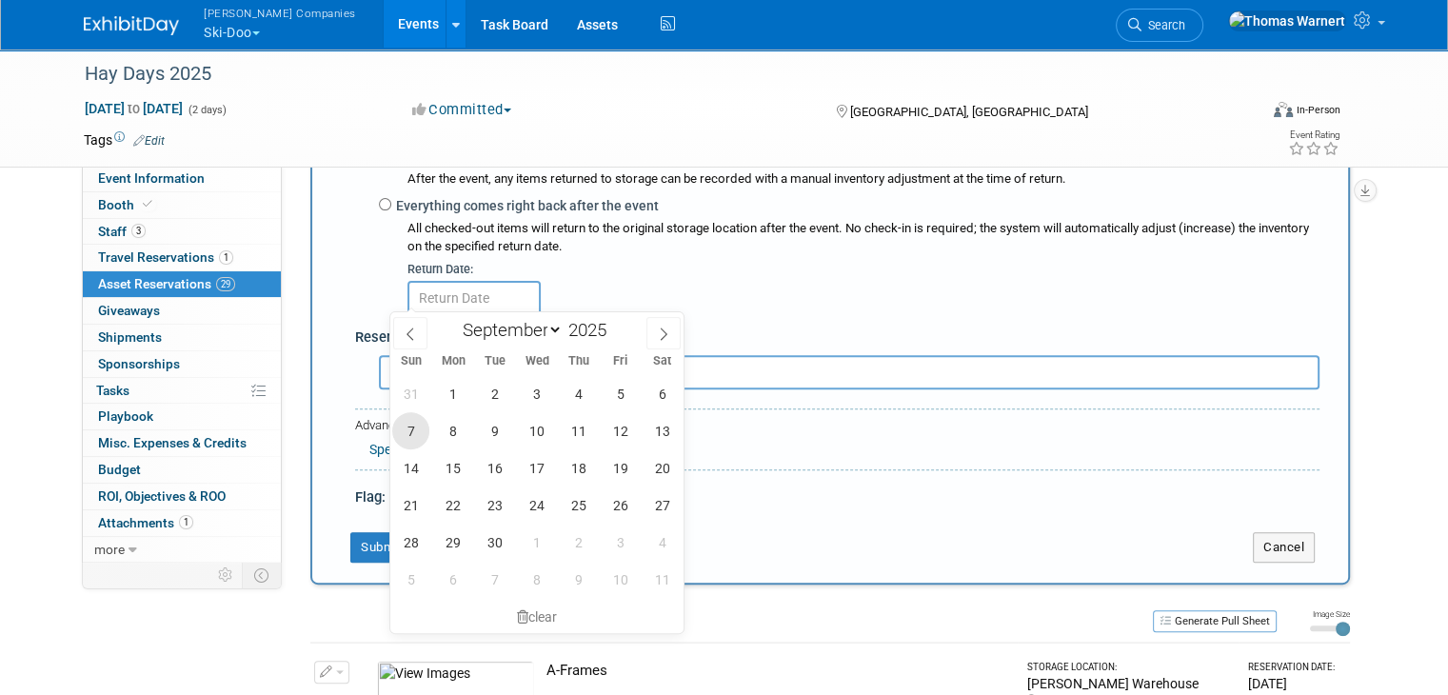
click at [411, 434] on span "7" at bounding box center [410, 430] width 37 height 37
type input "Sep 7, 2025"
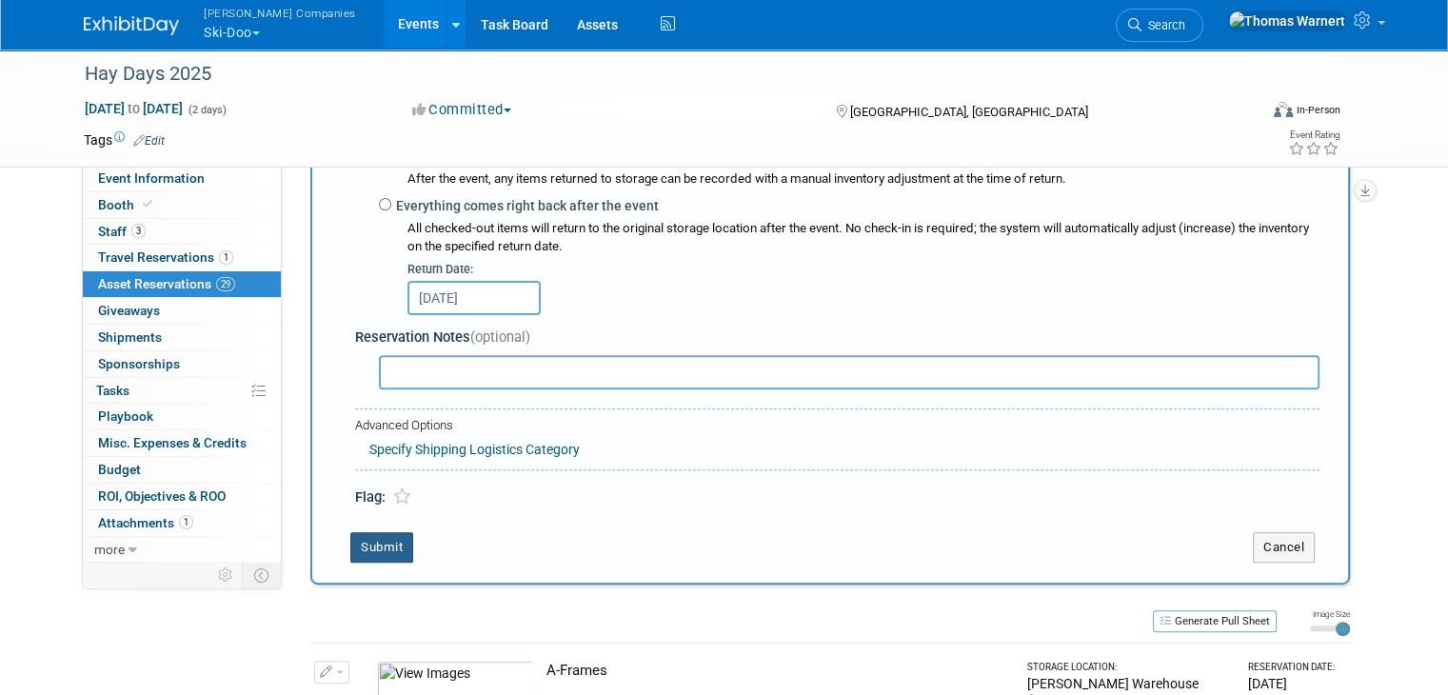
click at [387, 539] on button "Submit" at bounding box center [381, 547] width 63 height 30
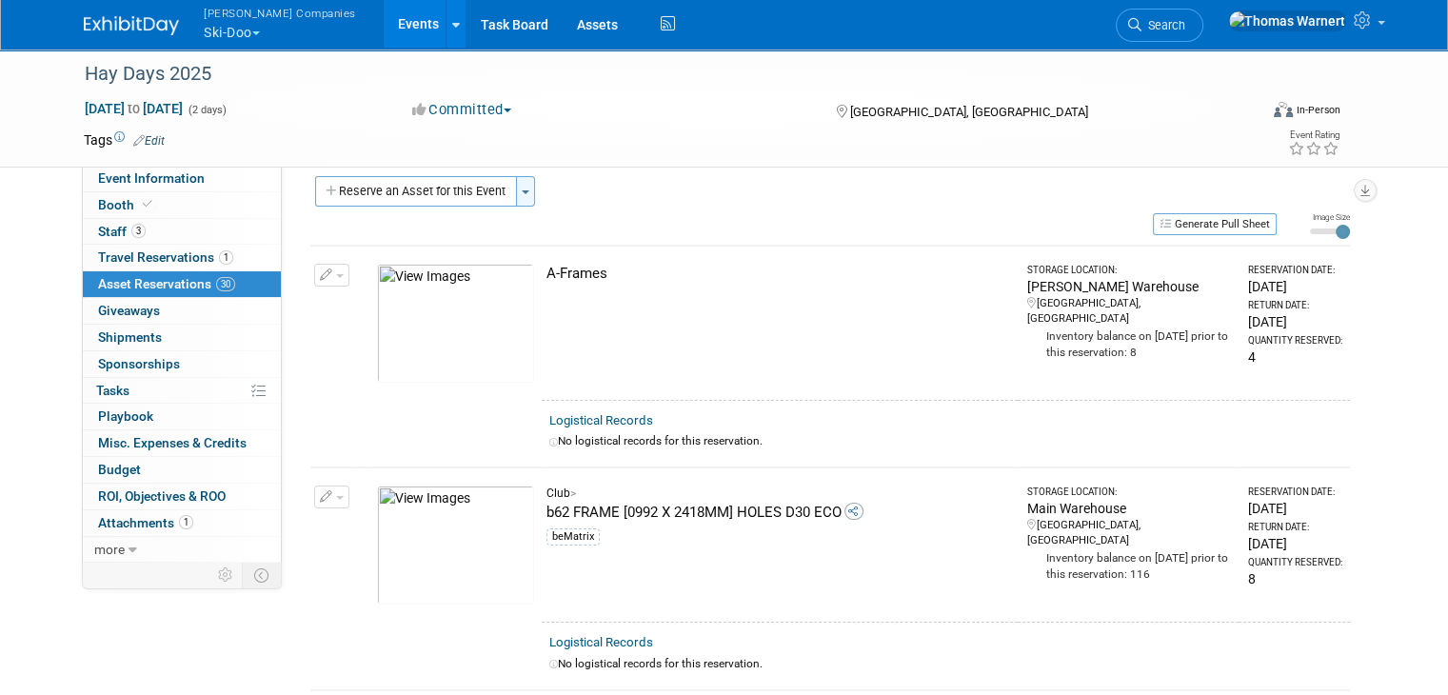
scroll to position [0, 0]
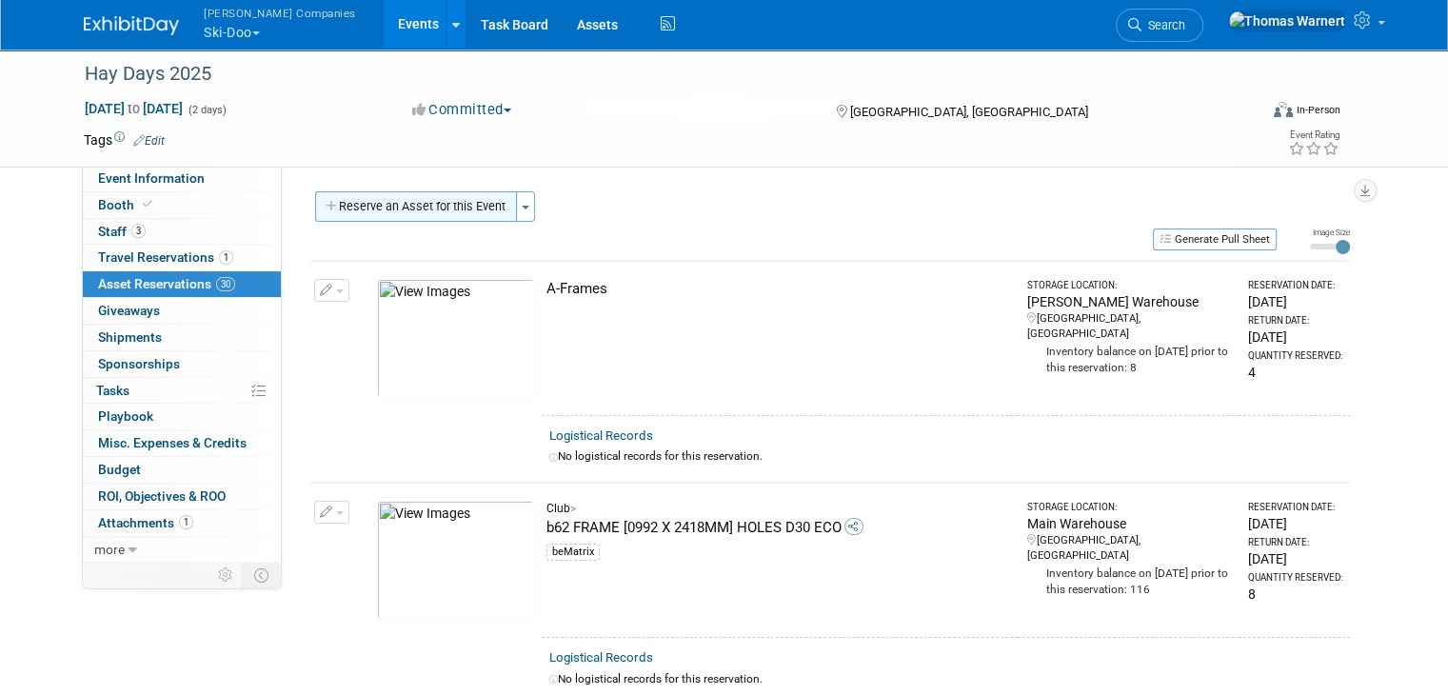
click at [423, 208] on button "Reserve an Asset for this Event" at bounding box center [416, 206] width 202 height 30
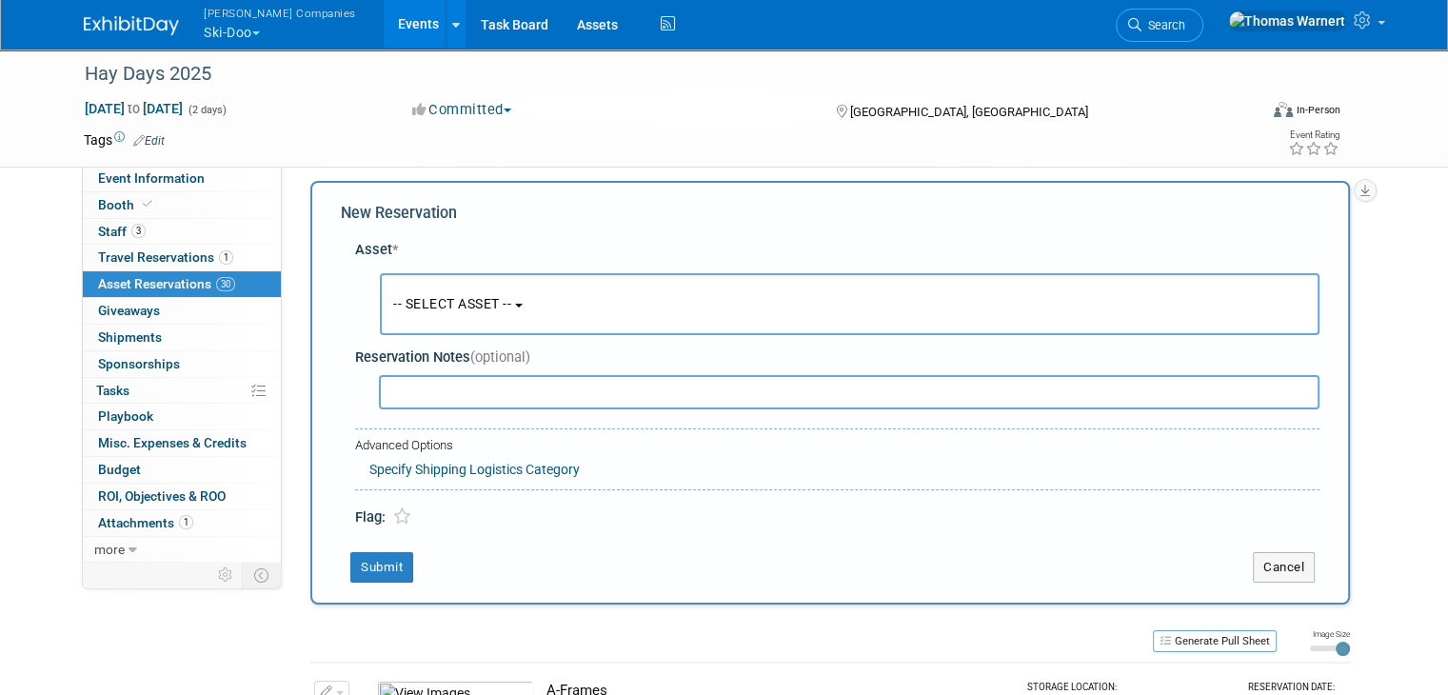
scroll to position [17, 0]
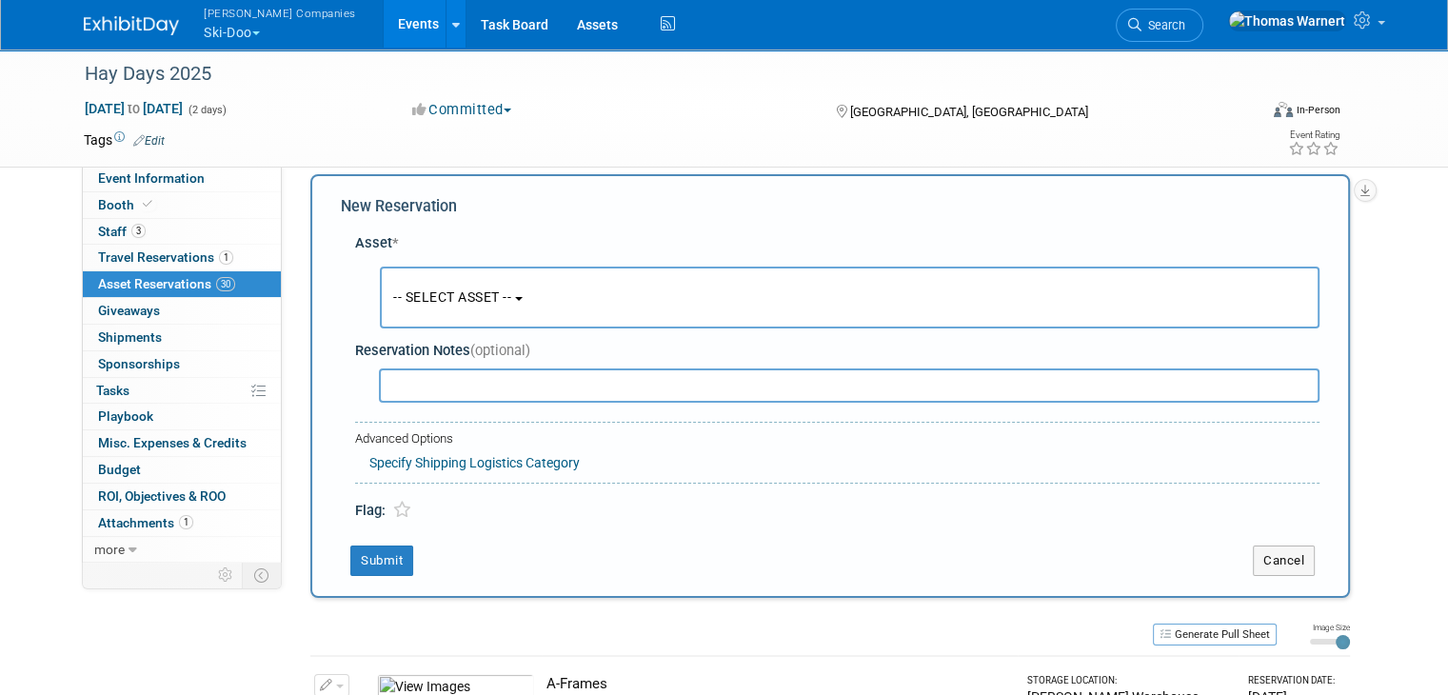
click at [487, 284] on button "-- SELECT ASSET --" at bounding box center [850, 298] width 940 height 62
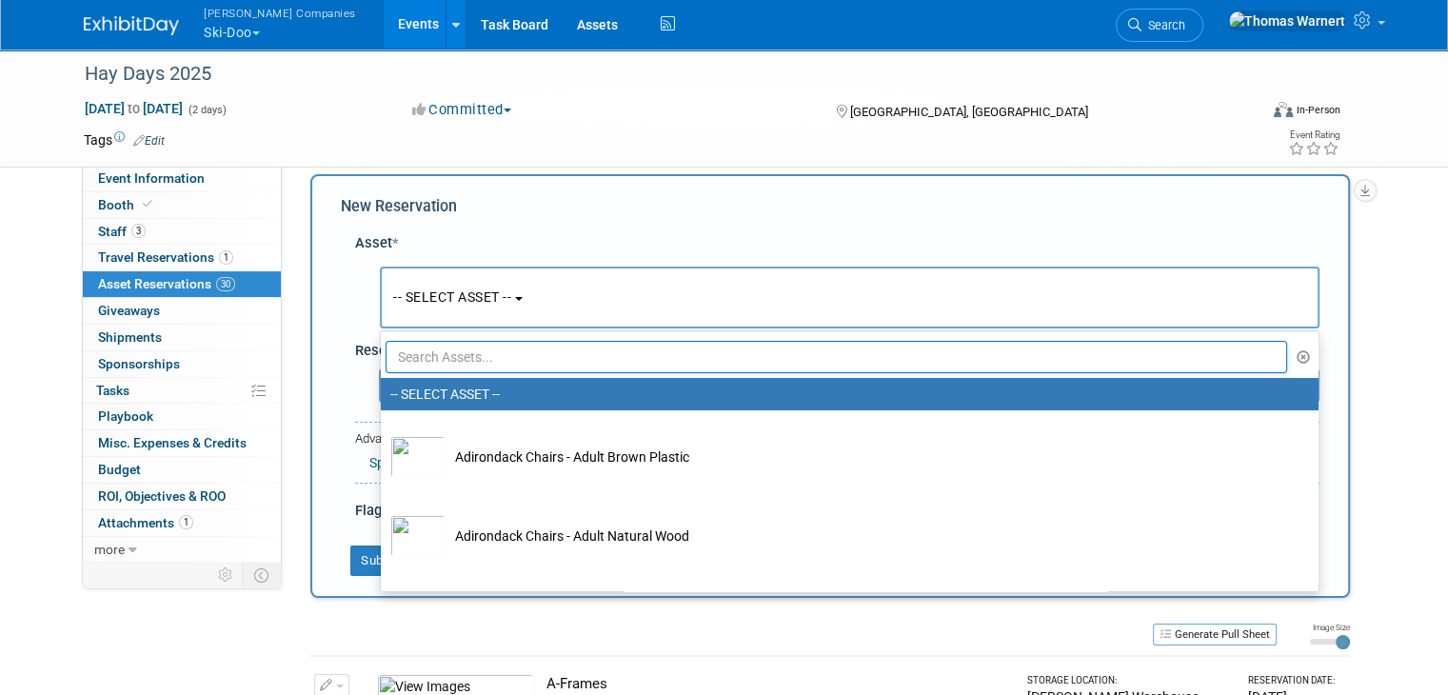
click at [468, 348] on input "text" at bounding box center [836, 357] width 901 height 32
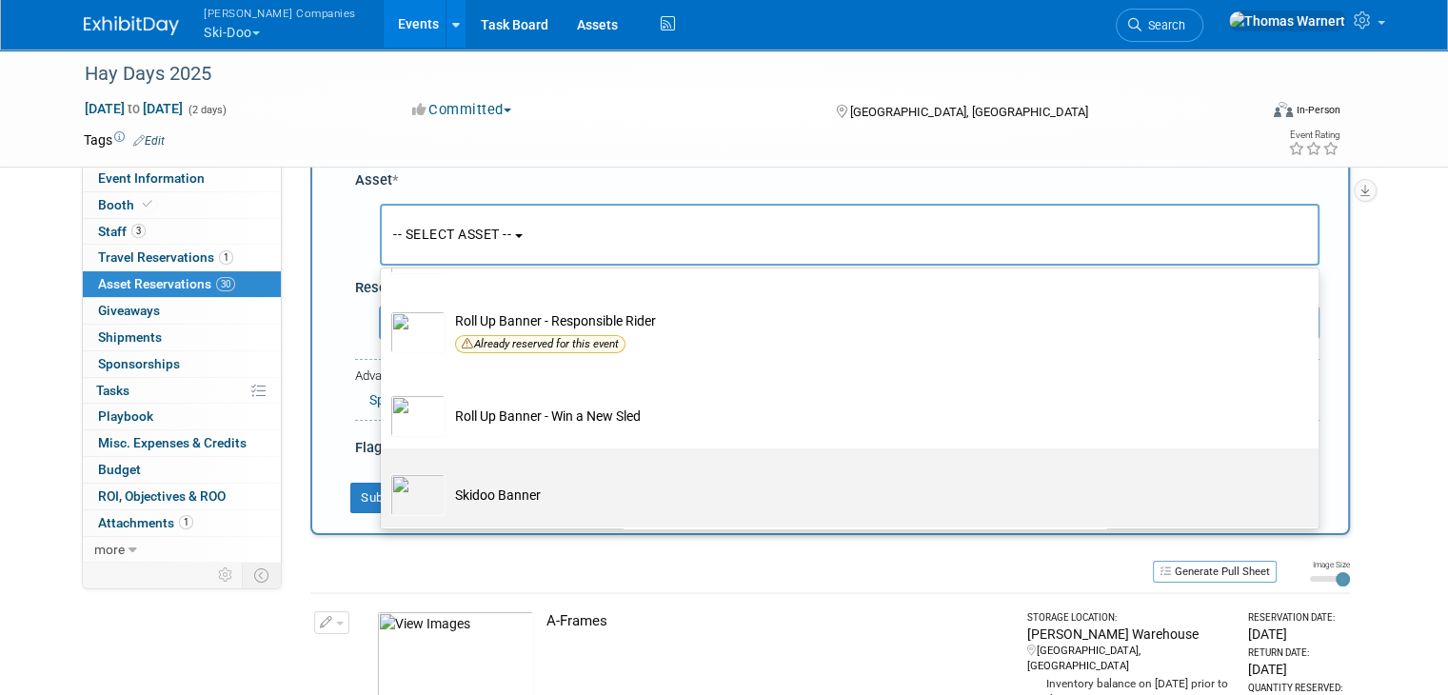
scroll to position [112, 0]
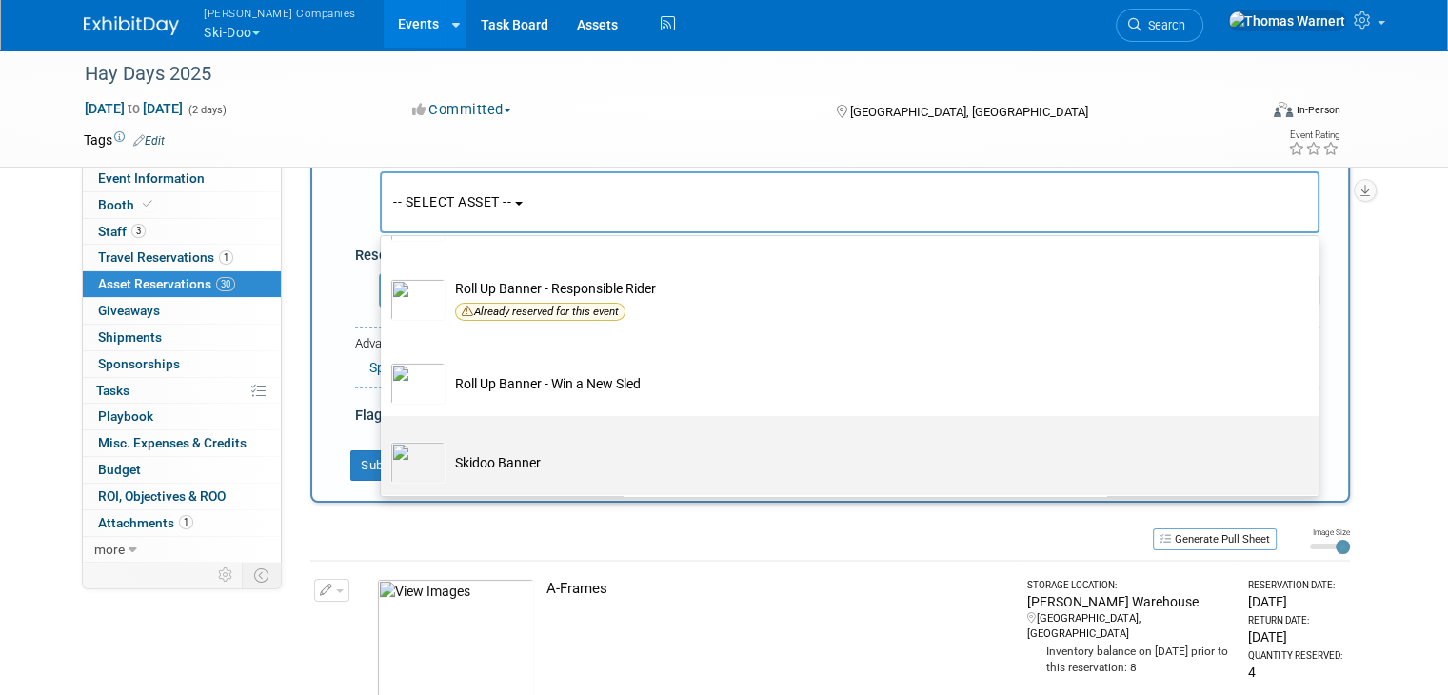
type input "bann"
click at [522, 465] on td "Skidoo Banner" at bounding box center [862, 463] width 835 height 42
click at [384, 439] on input "Skidoo Banner" at bounding box center [377, 432] width 12 height 12
select select "10726044"
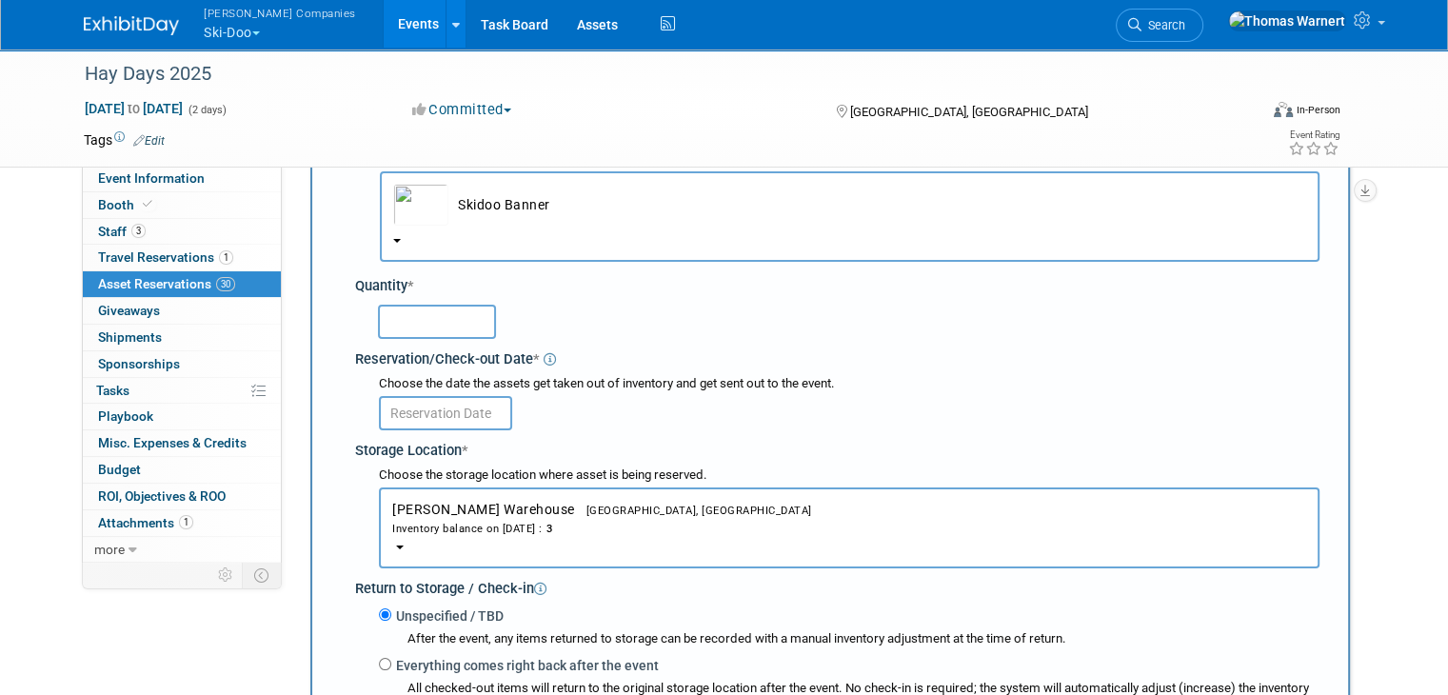
click at [420, 309] on input "text" at bounding box center [437, 322] width 118 height 34
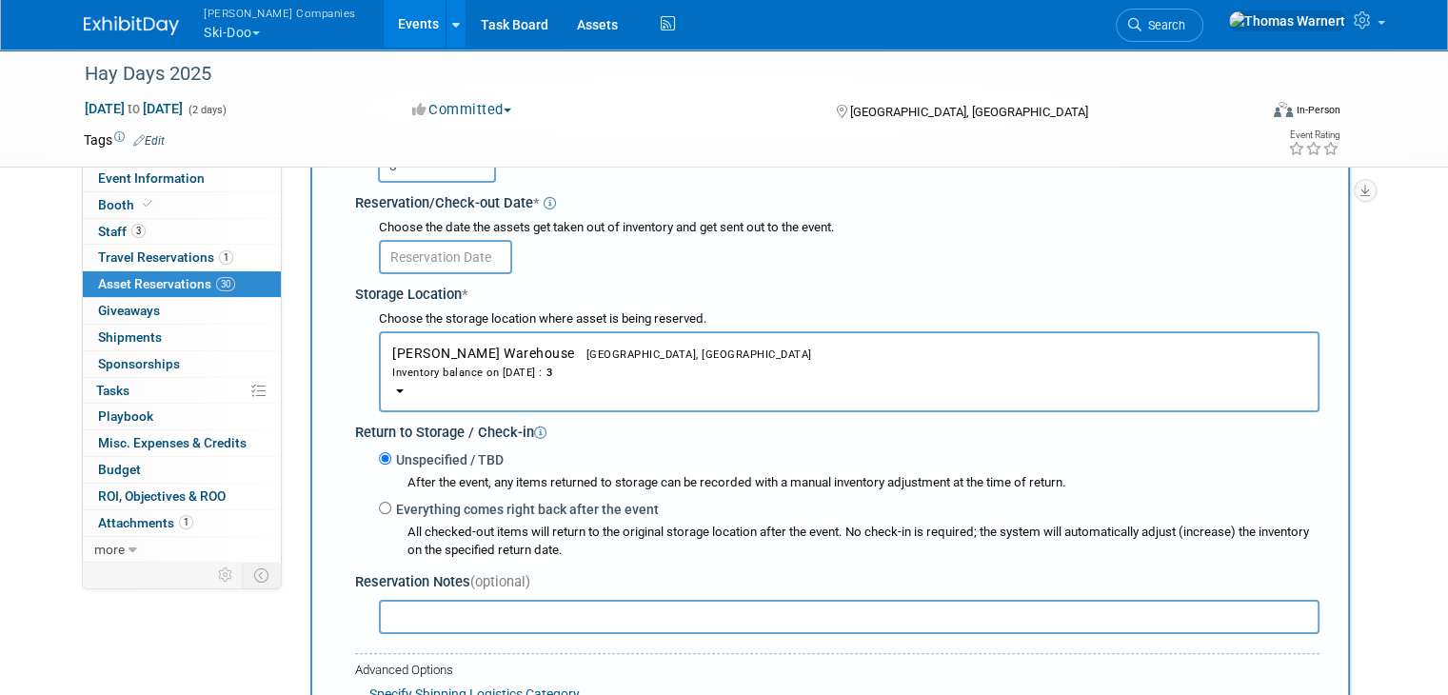
scroll to position [303, 0]
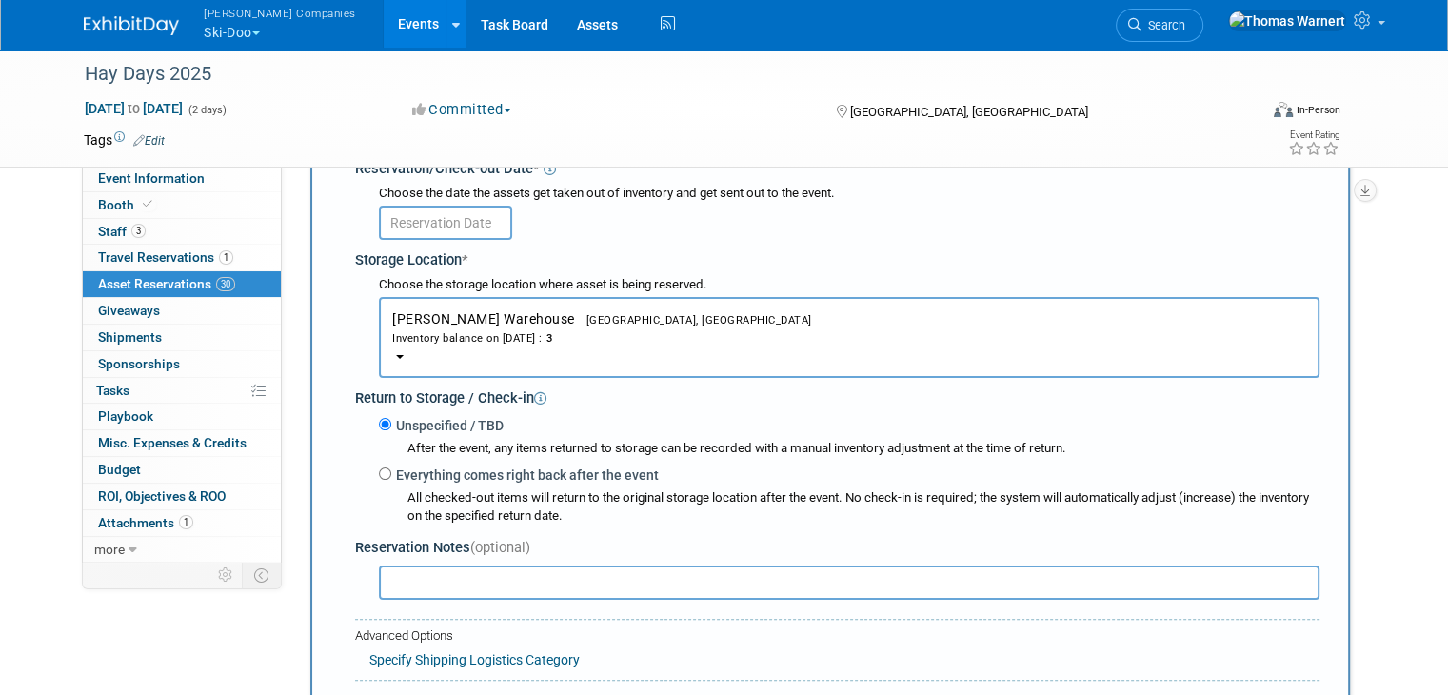
type input "3"
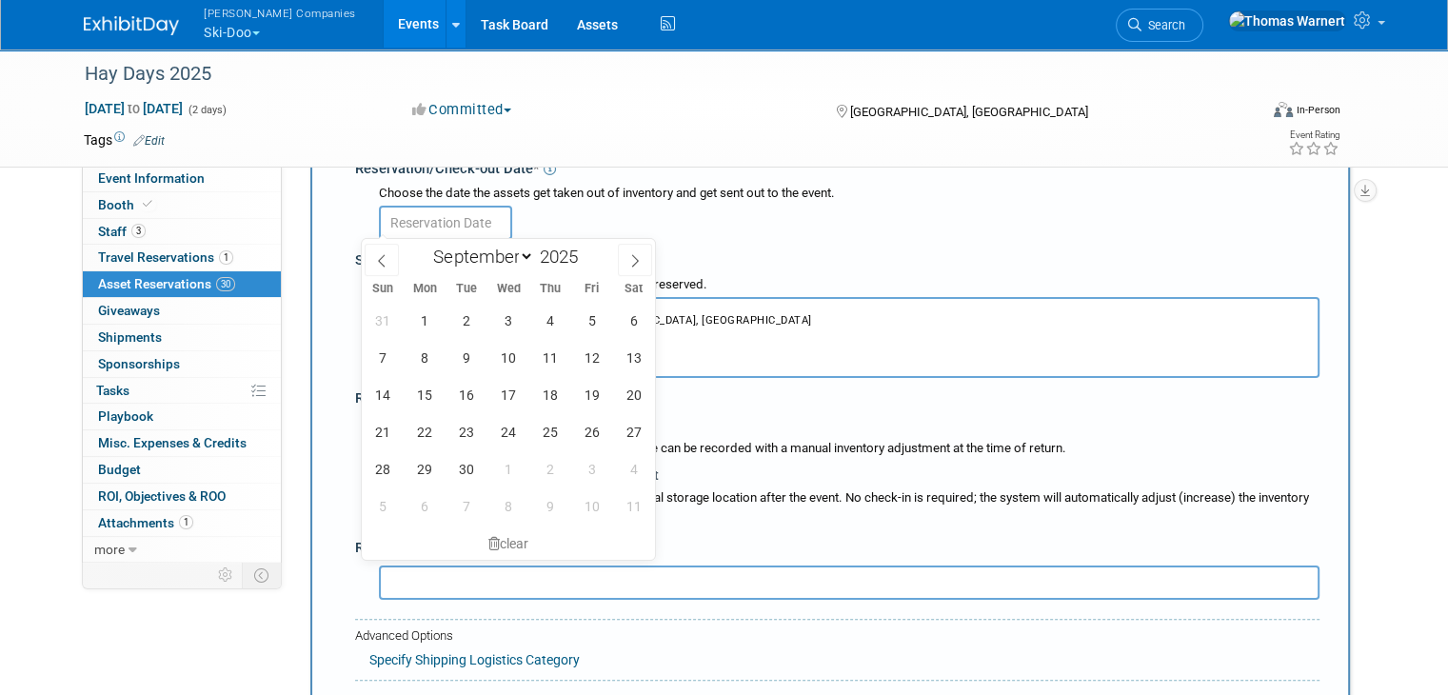
click at [462, 222] on input "text" at bounding box center [445, 223] width 133 height 34
click at [637, 321] on span "6" at bounding box center [633, 320] width 37 height 37
type input "Sep 6, 2025"
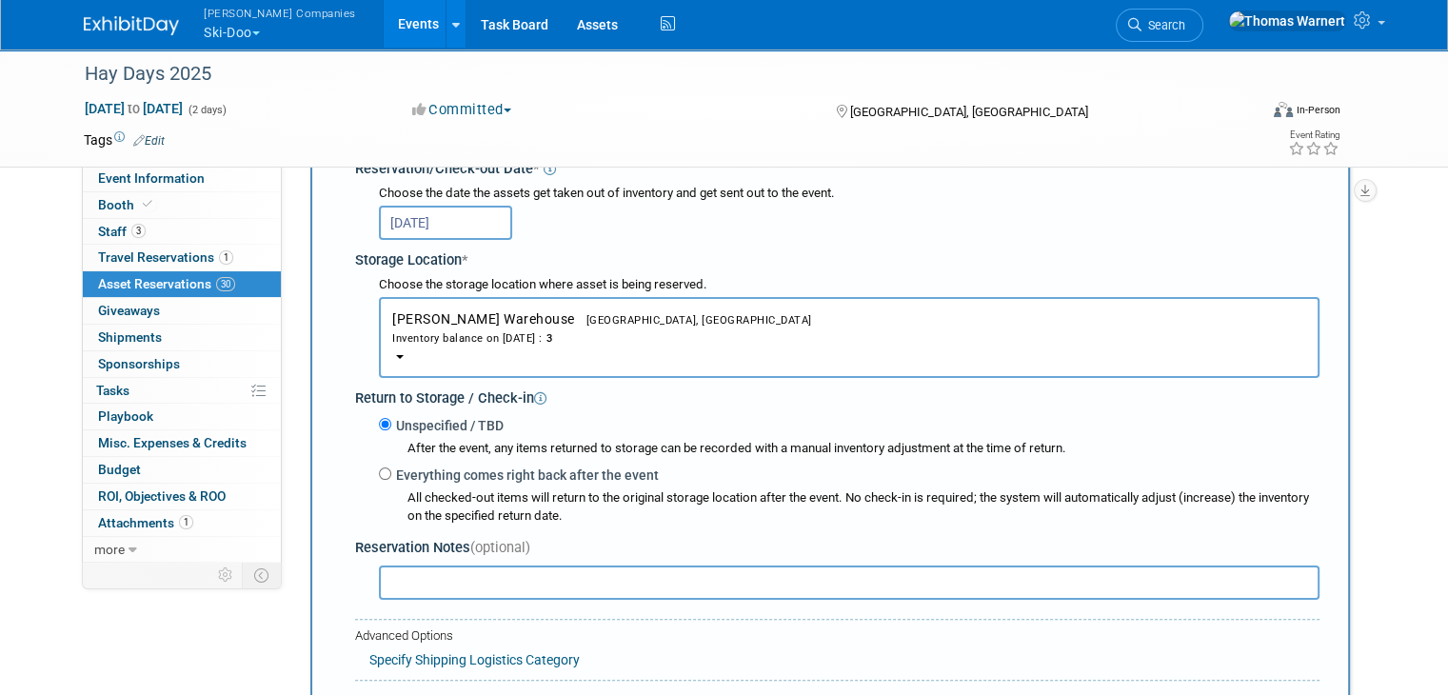
click at [438, 469] on label "Everything comes right back after the event" at bounding box center [524, 474] width 267 height 19
click at [391, 469] on input "Everything comes right back after the event" at bounding box center [385, 473] width 12 height 12
radio input "true"
select select "8"
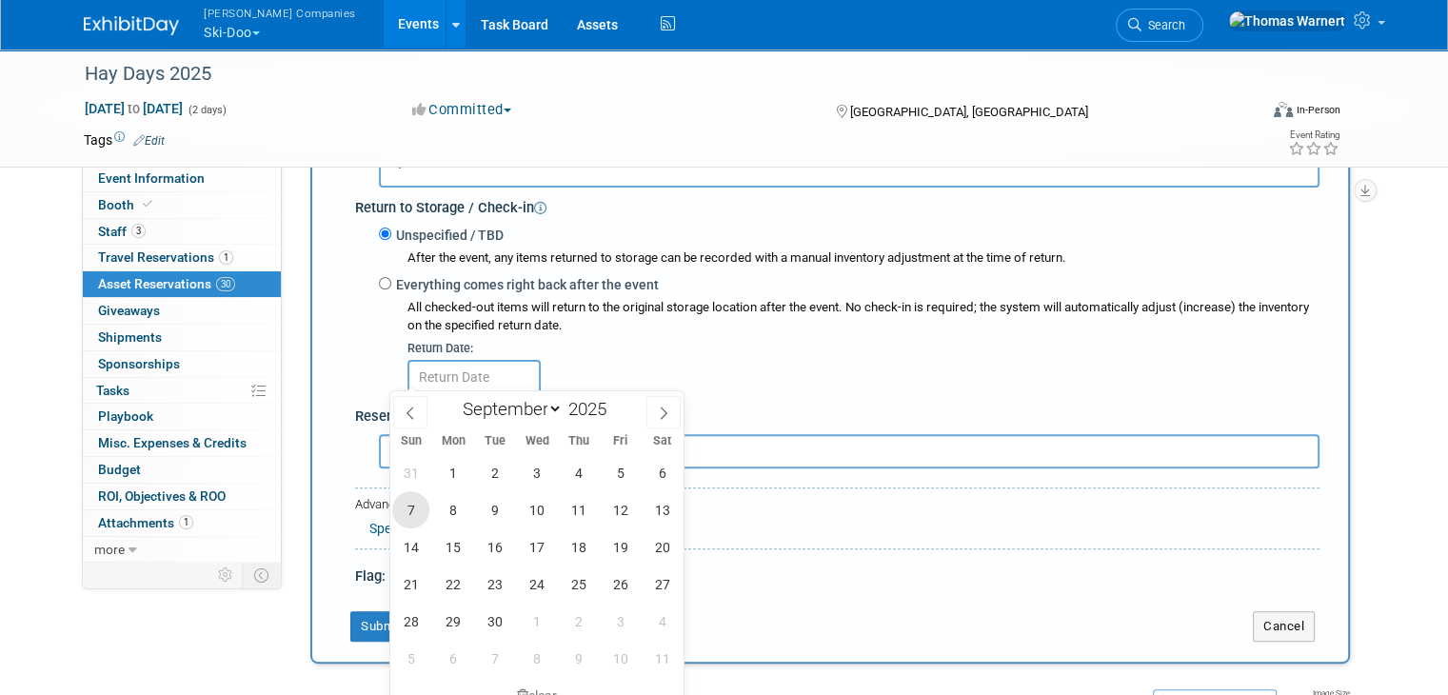
click at [409, 508] on span "7" at bounding box center [410, 509] width 37 height 37
type input "Sep 7, 2025"
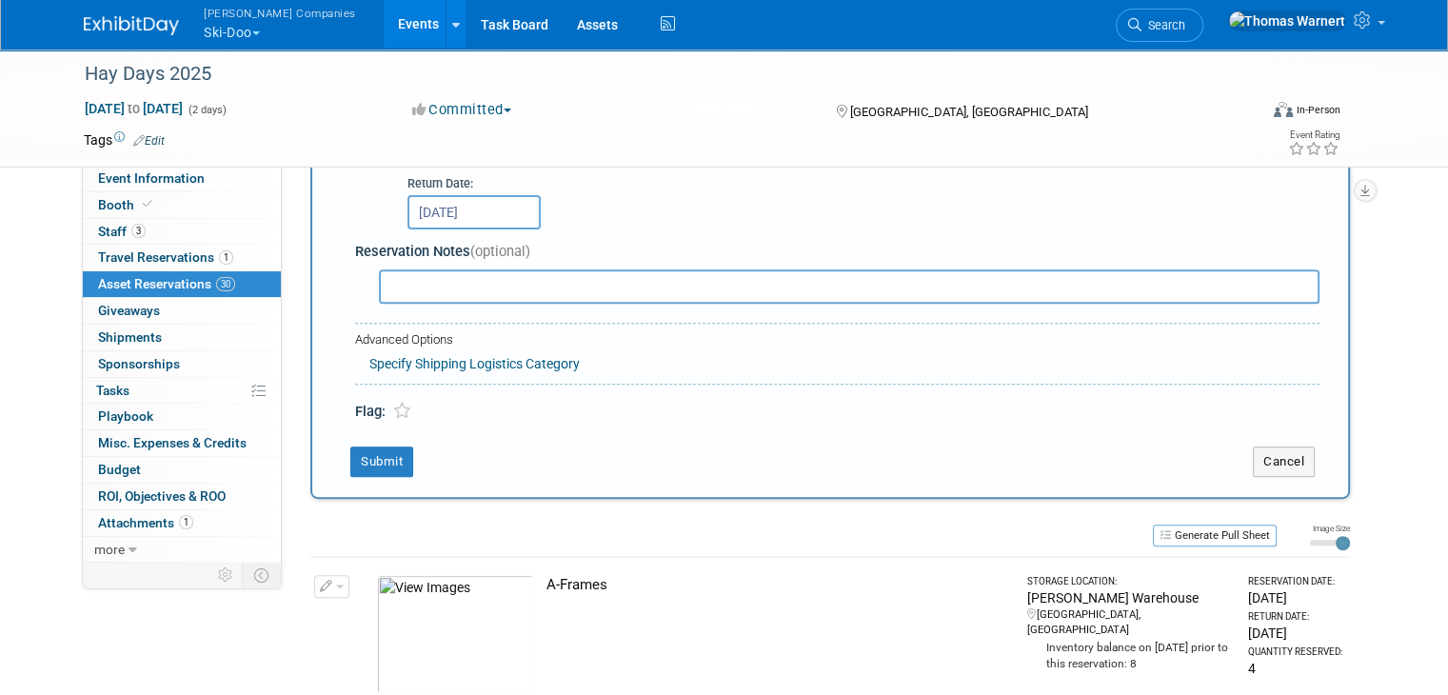
scroll to position [683, 0]
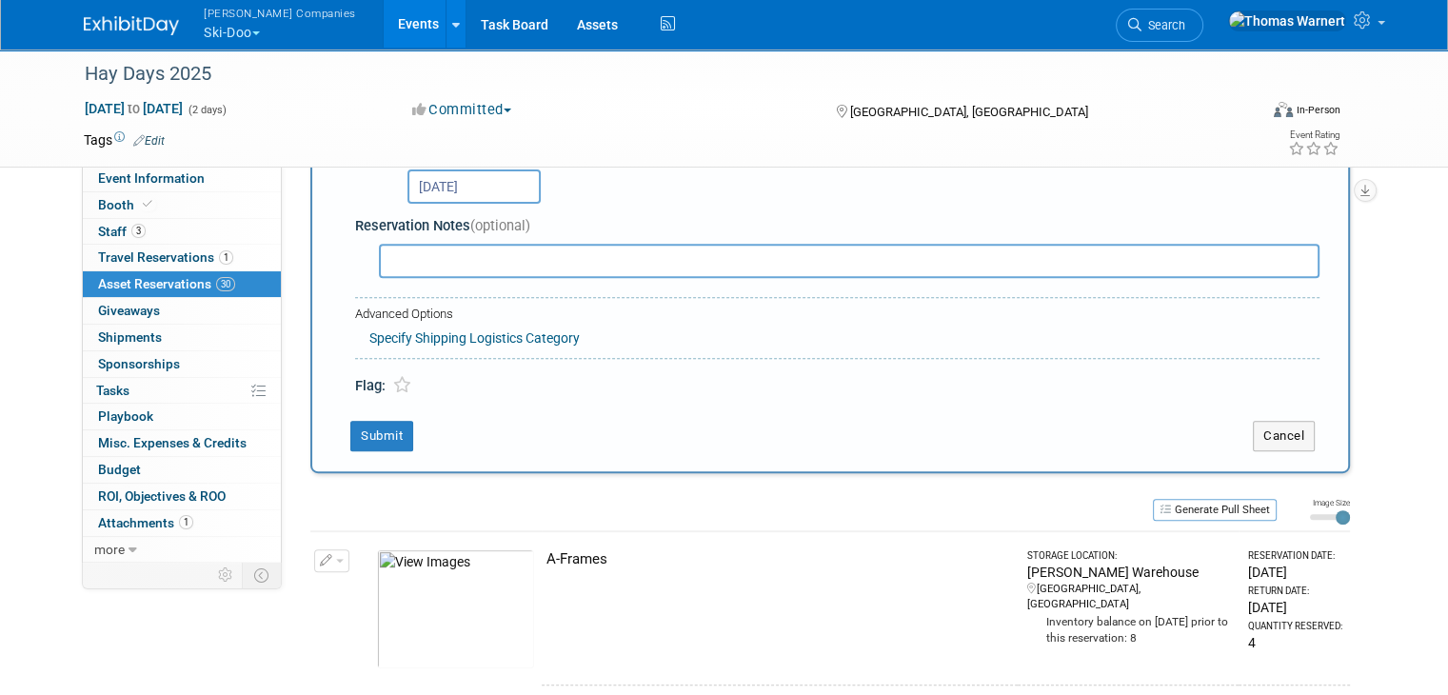
click at [430, 263] on input "text" at bounding box center [849, 261] width 940 height 34
type input "at grass drags track"
click at [360, 435] on button "Submit" at bounding box center [381, 436] width 63 height 30
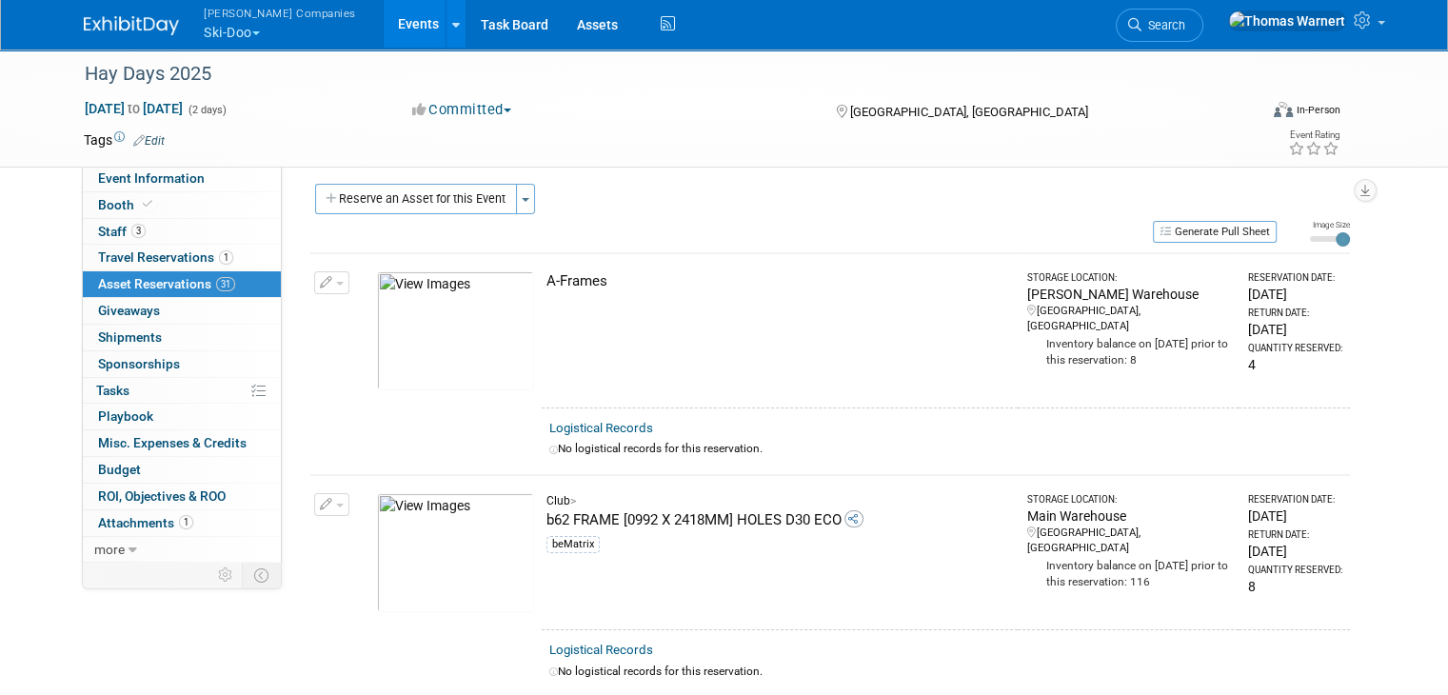
scroll to position [0, 0]
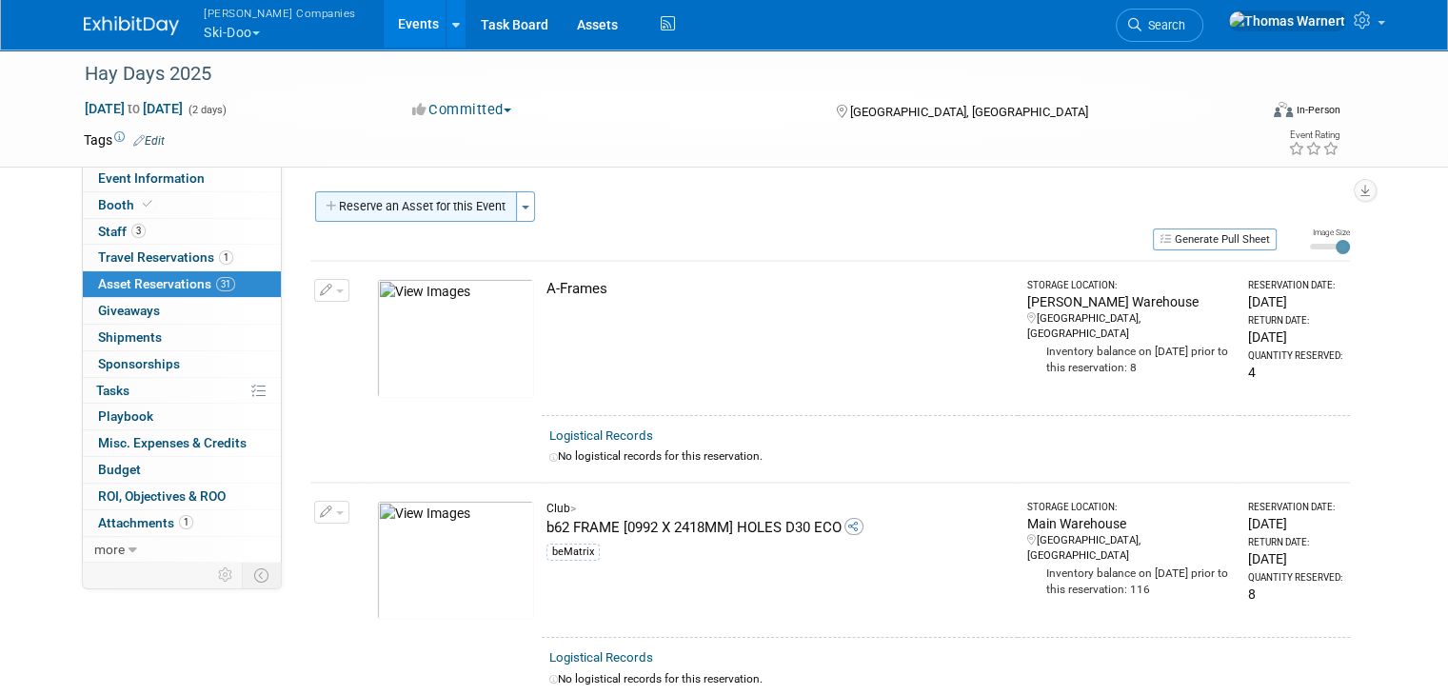
click at [408, 214] on button "Reserve an Asset for this Event" at bounding box center [416, 206] width 202 height 30
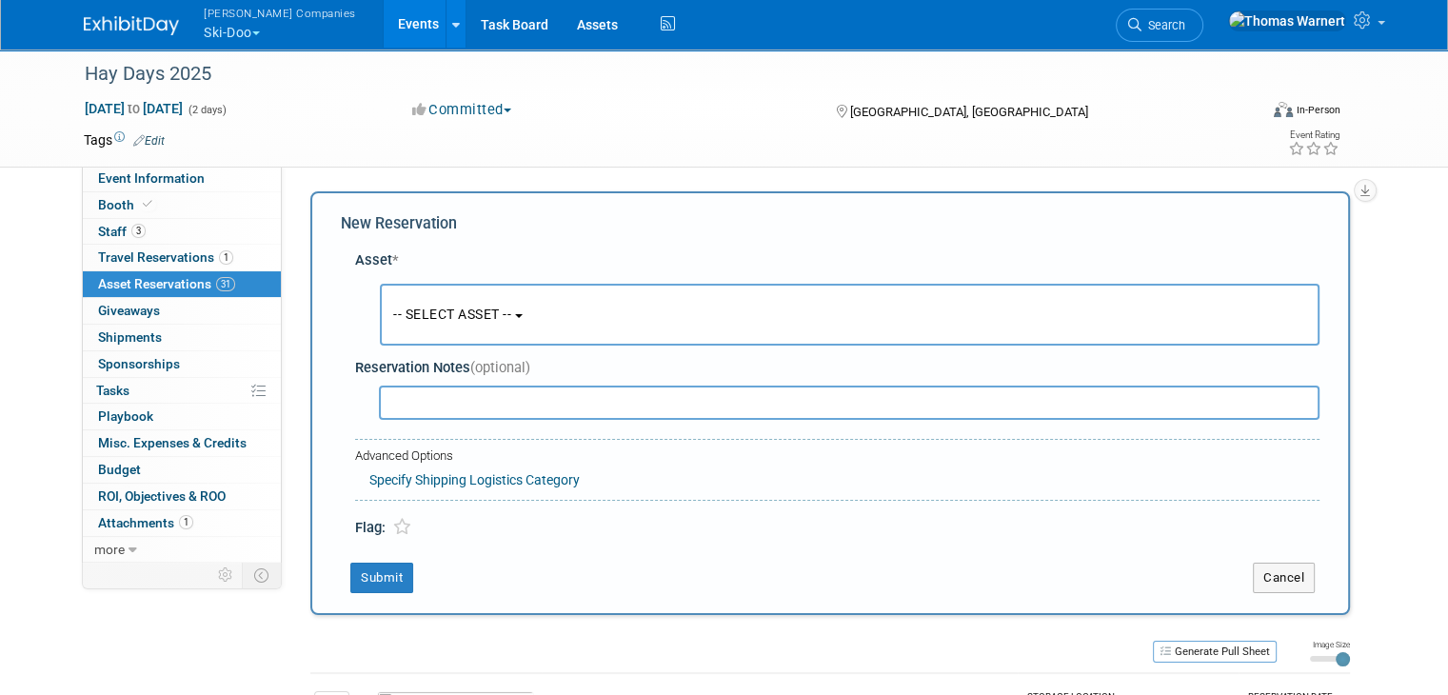
scroll to position [17, 0]
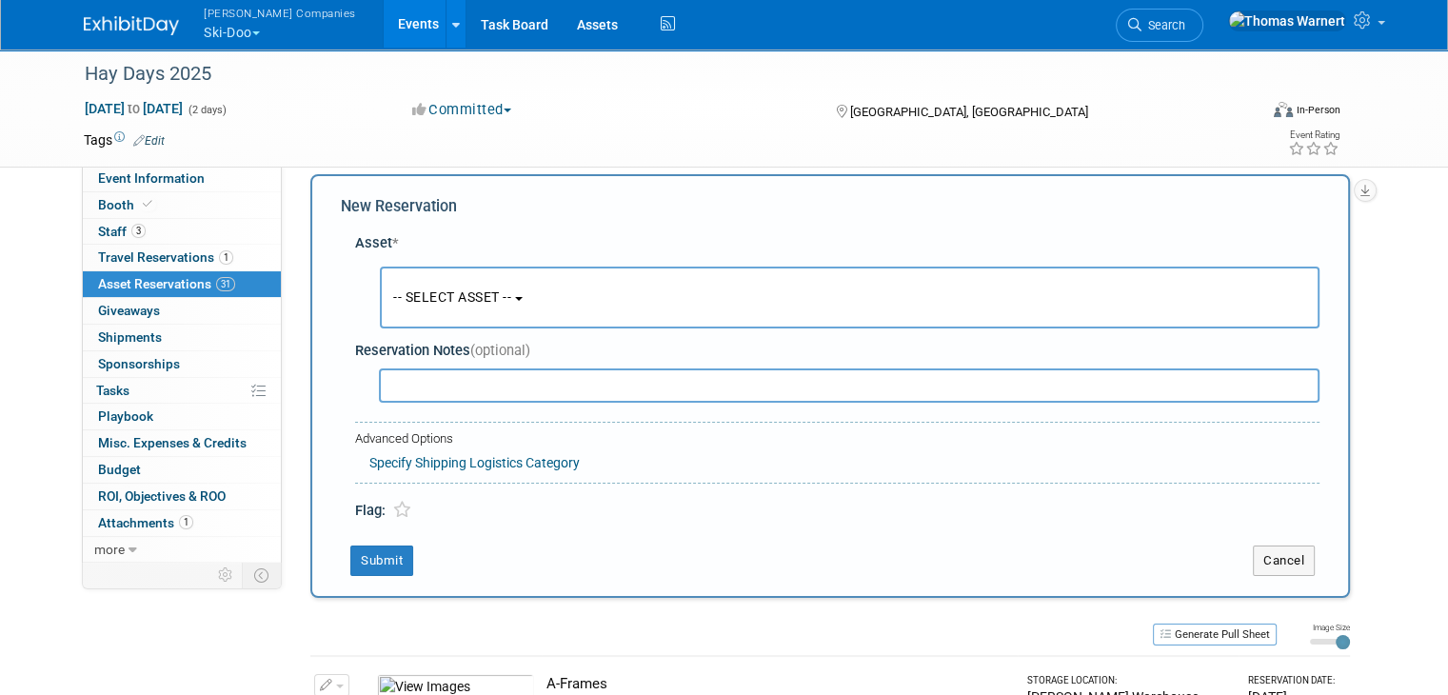
click at [518, 298] on button "-- SELECT ASSET --" at bounding box center [850, 298] width 940 height 62
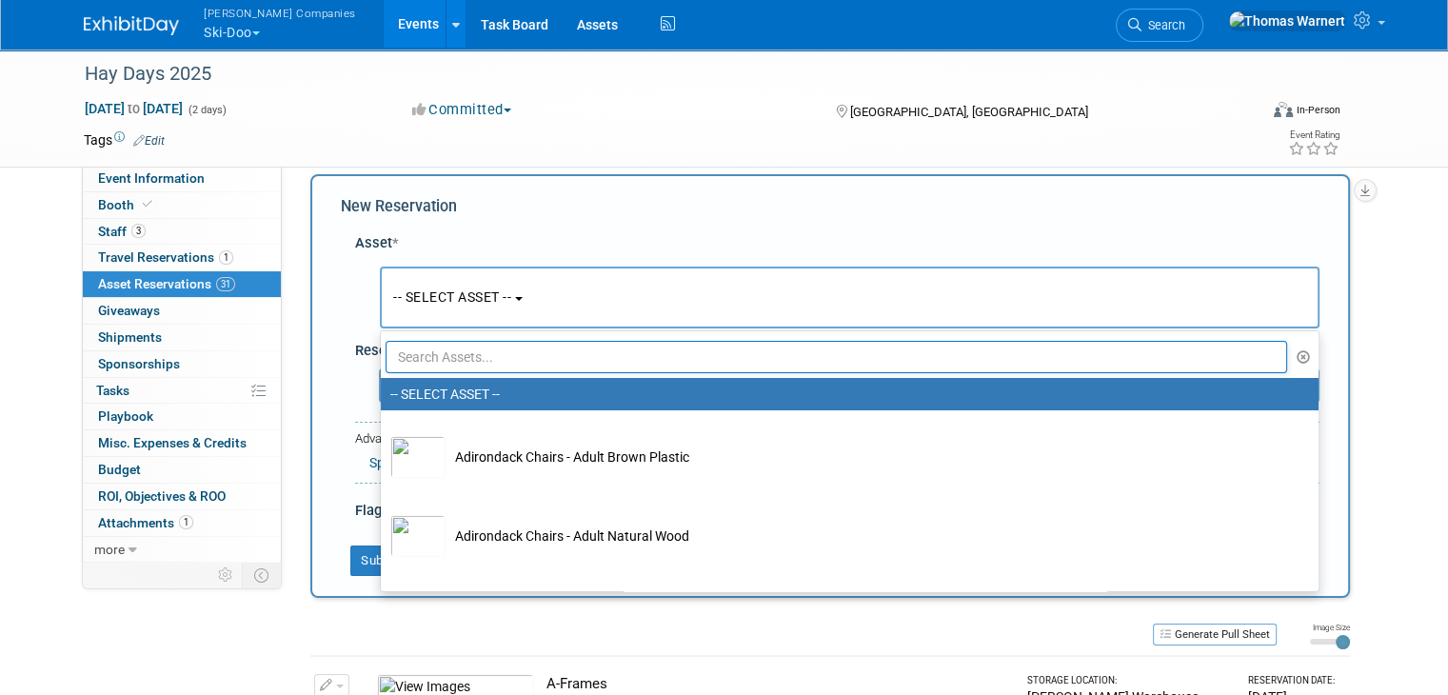
click at [468, 351] on input "text" at bounding box center [836, 357] width 901 height 32
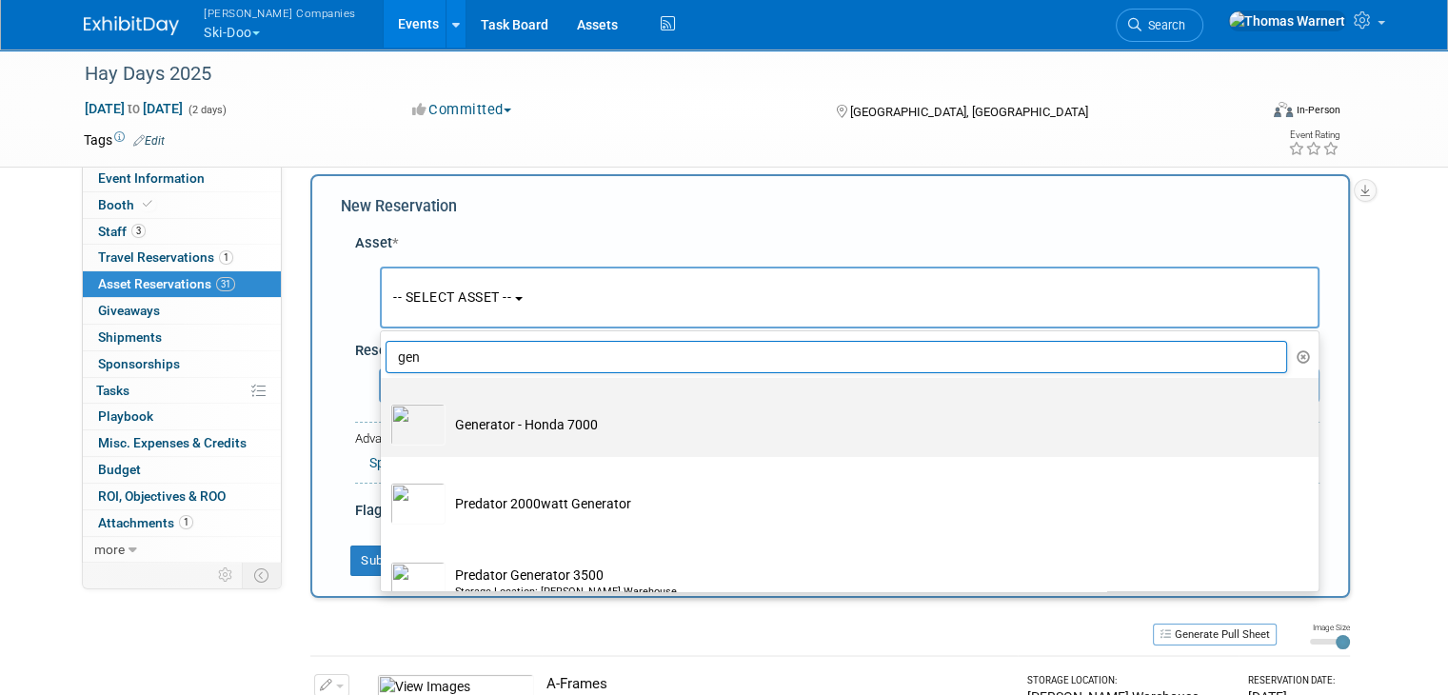
type input "gen"
click at [520, 432] on td "Generator - Honda 7000" at bounding box center [862, 425] width 835 height 42
click at [384, 401] on input "Generator - Honda 7000" at bounding box center [377, 394] width 12 height 12
select select "10724780"
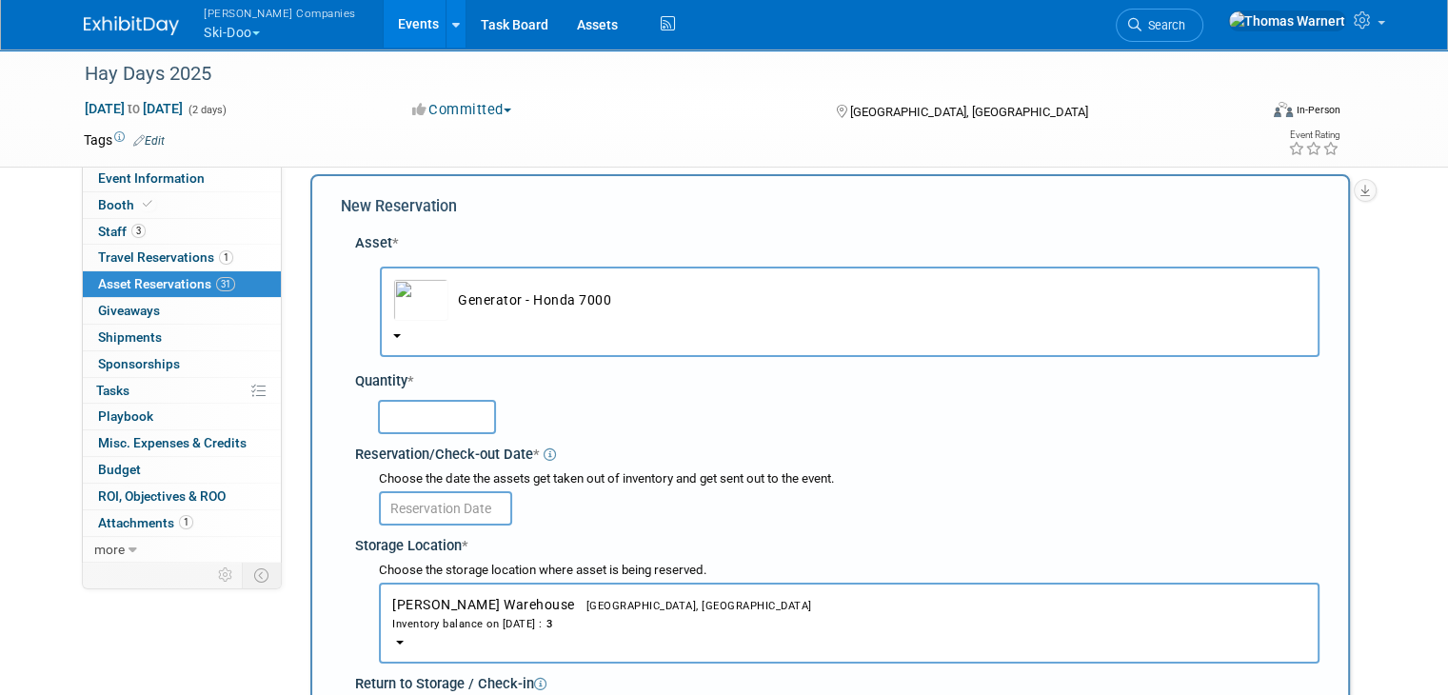
click at [457, 418] on input "text" at bounding box center [437, 417] width 118 height 34
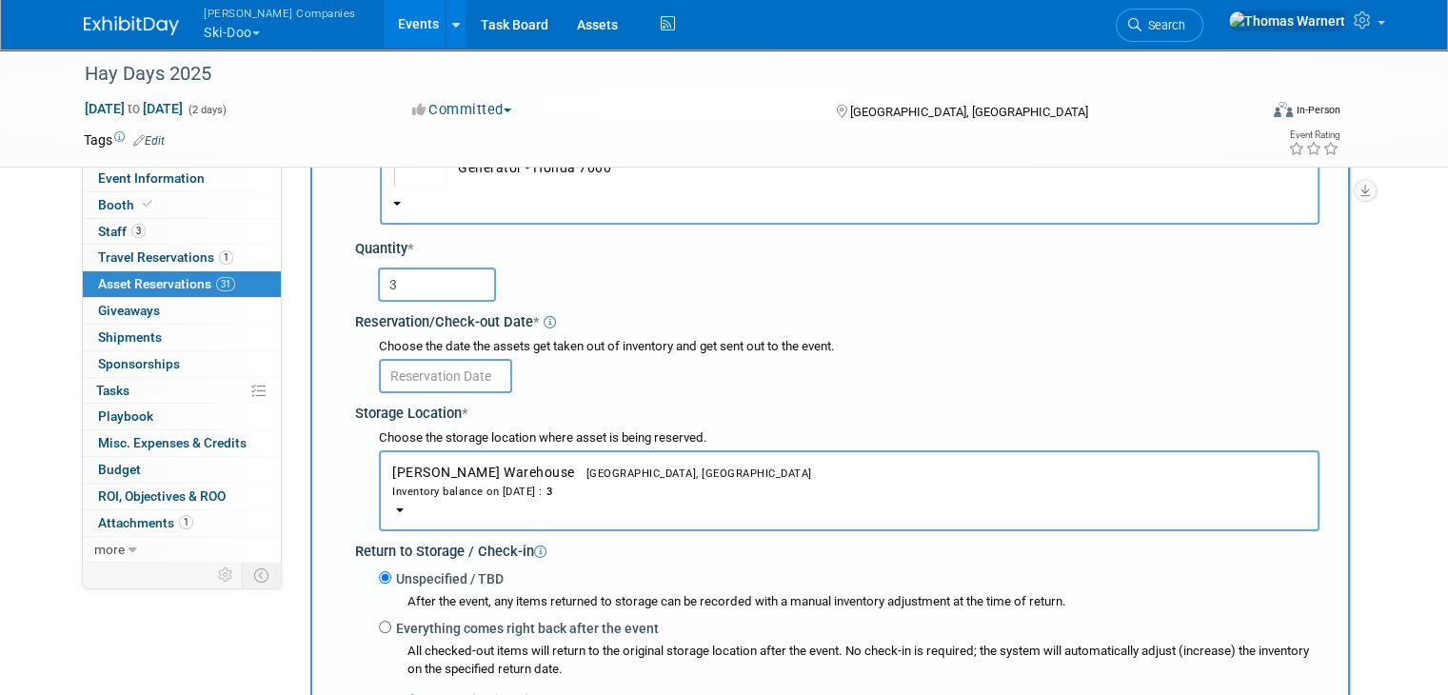
scroll to position [208, 0]
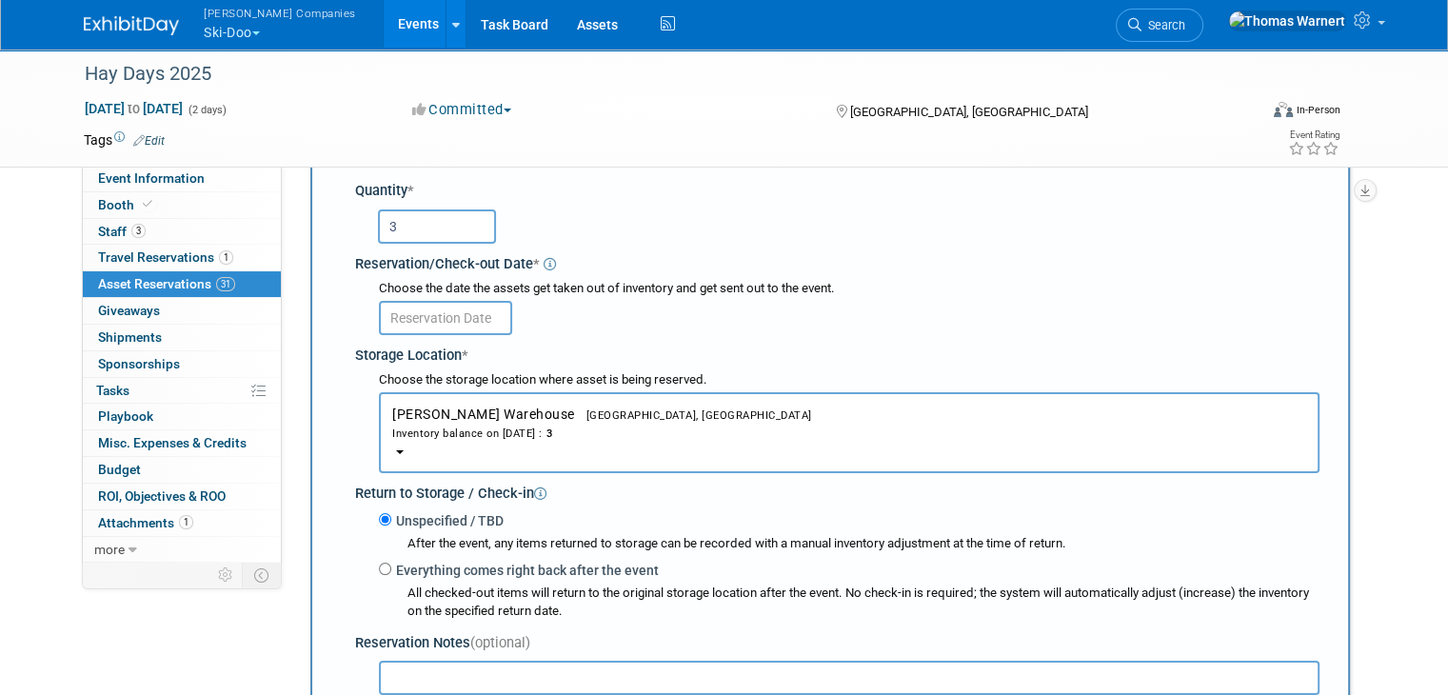
type input "3"
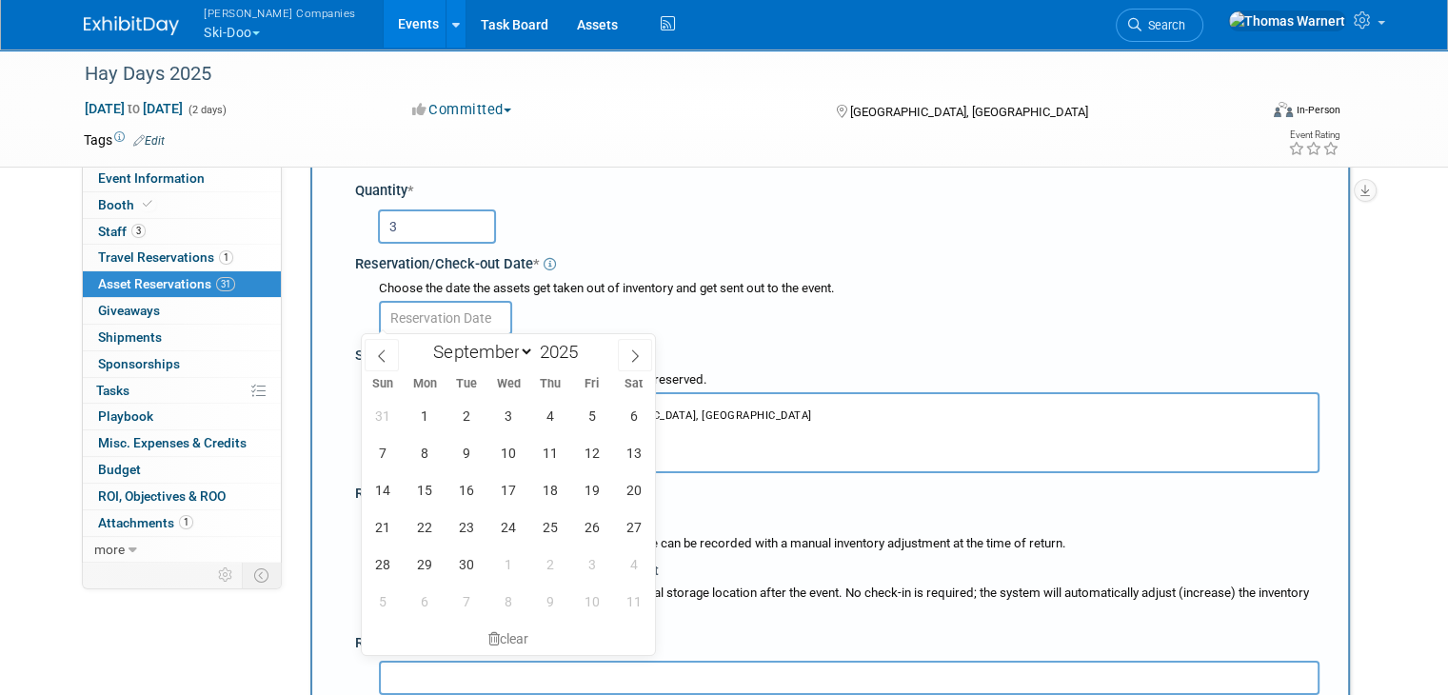
click at [444, 319] on input "text" at bounding box center [445, 318] width 133 height 34
click at [631, 416] on span "6" at bounding box center [633, 415] width 37 height 37
type input "Sep 6, 2025"
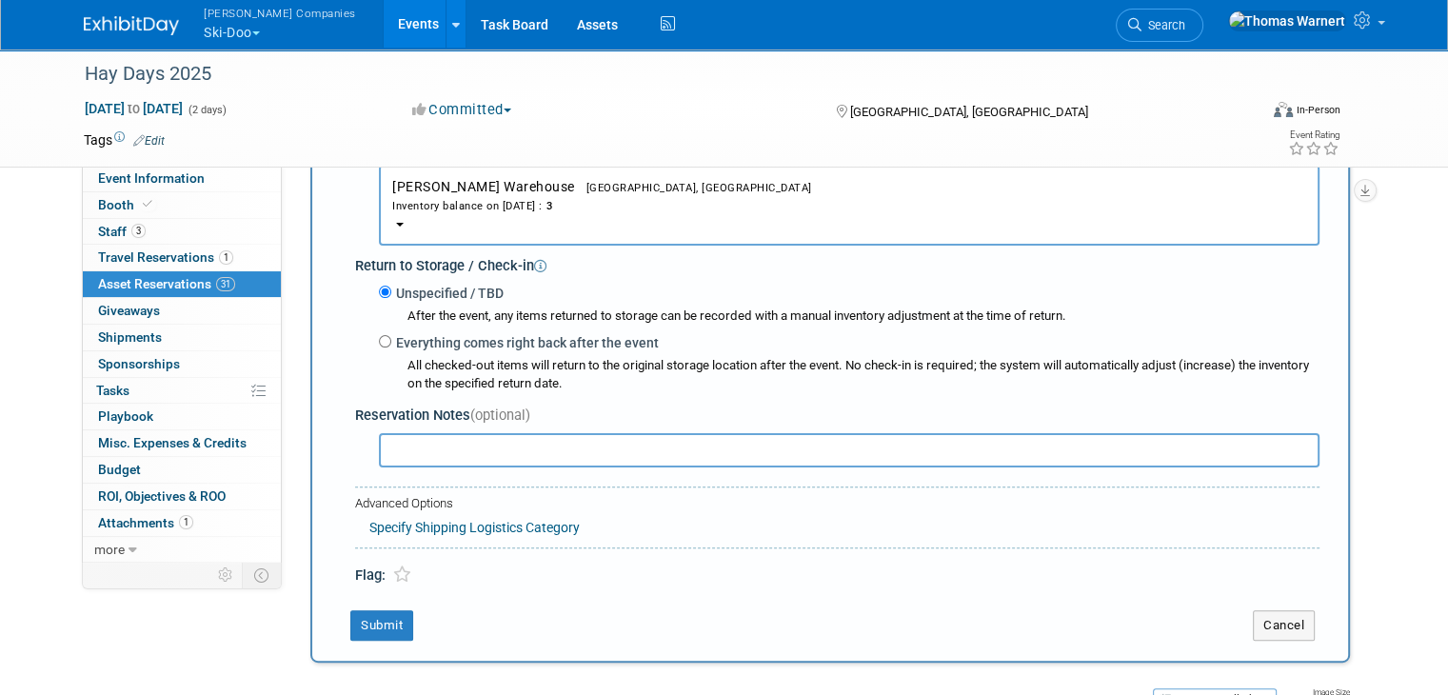
scroll to position [493, 0]
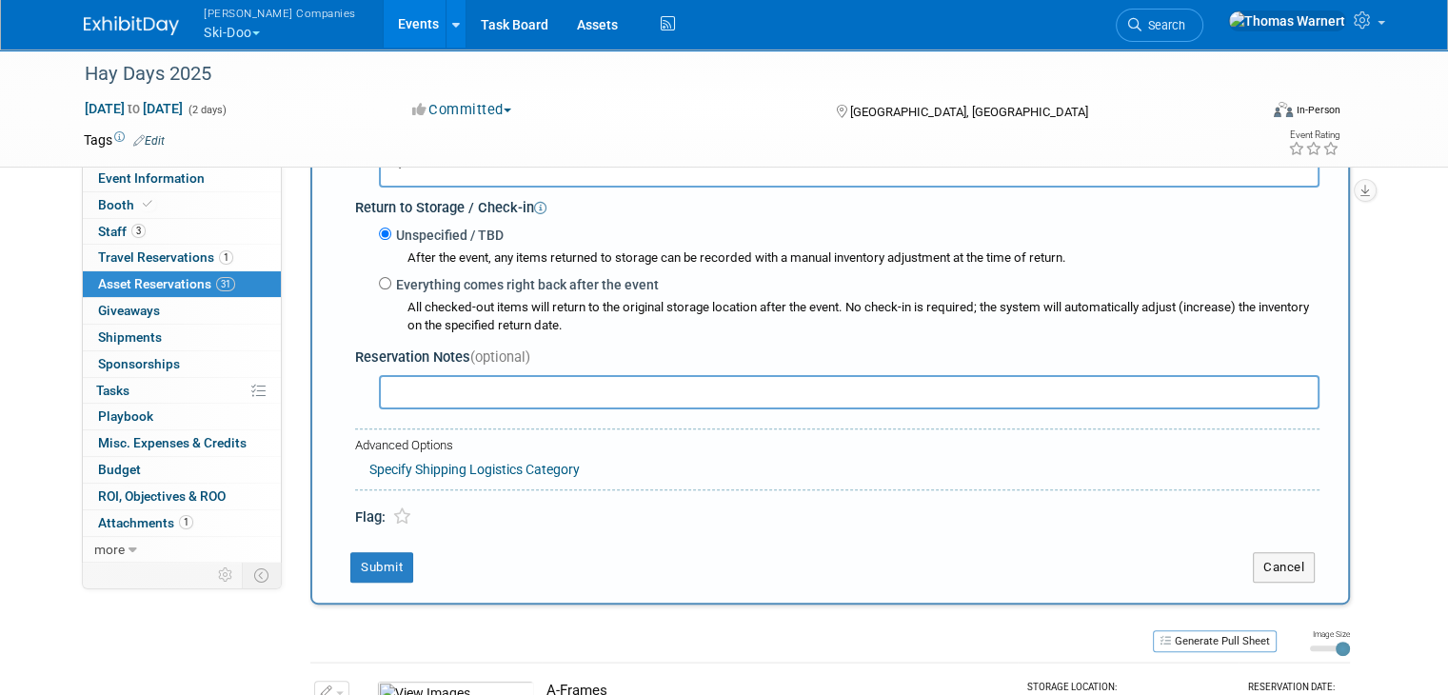
click at [413, 287] on label "Everything comes right back after the event" at bounding box center [524, 284] width 267 height 19
click at [391, 287] on input "Everything comes right back after the event" at bounding box center [385, 283] width 12 height 12
radio input "true"
select select "8"
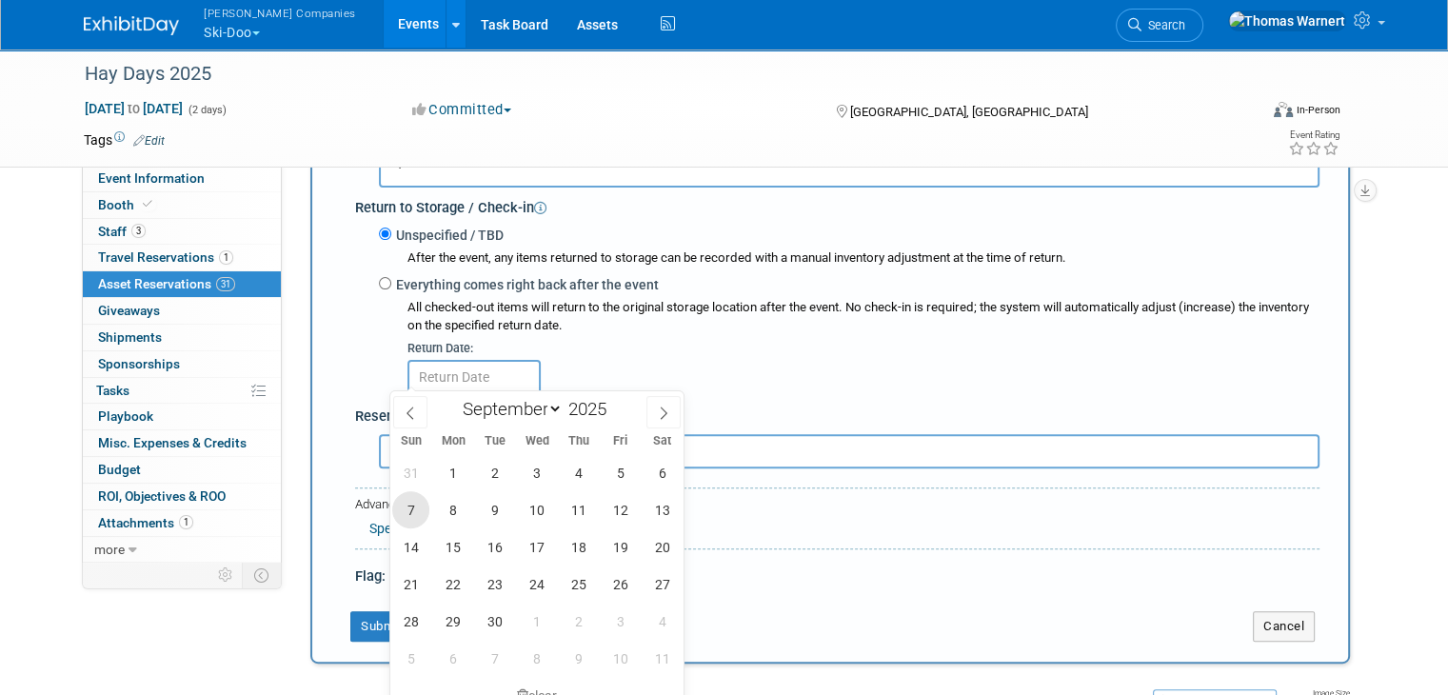
click at [419, 506] on span "7" at bounding box center [410, 509] width 37 height 37
type input "Sep 7, 2025"
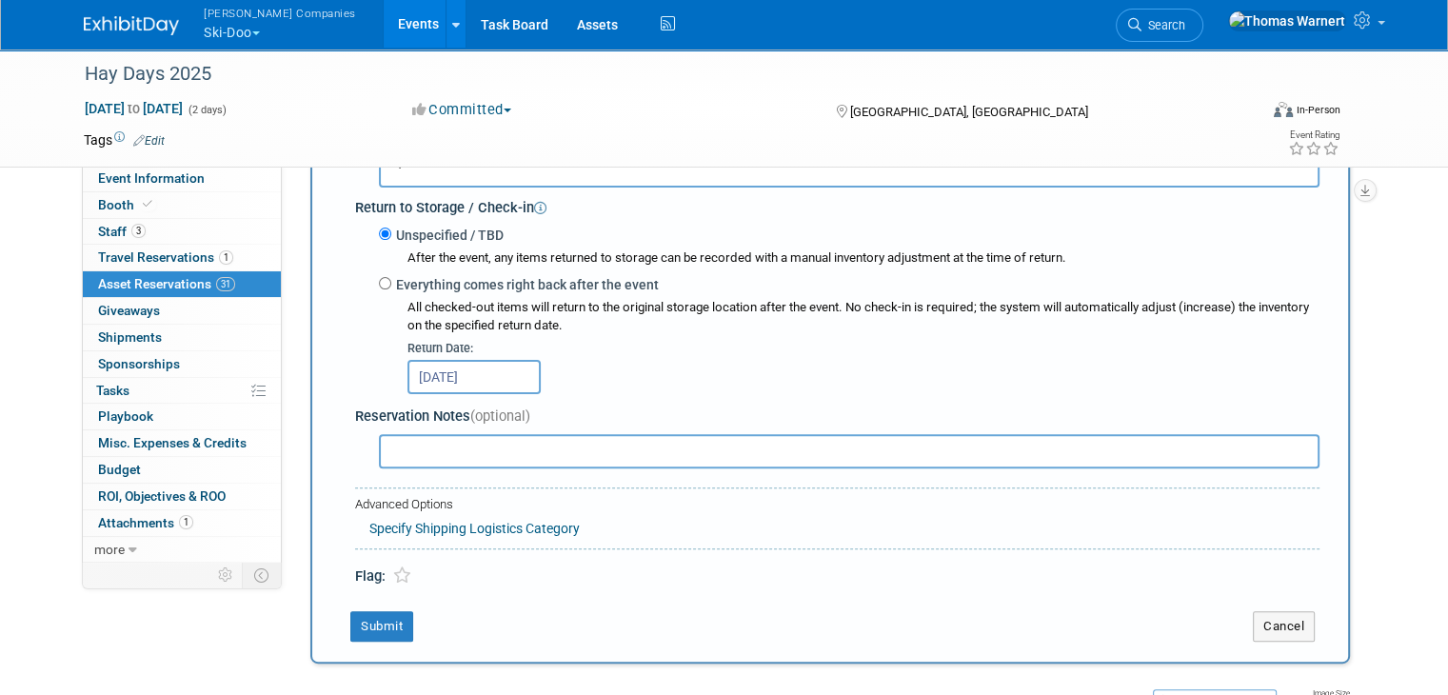
click at [408, 447] on input "text" at bounding box center [849, 451] width 940 height 34
click at [376, 624] on button "Submit" at bounding box center [381, 626] width 63 height 30
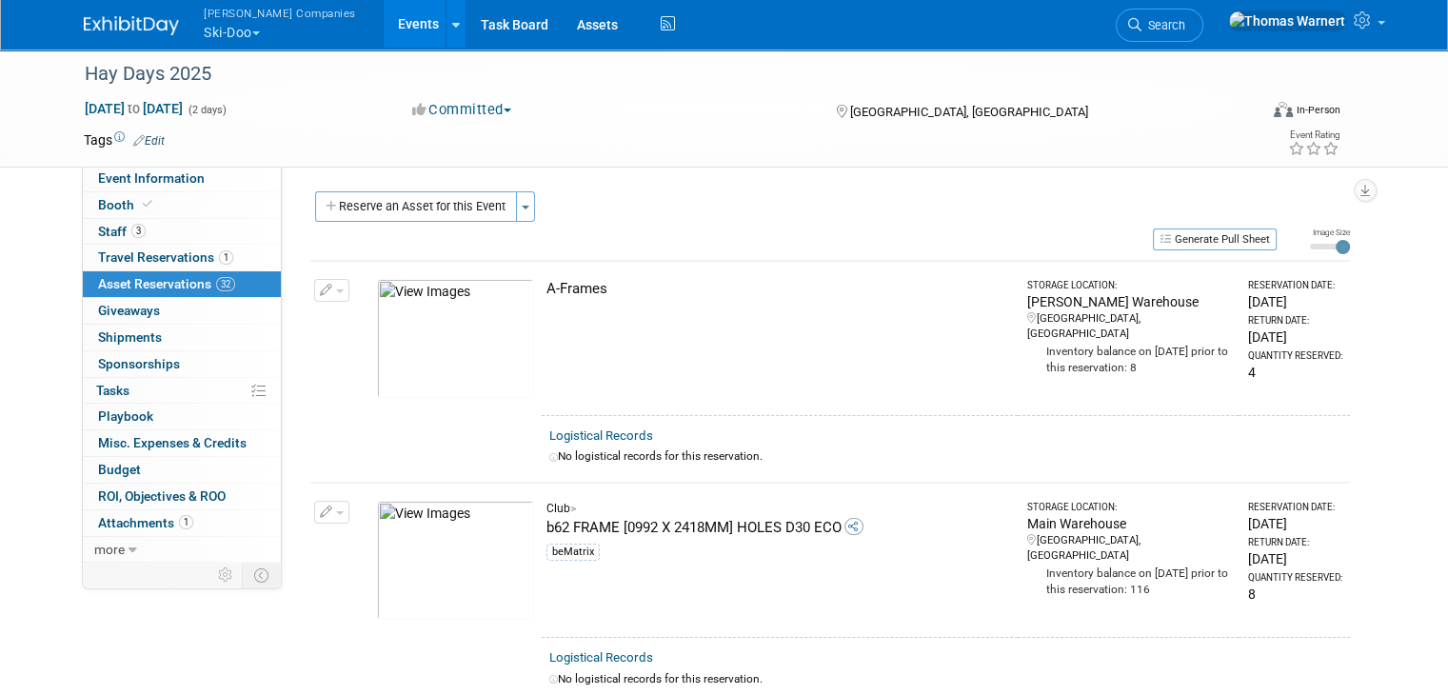
scroll to position [0, 0]
click at [414, 206] on button "Reserve an Asset for this Event" at bounding box center [416, 206] width 202 height 30
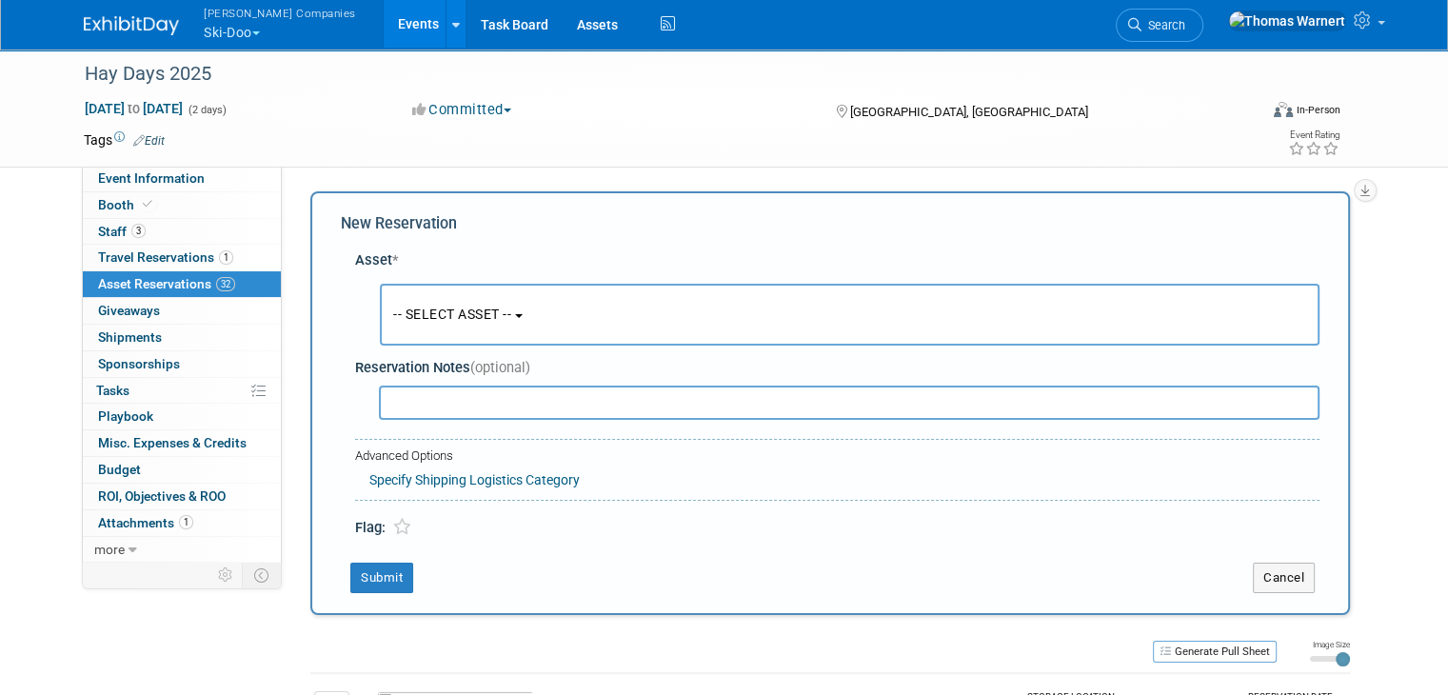
scroll to position [17, 0]
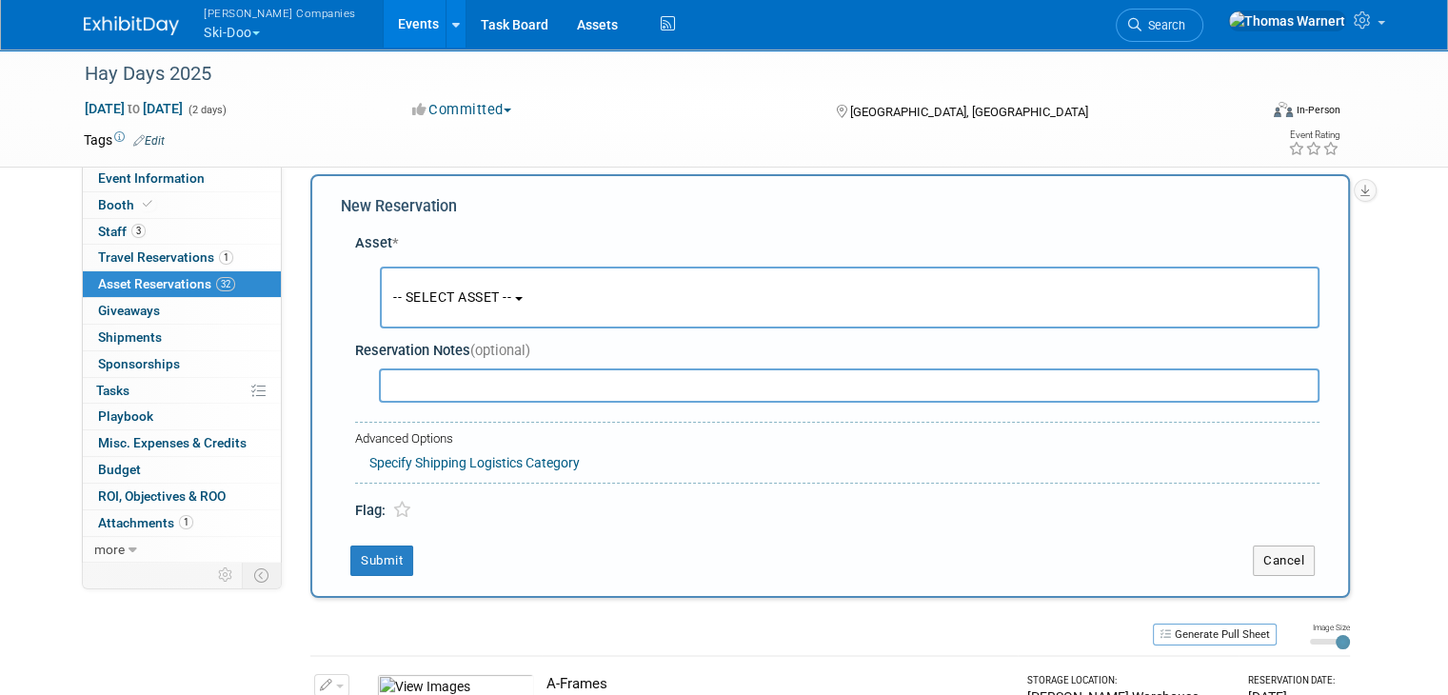
click at [450, 302] on span "-- SELECT ASSET --" at bounding box center [452, 296] width 118 height 15
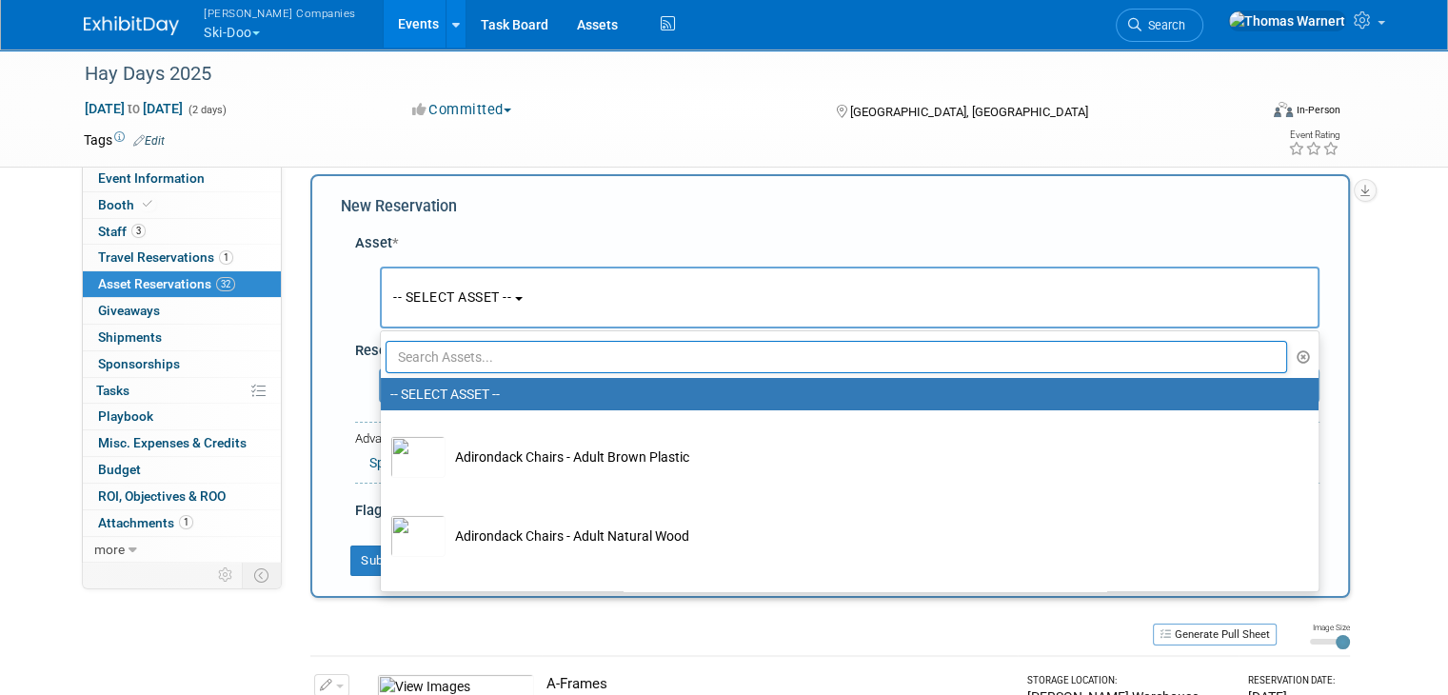
click at [447, 347] on input "text" at bounding box center [836, 357] width 901 height 32
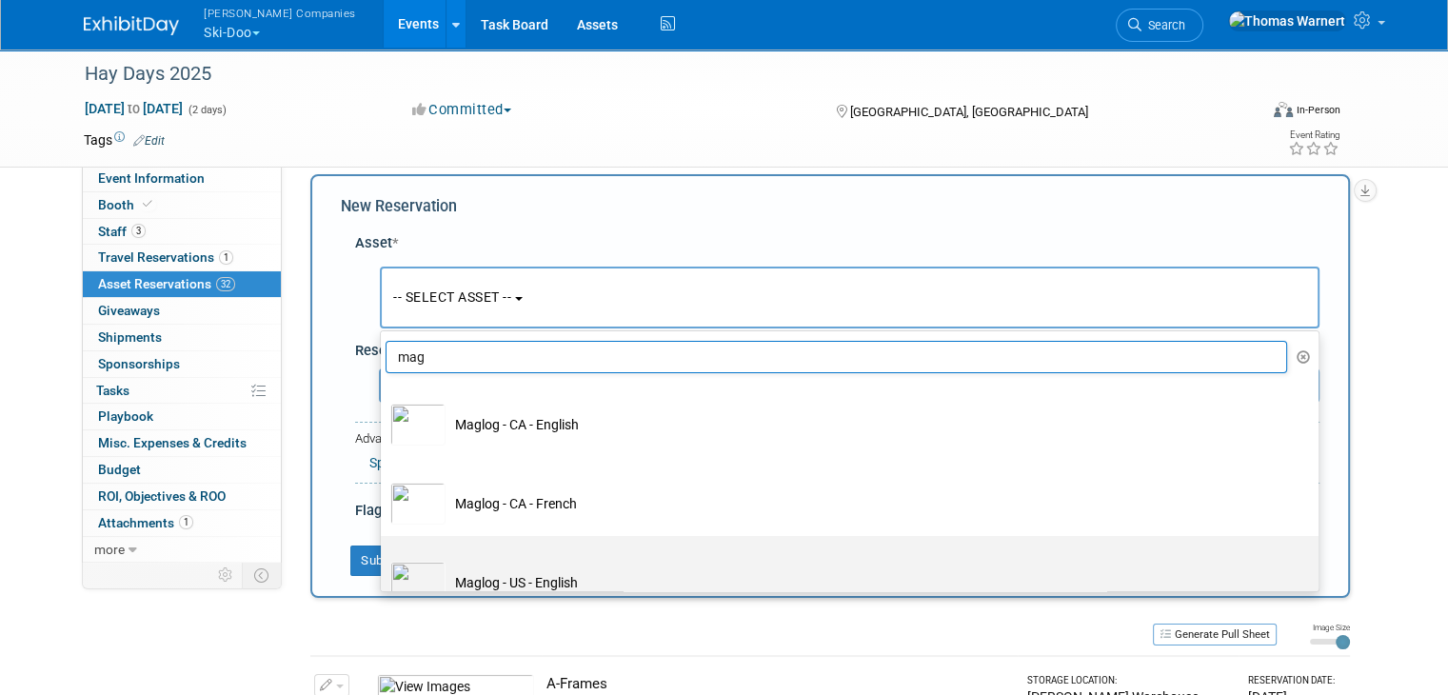
type input "mag"
click at [532, 572] on td "Maglog - US - English" at bounding box center [862, 583] width 835 height 42
click at [384, 559] on input "Maglog - US - English" at bounding box center [377, 552] width 12 height 12
select select "10726075"
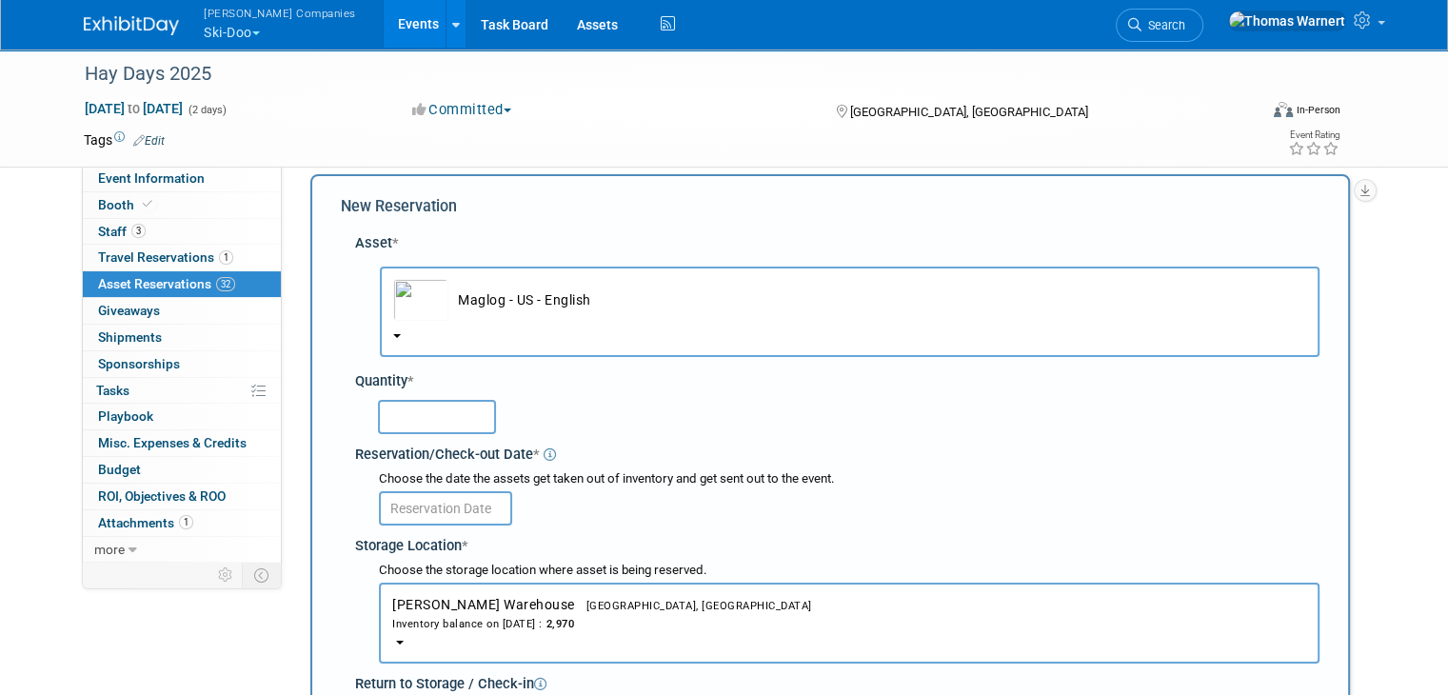
click at [426, 418] on input "text" at bounding box center [437, 417] width 118 height 34
type input "400"
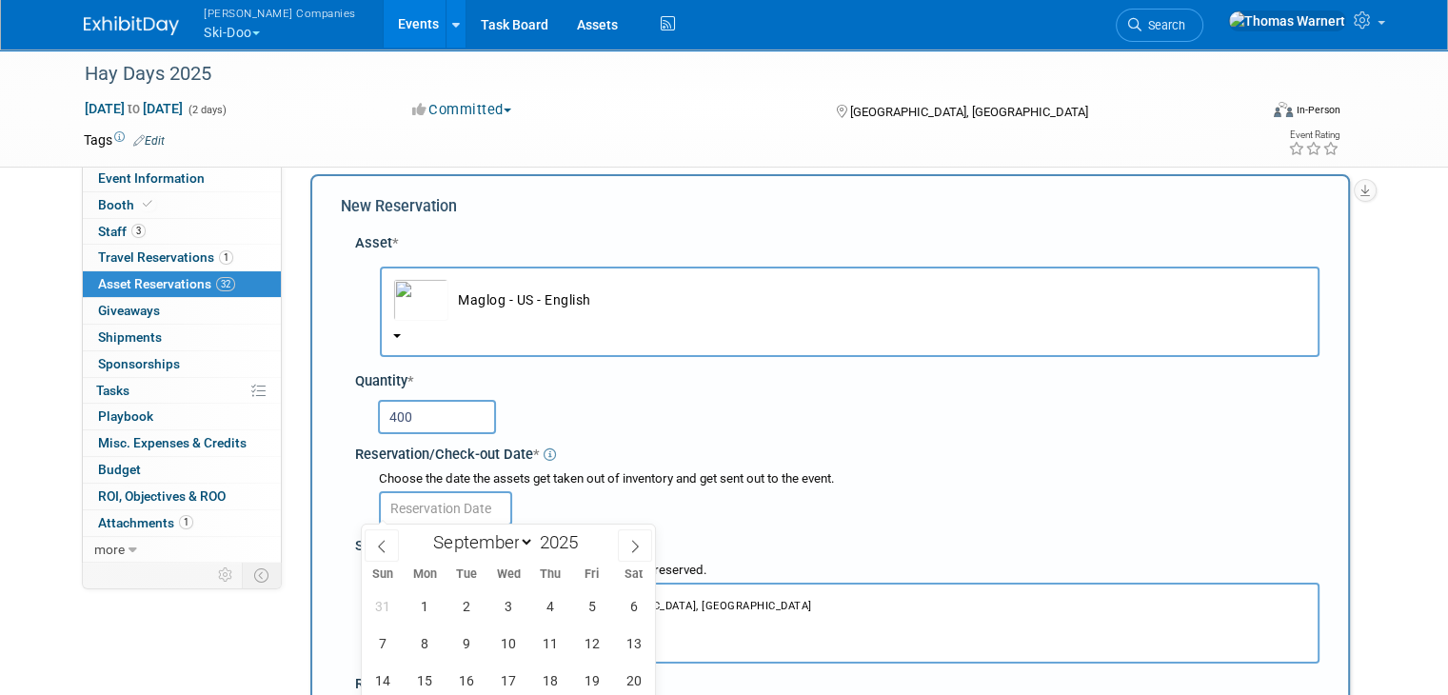
click at [426, 513] on body "Warnert Companies Ski-Doo Explore: My Workspaces 12 Go to Workspace: Can-Am Off…" at bounding box center [724, 330] width 1448 height 695
click at [631, 601] on span "6" at bounding box center [633, 605] width 37 height 37
type input "Sep 6, 2025"
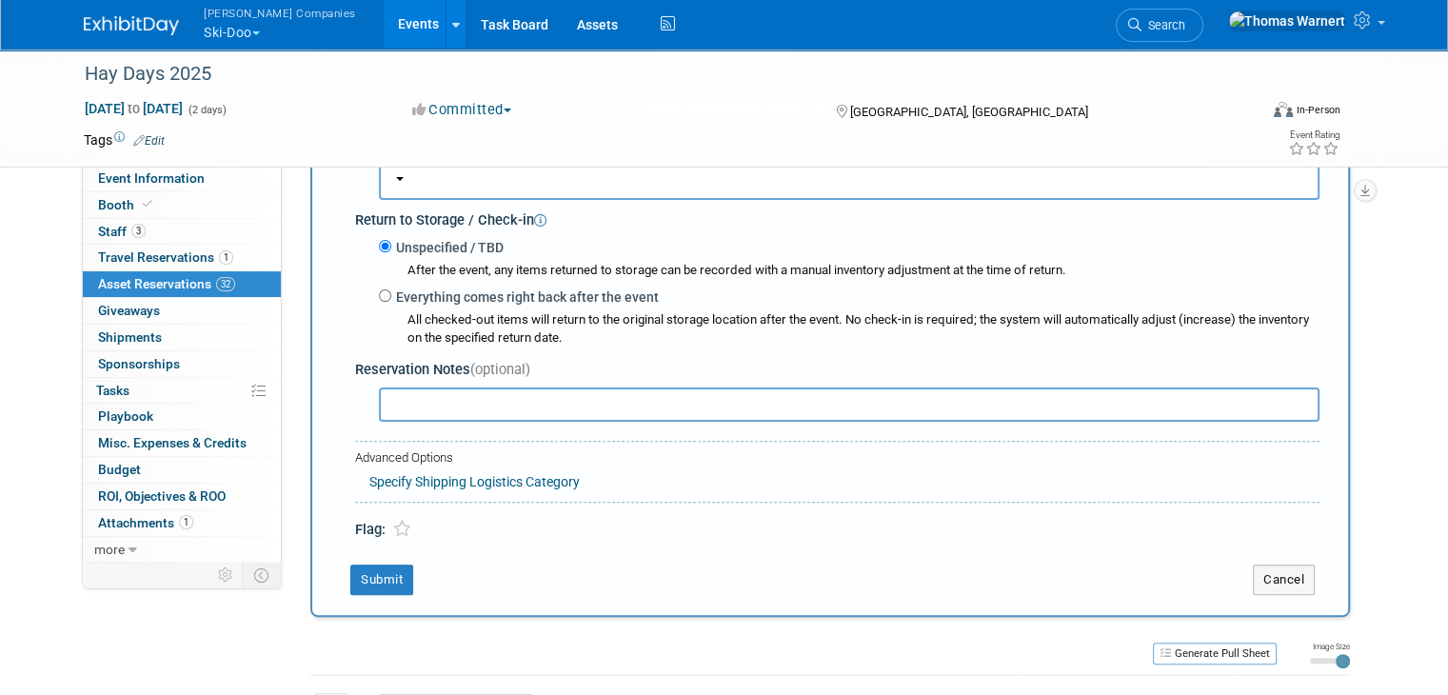
scroll to position [493, 0]
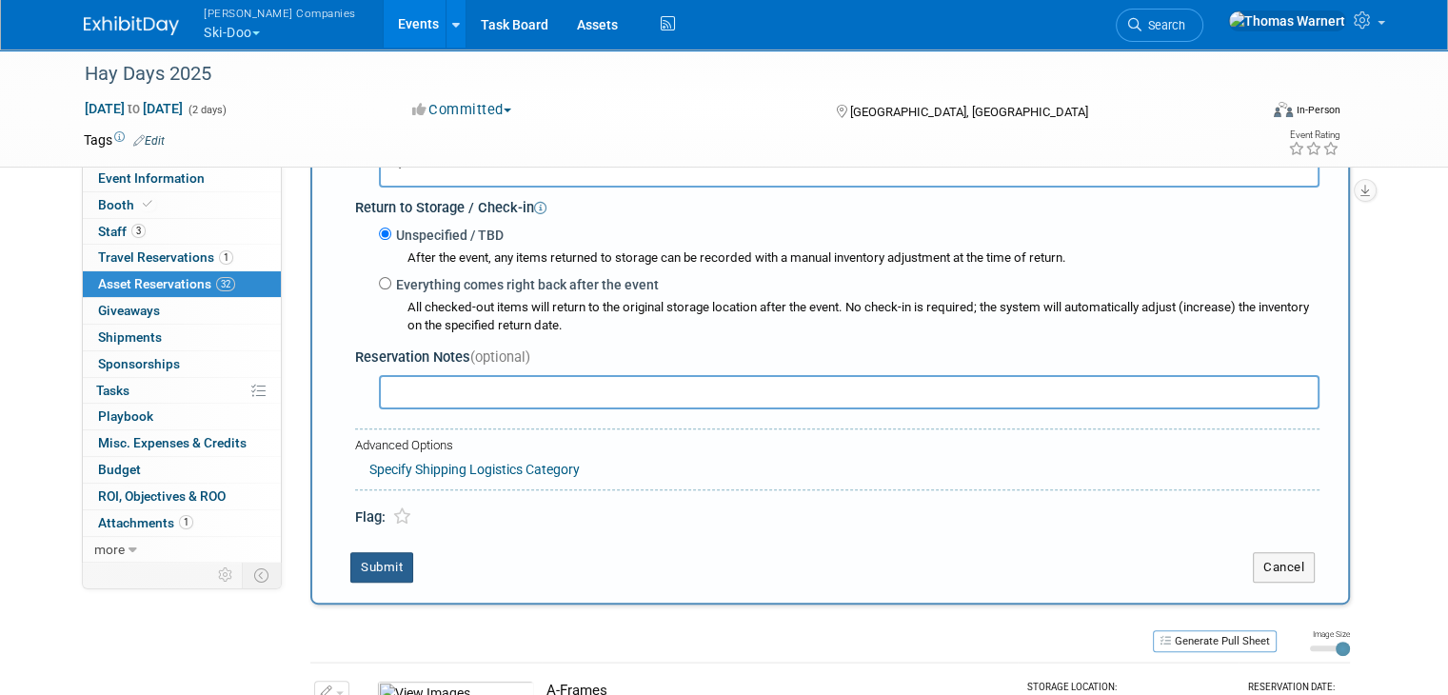
click at [358, 564] on button "Submit" at bounding box center [381, 567] width 63 height 30
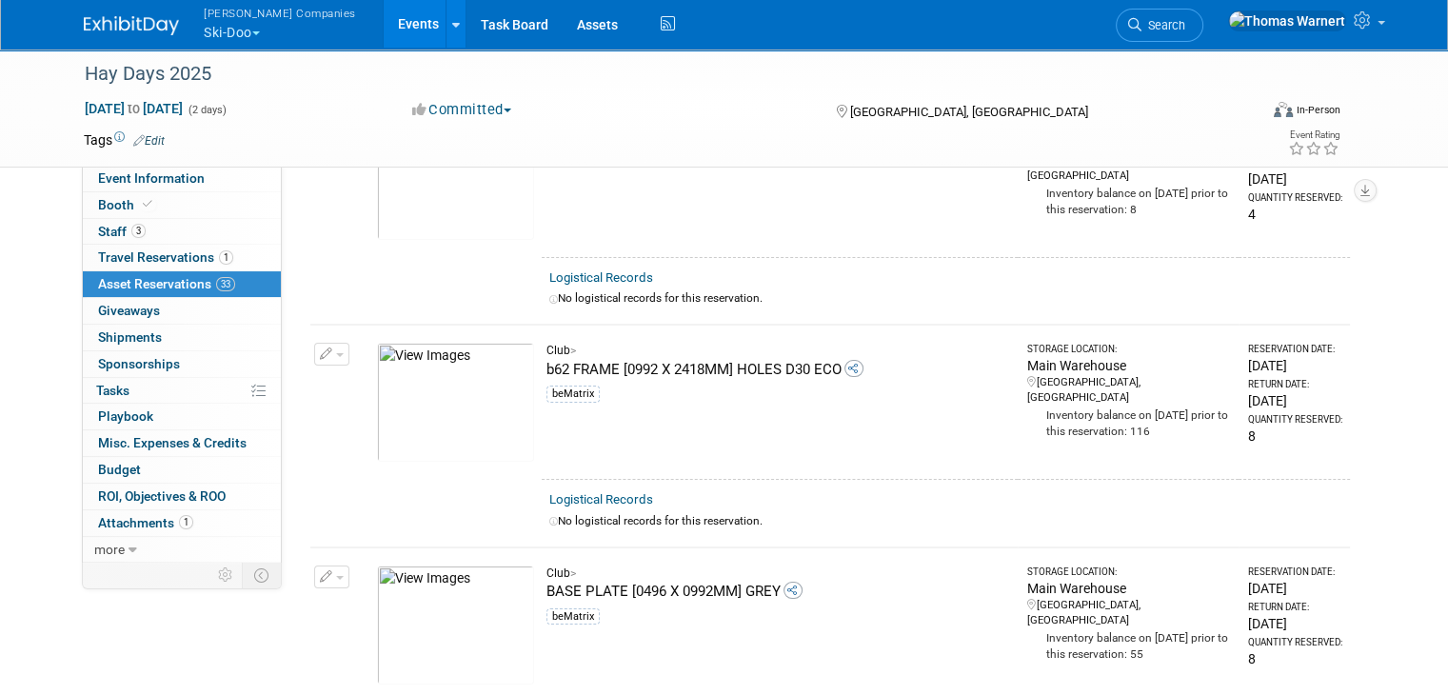
scroll to position [0, 0]
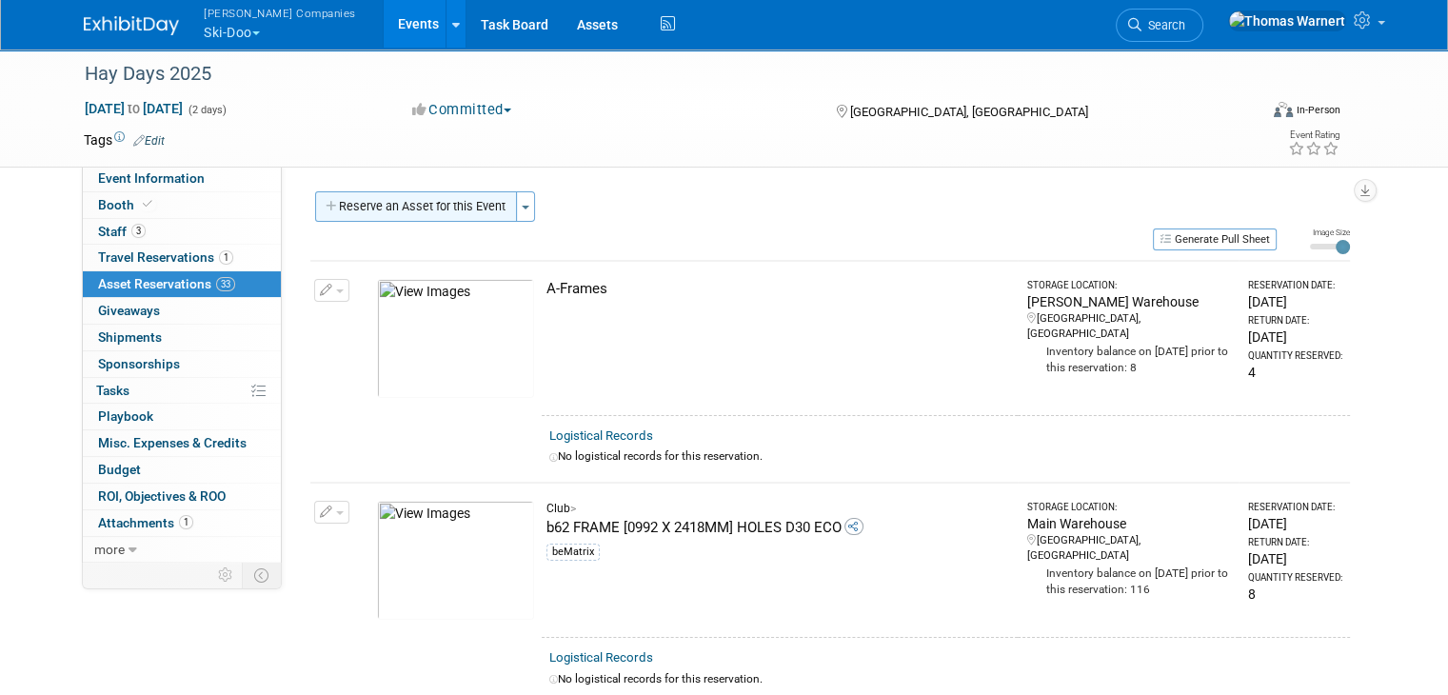
click at [442, 203] on button "Reserve an Asset for this Event" at bounding box center [416, 206] width 202 height 30
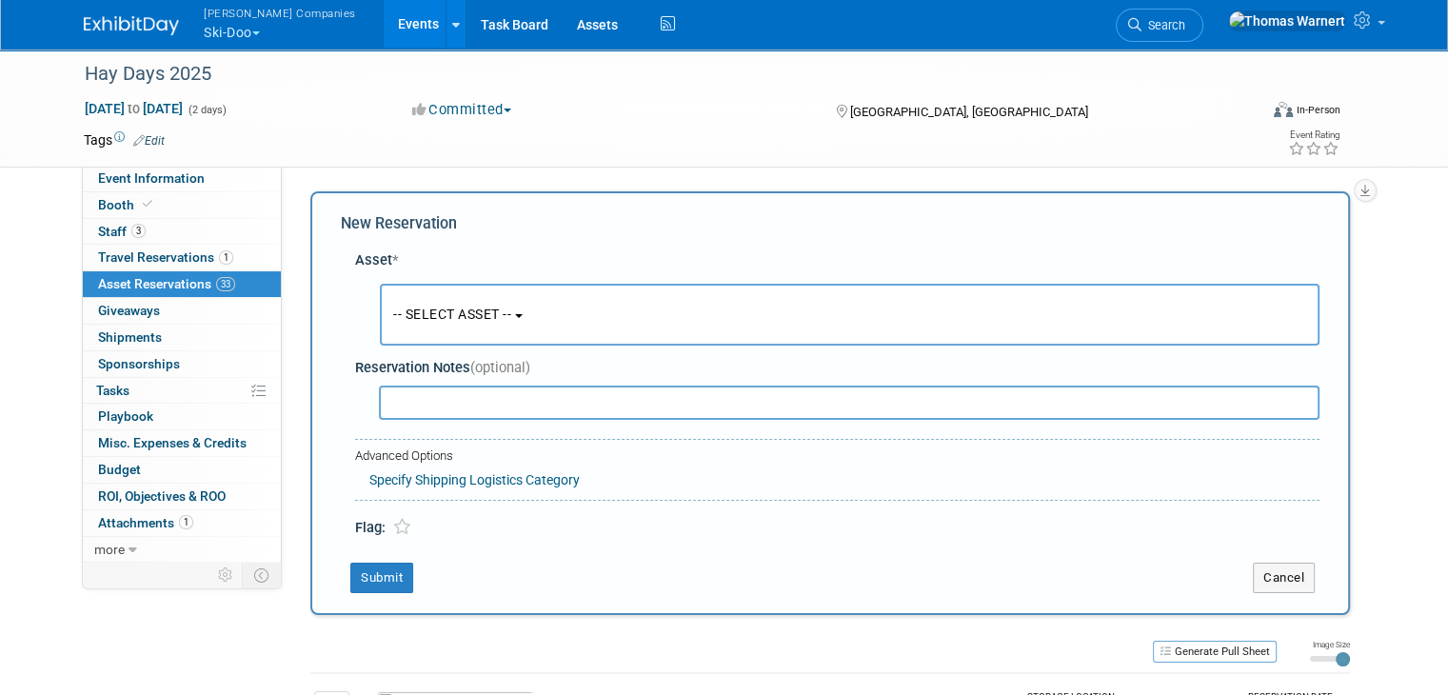
scroll to position [17, 0]
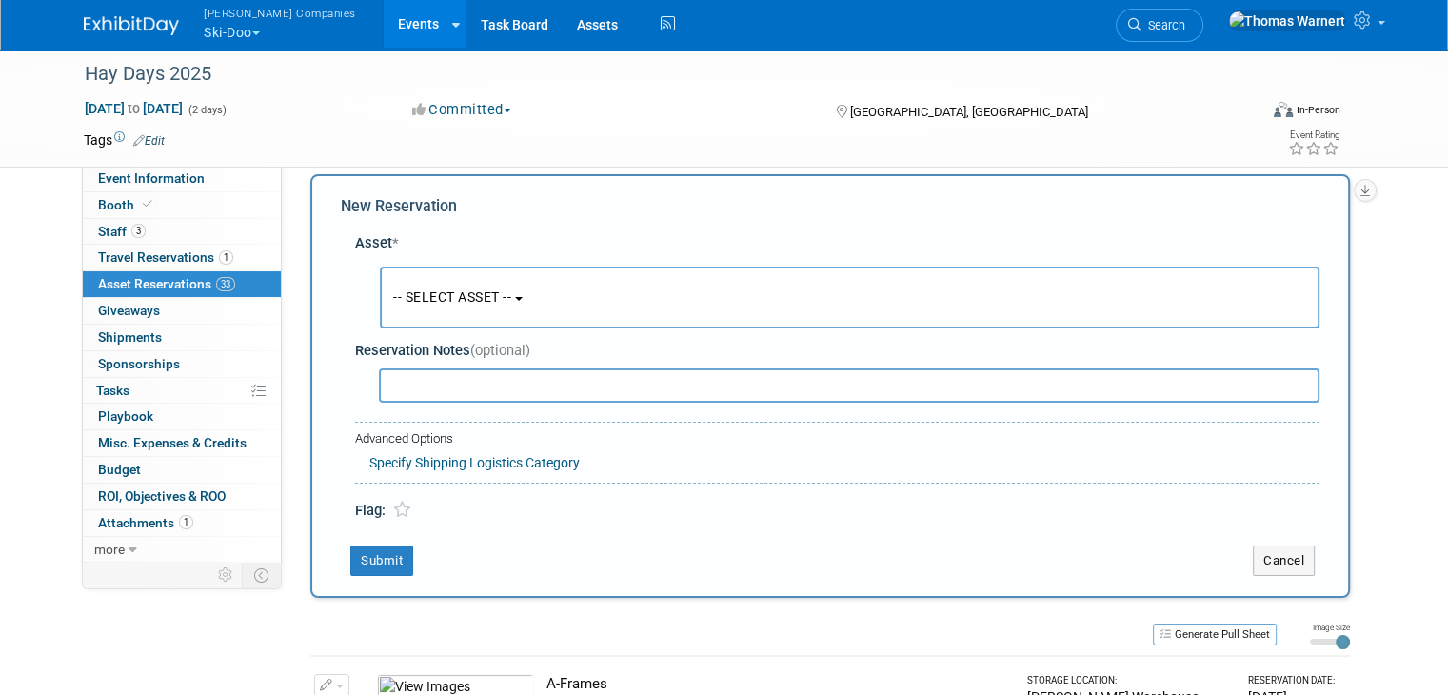
click at [469, 292] on span "-- SELECT ASSET --" at bounding box center [452, 296] width 118 height 15
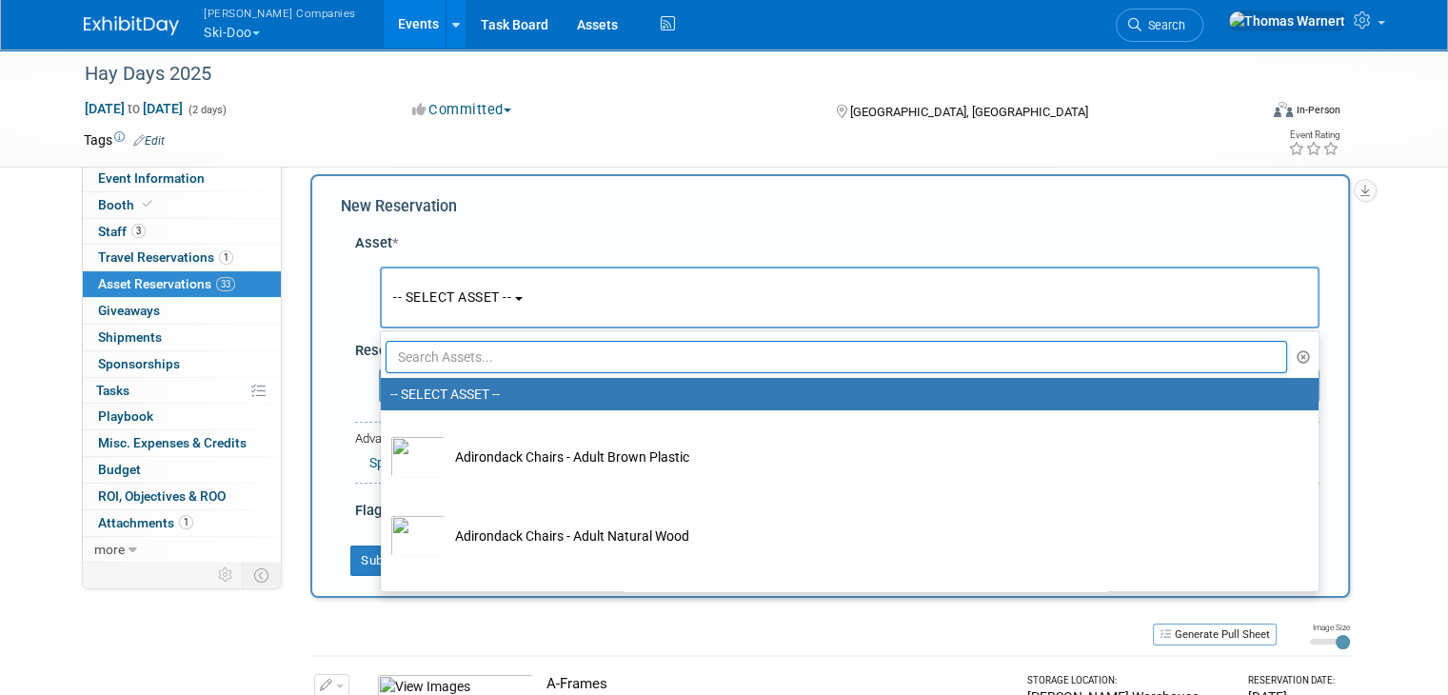
click at [458, 347] on input "text" at bounding box center [836, 357] width 901 height 32
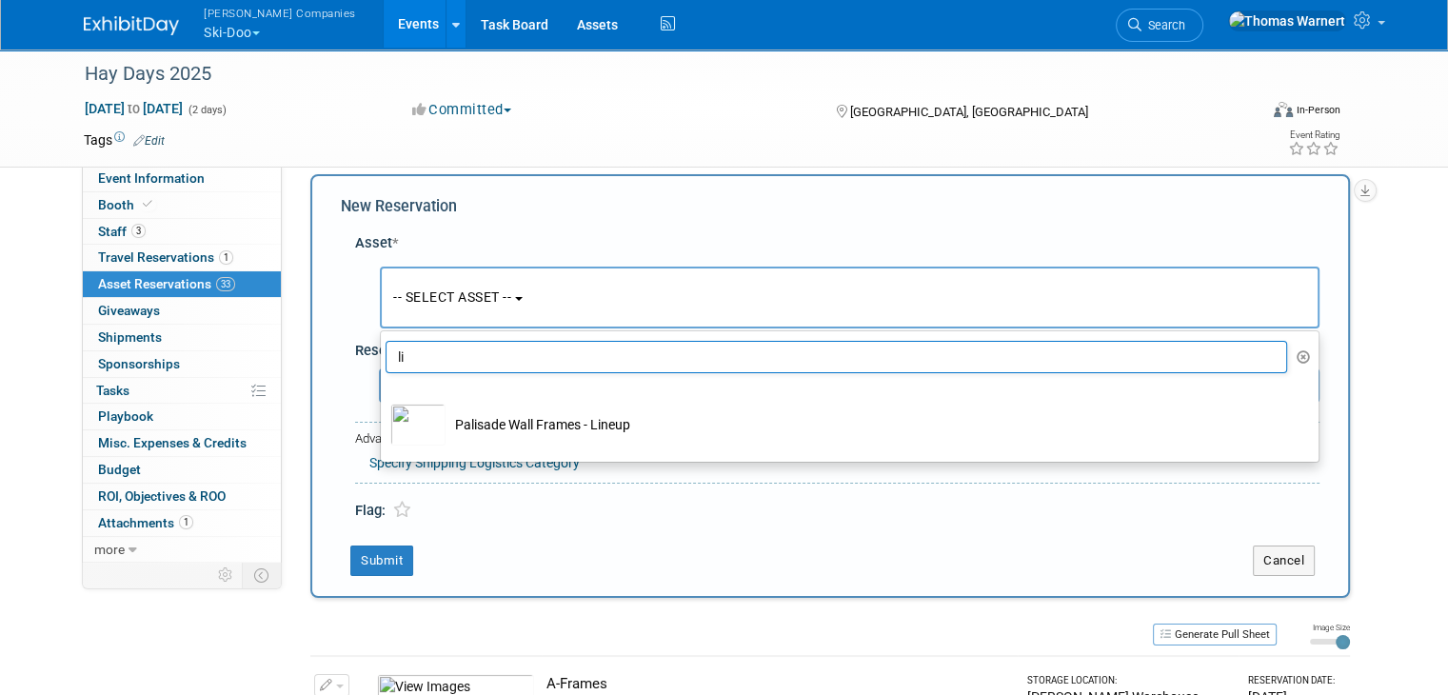
type input "l"
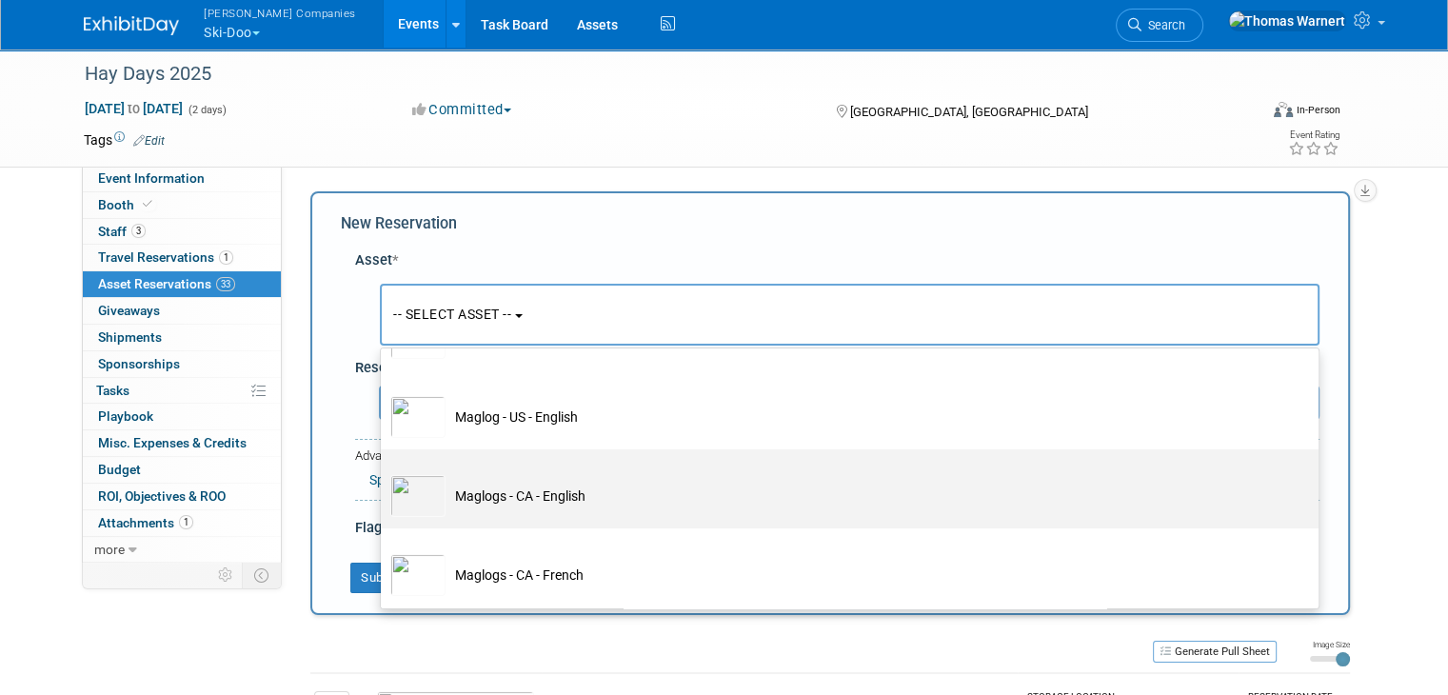
scroll to position [0, 0]
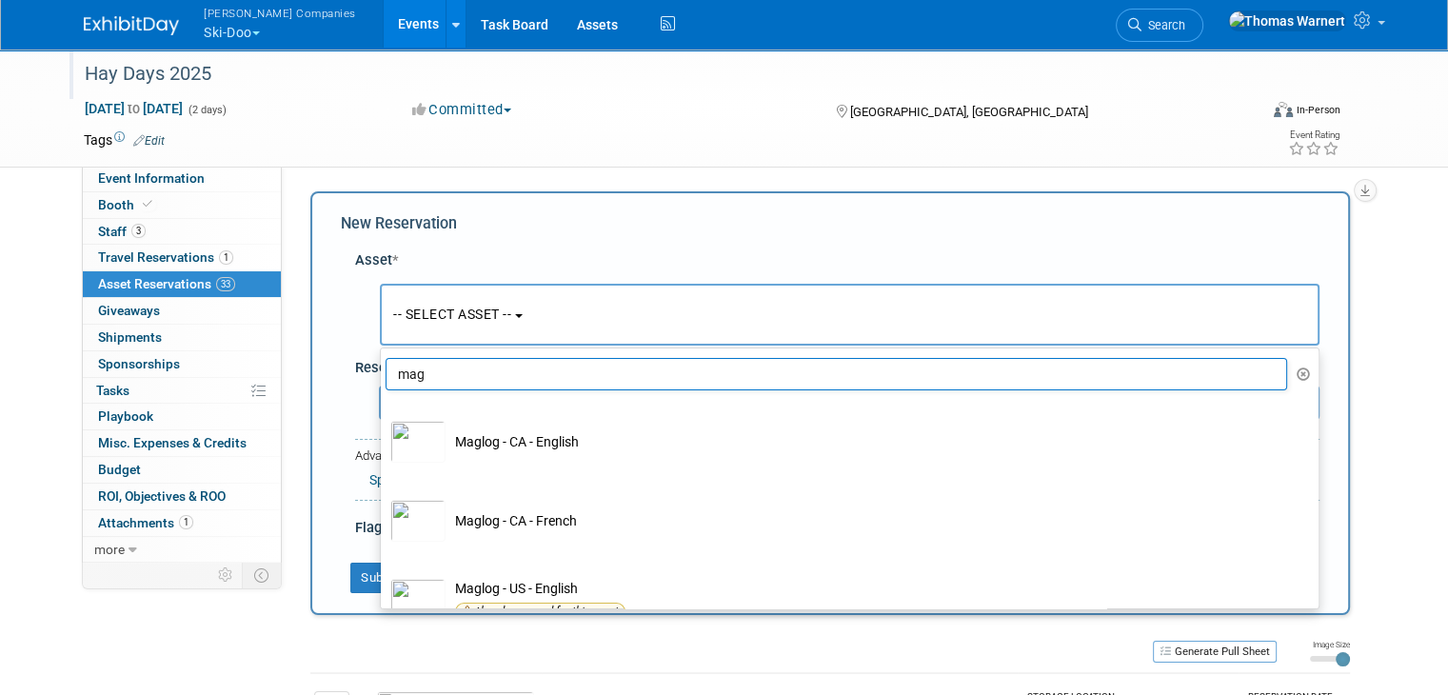
type input "mag"
click at [1029, 89] on div "Hay Days 2025" at bounding box center [656, 74] width 1156 height 34
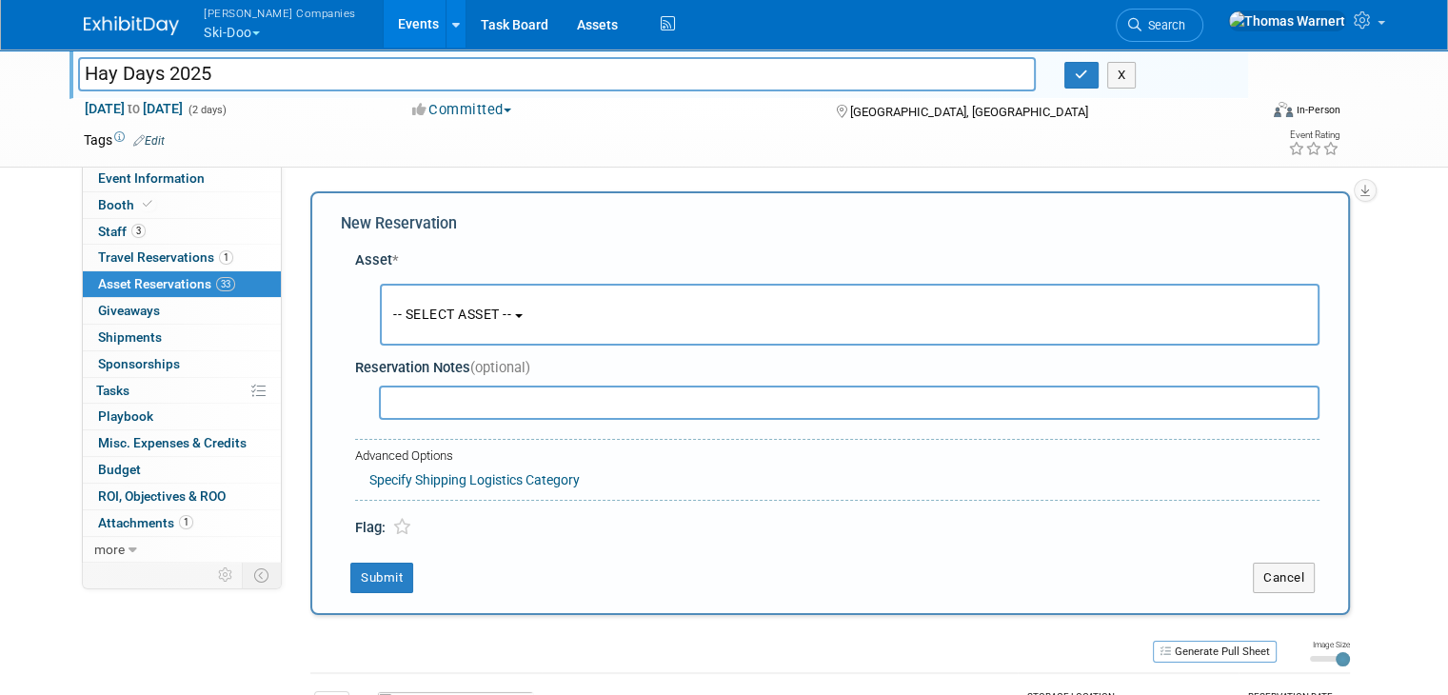
click at [698, 128] on div "Tags Edit" at bounding box center [605, 141] width 1042 height 26
click at [1082, 77] on icon "button" at bounding box center [1081, 75] width 13 height 12
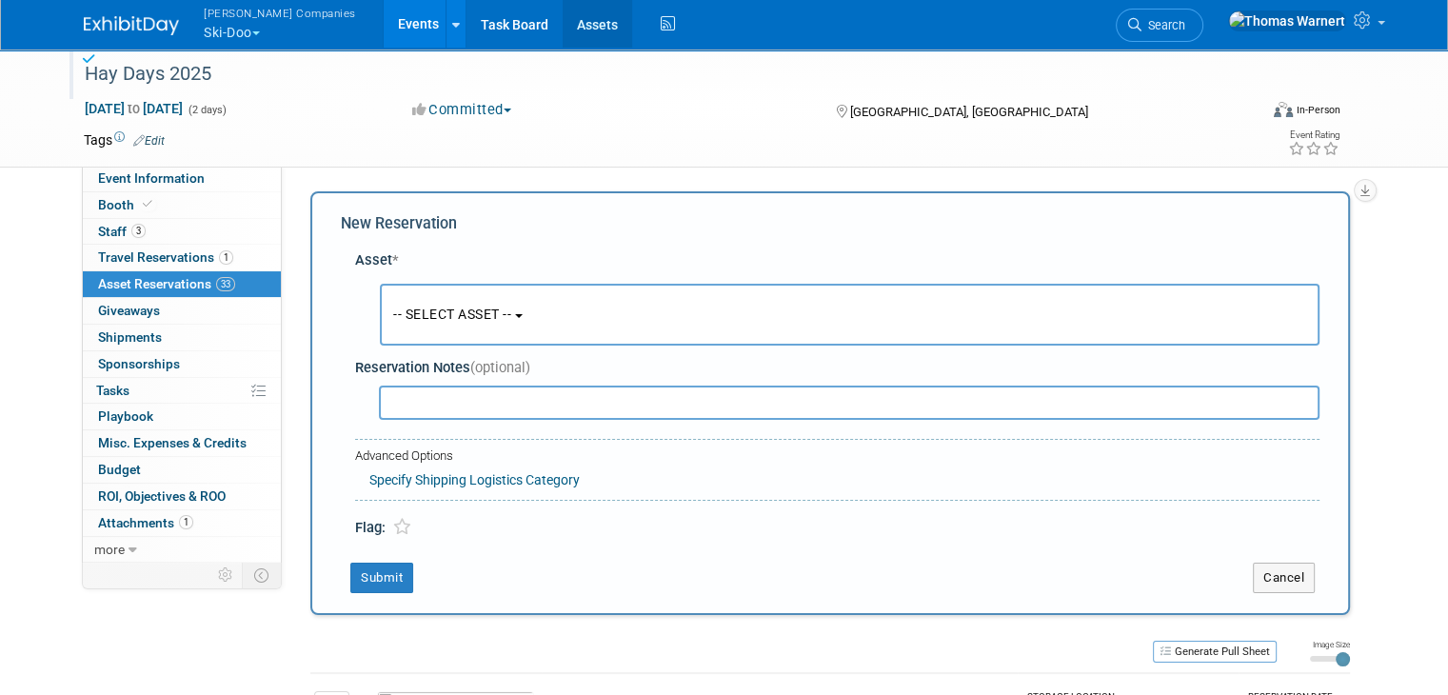
click at [563, 29] on link "Assets" at bounding box center [597, 24] width 69 height 48
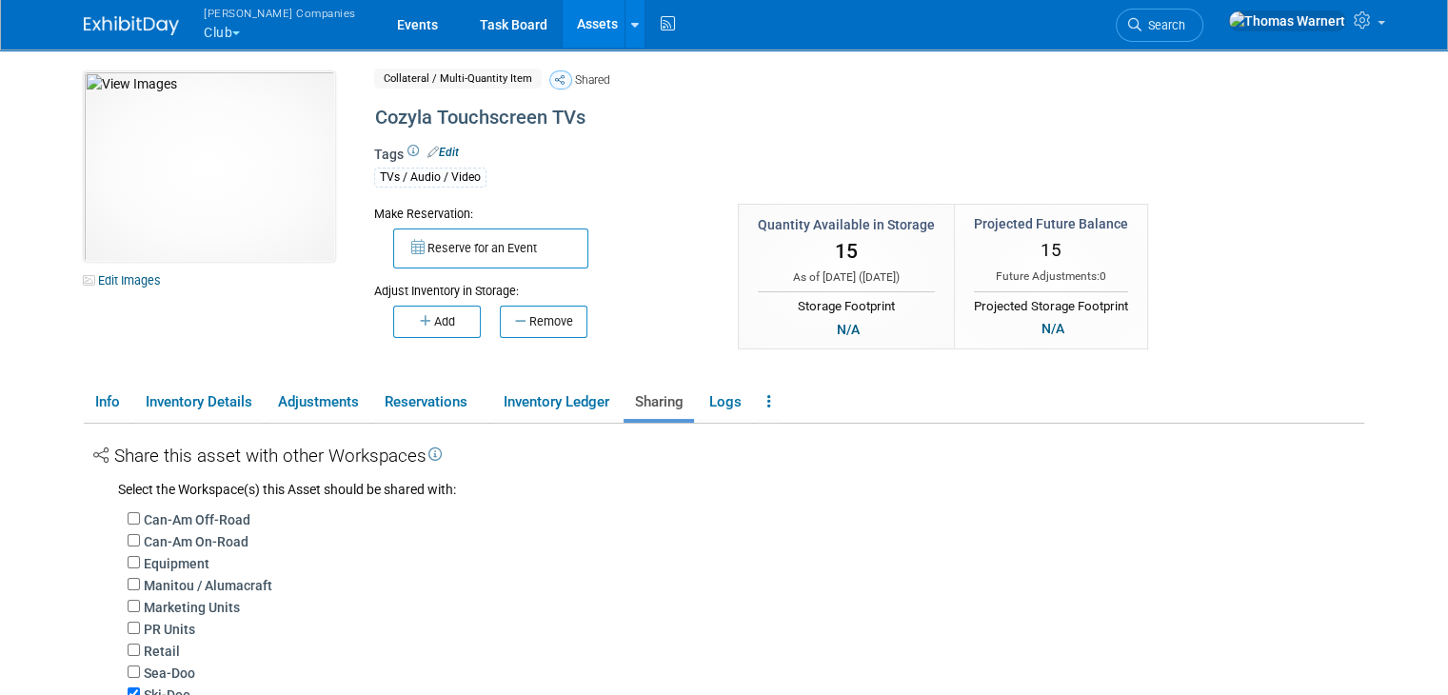
click at [563, 9] on link "Assets" at bounding box center [597, 24] width 69 height 48
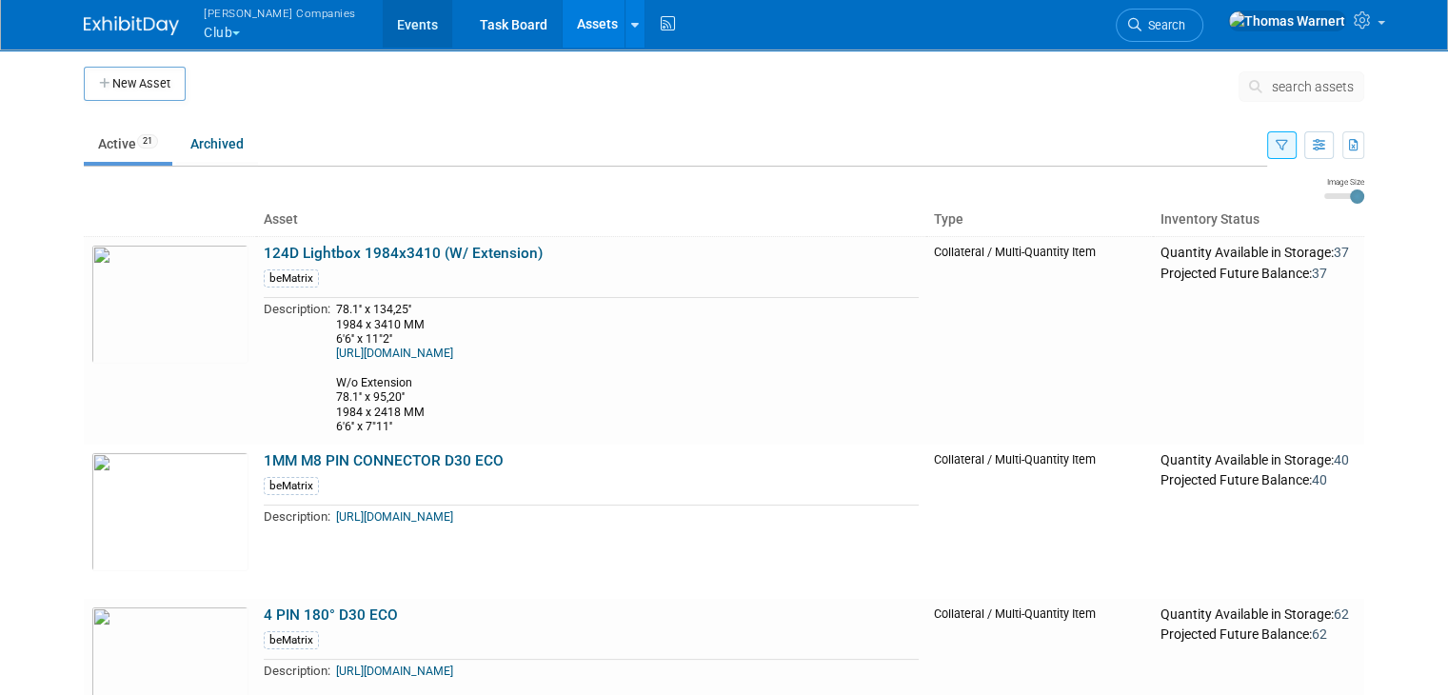
click at [383, 25] on link "Events" at bounding box center [417, 24] width 69 height 48
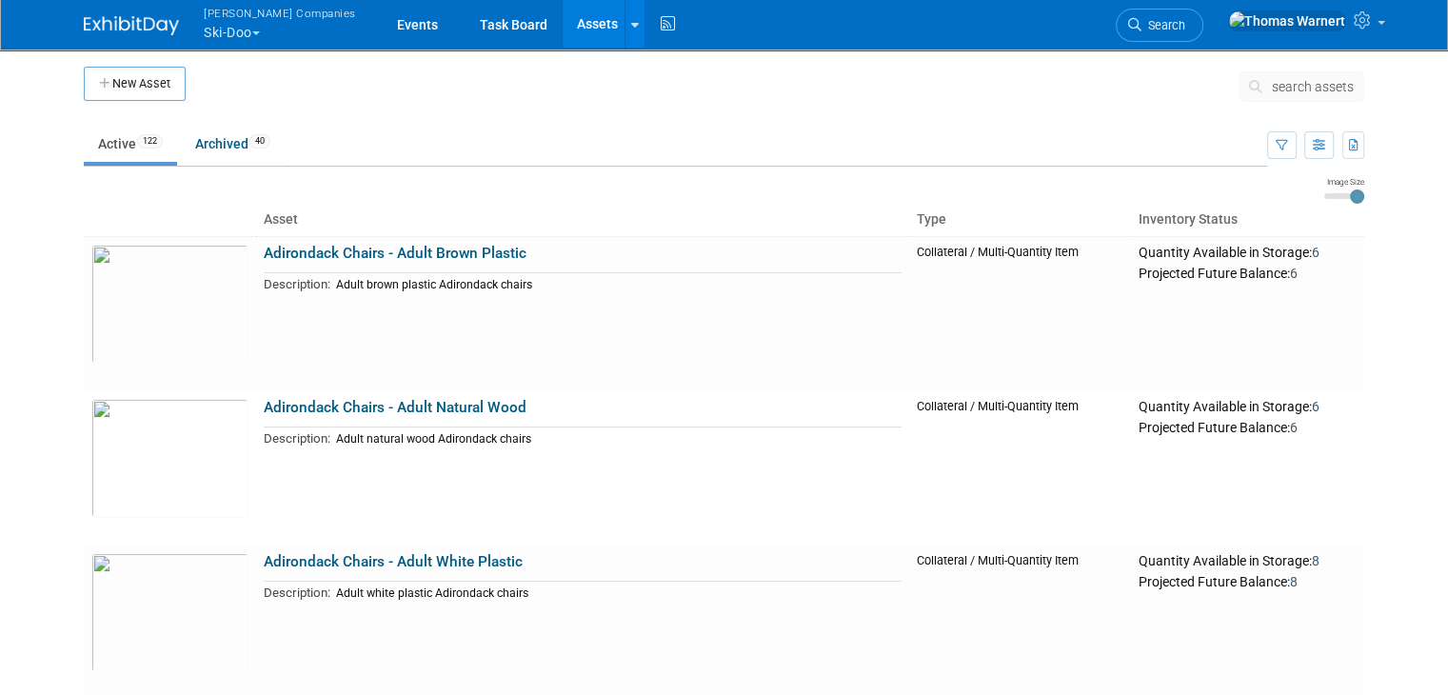
click at [1342, 81] on span "search assets" at bounding box center [1313, 86] width 82 height 15
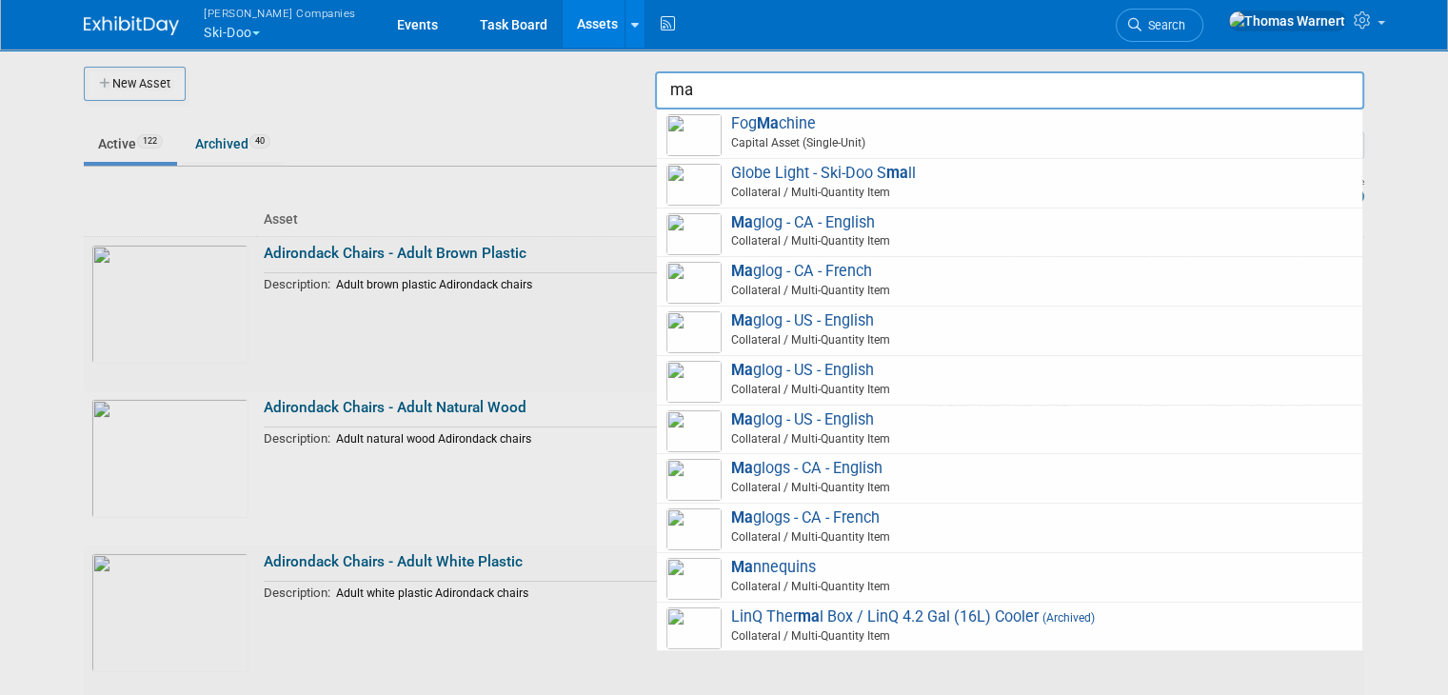
type input "m"
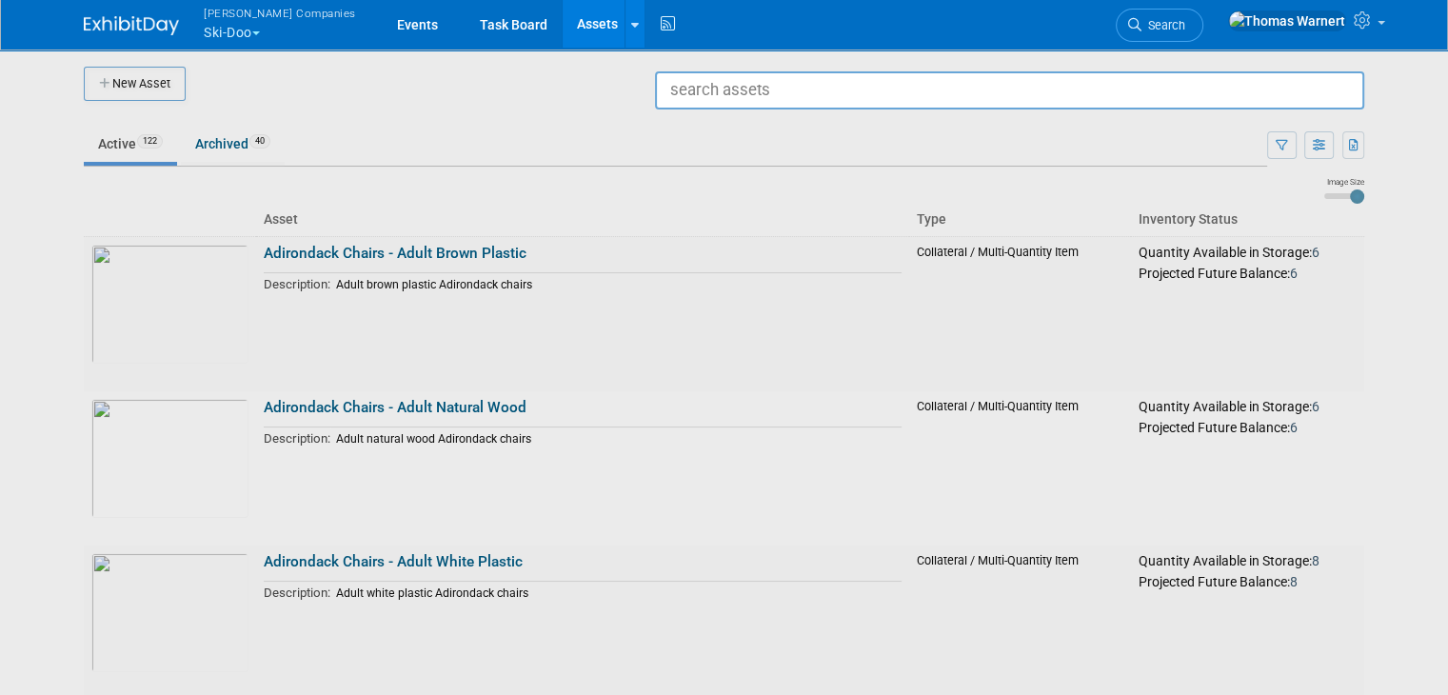
click at [724, 83] on div at bounding box center [724, 347] width 0 height 695
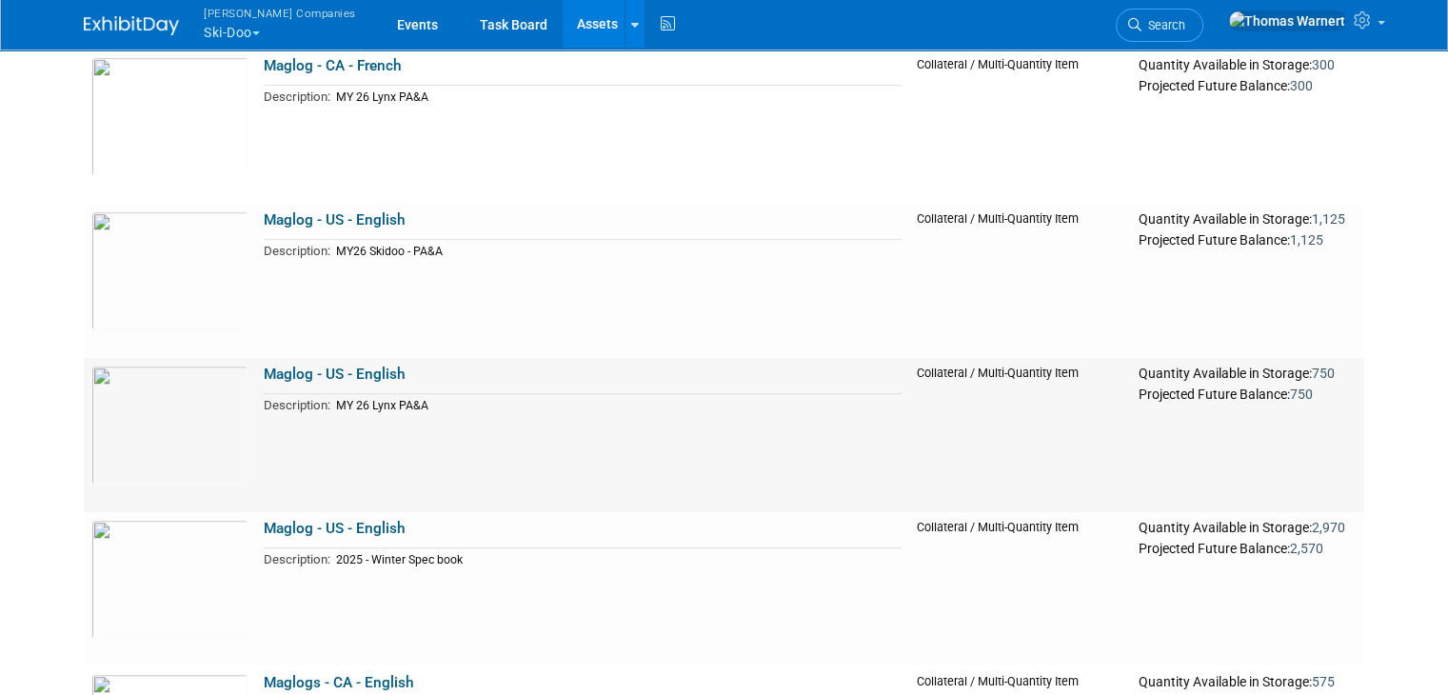
scroll to position [8456, 0]
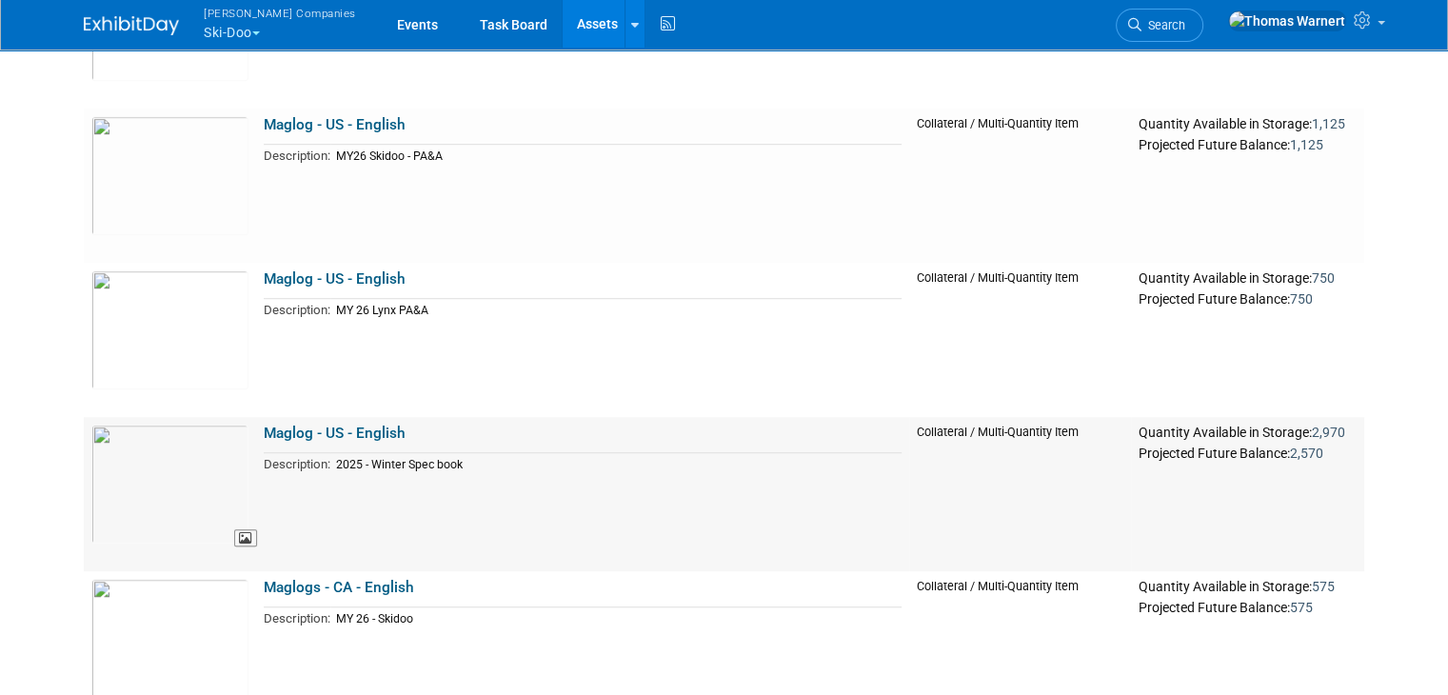
click at [179, 496] on img at bounding box center [169, 484] width 157 height 119
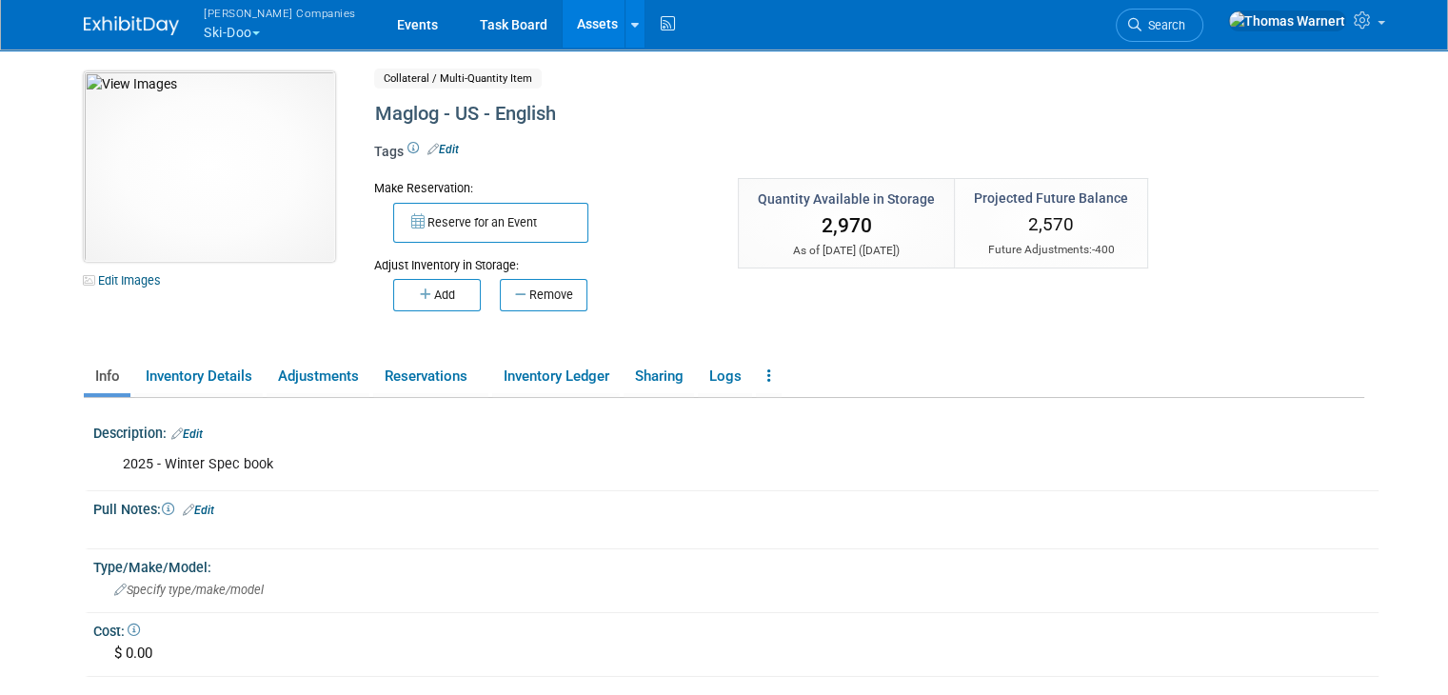
click at [196, 181] on img at bounding box center [209, 166] width 251 height 190
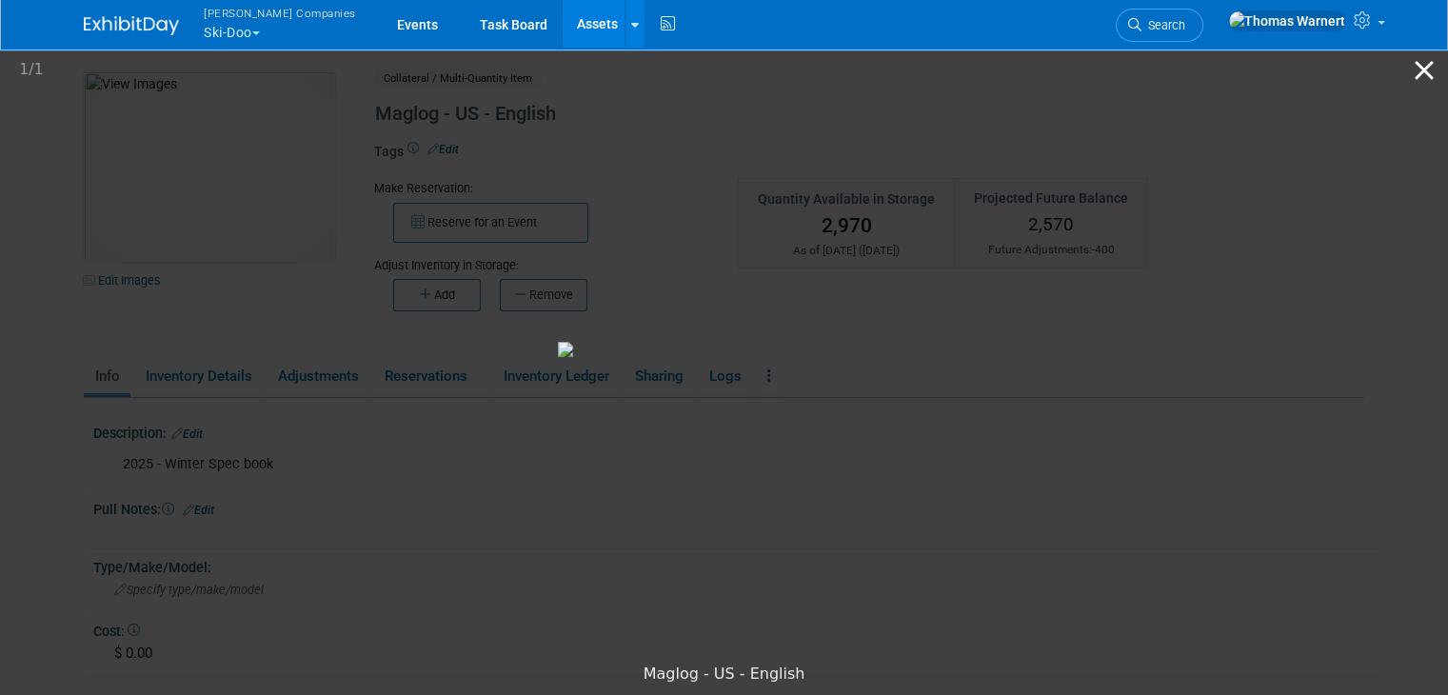
click at [1409, 69] on button "Close gallery" at bounding box center [1424, 70] width 48 height 45
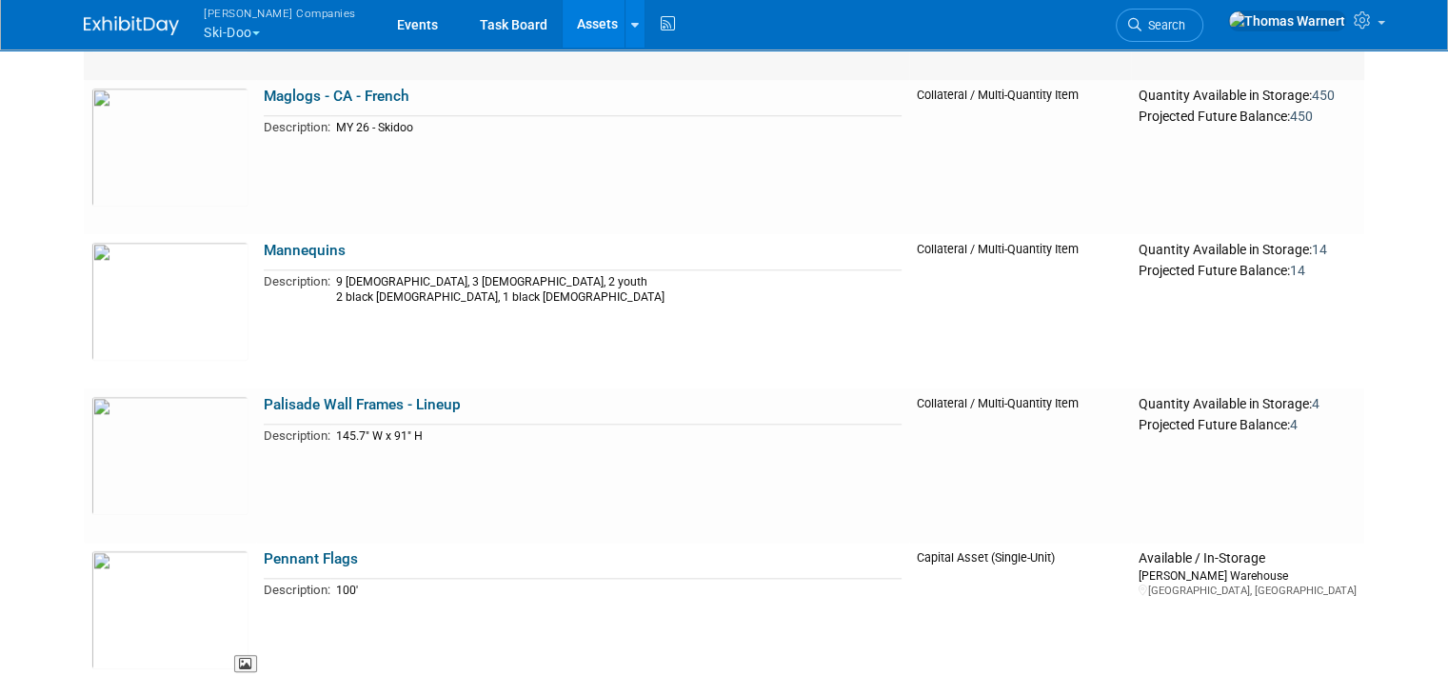
scroll to position [8551, 0]
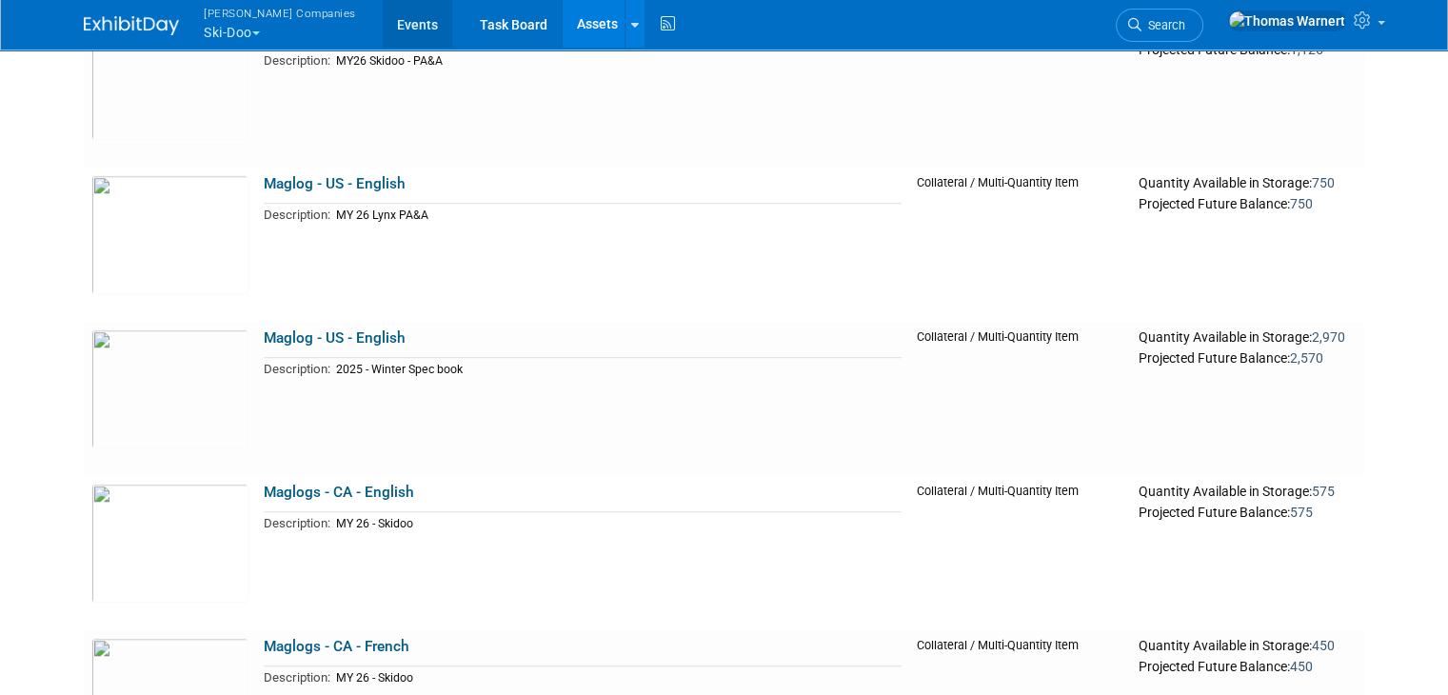
click at [383, 34] on link "Events" at bounding box center [417, 24] width 69 height 48
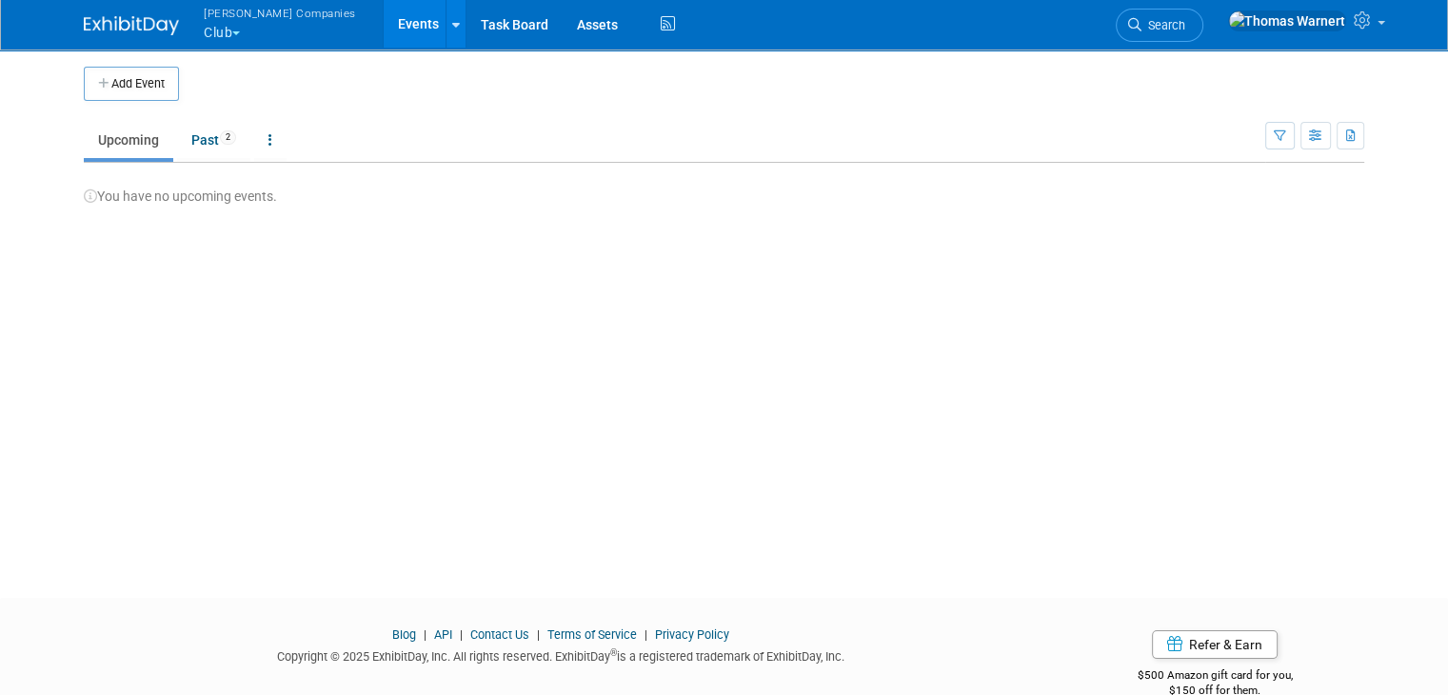
drag, startPoint x: 216, startPoint y: 30, endPoint x: 225, endPoint y: 41, distance: 13.5
click at [216, 30] on button "[PERSON_NAME] Companies Club" at bounding box center [291, 24] width 178 height 49
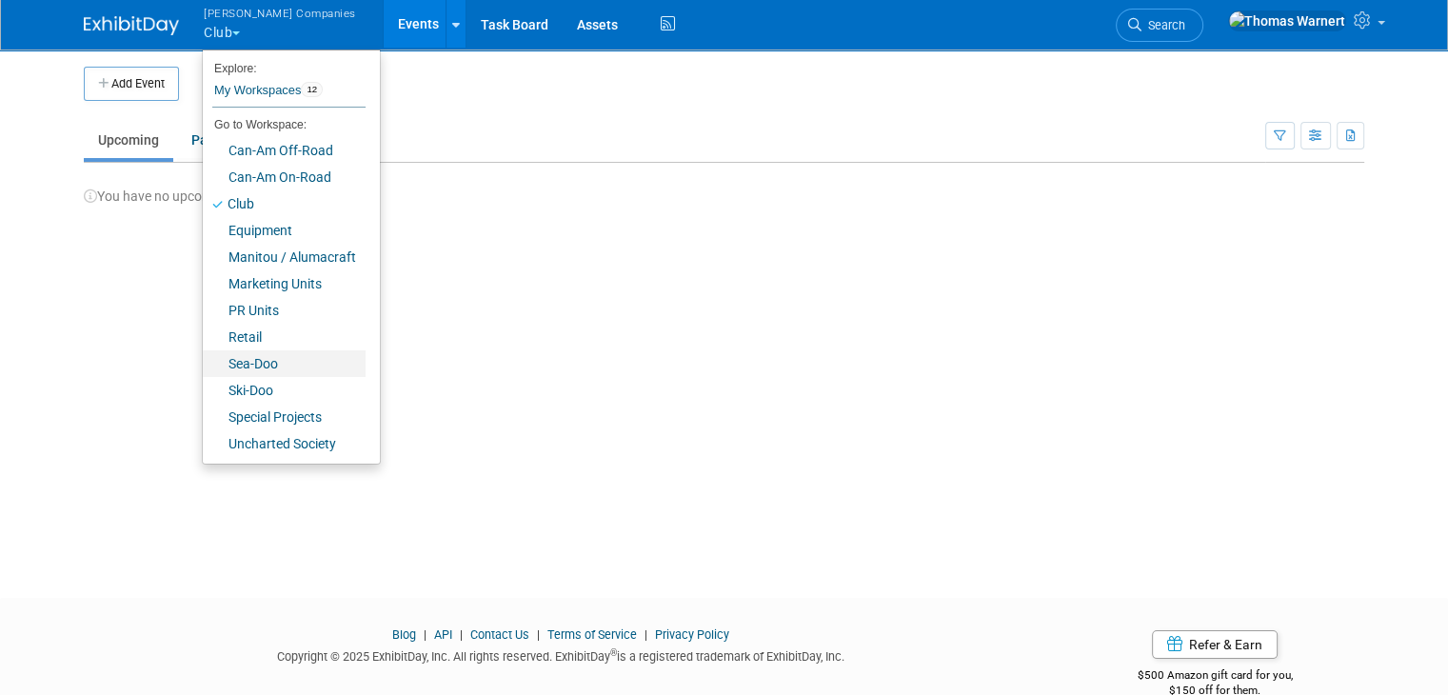
click at [255, 361] on link "Sea-Doo" at bounding box center [284, 363] width 163 height 27
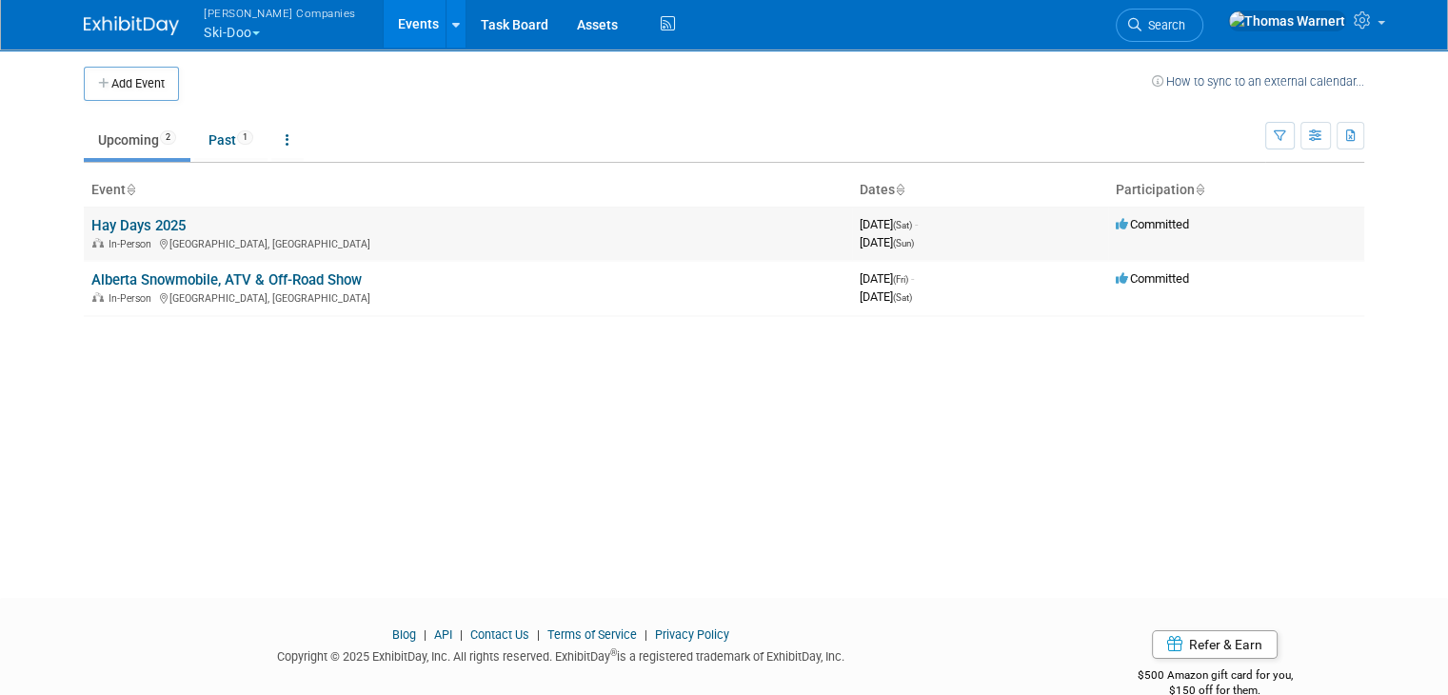
click at [112, 229] on link "Hay Days 2025" at bounding box center [138, 225] width 94 height 17
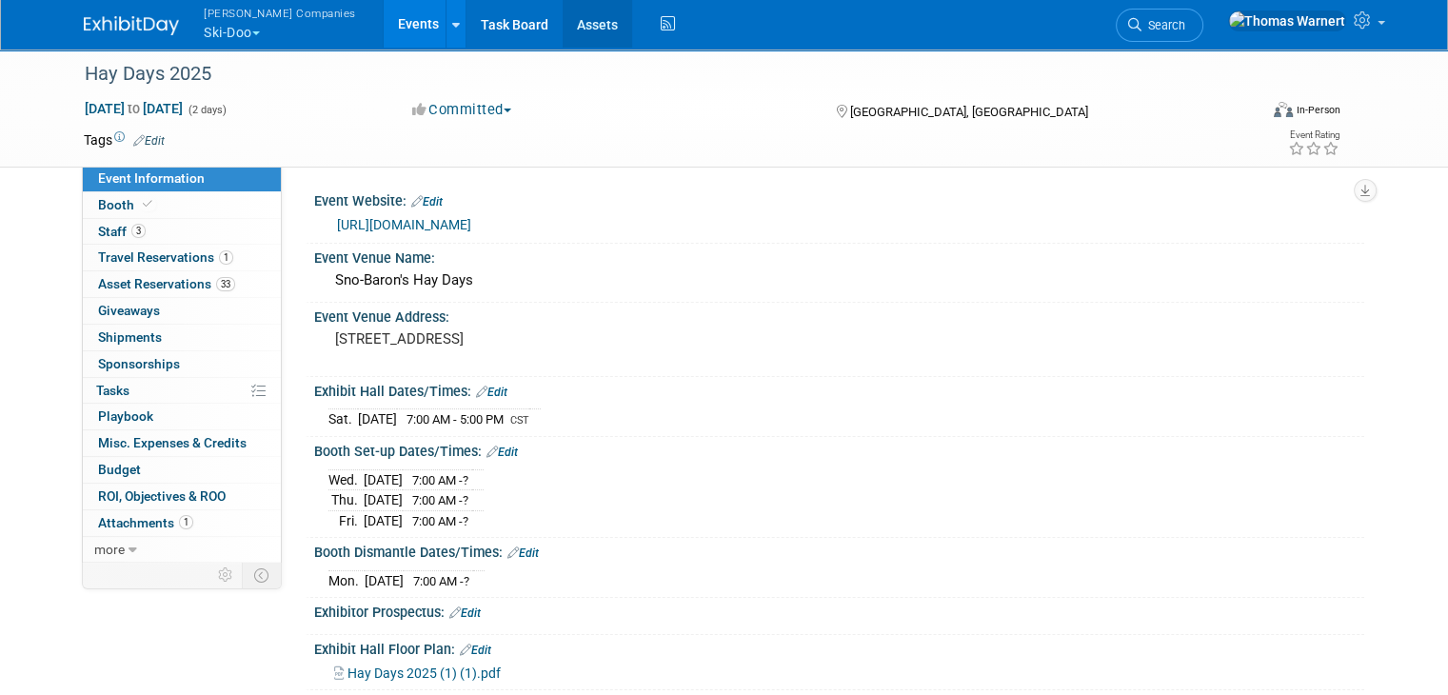
click at [563, 39] on link "Assets" at bounding box center [597, 24] width 69 height 48
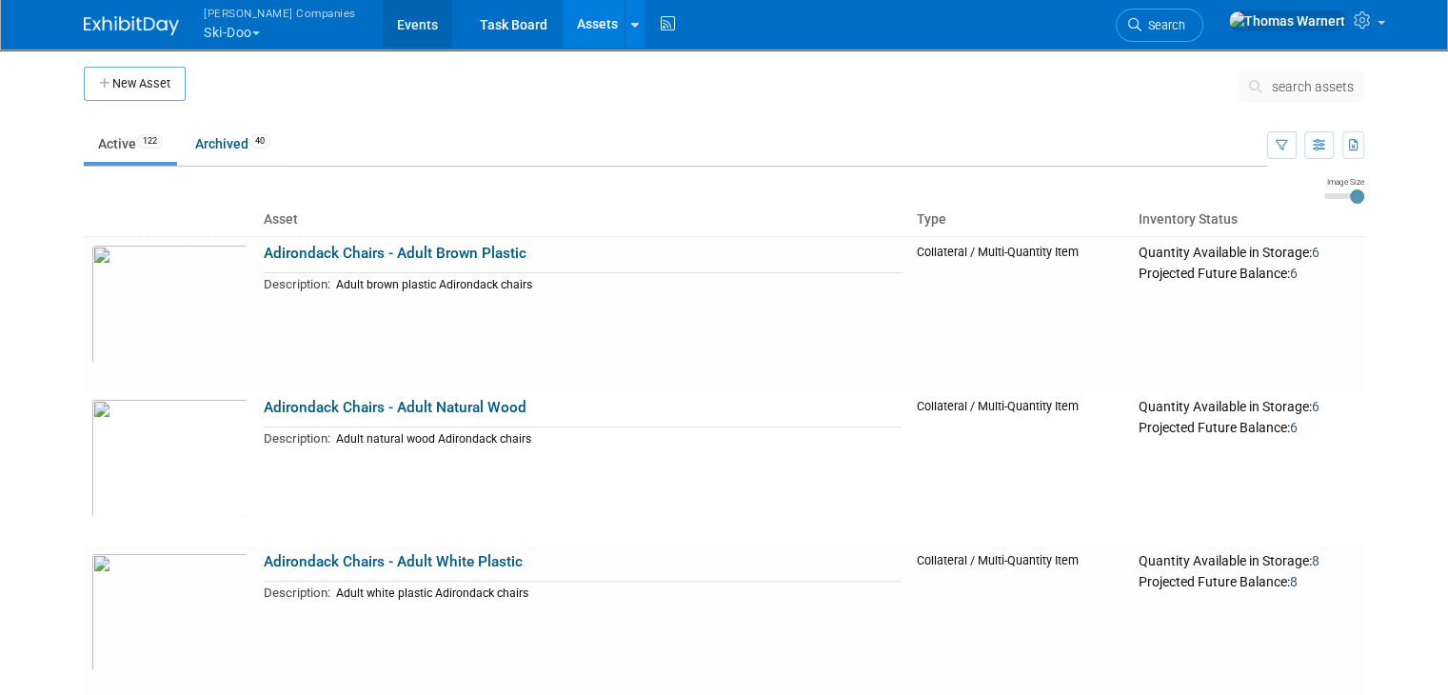
click at [383, 37] on link "Events" at bounding box center [417, 24] width 69 height 48
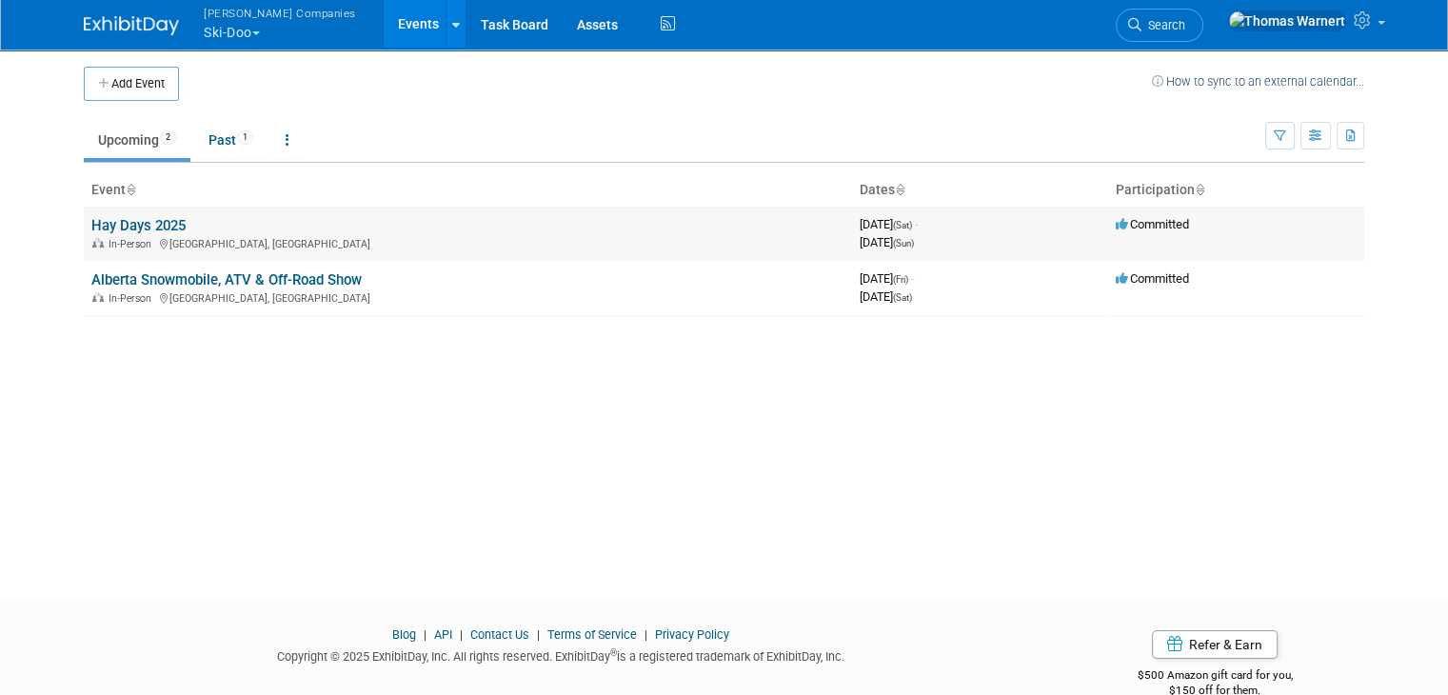
click at [125, 238] on span "In-Person" at bounding box center [133, 244] width 49 height 12
click at [161, 228] on link "Hay Days 2025" at bounding box center [138, 225] width 94 height 17
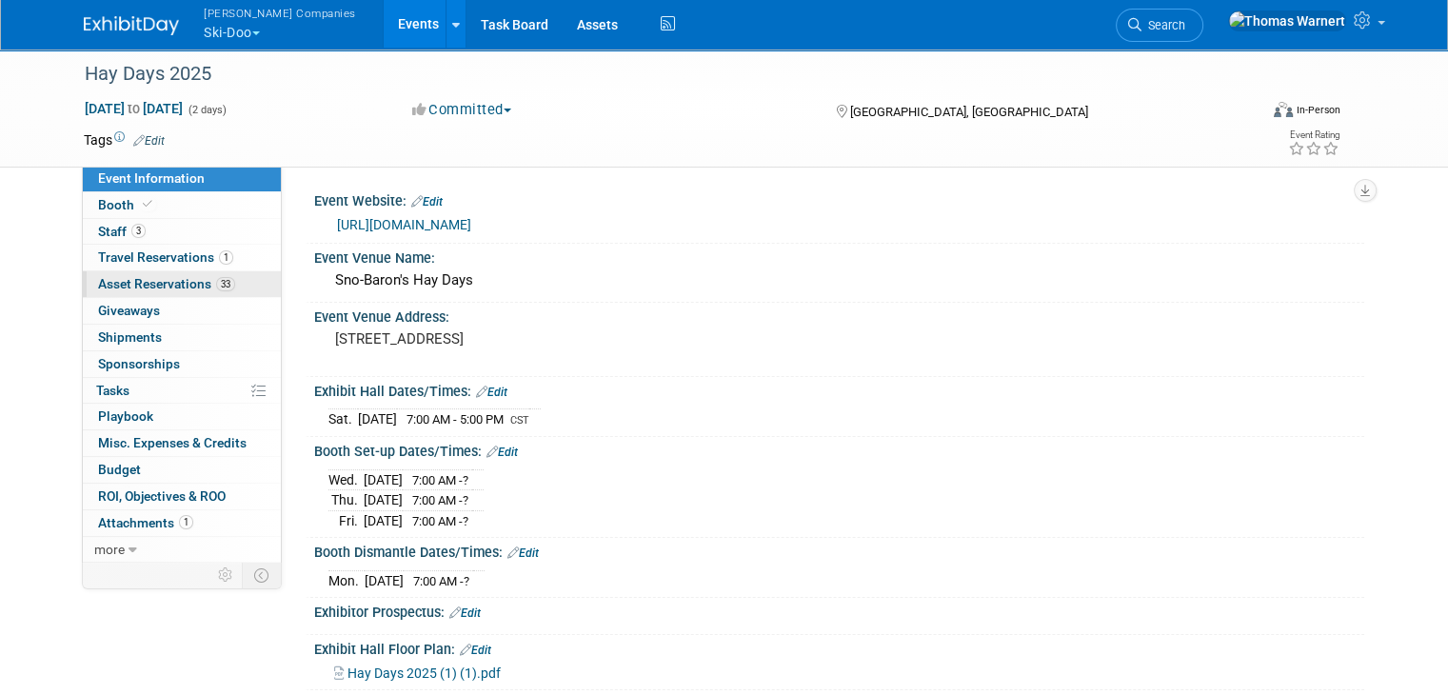
click at [178, 280] on span "Asset Reservations 33" at bounding box center [166, 283] width 137 height 15
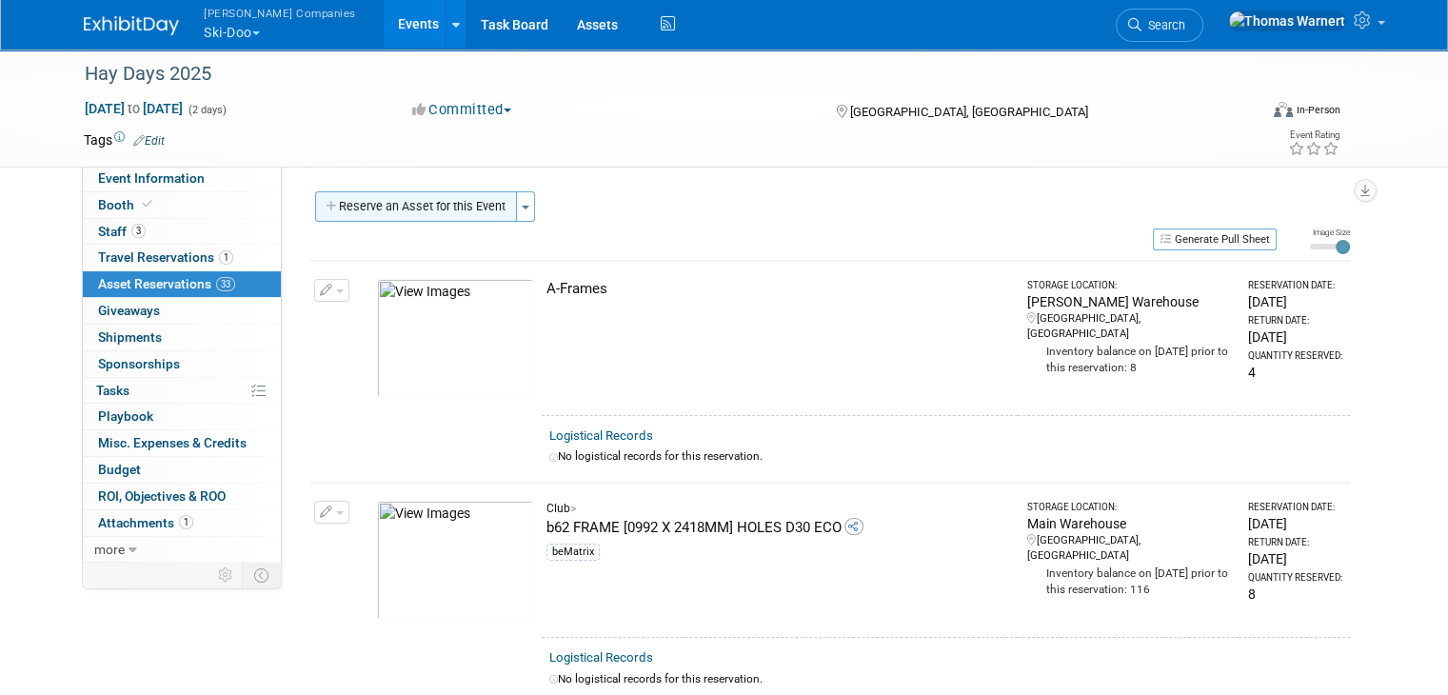
click at [451, 205] on button "Reserve an Asset for this Event" at bounding box center [416, 206] width 202 height 30
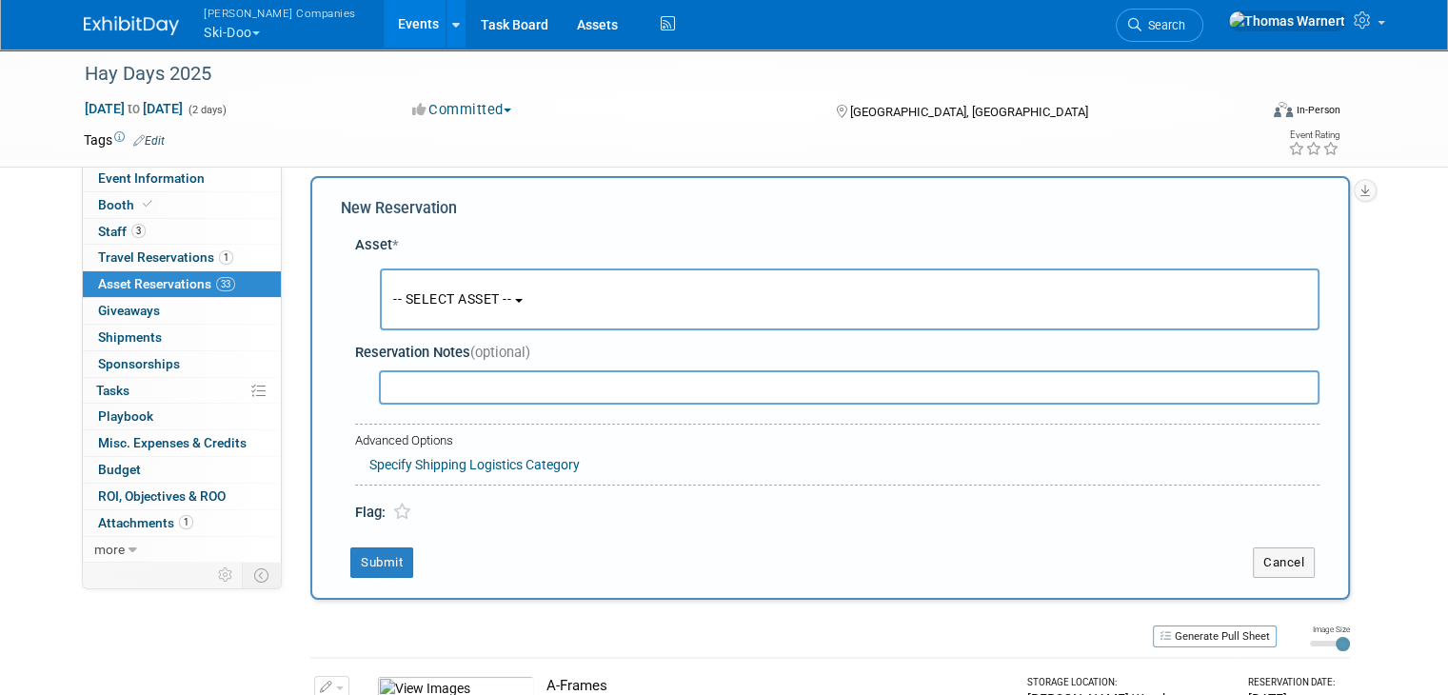
scroll to position [17, 0]
click at [437, 297] on span "-- SELECT ASSET --" at bounding box center [452, 296] width 118 height 15
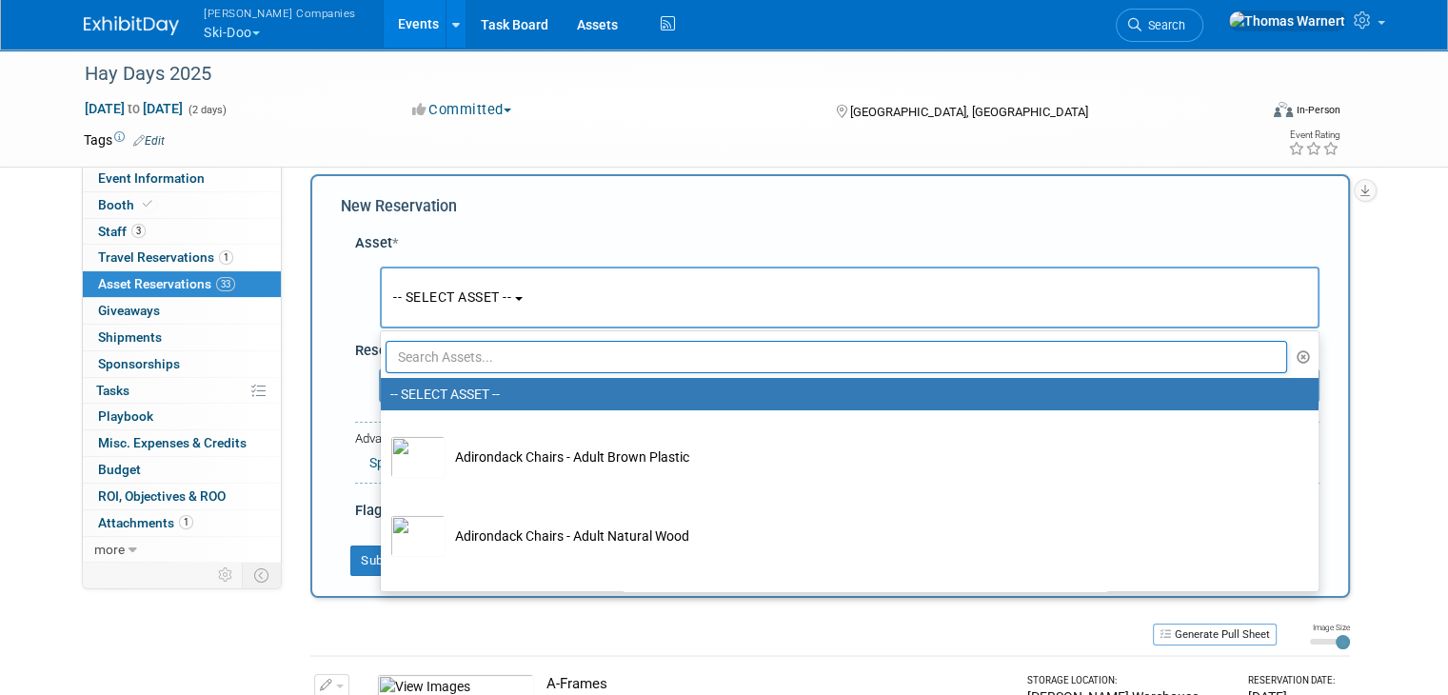
click at [460, 357] on input "text" at bounding box center [836, 357] width 901 height 32
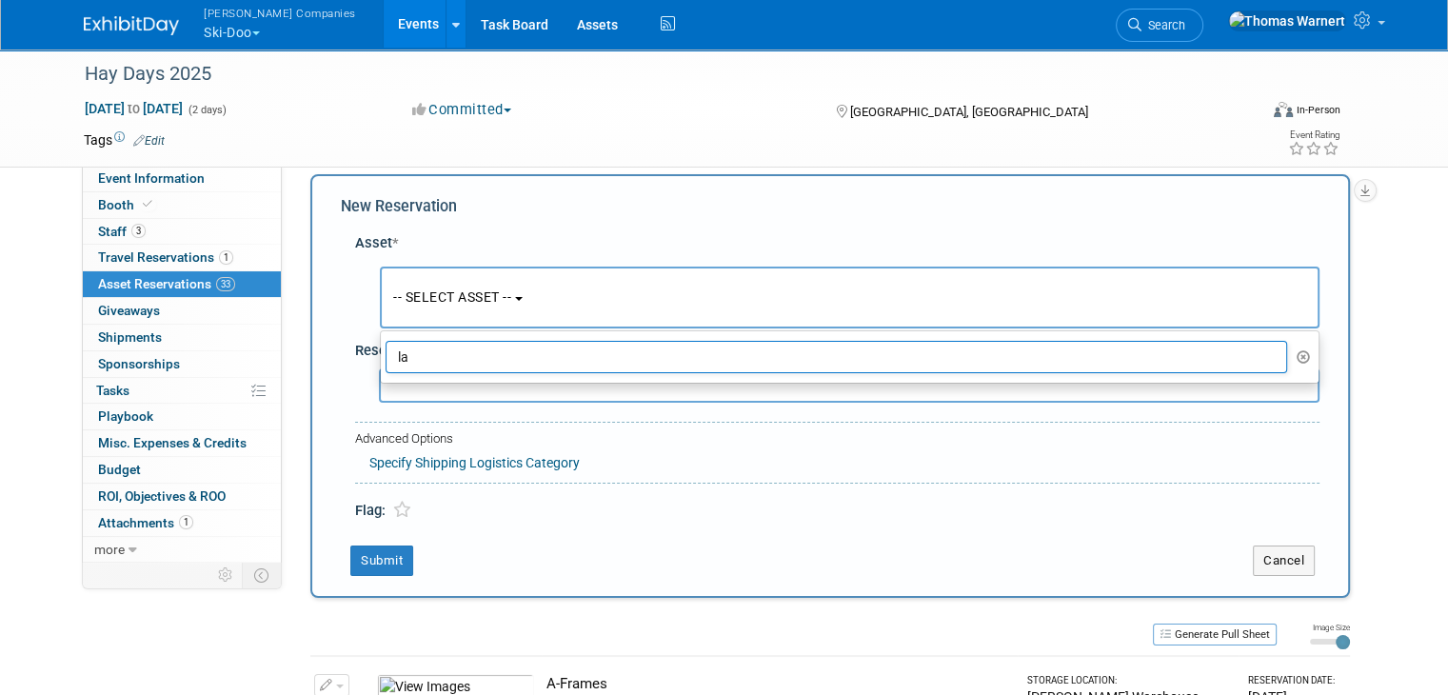
type input "l"
type input "b"
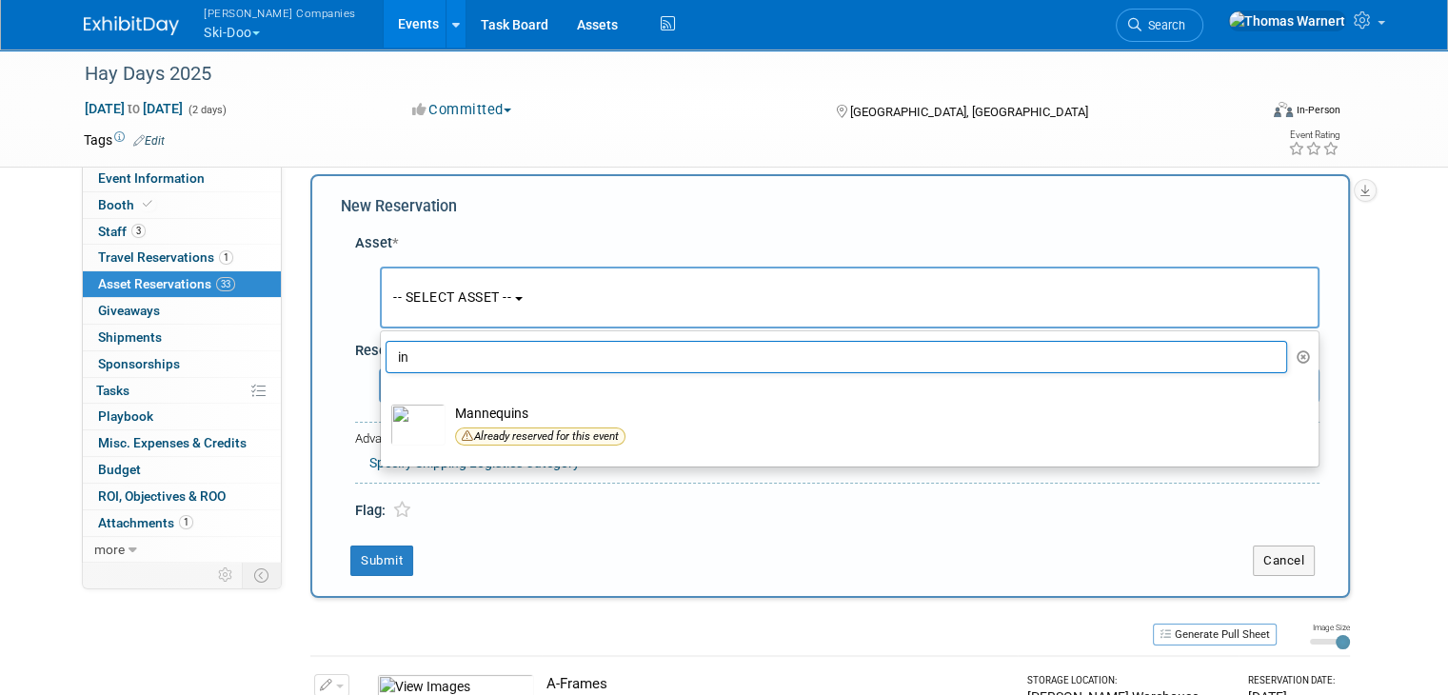
type input "i"
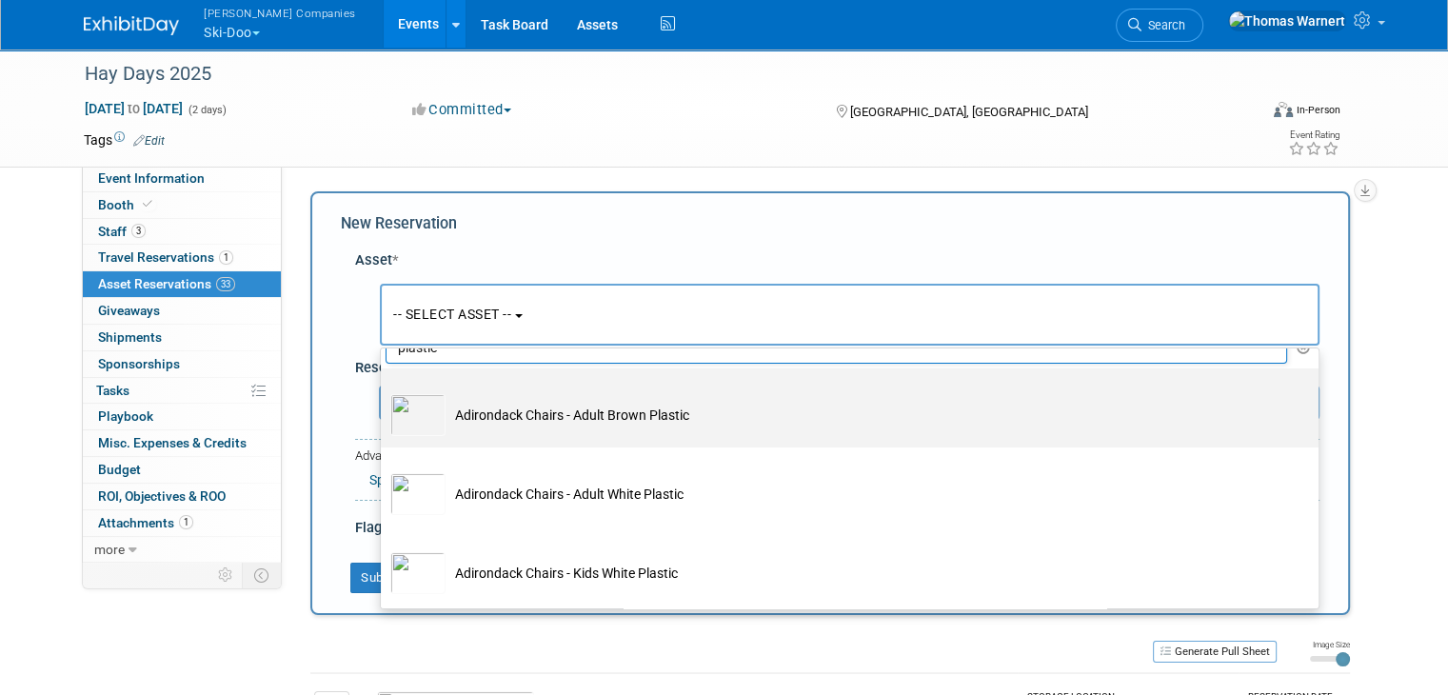
scroll to position [0, 0]
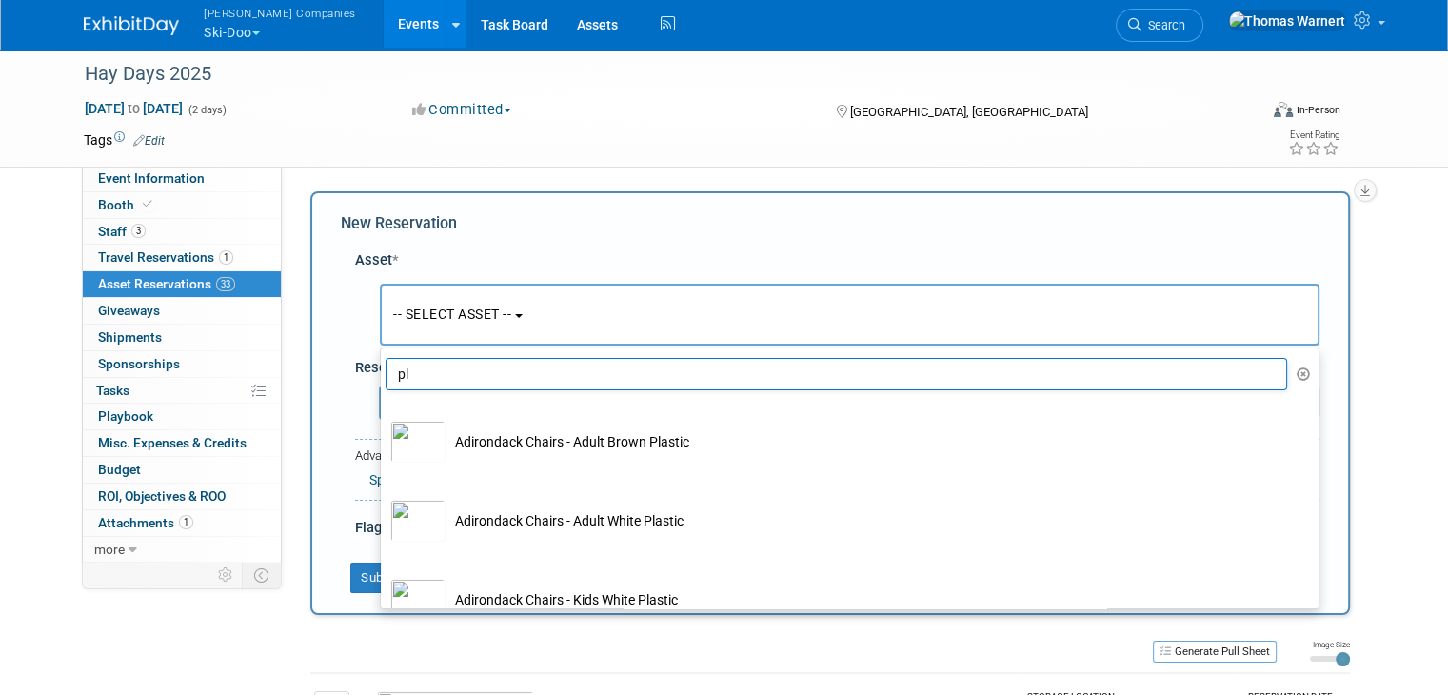
type input "p"
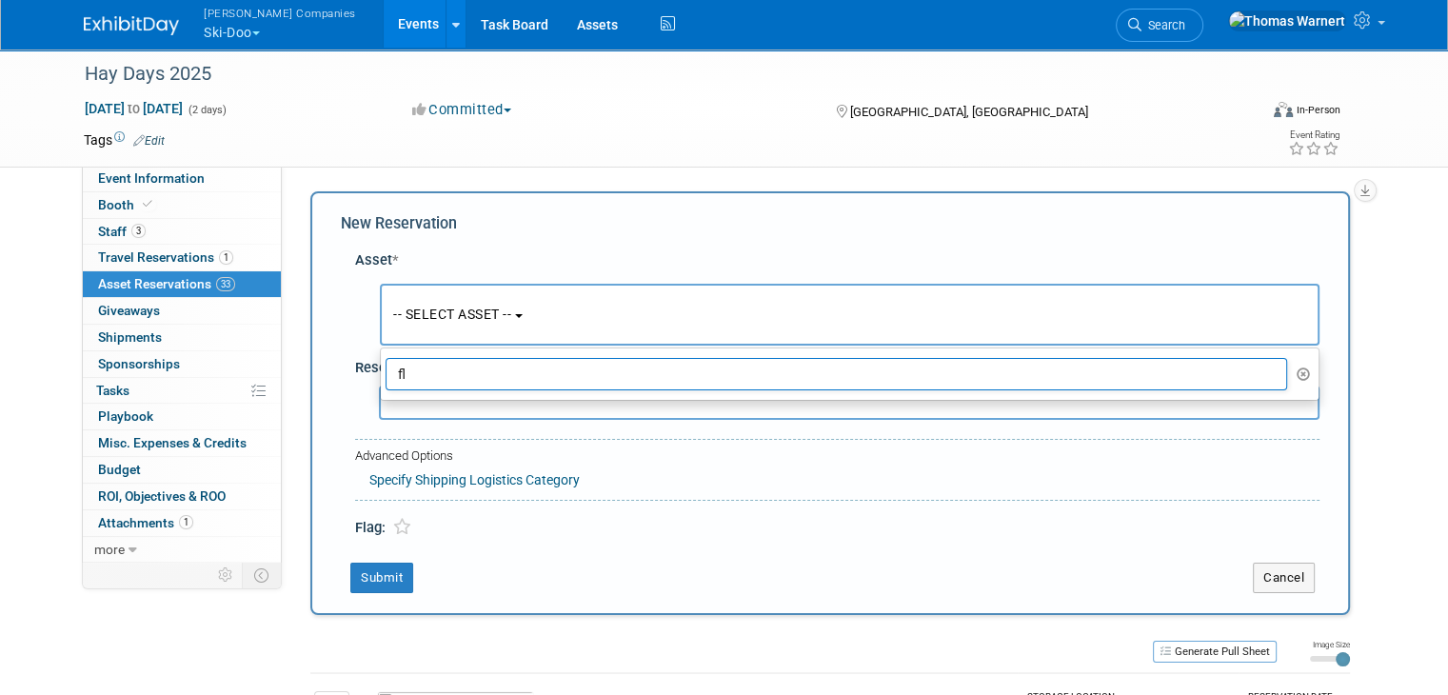
type input "f"
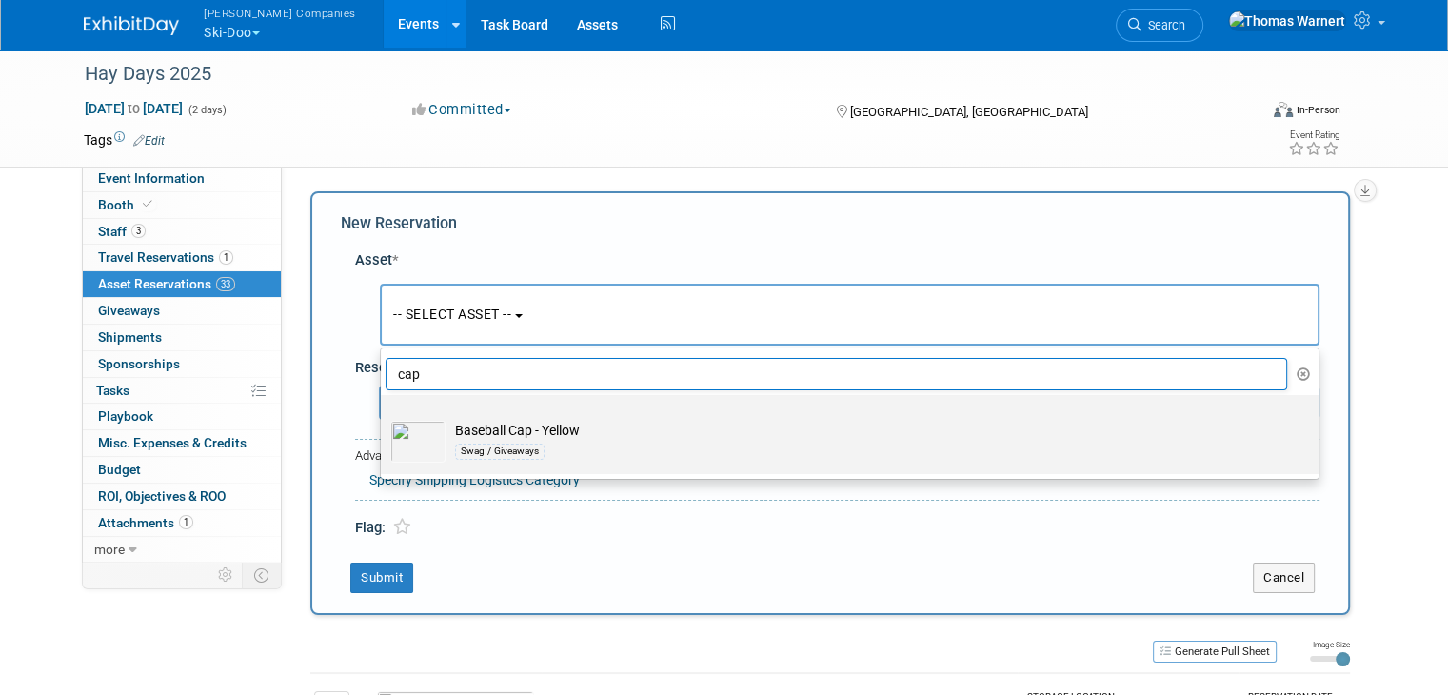
type input "cap"
click at [542, 429] on td "Baseball Cap - Yellow Swag / Giveaways" at bounding box center [862, 442] width 835 height 42
click at [384, 418] on input "Baseball Cap - Yellow Swag / Giveaways" at bounding box center [377, 412] width 12 height 12
select select "10726054"
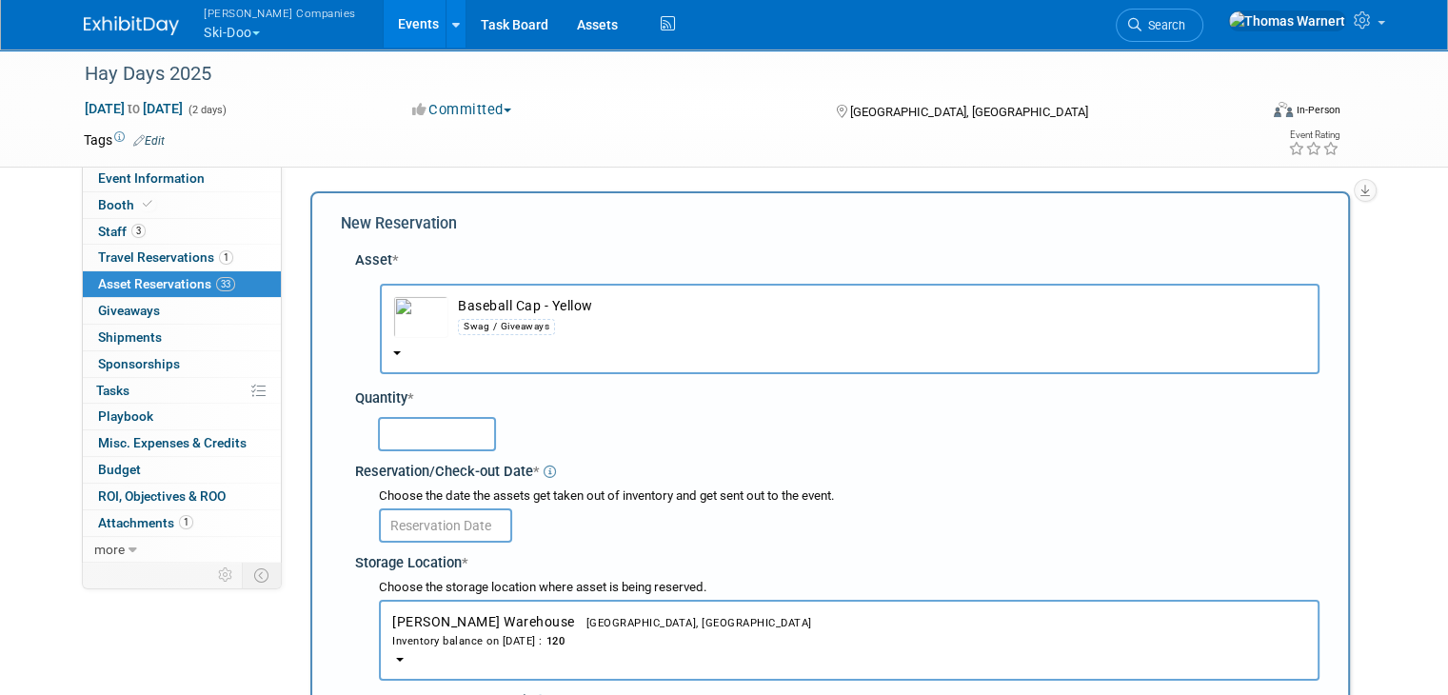
click at [403, 427] on input "text" at bounding box center [437, 434] width 118 height 34
type input "30"
click at [443, 519] on input "text" at bounding box center [445, 525] width 133 height 34
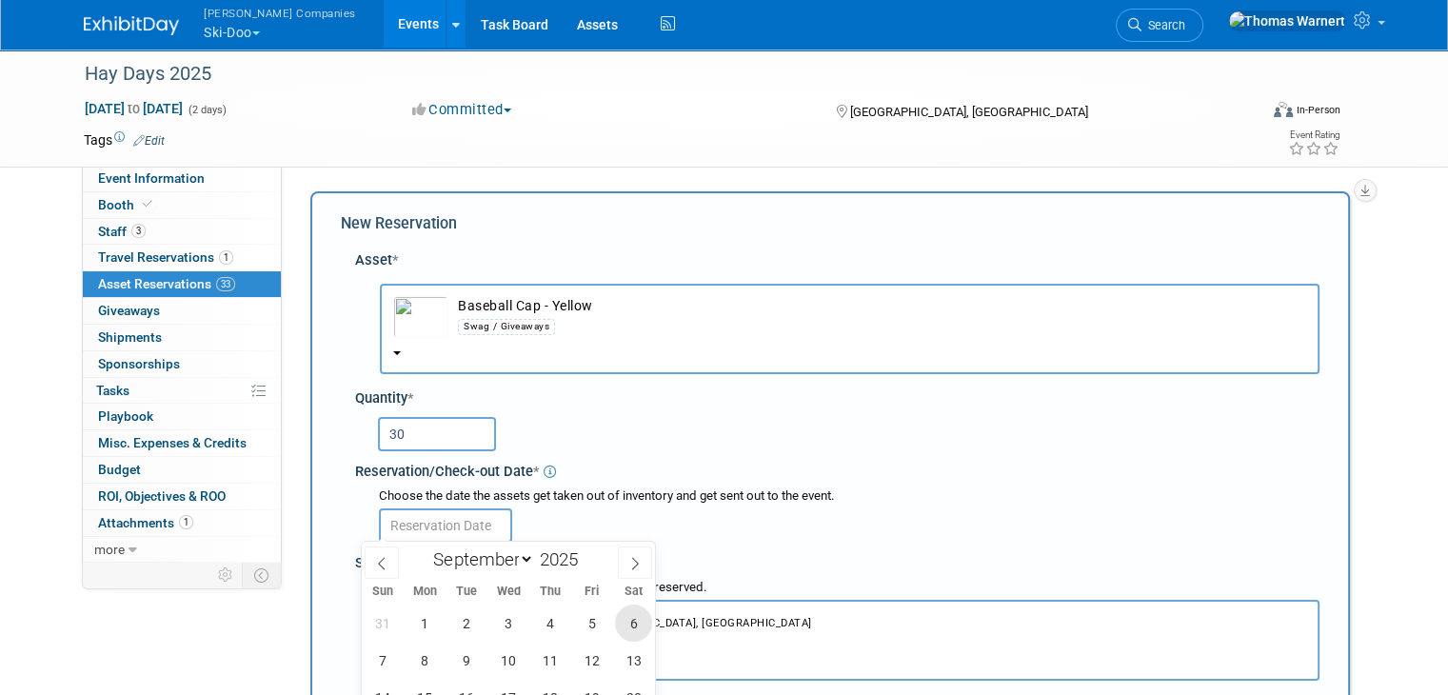
click at [639, 614] on span "6" at bounding box center [633, 622] width 37 height 37
type input "Sep 6, 2025"
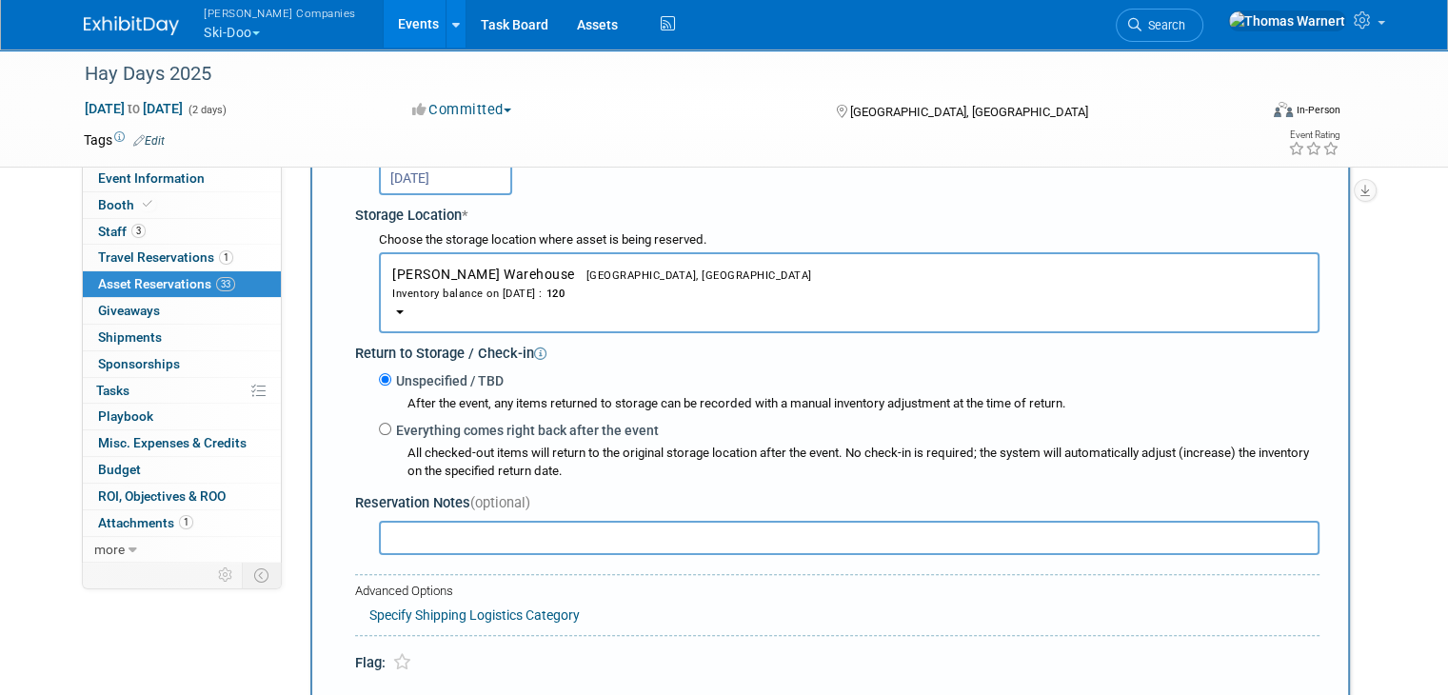
scroll to position [381, 0]
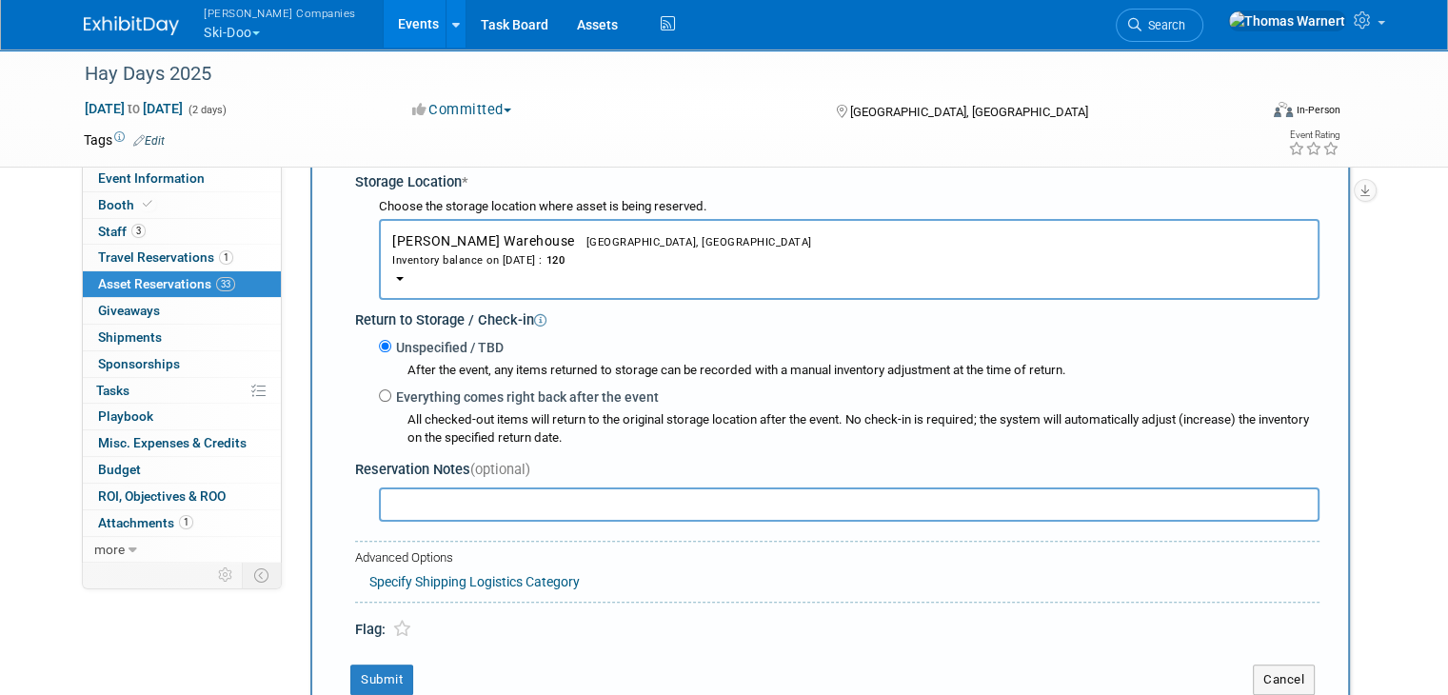
click at [516, 492] on input "text" at bounding box center [849, 504] width 940 height 34
type input "pull tab"
click at [350, 667] on button "Submit" at bounding box center [381, 679] width 63 height 30
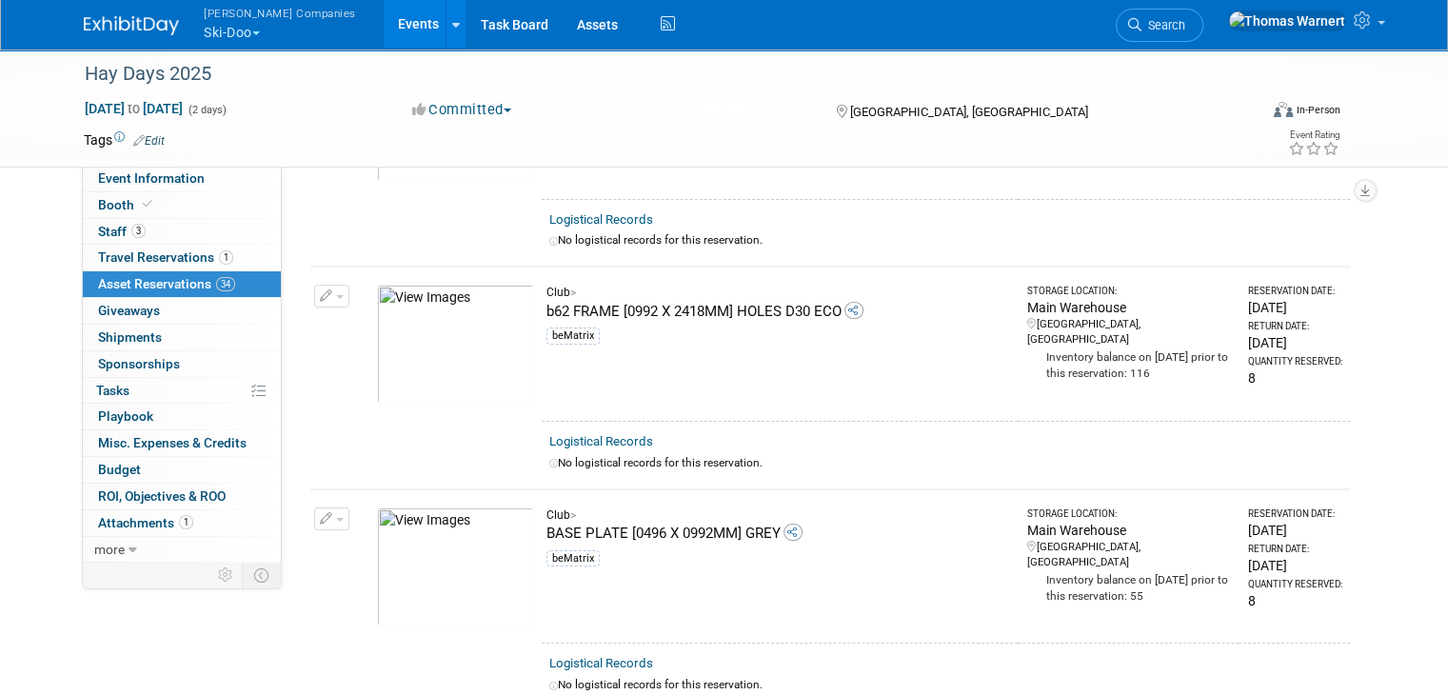
scroll to position [0, 0]
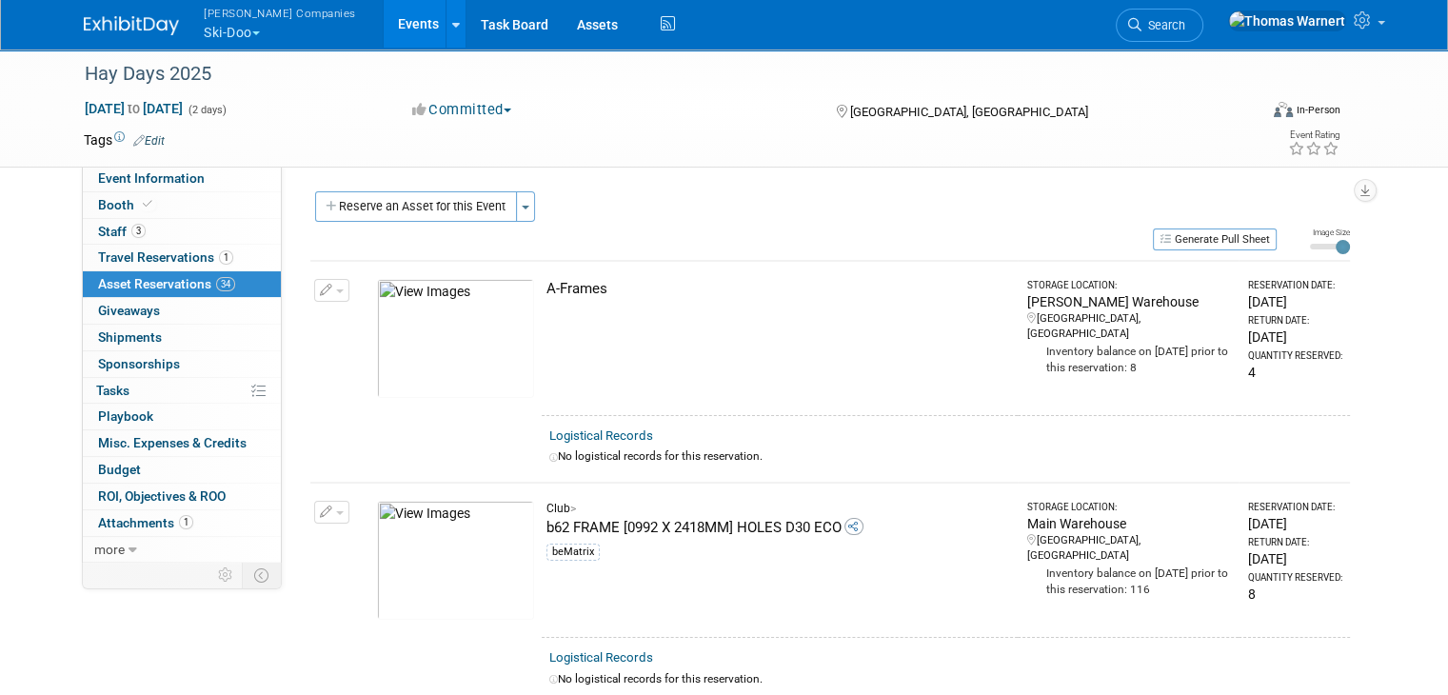
click at [404, 191] on button "Reserve an Asset for this Event" at bounding box center [416, 206] width 202 height 30
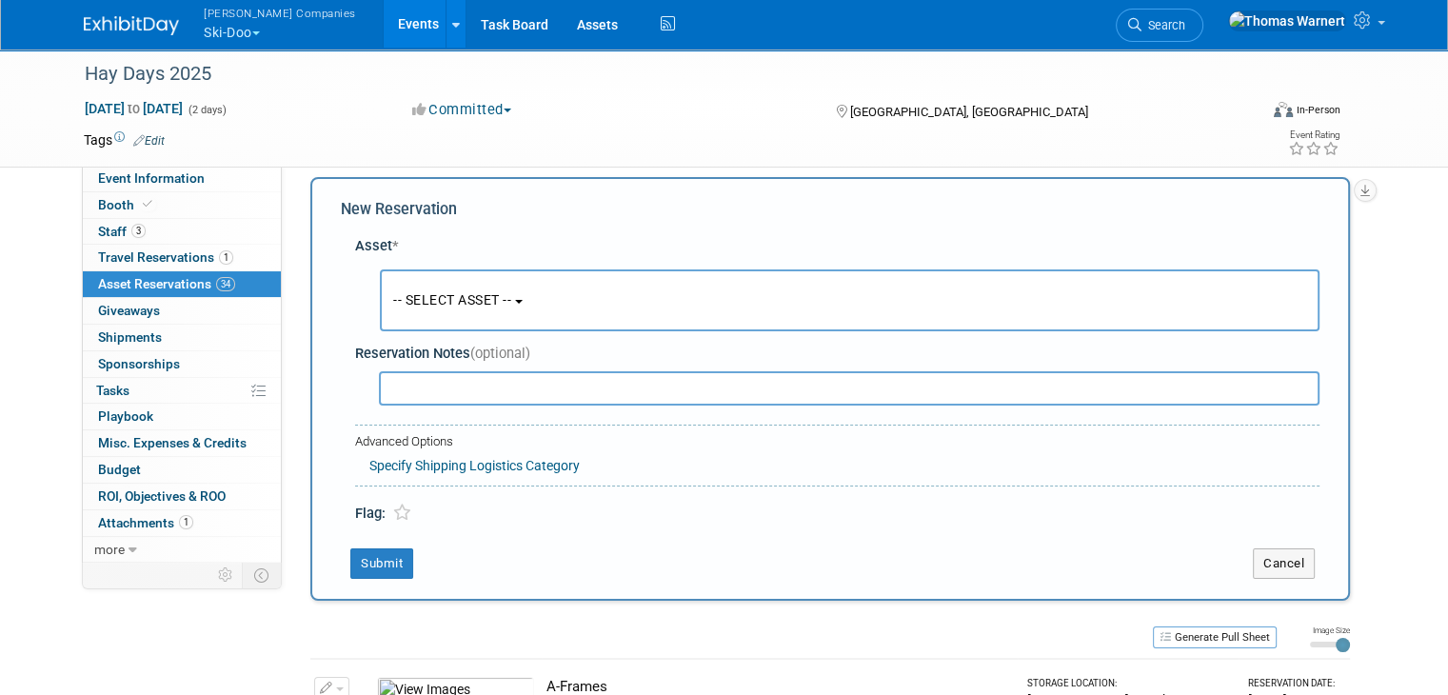
scroll to position [17, 0]
click at [435, 321] on button "-- SELECT ASSET --" at bounding box center [850, 298] width 940 height 62
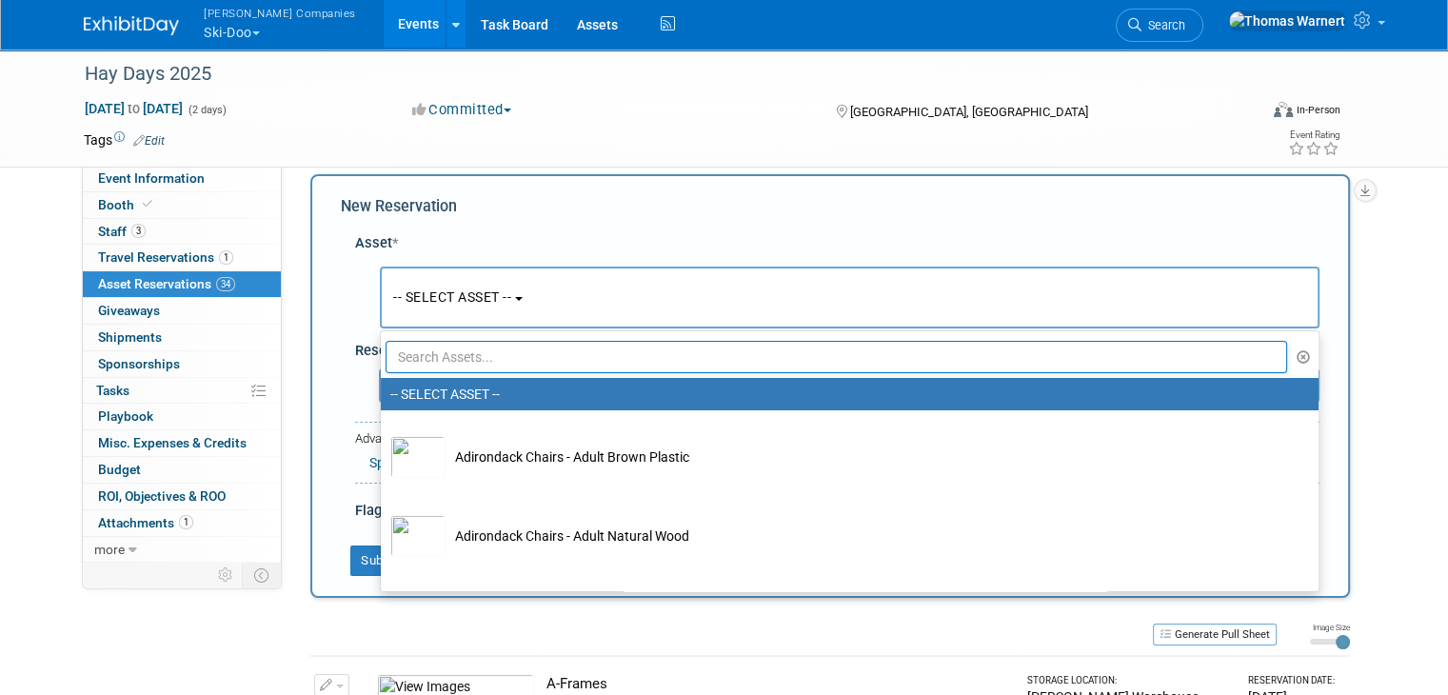
click at [431, 351] on input "text" at bounding box center [836, 357] width 901 height 32
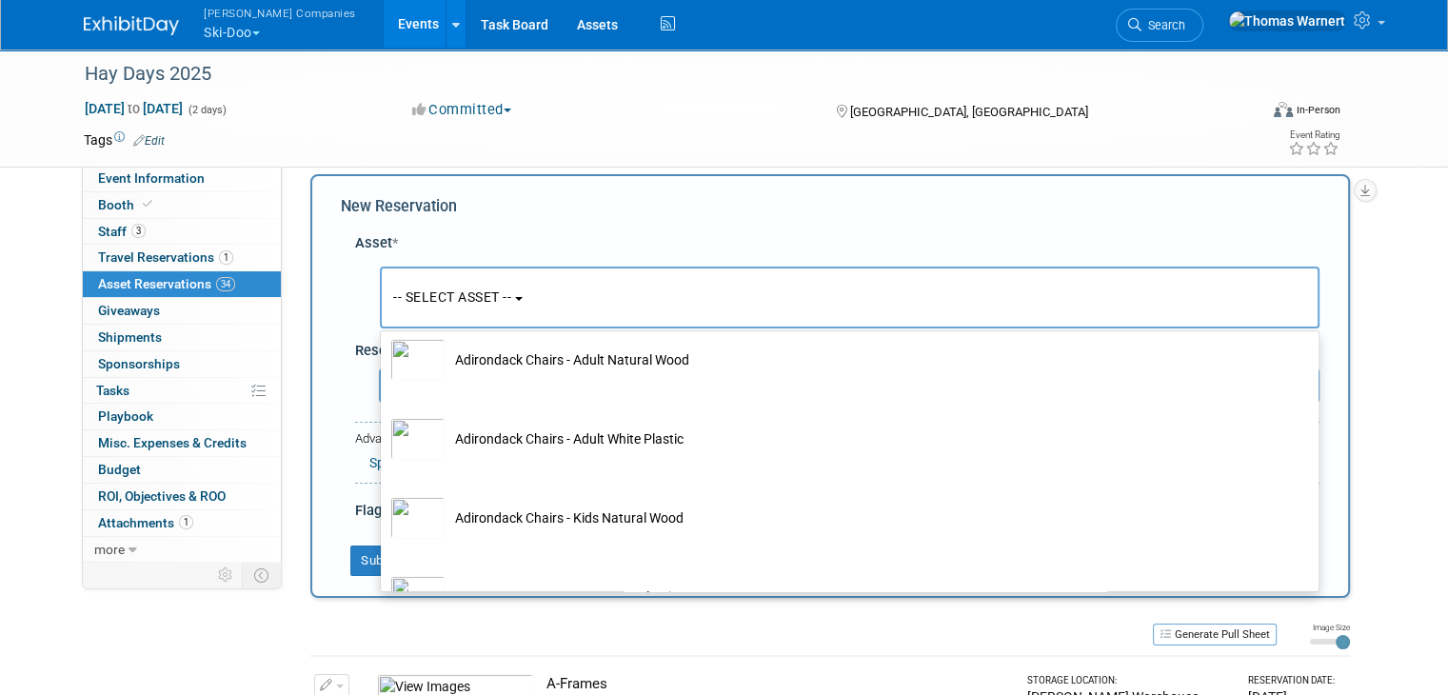
scroll to position [286, 0]
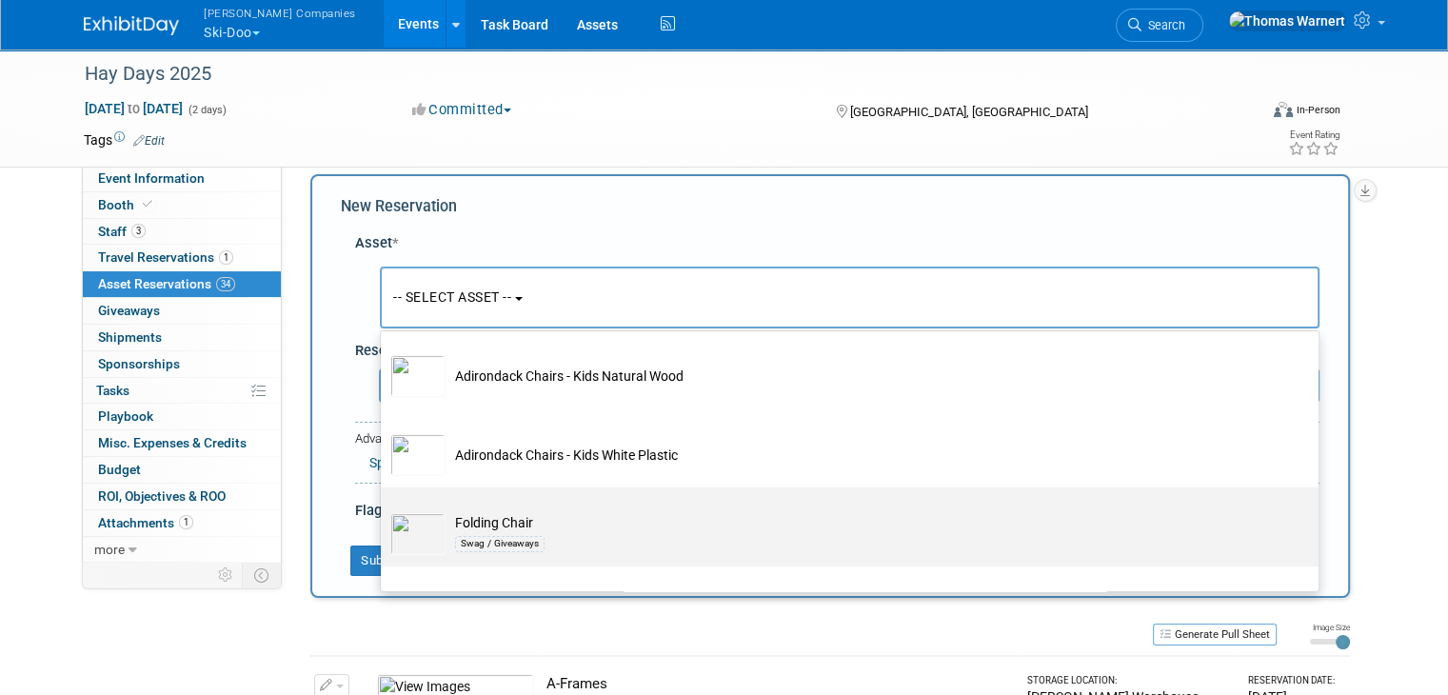
type input "chair"
click at [533, 519] on td "Folding Chair Swag / Giveaways" at bounding box center [862, 534] width 835 height 42
click at [384, 510] on input "Folding Chair Swag / Giveaways" at bounding box center [377, 504] width 12 height 12
select select "10726056"
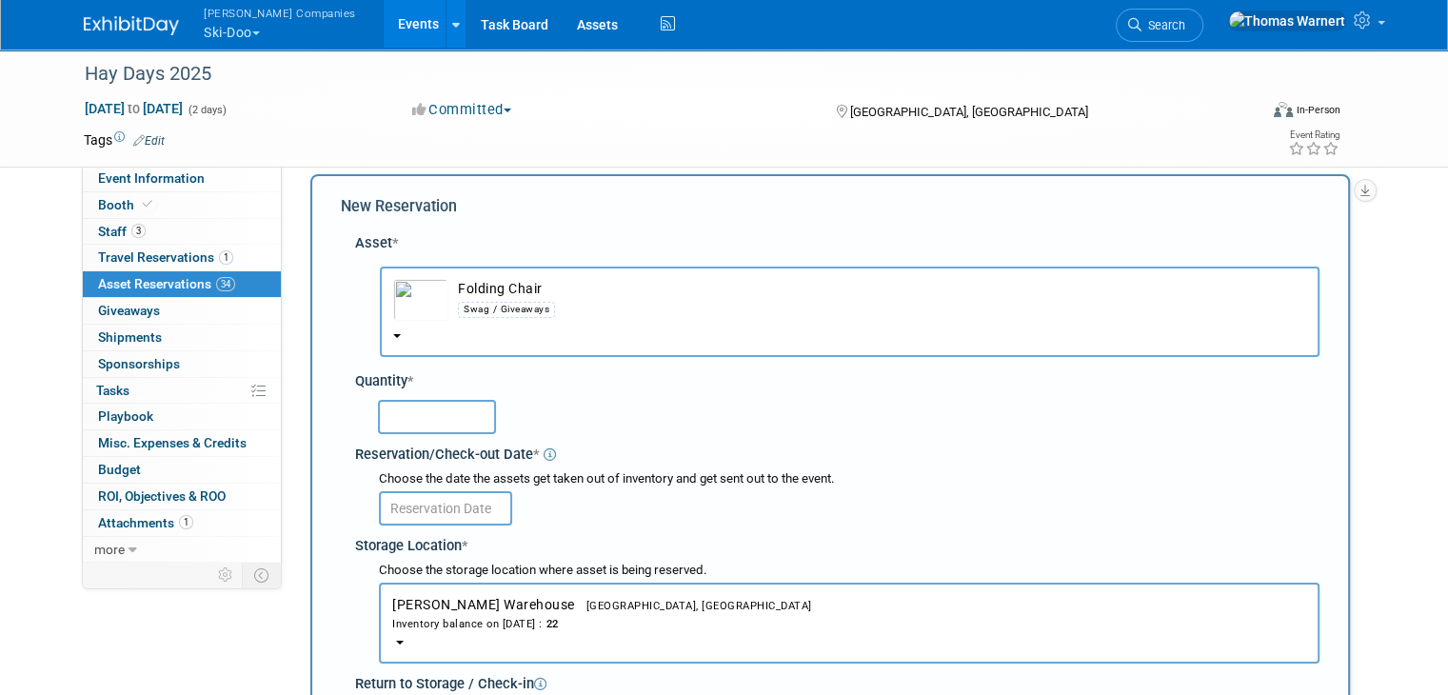
click at [450, 414] on input "text" at bounding box center [437, 417] width 118 height 34
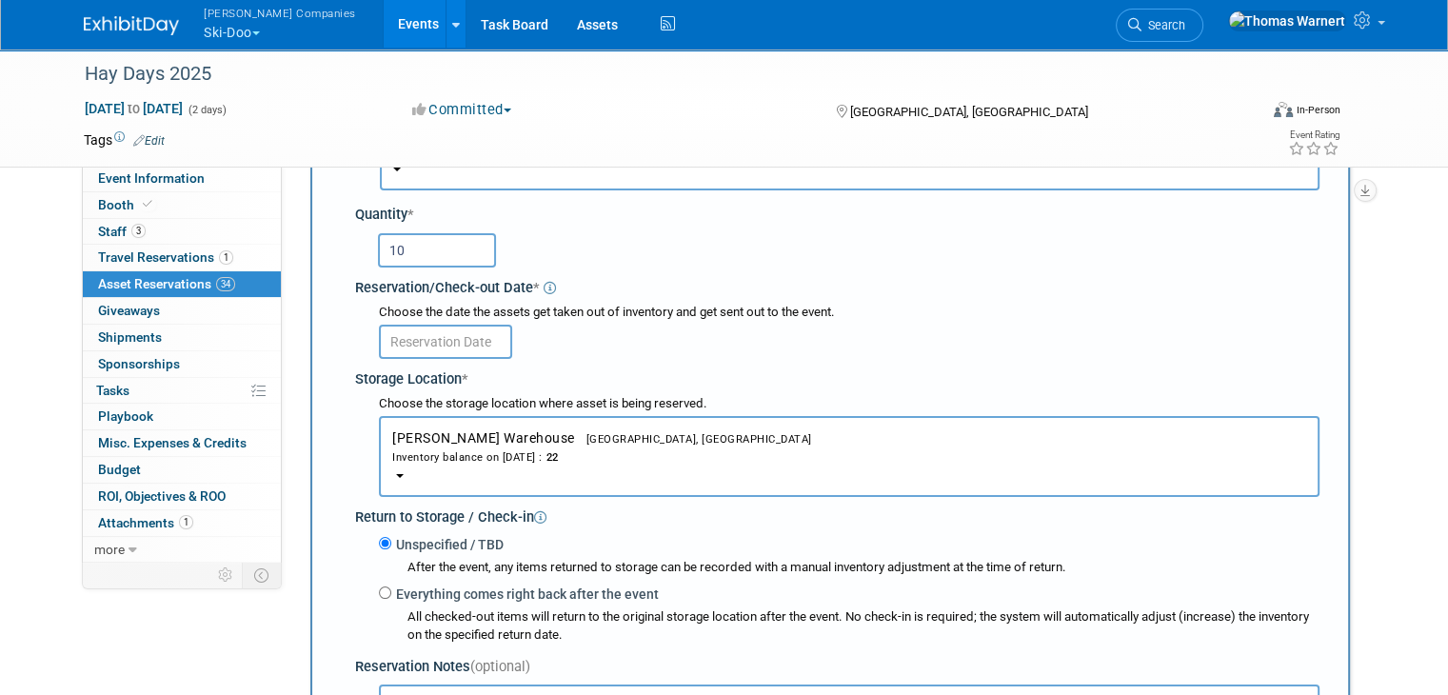
scroll to position [208, 0]
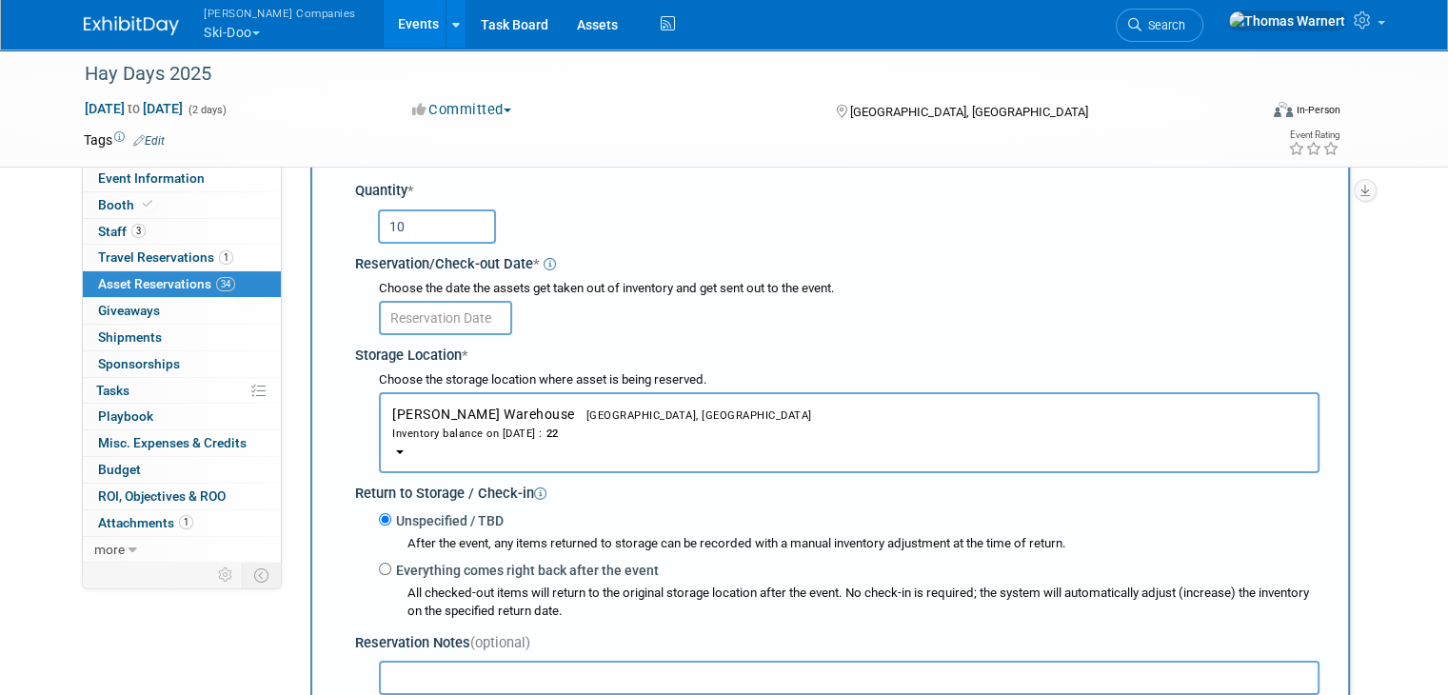
type input "10"
click at [404, 301] on input "text" at bounding box center [445, 318] width 133 height 34
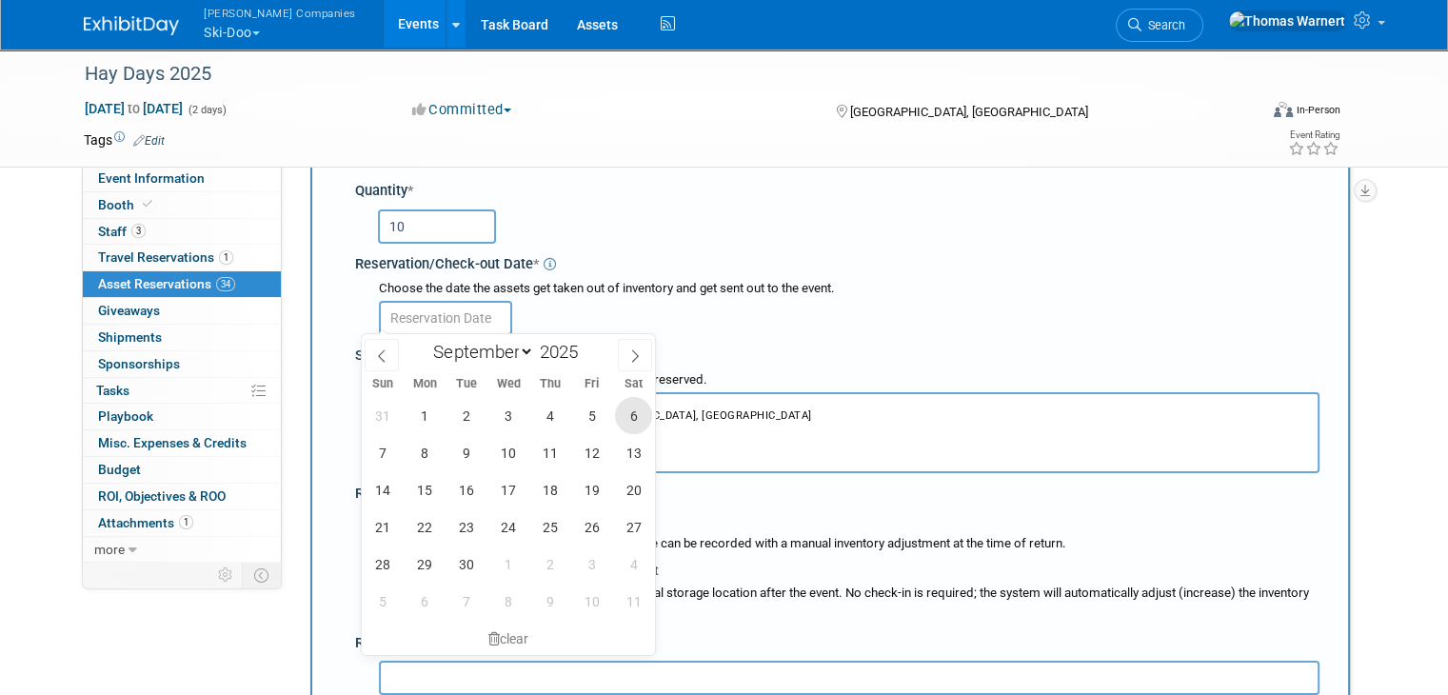
click at [632, 411] on span "6" at bounding box center [633, 415] width 37 height 37
type input "Sep 6, 2025"
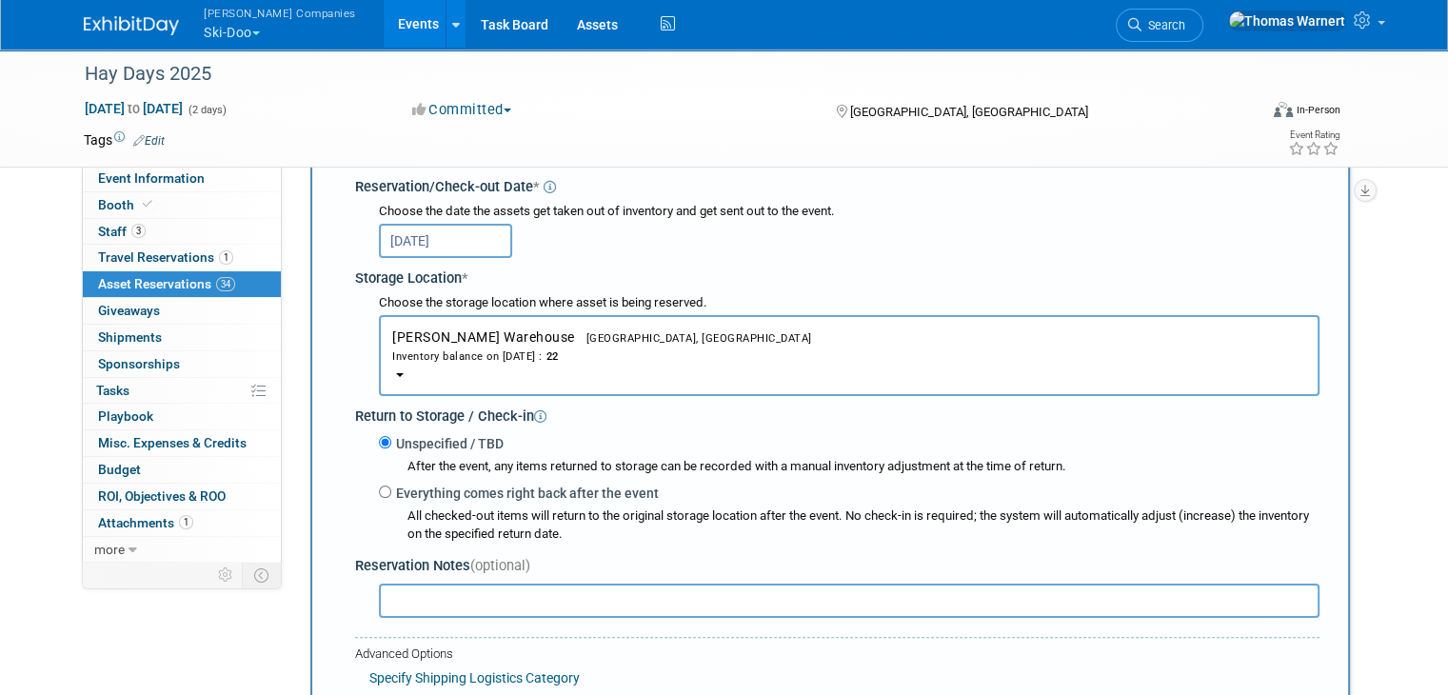
scroll to position [398, 0]
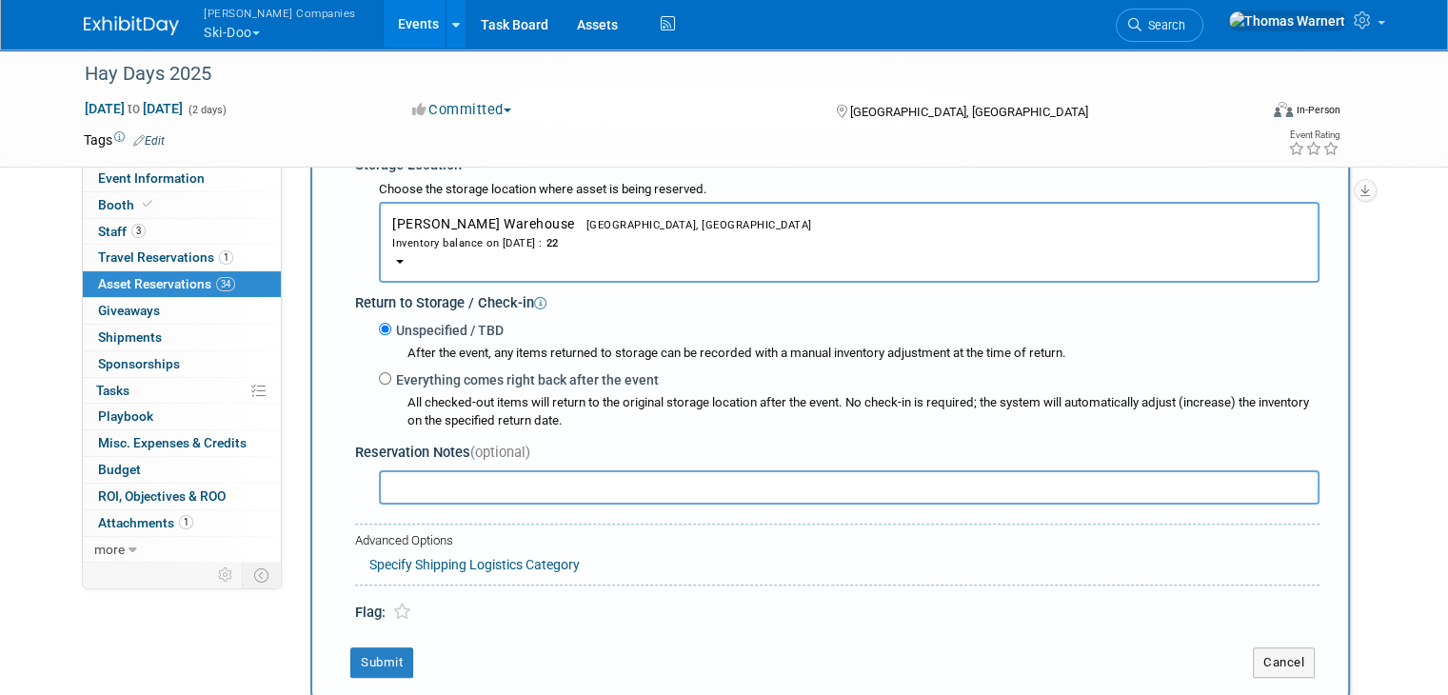
click at [484, 487] on input "text" at bounding box center [849, 487] width 940 height 34
type input "pull tab"
click at [362, 660] on button "Submit" at bounding box center [381, 662] width 63 height 30
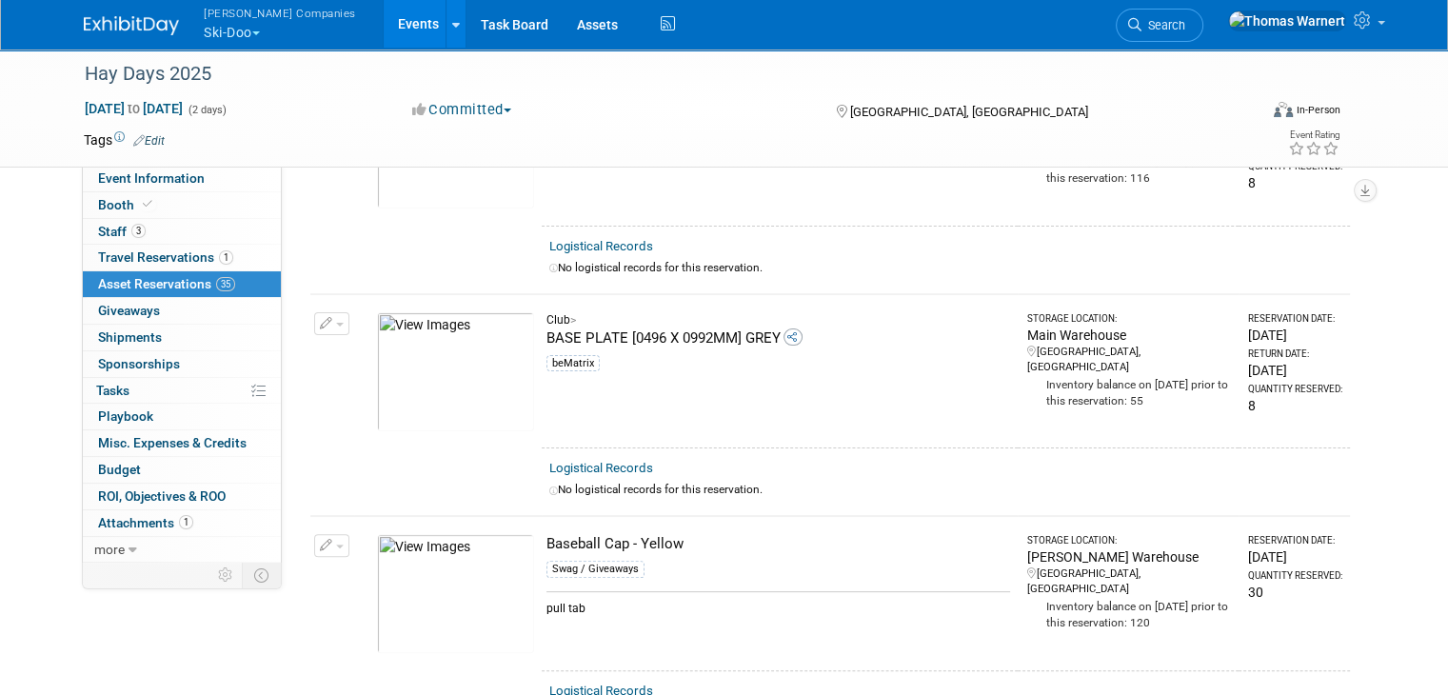
scroll to position [0, 0]
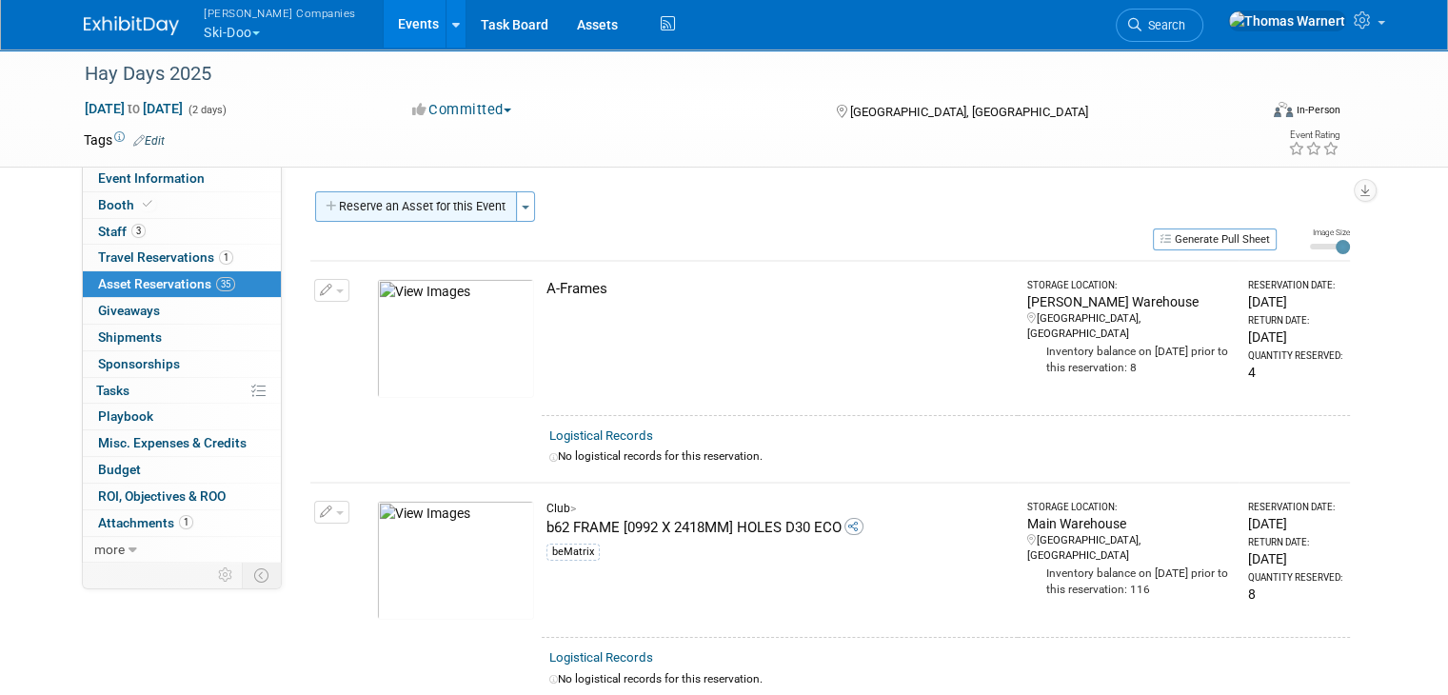
click at [425, 209] on button "Reserve an Asset for this Event" at bounding box center [416, 206] width 202 height 30
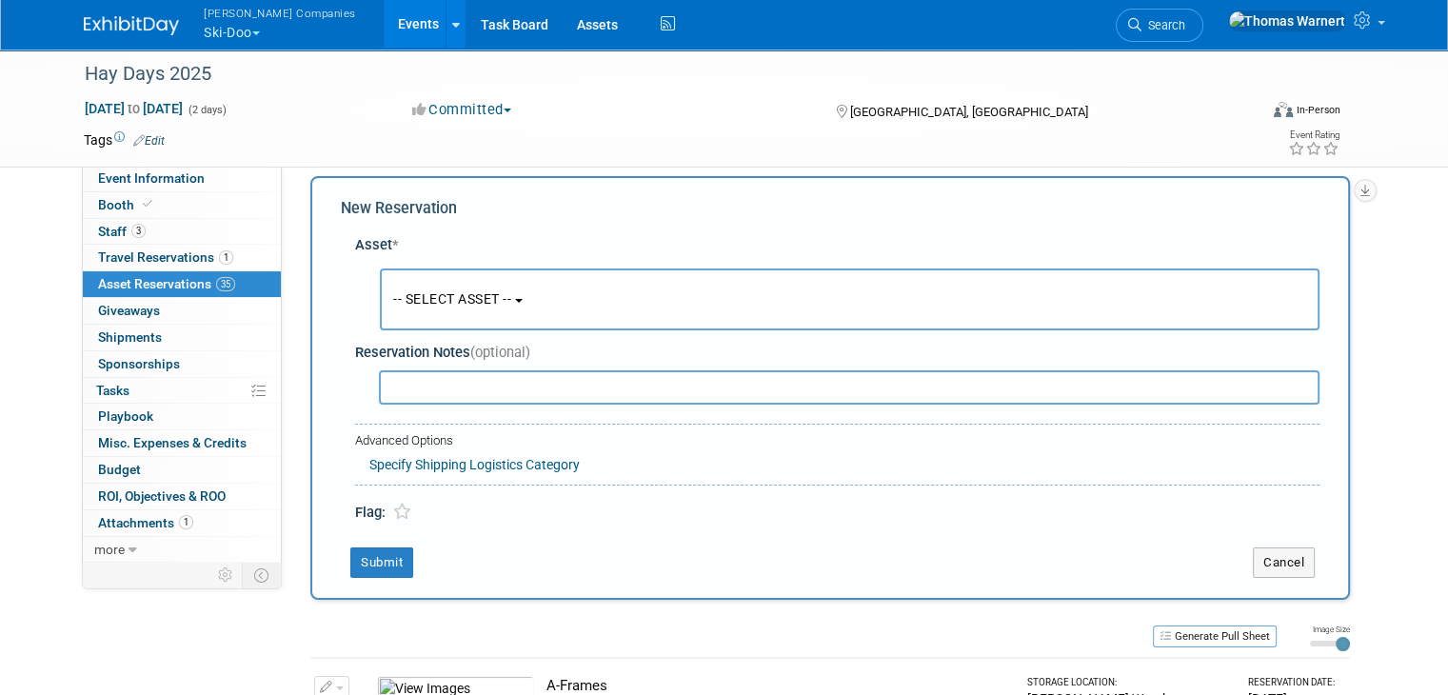
scroll to position [17, 0]
drag, startPoint x: 453, startPoint y: 278, endPoint x: 460, endPoint y: 321, distance: 43.4
click at [455, 282] on button "-- SELECT ASSET --" at bounding box center [850, 298] width 940 height 62
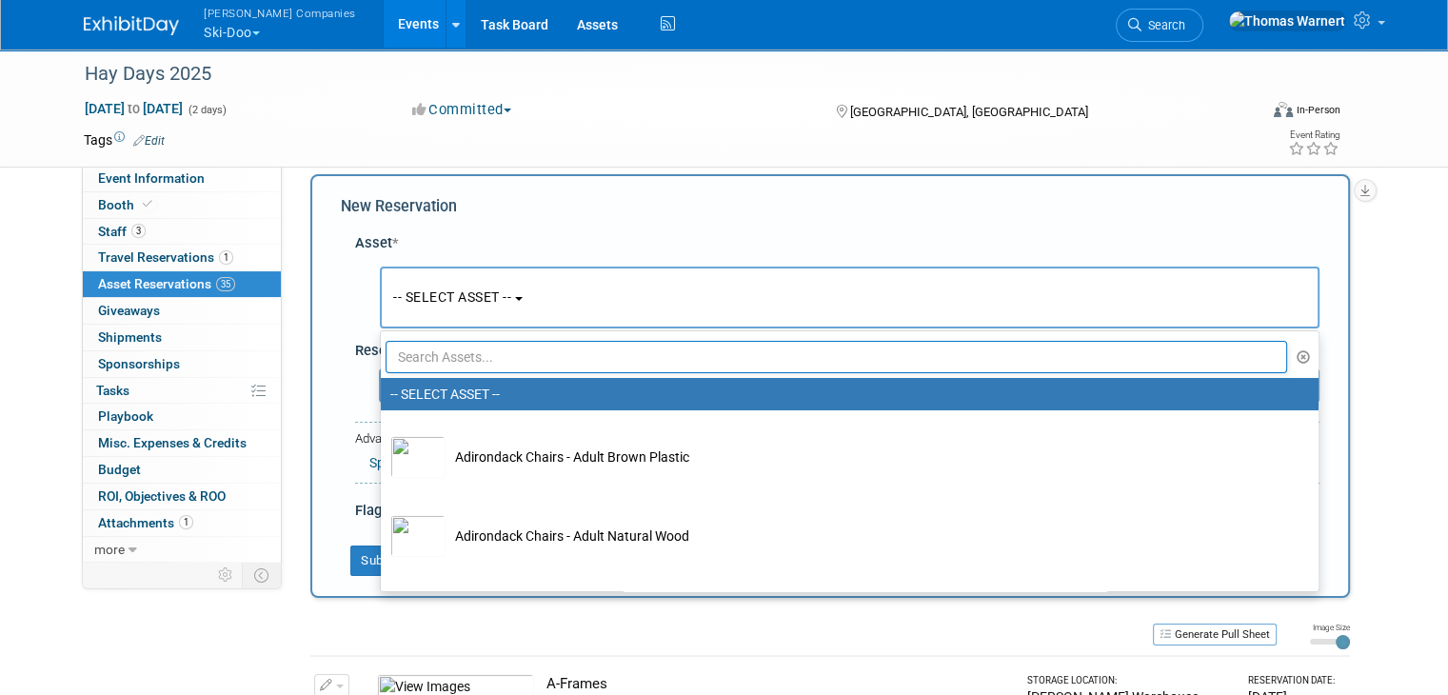
click at [458, 343] on input "text" at bounding box center [836, 357] width 901 height 32
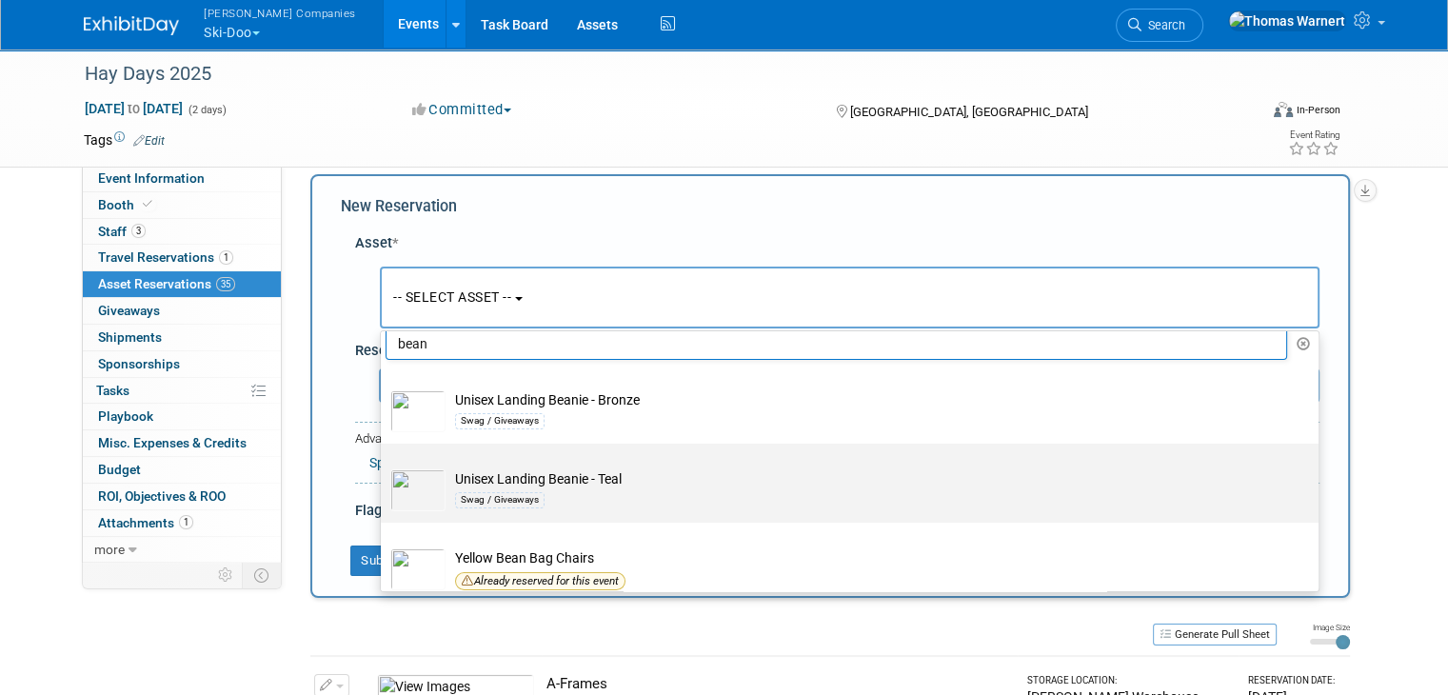
scroll to position [0, 0]
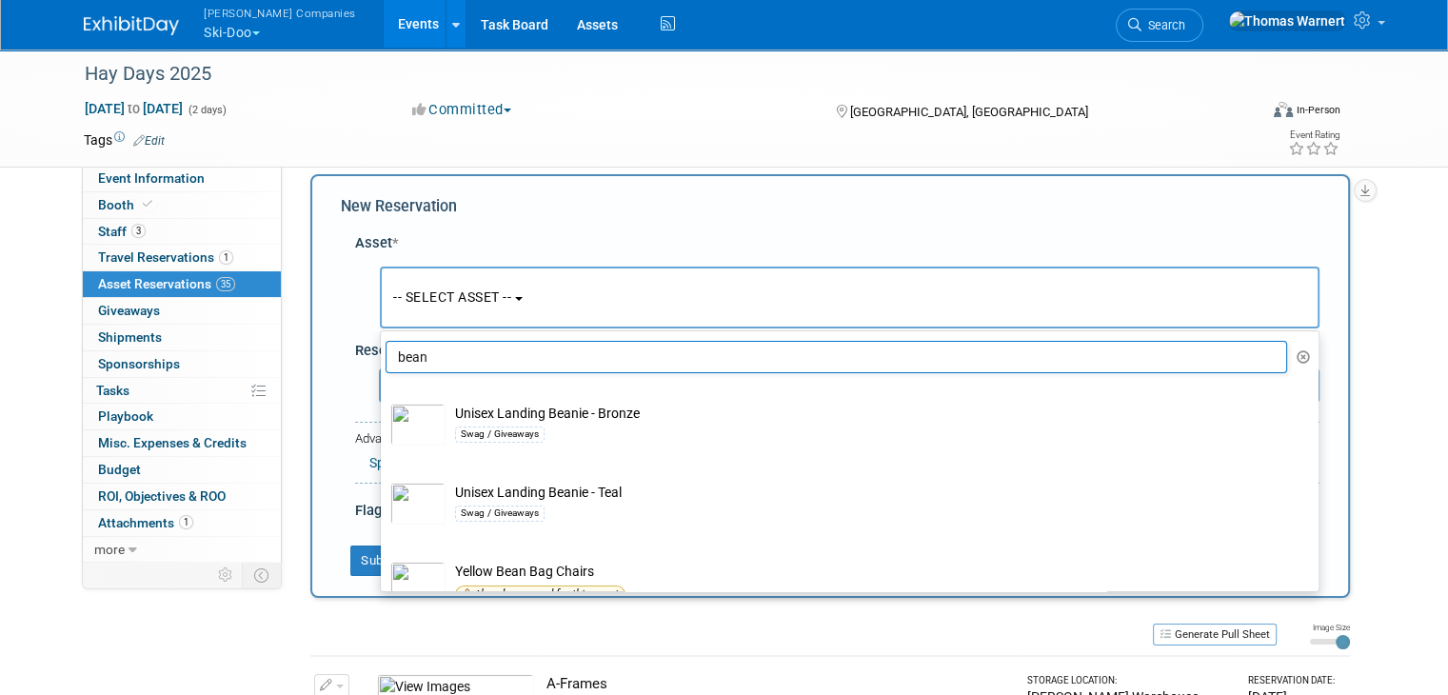
type input "bean"
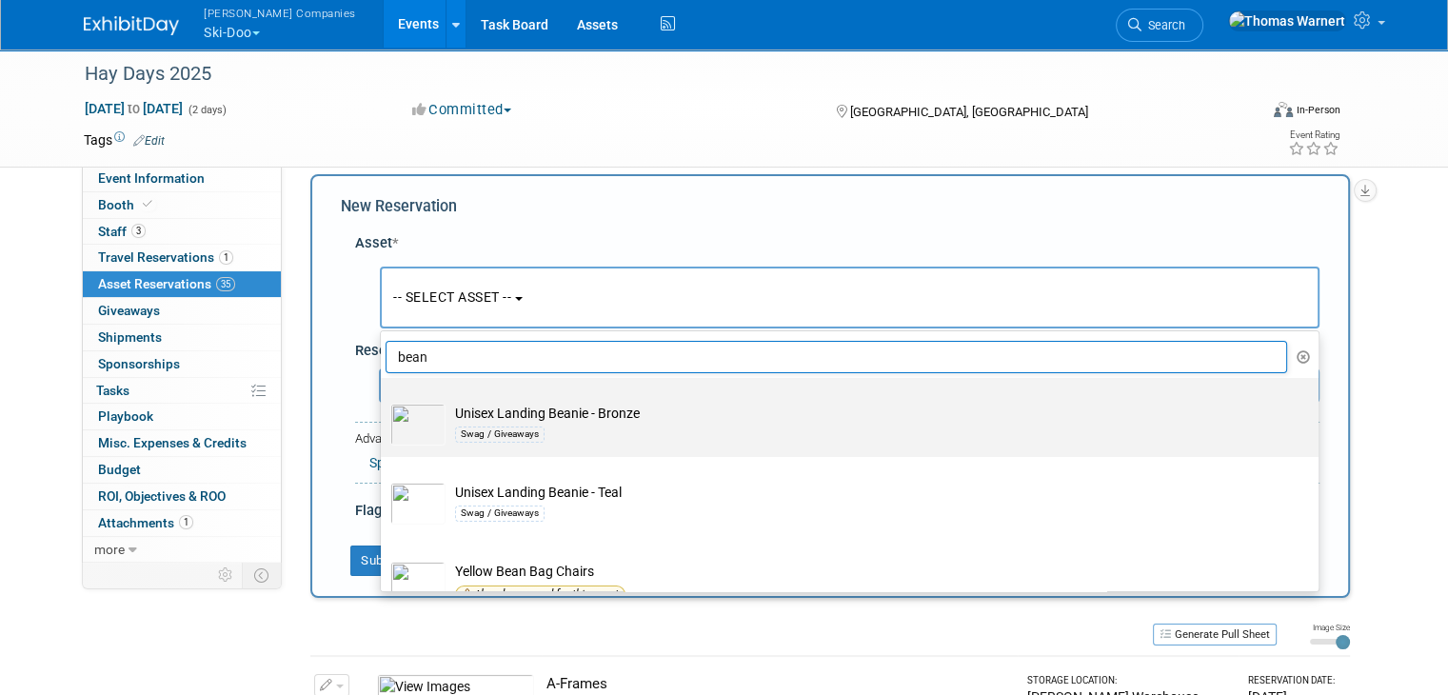
click at [510, 411] on td "Unisex Landing Beanie - Bronze Swag / Giveaways" at bounding box center [862, 425] width 835 height 42
click at [384, 401] on input "Unisex Landing Beanie - Bronze Swag / Giveaways" at bounding box center [377, 394] width 12 height 12
select select "10726061"
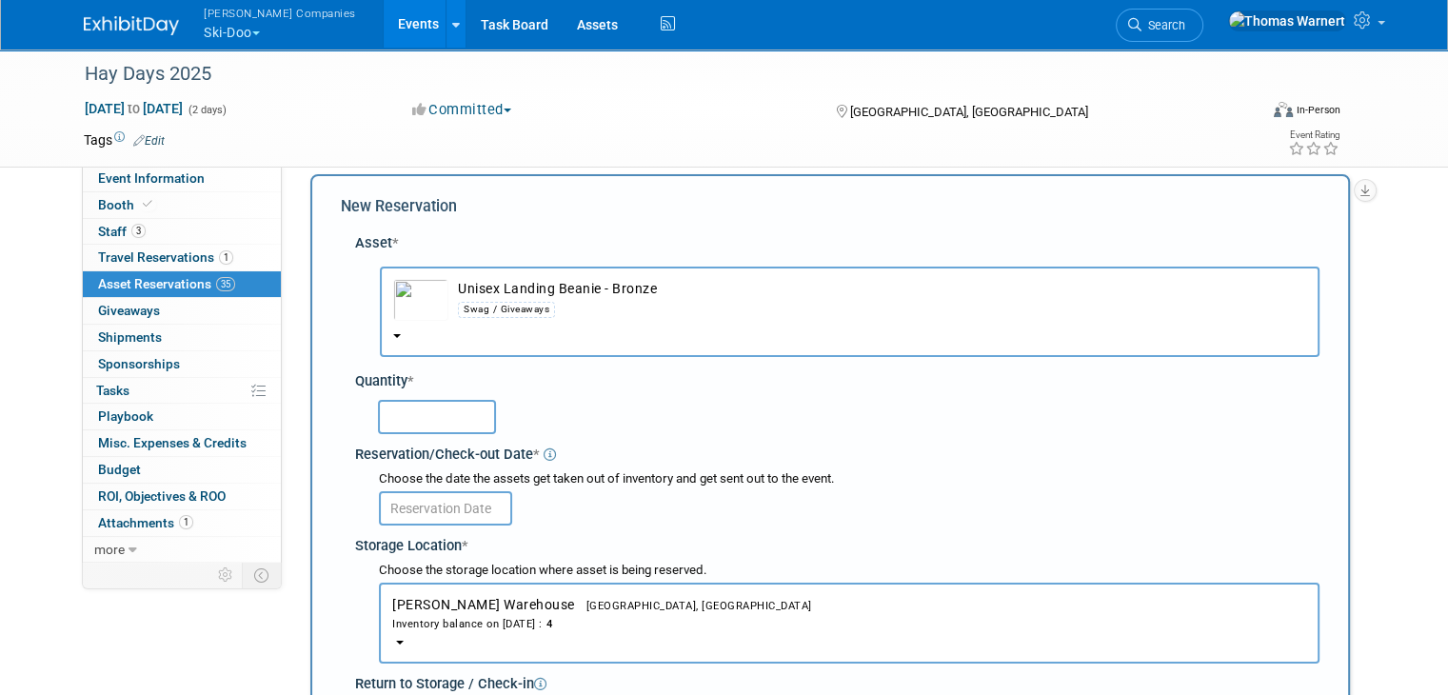
click at [465, 416] on input "text" at bounding box center [437, 417] width 118 height 34
type input "2"
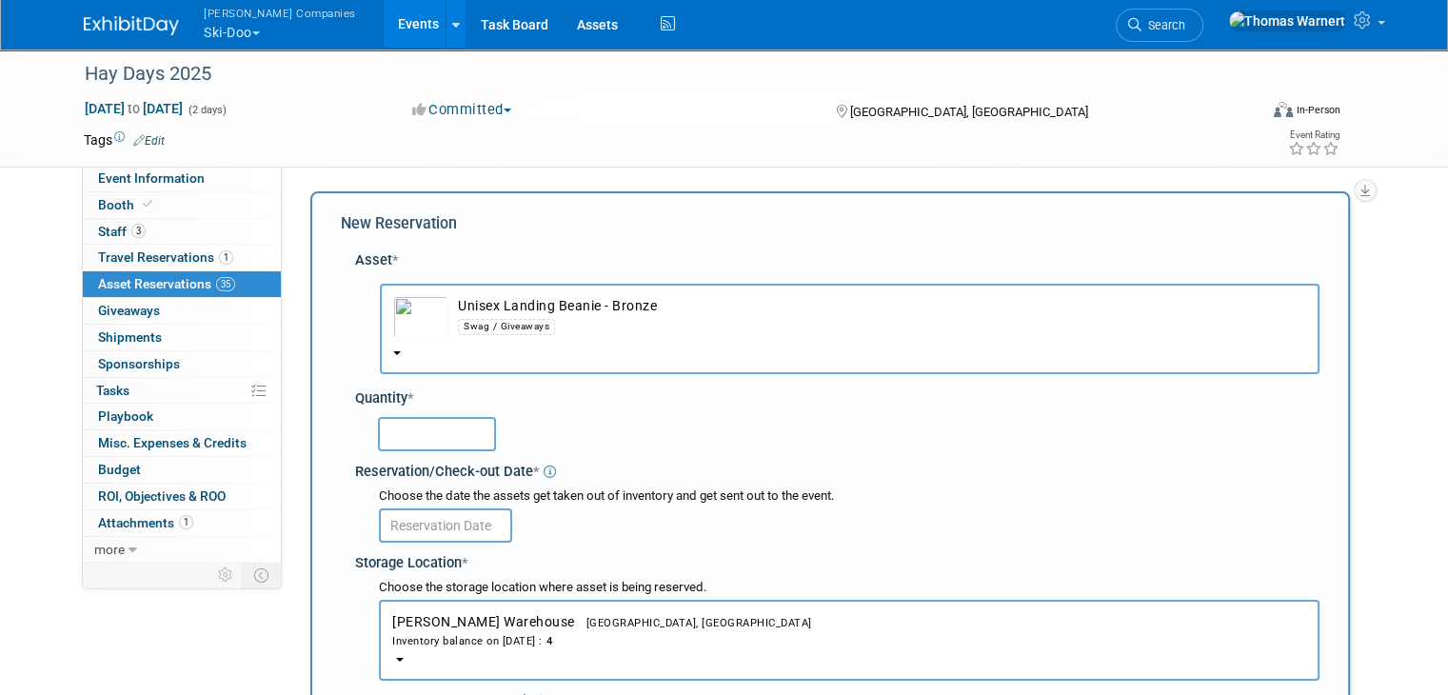
click at [643, 319] on div "Swag / Giveaways" at bounding box center [882, 326] width 848 height 22
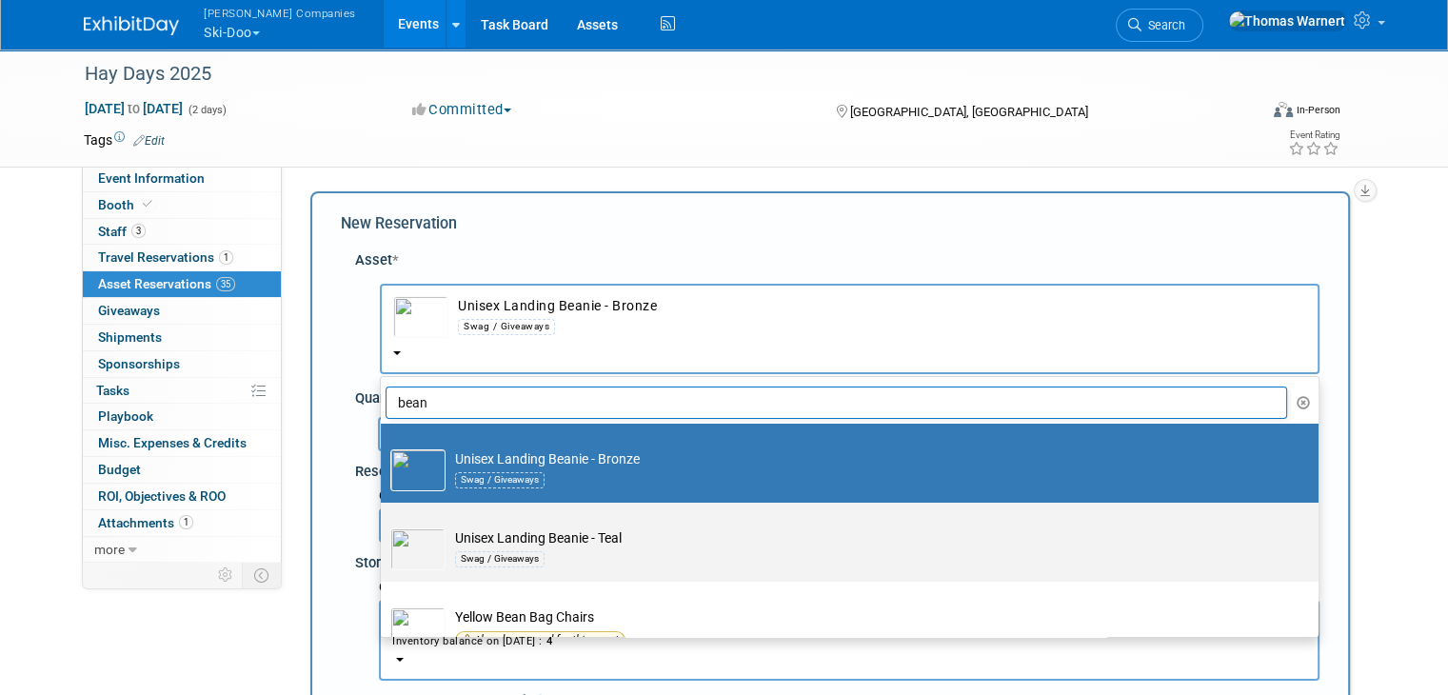
click at [533, 559] on div "Swag / Giveaways" at bounding box center [867, 558] width 825 height 22
click at [384, 525] on input "Unisex Landing Beanie - Teal Swag / Giveaways" at bounding box center [377, 519] width 12 height 12
select select "10726062"
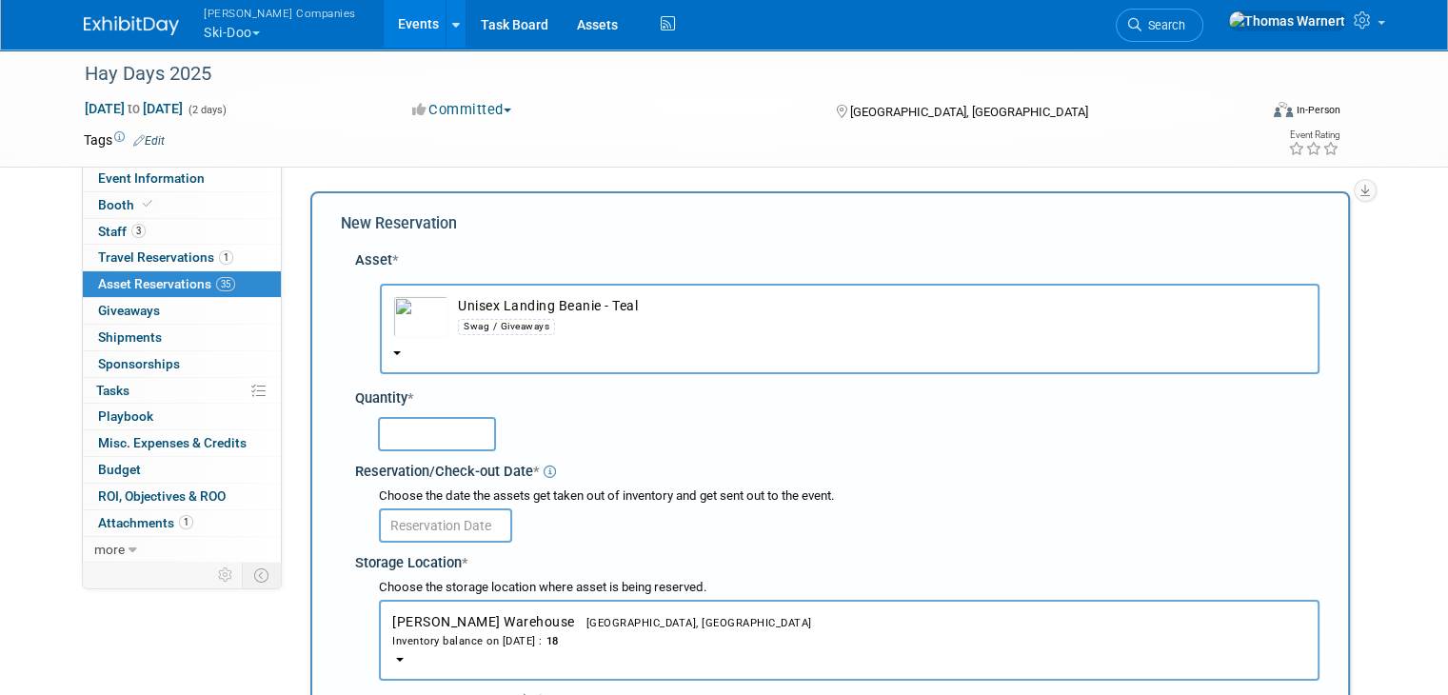
click at [452, 434] on input "text" at bounding box center [437, 434] width 118 height 34
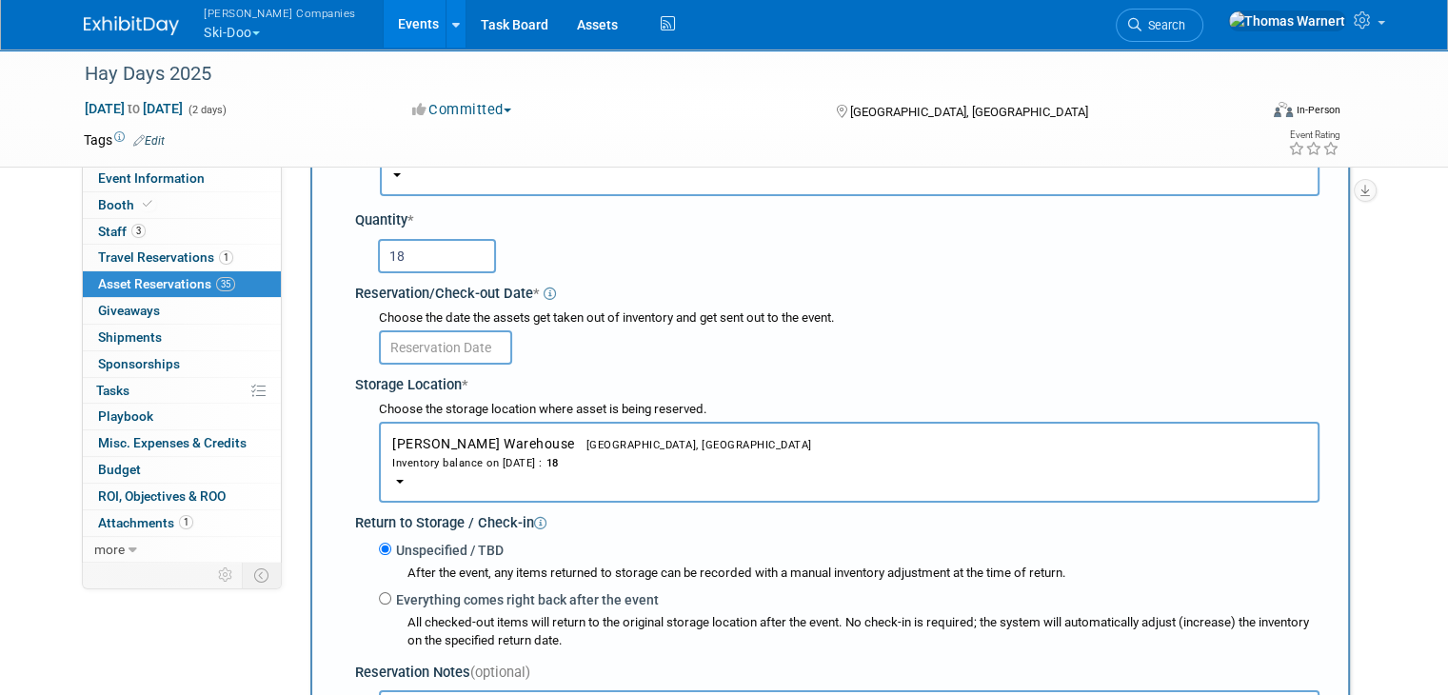
scroll to position [190, 0]
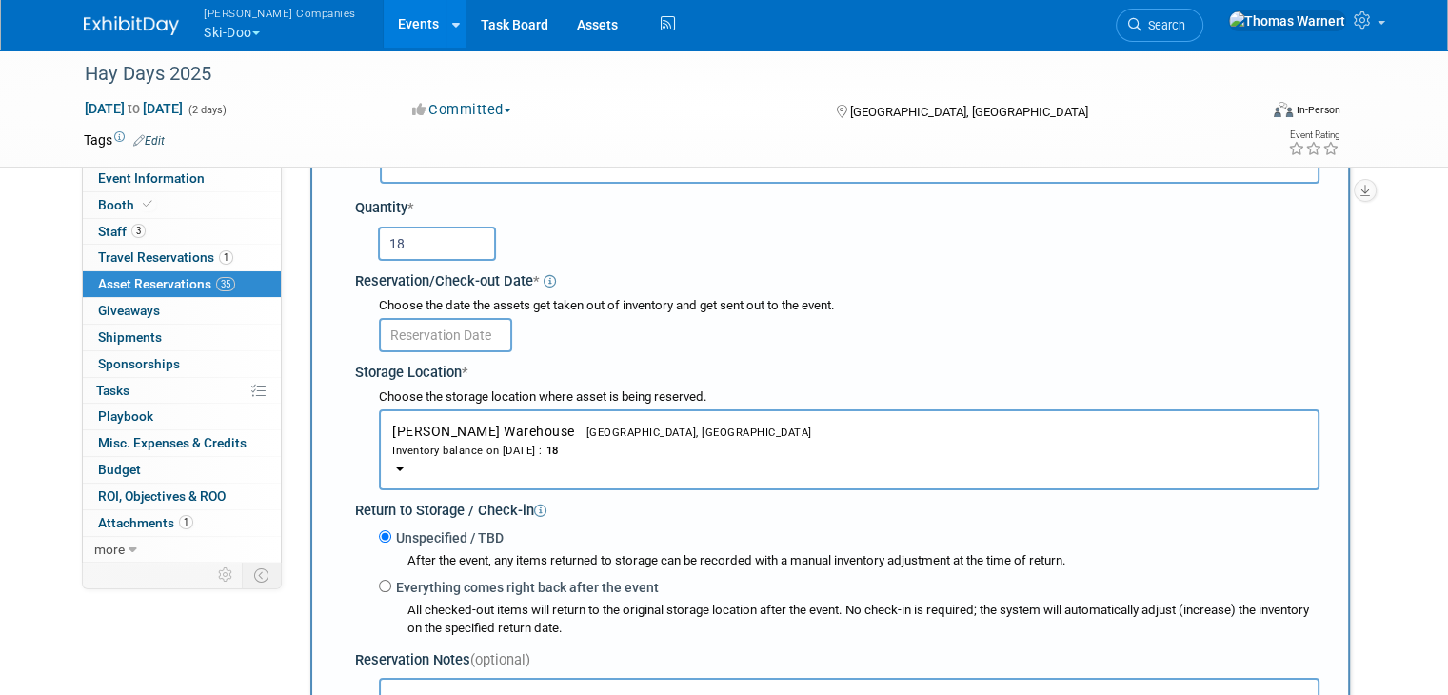
type input "18"
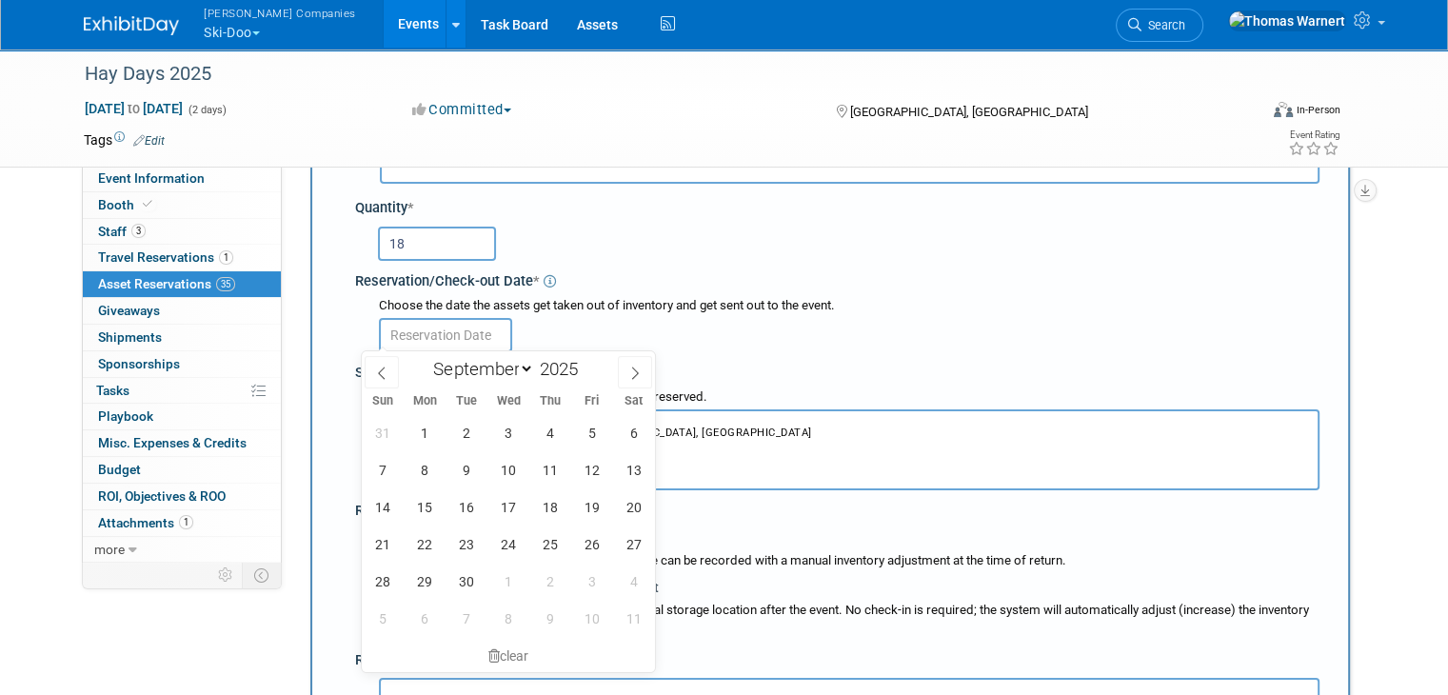
click at [462, 342] on body "Warnert Companies Ski-Doo Explore: My Workspaces 12 Go to Workspace: Can-Am Off…" at bounding box center [724, 157] width 1448 height 695
click at [621, 431] on span "6" at bounding box center [633, 432] width 37 height 37
type input "Sep 6, 2025"
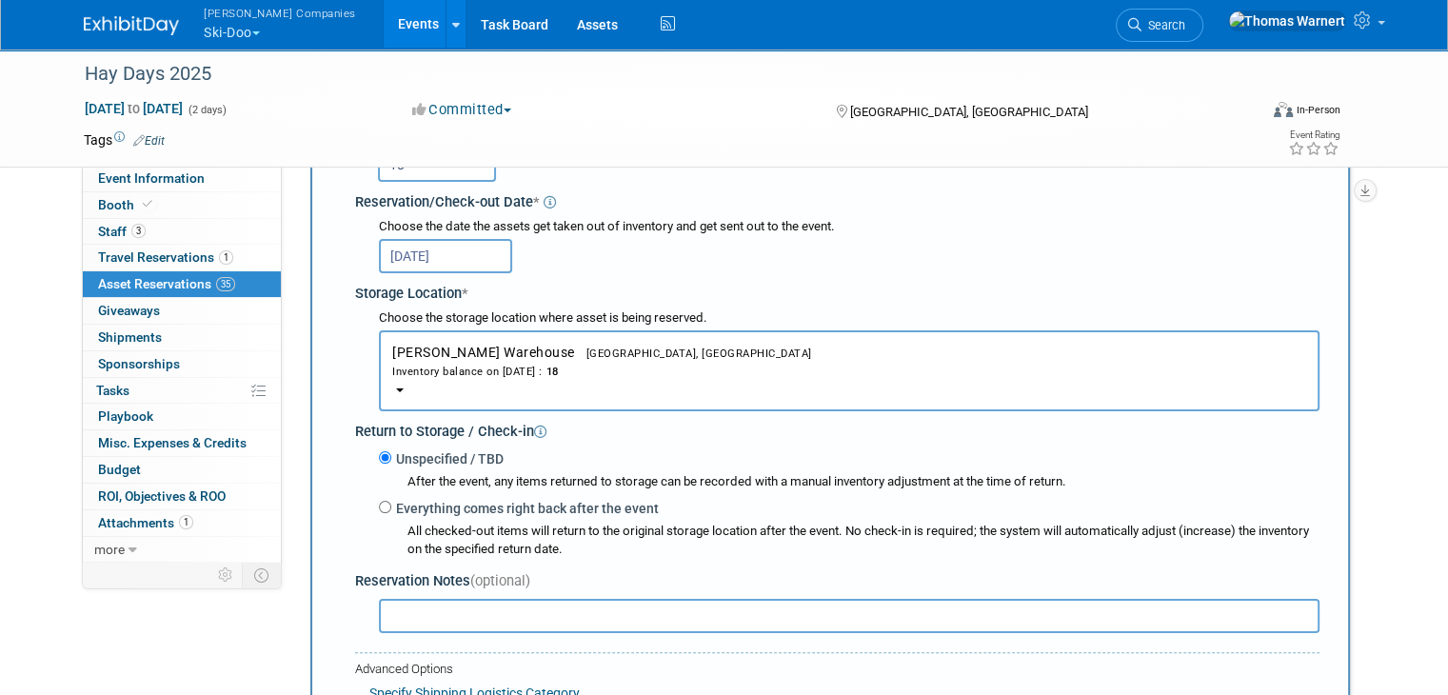
scroll to position [381, 0]
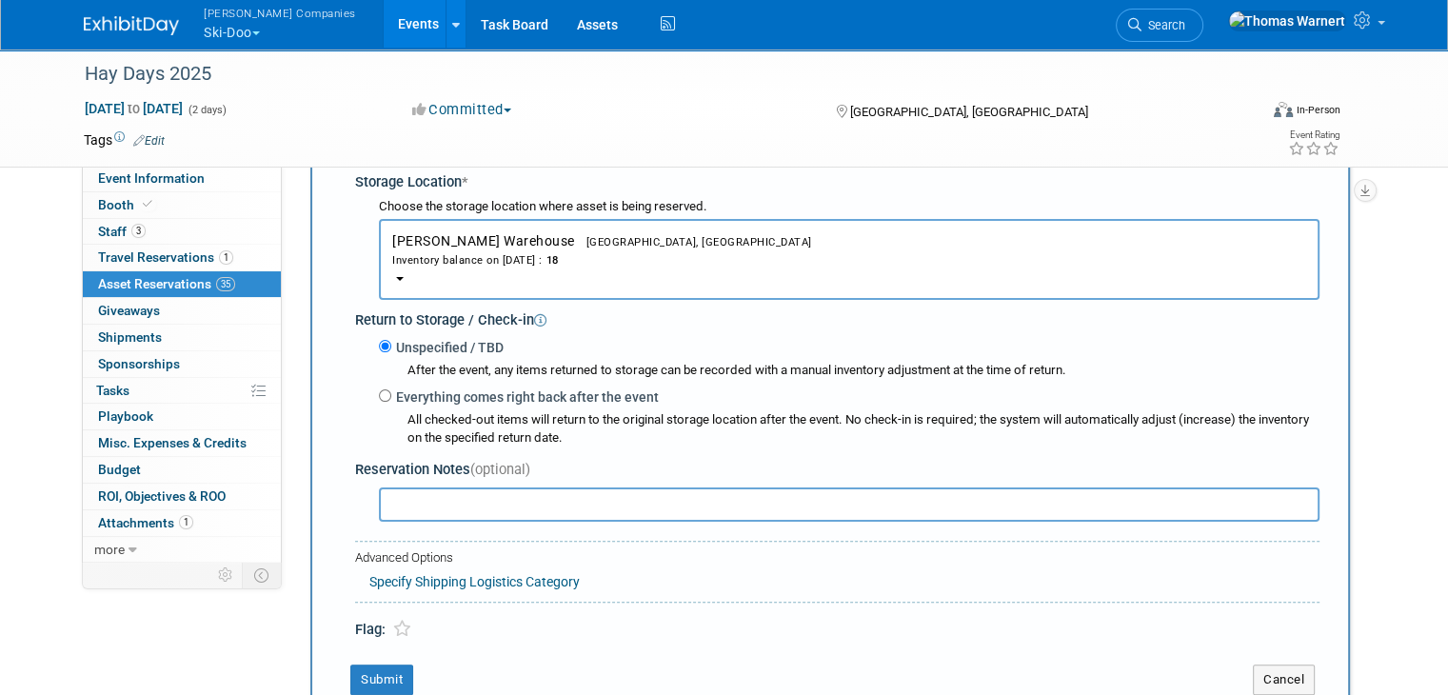
click at [504, 504] on input "text" at bounding box center [849, 504] width 940 height 34
type input "pull tab"
click at [362, 665] on button "Submit" at bounding box center [381, 679] width 63 height 30
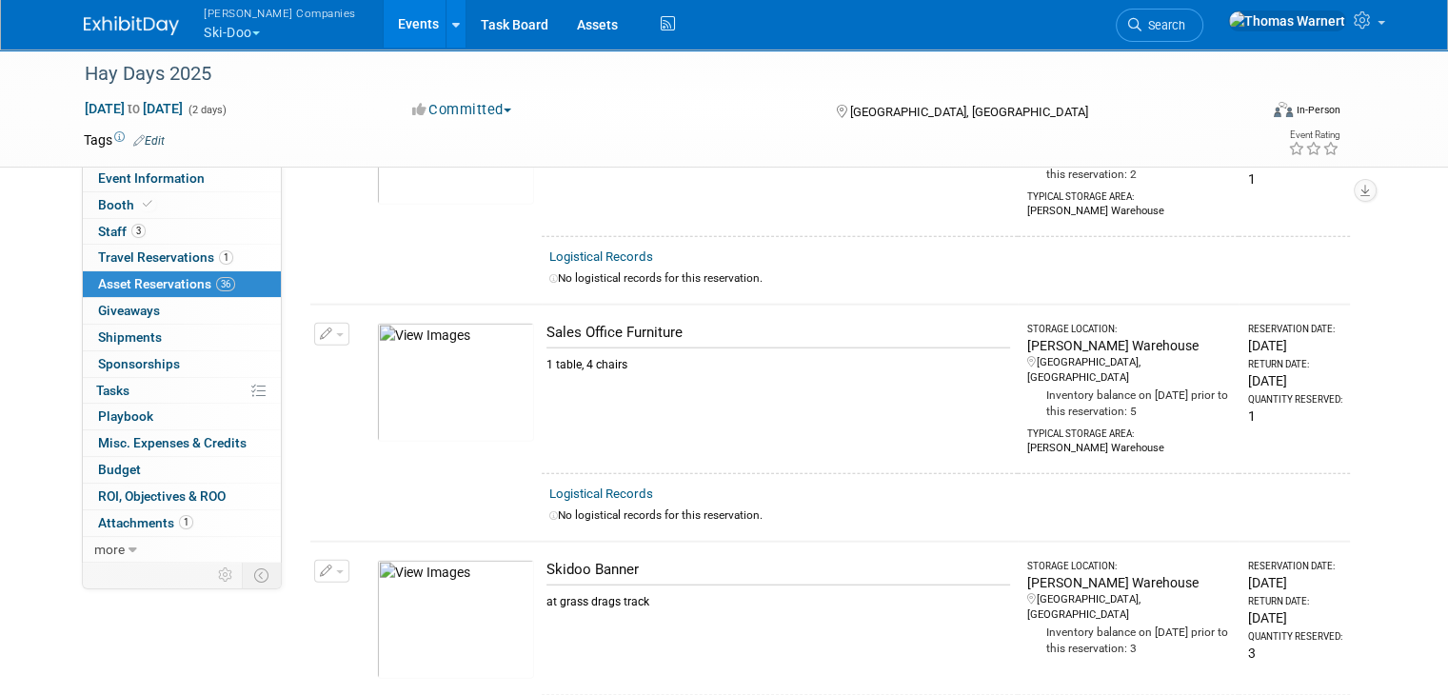
scroll to position [0, 0]
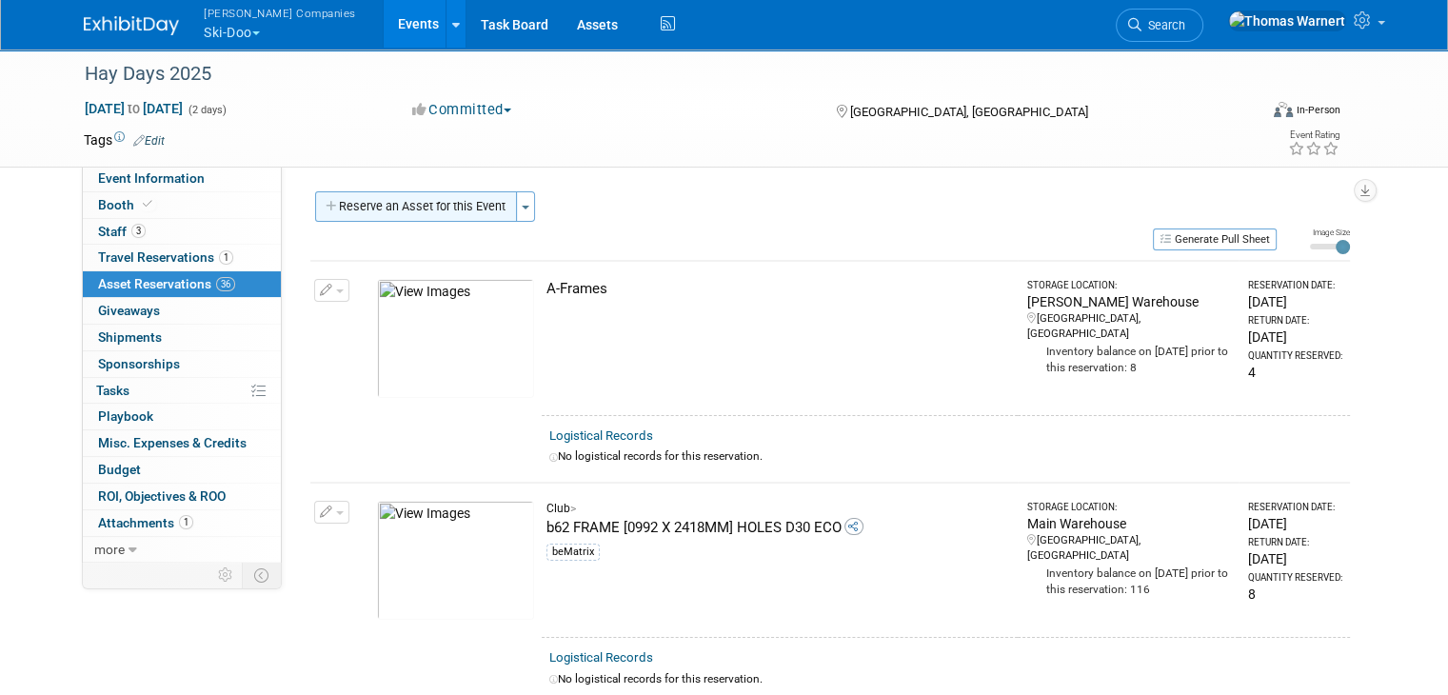
click at [445, 203] on button "Reserve an Asset for this Event" at bounding box center [416, 206] width 202 height 30
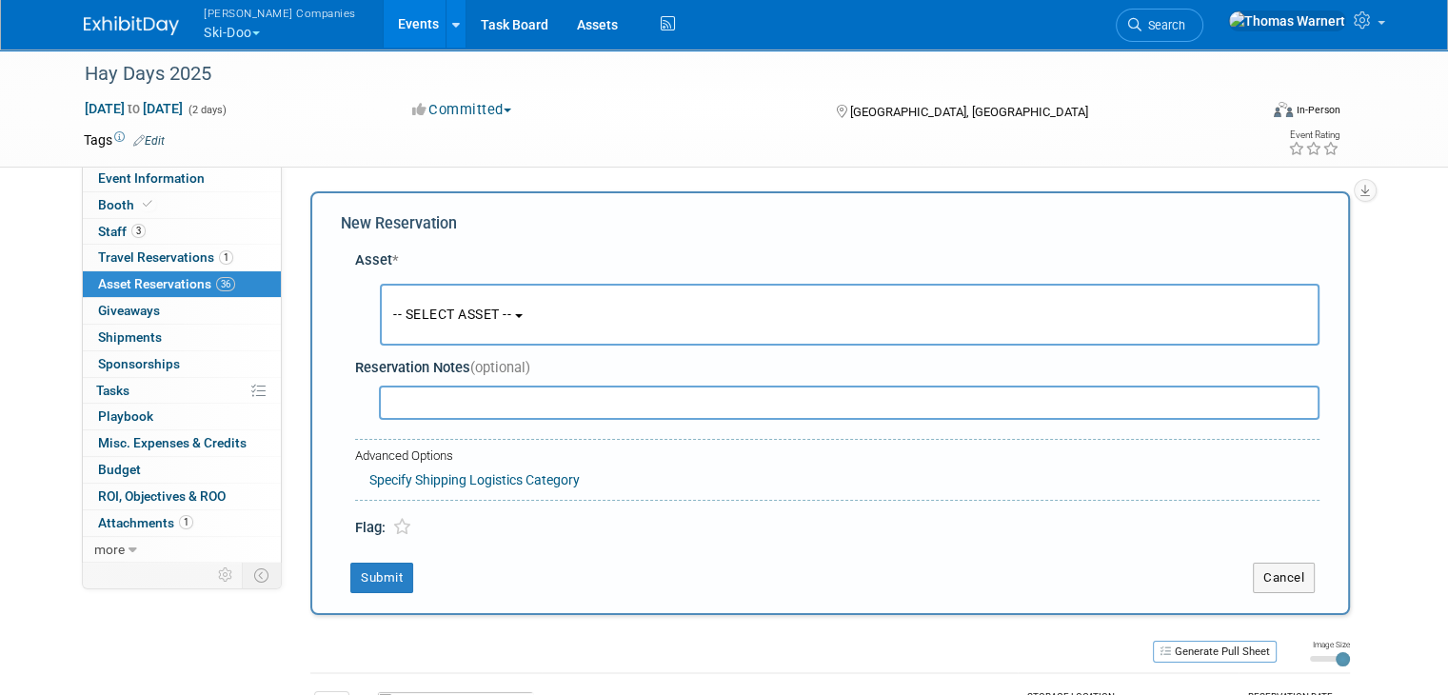
scroll to position [17, 0]
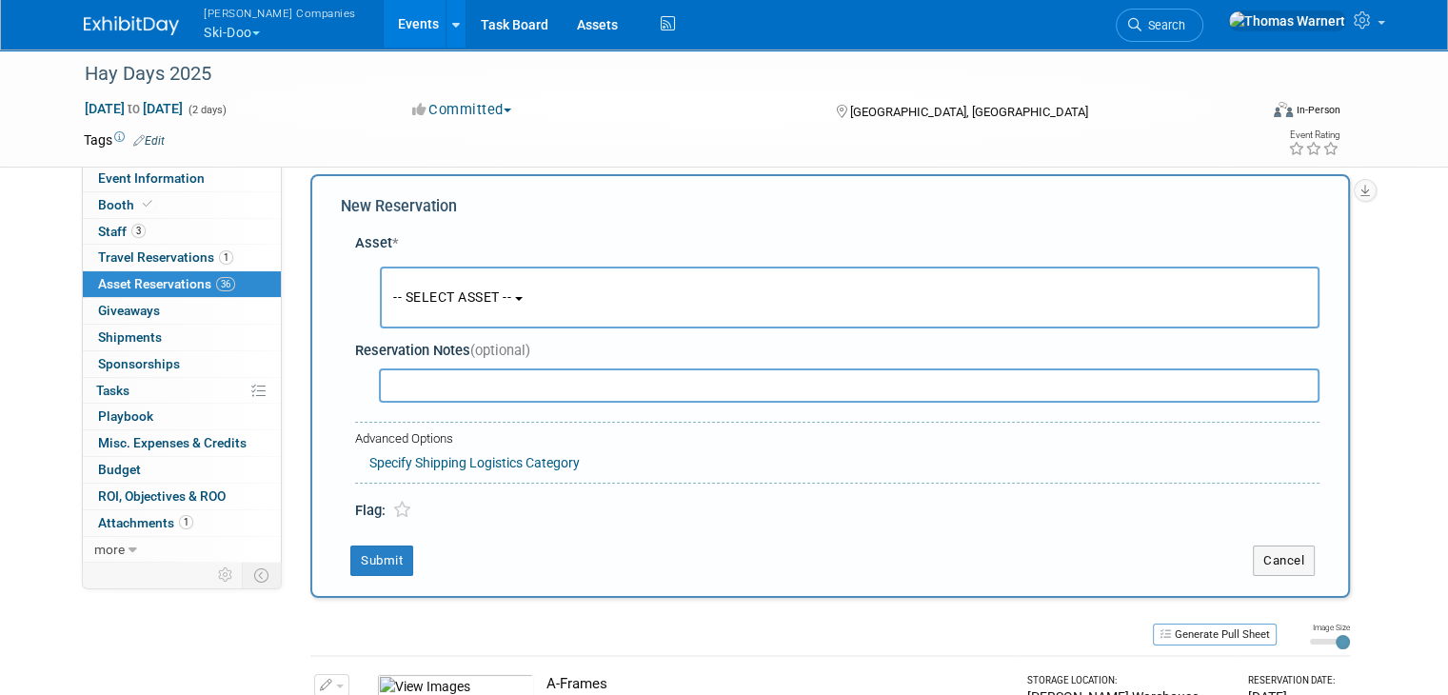
click at [471, 309] on button "-- SELECT ASSET --" at bounding box center [850, 298] width 940 height 62
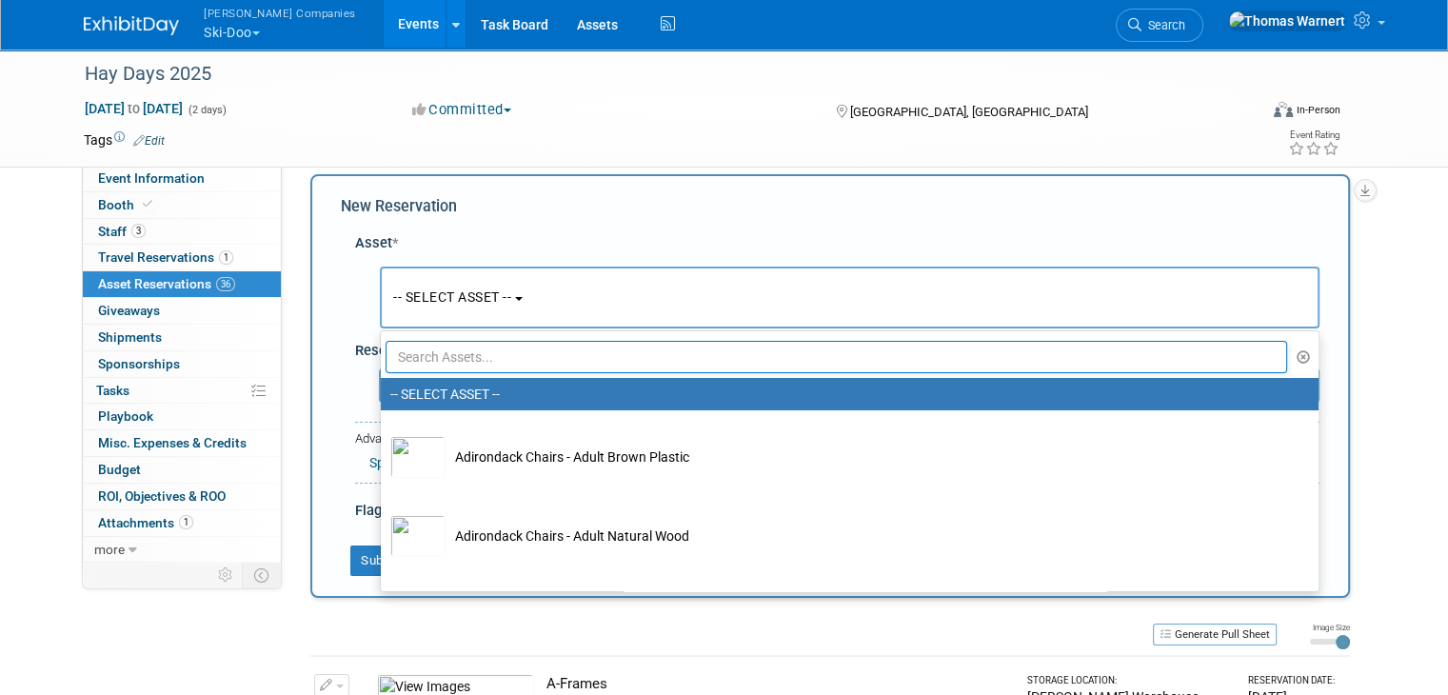
click at [465, 349] on input "text" at bounding box center [836, 357] width 901 height 32
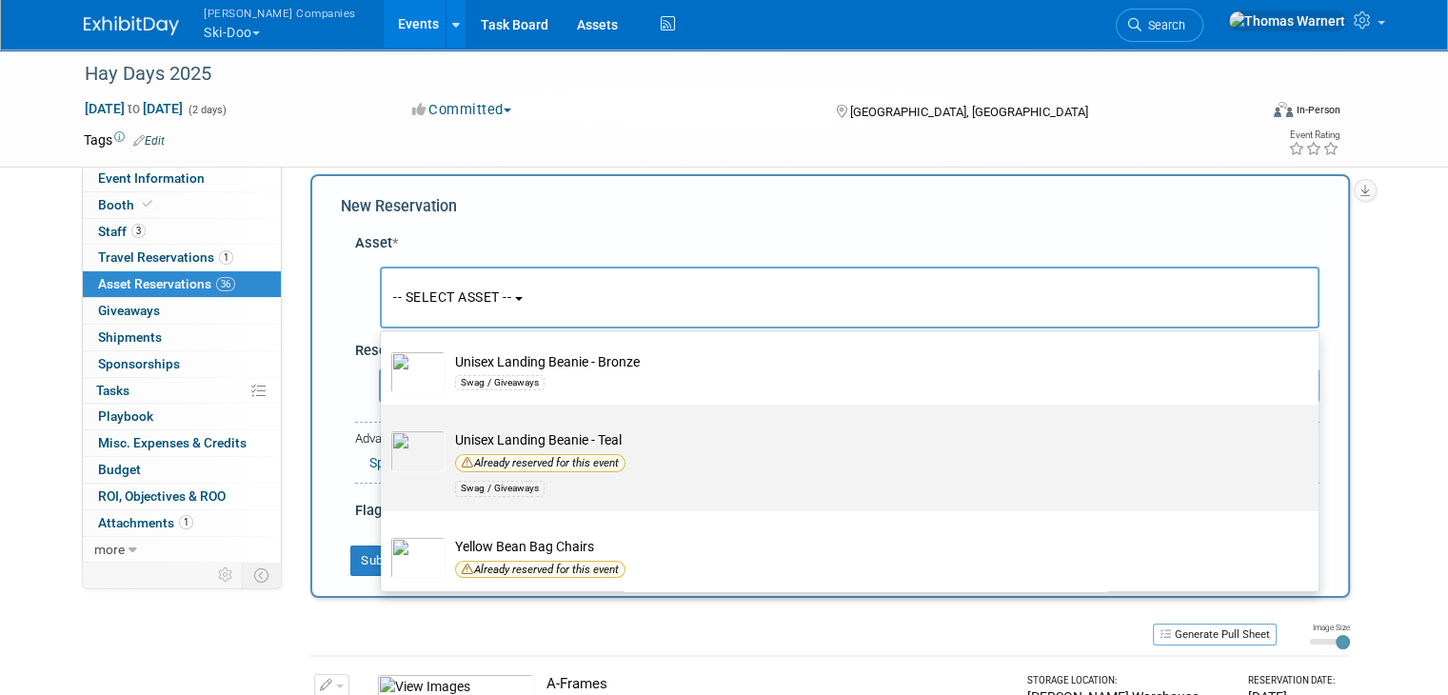
scroll to position [377, 0]
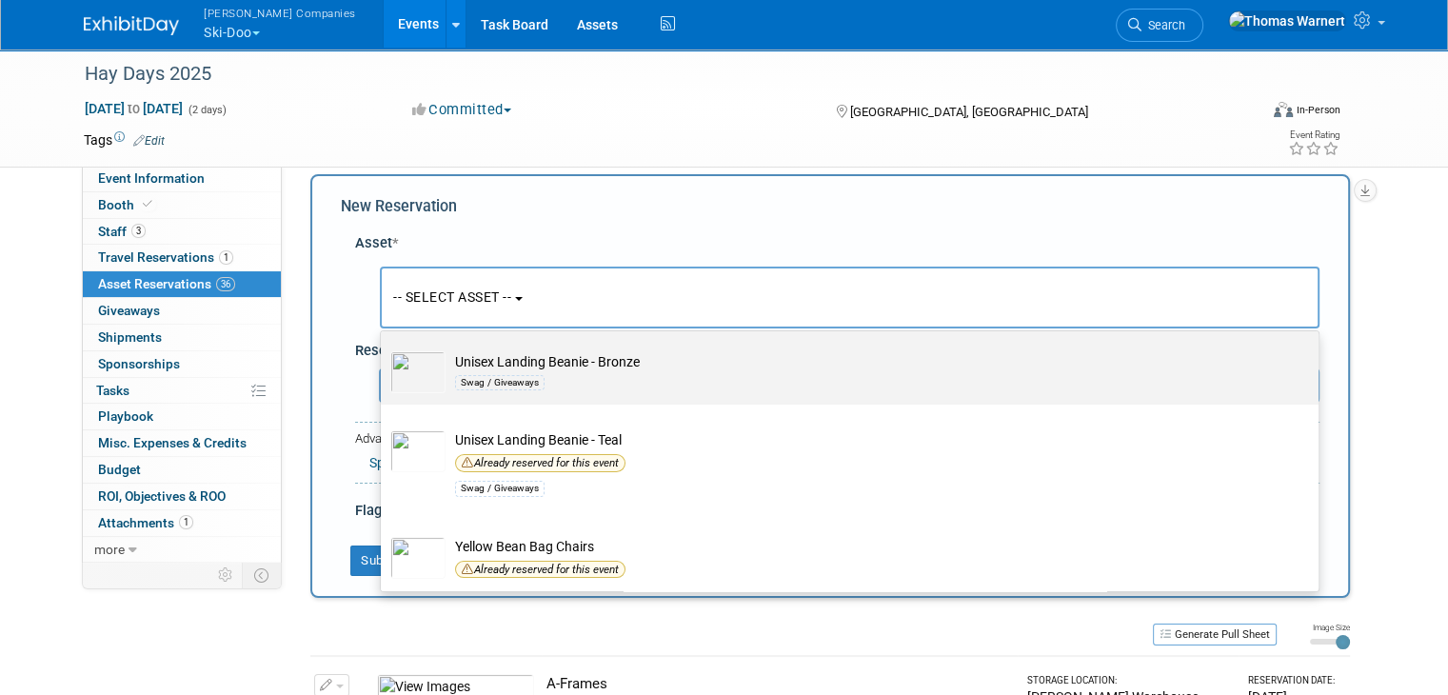
type input "bea"
click at [546, 372] on div "Swag / Giveaways" at bounding box center [867, 382] width 825 height 22
click at [384, 348] on input "Unisex Landing Beanie - Bronze Swag / Giveaways" at bounding box center [377, 342] width 12 height 12
select select "10726061"
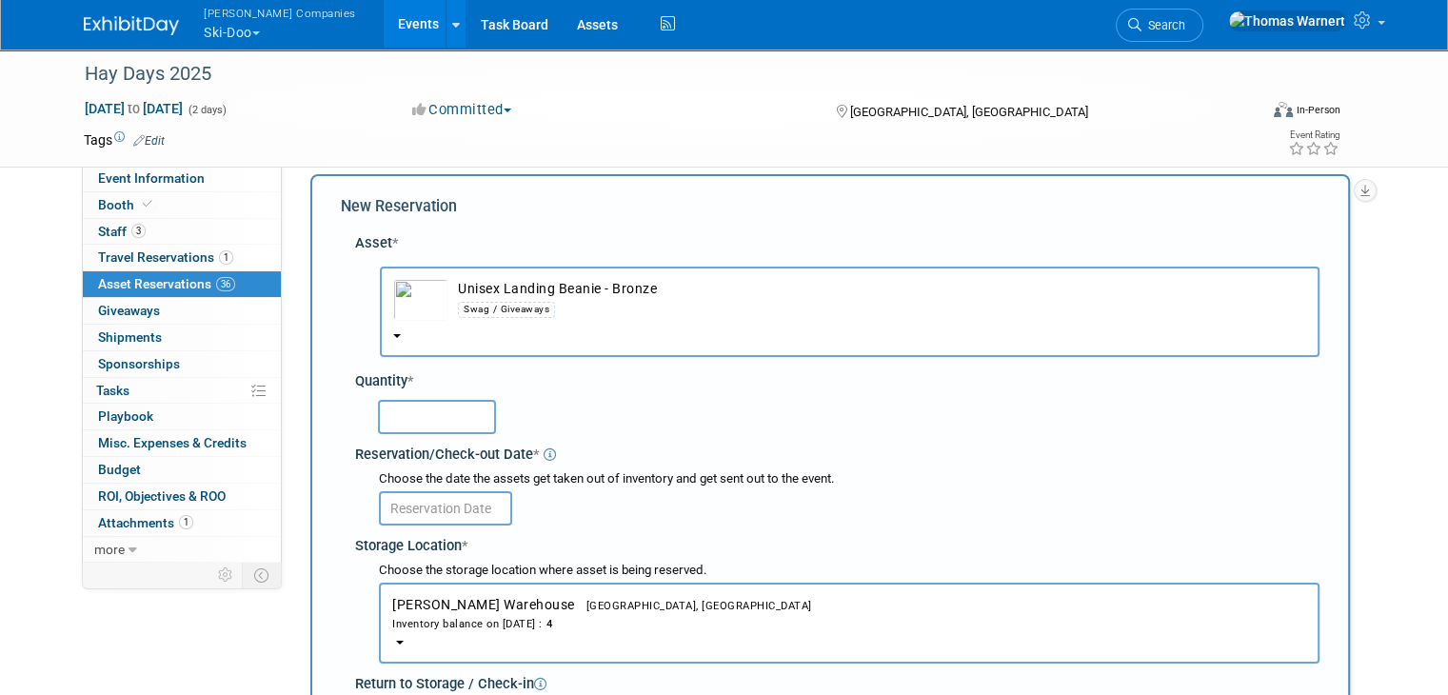
click at [464, 416] on input "text" at bounding box center [437, 417] width 118 height 34
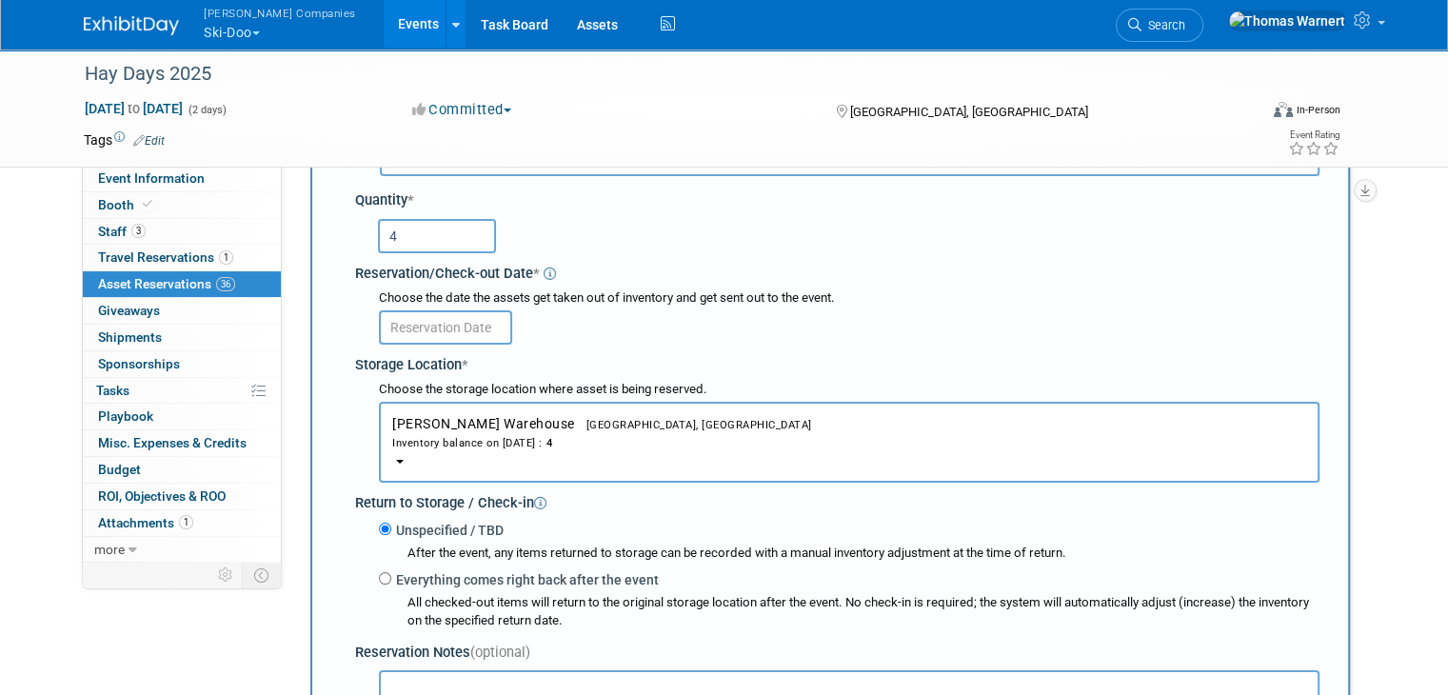
scroll to position [208, 0]
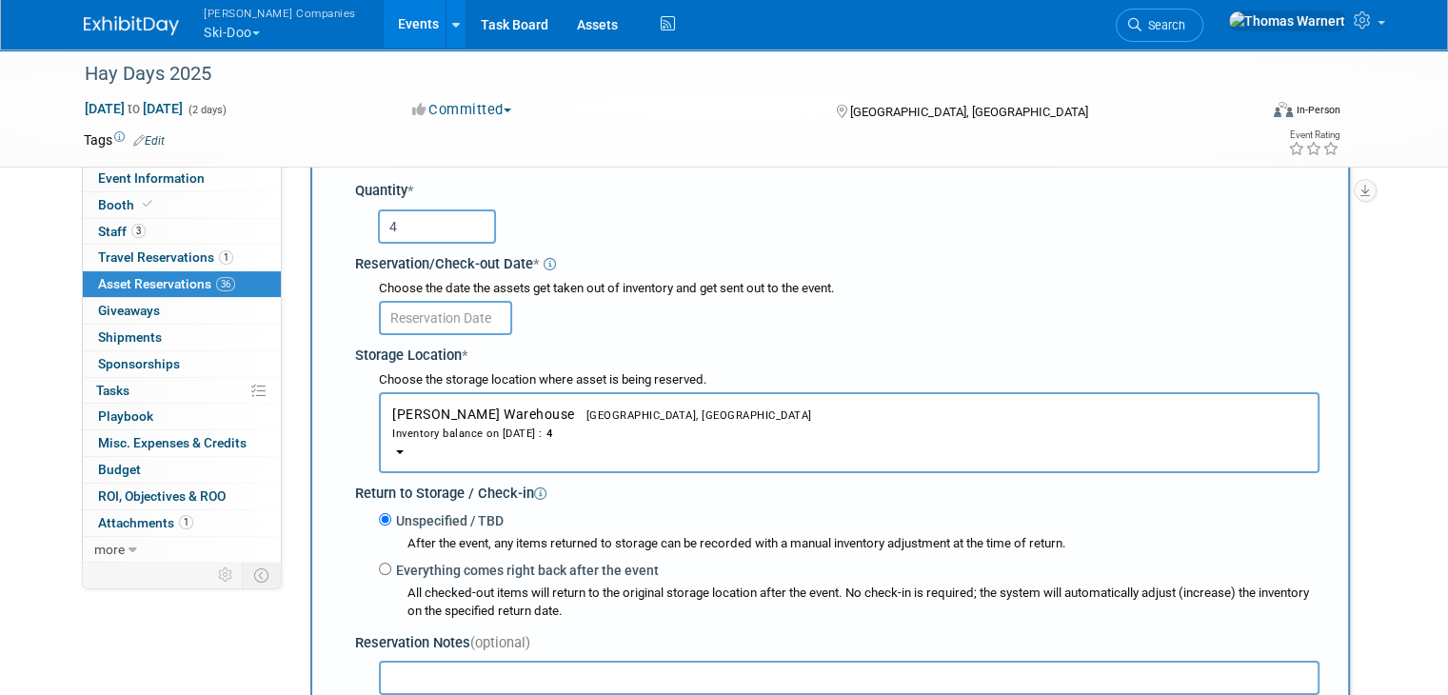
type input "4"
click at [470, 313] on input "text" at bounding box center [445, 318] width 133 height 34
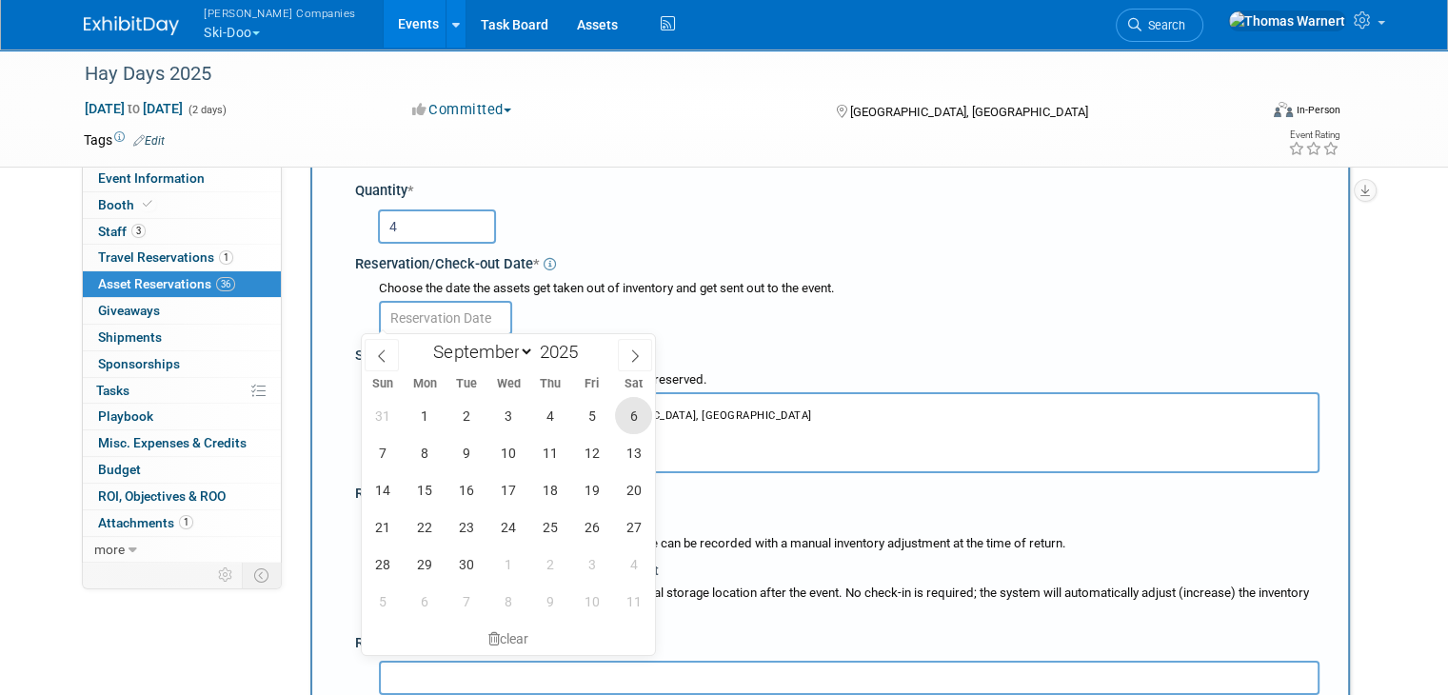
click at [625, 415] on span "6" at bounding box center [633, 415] width 37 height 37
type input "Sep 6, 2025"
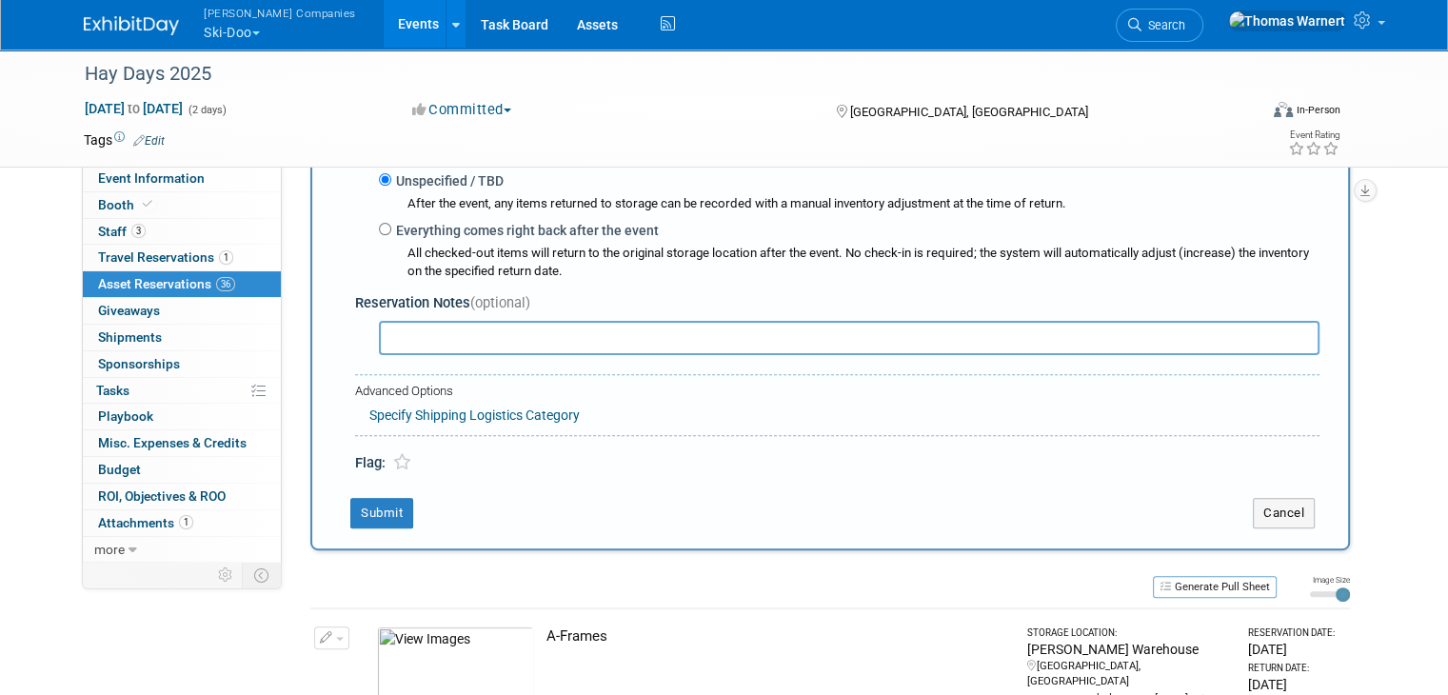
scroll to position [588, 0]
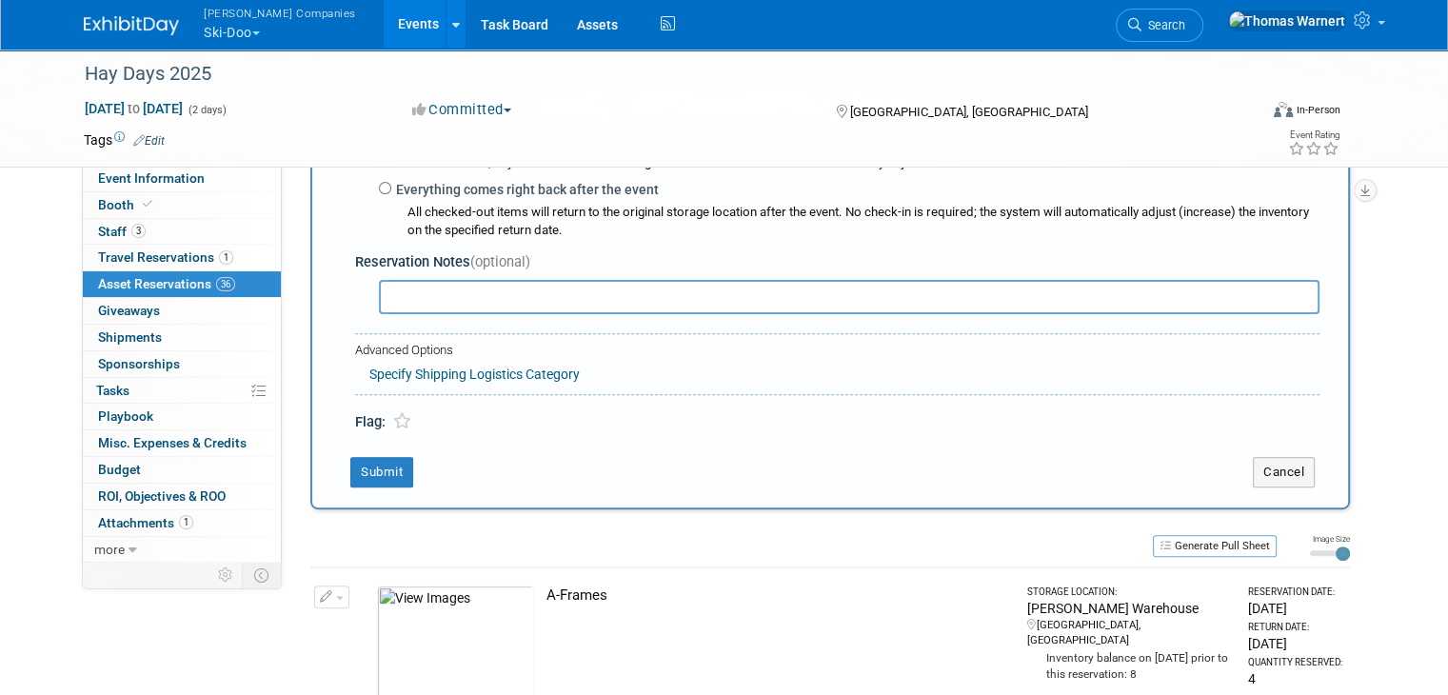
click at [423, 292] on input "text" at bounding box center [849, 297] width 940 height 34
type input "pull tab"
click at [384, 457] on button "Submit" at bounding box center [381, 472] width 63 height 30
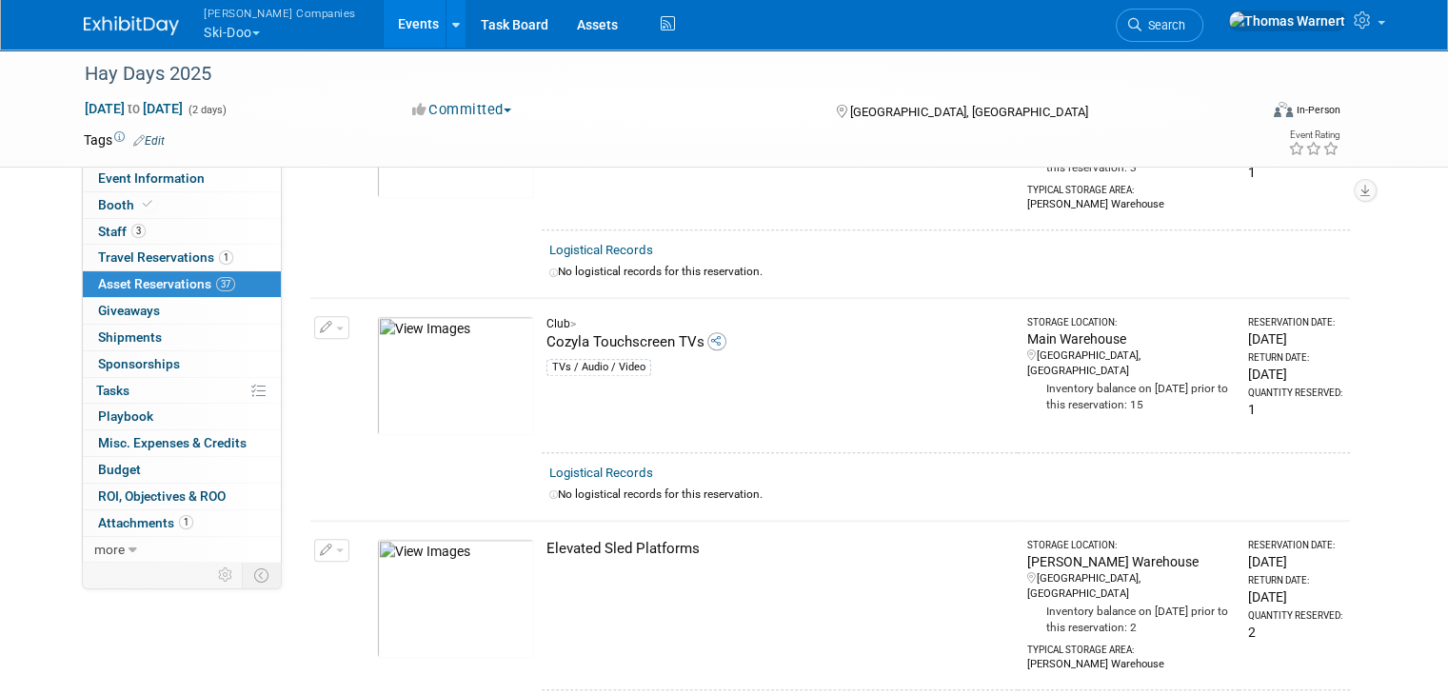
scroll to position [0, 0]
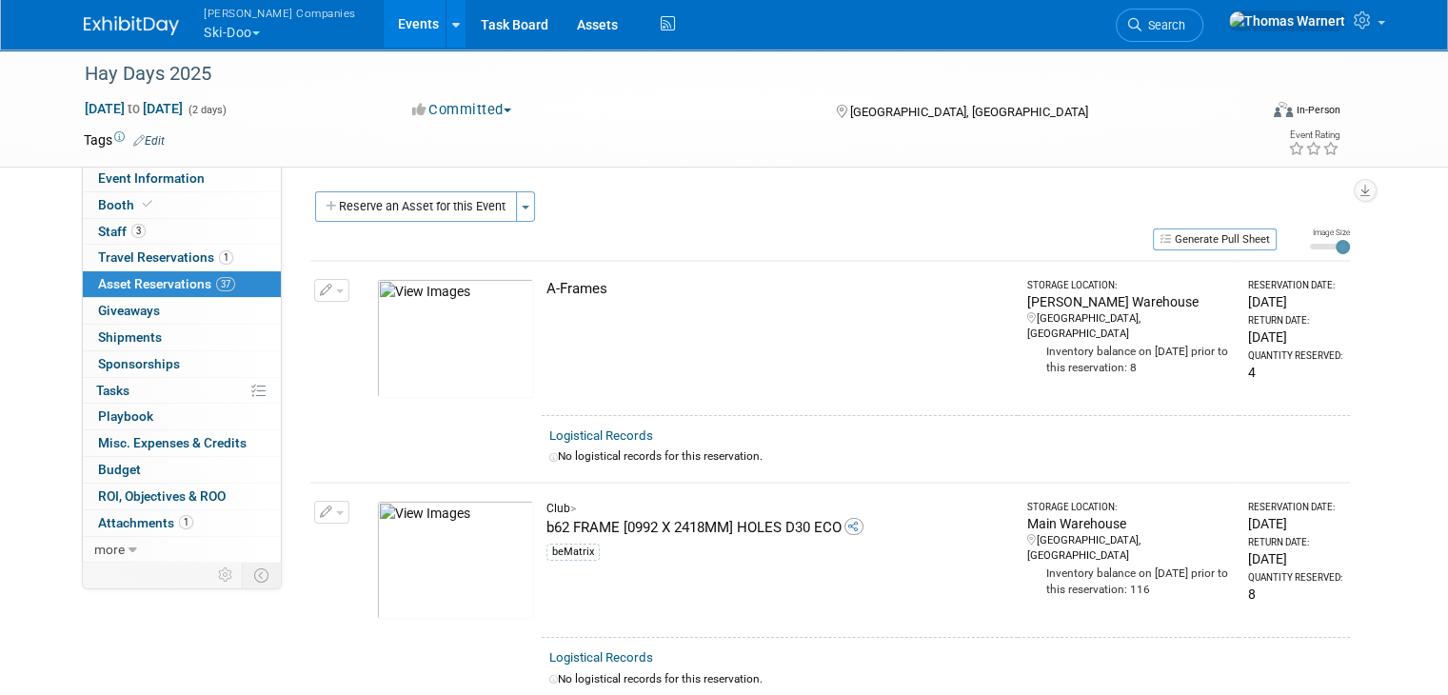
drag, startPoint x: 421, startPoint y: 215, endPoint x: 427, endPoint y: 234, distance: 20.2
click at [421, 215] on button "Reserve an Asset for this Event" at bounding box center [416, 206] width 202 height 30
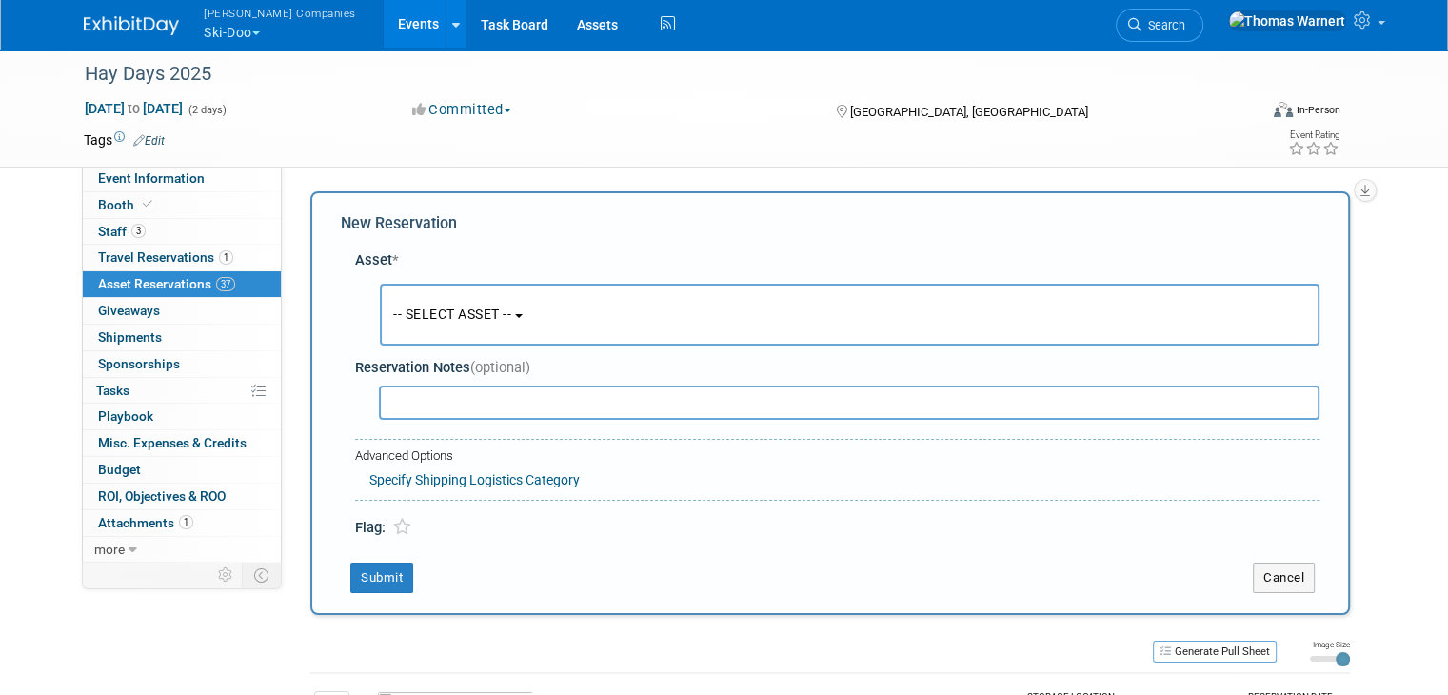
scroll to position [17, 0]
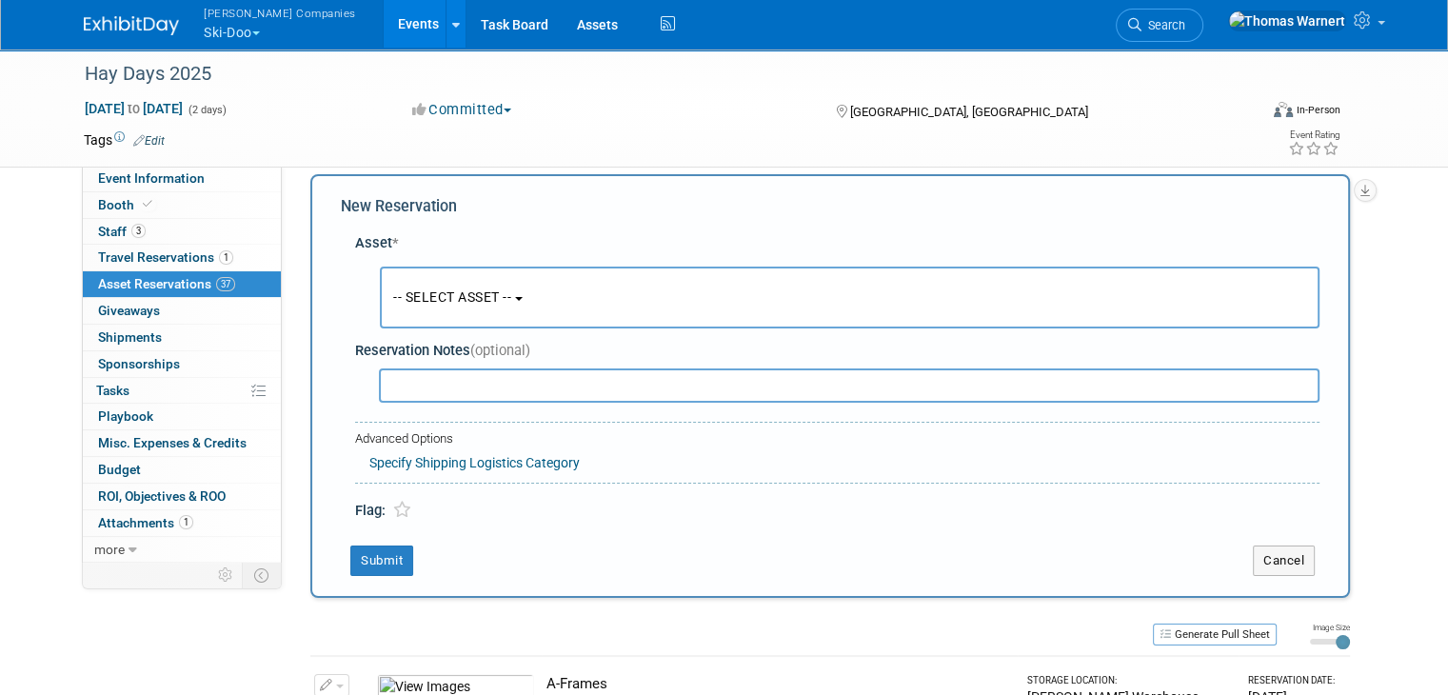
click at [468, 291] on span "-- SELECT ASSET --" at bounding box center [452, 296] width 118 height 15
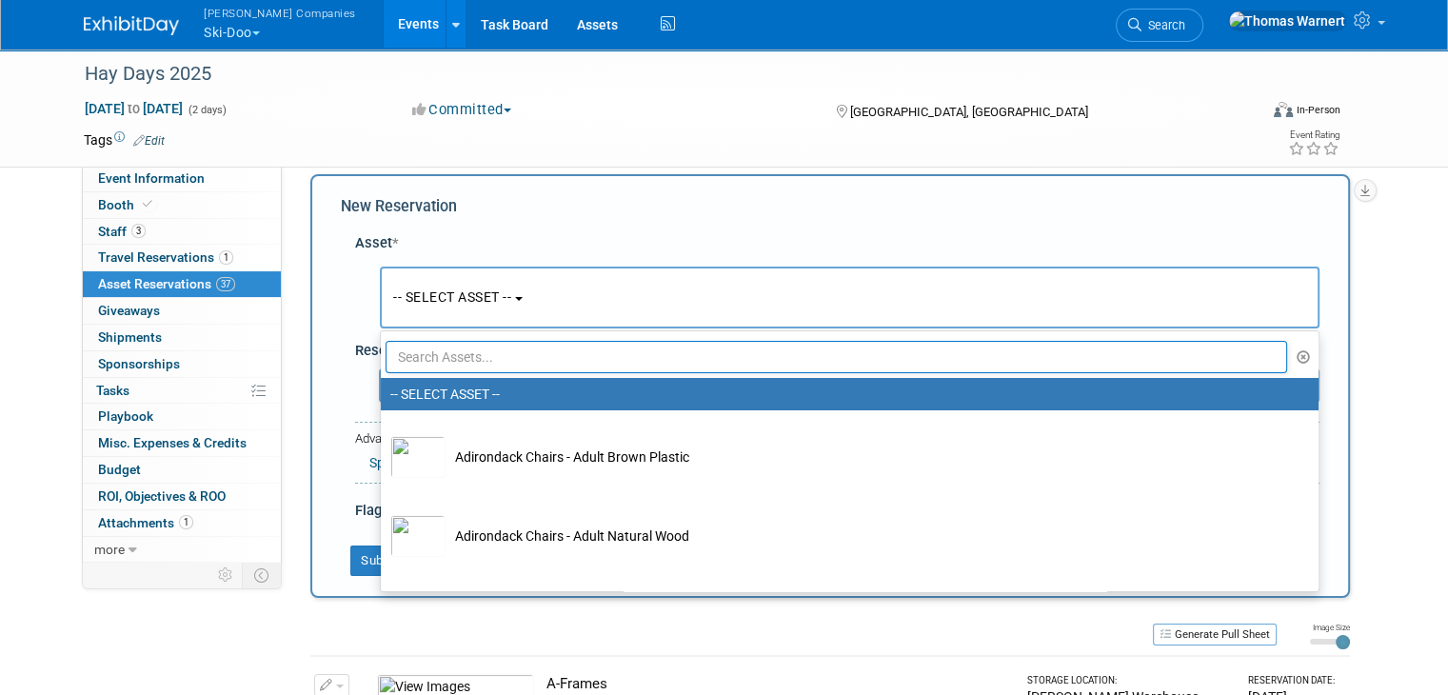
click at [461, 367] on input "text" at bounding box center [836, 357] width 901 height 32
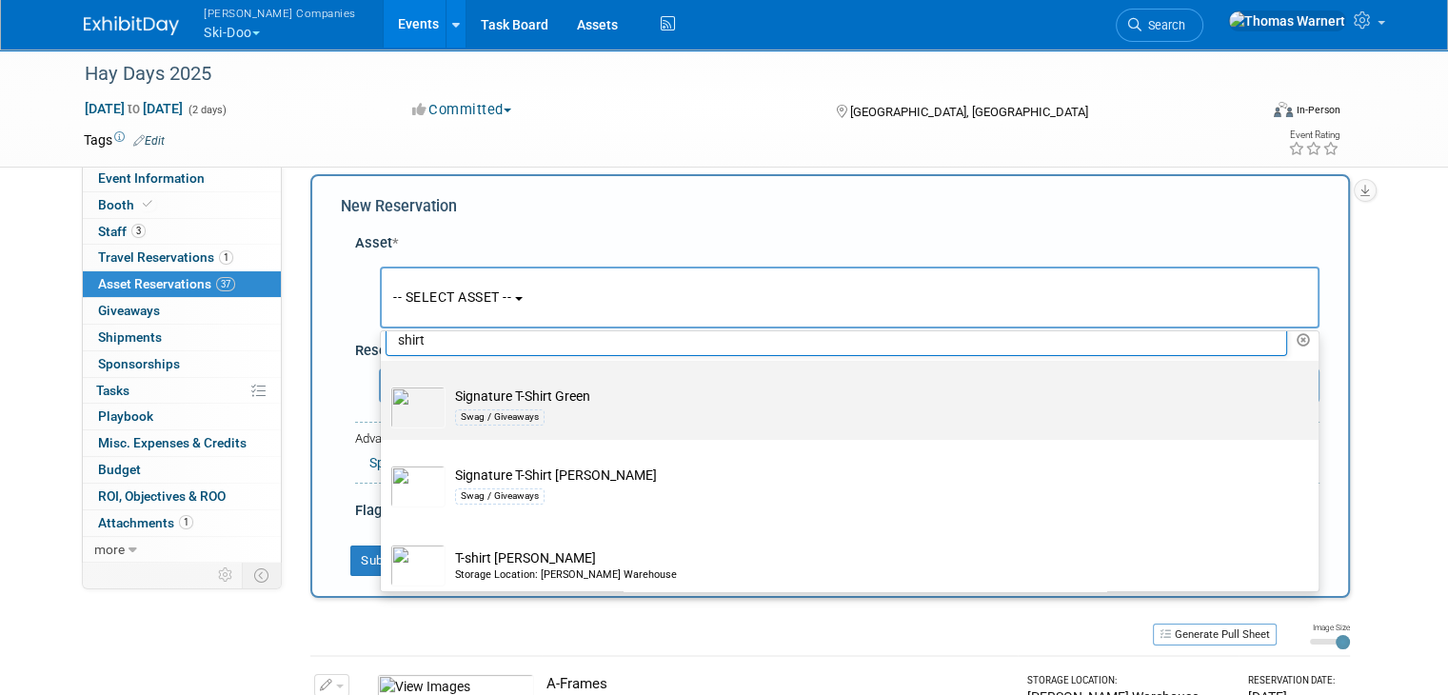
scroll to position [27, 0]
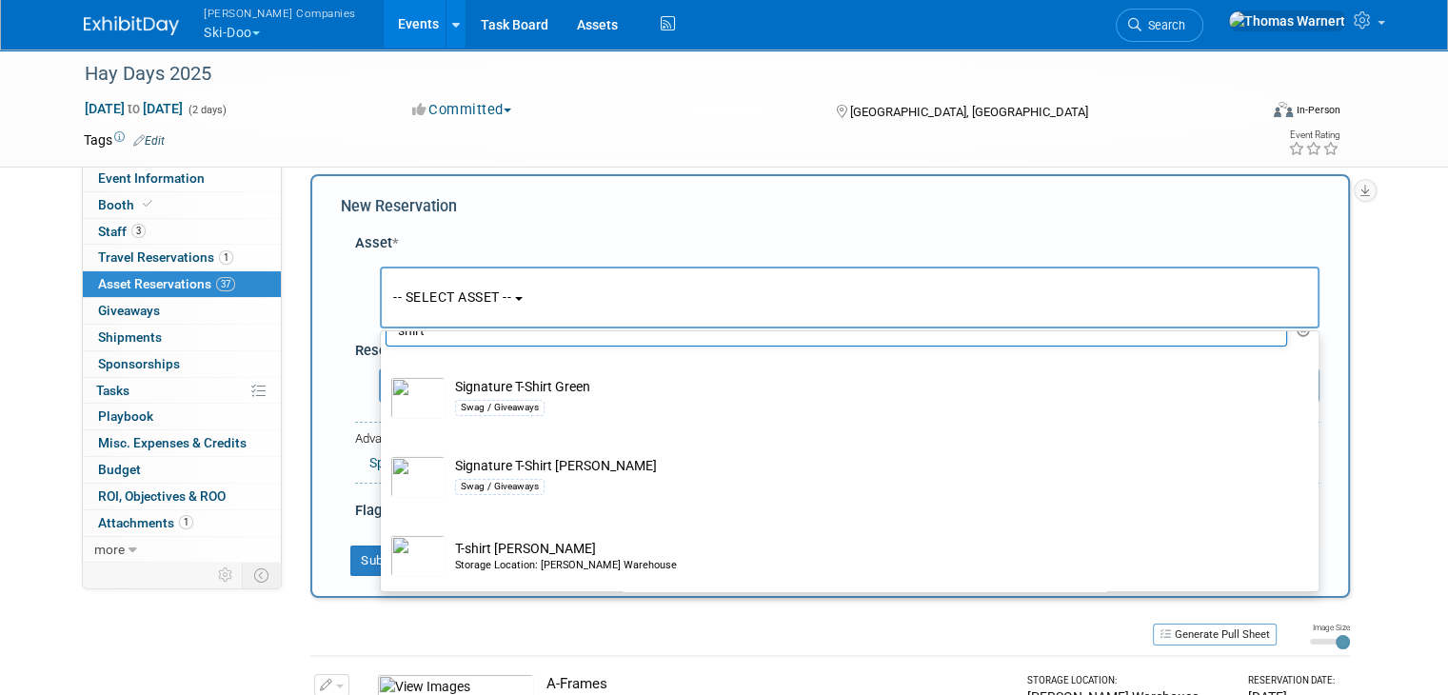
type input "shirt"
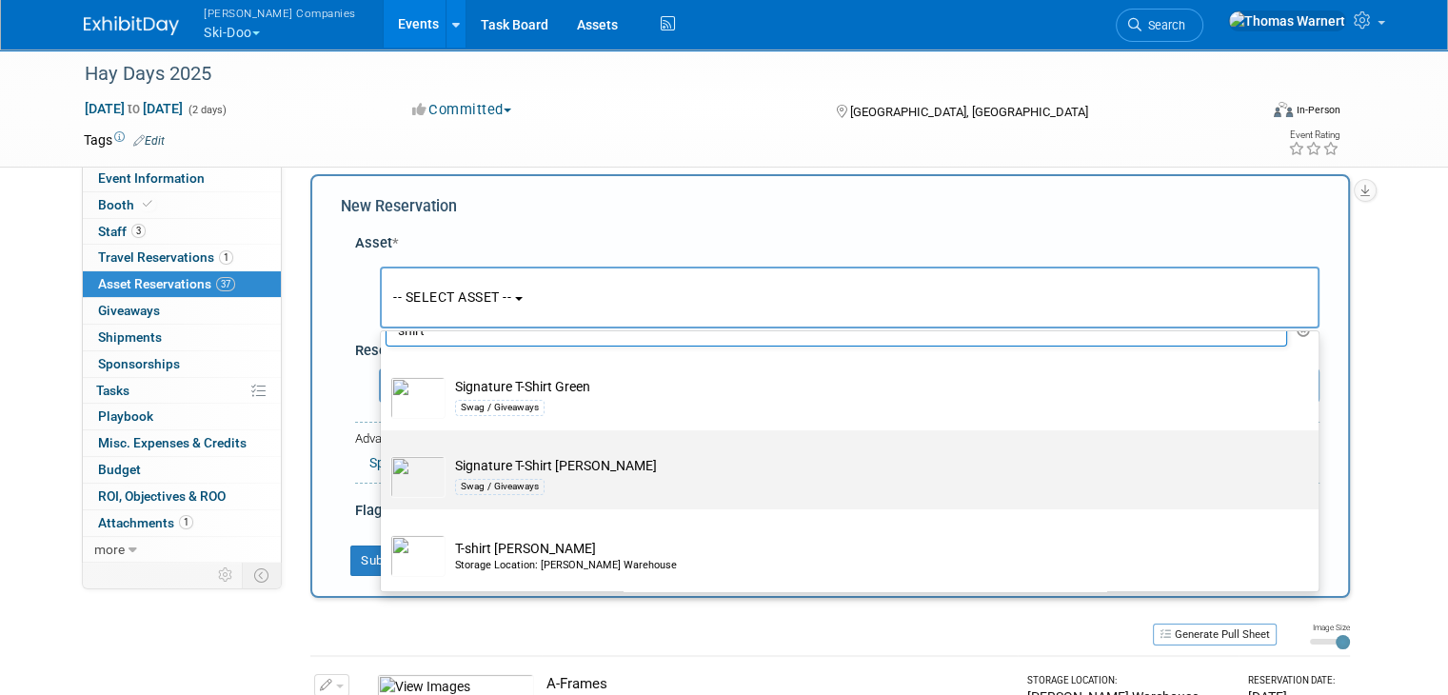
click at [532, 464] on td "Signature T-Shirt Heather Grey Swag / Giveaways" at bounding box center [862, 477] width 835 height 42
click at [384, 453] on input "Signature T-Shirt Heather Grey Swag / Giveaways" at bounding box center [377, 447] width 12 height 12
select select "10726060"
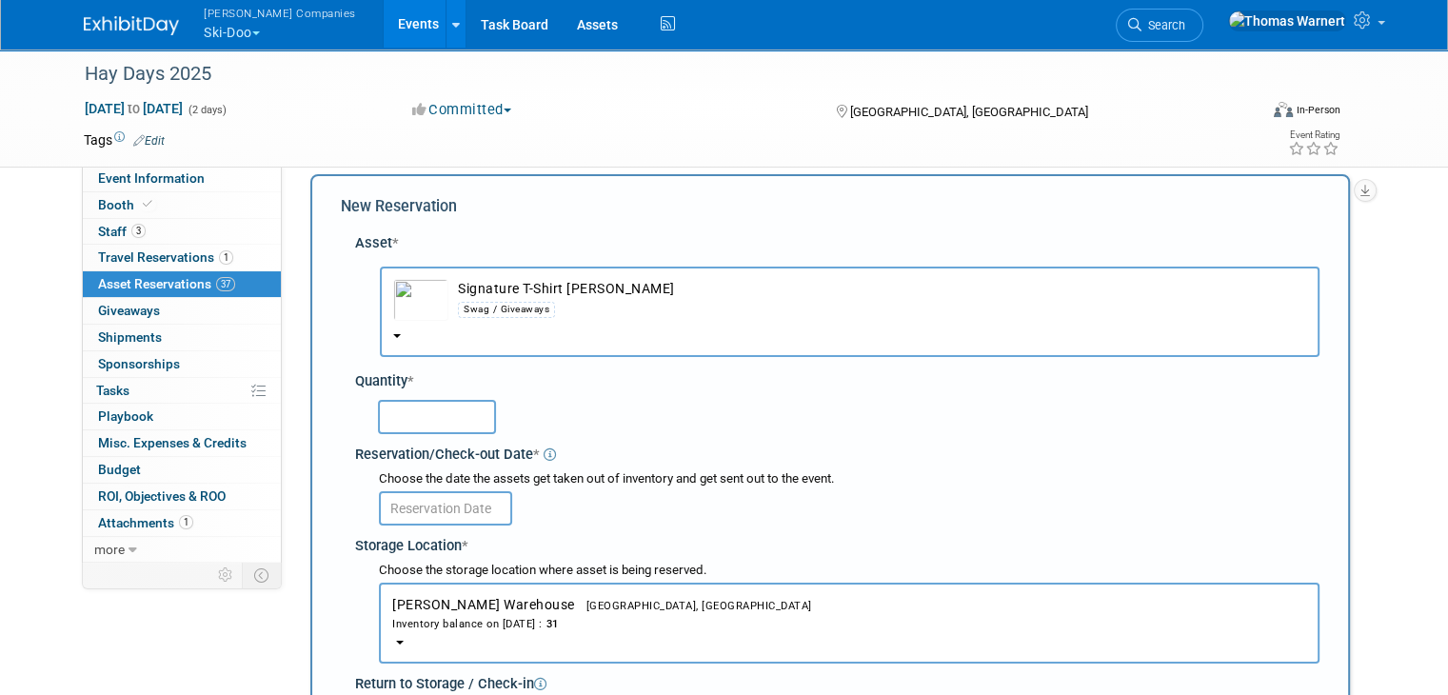
click at [423, 416] on input "text" at bounding box center [437, 417] width 118 height 34
type input "15"
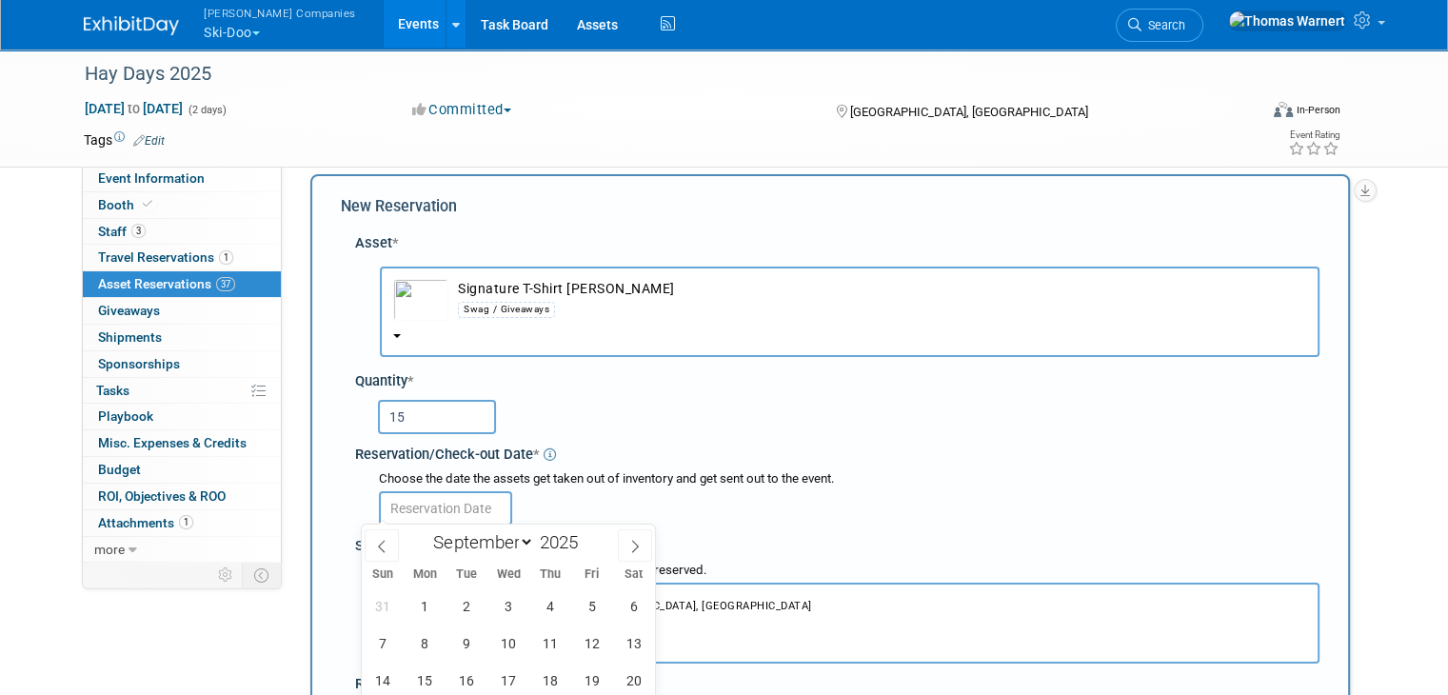
click at [428, 500] on input "text" at bounding box center [445, 508] width 133 height 34
click at [624, 604] on span "6" at bounding box center [633, 605] width 37 height 37
type input "Sep 6, 2025"
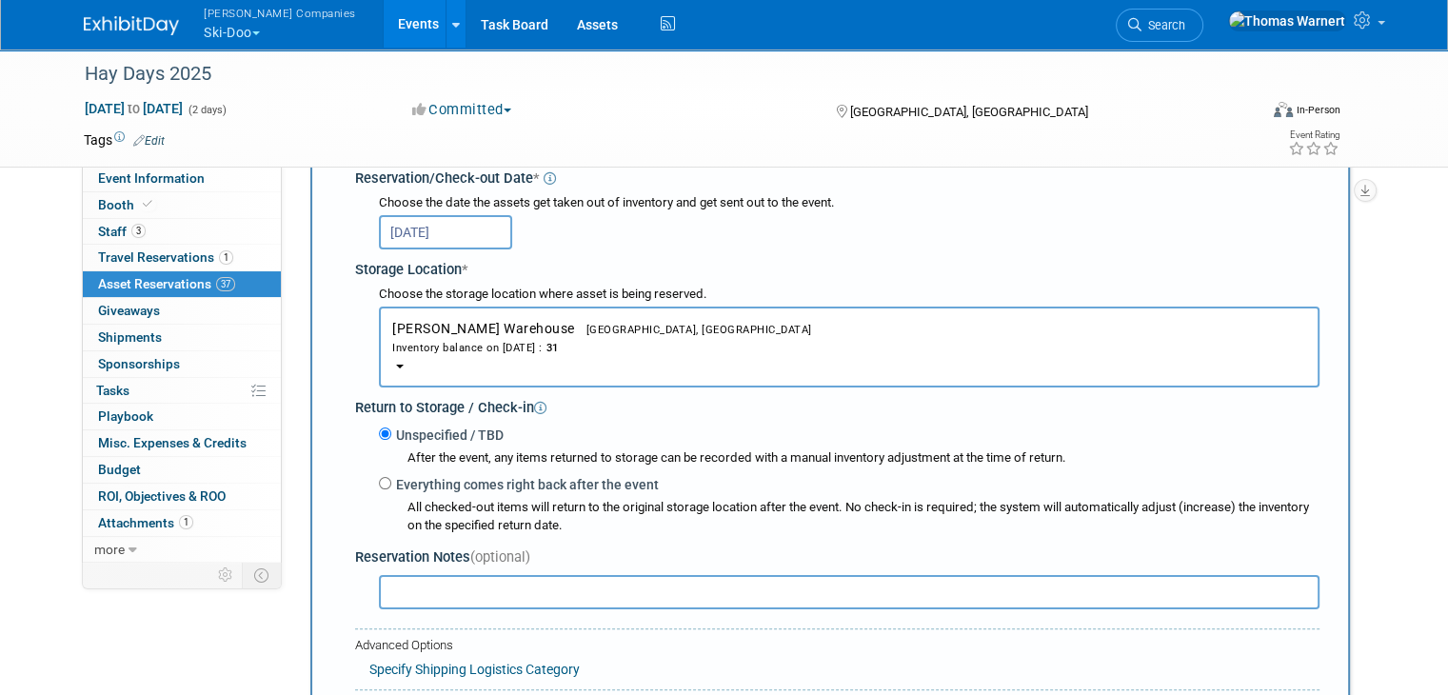
scroll to position [303, 0]
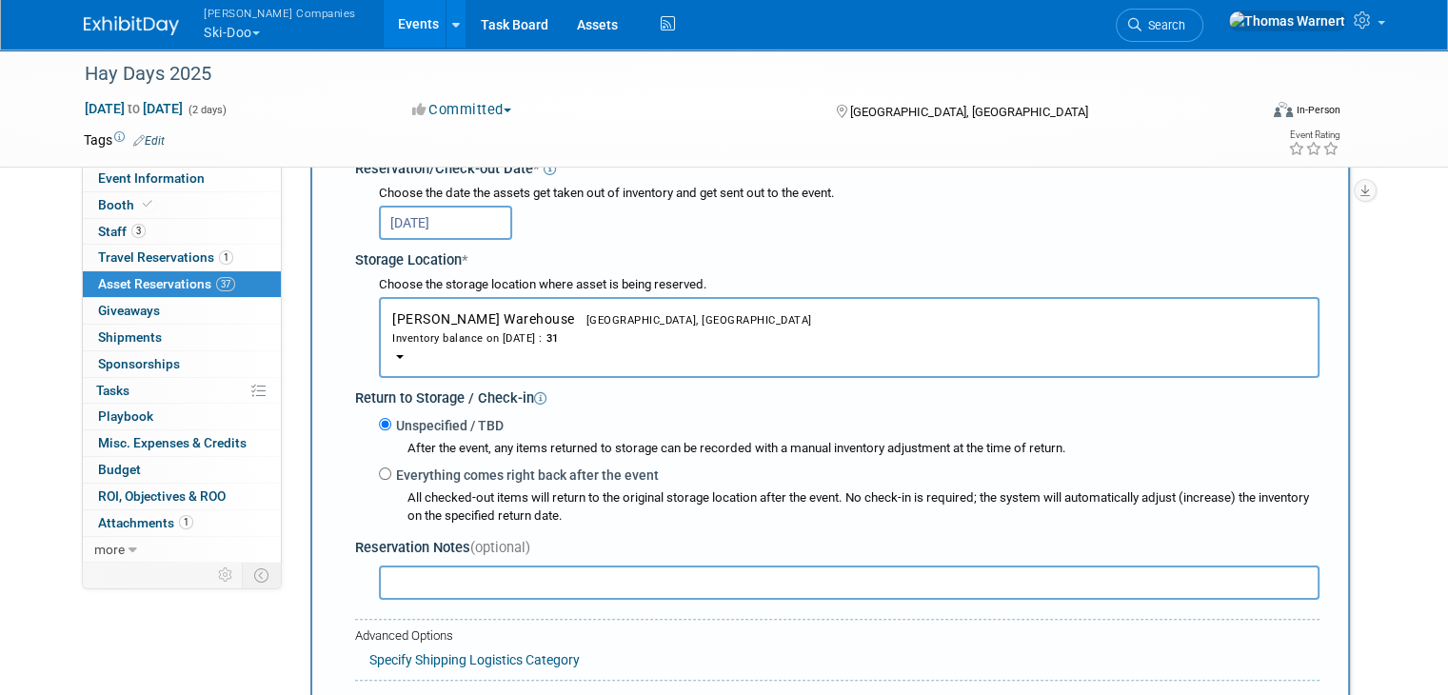
click at [458, 569] on input "text" at bounding box center [849, 582] width 940 height 34
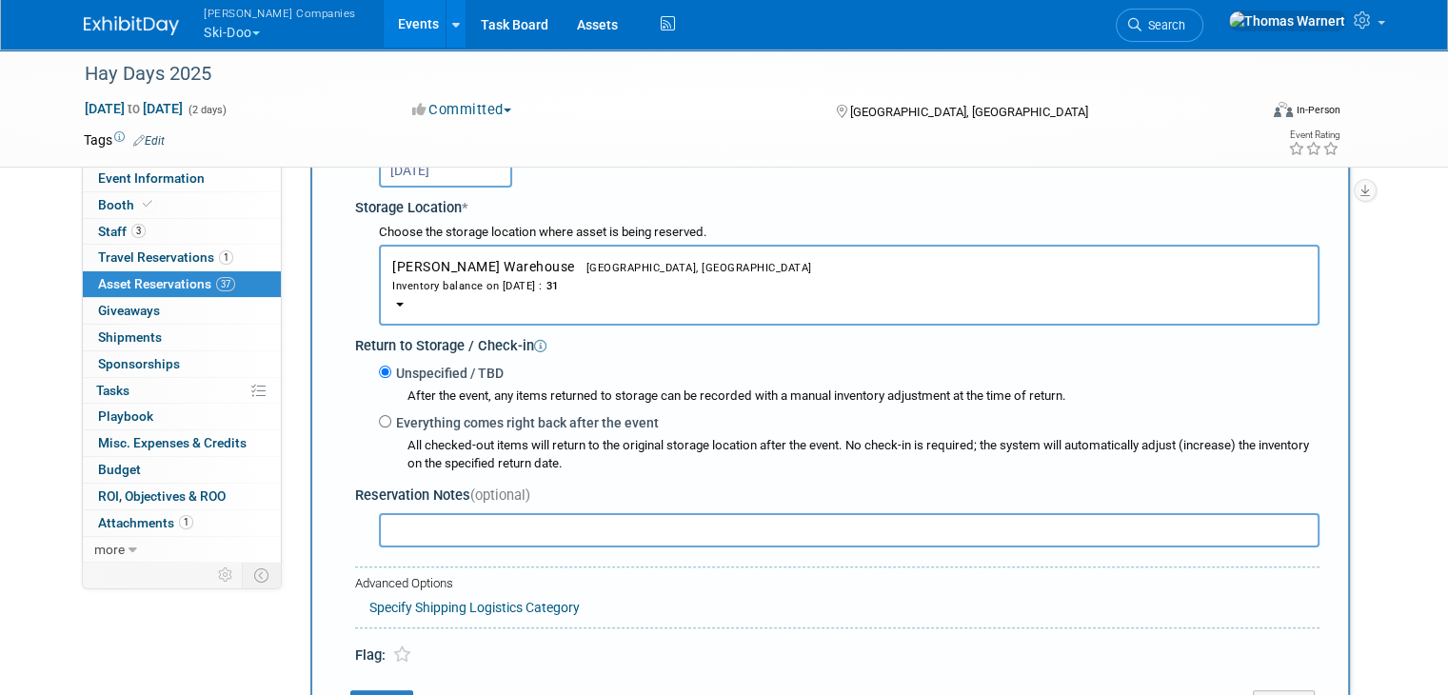
scroll to position [398, 0]
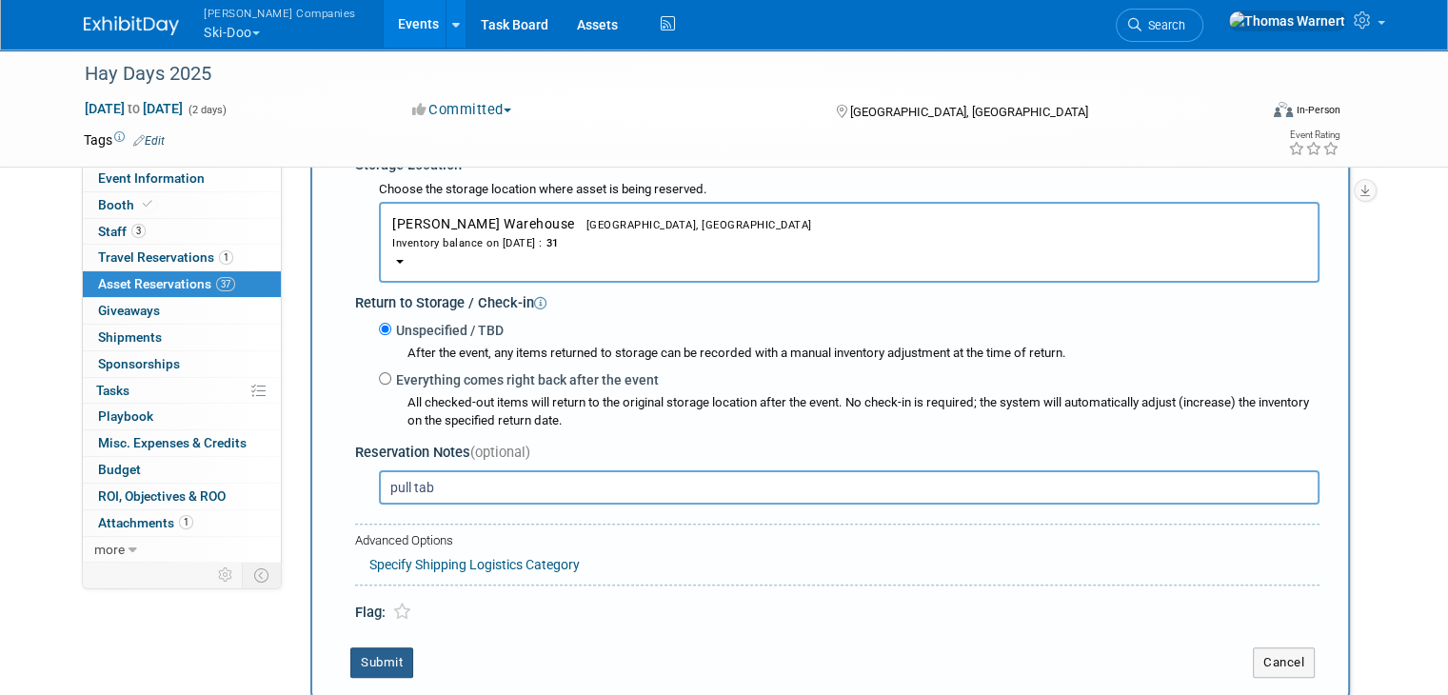
type input "pull tab"
click at [374, 671] on button "Submit" at bounding box center [381, 662] width 63 height 30
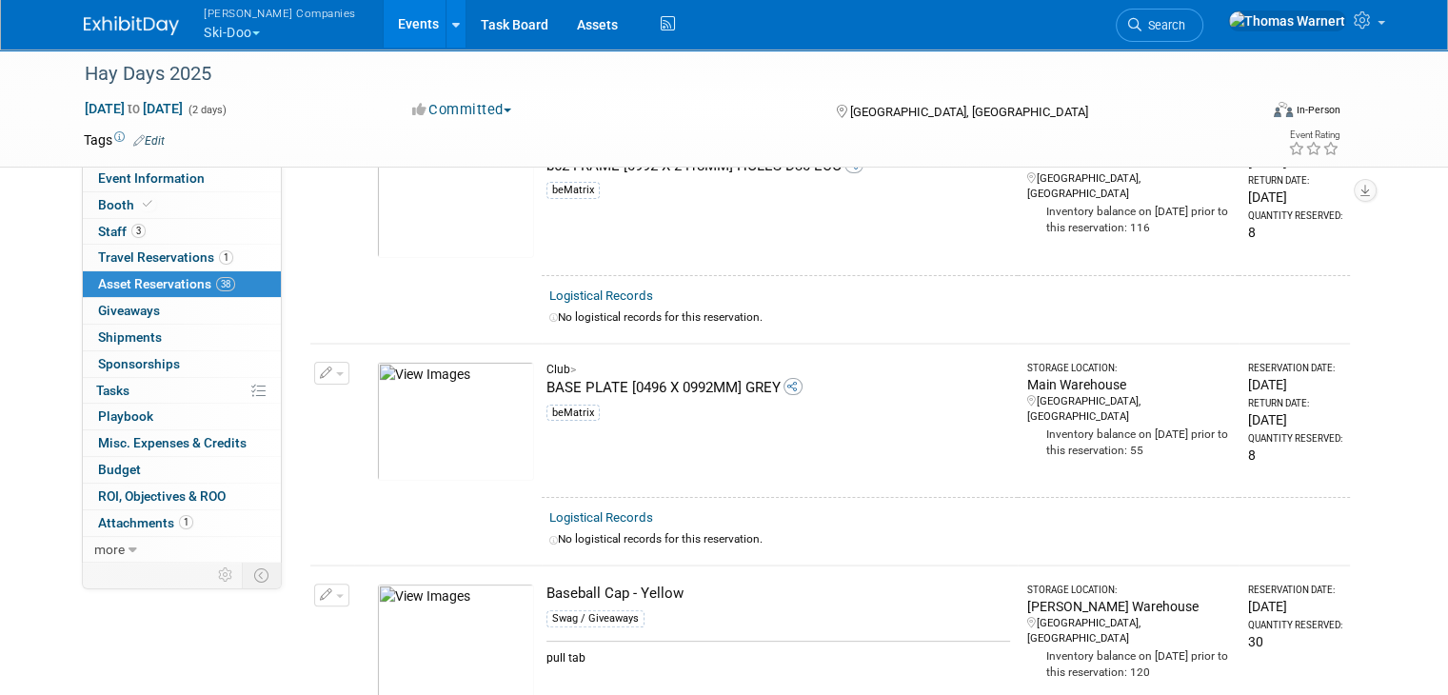
scroll to position [0, 0]
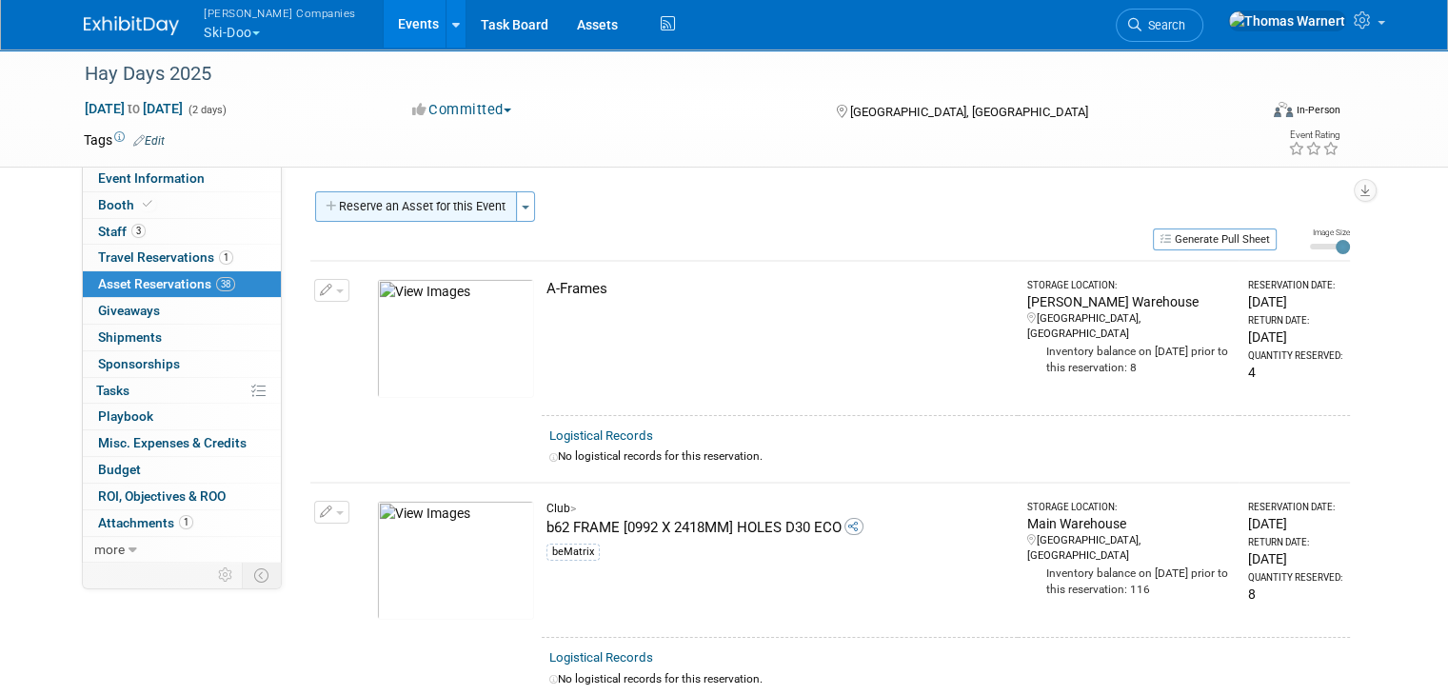
click at [404, 208] on button "Reserve an Asset for this Event" at bounding box center [416, 206] width 202 height 30
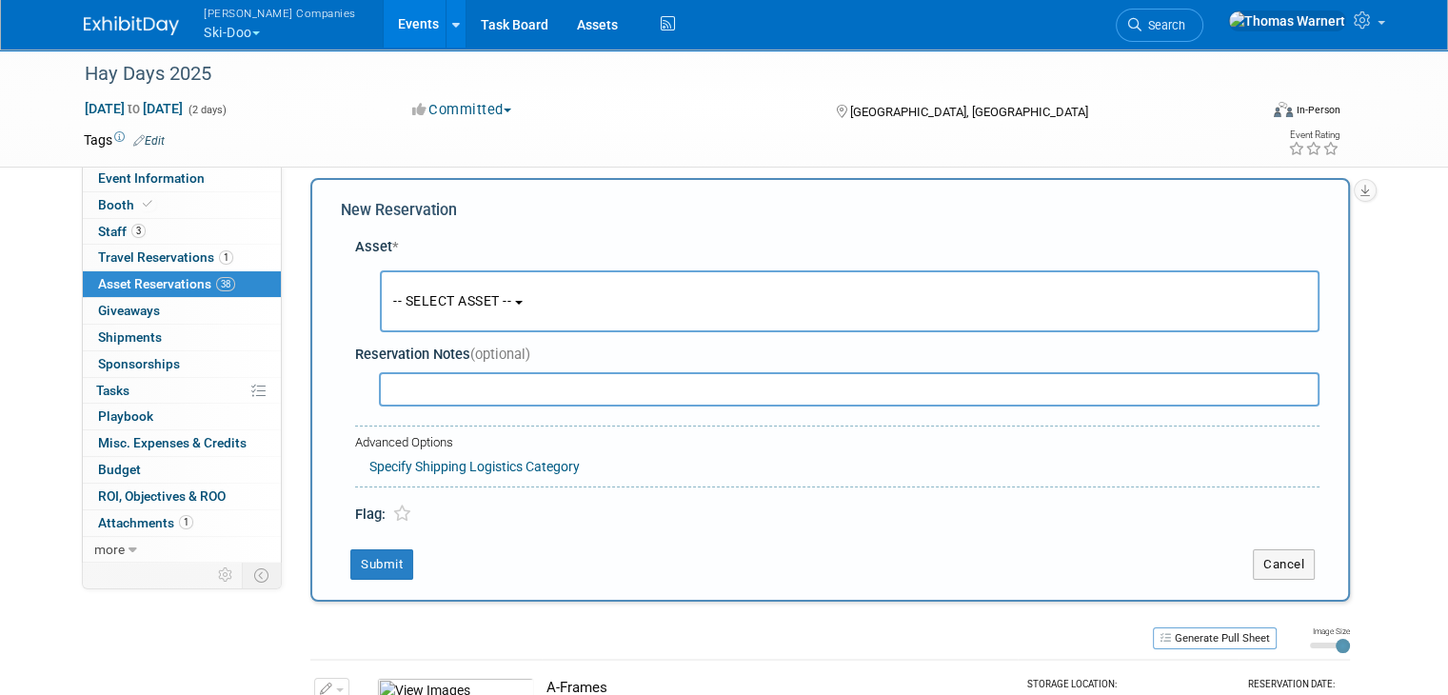
scroll to position [17, 0]
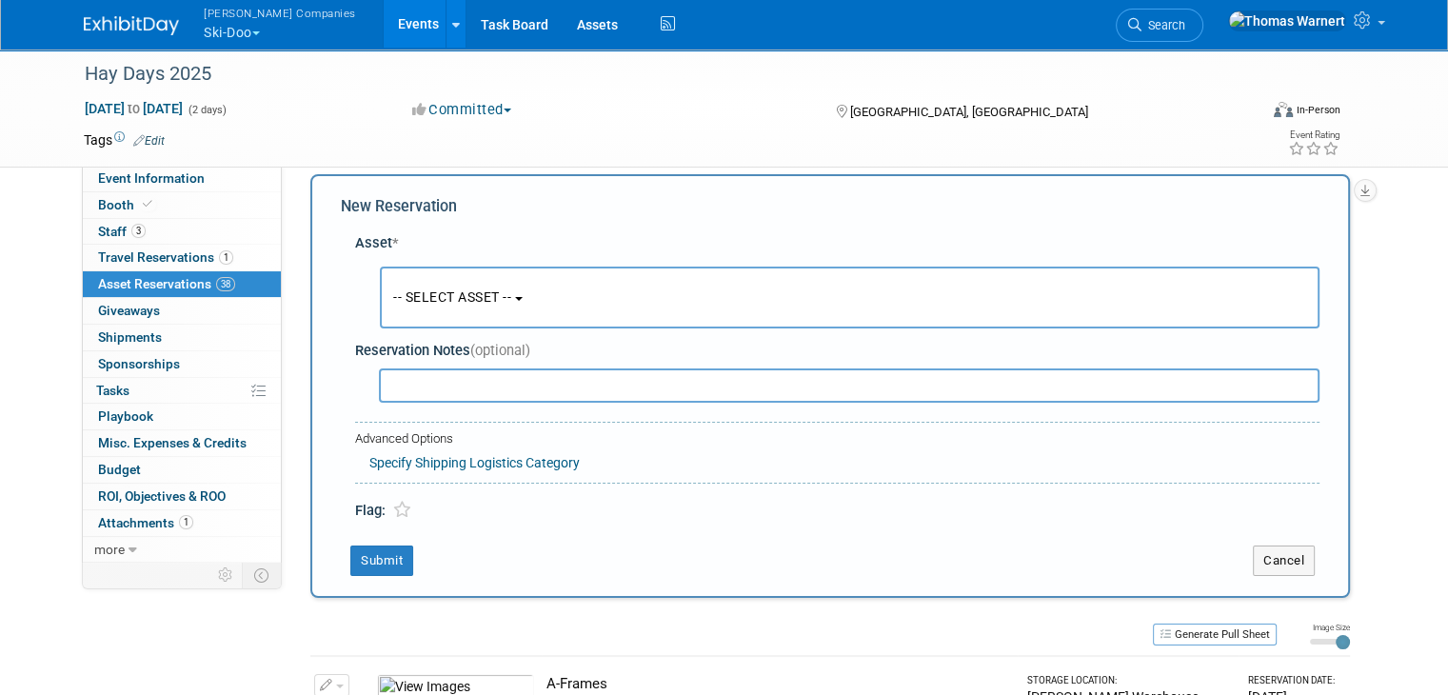
click at [405, 302] on span "-- SELECT ASSET --" at bounding box center [452, 296] width 118 height 15
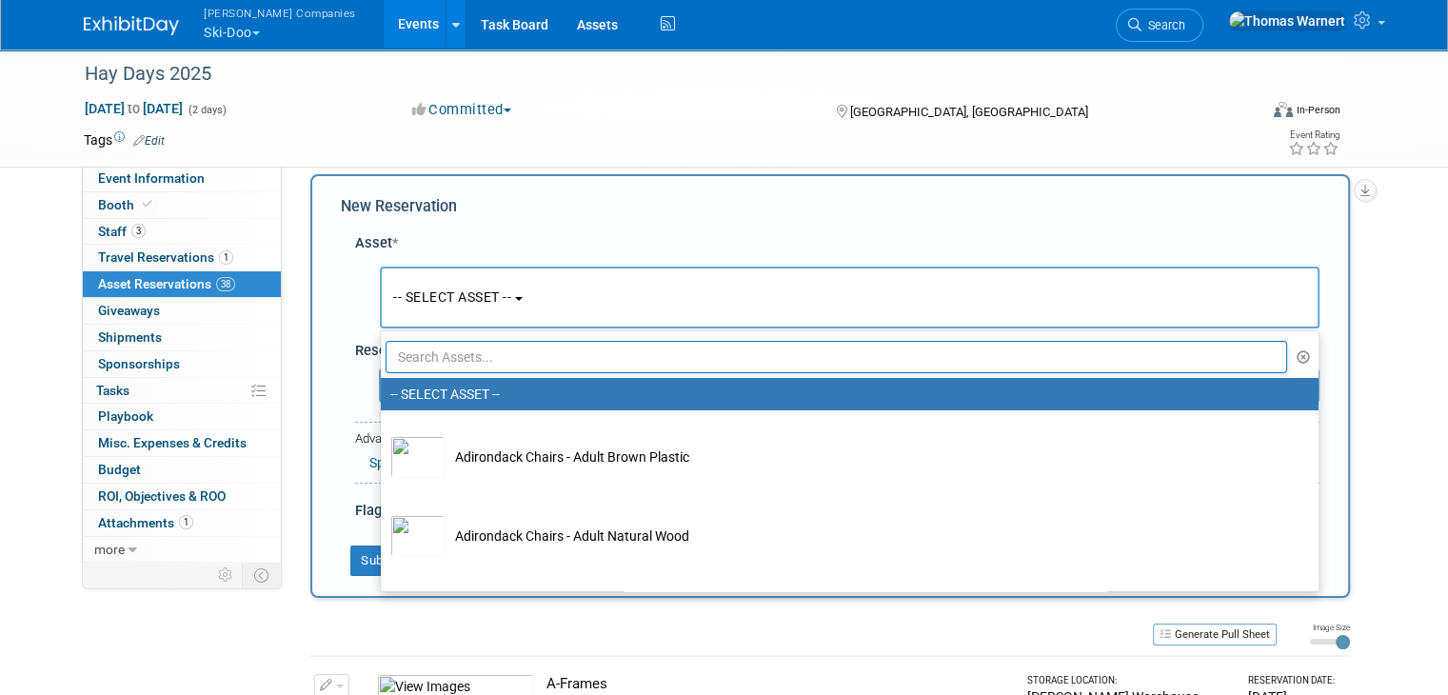
click at [415, 348] on input "text" at bounding box center [836, 357] width 901 height 32
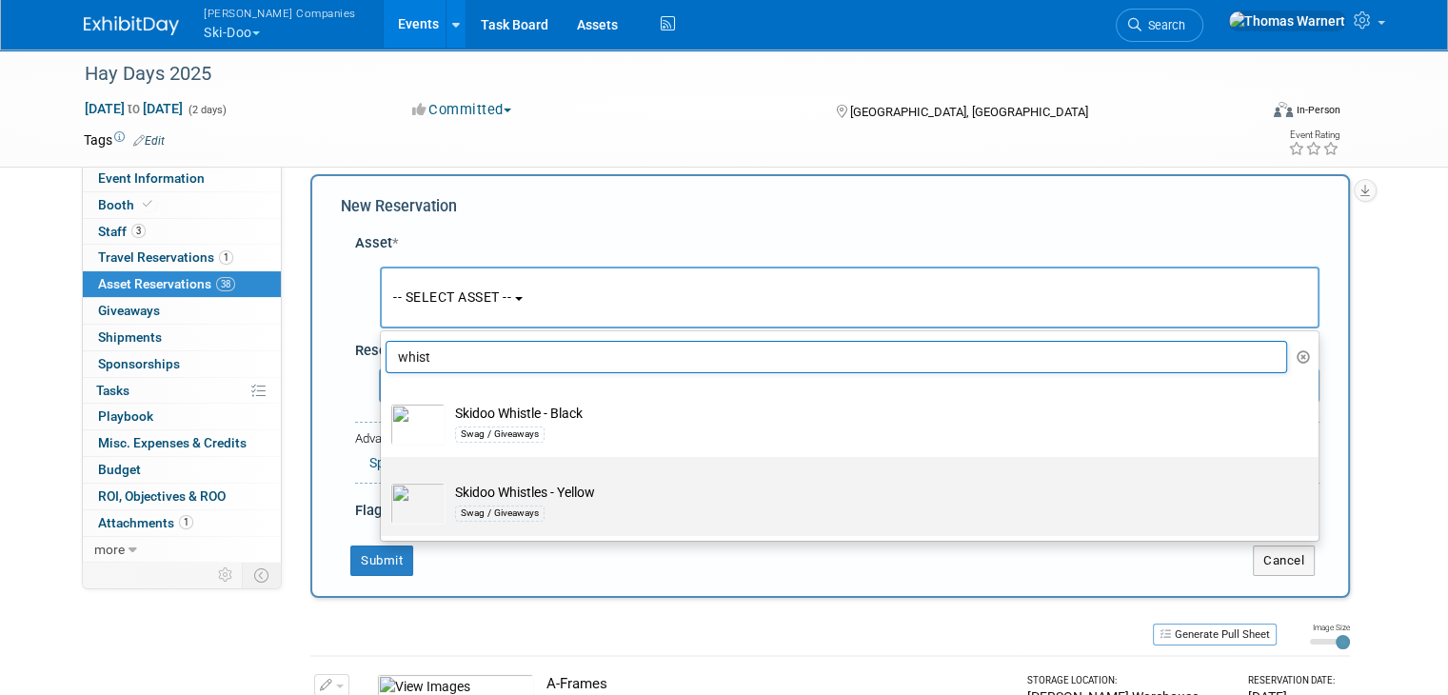
type input "whist"
click at [516, 492] on td "Skidoo Whistles - Yellow Swag / Giveaways" at bounding box center [862, 504] width 835 height 42
click at [384, 480] on input "Skidoo Whistles - Yellow Swag / Giveaways" at bounding box center [377, 473] width 12 height 12
select select "10726046"
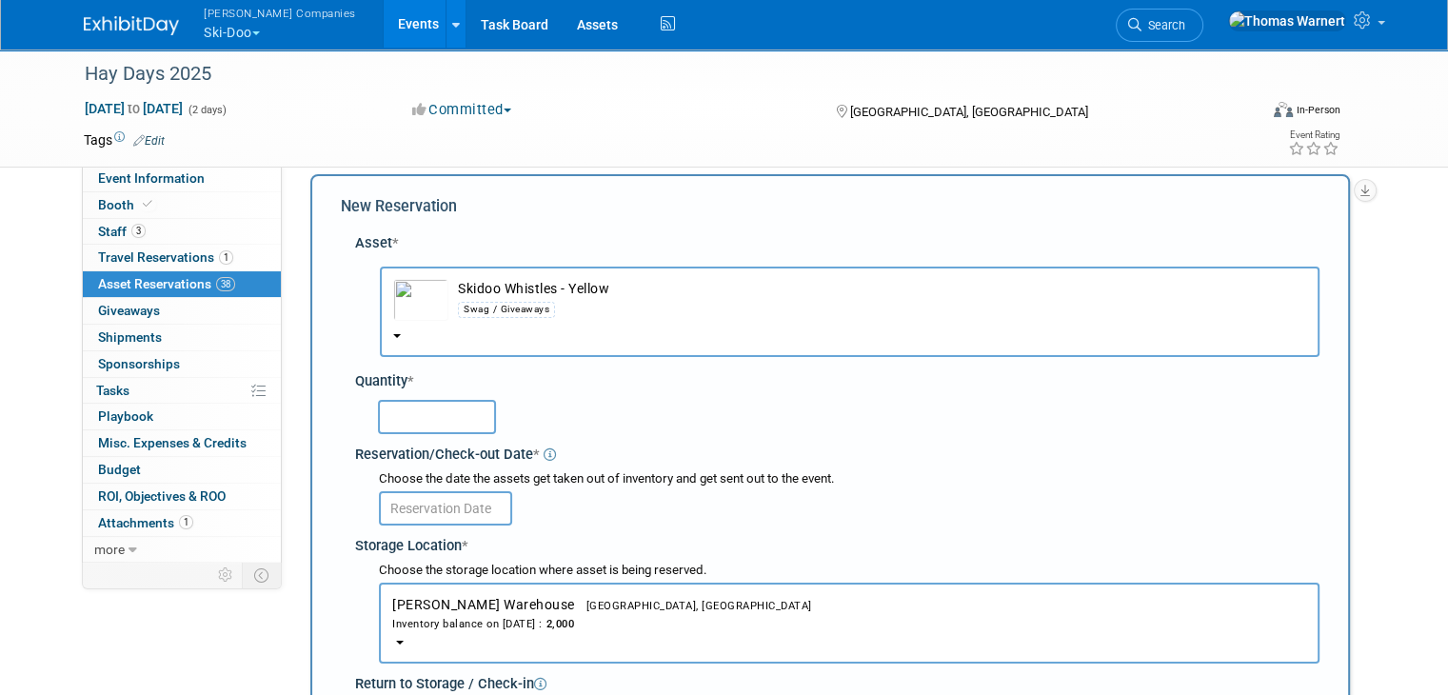
click at [449, 423] on input "text" at bounding box center [437, 417] width 118 height 34
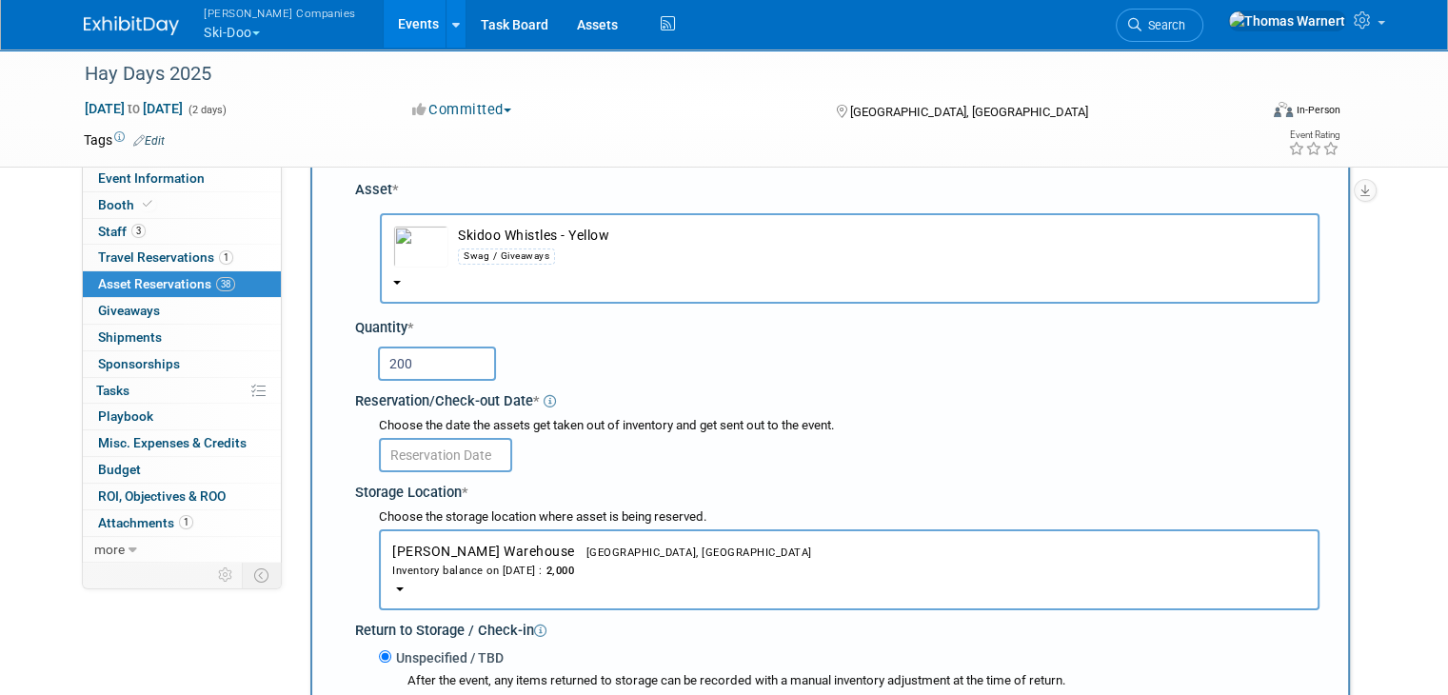
scroll to position [112, 0]
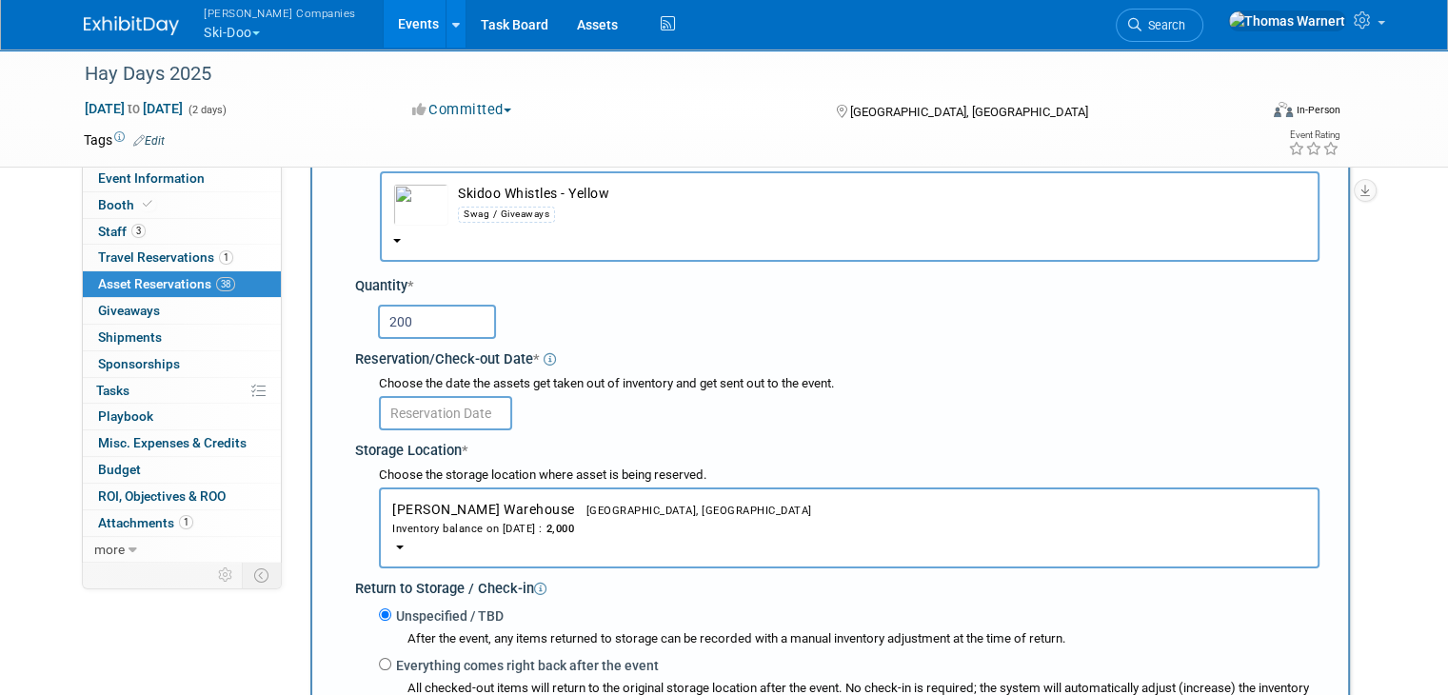
type input "200"
drag, startPoint x: 461, startPoint y: 414, endPoint x: 506, endPoint y: 414, distance: 45.7
click at [462, 414] on input "text" at bounding box center [445, 413] width 133 height 34
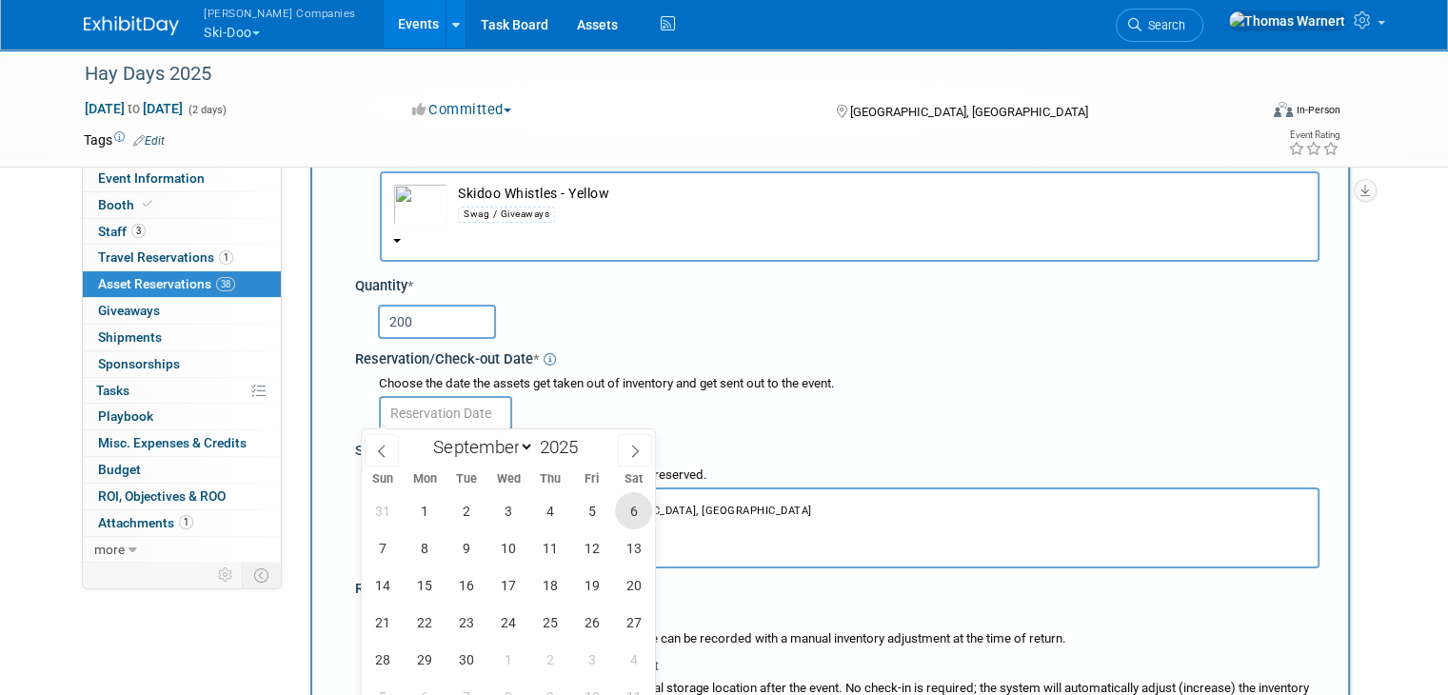
click at [624, 509] on span "6" at bounding box center [633, 510] width 37 height 37
type input "Sep 6, 2025"
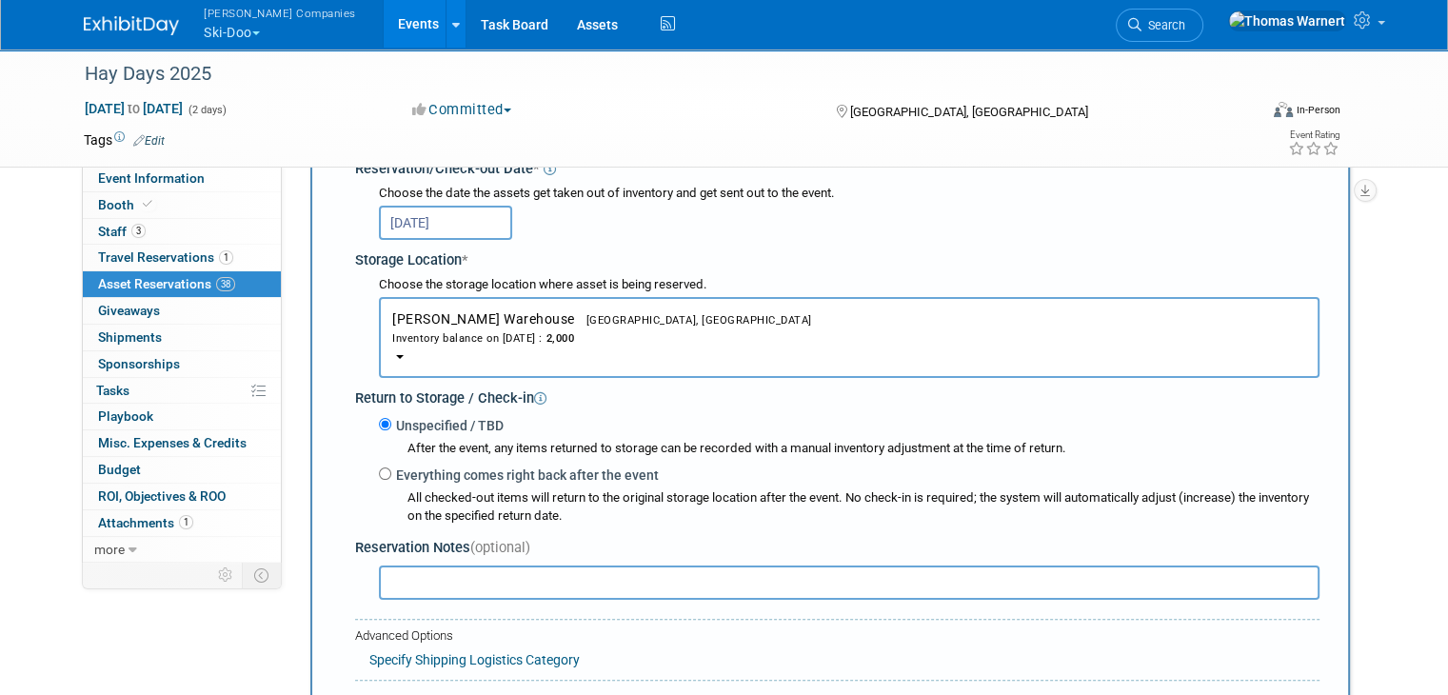
click at [415, 469] on label "Everything comes right back after the event" at bounding box center [524, 474] width 267 height 19
click at [391, 469] on input "Everything comes right back after the event" at bounding box center [385, 473] width 12 height 12
radio input "true"
select select "8"
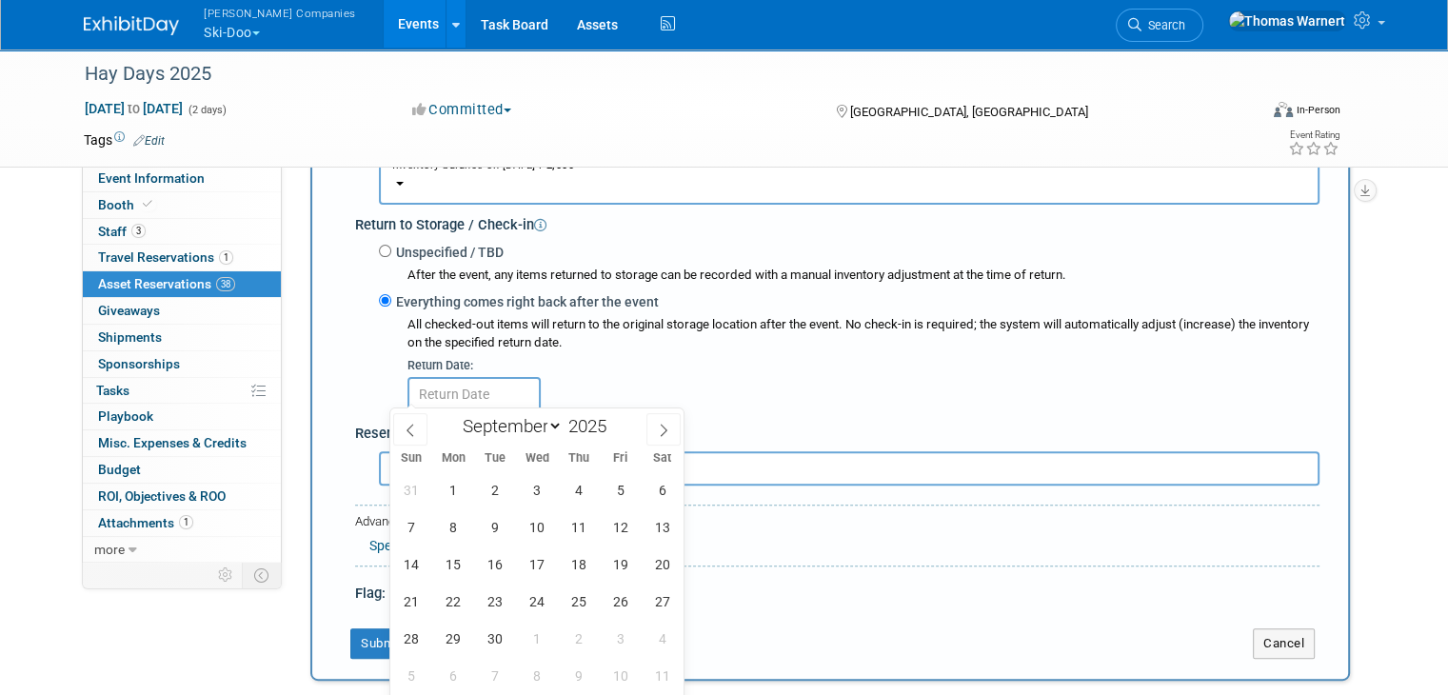
scroll to position [493, 0]
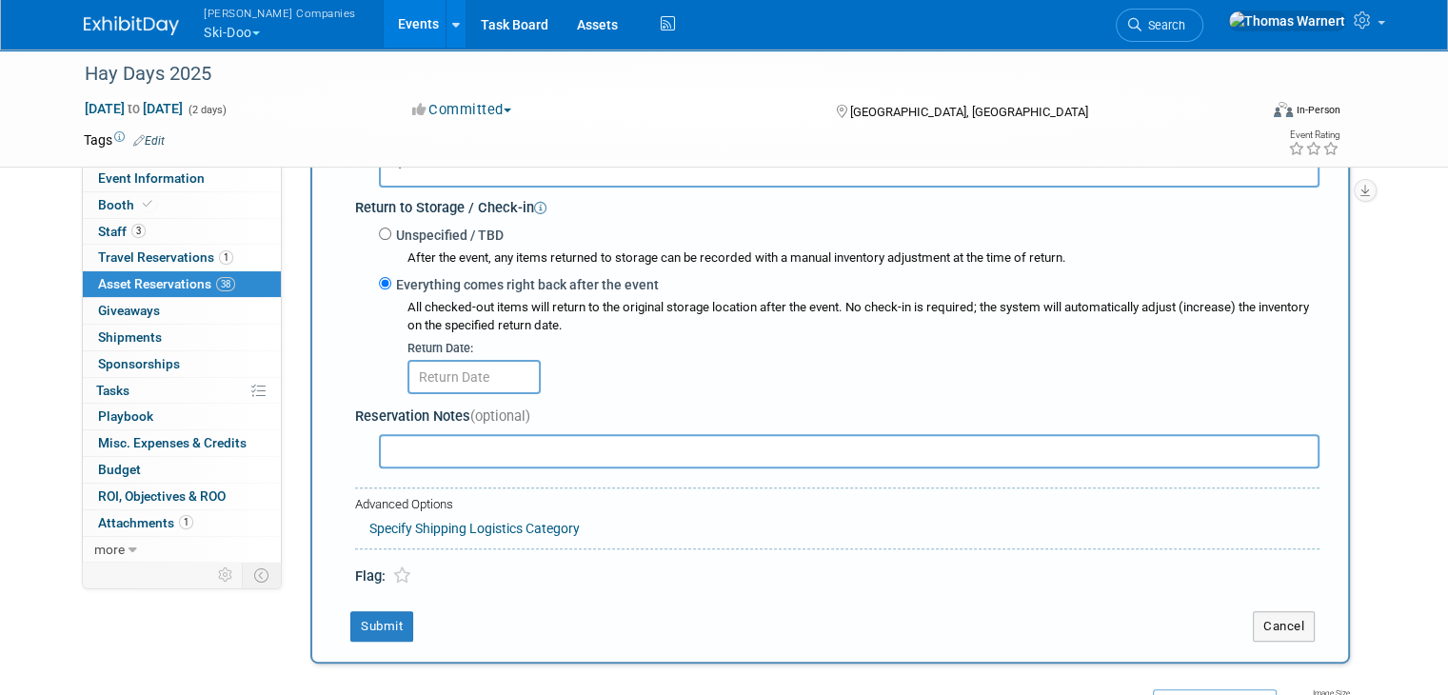
click at [430, 226] on label "Unspecified / TBD" at bounding box center [447, 235] width 112 height 19
click at [391, 228] on input "Unspecified / TBD" at bounding box center [385, 234] width 12 height 12
radio input "true"
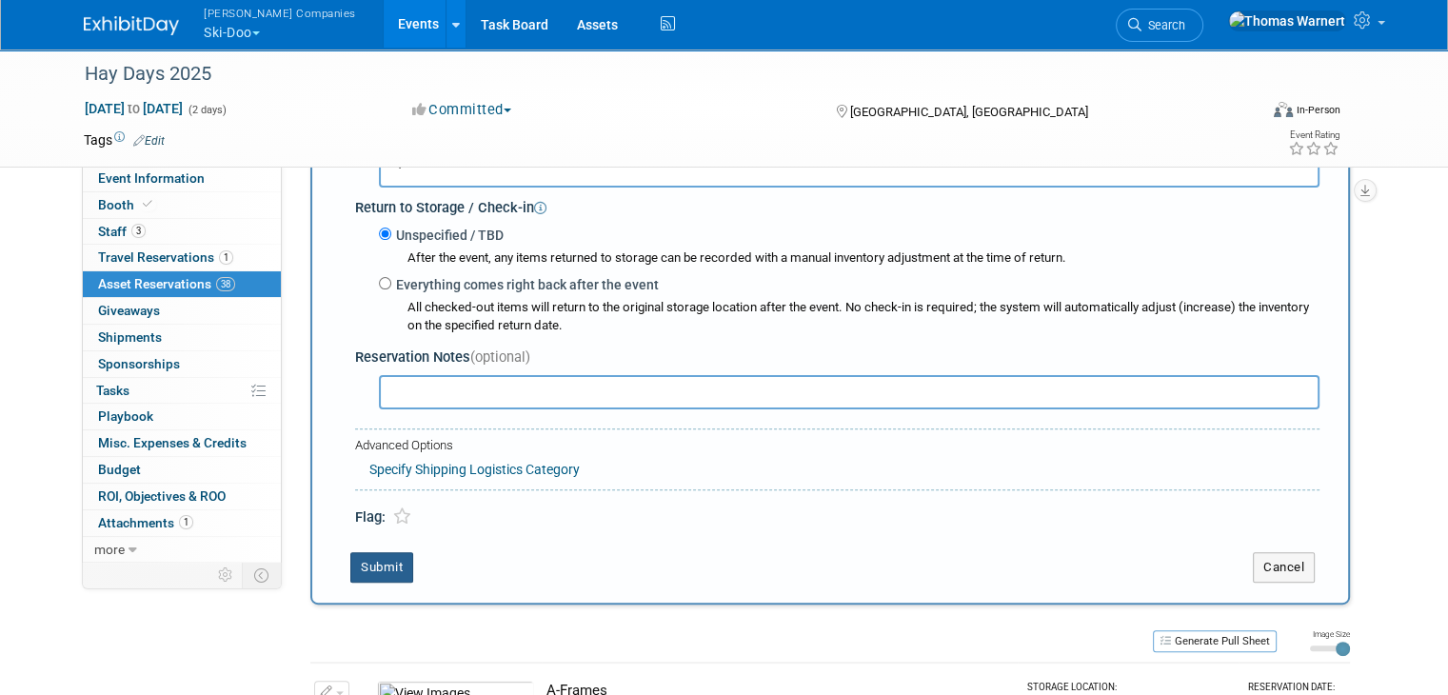
click at [379, 559] on button "Submit" at bounding box center [381, 567] width 63 height 30
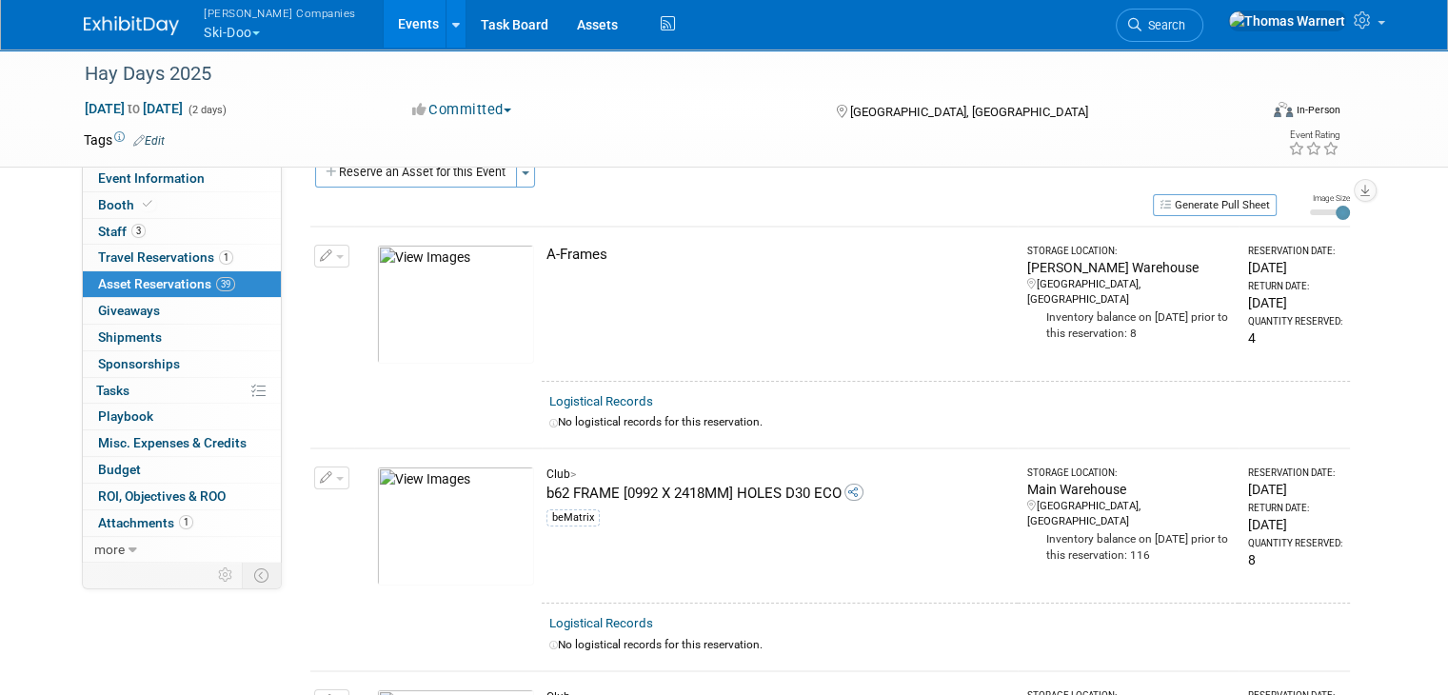
scroll to position [0, 0]
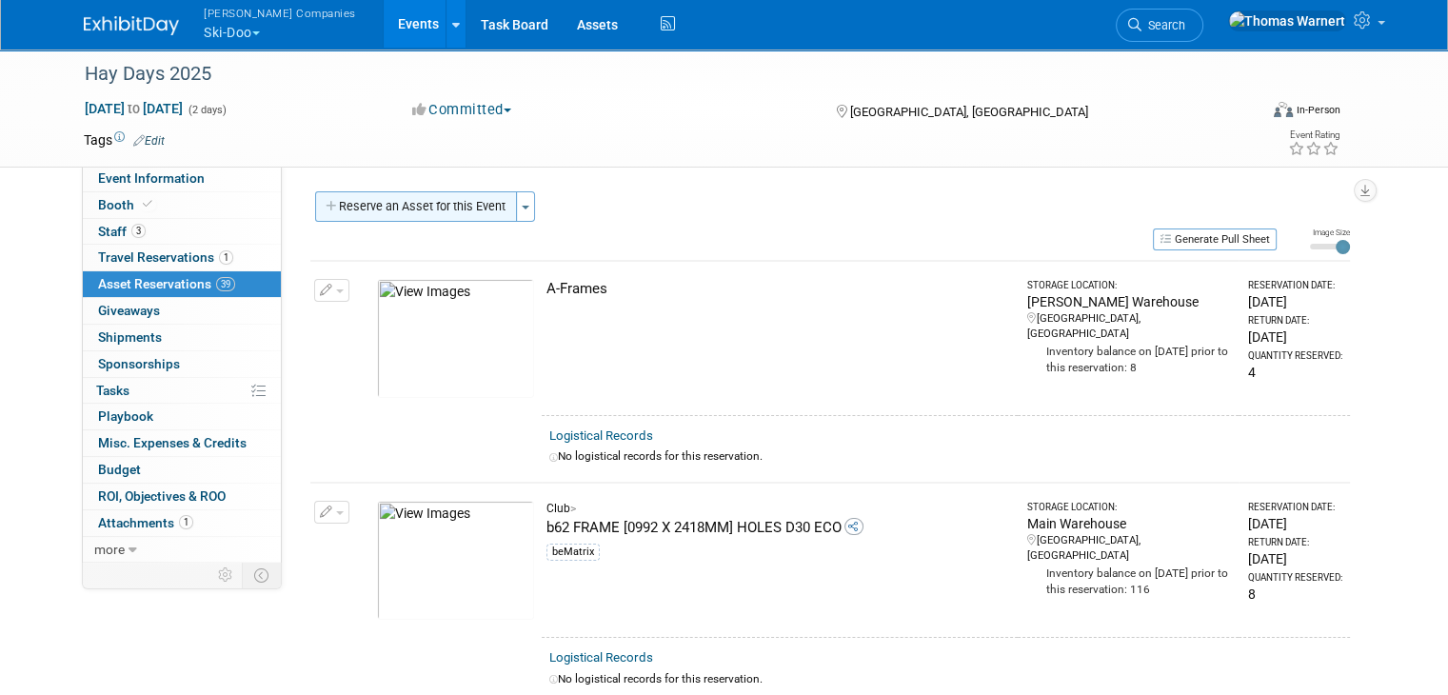
click at [423, 213] on button "Reserve an Asset for this Event" at bounding box center [416, 206] width 202 height 30
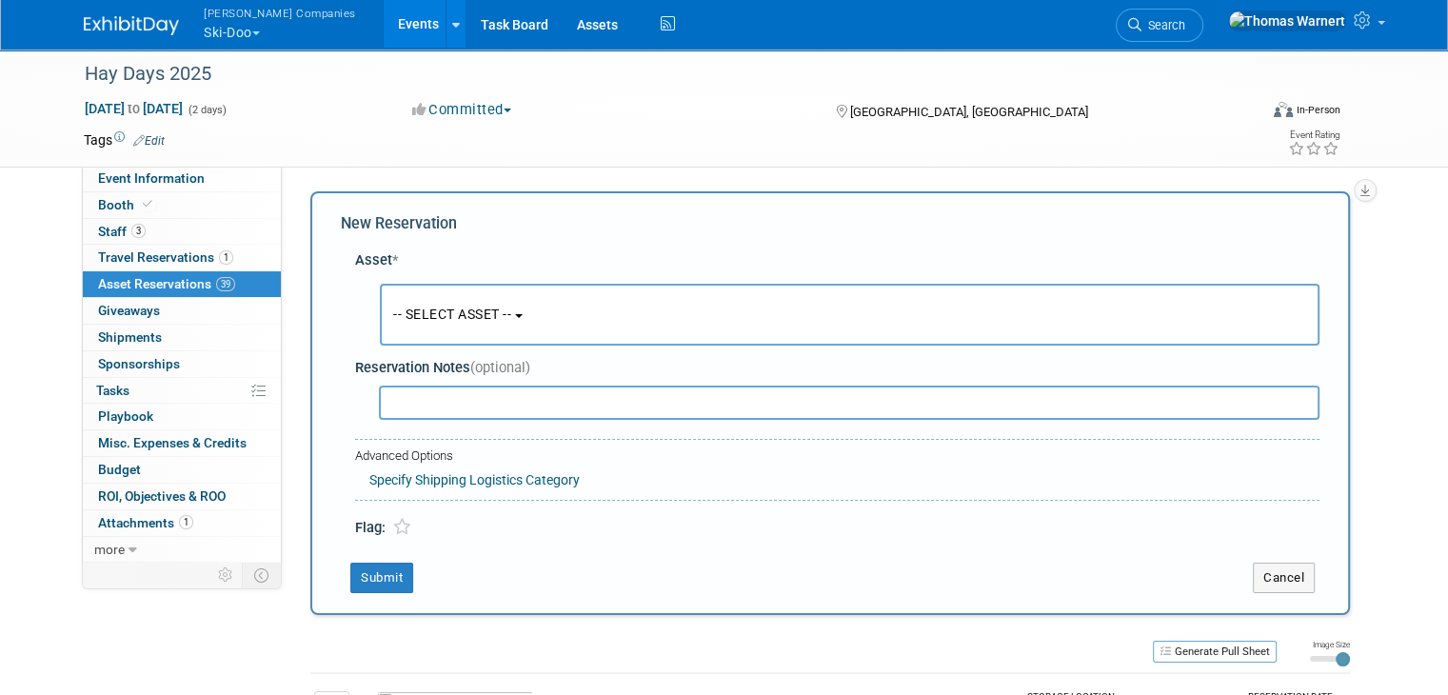
scroll to position [17, 0]
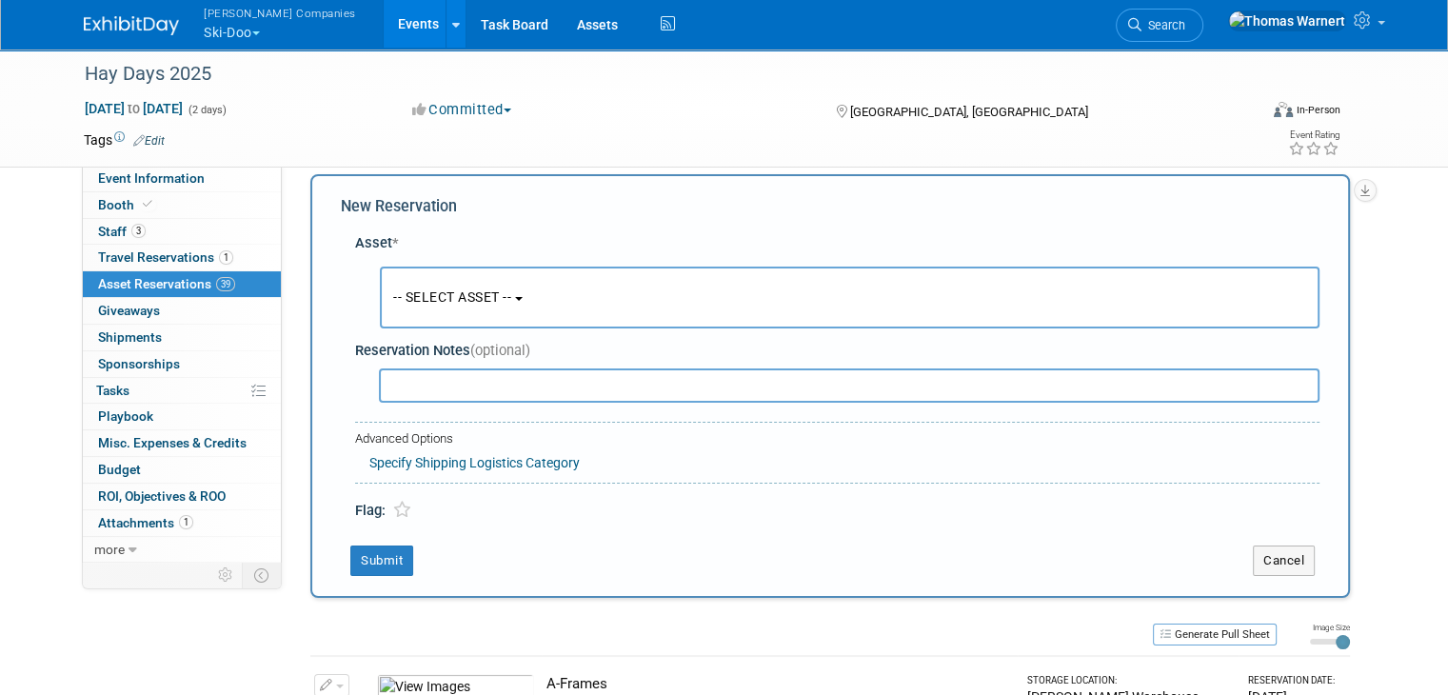
click at [475, 297] on span "-- SELECT ASSET --" at bounding box center [452, 296] width 118 height 15
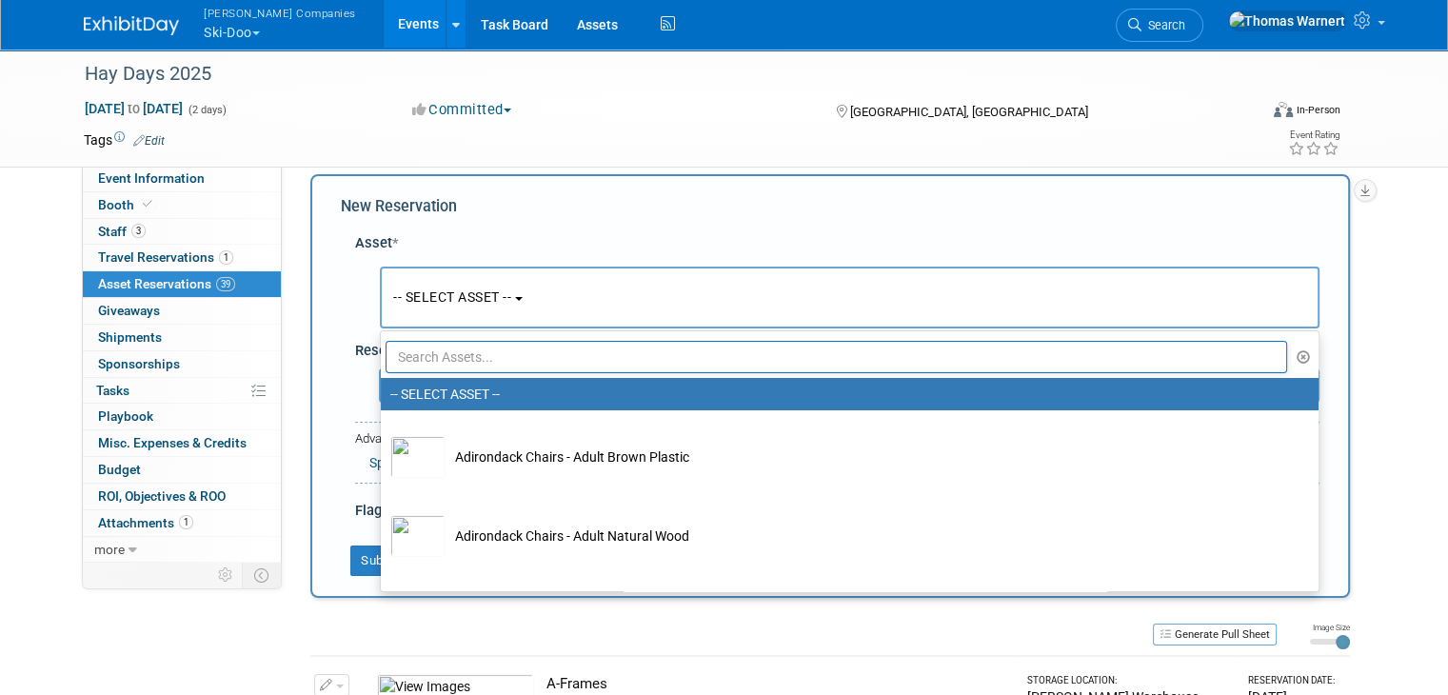
click at [442, 350] on input "text" at bounding box center [836, 357] width 901 height 32
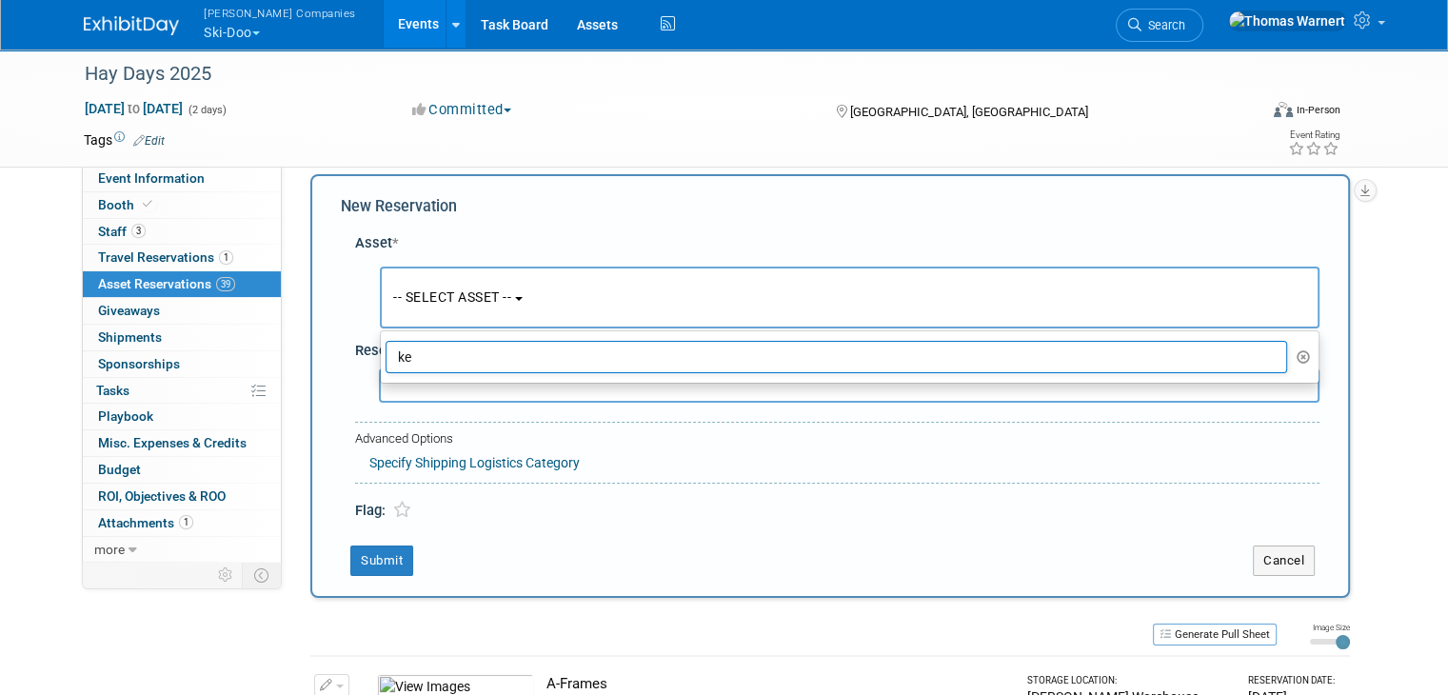
type input "k"
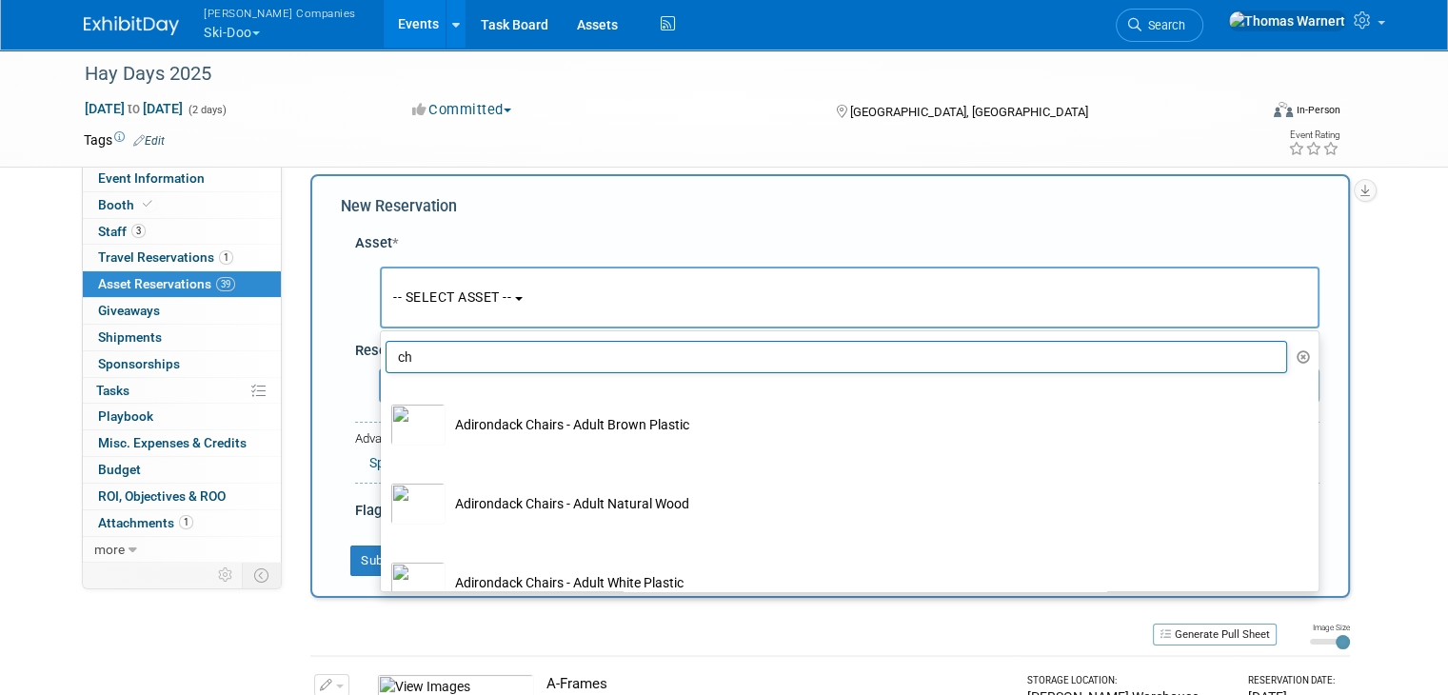
type input "c"
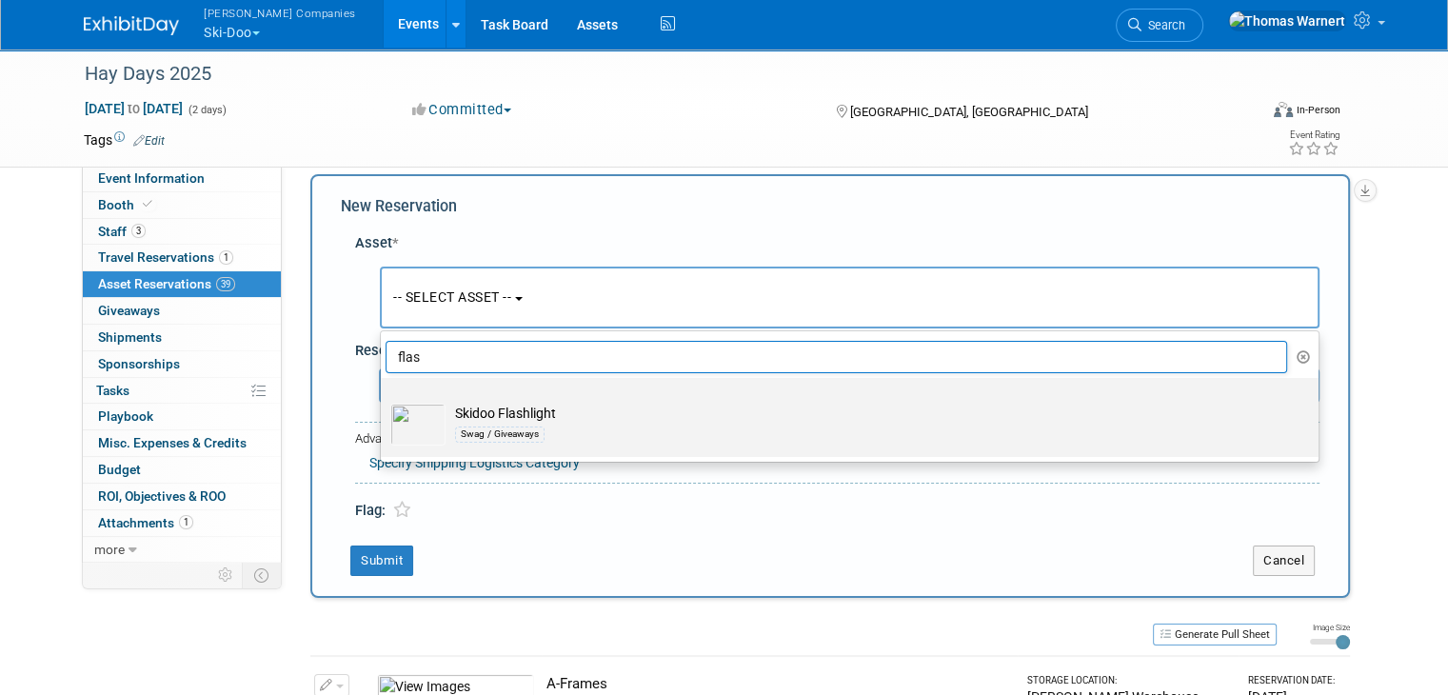
type input "flas"
click at [510, 409] on td "Skidoo Flashlight Swag / Giveaways" at bounding box center [862, 425] width 835 height 42
click at [384, 401] on input "Skidoo Flashlight Swag / Giveaways" at bounding box center [377, 394] width 12 height 12
select select "10726047"
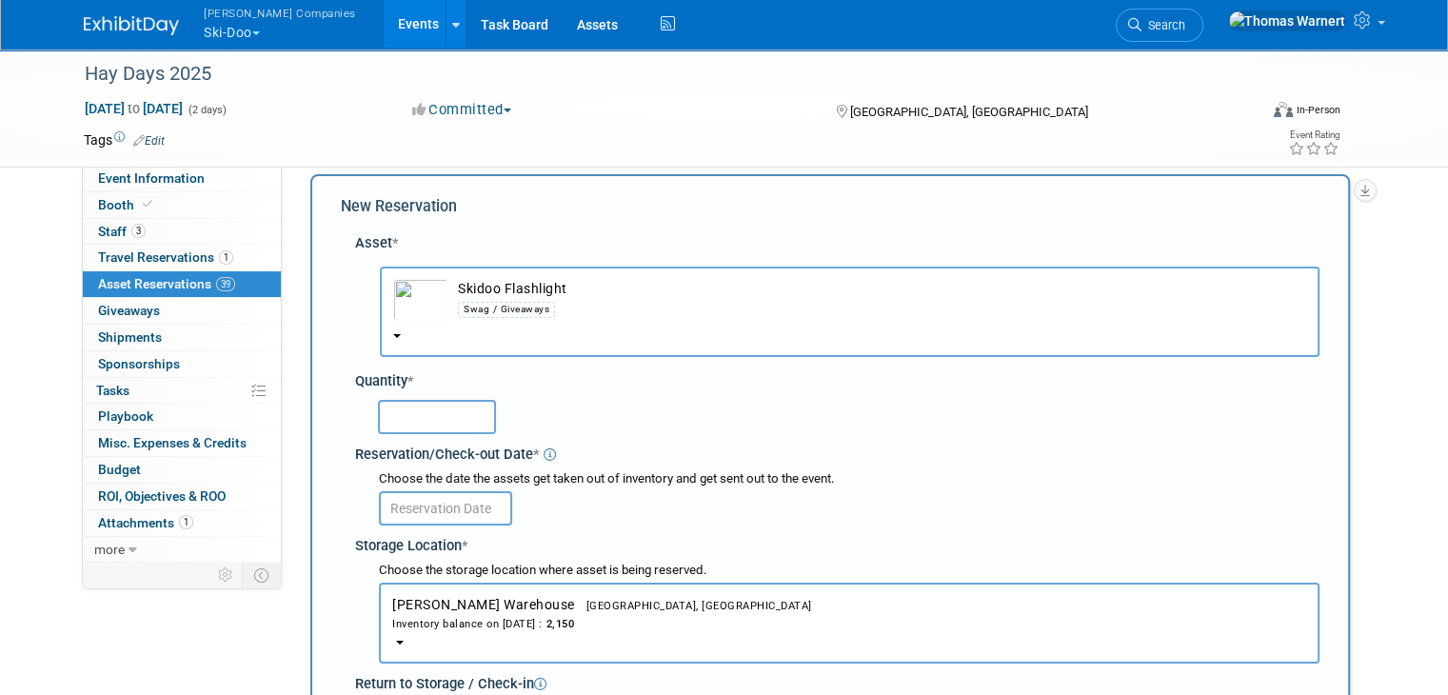
click at [423, 415] on input "text" at bounding box center [437, 417] width 118 height 34
type input "200"
click at [463, 500] on input "text" at bounding box center [445, 508] width 133 height 34
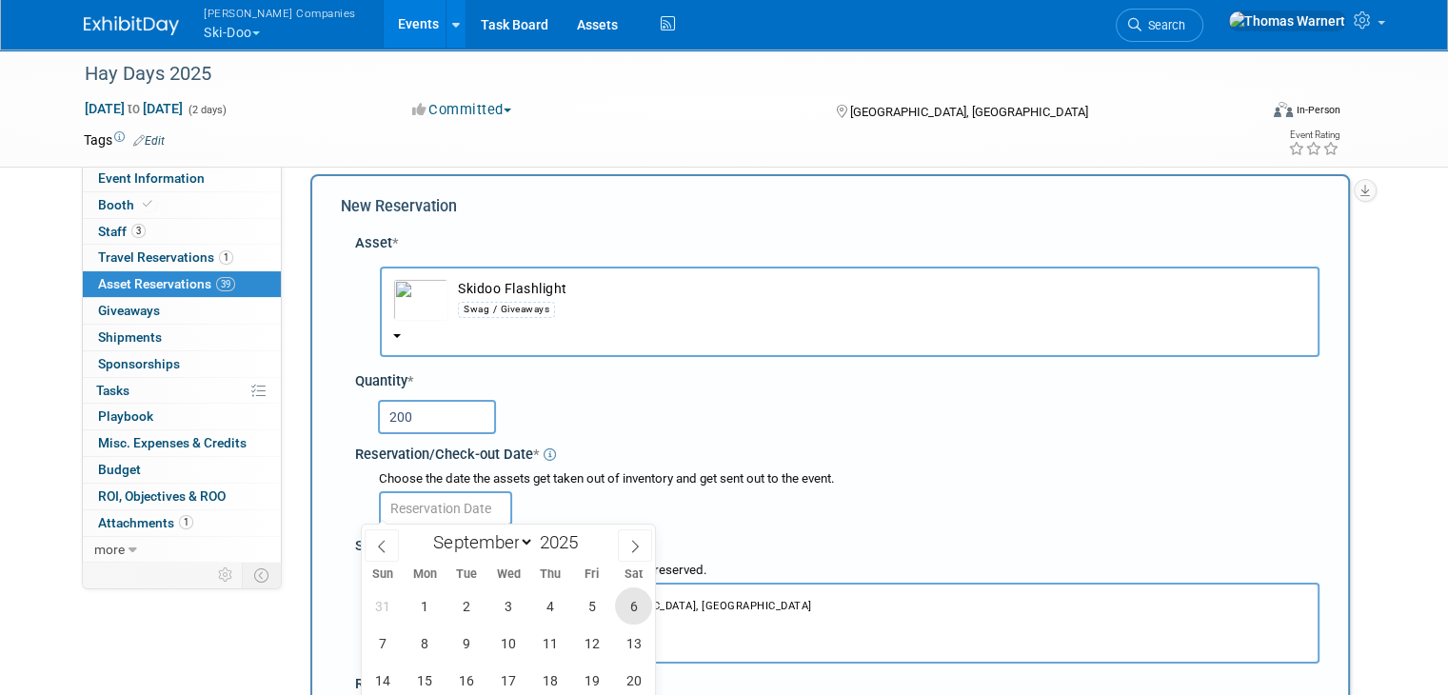
click at [640, 605] on span "6" at bounding box center [633, 605] width 37 height 37
type input "Sep 6, 2025"
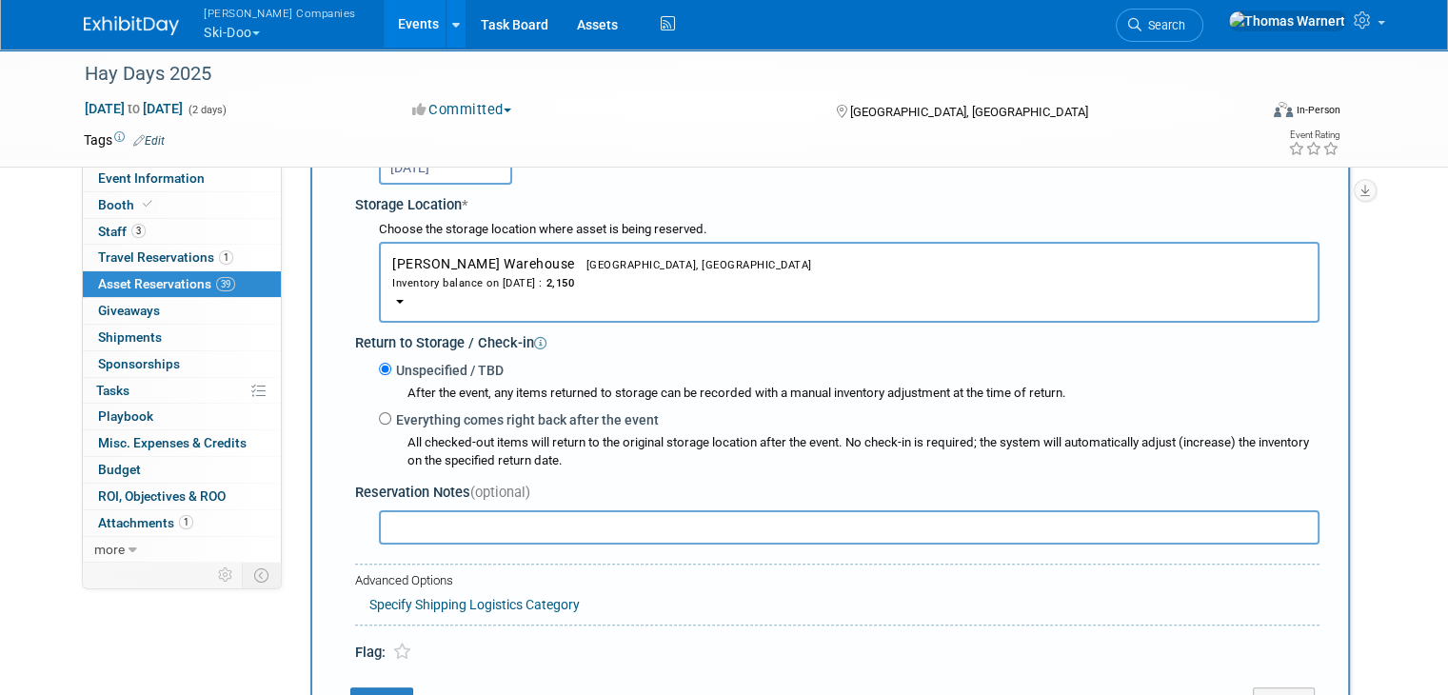
scroll to position [398, 0]
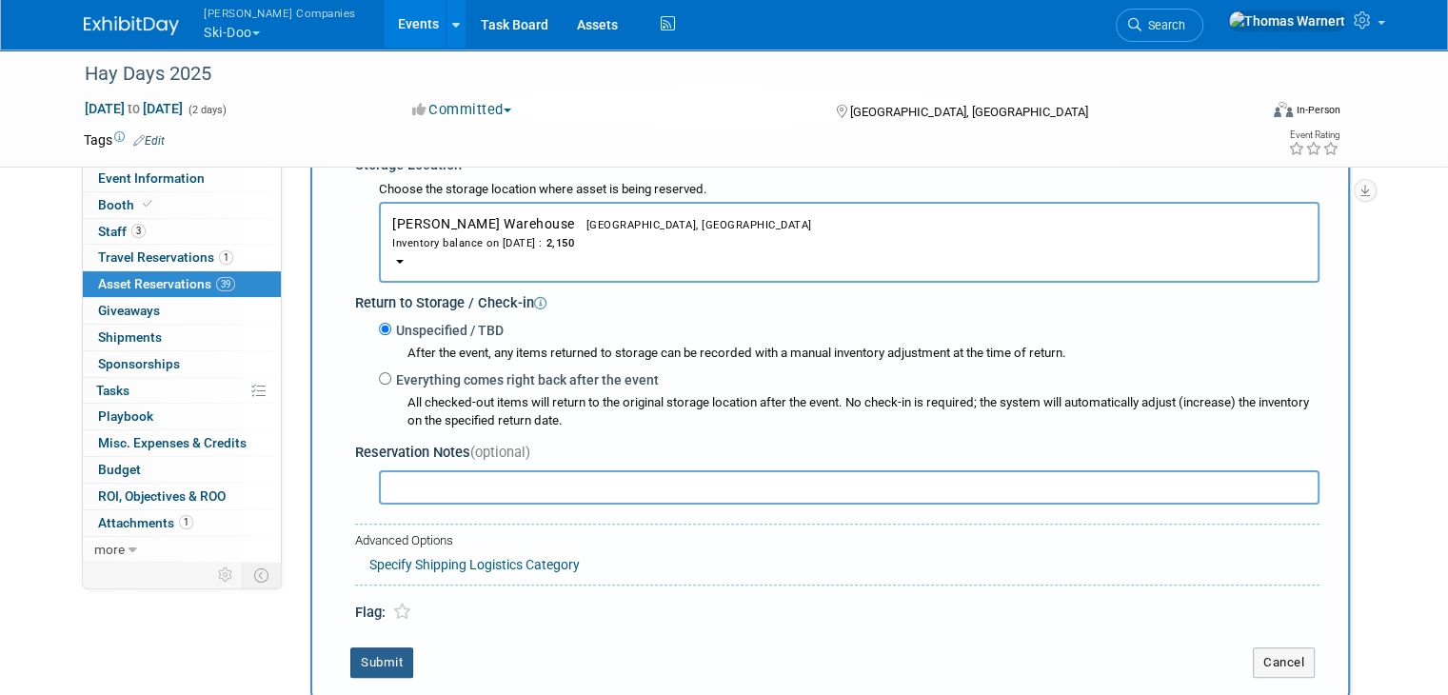
click at [353, 647] on button "Submit" at bounding box center [381, 662] width 63 height 30
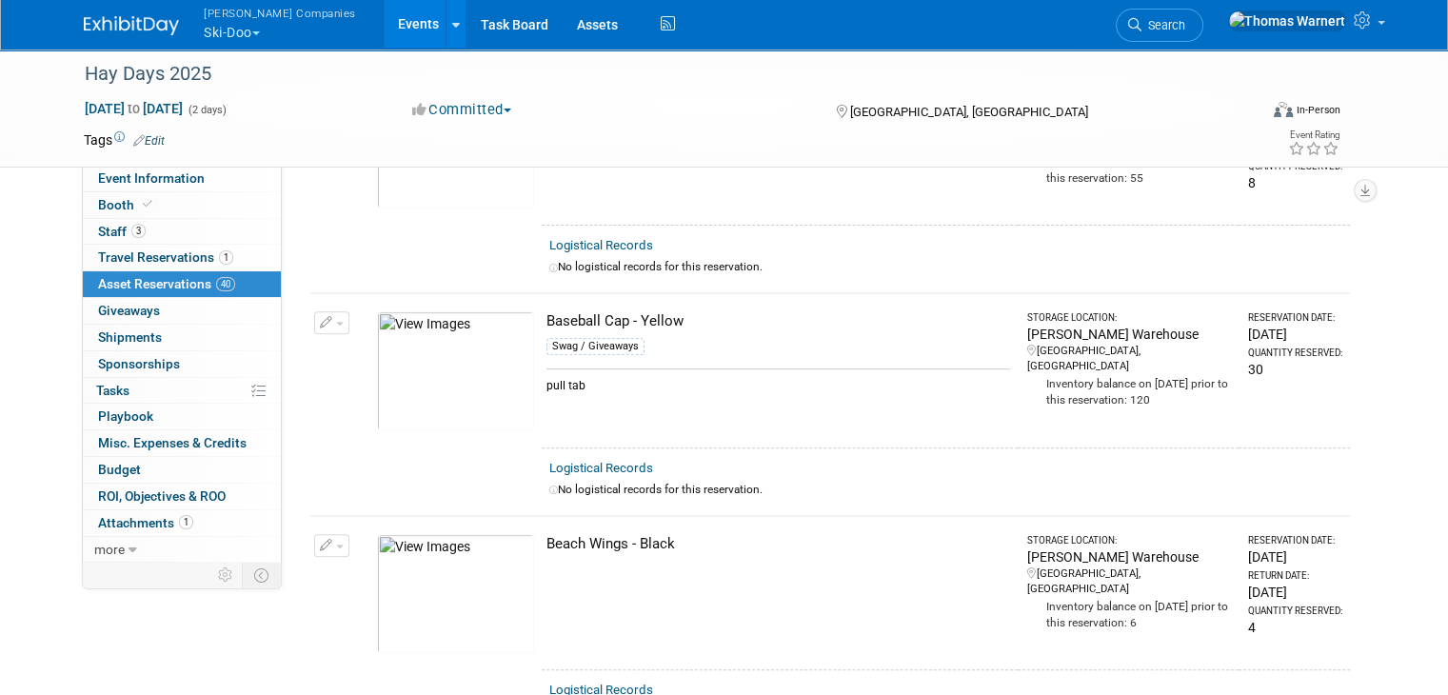
scroll to position [0, 0]
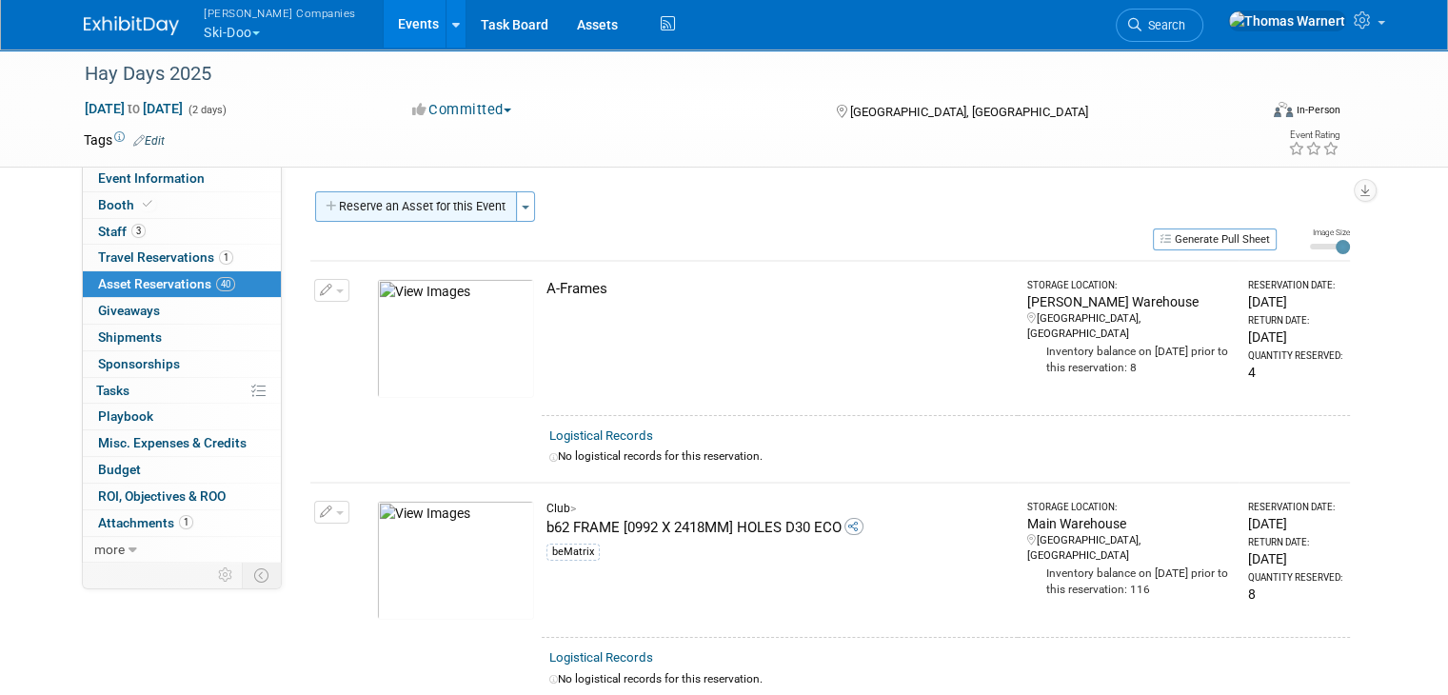
click at [440, 216] on button "Reserve an Asset for this Event" at bounding box center [416, 206] width 202 height 30
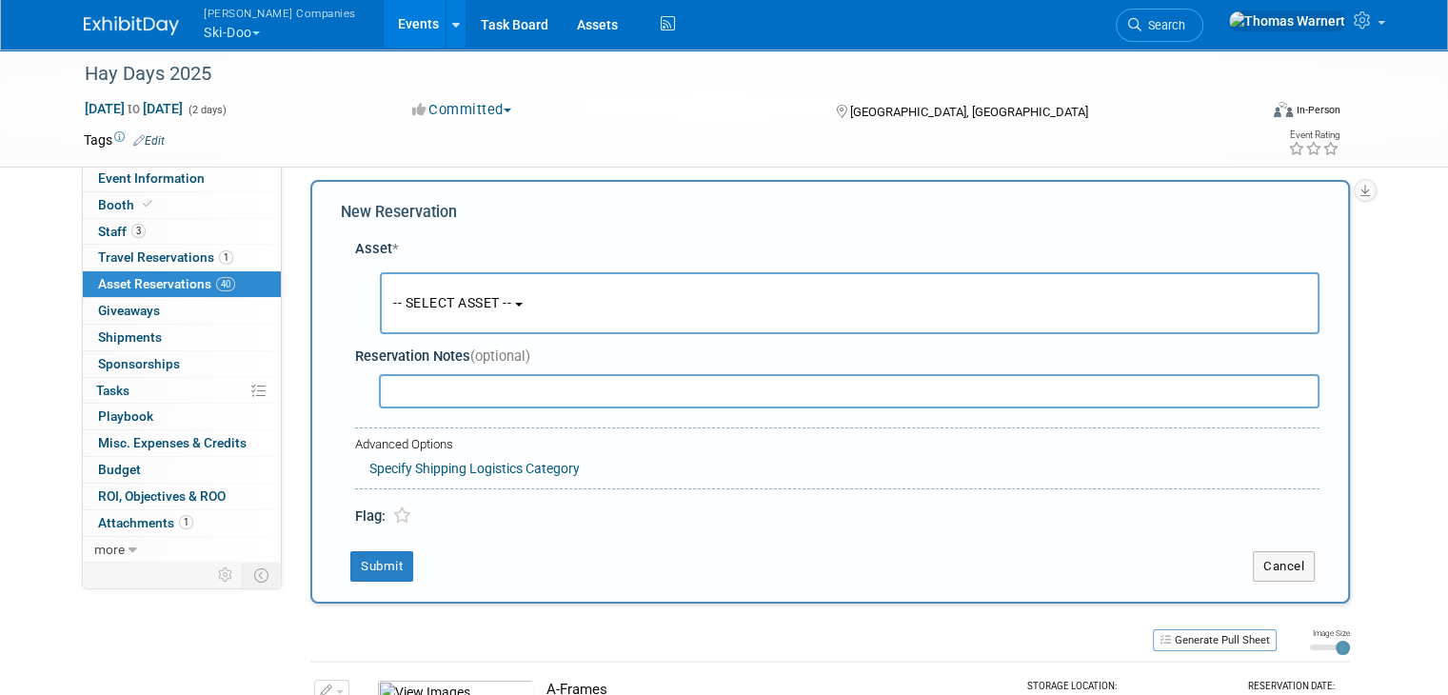
scroll to position [17, 0]
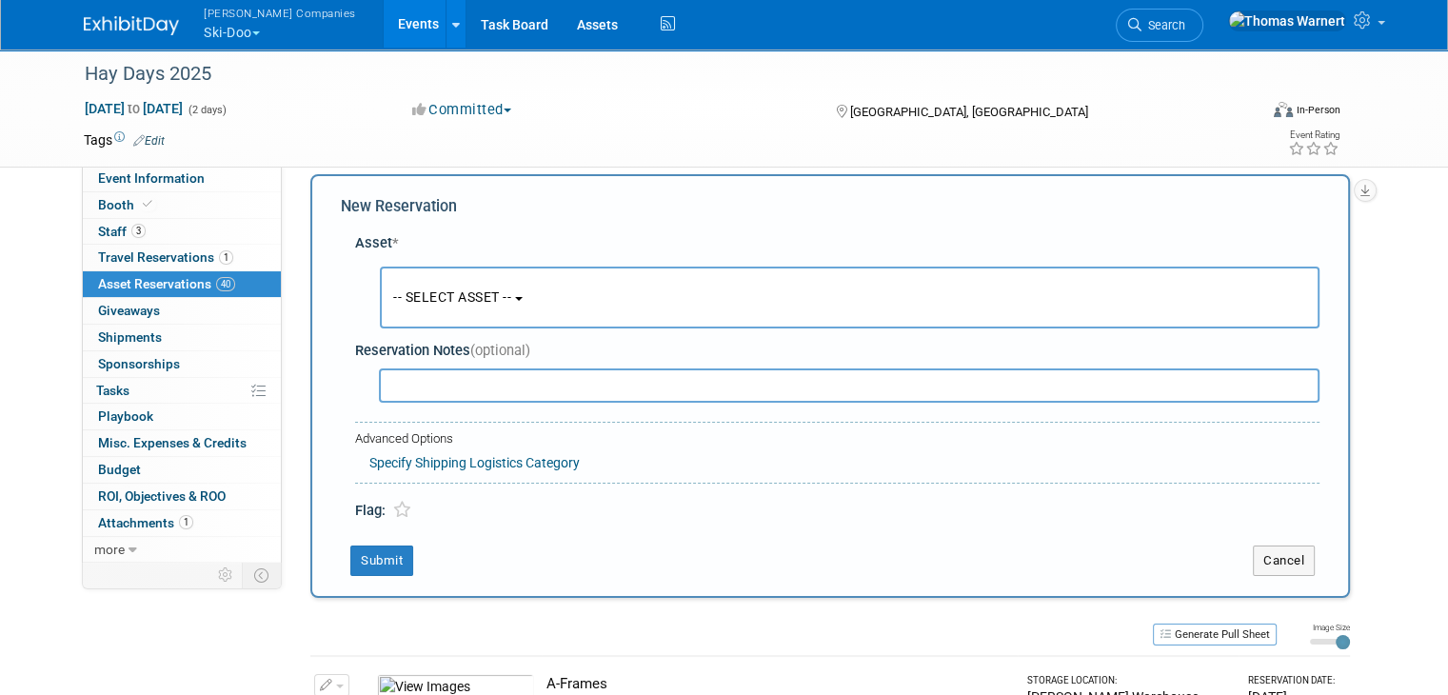
drag, startPoint x: 488, startPoint y: 290, endPoint x: 491, endPoint y: 330, distance: 40.1
click at [490, 290] on span "-- SELECT ASSET --" at bounding box center [452, 296] width 118 height 15
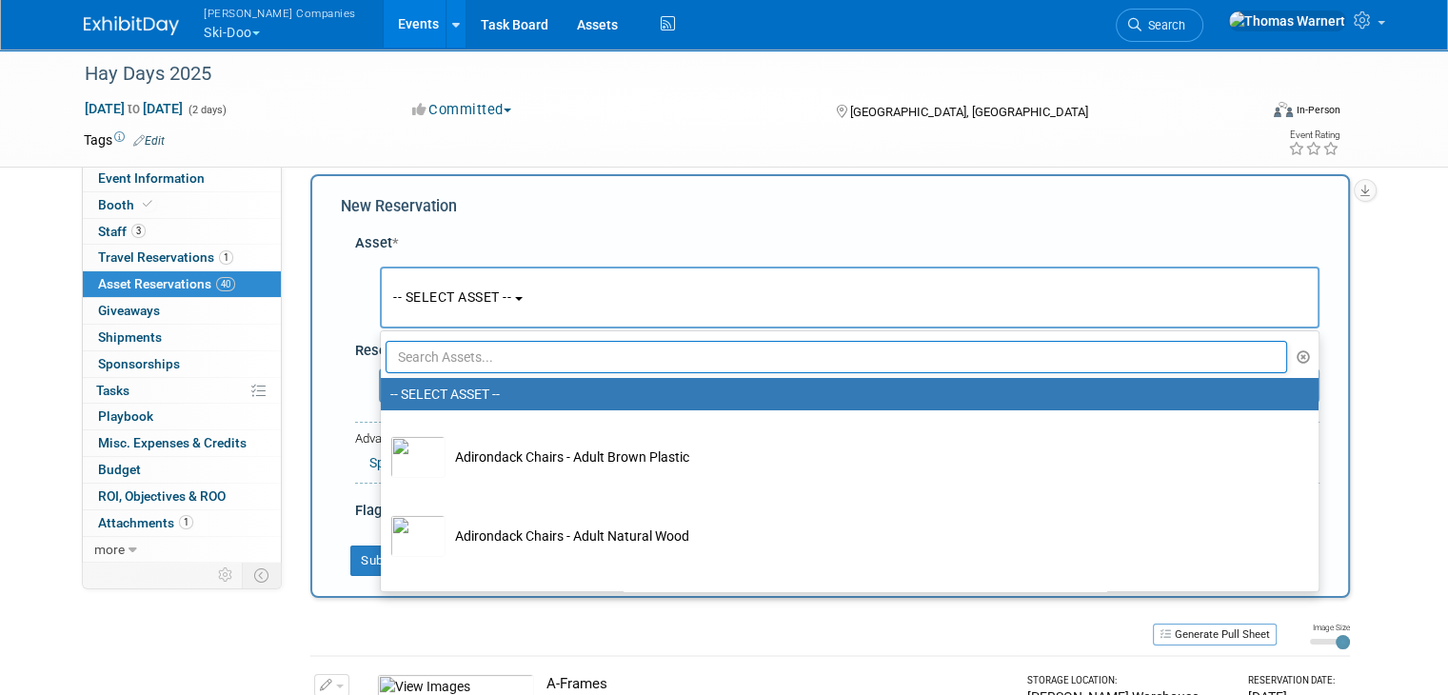
click at [483, 350] on input "text" at bounding box center [836, 357] width 901 height 32
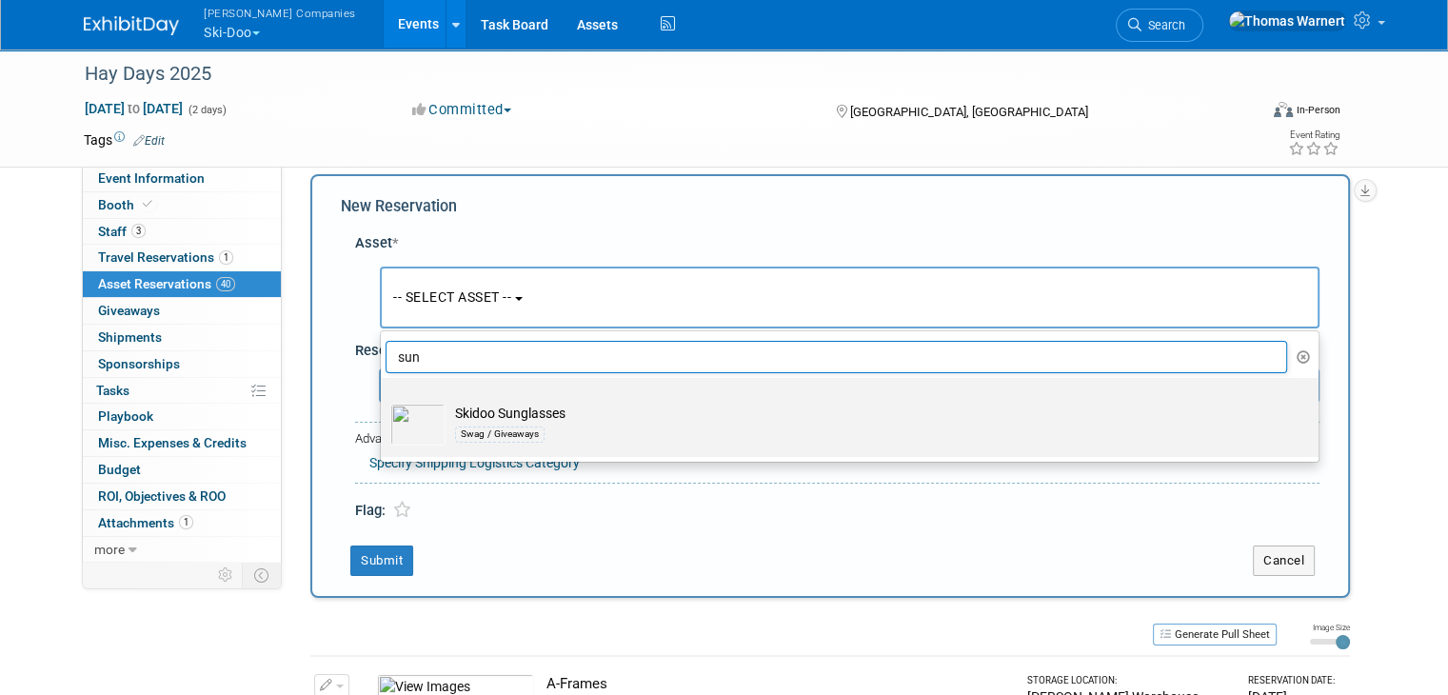
type input "sun"
click at [518, 416] on td "Skidoo Sunglasses Swag / Giveaways" at bounding box center [862, 425] width 835 height 42
click at [384, 401] on input "Skidoo Sunglasses Swag / Giveaways" at bounding box center [377, 394] width 12 height 12
select select "10726045"
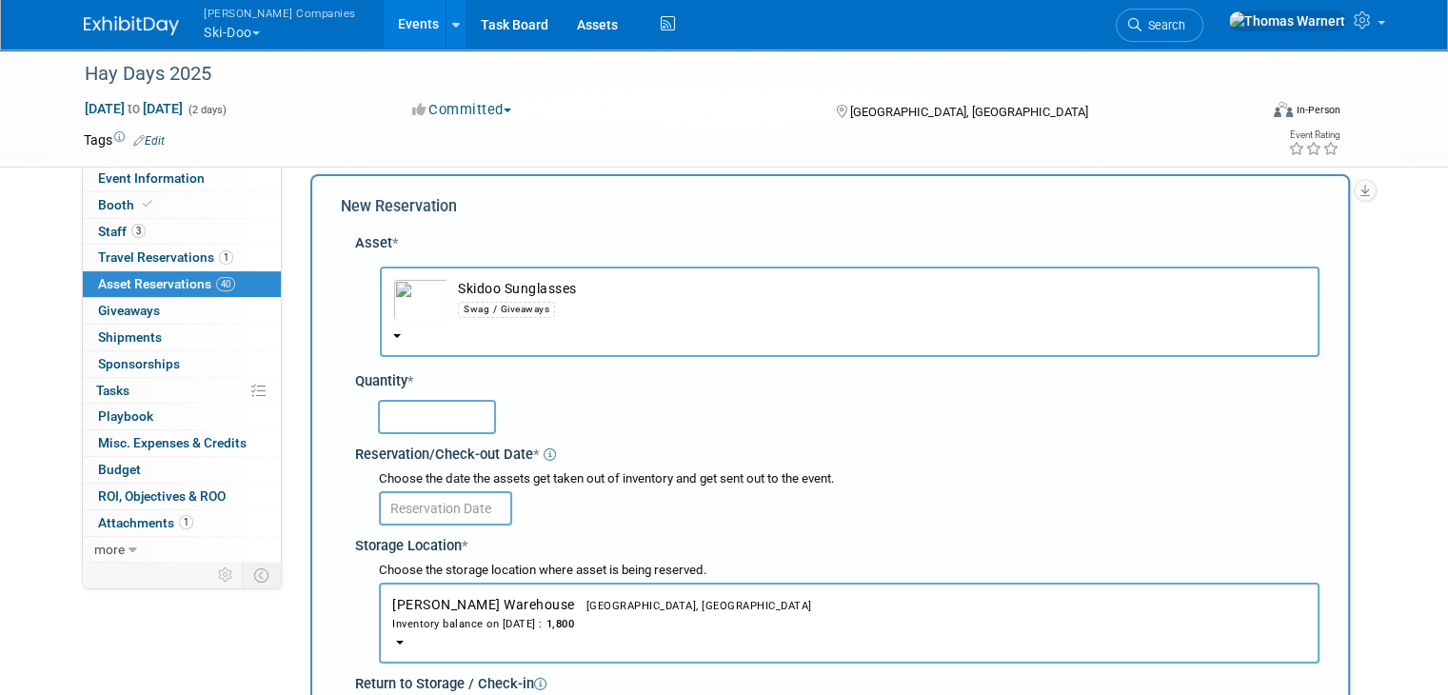
click at [417, 406] on input "text" at bounding box center [437, 417] width 118 height 34
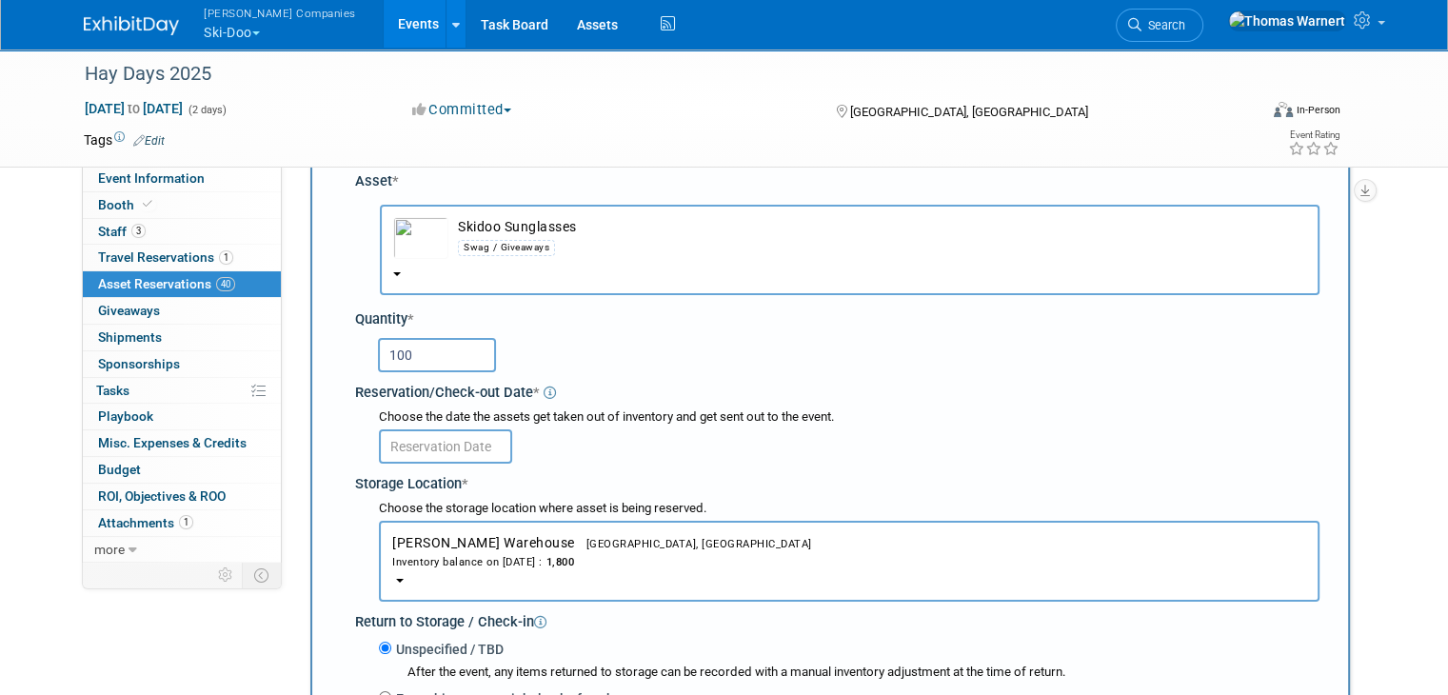
scroll to position [112, 0]
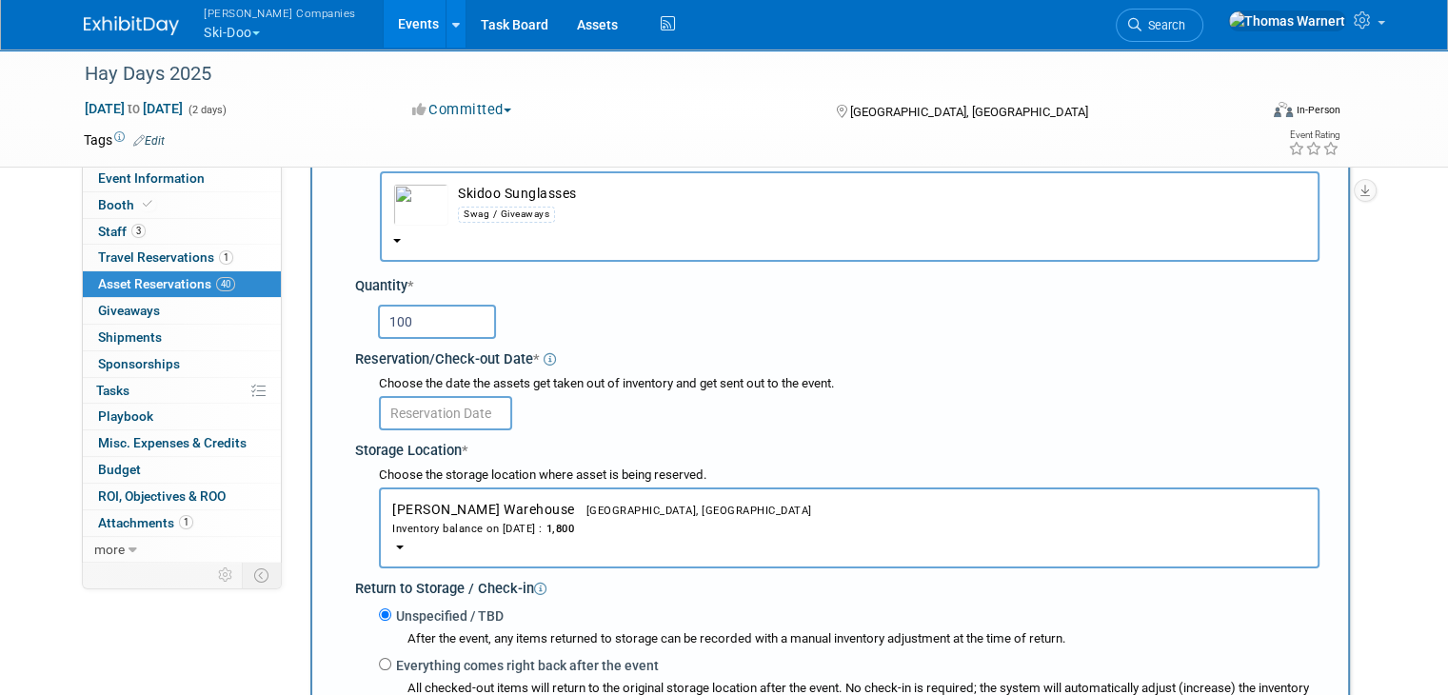
type input "100"
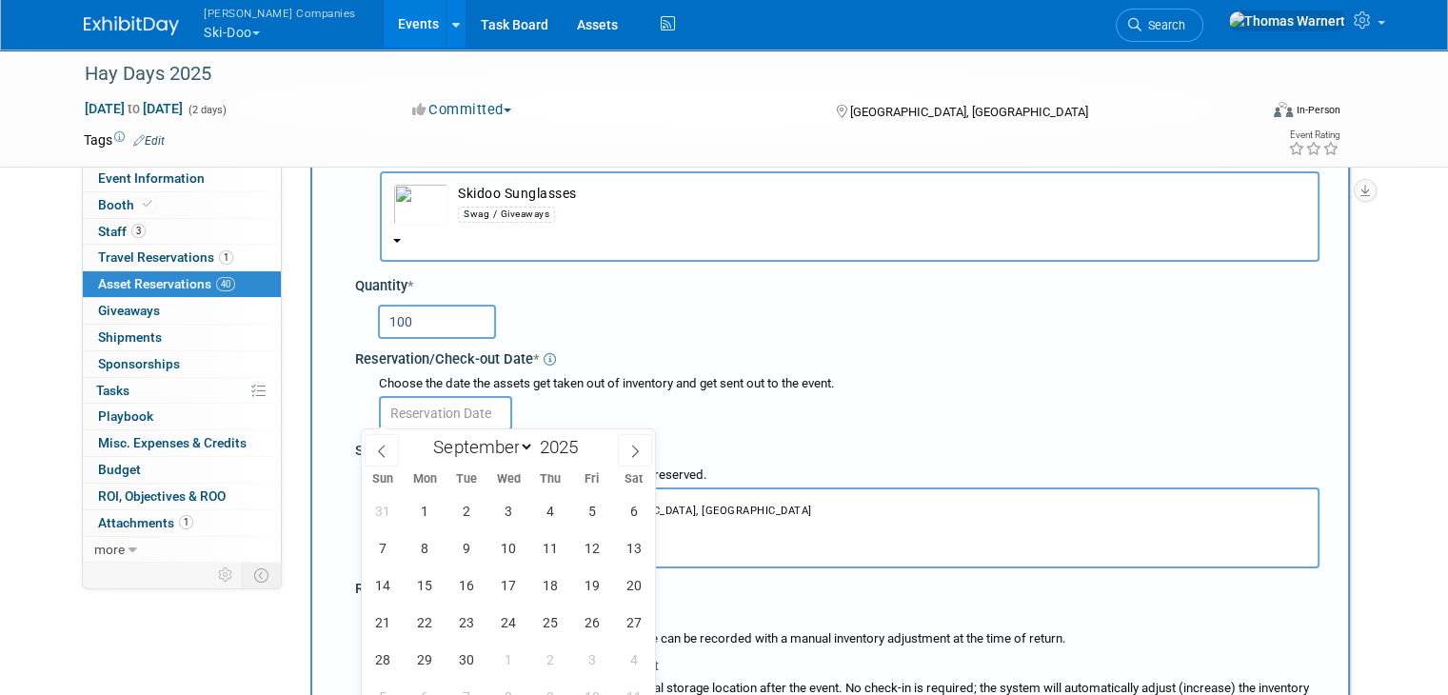
click at [423, 414] on input "text" at bounding box center [445, 413] width 133 height 34
click at [637, 509] on span "6" at bounding box center [633, 510] width 37 height 37
type input "Sep 6, 2025"
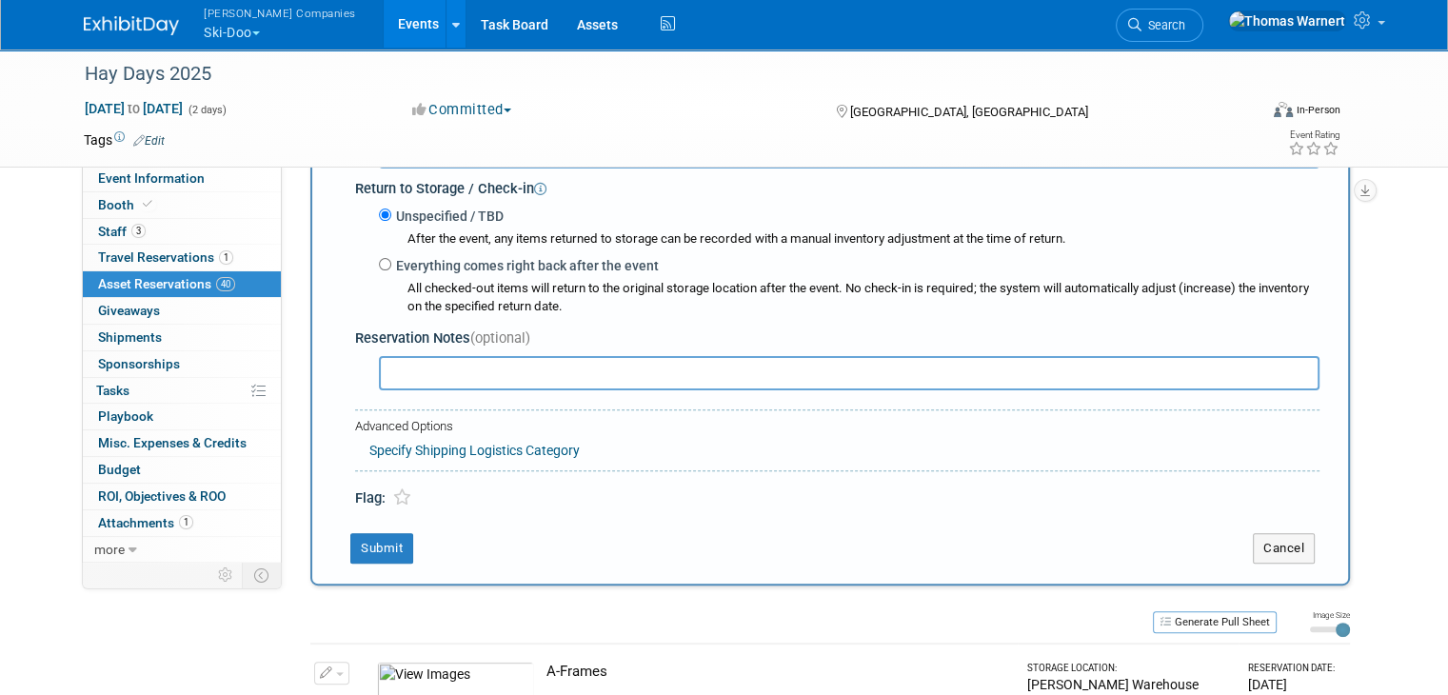
scroll to position [683, 0]
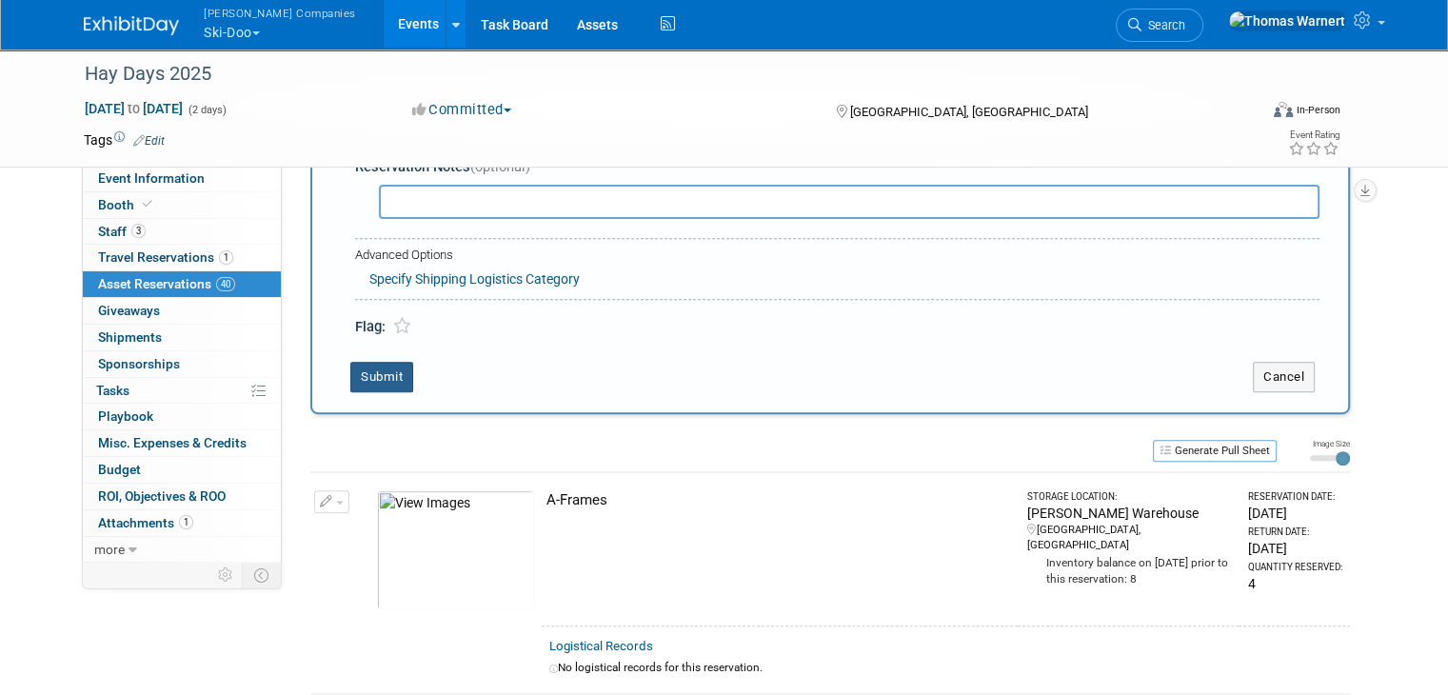
click at [350, 366] on button "Submit" at bounding box center [381, 377] width 63 height 30
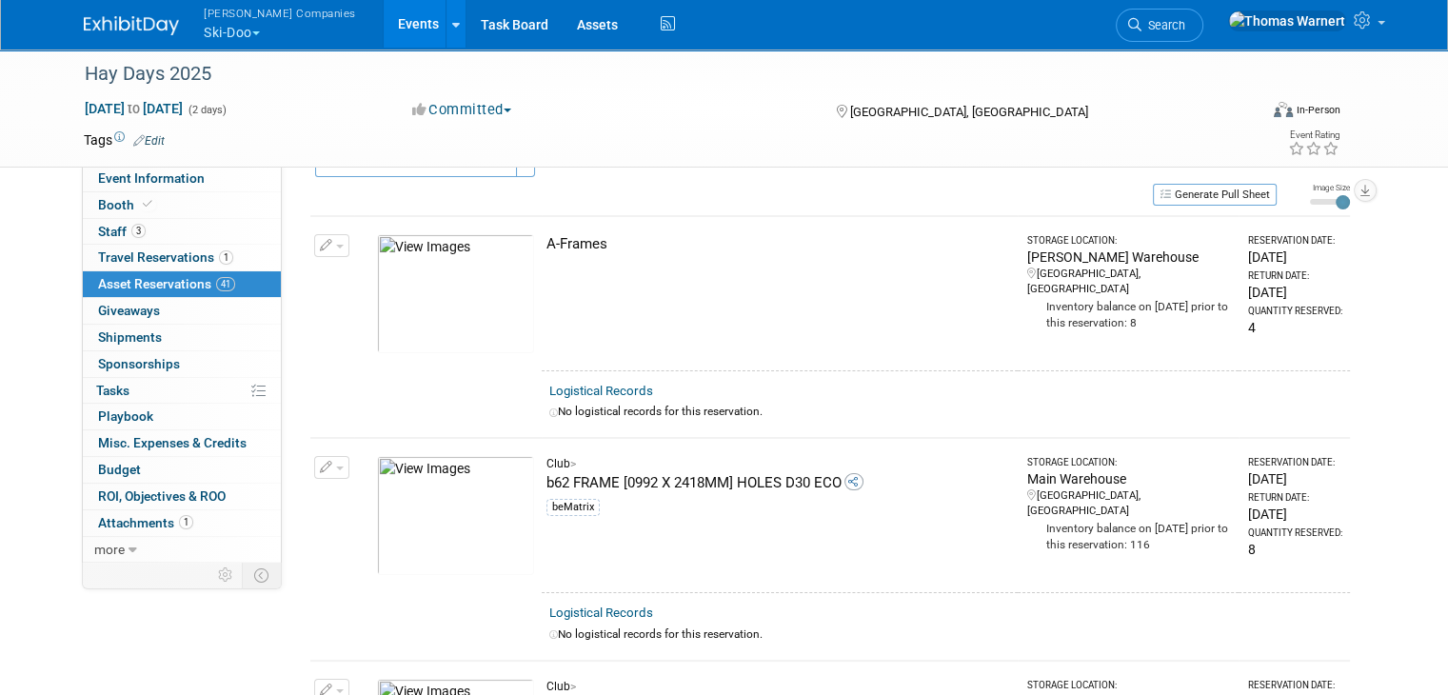
scroll to position [0, 0]
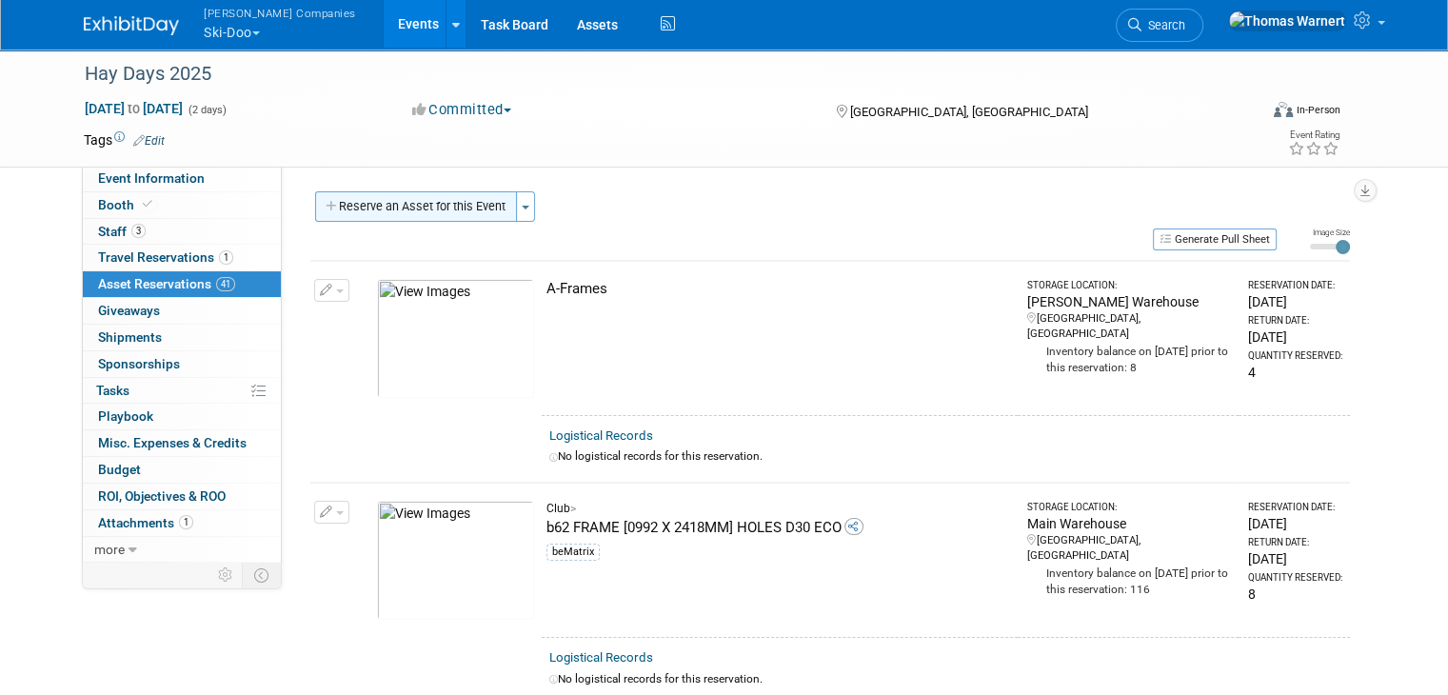
click at [438, 201] on button "Reserve an Asset for this Event" at bounding box center [416, 206] width 202 height 30
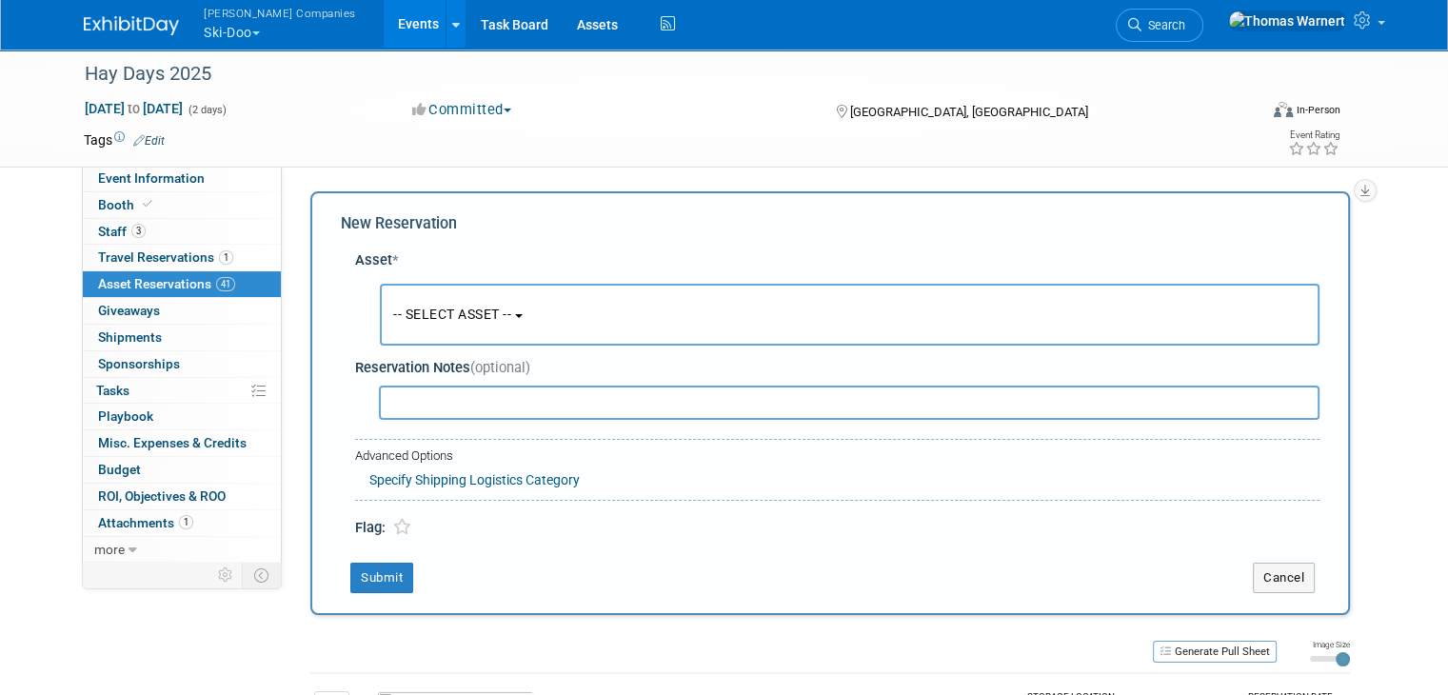
scroll to position [17, 0]
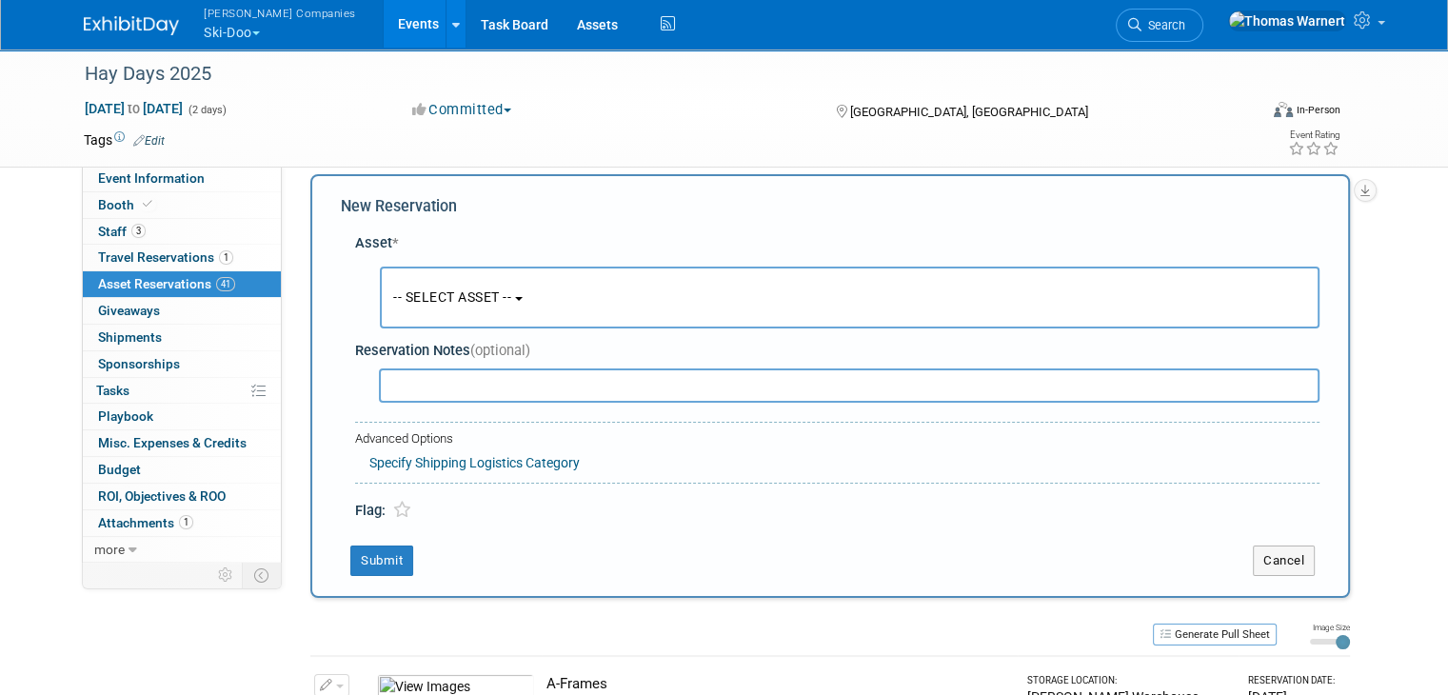
drag, startPoint x: 465, startPoint y: 302, endPoint x: 476, endPoint y: 326, distance: 26.0
click at [466, 306] on button "-- SELECT ASSET --" at bounding box center [850, 298] width 940 height 62
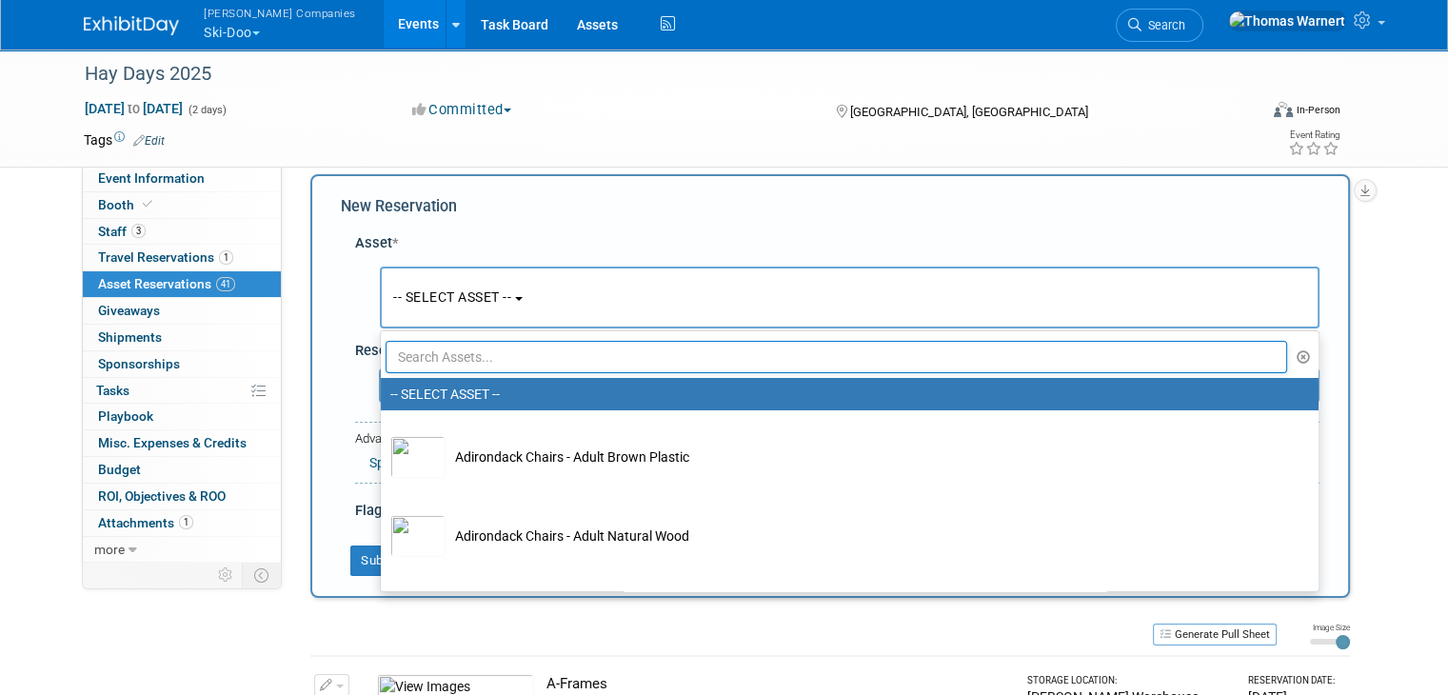
click at [471, 347] on input "text" at bounding box center [836, 357] width 901 height 32
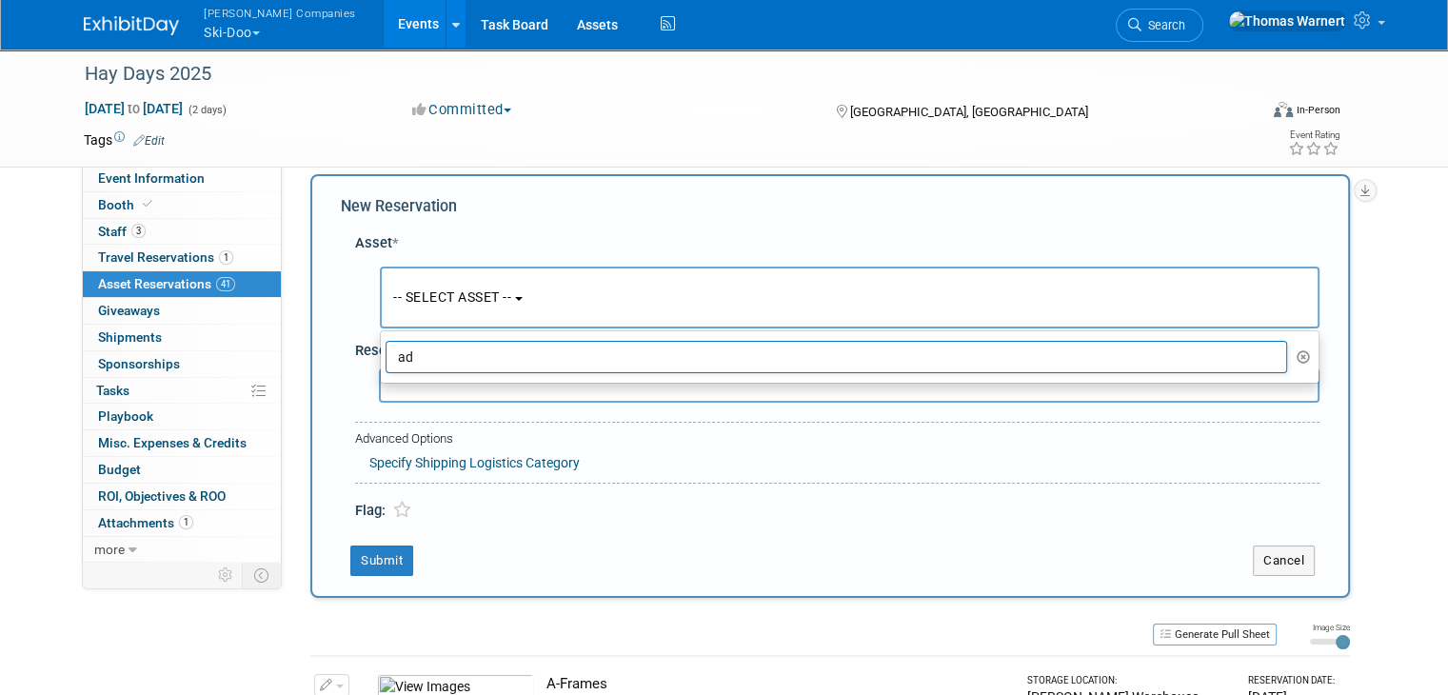
type input "a"
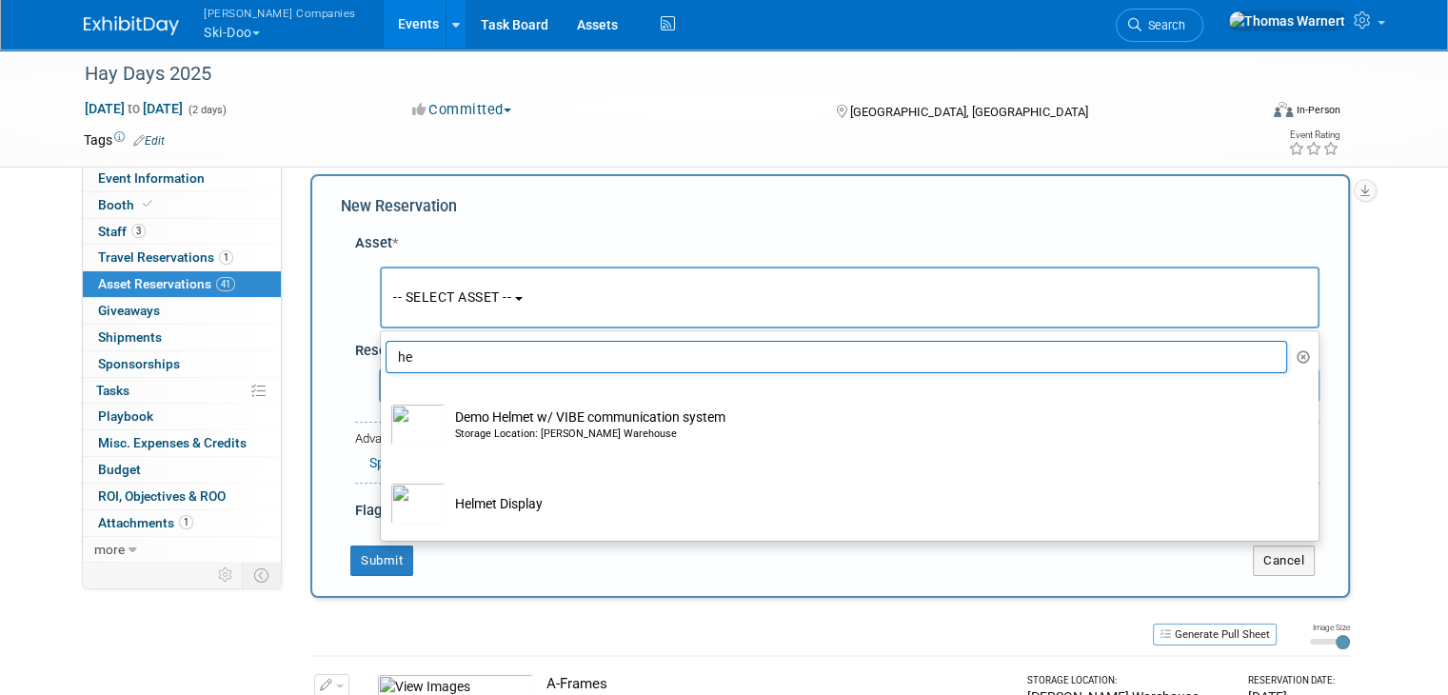
type input "h"
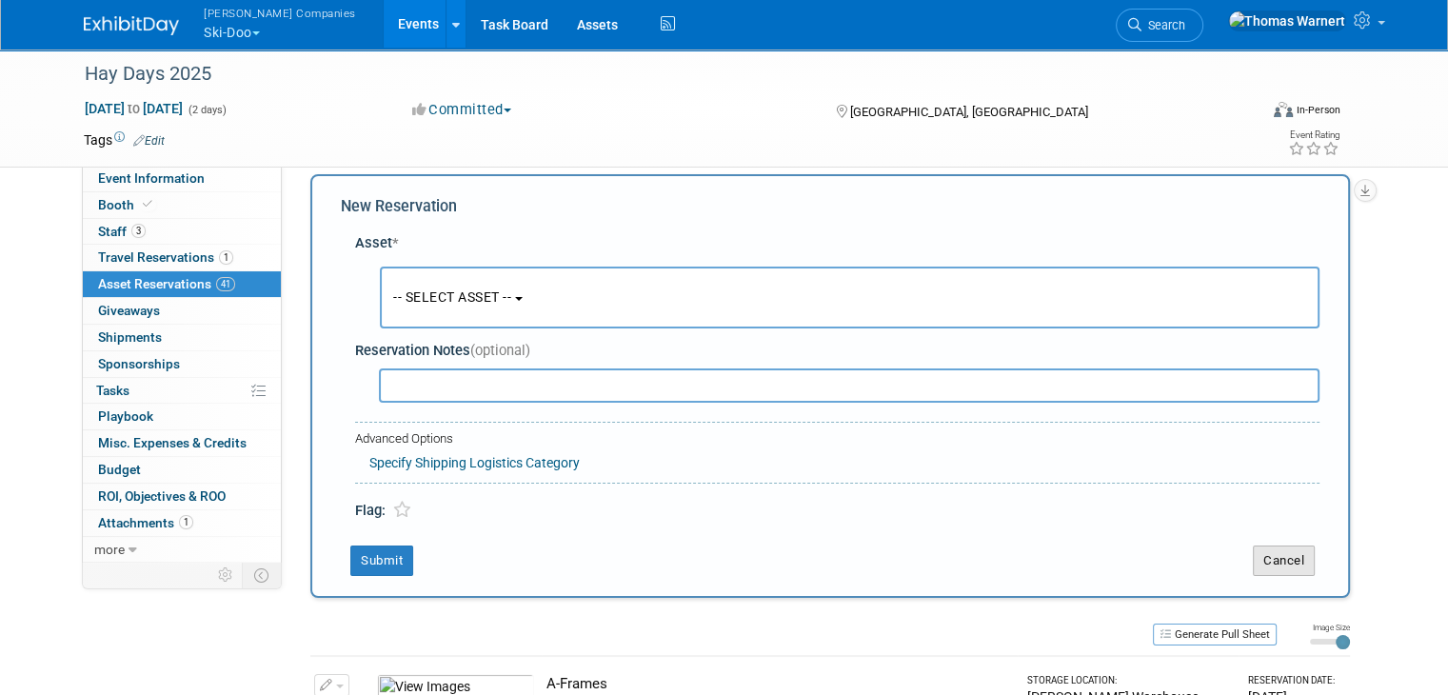
click at [1307, 556] on button "Cancel" at bounding box center [1284, 560] width 62 height 30
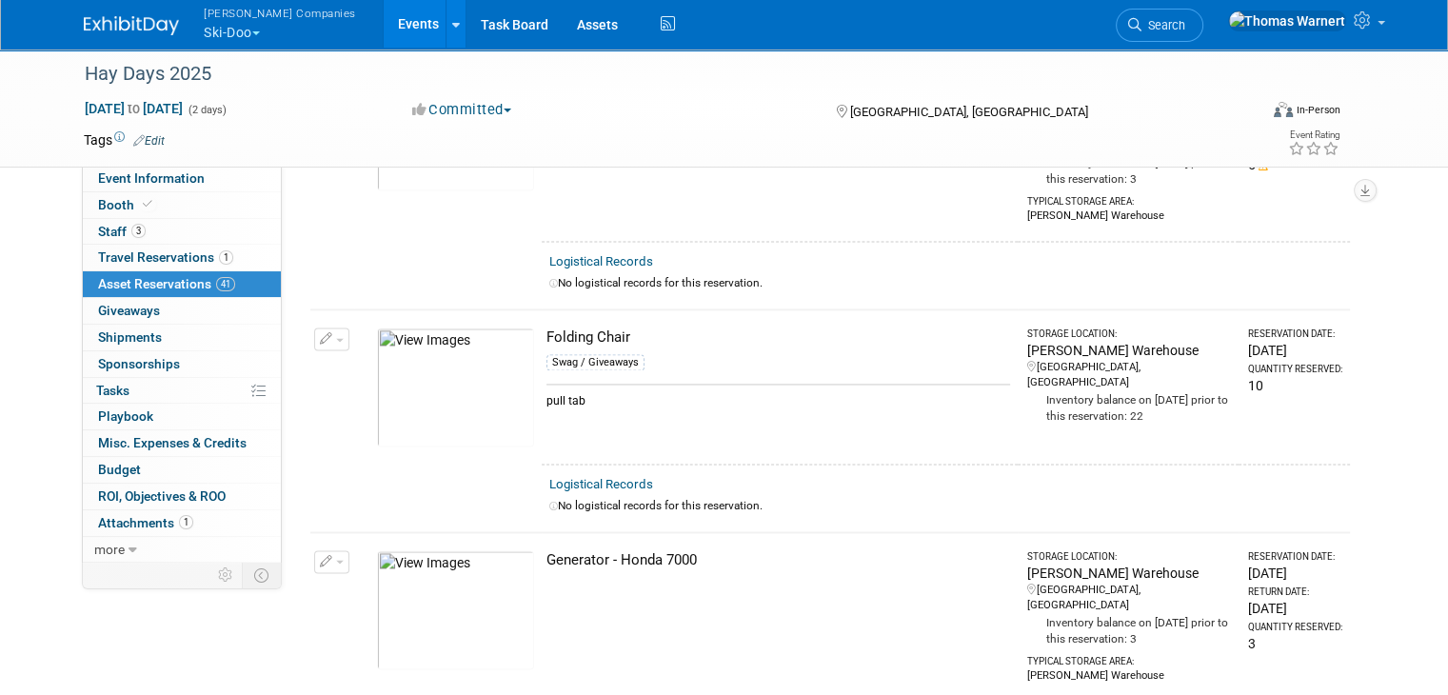
scroll to position [2665, 0]
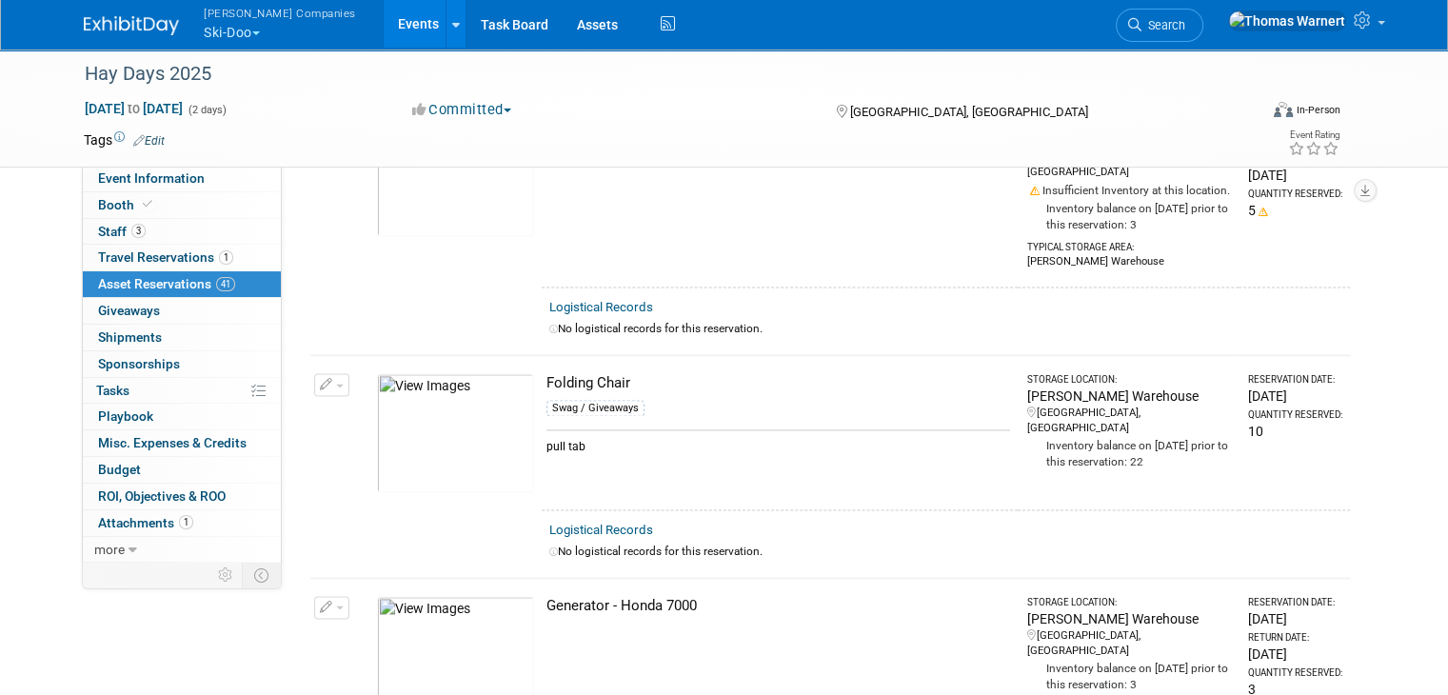
click at [470, 373] on img at bounding box center [455, 432] width 157 height 119
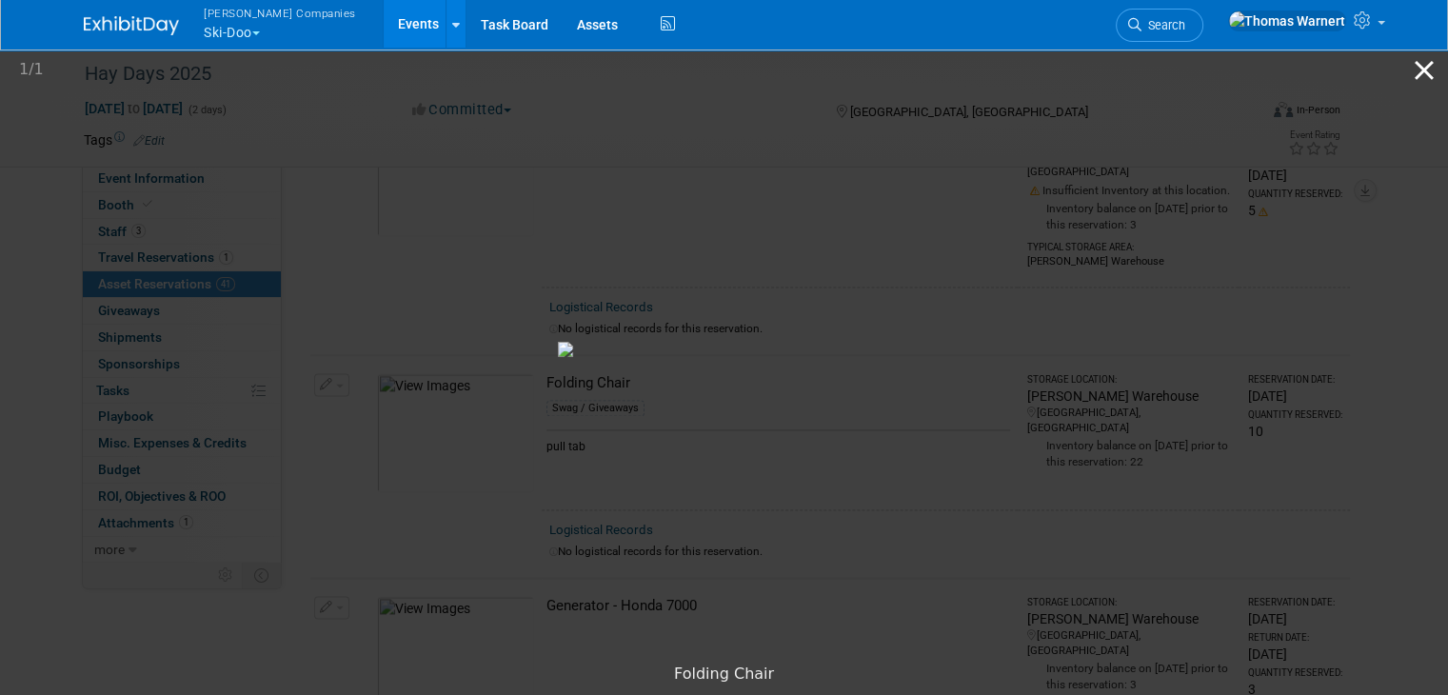
click at [1408, 66] on button "Close gallery" at bounding box center [1424, 70] width 48 height 45
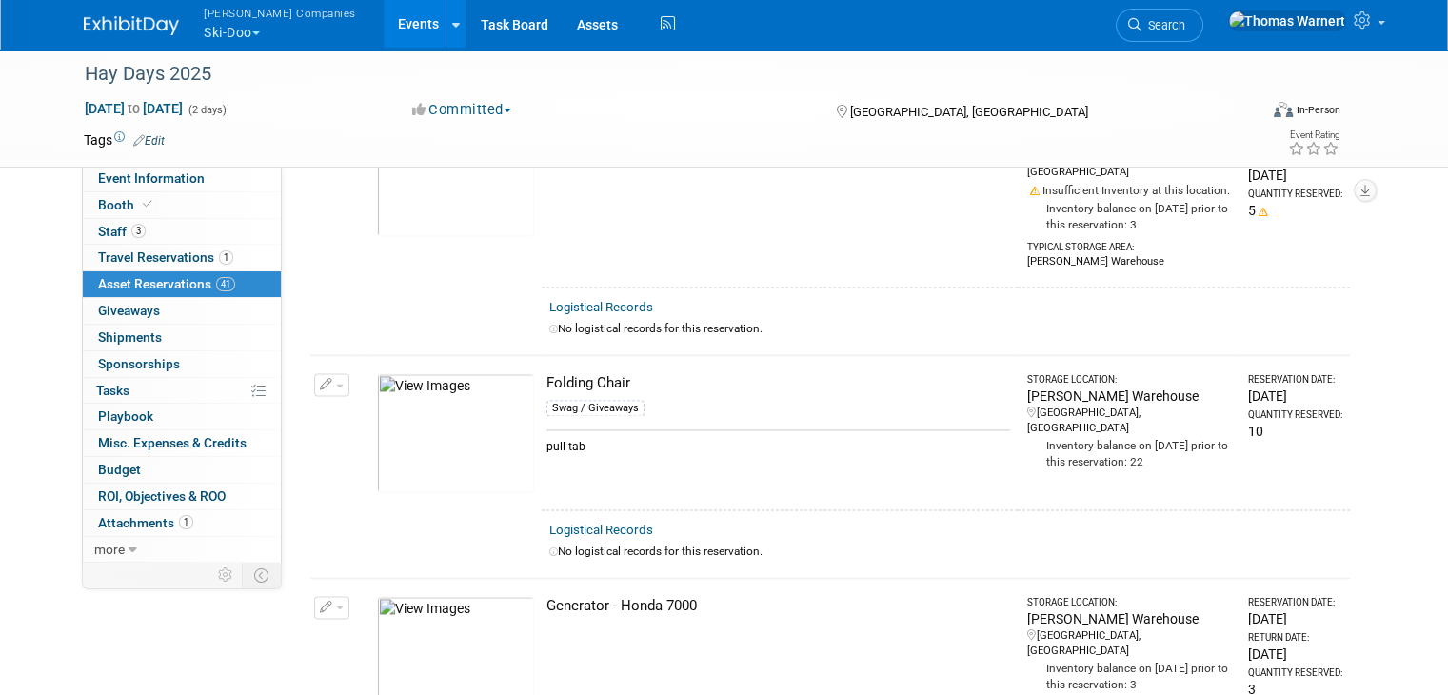
click at [326, 373] on button "button" at bounding box center [331, 384] width 35 height 23
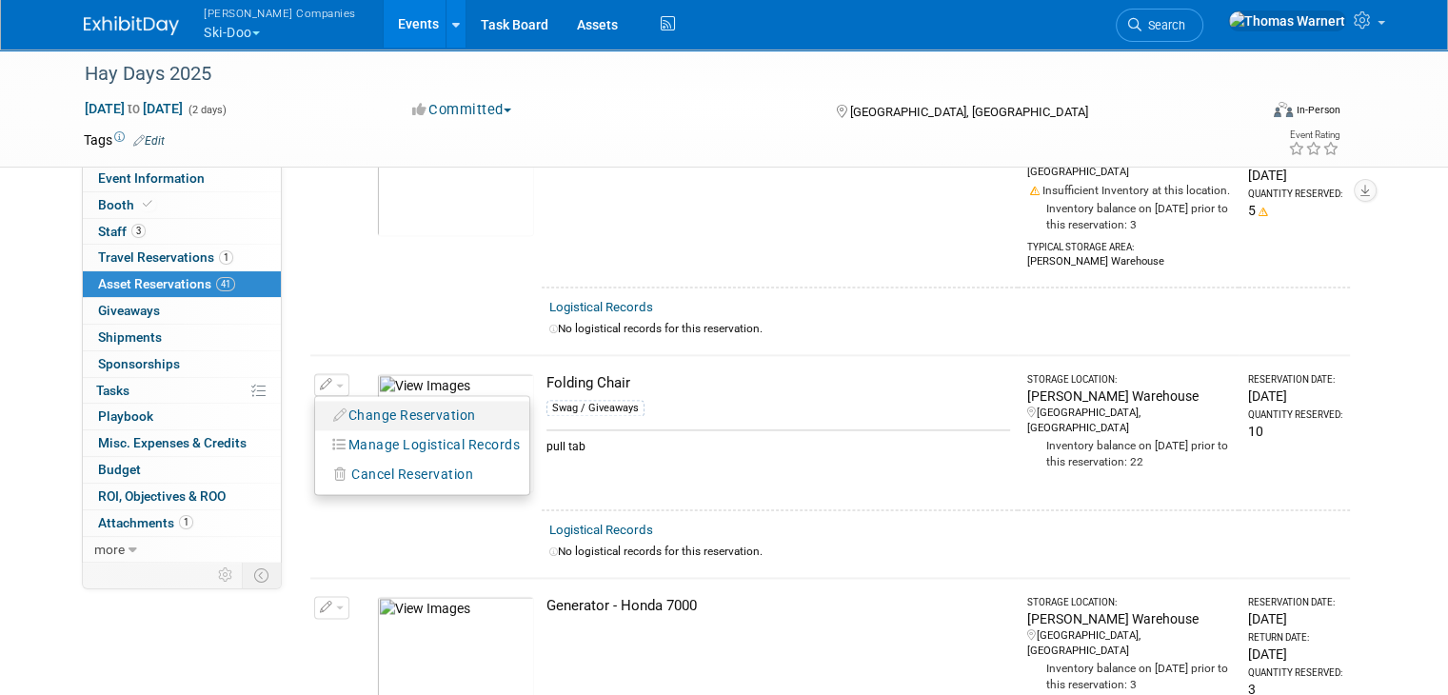
click at [389, 403] on button "Change Reservation" at bounding box center [405, 416] width 161 height 26
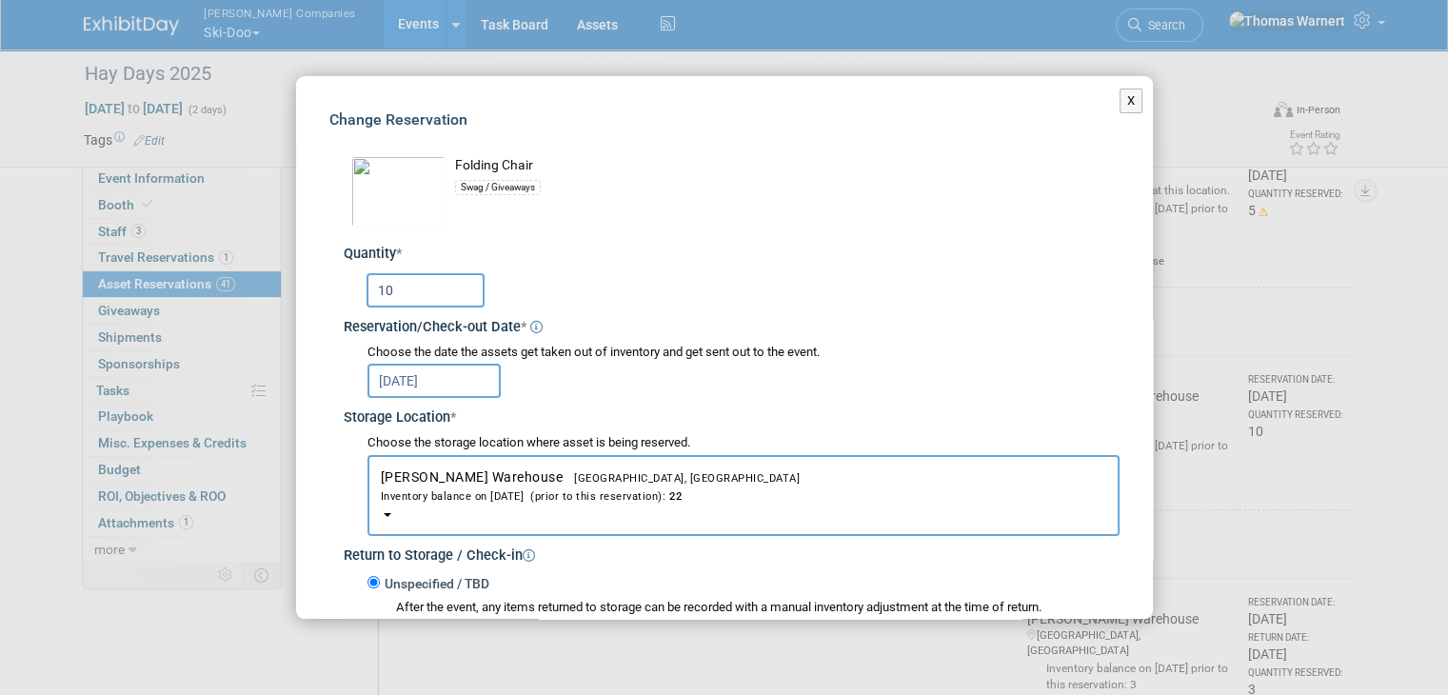
click at [434, 285] on input "10" at bounding box center [425, 290] width 118 height 34
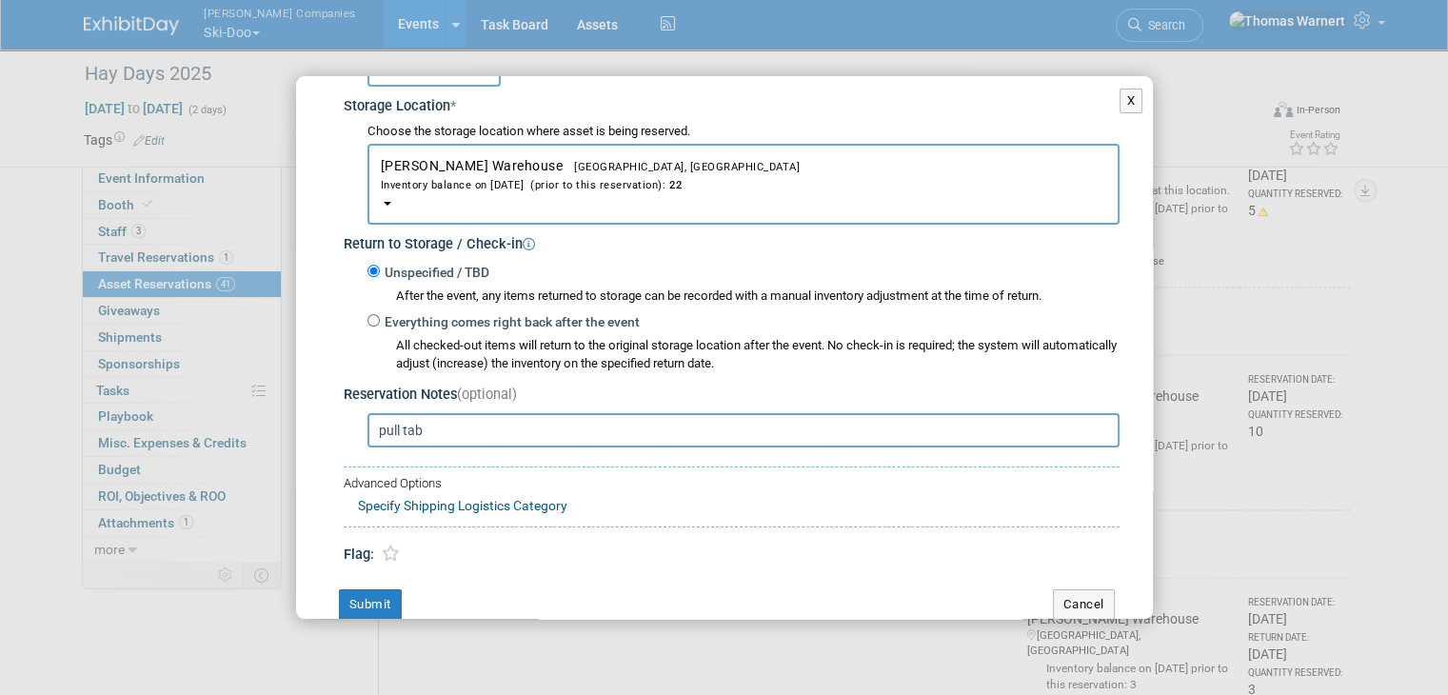
scroll to position [341, 0]
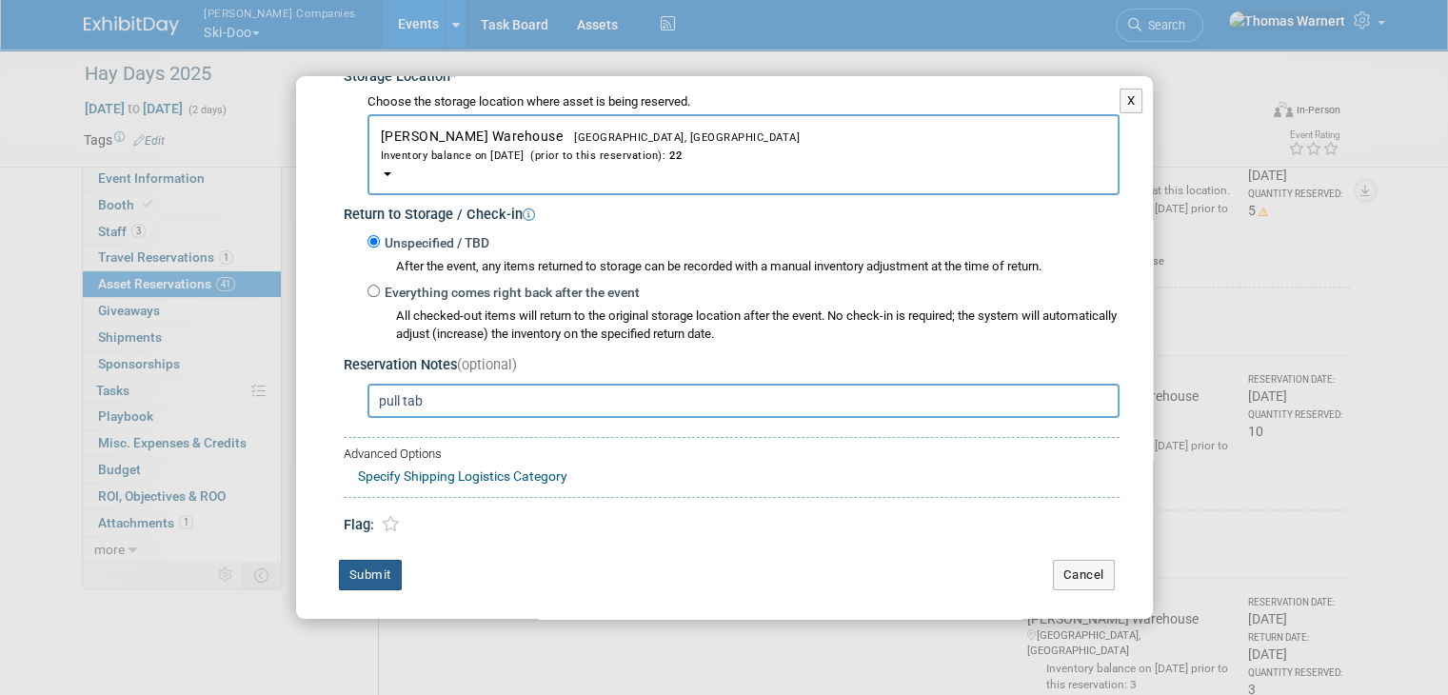
type input "14"
click at [387, 572] on button "Submit" at bounding box center [370, 575] width 63 height 30
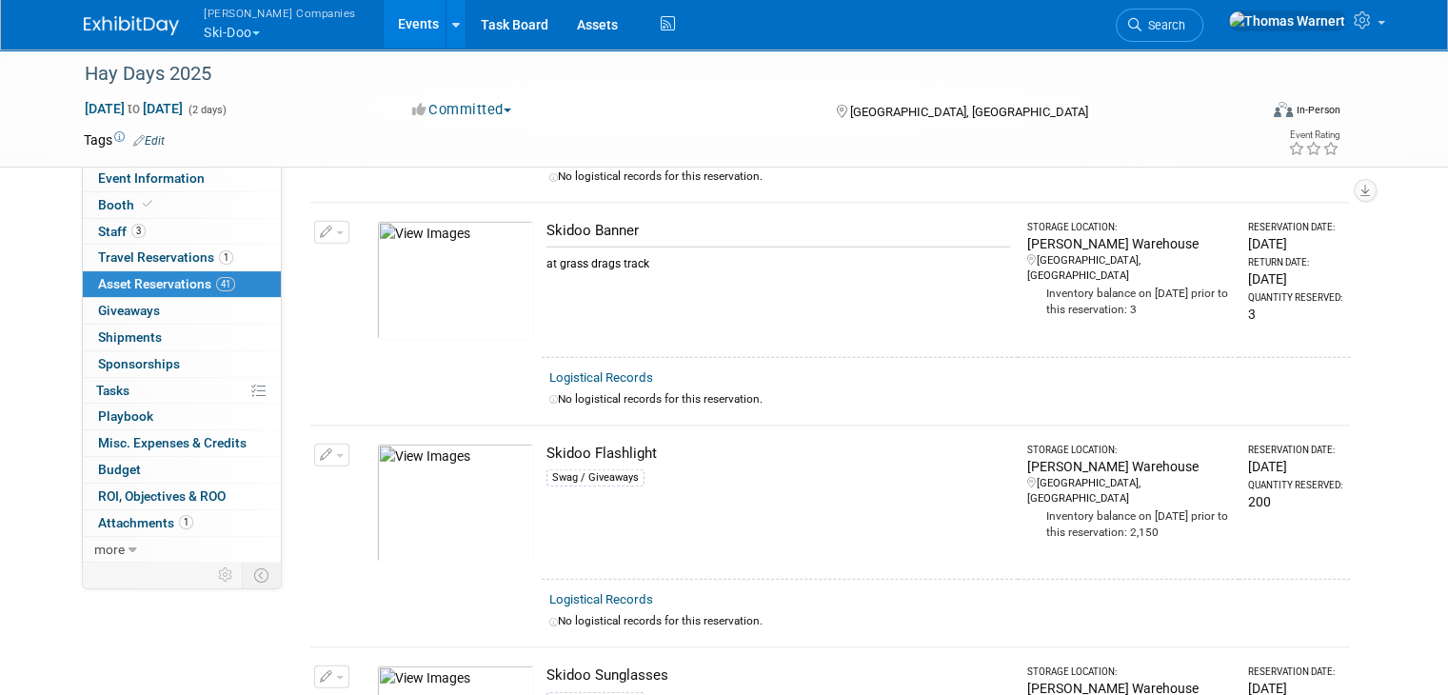
scroll to position [5236, 0]
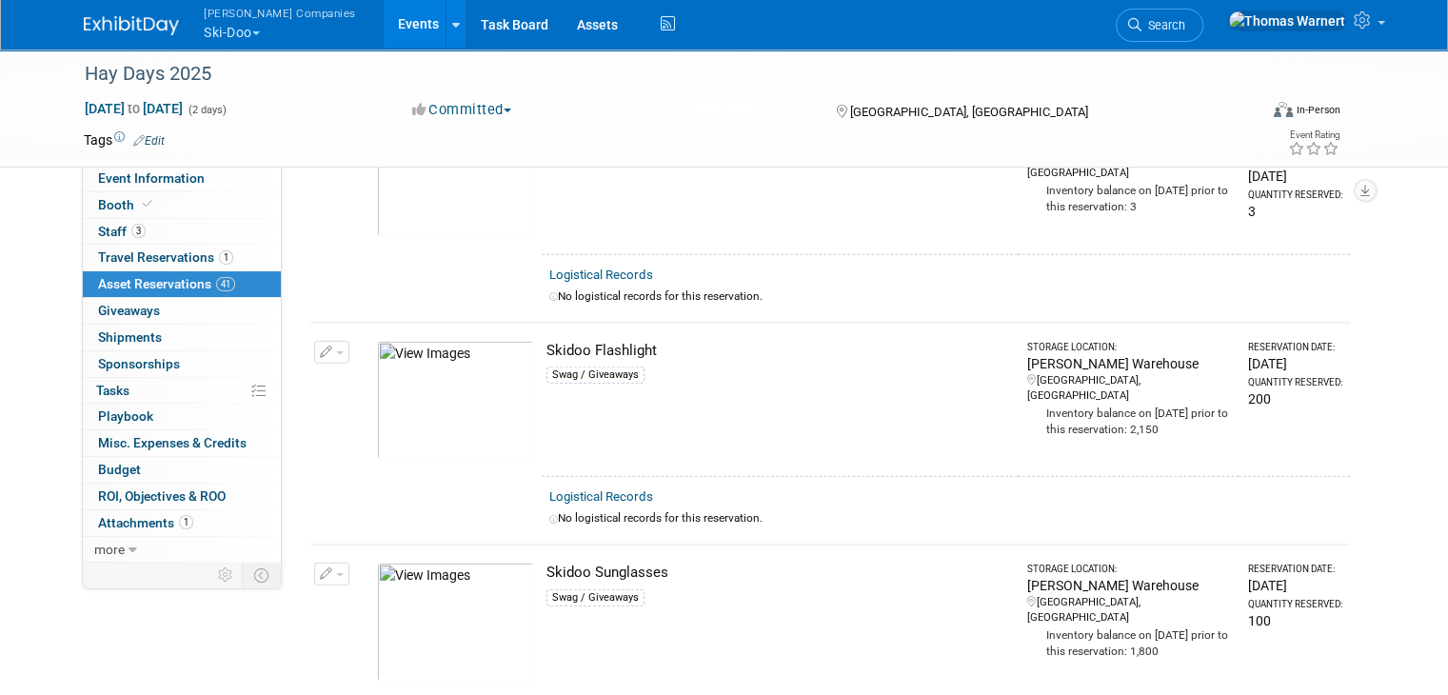
click at [323, 563] on button "button" at bounding box center [331, 574] width 35 height 23
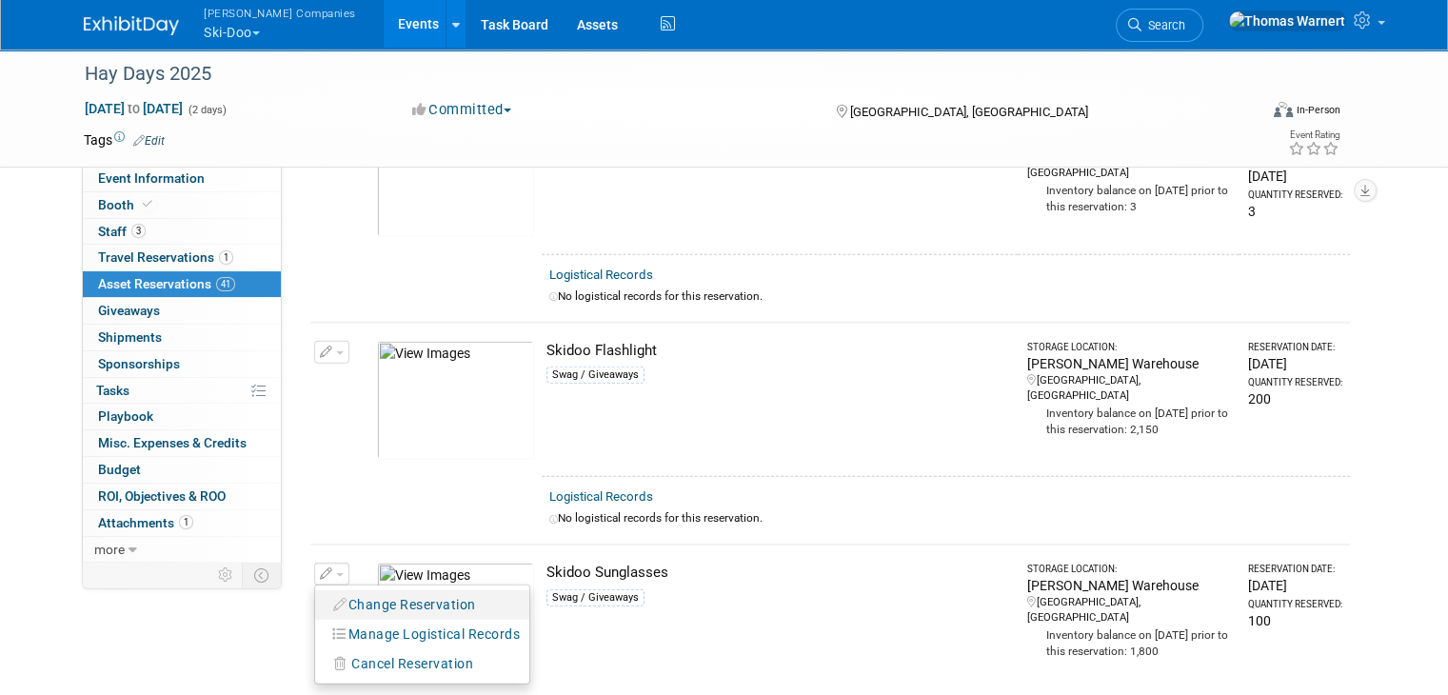
click at [349, 592] on button "Change Reservation" at bounding box center [405, 605] width 161 height 26
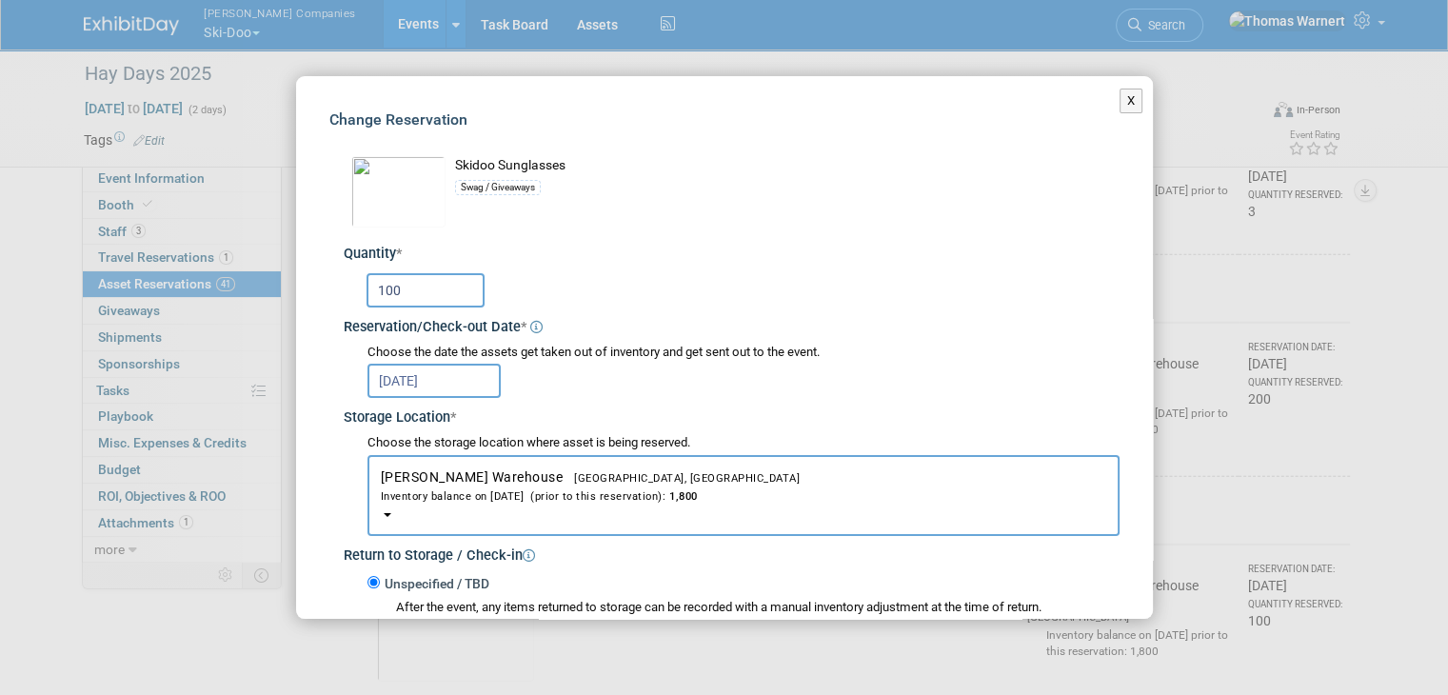
click at [440, 290] on input "100" at bounding box center [425, 290] width 118 height 34
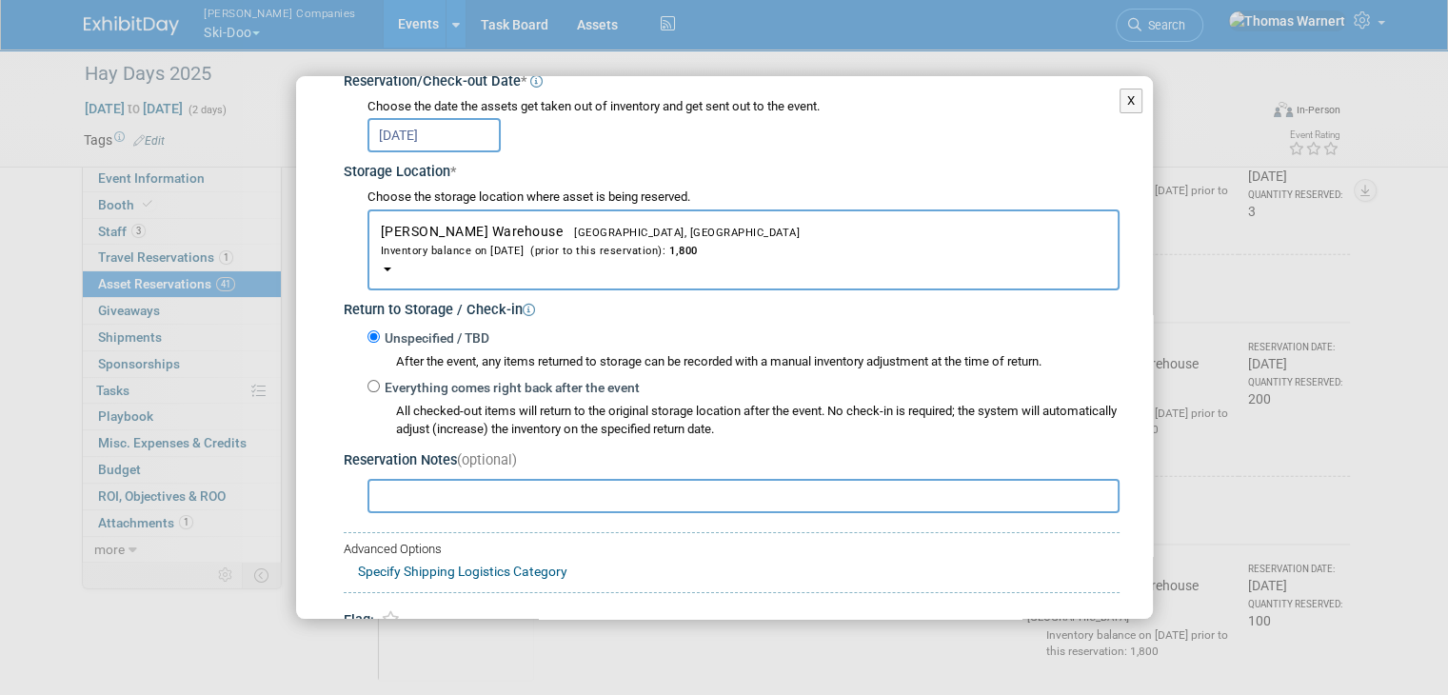
scroll to position [341, 0]
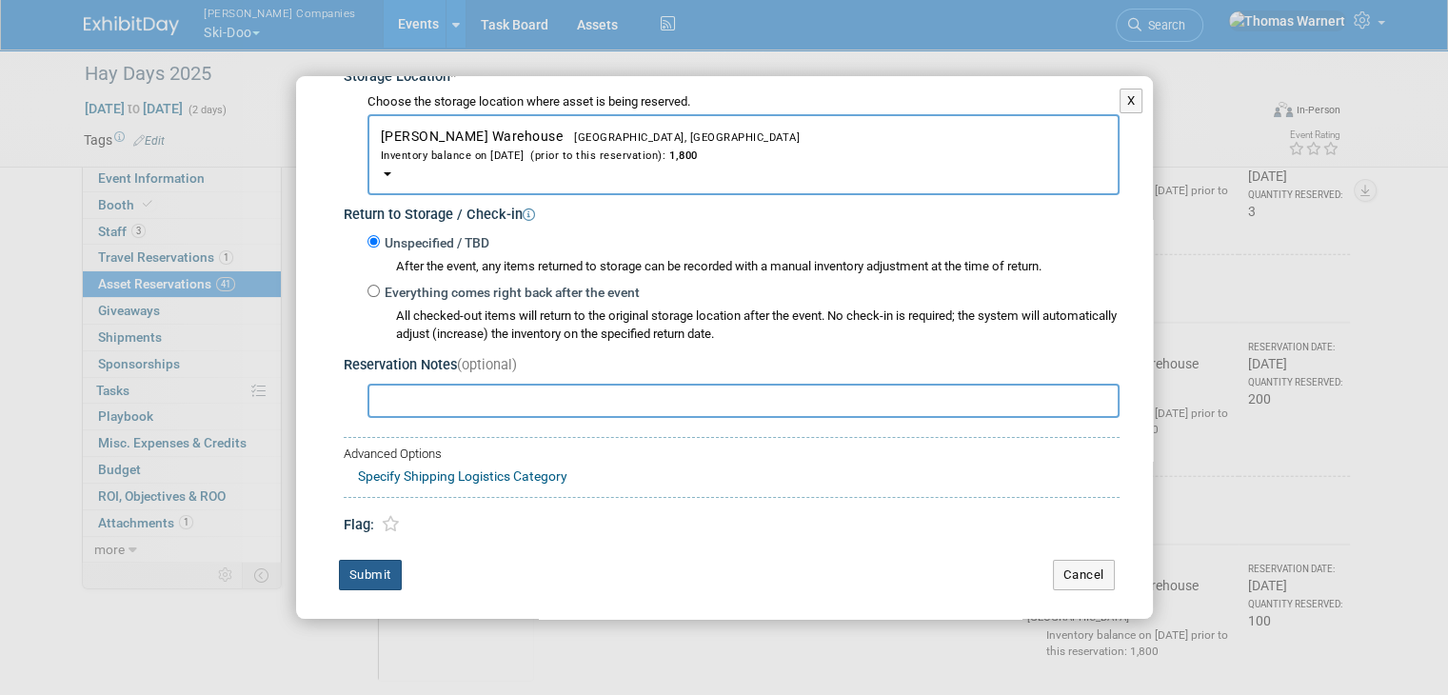
type input "110"
click at [391, 578] on button "Submit" at bounding box center [370, 575] width 63 height 30
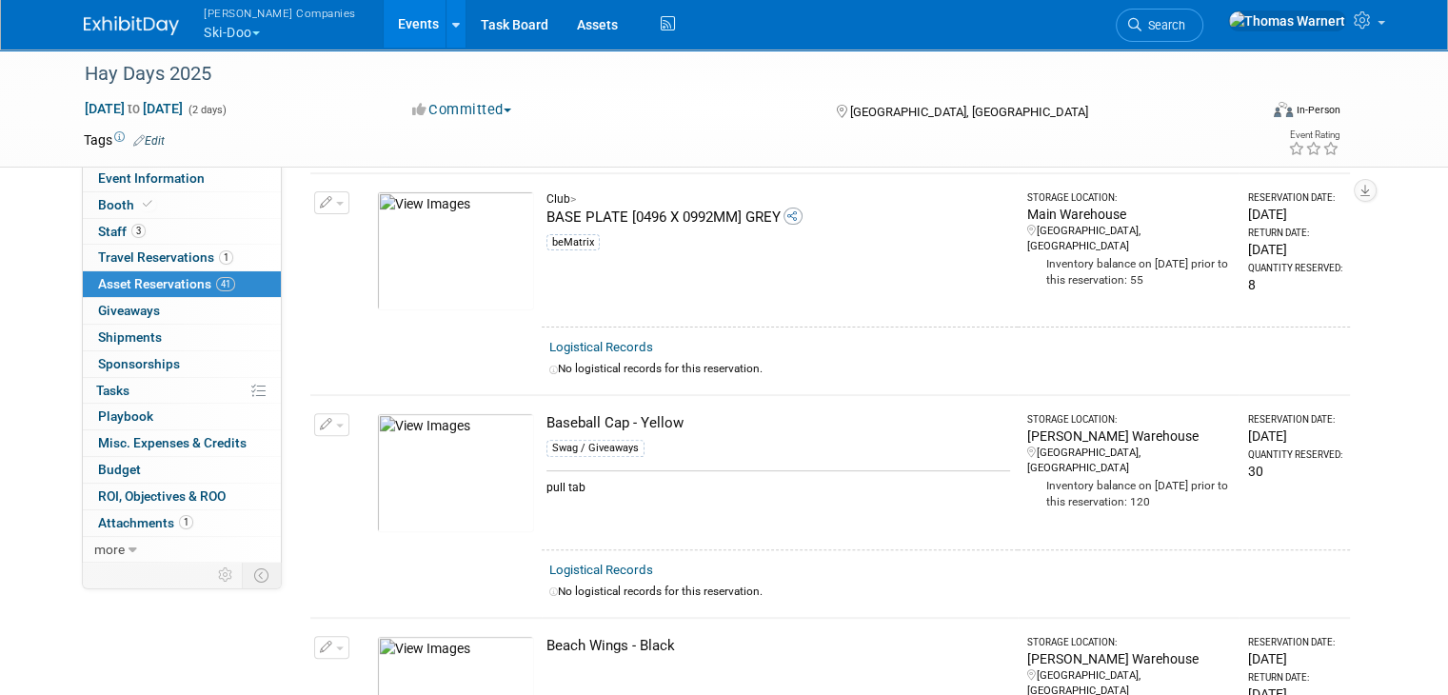
scroll to position [571, 0]
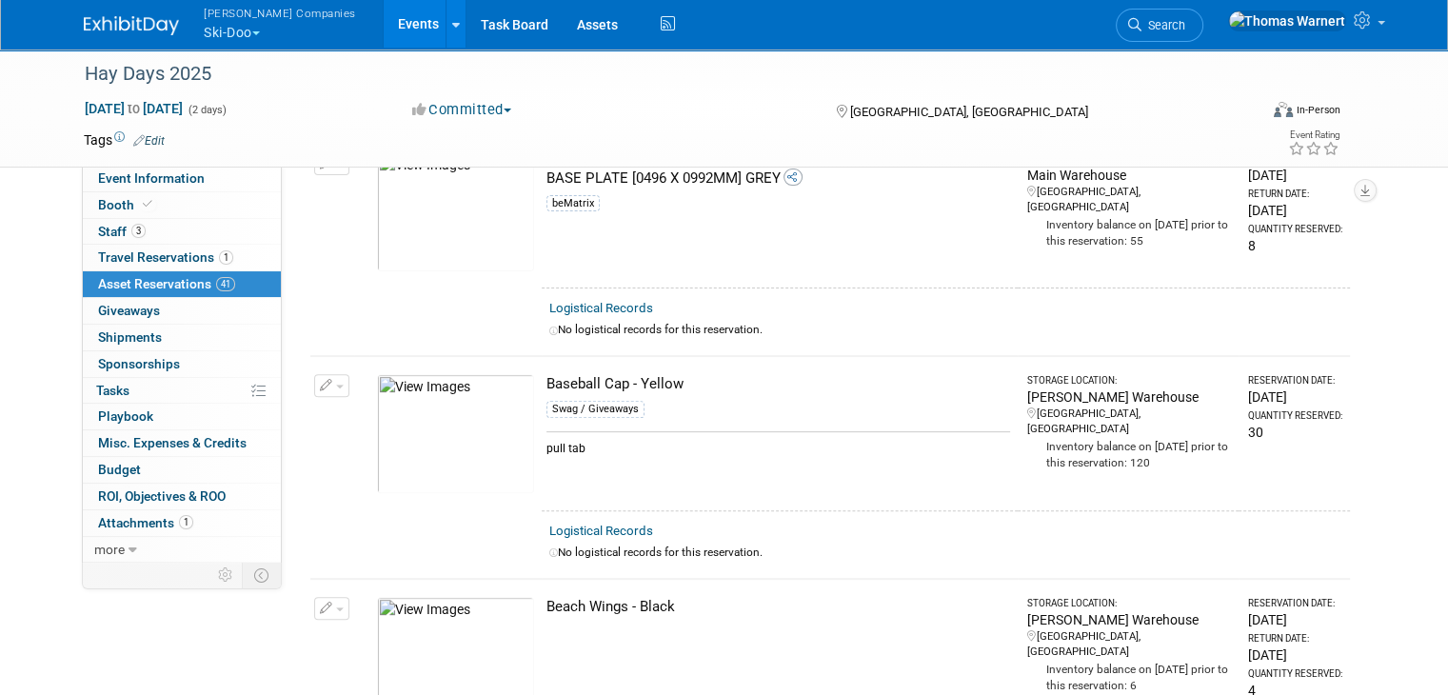
click at [324, 390] on button "button" at bounding box center [331, 385] width 35 height 23
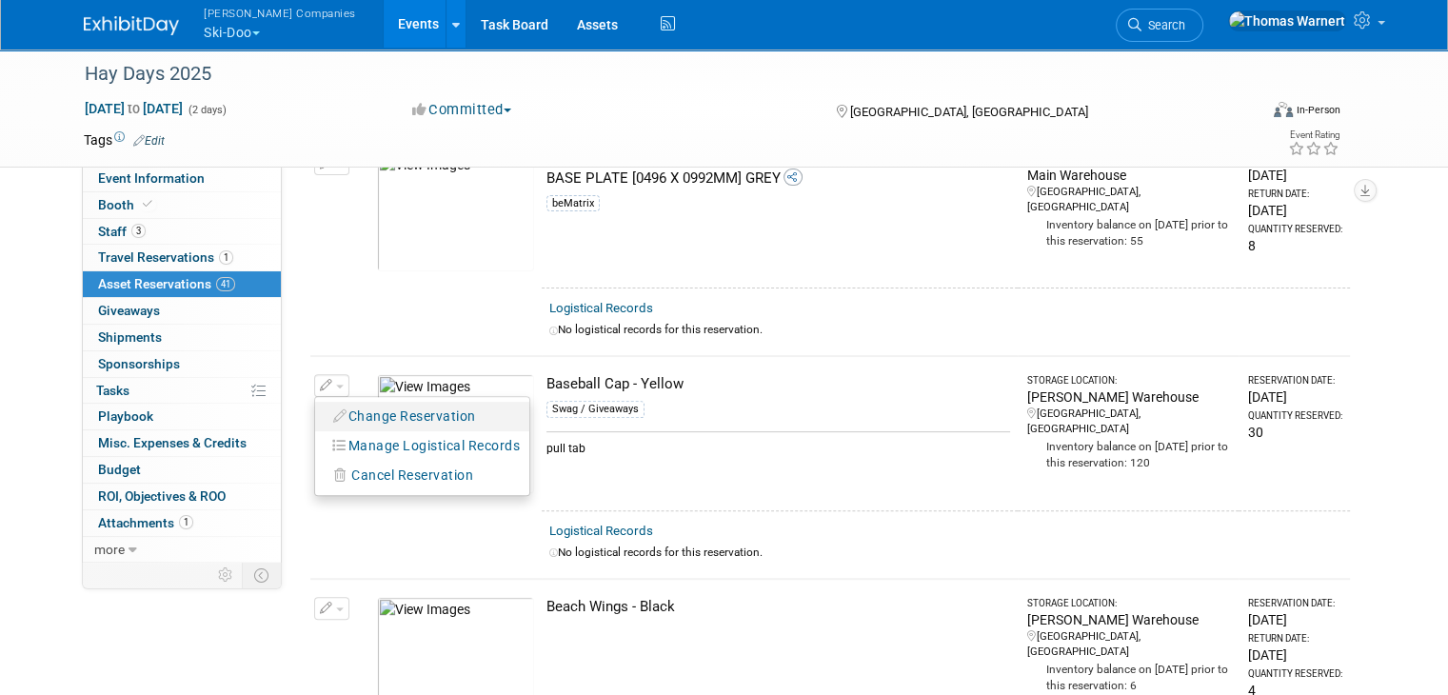
click at [363, 415] on button "Change Reservation" at bounding box center [405, 417] width 161 height 26
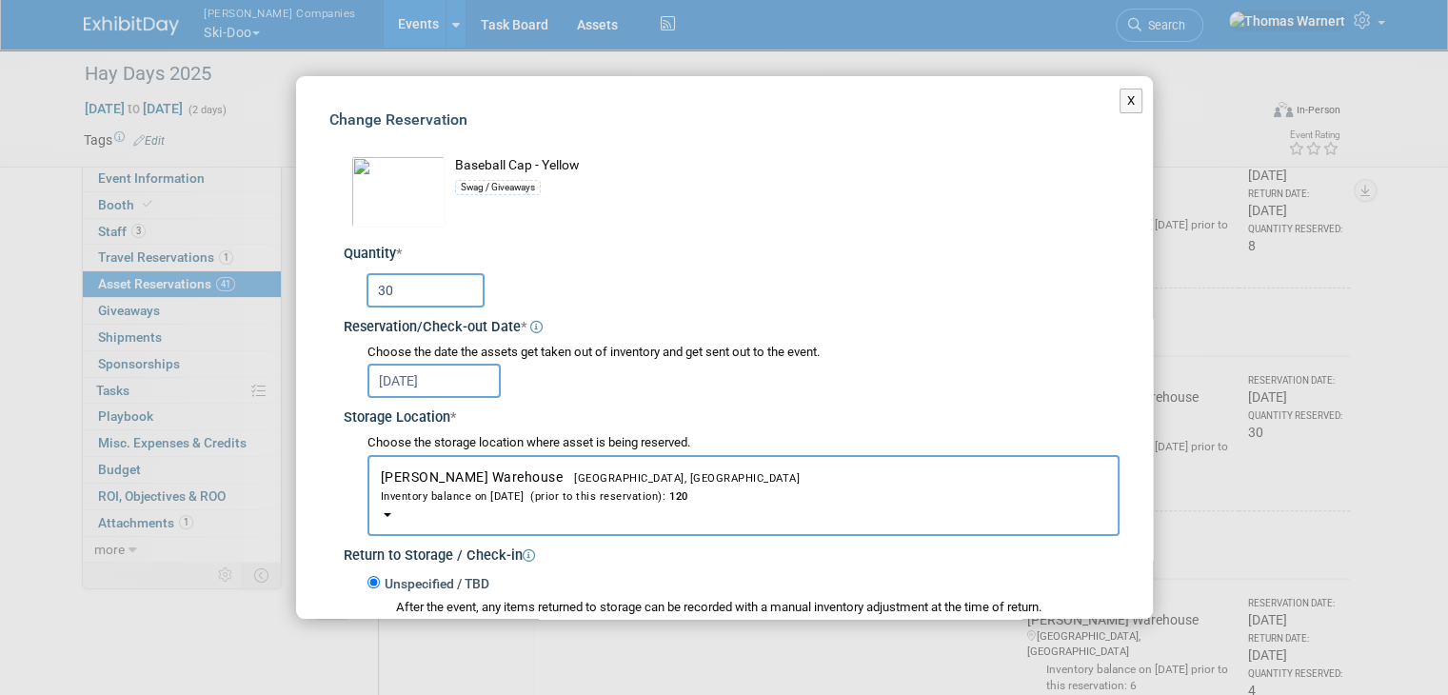
click at [449, 283] on input "30" at bounding box center [425, 290] width 118 height 34
type input "3"
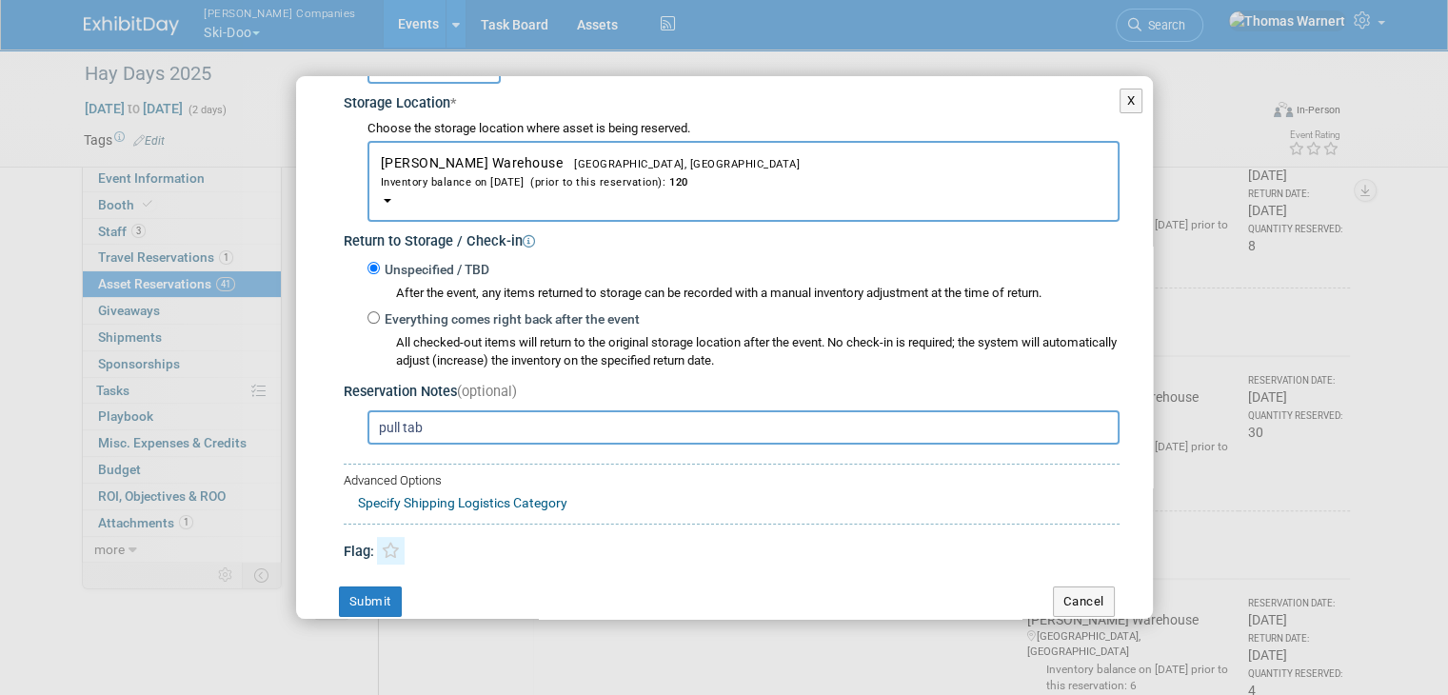
scroll to position [341, 0]
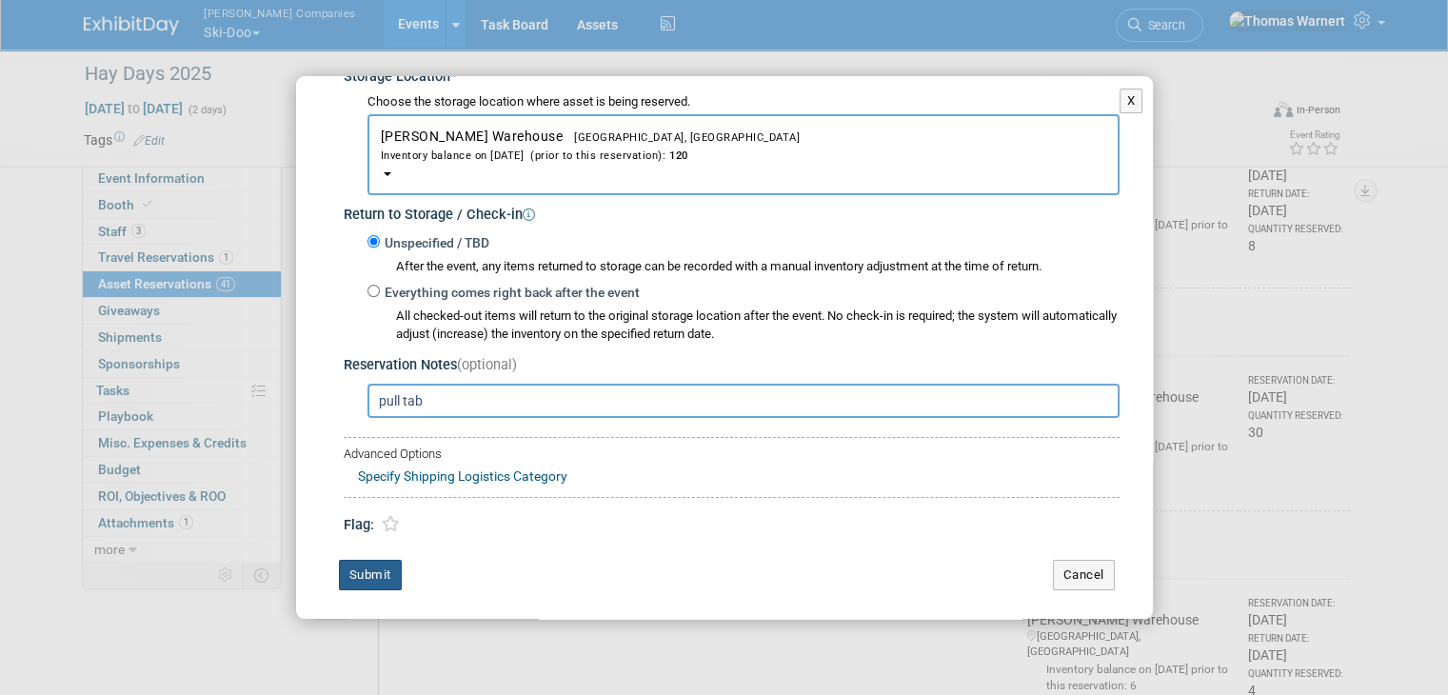
type input "40"
click at [370, 566] on button "Submit" at bounding box center [370, 575] width 63 height 30
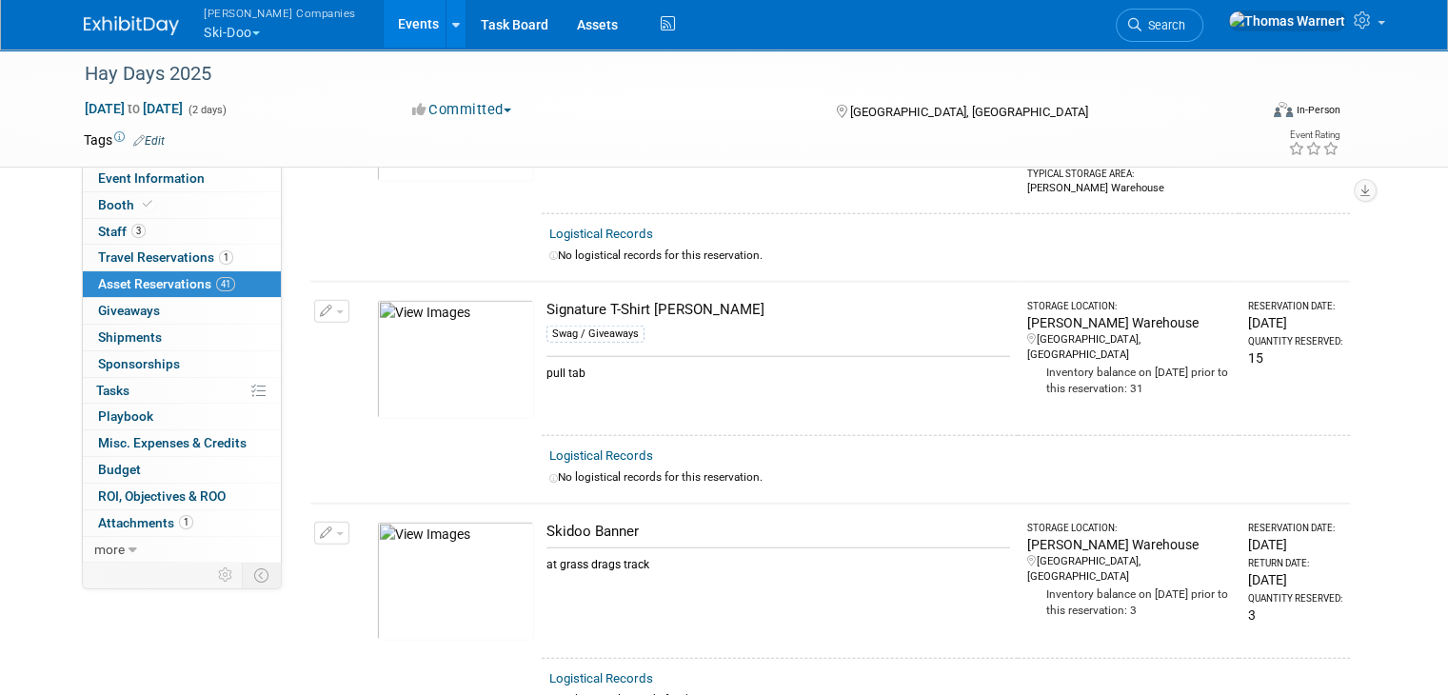
scroll to position [4409, 0]
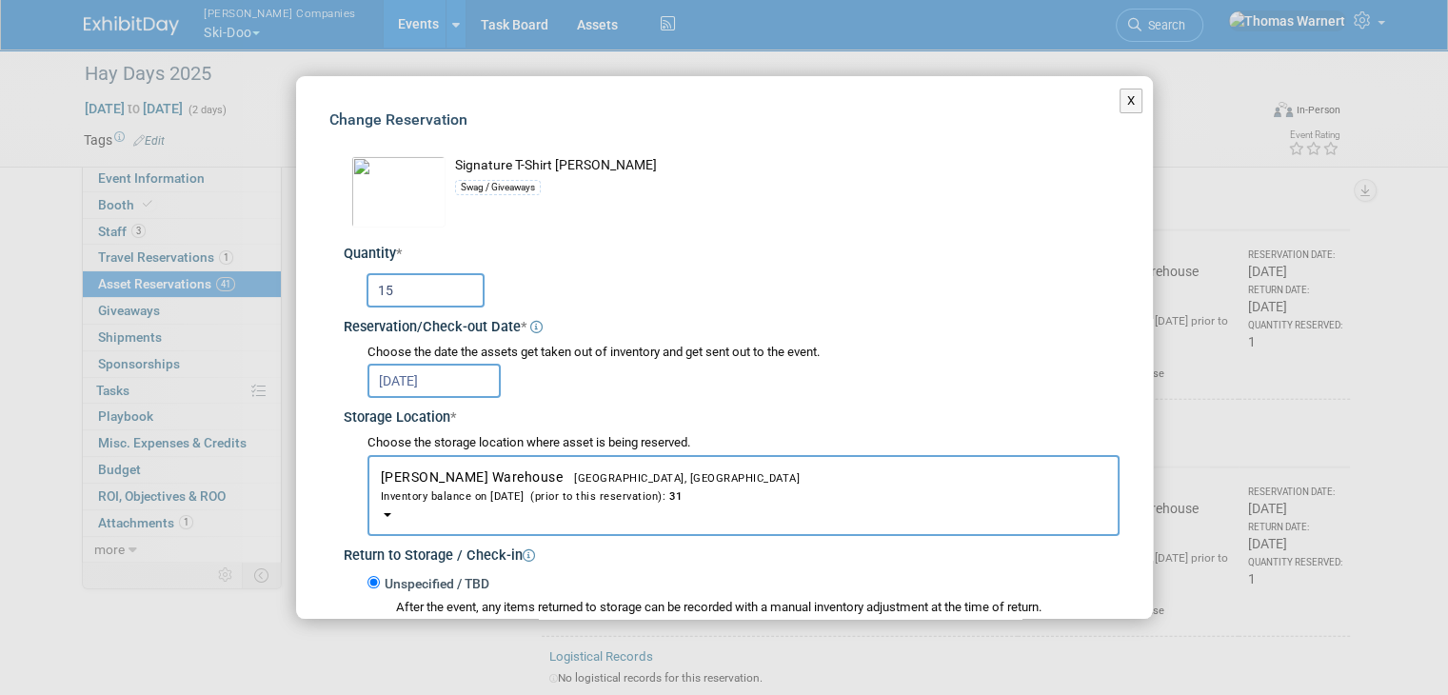
click at [438, 292] on input "15" at bounding box center [425, 290] width 118 height 34
type input "1"
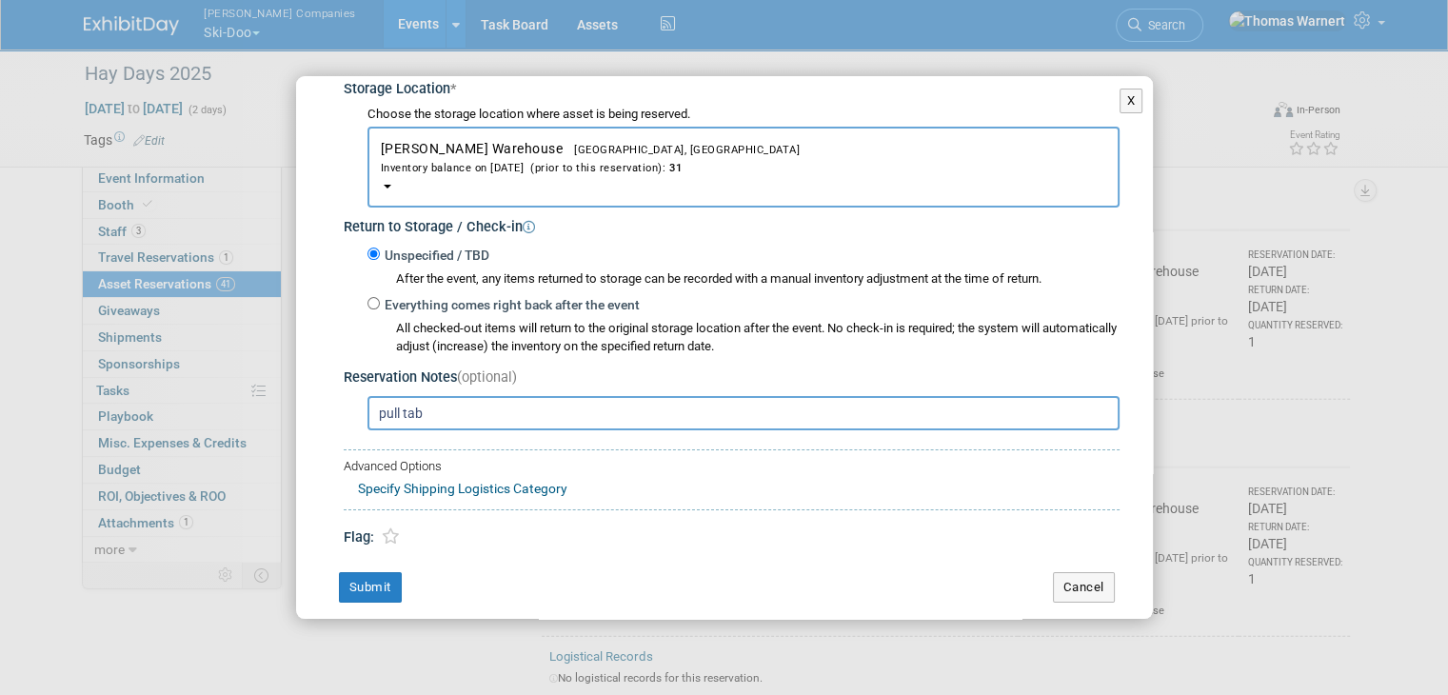
scroll to position [341, 0]
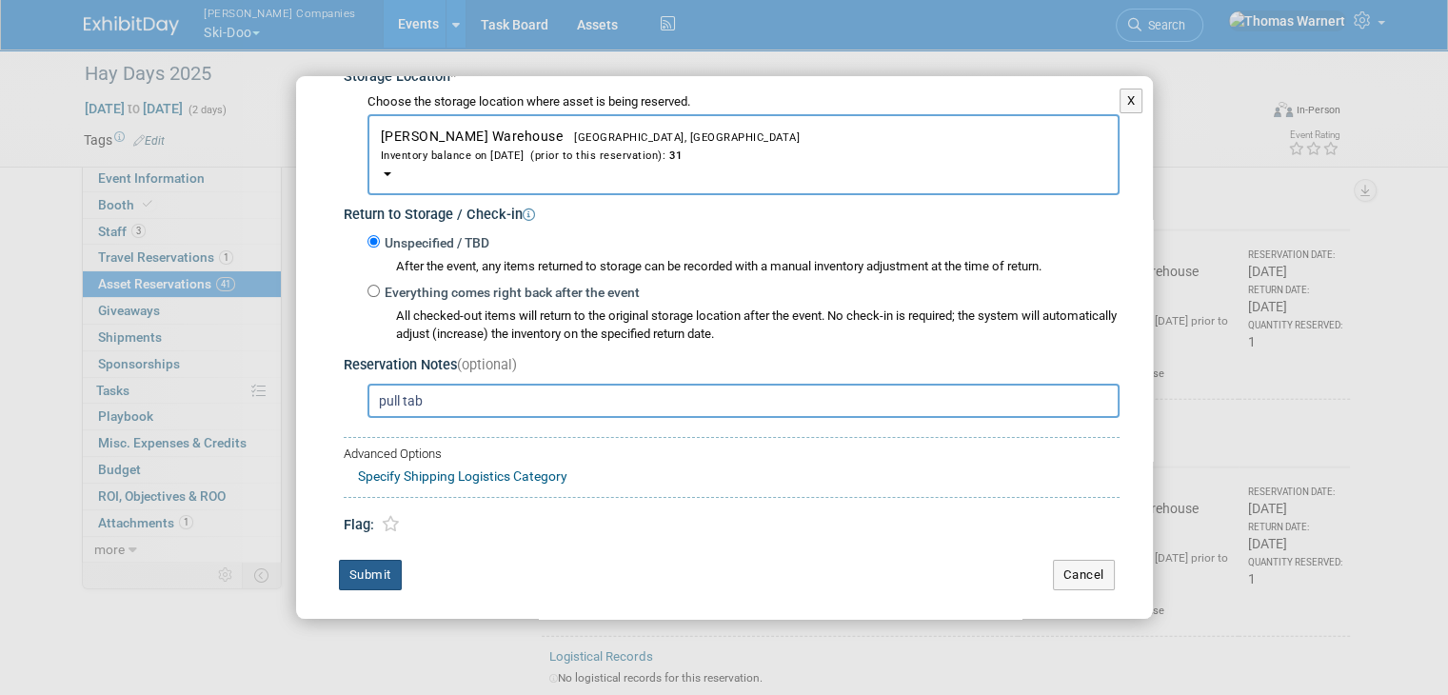
type input "25"
click at [377, 565] on button "Submit" at bounding box center [370, 575] width 63 height 30
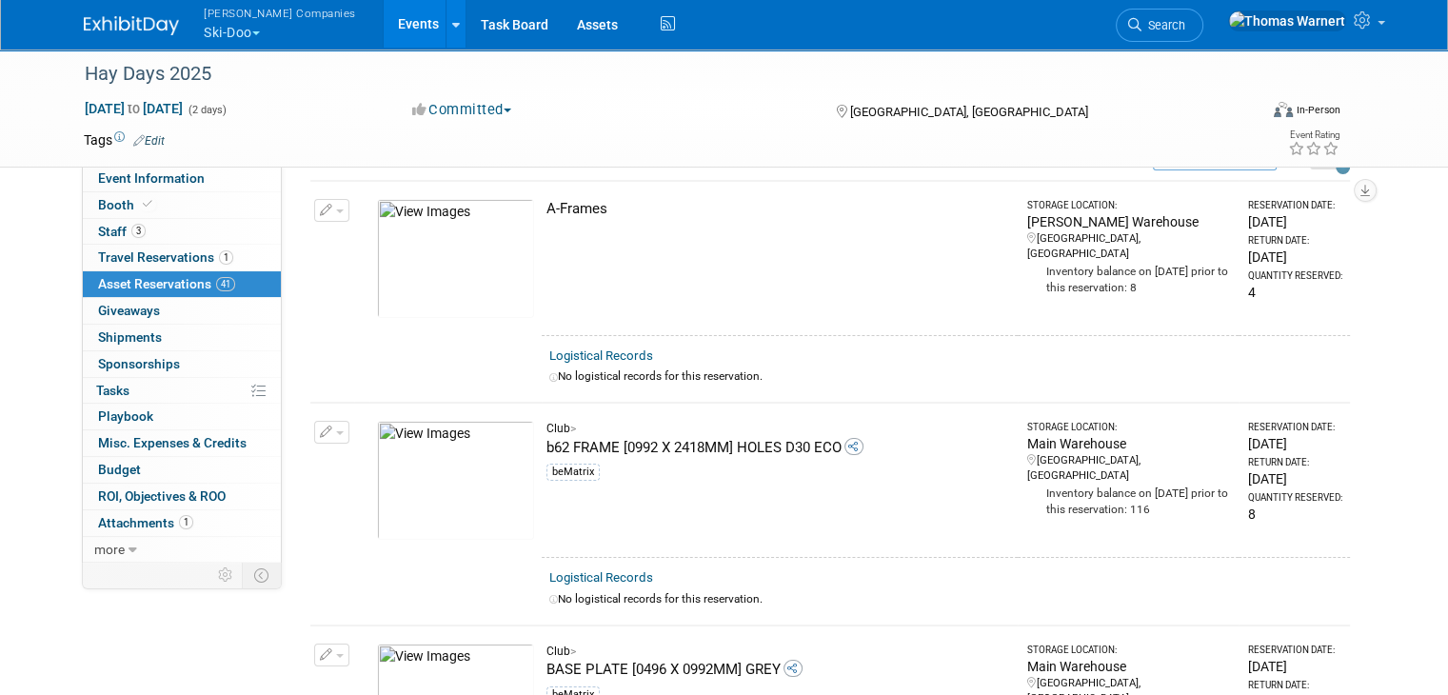
scroll to position [0, 0]
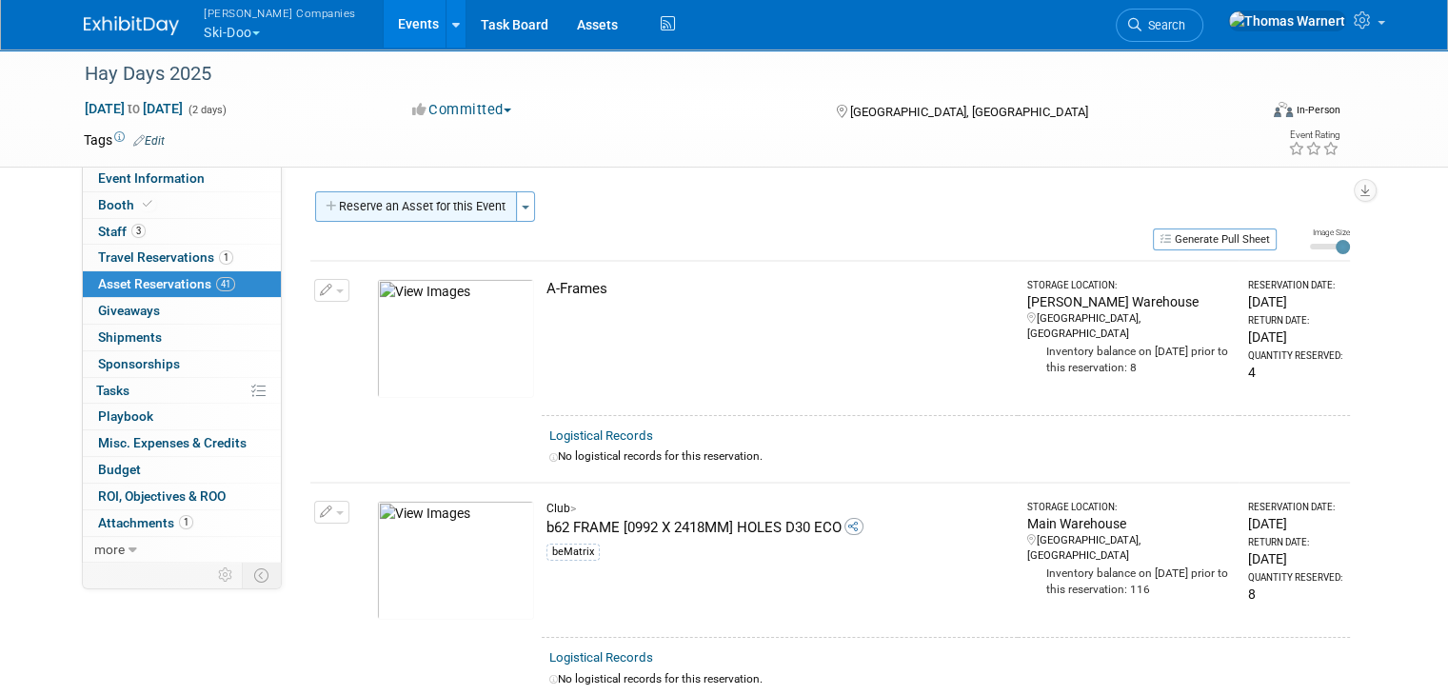
click at [377, 214] on button "Reserve an Asset for this Event" at bounding box center [416, 206] width 202 height 30
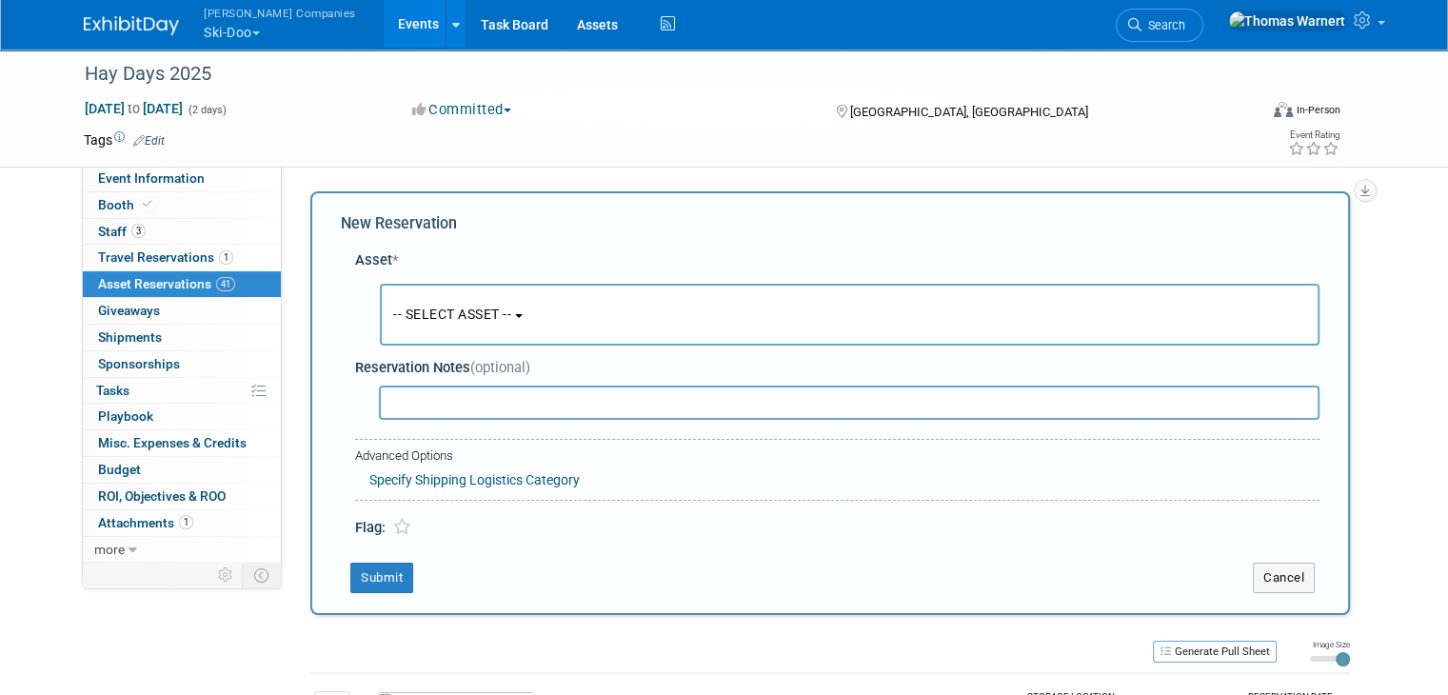
scroll to position [17, 0]
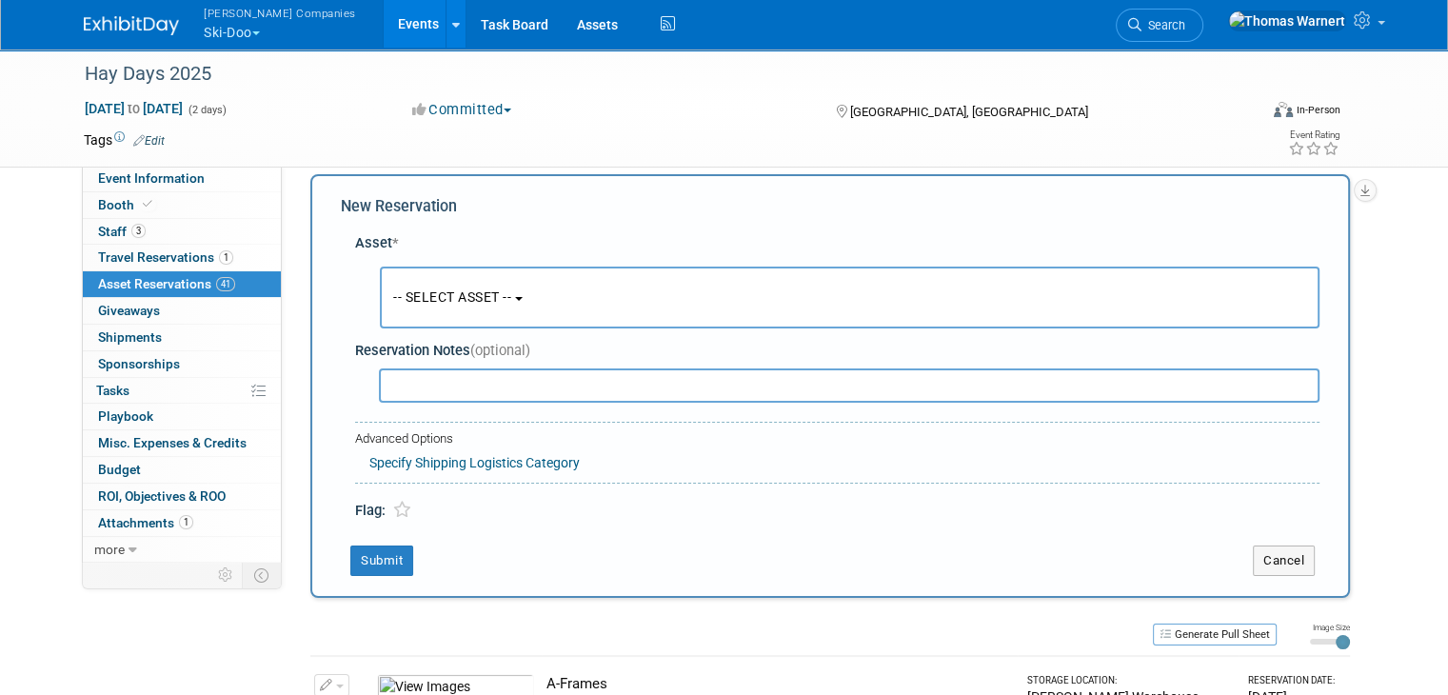
click at [472, 302] on span "-- SELECT ASSET --" at bounding box center [452, 296] width 118 height 15
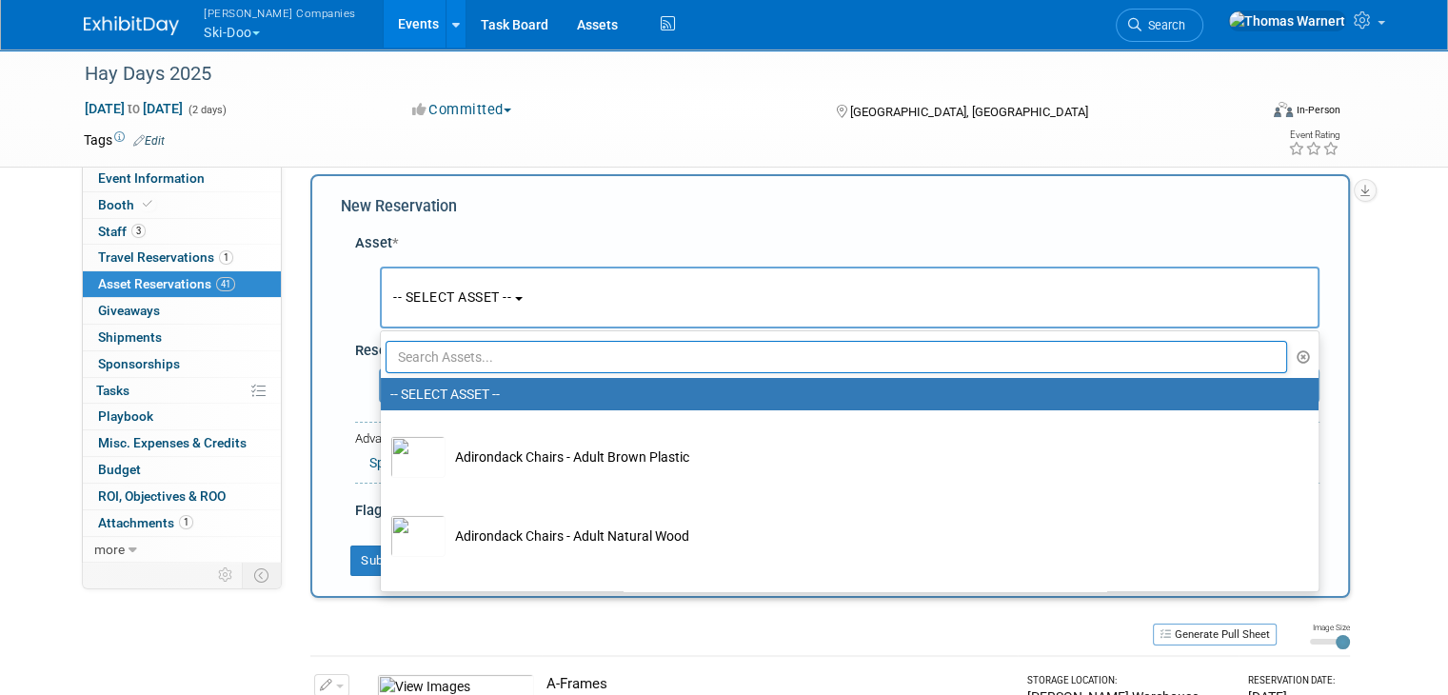
click at [476, 363] on input "text" at bounding box center [836, 357] width 901 height 32
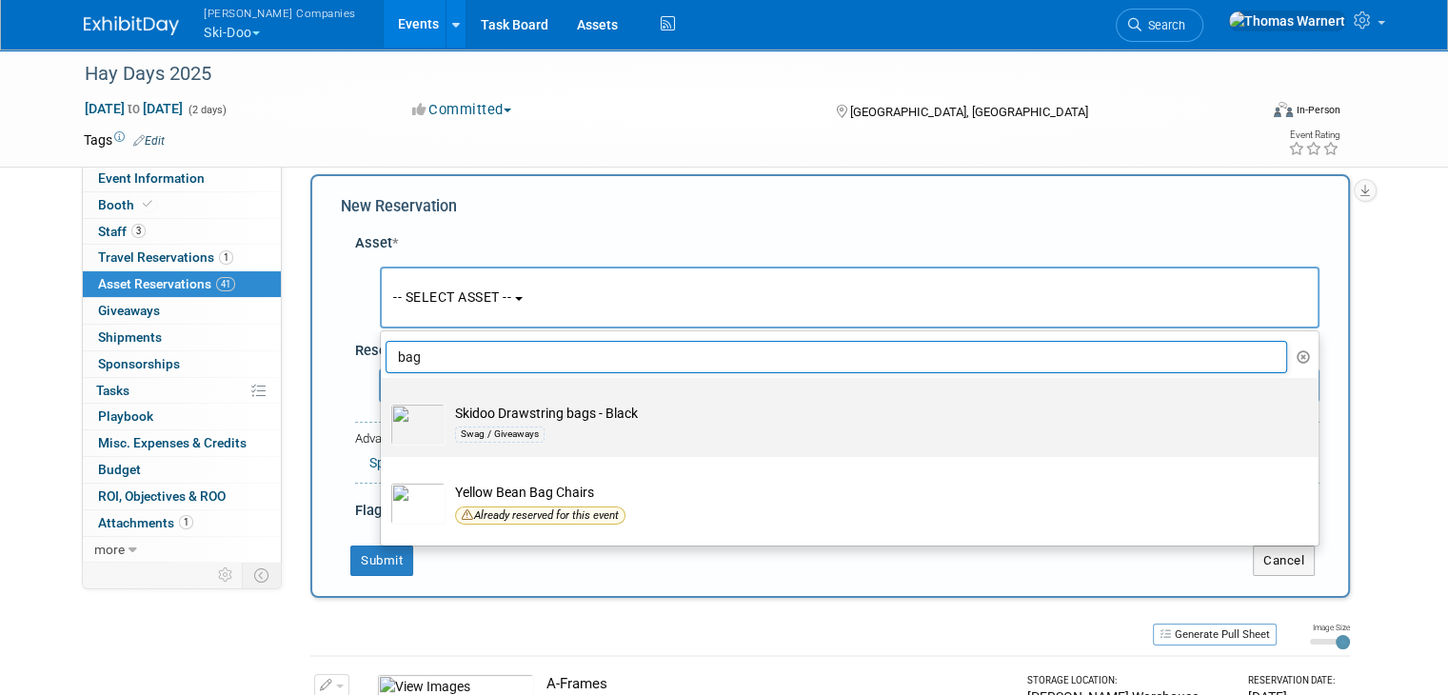
type input "bag"
click at [584, 411] on td "Skidoo Drawstring bags - Black Swag / Giveaways" at bounding box center [862, 425] width 835 height 42
click at [384, 401] on input "Skidoo Drawstring bags - Black Swag / Giveaways" at bounding box center [377, 394] width 12 height 12
select select "10726049"
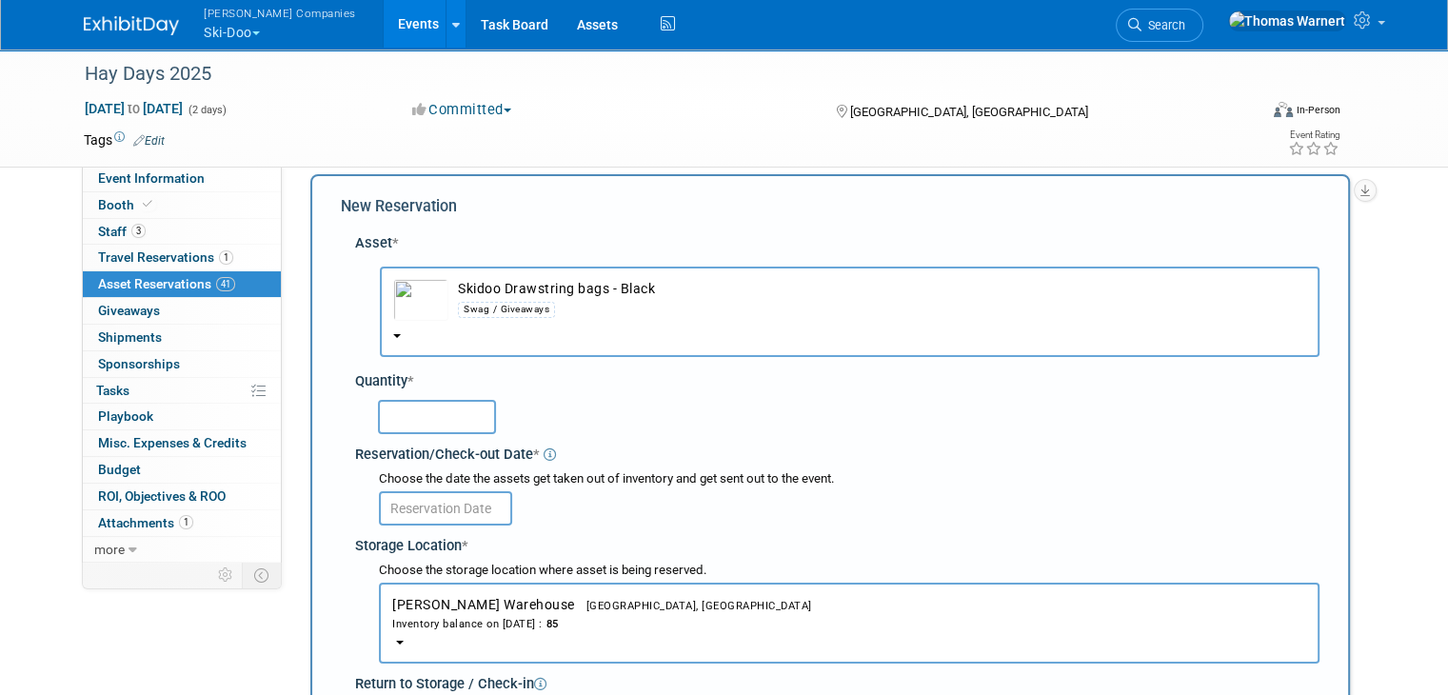
click at [411, 416] on input "text" at bounding box center [437, 417] width 118 height 34
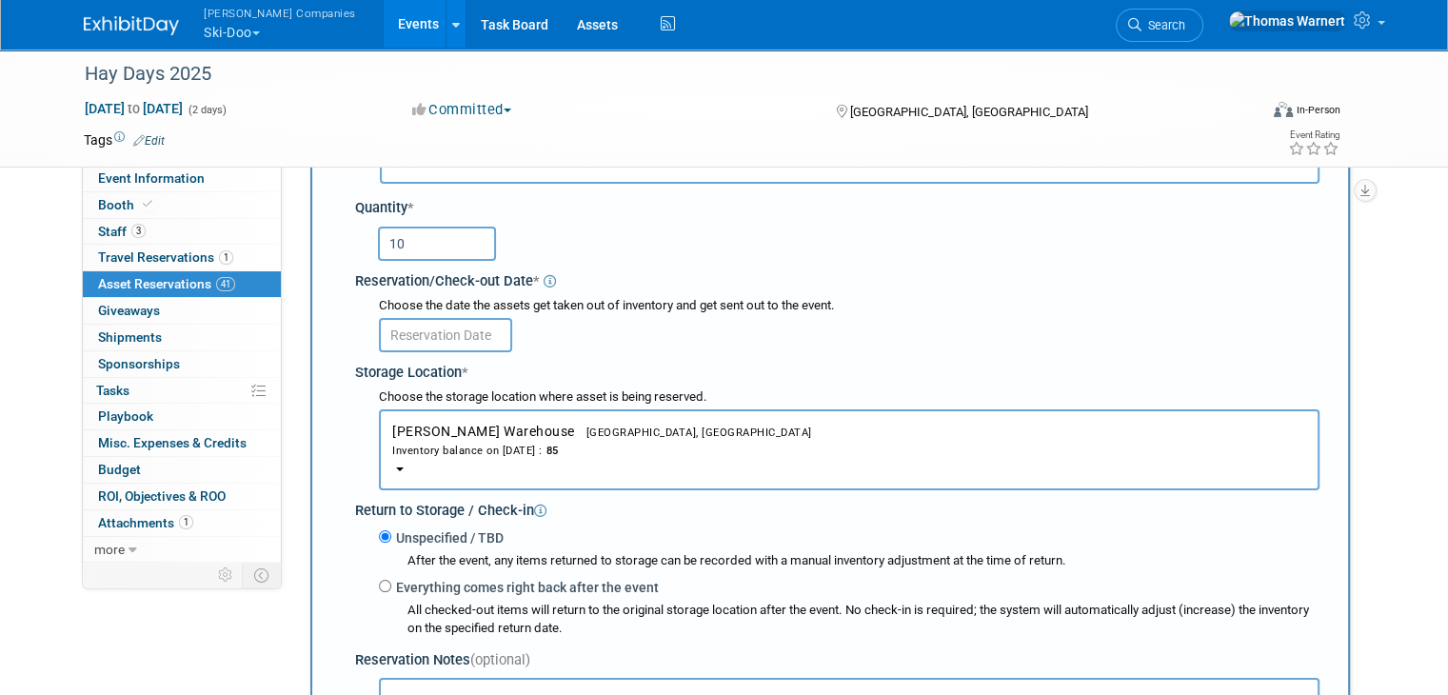
scroll to position [208, 0]
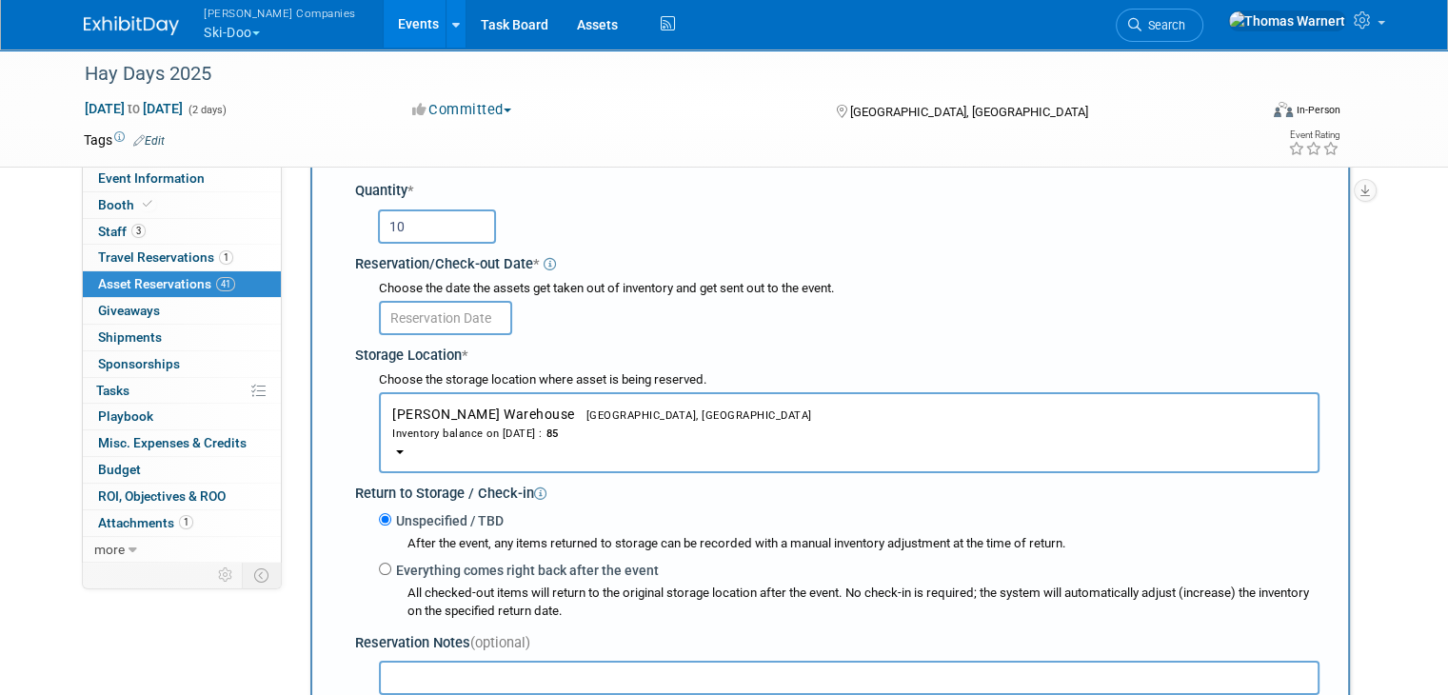
type input "10"
click at [447, 316] on input "text" at bounding box center [445, 318] width 133 height 34
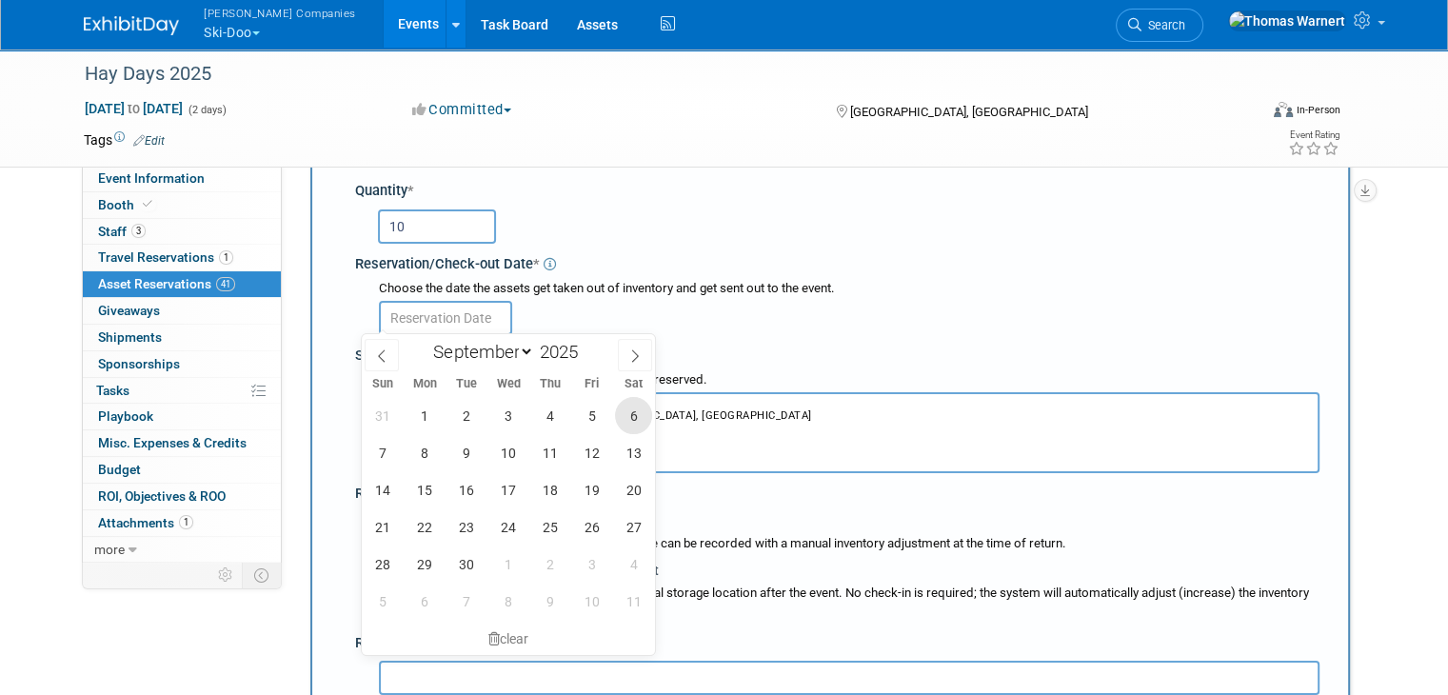
click at [638, 408] on span "6" at bounding box center [633, 415] width 37 height 37
type input "Sep 6, 2025"
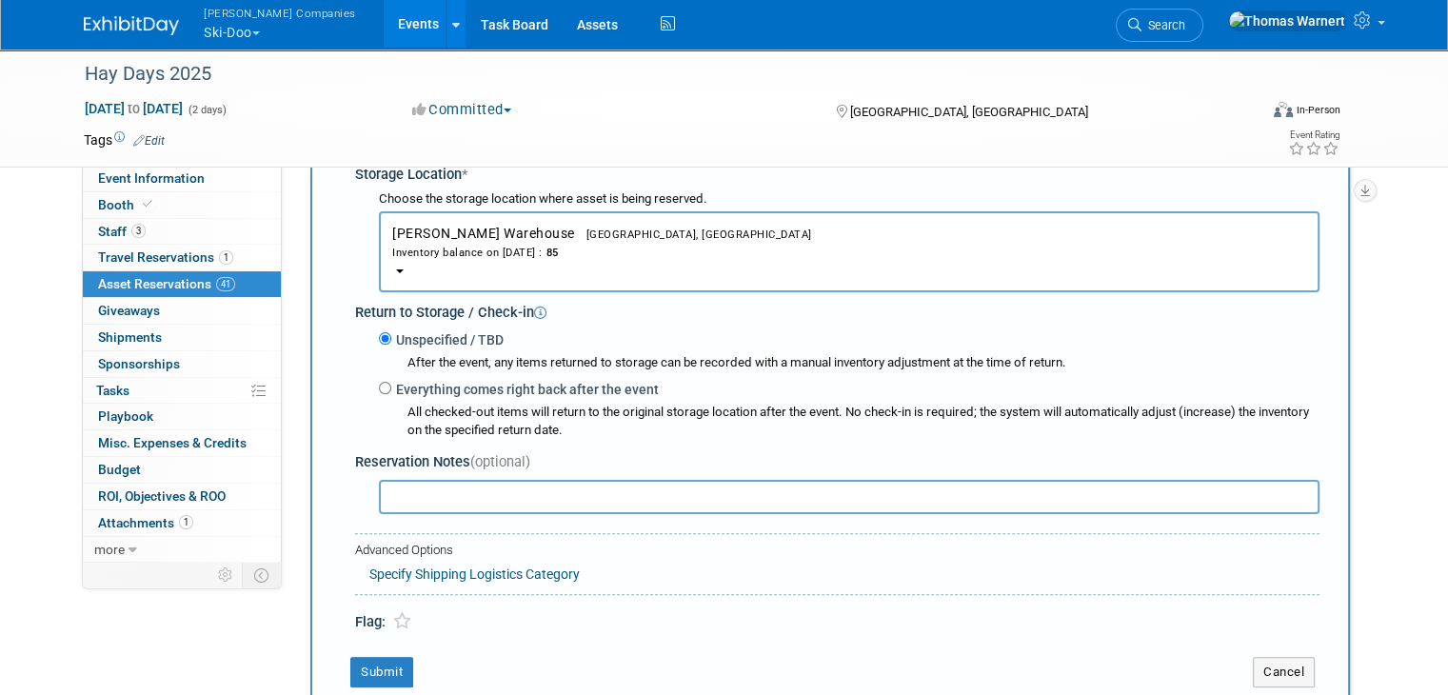
scroll to position [398, 0]
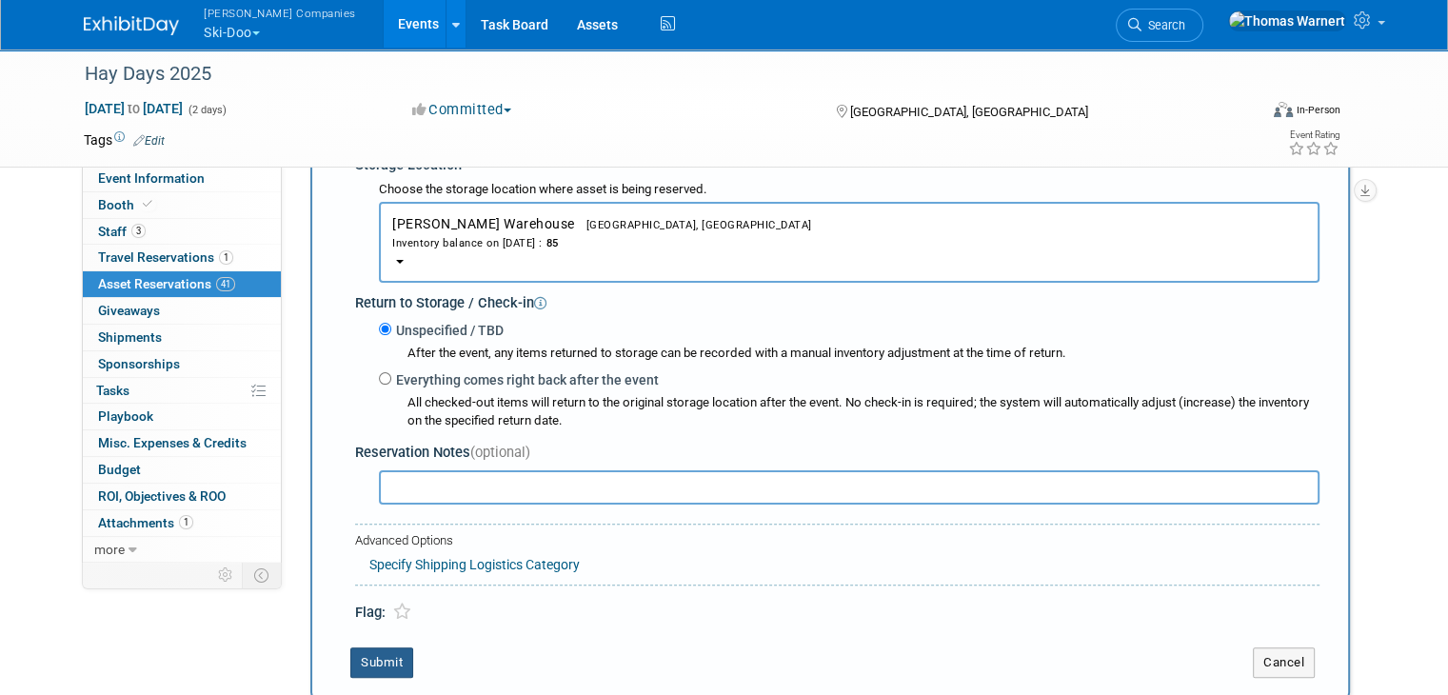
click at [373, 650] on button "Submit" at bounding box center [381, 662] width 63 height 30
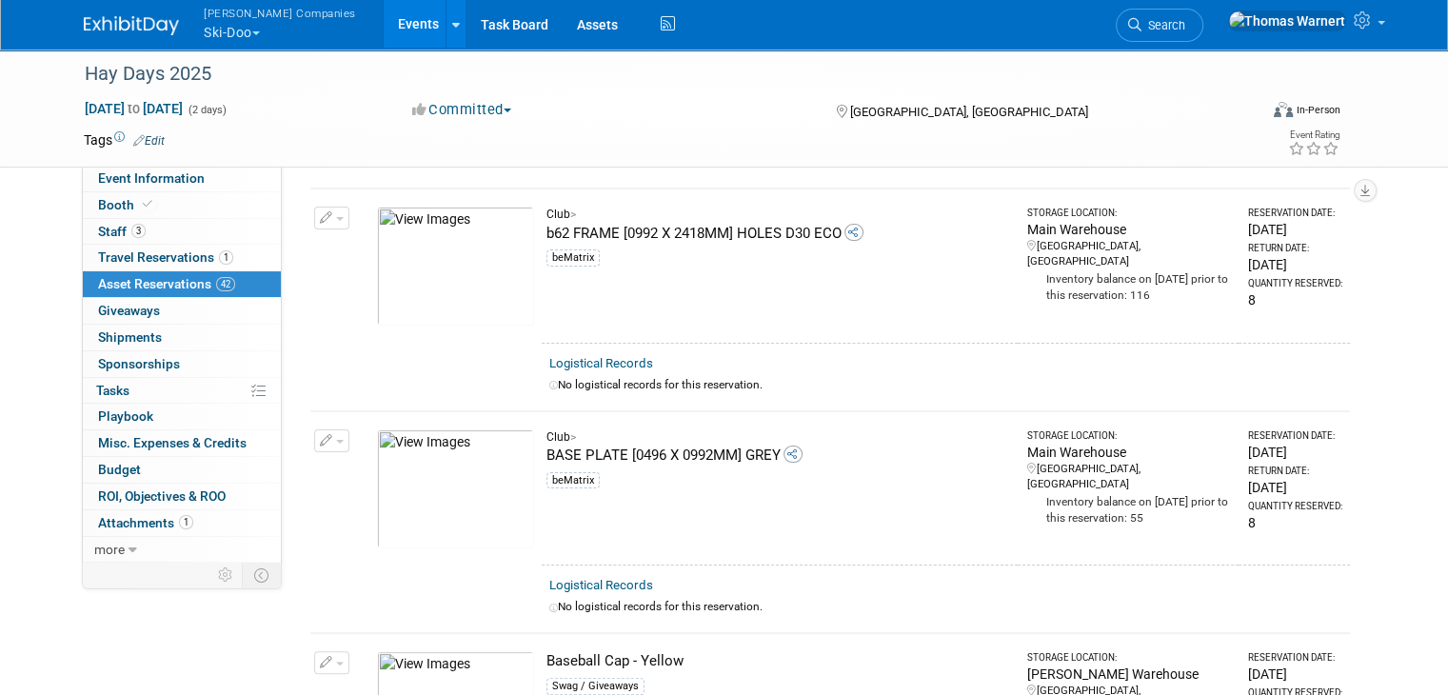
scroll to position [0, 0]
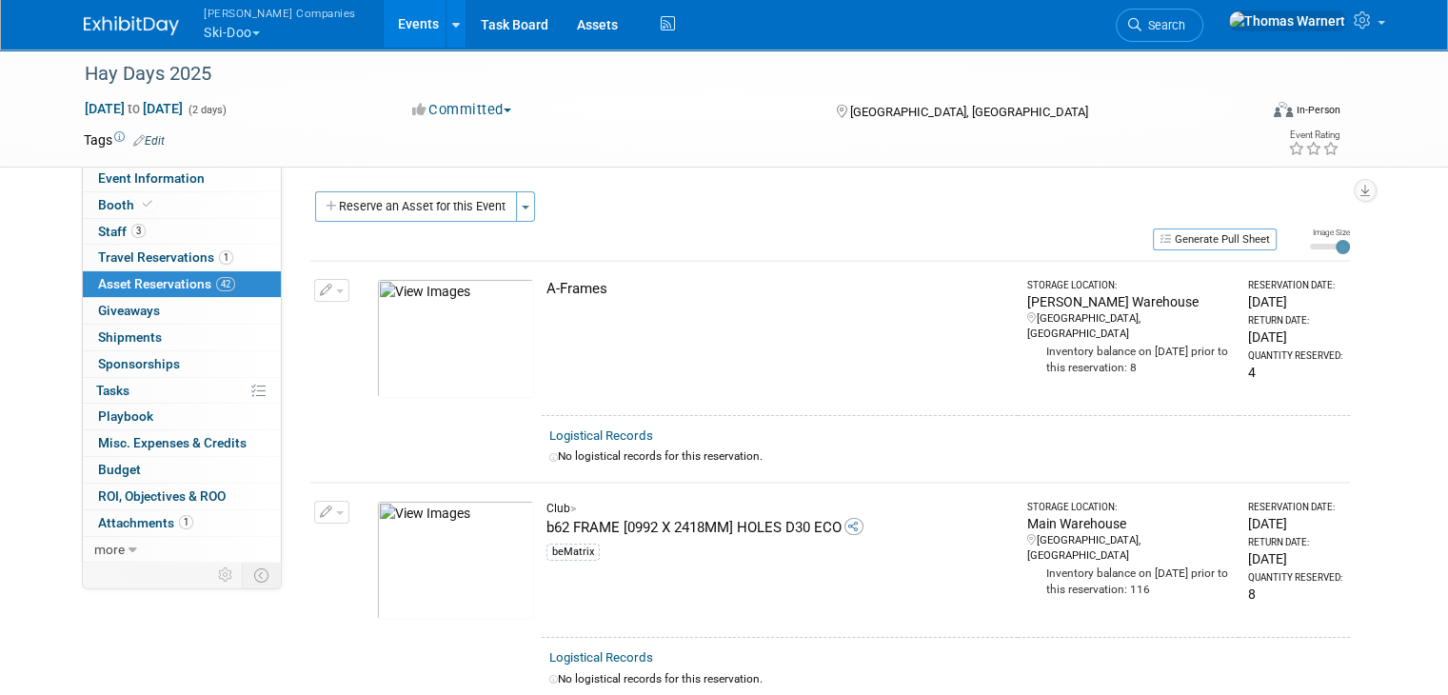
drag, startPoint x: 396, startPoint y: 207, endPoint x: 410, endPoint y: 209, distance: 14.6
click at [398, 207] on button "Reserve an Asset for this Event" at bounding box center [416, 206] width 202 height 30
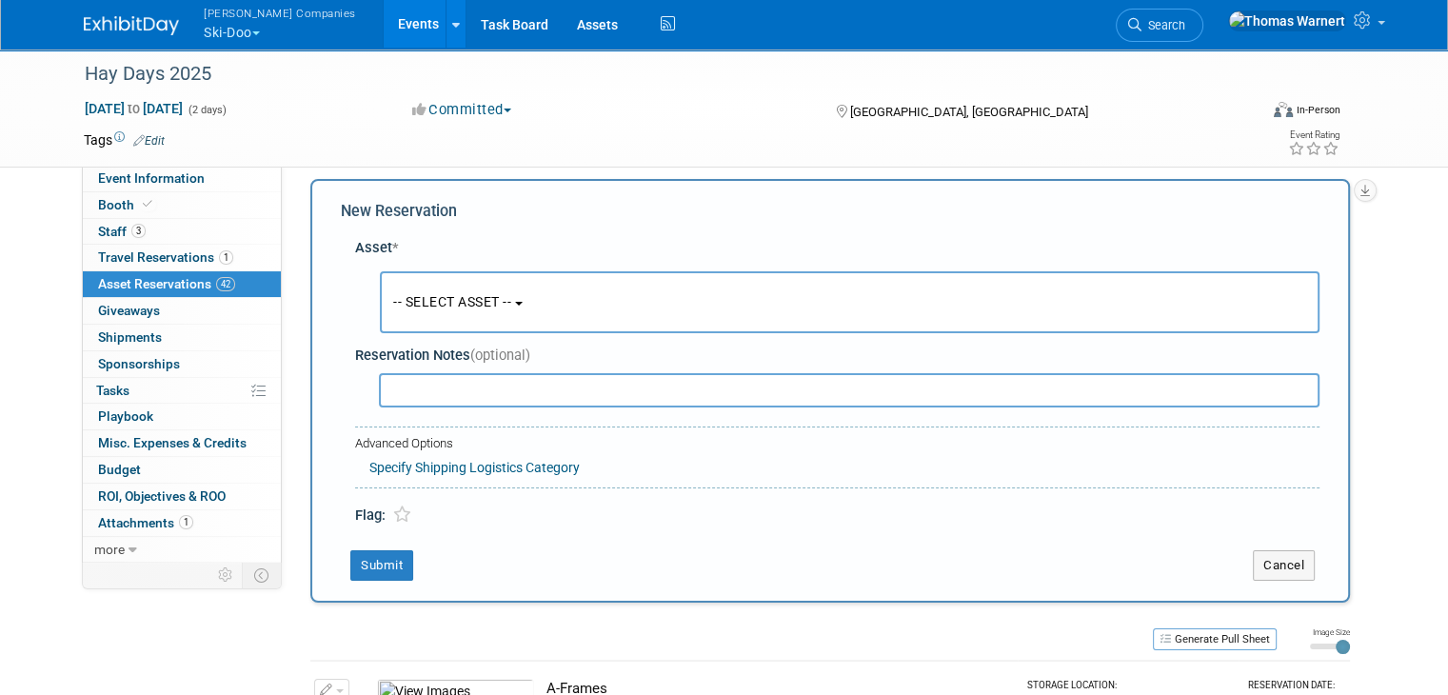
scroll to position [17, 0]
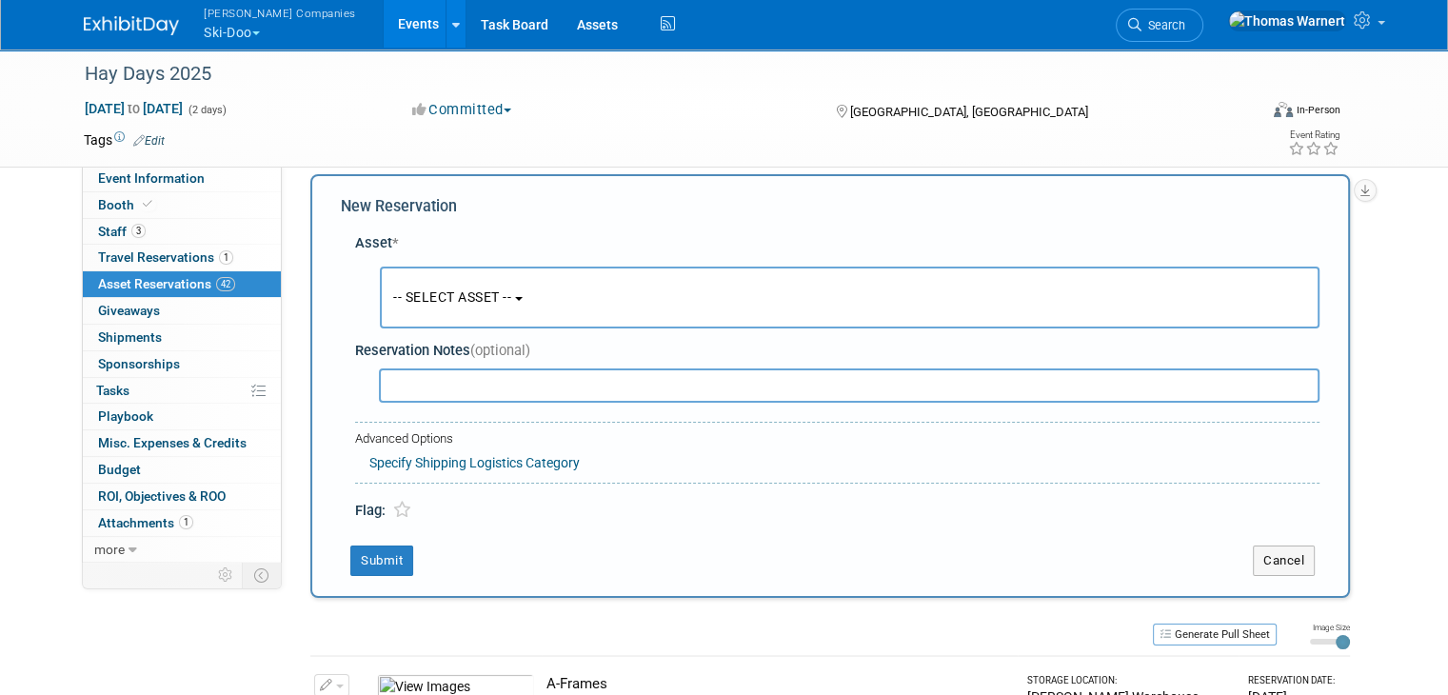
click at [487, 289] on span "-- SELECT ASSET --" at bounding box center [452, 296] width 118 height 15
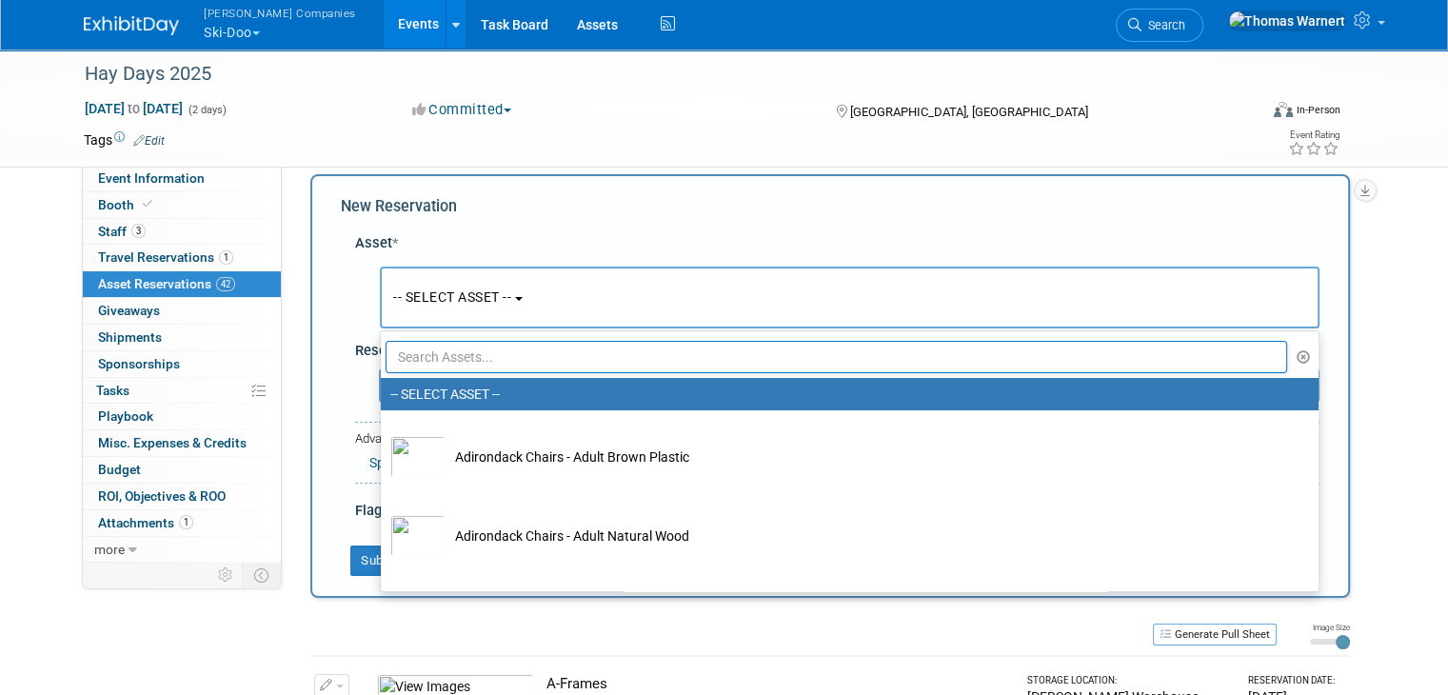
click at [461, 347] on input "text" at bounding box center [836, 357] width 901 height 32
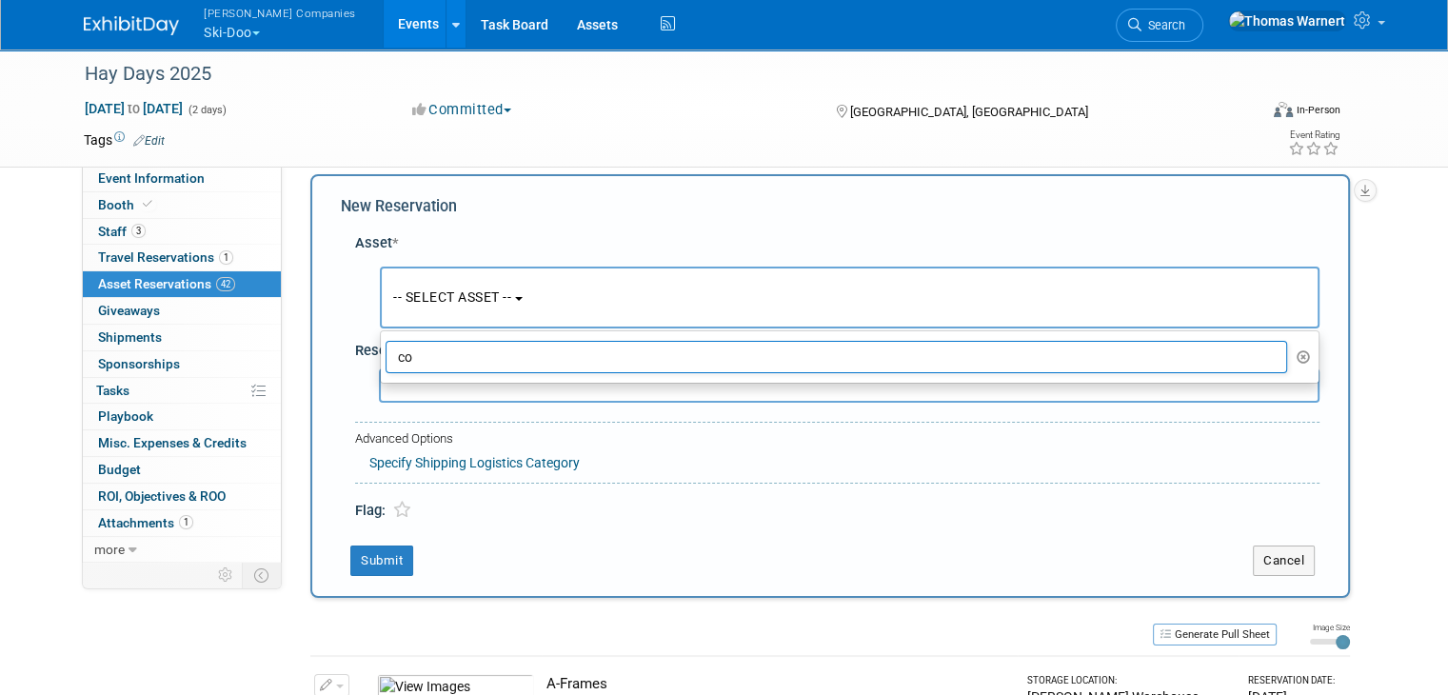
type input "c"
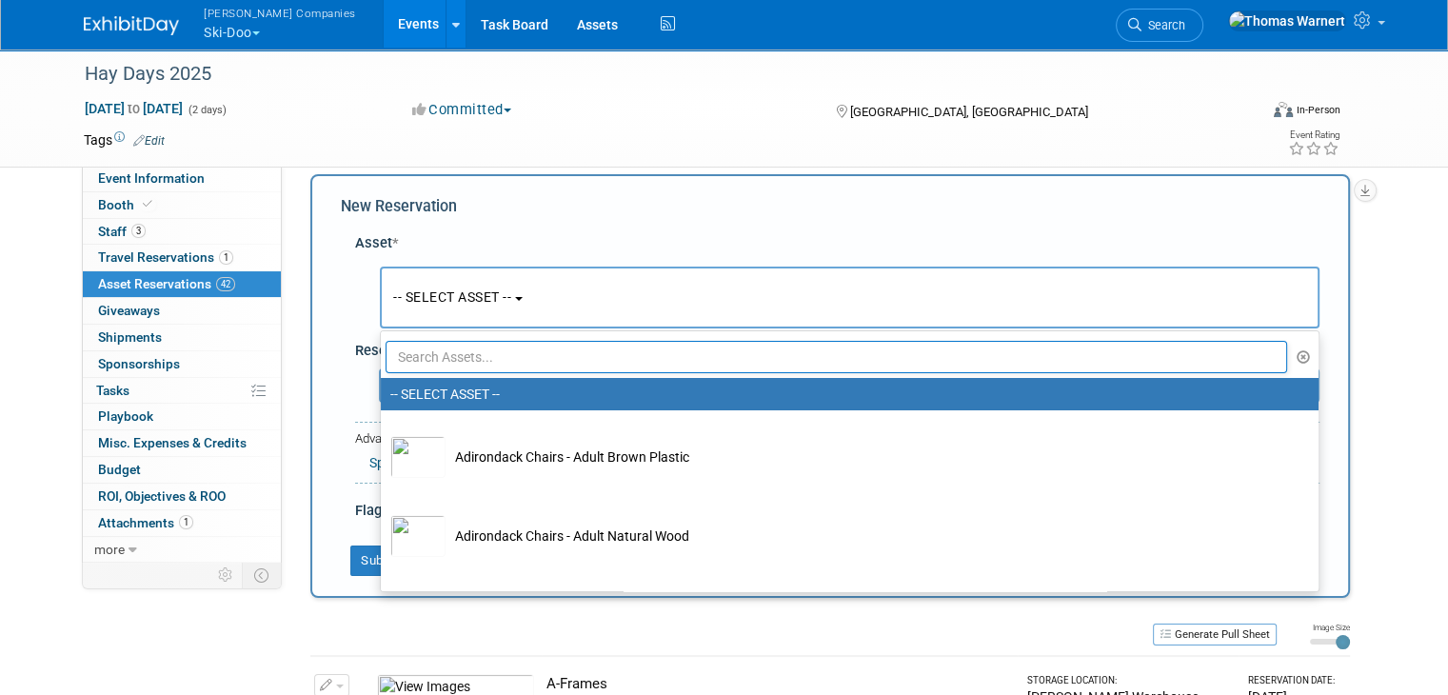
click at [762, 259] on div "-- SELECT ASSET -- <table style='display: inline-block; border-style:none;'><tr…" at bounding box center [841, 293] width 957 height 80
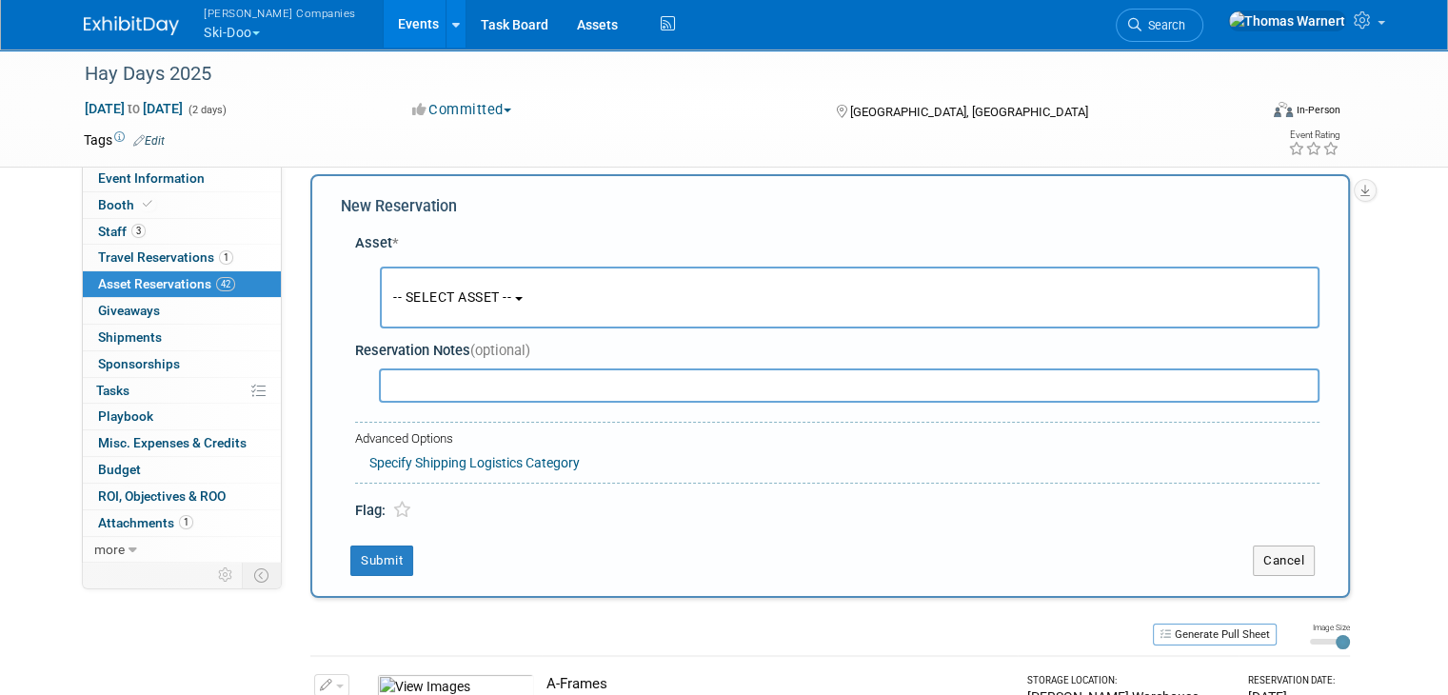
click at [478, 391] on input "text" at bounding box center [849, 385] width 940 height 34
click at [464, 300] on span "-- SELECT ASSET --" at bounding box center [452, 296] width 118 height 15
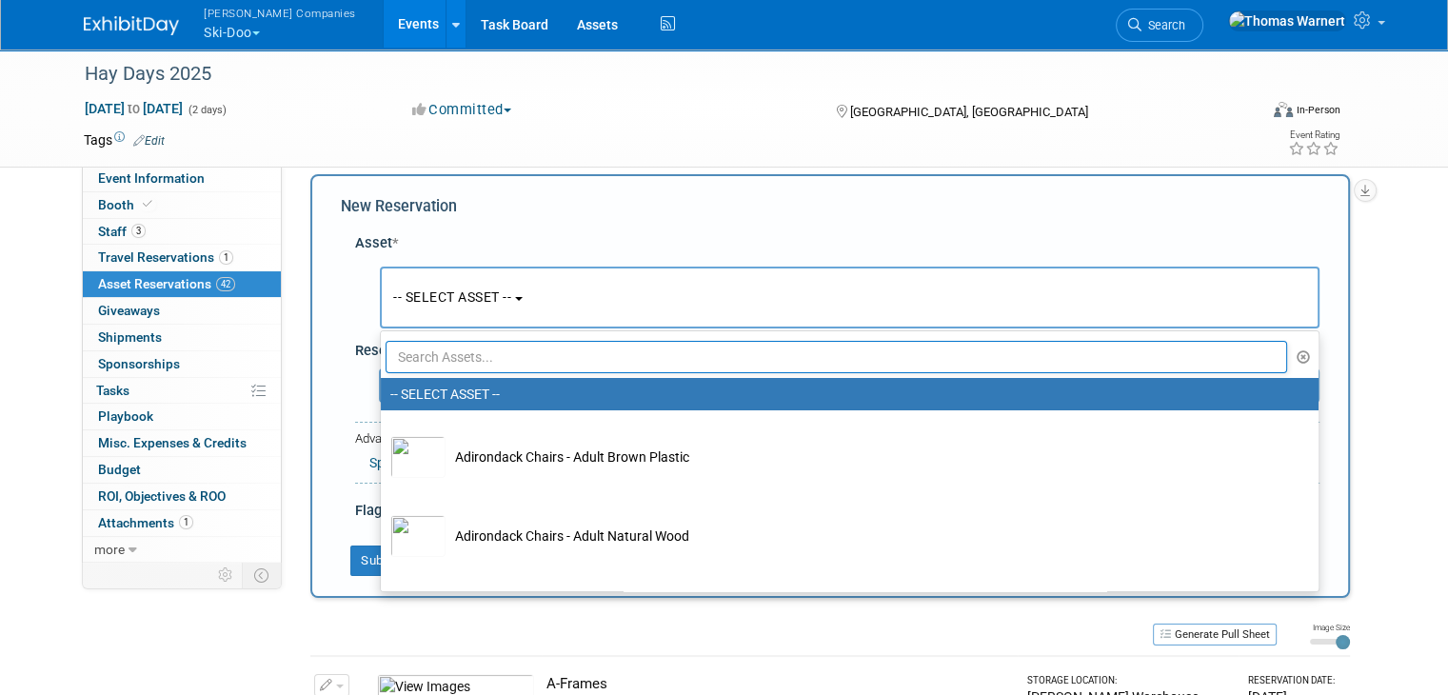
click at [457, 359] on input "text" at bounding box center [836, 357] width 901 height 32
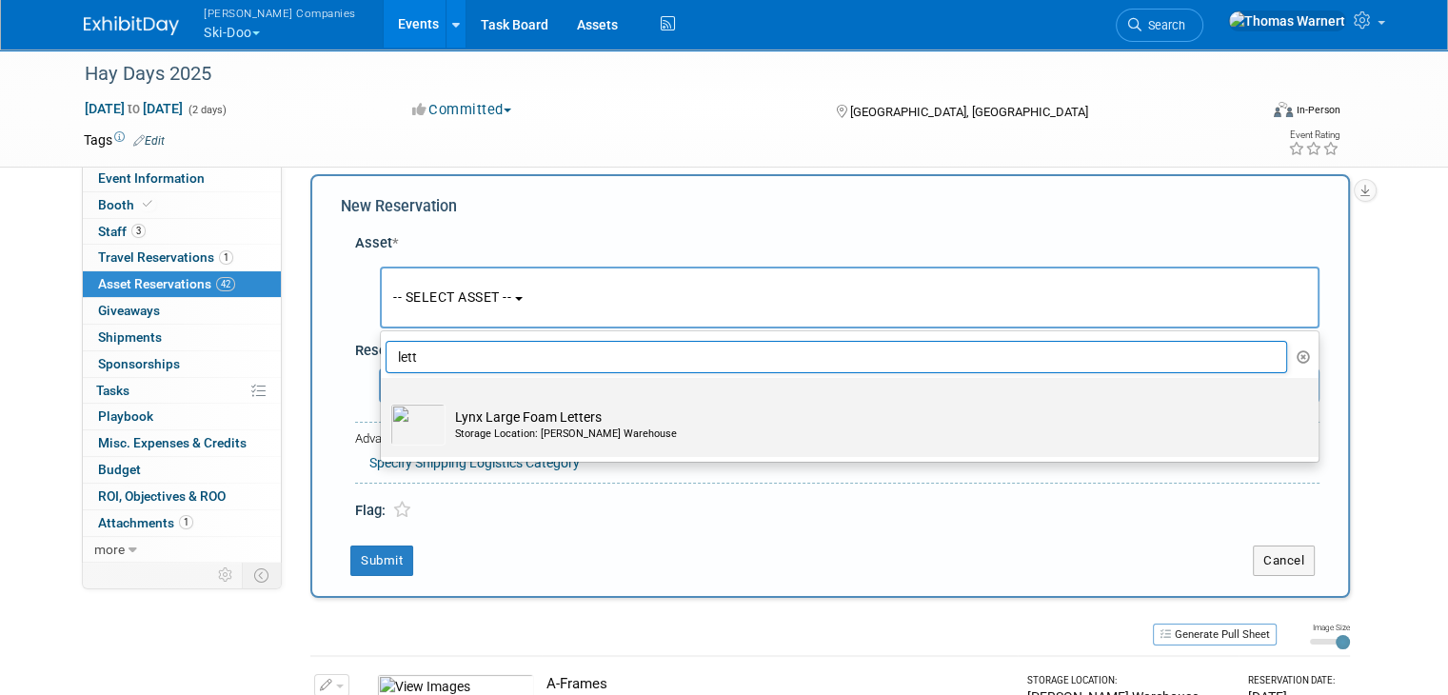
type input "lett"
click at [427, 429] on img at bounding box center [417, 425] width 55 height 42
click at [384, 401] on input "Lynx Large Foam Letters Storage Location: Warnert Warehouse" at bounding box center [377, 394] width 12 height 12
select select "10724805"
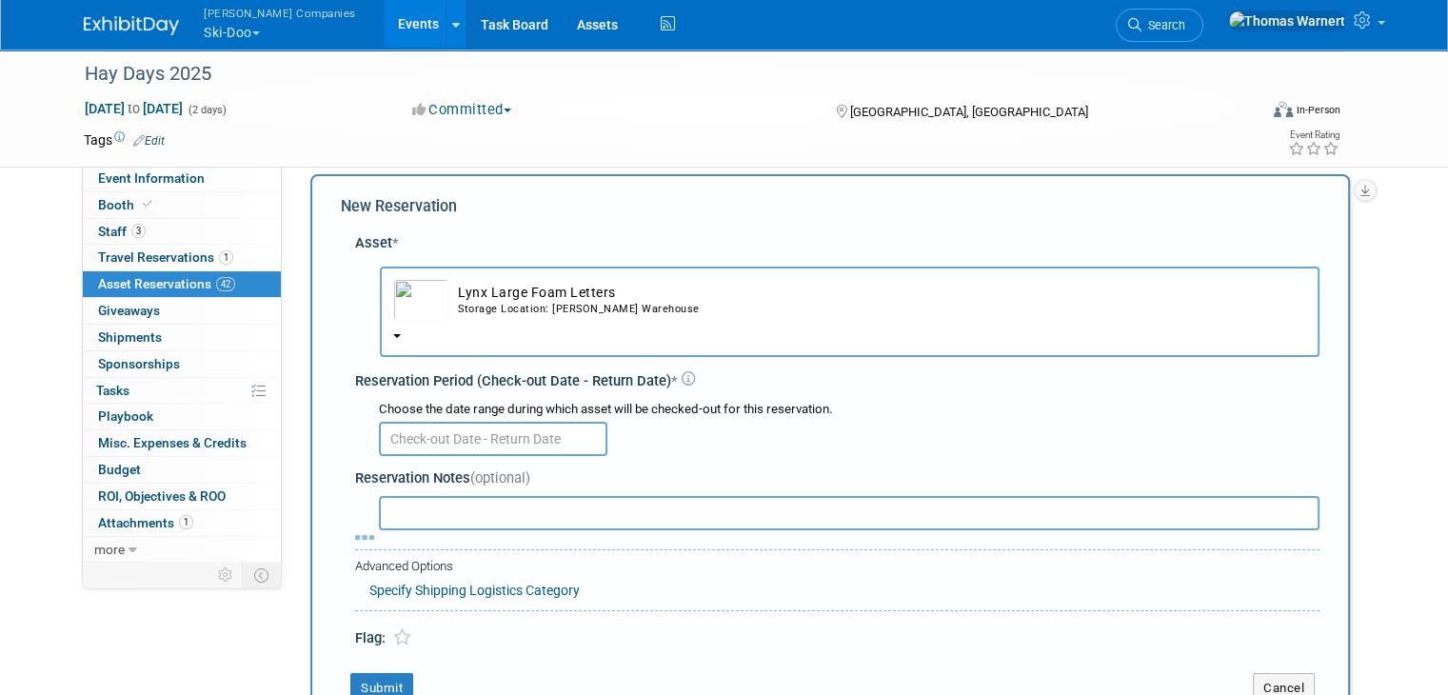
click at [465, 435] on input "text" at bounding box center [493, 439] width 228 height 34
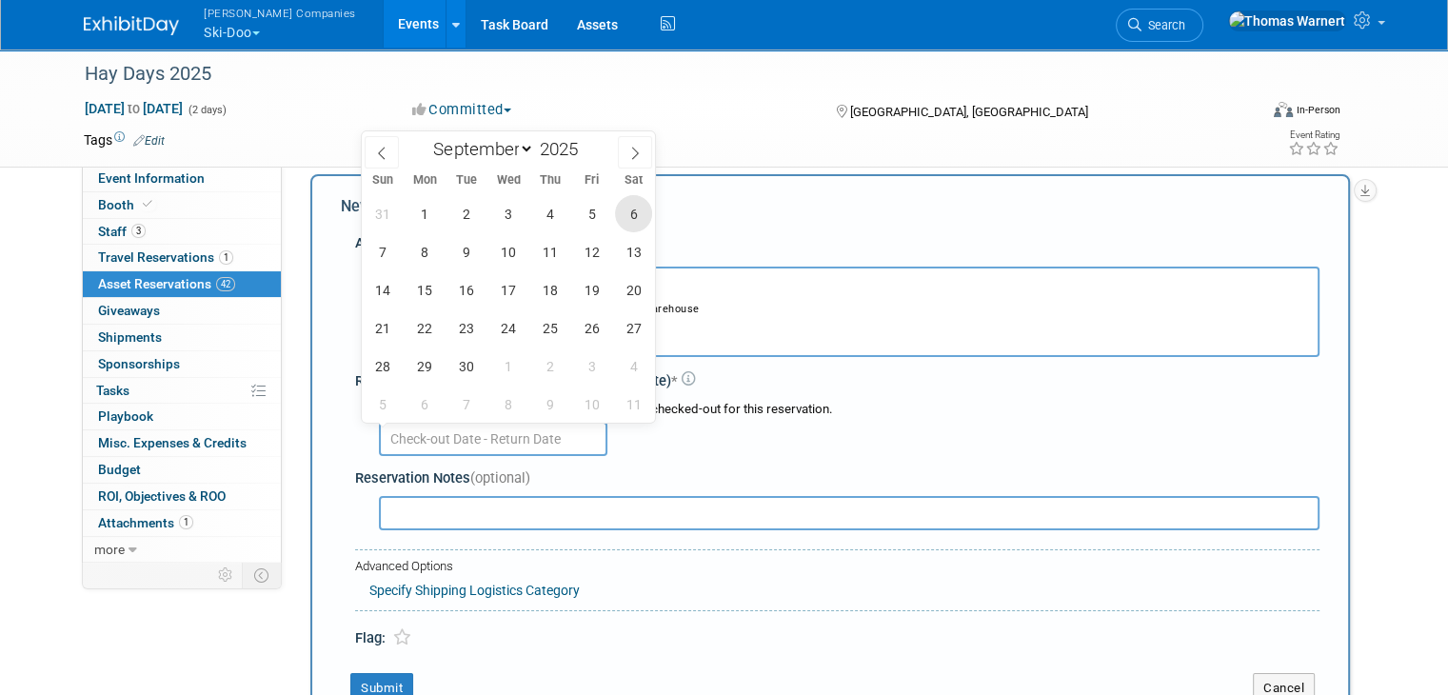
click at [647, 210] on span "6" at bounding box center [633, 213] width 37 height 37
click at [390, 257] on span "7" at bounding box center [382, 251] width 37 height 37
type input "Sep 6, 2025 to Sep 7, 2025"
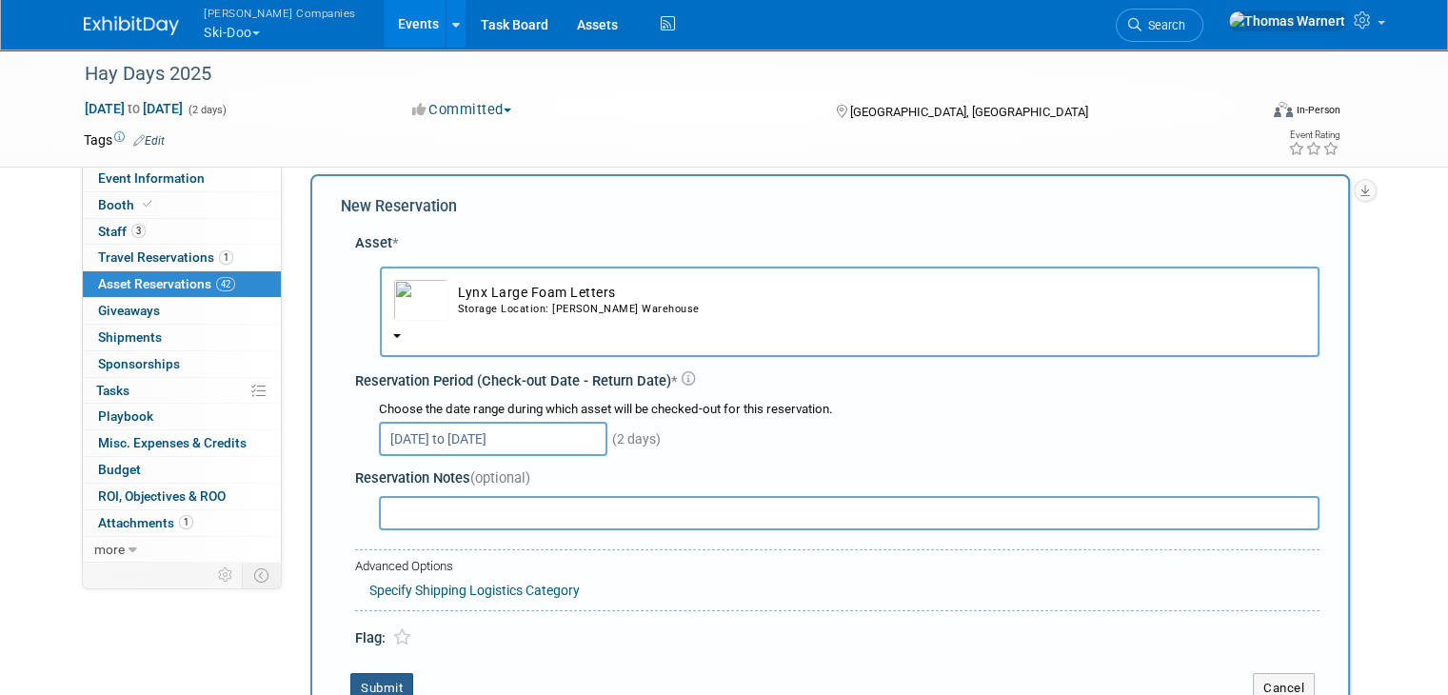
click at [375, 683] on button "Submit" at bounding box center [381, 688] width 63 height 30
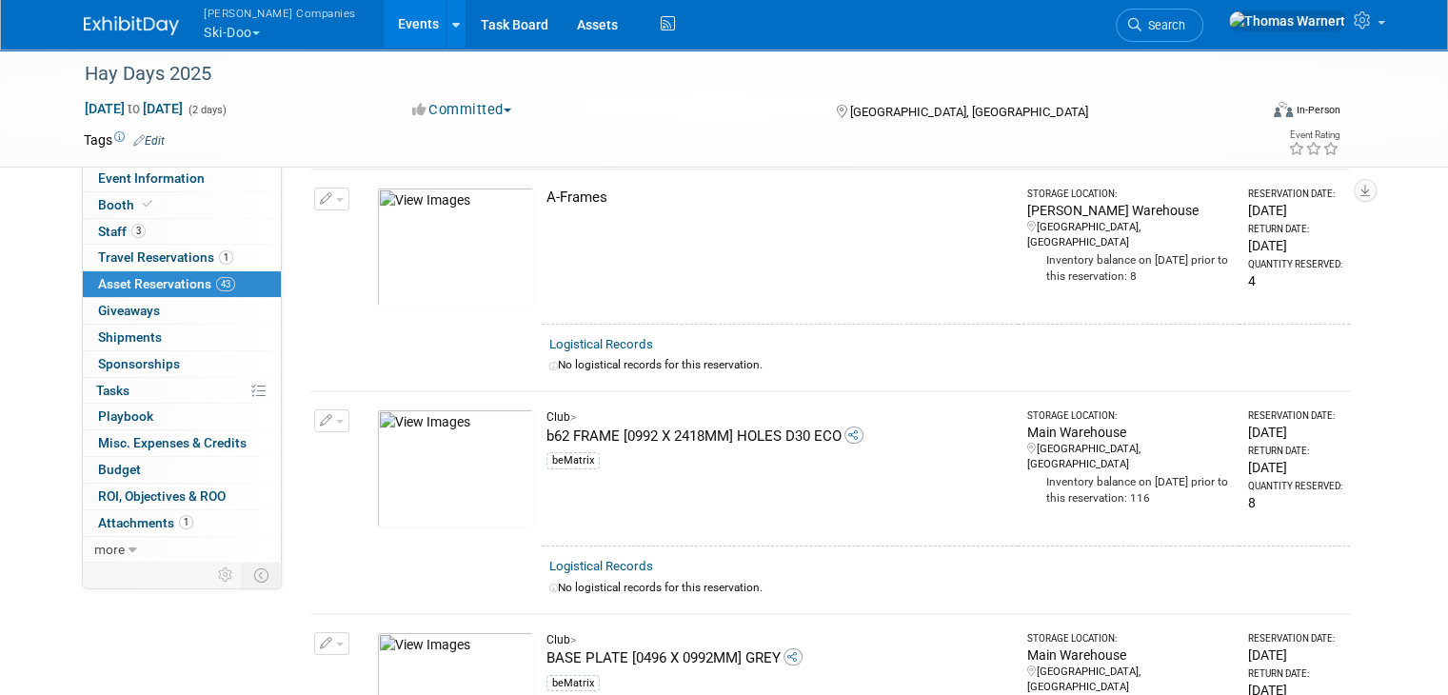
scroll to position [0, 0]
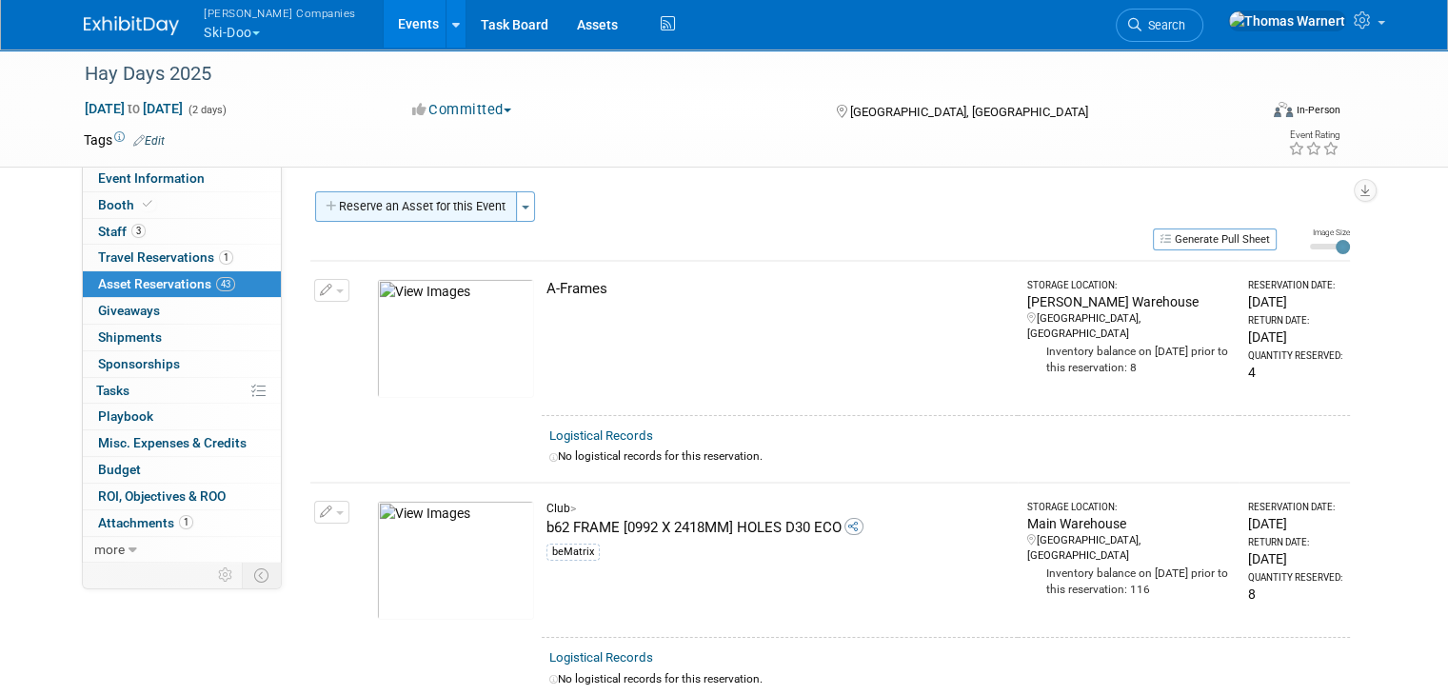
click at [452, 212] on button "Reserve an Asset for this Event" at bounding box center [416, 206] width 202 height 30
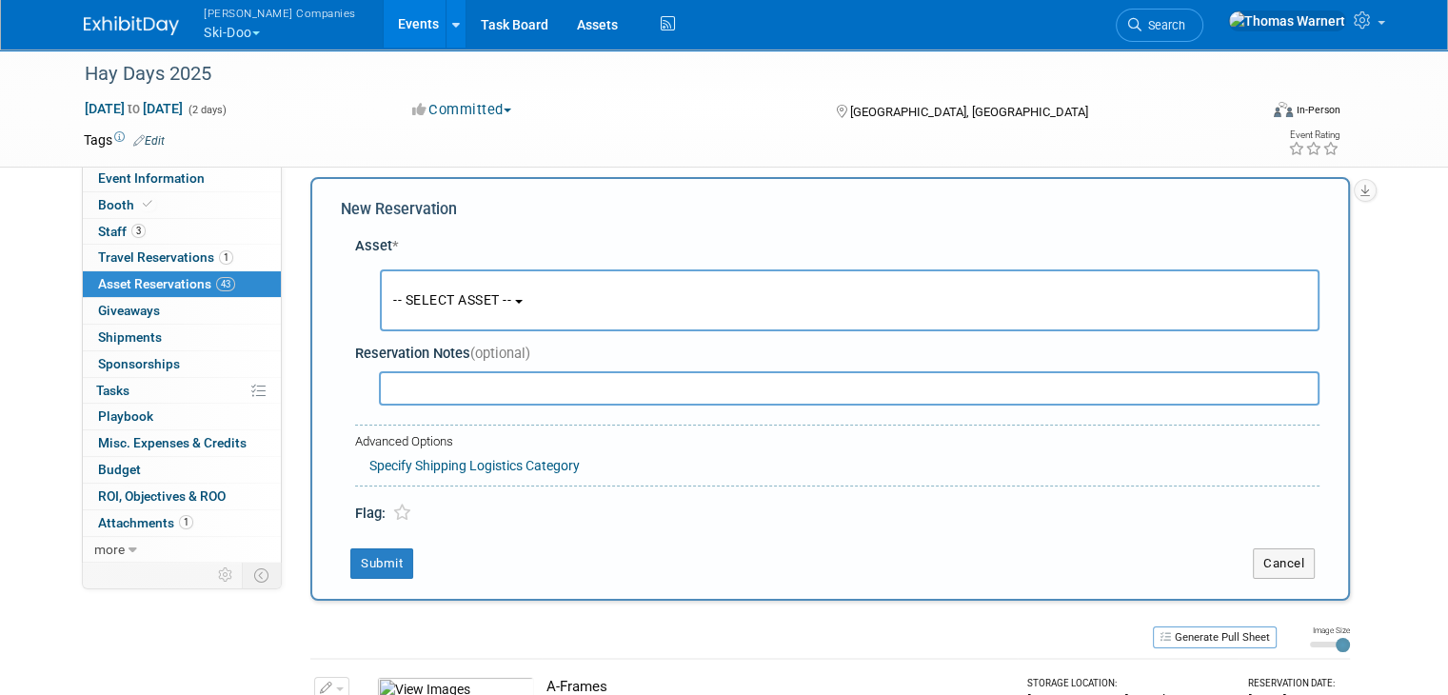
scroll to position [17, 0]
click at [464, 297] on span "-- SELECT ASSET --" at bounding box center [452, 296] width 118 height 15
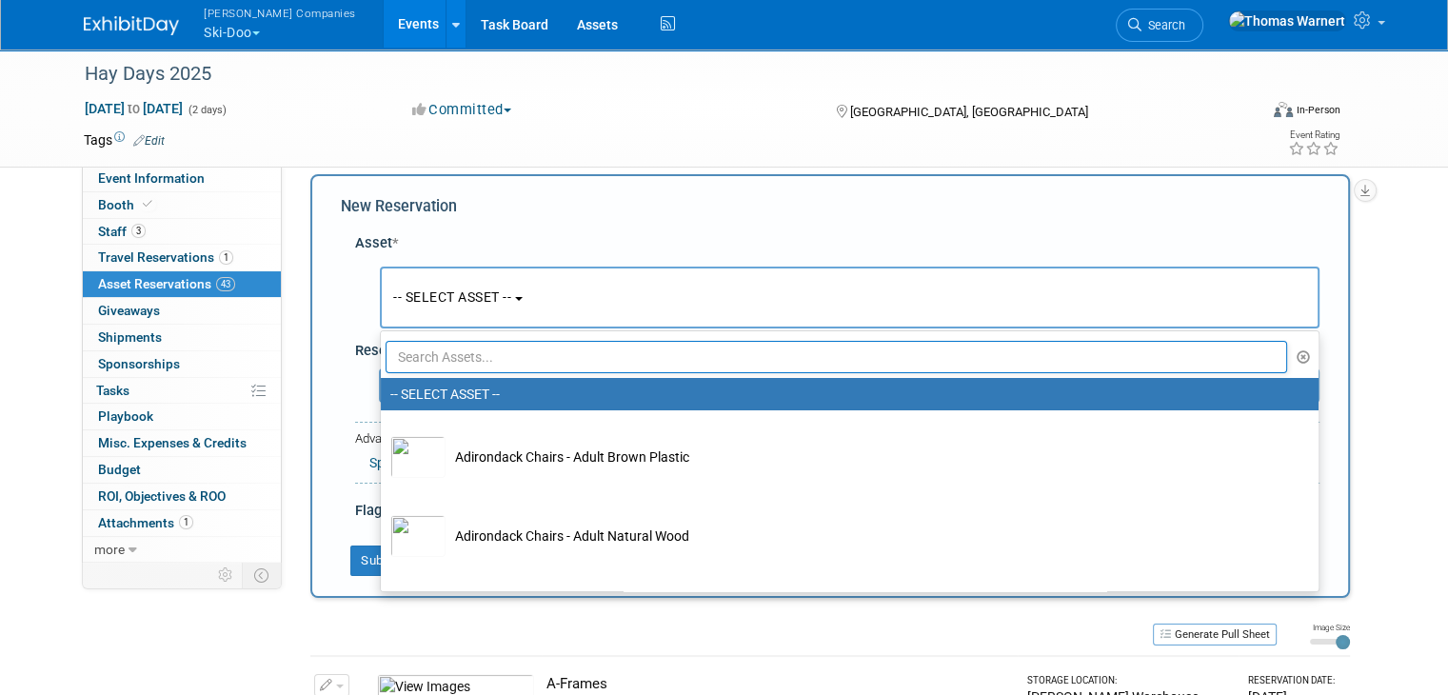
click at [453, 354] on input "text" at bounding box center [836, 357] width 901 height 32
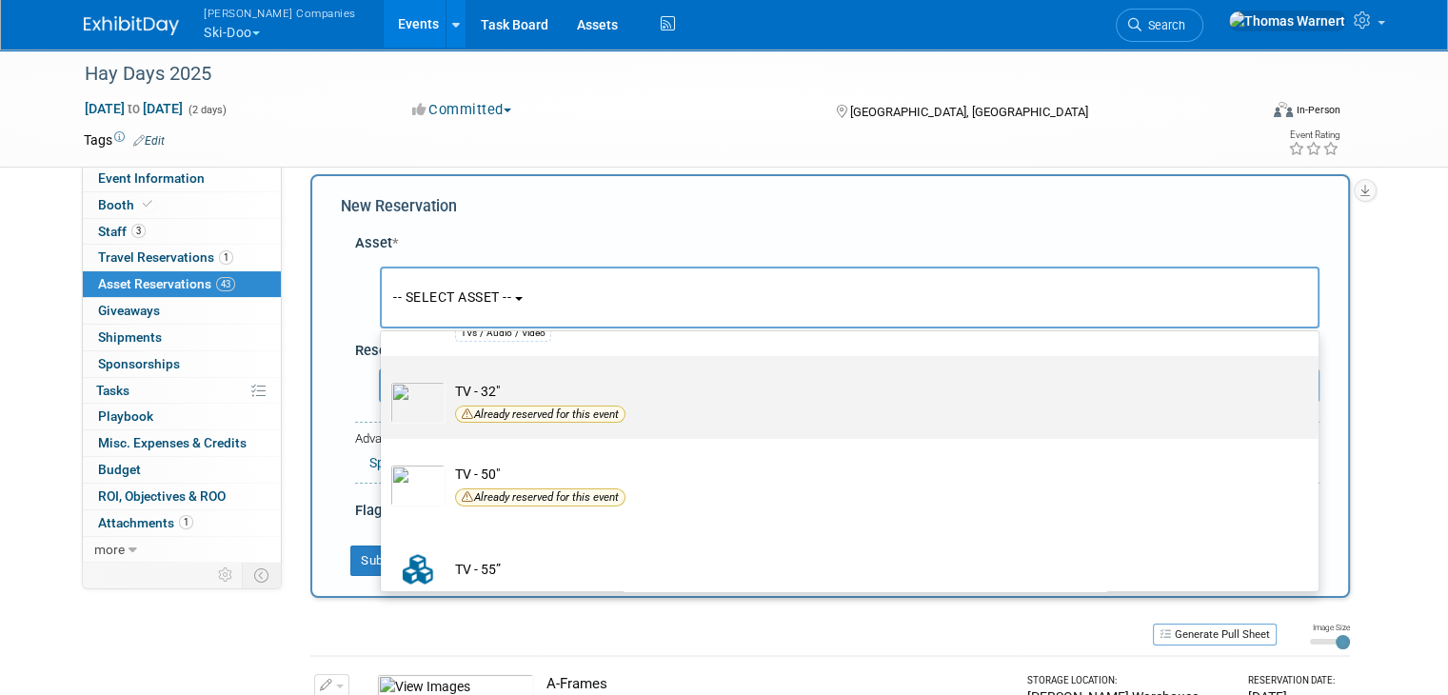
scroll to position [190, 0]
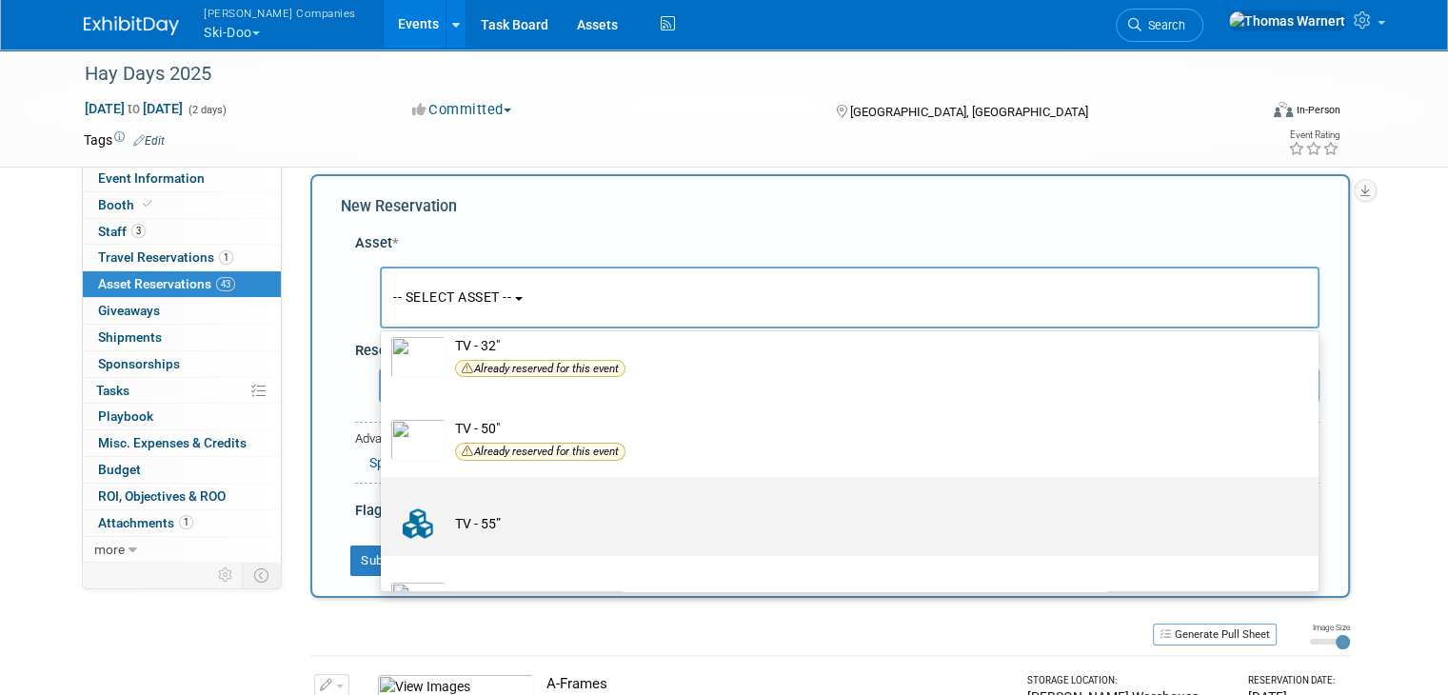
type input "tv"
click at [497, 511] on td "TV - 55”" at bounding box center [862, 524] width 835 height 42
click at [384, 500] on input "TV - 55”" at bounding box center [377, 493] width 12 height 12
select select "10726953"
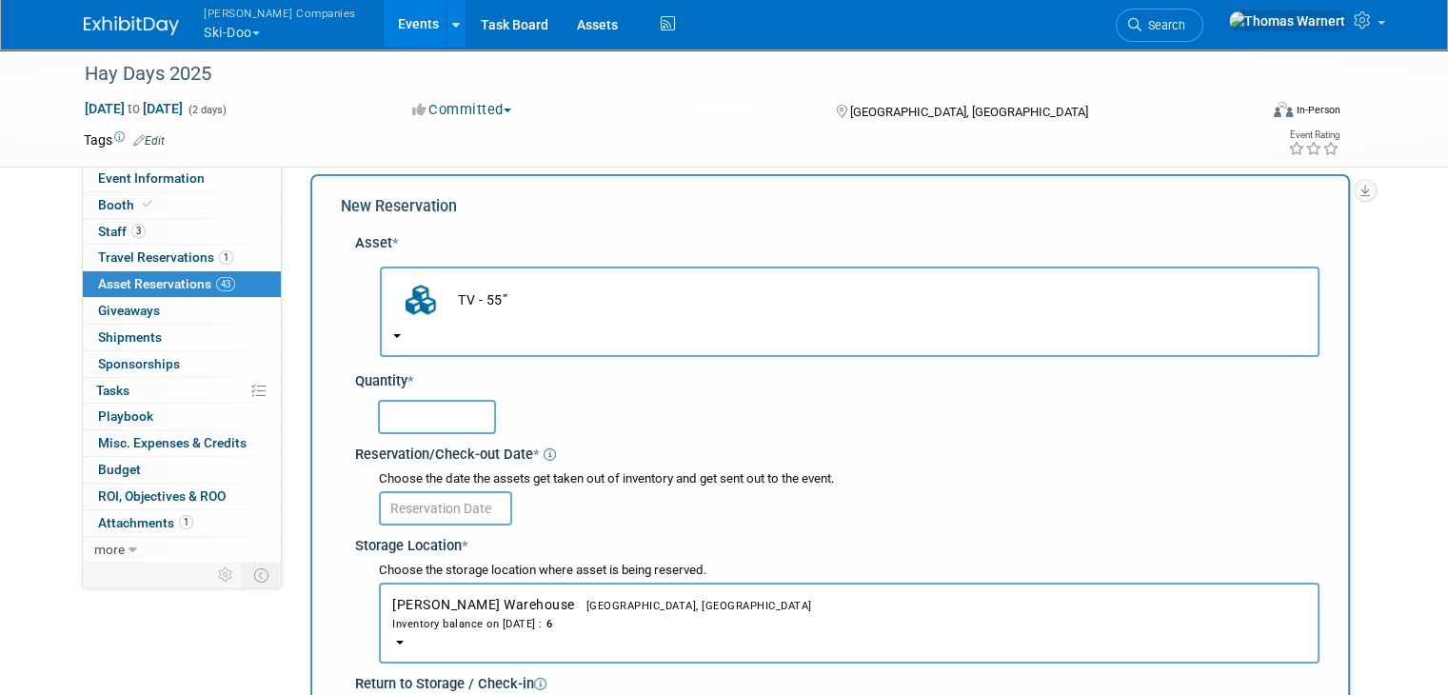
click at [455, 405] on input "text" at bounding box center [437, 417] width 118 height 34
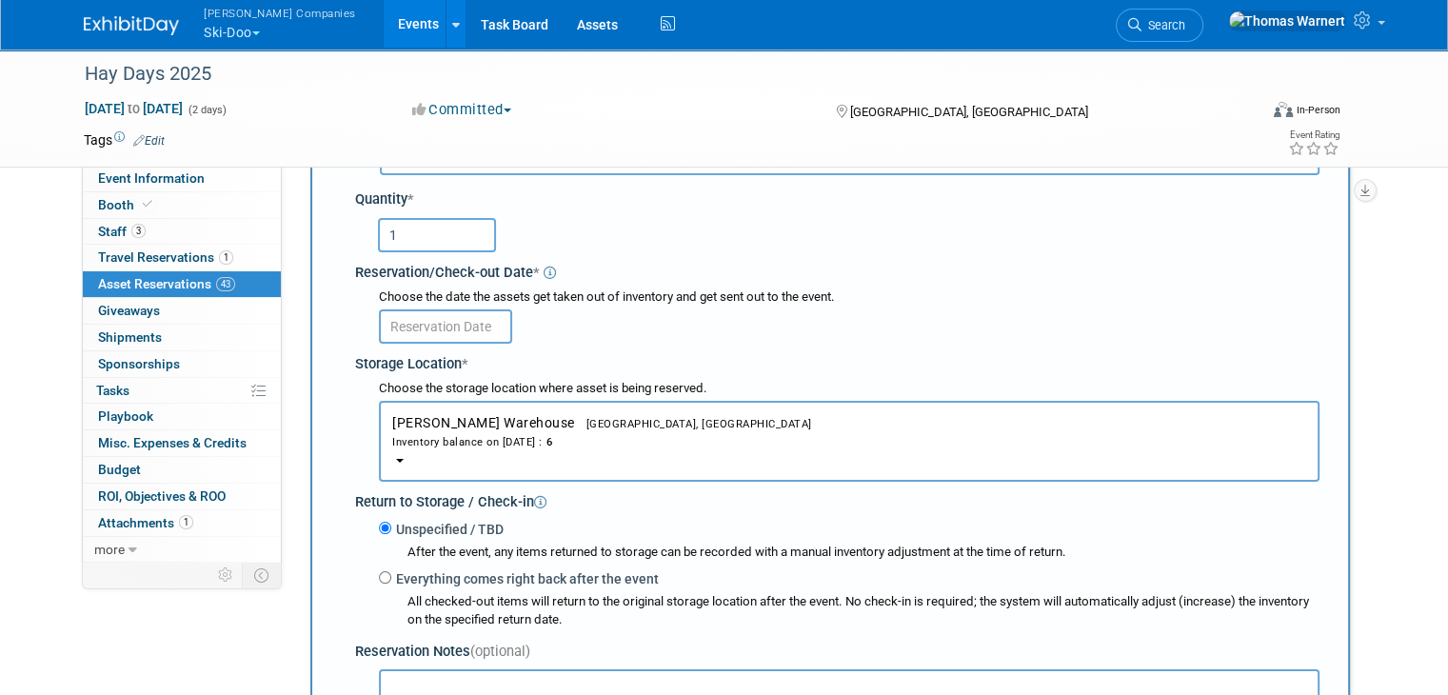
scroll to position [208, 0]
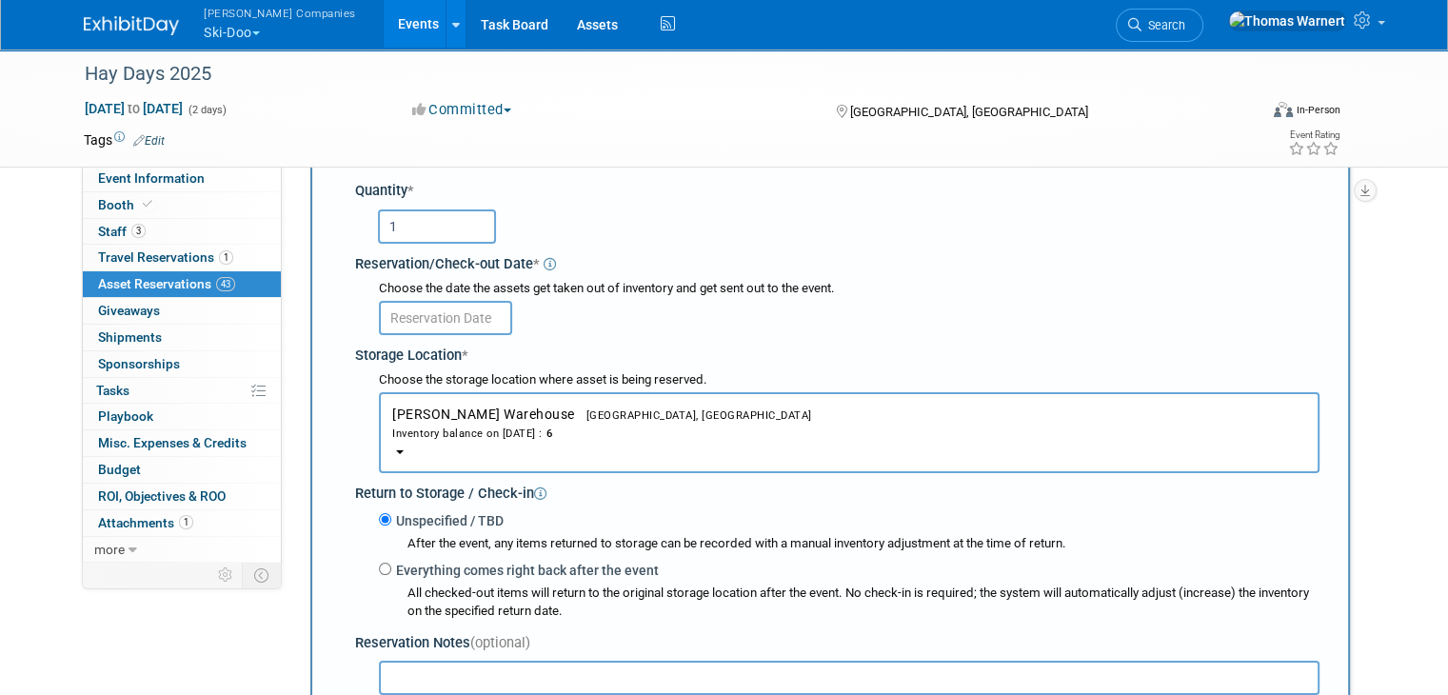
type input "1"
click at [453, 315] on input "text" at bounding box center [445, 318] width 133 height 34
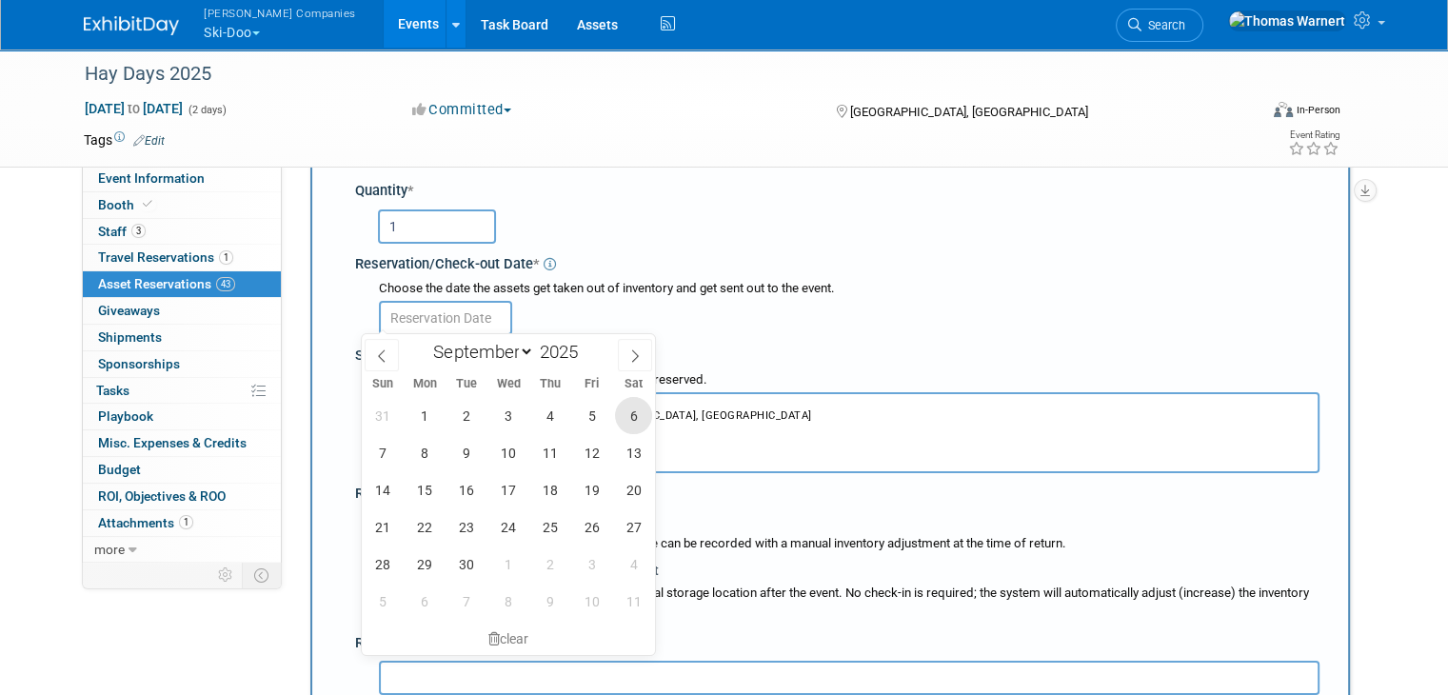
click at [631, 404] on span "6" at bounding box center [633, 415] width 37 height 37
type input "Sep 6, 2025"
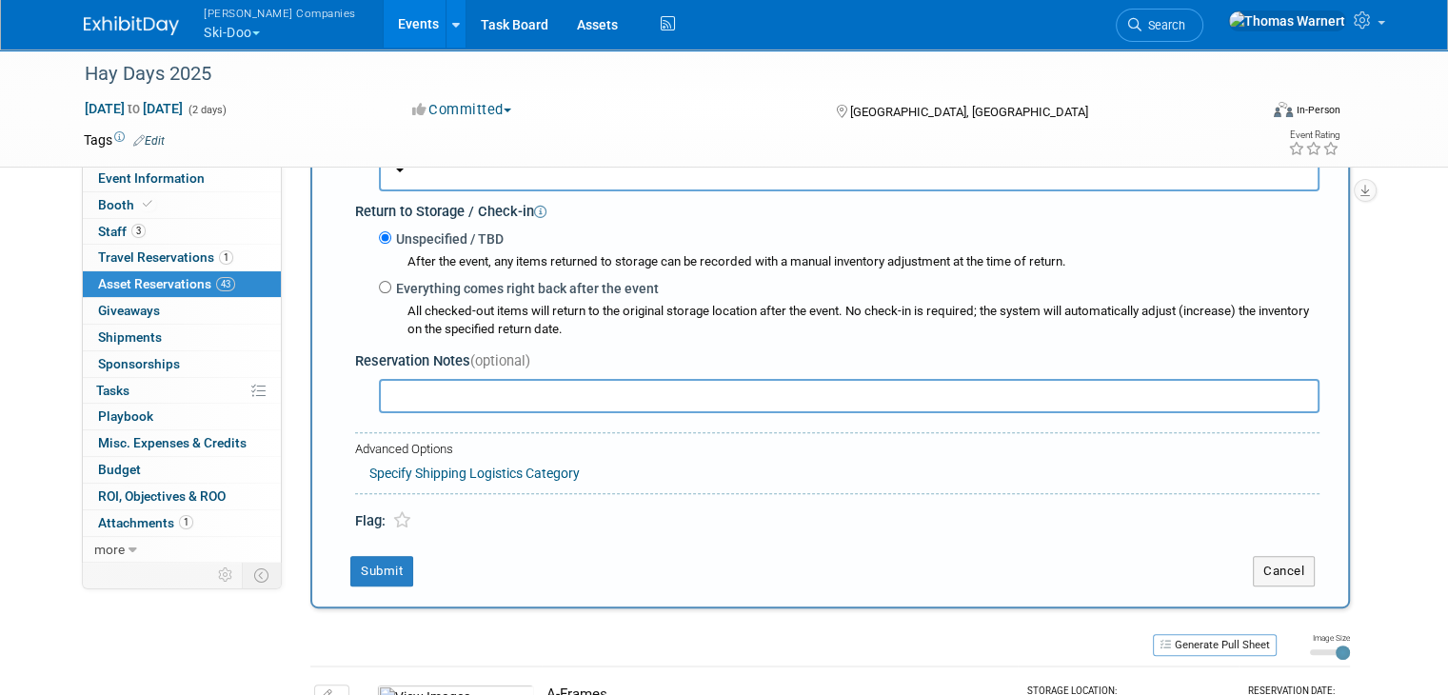
scroll to position [493, 0]
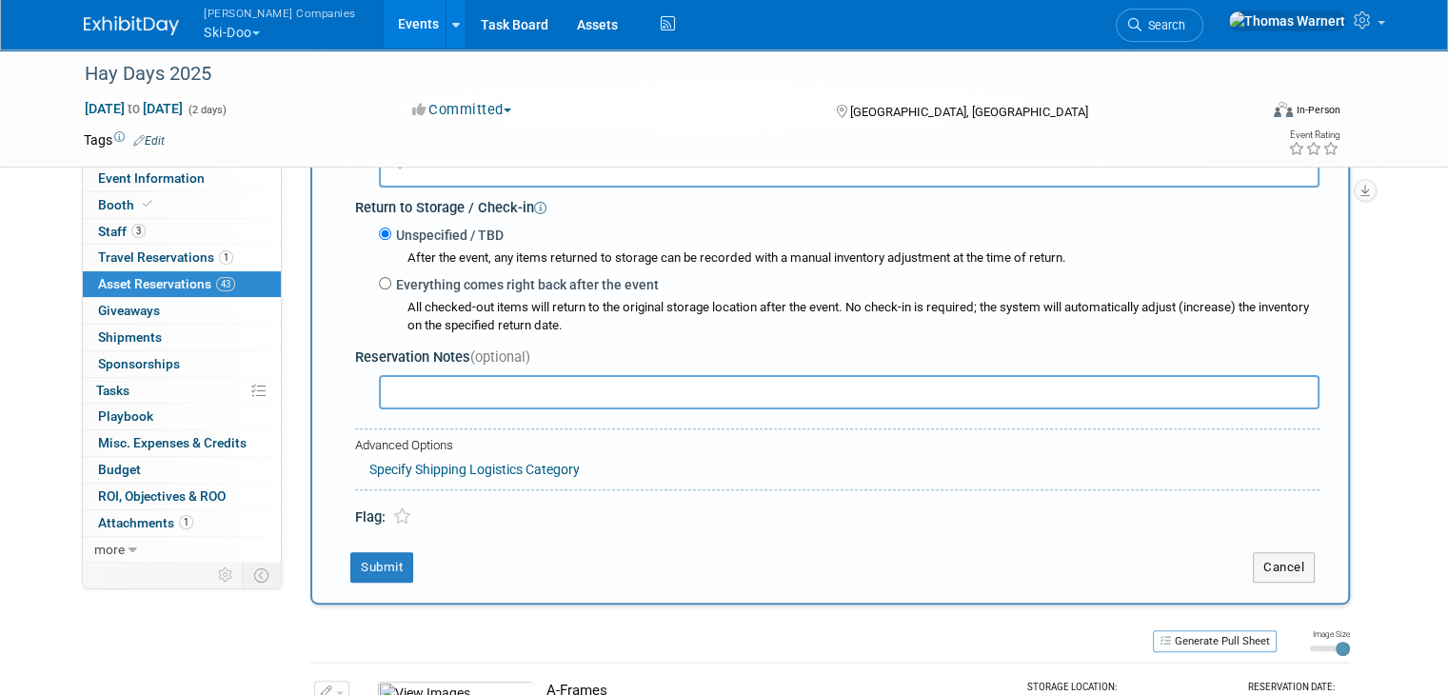
click at [458, 287] on label "Everything comes right back after the event" at bounding box center [524, 284] width 267 height 19
click at [391, 287] on input "Everything comes right back after the event" at bounding box center [385, 283] width 12 height 12
radio input "true"
select select "8"
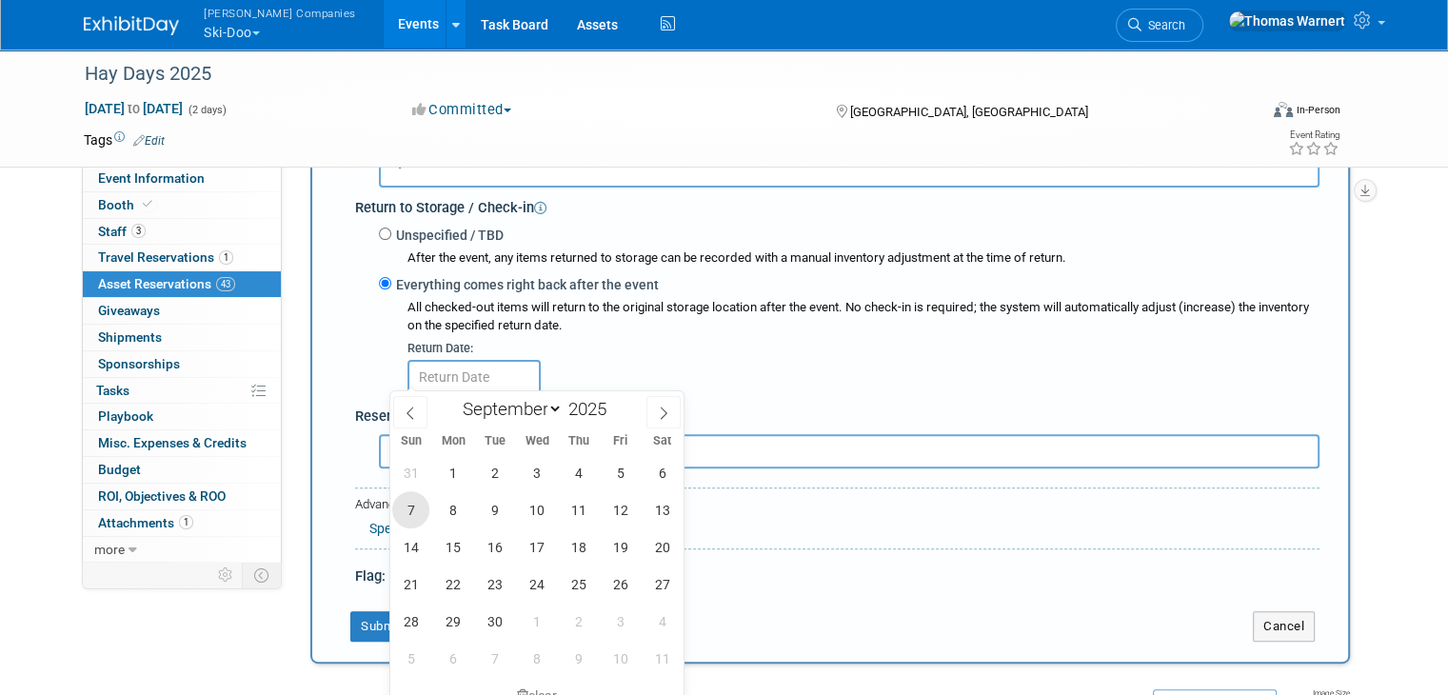
click at [408, 504] on span "7" at bounding box center [410, 509] width 37 height 37
type input "Sep 7, 2025"
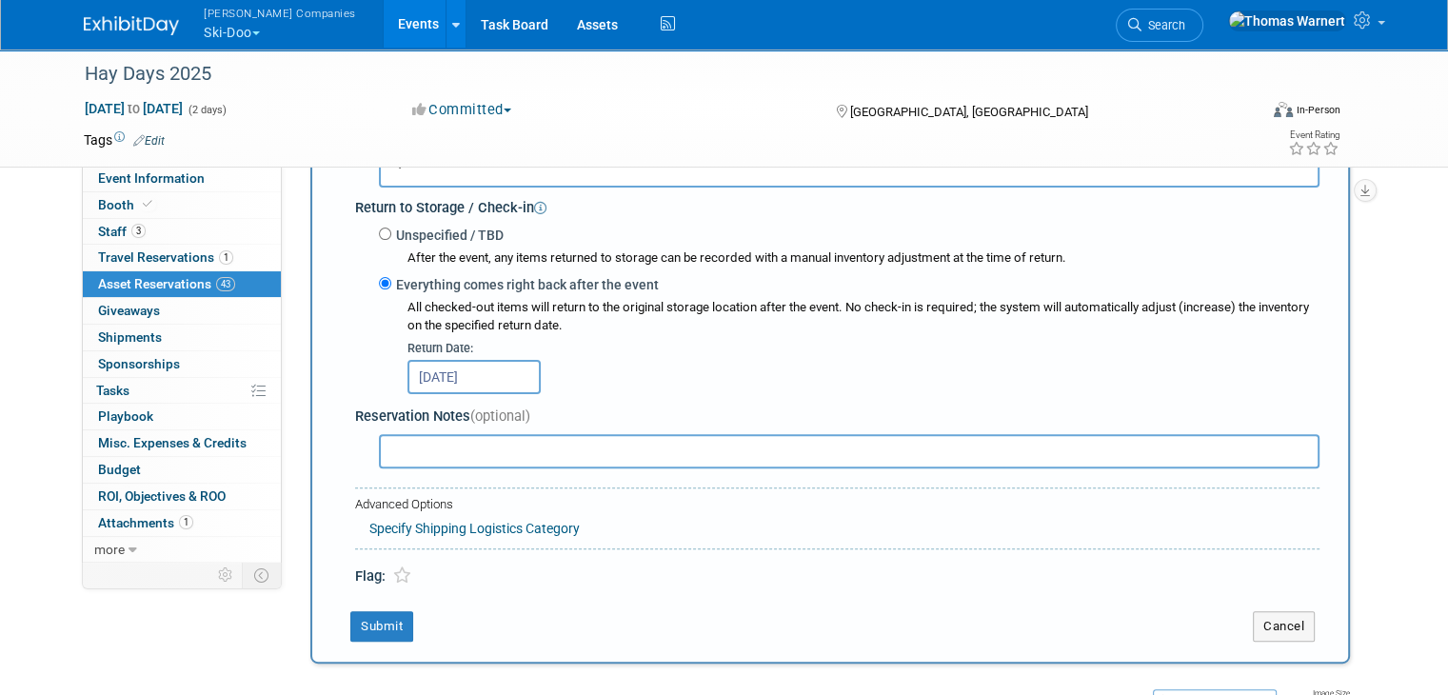
click at [420, 435] on input "text" at bounding box center [849, 451] width 940 height 34
type input "Mounted inside container"
click at [375, 624] on button "Submit" at bounding box center [381, 626] width 63 height 30
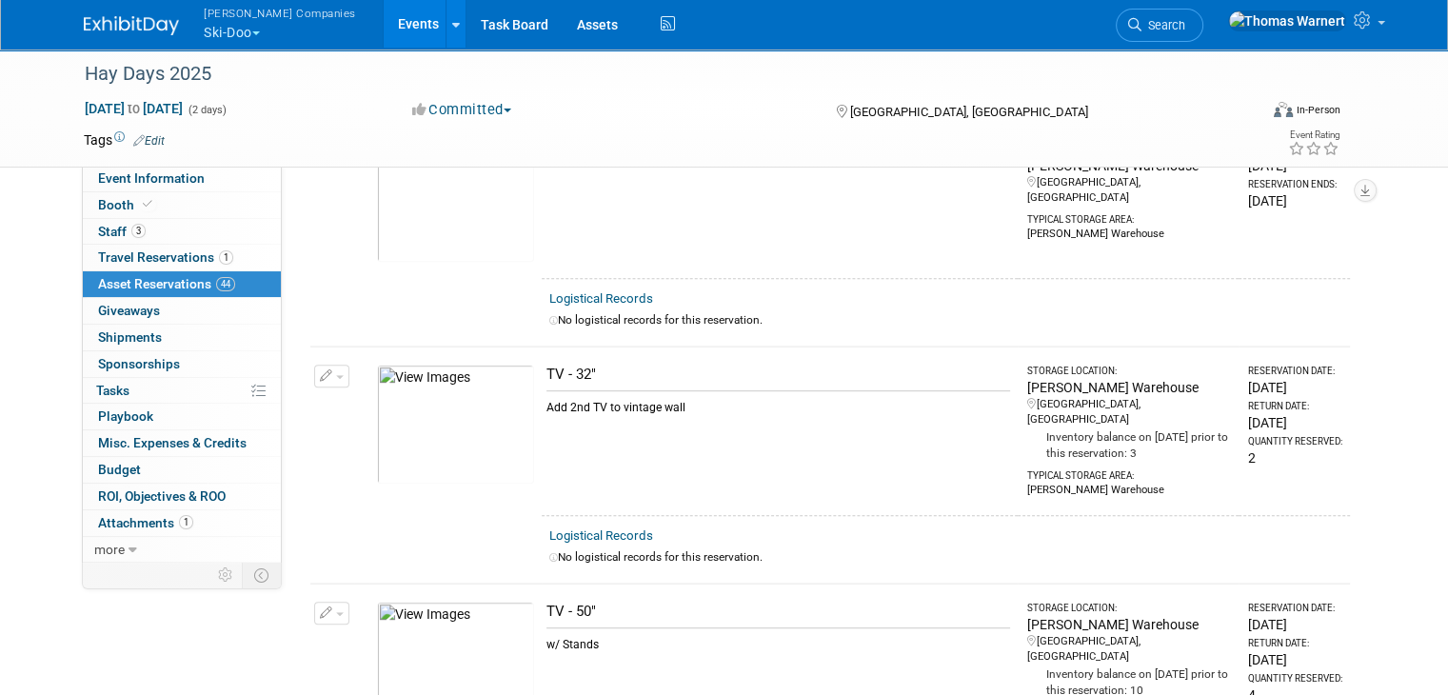
scroll to position [7805, 0]
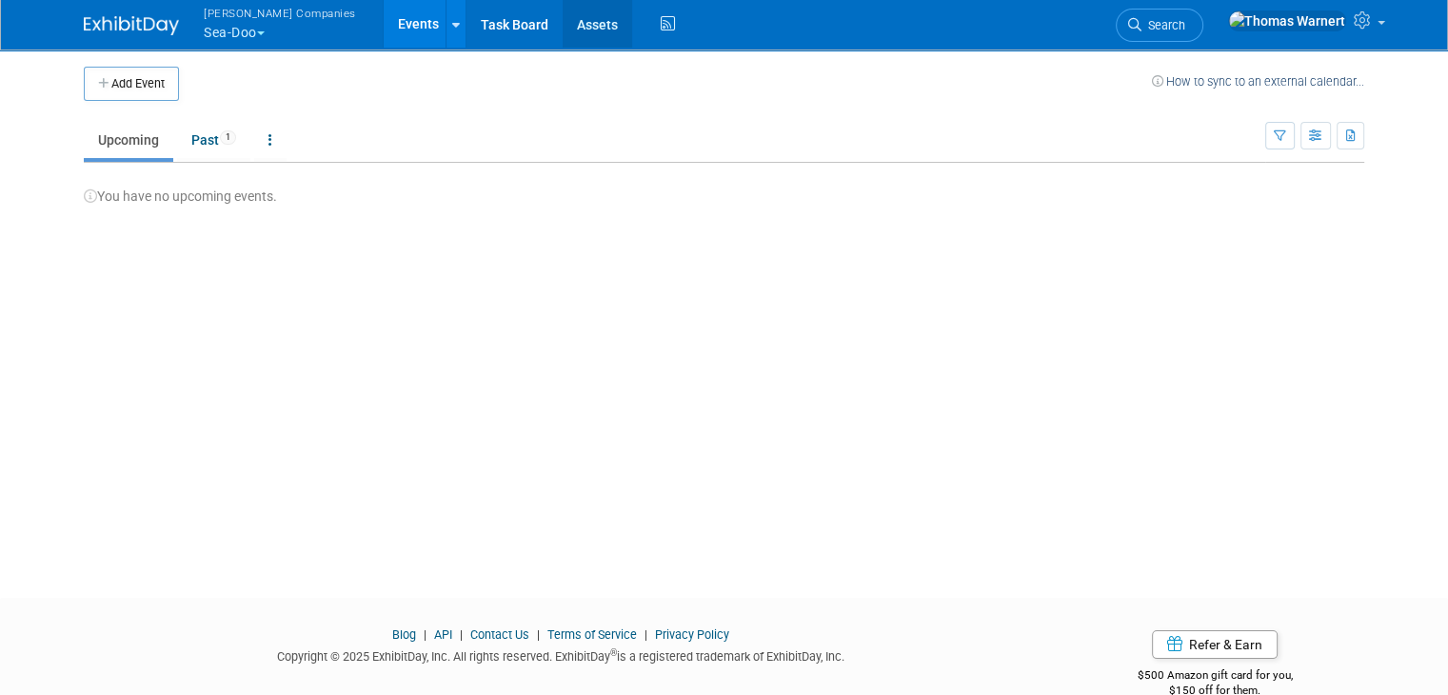
click at [563, 31] on link "Assets" at bounding box center [597, 24] width 69 height 48
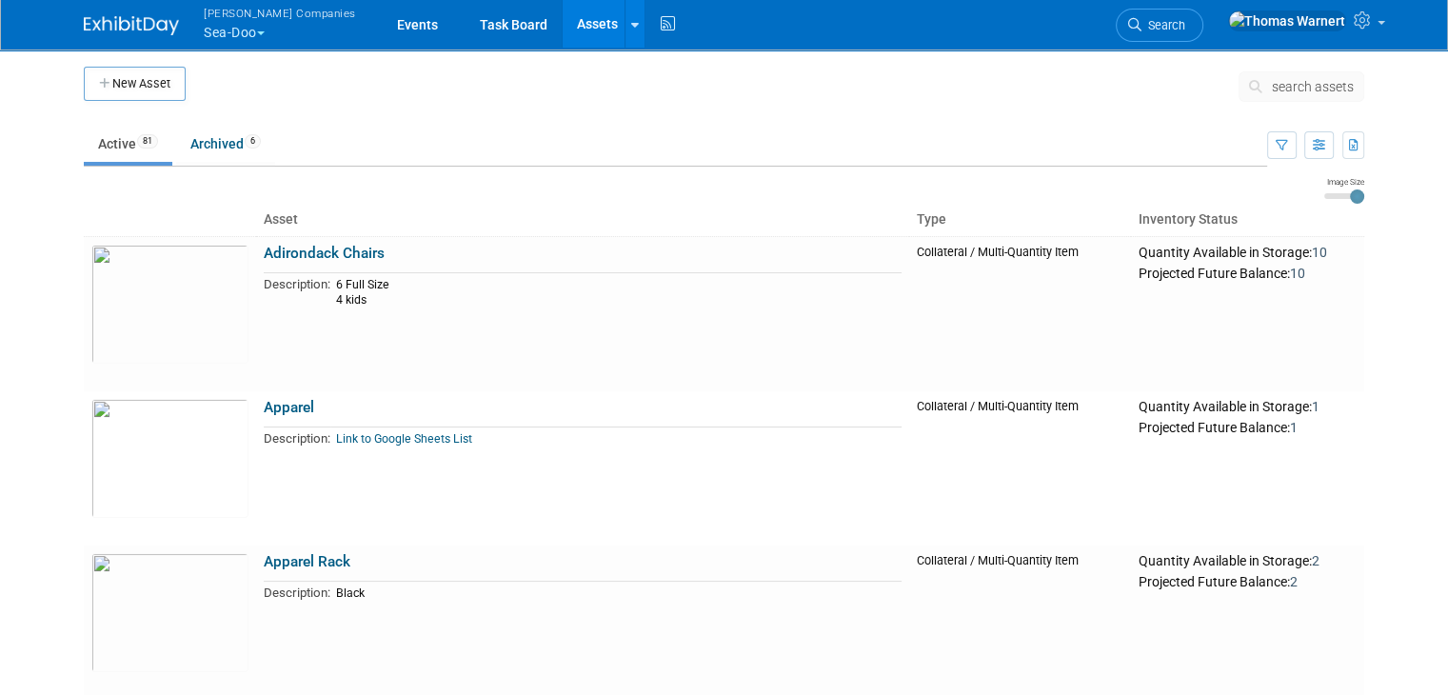
click at [1302, 81] on span "search assets" at bounding box center [1313, 86] width 82 height 15
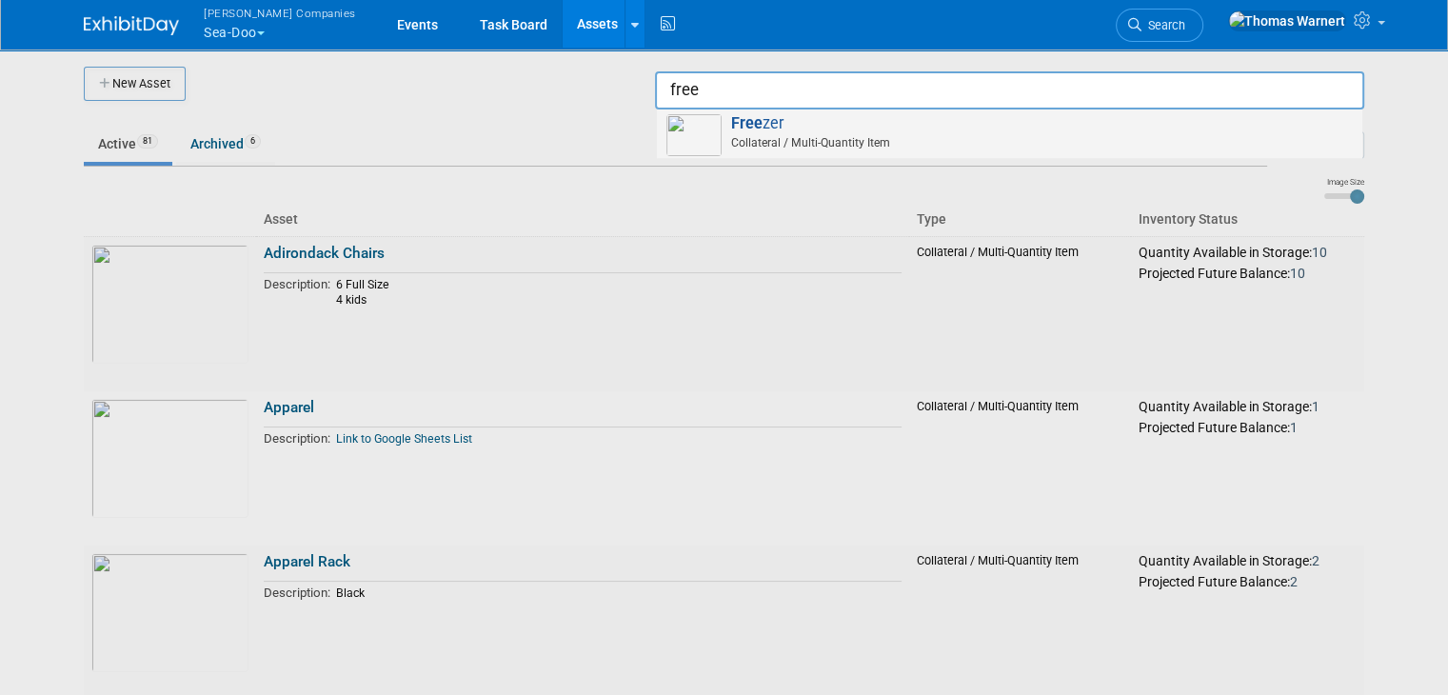
click at [854, 129] on span "Free zer Collateral / Multi-Quantity Item" at bounding box center [1009, 133] width 686 height 39
type input "Freezer"
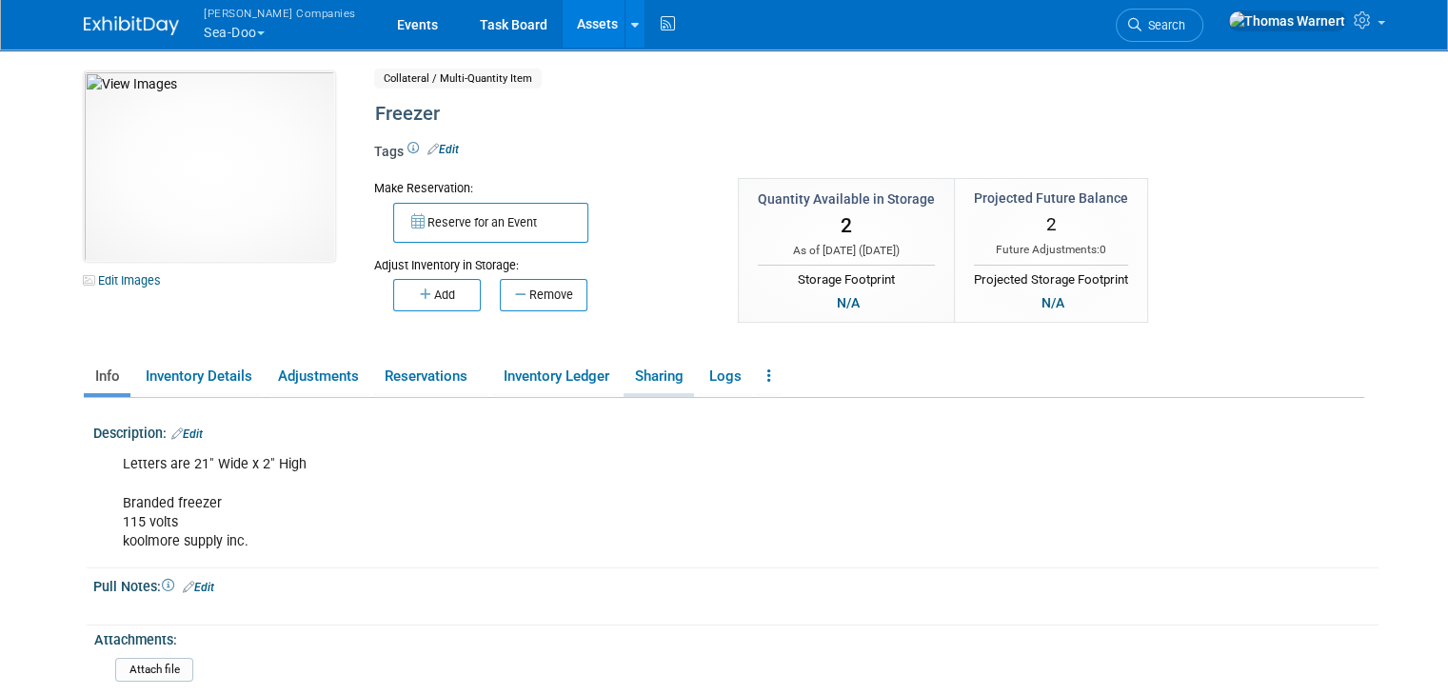
click at [663, 374] on link "Sharing" at bounding box center [659, 376] width 70 height 33
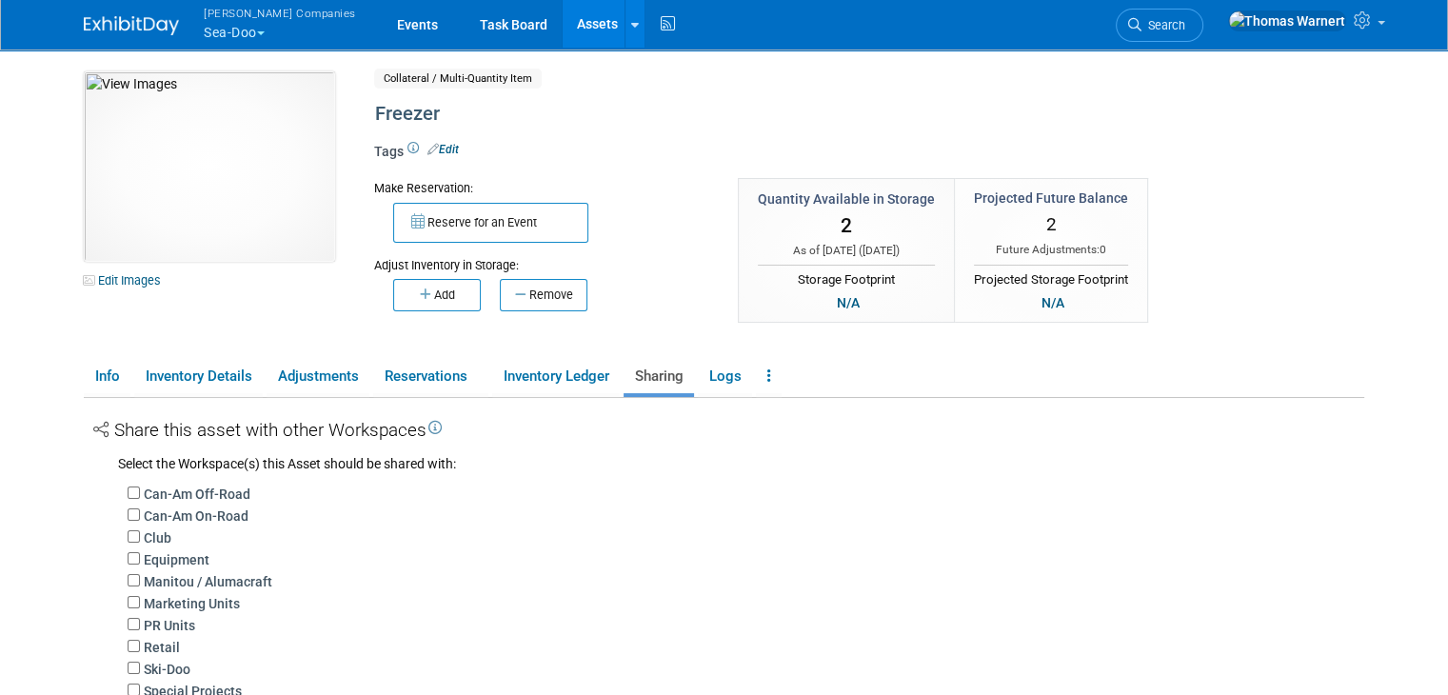
click at [146, 665] on label "Ski-Doo" at bounding box center [167, 669] width 47 height 19
click at [140, 665] on input "Ski-Doo" at bounding box center [134, 668] width 12 height 12
checkbox input "true"
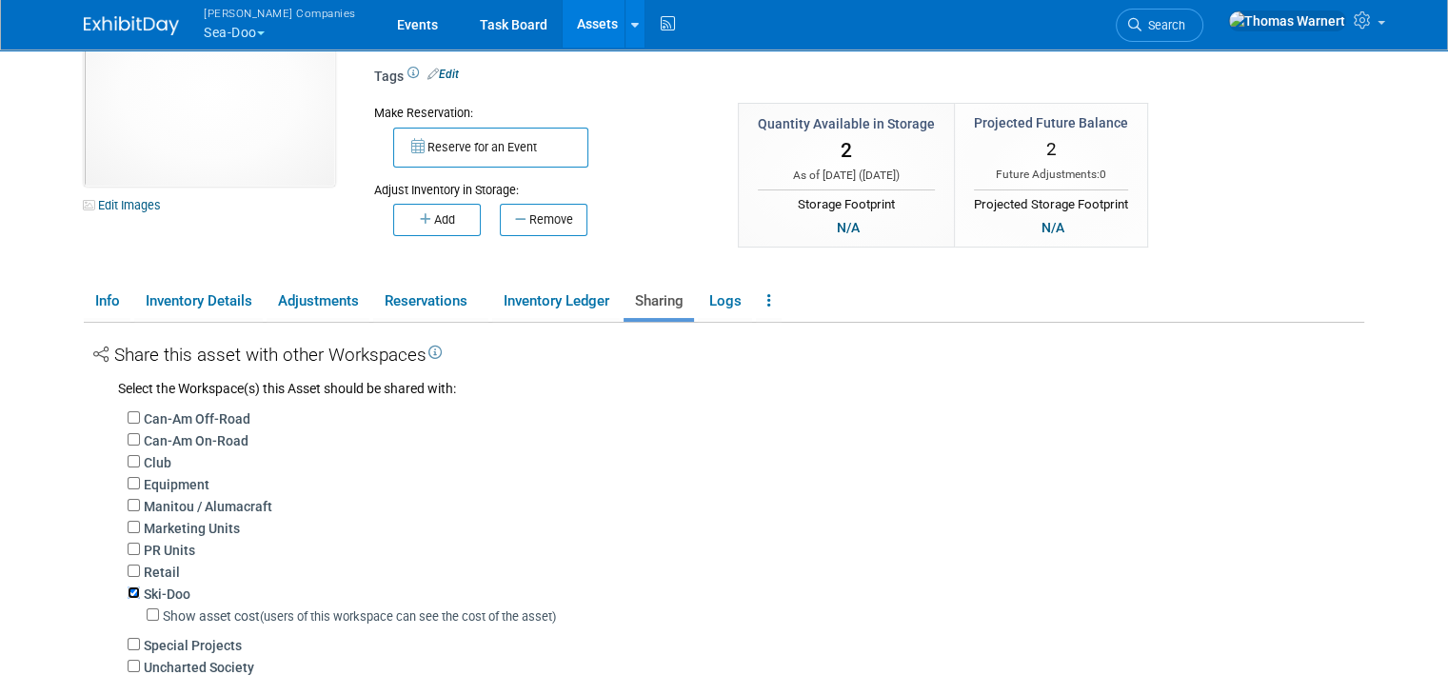
scroll to position [190, 0]
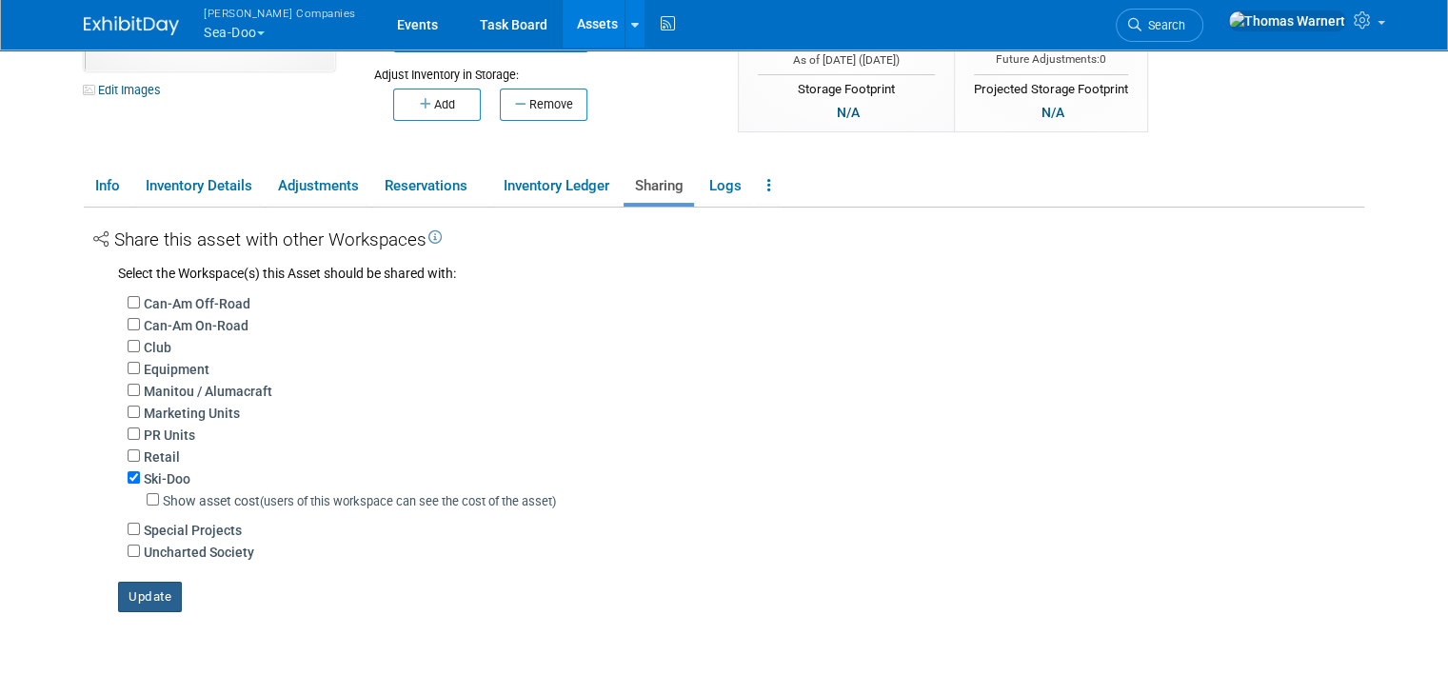
click at [138, 600] on button "Update" at bounding box center [150, 597] width 64 height 30
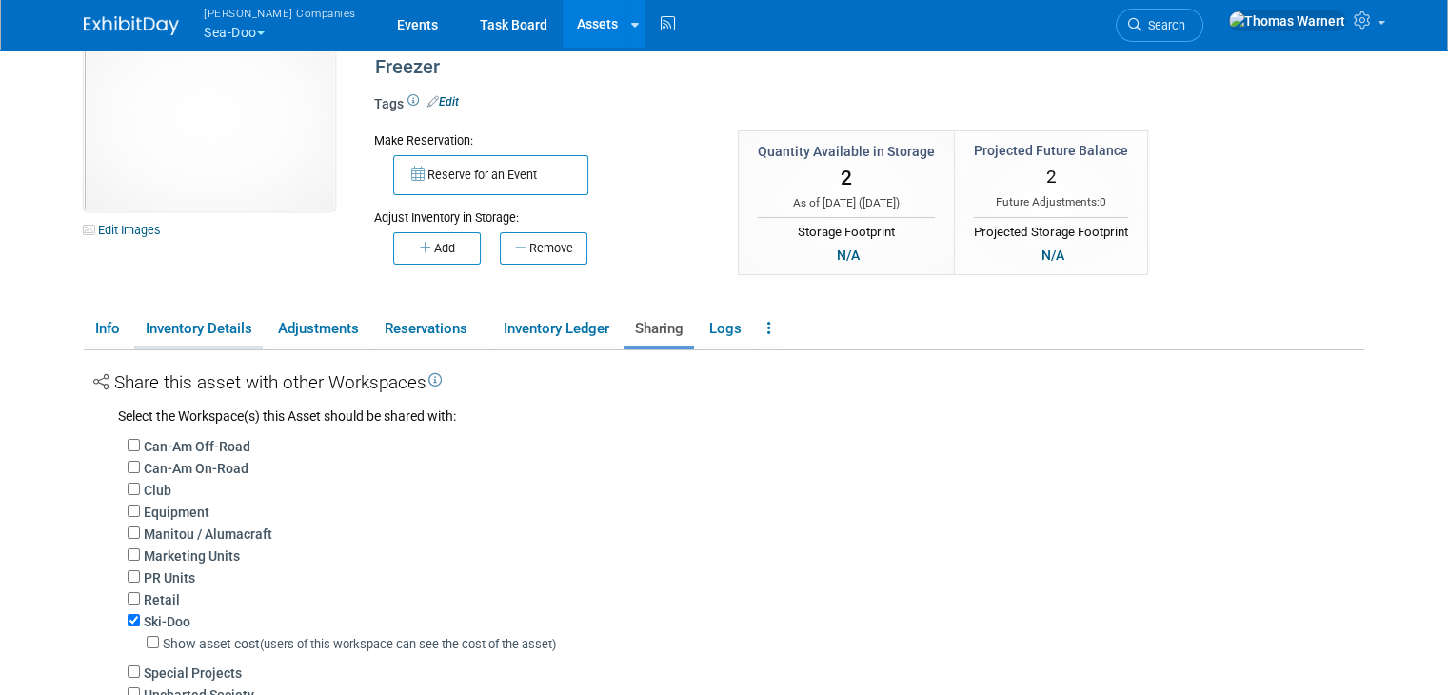
scroll to position [0, 0]
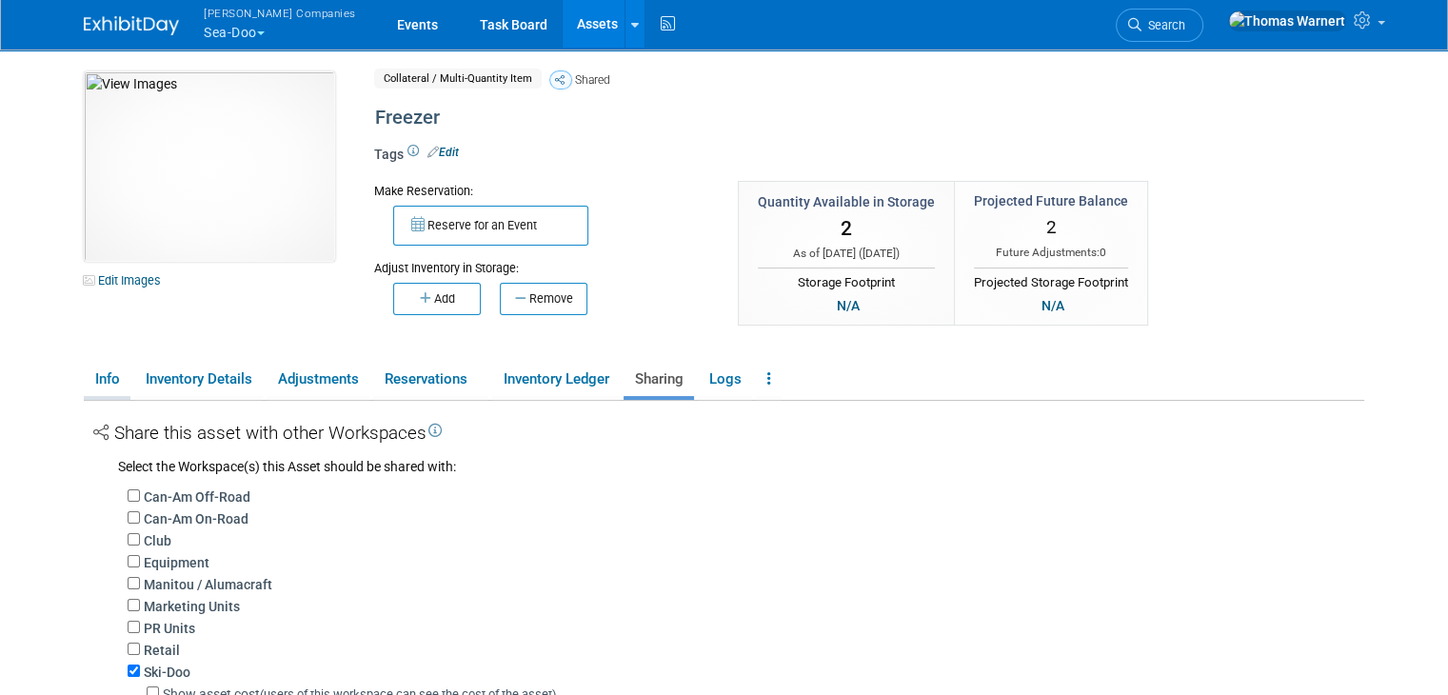
click at [99, 379] on link "Info" at bounding box center [107, 379] width 47 height 33
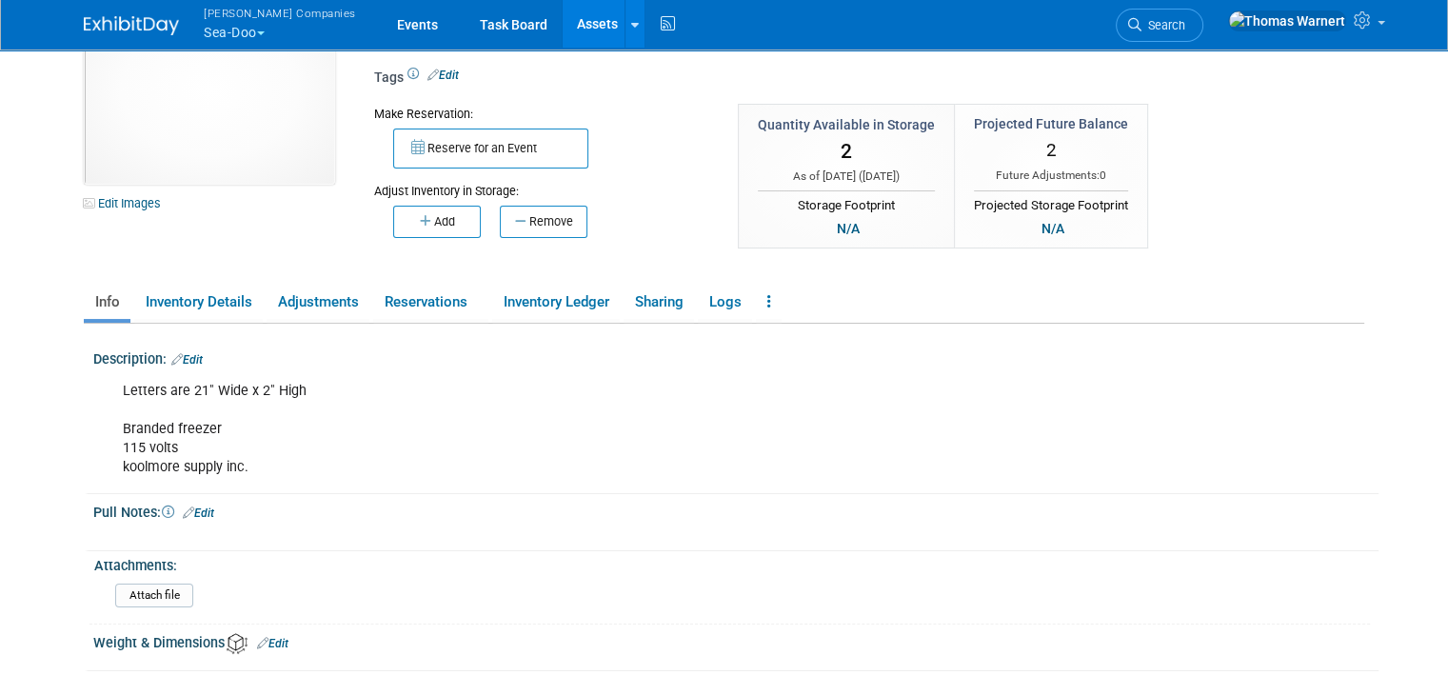
scroll to position [190, 0]
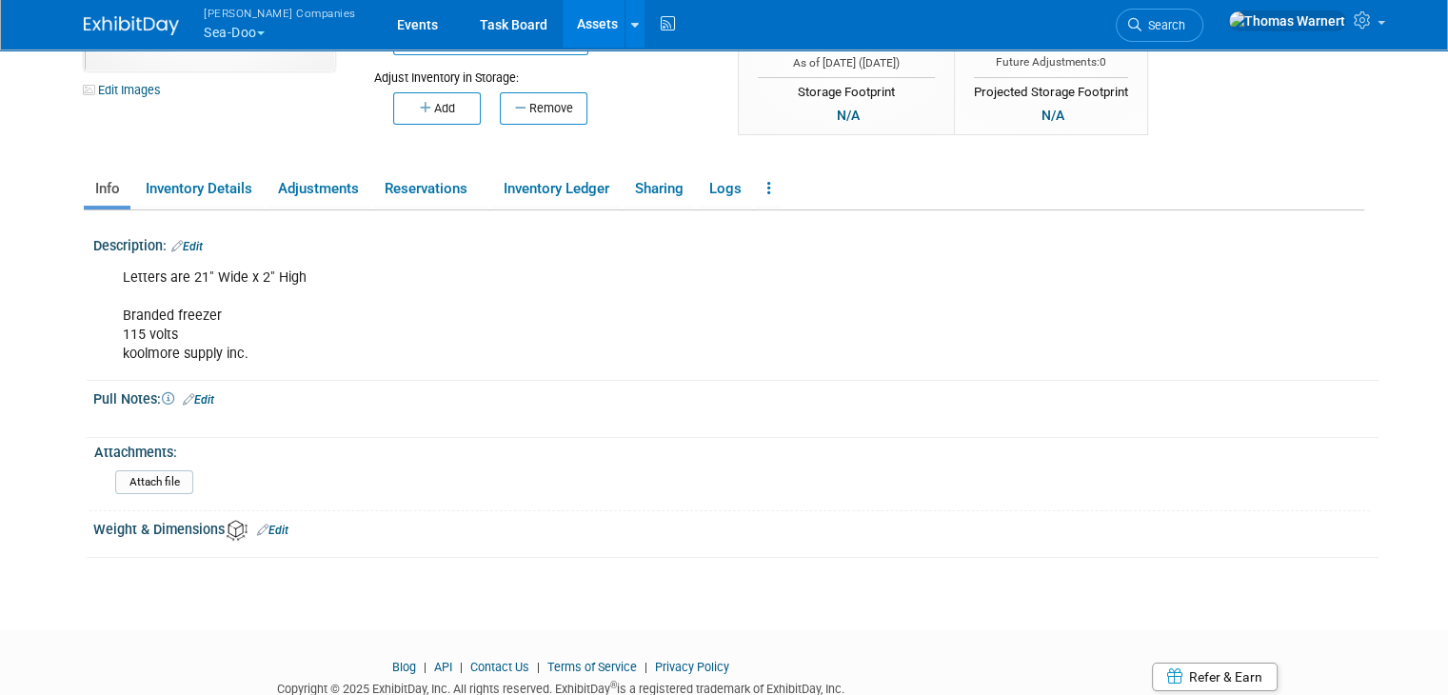
click at [190, 240] on link "Edit" at bounding box center [186, 246] width 31 height 13
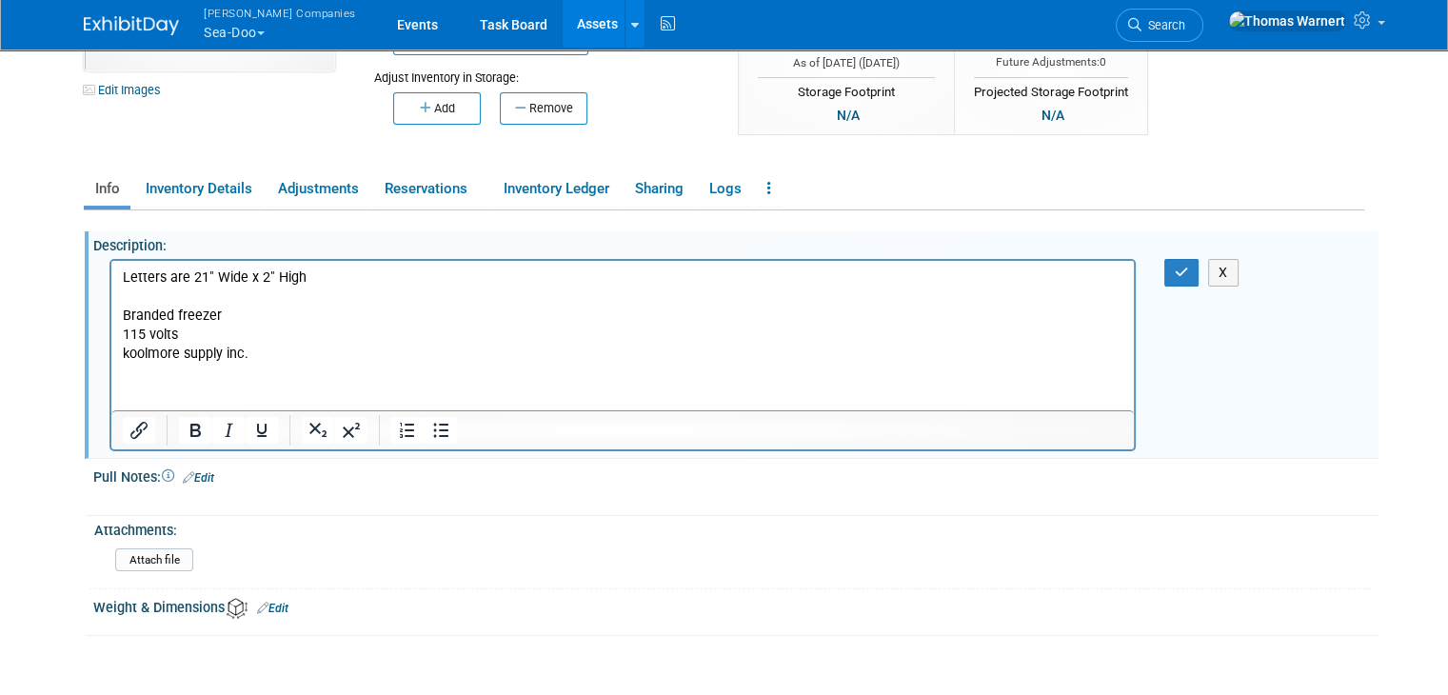
scroll to position [0, 0]
click at [362, 284] on p "Letters are 21" Wide x 2" High Branded freezer 115 volts koolmore supply inc." at bounding box center [623, 314] width 1000 height 95
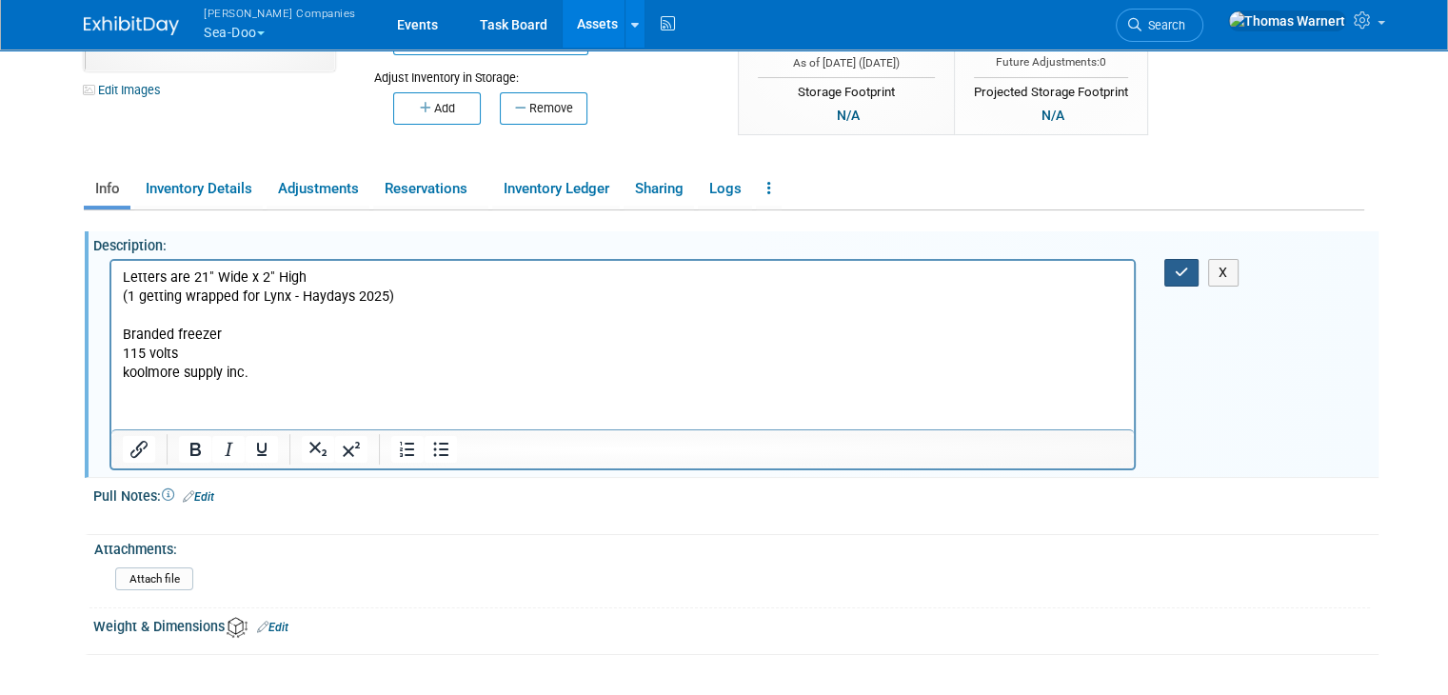
click at [1184, 273] on icon "button" at bounding box center [1182, 272] width 14 height 13
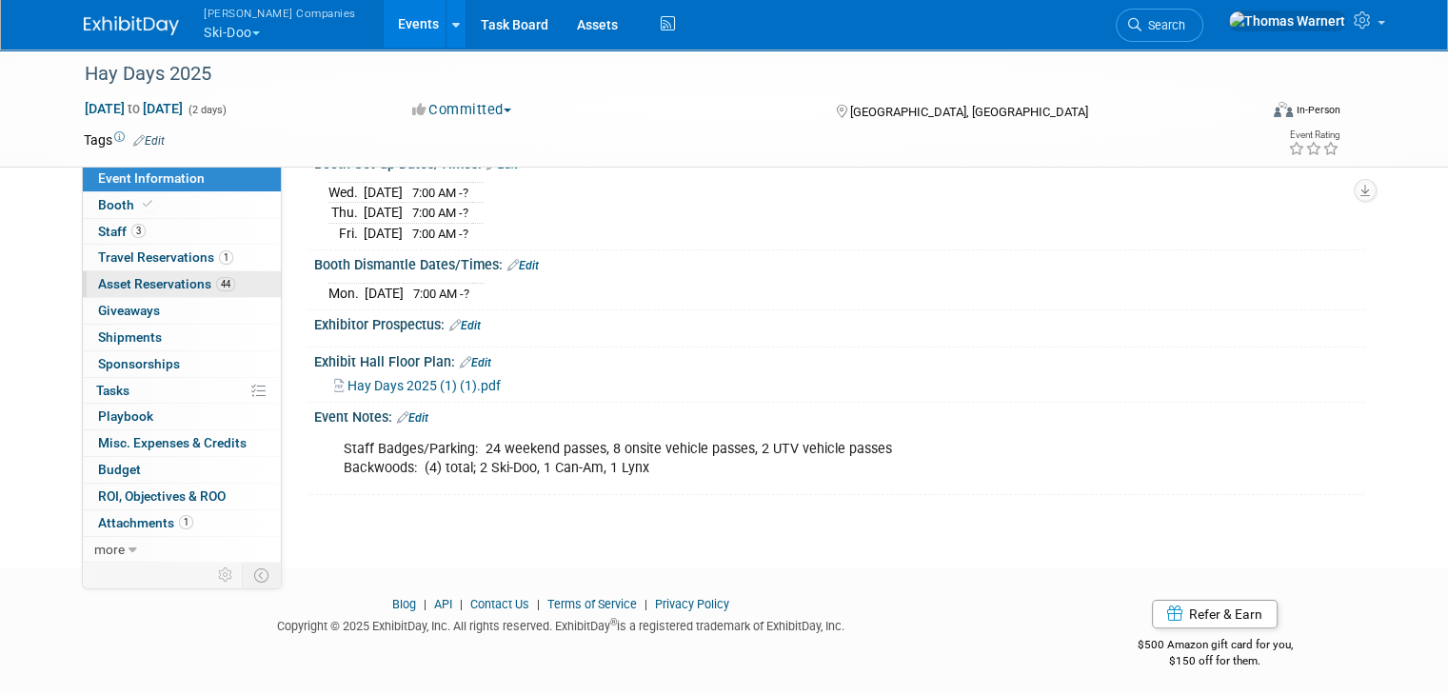
click at [196, 281] on span "Asset Reservations 44" at bounding box center [166, 283] width 137 height 15
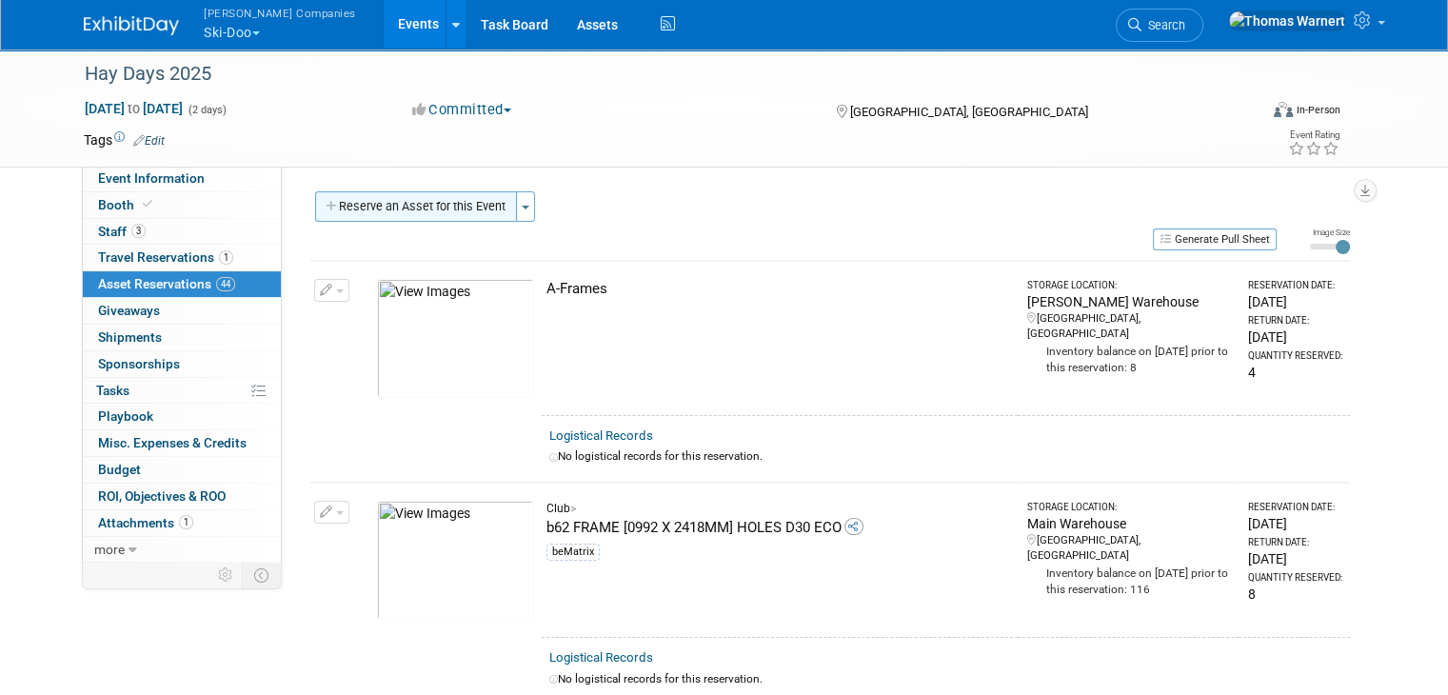
click at [430, 199] on button "Reserve an Asset for this Event" at bounding box center [416, 206] width 202 height 30
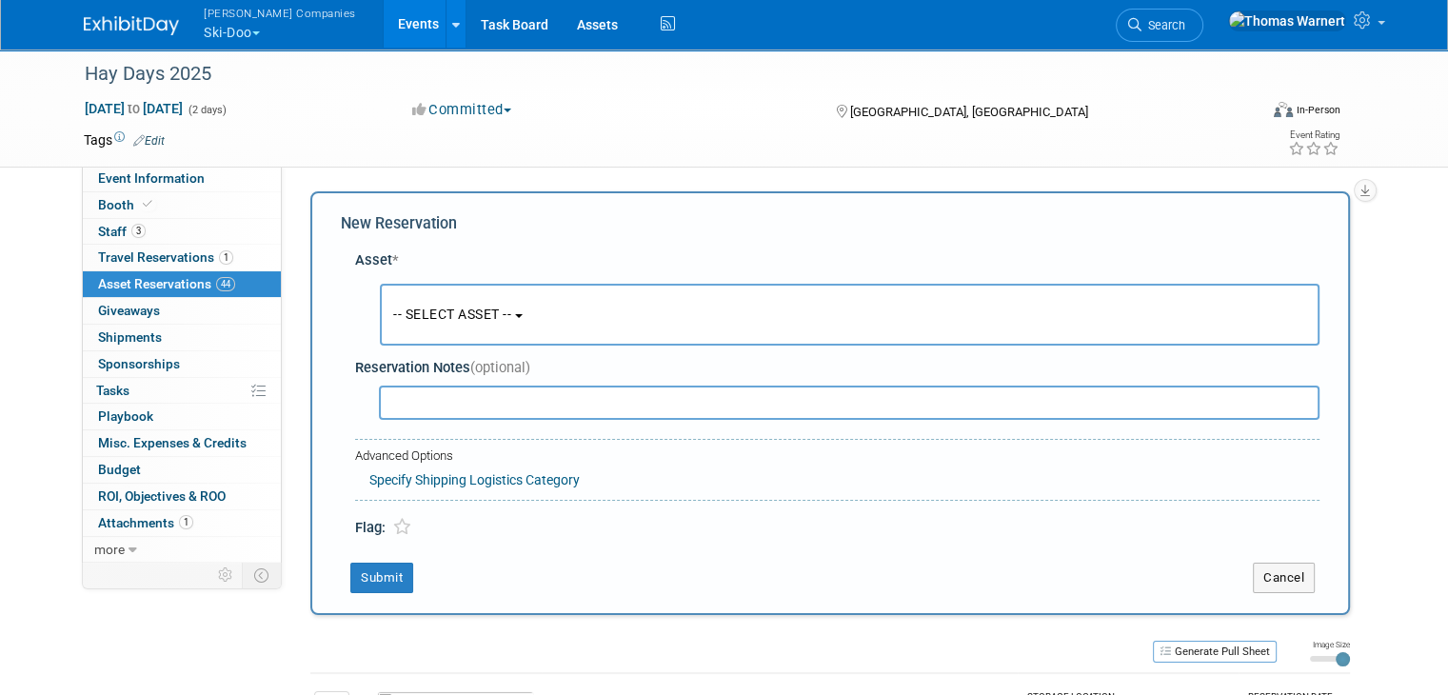
scroll to position [17, 0]
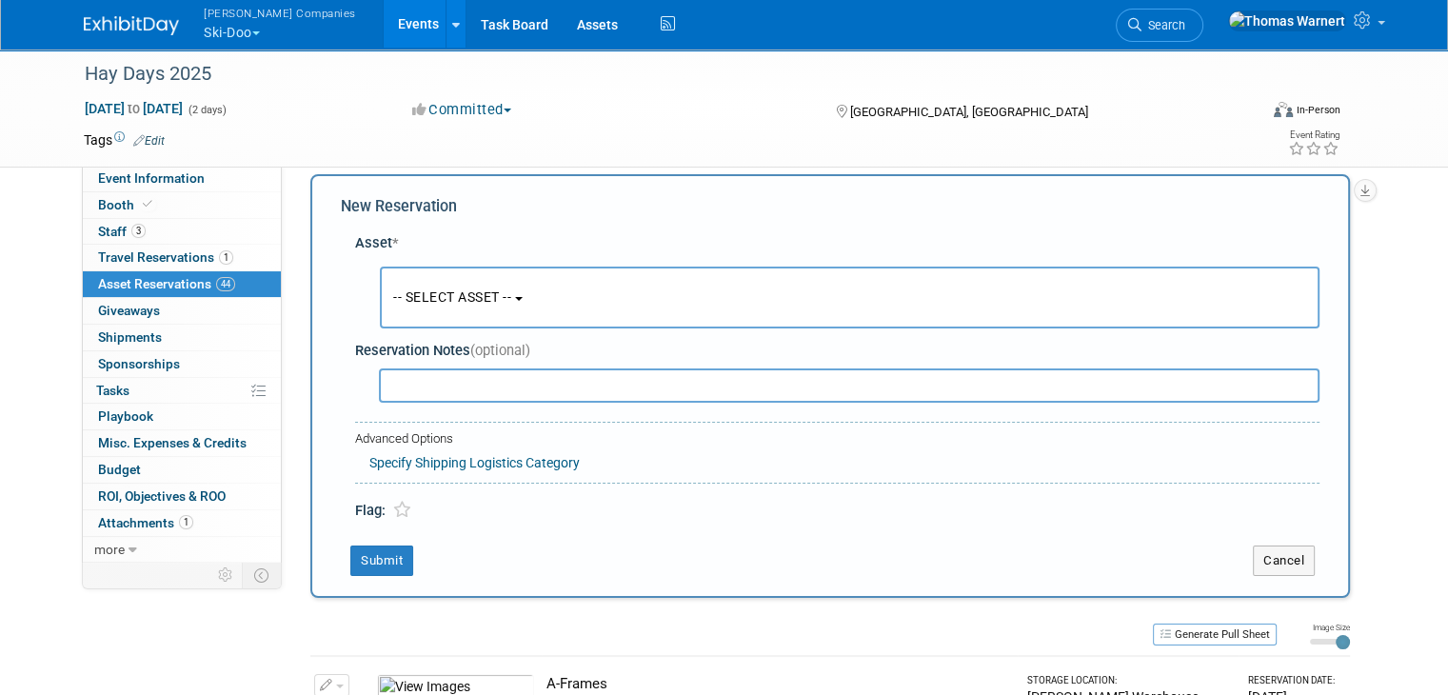
click at [441, 283] on button "-- SELECT ASSET --" at bounding box center [850, 298] width 940 height 62
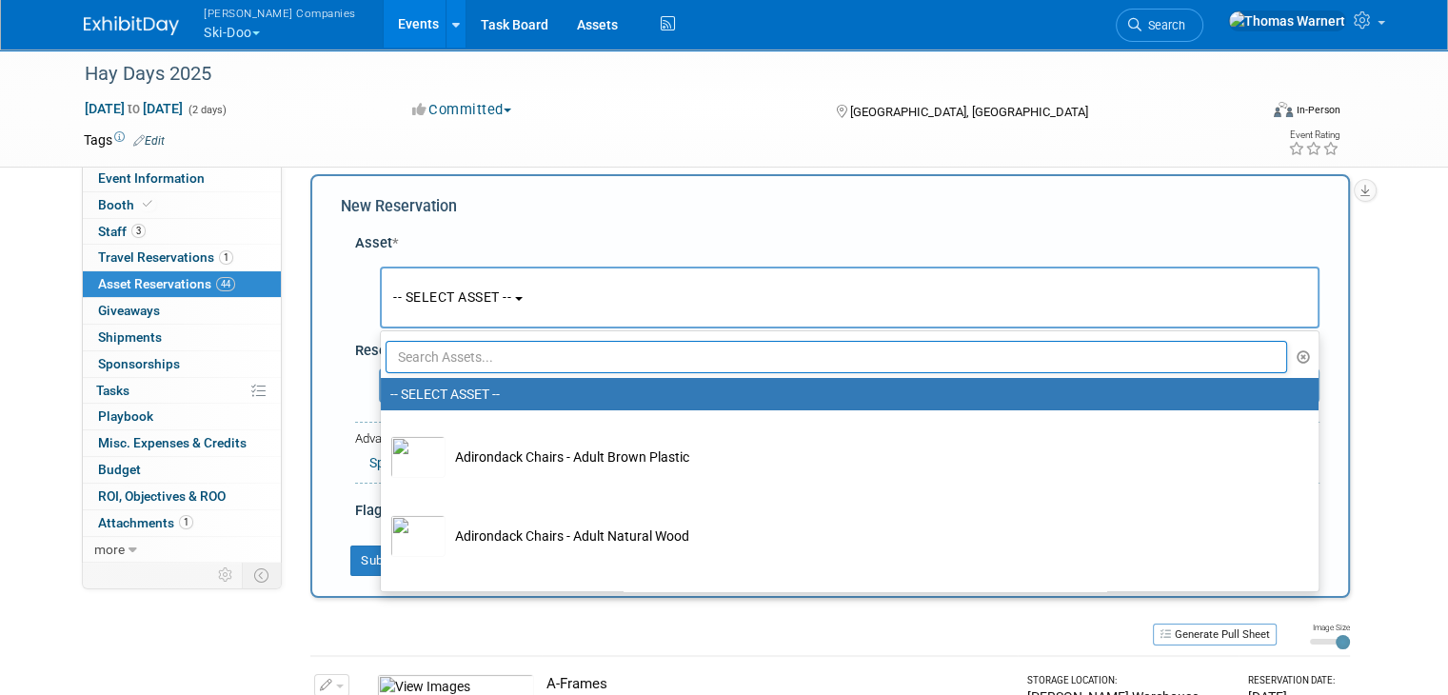
click at [451, 365] on input "text" at bounding box center [836, 357] width 901 height 32
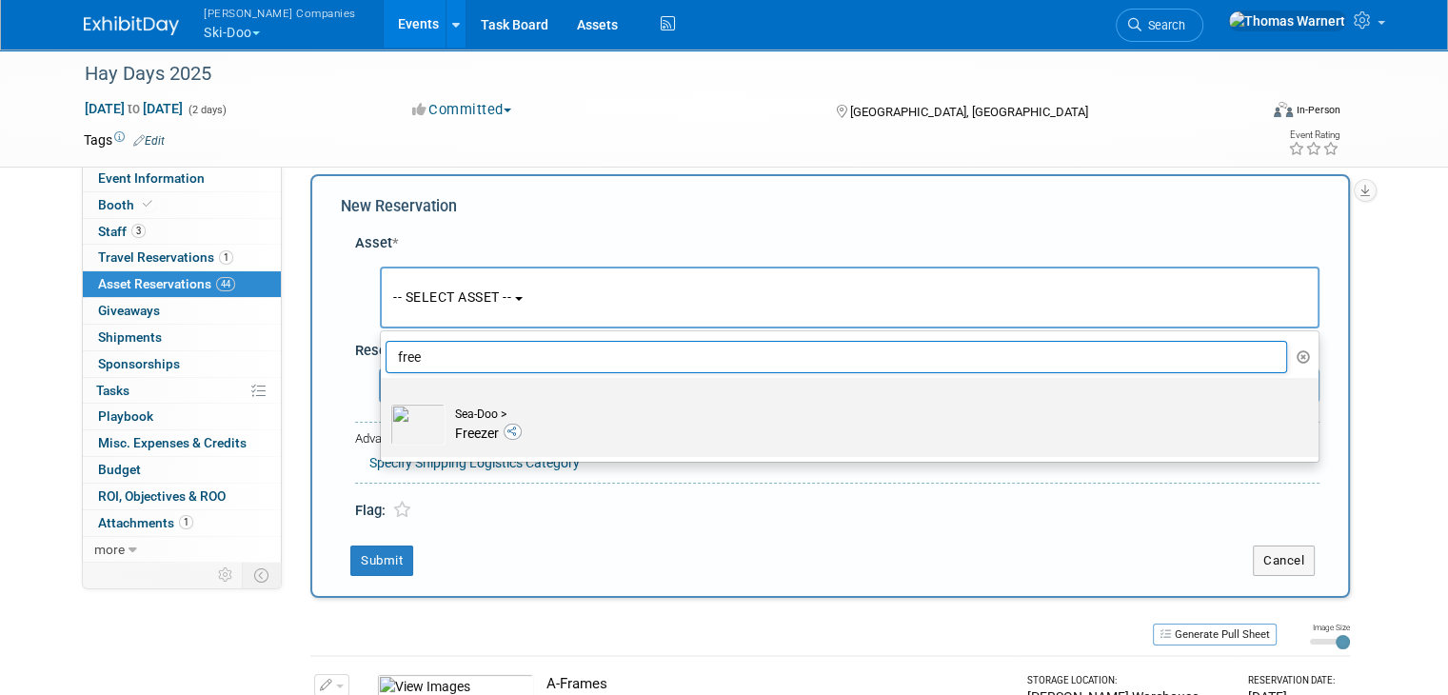
type input "free"
click at [474, 417] on div "Sea-Doo >" at bounding box center [867, 414] width 825 height 16
click at [384, 401] on input "Sea-Doo > Freezer" at bounding box center [377, 394] width 12 height 12
select select "10726484"
select select "8"
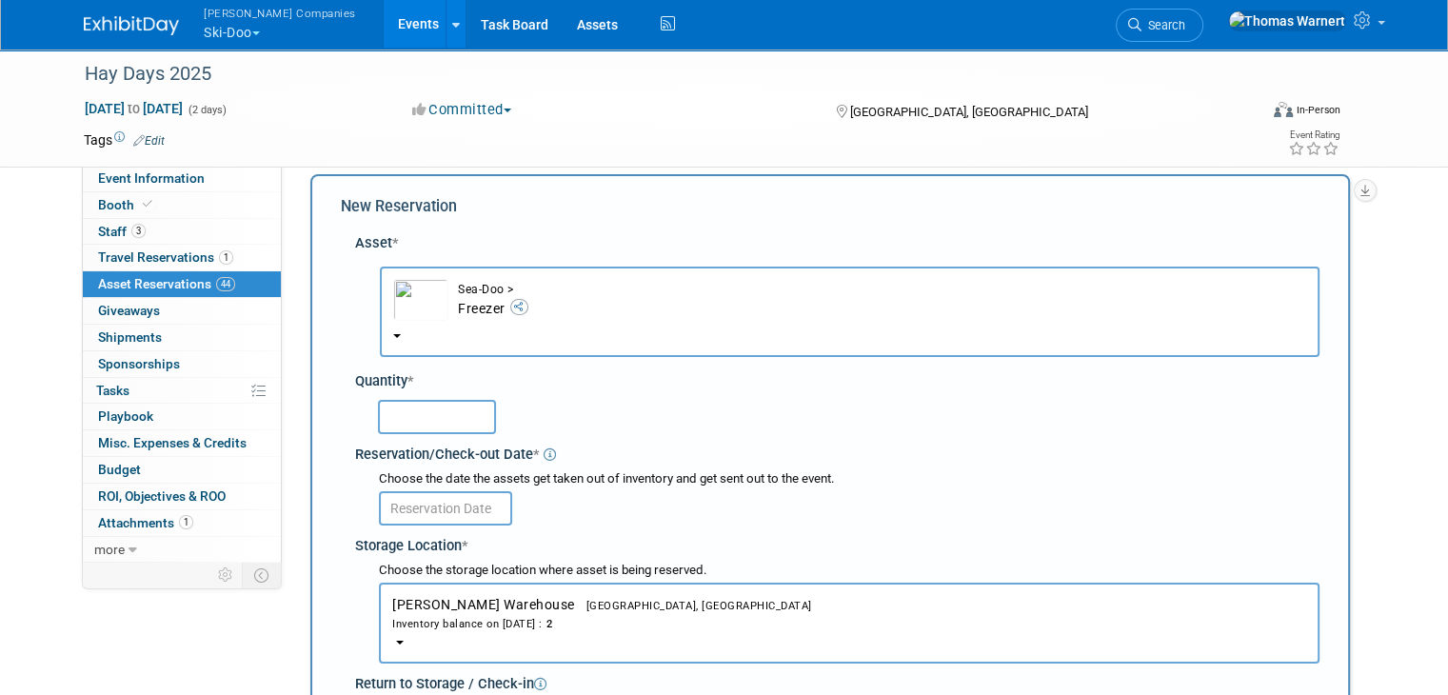
click at [468, 420] on input "text" at bounding box center [437, 417] width 118 height 34
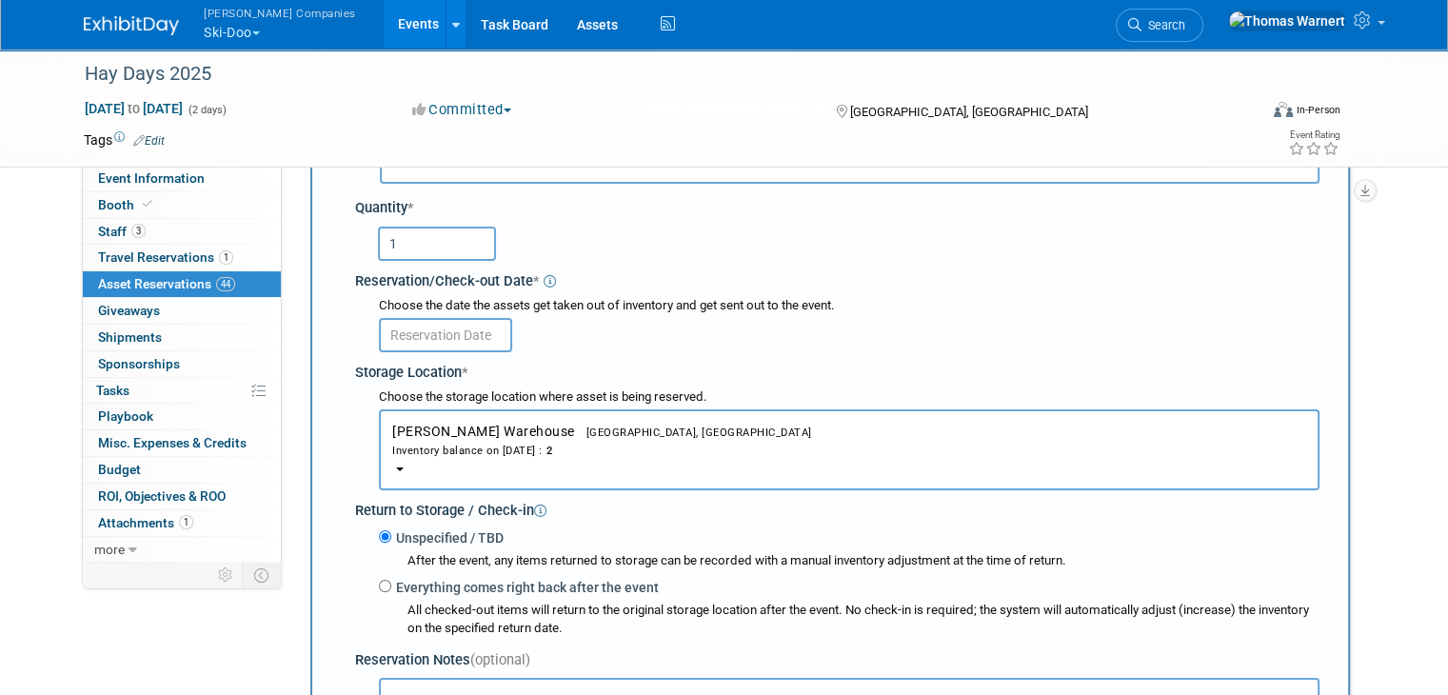
scroll to position [208, 0]
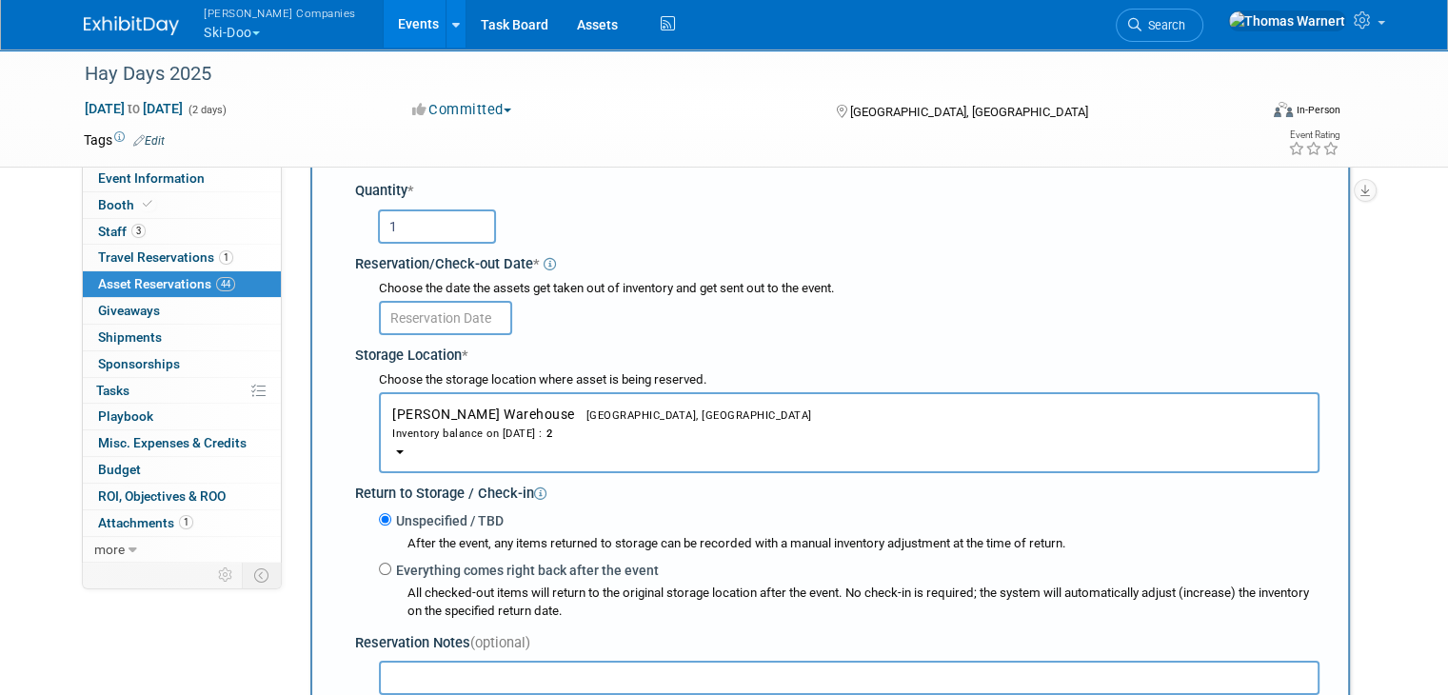
type input "1"
click at [454, 294] on div "Choose the date the assets get taken out of inventory and get sent out to the e…" at bounding box center [849, 289] width 940 height 18
click at [465, 311] on input "text" at bounding box center [445, 318] width 133 height 34
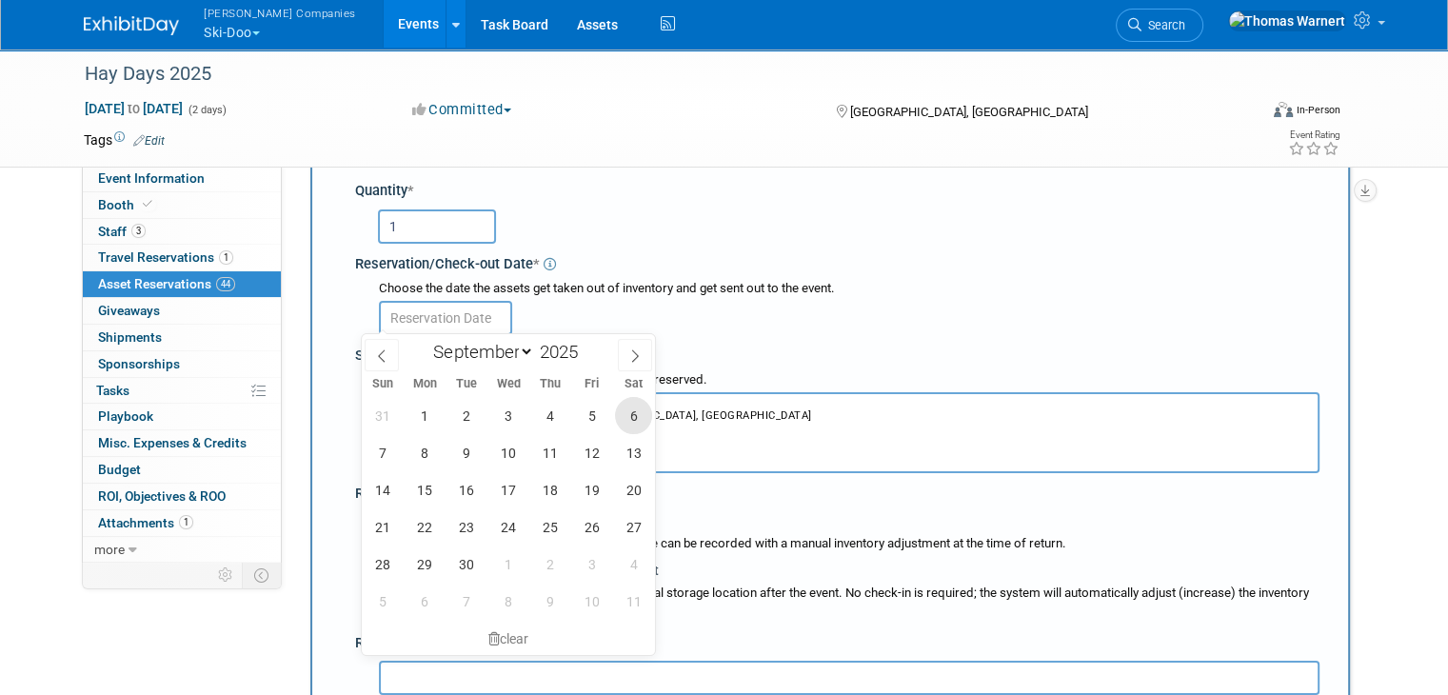
click at [643, 408] on span "6" at bounding box center [633, 415] width 37 height 37
type input "Sep 6, 2025"
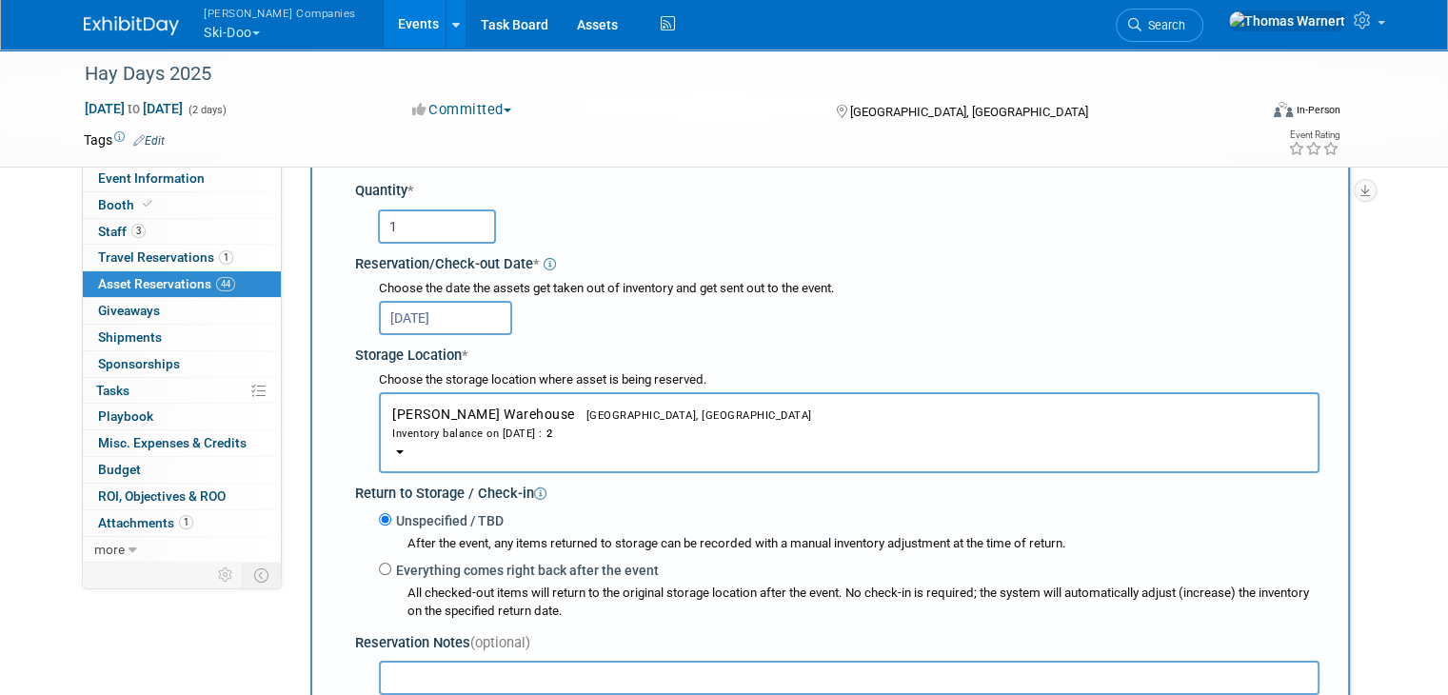
scroll to position [398, 0]
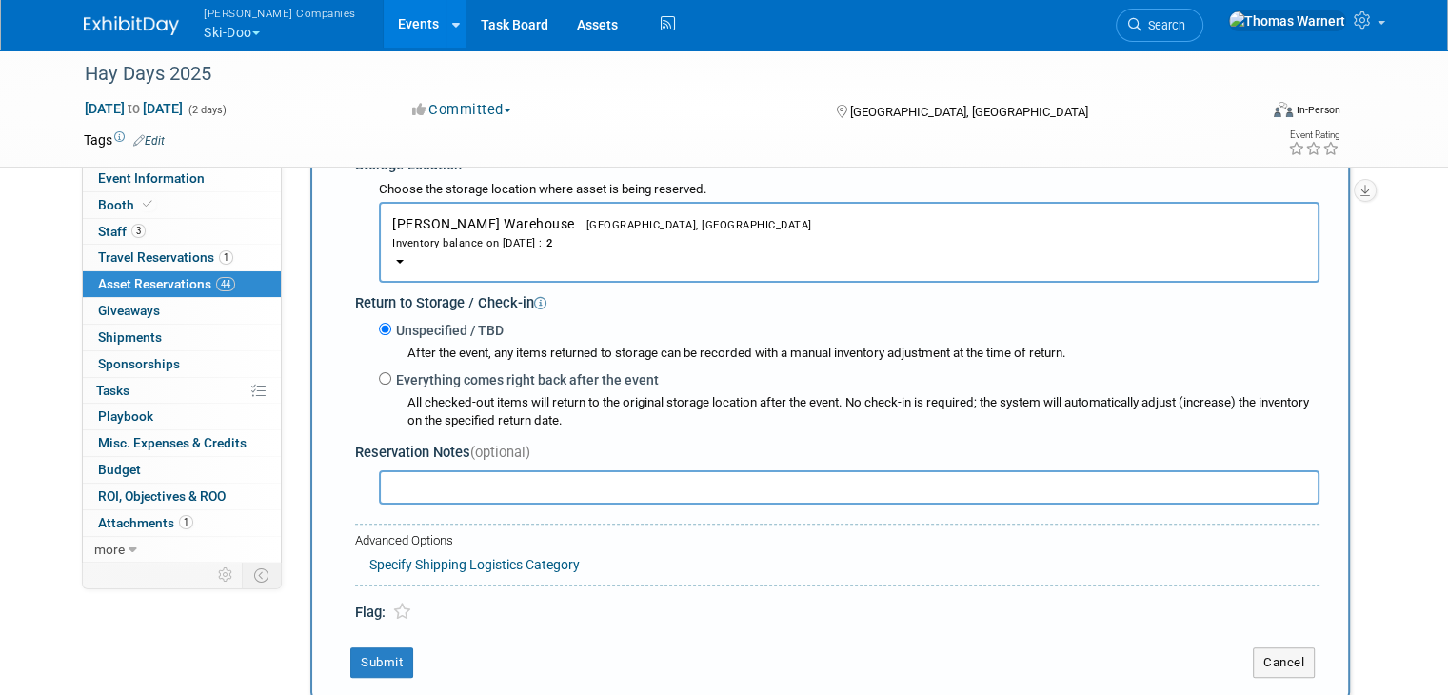
click at [451, 378] on label "Everything comes right back after the event" at bounding box center [524, 379] width 267 height 19
click at [391, 378] on input "Everything comes right back after the event" at bounding box center [385, 378] width 12 height 12
radio input "true"
select select "8"
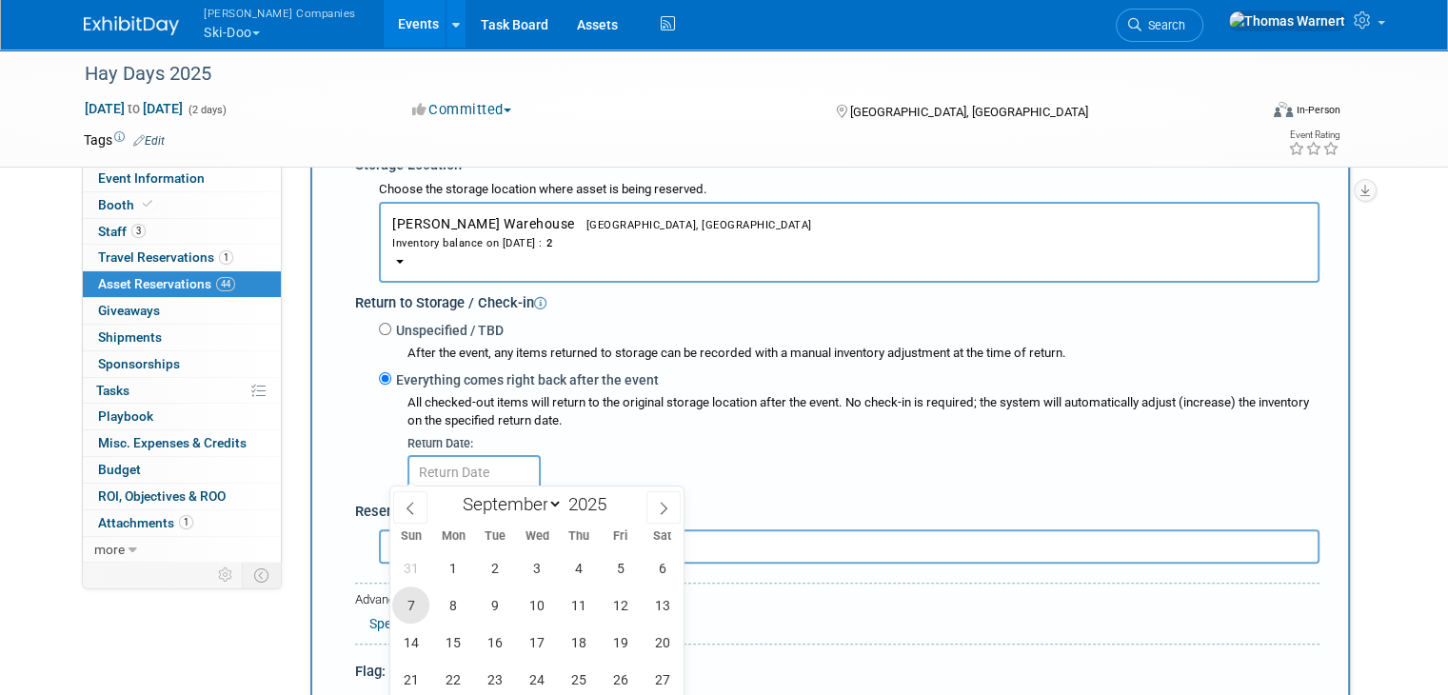
click at [417, 599] on span "7" at bounding box center [410, 604] width 37 height 37
type input "Sep 7, 2025"
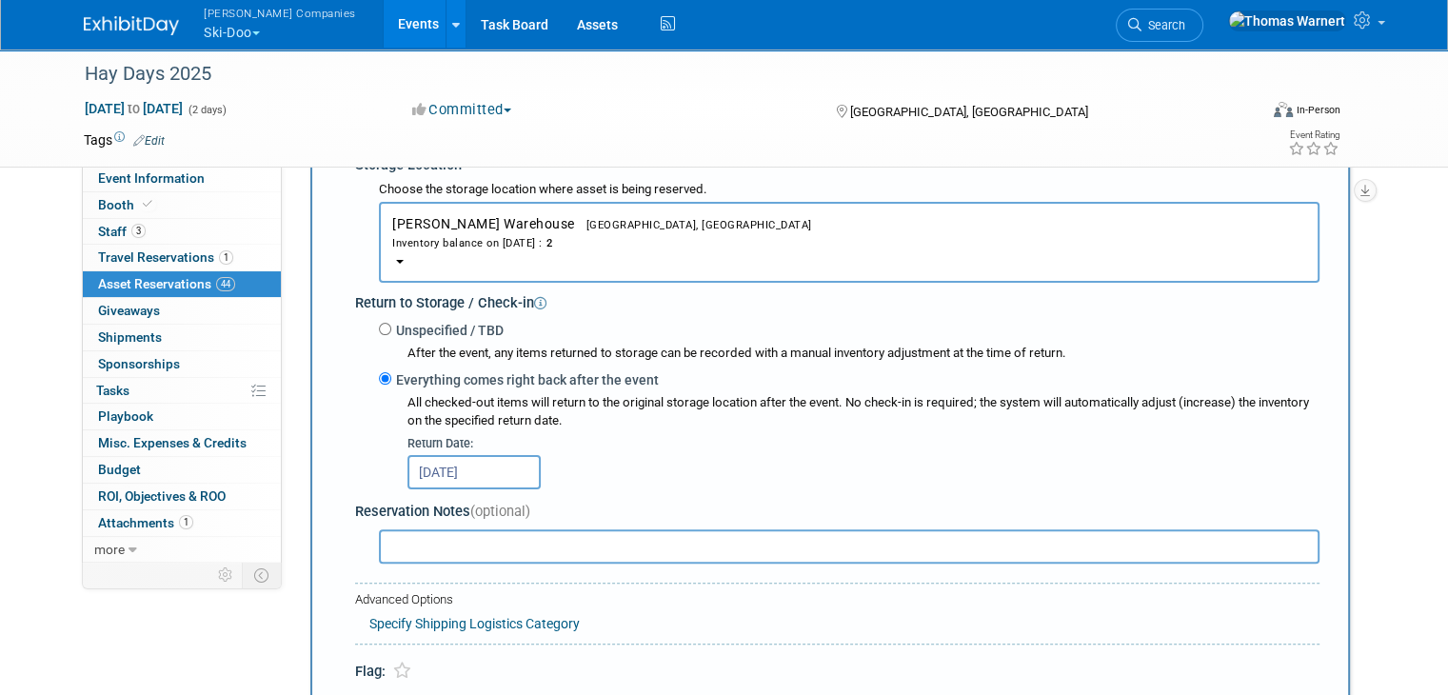
click at [409, 549] on input "text" at bounding box center [849, 546] width 940 height 34
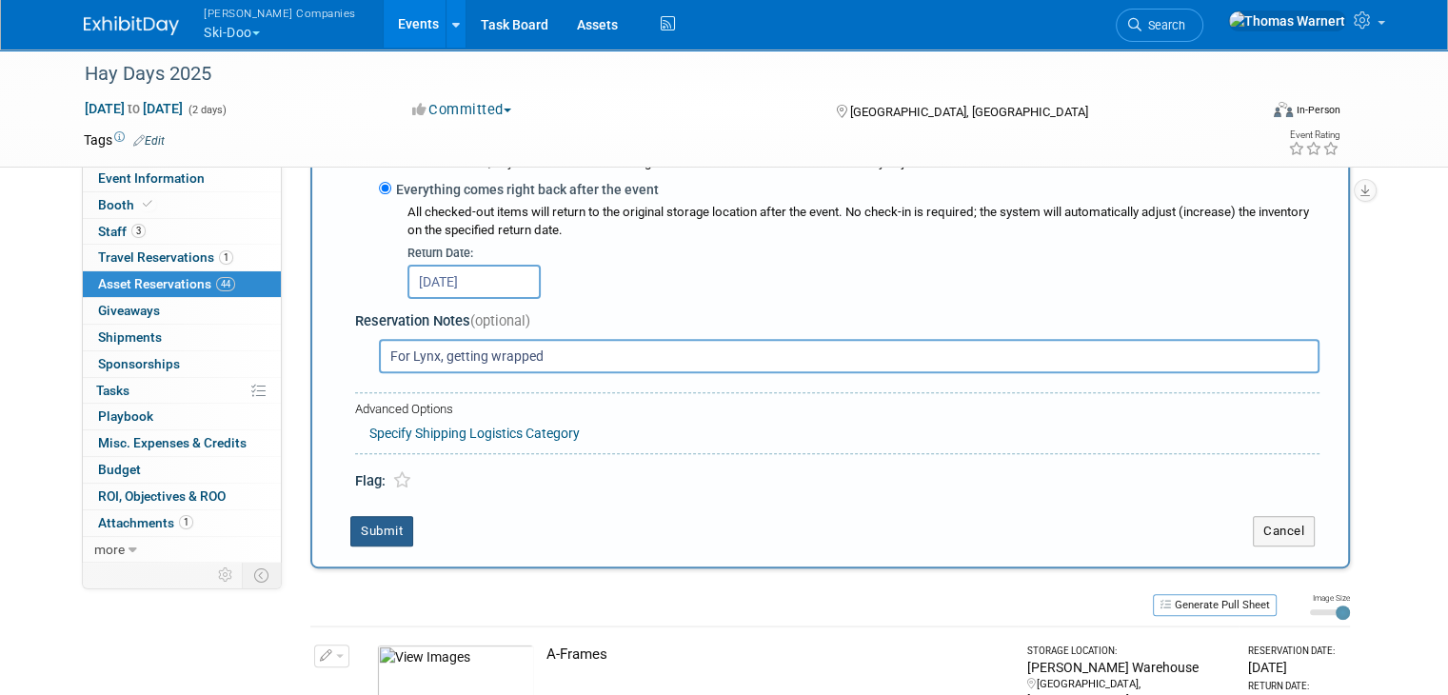
type input "For Lynx, getting wrapped"
click at [370, 523] on button "Submit" at bounding box center [381, 531] width 63 height 30
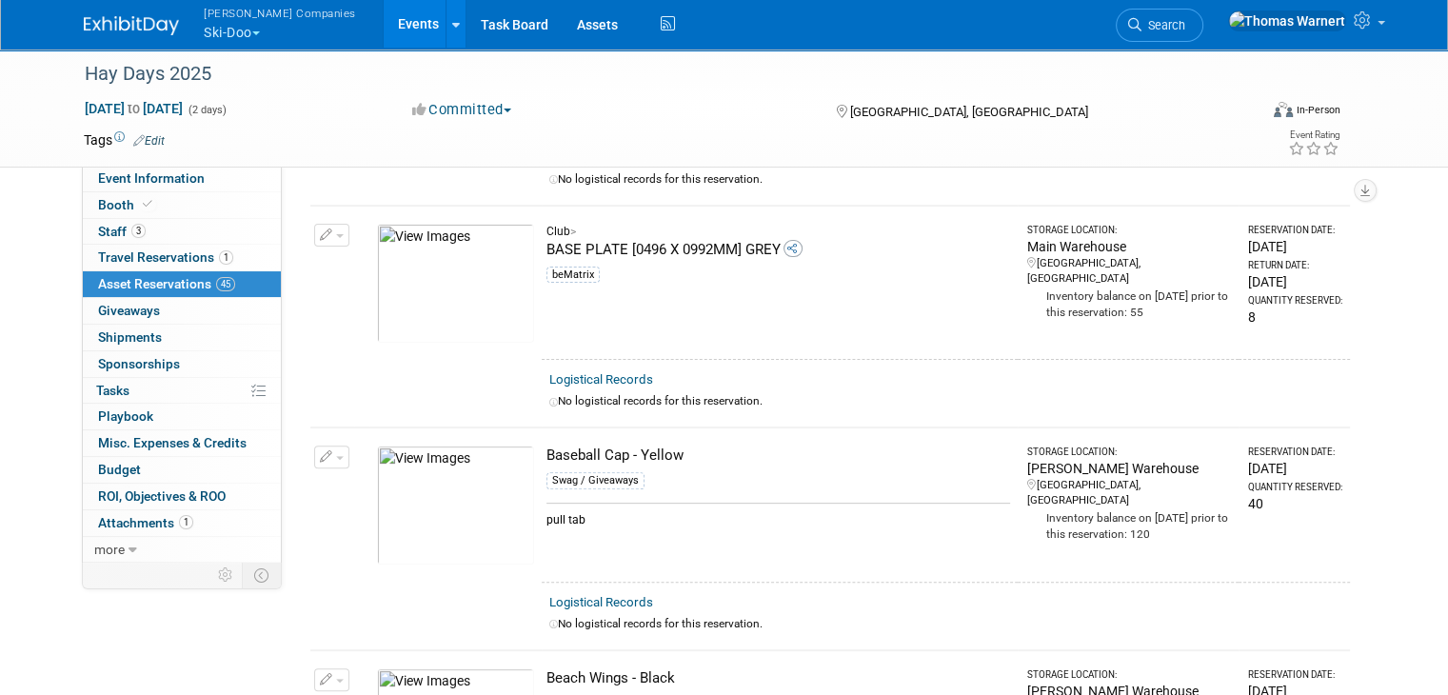
scroll to position [0, 0]
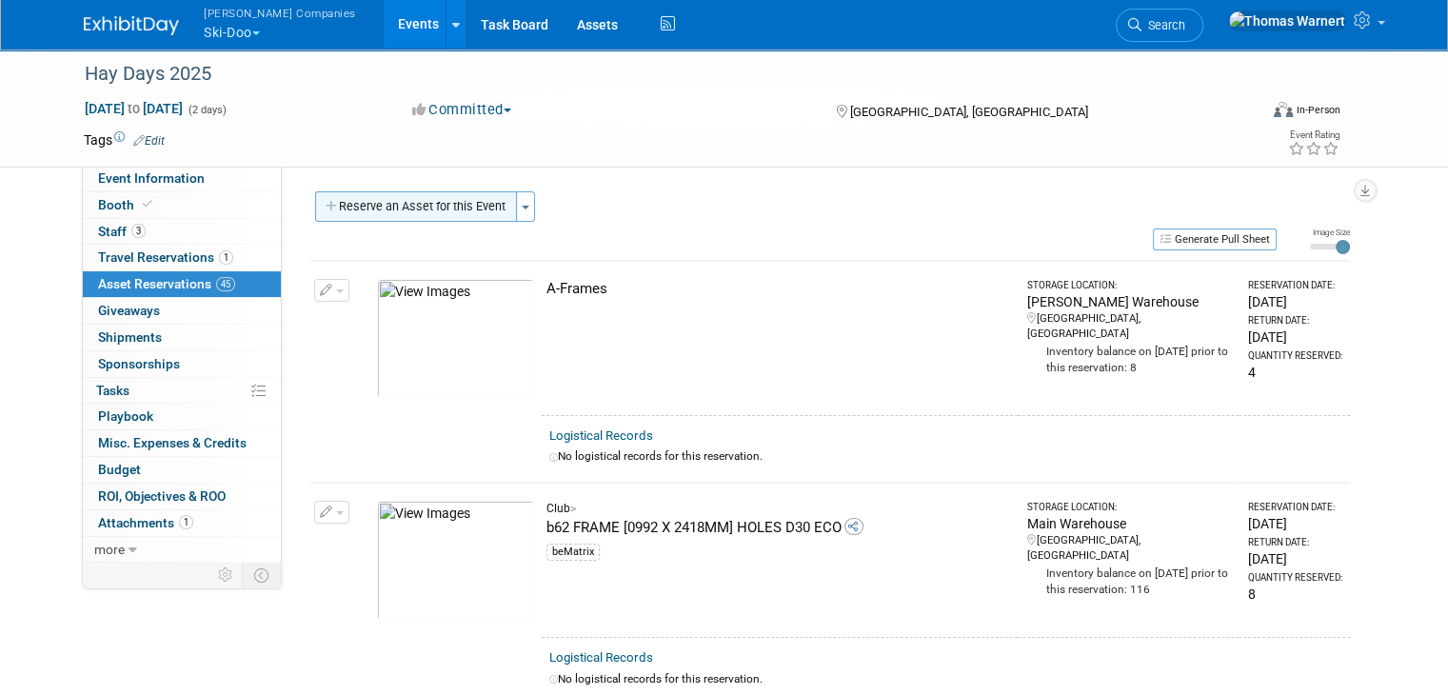
click at [442, 199] on button "Reserve an Asset for this Event" at bounding box center [416, 206] width 202 height 30
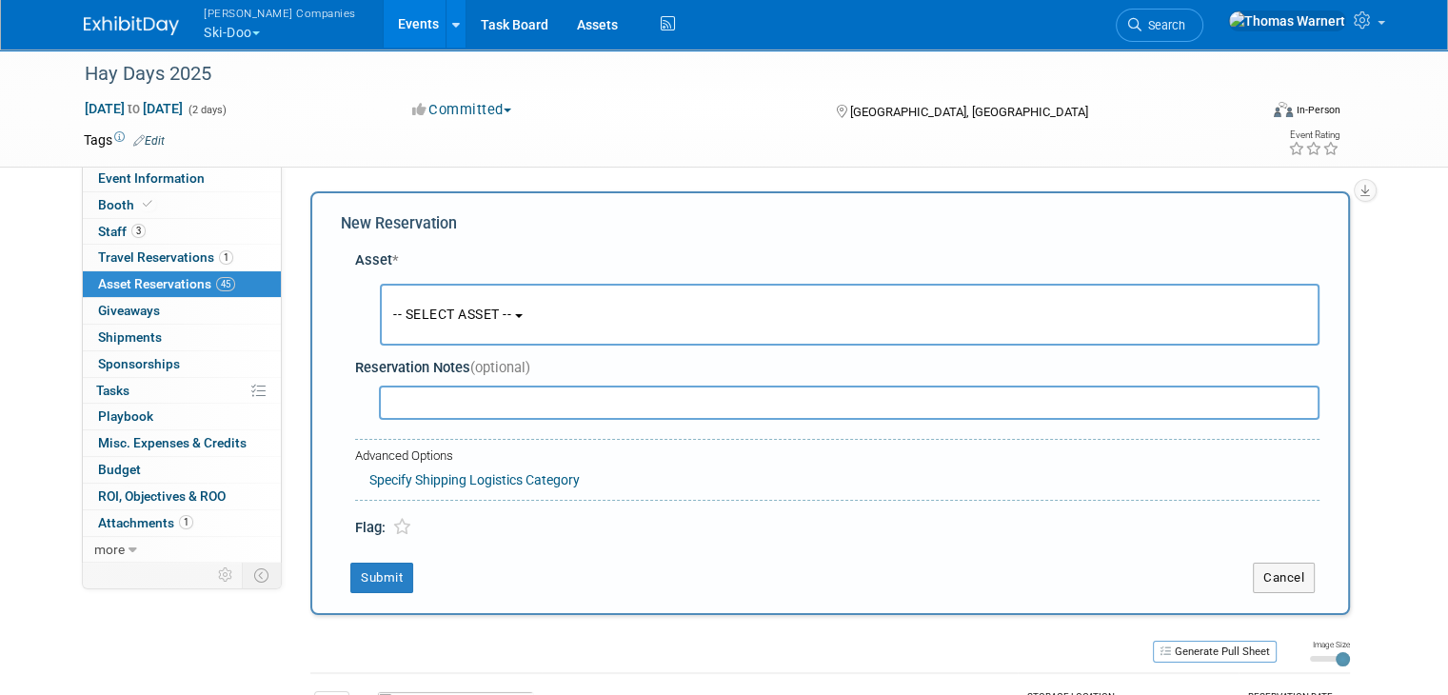
scroll to position [17, 0]
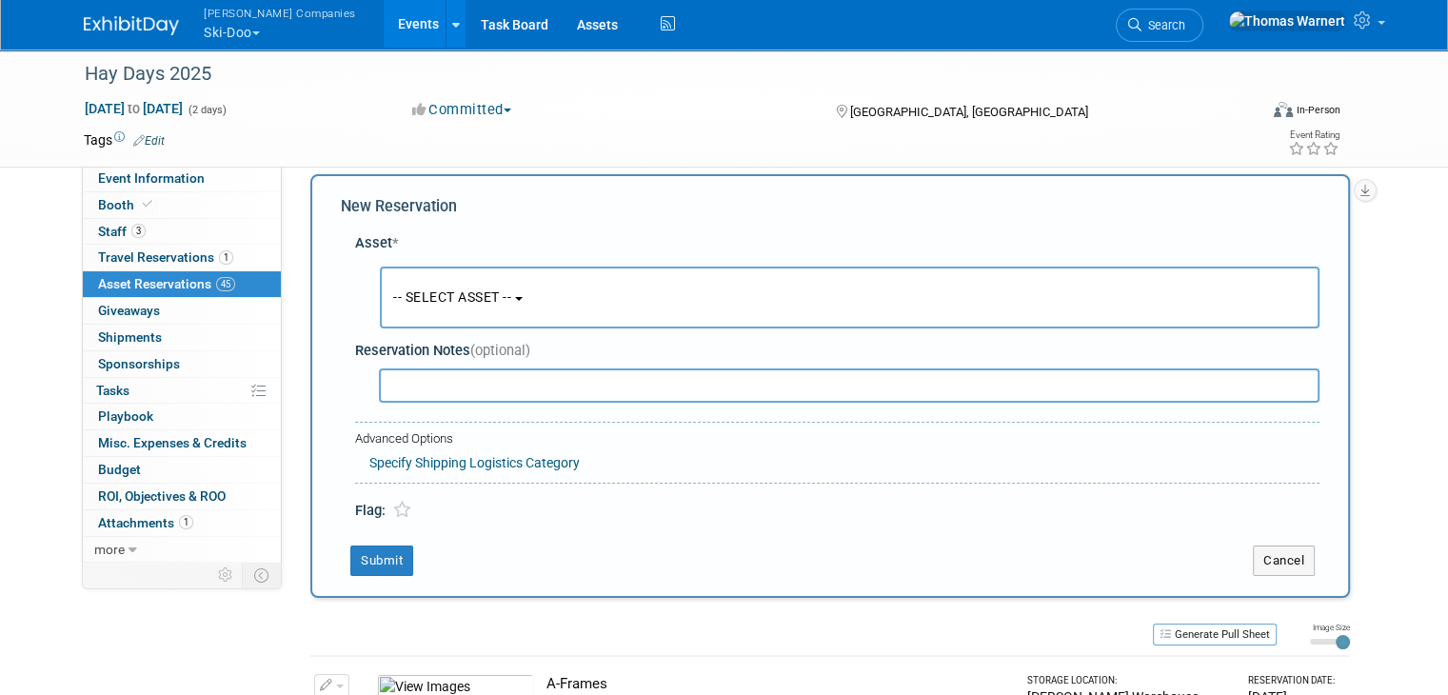
click at [423, 285] on button "-- SELECT ASSET --" at bounding box center [850, 298] width 940 height 62
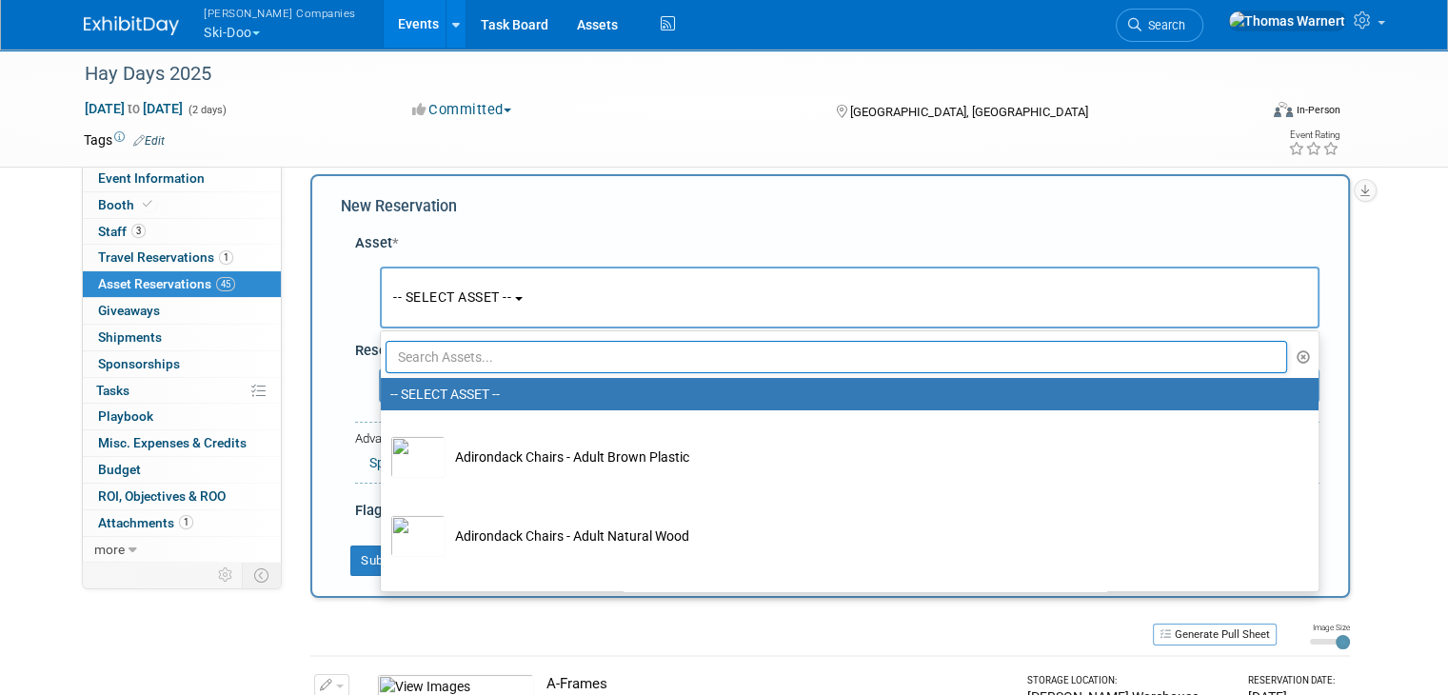
click at [452, 356] on input "text" at bounding box center [836, 357] width 901 height 32
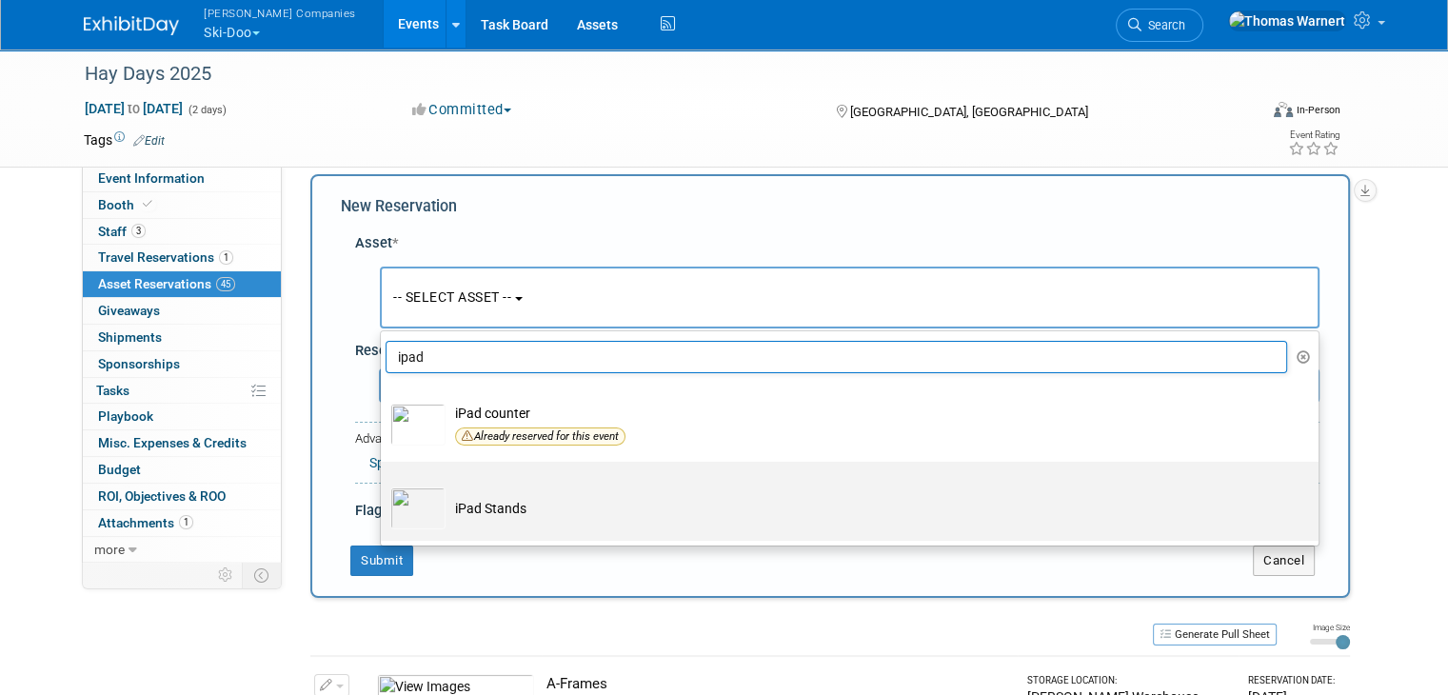
type input "ipad"
click at [525, 517] on td "iPad Stands" at bounding box center [862, 508] width 835 height 42
click at [384, 485] on input "iPad Stands" at bounding box center [377, 478] width 12 height 12
select select "10724850"
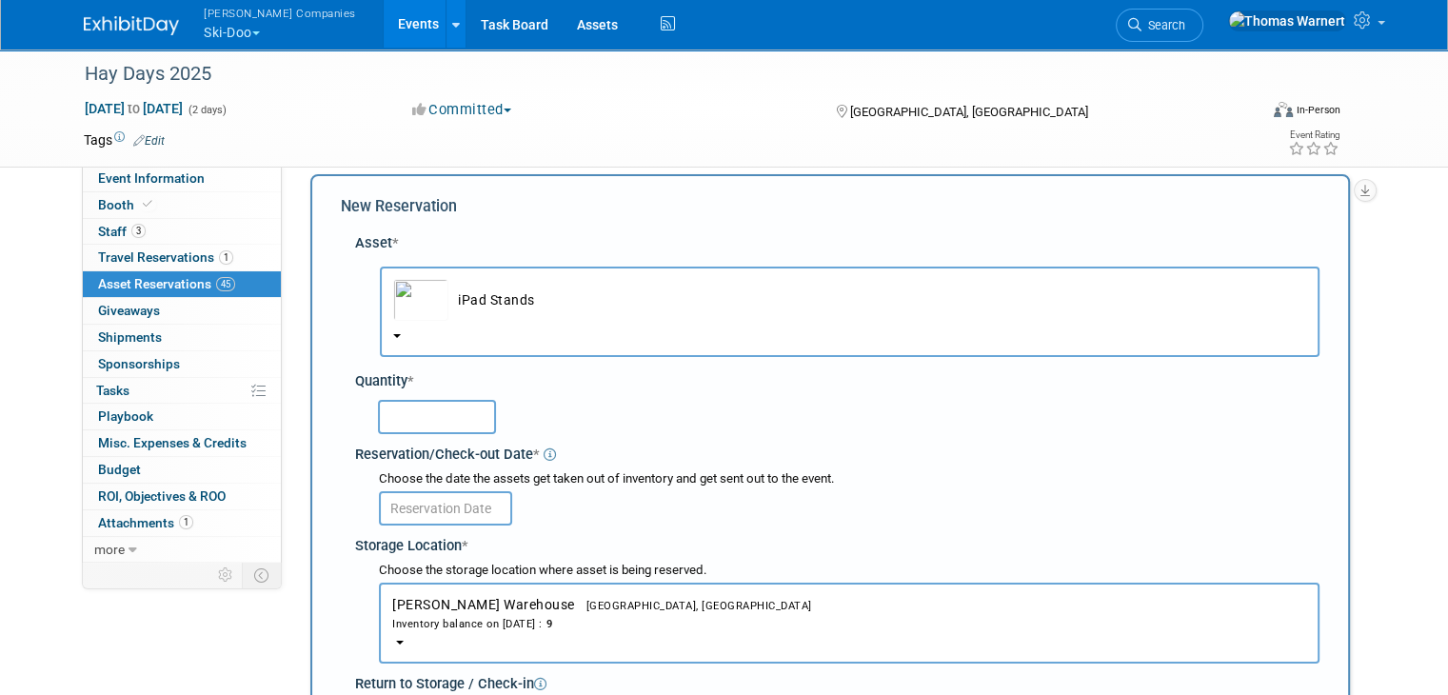
click at [436, 424] on input "text" at bounding box center [437, 417] width 118 height 34
type input "3"
type input "2"
click at [441, 500] on input "text" at bounding box center [445, 508] width 133 height 34
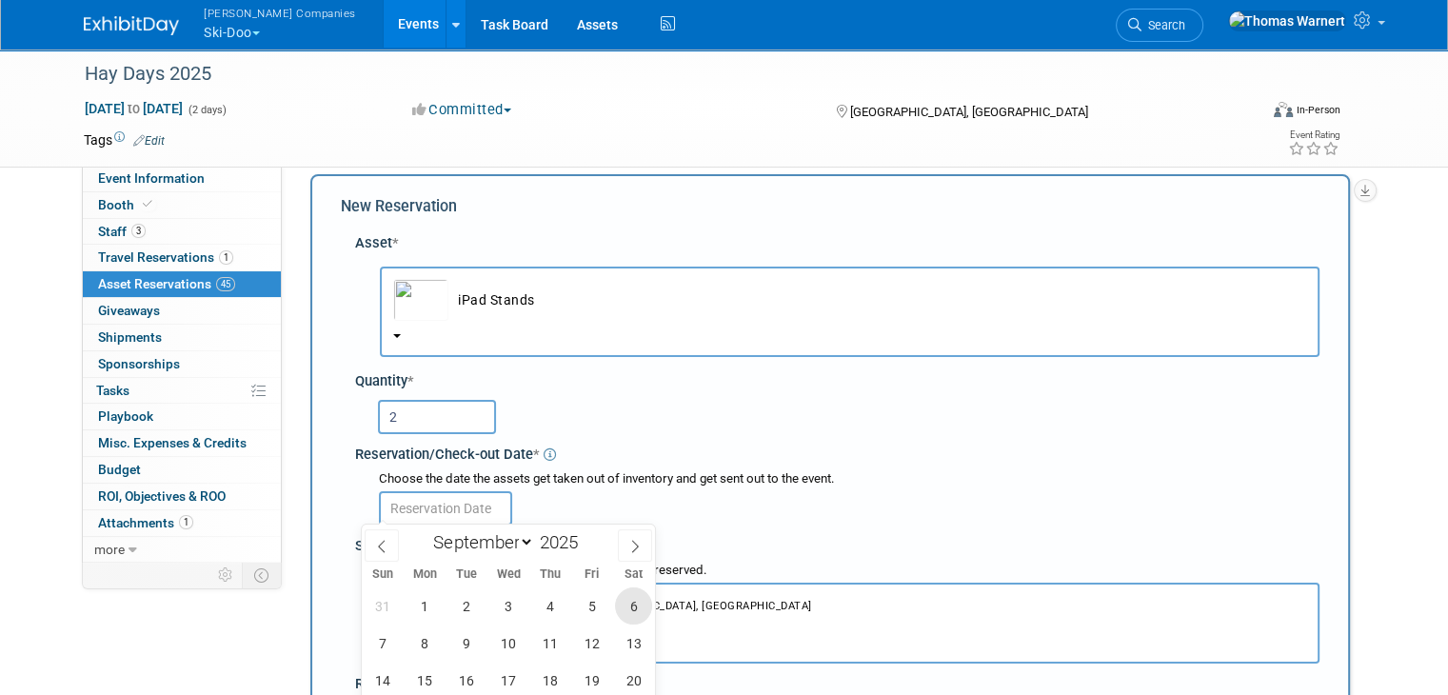
click at [643, 602] on span "6" at bounding box center [633, 605] width 37 height 37
type input "Sep 6, 2025"
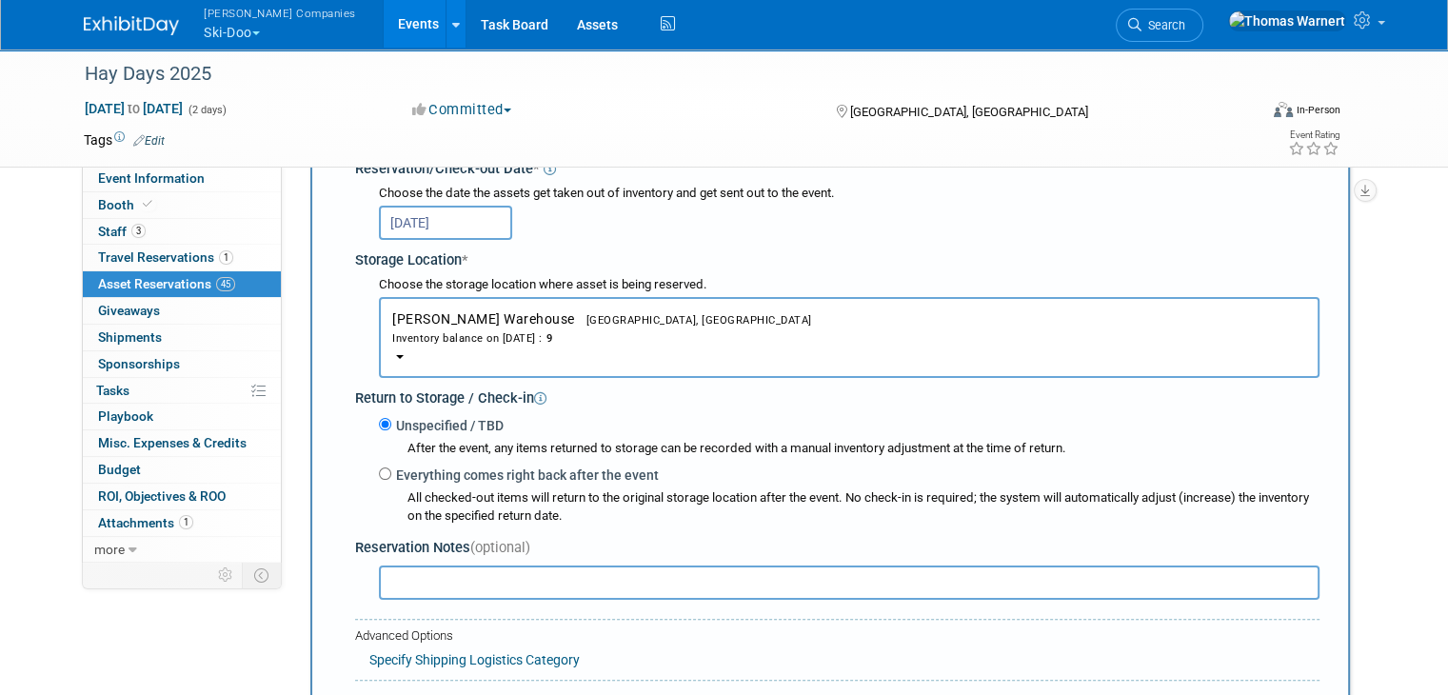
click at [426, 465] on label "Everything comes right back after the event" at bounding box center [524, 474] width 267 height 19
click at [391, 467] on input "Everything comes right back after the event" at bounding box center [385, 473] width 12 height 12
radio input "true"
select select "8"
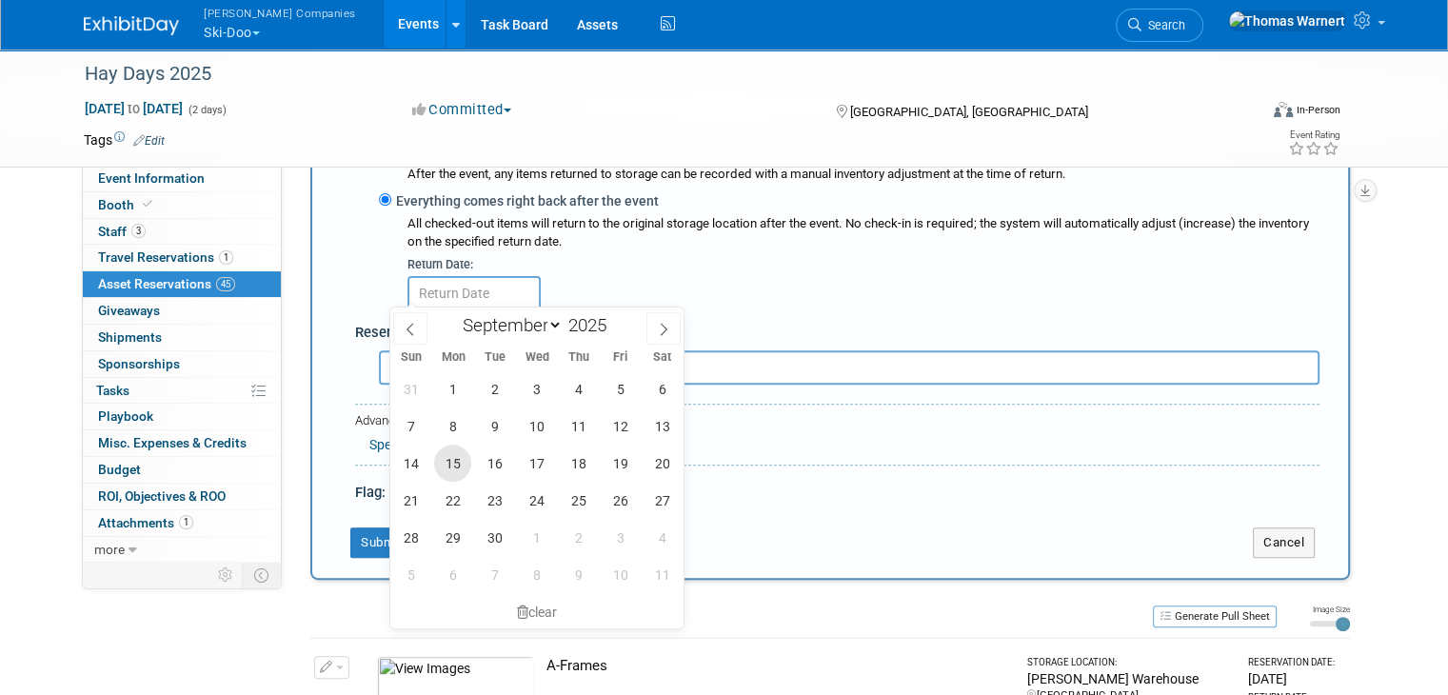
scroll to position [588, 0]
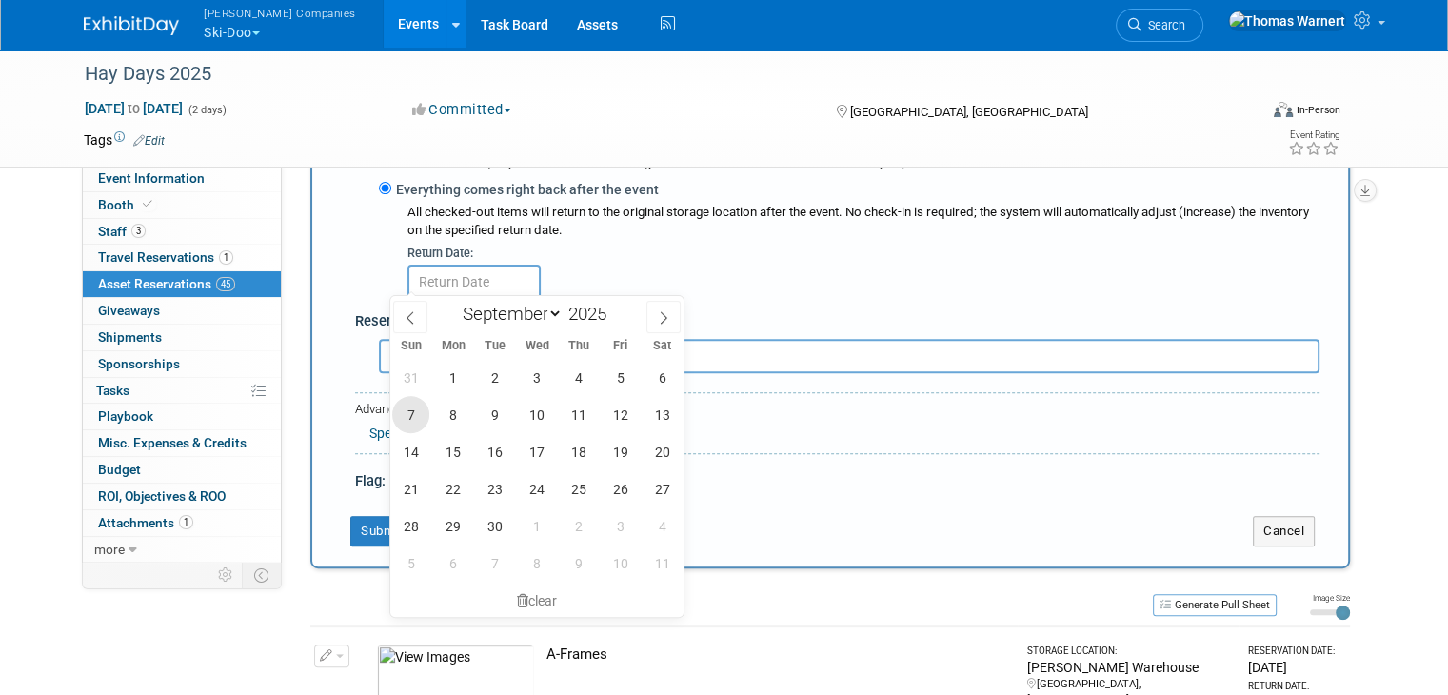
click at [415, 416] on span "7" at bounding box center [410, 414] width 37 height 37
type input "Sep 7, 2025"
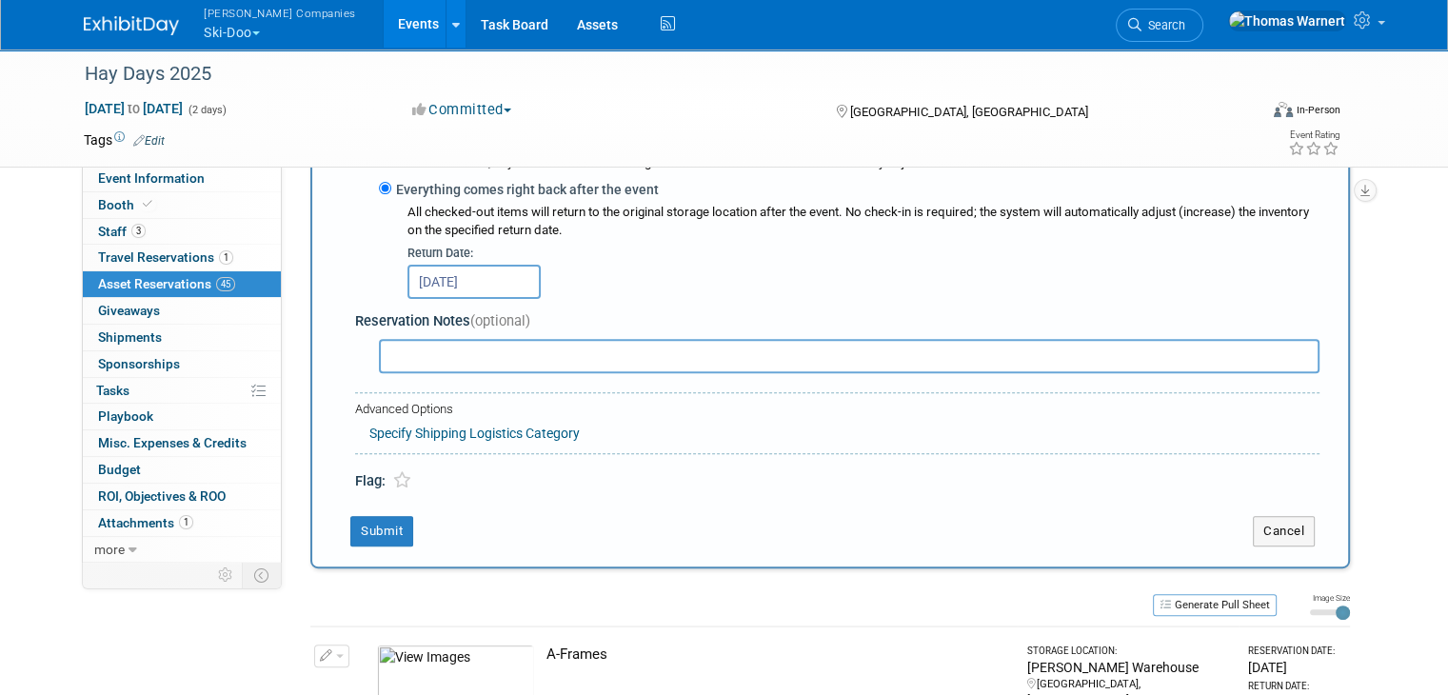
click at [397, 346] on input "text" at bounding box center [849, 356] width 940 height 34
type input "G"
type input "For Lynx"
click at [368, 523] on button "Submit" at bounding box center [381, 531] width 63 height 30
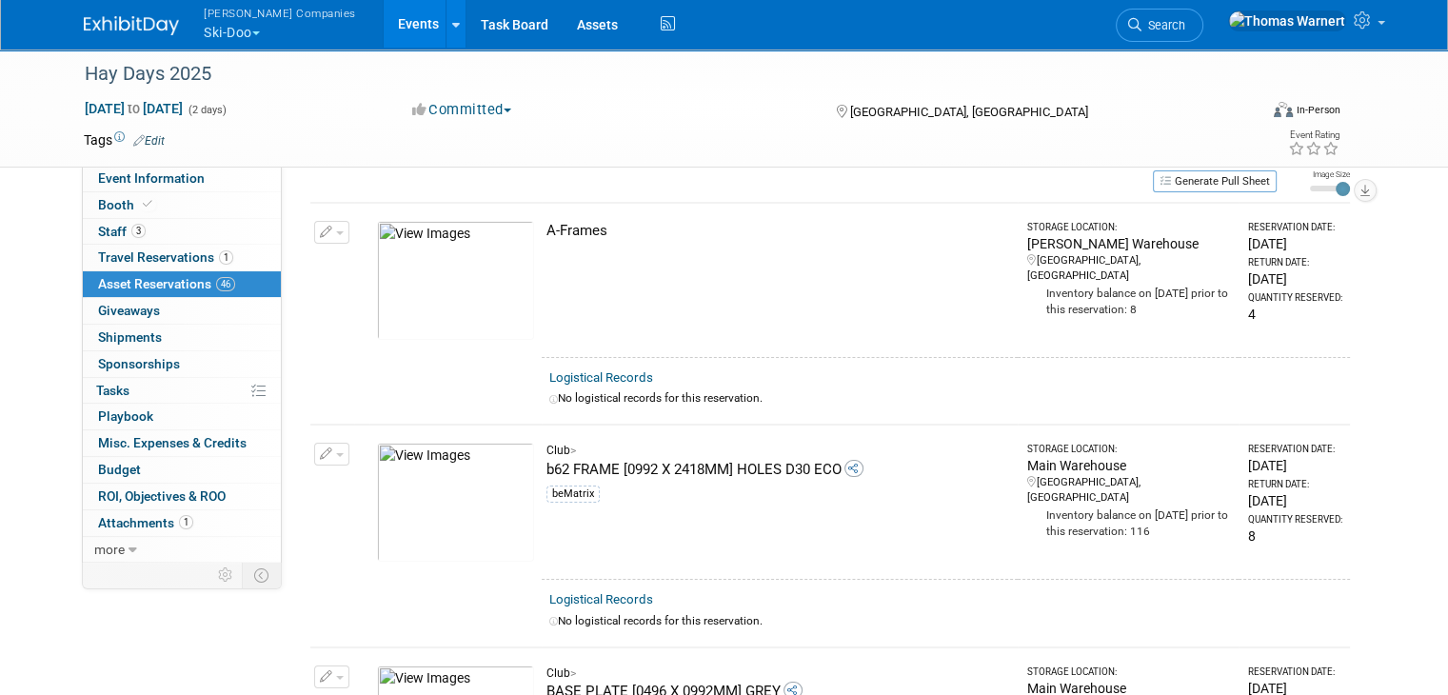
scroll to position [0, 0]
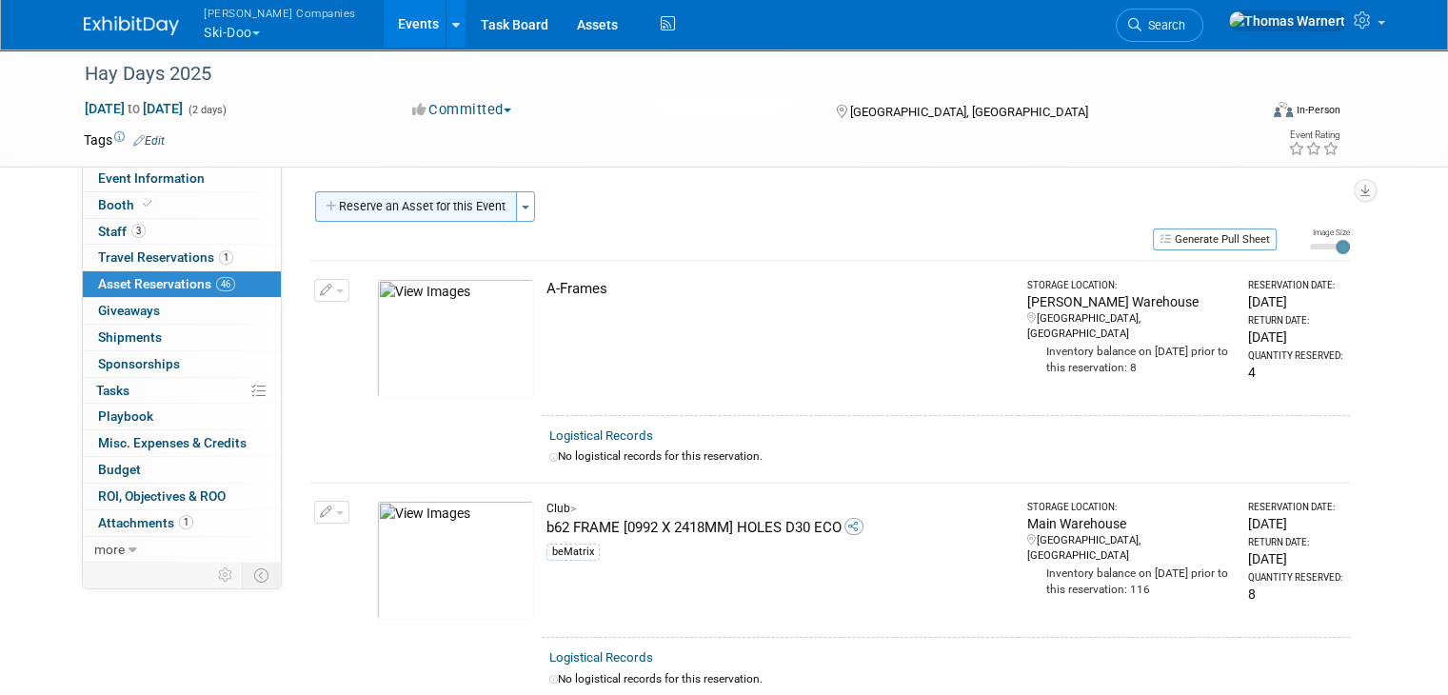
click at [450, 221] on button "Reserve an Asset for this Event" at bounding box center [416, 206] width 202 height 30
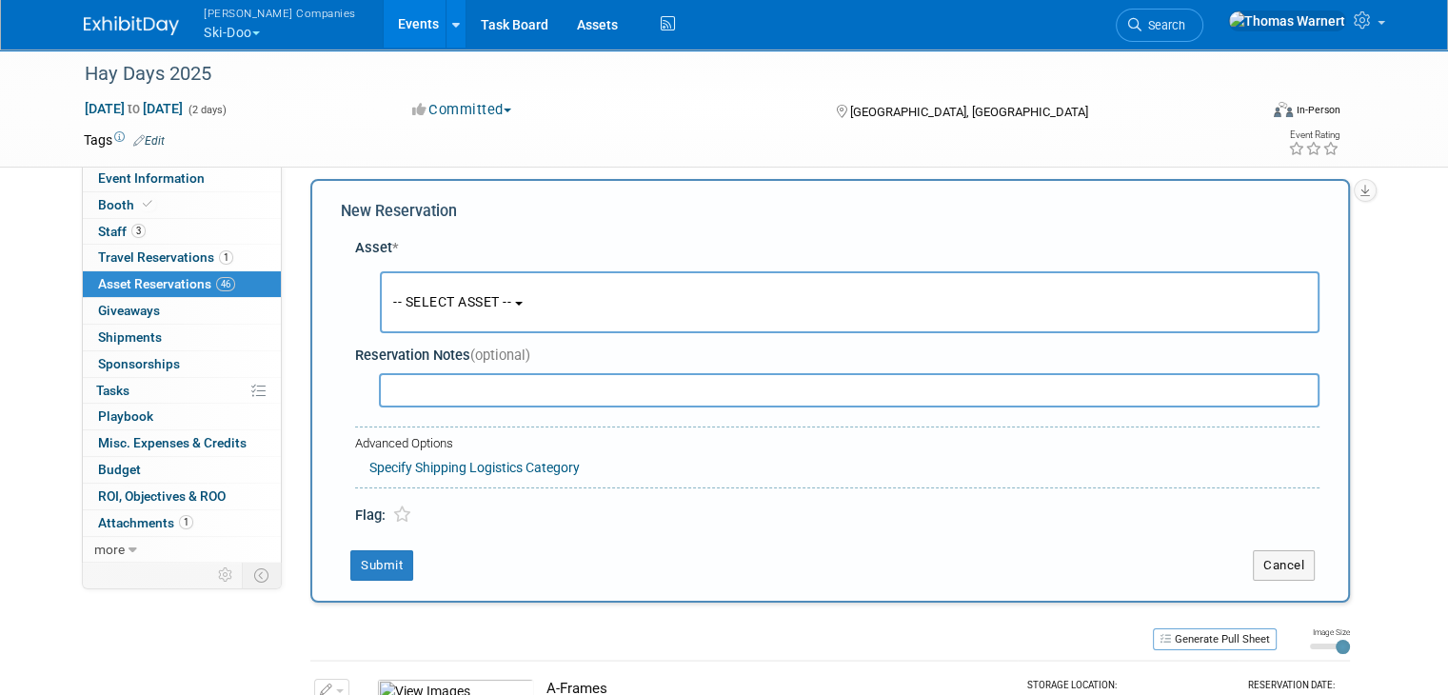
scroll to position [17, 0]
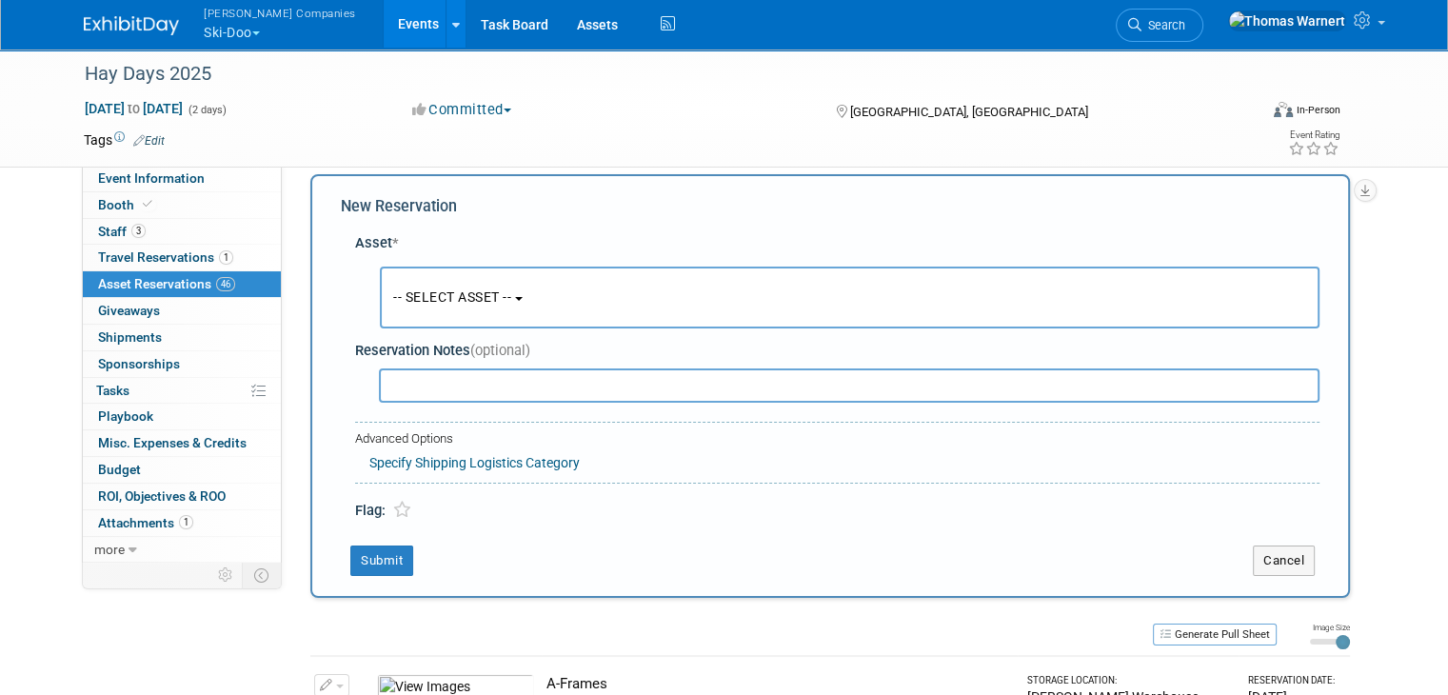
click at [495, 290] on span "-- SELECT ASSET --" at bounding box center [452, 296] width 118 height 15
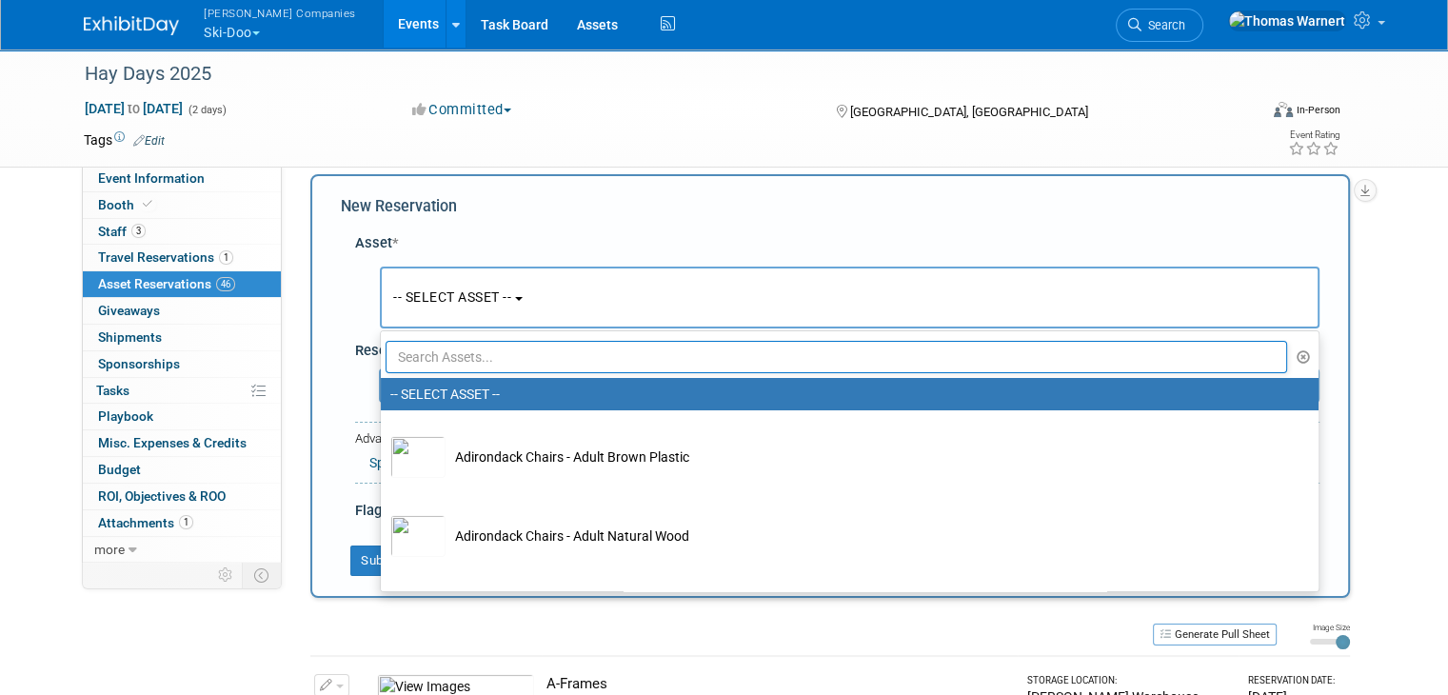
click at [473, 341] on input "text" at bounding box center [836, 357] width 901 height 32
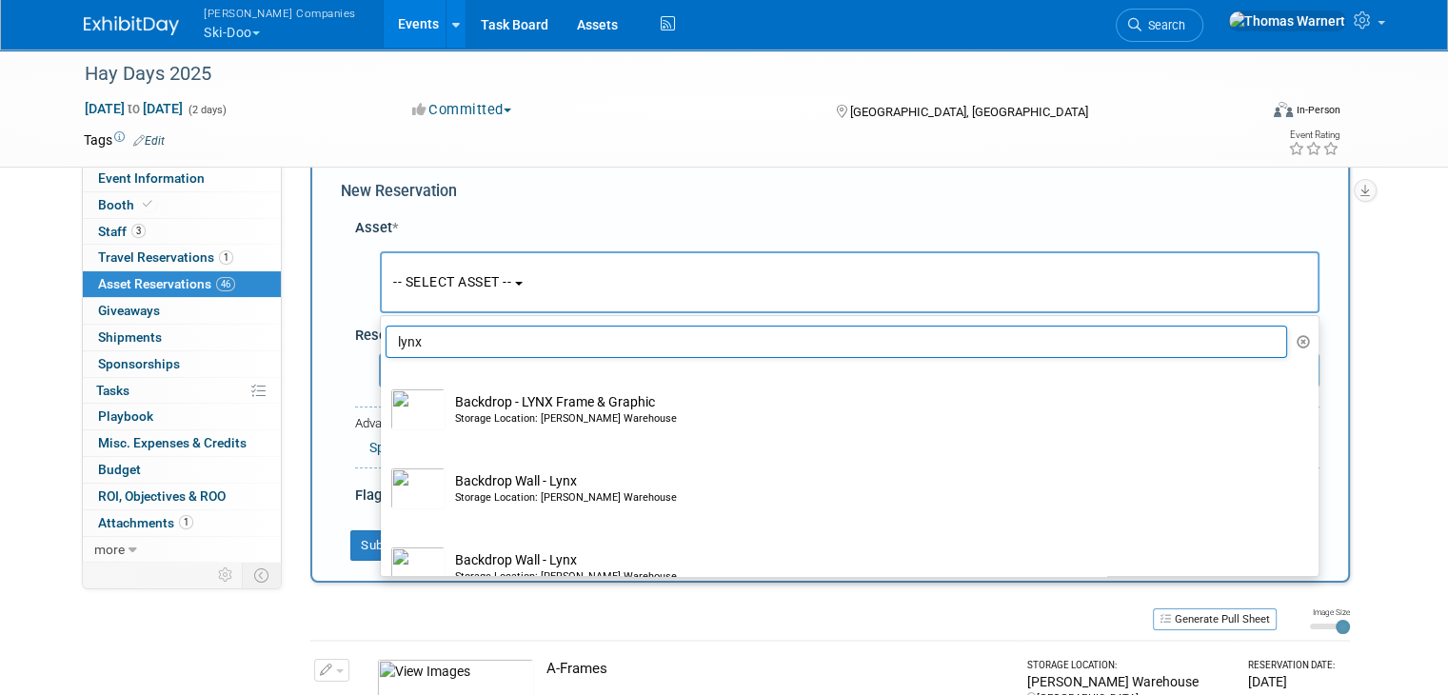
scroll to position [0, 0]
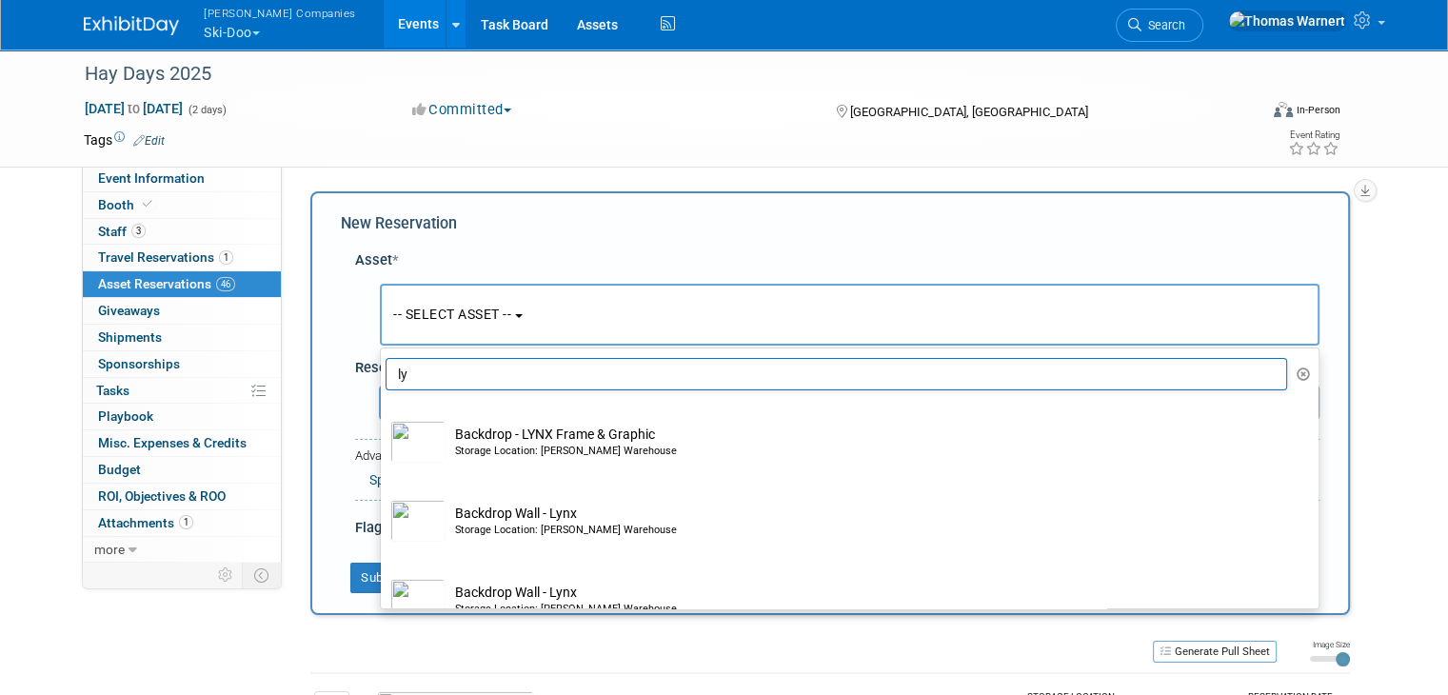
type input "l"
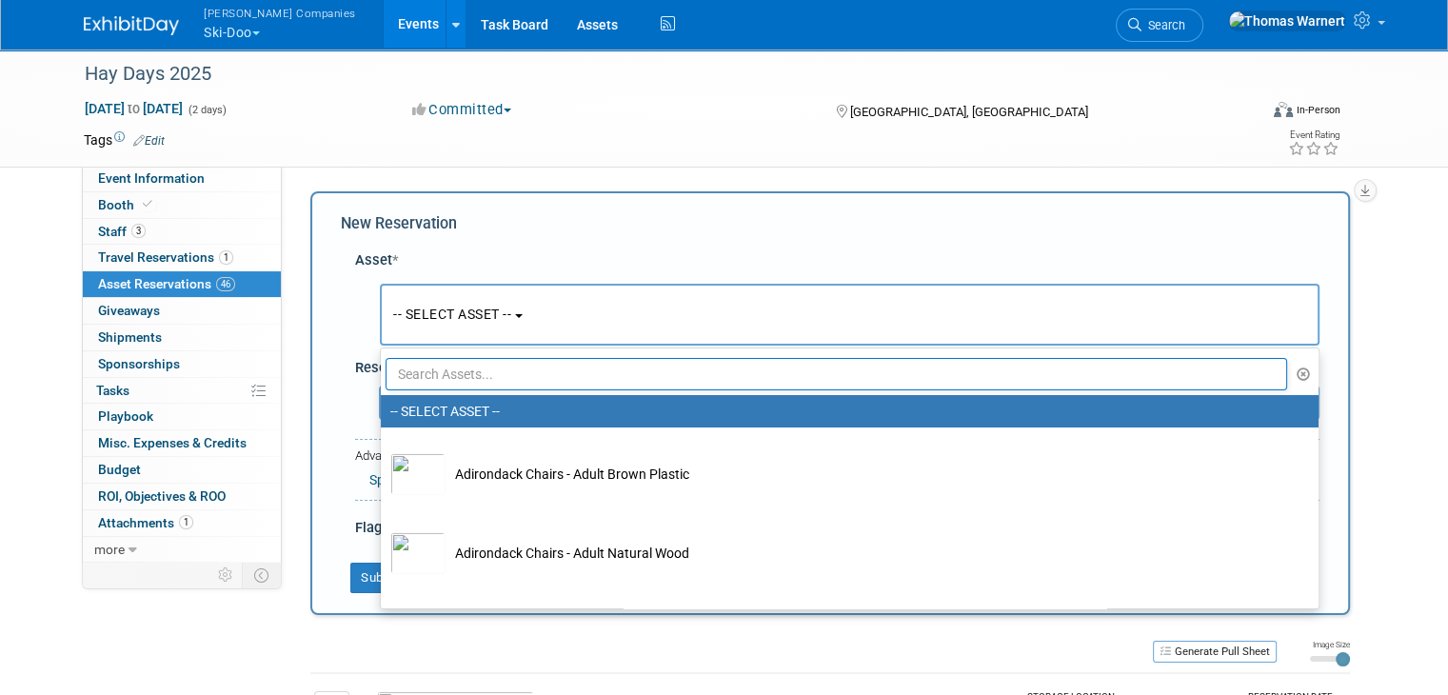
click at [1119, 134] on td at bounding box center [645, 139] width 961 height 19
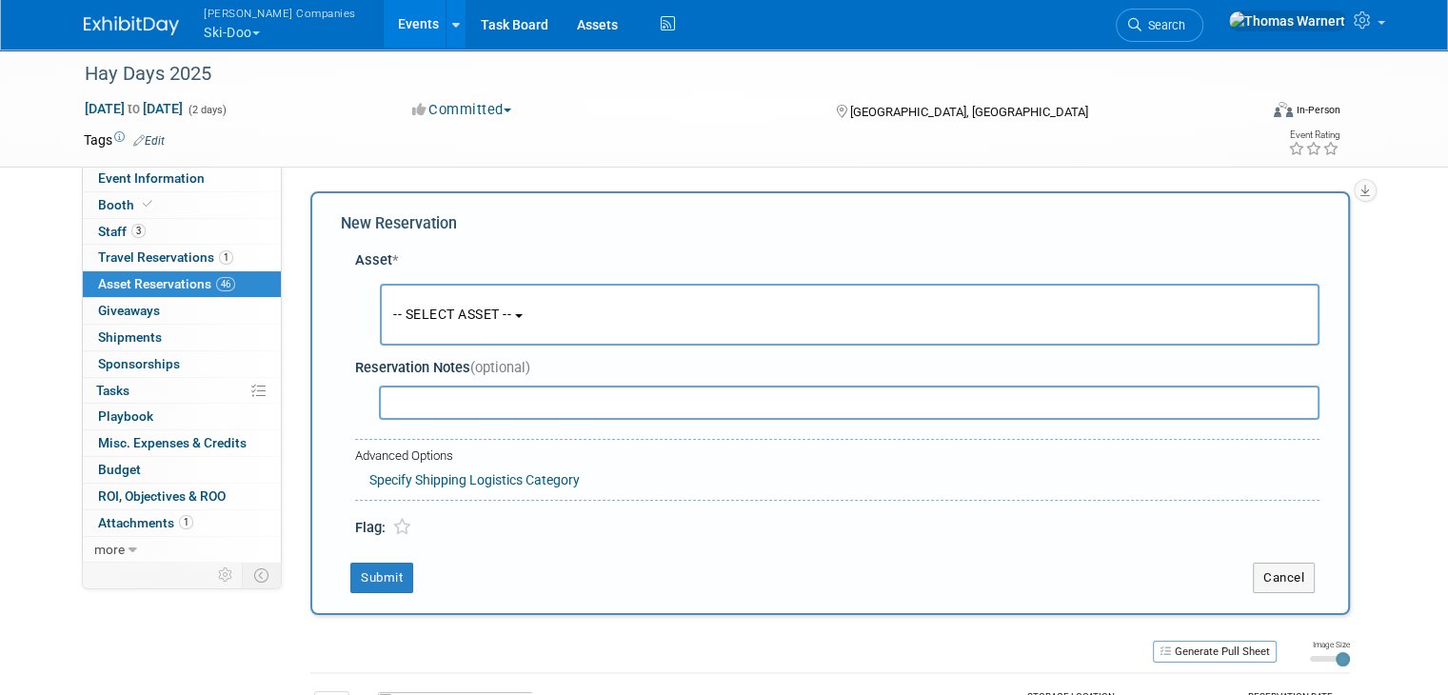
click at [482, 308] on span "-- SELECT ASSET --" at bounding box center [452, 314] width 118 height 15
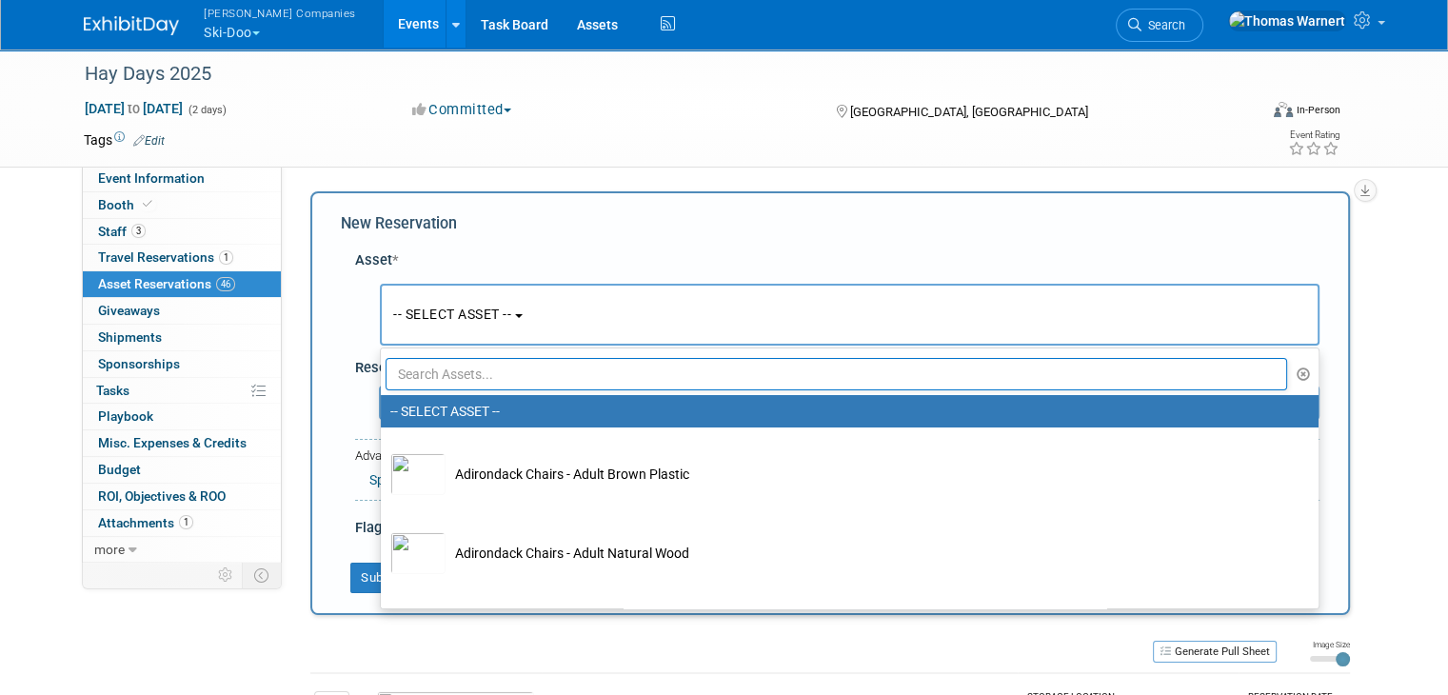
click at [468, 374] on input "text" at bounding box center [836, 374] width 901 height 32
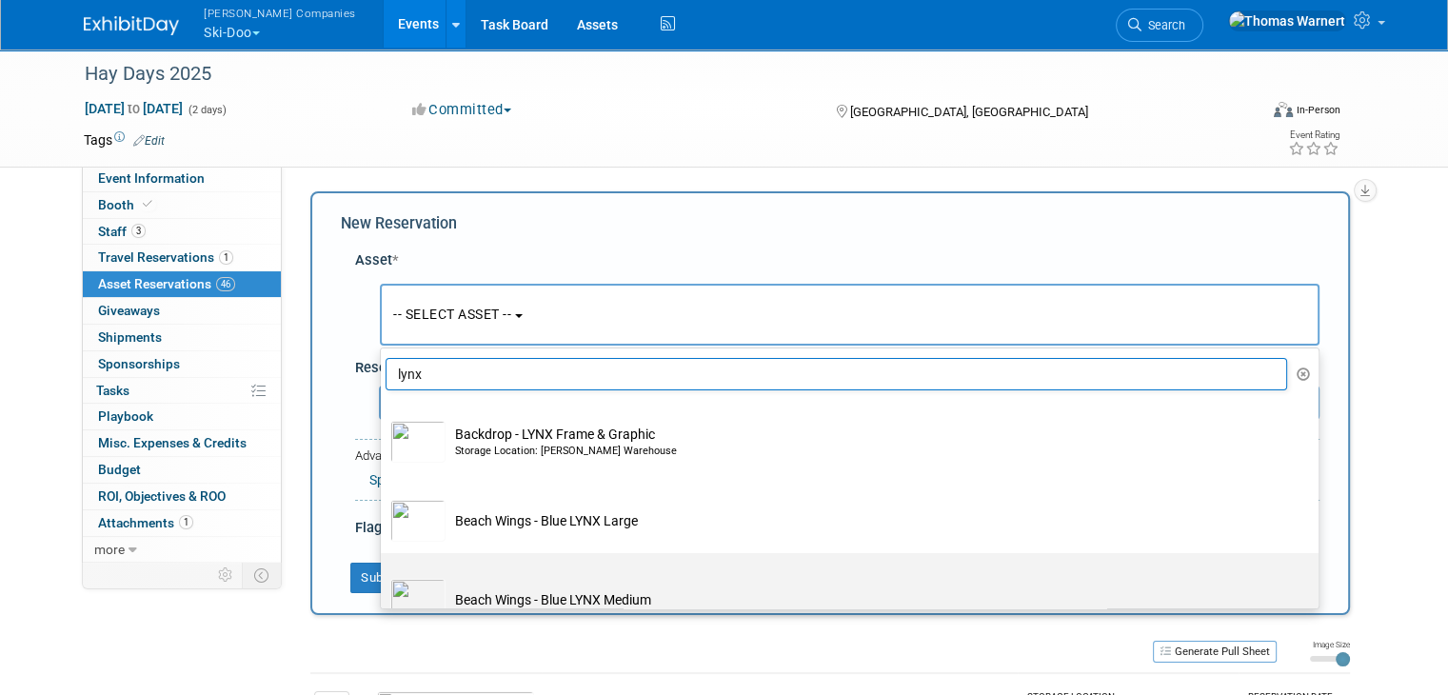
type input "lynx"
click at [527, 587] on td "Beach Wings - Blue LYNX Medium" at bounding box center [862, 600] width 835 height 42
click at [384, 576] on input "Beach Wings - Blue LYNX Medium" at bounding box center [377, 570] width 12 height 12
select select "10724758"
select select "8"
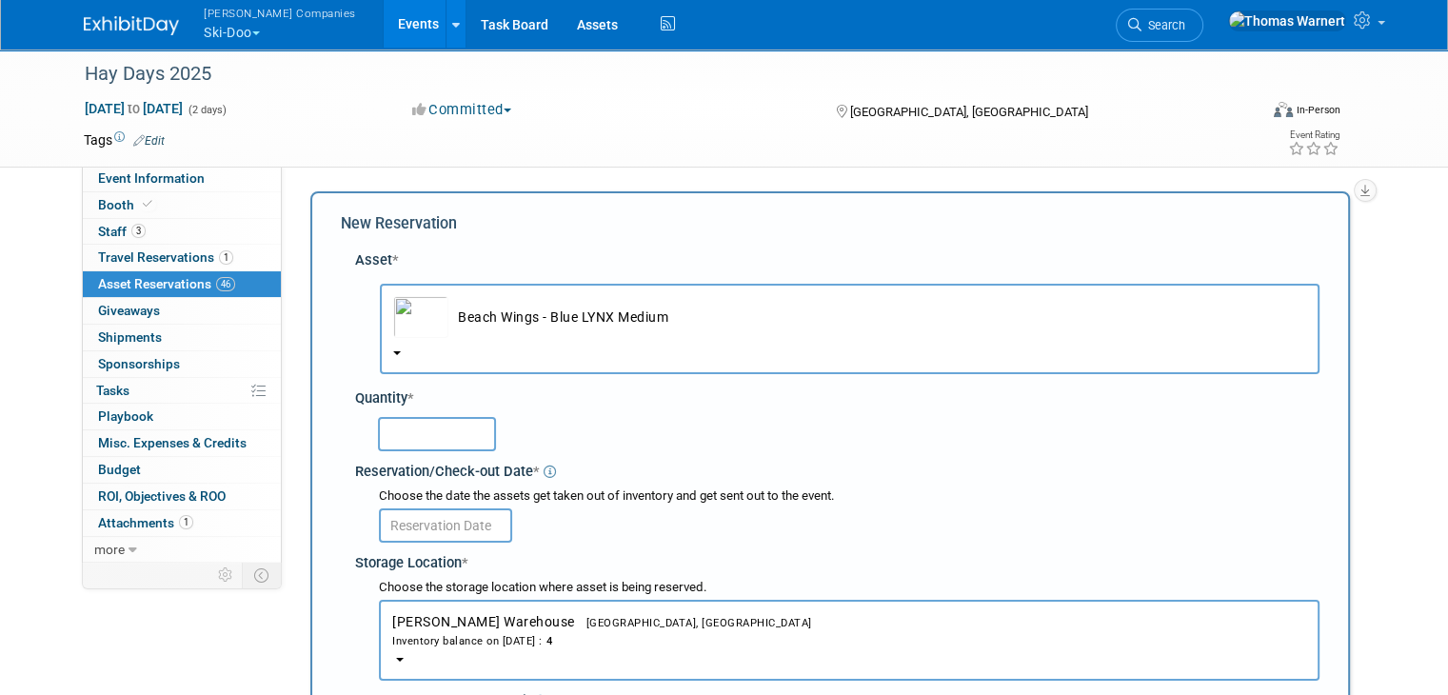
click at [445, 443] on input "text" at bounding box center [437, 434] width 118 height 34
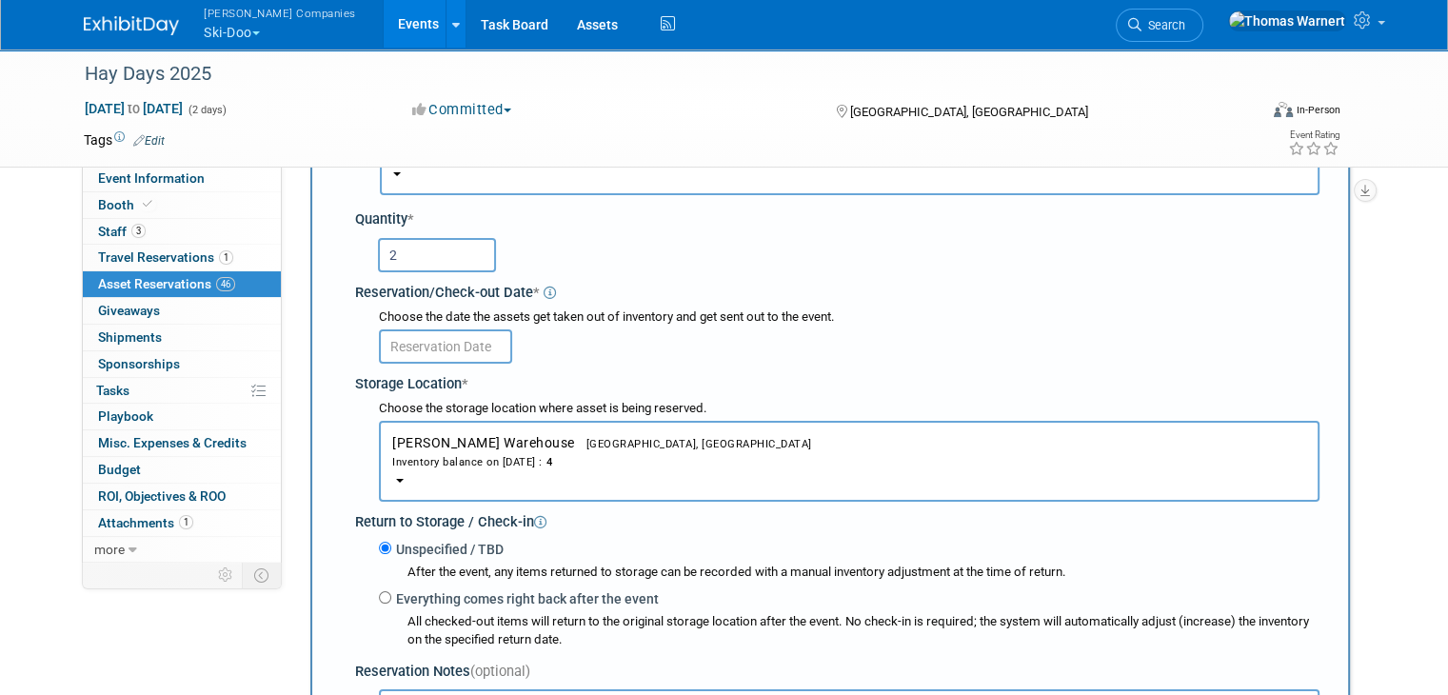
scroll to position [286, 0]
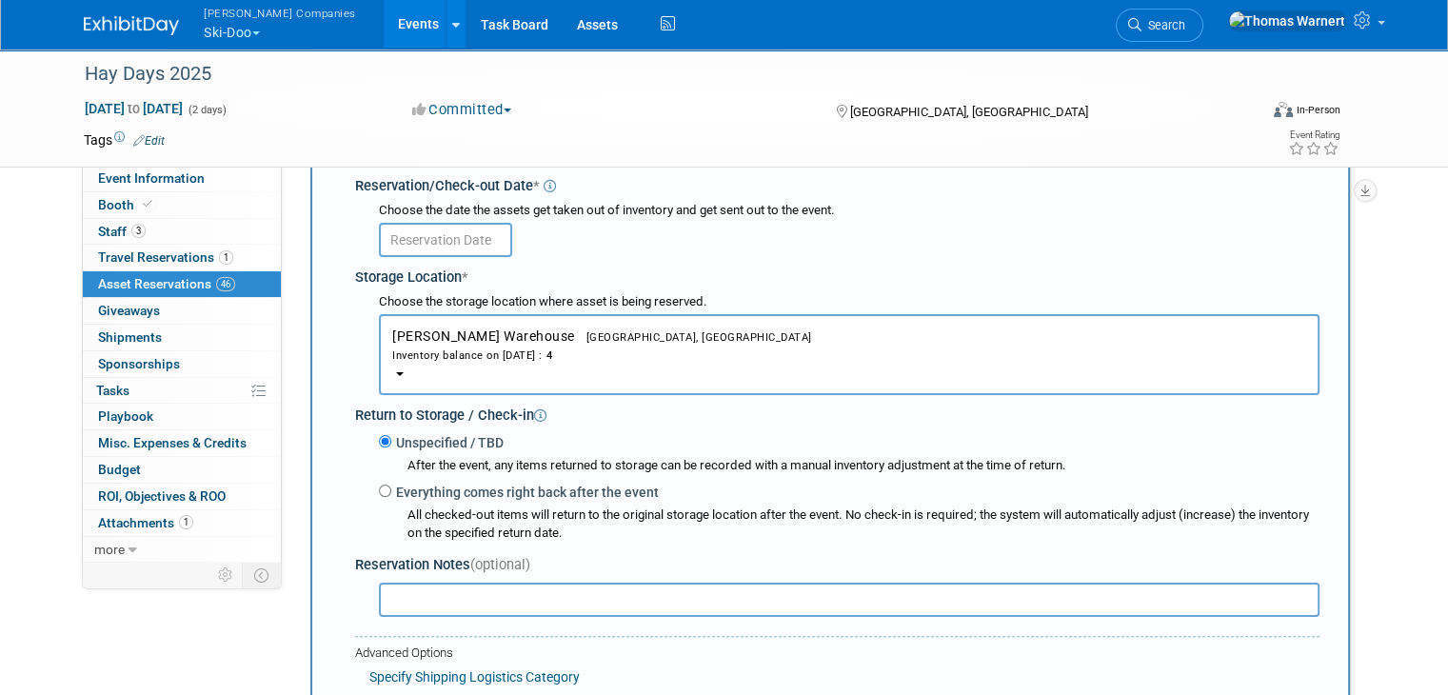
type input "2"
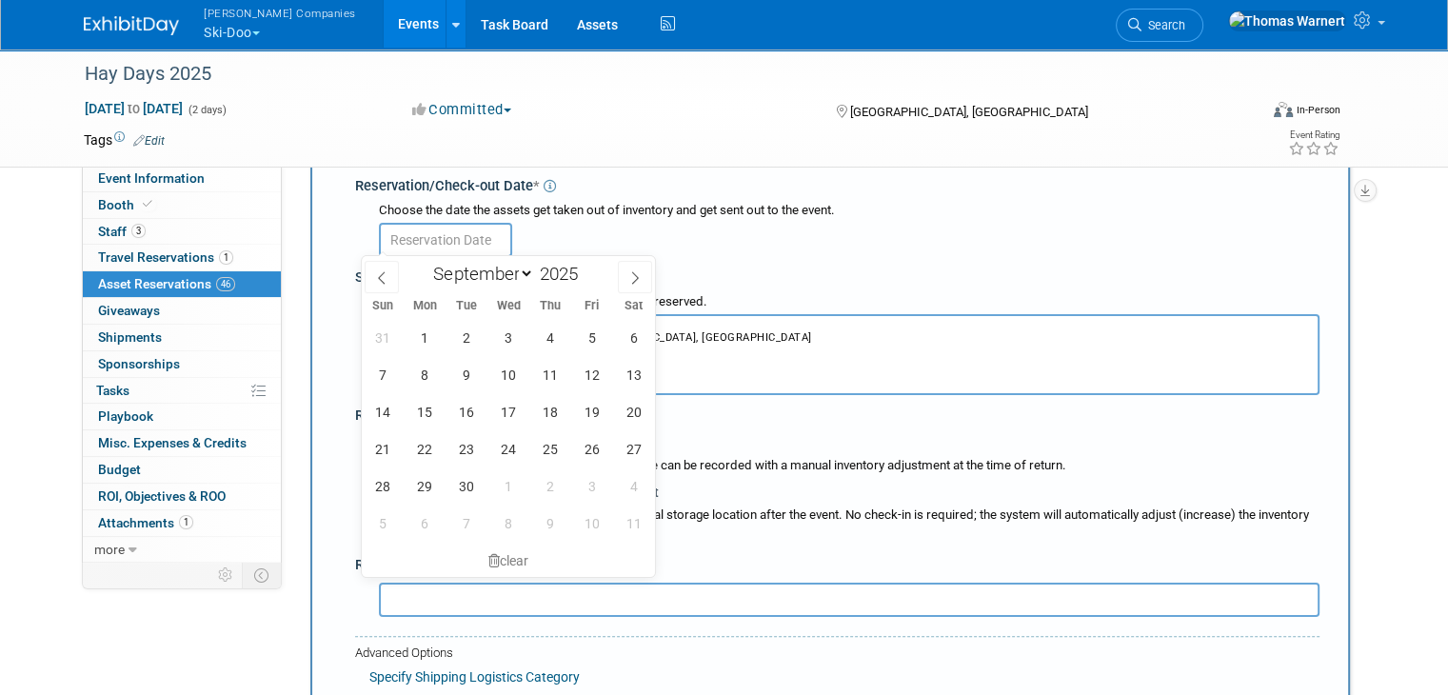
click at [473, 237] on input "text" at bounding box center [445, 240] width 133 height 34
click at [639, 336] on span "6" at bounding box center [633, 337] width 37 height 37
type input "Sep 6, 2025"
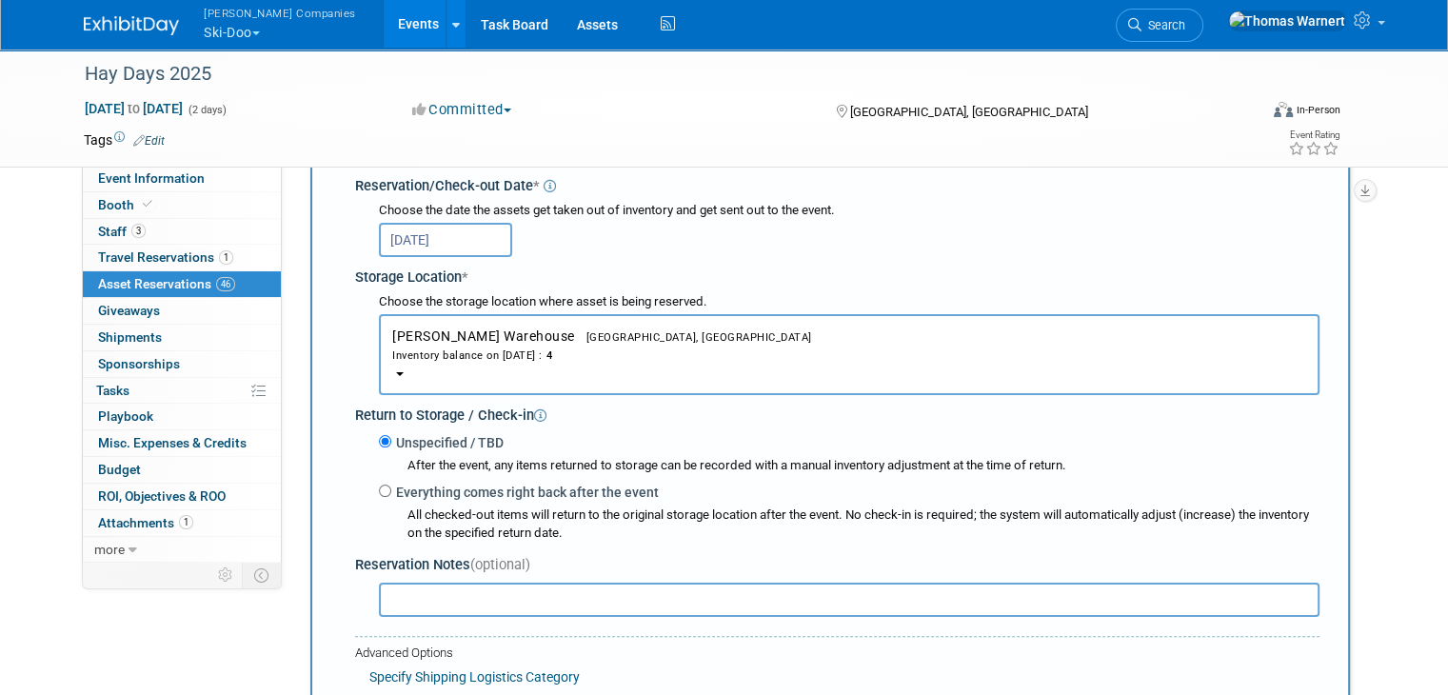
click at [430, 487] on label "Everything comes right back after the event" at bounding box center [524, 492] width 267 height 19
click at [391, 487] on input "Everything comes right back after the event" at bounding box center [385, 491] width 12 height 12
radio input "true"
select select "8"
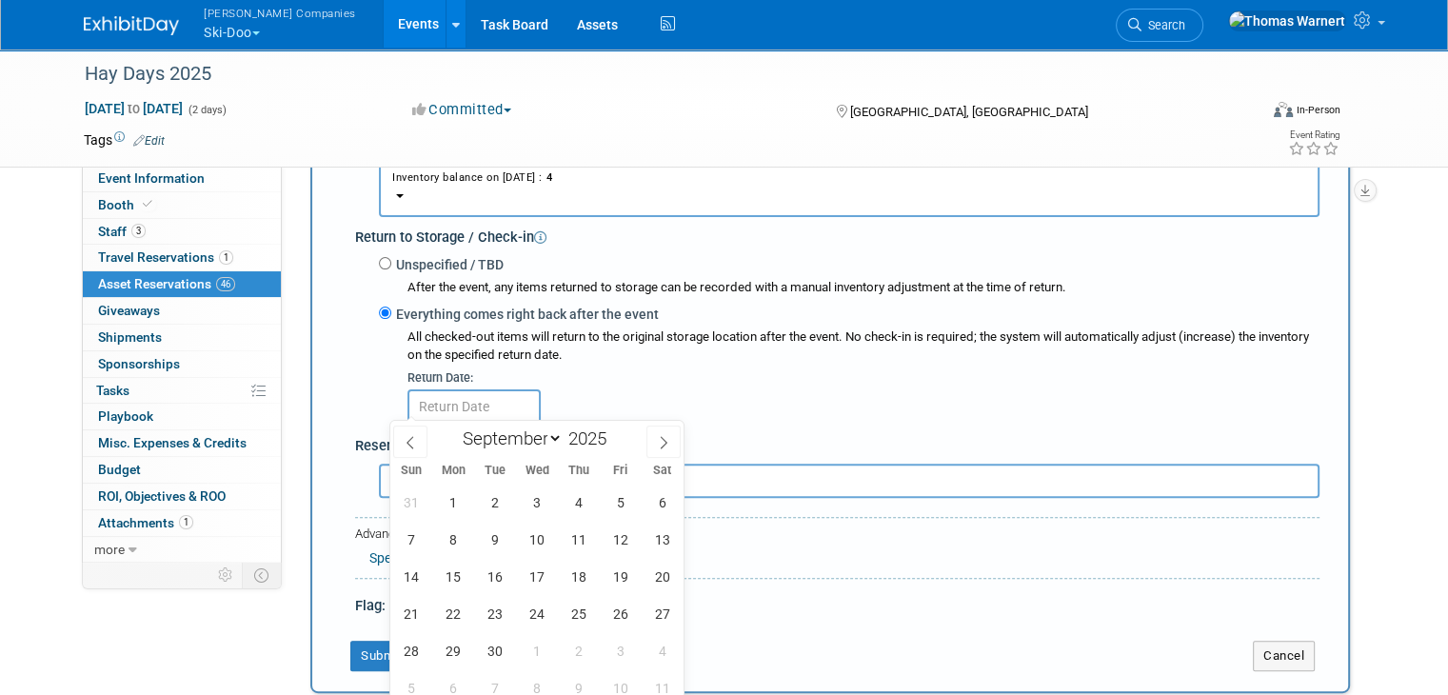
scroll to position [476, 0]
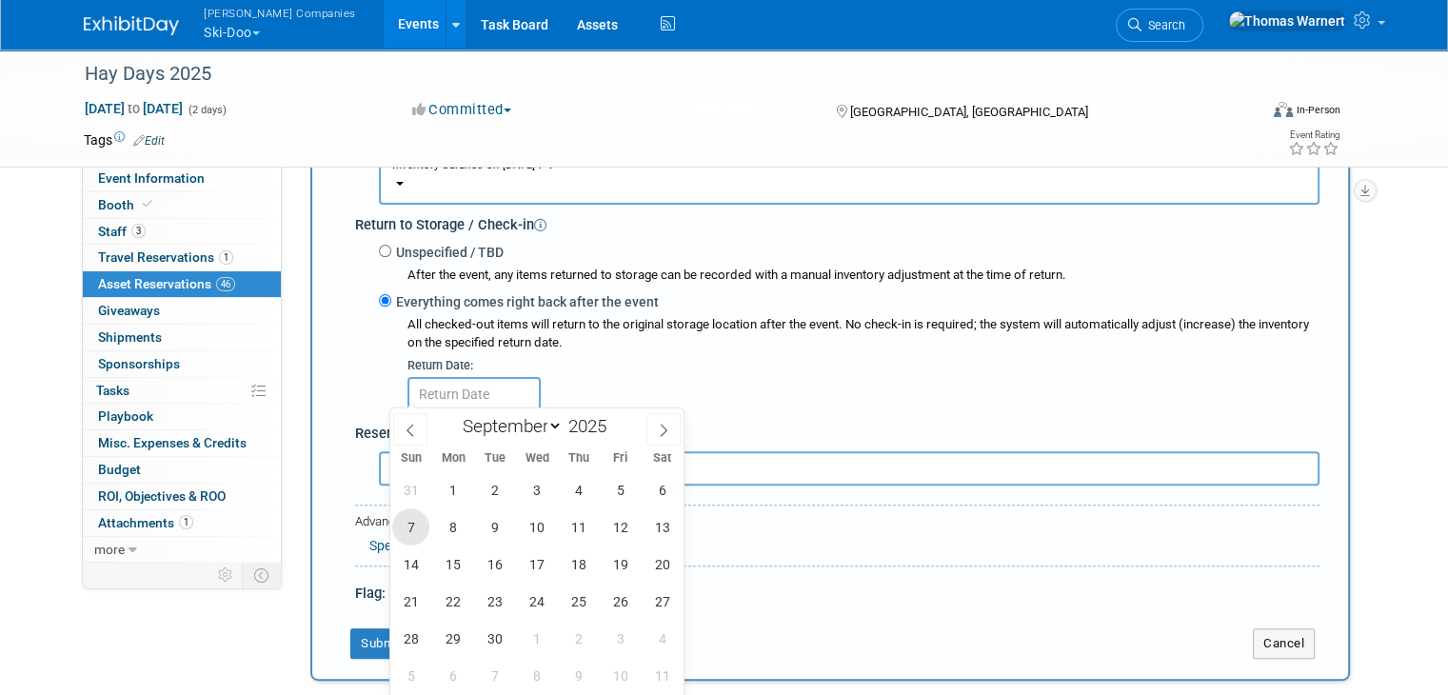
click at [420, 520] on span "7" at bounding box center [410, 526] width 37 height 37
type input "Sep 7, 2025"
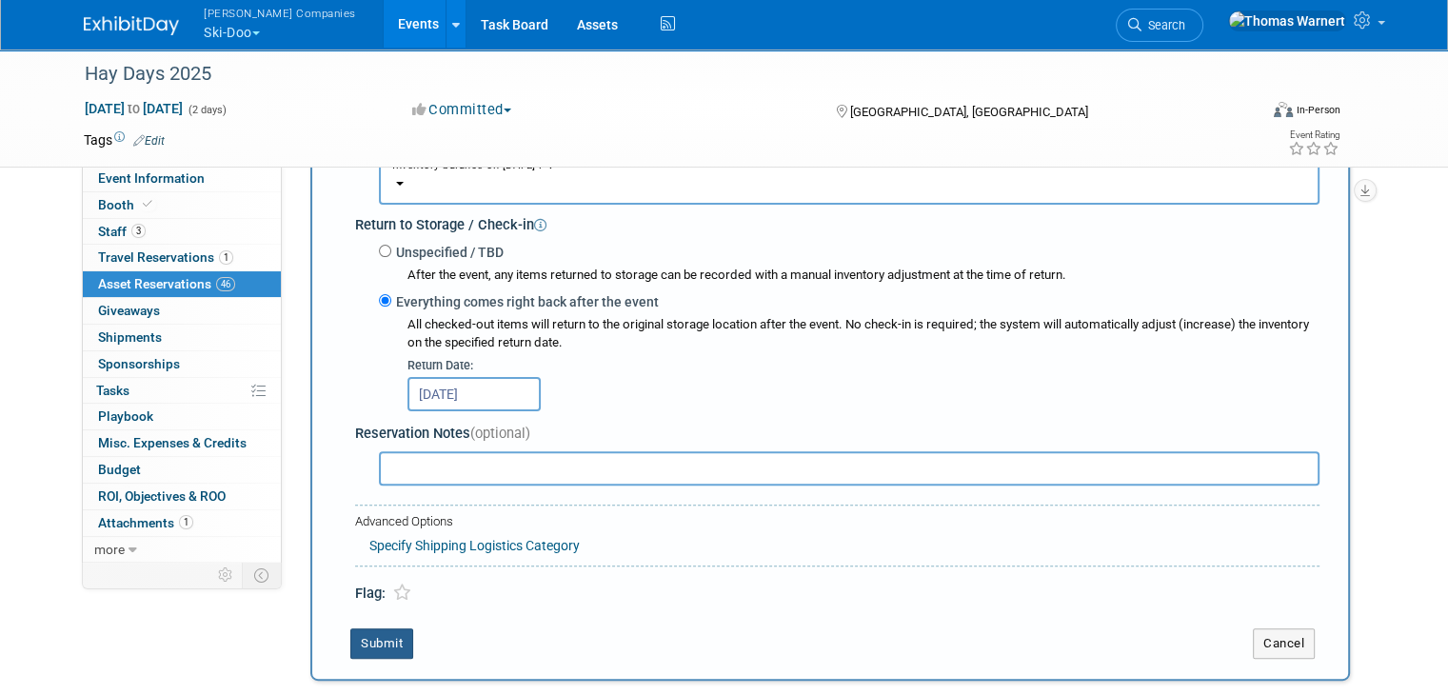
click at [376, 628] on button "Submit" at bounding box center [381, 643] width 63 height 30
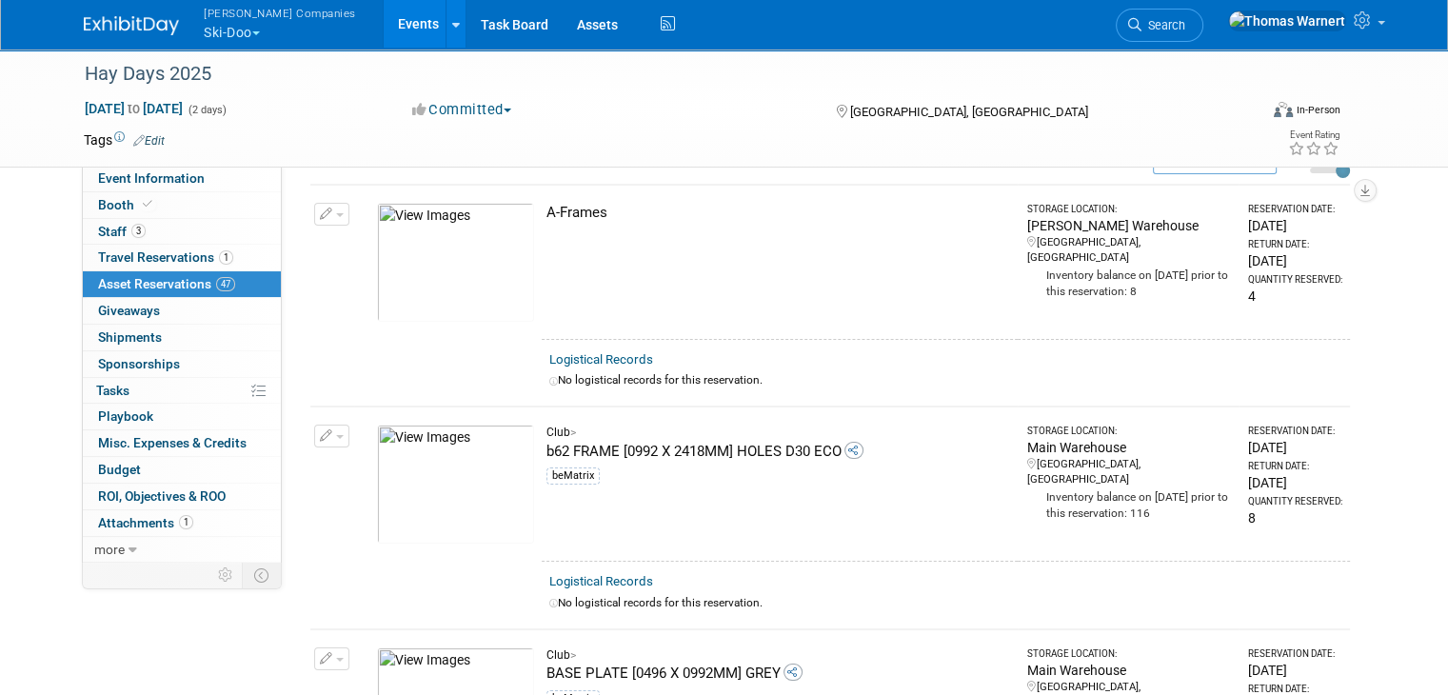
scroll to position [0, 0]
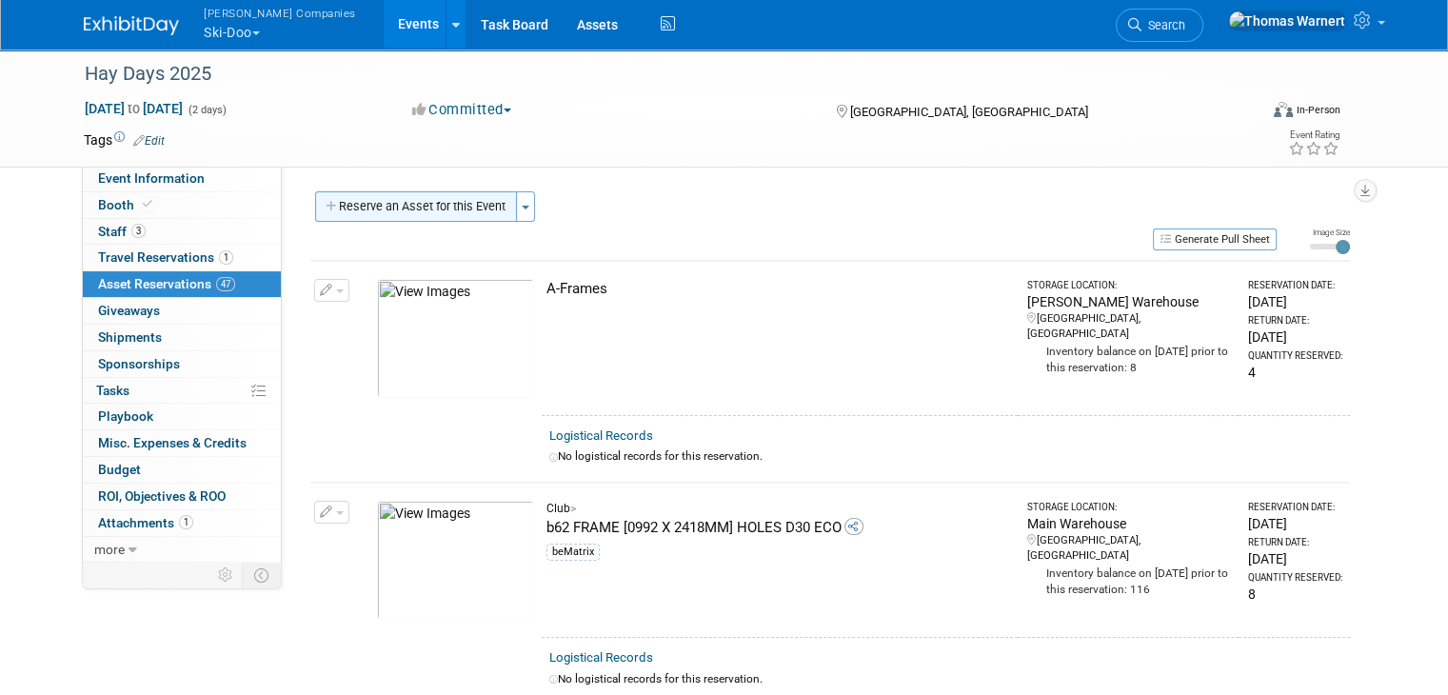
click at [429, 203] on button "Reserve an Asset for this Event" at bounding box center [416, 206] width 202 height 30
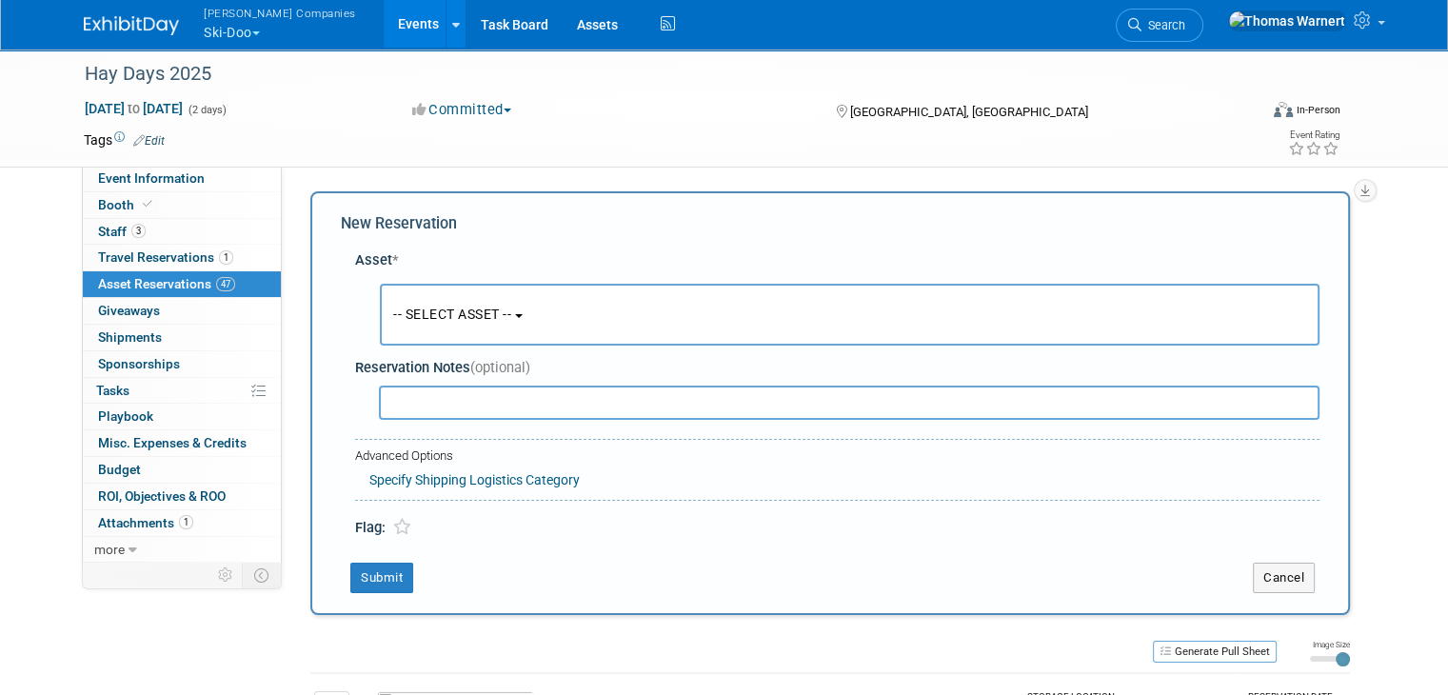
scroll to position [17, 0]
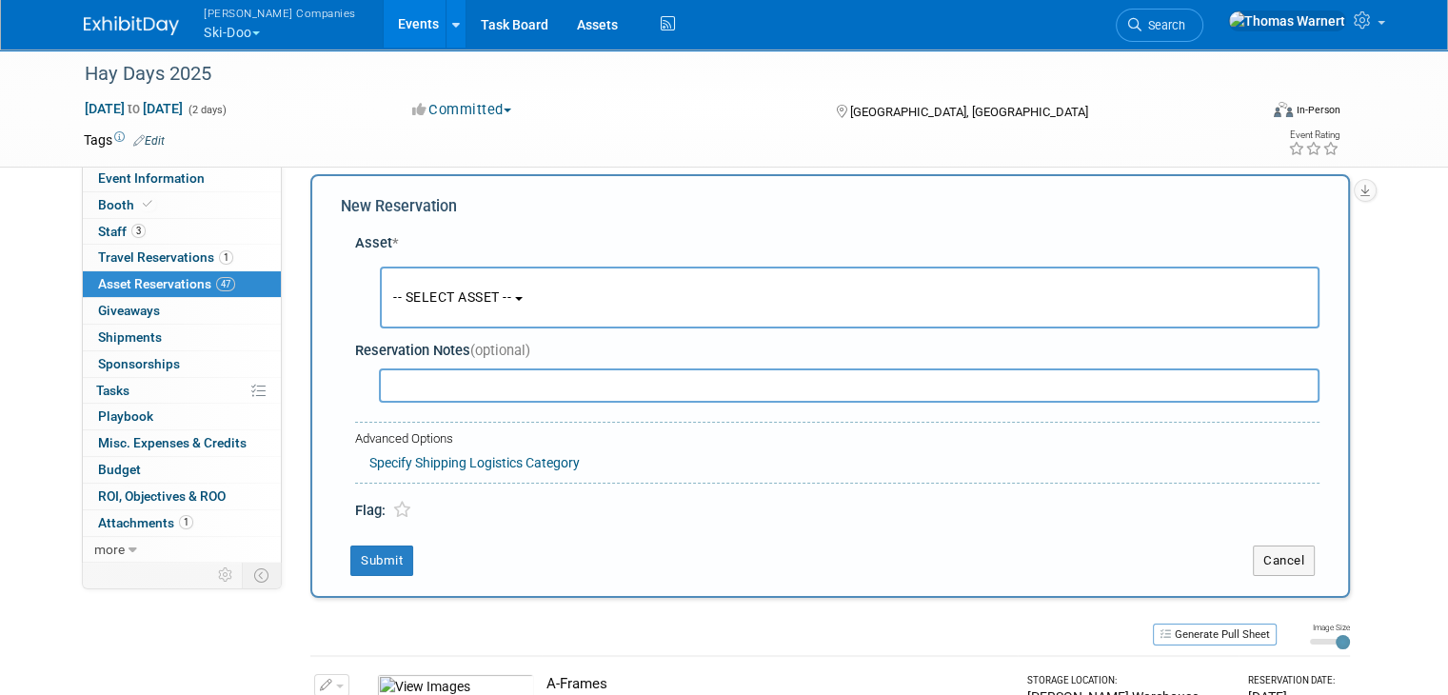
click at [455, 305] on button "-- SELECT ASSET --" at bounding box center [850, 298] width 940 height 62
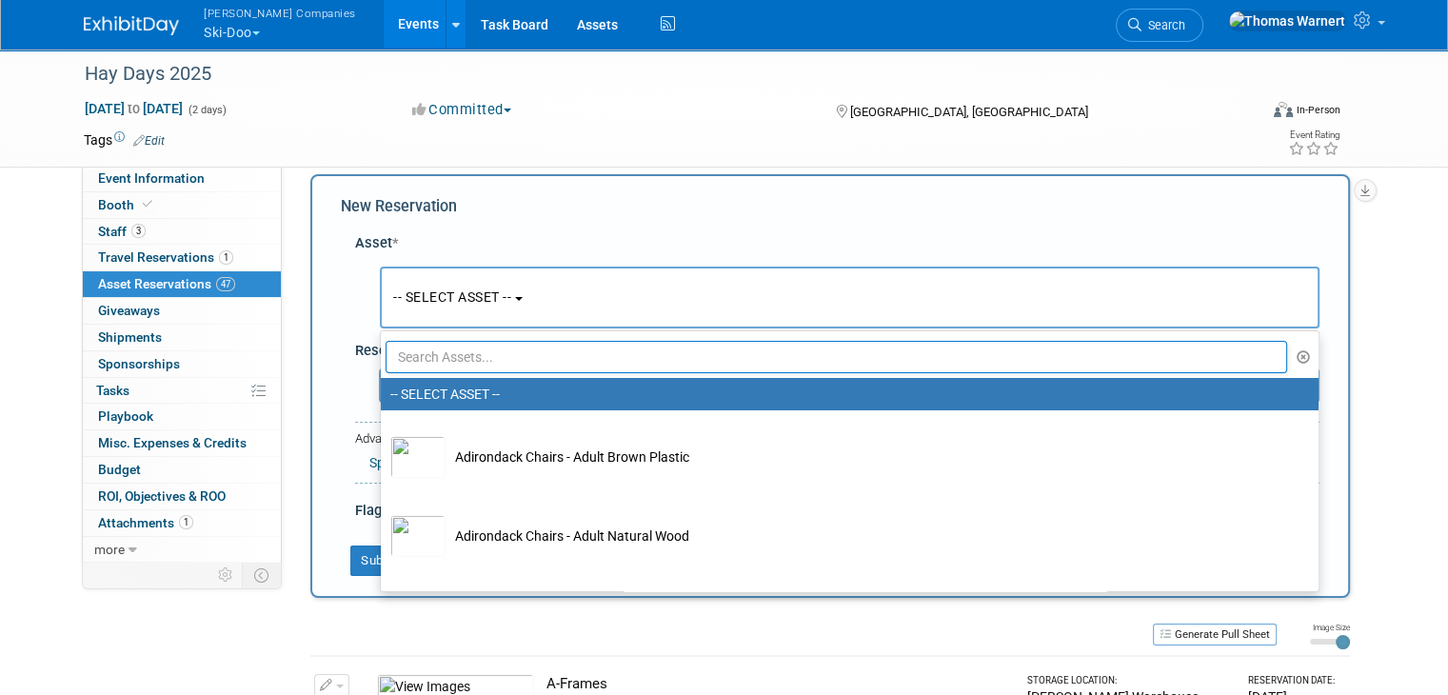
click at [453, 359] on input "text" at bounding box center [836, 357] width 901 height 32
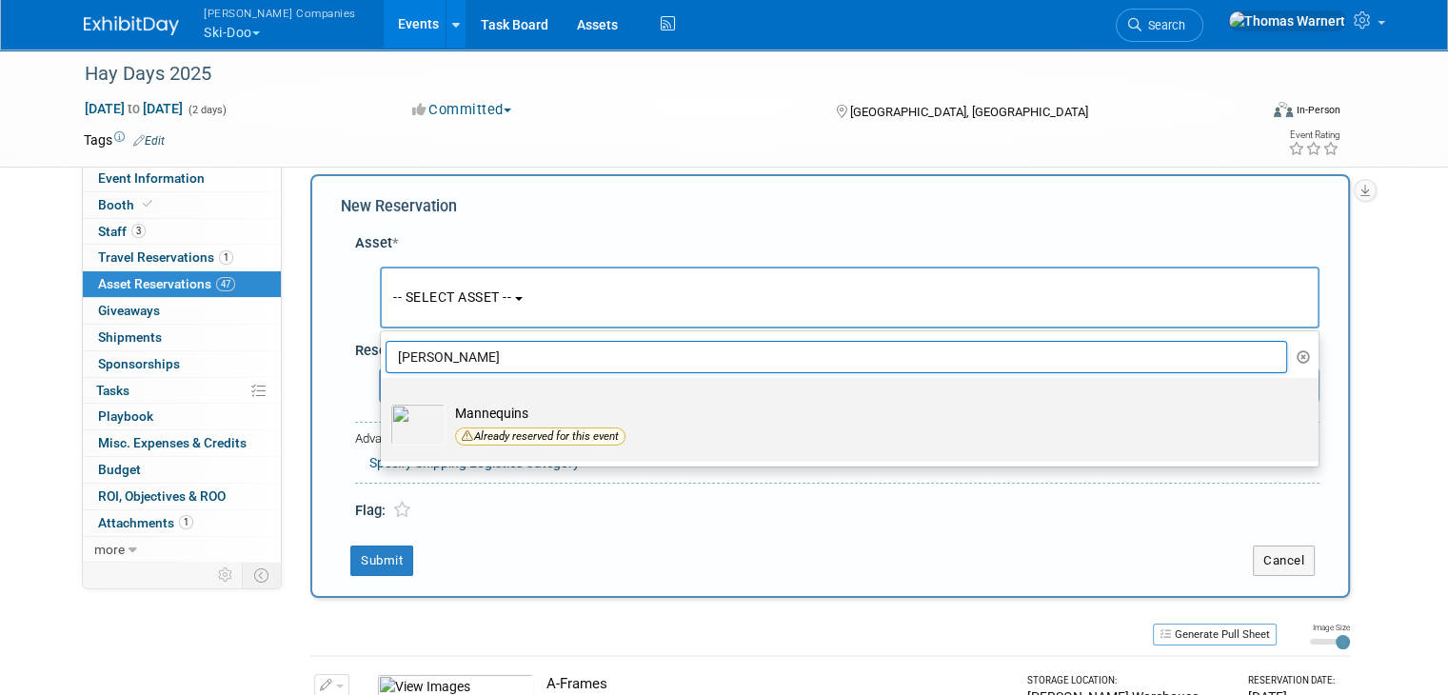
type input "mann"
click at [481, 405] on td "Mannequins Already reserved for this event" at bounding box center [862, 427] width 835 height 47
click at [384, 401] on input "Mannequins Already reserved for this event" at bounding box center [377, 394] width 12 height 12
select select "10724806"
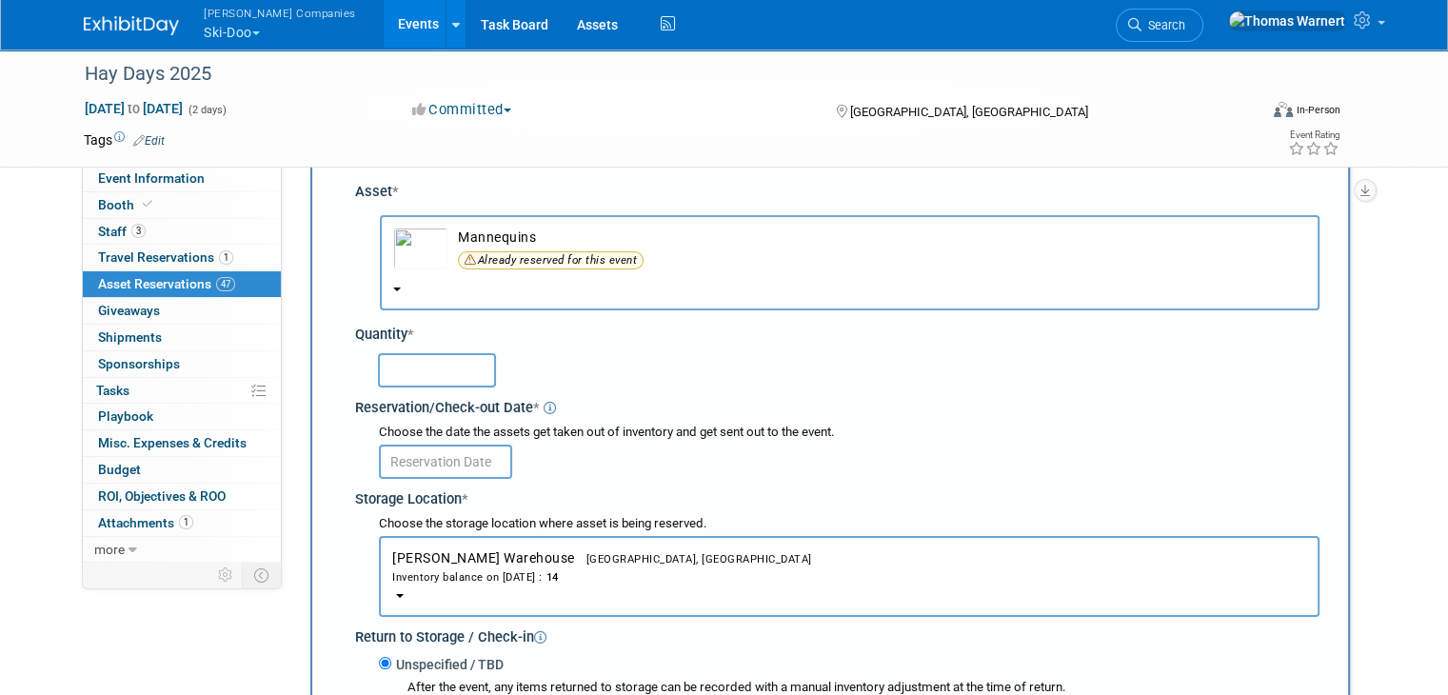
scroll to position [112, 0]
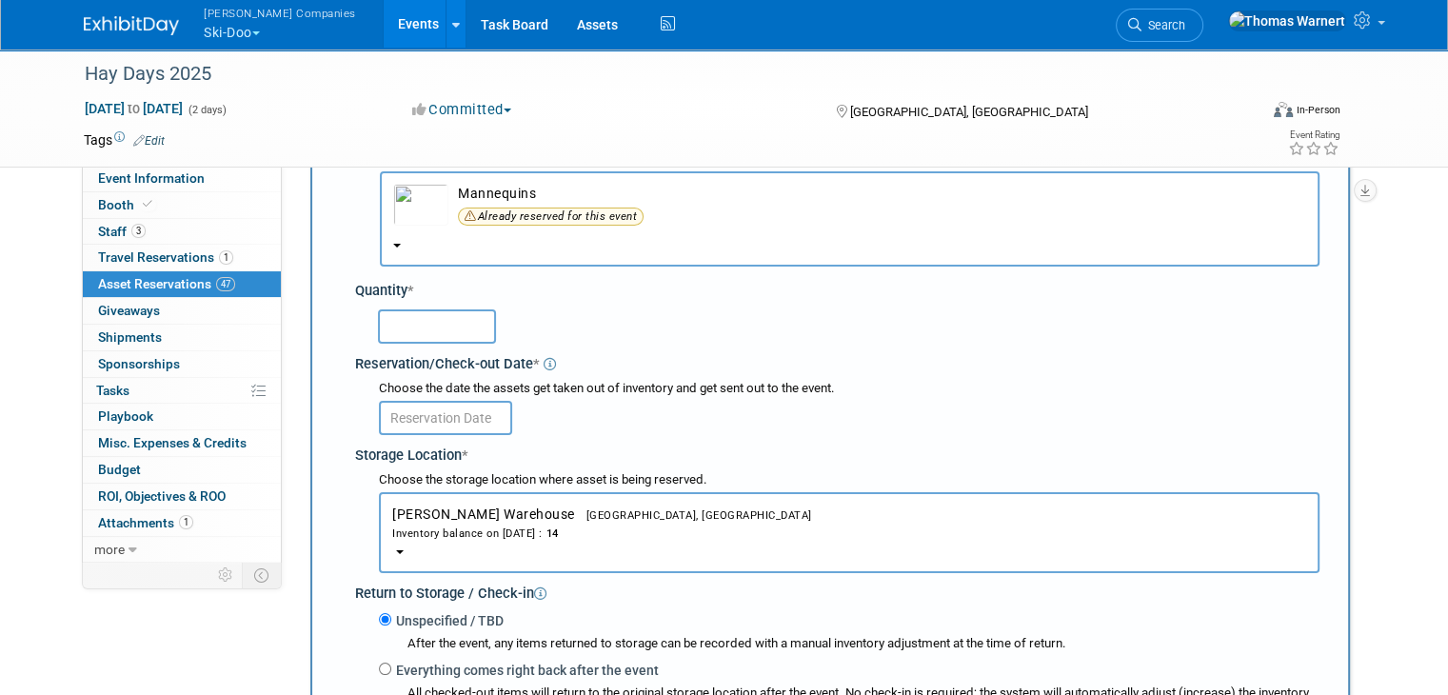
click at [448, 317] on input "text" at bounding box center [437, 326] width 118 height 34
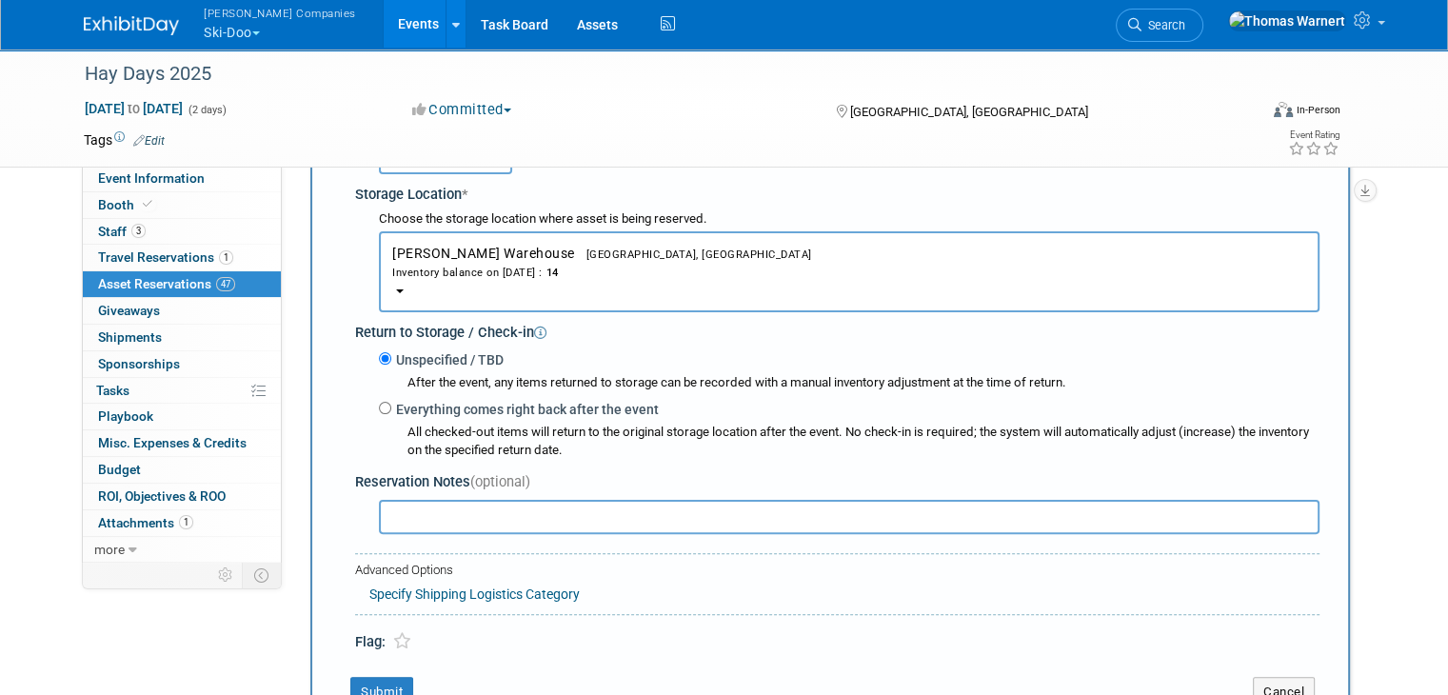
scroll to position [683, 0]
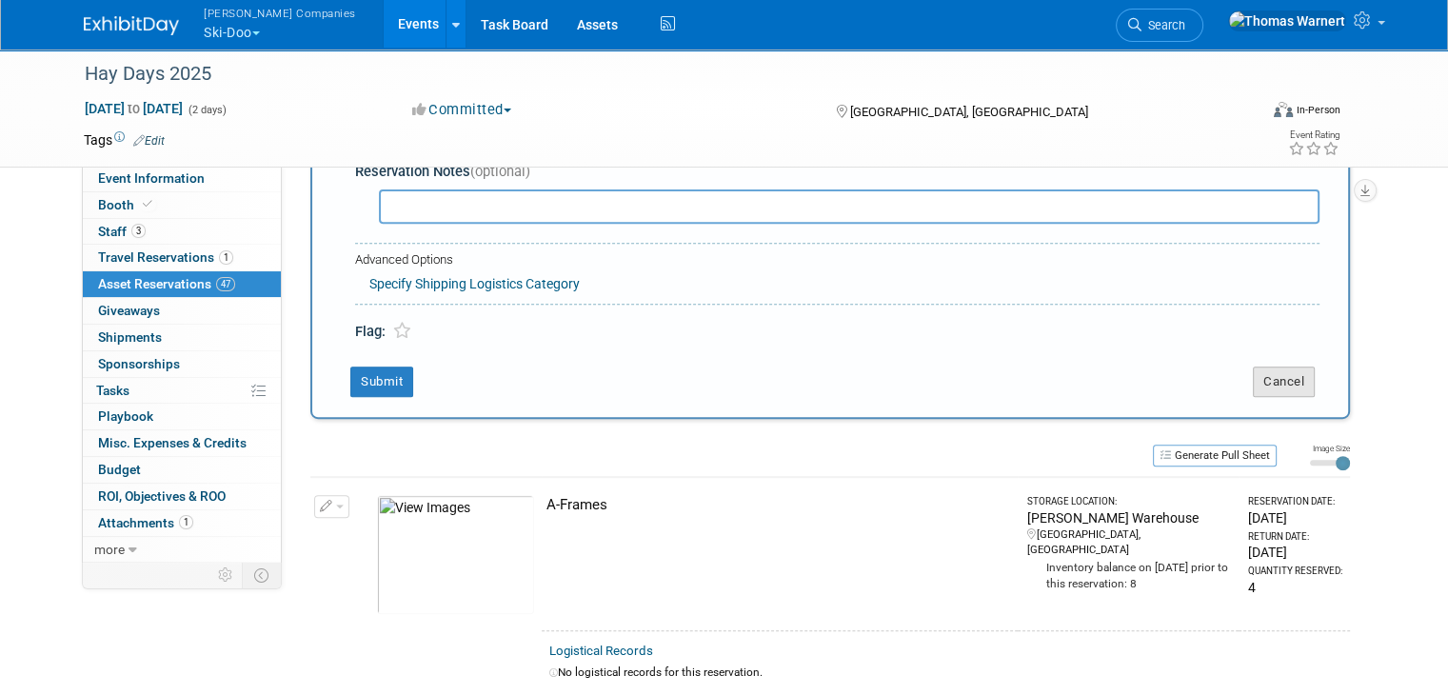
type input "2"
click at [1278, 366] on button "Cancel" at bounding box center [1284, 381] width 62 height 30
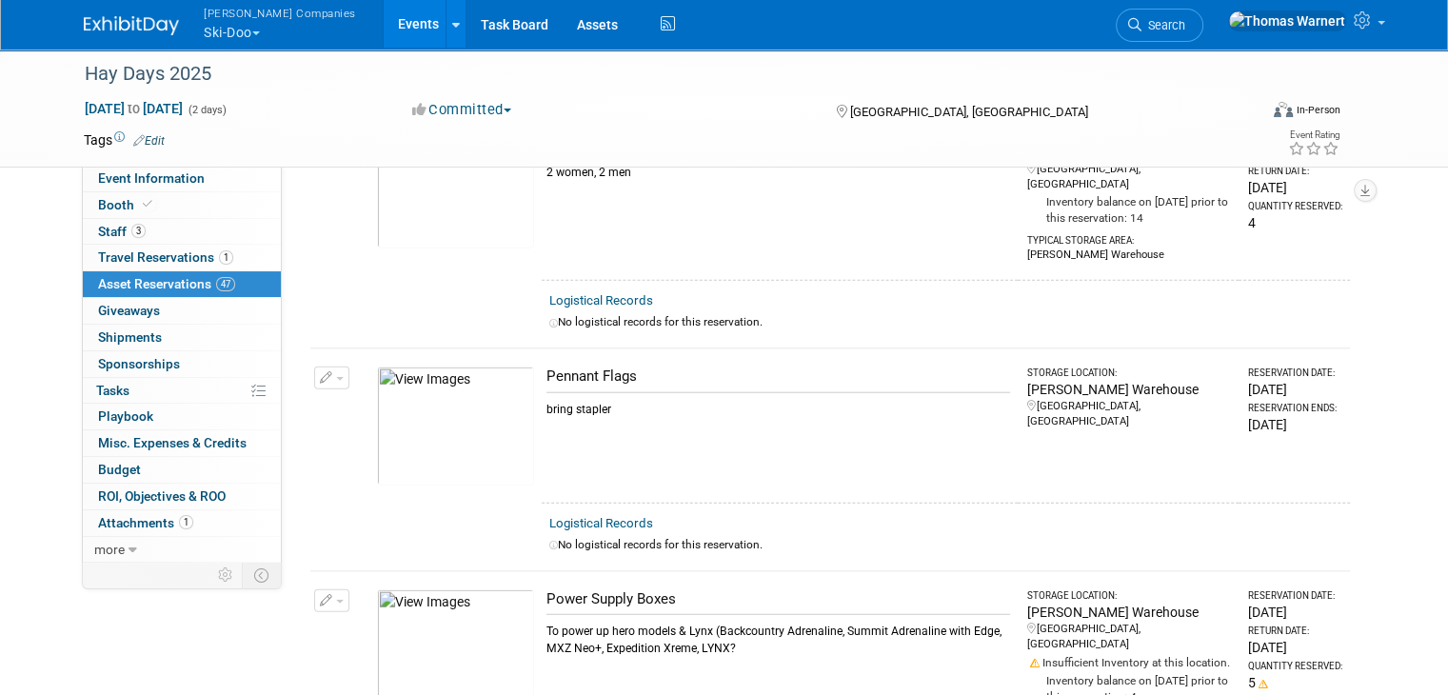
scroll to position [4474, 0]
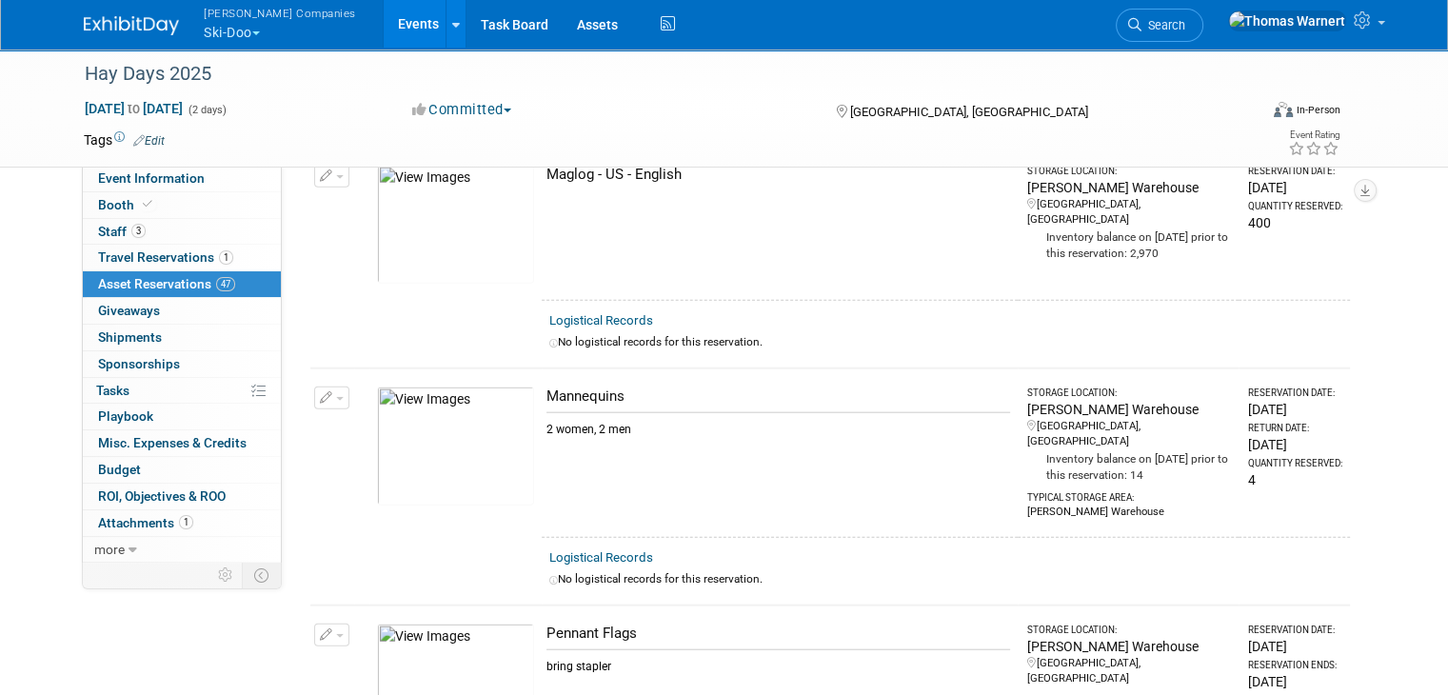
click at [316, 386] on button "button" at bounding box center [331, 397] width 35 height 23
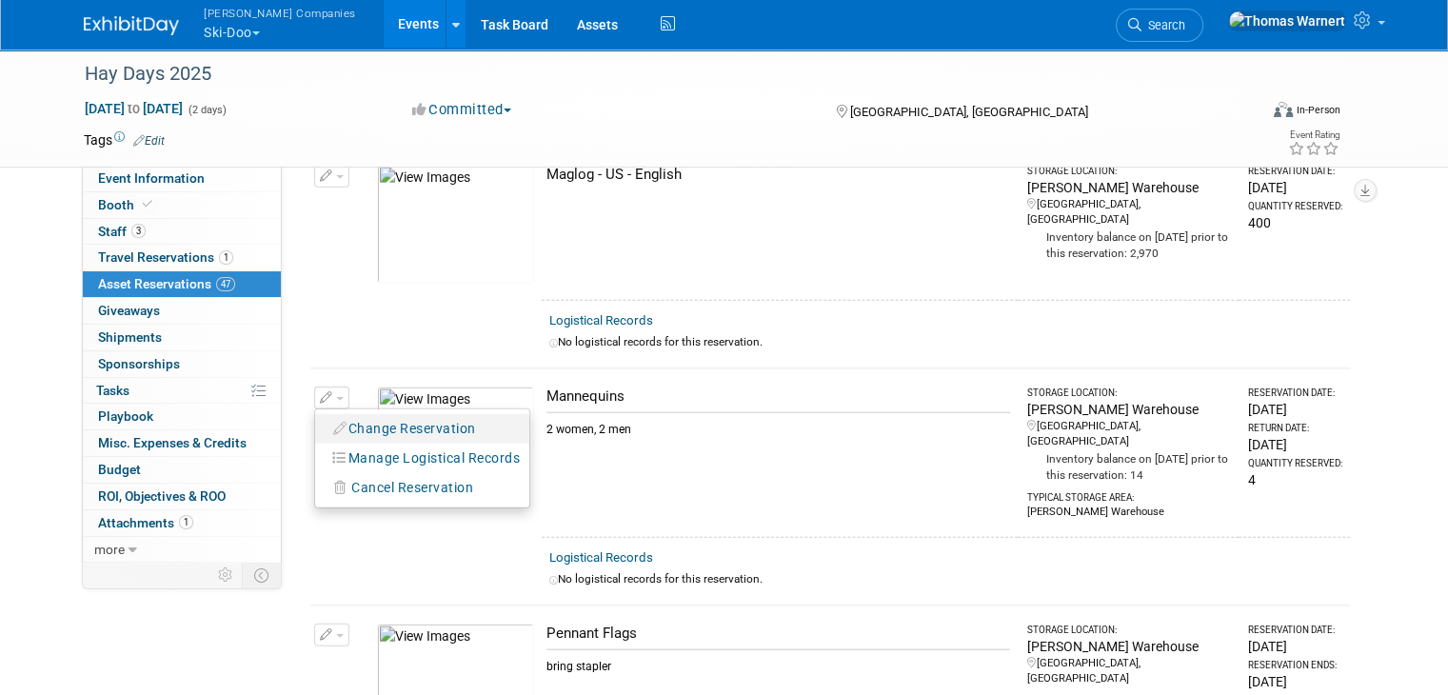
click at [333, 422] on icon "button" at bounding box center [340, 428] width 15 height 13
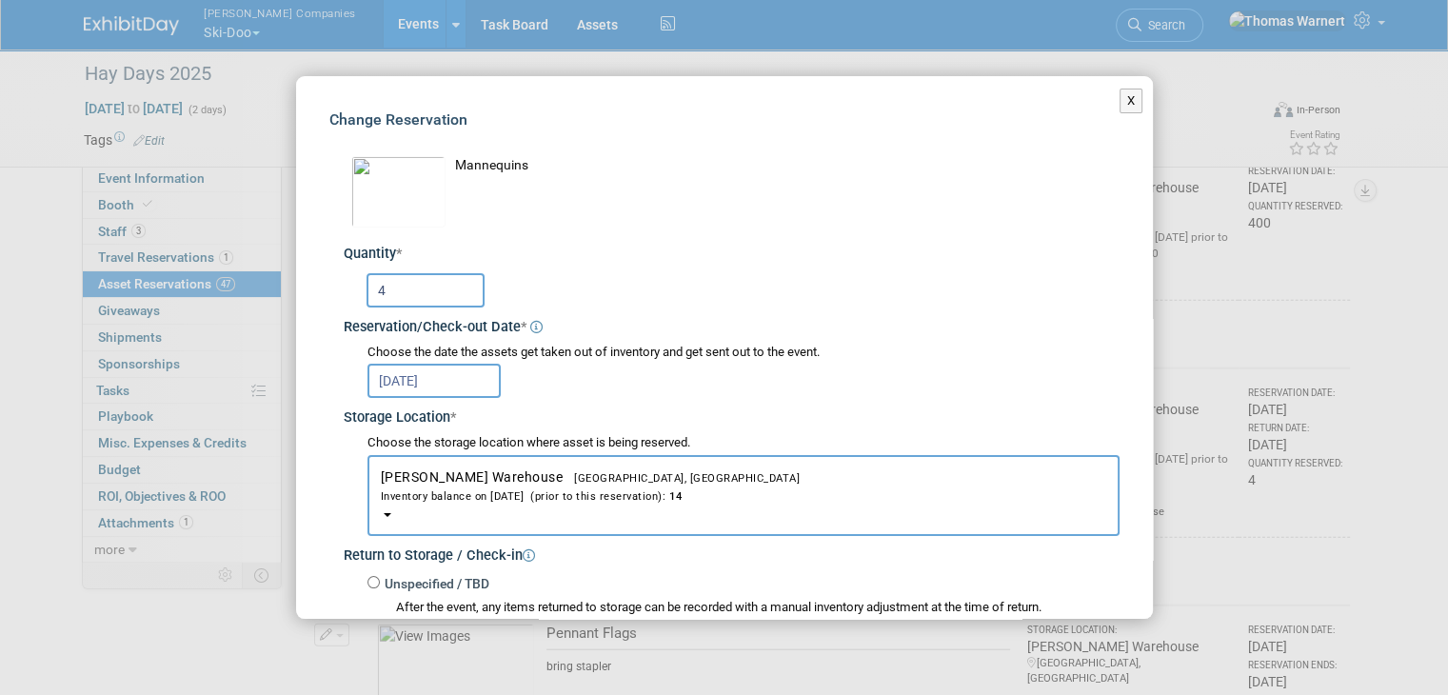
click at [430, 294] on input "4" at bounding box center [425, 290] width 118 height 34
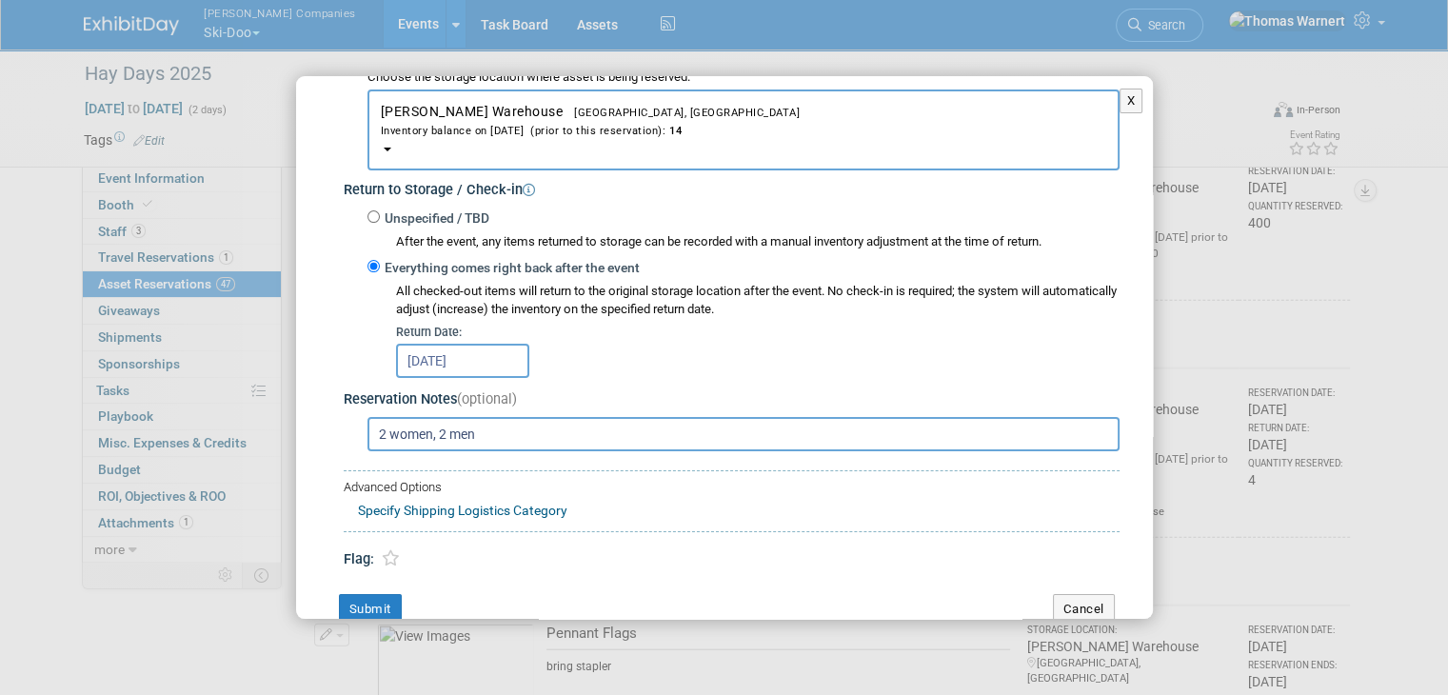
scroll to position [381, 0]
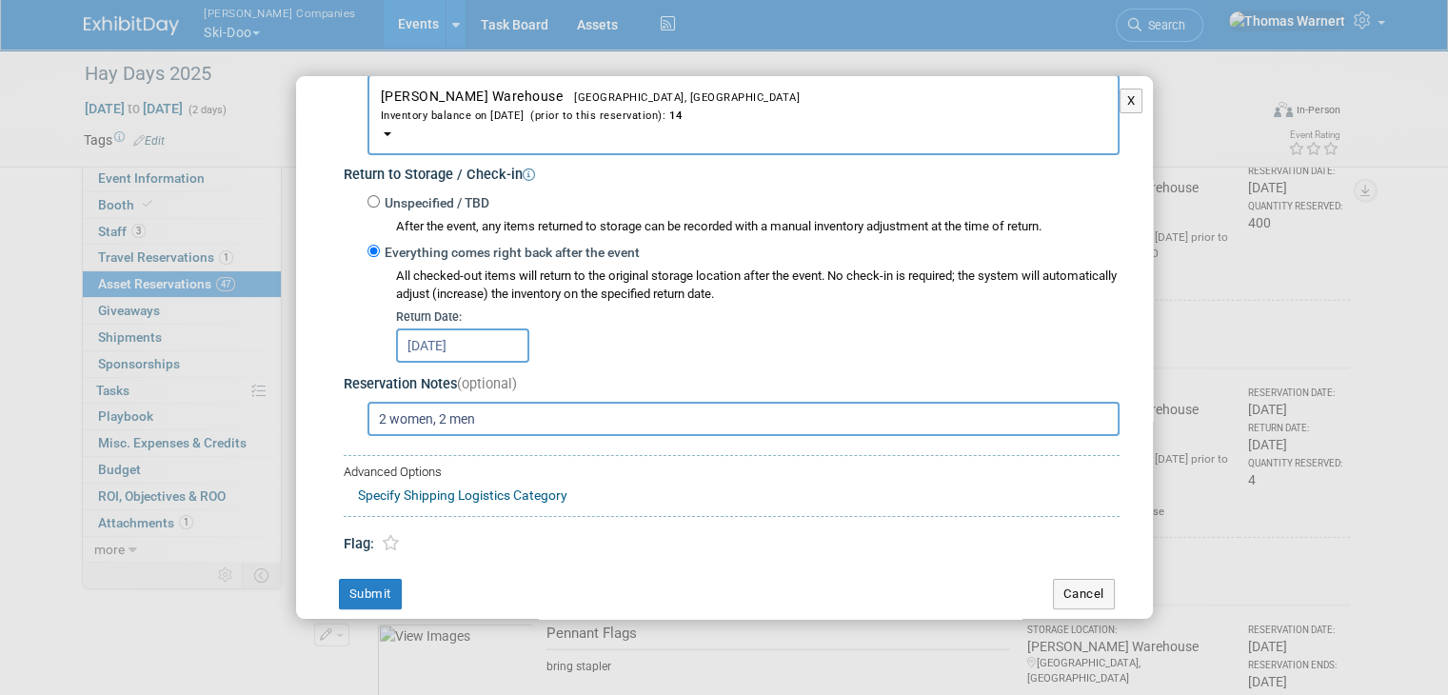
type input "6"
click at [385, 420] on input "2 women, 2 men" at bounding box center [743, 419] width 752 height 34
type input "3 women, 3 men"
click at [385, 586] on button "Submit" at bounding box center [370, 594] width 63 height 30
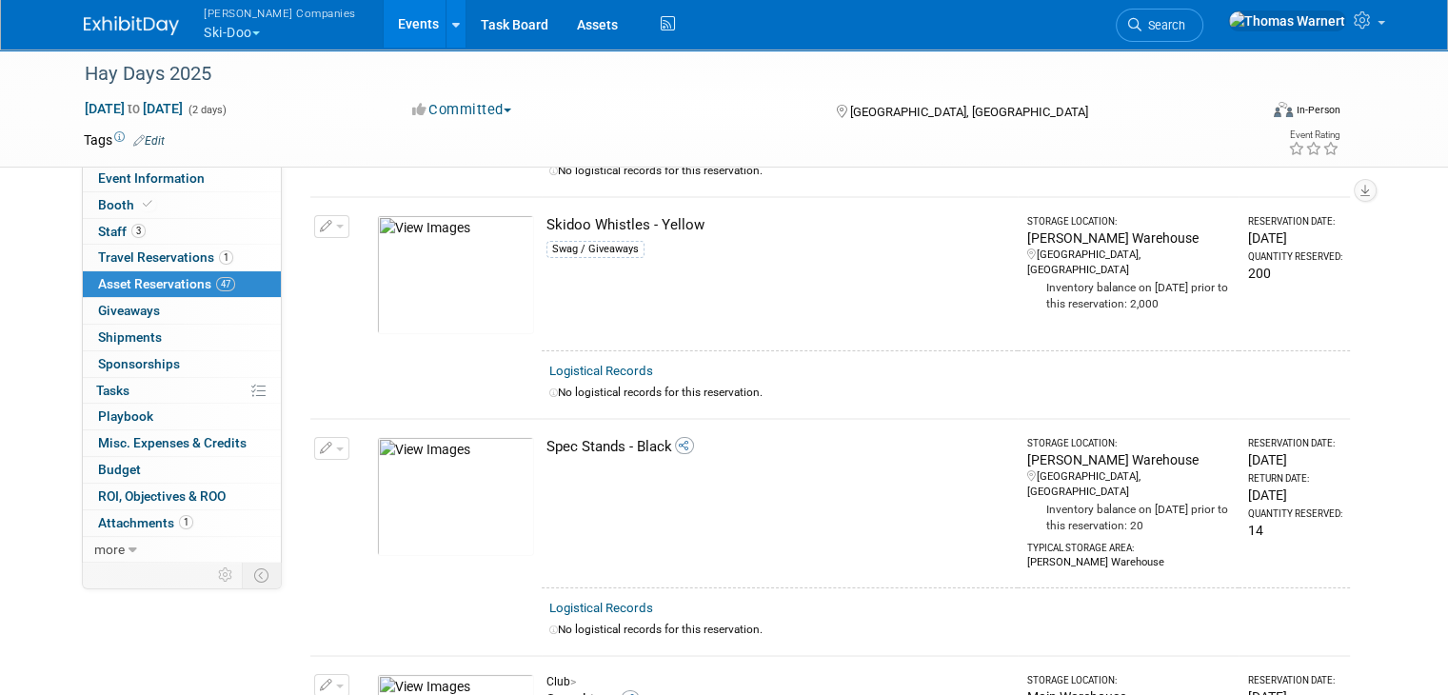
scroll to position [7044, 0]
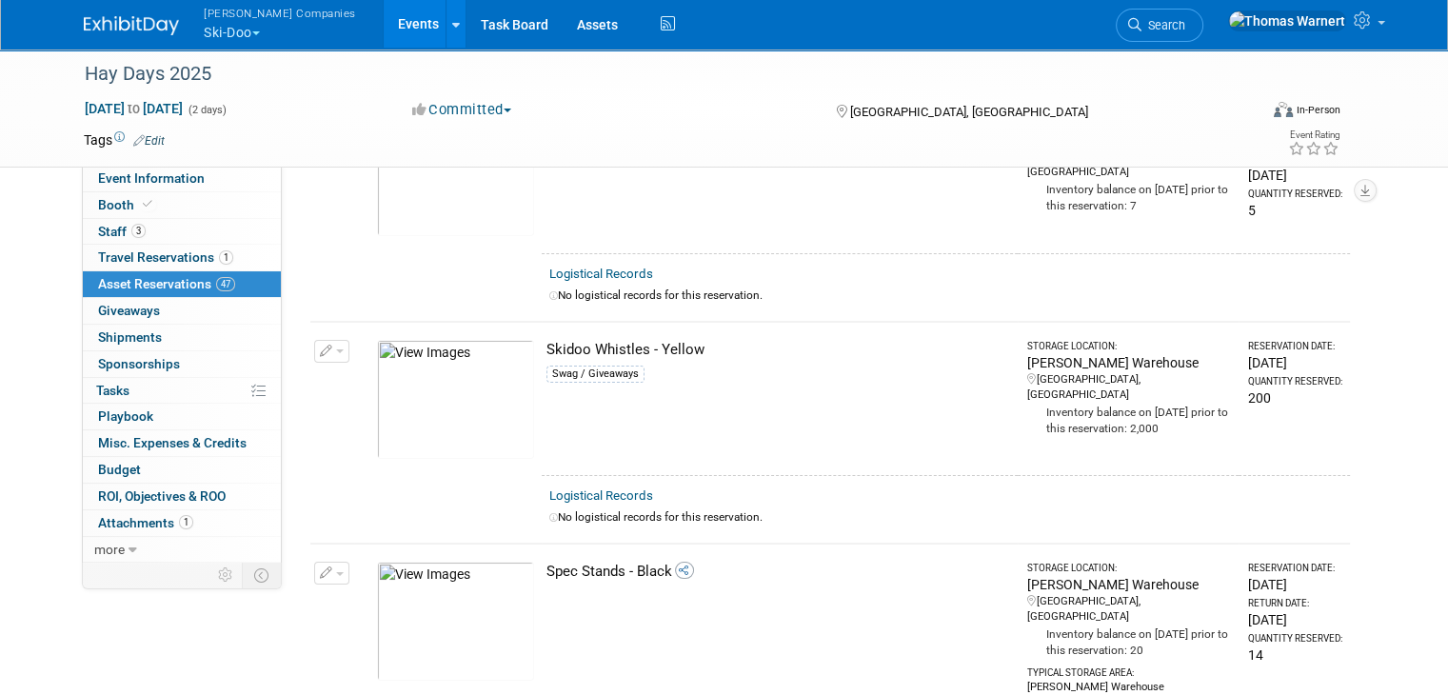
click at [316, 562] on button "button" at bounding box center [331, 573] width 35 height 23
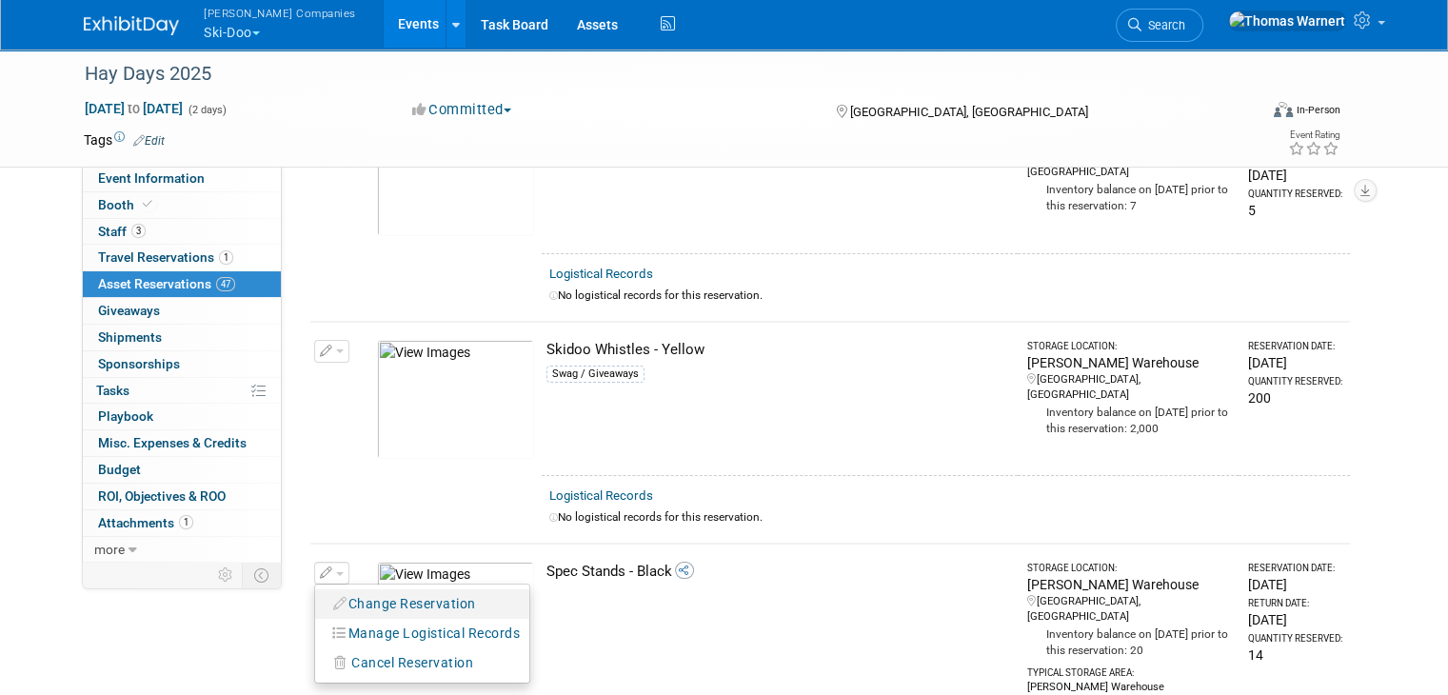
click at [398, 591] on button "Change Reservation" at bounding box center [405, 604] width 161 height 26
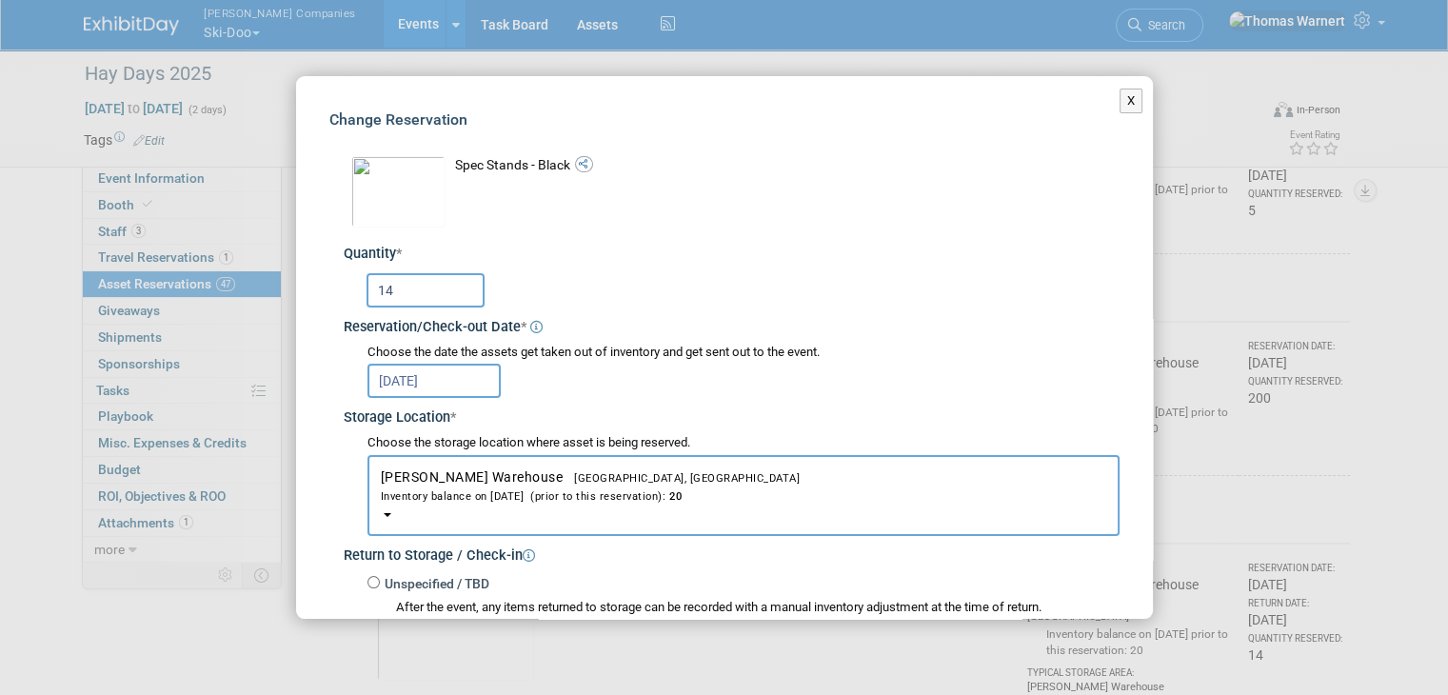
click at [435, 286] on input "14" at bounding box center [425, 290] width 118 height 34
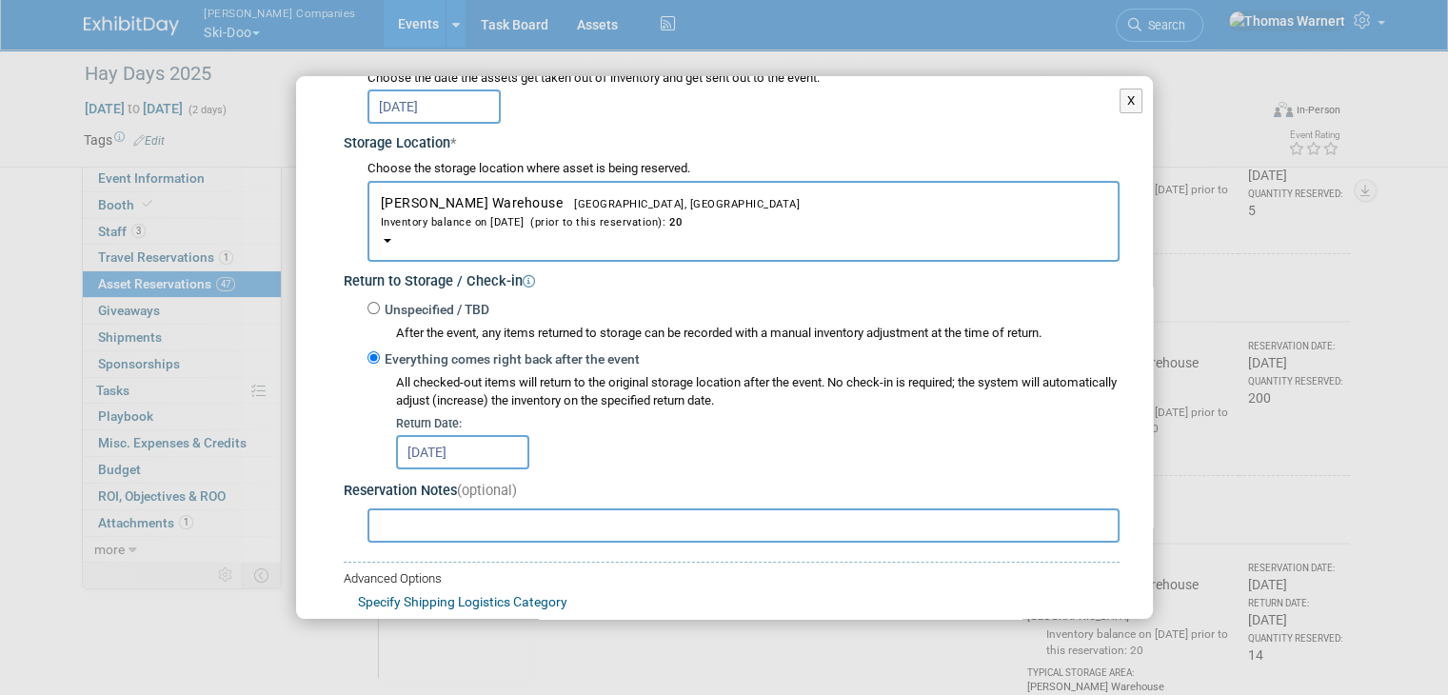
scroll to position [399, 0]
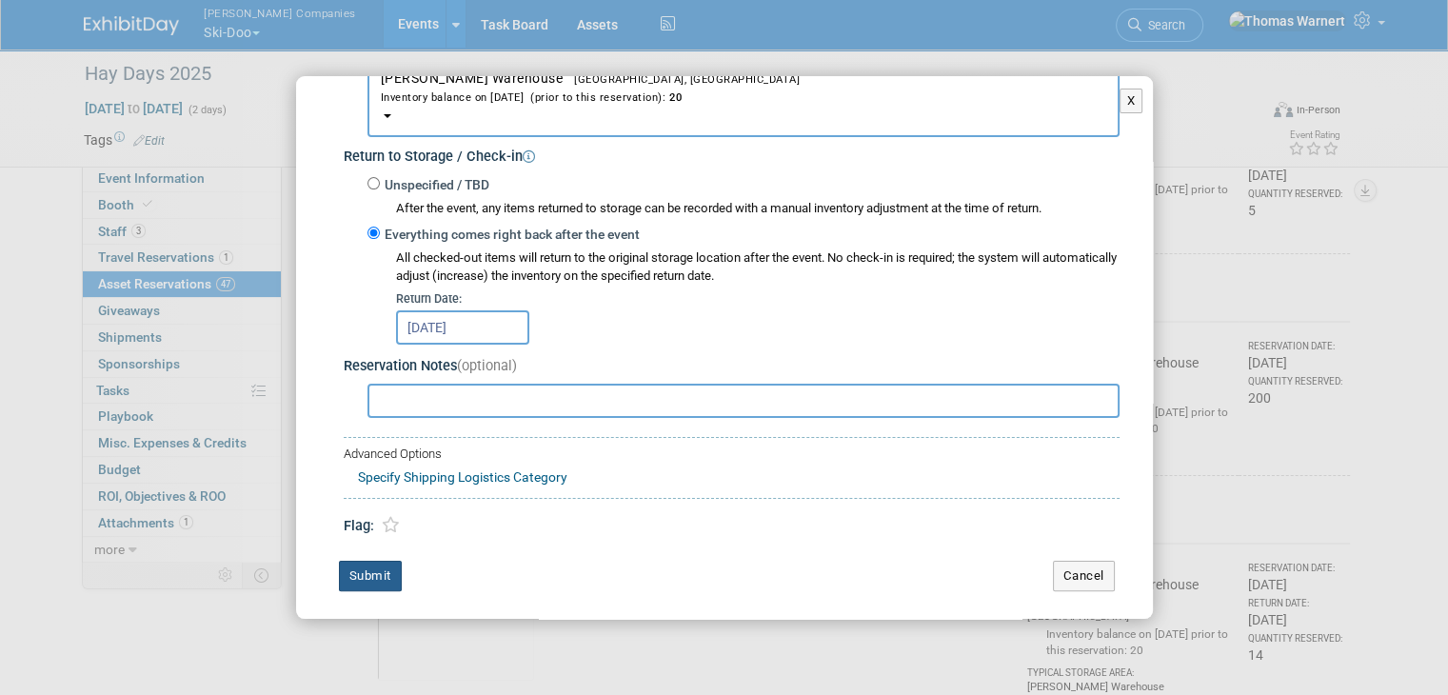
type input "18"
click at [381, 564] on button "Submit" at bounding box center [370, 576] width 63 height 30
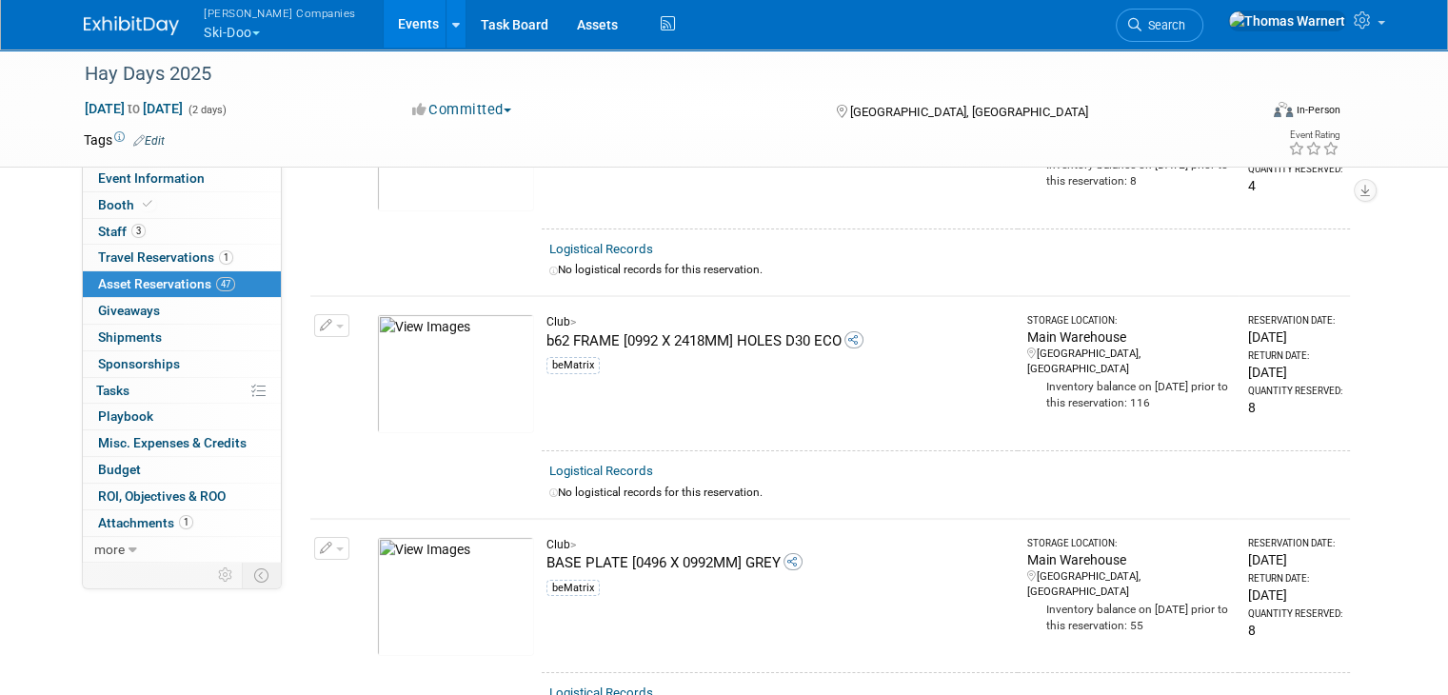
scroll to position [0, 0]
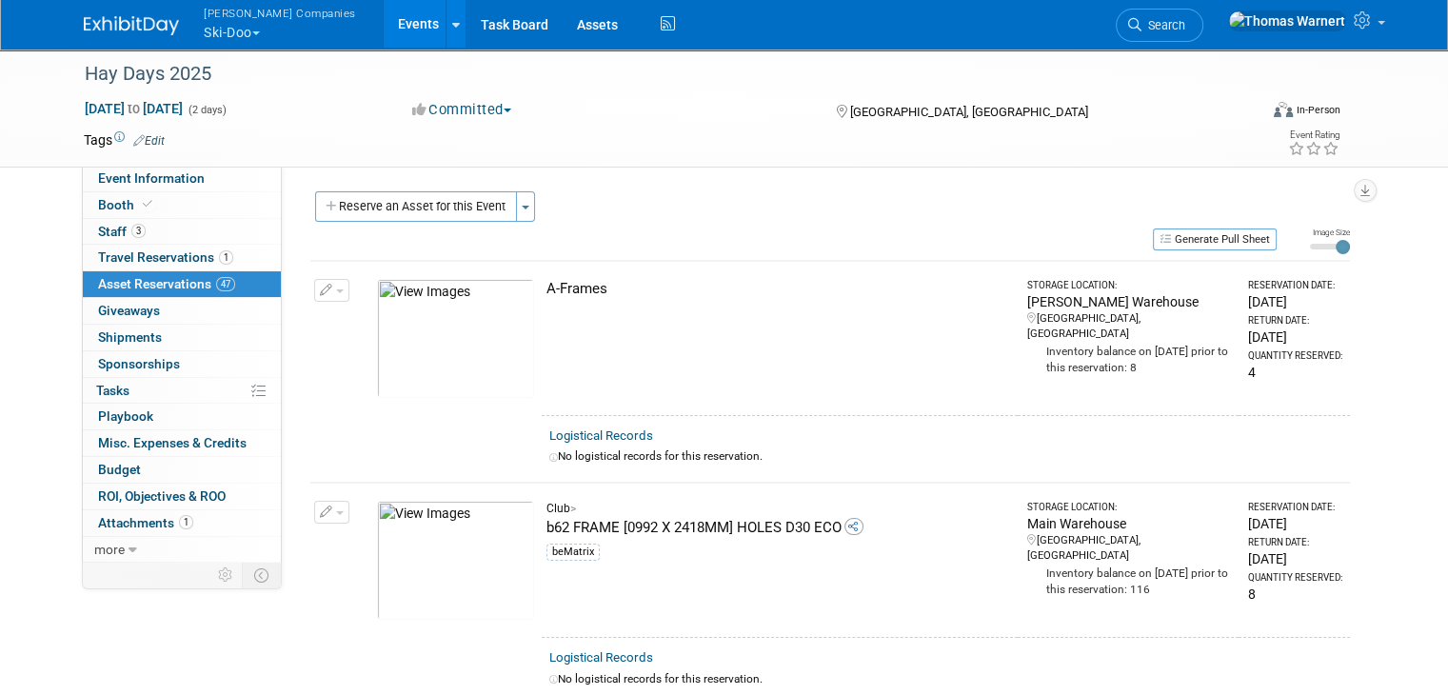
click at [320, 285] on icon "button" at bounding box center [326, 291] width 13 height 12
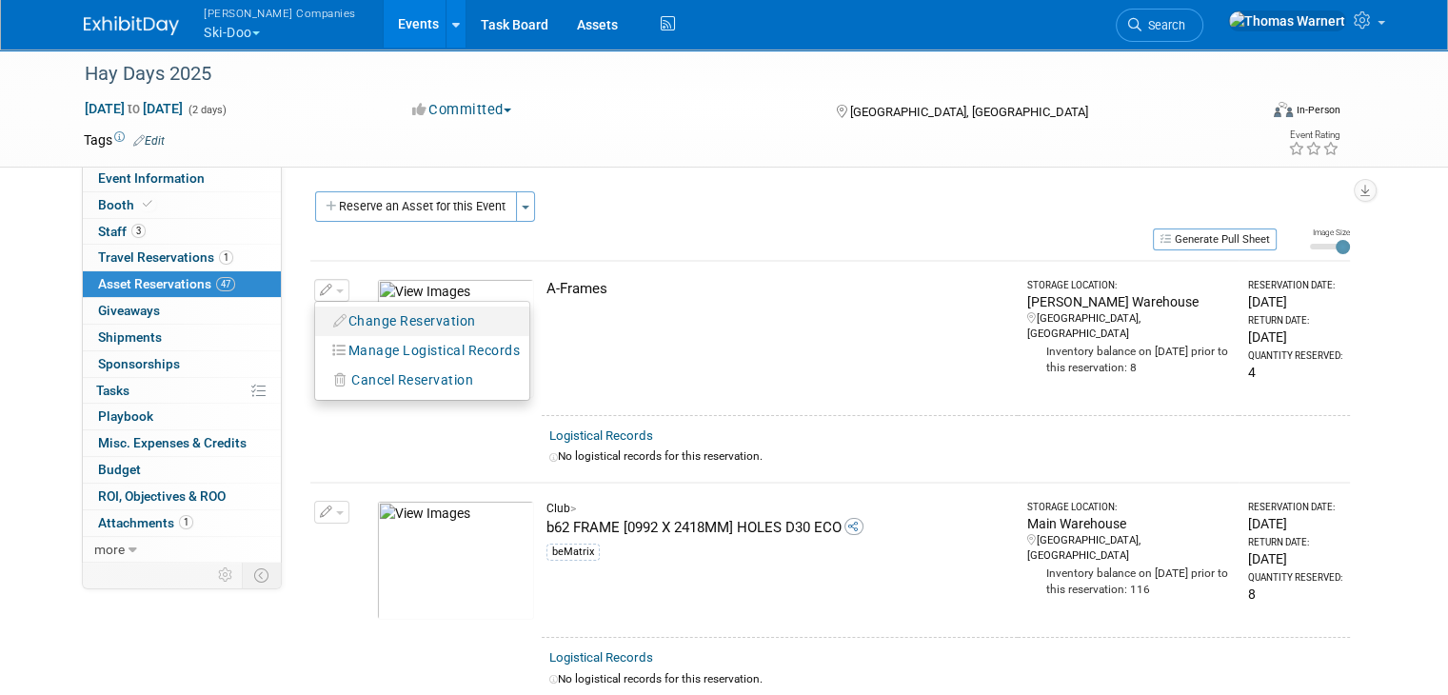
click at [361, 324] on button "Change Reservation" at bounding box center [405, 321] width 161 height 26
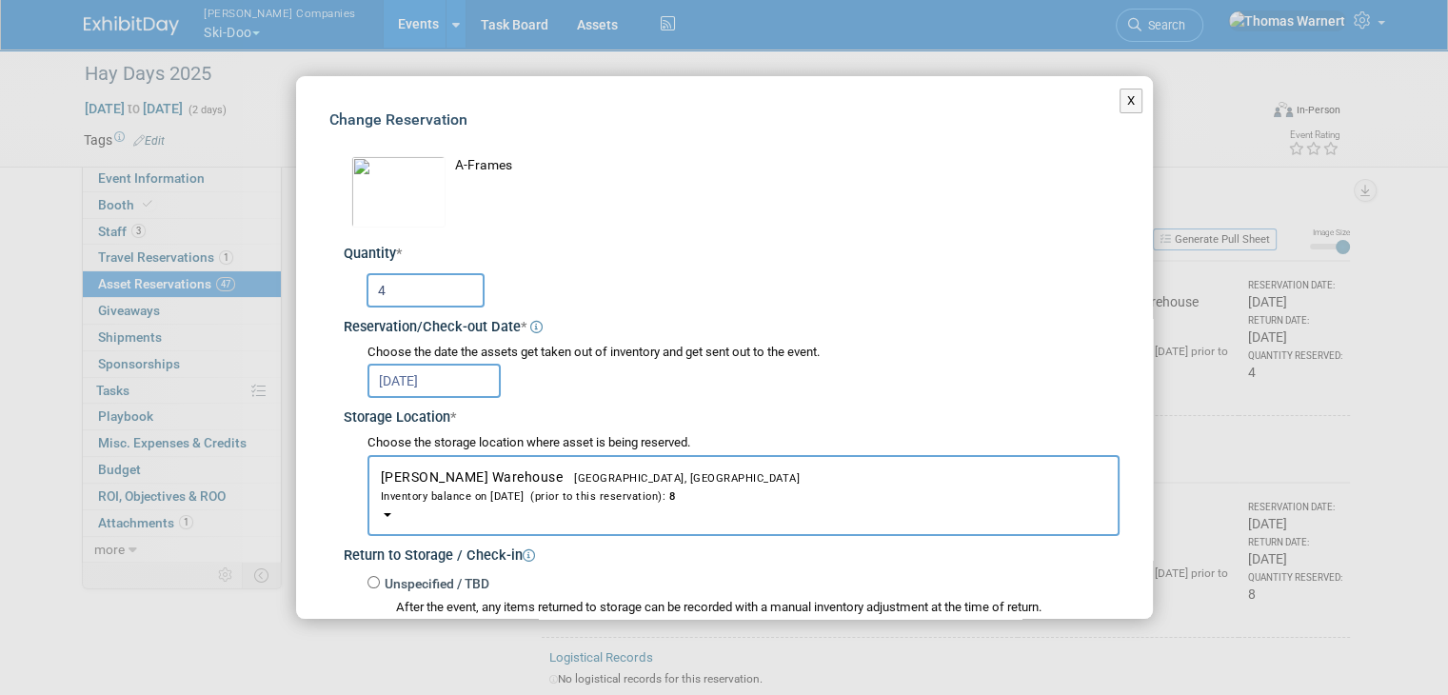
click at [440, 287] on input "4" at bounding box center [425, 290] width 118 height 34
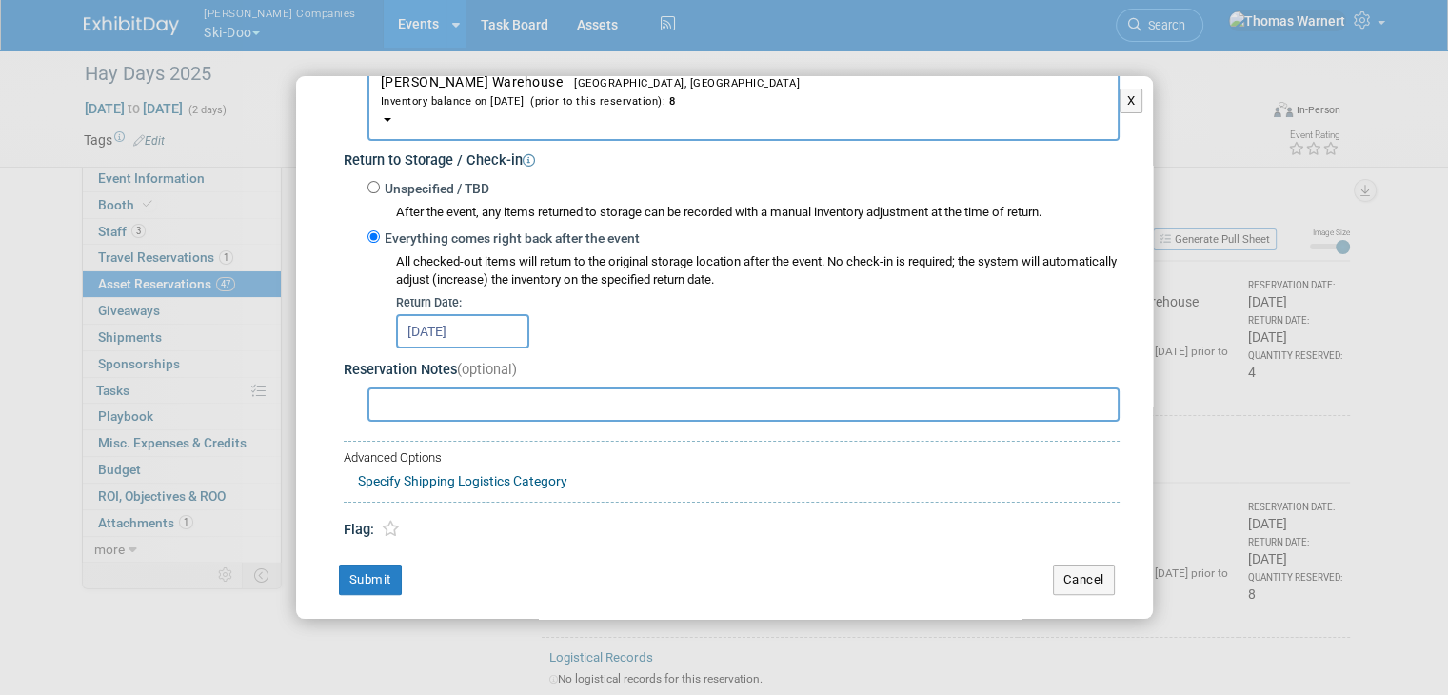
scroll to position [399, 0]
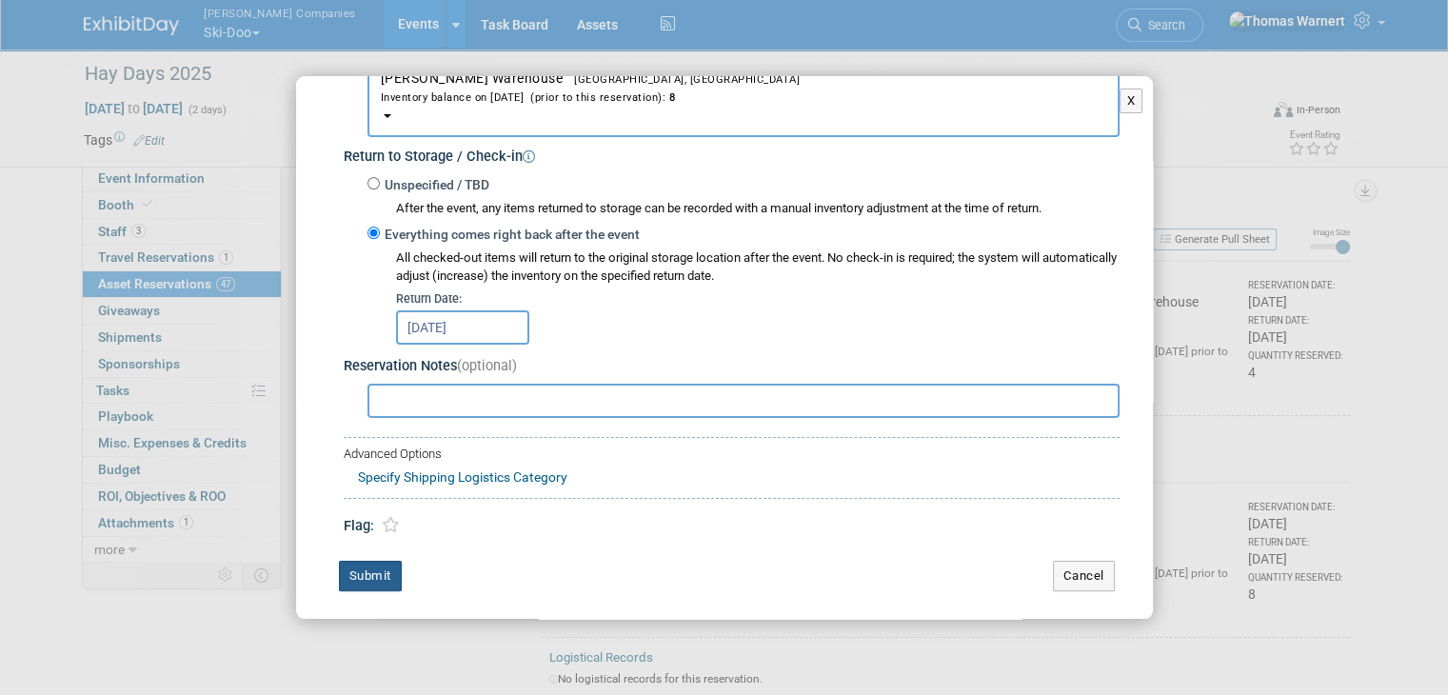
type input "6"
click at [379, 578] on button "Submit" at bounding box center [370, 576] width 63 height 30
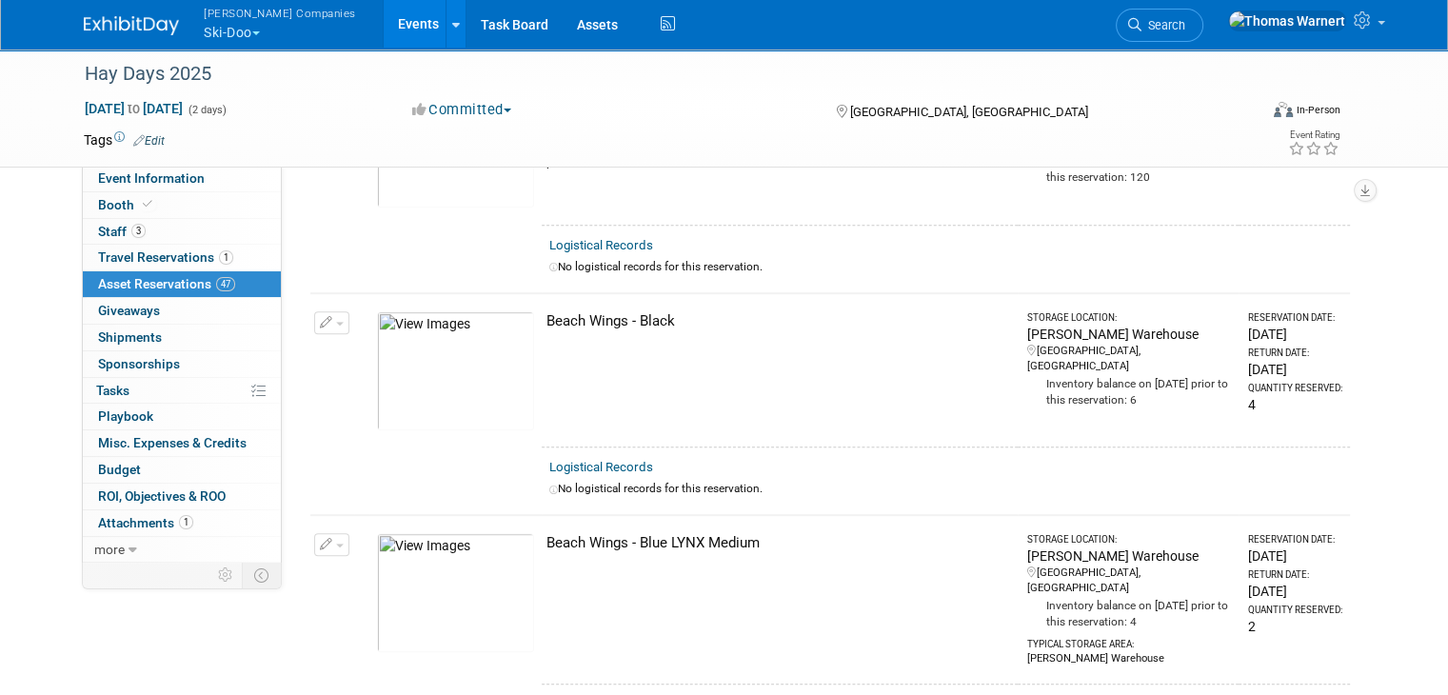
scroll to position [1713, 0]
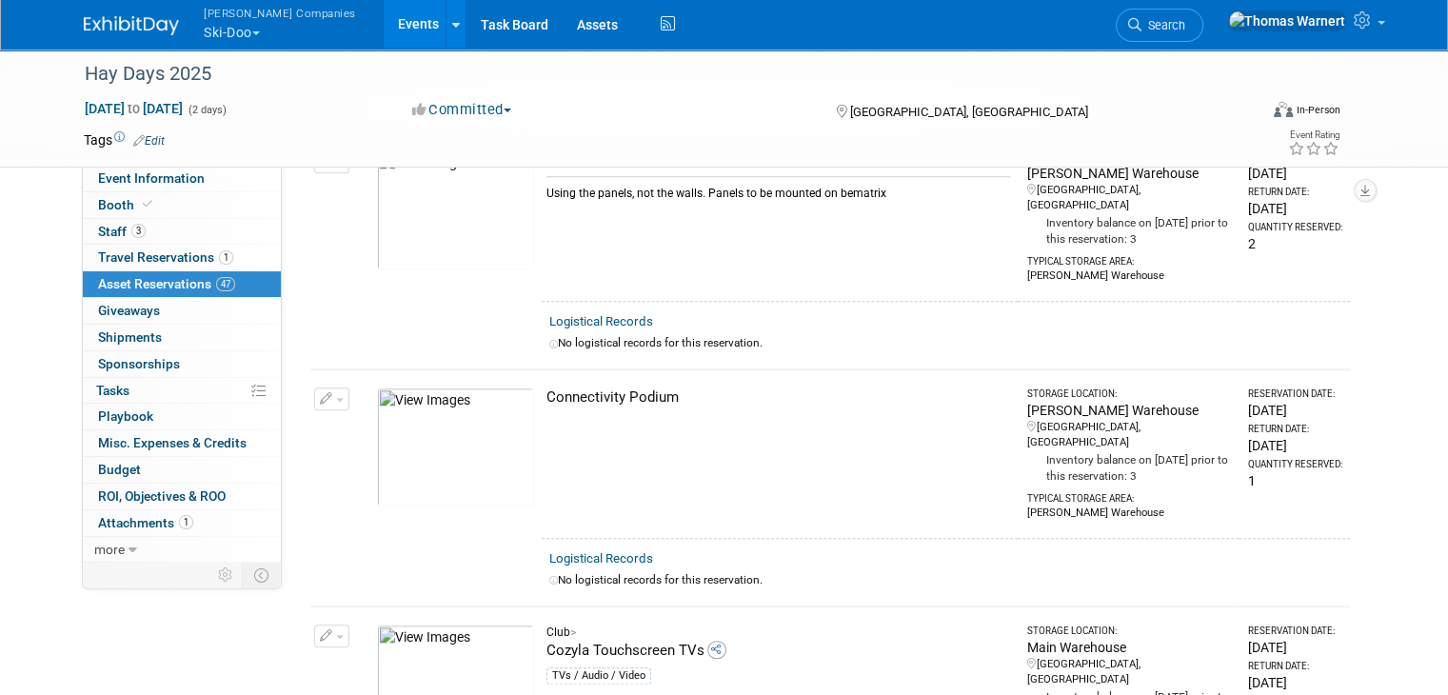
click at [336, 635] on span "button" at bounding box center [340, 637] width 8 height 4
click at [366, 654] on button "Change Reservation" at bounding box center [405, 667] width 161 height 26
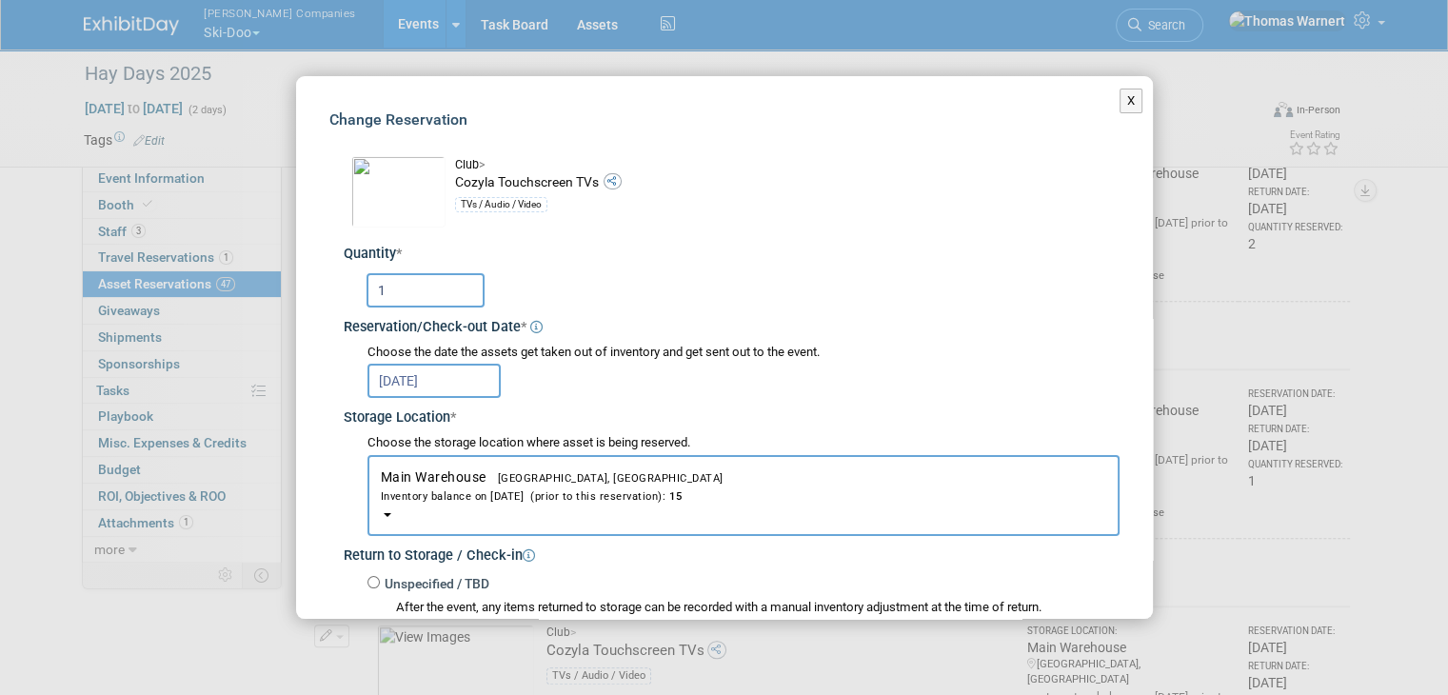
click at [434, 297] on input "1" at bounding box center [425, 290] width 118 height 34
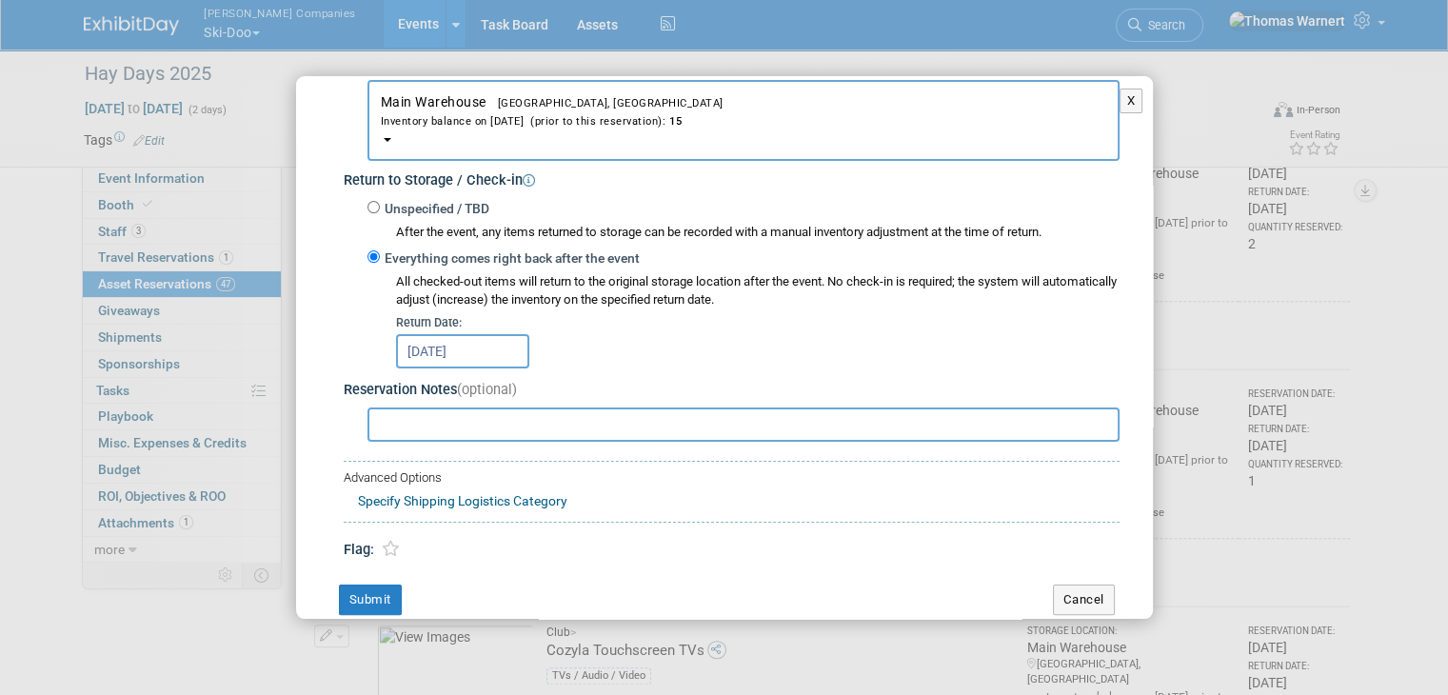
scroll to position [381, 0]
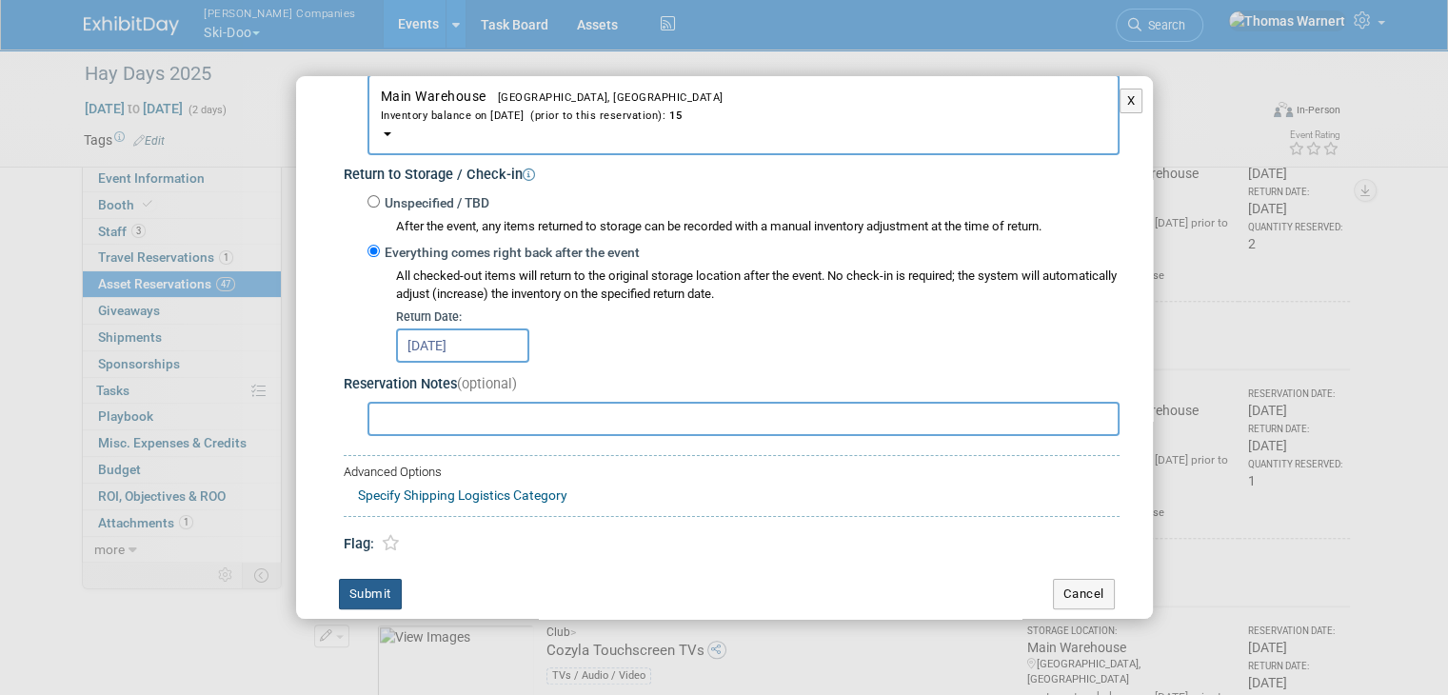
type input "2"
click at [376, 590] on button "Submit" at bounding box center [370, 594] width 63 height 30
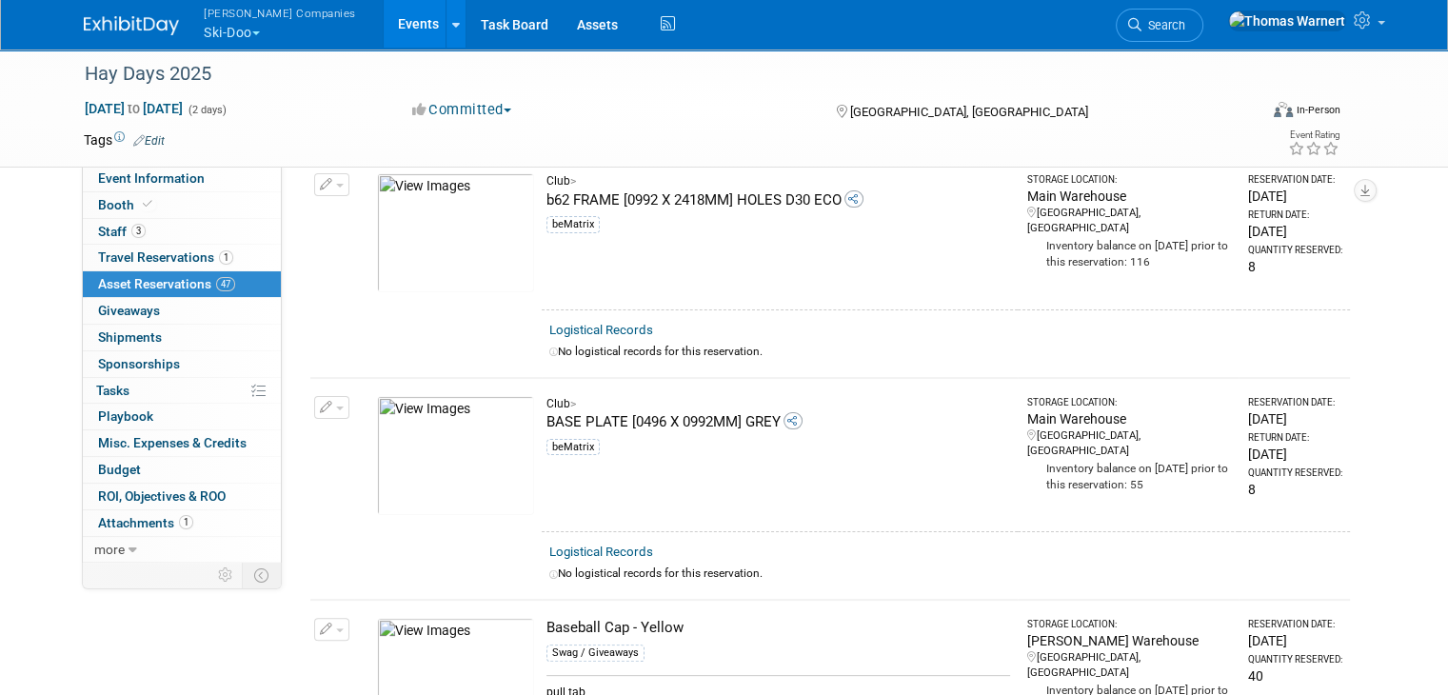
scroll to position [0, 0]
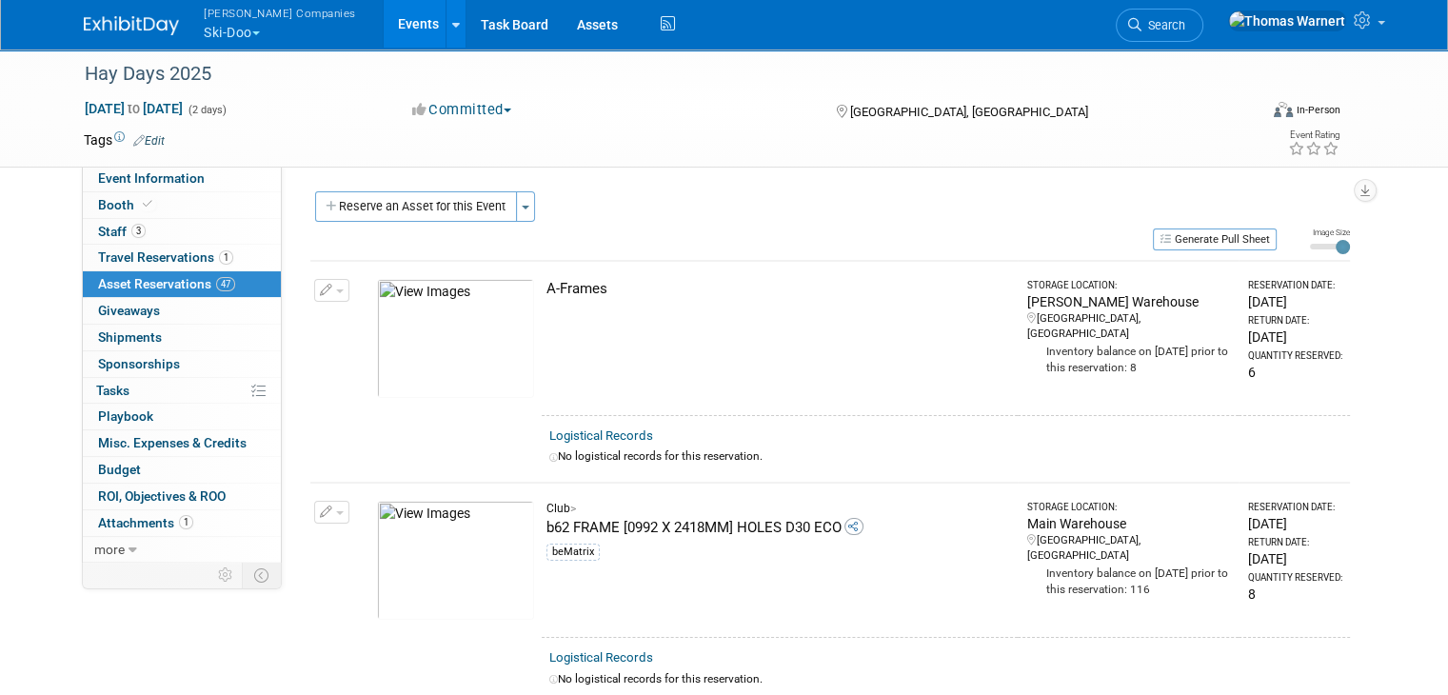
click at [457, 208] on button "Reserve an Asset for this Event" at bounding box center [416, 206] width 202 height 30
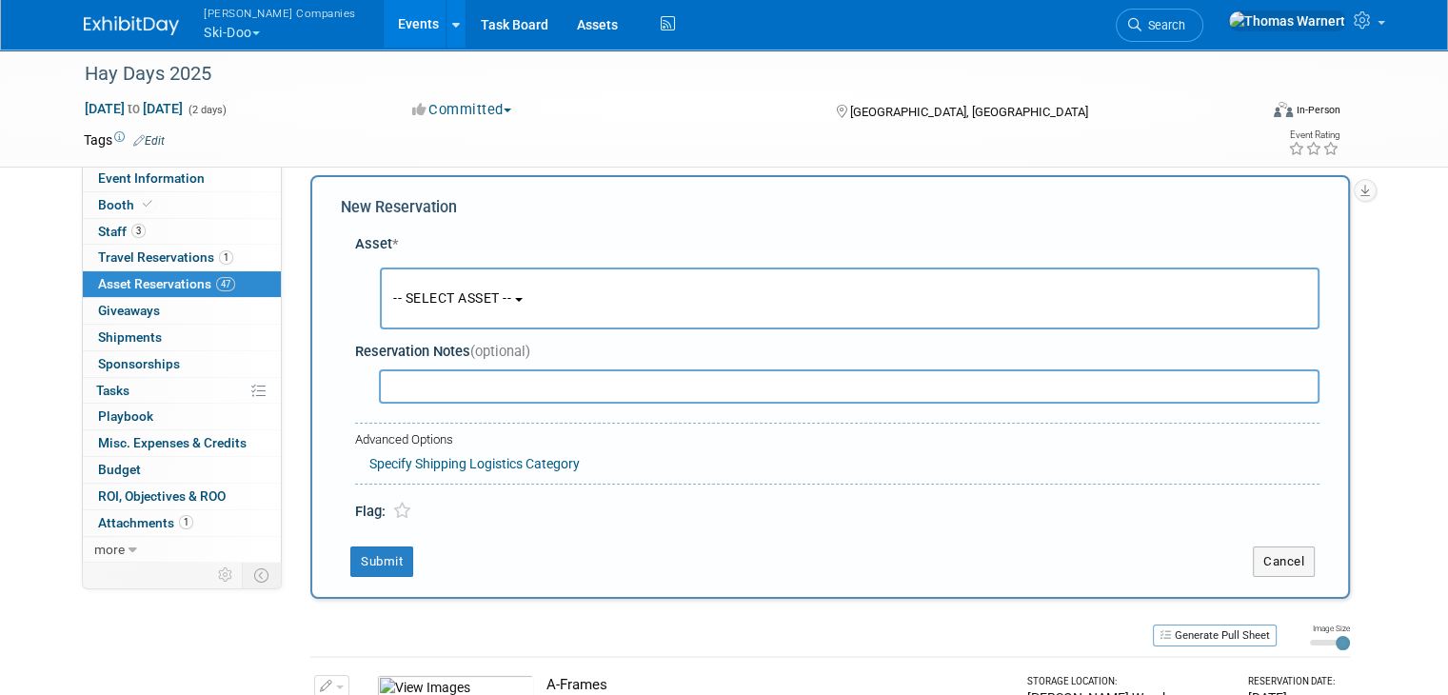
scroll to position [17, 0]
click at [462, 289] on span "-- SELECT ASSET --" at bounding box center [452, 296] width 118 height 15
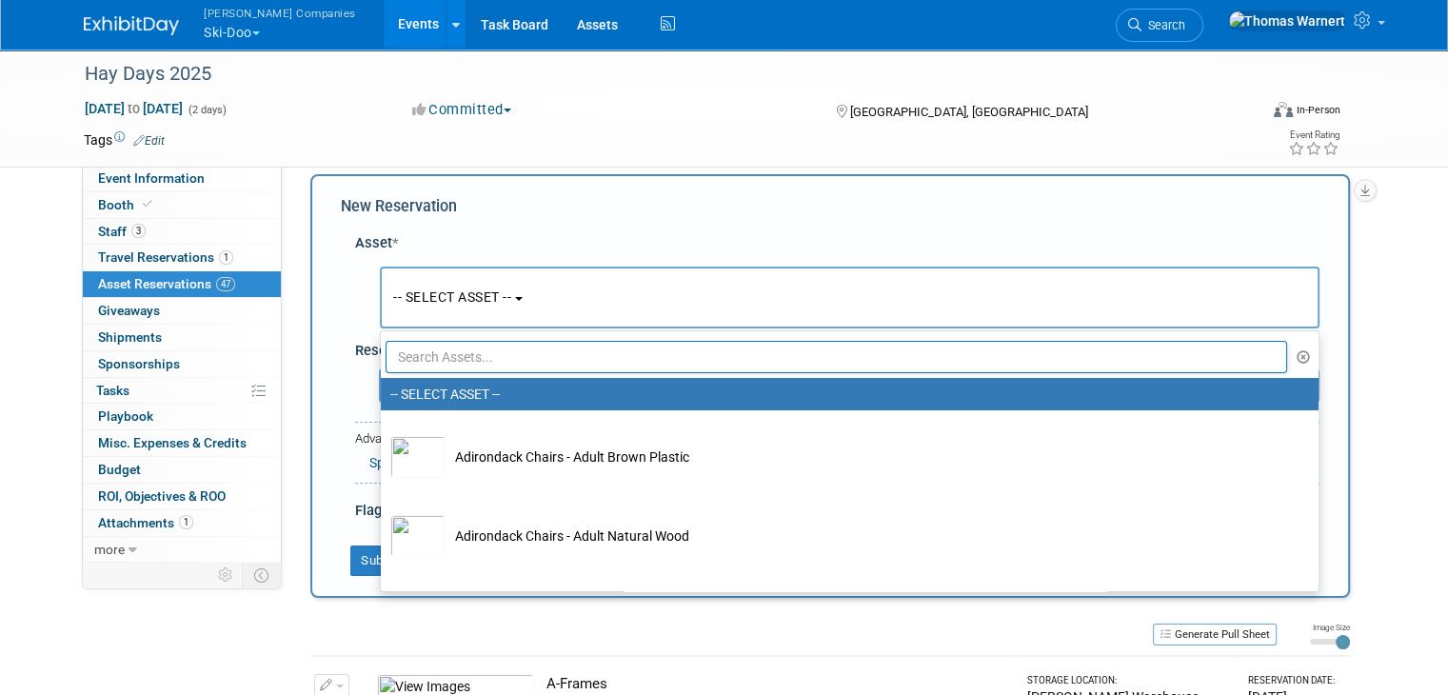
click at [467, 347] on input "text" at bounding box center [836, 357] width 901 height 32
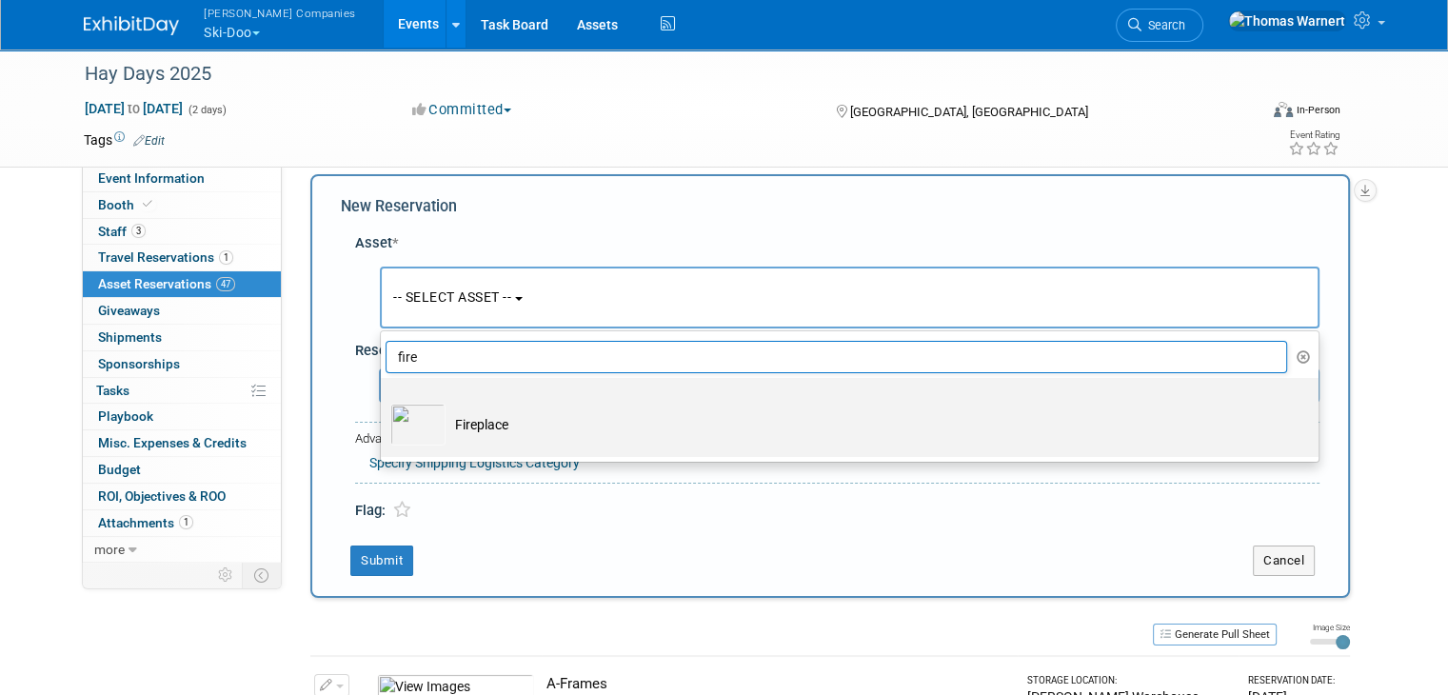
type input "fire"
click at [458, 430] on td "Fireplace" at bounding box center [862, 425] width 835 height 42
click at [384, 401] on input "Fireplace" at bounding box center [377, 394] width 12 height 12
select select "10724778"
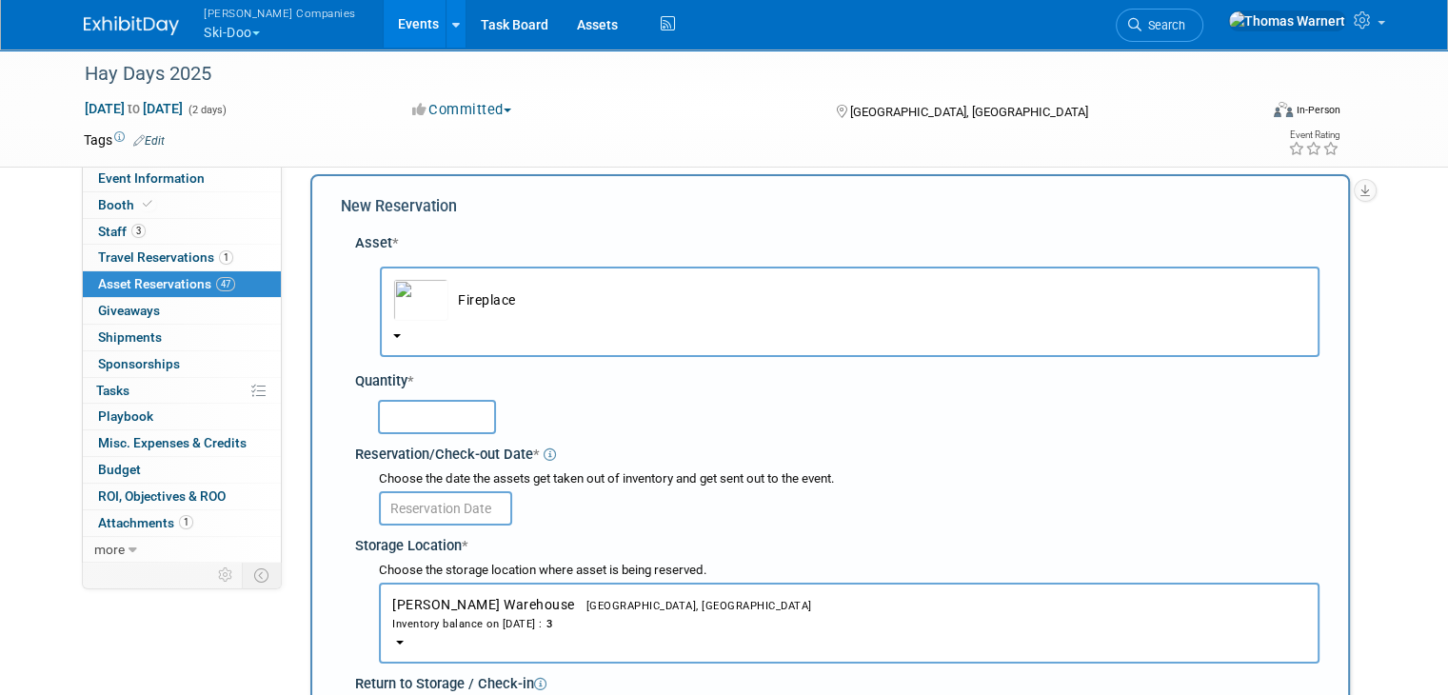
click at [461, 415] on input "text" at bounding box center [437, 417] width 118 height 34
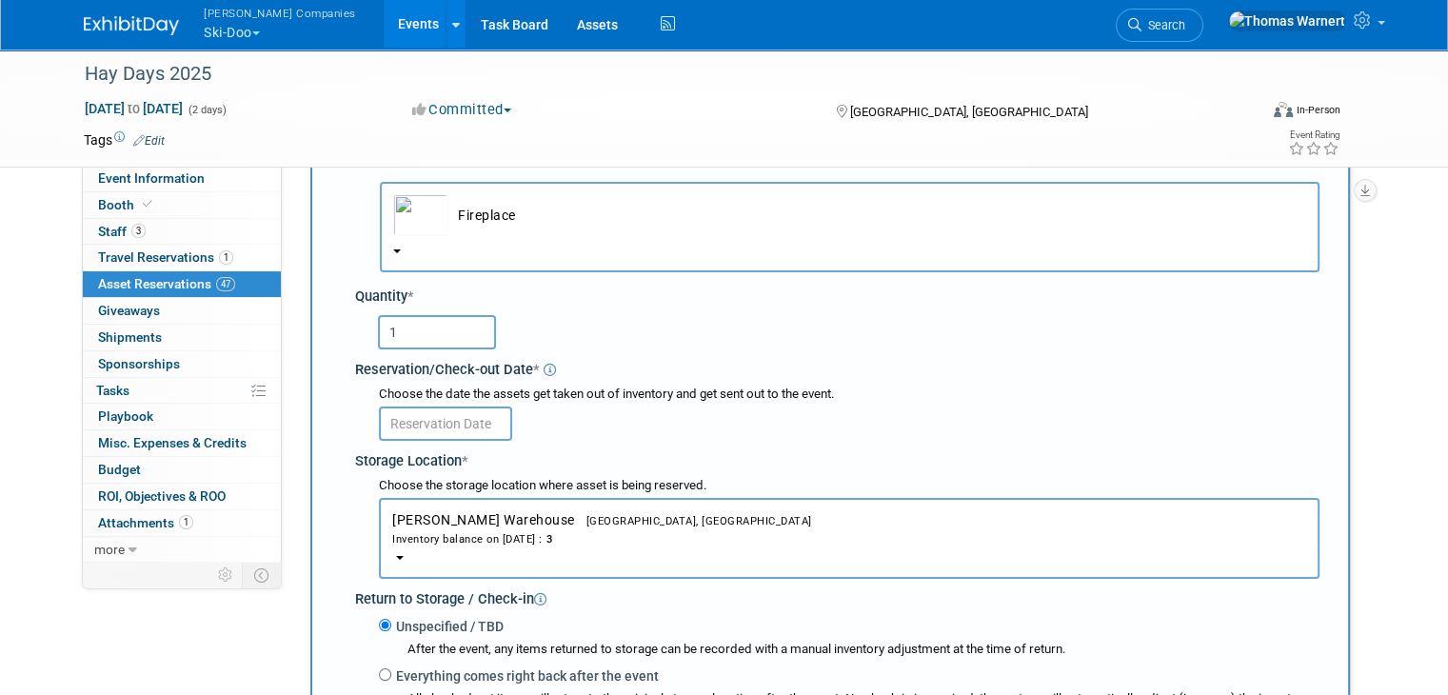
scroll to position [208, 0]
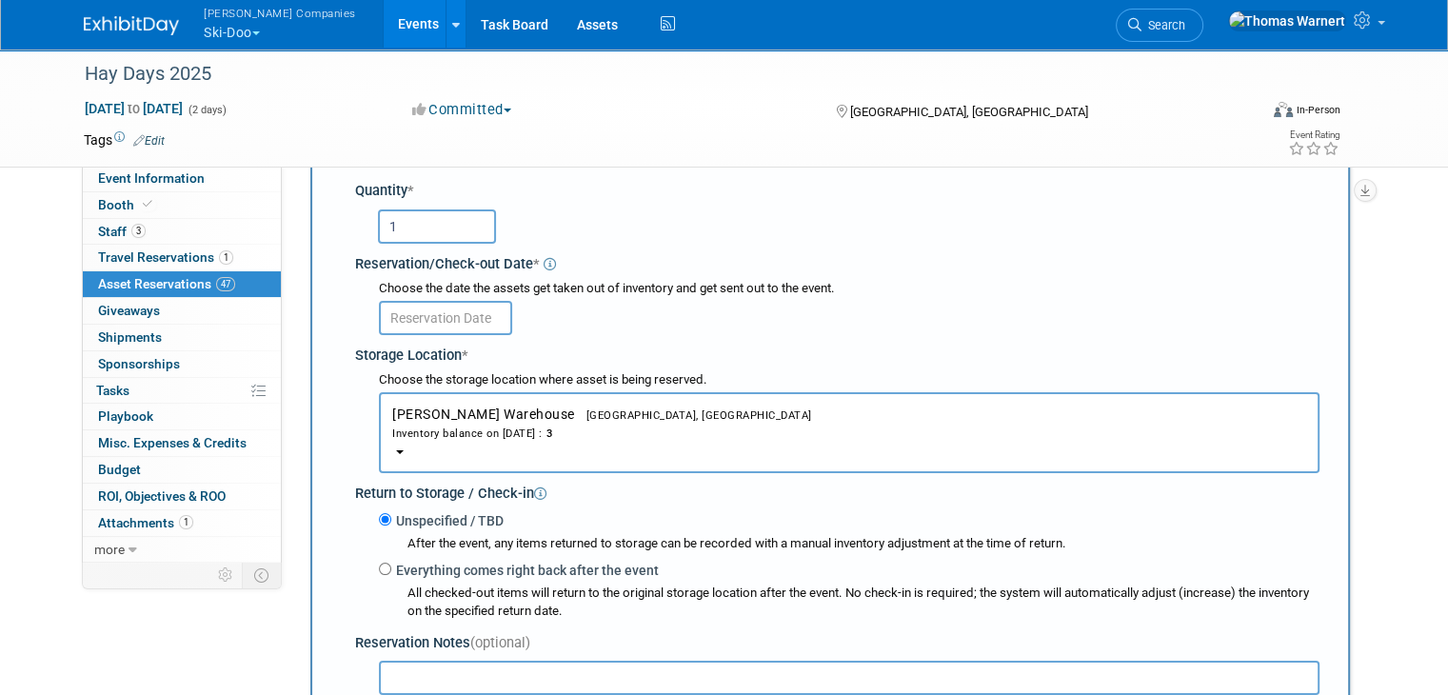
type input "1"
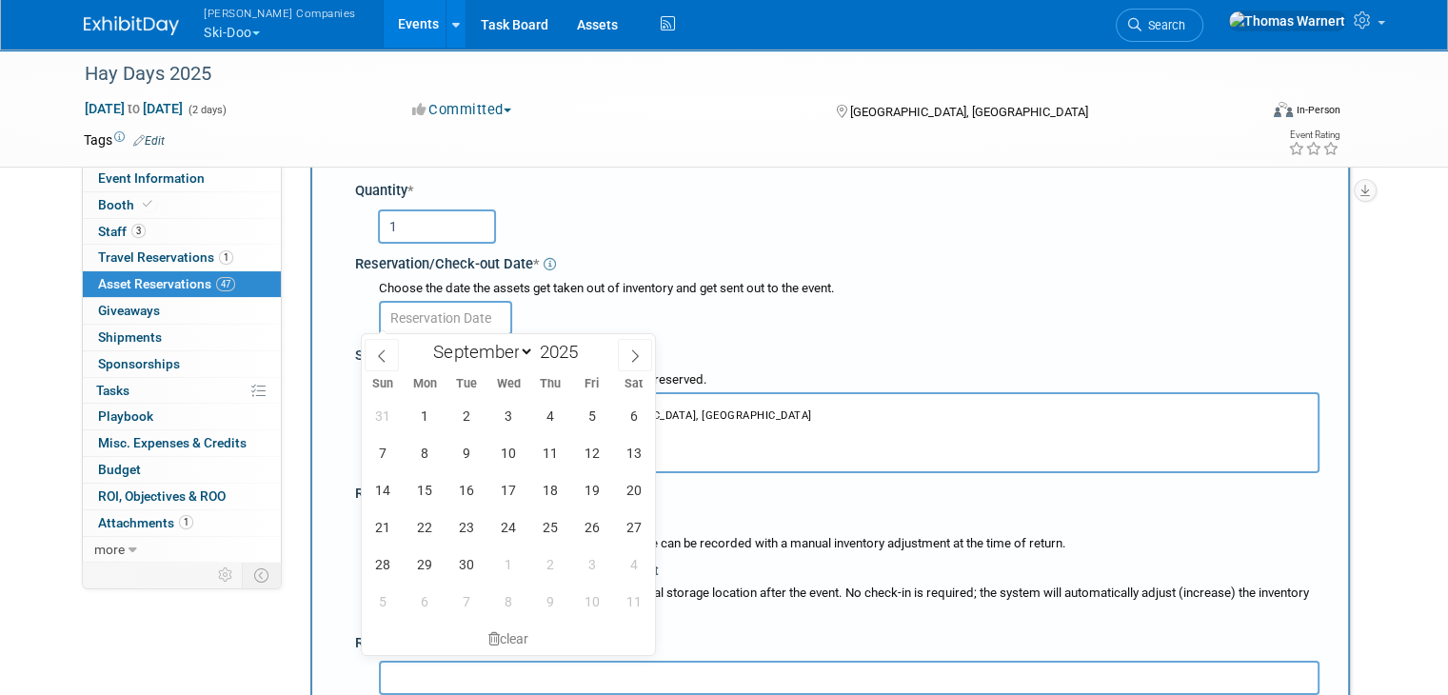
click at [445, 301] on input "text" at bounding box center [445, 318] width 133 height 34
click at [625, 420] on span "6" at bounding box center [633, 415] width 37 height 37
type input "Sep 6, 2025"
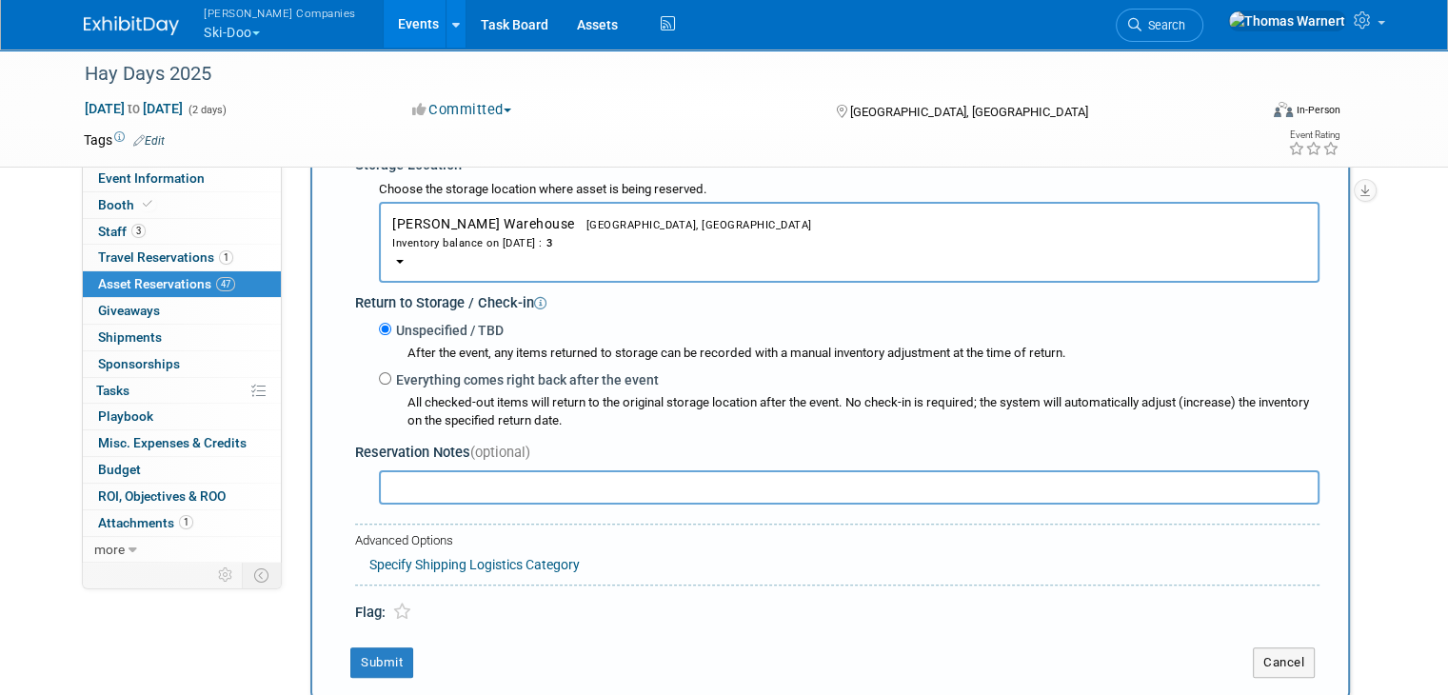
click at [391, 375] on label "Everything comes right back after the event" at bounding box center [524, 379] width 267 height 19
click at [386, 375] on input "Everything comes right back after the event" at bounding box center [385, 378] width 12 height 12
radio input "true"
select select "8"
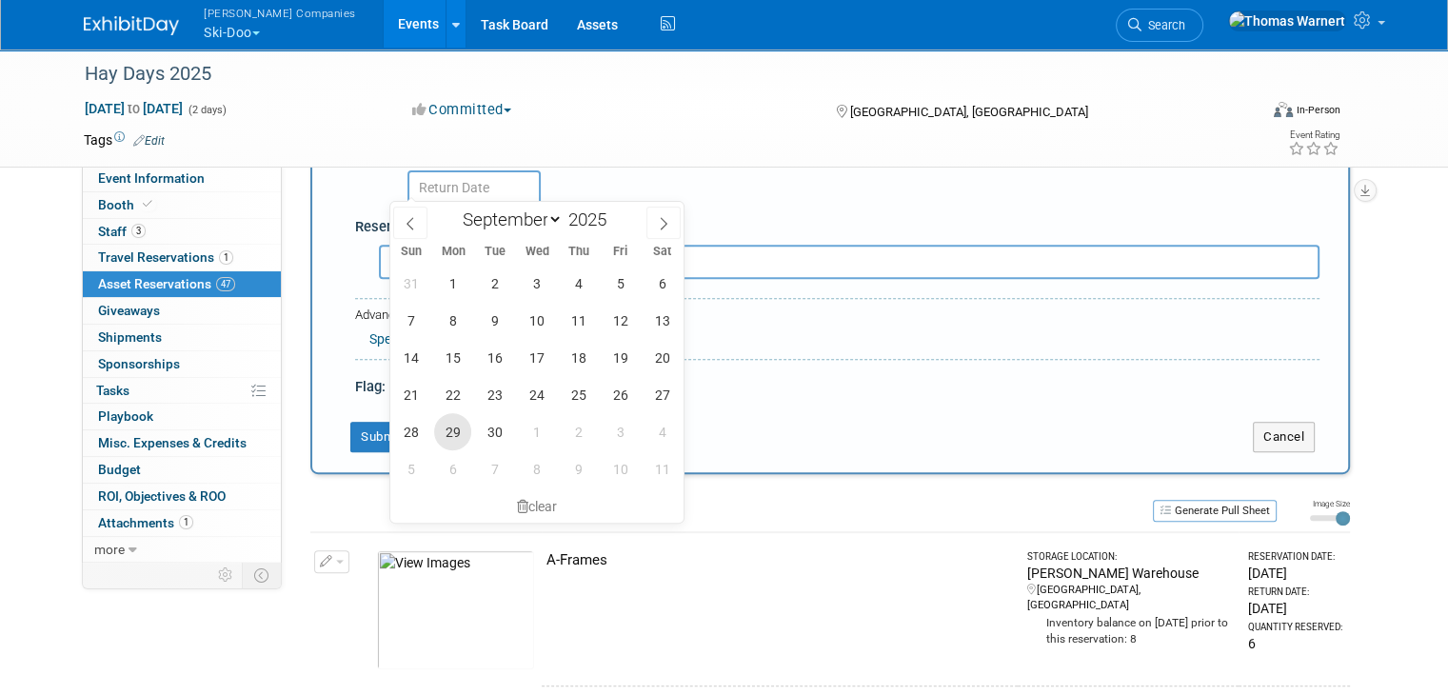
scroll to position [683, 0]
click at [410, 320] on span "7" at bounding box center [410, 319] width 37 height 37
type input "Sep 7, 2025"
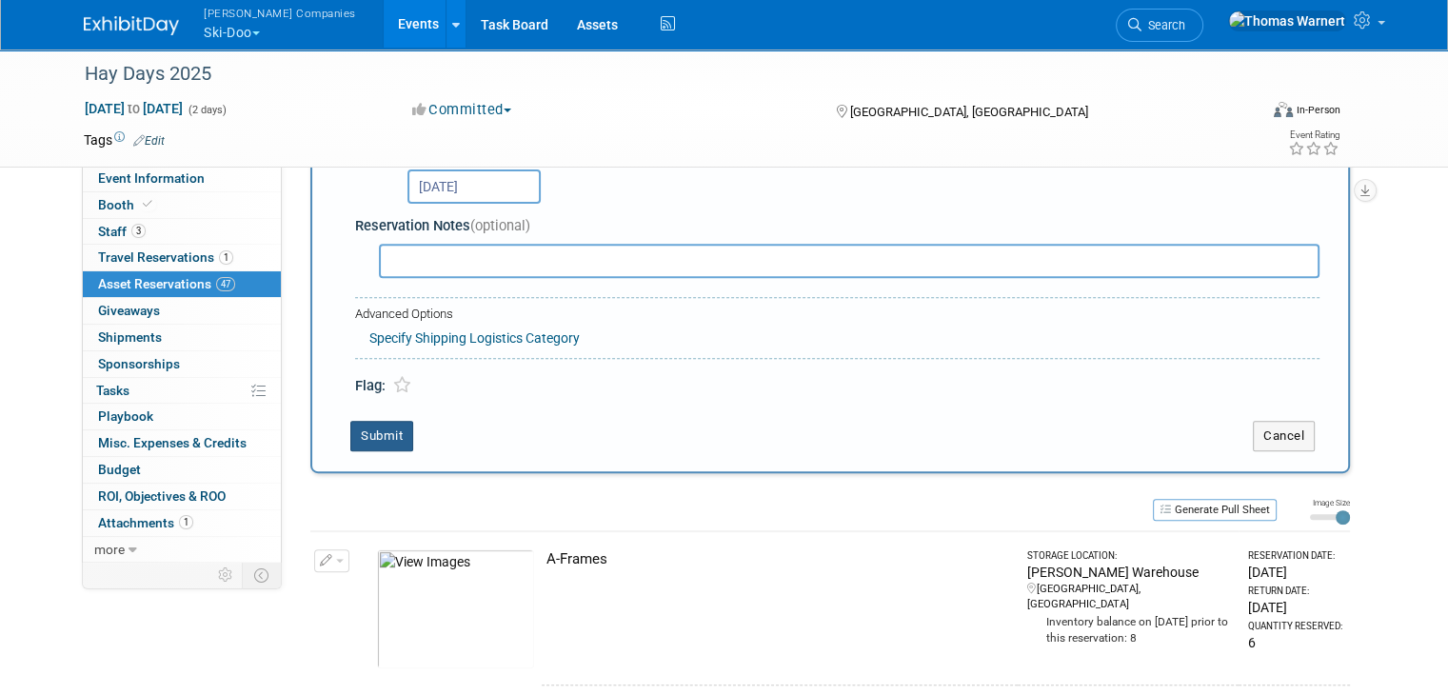
click at [386, 428] on button "Submit" at bounding box center [381, 436] width 63 height 30
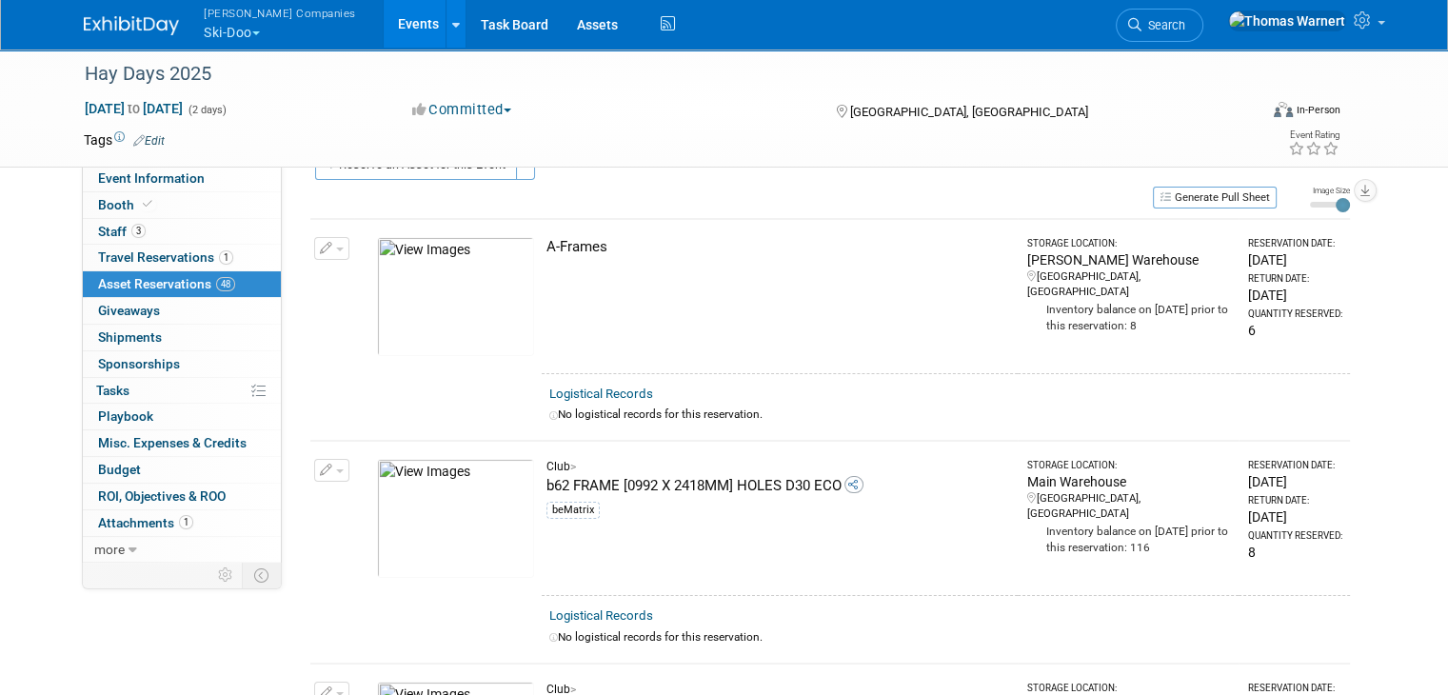
scroll to position [0, 0]
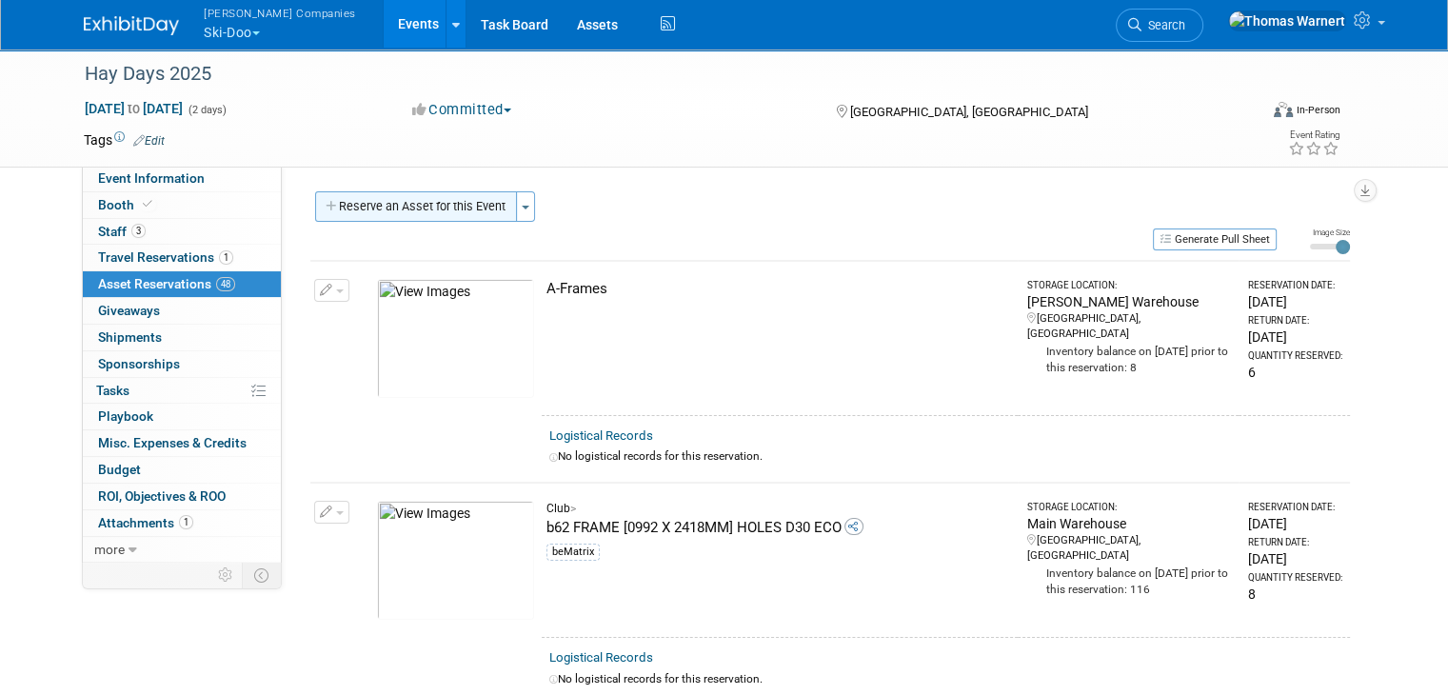
click at [416, 201] on button "Reserve an Asset for this Event" at bounding box center [416, 206] width 202 height 30
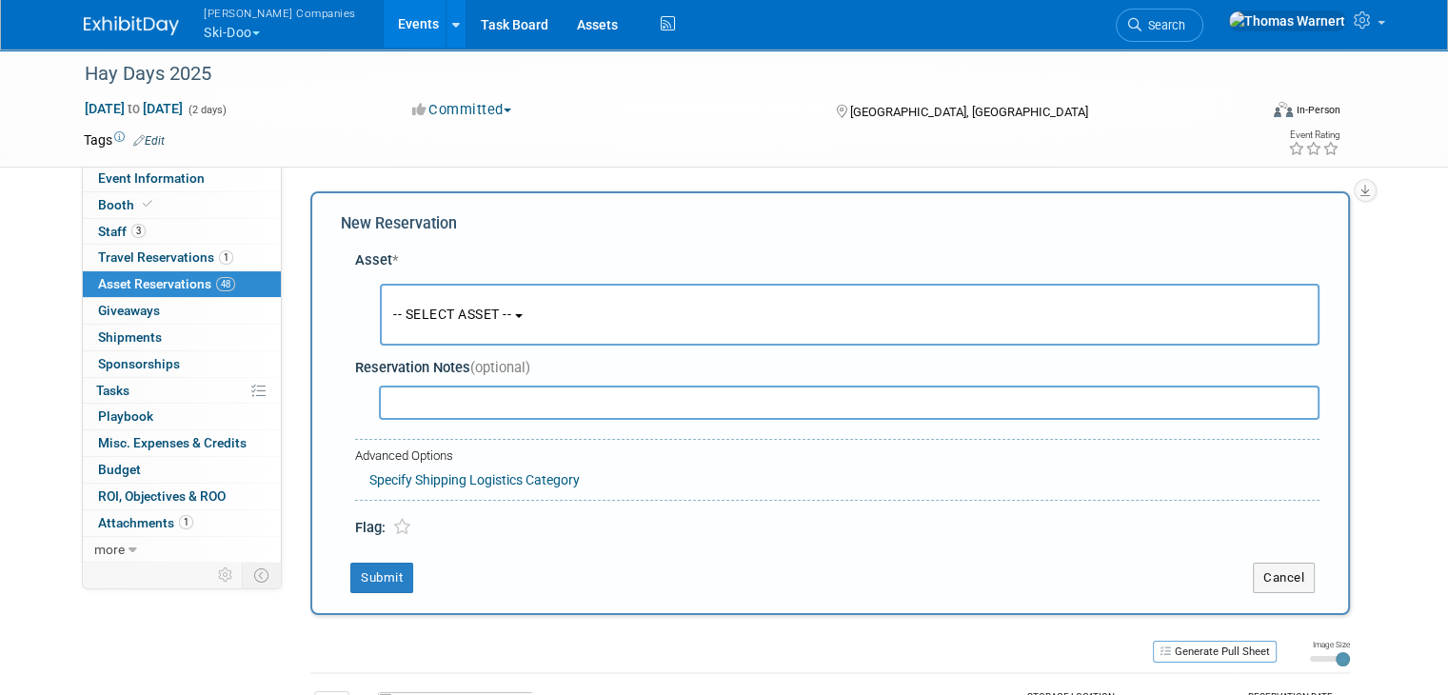
scroll to position [17, 0]
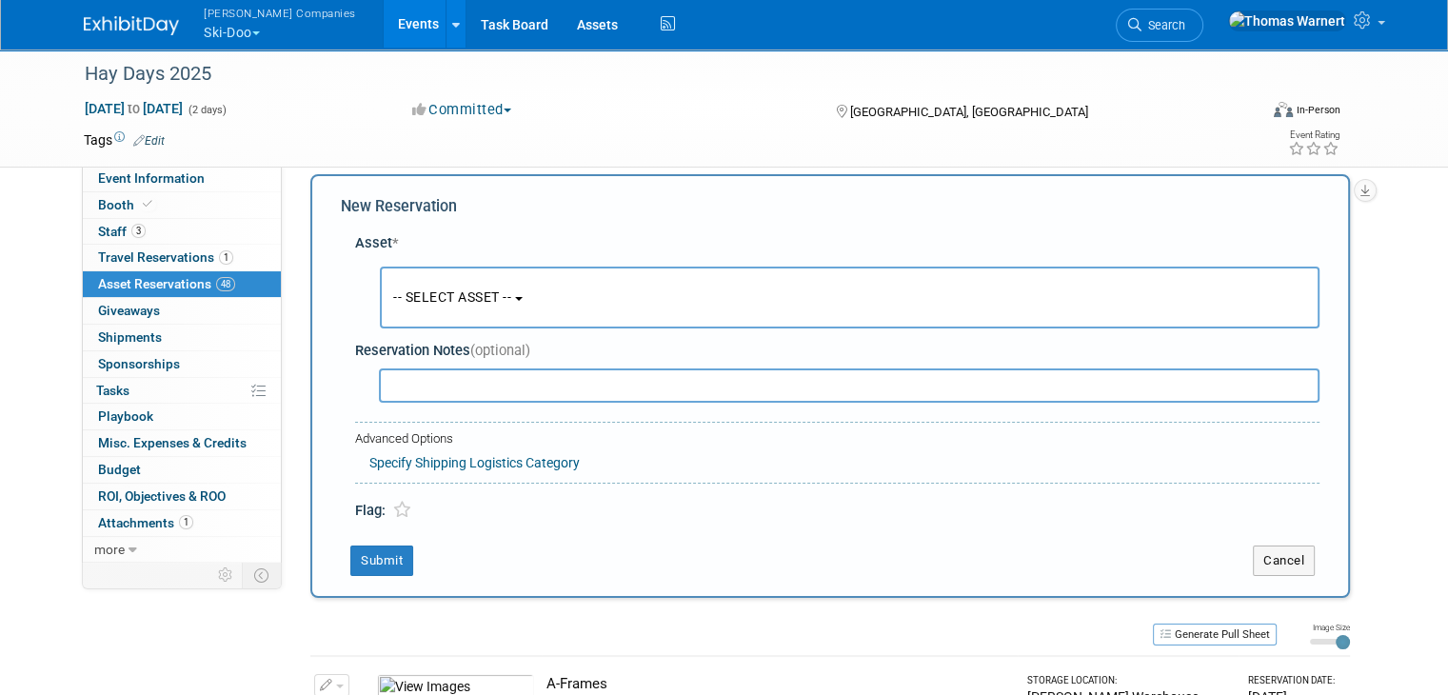
click at [479, 277] on button "-- SELECT ASSET --" at bounding box center [850, 298] width 940 height 62
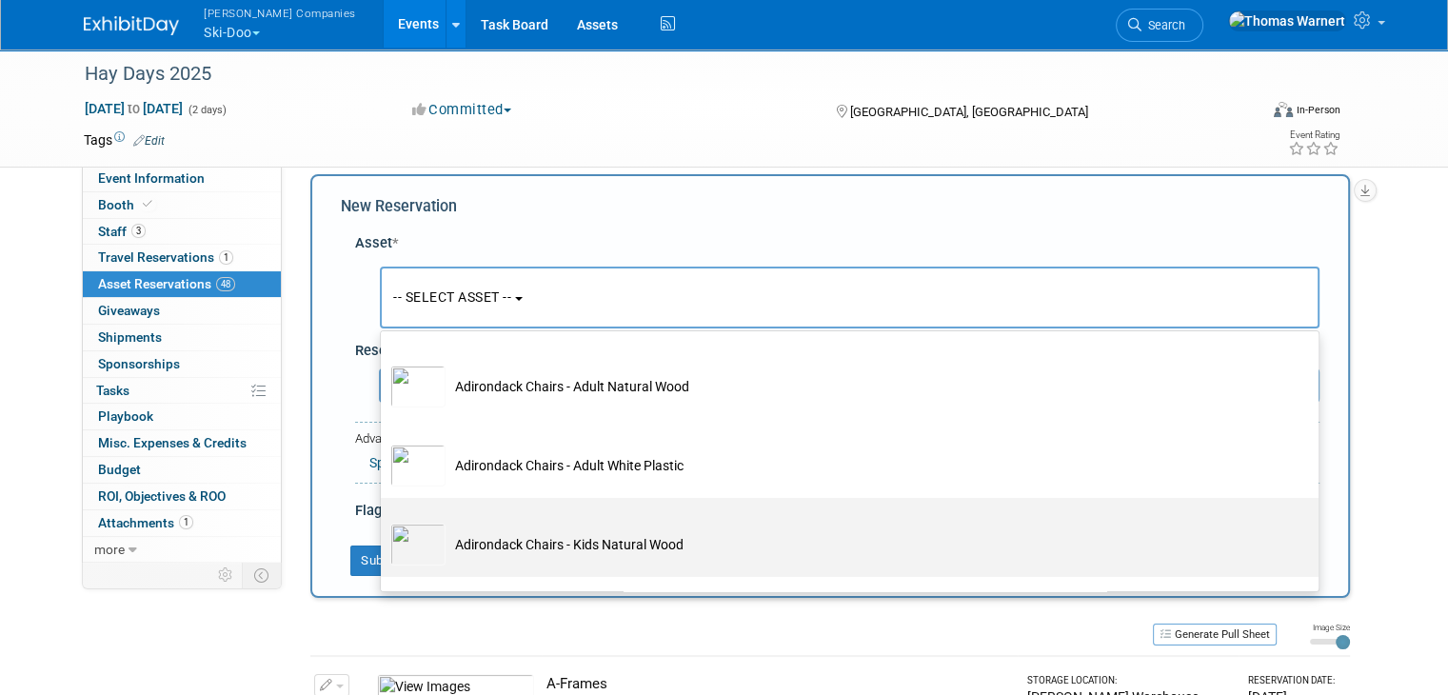
scroll to position [190, 0]
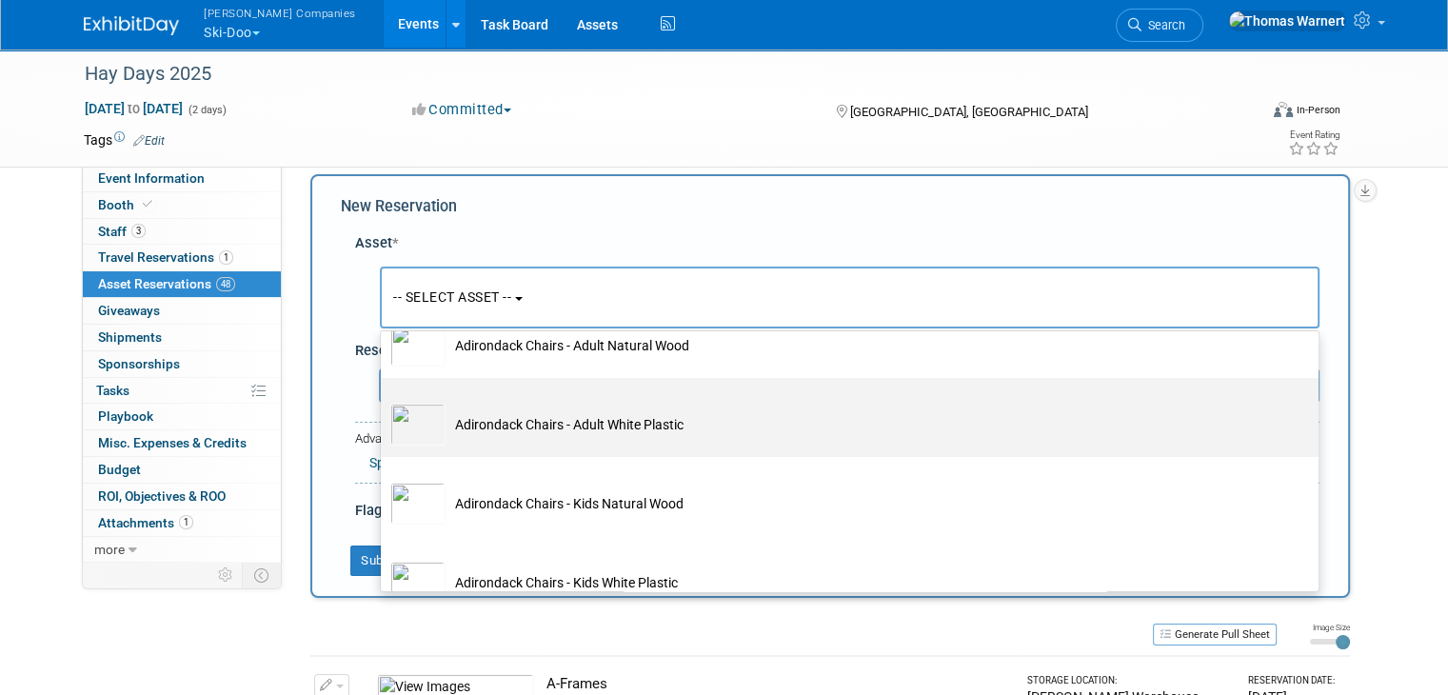
click at [525, 426] on td "Adirondack Chairs - Adult White Plastic" at bounding box center [862, 425] width 835 height 42
click at [384, 401] on input "Adirondack Chairs - Adult White Plastic" at bounding box center [377, 394] width 12 height 12
select select "10724752"
select select "8"
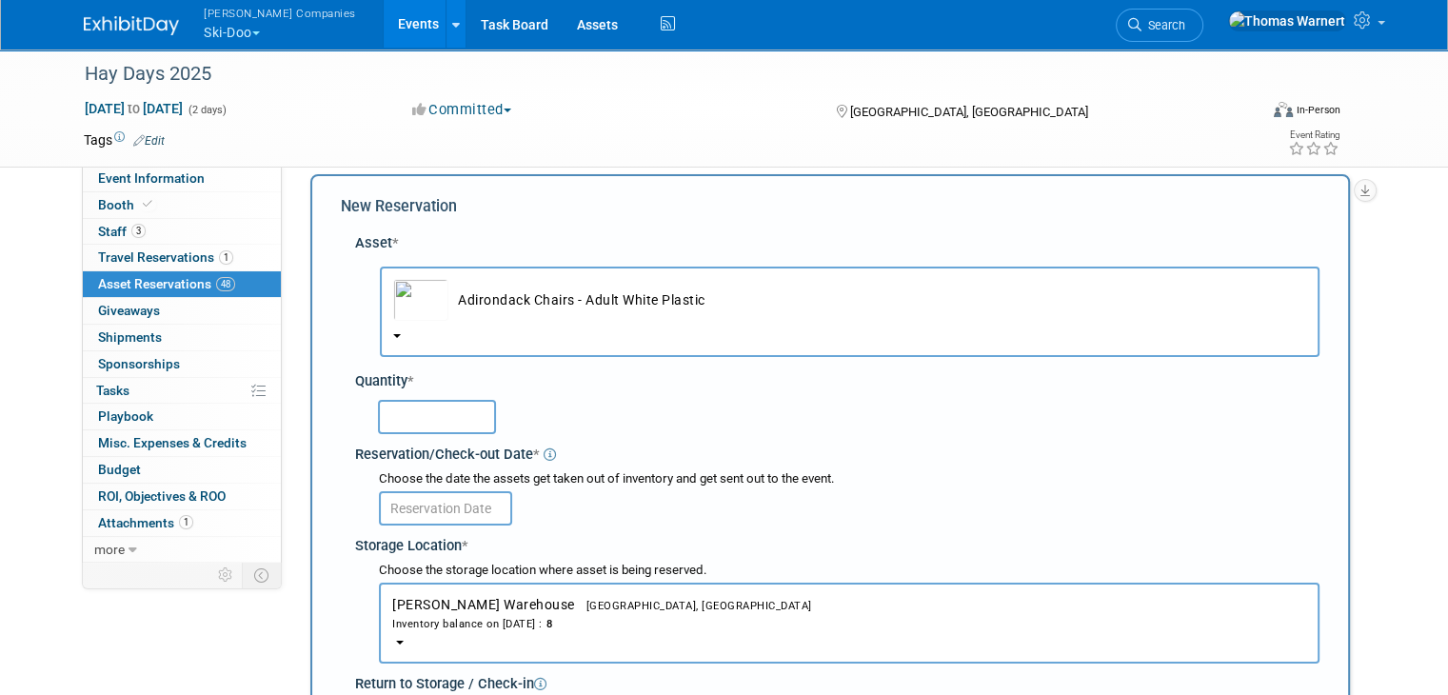
click at [395, 418] on input "text" at bounding box center [437, 417] width 118 height 34
type input "4"
click at [487, 506] on input "text" at bounding box center [445, 508] width 133 height 34
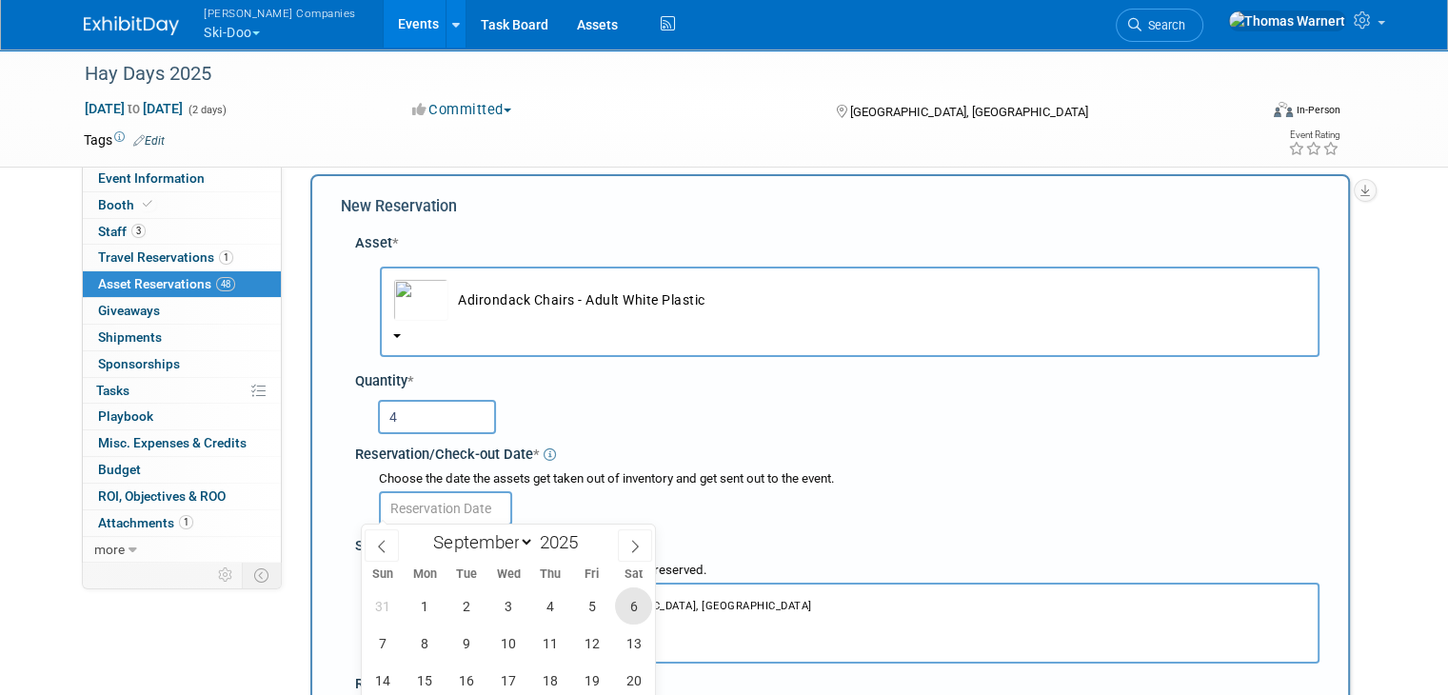
click at [629, 604] on span "6" at bounding box center [633, 605] width 37 height 37
type input "Sep 6, 2025"
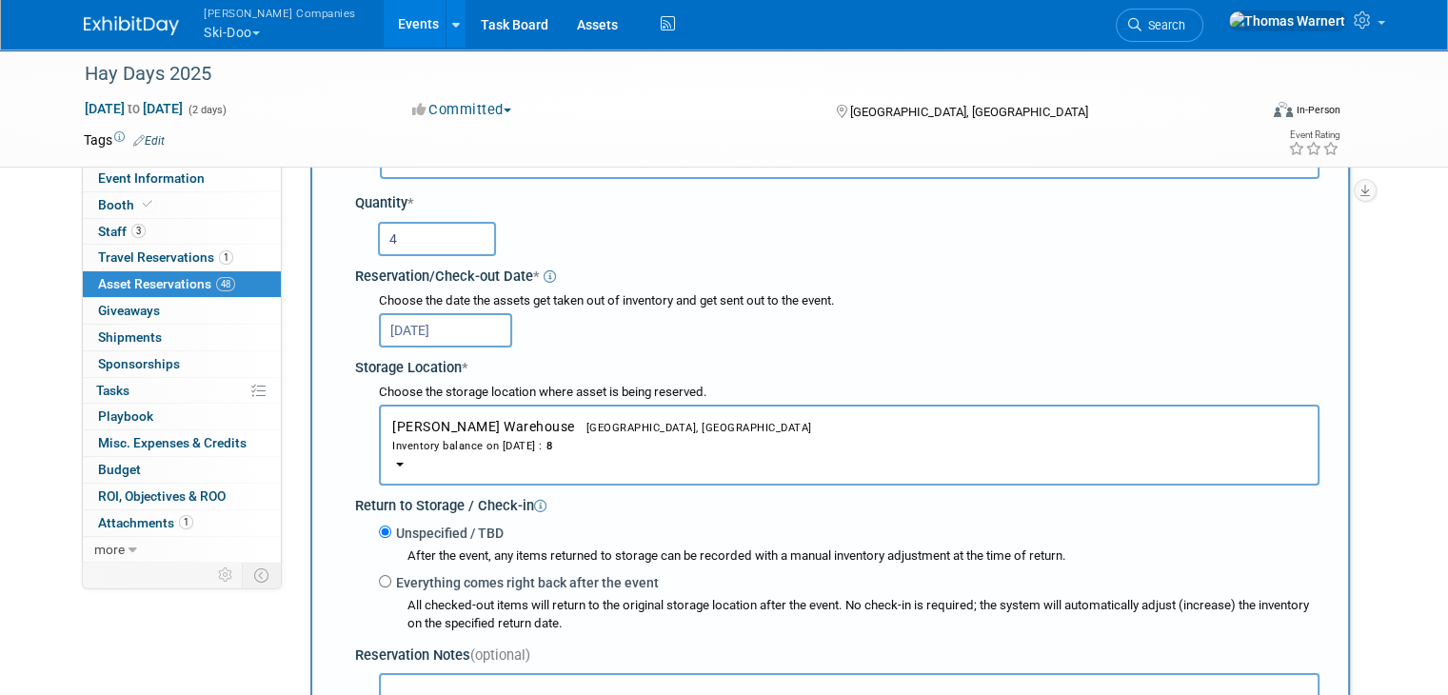
scroll to position [208, 0]
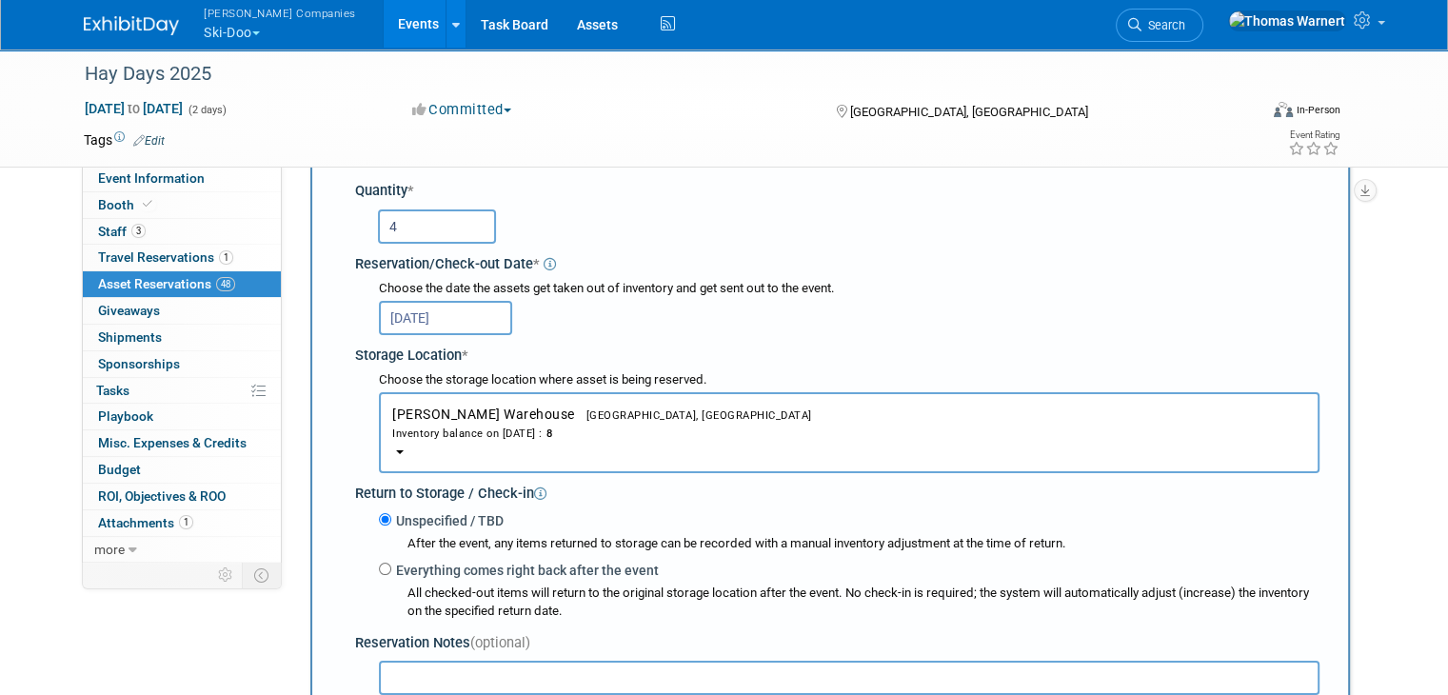
click at [445, 564] on label "Everything comes right back after the event" at bounding box center [524, 570] width 267 height 19
click at [391, 564] on input "Everything comes right back after the event" at bounding box center [385, 569] width 12 height 12
radio input "true"
select select "8"
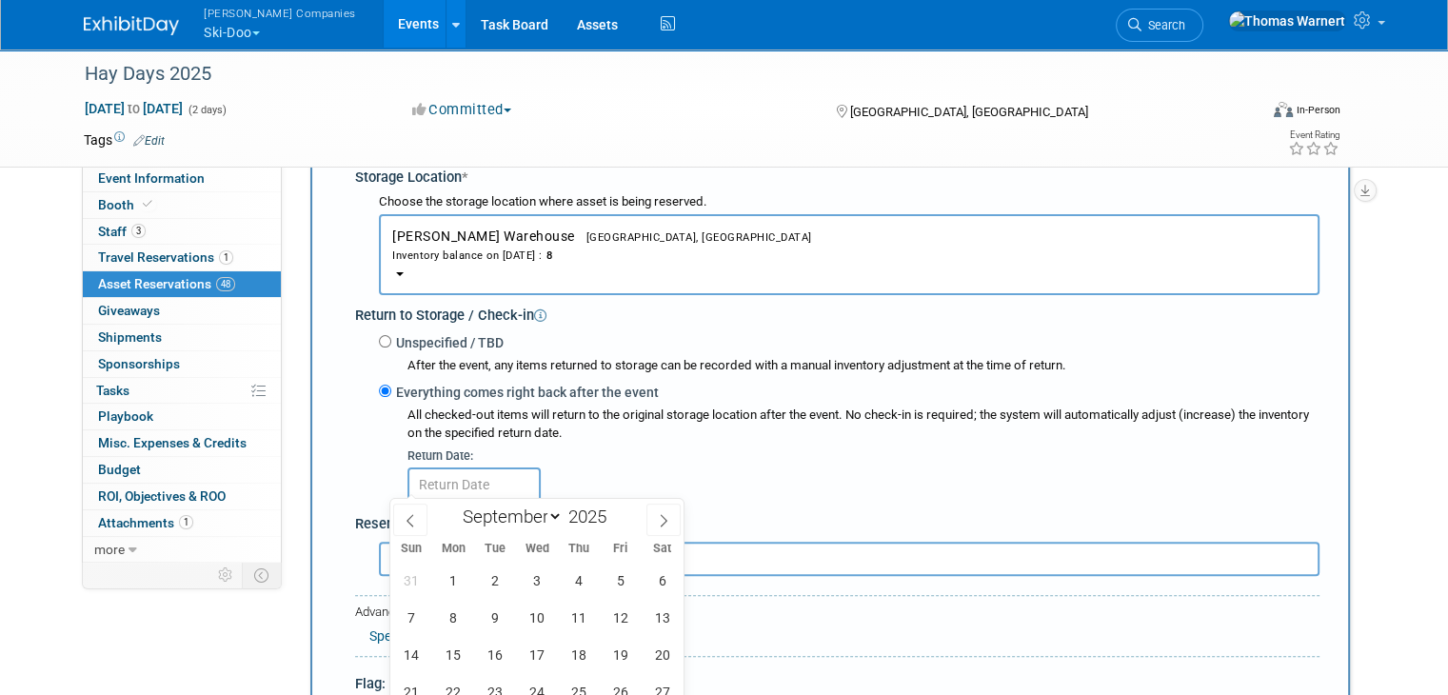
scroll to position [588, 0]
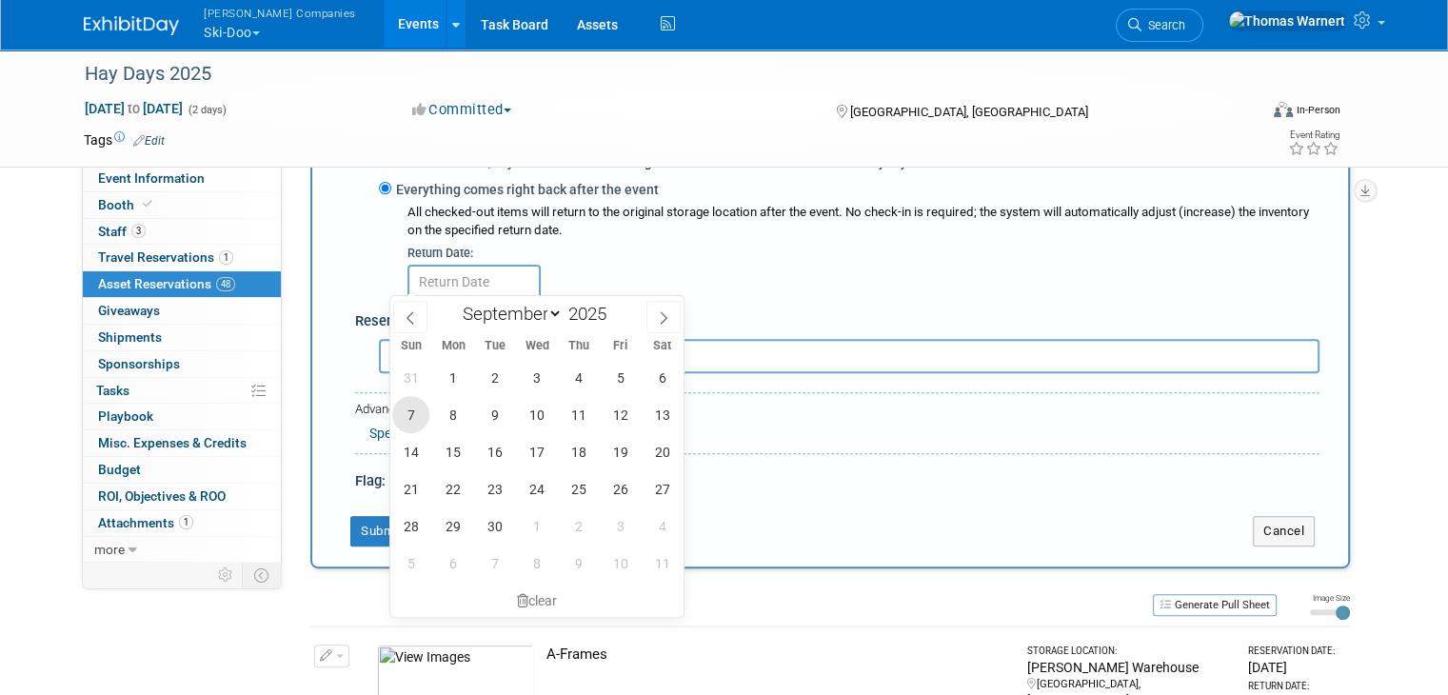
click at [415, 406] on span "7" at bounding box center [410, 414] width 37 height 37
type input "Sep 7, 2025"
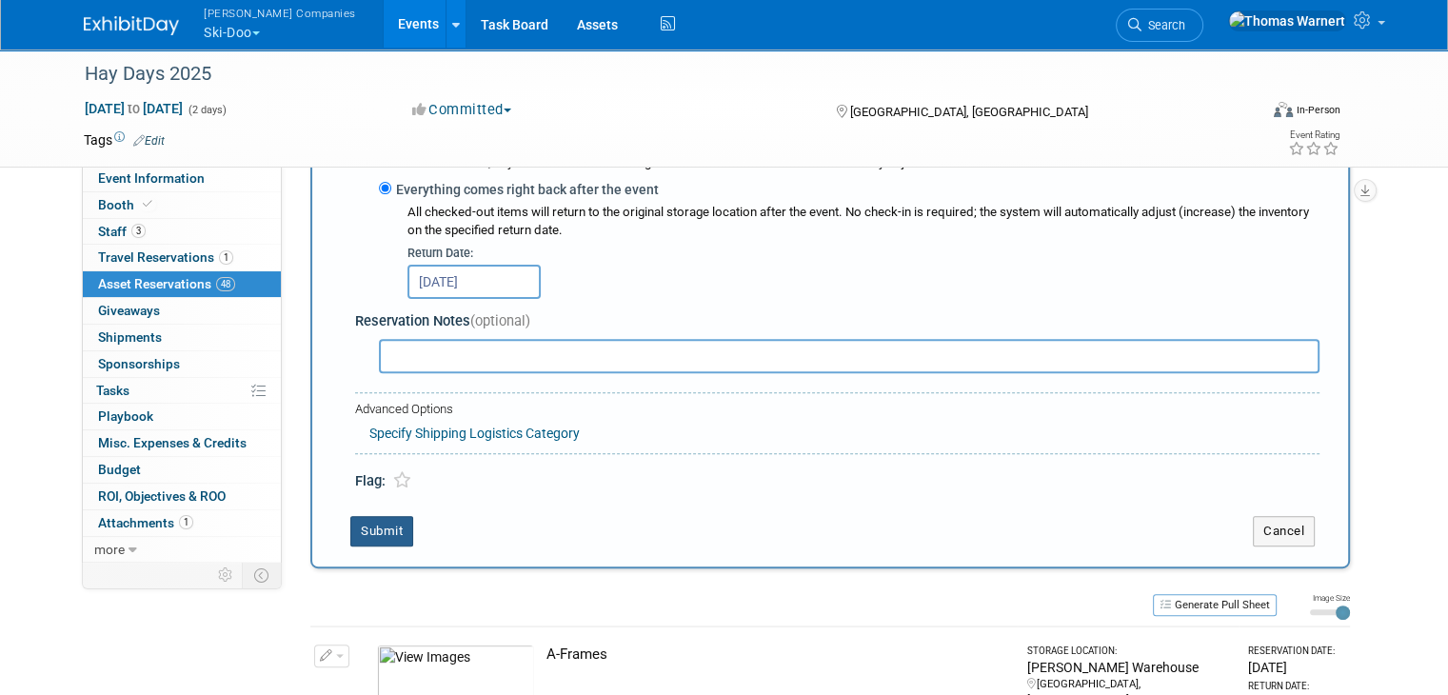
drag, startPoint x: 375, startPoint y: 525, endPoint x: 449, endPoint y: 399, distance: 146.8
click at [376, 525] on button "Submit" at bounding box center [381, 531] width 63 height 30
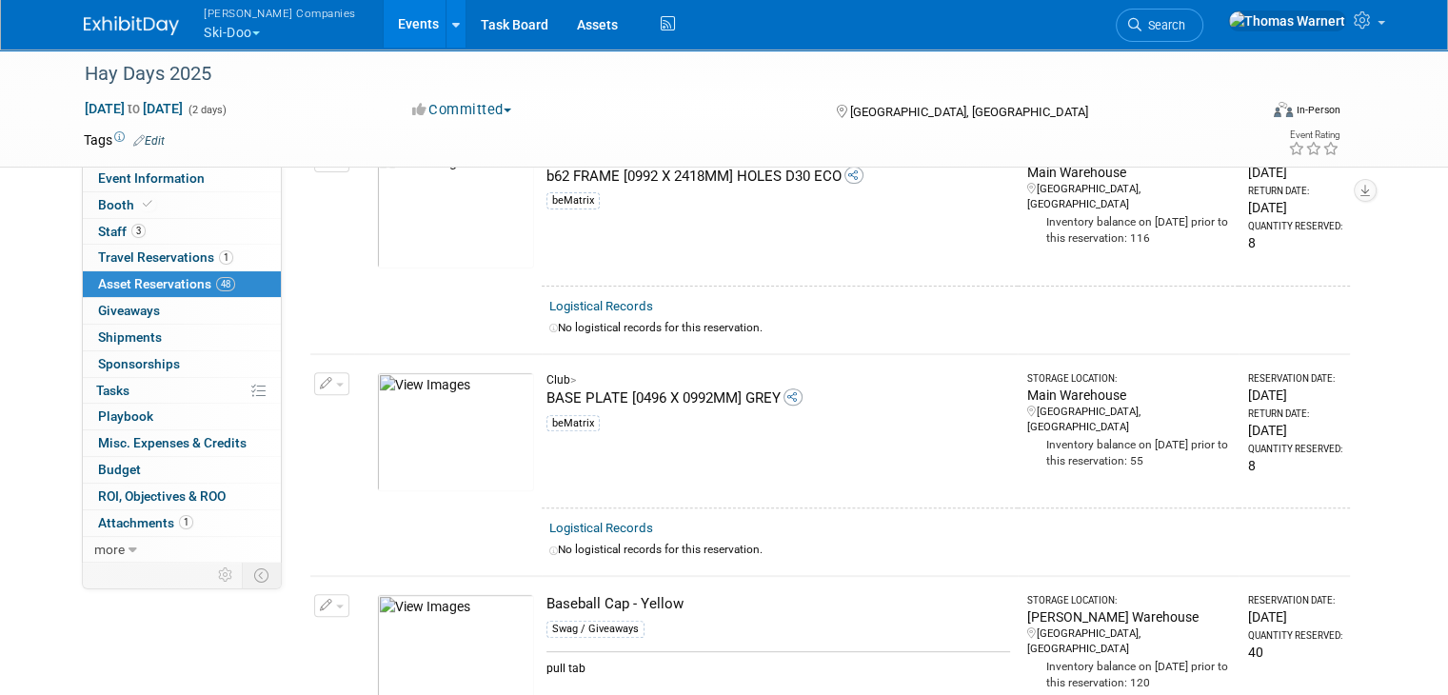
scroll to position [22, 0]
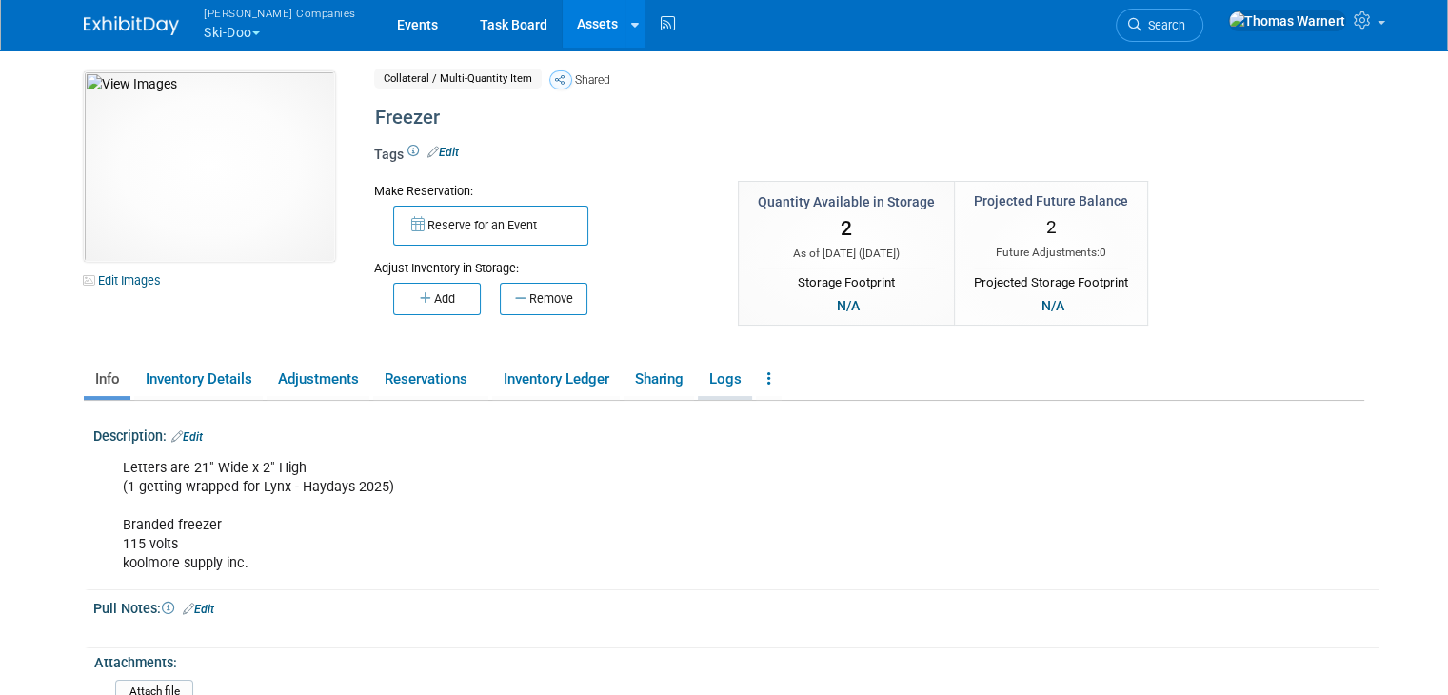
click at [726, 378] on link "Logs" at bounding box center [725, 379] width 54 height 33
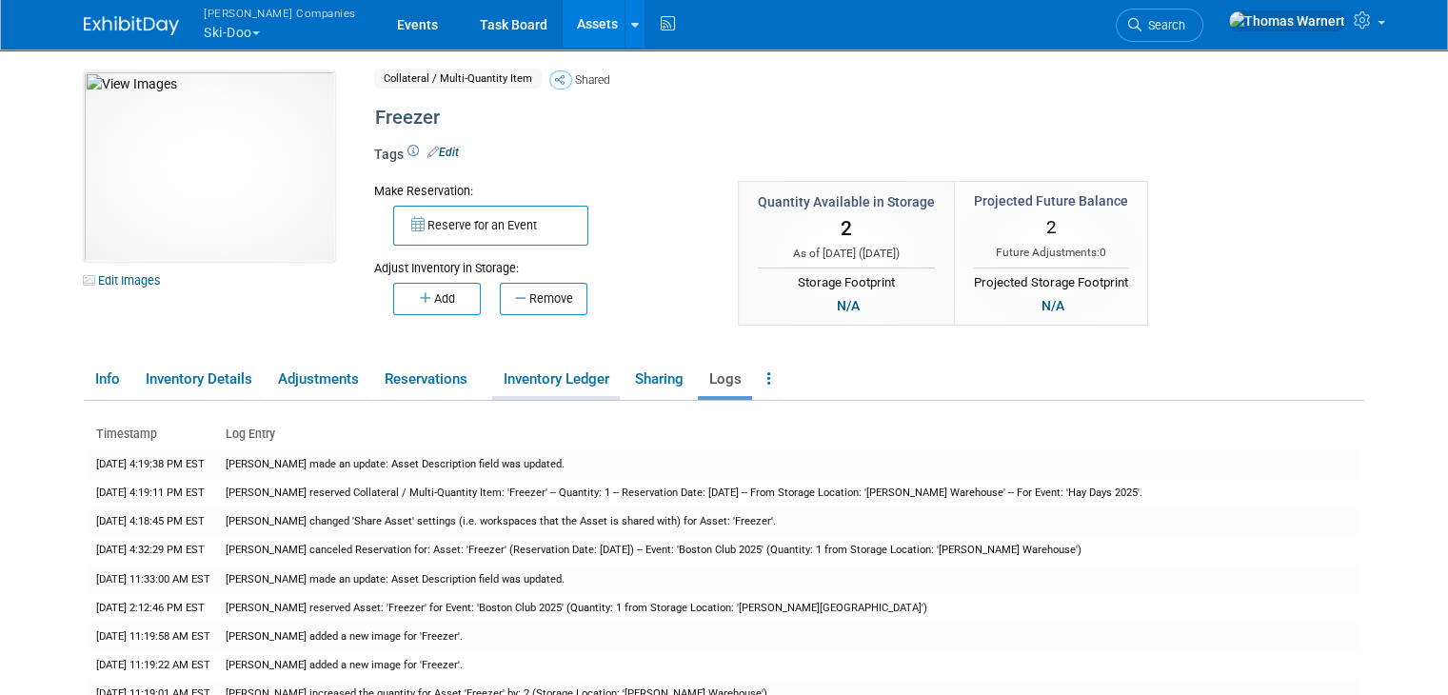
click at [543, 380] on link "Inventory Ledger" at bounding box center [556, 379] width 128 height 33
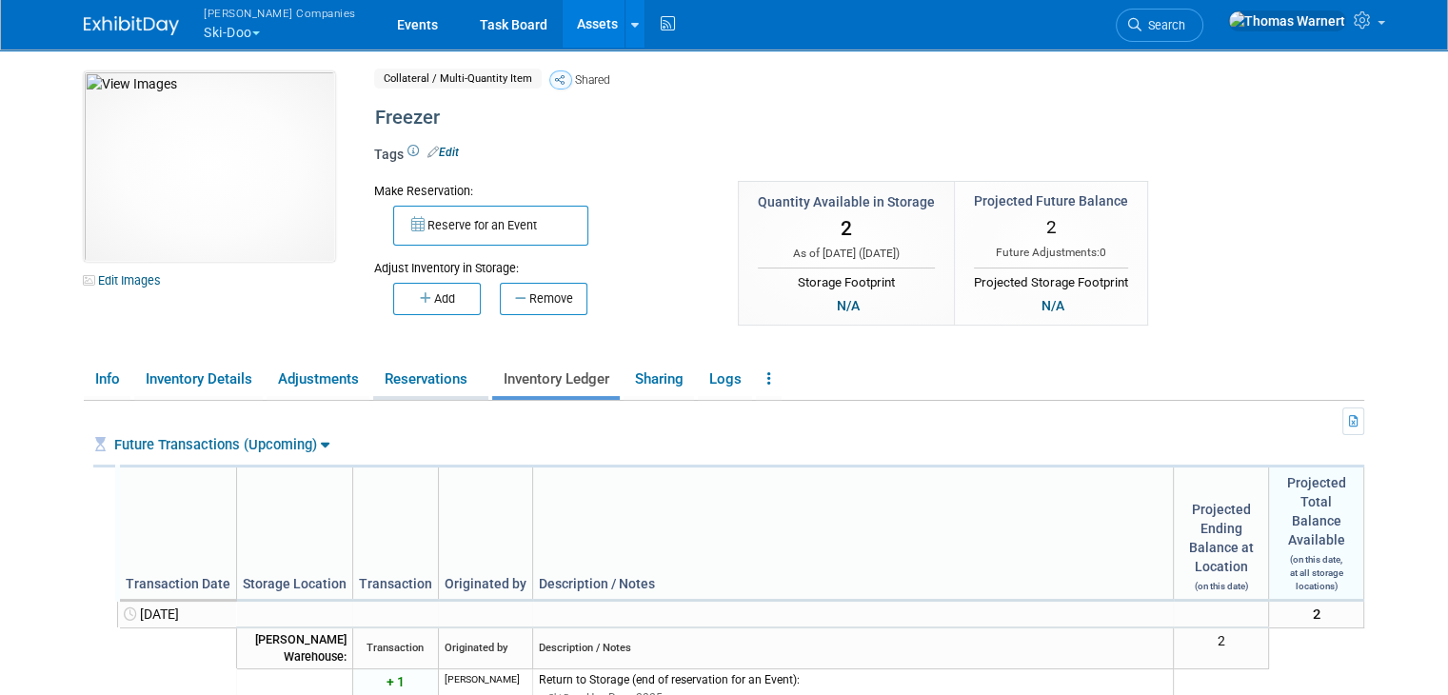
click at [399, 386] on link "Reservations" at bounding box center [430, 379] width 115 height 33
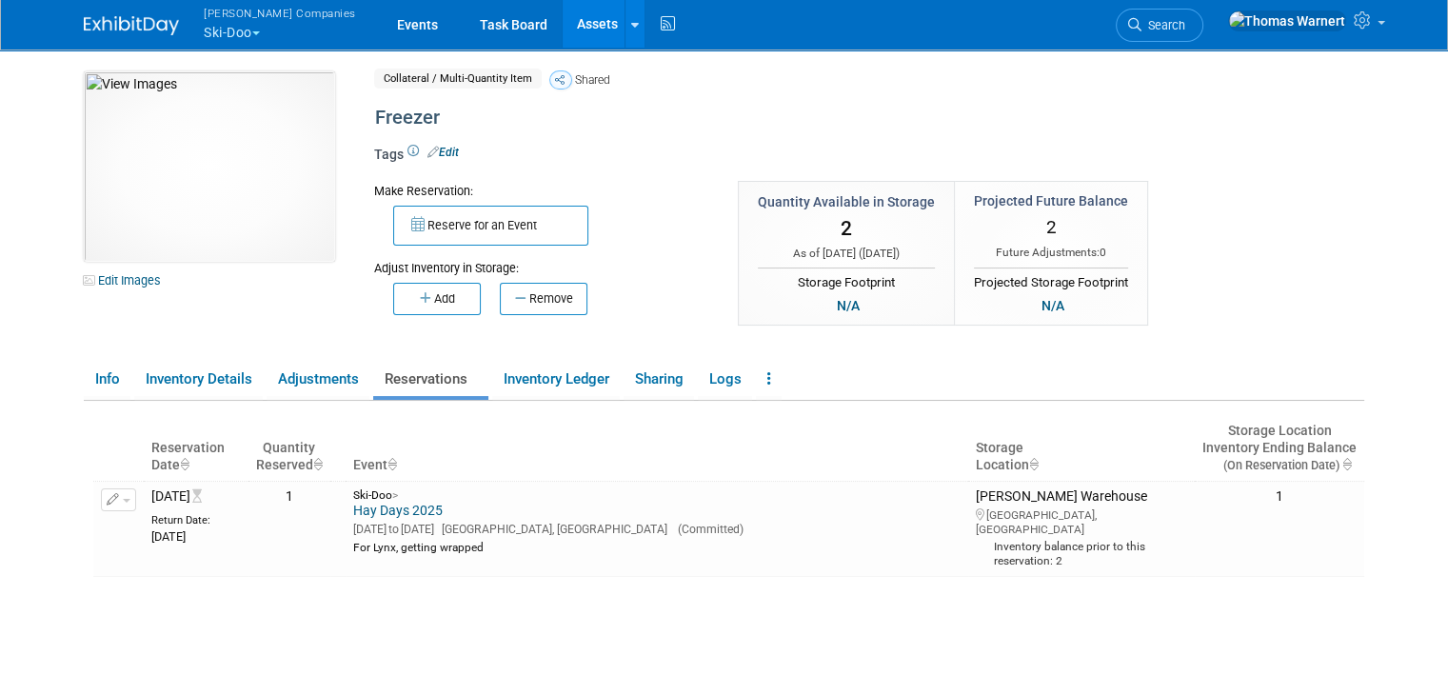
click at [248, 36] on button "[PERSON_NAME] Companies Ski-Doo" at bounding box center [291, 24] width 178 height 49
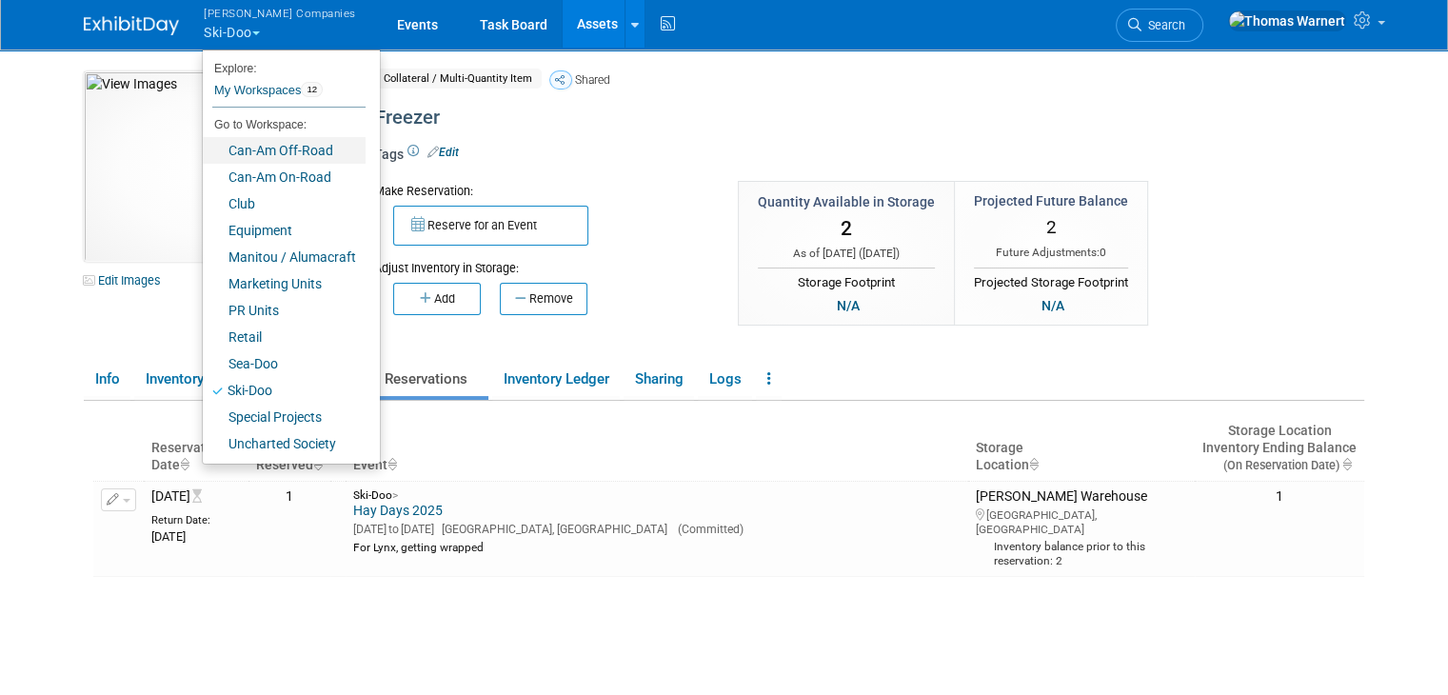
click at [268, 157] on link "Can-Am Off-Road" at bounding box center [284, 150] width 163 height 27
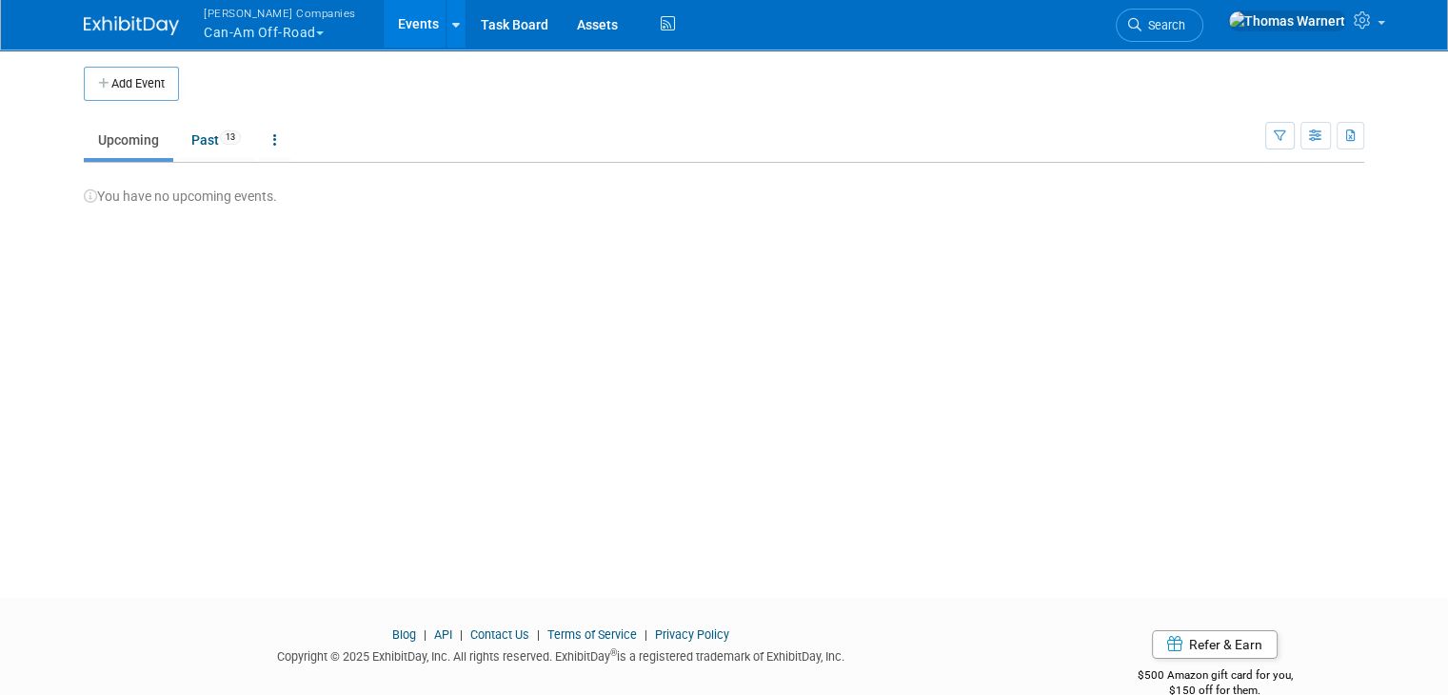
click at [309, 37] on button "[PERSON_NAME] Companies Can-Am Off-Road" at bounding box center [291, 24] width 178 height 49
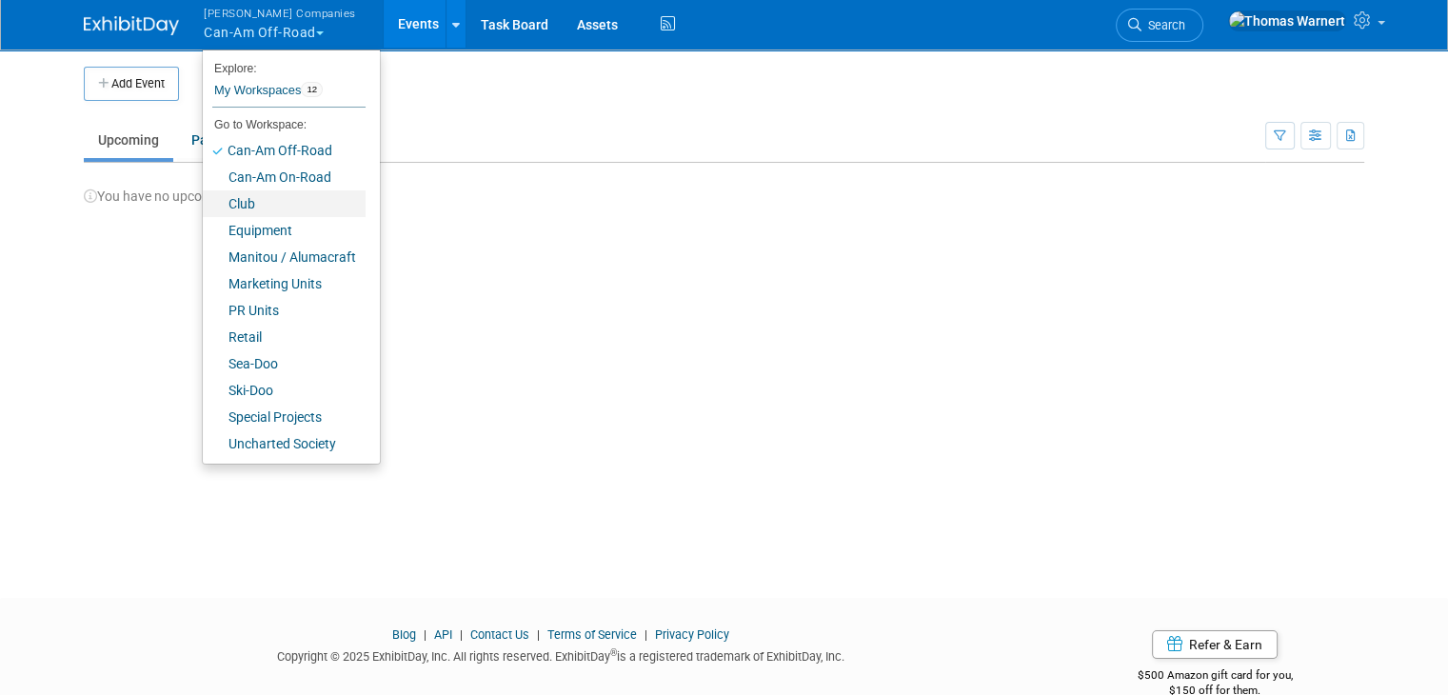
click at [283, 199] on link "Club" at bounding box center [284, 203] width 163 height 27
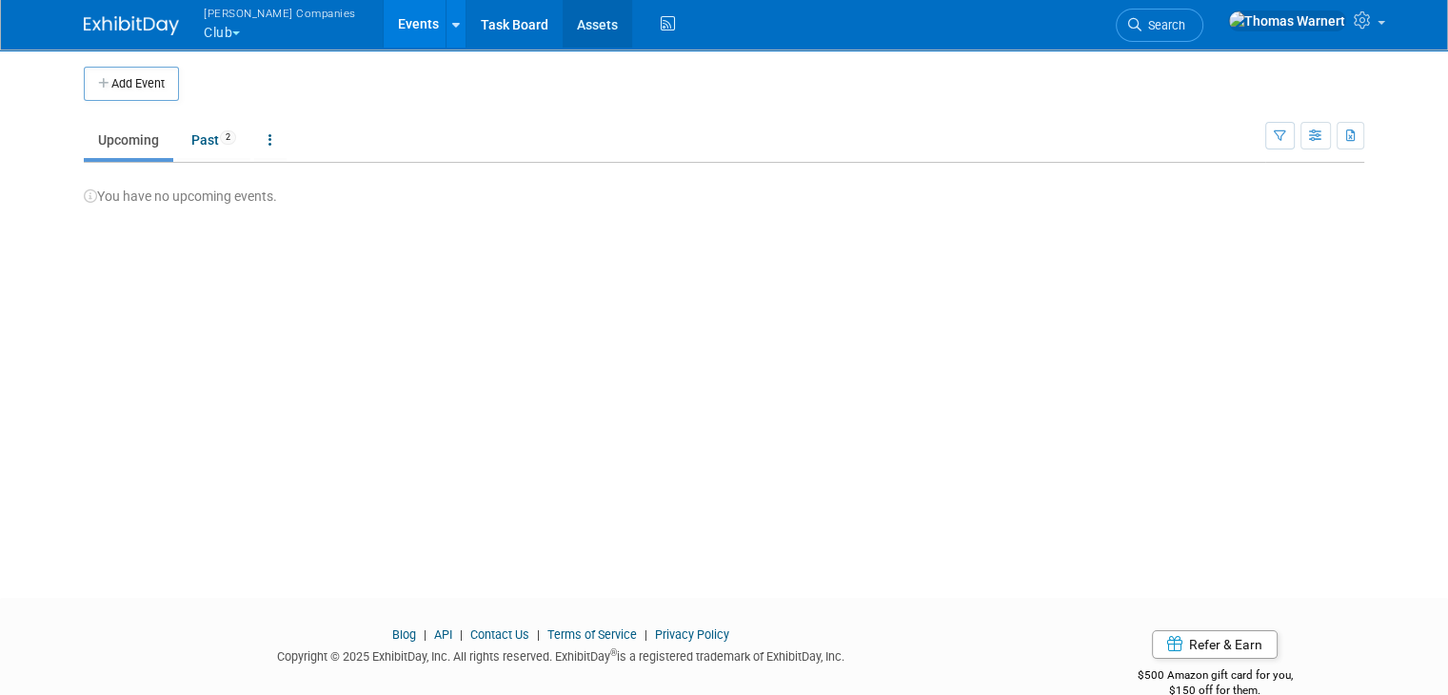
click at [563, 47] on link "Assets" at bounding box center [597, 24] width 69 height 48
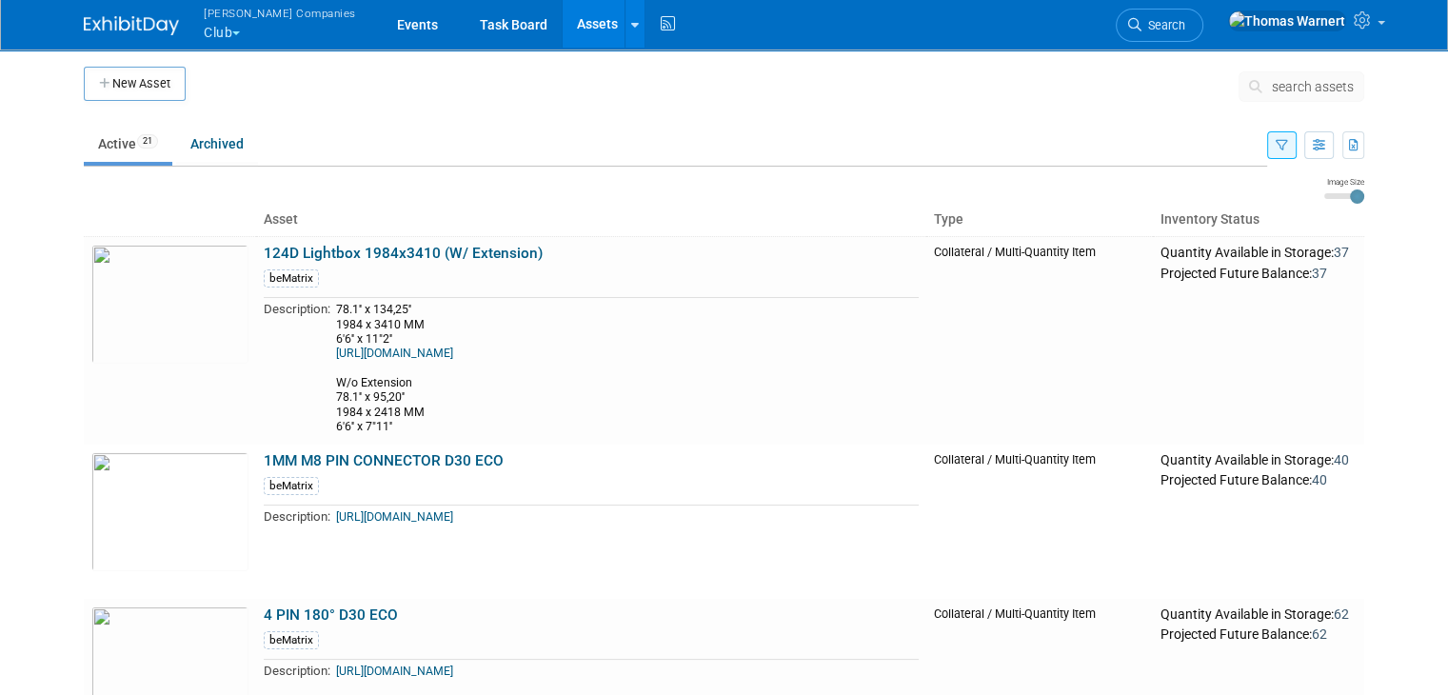
click at [1354, 89] on span "search assets" at bounding box center [1313, 86] width 82 height 15
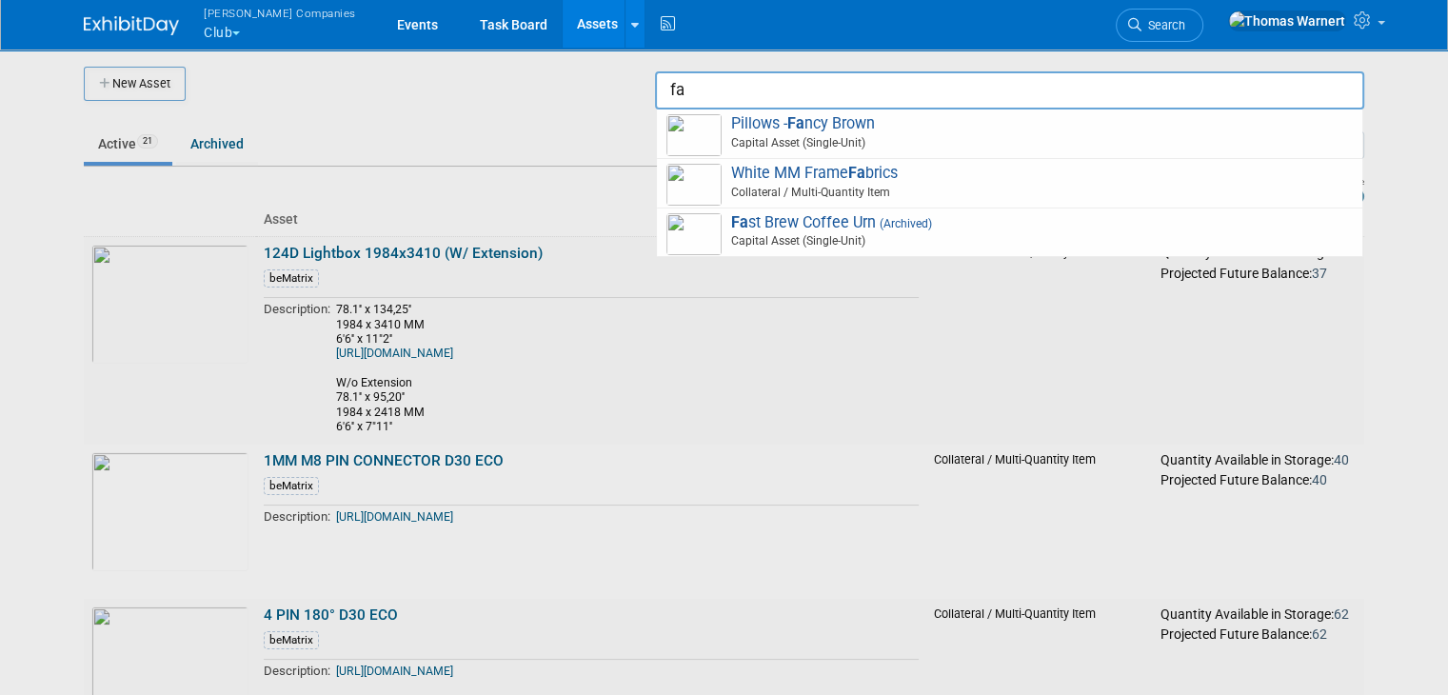
type input "f"
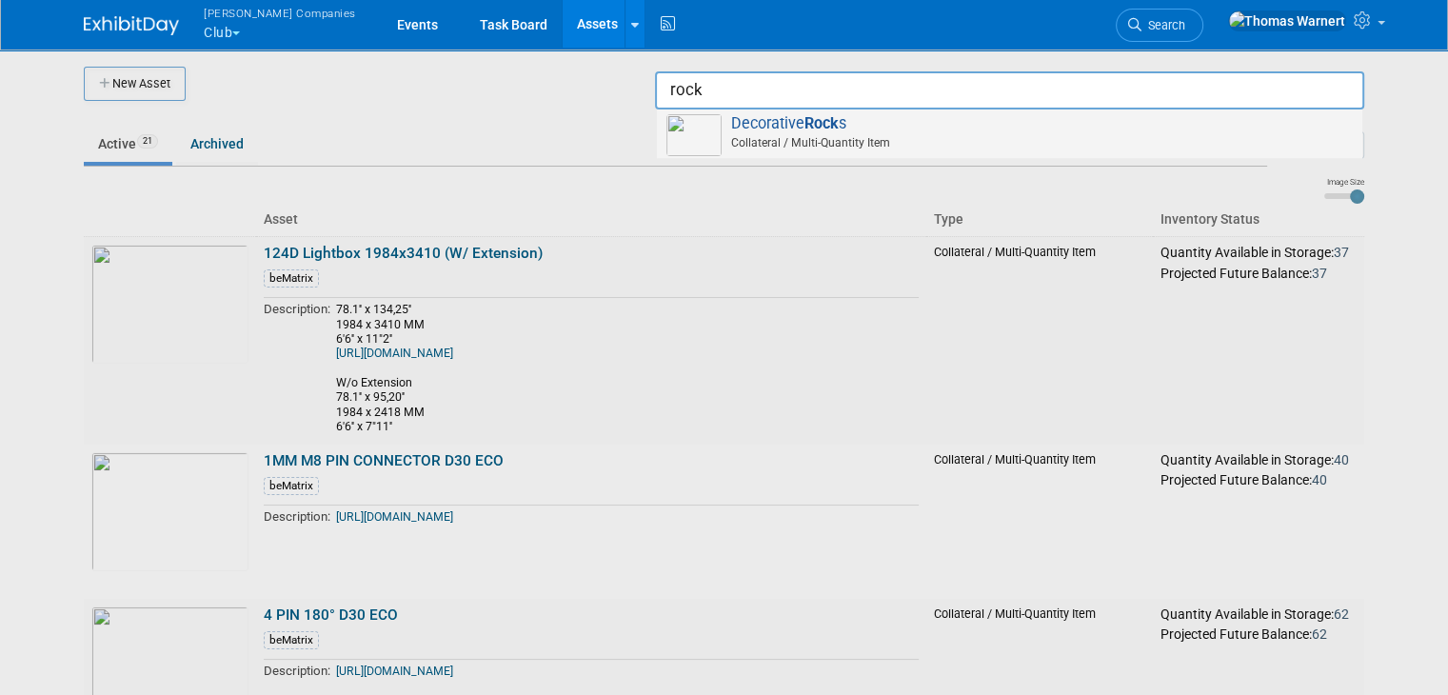
click at [1025, 141] on span "Collateral / Multi-Quantity Item" at bounding box center [1012, 142] width 681 height 17
type input "Decorative Rocks"
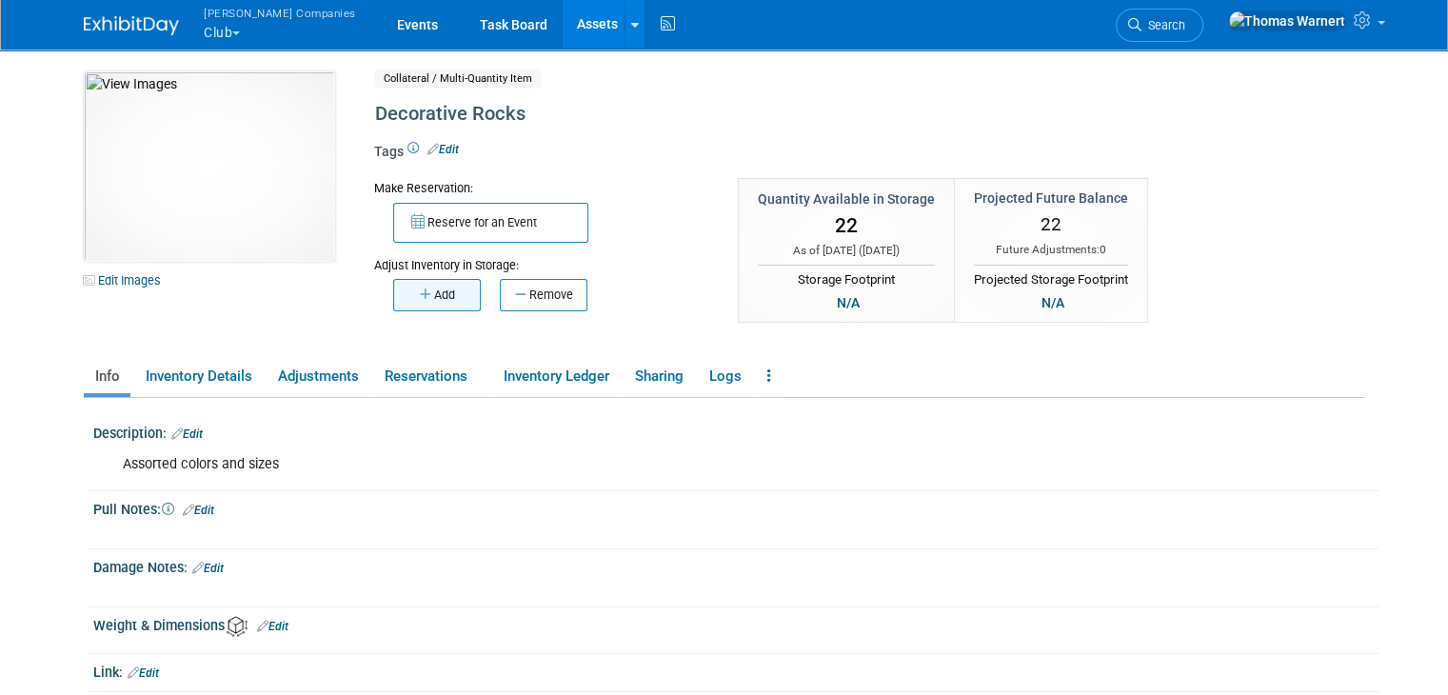
click at [446, 308] on button "Add" at bounding box center [437, 295] width 88 height 32
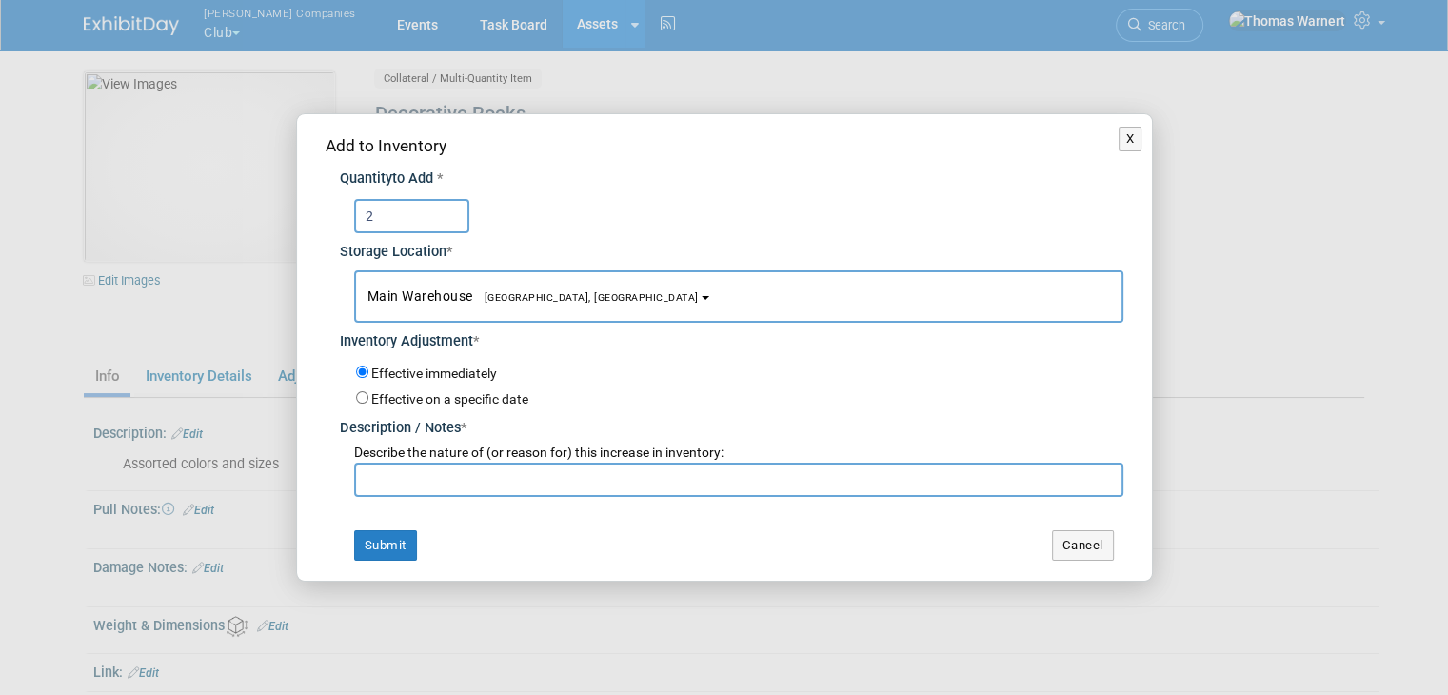
type input "2"
click at [432, 495] on input "text" at bounding box center [738, 480] width 769 height 34
type input "added at club [GEOGRAPHIC_DATA]"
click at [392, 545] on button "Submit" at bounding box center [385, 545] width 63 height 30
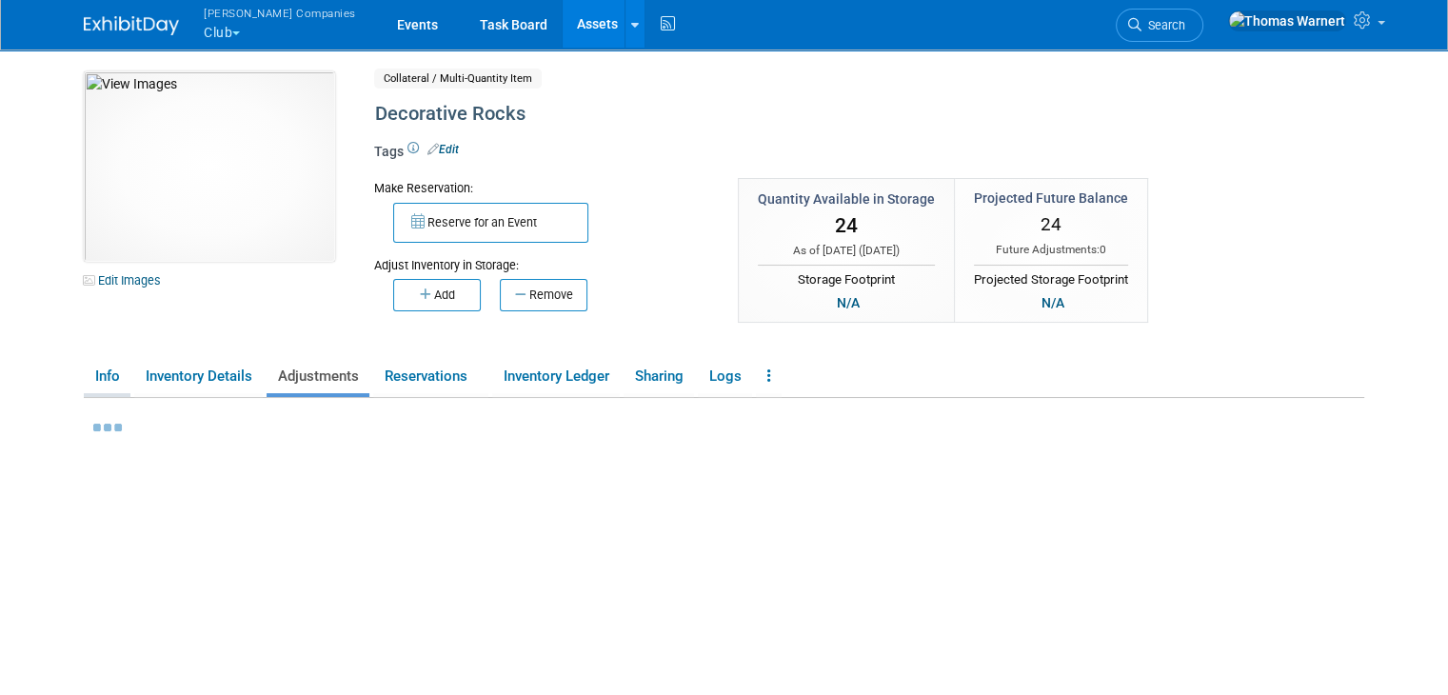
click at [84, 371] on link "Info" at bounding box center [107, 376] width 47 height 33
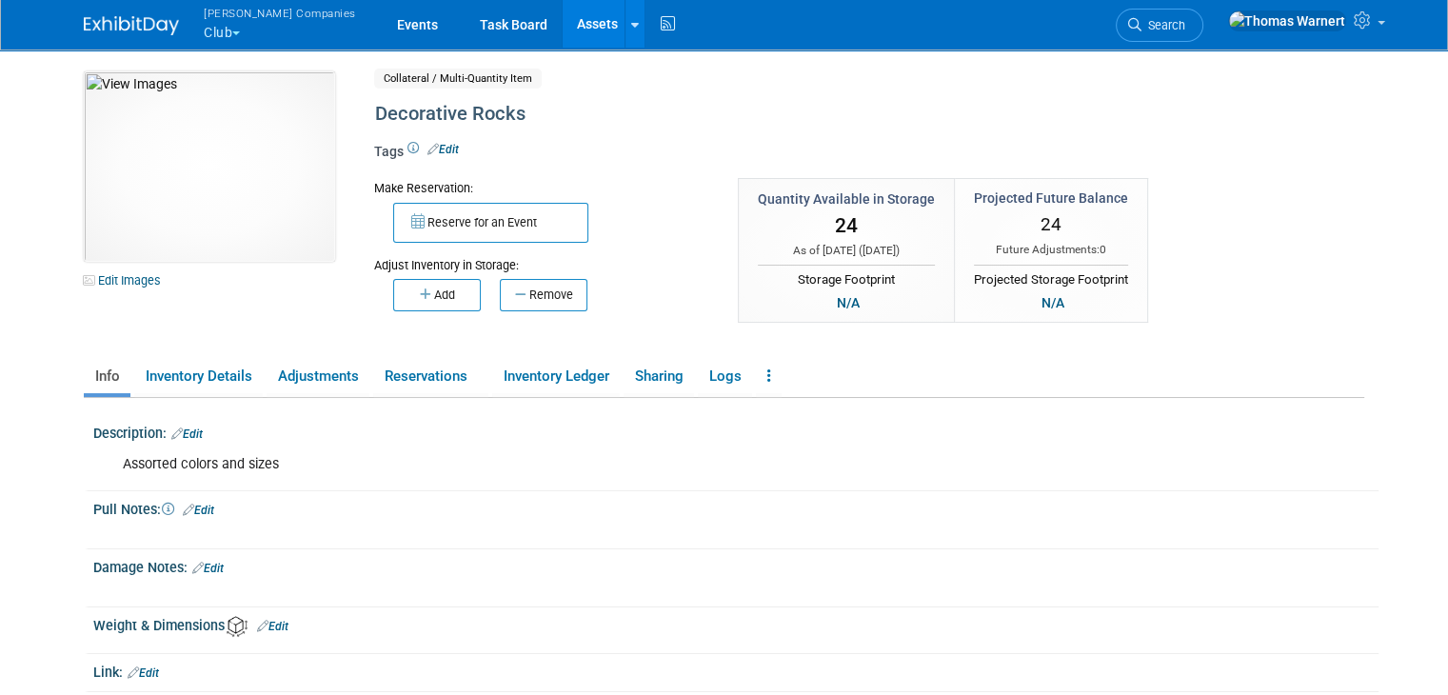
click at [176, 431] on link "Edit" at bounding box center [186, 433] width 31 height 13
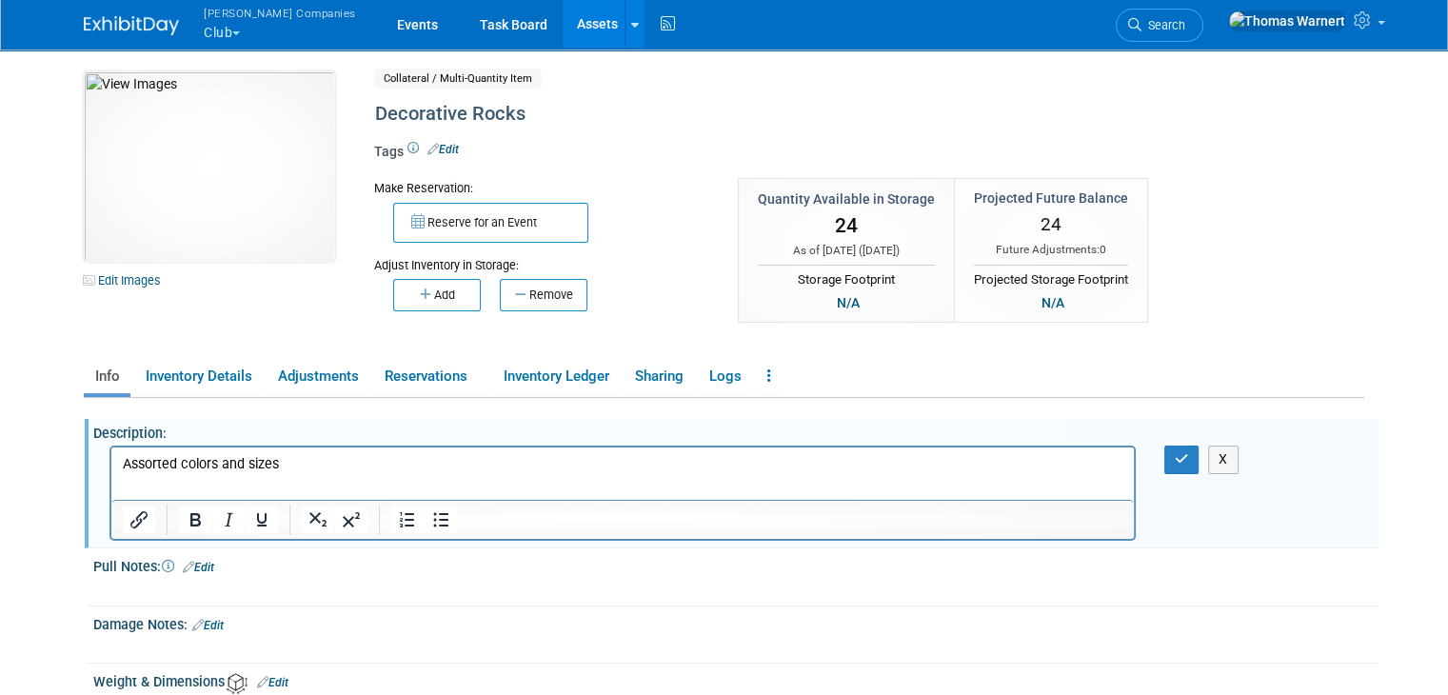
click at [327, 472] on p "Assorted colors and sizes" at bounding box center [623, 464] width 1000 height 19
click at [1184, 458] on icon "button" at bounding box center [1182, 458] width 14 height 13
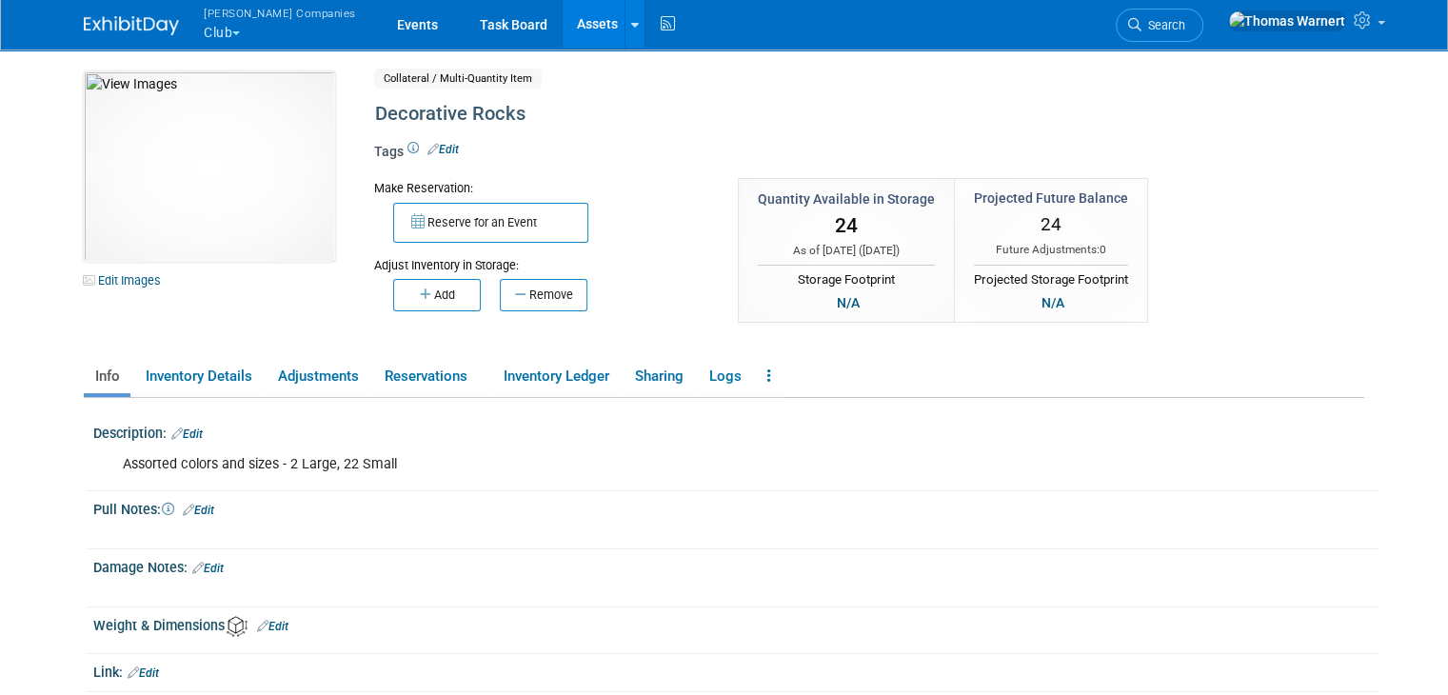
click at [563, 26] on link "Assets" at bounding box center [597, 24] width 69 height 48
